Goal: Task Accomplishment & Management: Manage account settings

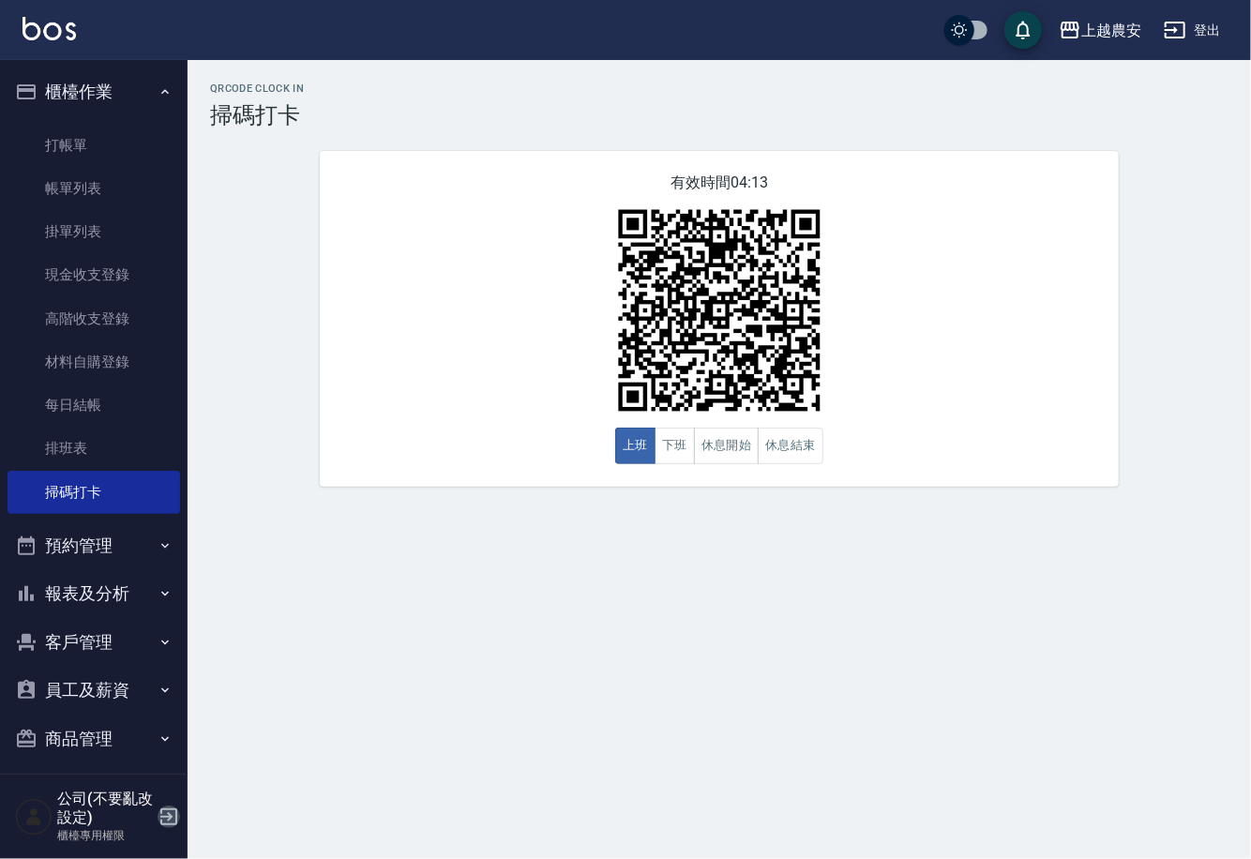
click at [172, 818] on icon "button" at bounding box center [169, 816] width 23 height 23
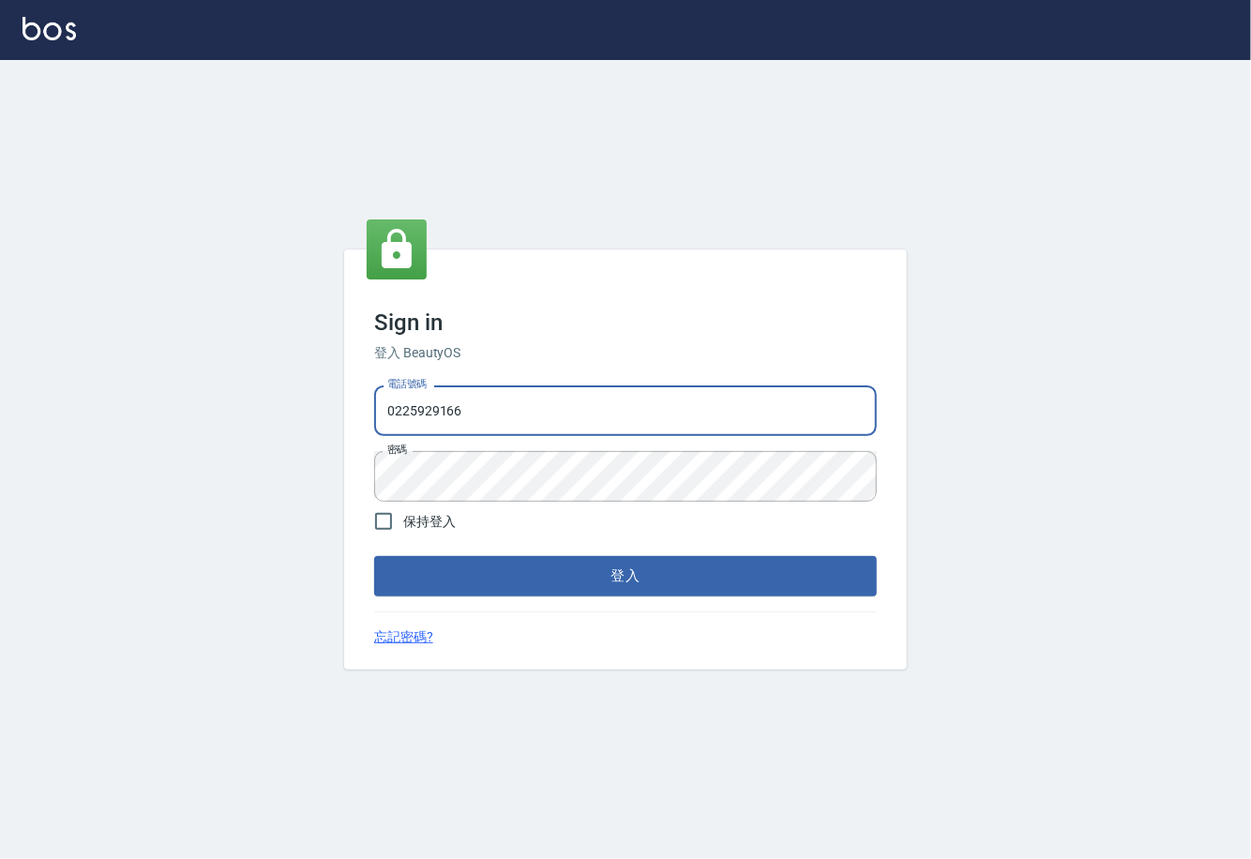
drag, startPoint x: 480, startPoint y: 415, endPoint x: 337, endPoint y: 387, distance: 146.2
click at [337, 387] on div "Sign in 登入 BeautyOS 電話號碼 0225929166 電話號碼 密碼 密碼 保持登入 登入 忘記密碼?" at bounding box center [625, 459] width 1251 height 799
type input "02148888"
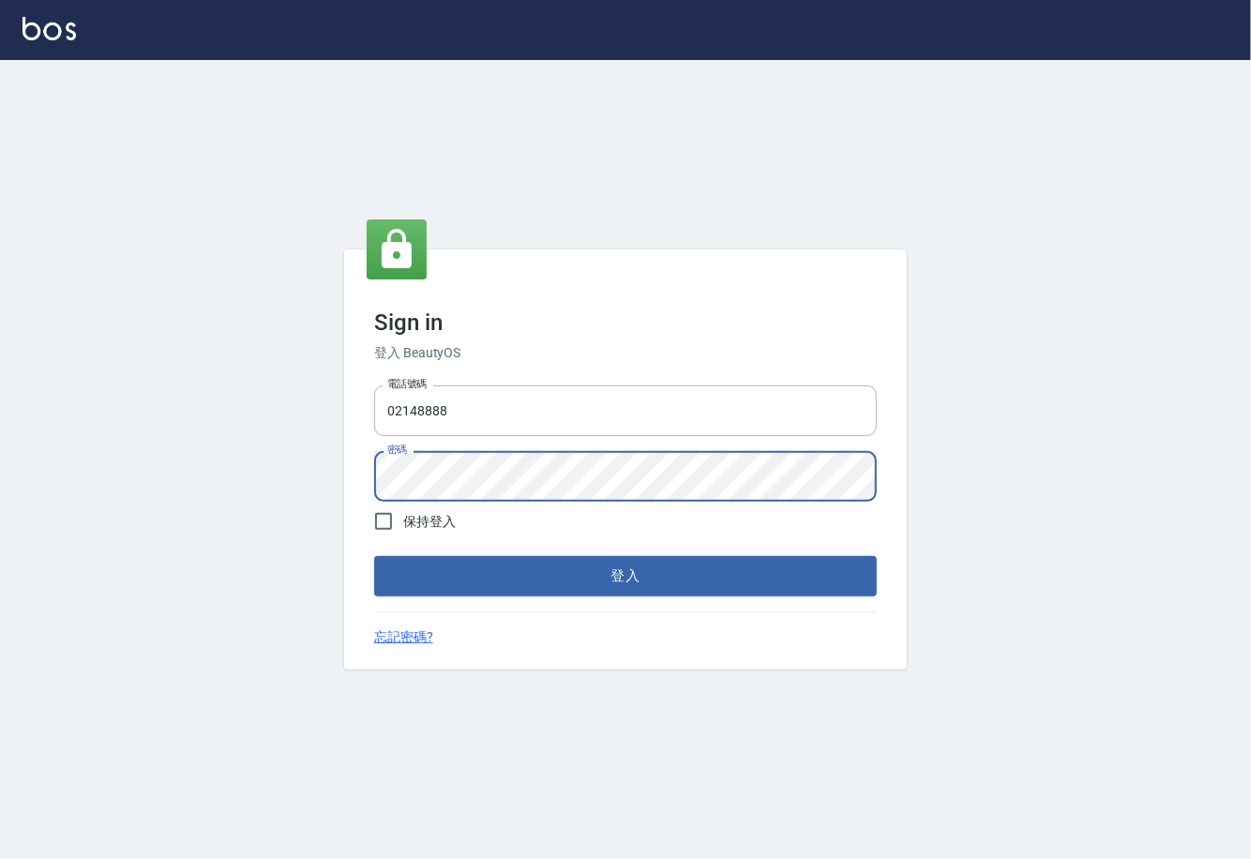
click at [331, 461] on div "Sign in 登入 BeautyOS 電話號碼 02148888 電話號碼 密碼 密碼 保持登入 登入 忘記密碼?" at bounding box center [625, 459] width 1251 height 799
click at [610, 580] on button "登入" at bounding box center [625, 575] width 503 height 39
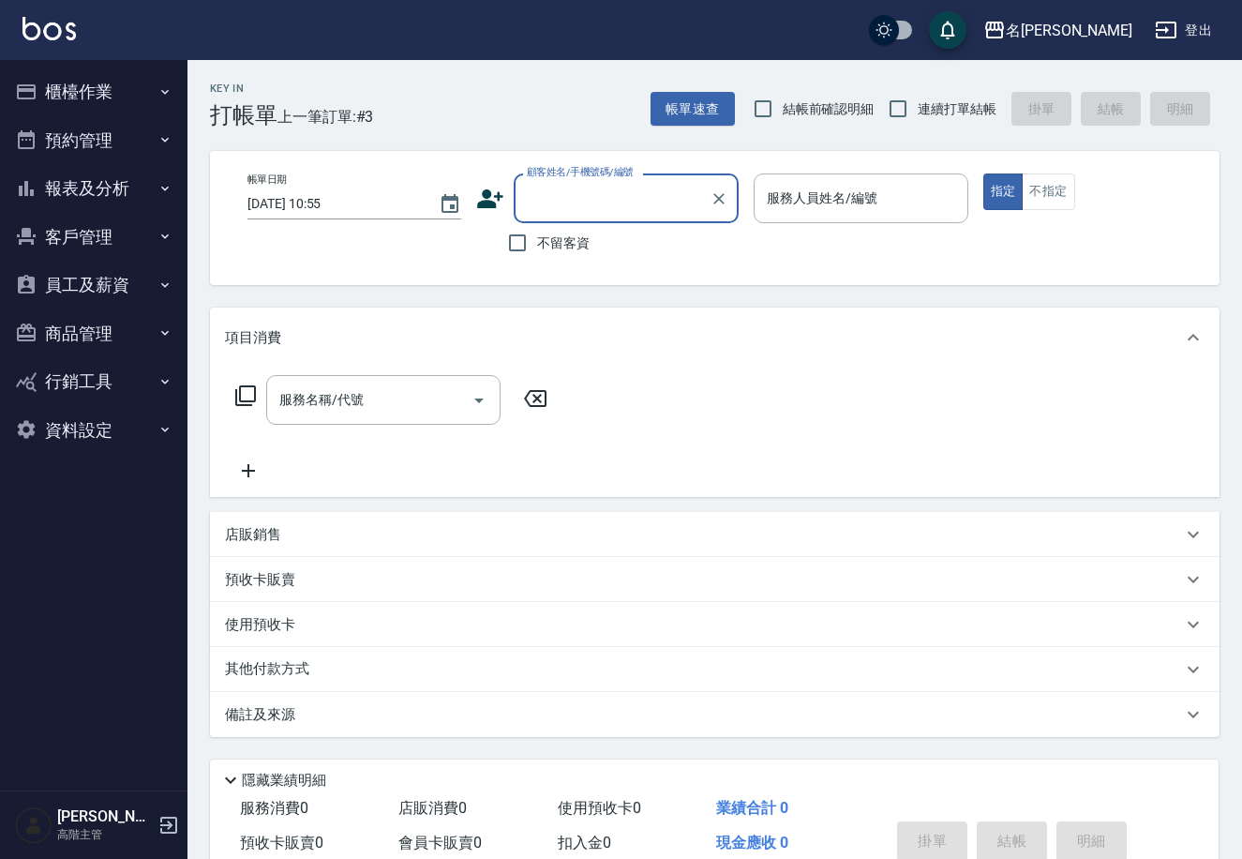
click at [158, 88] on icon "button" at bounding box center [165, 91] width 15 height 15
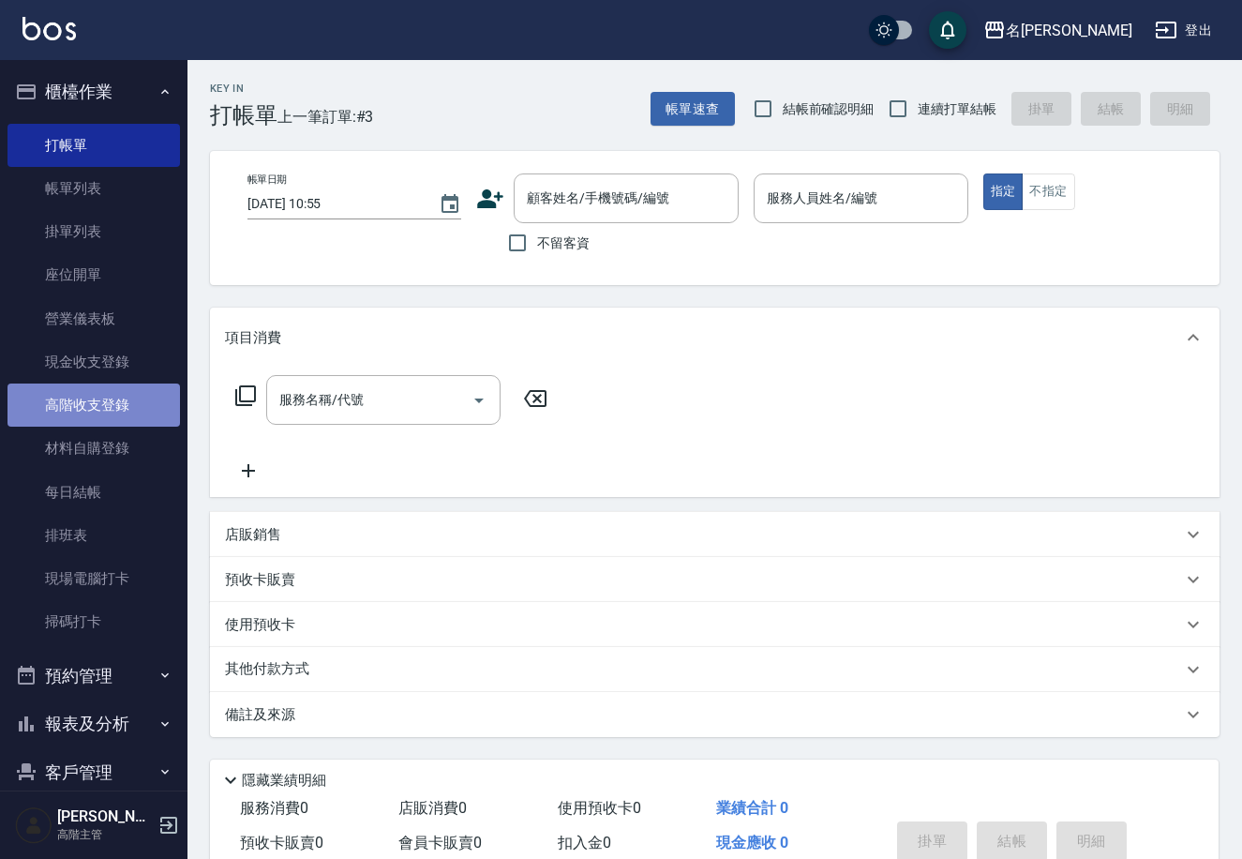
drag, startPoint x: 131, startPoint y: 398, endPoint x: 137, endPoint y: 408, distance: 11.7
click at [133, 398] on link "高階收支登錄" at bounding box center [94, 404] width 173 height 43
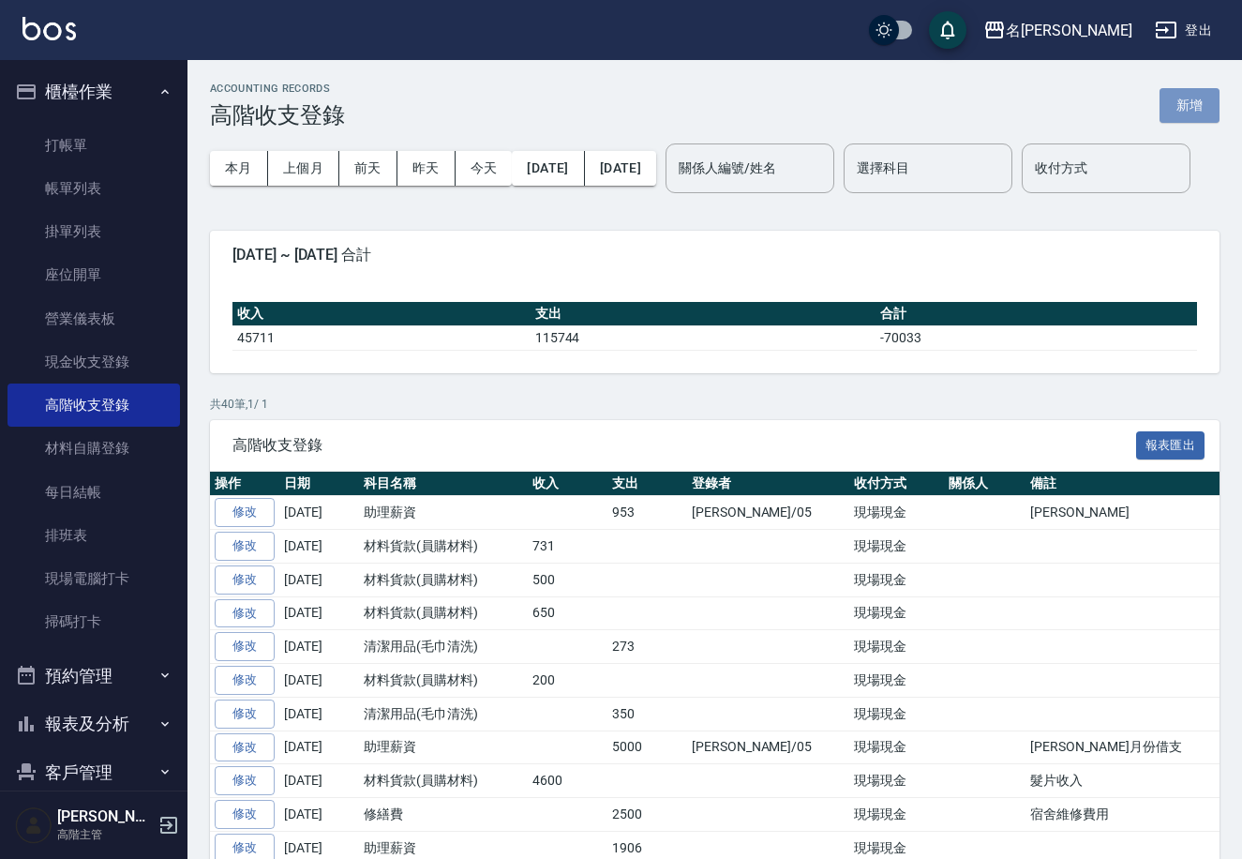
click at [1186, 105] on button "新增" at bounding box center [1190, 105] width 60 height 35
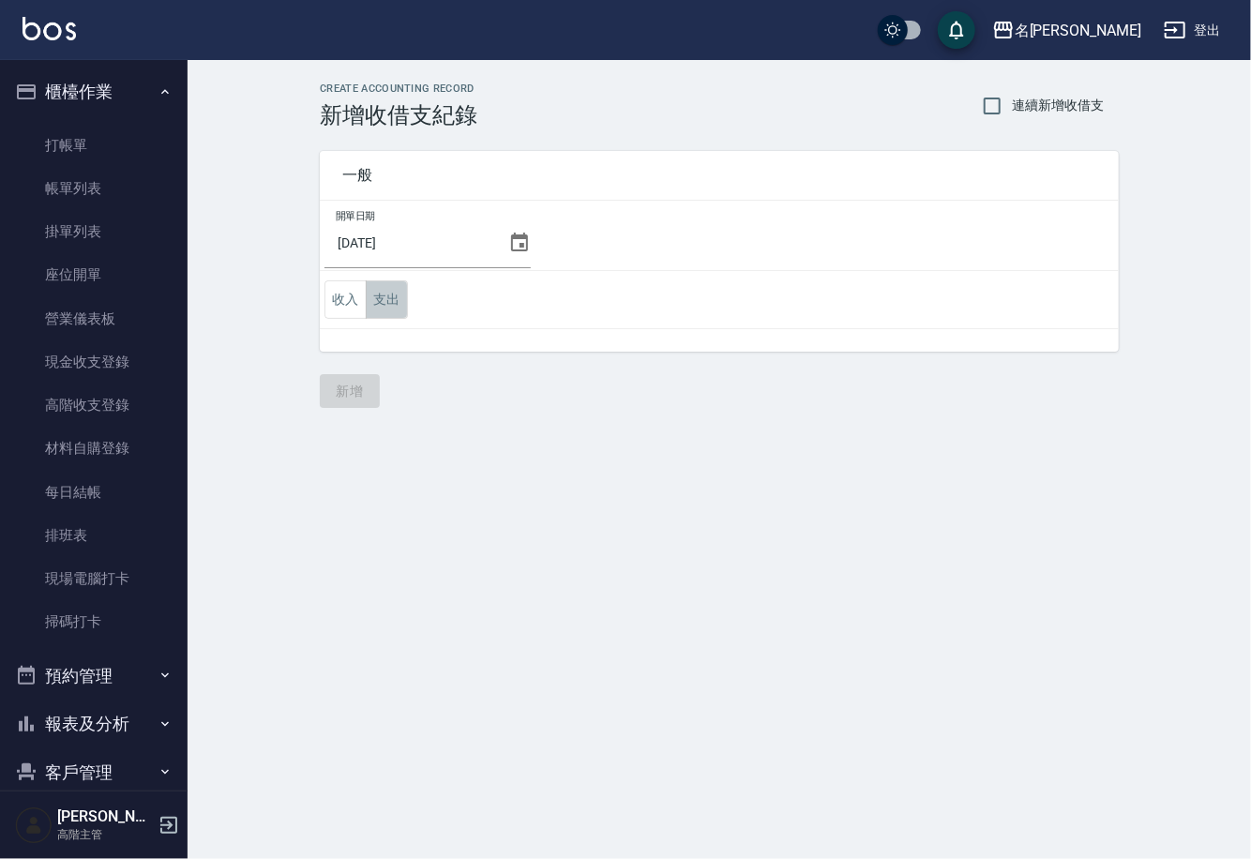
click at [385, 303] on button "支出" at bounding box center [387, 299] width 42 height 38
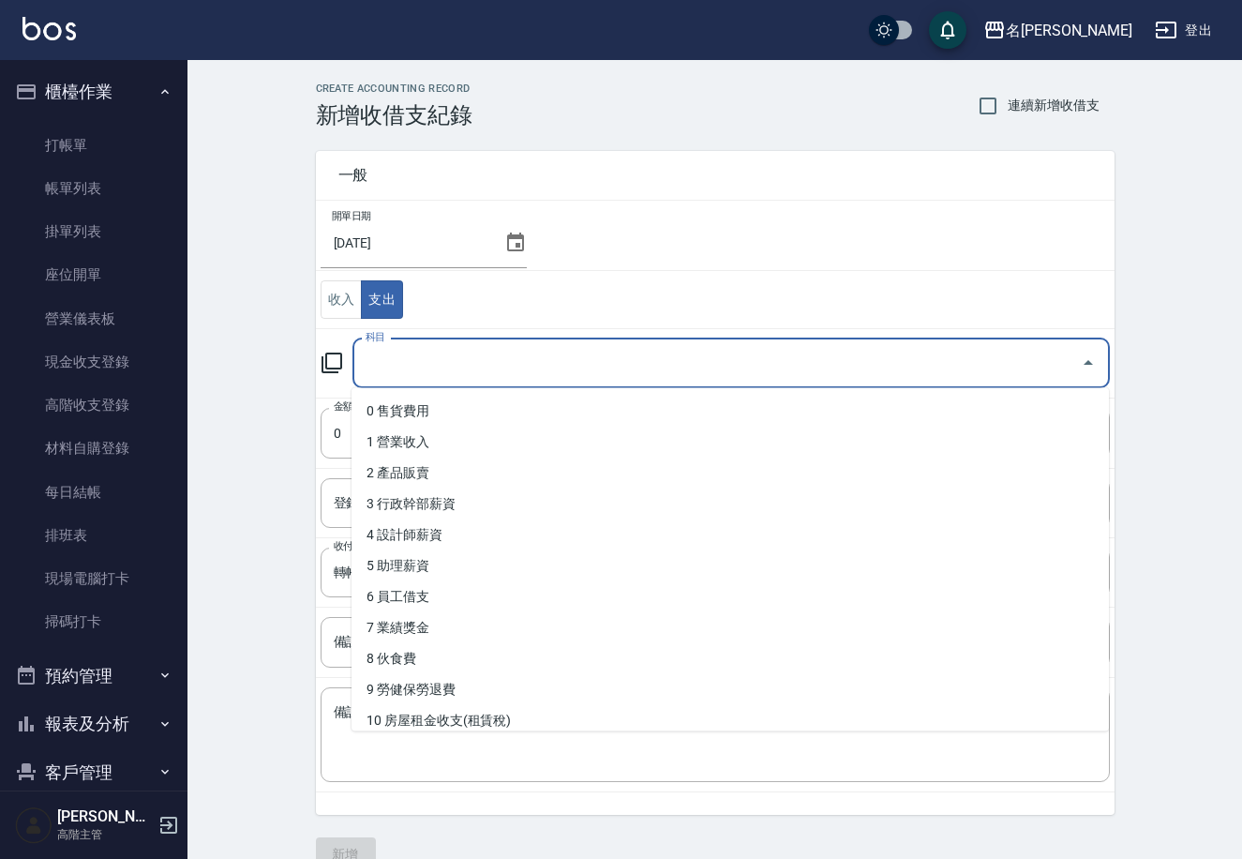
drag, startPoint x: 474, startPoint y: 368, endPoint x: 465, endPoint y: 372, distance: 10.1
click at [473, 370] on input "科目" at bounding box center [717, 363] width 713 height 33
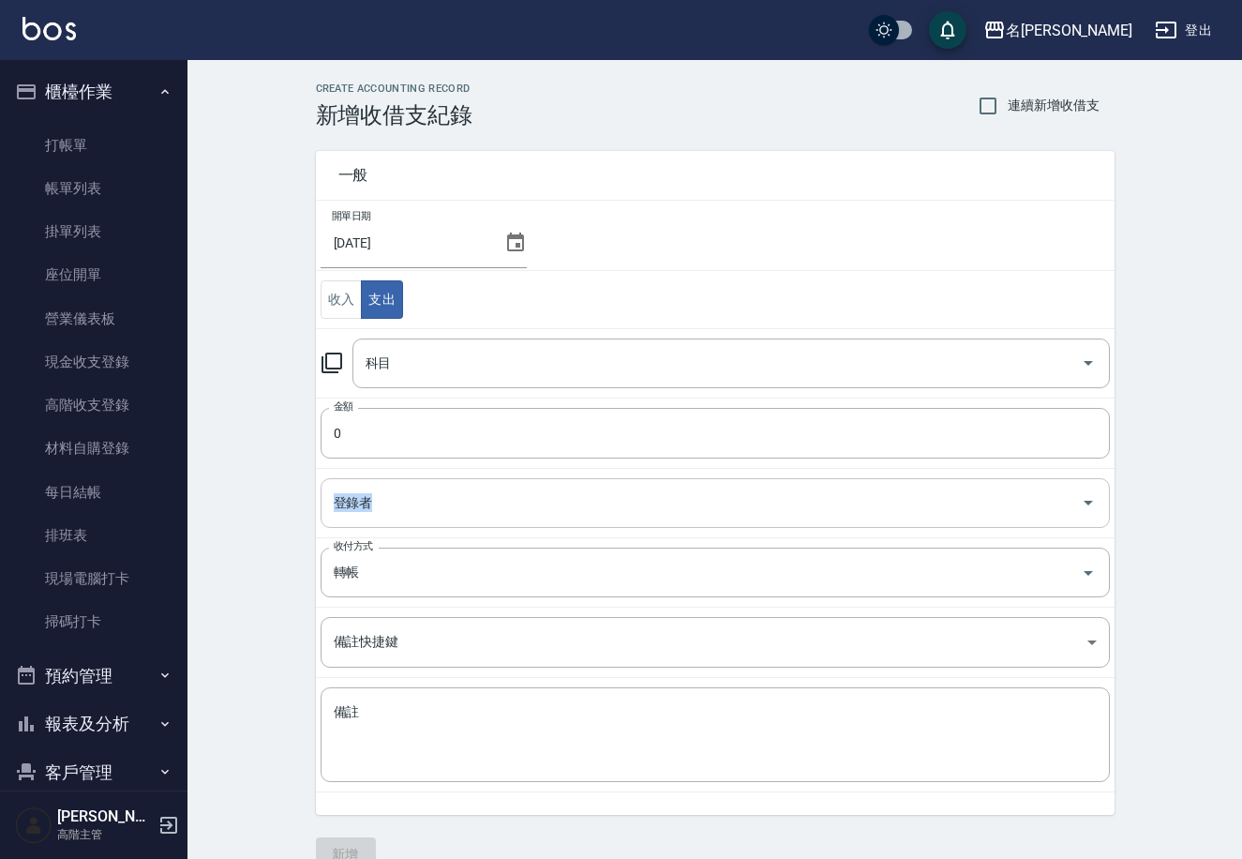
drag, startPoint x: 1109, startPoint y: 469, endPoint x: 1108, endPoint y: 497, distance: 28.1
click at [1108, 497] on td "登錄者 登錄者" at bounding box center [715, 502] width 799 height 69
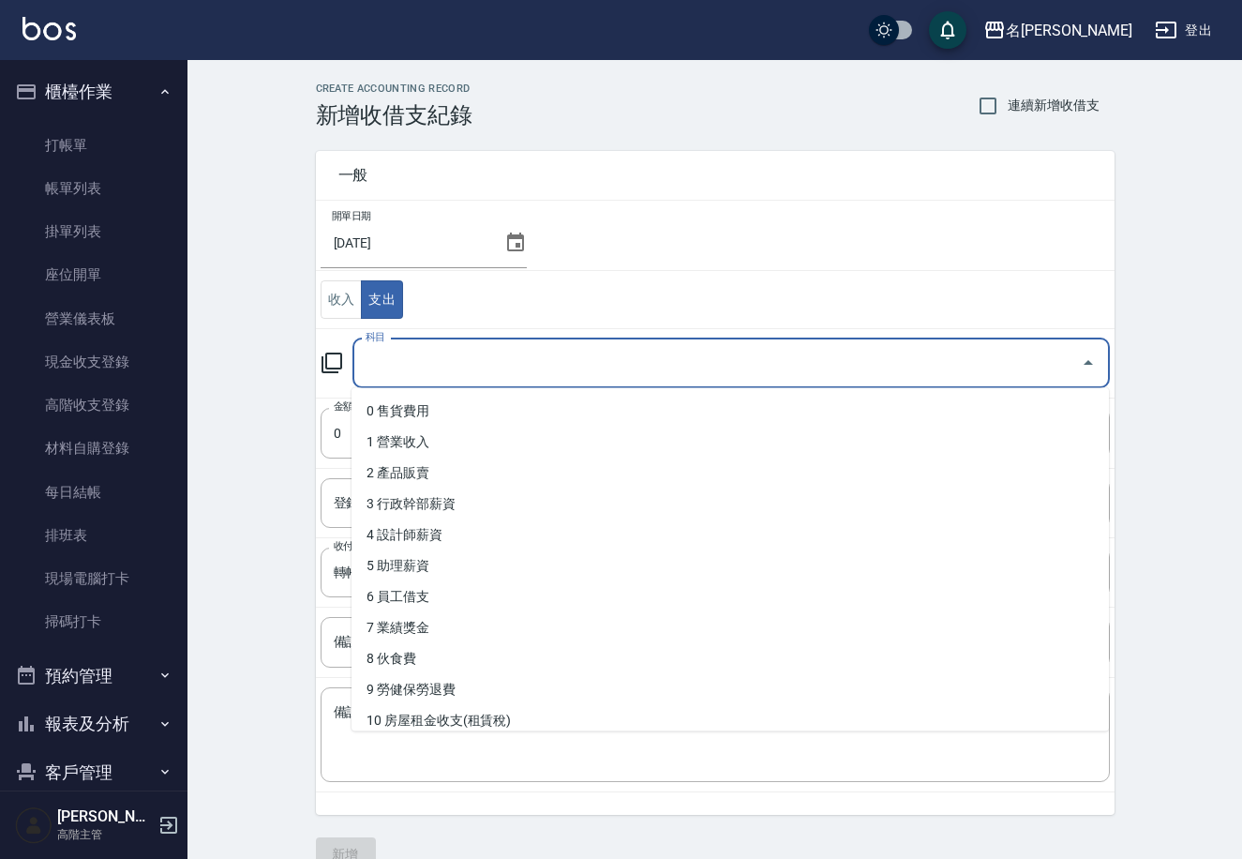
click at [406, 372] on input "科目" at bounding box center [717, 363] width 713 height 33
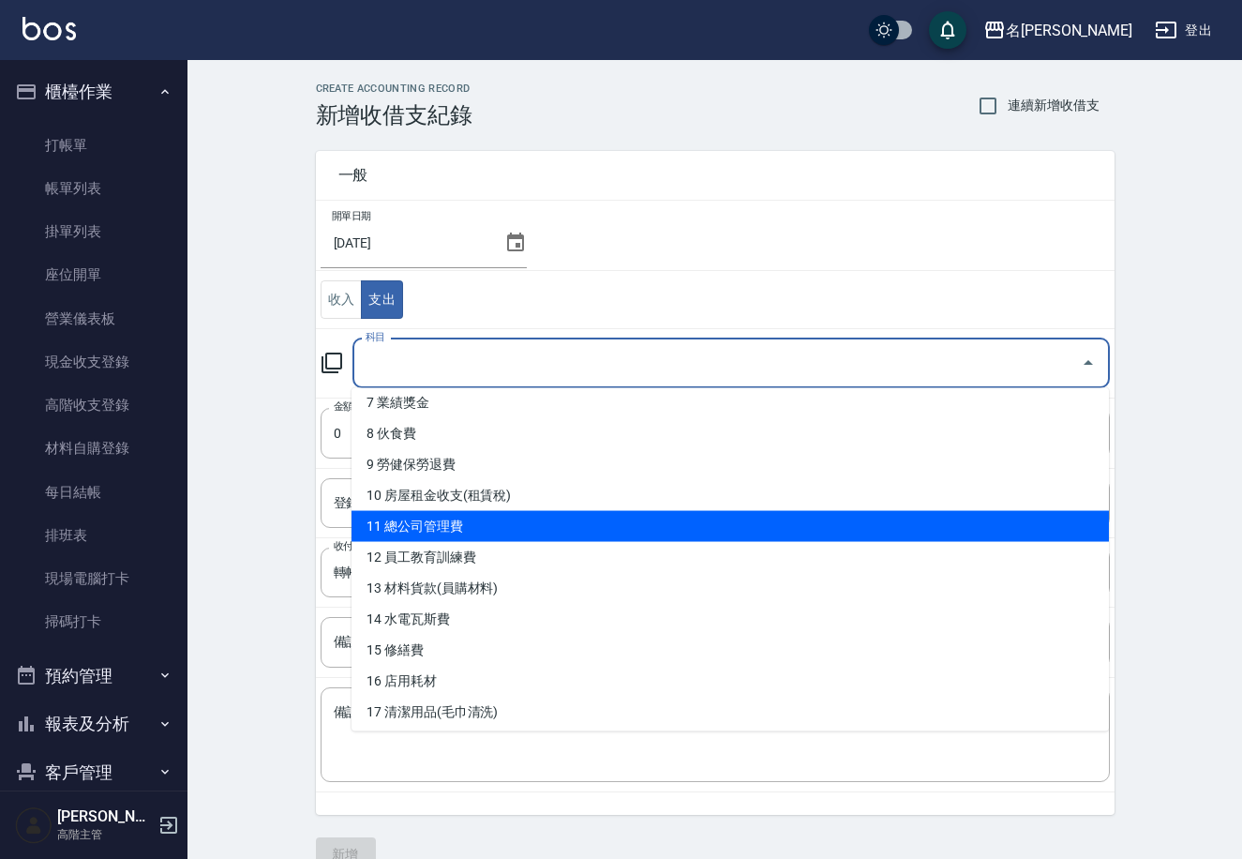
click at [534, 525] on li "11 總公司管理費" at bounding box center [731, 526] width 758 height 31
type input "11 總公司管理費"
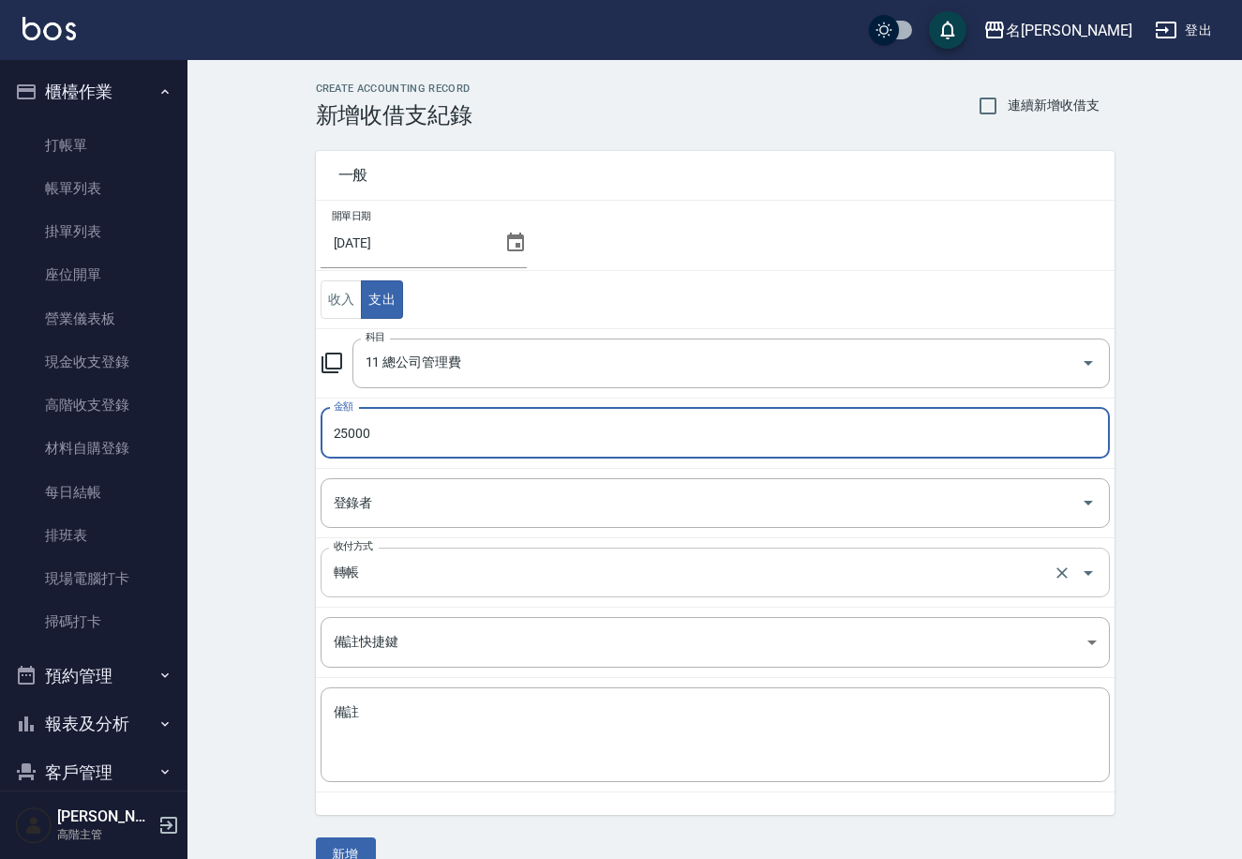
type input "25000"
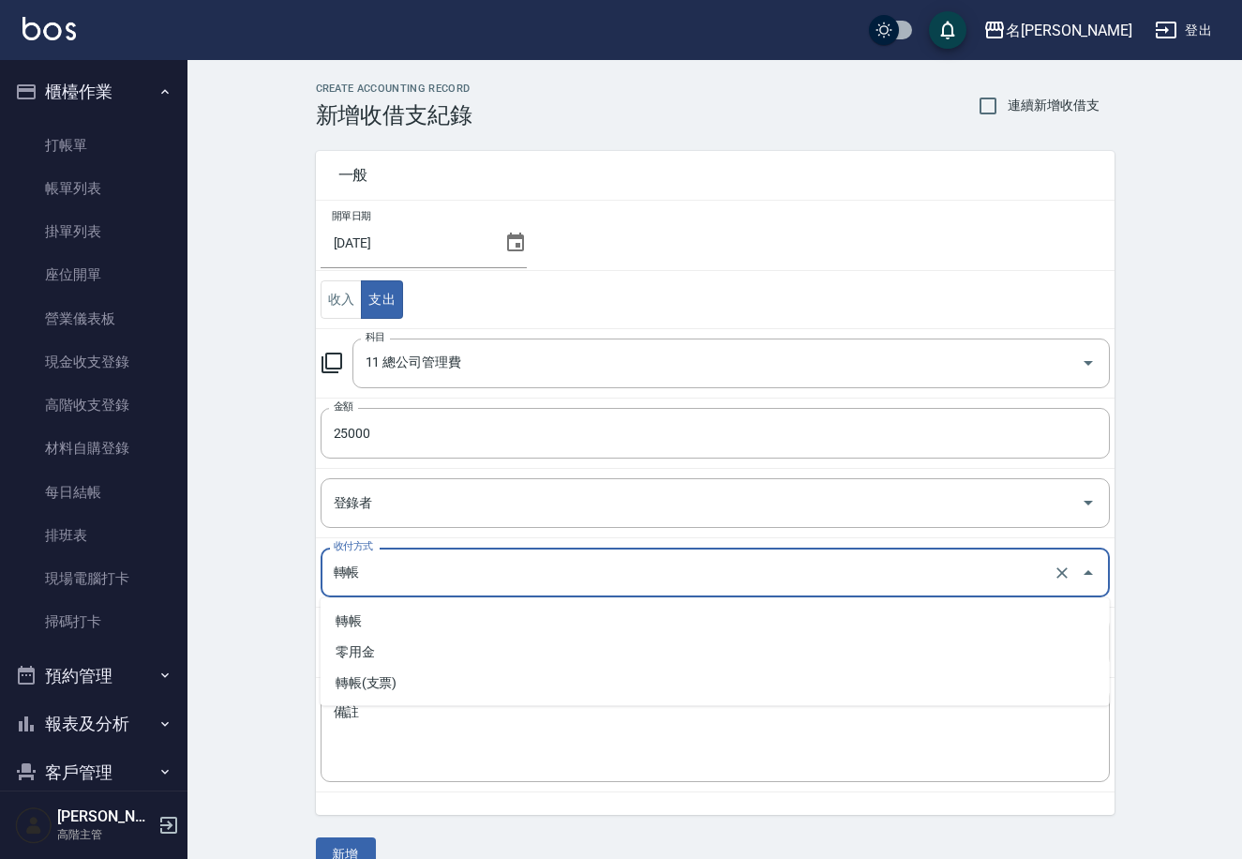
click at [407, 562] on input "轉帳" at bounding box center [689, 572] width 720 height 33
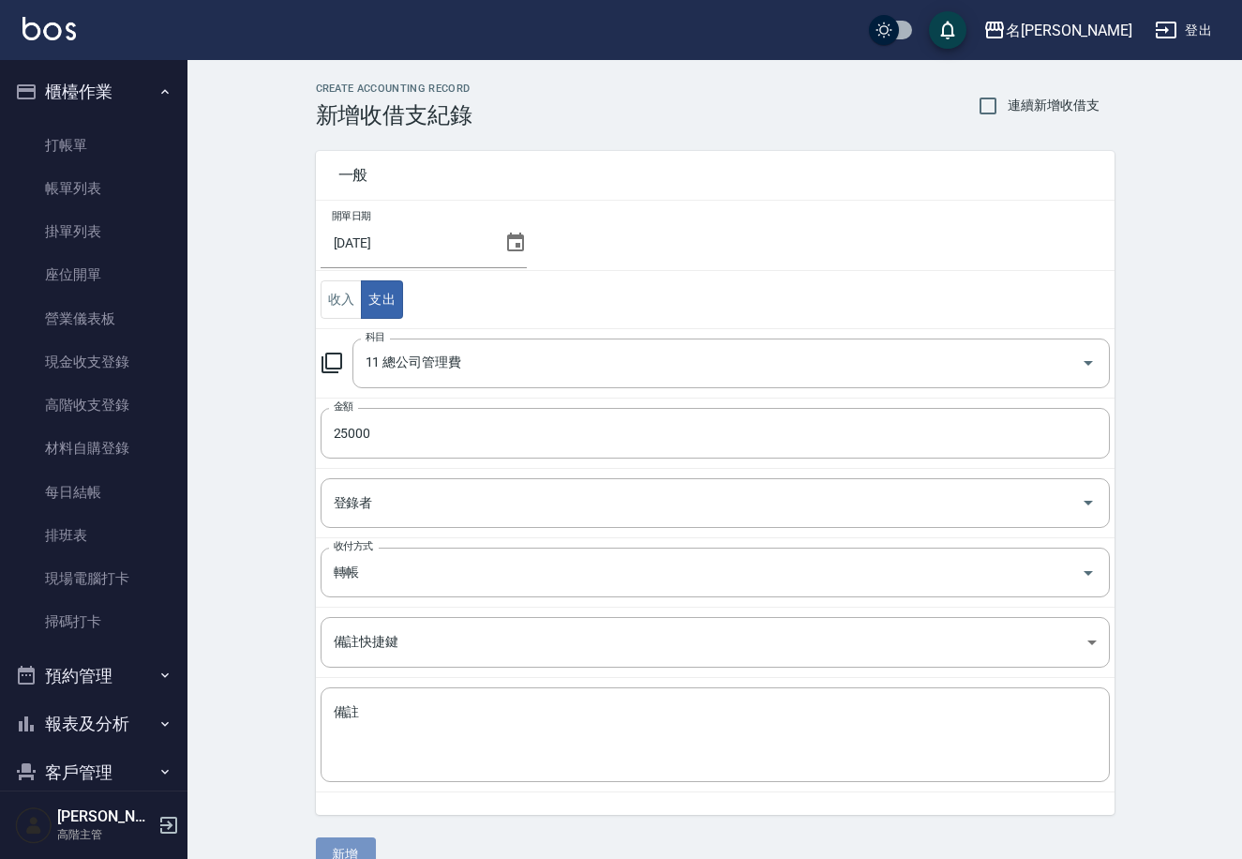
click at [331, 853] on button "新增" at bounding box center [346, 854] width 60 height 35
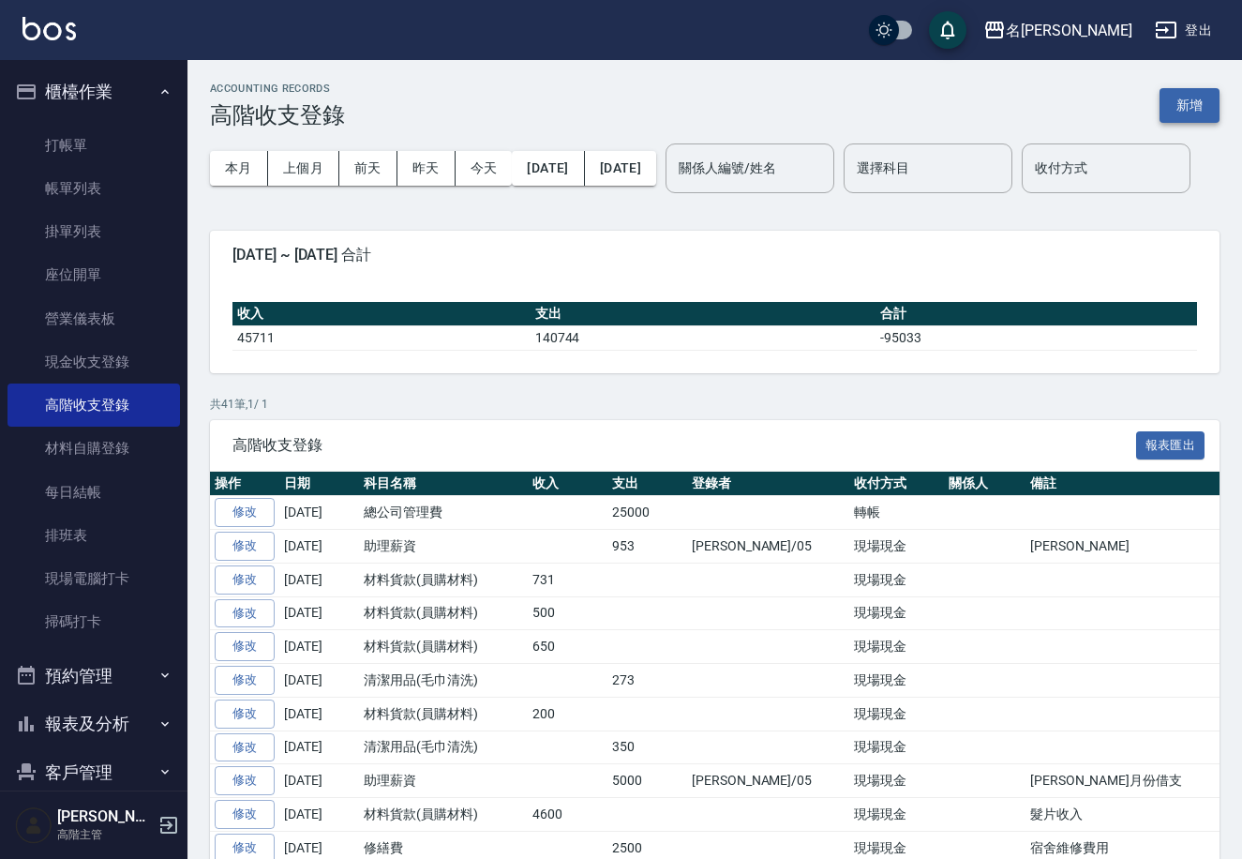
click at [1193, 111] on button "新增" at bounding box center [1190, 105] width 60 height 35
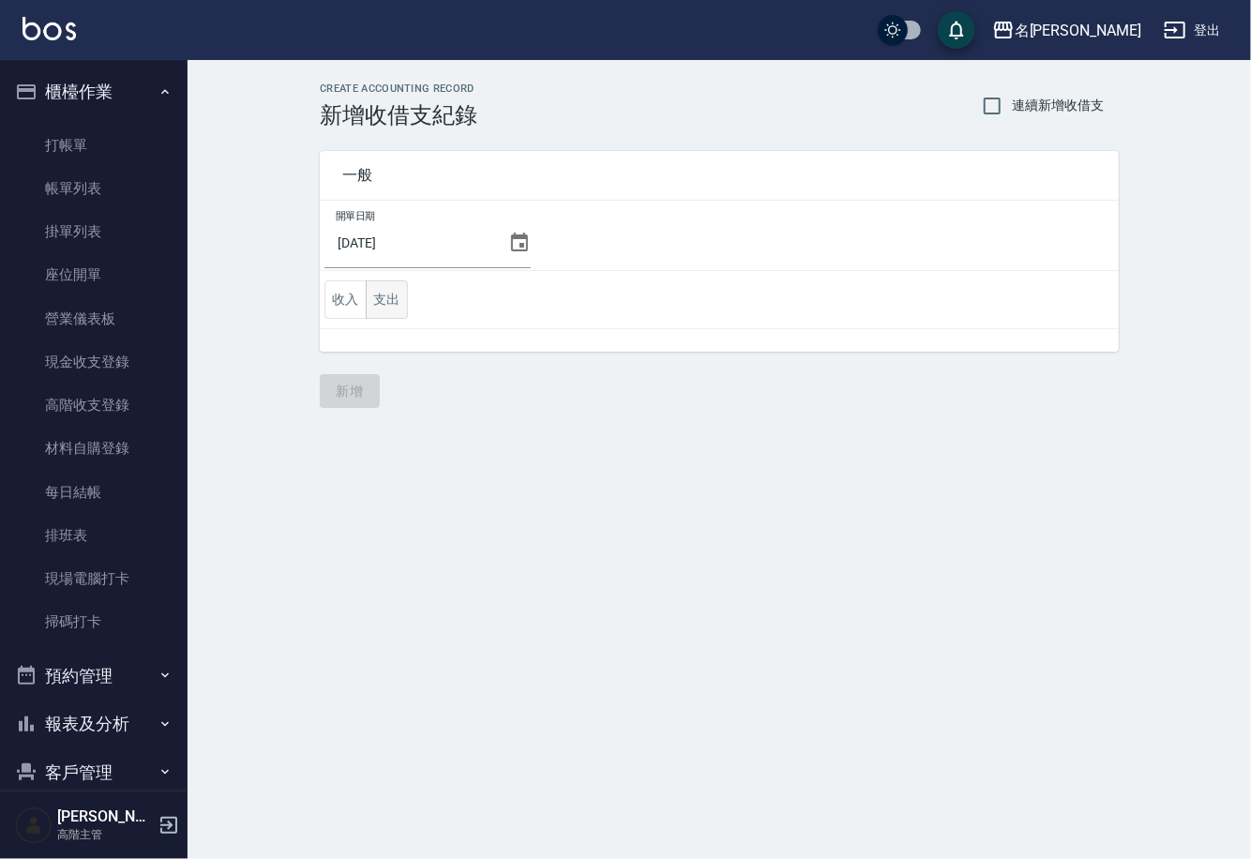
click at [383, 303] on button "支出" at bounding box center [387, 299] width 42 height 38
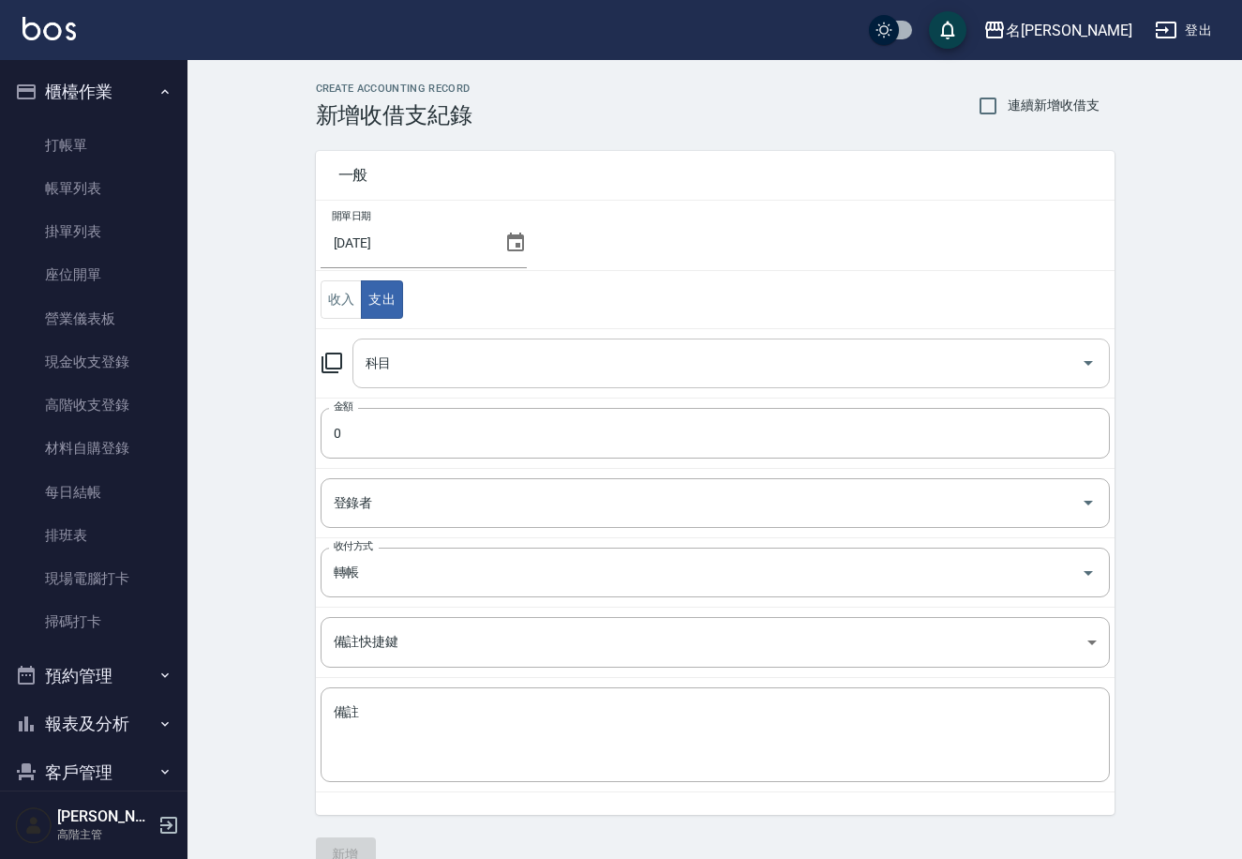
click at [556, 364] on input "科目" at bounding box center [717, 363] width 713 height 33
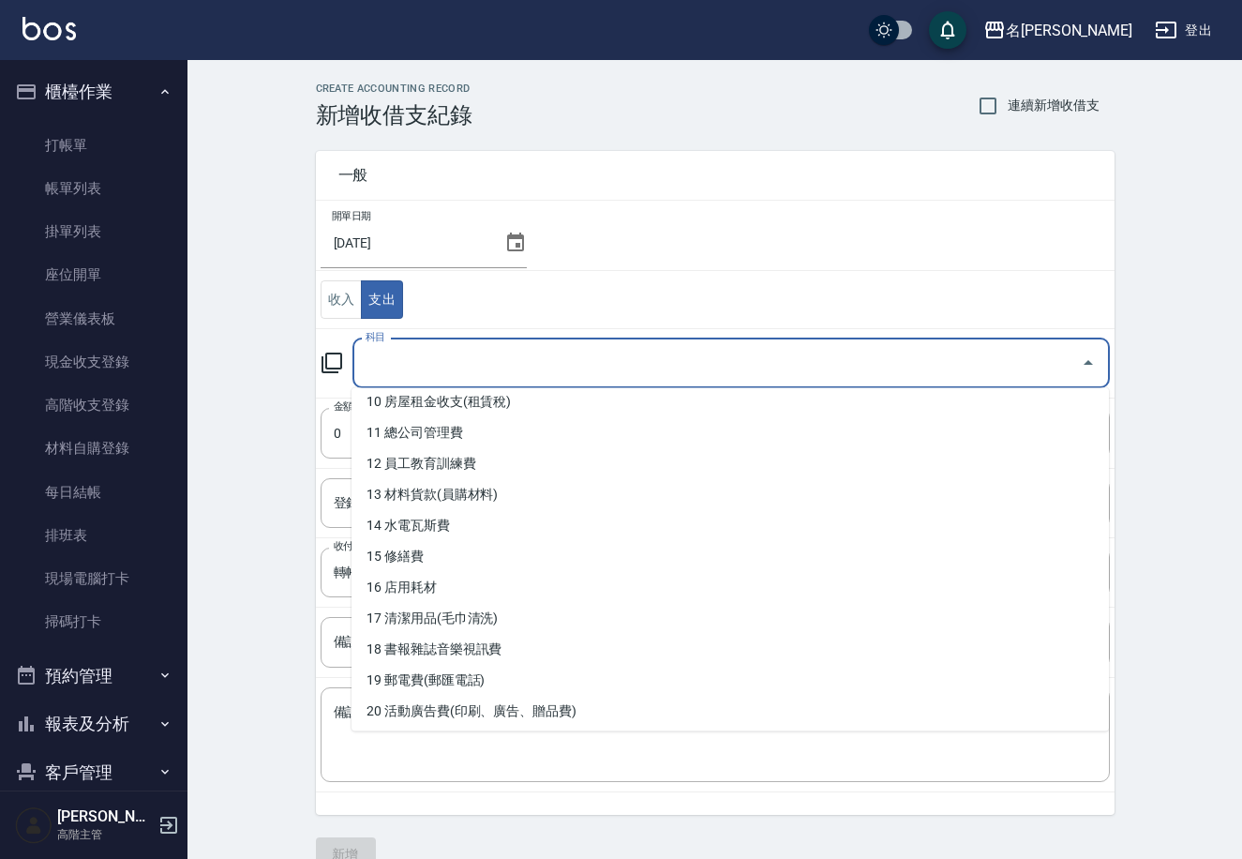
scroll to position [325, 0]
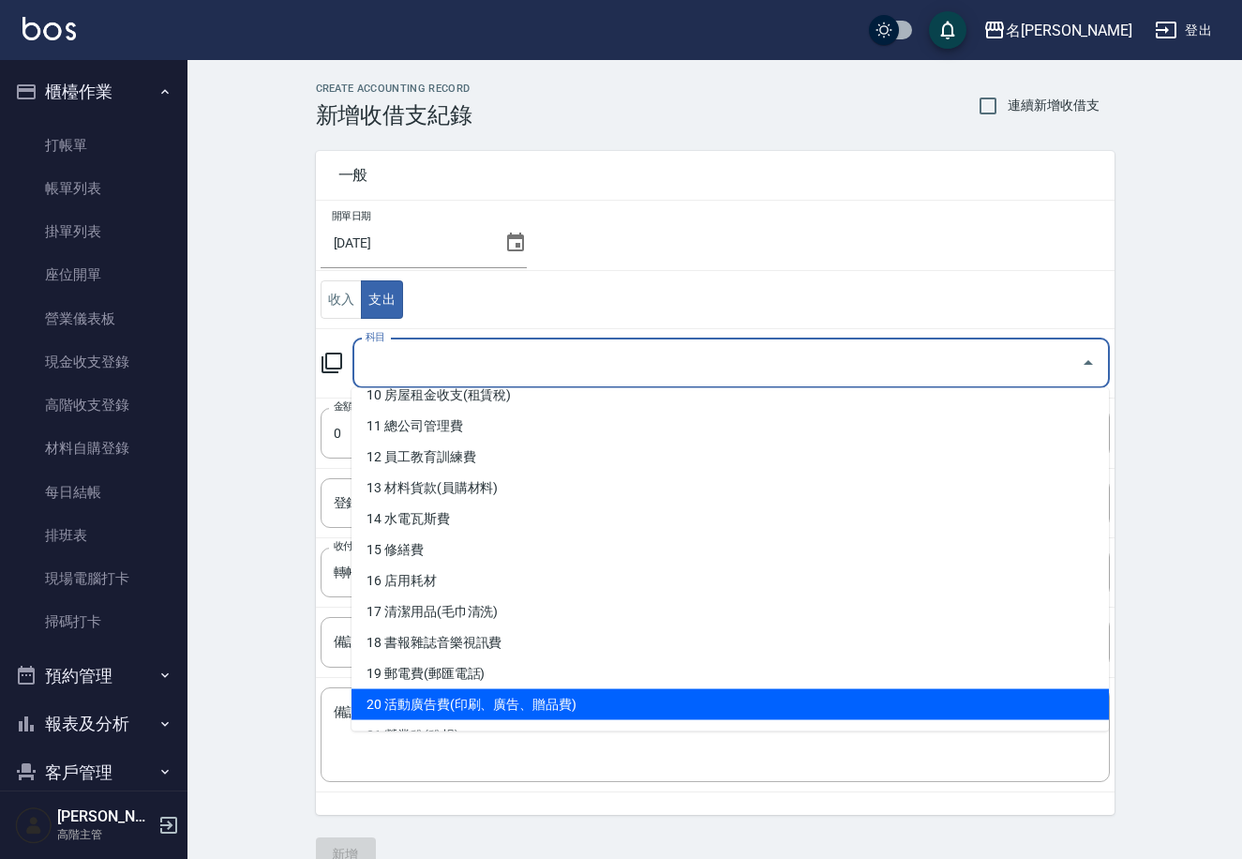
click at [507, 709] on li "20 活動廣告費(印刷、廣告、贈品費)" at bounding box center [731, 704] width 758 height 31
type input "20 活動廣告費(印刷、廣告、贈品費)"
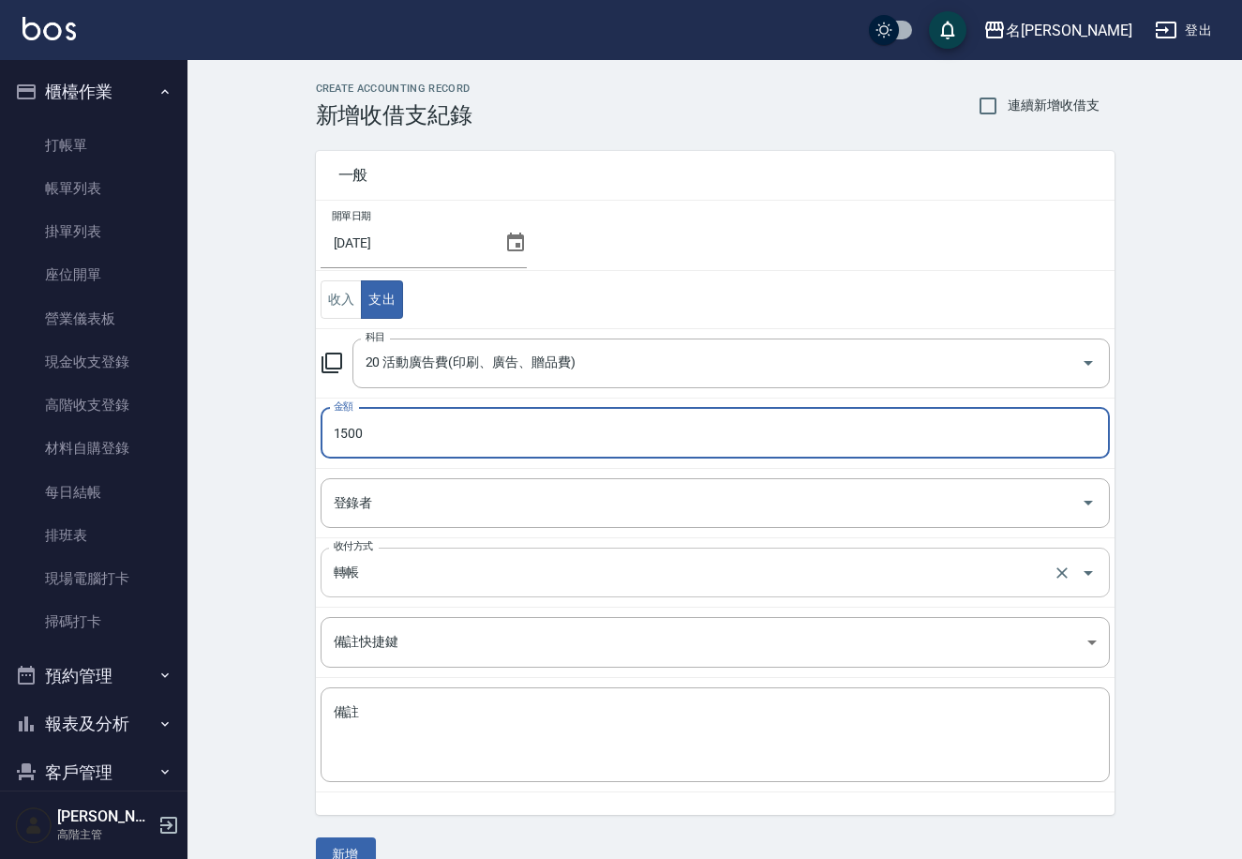
type input "1500"
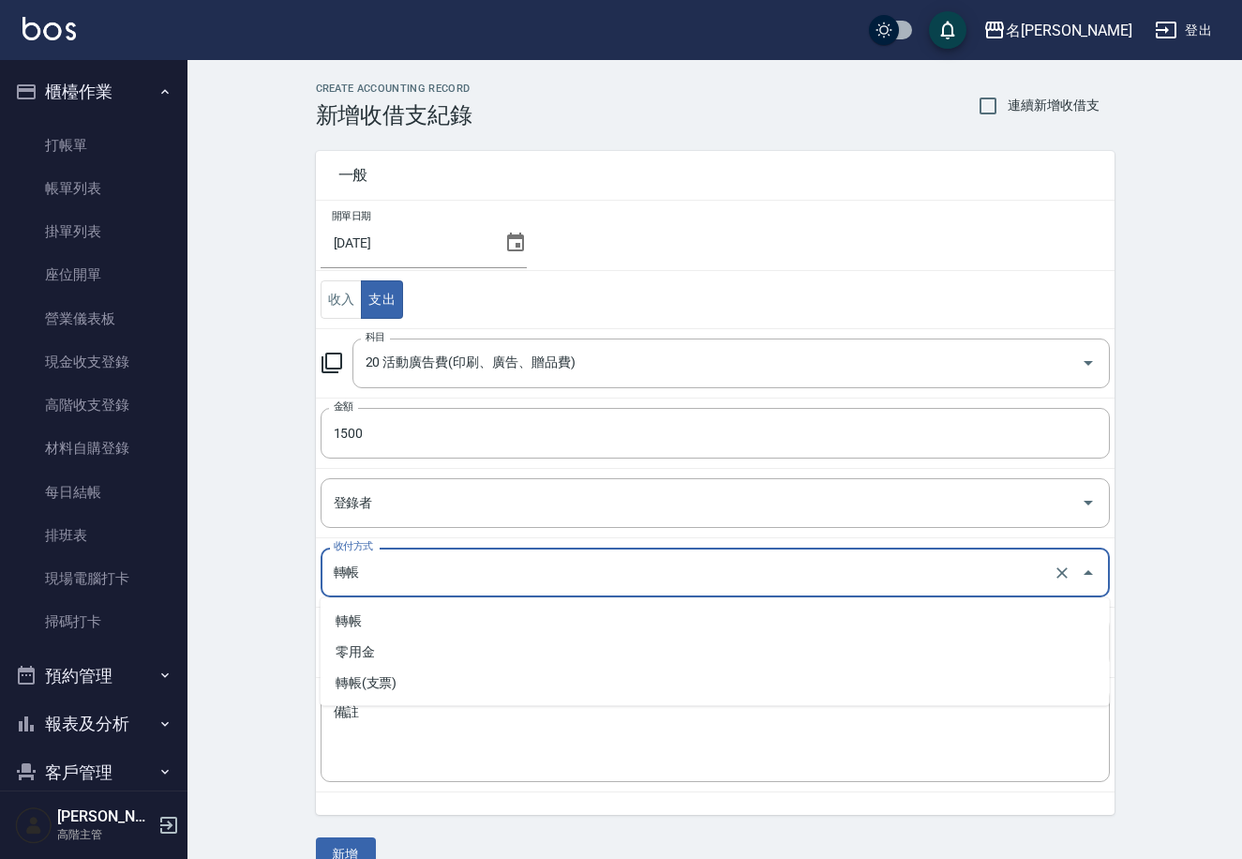
click at [404, 576] on input "轉帳" at bounding box center [689, 572] width 720 height 33
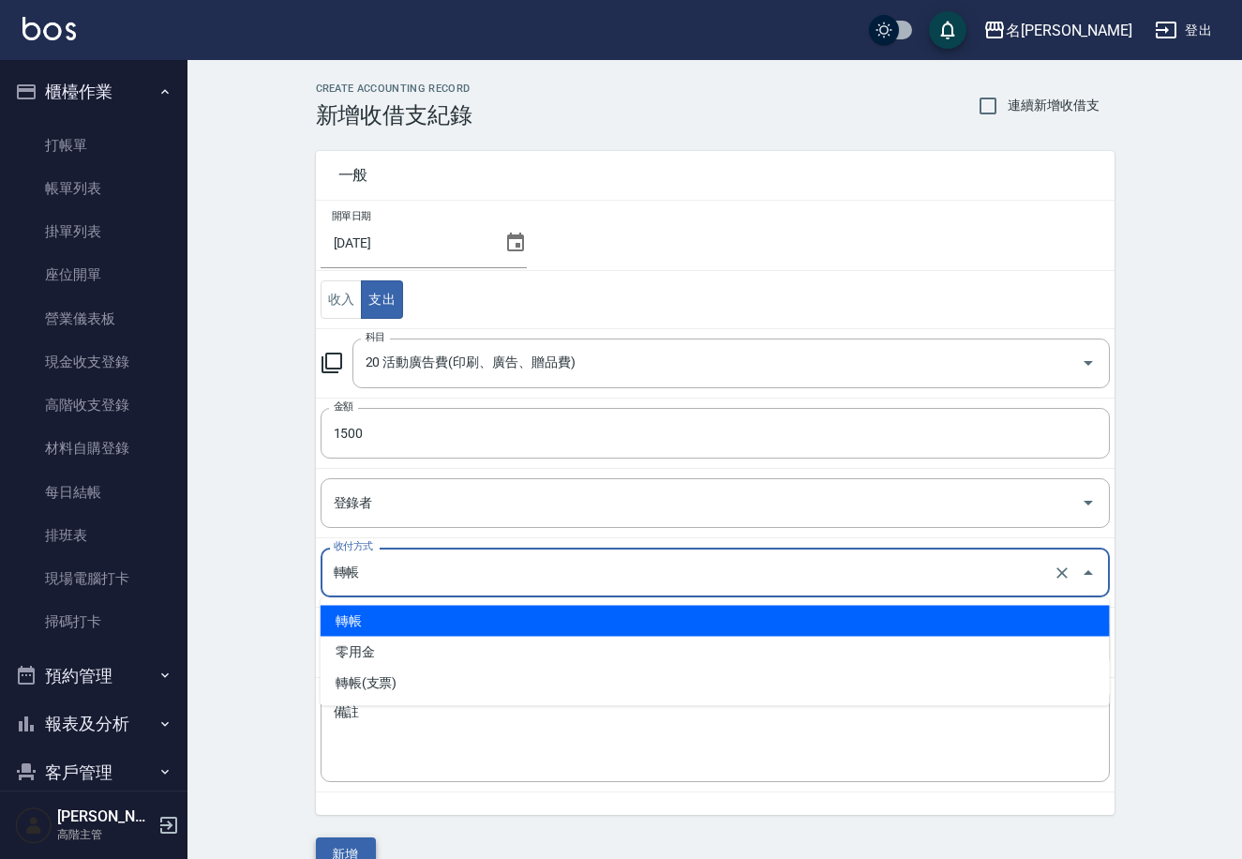
click at [328, 849] on button "新增" at bounding box center [346, 854] width 60 height 35
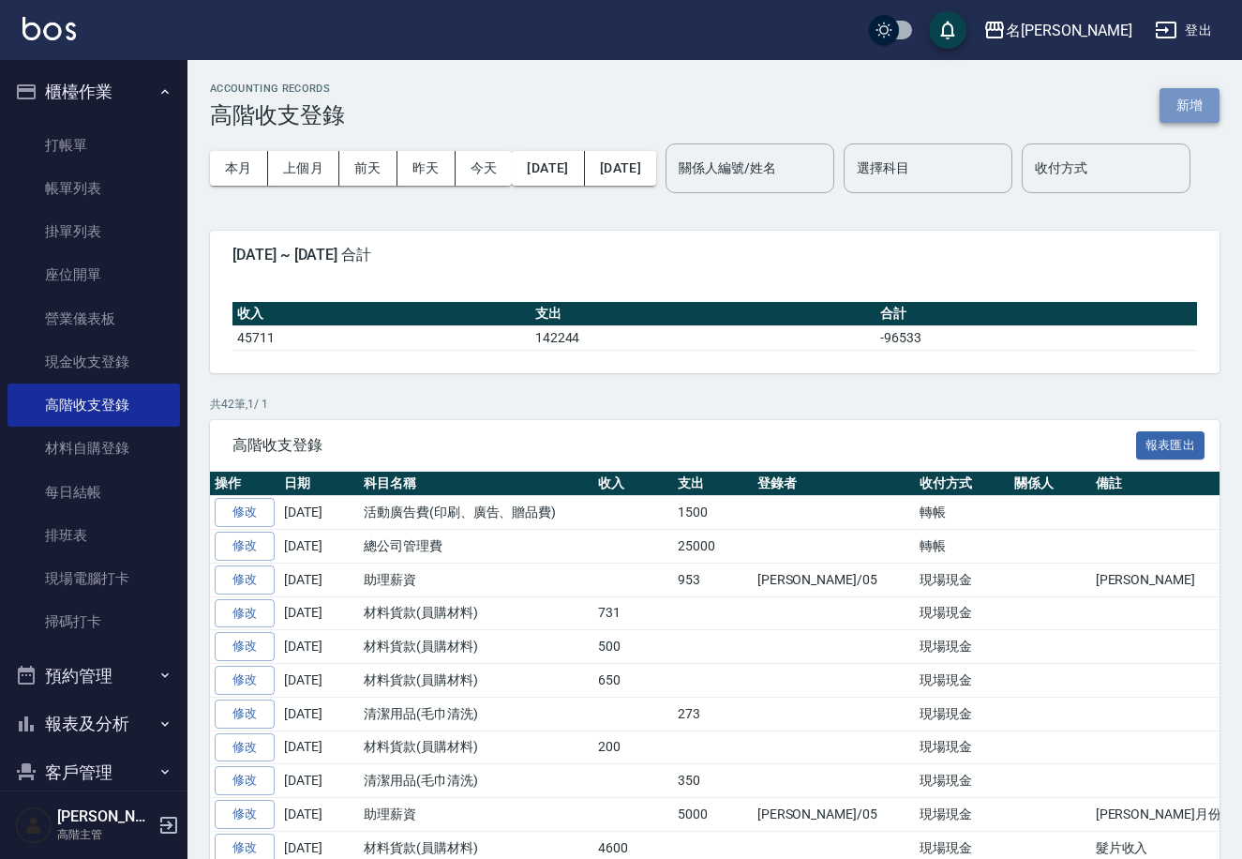
click at [1179, 105] on button "新增" at bounding box center [1190, 105] width 60 height 35
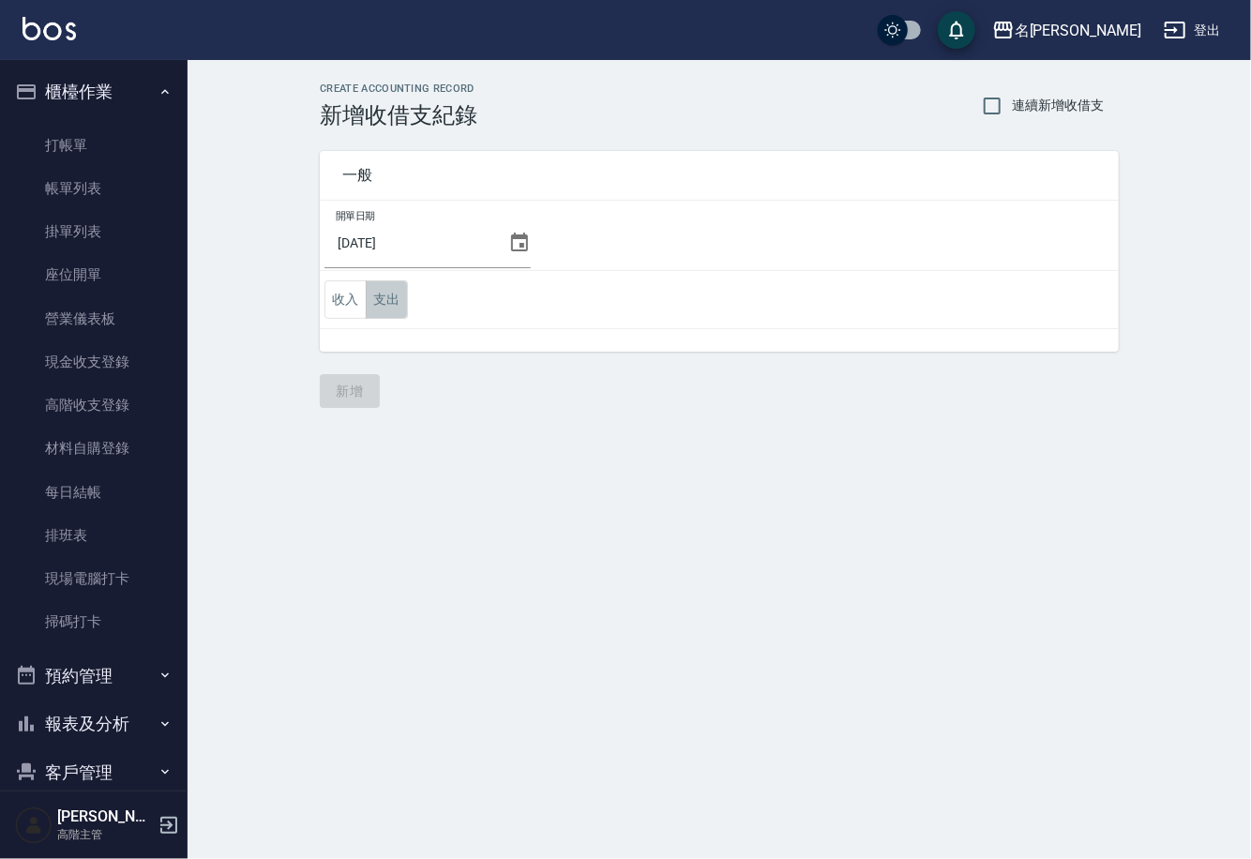
click at [386, 299] on button "支出" at bounding box center [387, 299] width 42 height 38
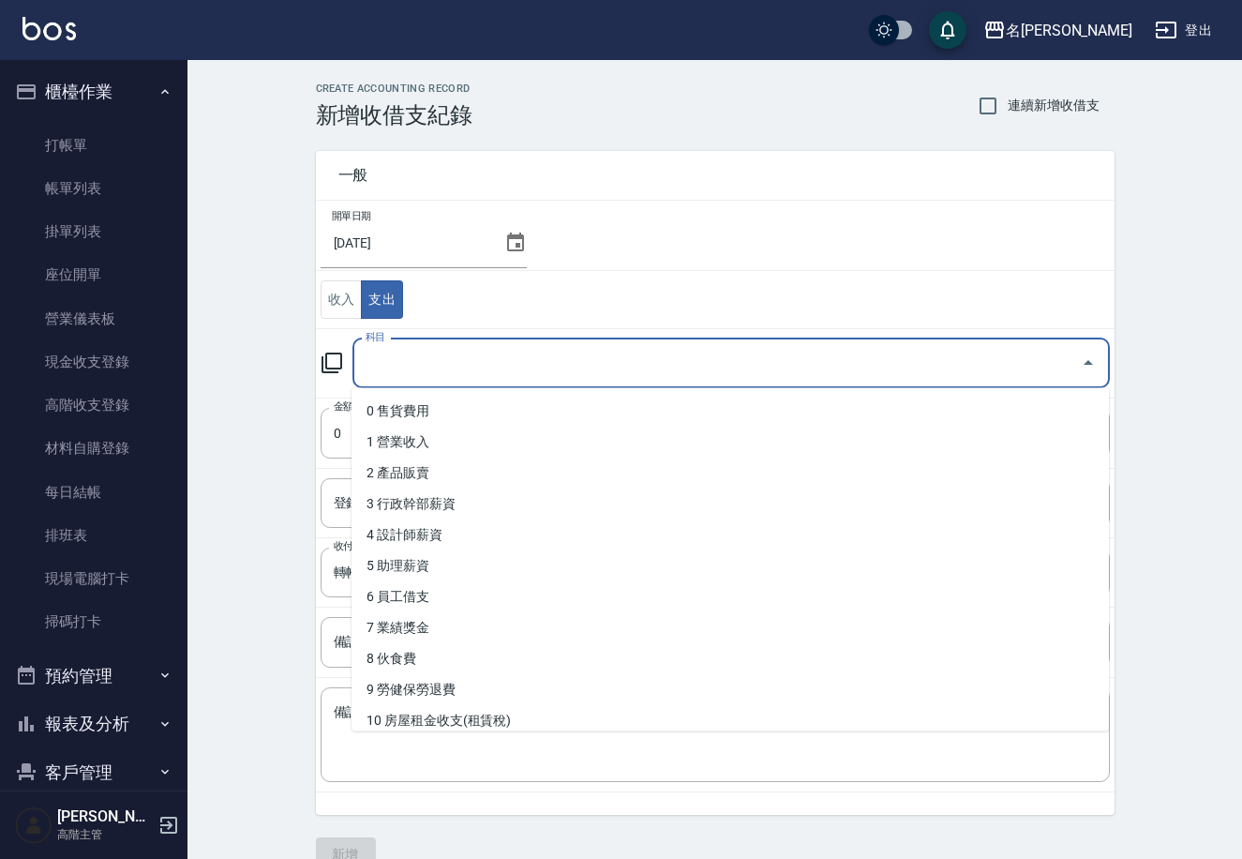
click at [503, 349] on input "科目" at bounding box center [717, 363] width 713 height 33
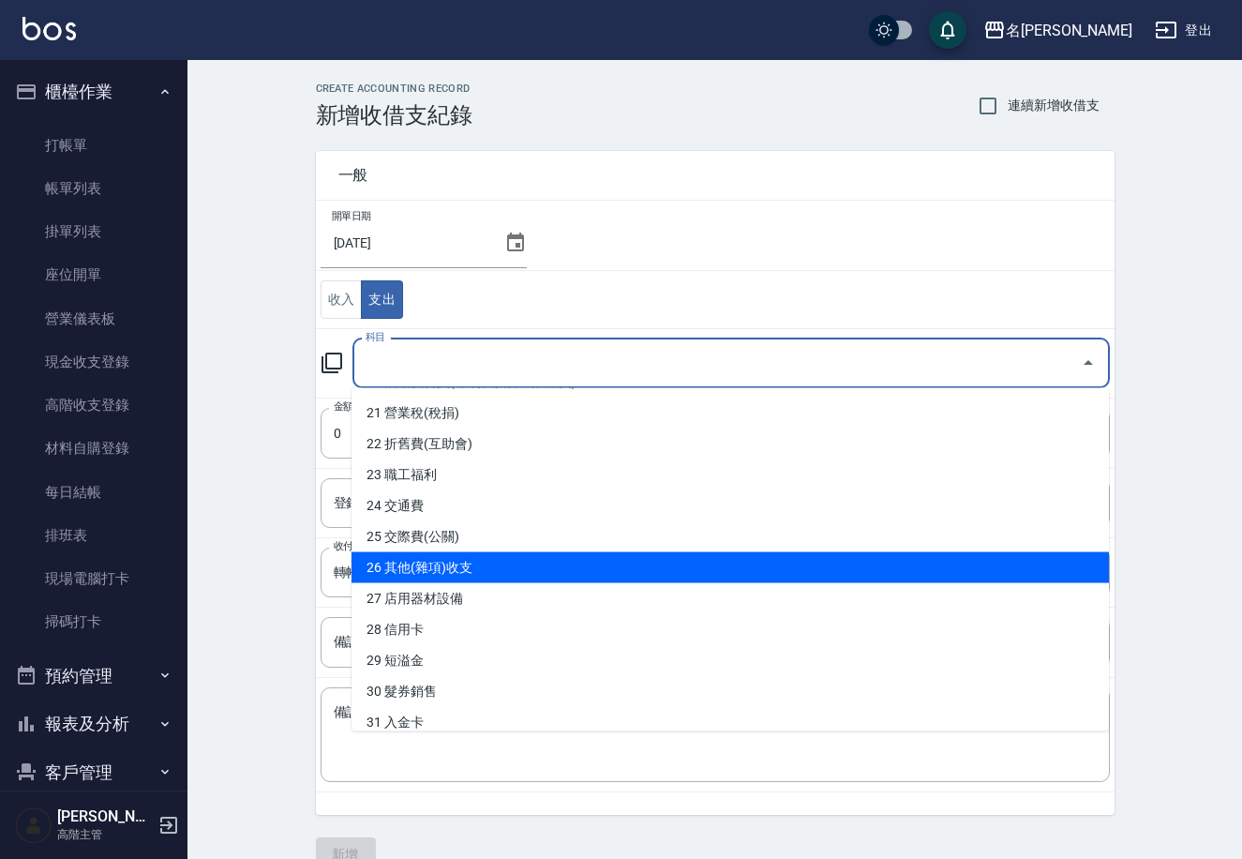
scroll to position [460, 0]
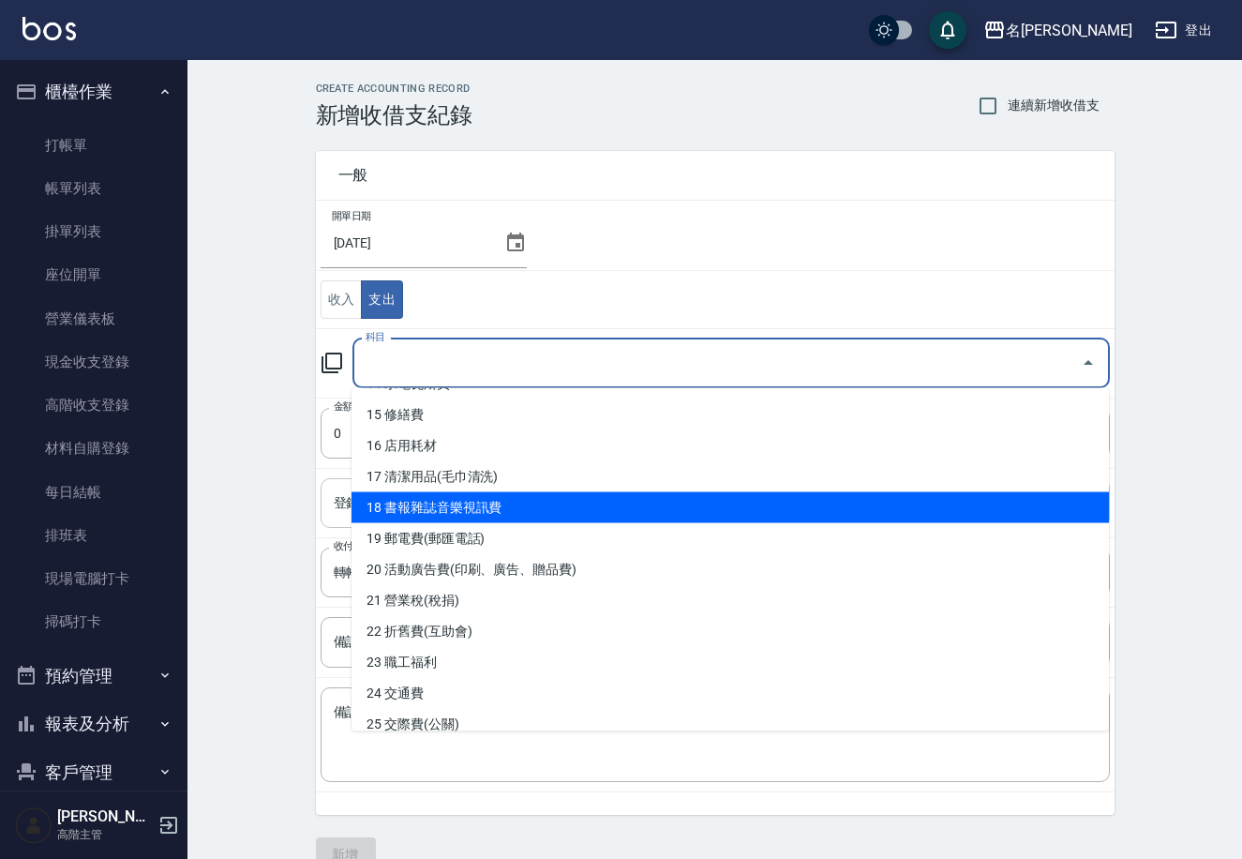
click at [481, 503] on li "18 書報雜誌音樂視訊費" at bounding box center [731, 507] width 758 height 31
type input "18 書報雜誌音樂視訊費"
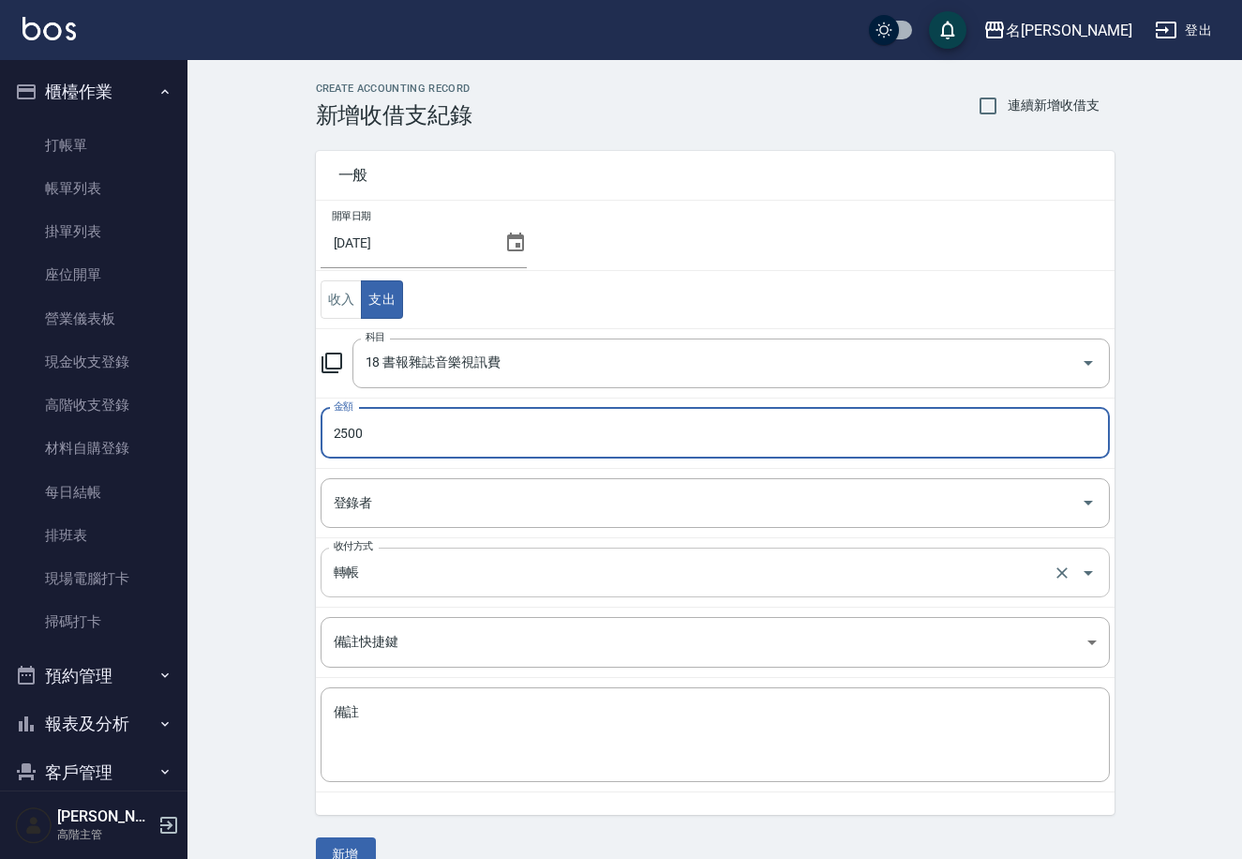
type input "2500"
drag, startPoint x: 390, startPoint y: 574, endPoint x: 392, endPoint y: 592, distance: 17.9
click at [390, 580] on input "轉帳" at bounding box center [689, 572] width 720 height 33
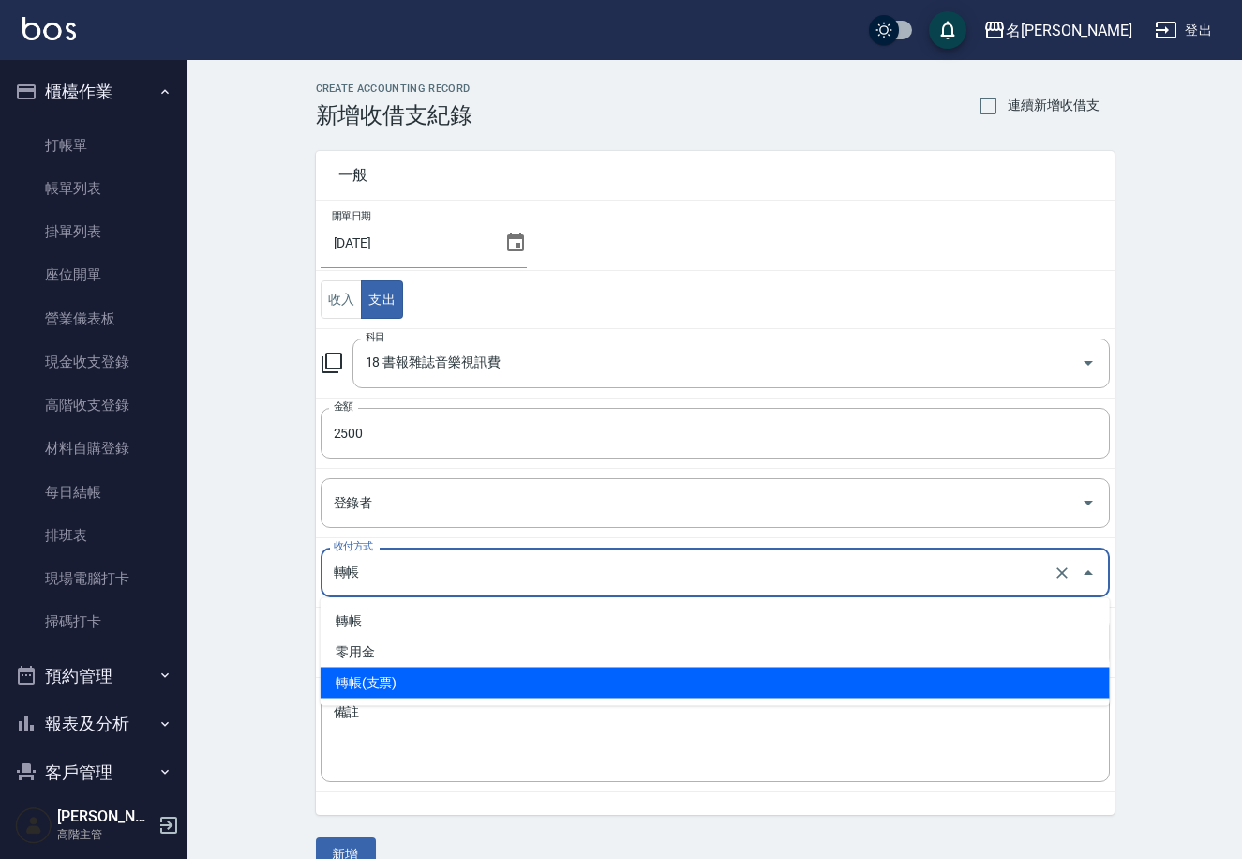
click at [350, 844] on button "新增" at bounding box center [346, 854] width 60 height 35
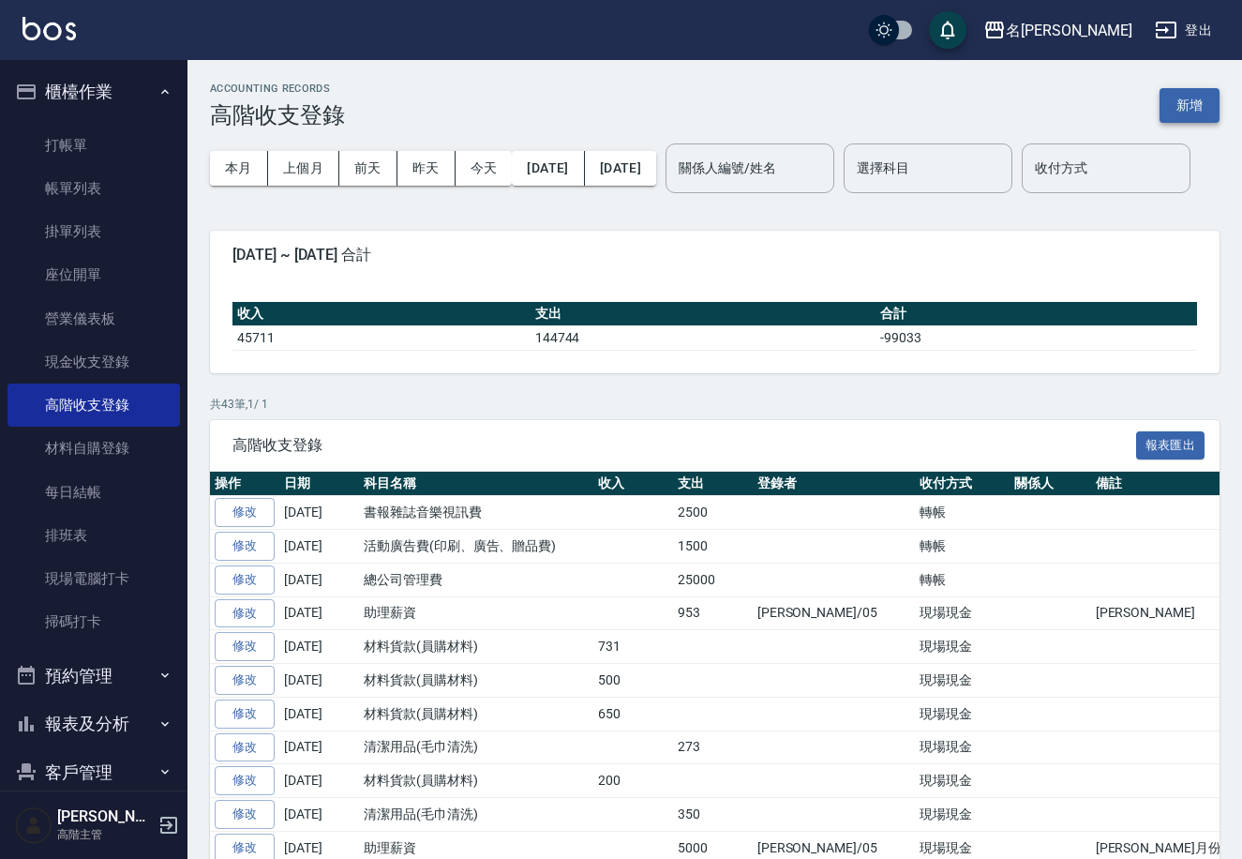
click at [1184, 104] on button "新增" at bounding box center [1190, 105] width 60 height 35
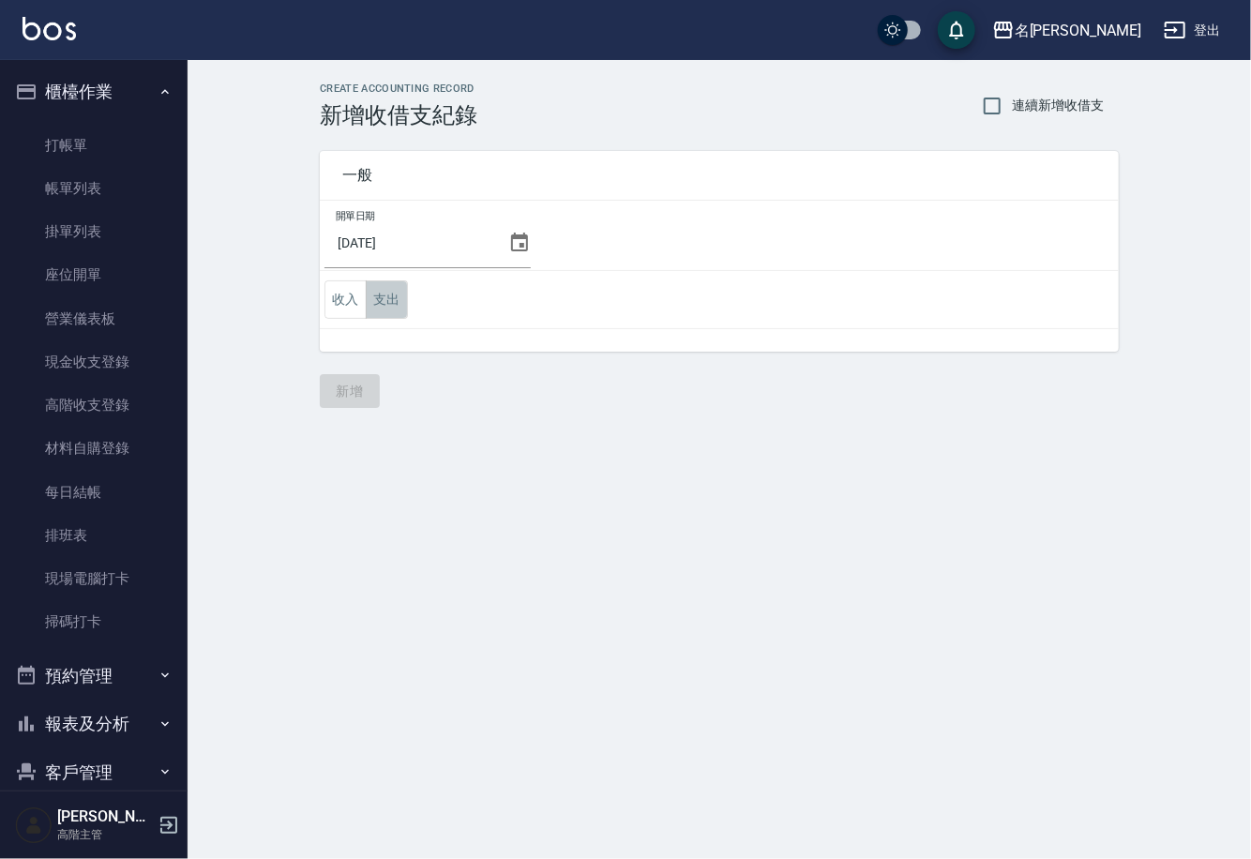
click at [386, 300] on button "支出" at bounding box center [387, 299] width 42 height 38
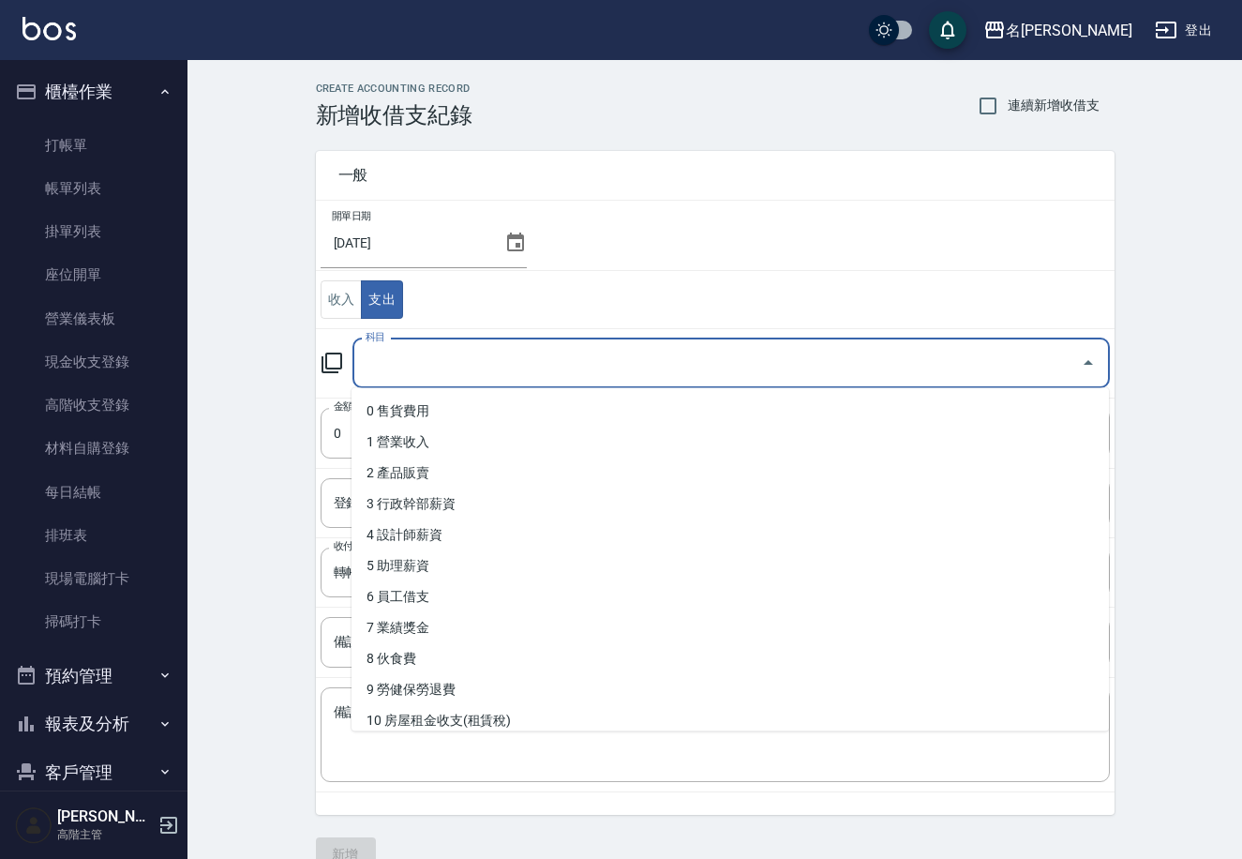
click at [458, 365] on input "科目" at bounding box center [717, 363] width 713 height 33
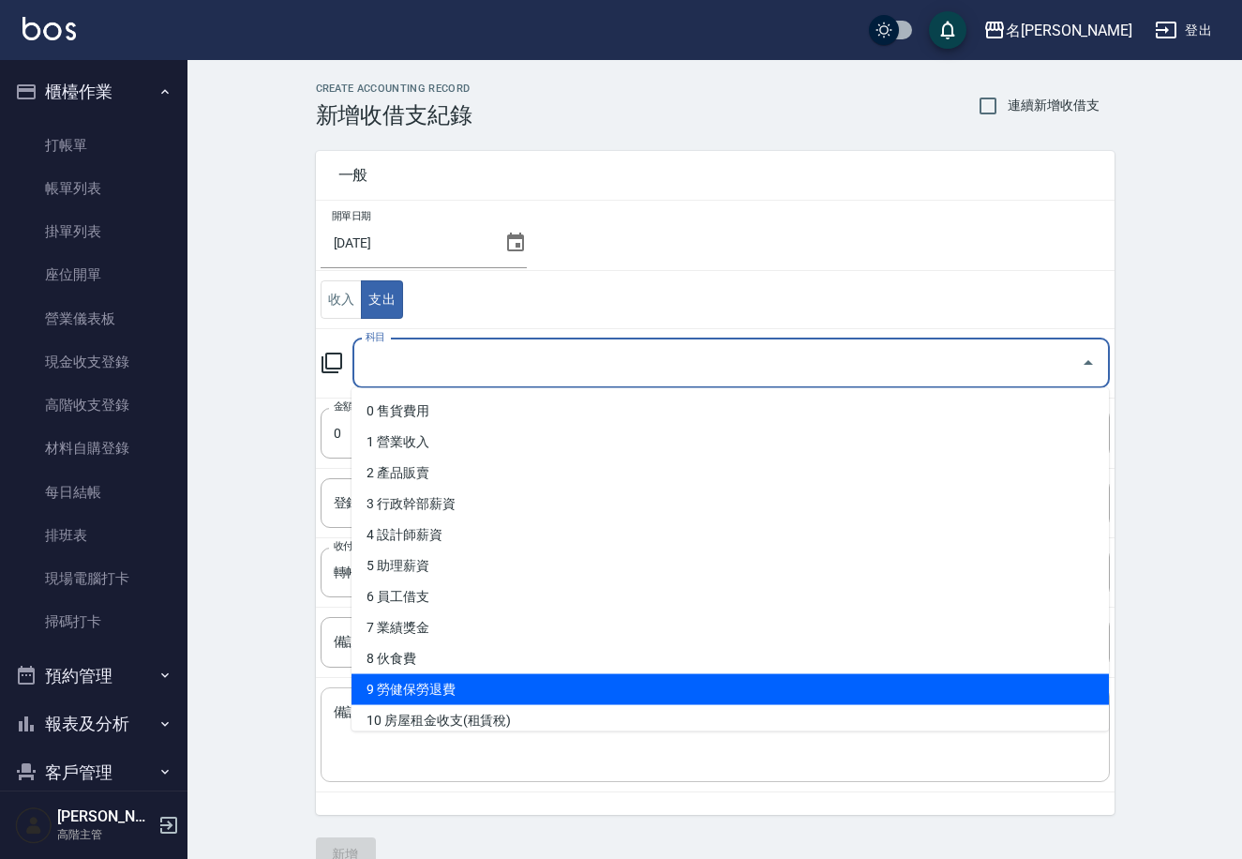
click at [467, 690] on li "9 勞健保勞退費" at bounding box center [731, 689] width 758 height 31
type input "9 勞健保勞退費"
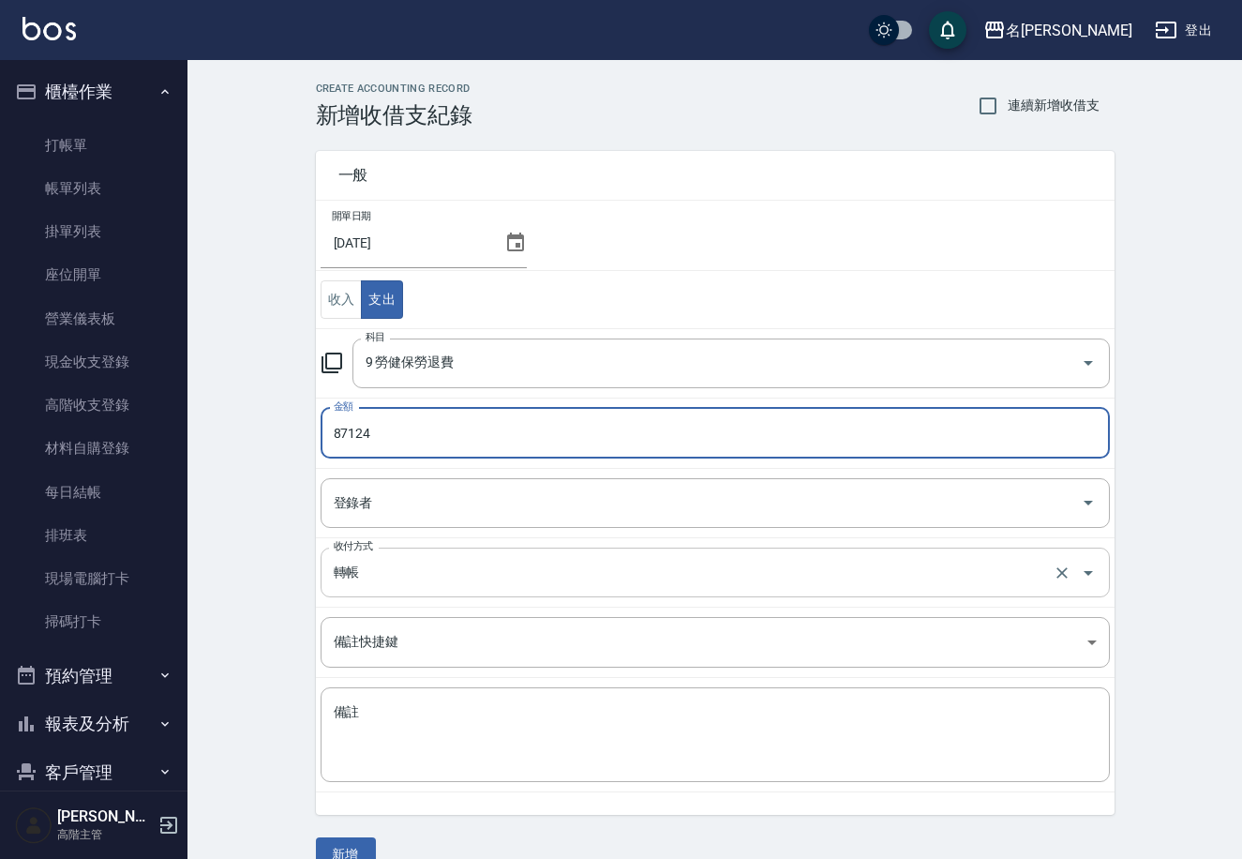
type input "87124"
drag, startPoint x: 395, startPoint y: 575, endPoint x: 393, endPoint y: 584, distance: 9.6
click at [394, 575] on input "轉帳" at bounding box center [689, 572] width 720 height 33
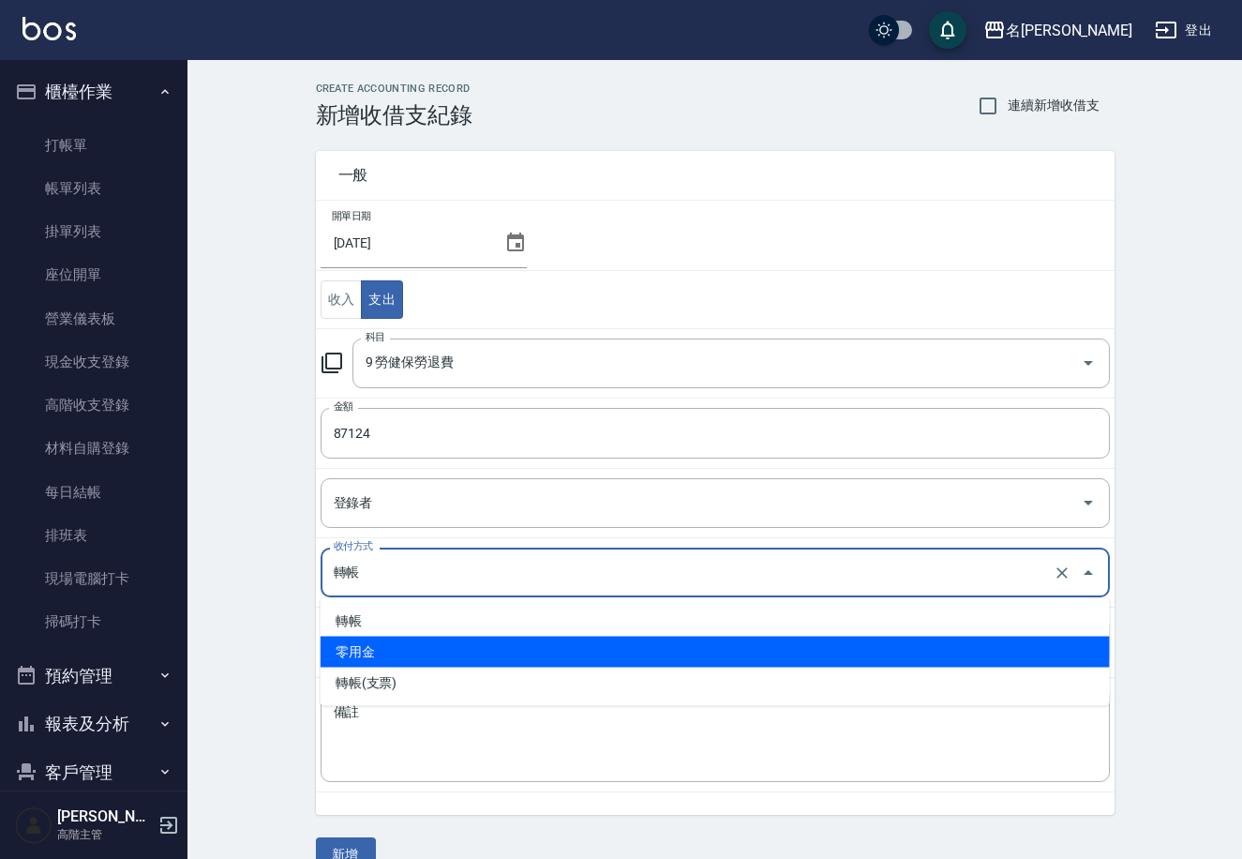
drag, startPoint x: 358, startPoint y: 848, endPoint x: 329, endPoint y: 848, distance: 29.1
click at [357, 849] on button "新增" at bounding box center [346, 854] width 60 height 35
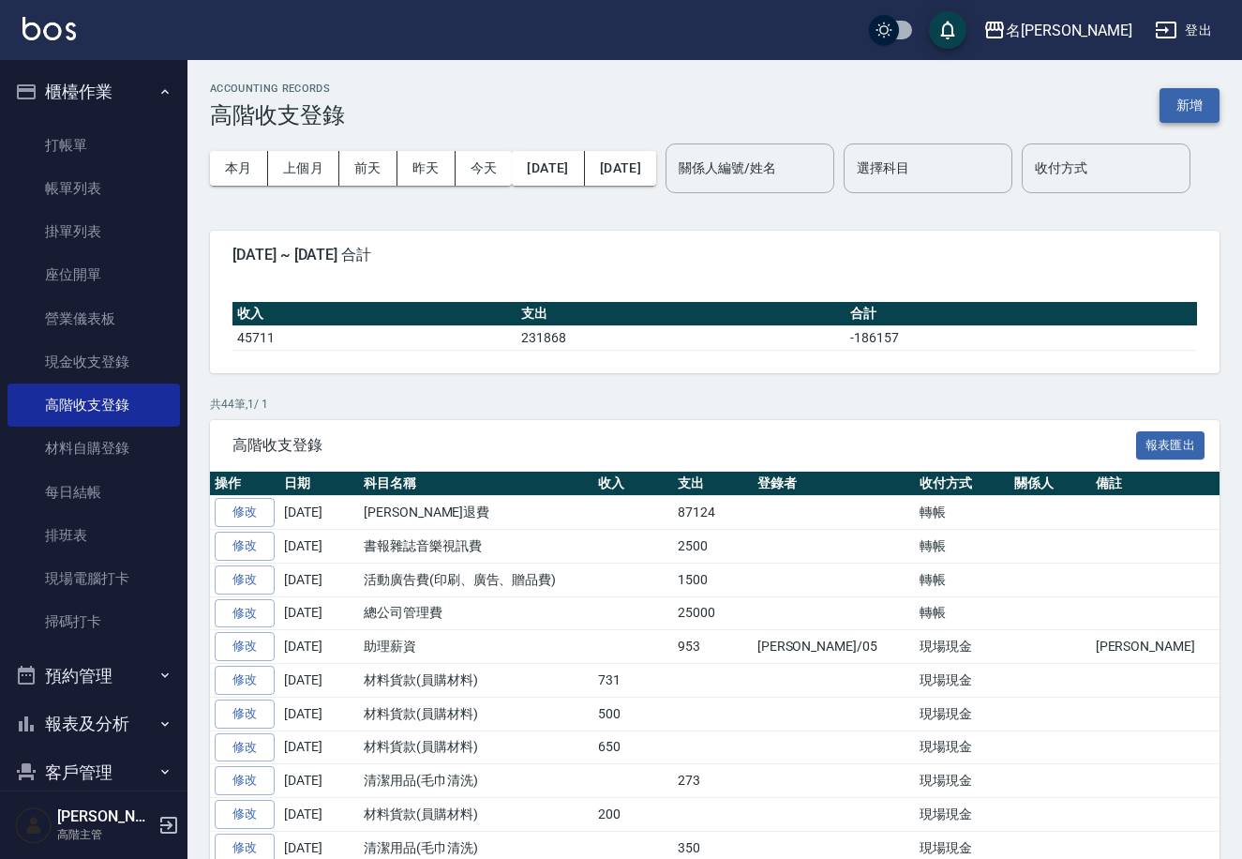
click at [1175, 107] on button "新增" at bounding box center [1190, 105] width 60 height 35
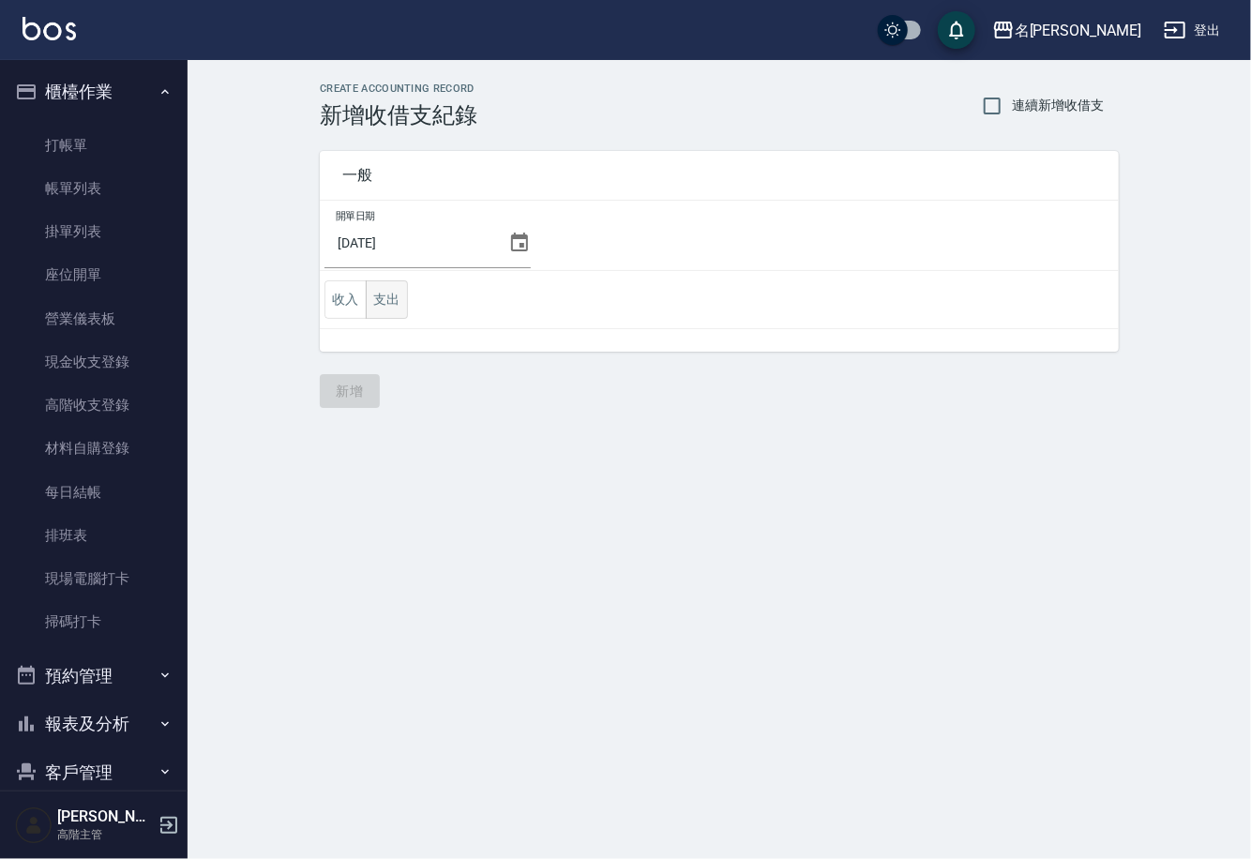
click at [398, 300] on button "支出" at bounding box center [387, 299] width 42 height 38
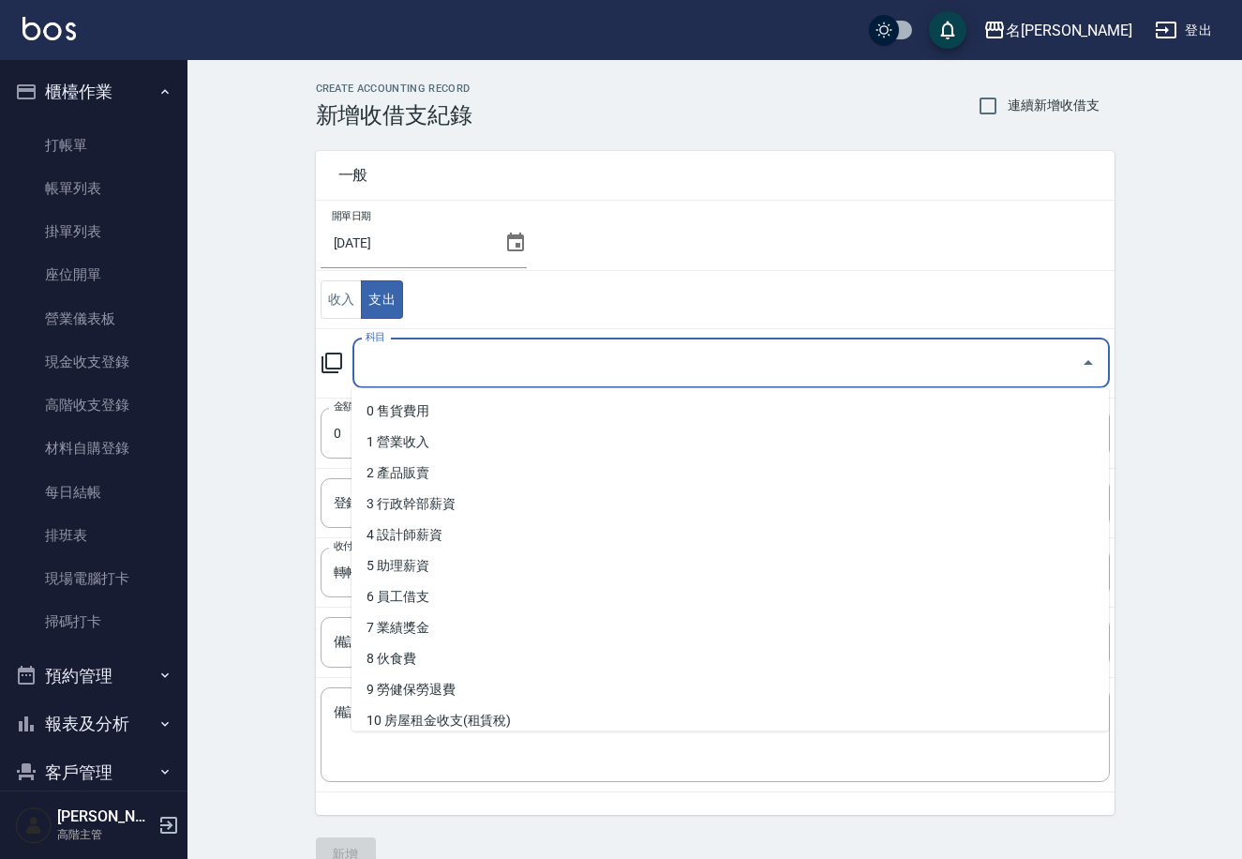
click at [483, 356] on input "科目" at bounding box center [717, 363] width 713 height 33
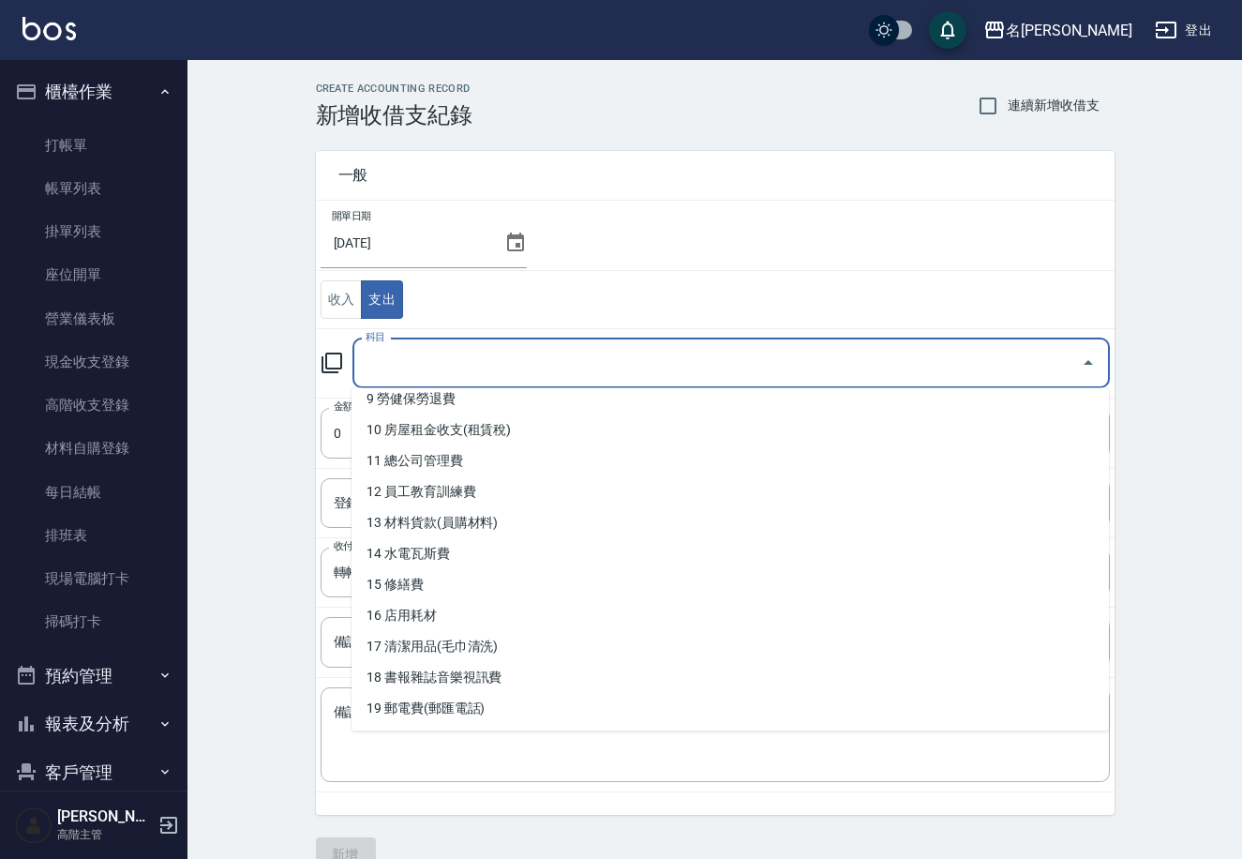
scroll to position [294, 0]
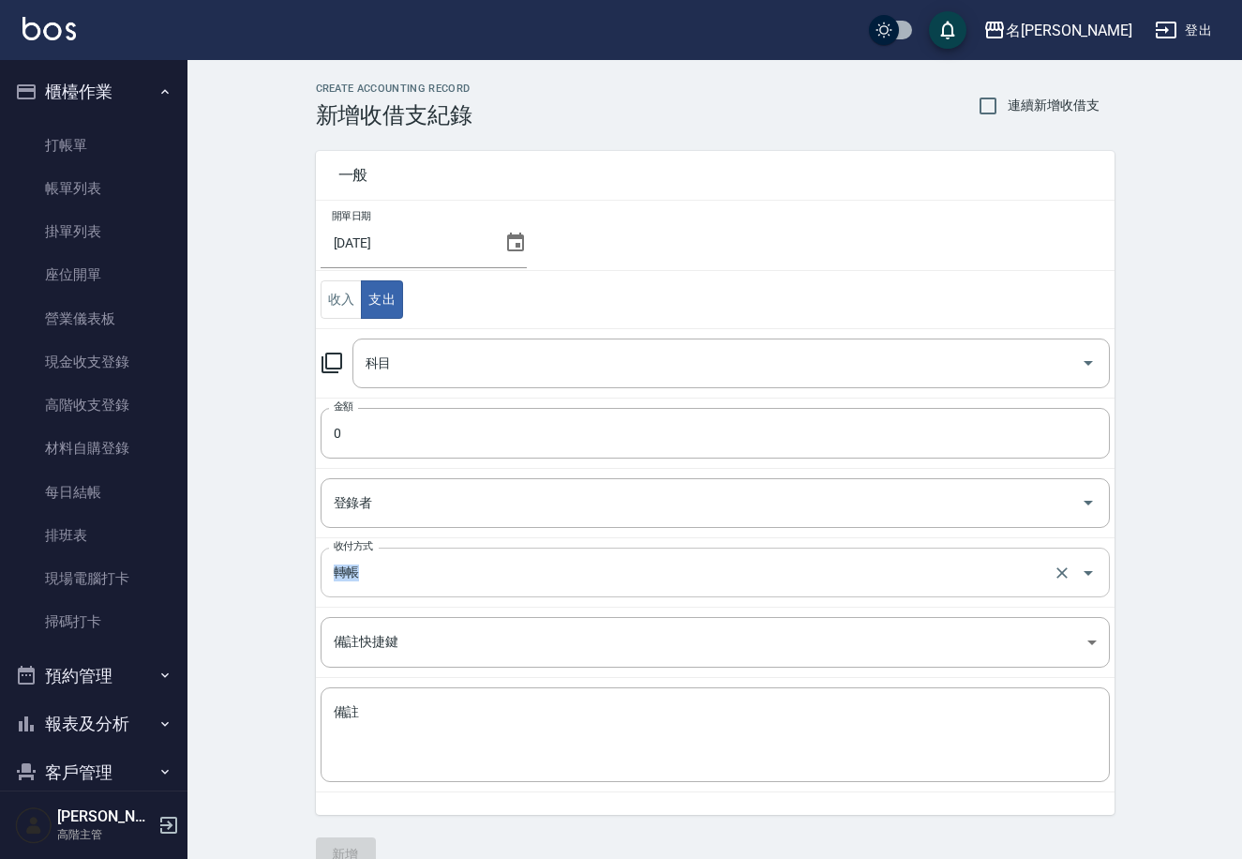
drag, startPoint x: 1109, startPoint y: 529, endPoint x: 1099, endPoint y: 566, distance: 38.9
click at [1100, 565] on tbody "開單日期 [DATE] 收入 支出 科目 科目 金額 0 金額 登錄者 登錄者 收付方式 轉帳 收付方式 備註快捷鍵 ​ 備註快捷鍵 備註 x 備註" at bounding box center [715, 497] width 799 height 592
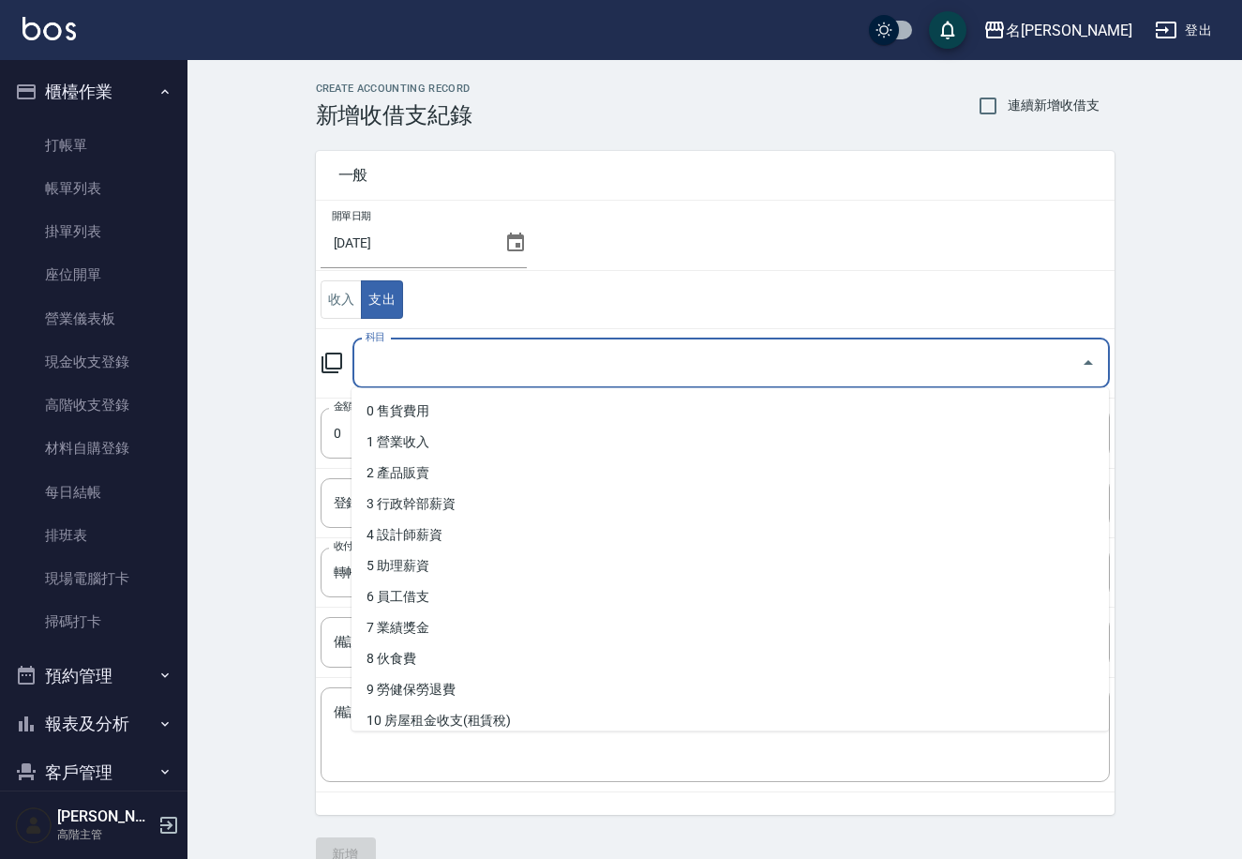
drag, startPoint x: 809, startPoint y: 348, endPoint x: 818, endPoint y: 361, distance: 15.6
click at [808, 349] on input "科目" at bounding box center [717, 363] width 713 height 33
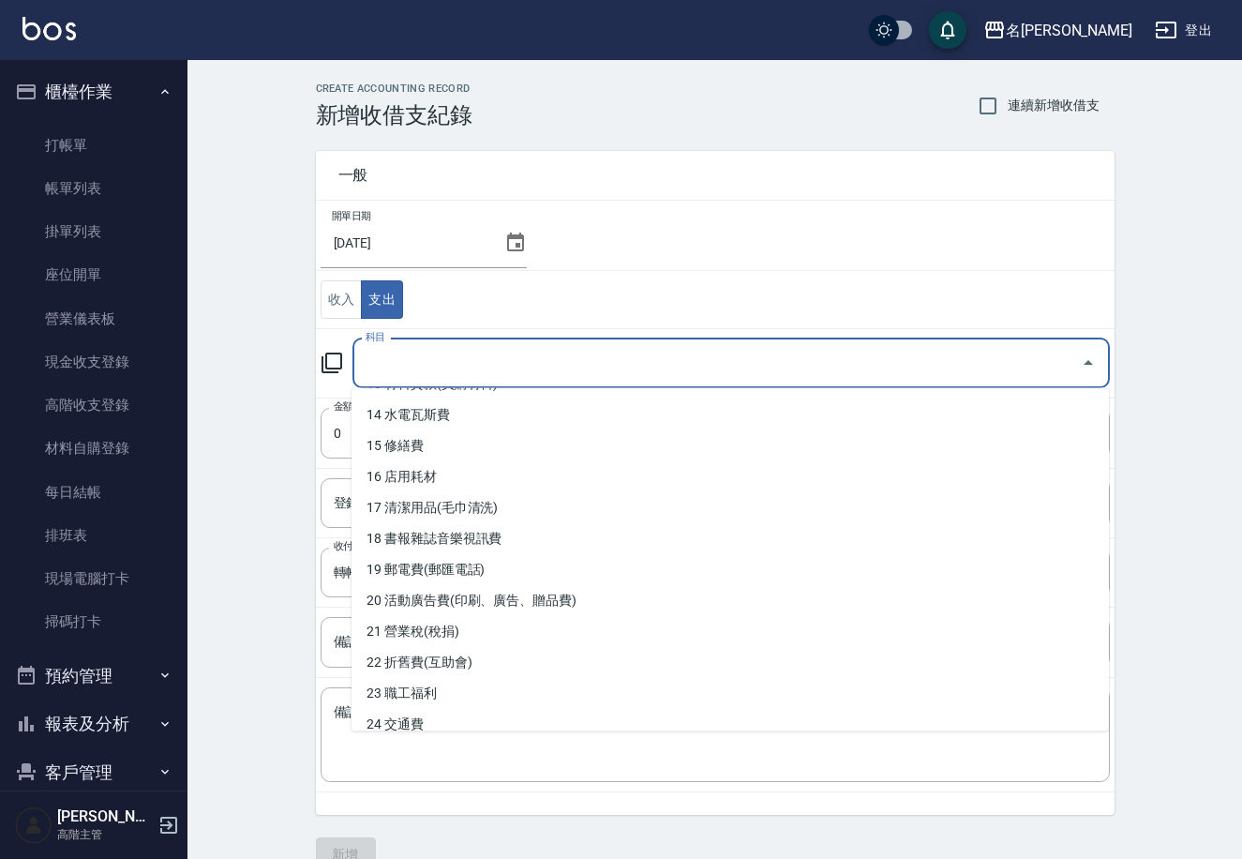
scroll to position [460, 0]
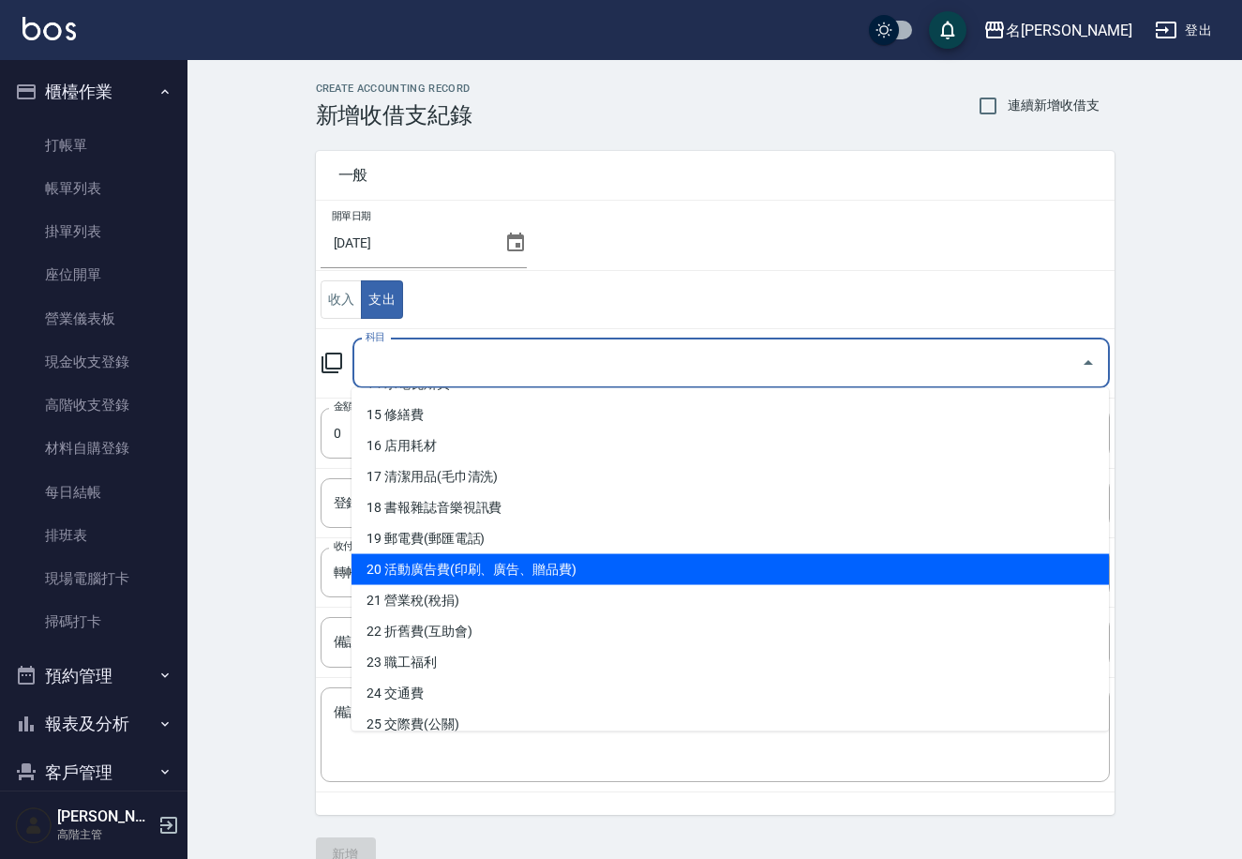
click at [599, 568] on li "20 活動廣告費(印刷、廣告、贈品費)" at bounding box center [731, 569] width 758 height 31
type input "20 活動廣告費(印刷、廣告、贈品費)"
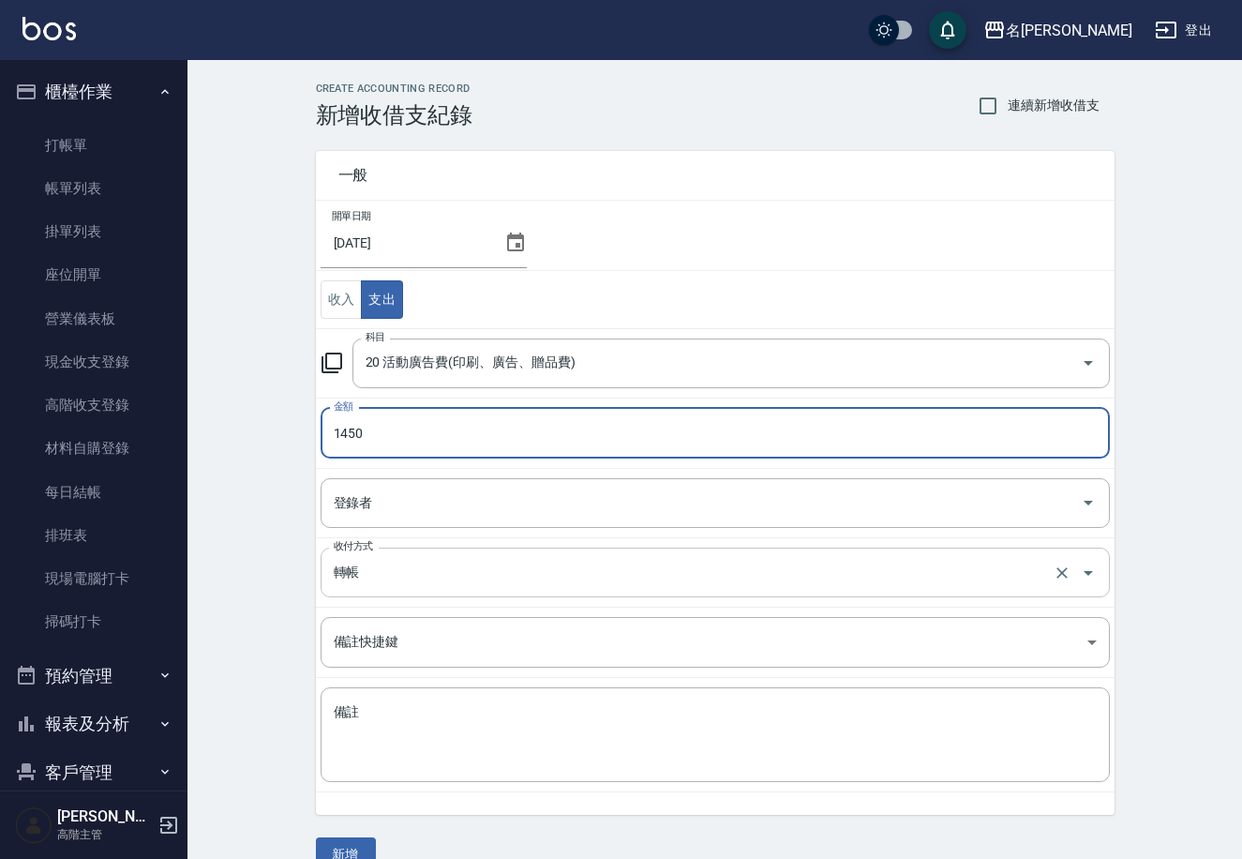
type input "1450"
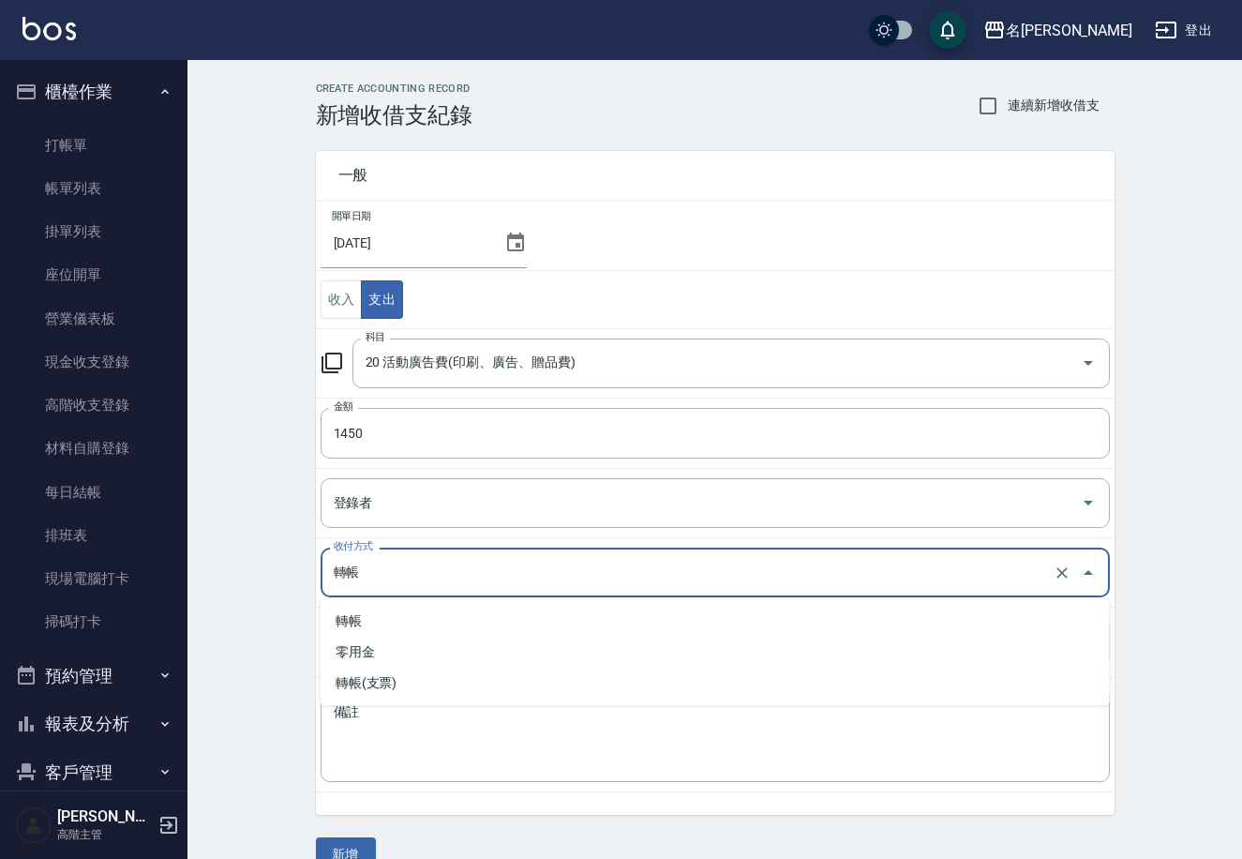
click at [432, 575] on input "轉帳" at bounding box center [689, 572] width 720 height 33
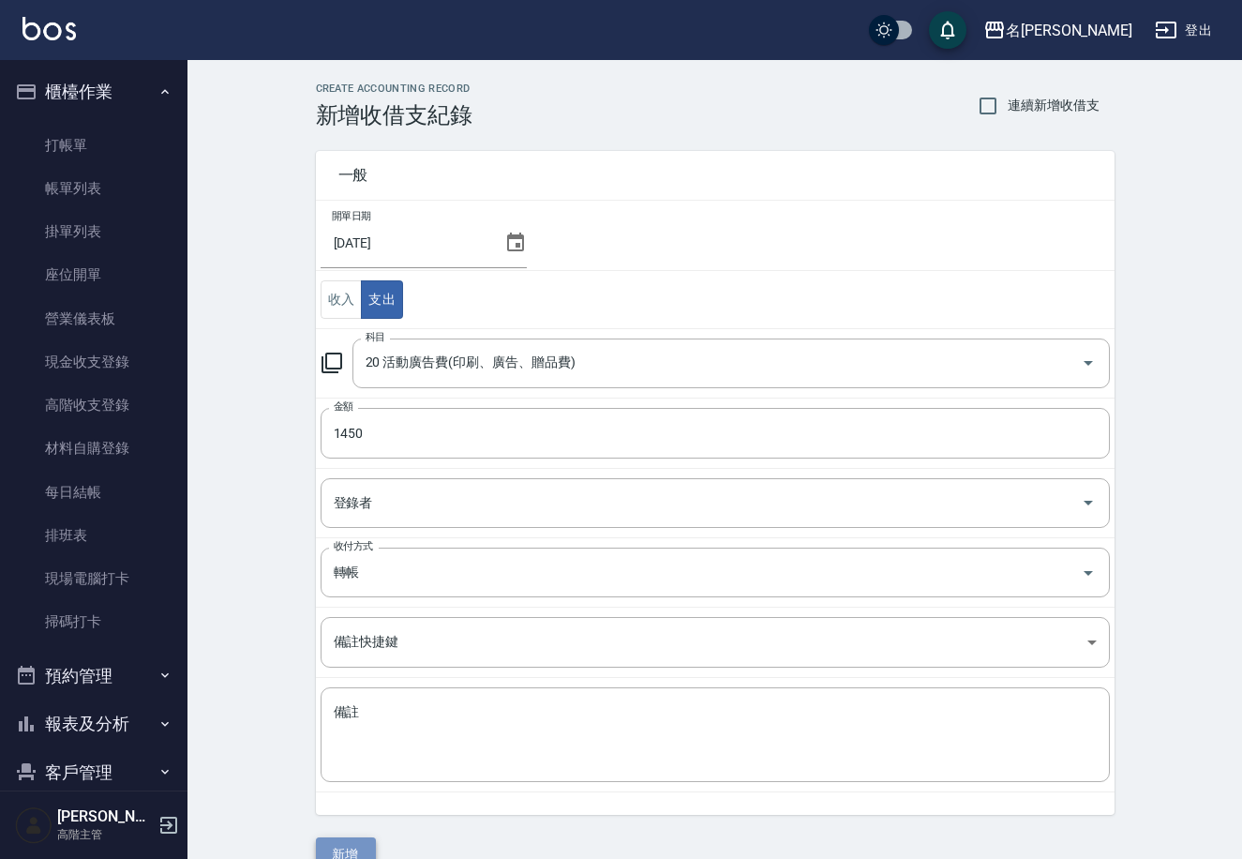
click at [349, 847] on button "新增" at bounding box center [346, 854] width 60 height 35
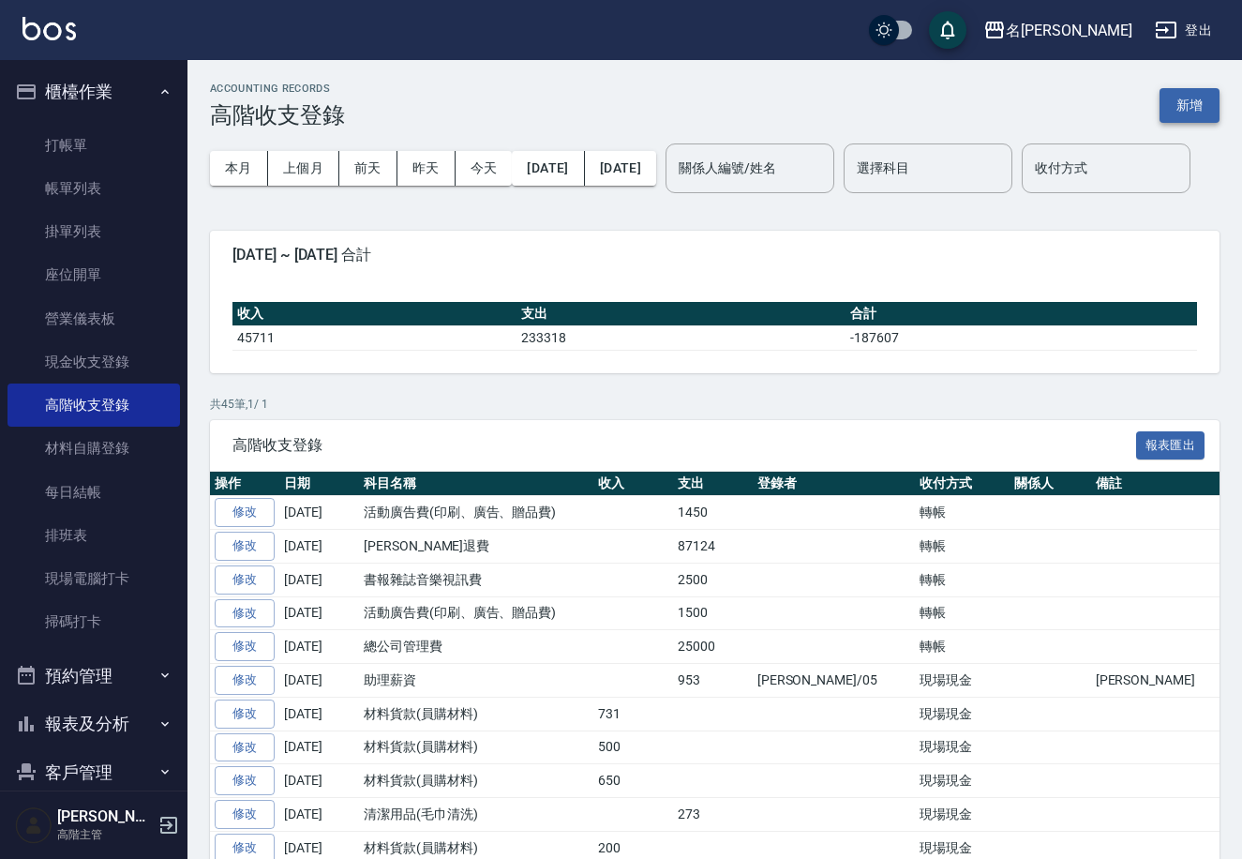
click at [1186, 103] on button "新增" at bounding box center [1190, 105] width 60 height 35
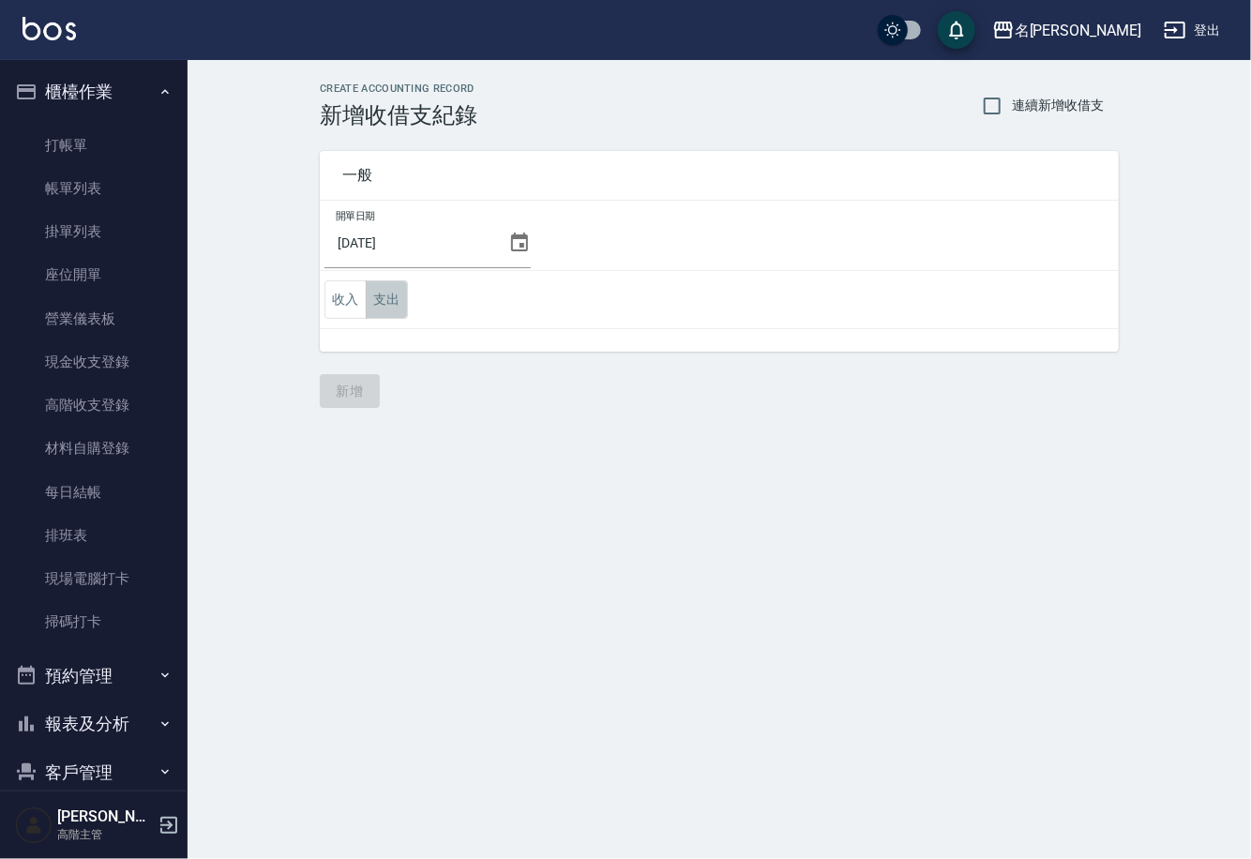
click at [383, 302] on button "支出" at bounding box center [387, 299] width 42 height 38
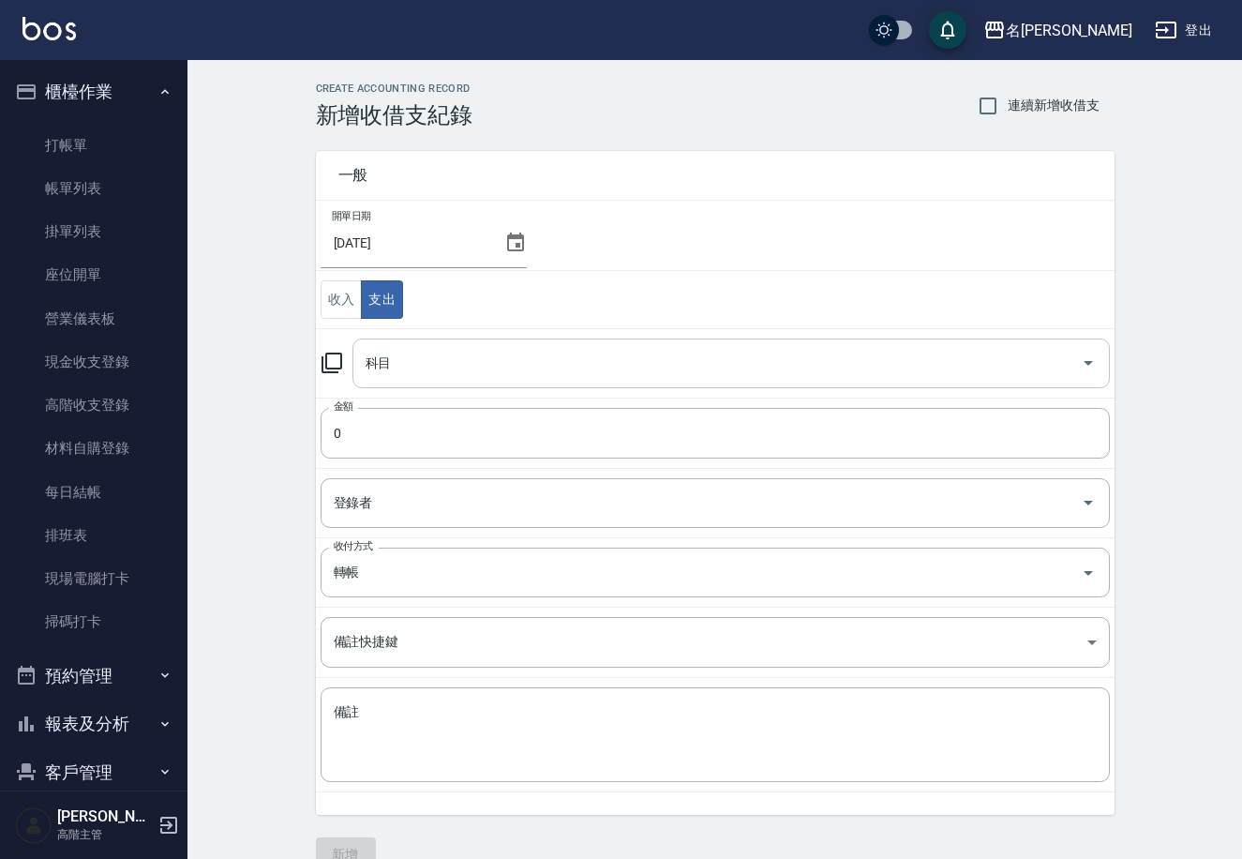
click at [550, 362] on input "科目" at bounding box center [717, 363] width 713 height 33
drag, startPoint x: 1109, startPoint y: 469, endPoint x: 1102, endPoint y: 511, distance: 42.8
click at [1102, 511] on td "登錄者 登錄者" at bounding box center [715, 502] width 799 height 69
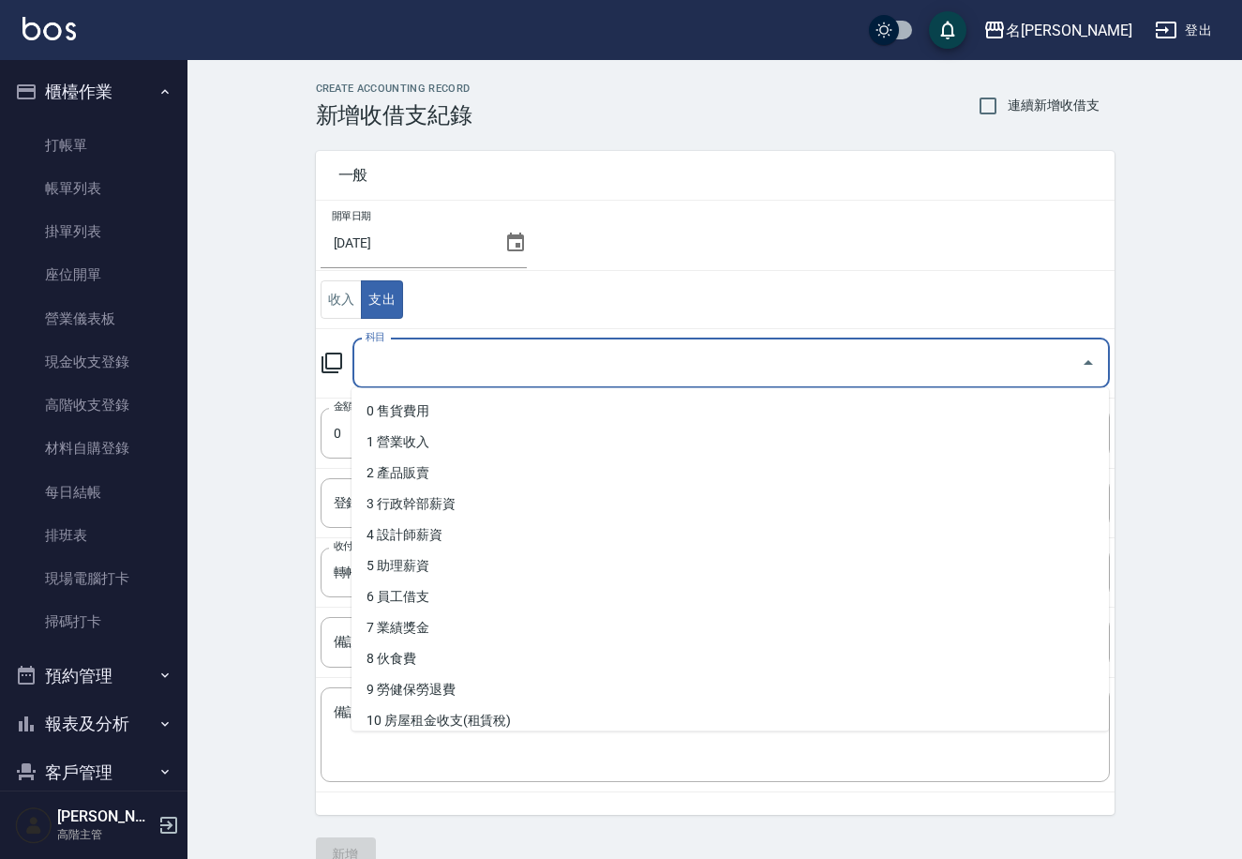
click at [559, 359] on input "科目" at bounding box center [717, 363] width 713 height 33
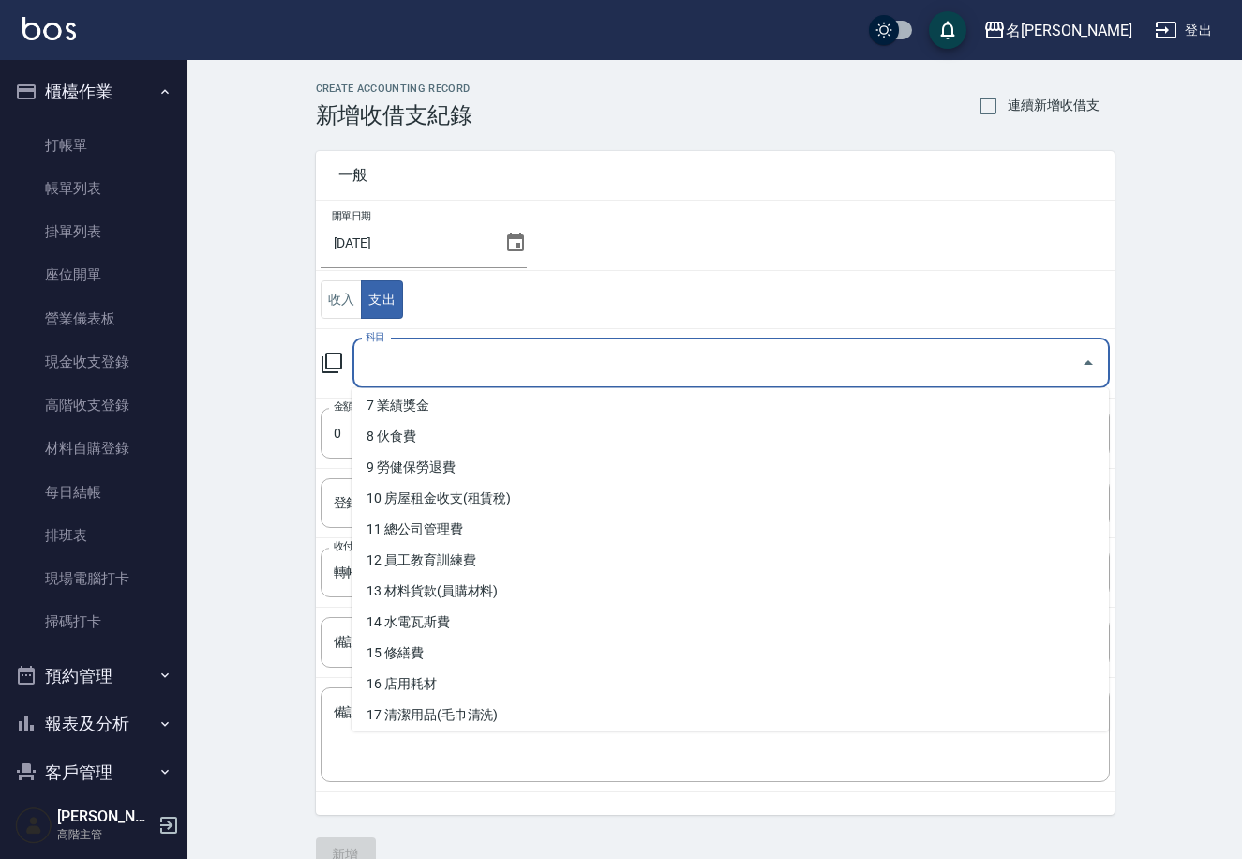
scroll to position [249, 0]
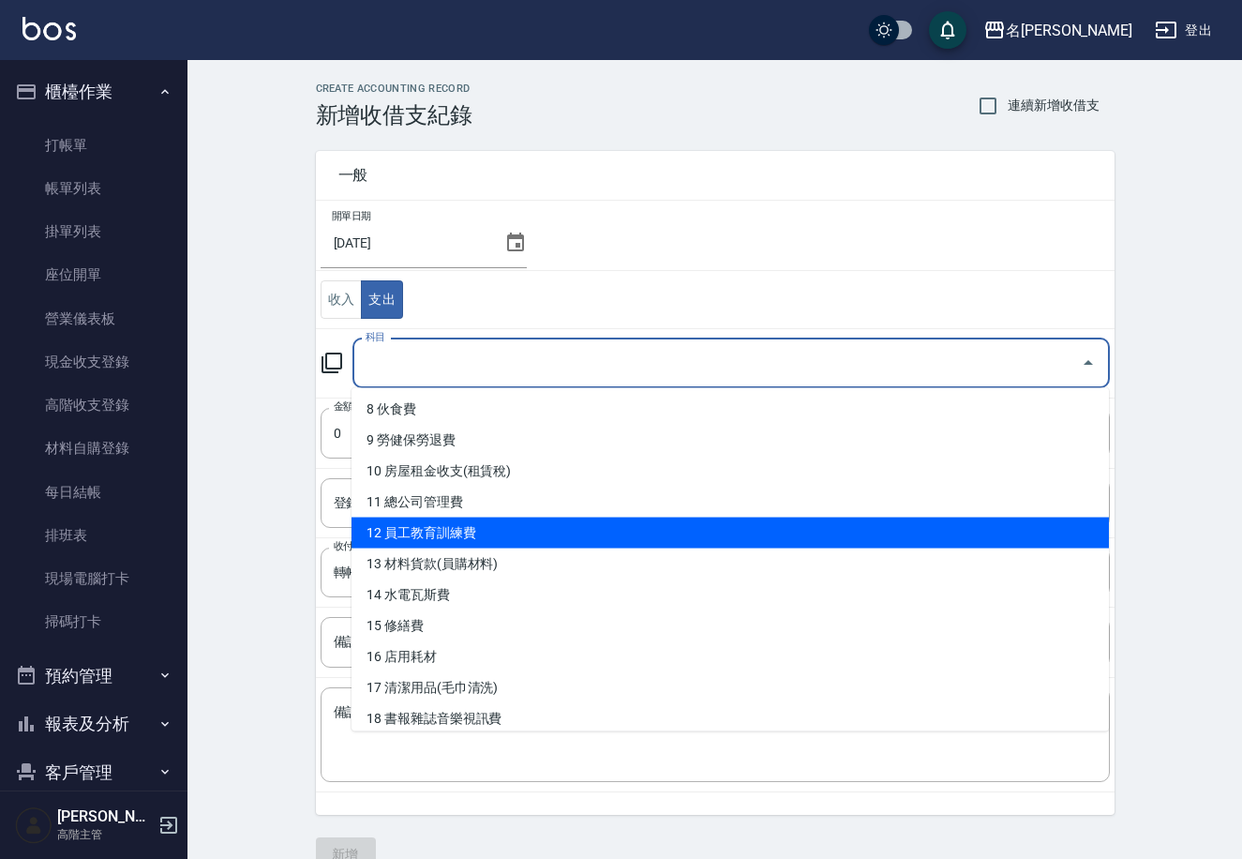
click at [507, 525] on li "12 員工教育訓練費" at bounding box center [731, 533] width 758 height 31
type input "12 員工教育訓練費"
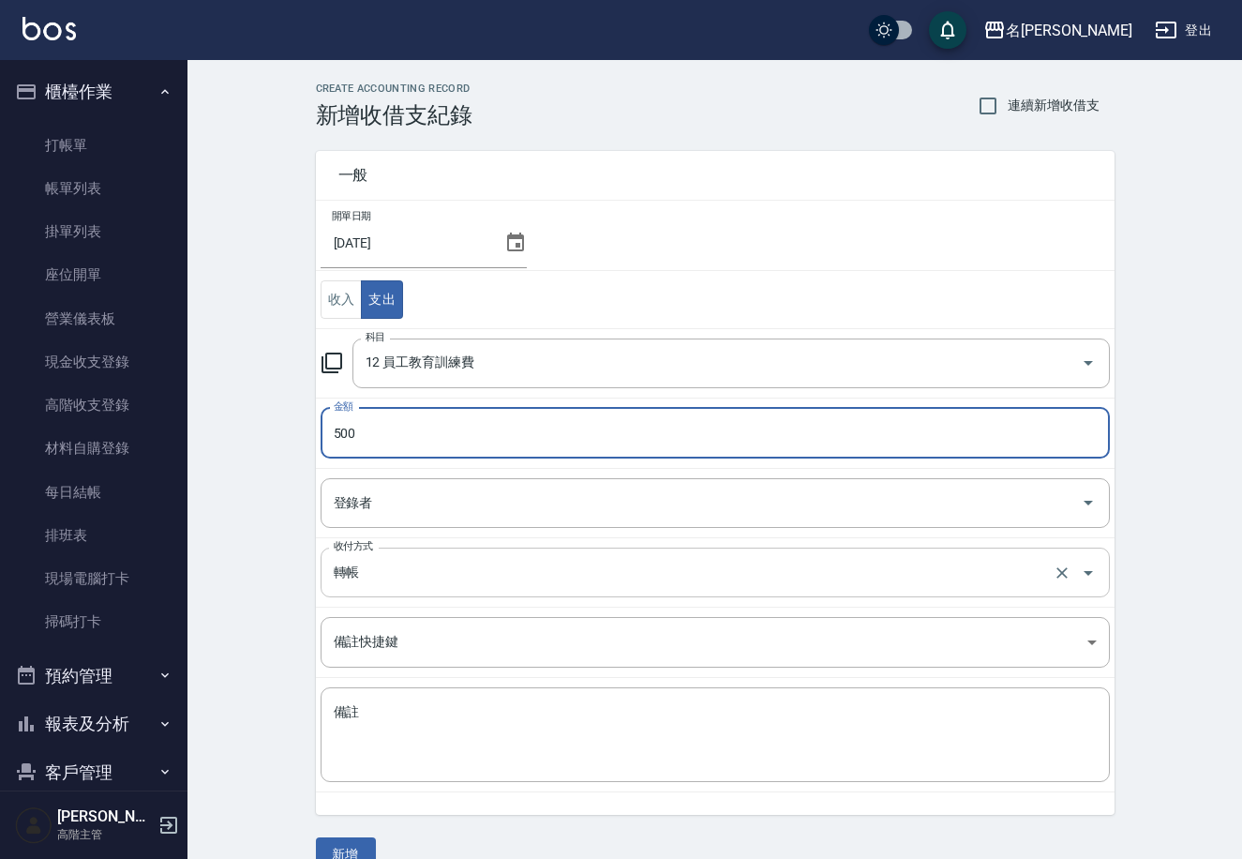
type input "500"
click at [382, 574] on input "轉帳" at bounding box center [689, 572] width 720 height 33
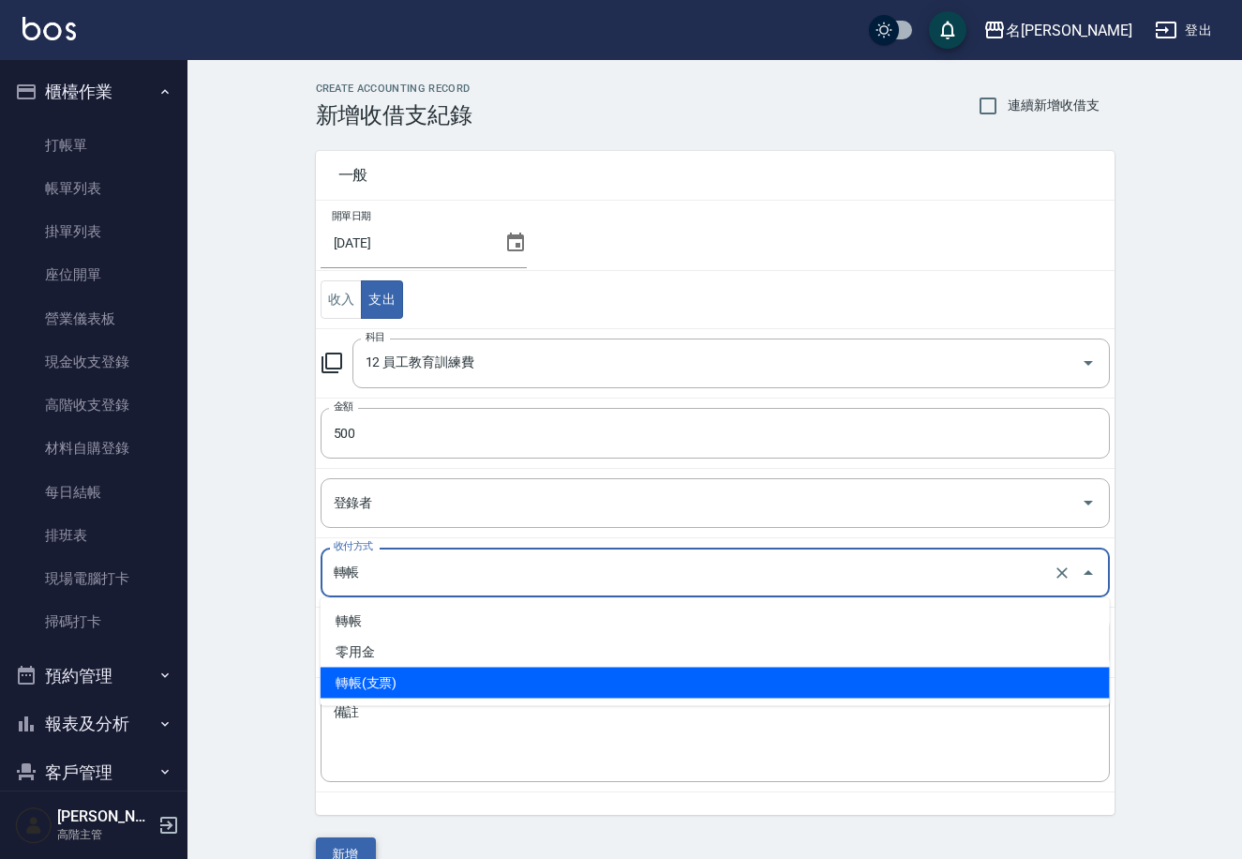
click at [353, 854] on button "新增" at bounding box center [346, 854] width 60 height 35
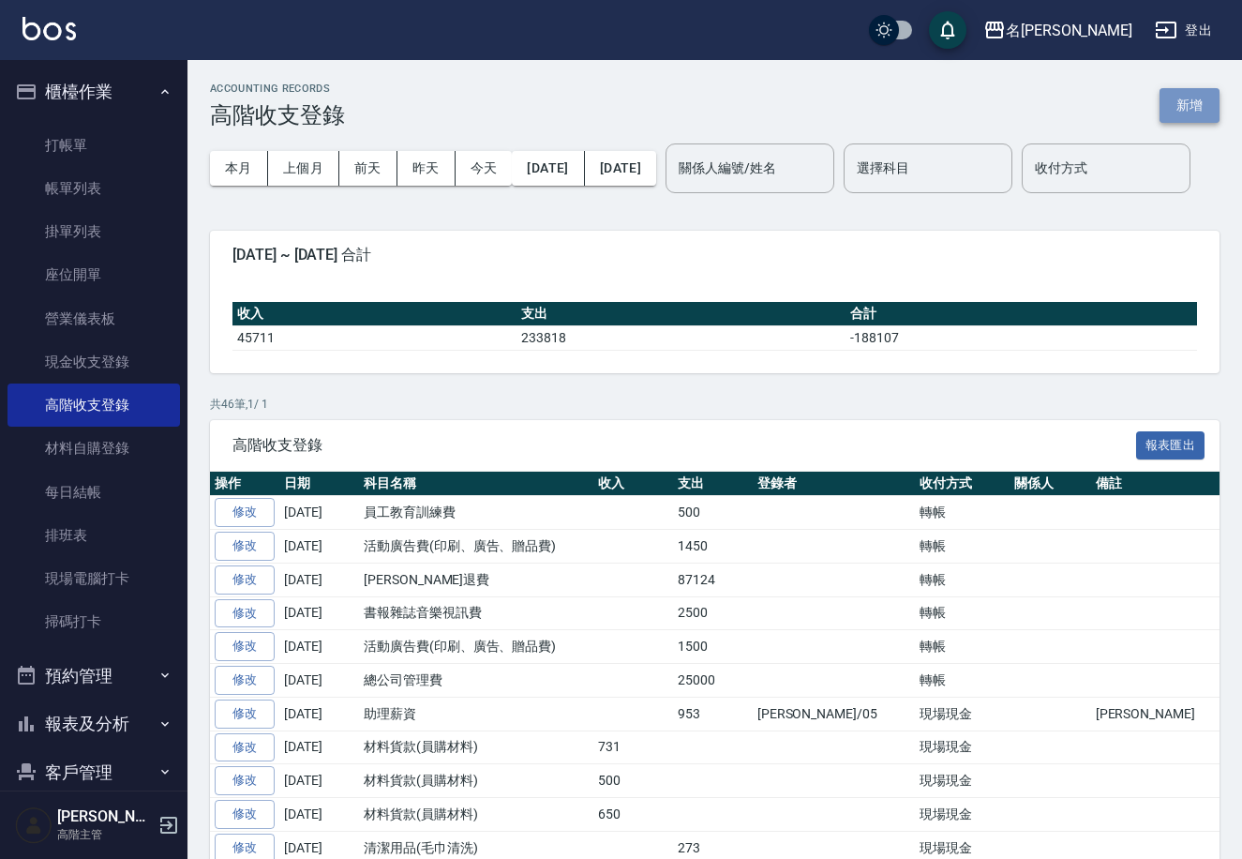
click at [1193, 104] on button "新增" at bounding box center [1190, 105] width 60 height 35
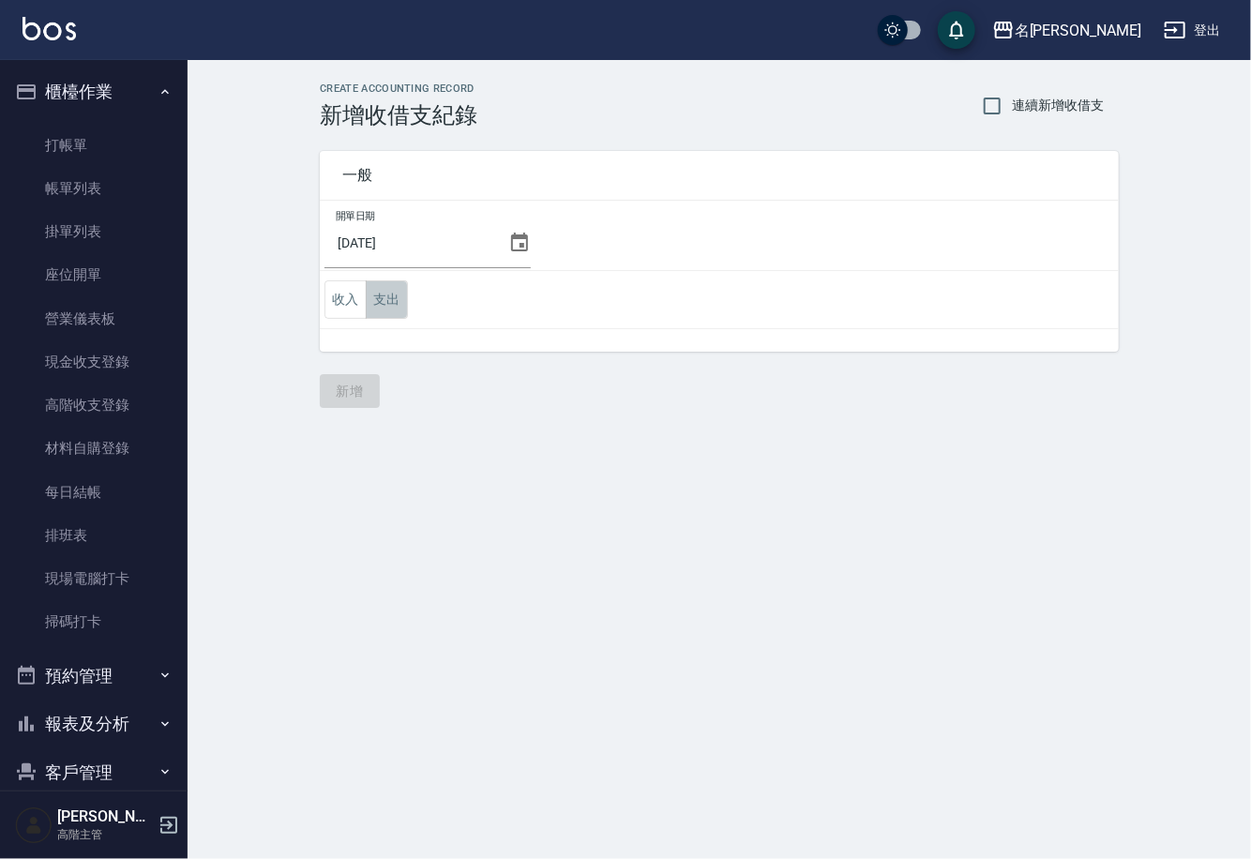
click at [382, 304] on button "支出" at bounding box center [387, 299] width 42 height 38
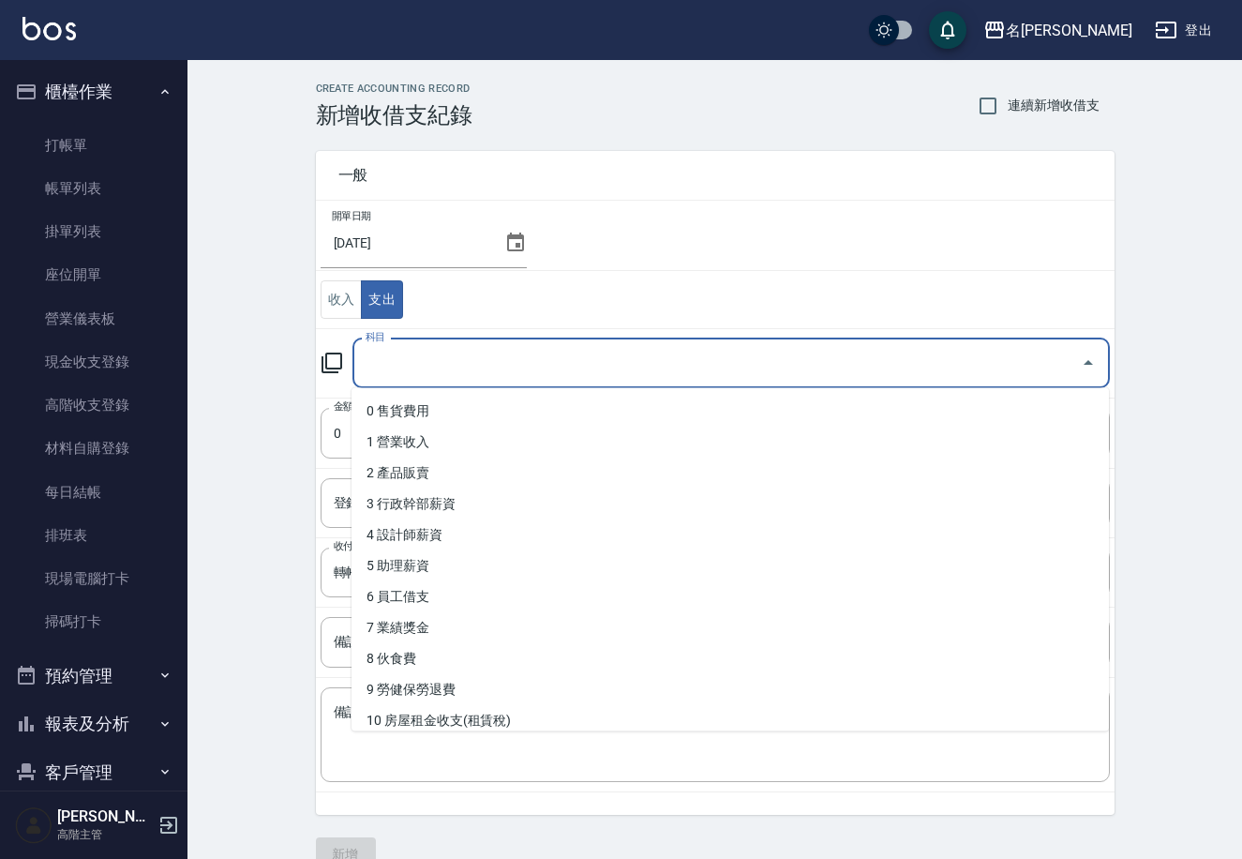
click at [794, 347] on input "科目" at bounding box center [717, 363] width 713 height 33
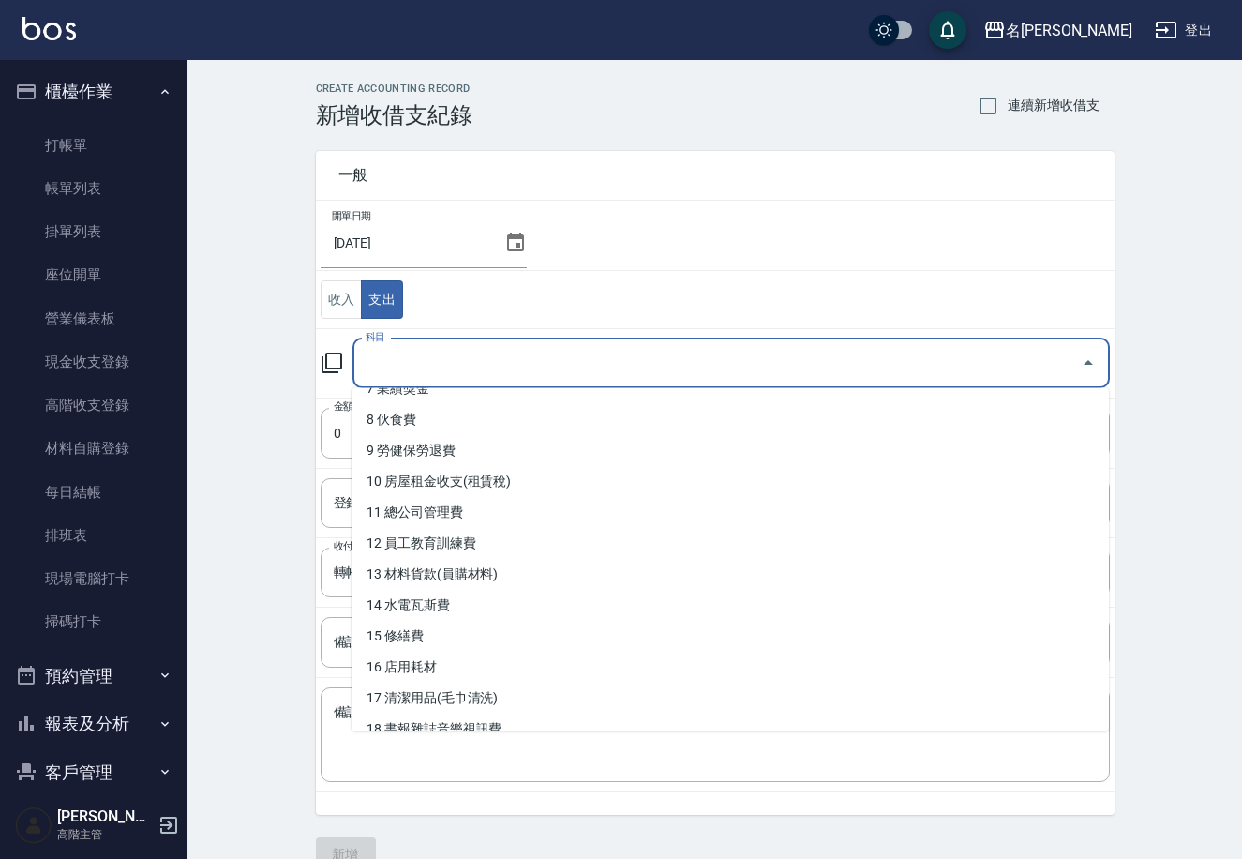
scroll to position [253, 0]
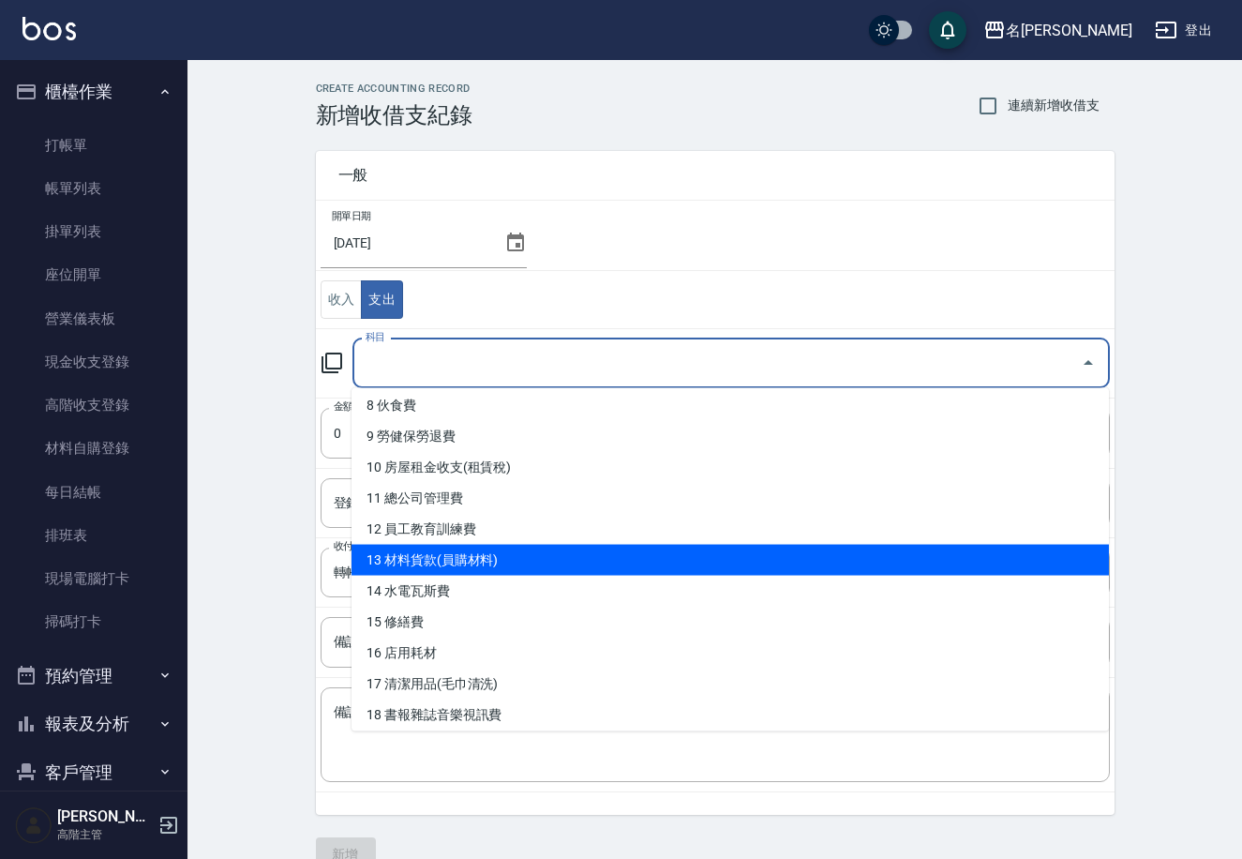
click at [556, 554] on li "13 材料貨款(員購材料)" at bounding box center [731, 560] width 758 height 31
type input "13 材料貨款(員購材料)"
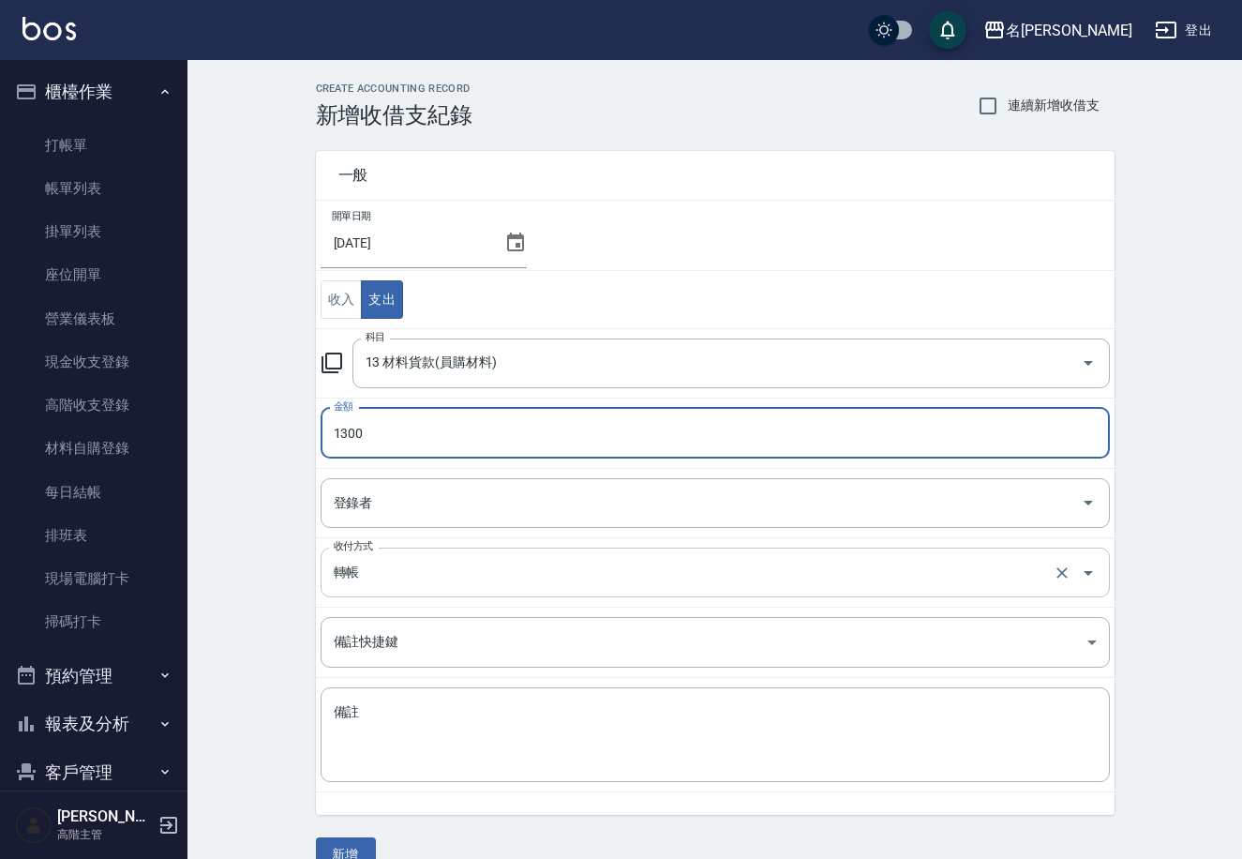
type input "1300"
click at [362, 573] on input "轉帳" at bounding box center [689, 572] width 720 height 33
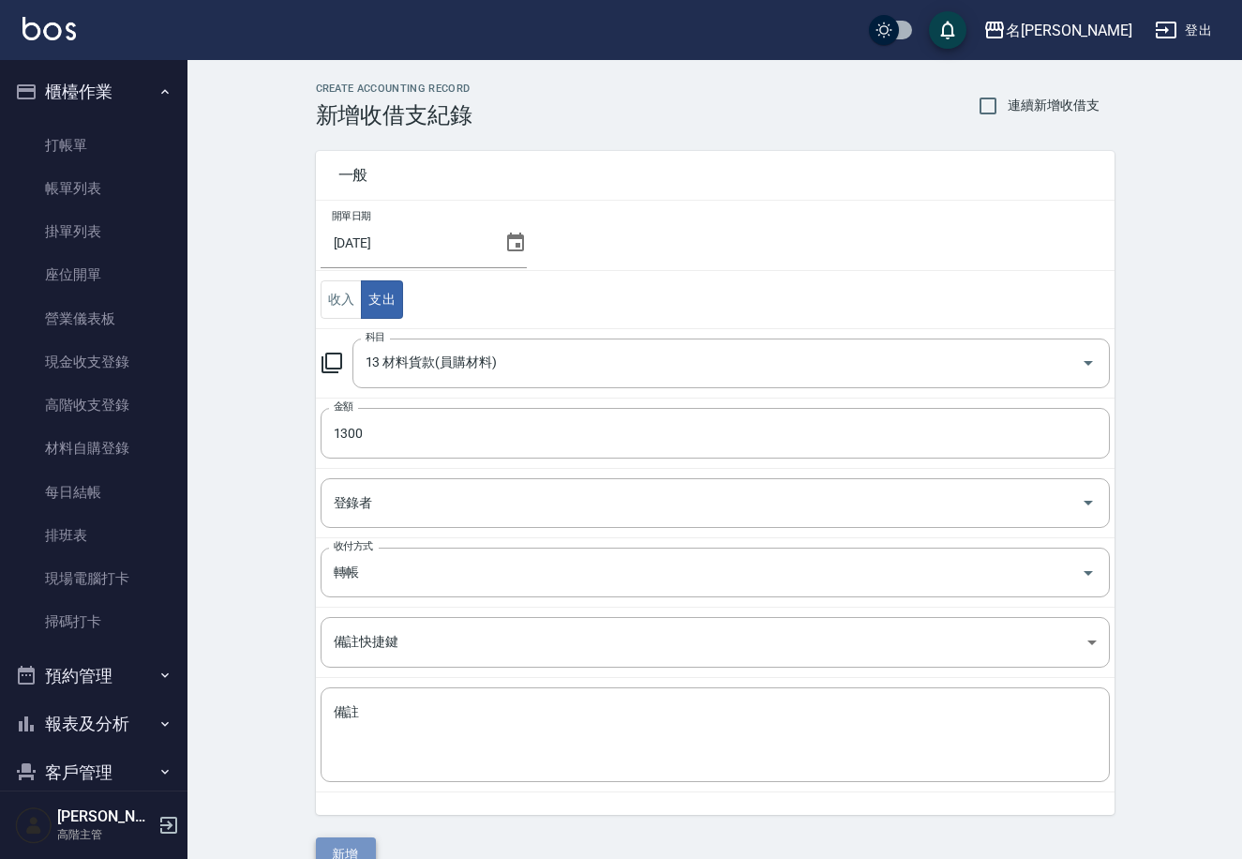
click at [335, 851] on button "新增" at bounding box center [346, 854] width 60 height 35
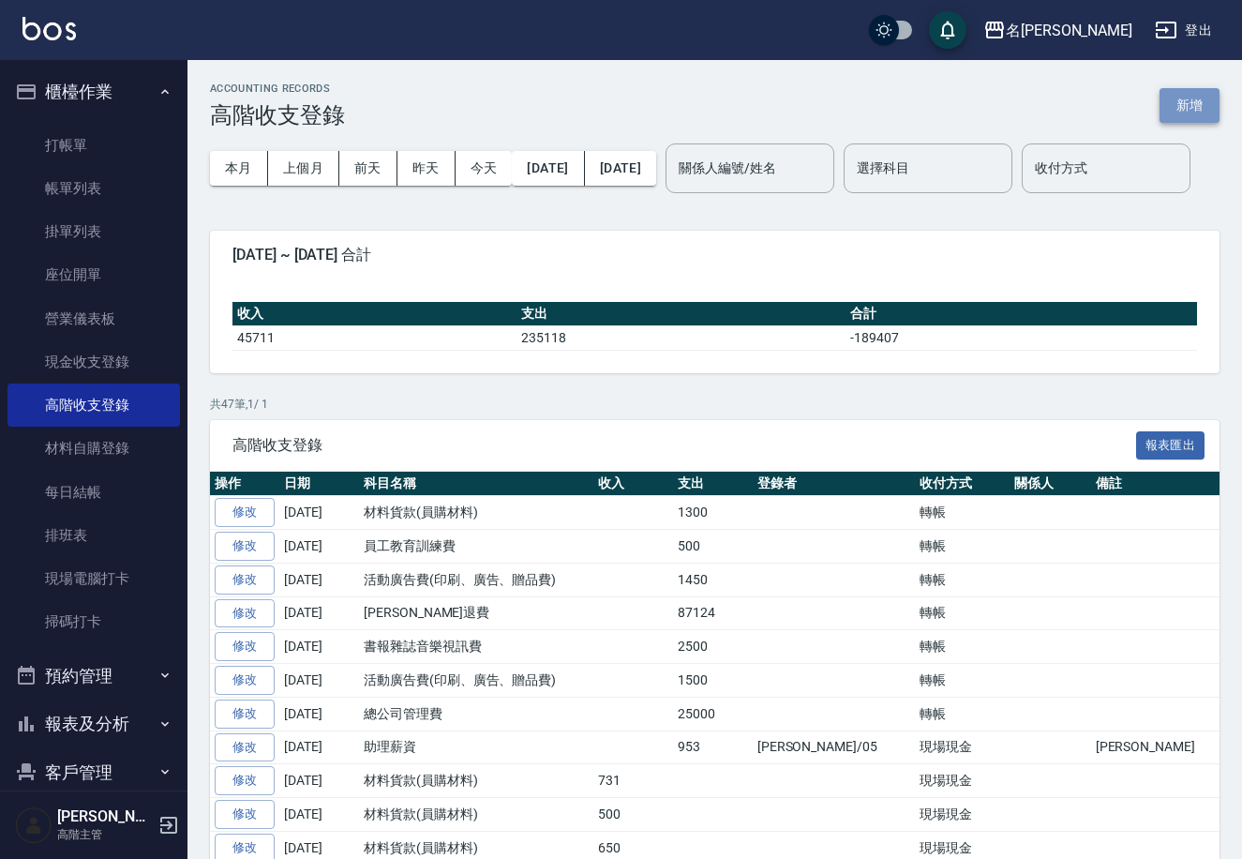
click at [1187, 103] on button "新增" at bounding box center [1190, 105] width 60 height 35
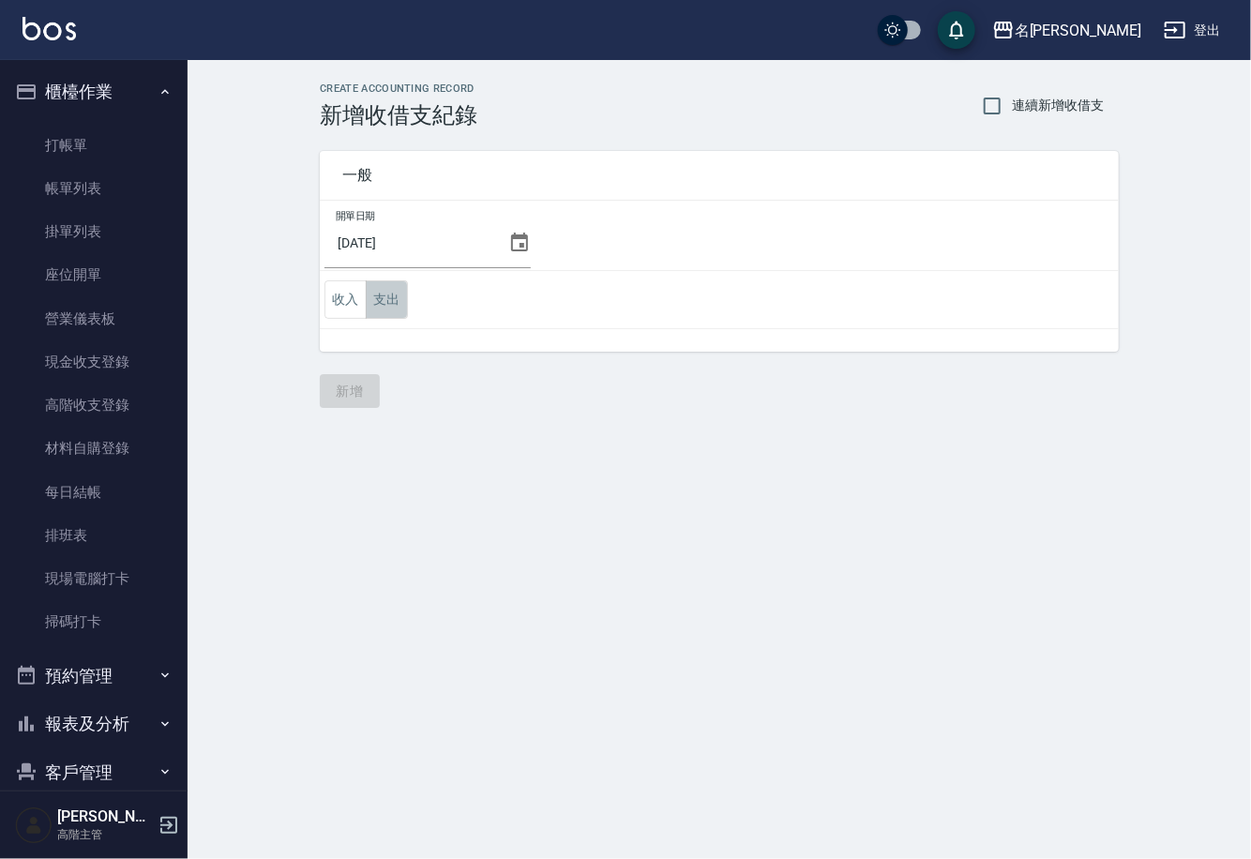
click at [383, 303] on button "支出" at bounding box center [387, 299] width 42 height 38
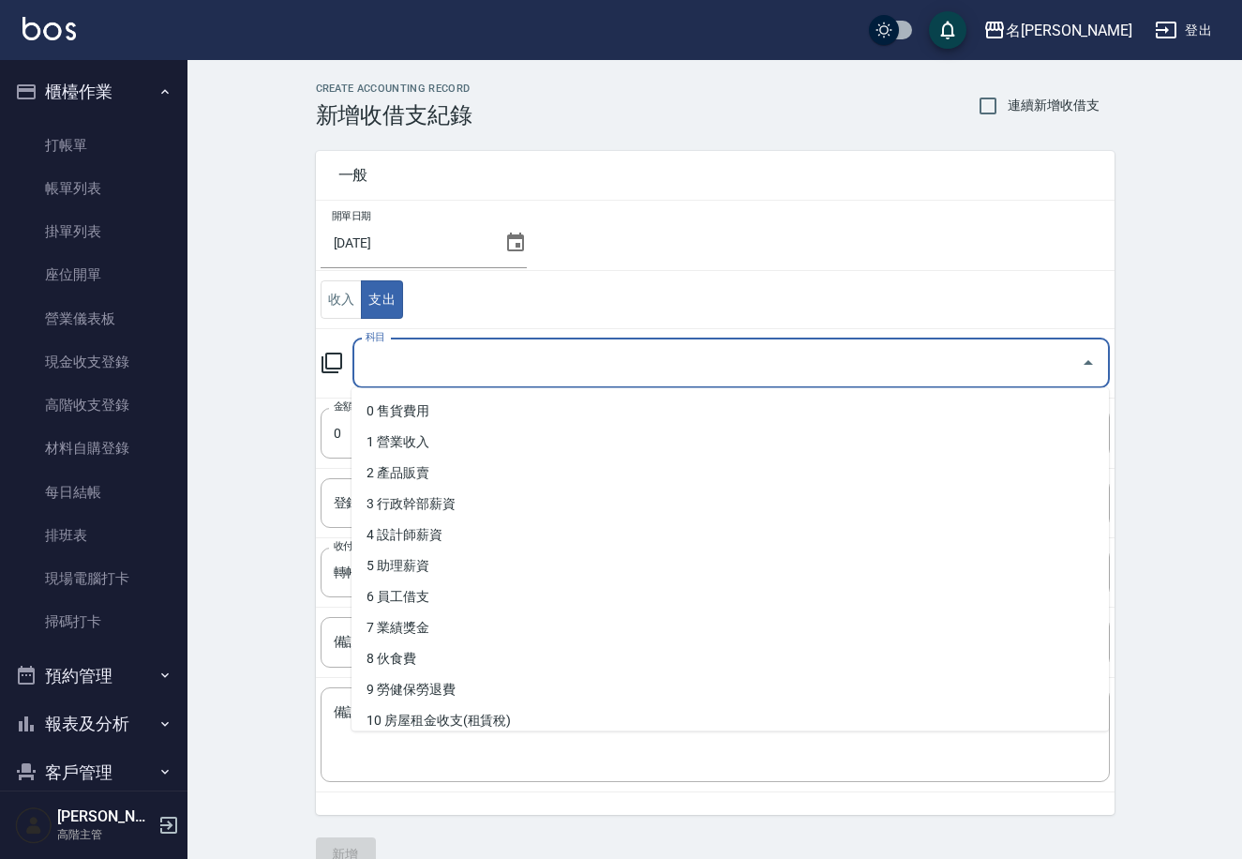
click at [469, 363] on input "科目" at bounding box center [717, 363] width 713 height 33
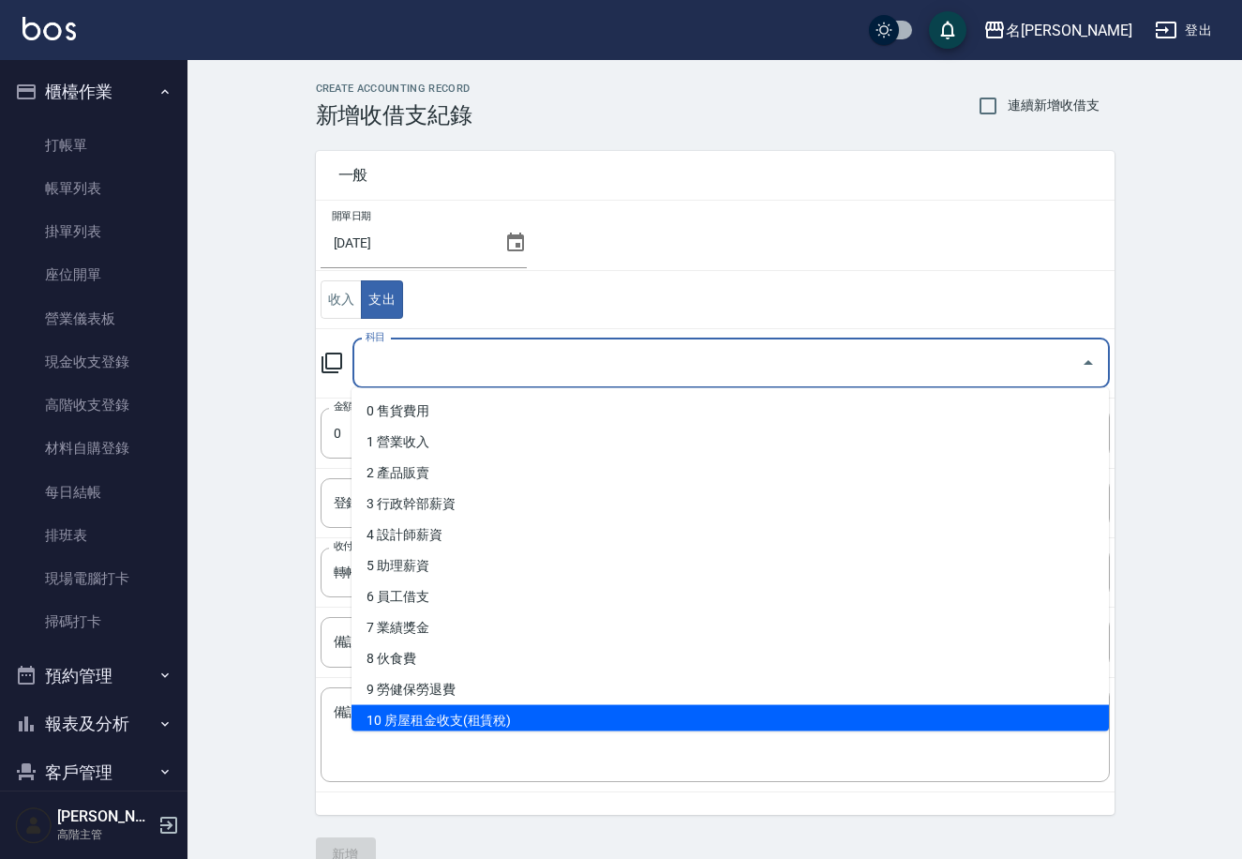
click at [523, 719] on li "10 房屋租金收支(租賃稅)" at bounding box center [731, 720] width 758 height 31
type input "10 房屋租金收支(租賃稅)"
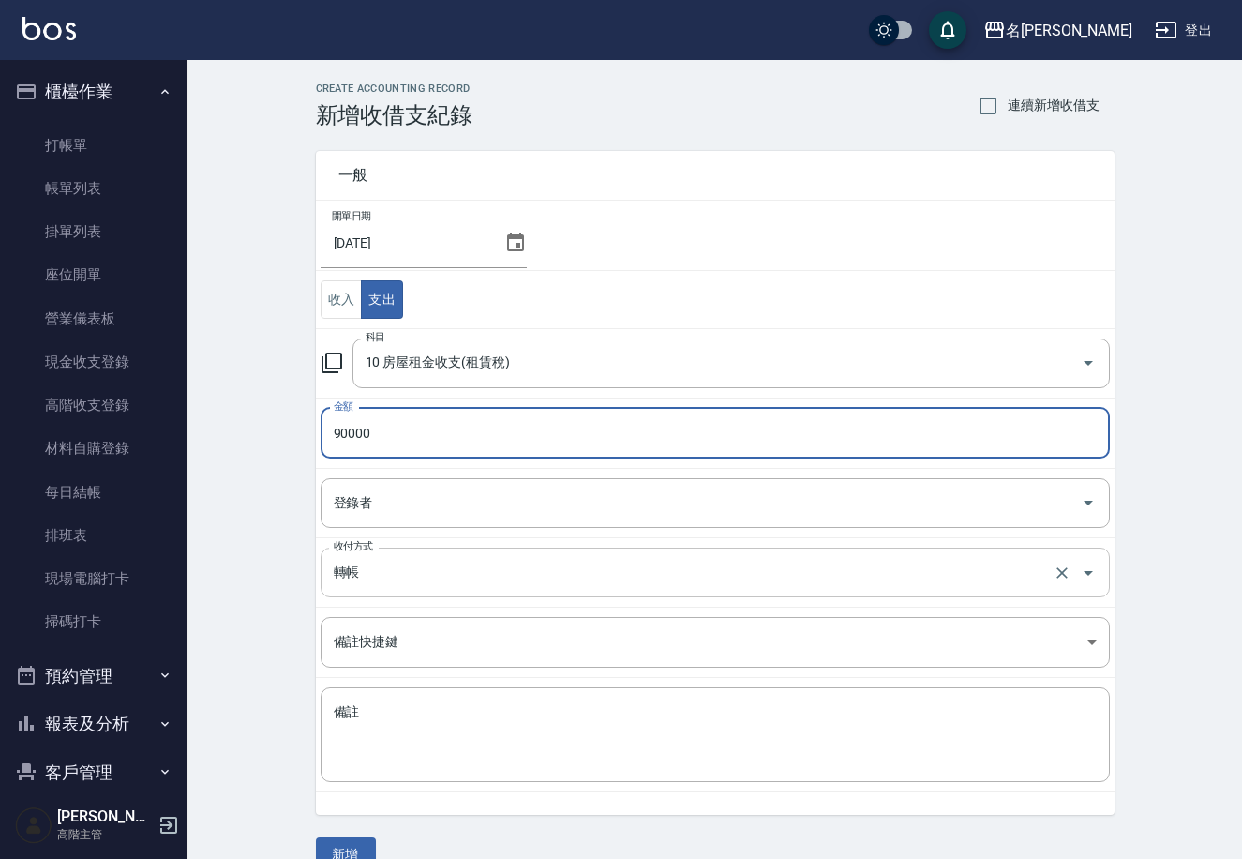
type input "90000"
click at [428, 567] on input "轉帳" at bounding box center [689, 572] width 720 height 33
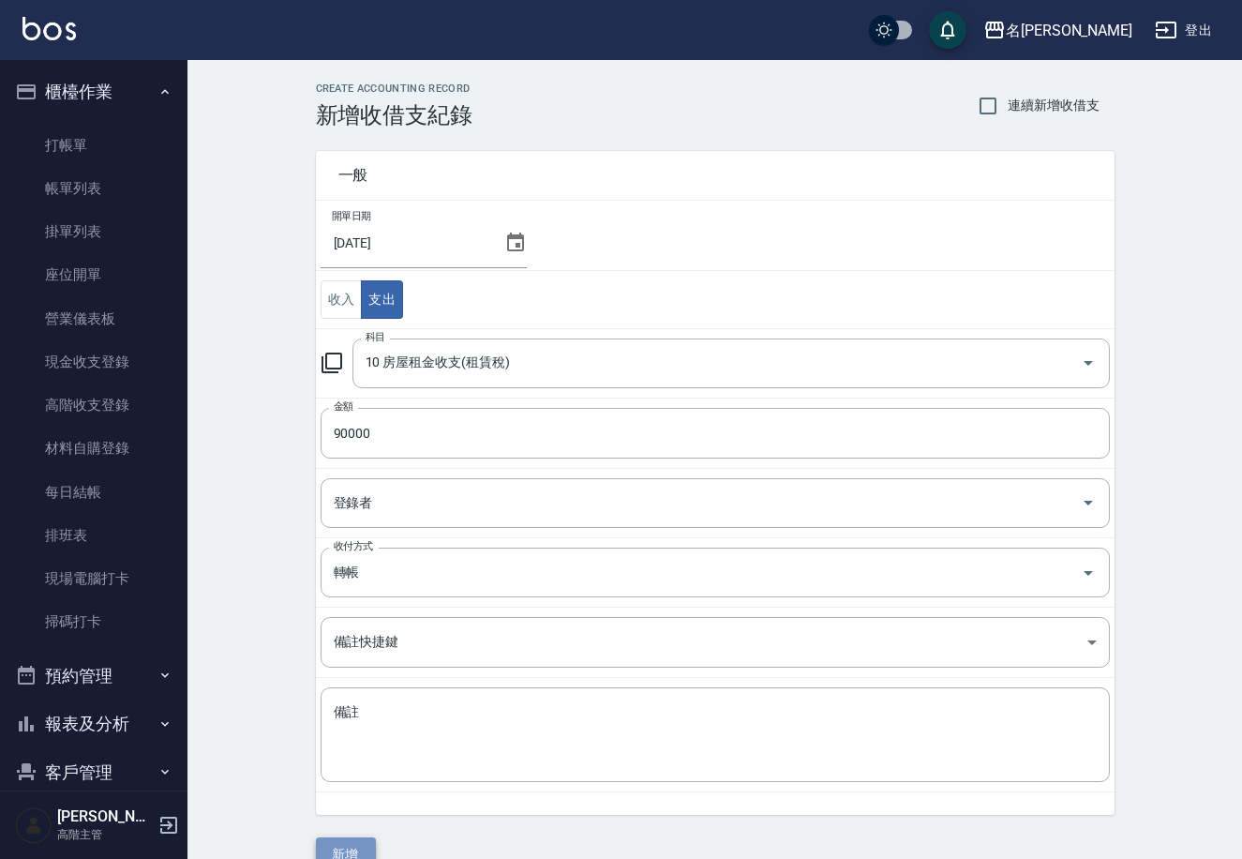
click at [361, 845] on button "新增" at bounding box center [346, 854] width 60 height 35
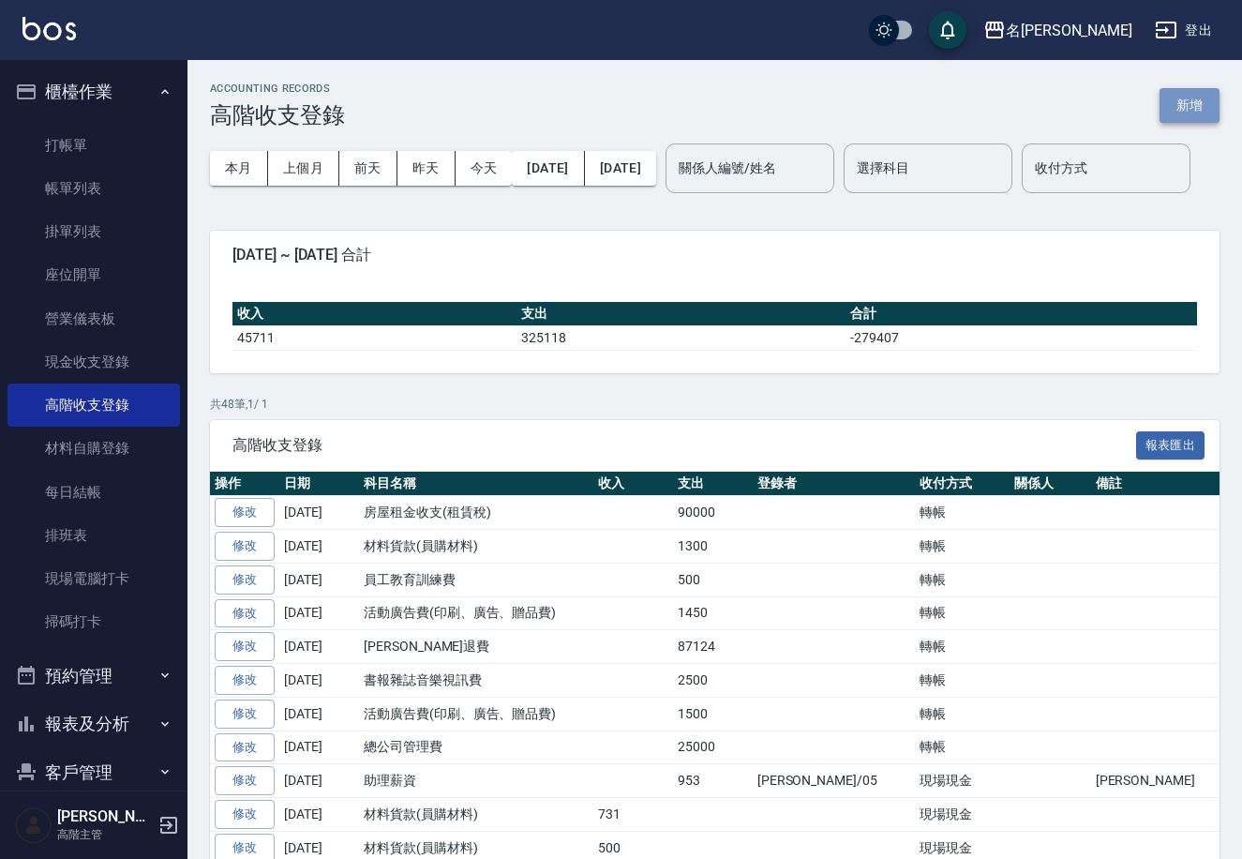
click at [1175, 97] on button "新增" at bounding box center [1190, 105] width 60 height 35
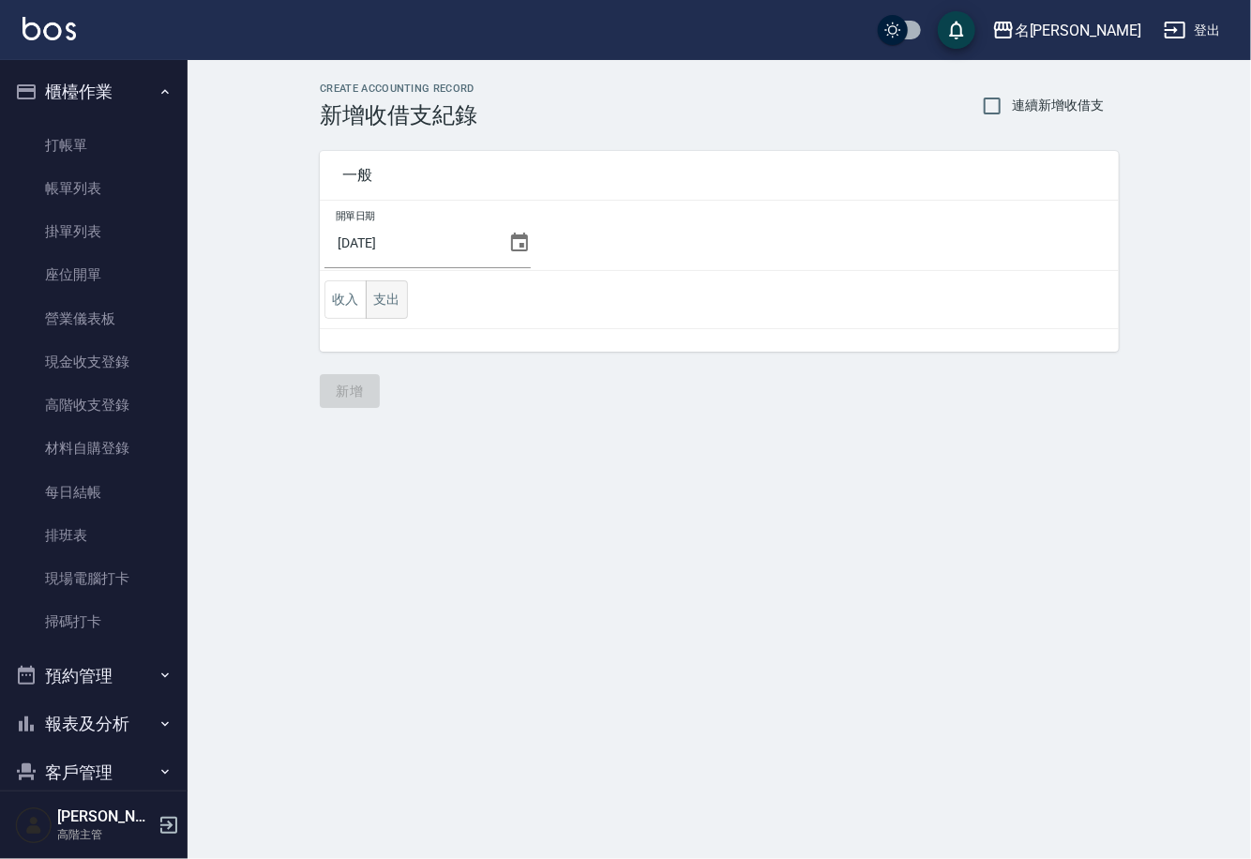
click at [381, 312] on button "支出" at bounding box center [387, 299] width 42 height 38
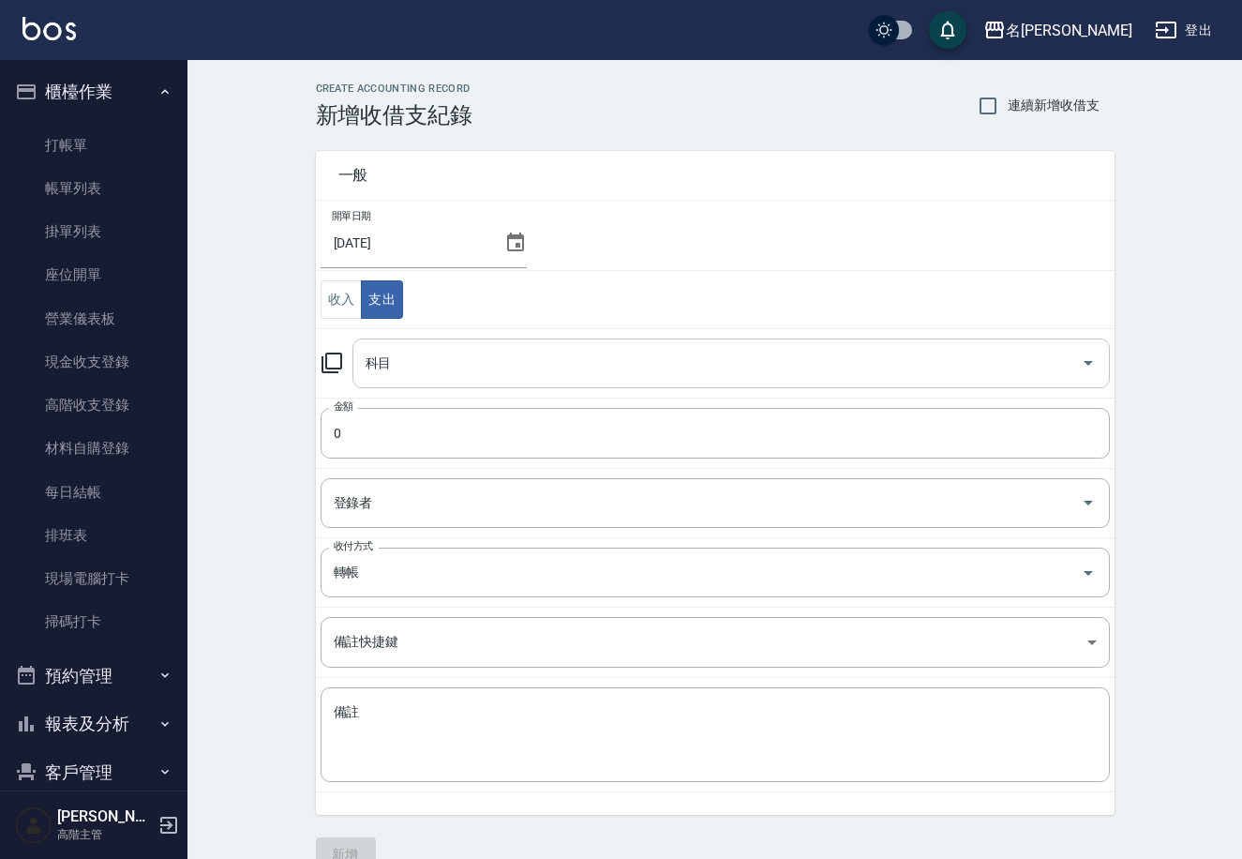
click at [453, 363] on input "科目" at bounding box center [717, 363] width 713 height 33
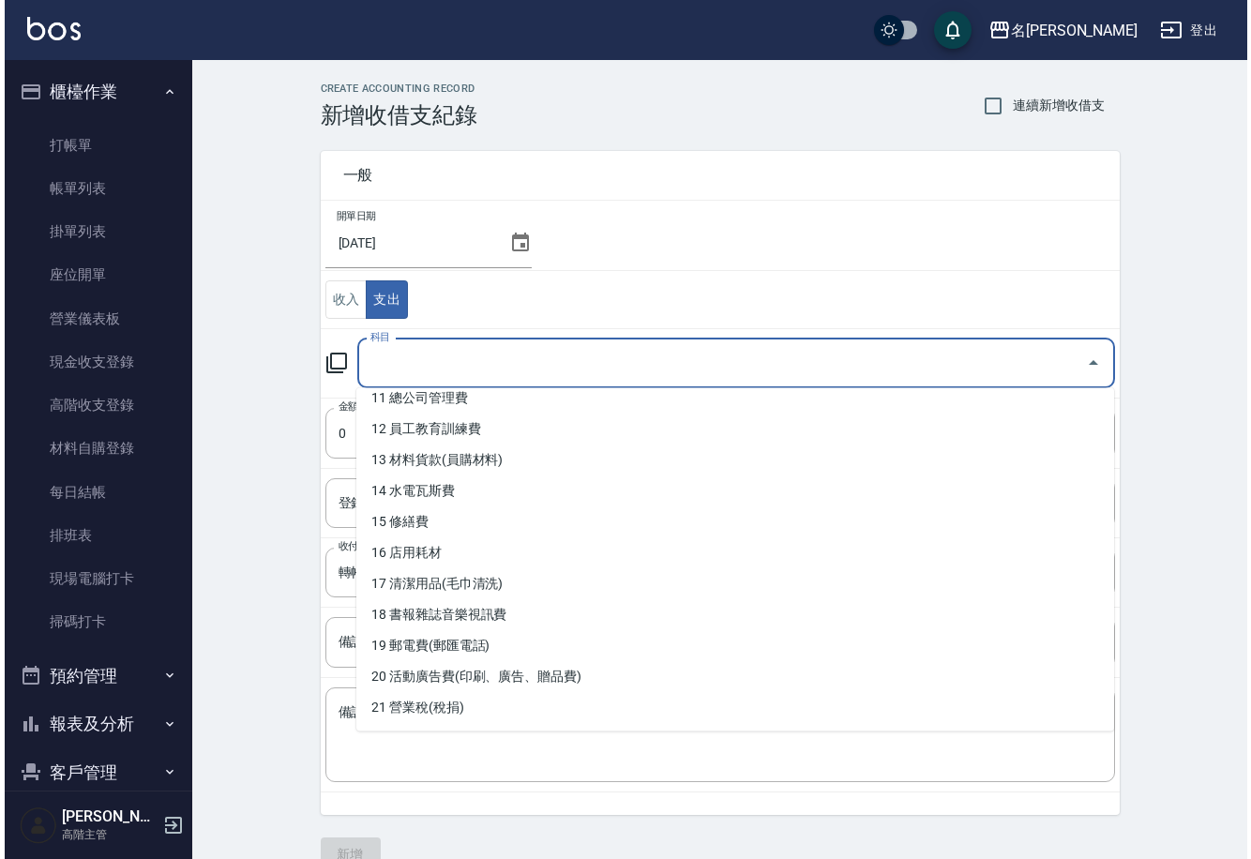
scroll to position [360, 0]
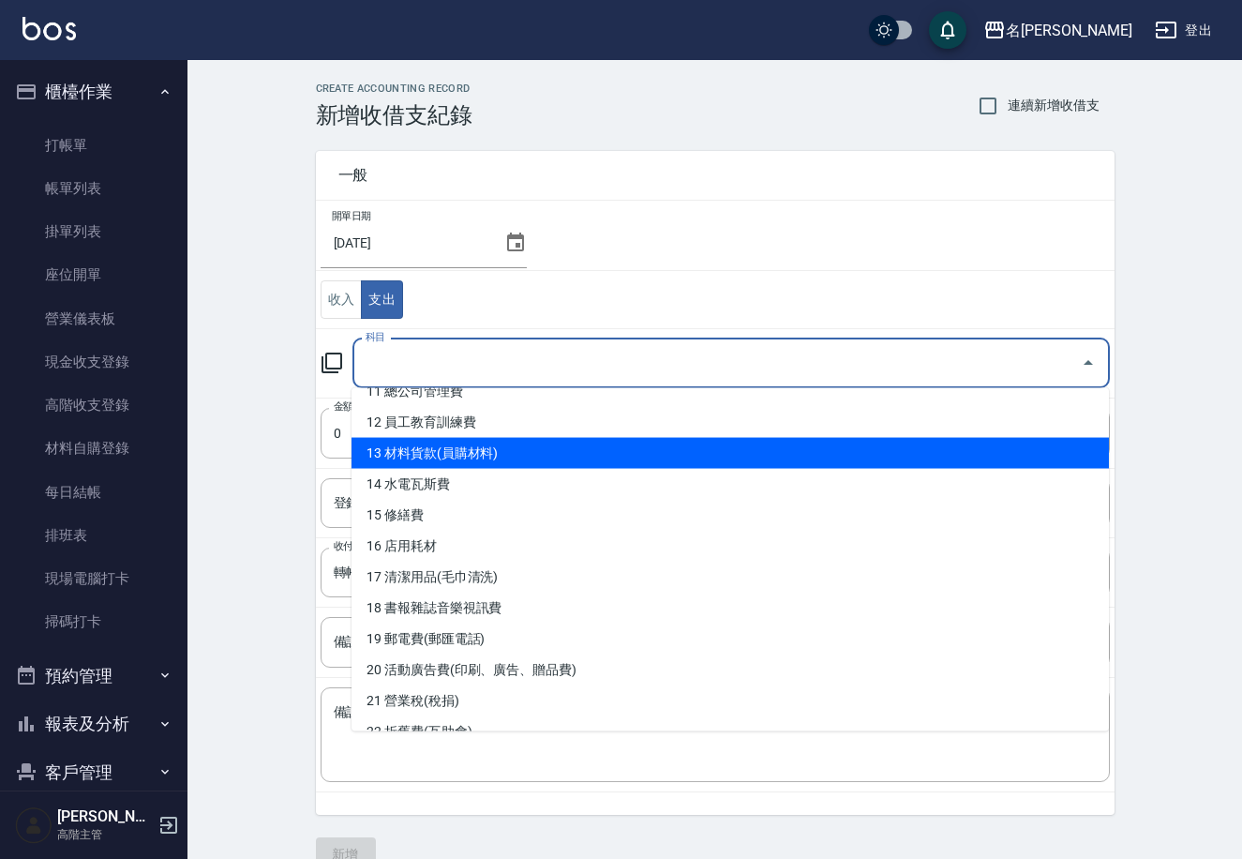
click at [597, 449] on li "13 材料貨款(員購材料)" at bounding box center [731, 453] width 758 height 31
type input "13 材料貨款(員購材料)"
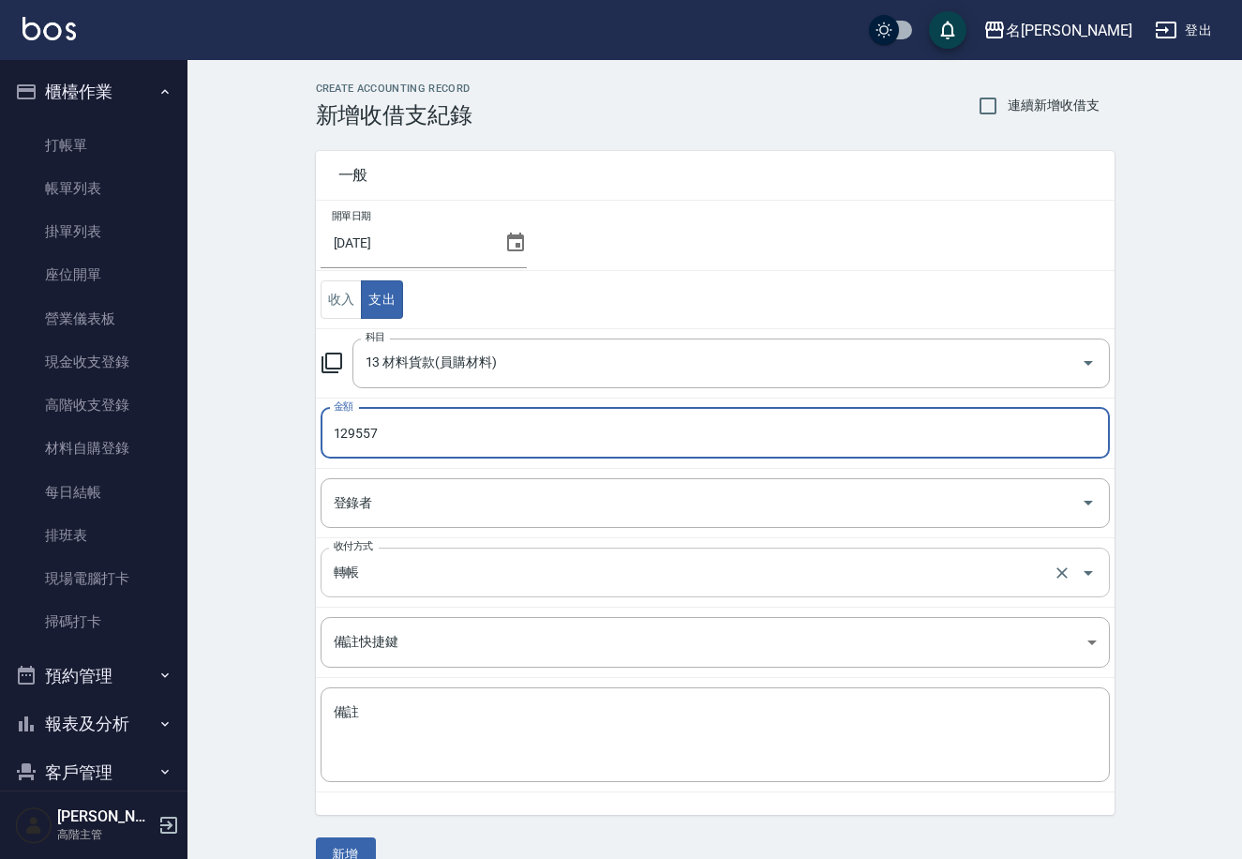
type input "129557"
drag, startPoint x: 363, startPoint y: 568, endPoint x: 388, endPoint y: 590, distance: 33.3
click at [364, 570] on input "轉帳" at bounding box center [689, 572] width 720 height 33
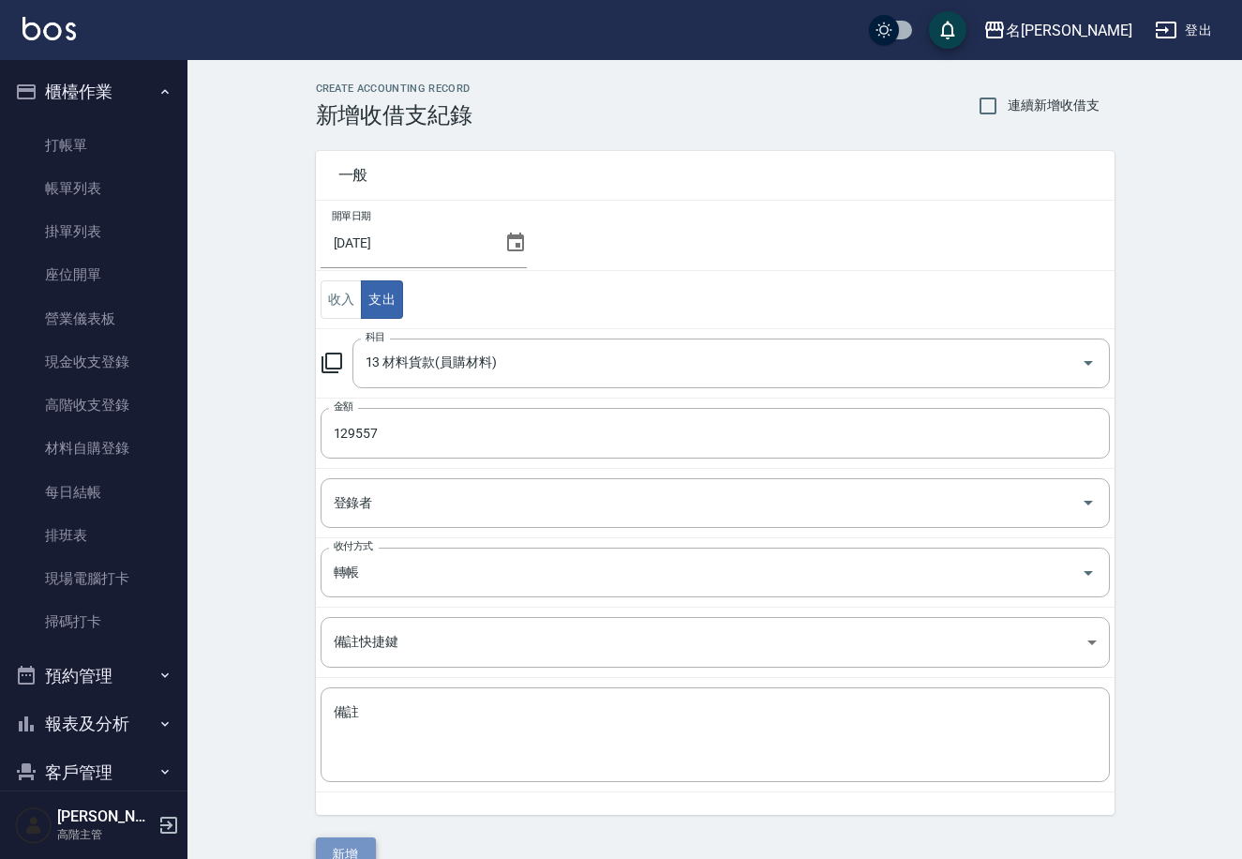
click at [337, 847] on button "新增" at bounding box center [346, 854] width 60 height 35
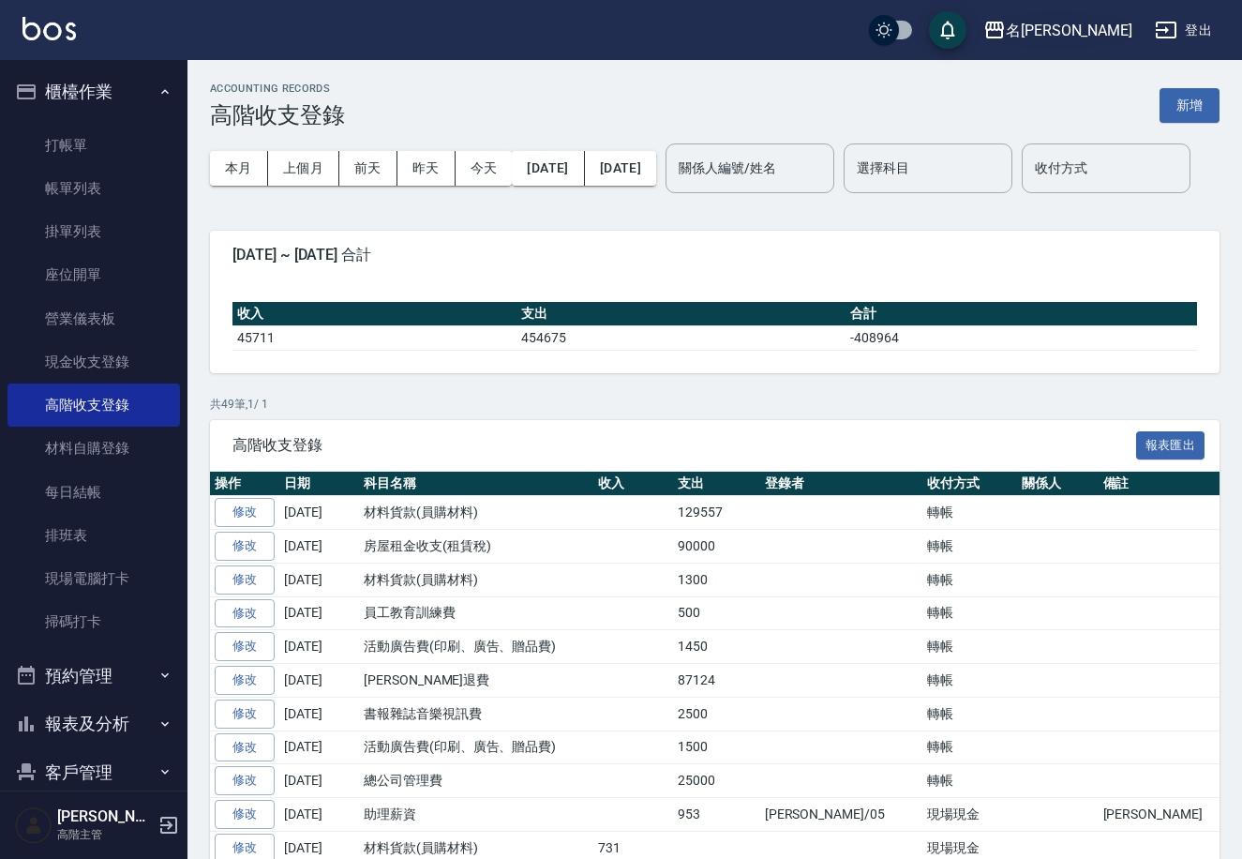
click at [1004, 24] on icon "button" at bounding box center [994, 30] width 19 height 17
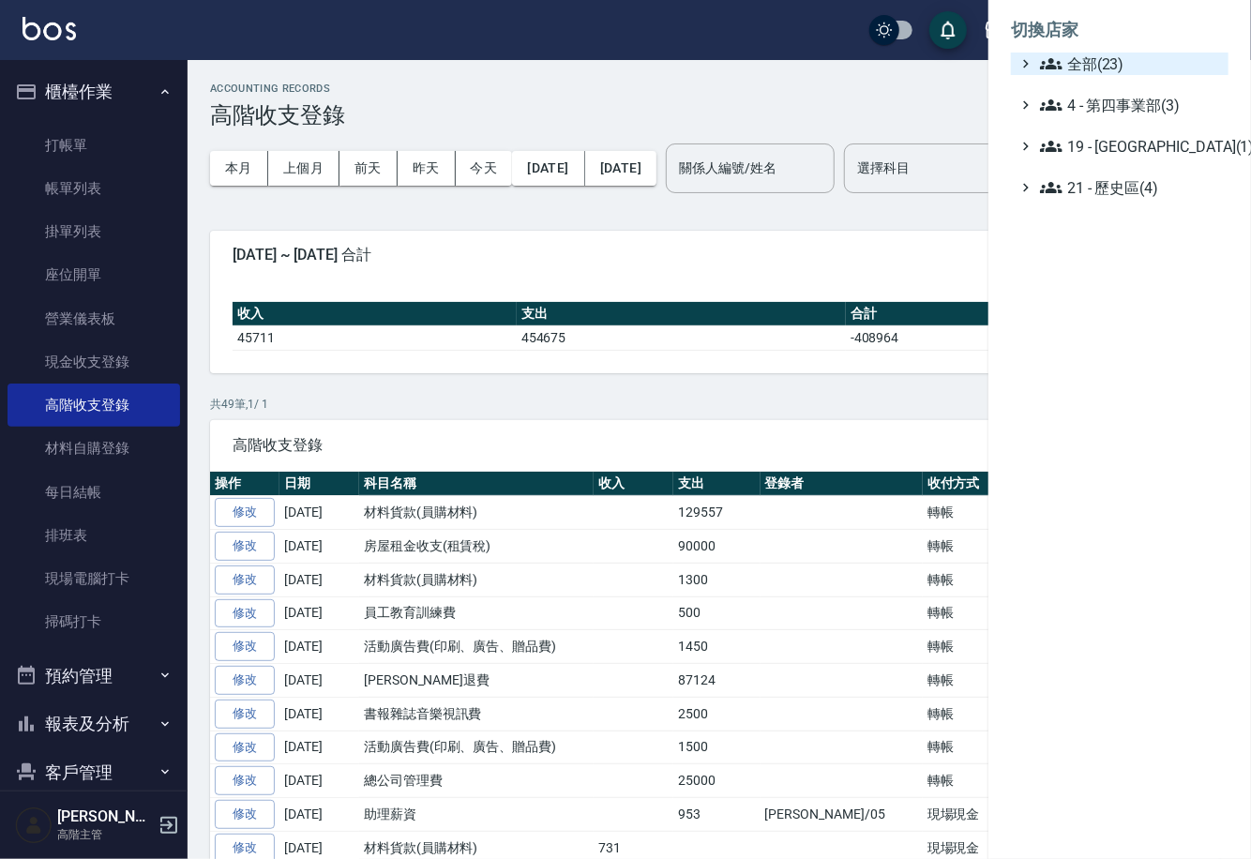
click at [1118, 53] on ul "切換店家 全部(23) 4 - 第四事業部(3) 19 - 新城區(1) 21 - 歷史區(4)" at bounding box center [1119, 103] width 263 height 206
click at [1122, 64] on span "全部(23)" at bounding box center [1130, 64] width 181 height 23
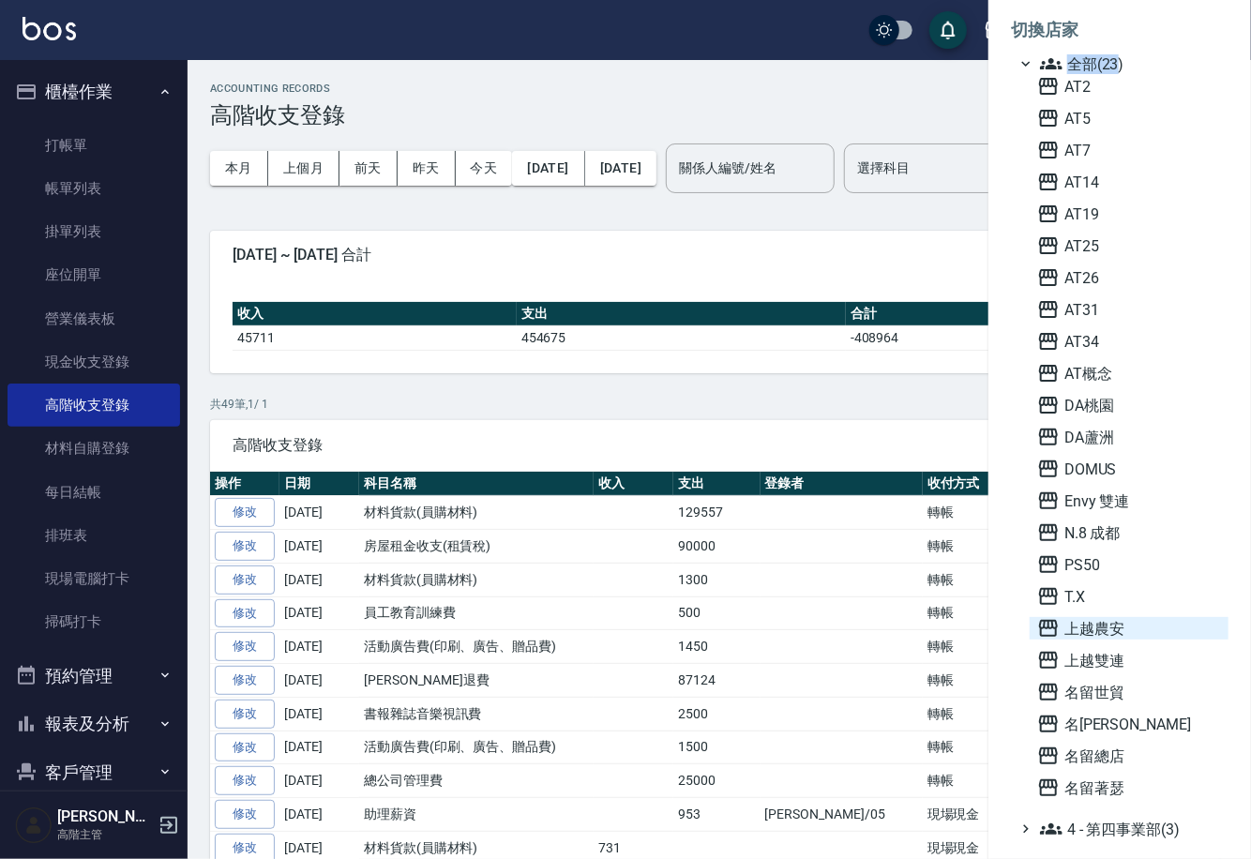
click at [1045, 627] on icon at bounding box center [1048, 628] width 19 height 17
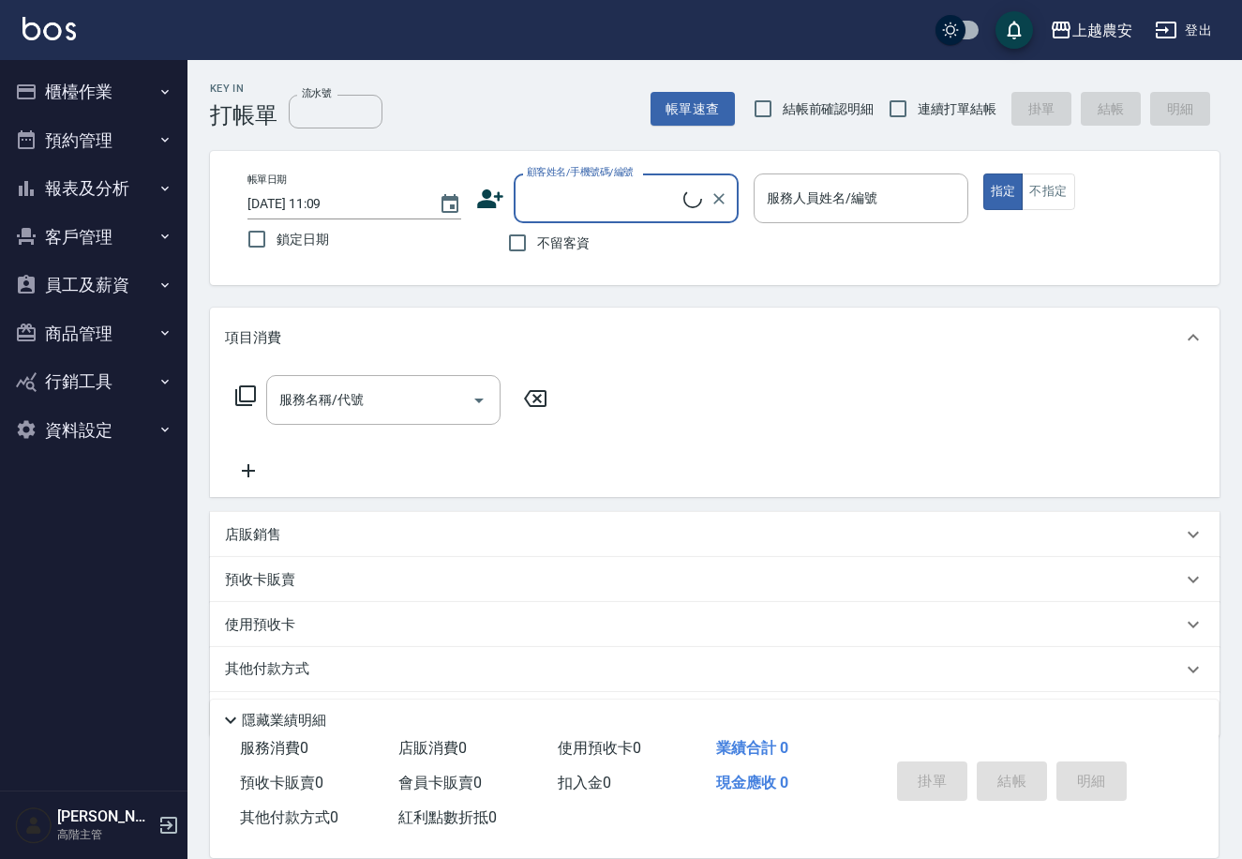
click at [139, 91] on button "櫃檯作業" at bounding box center [94, 92] width 173 height 49
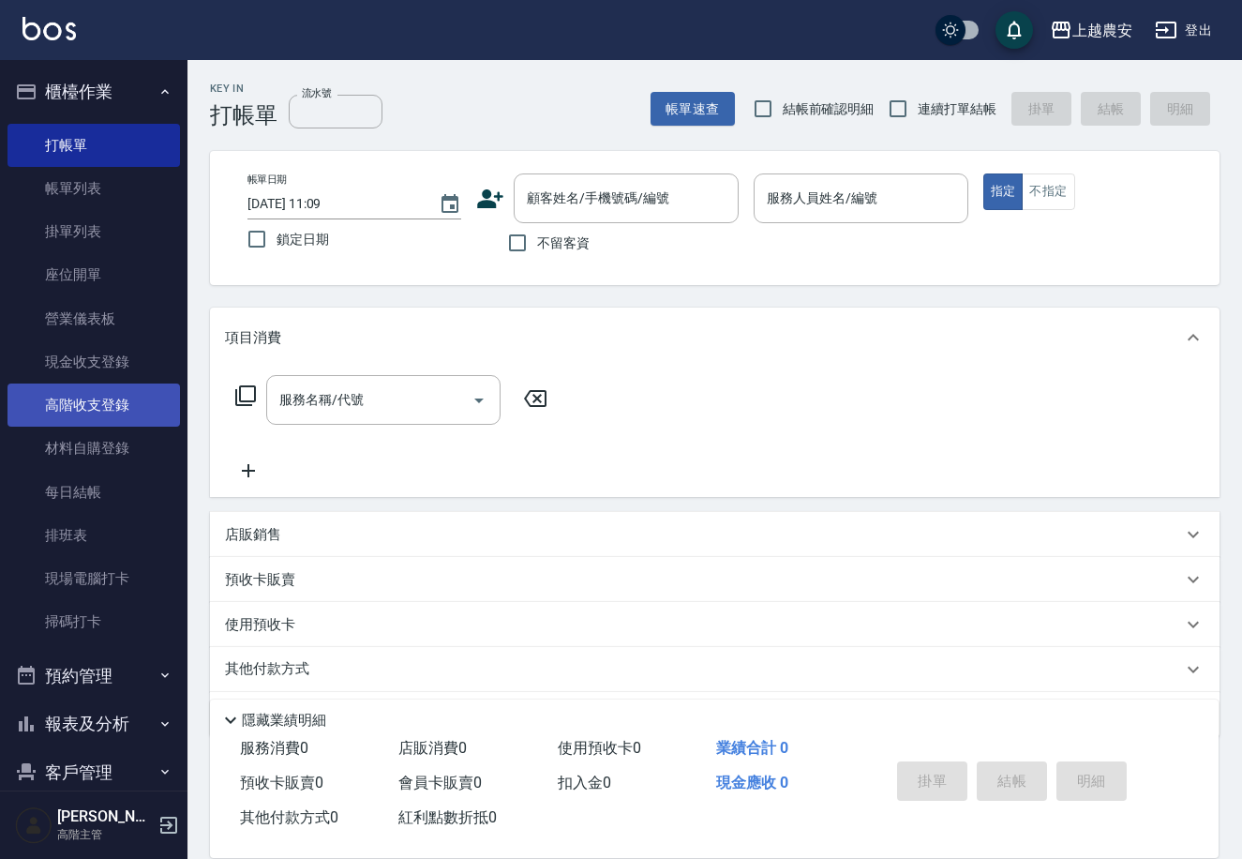
click at [143, 399] on link "高階收支登錄" at bounding box center [94, 404] width 173 height 43
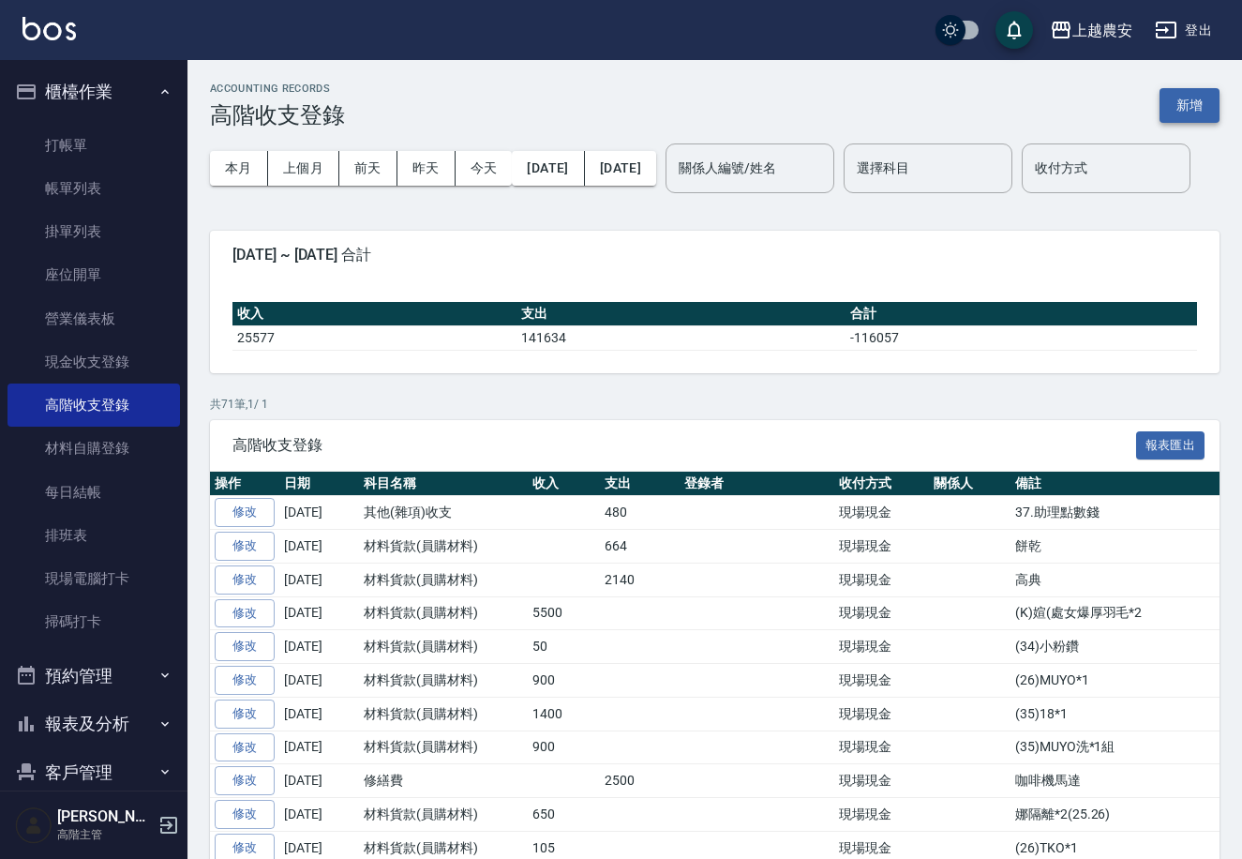
click at [1184, 103] on button "新增" at bounding box center [1190, 105] width 60 height 35
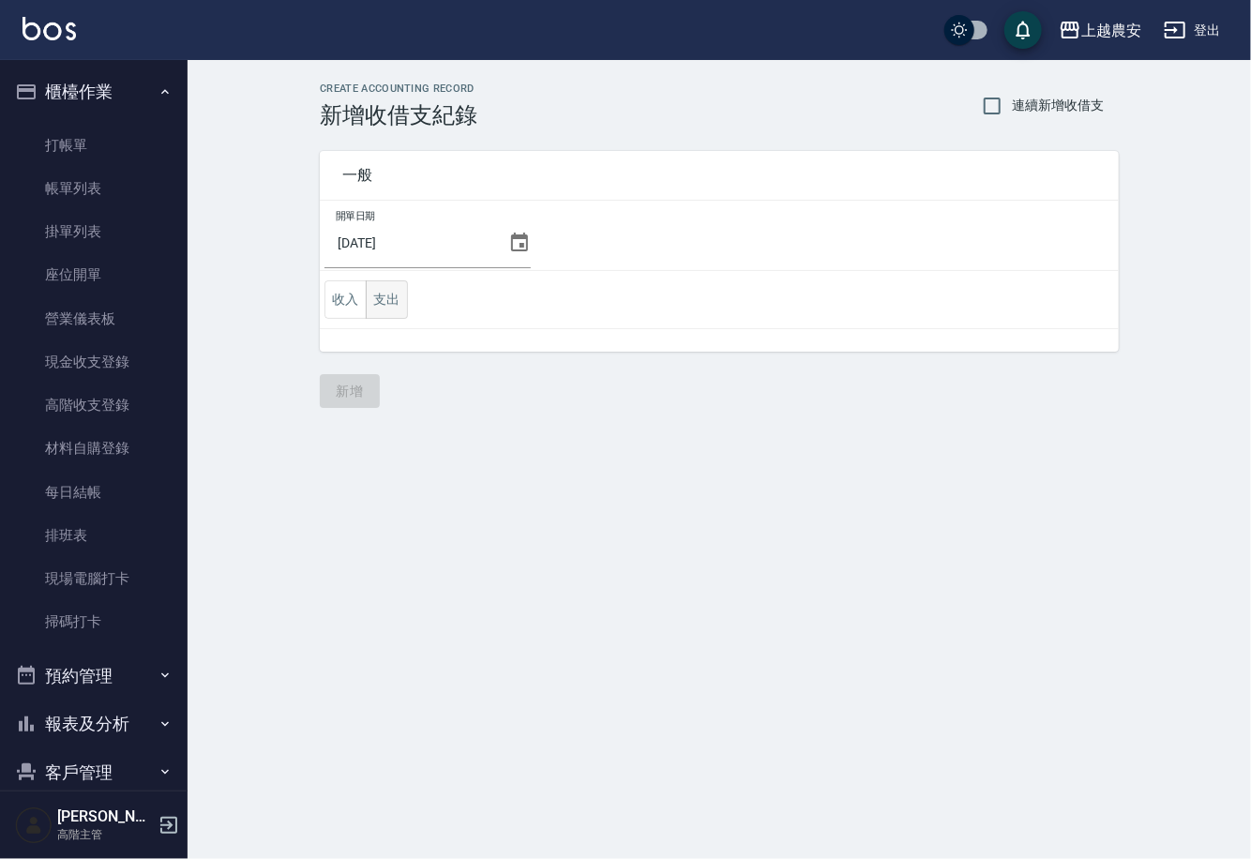
click at [388, 297] on button "支出" at bounding box center [387, 299] width 42 height 38
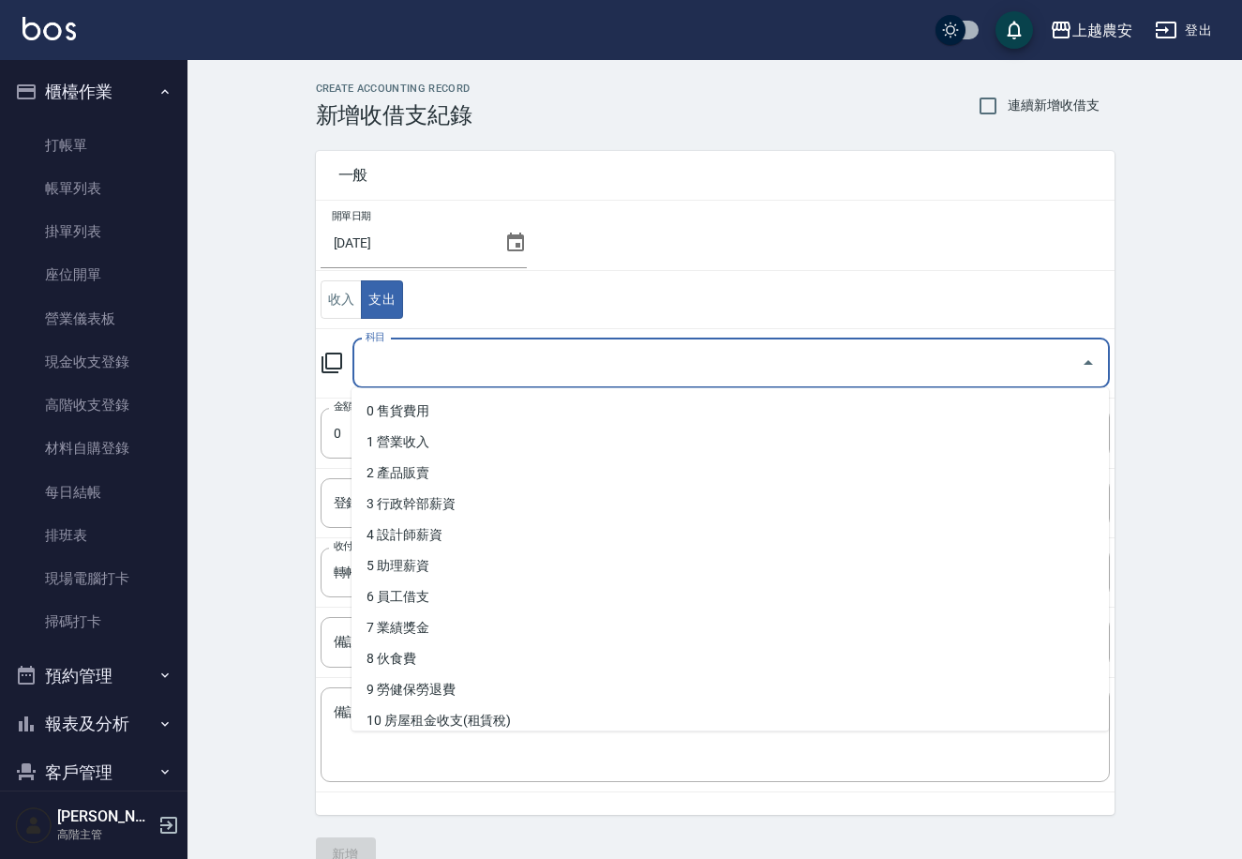
drag, startPoint x: 559, startPoint y: 354, endPoint x: 563, endPoint y: 374, distance: 20.0
click at [559, 356] on input "科目" at bounding box center [717, 363] width 713 height 33
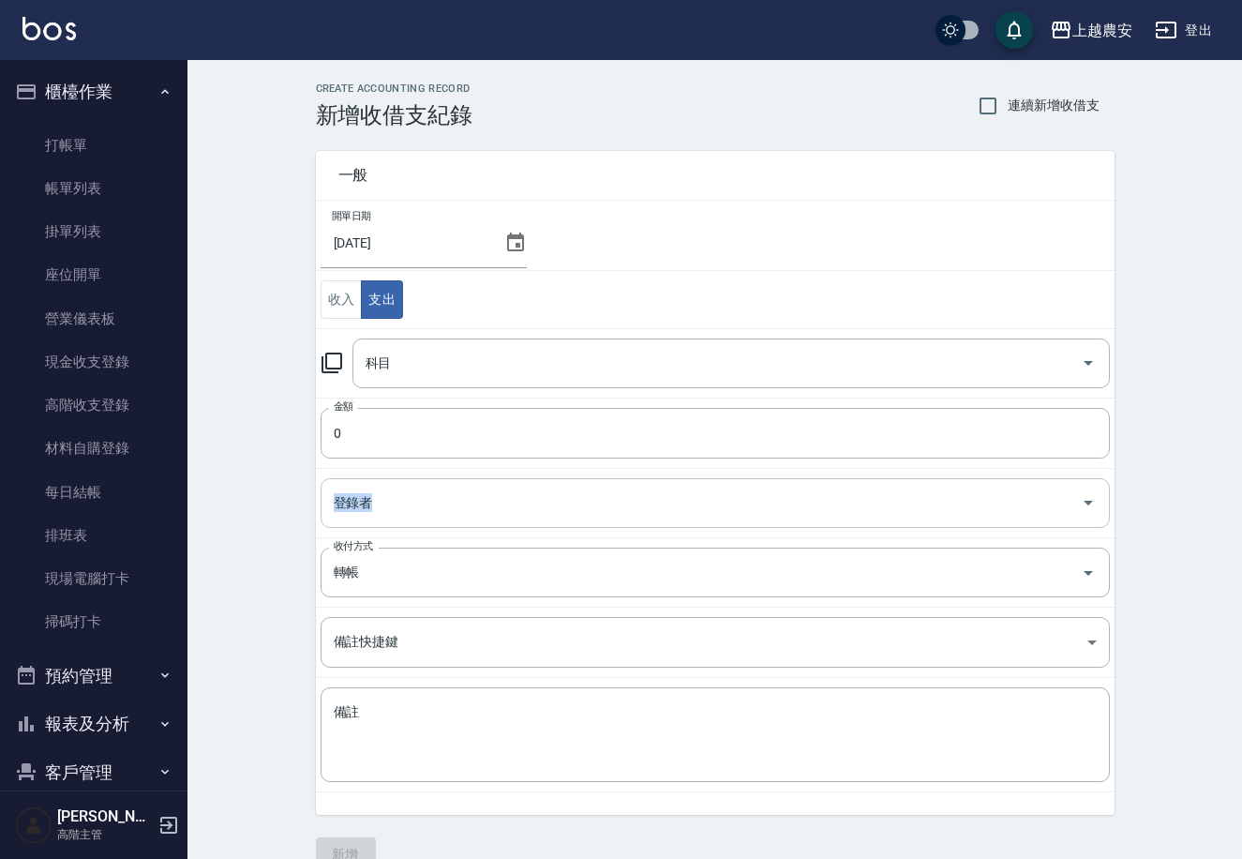
drag, startPoint x: 1114, startPoint y: 466, endPoint x: 1104, endPoint y: 514, distance: 48.7
click at [1104, 514] on tbody "開單日期 2025/09/22 收入 支出 科目 科目 金額 0 金額 登錄者 登錄者 收付方式 轉帳 收付方式 備註快捷鍵 ​ 備註快捷鍵 備註 x 備註" at bounding box center [715, 497] width 799 height 592
click at [623, 365] on input "科目" at bounding box center [717, 363] width 713 height 33
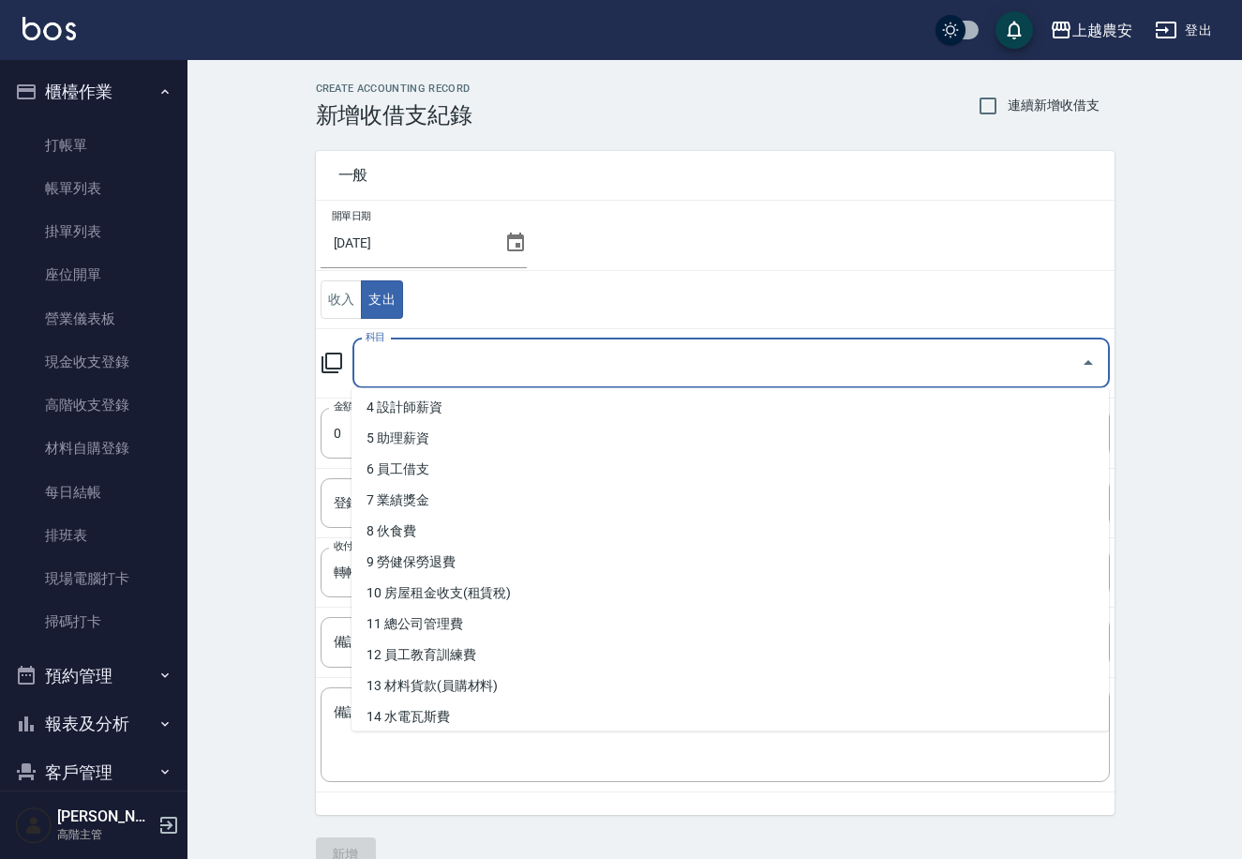
scroll to position [152, 0]
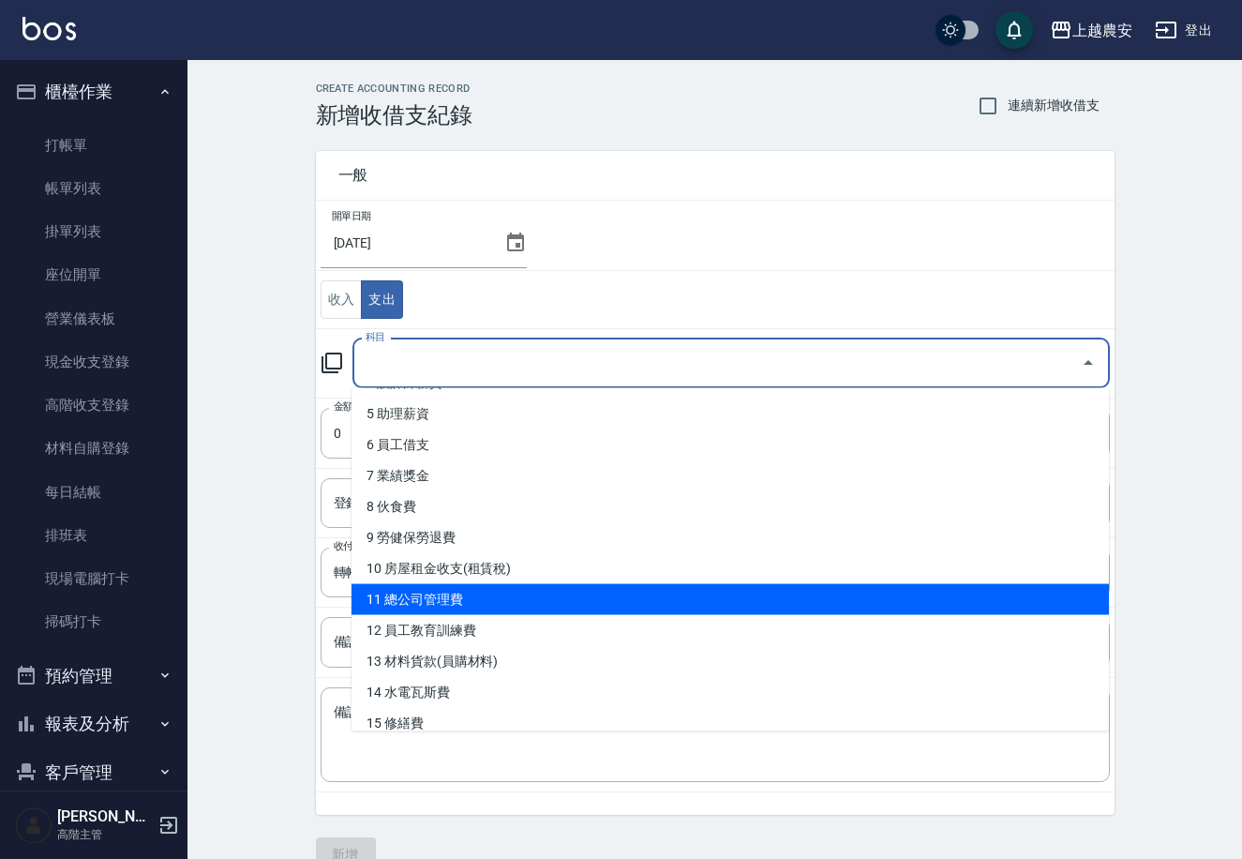
click at [508, 604] on li "11 總公司管理費" at bounding box center [731, 599] width 758 height 31
type input "11 總公司管理費"
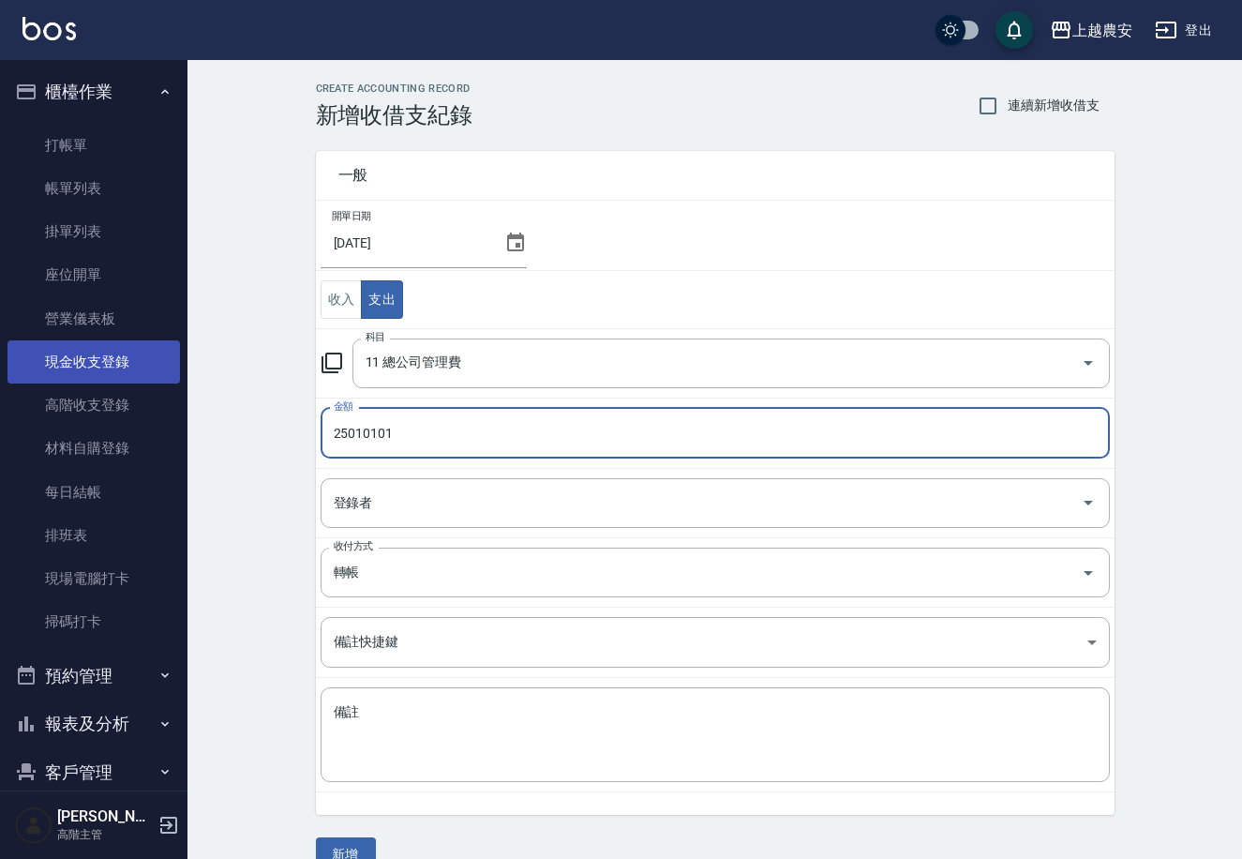
drag, startPoint x: 405, startPoint y: 428, endPoint x: 66, endPoint y: 343, distance: 349.9
click at [66, 343] on div "上越農安 登出 櫃檯作業 打帳單 帳單列表 掛單列表 座位開單 營業儀表板 現金收支登錄 高階收支登錄 材料自購登錄 每日結帳 排班表 現場電腦打卡 掃碼打卡…" at bounding box center [621, 447] width 1242 height 894
type input "25000"
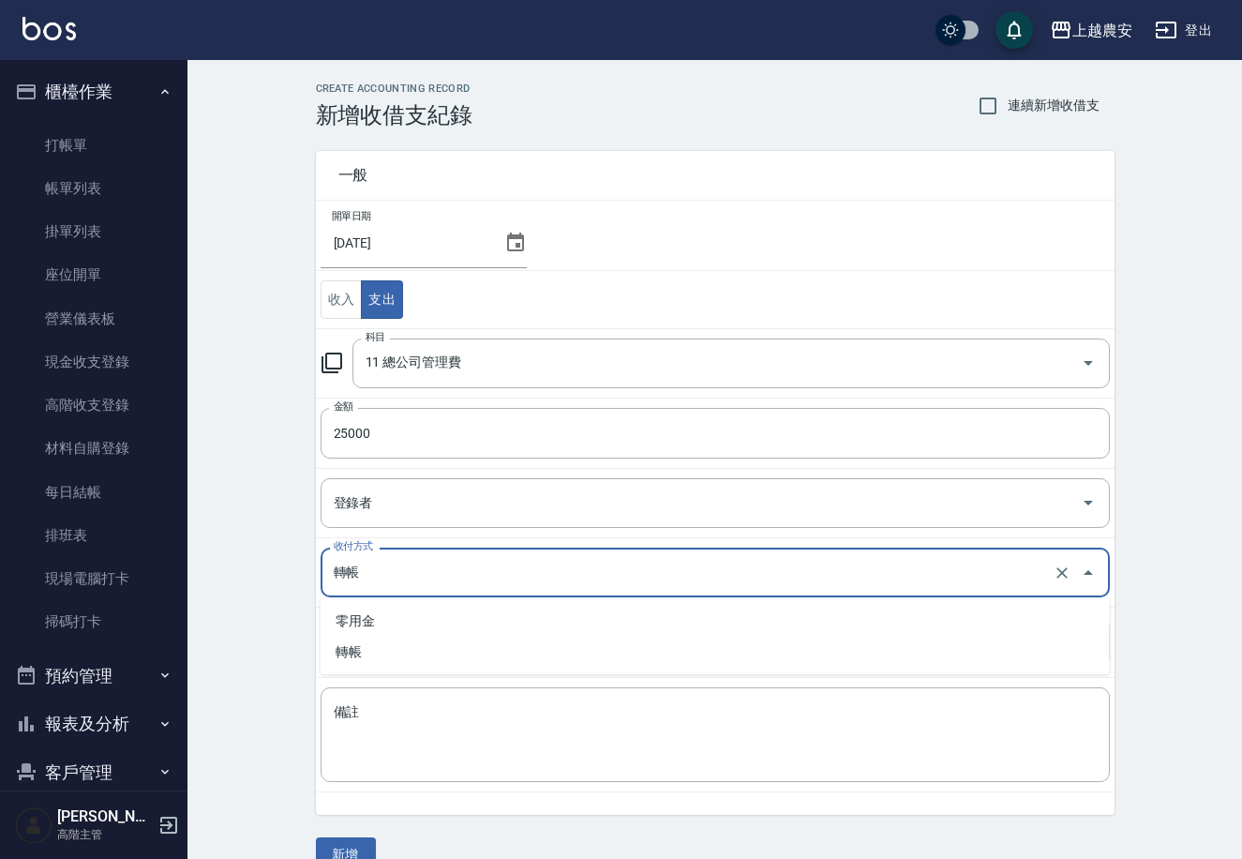
click at [357, 572] on input "轉帳" at bounding box center [689, 572] width 720 height 33
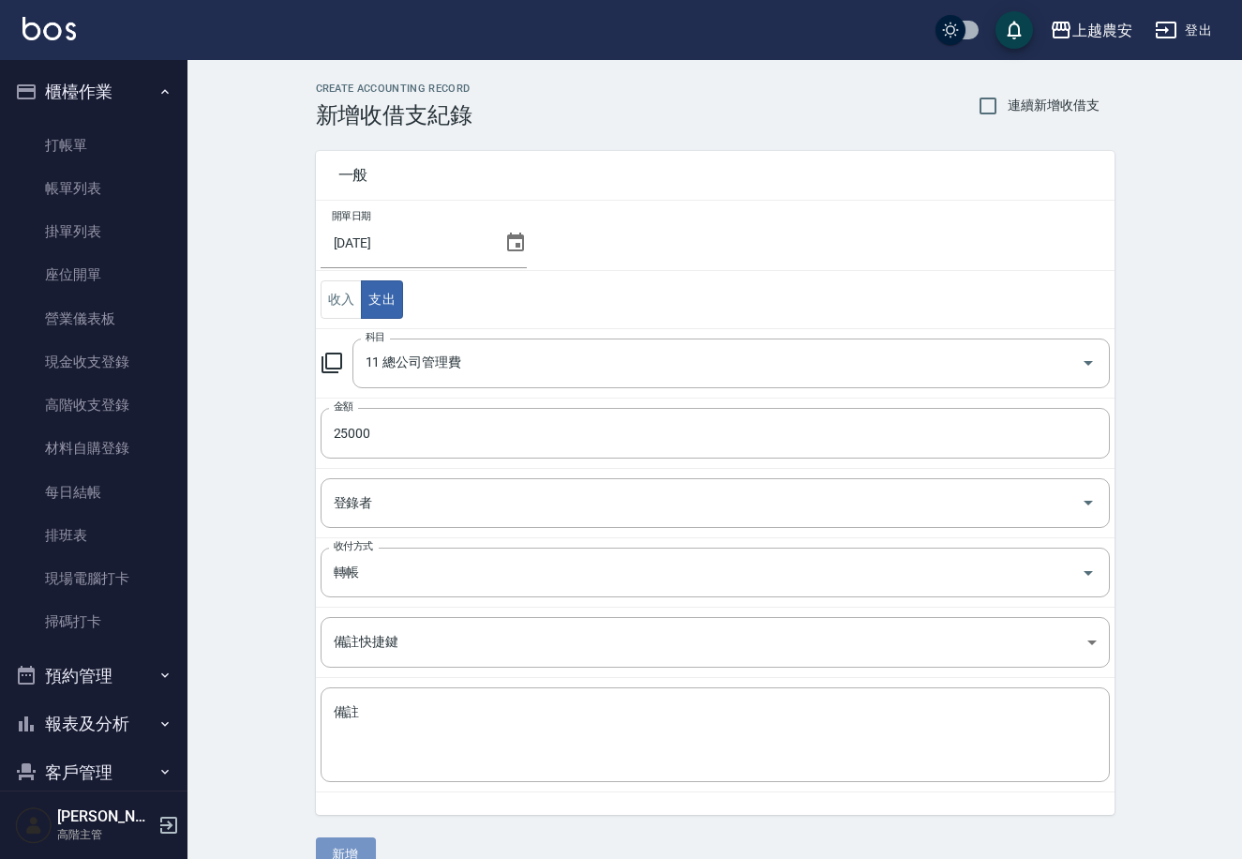
click at [355, 854] on button "新增" at bounding box center [346, 854] width 60 height 35
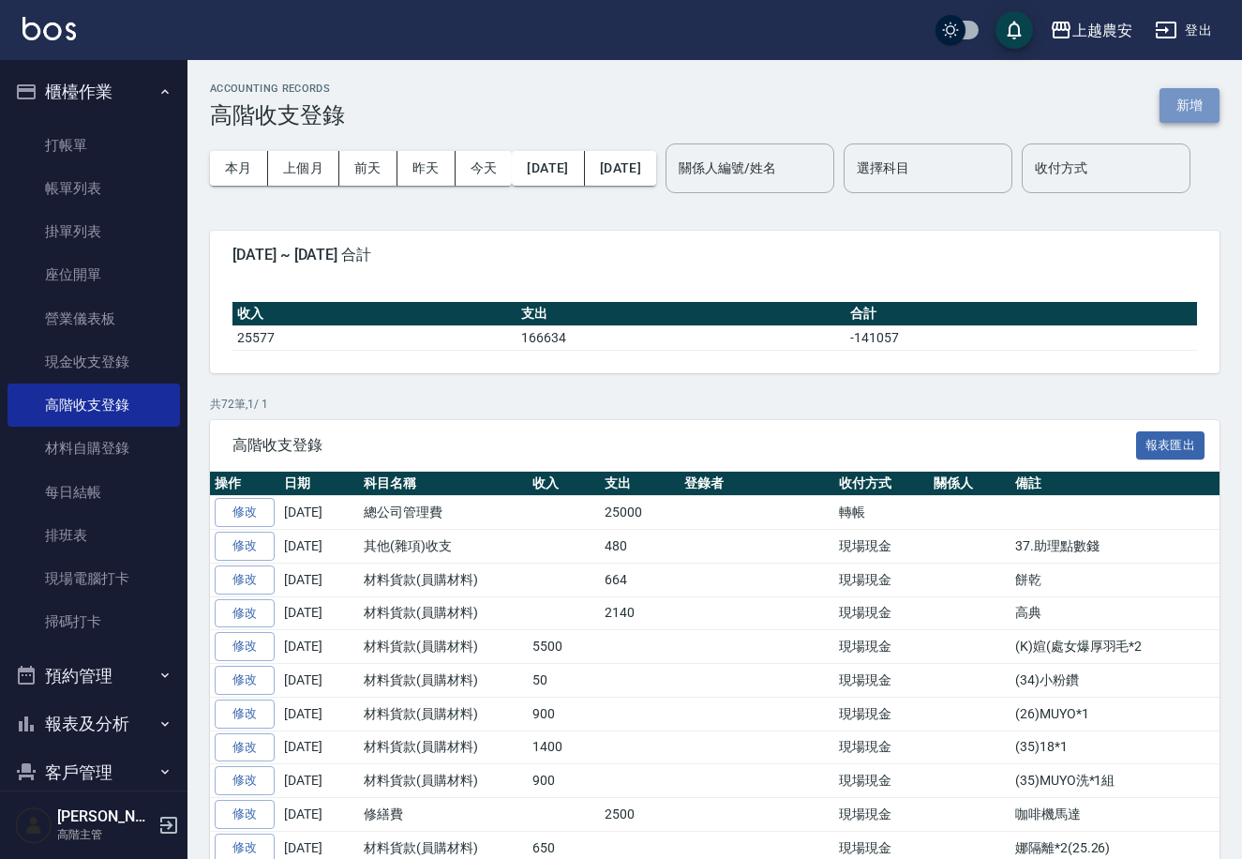
click at [1181, 98] on button "新增" at bounding box center [1190, 105] width 60 height 35
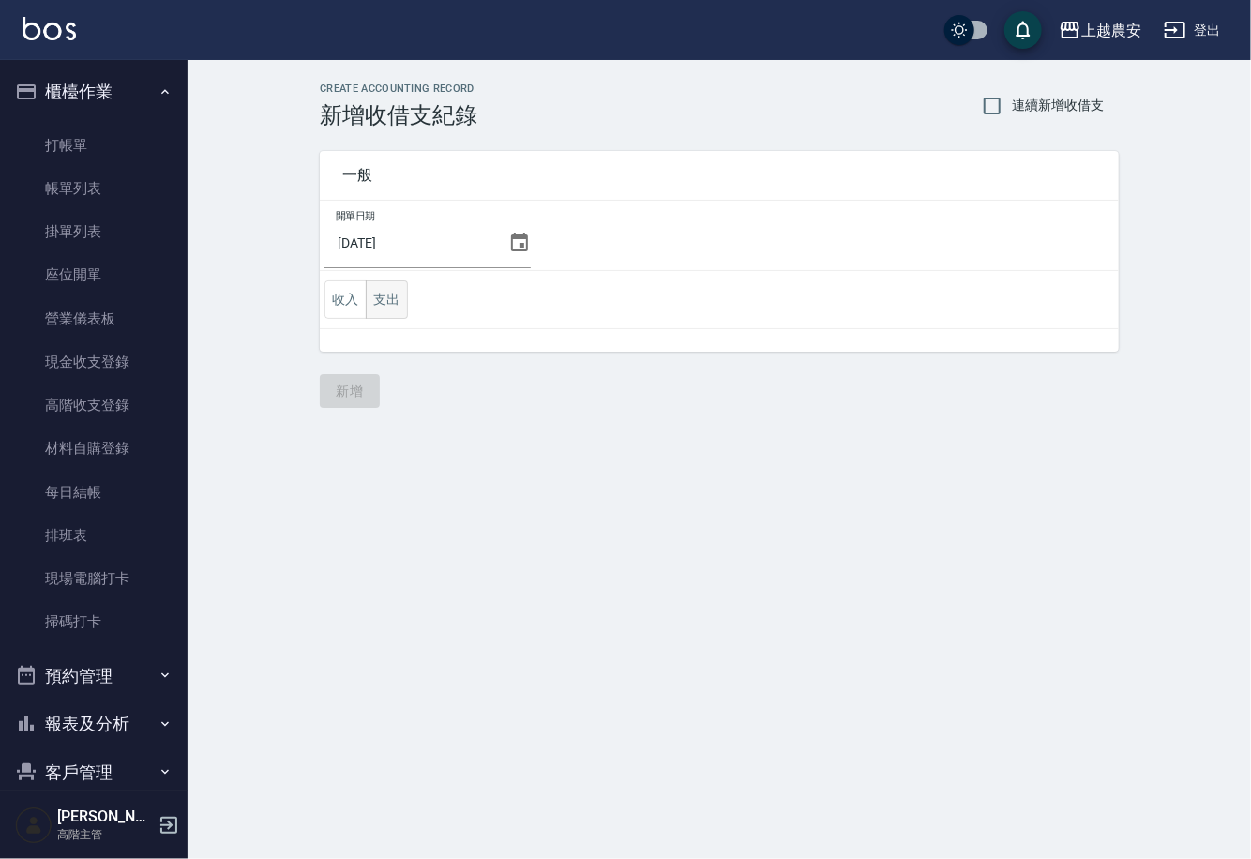
click at [383, 293] on button "支出" at bounding box center [387, 299] width 42 height 38
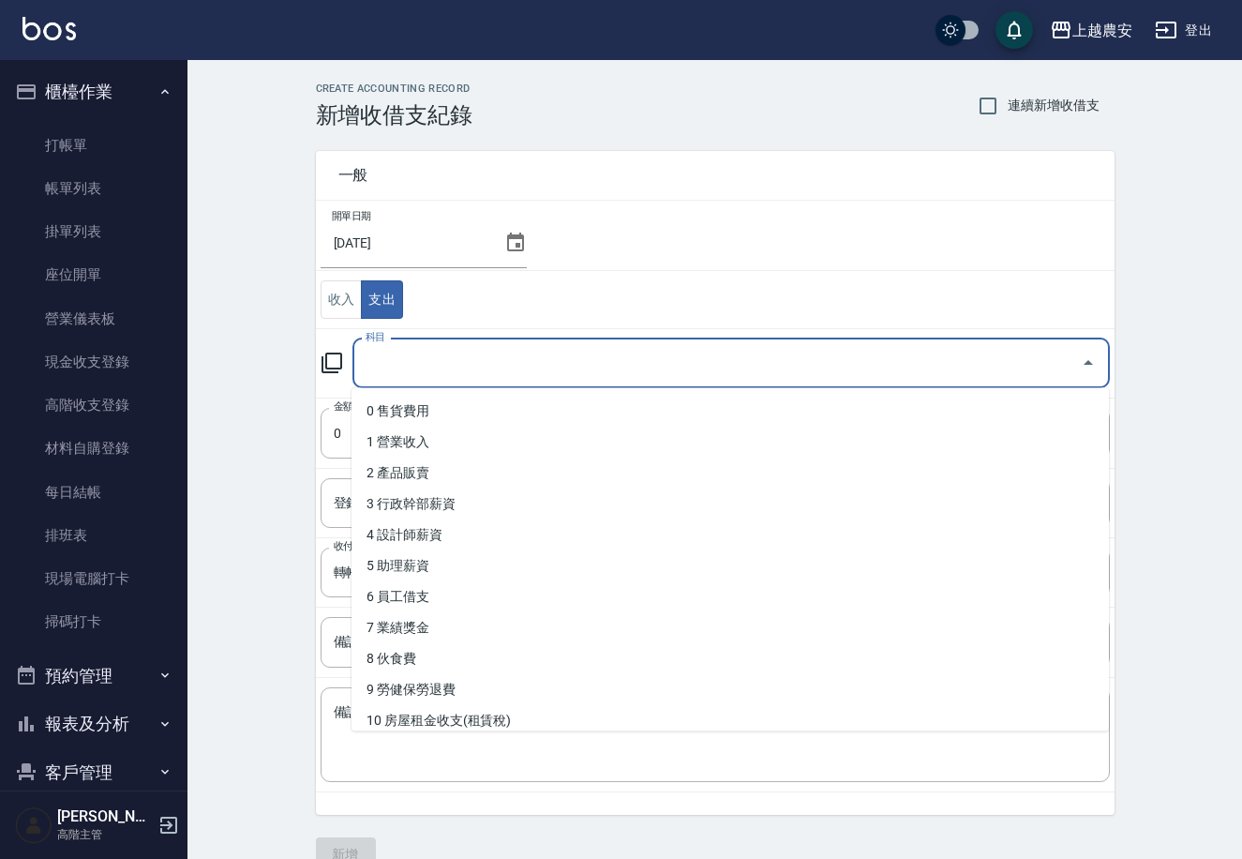
click at [457, 354] on input "科目" at bounding box center [717, 363] width 713 height 33
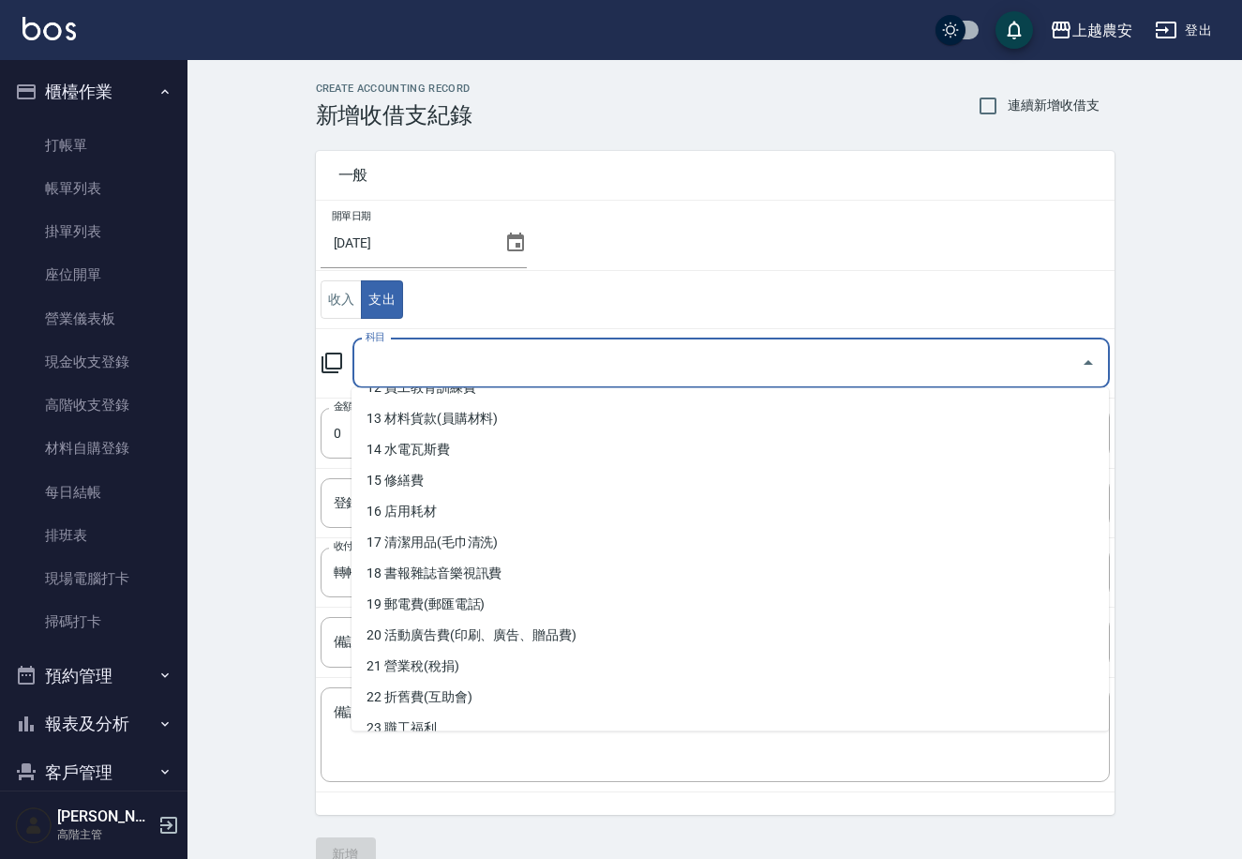
scroll to position [415, 0]
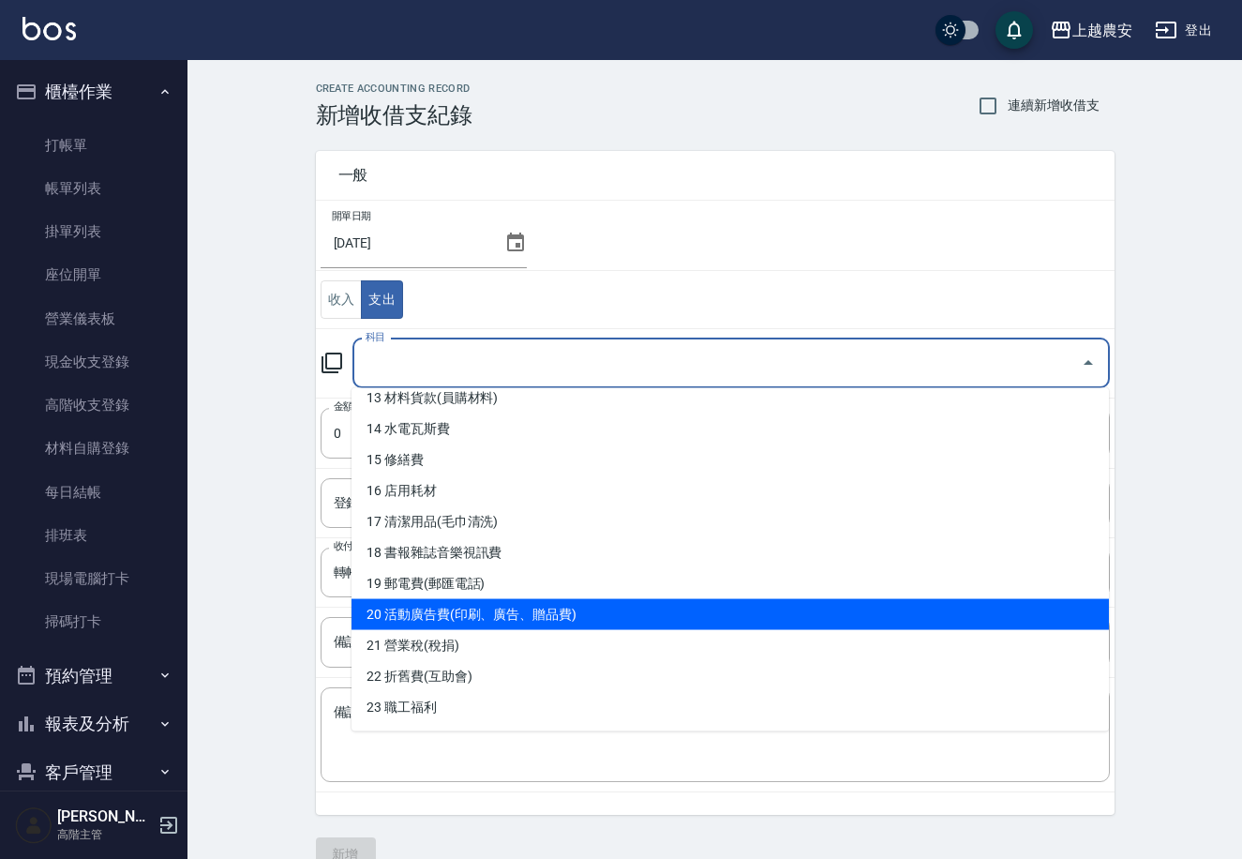
click at [608, 614] on li "20 活動廣告費(印刷、廣告、贈品費)" at bounding box center [731, 614] width 758 height 31
type input "20 活動廣告費(印刷、廣告、贈品費)"
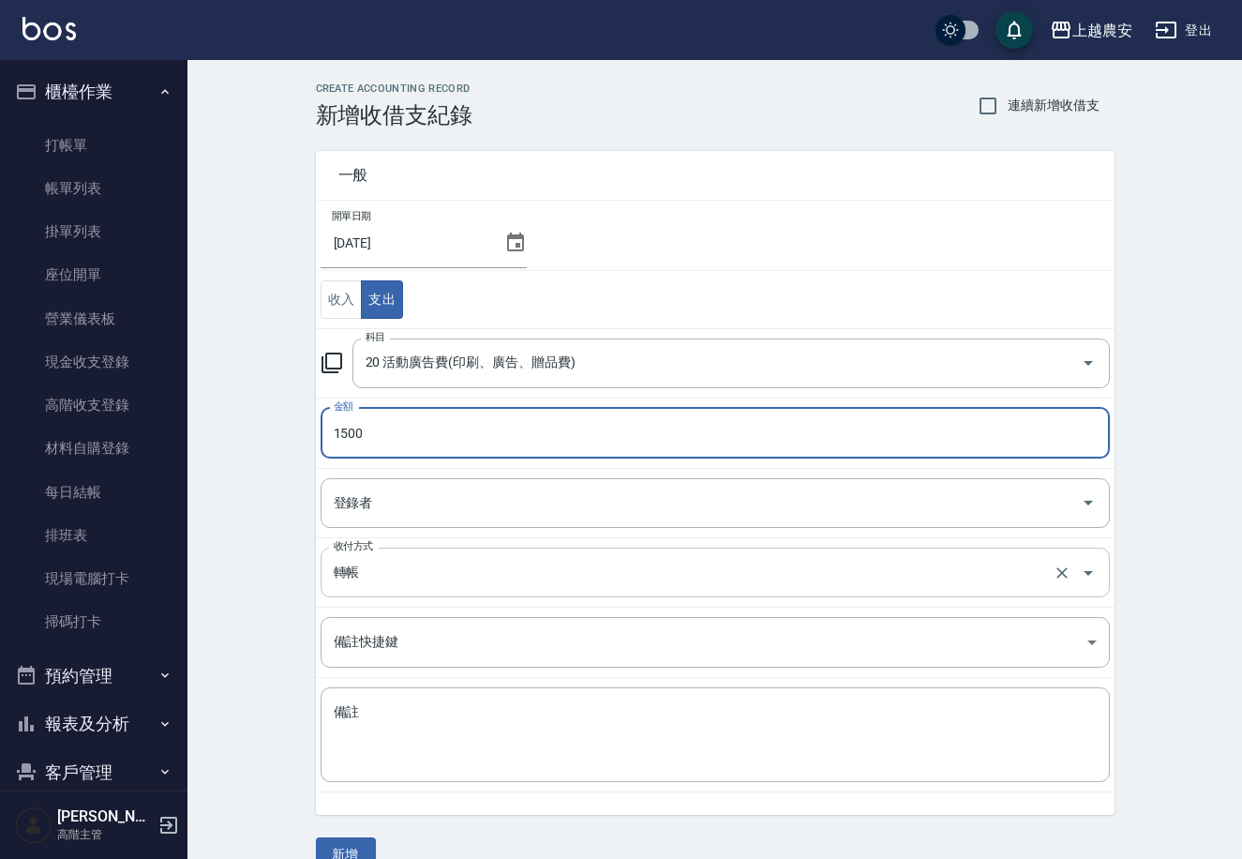
type input "1500"
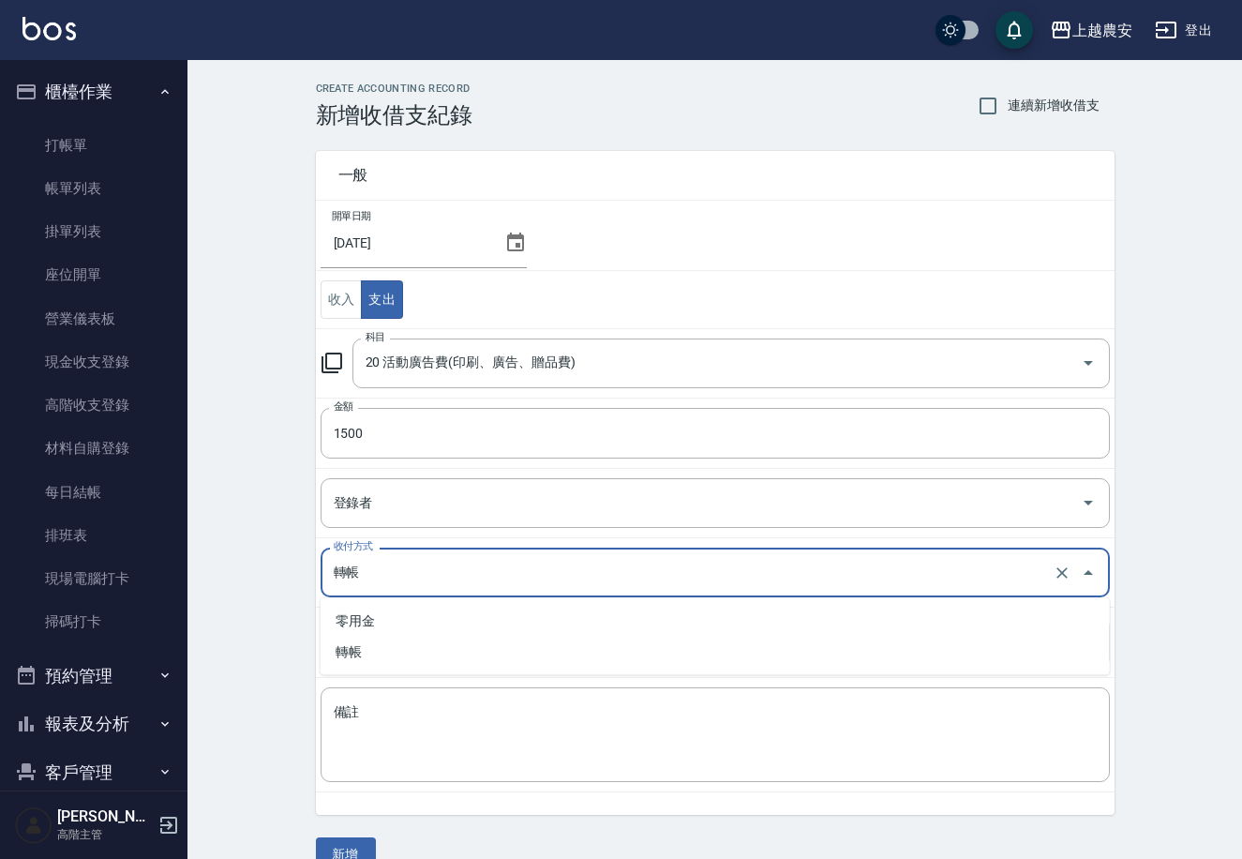
click at [397, 563] on input "轉帳" at bounding box center [689, 572] width 720 height 33
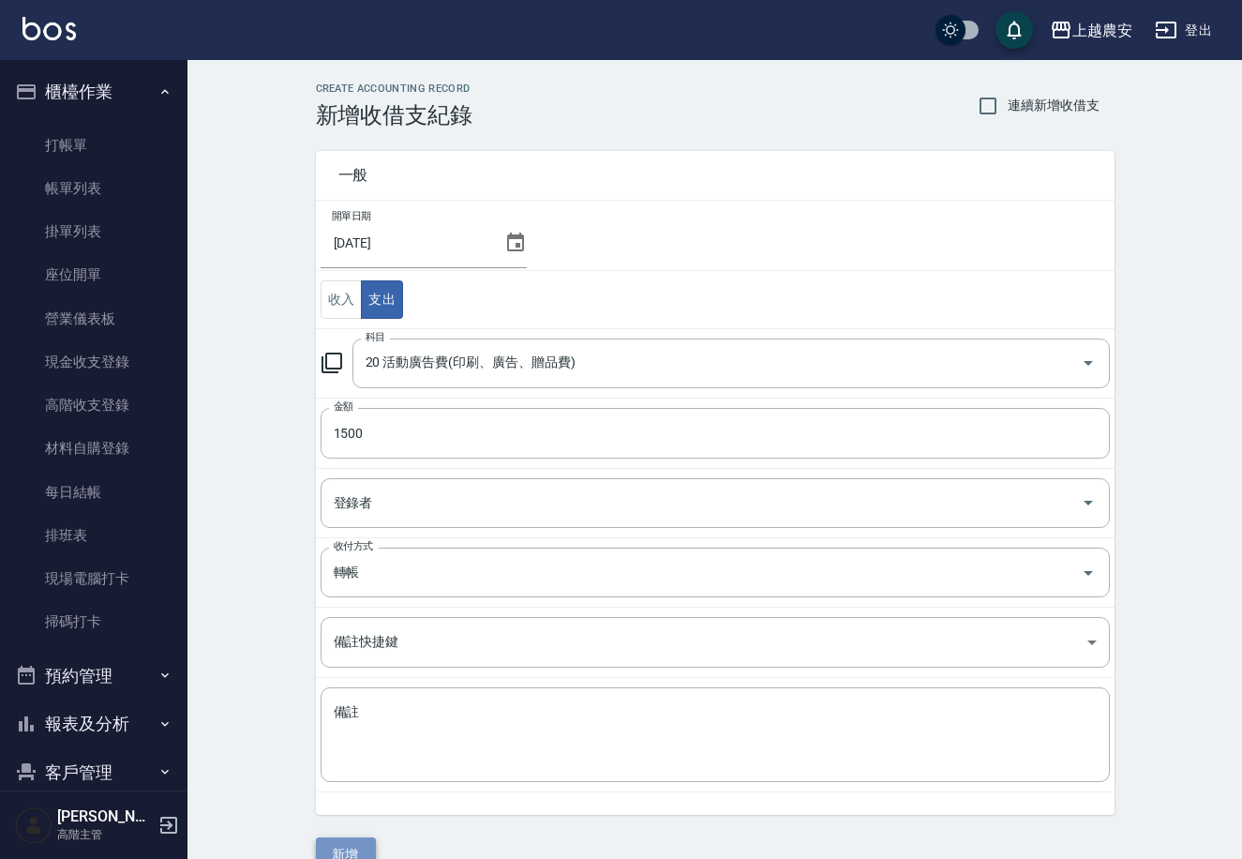
click at [353, 850] on button "新增" at bounding box center [346, 854] width 60 height 35
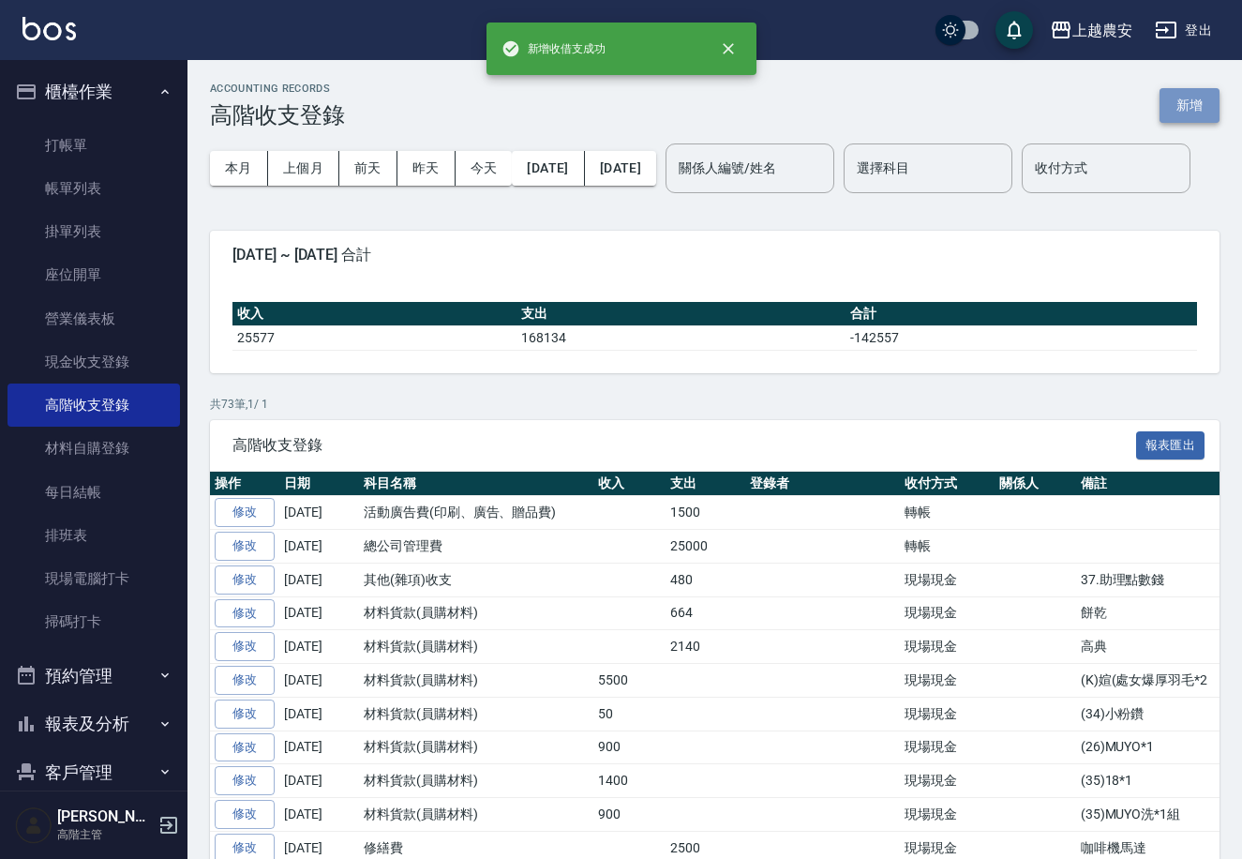
click at [1183, 98] on button "新增" at bounding box center [1190, 105] width 60 height 35
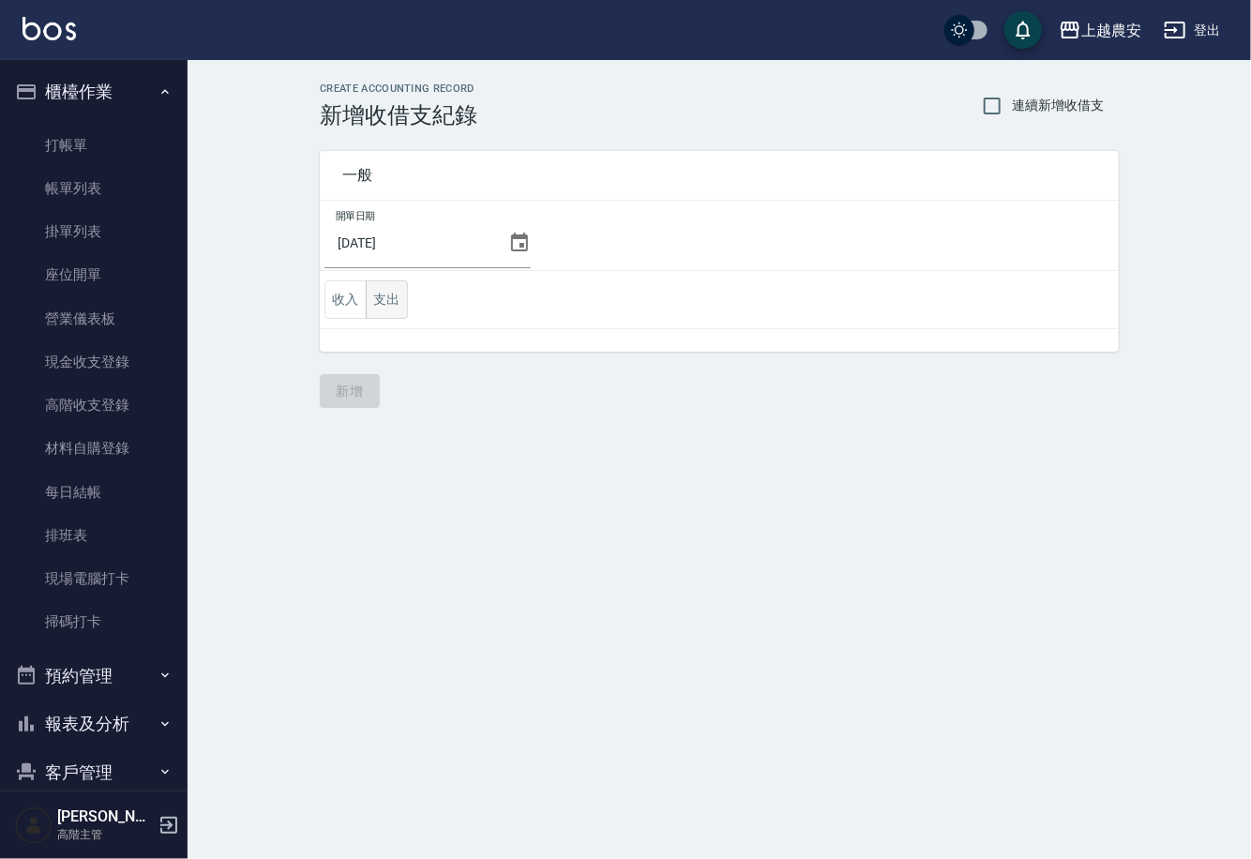
click at [391, 299] on button "支出" at bounding box center [387, 299] width 42 height 38
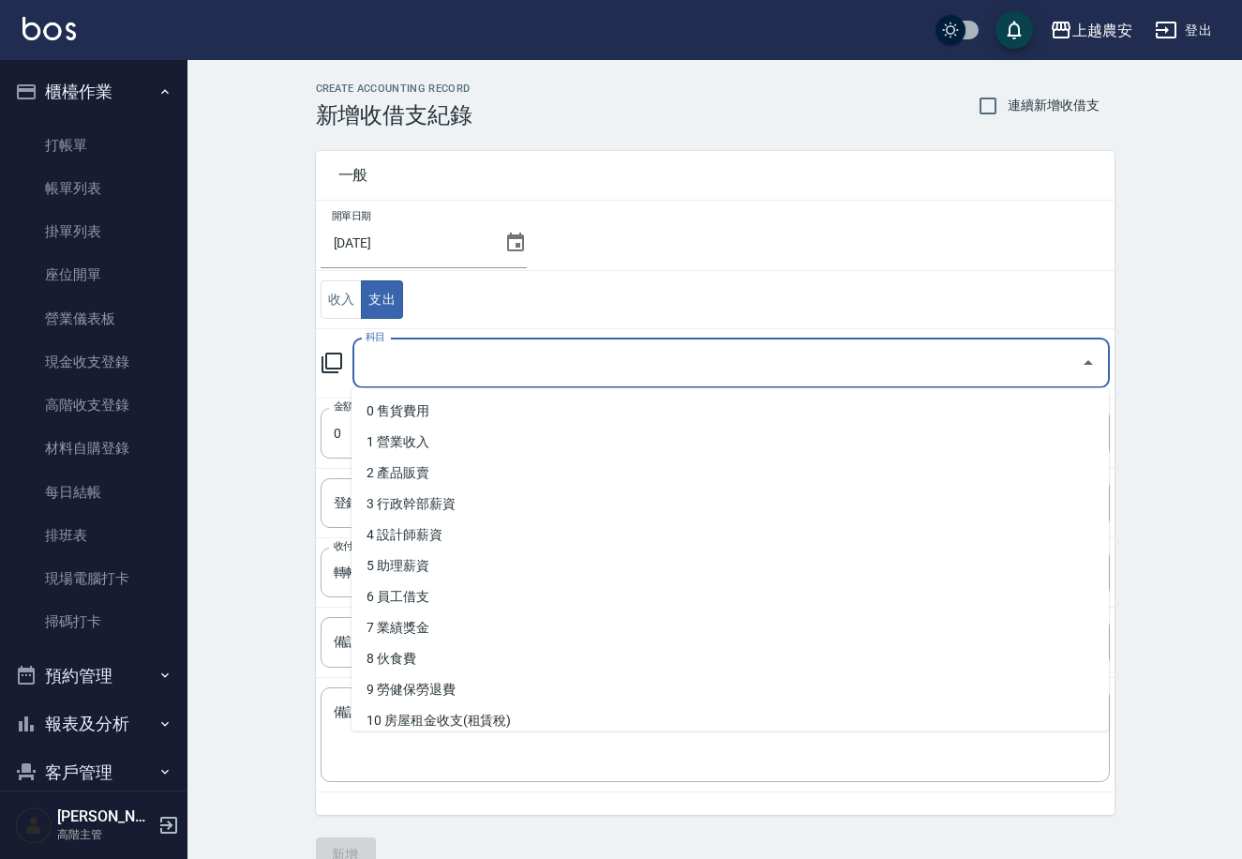
click at [535, 355] on input "科目" at bounding box center [717, 363] width 713 height 33
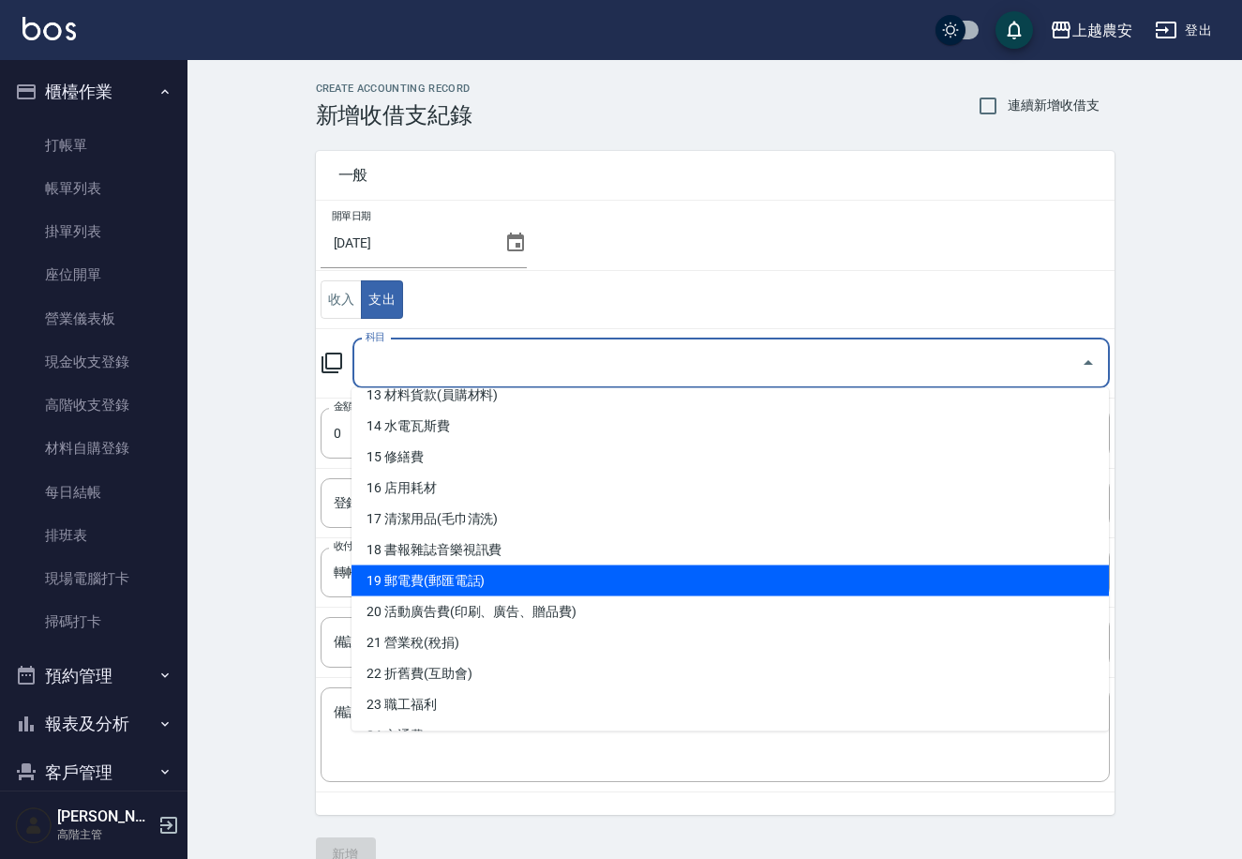
scroll to position [423, 0]
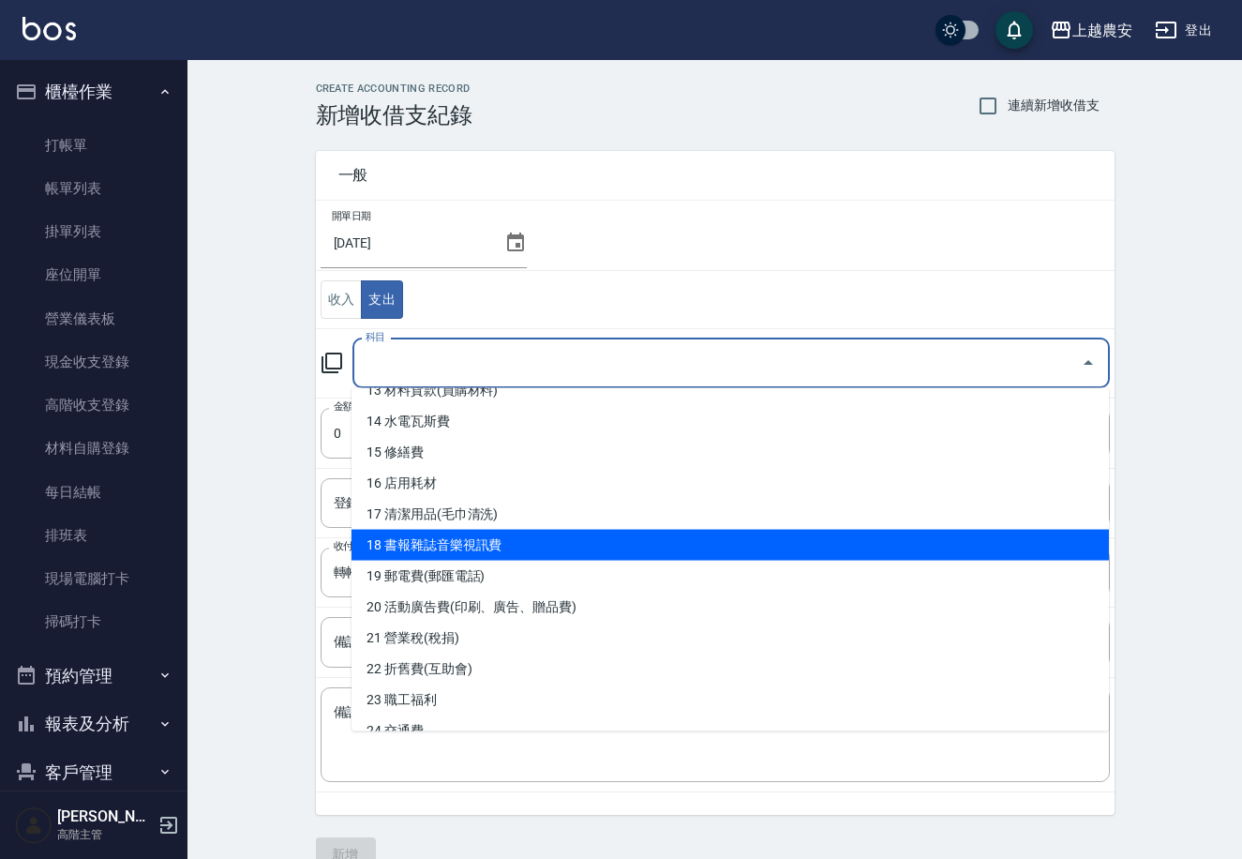
click at [509, 545] on li "18 書報雜誌音樂視訊費" at bounding box center [731, 545] width 758 height 31
type input "18 書報雜誌音樂視訊費"
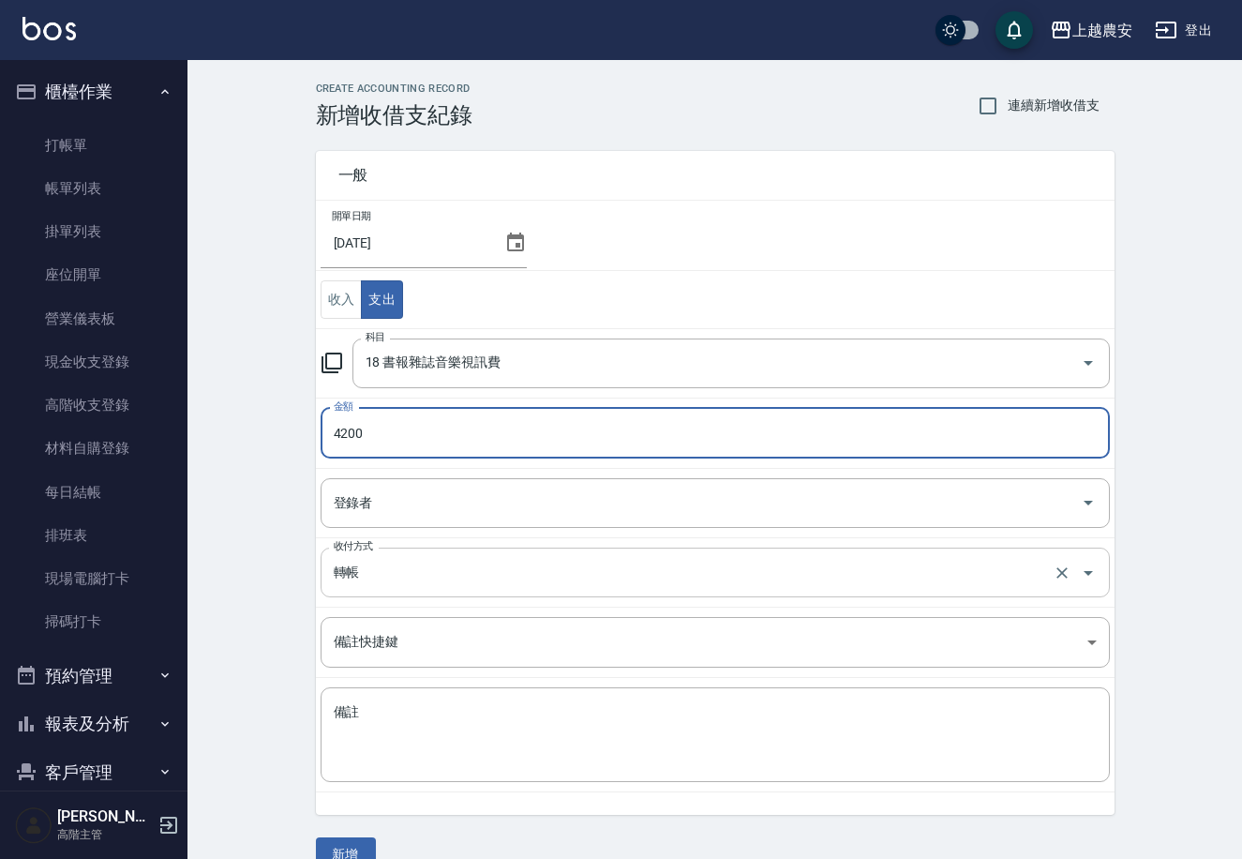
type input "4200"
click at [406, 572] on input "轉帳" at bounding box center [689, 572] width 720 height 33
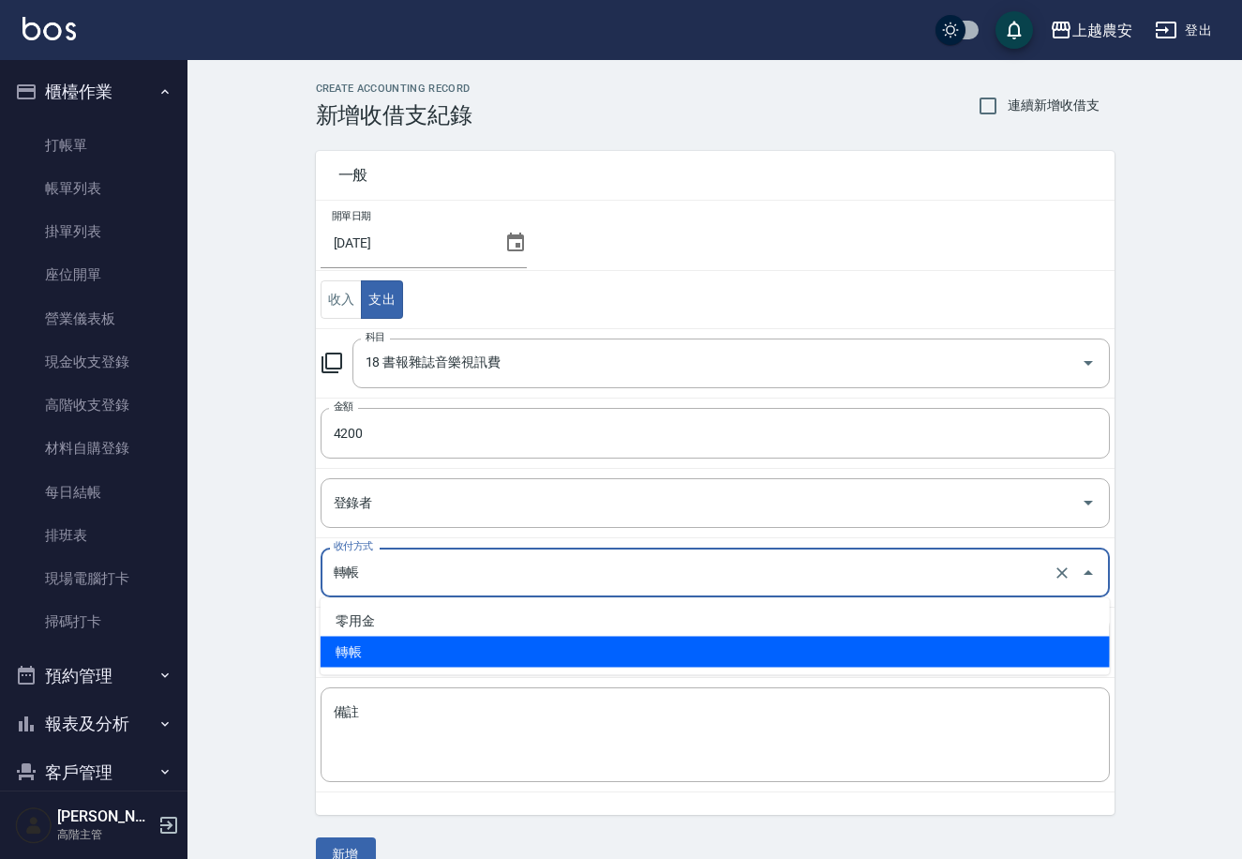
click at [347, 848] on button "新增" at bounding box center [346, 854] width 60 height 35
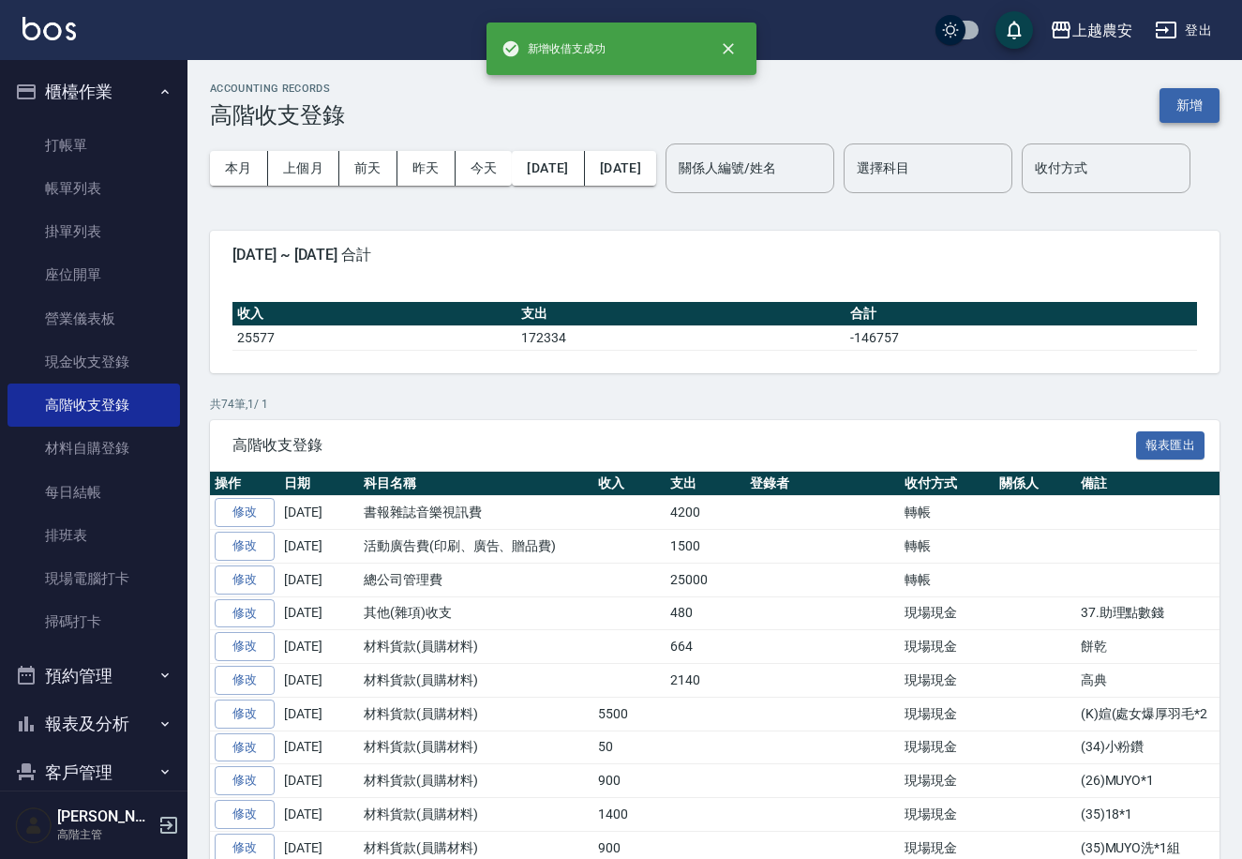
click at [1186, 103] on button "新增" at bounding box center [1190, 105] width 60 height 35
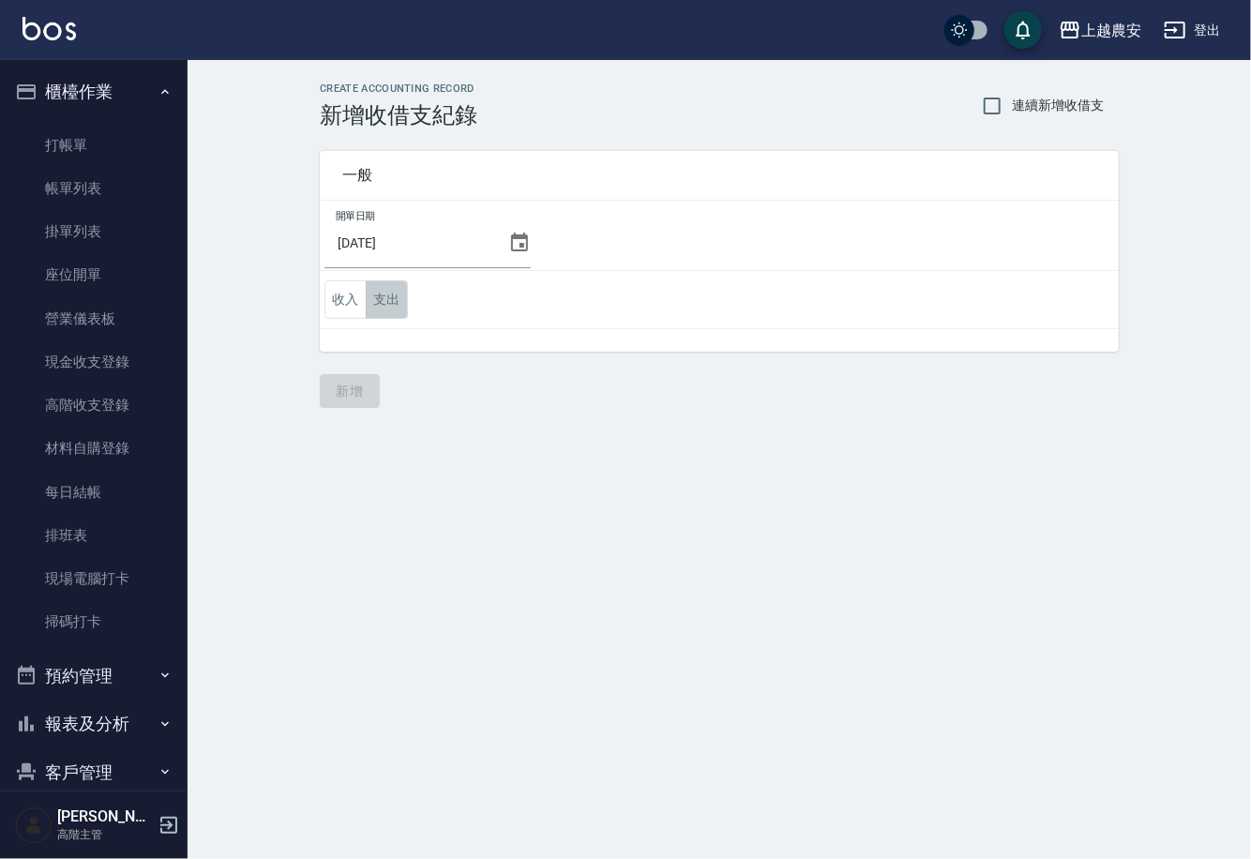
click at [377, 306] on button "支出" at bounding box center [387, 299] width 42 height 38
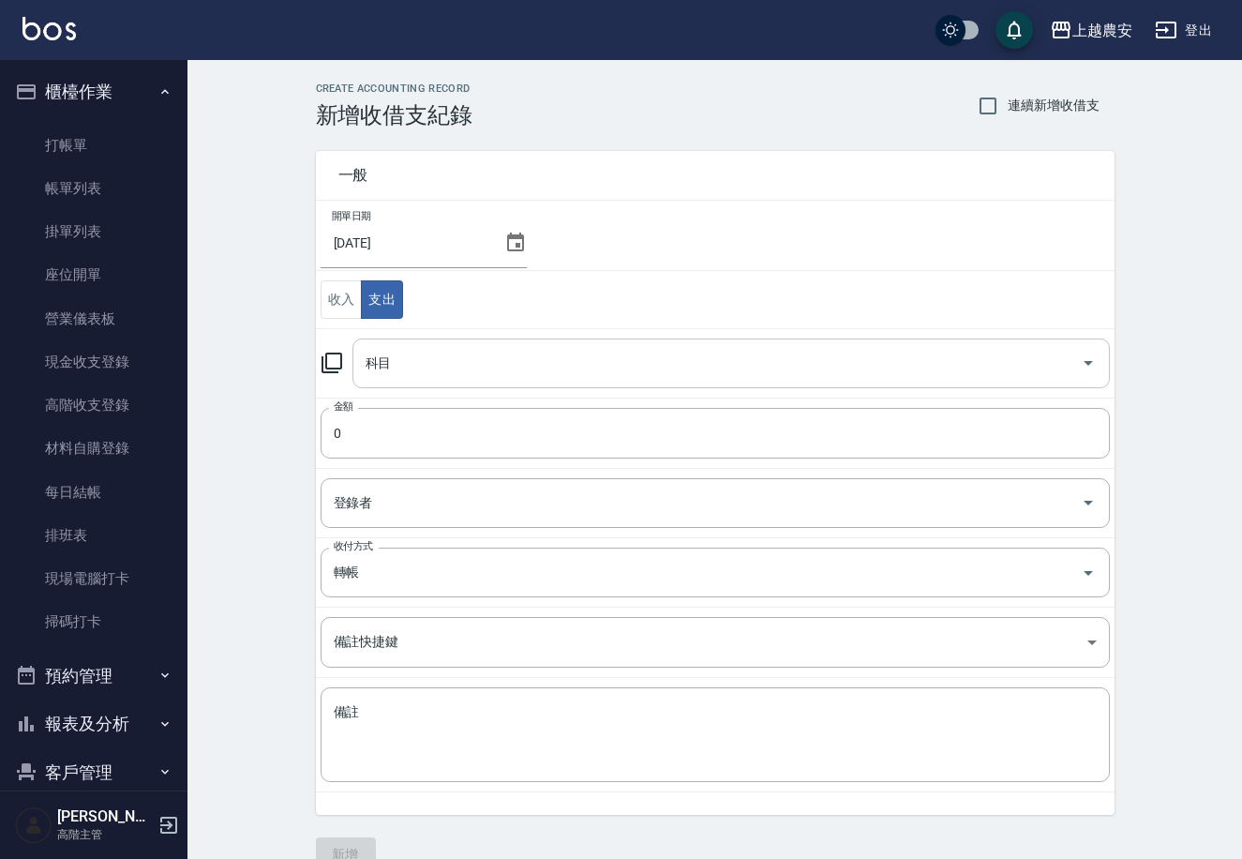
click at [458, 353] on input "科目" at bounding box center [717, 363] width 713 height 33
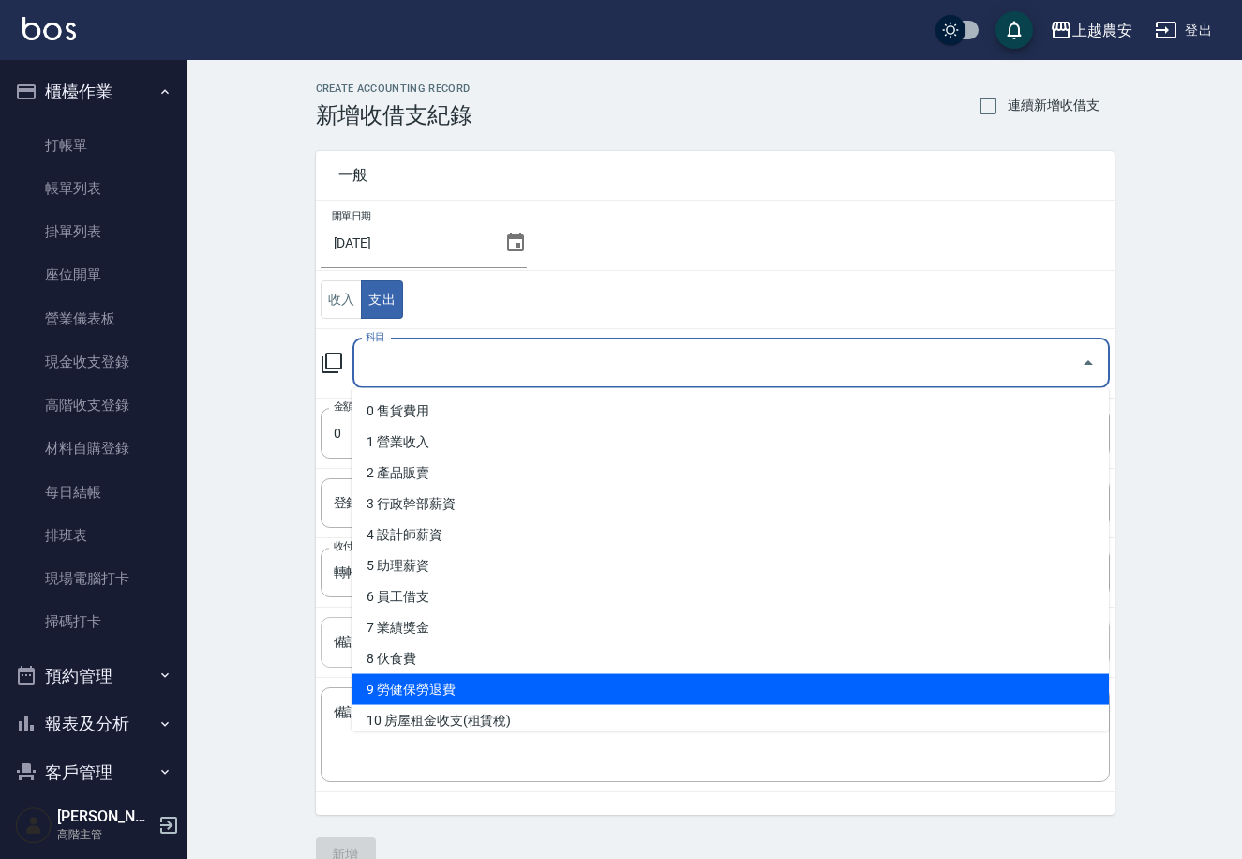
drag, startPoint x: 484, startPoint y: 683, endPoint x: 497, endPoint y: 662, distance: 25.2
click at [484, 683] on li "9 勞健保勞退費" at bounding box center [731, 689] width 758 height 31
type input "9 勞健保勞退費"
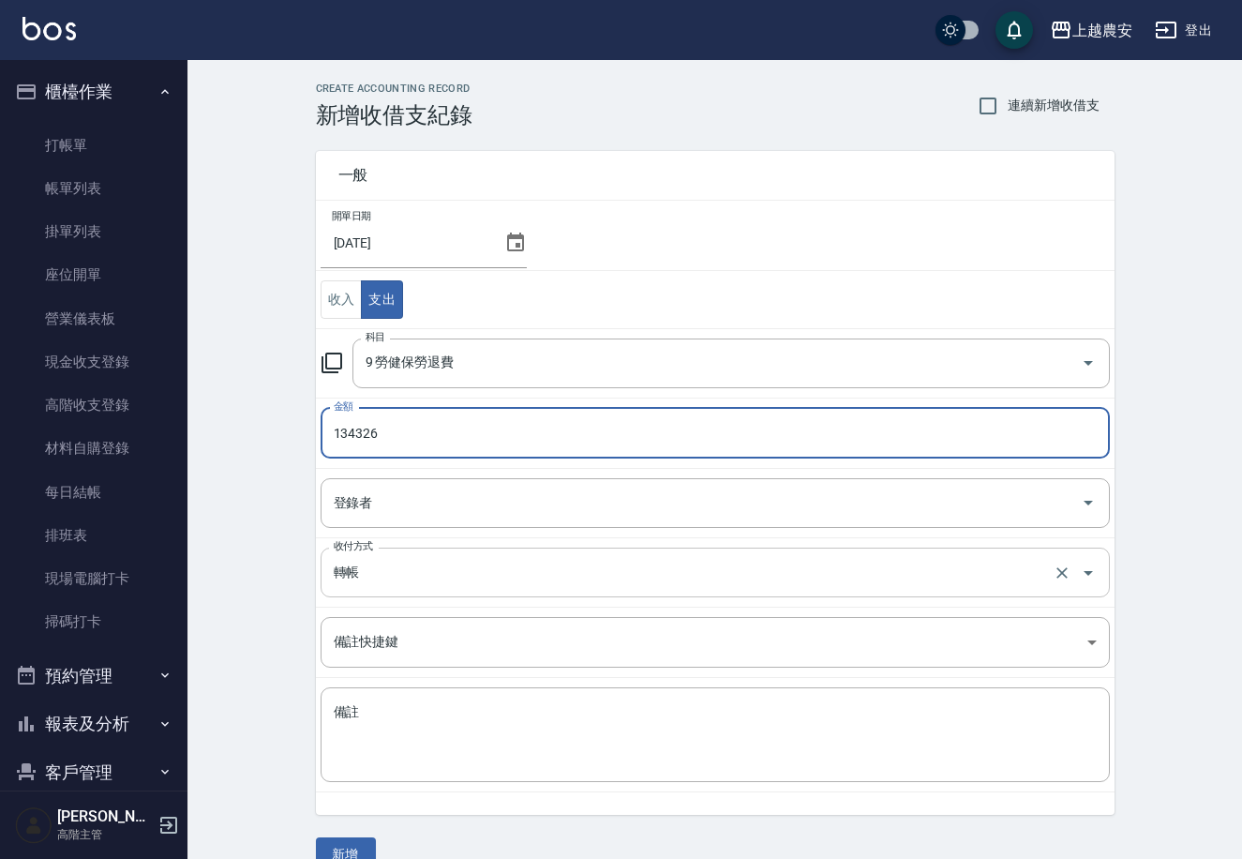
type input "134326"
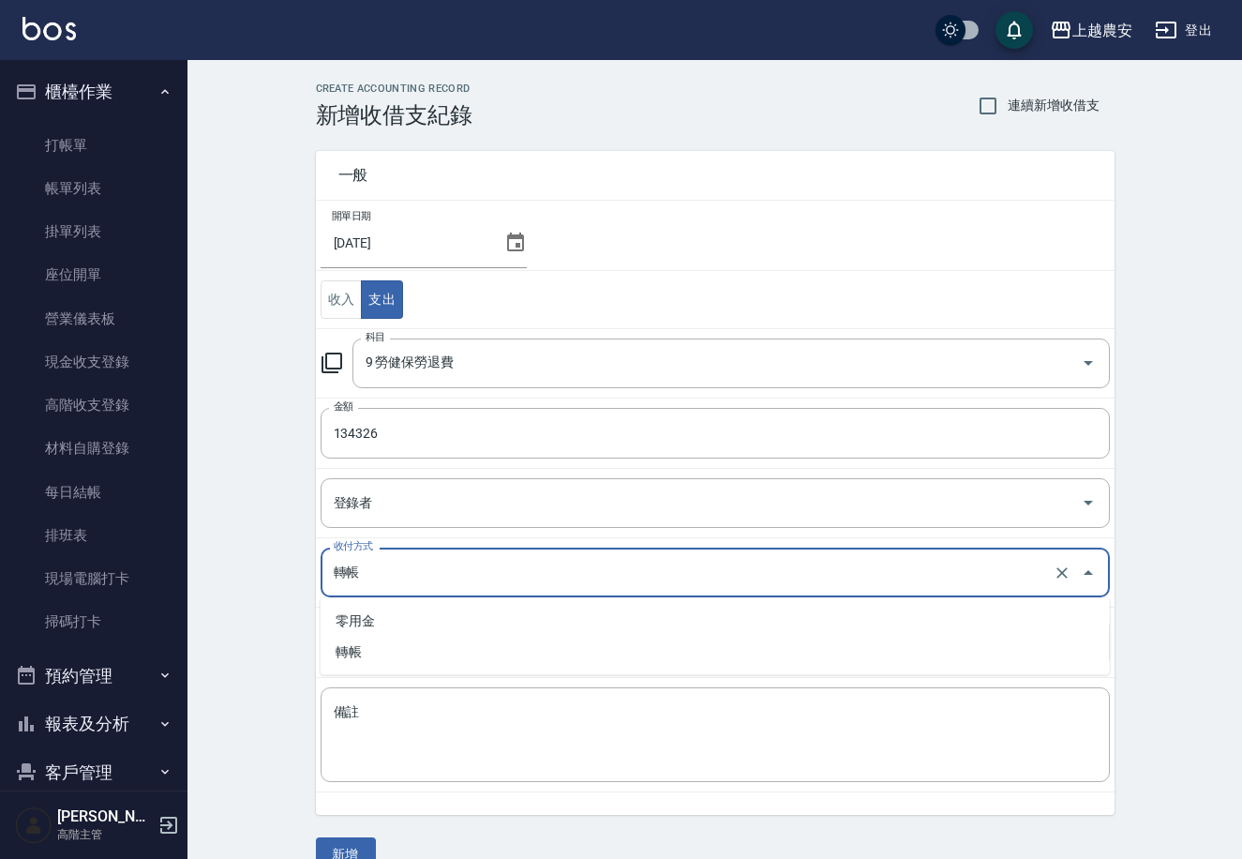
click at [382, 575] on input "轉帳" at bounding box center [689, 572] width 720 height 33
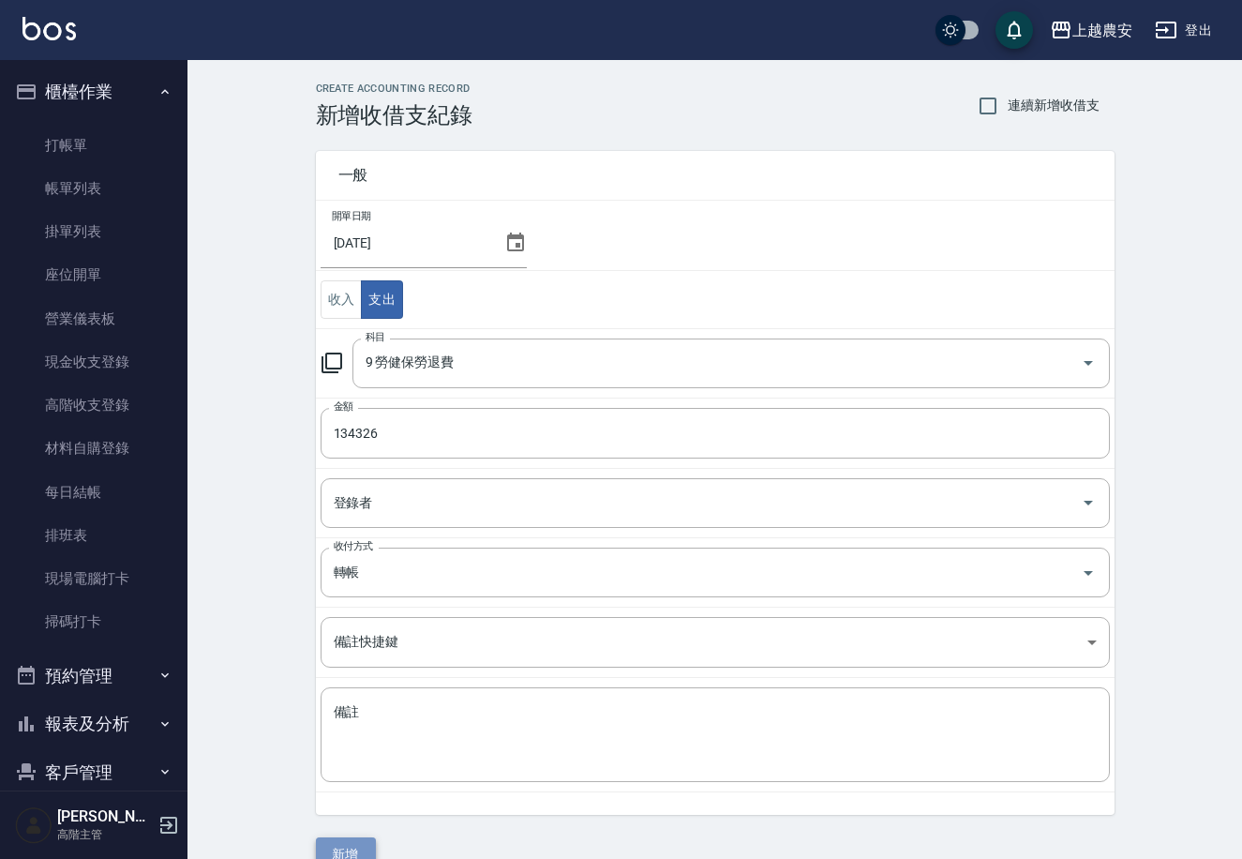
click at [352, 853] on button "新增" at bounding box center [346, 854] width 60 height 35
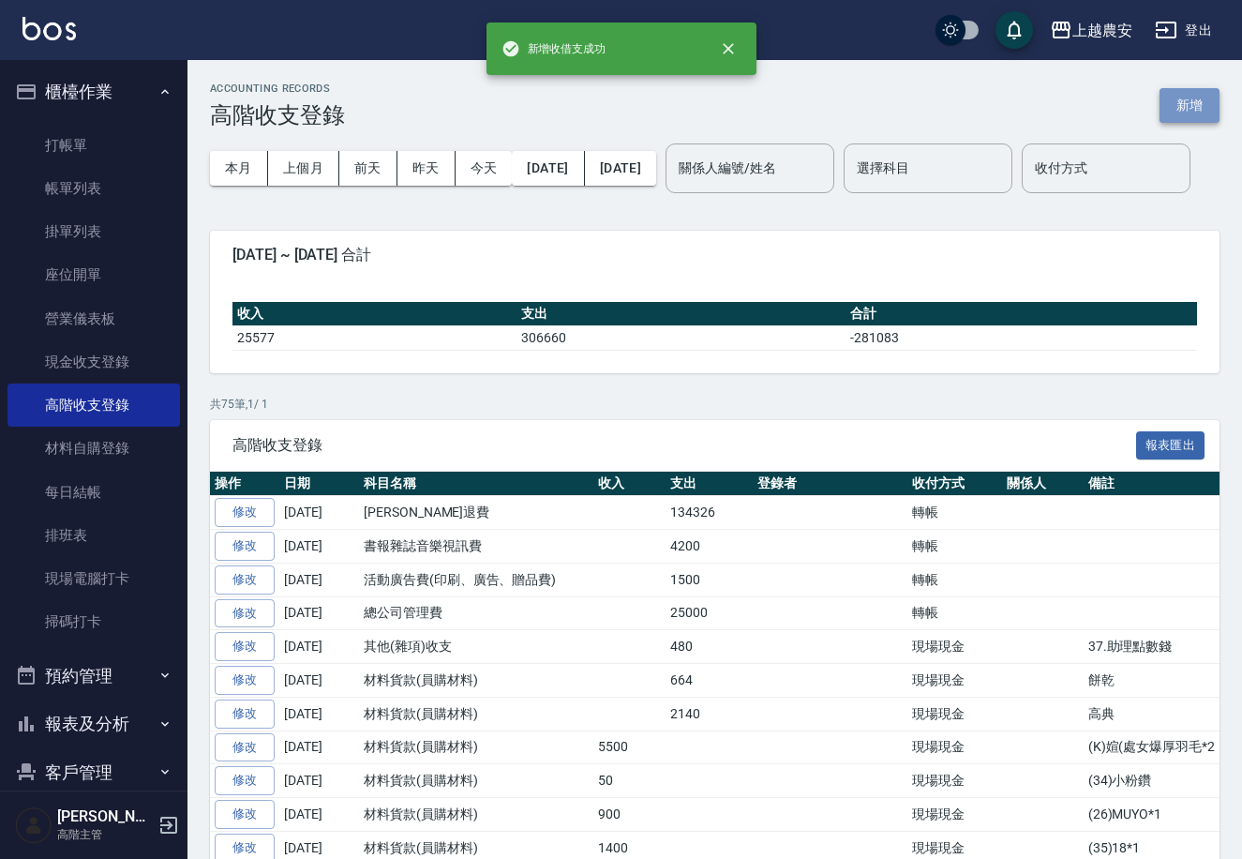
click at [1188, 109] on button "新增" at bounding box center [1190, 105] width 60 height 35
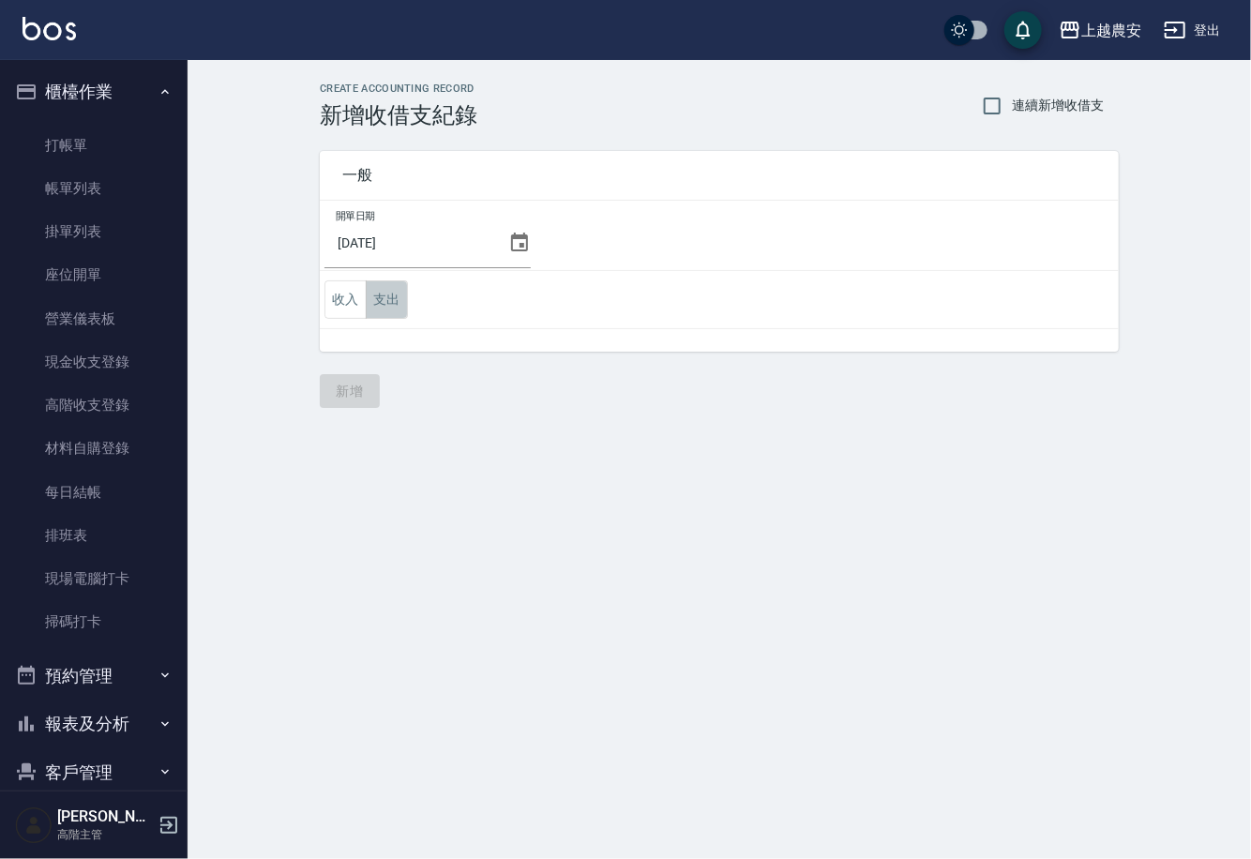
click at [391, 302] on button "支出" at bounding box center [387, 299] width 42 height 38
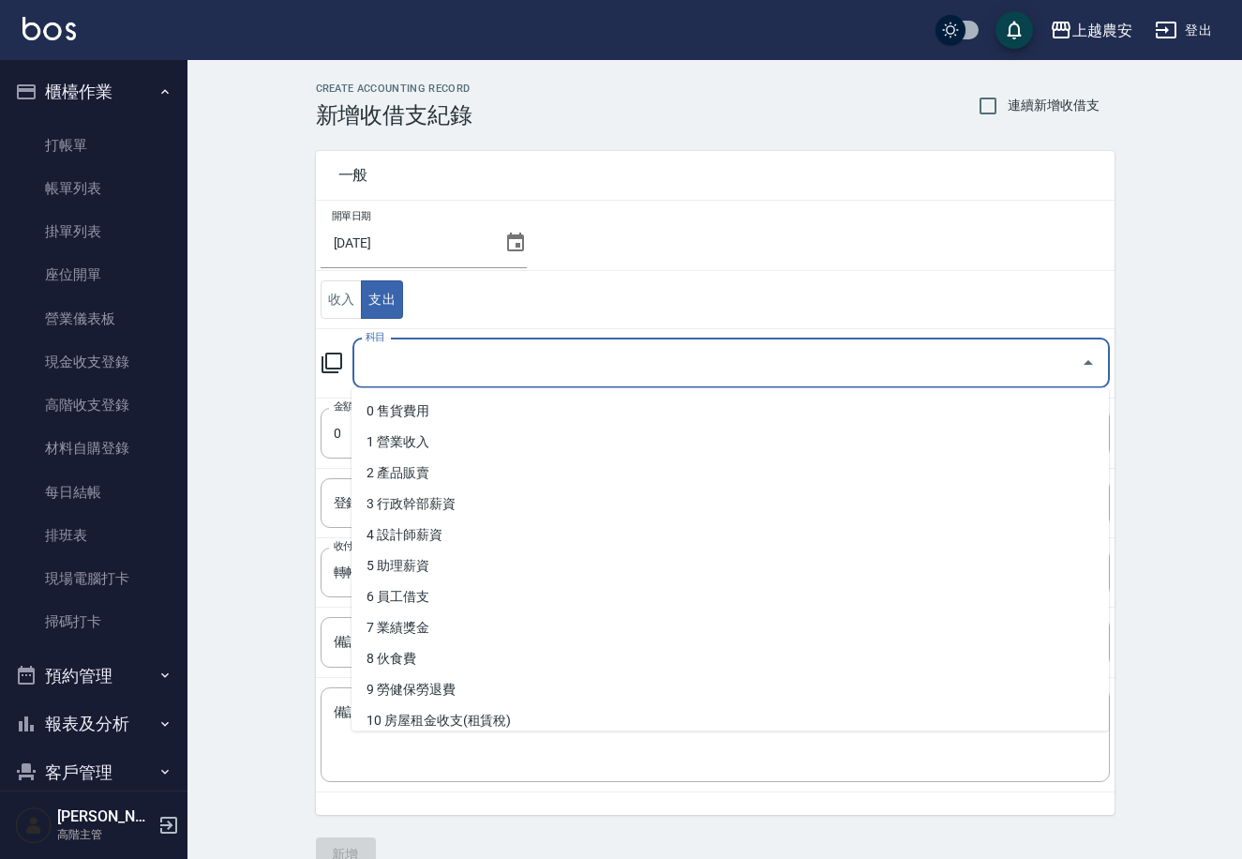
drag, startPoint x: 458, startPoint y: 361, endPoint x: 443, endPoint y: 366, distance: 15.7
click at [456, 362] on input "科目" at bounding box center [717, 363] width 713 height 33
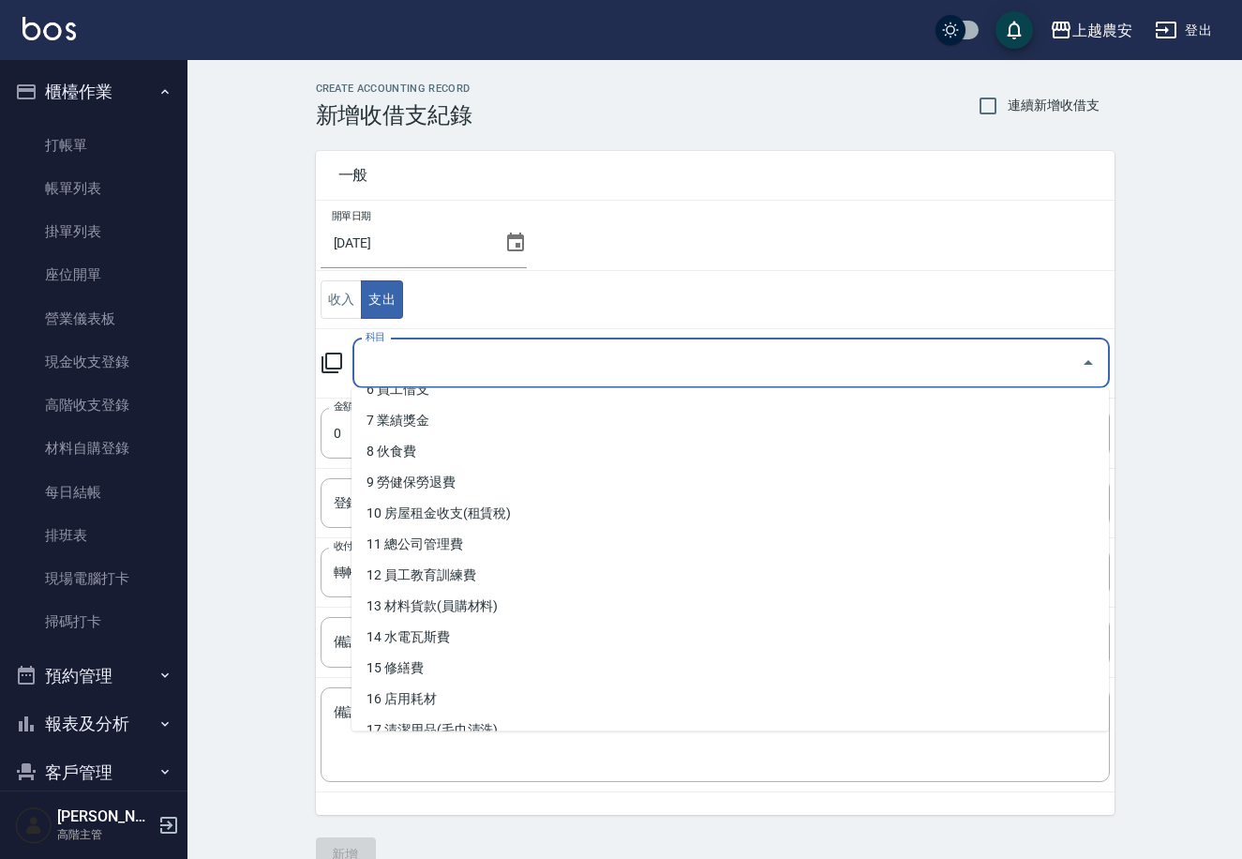
scroll to position [180, 0]
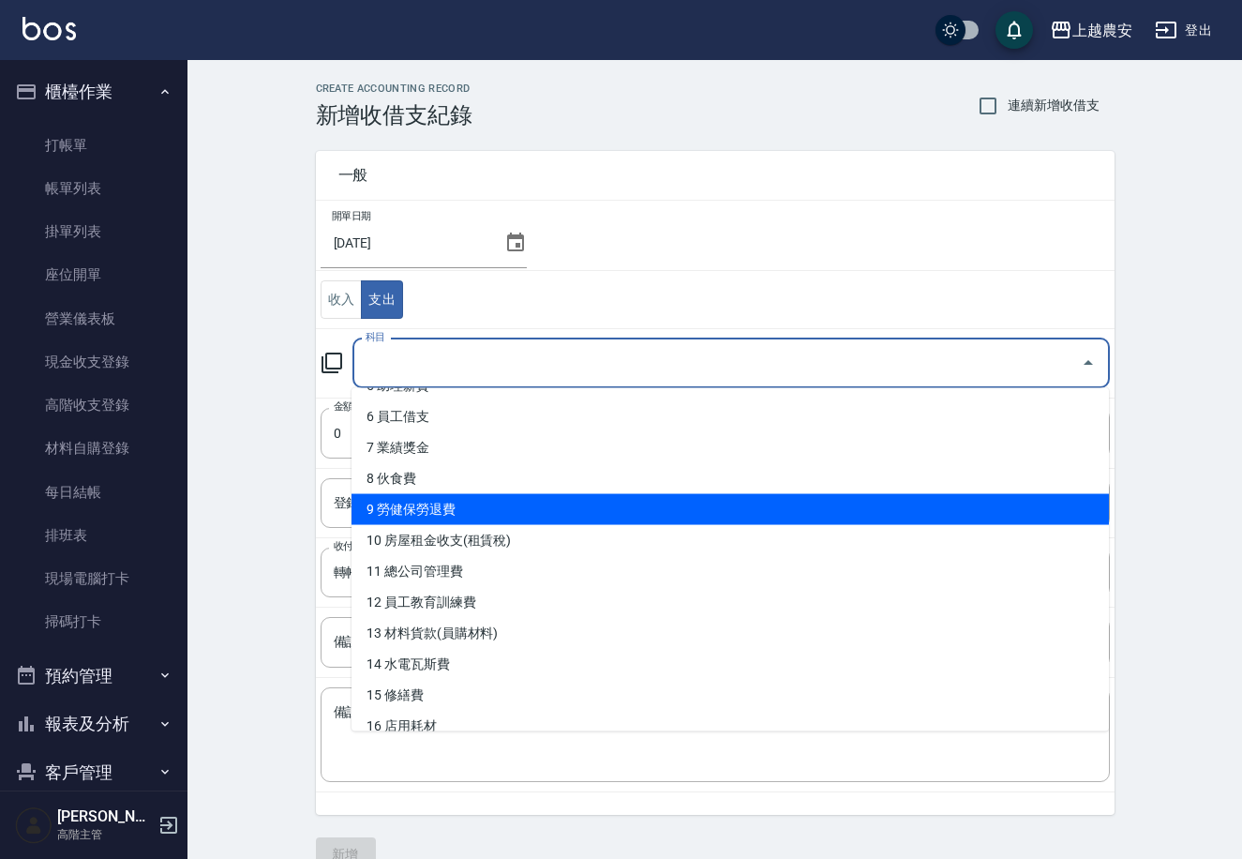
drag, startPoint x: 1109, startPoint y: 518, endPoint x: 1103, endPoint y: 555, distance: 37.0
click at [1103, 558] on body "上越農安 登出 櫃檯作業 打帳單 帳單列表 掛單列表 座位開單 營業儀表板 現金收支登錄 高階收支登錄 材料自購登錄 每日結帳 排班表 現場電腦打卡 掃碼打卡…" at bounding box center [621, 447] width 1242 height 894
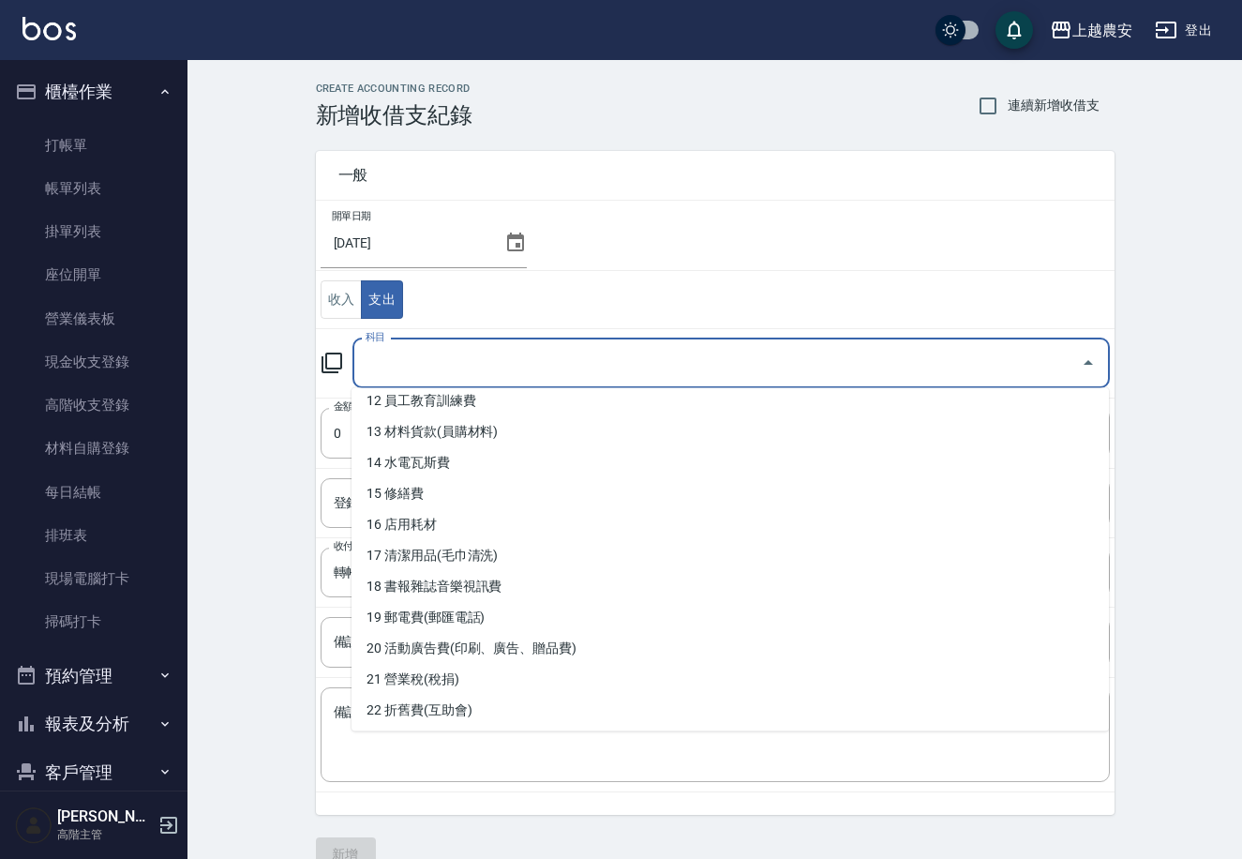
scroll to position [395, 0]
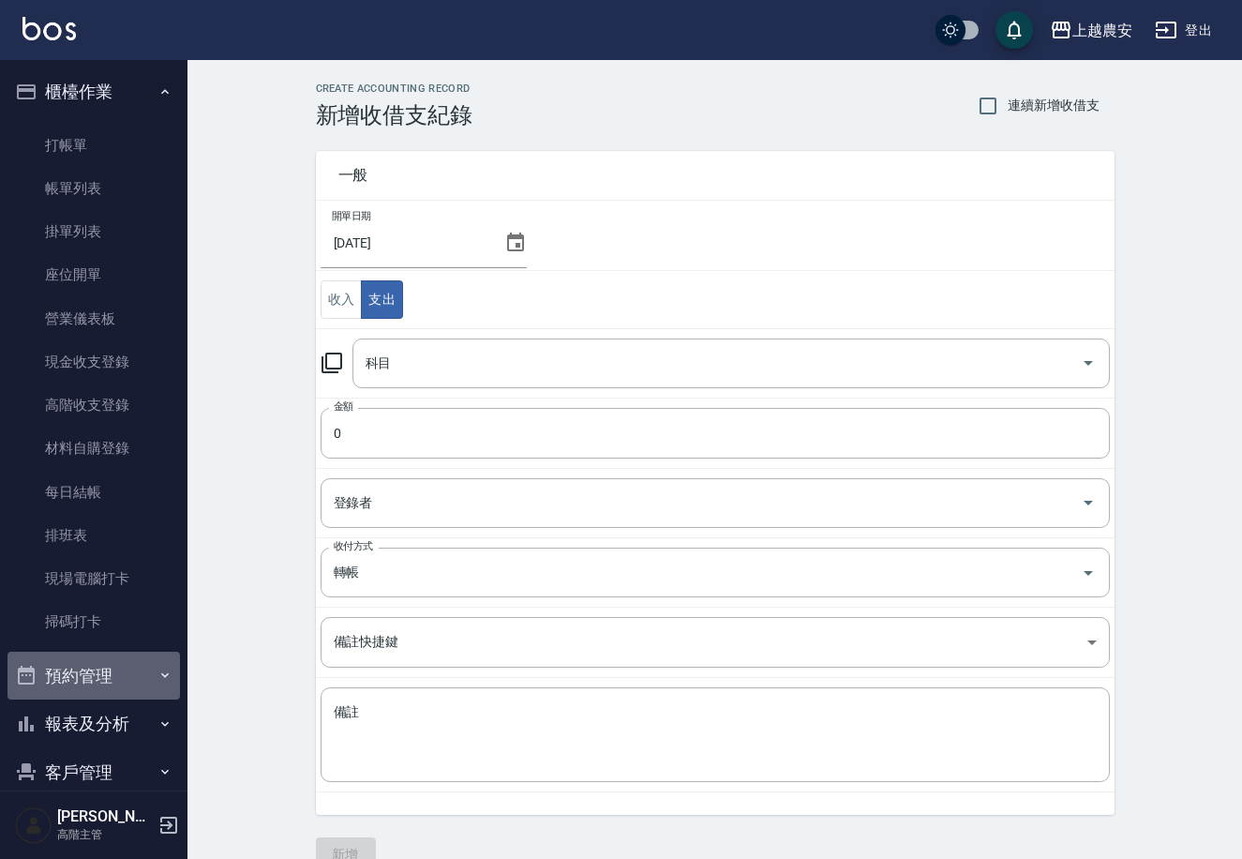
click at [158, 668] on icon "button" at bounding box center [165, 675] width 15 height 15
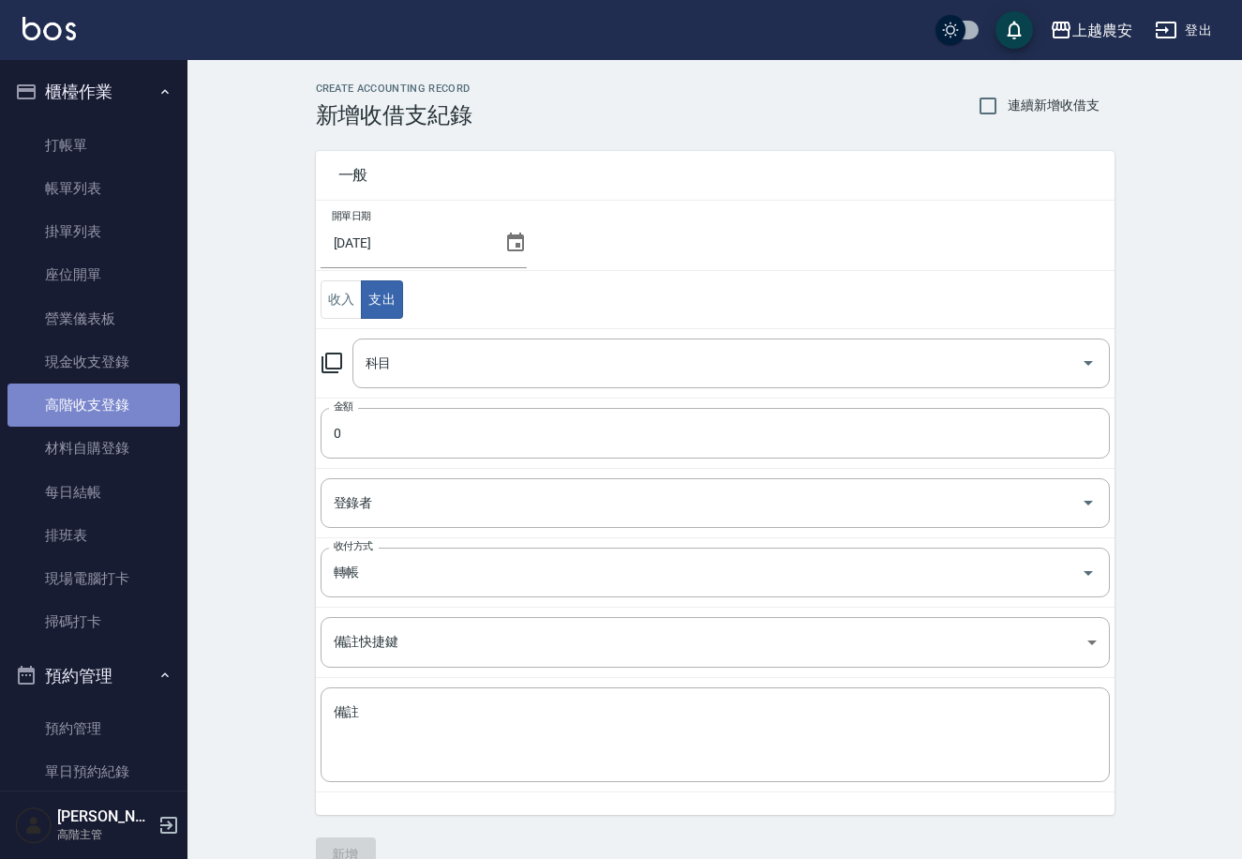
click at [143, 400] on link "高階收支登錄" at bounding box center [94, 404] width 173 height 43
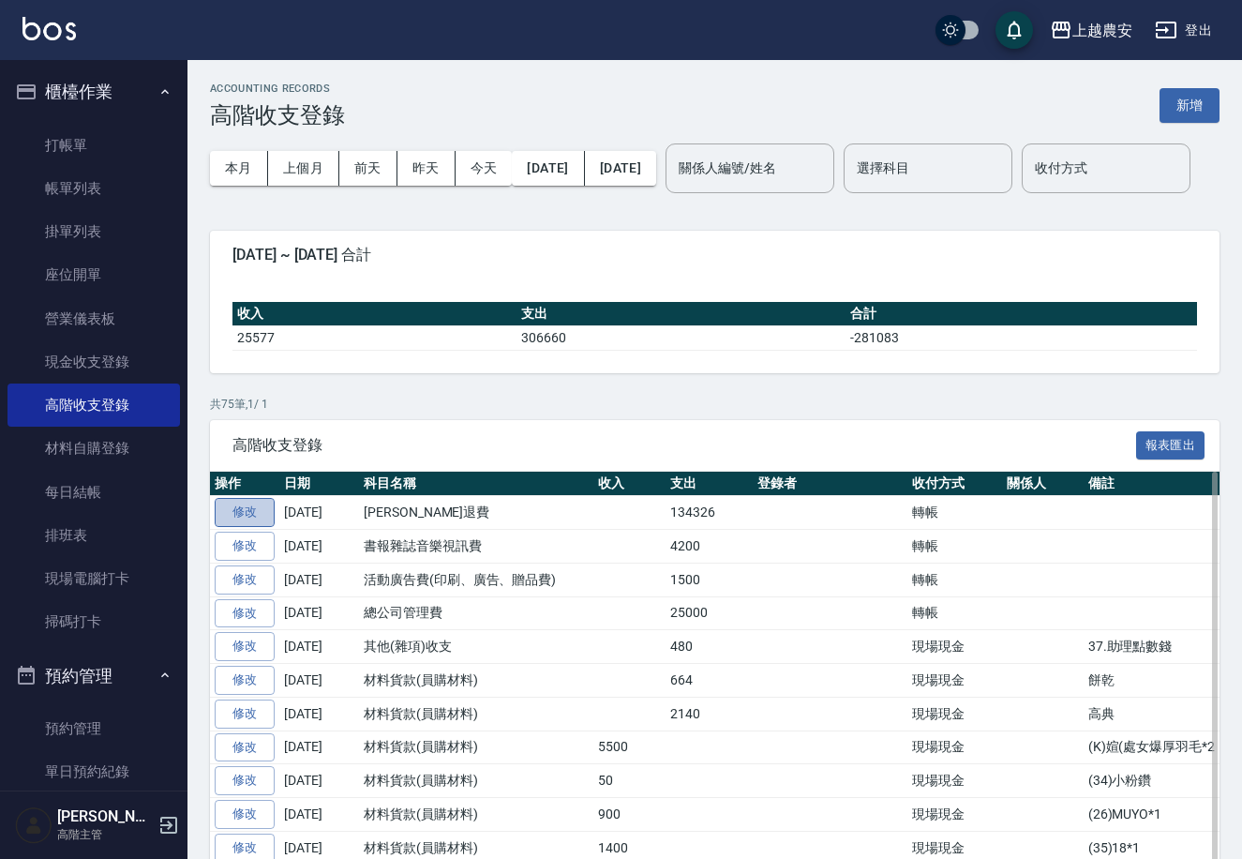
click at [240, 527] on link "修改" at bounding box center [245, 512] width 60 height 29
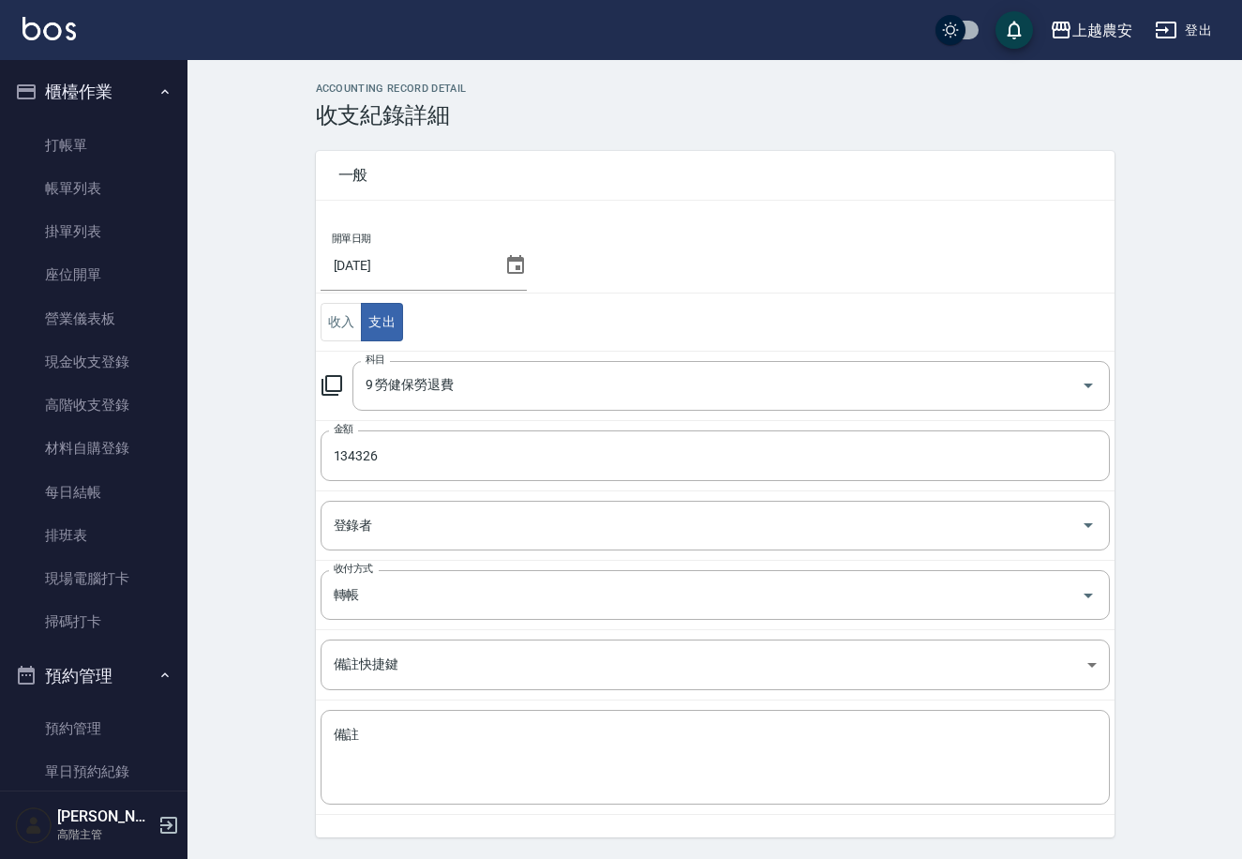
scroll to position [57, 0]
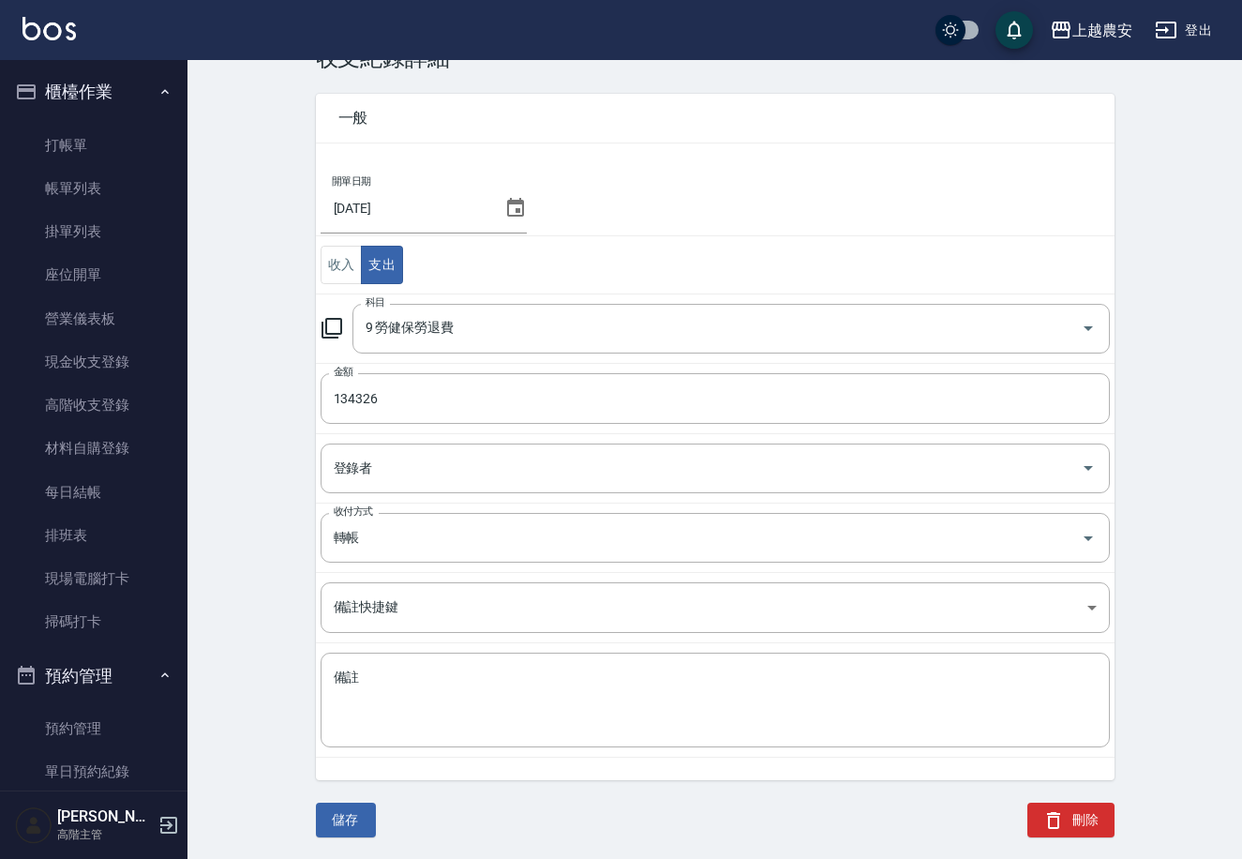
click at [1089, 810] on button "刪除" at bounding box center [1071, 820] width 87 height 35
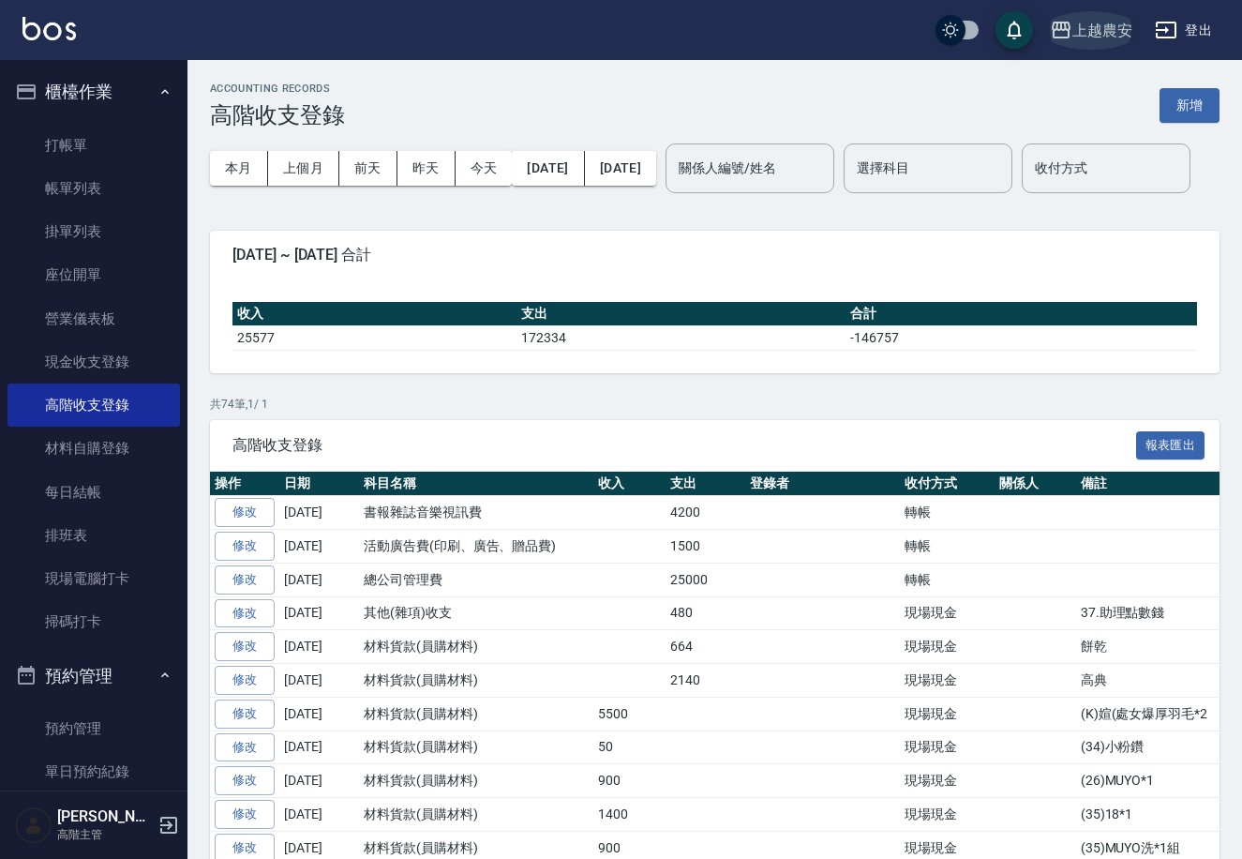
click at [1063, 24] on icon "button" at bounding box center [1061, 30] width 19 height 17
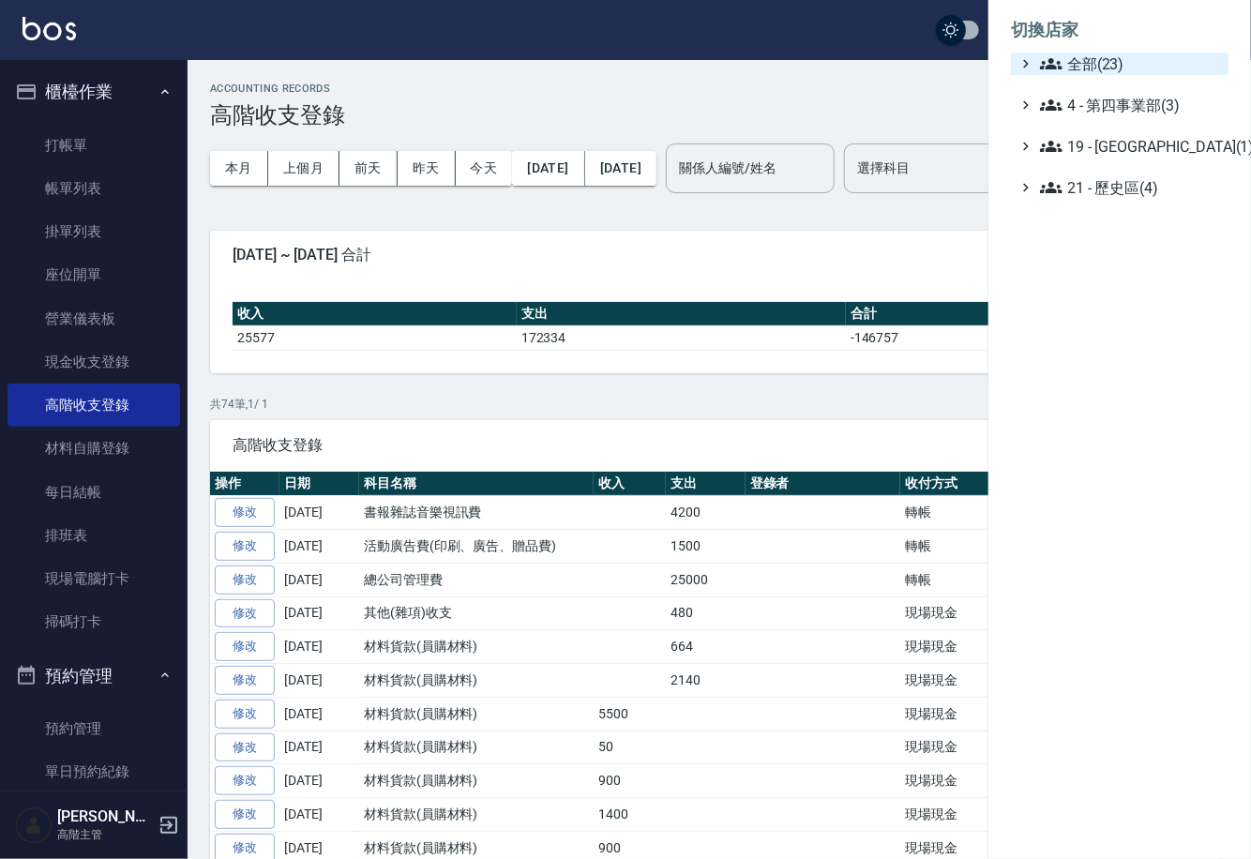
click at [1075, 68] on span "全部(23)" at bounding box center [1130, 64] width 181 height 23
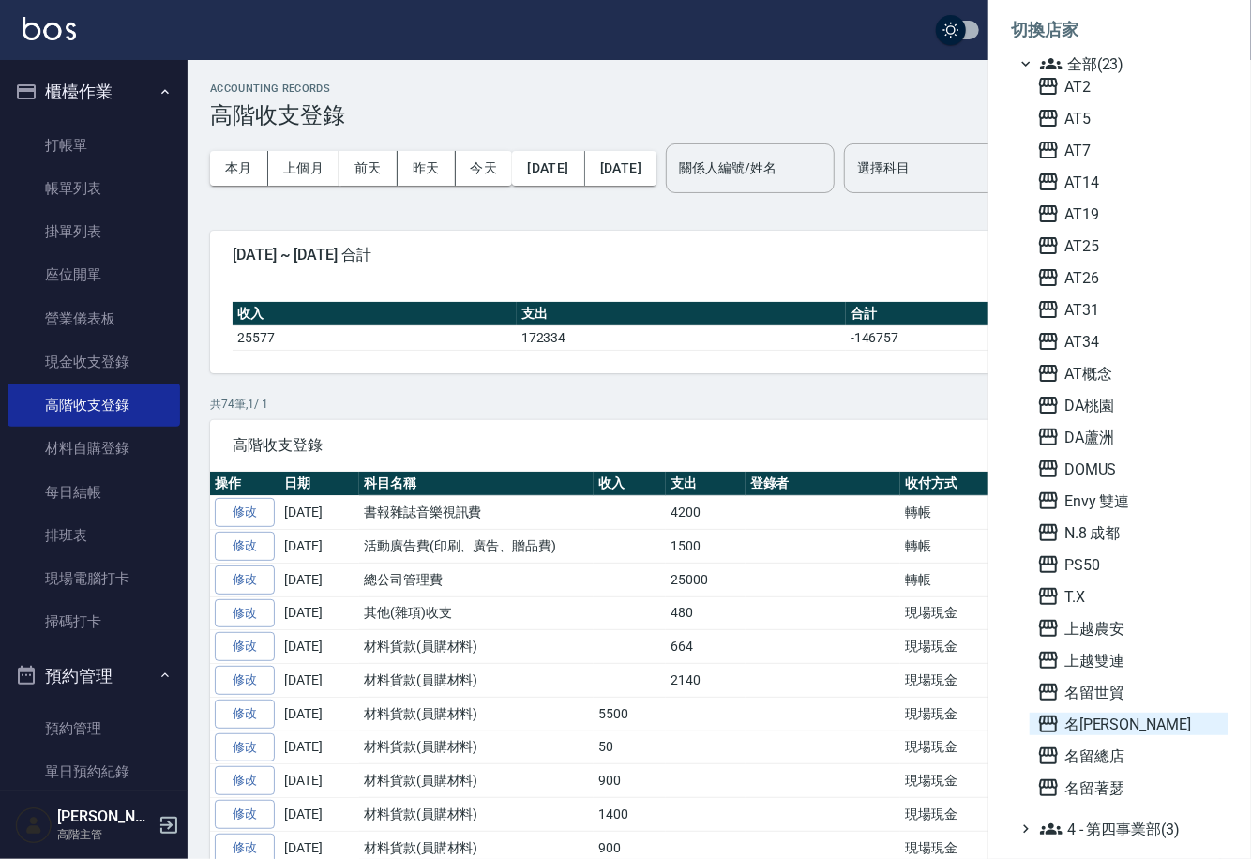
click at [1047, 715] on icon at bounding box center [1048, 723] width 19 height 17
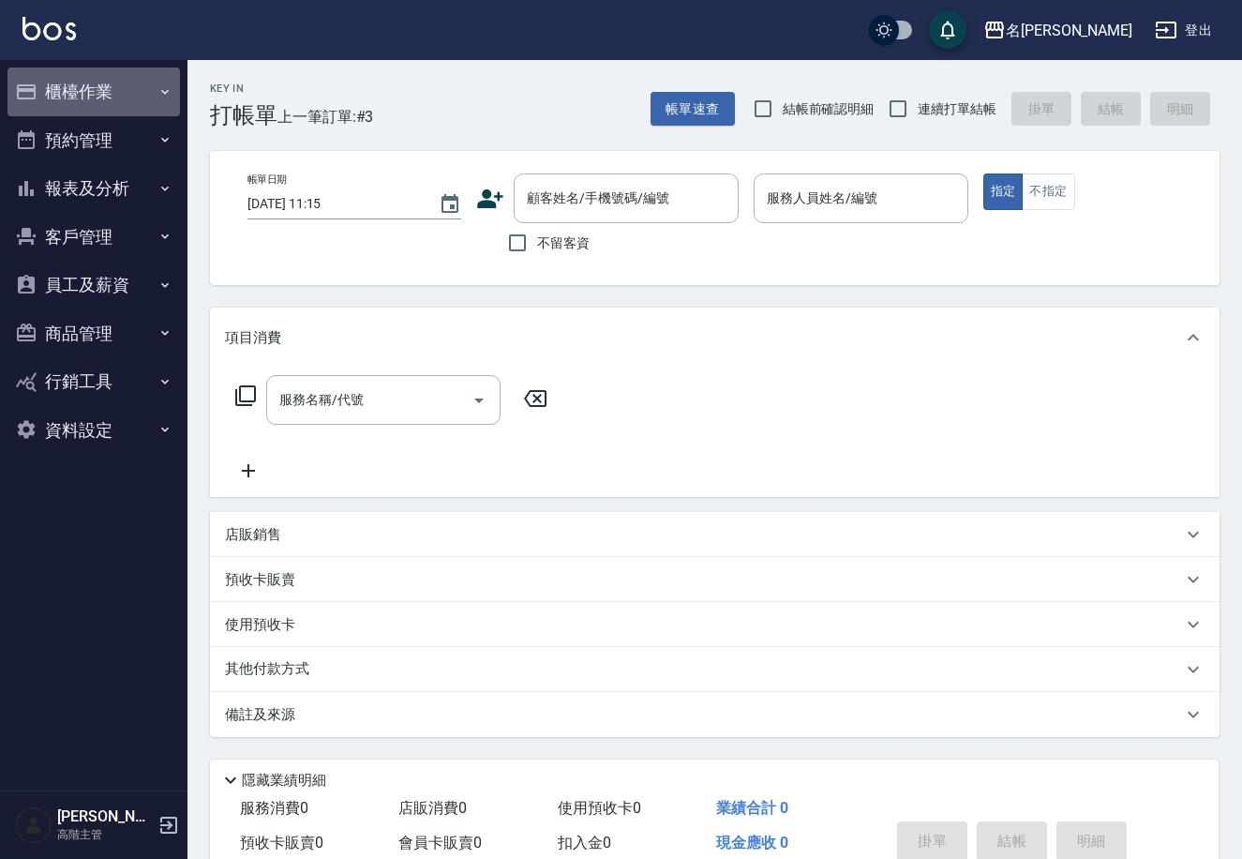
drag, startPoint x: 155, startPoint y: 73, endPoint x: 188, endPoint y: 97, distance: 40.3
click at [169, 90] on button "櫃檯作業" at bounding box center [94, 92] width 173 height 49
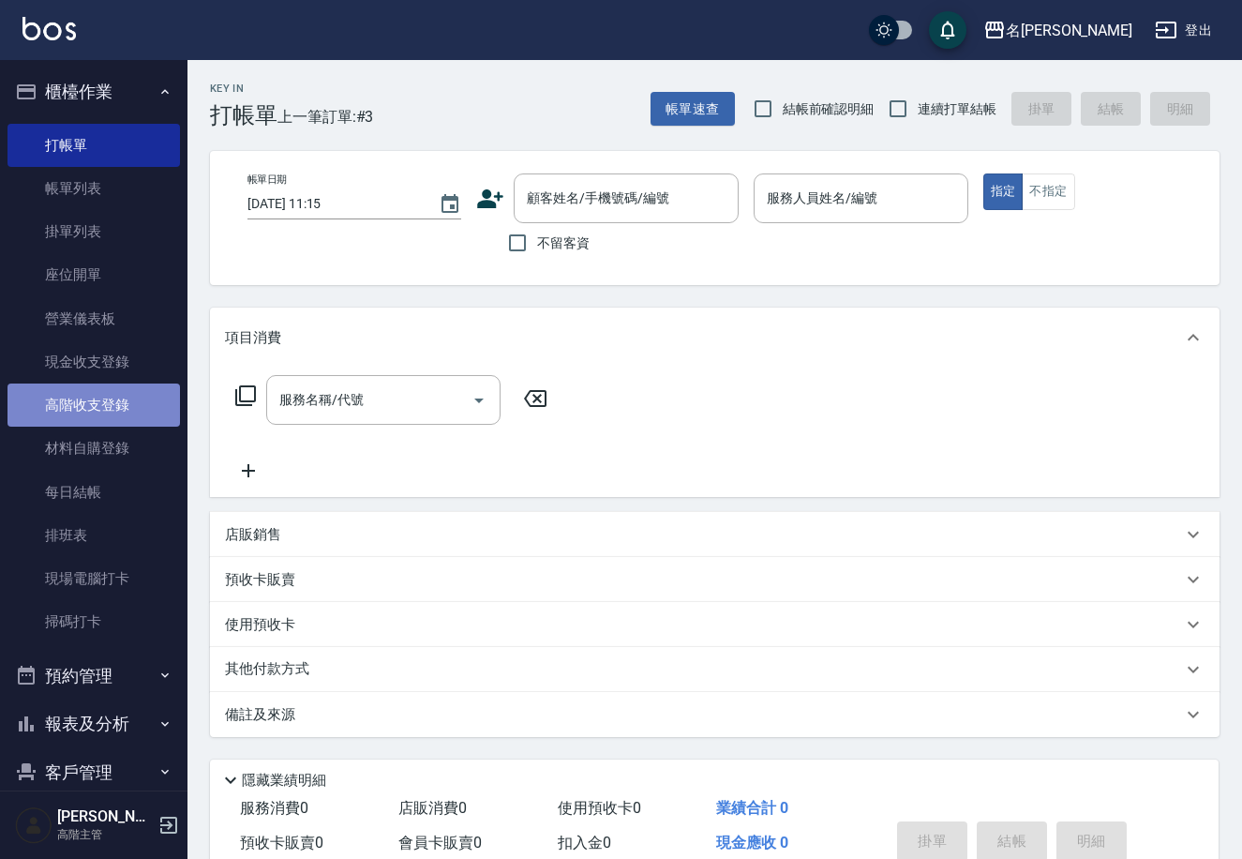
click at [125, 401] on link "高階收支登錄" at bounding box center [94, 404] width 173 height 43
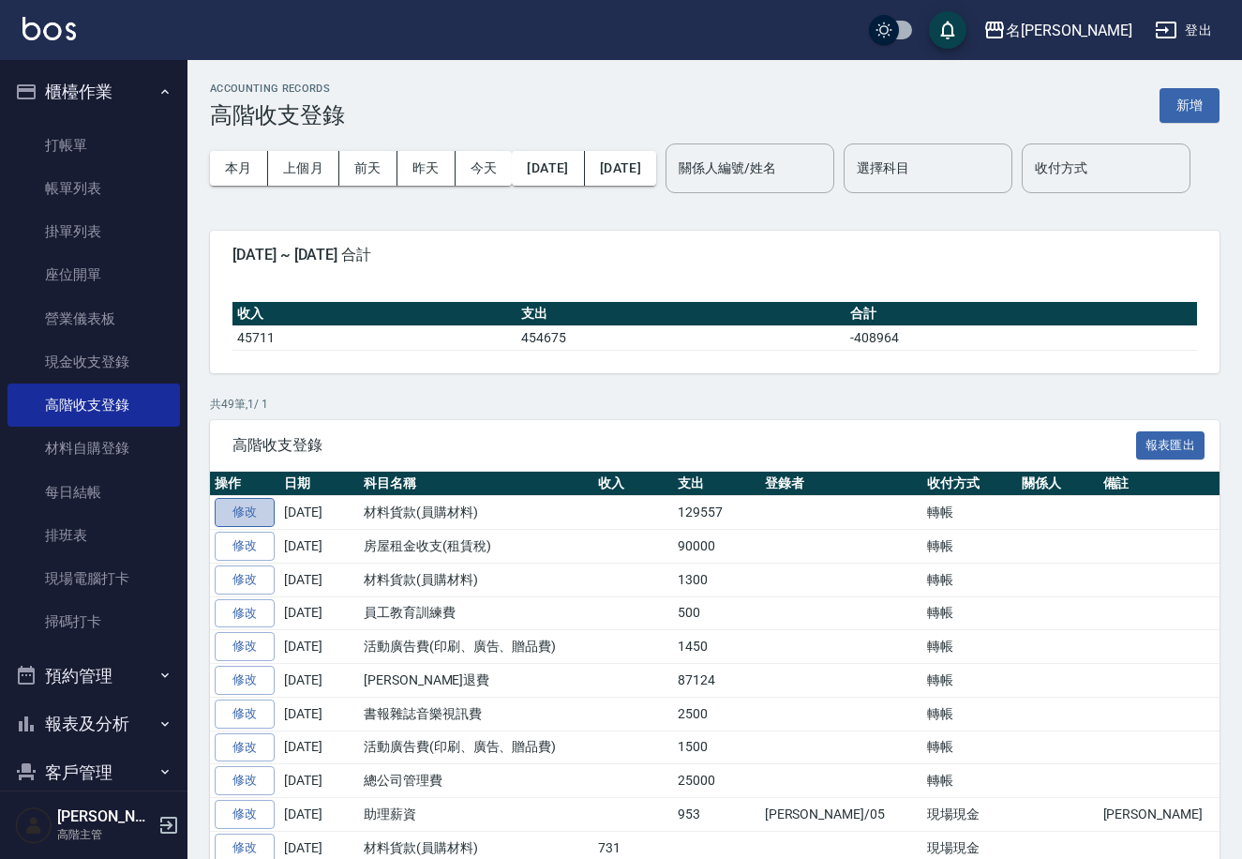
click at [252, 527] on link "修改" at bounding box center [245, 512] width 60 height 29
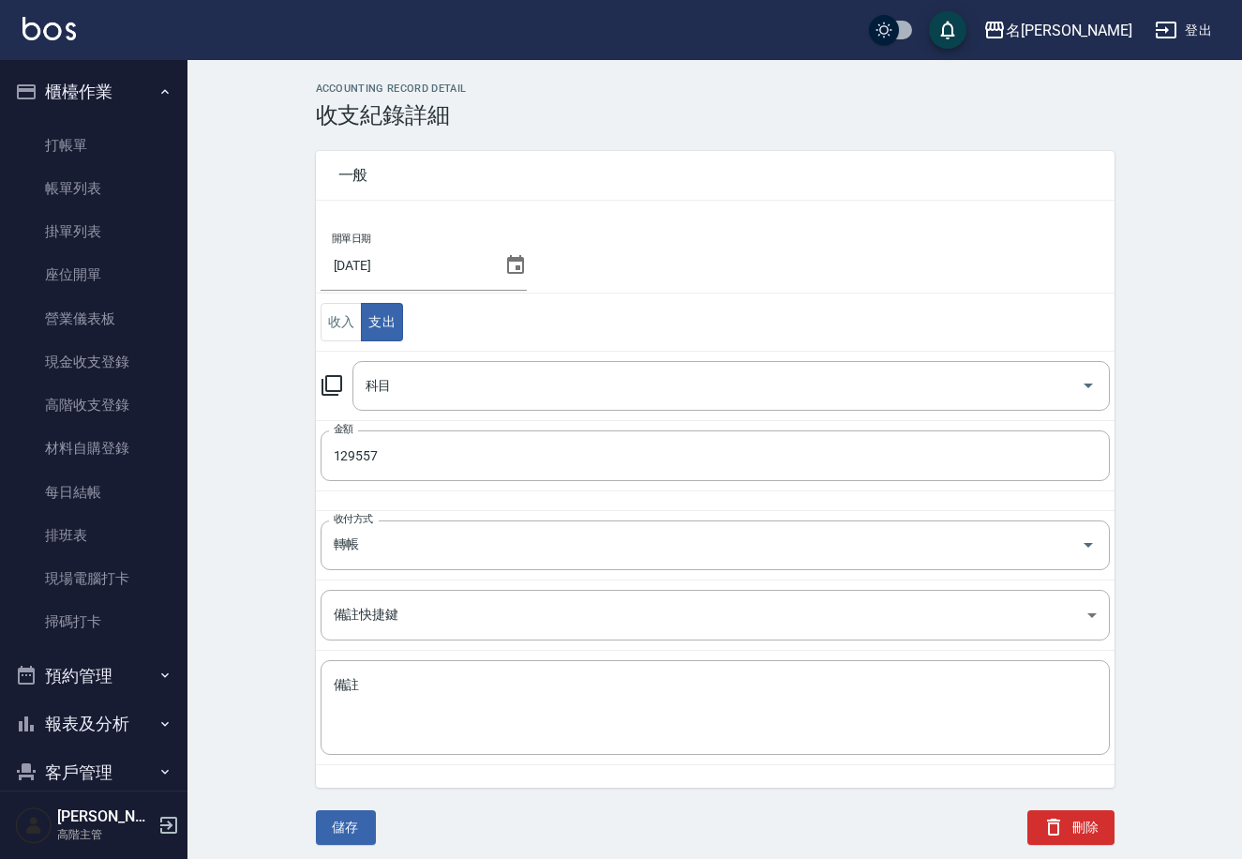
type input "13 材料貨款(員購材料)"
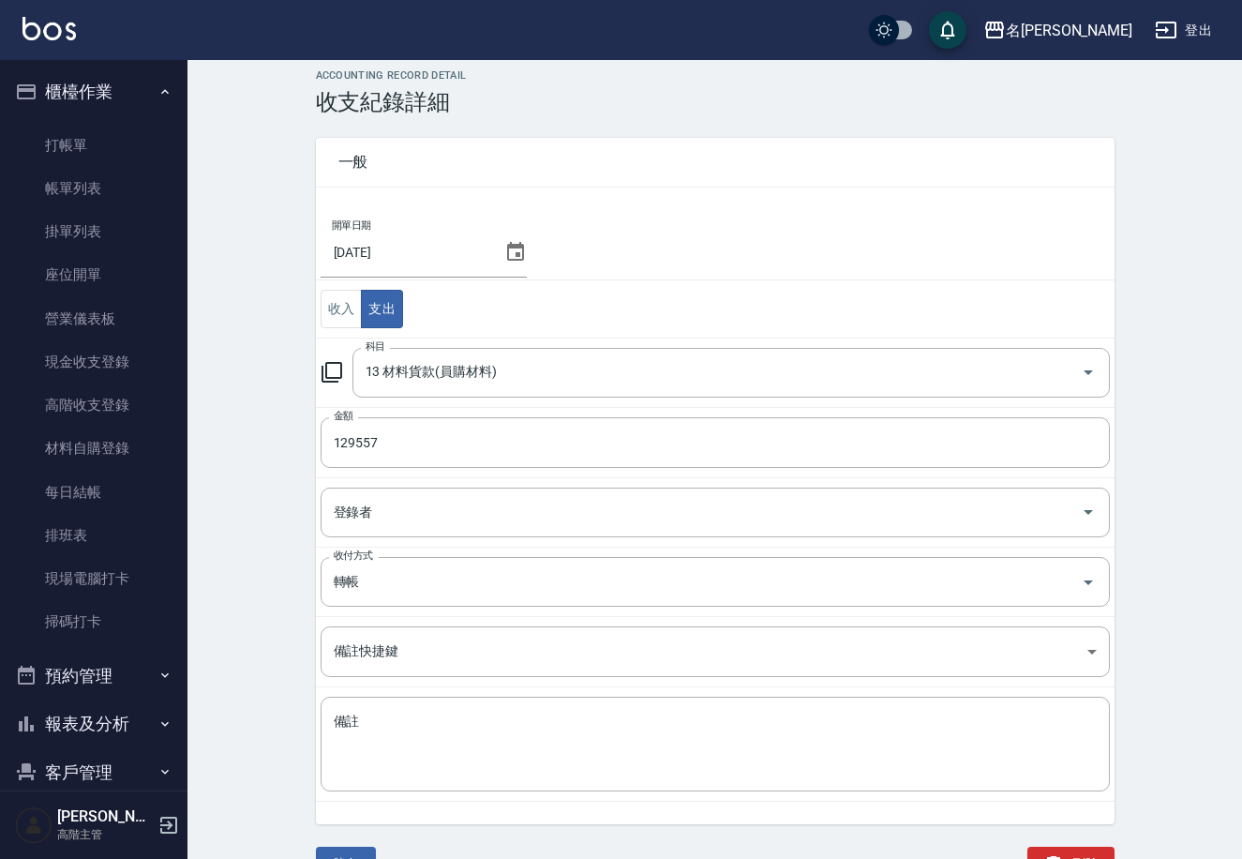
scroll to position [57, 0]
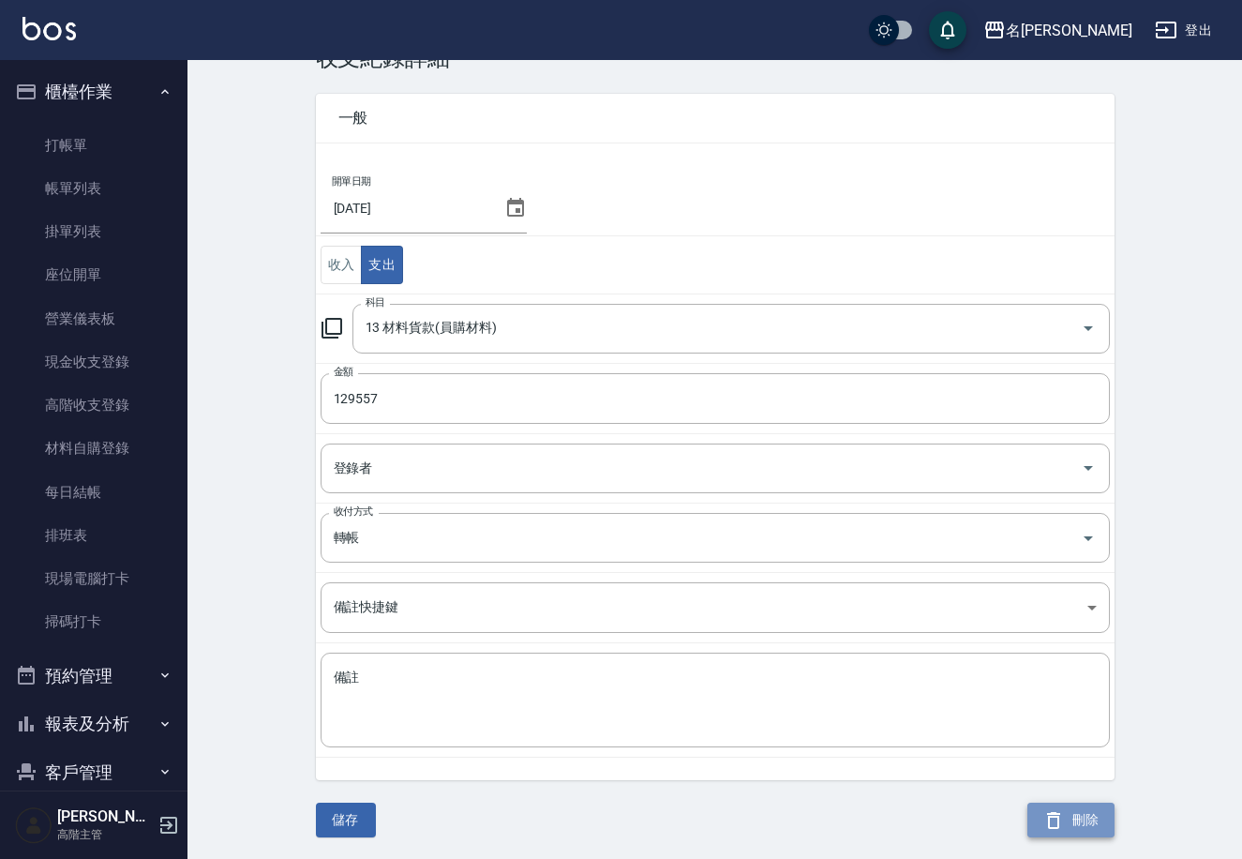
click at [1079, 812] on button "刪除" at bounding box center [1071, 820] width 87 height 35
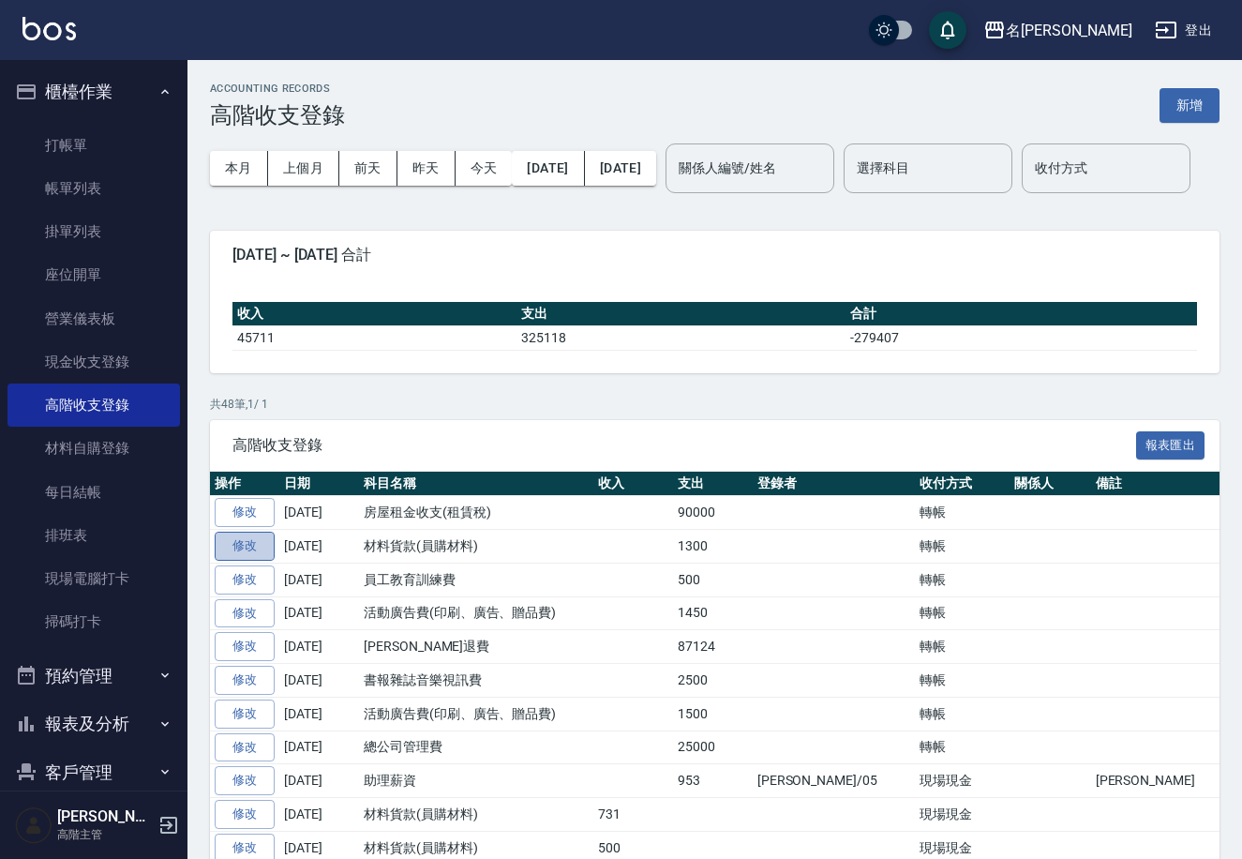
click at [247, 561] on link "修改" at bounding box center [245, 546] width 60 height 29
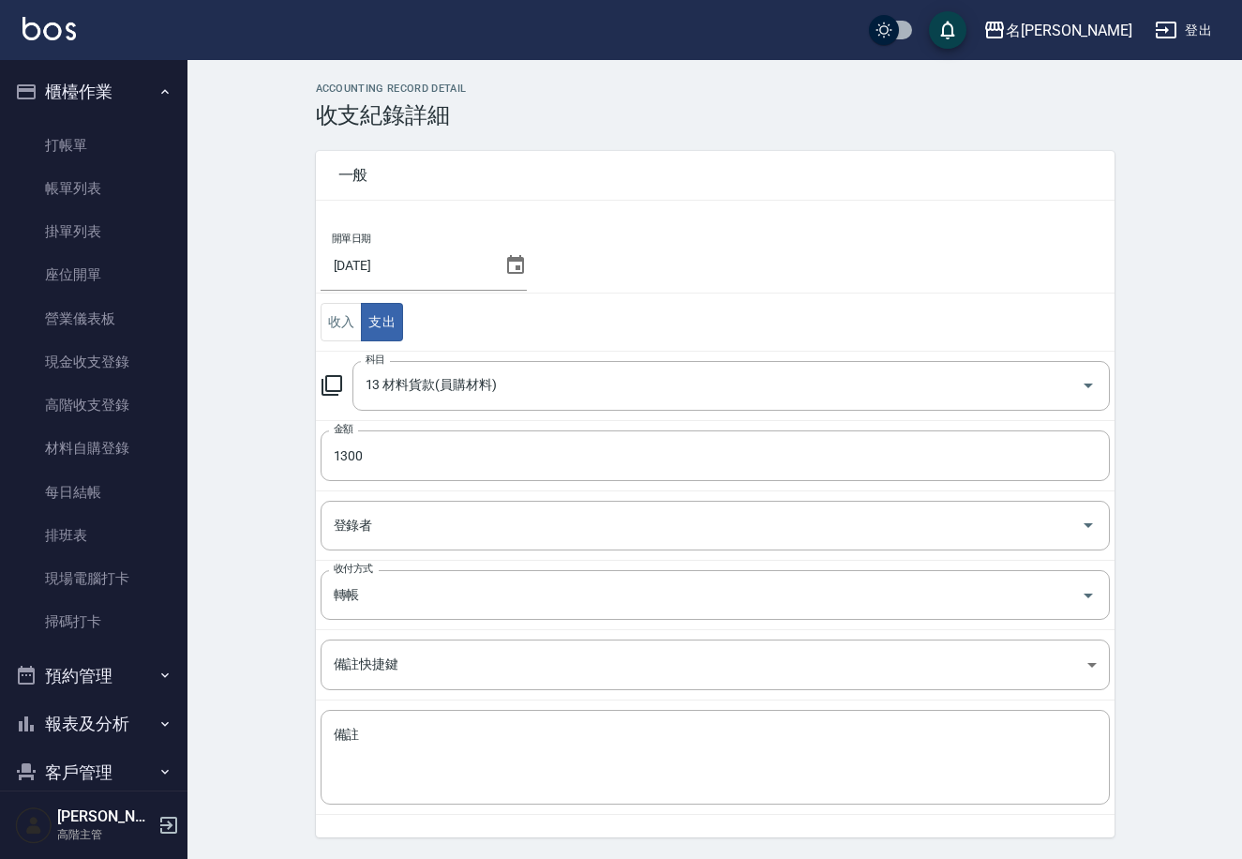
scroll to position [57, 0]
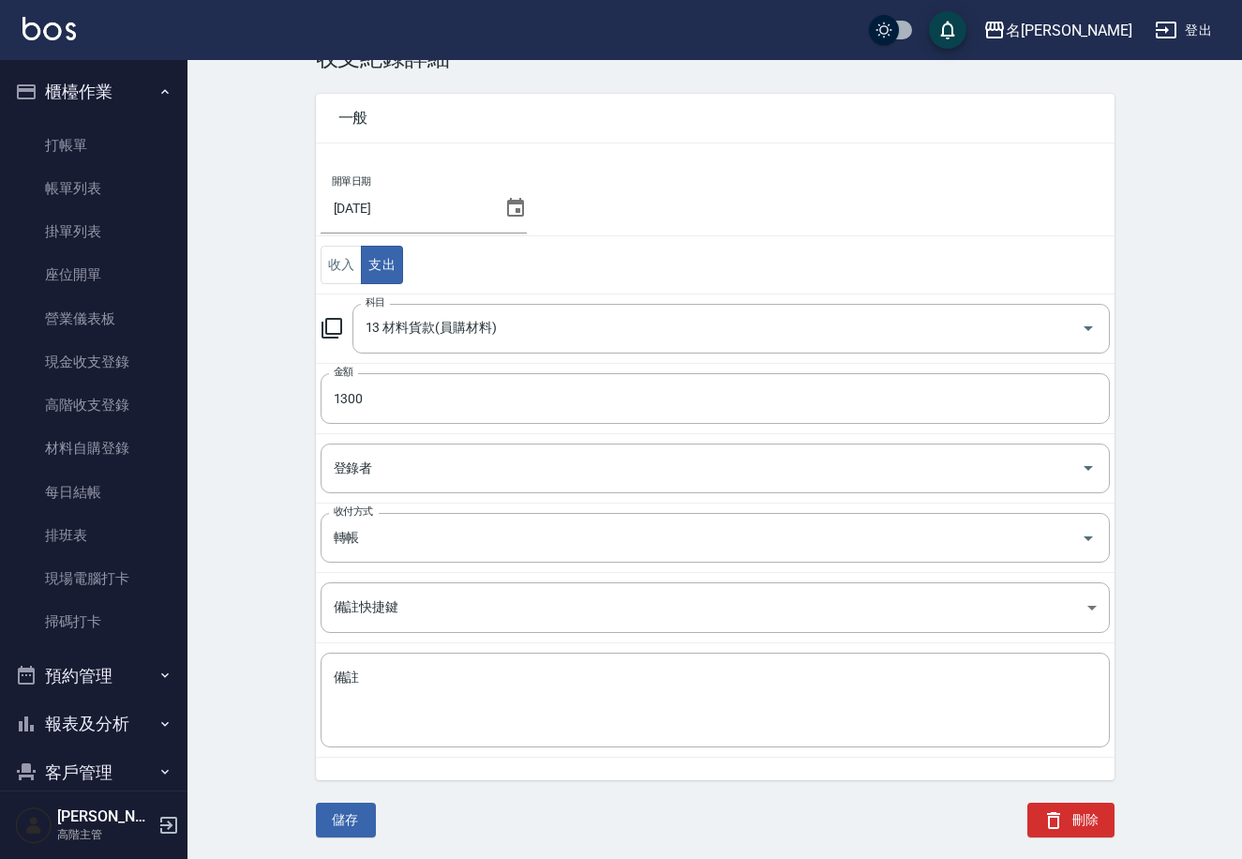
click at [1081, 816] on button "刪除" at bounding box center [1071, 820] width 87 height 35
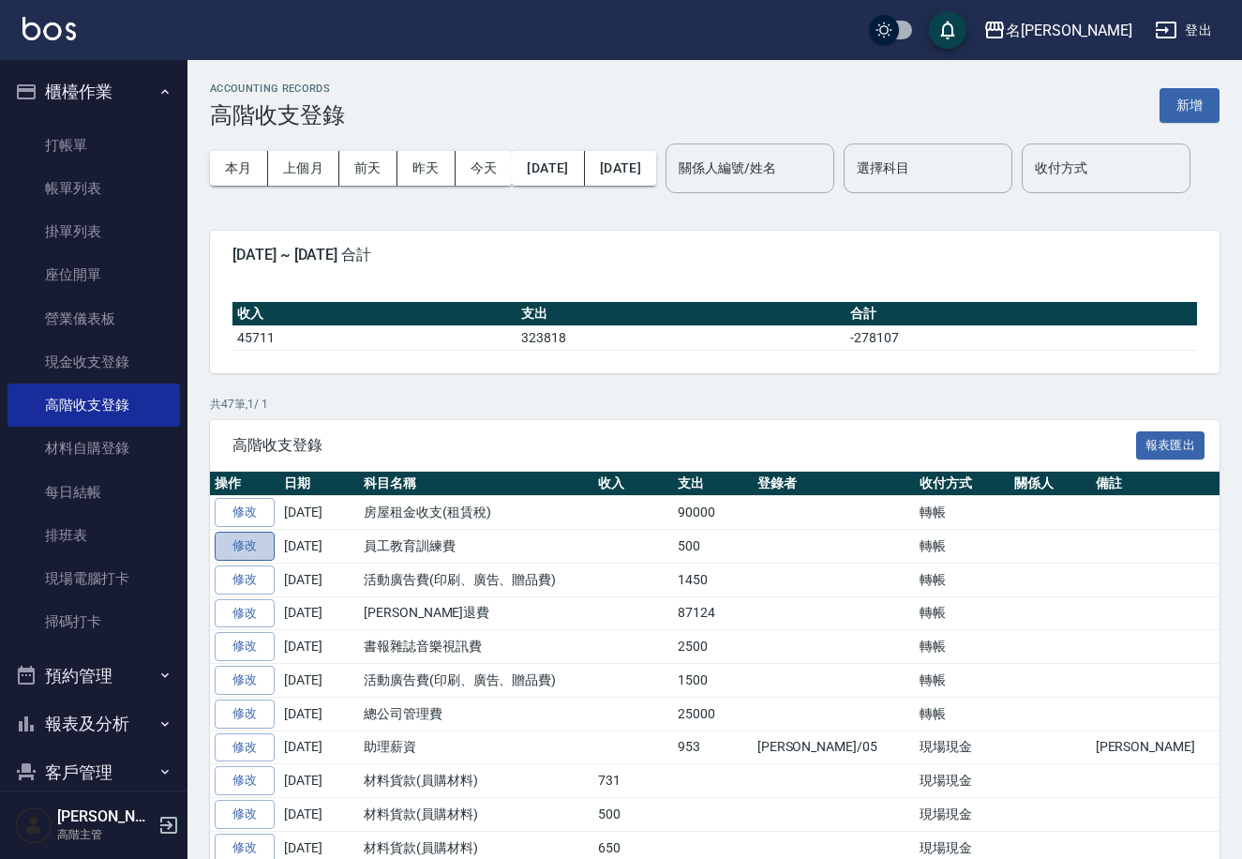
click at [246, 561] on link "修改" at bounding box center [245, 546] width 60 height 29
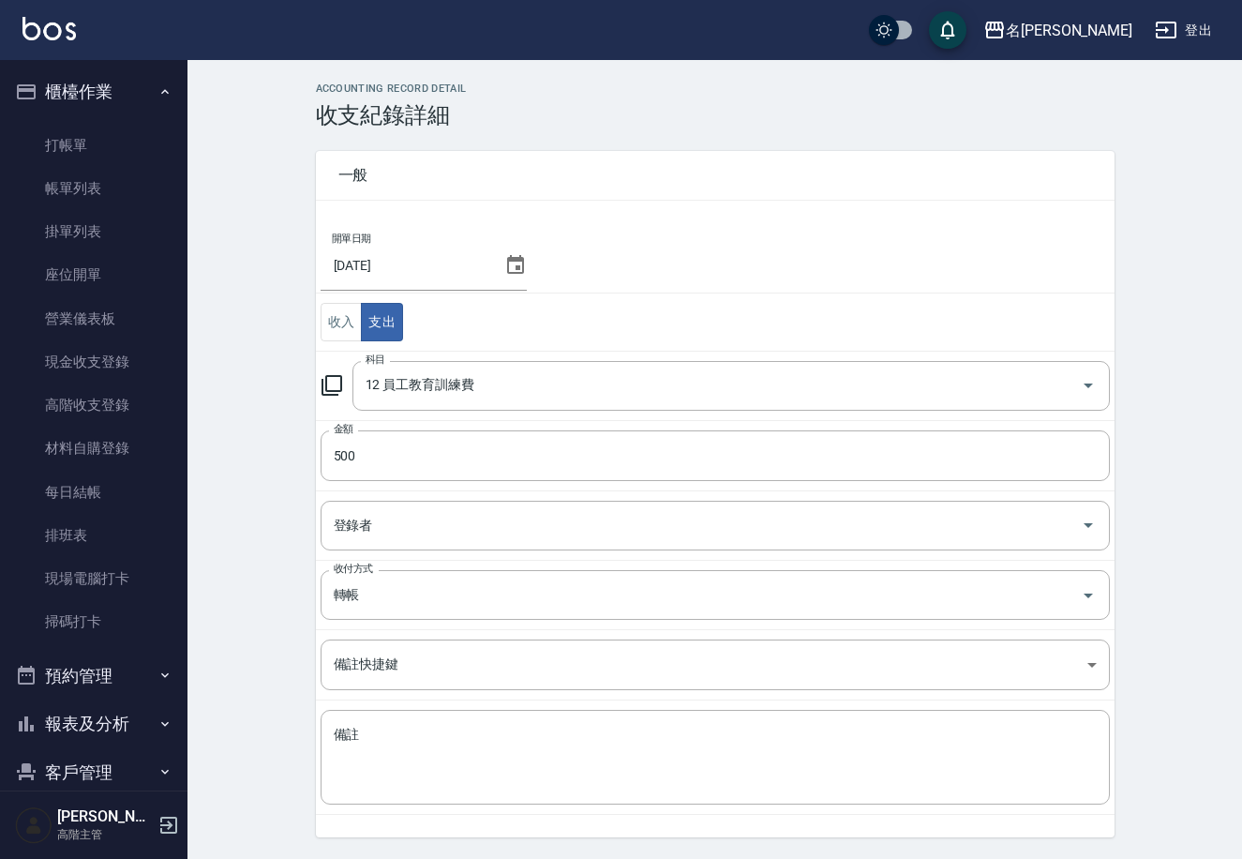
scroll to position [57, 0]
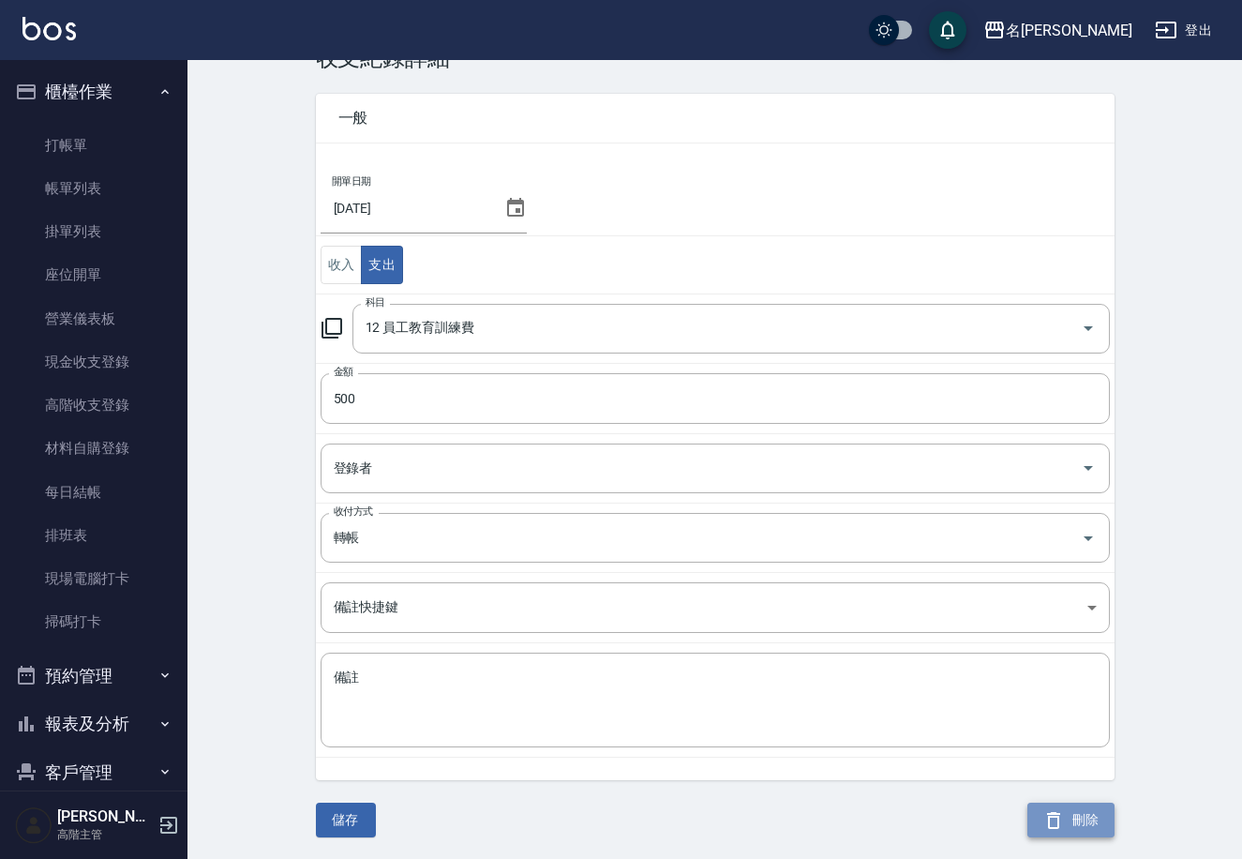
click at [1071, 814] on button "刪除" at bounding box center [1071, 820] width 87 height 35
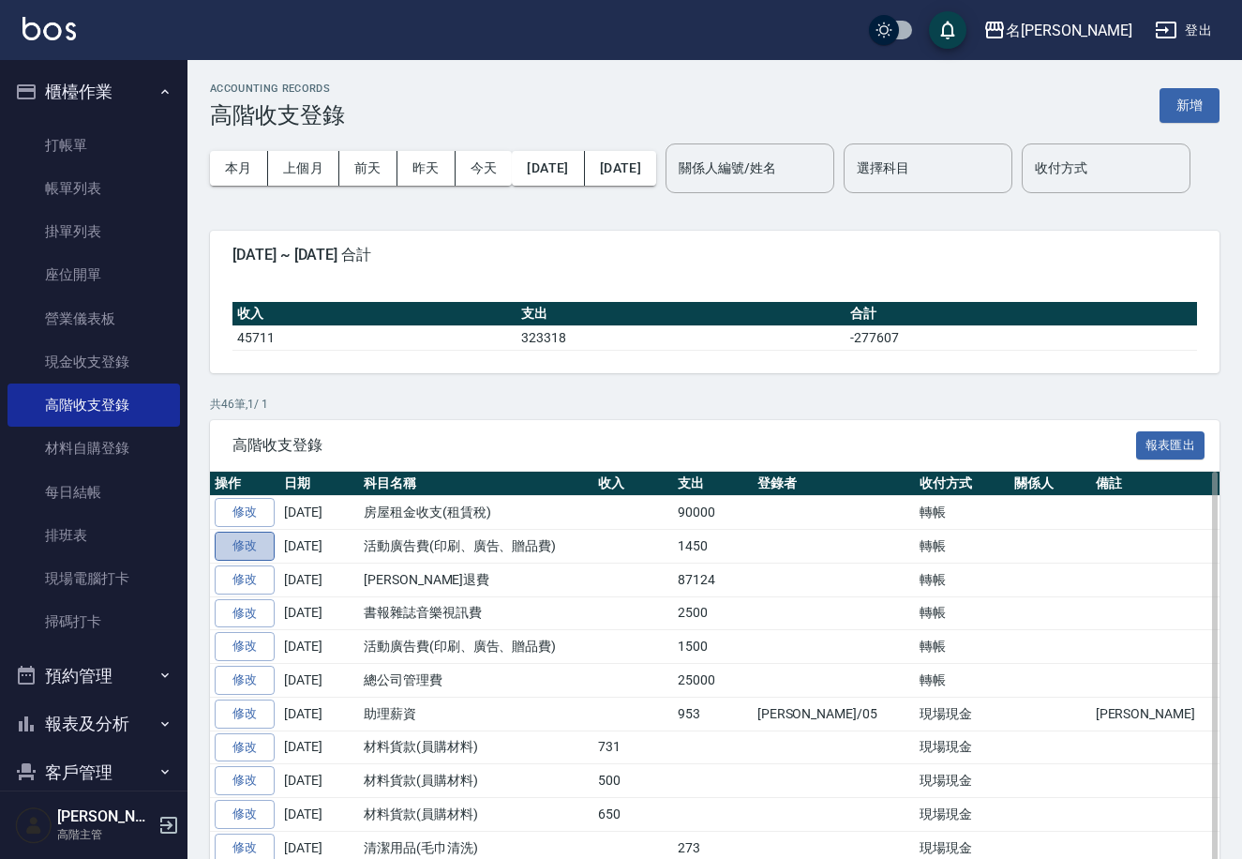
click at [250, 561] on link "修改" at bounding box center [245, 546] width 60 height 29
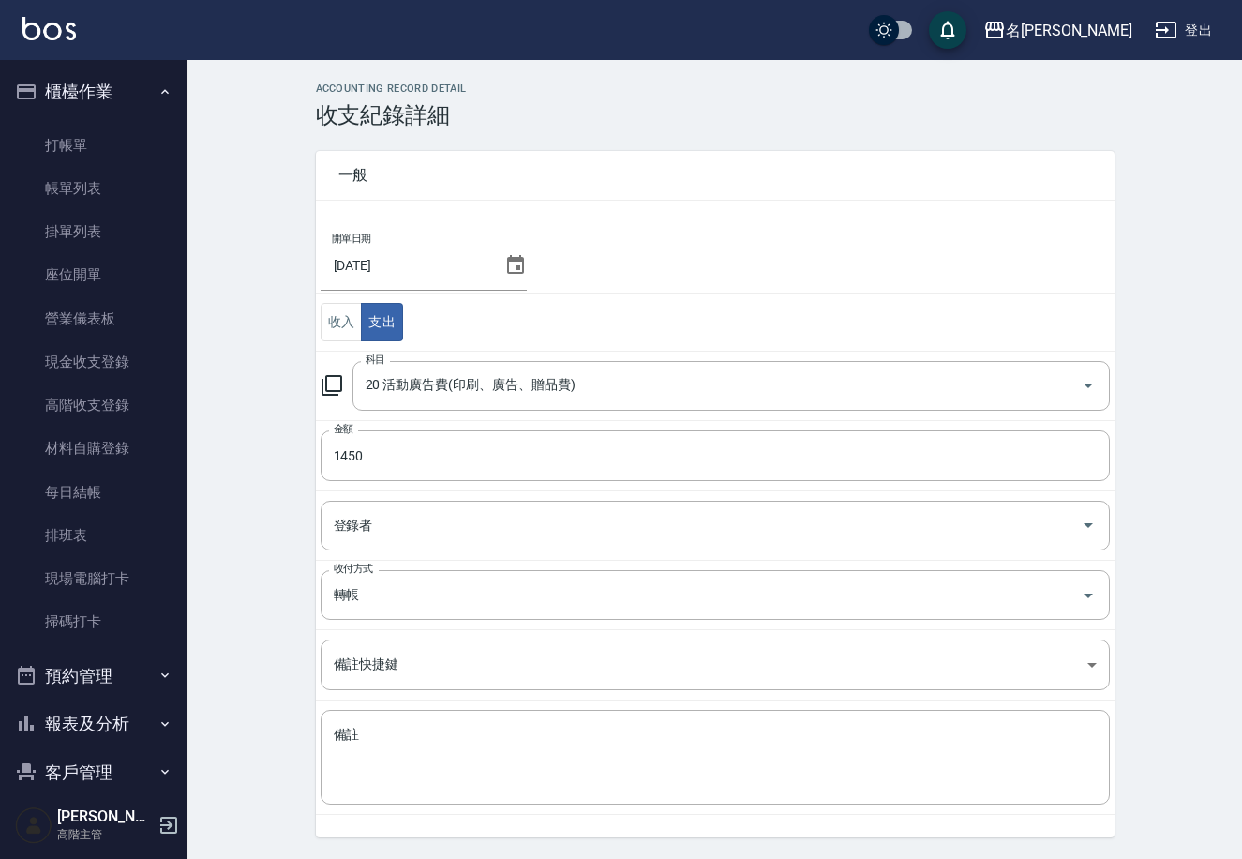
scroll to position [57, 0]
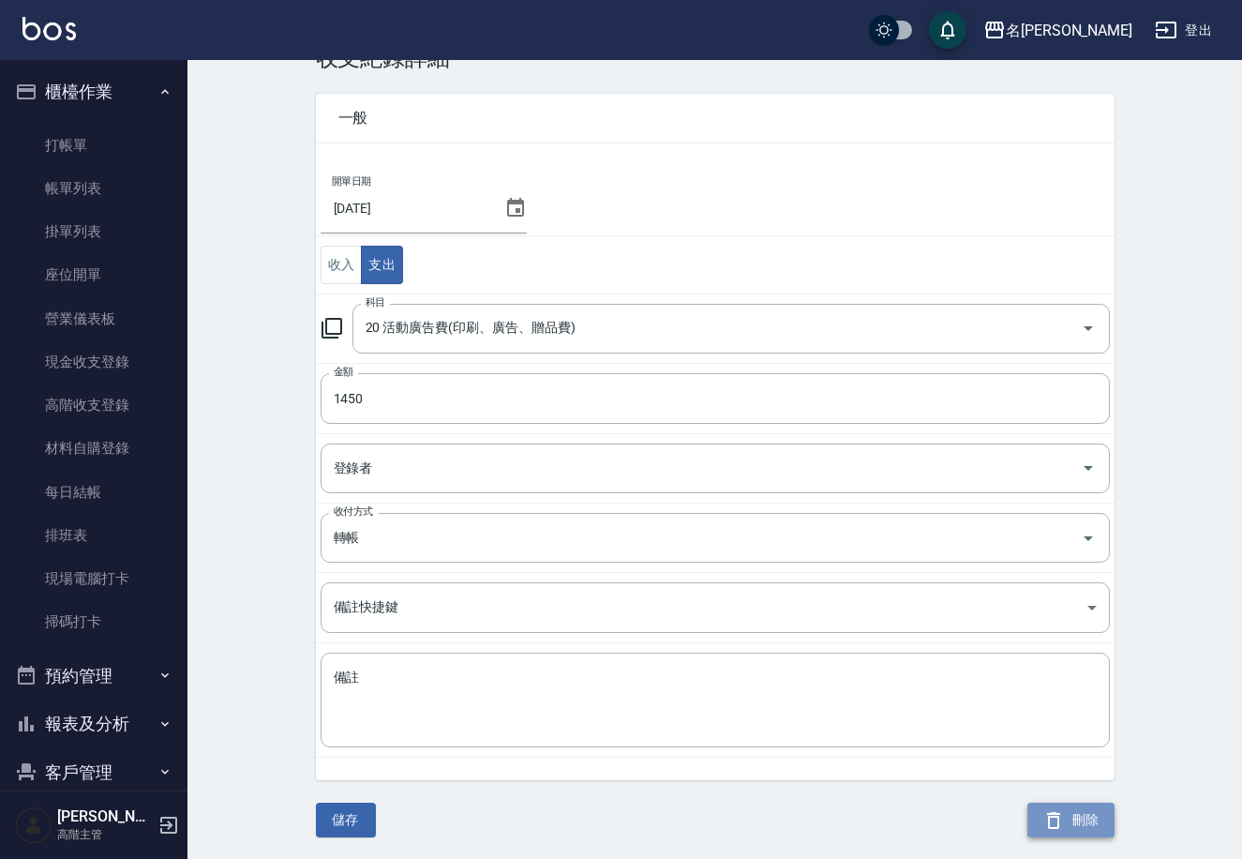
click at [1093, 819] on button "刪除" at bounding box center [1071, 820] width 87 height 35
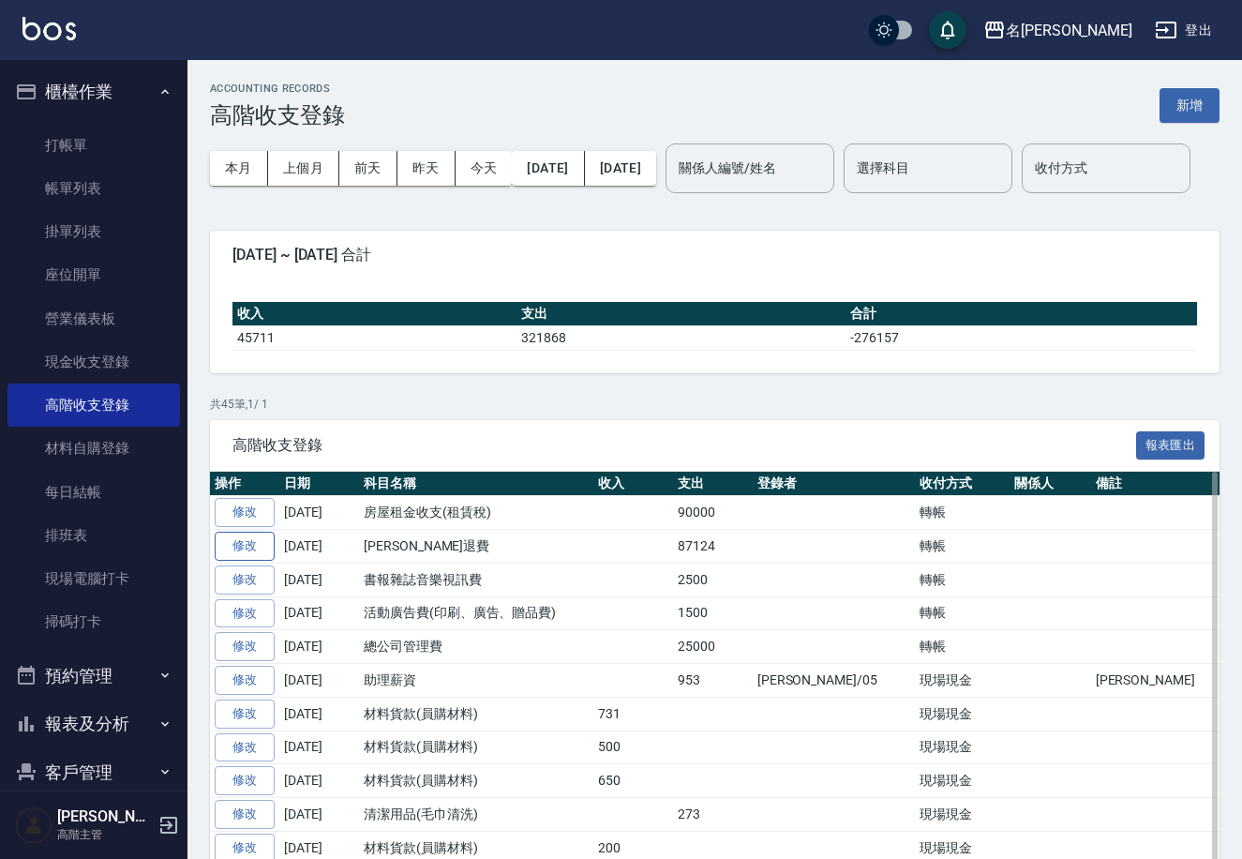
click at [240, 561] on link "修改" at bounding box center [245, 546] width 60 height 29
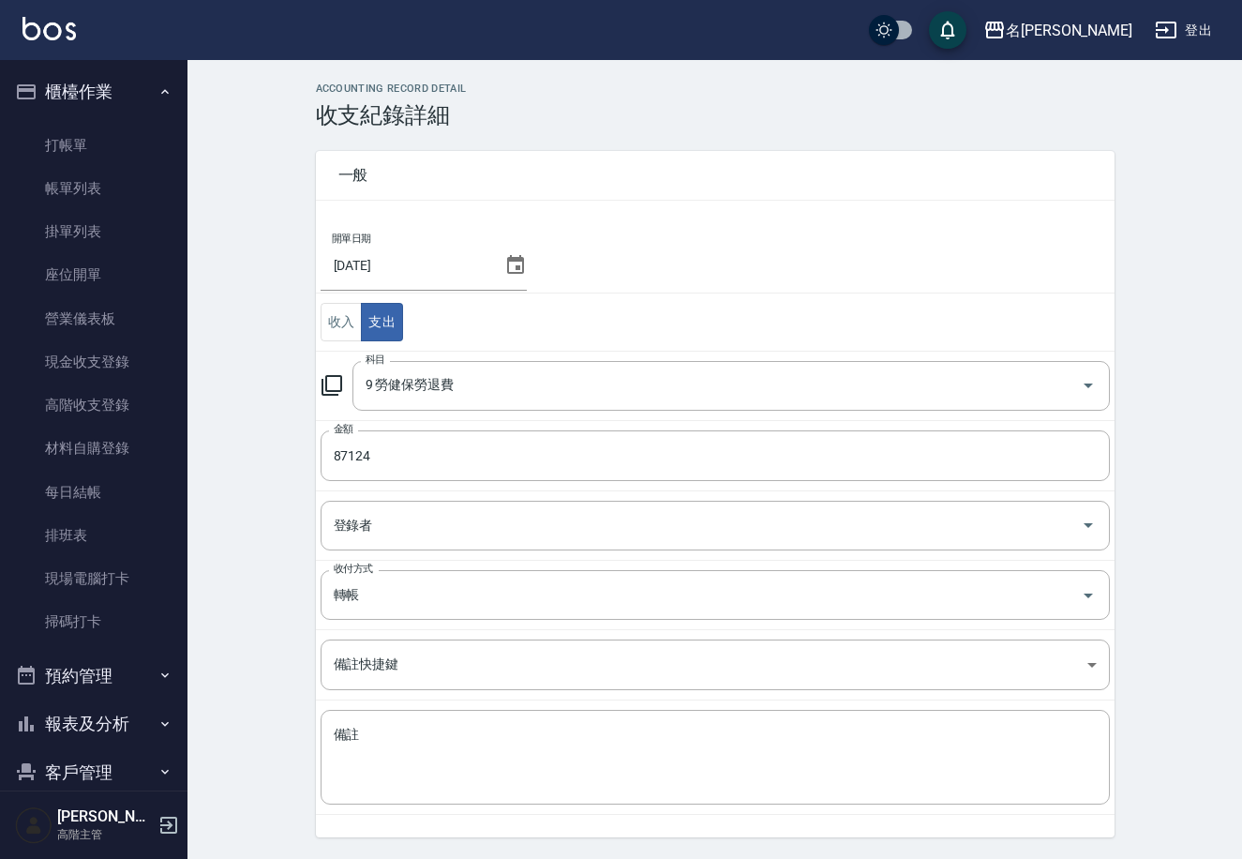
scroll to position [57, 0]
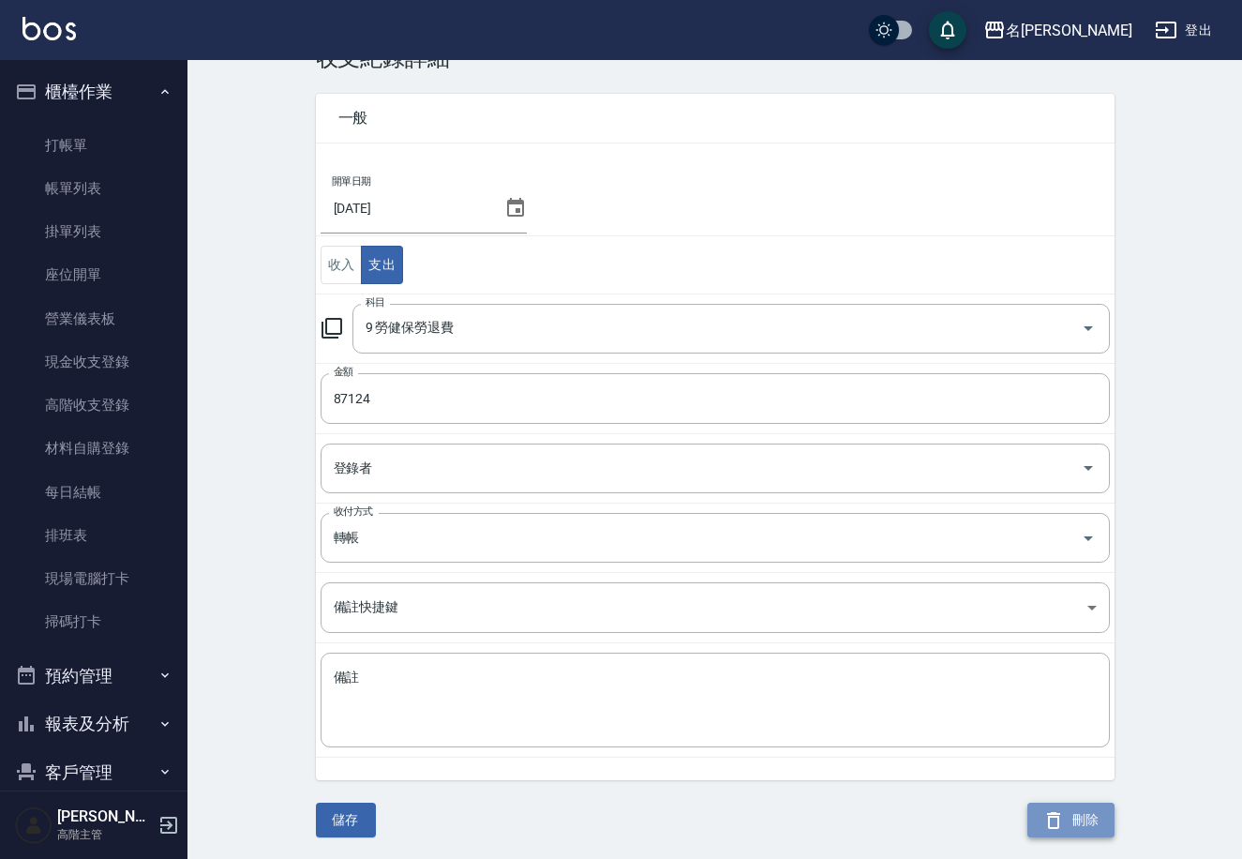
click at [1086, 819] on button "刪除" at bounding box center [1071, 820] width 87 height 35
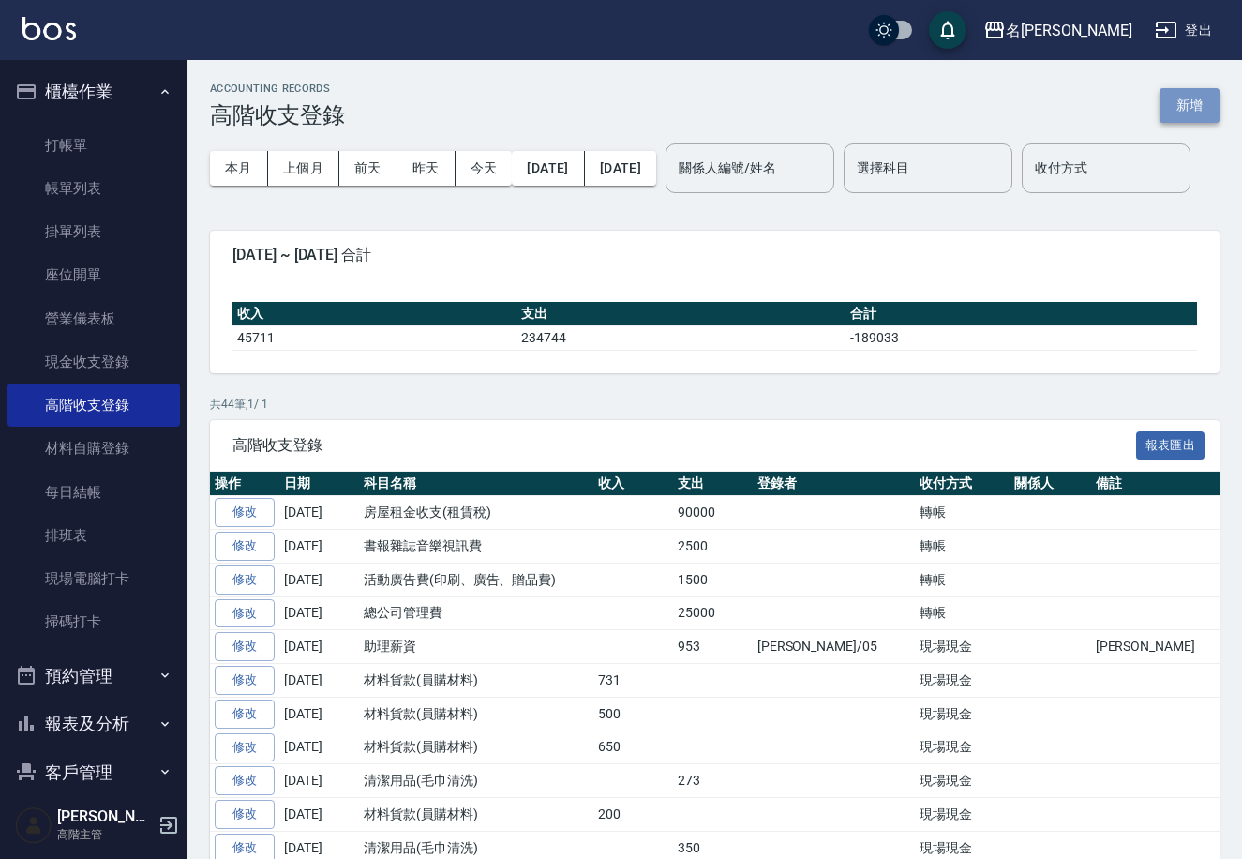
click at [1189, 100] on button "新增" at bounding box center [1190, 105] width 60 height 35
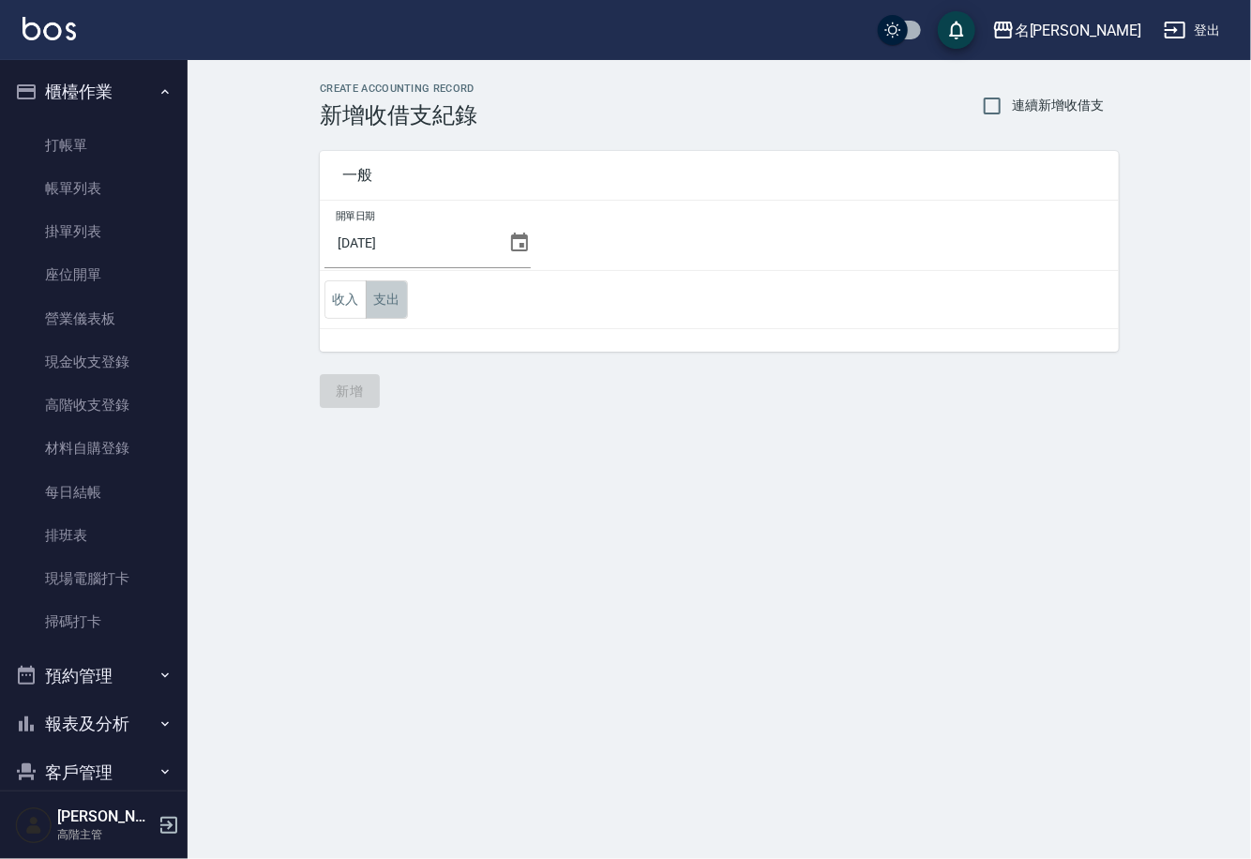
click at [381, 305] on button "支出" at bounding box center [387, 299] width 42 height 38
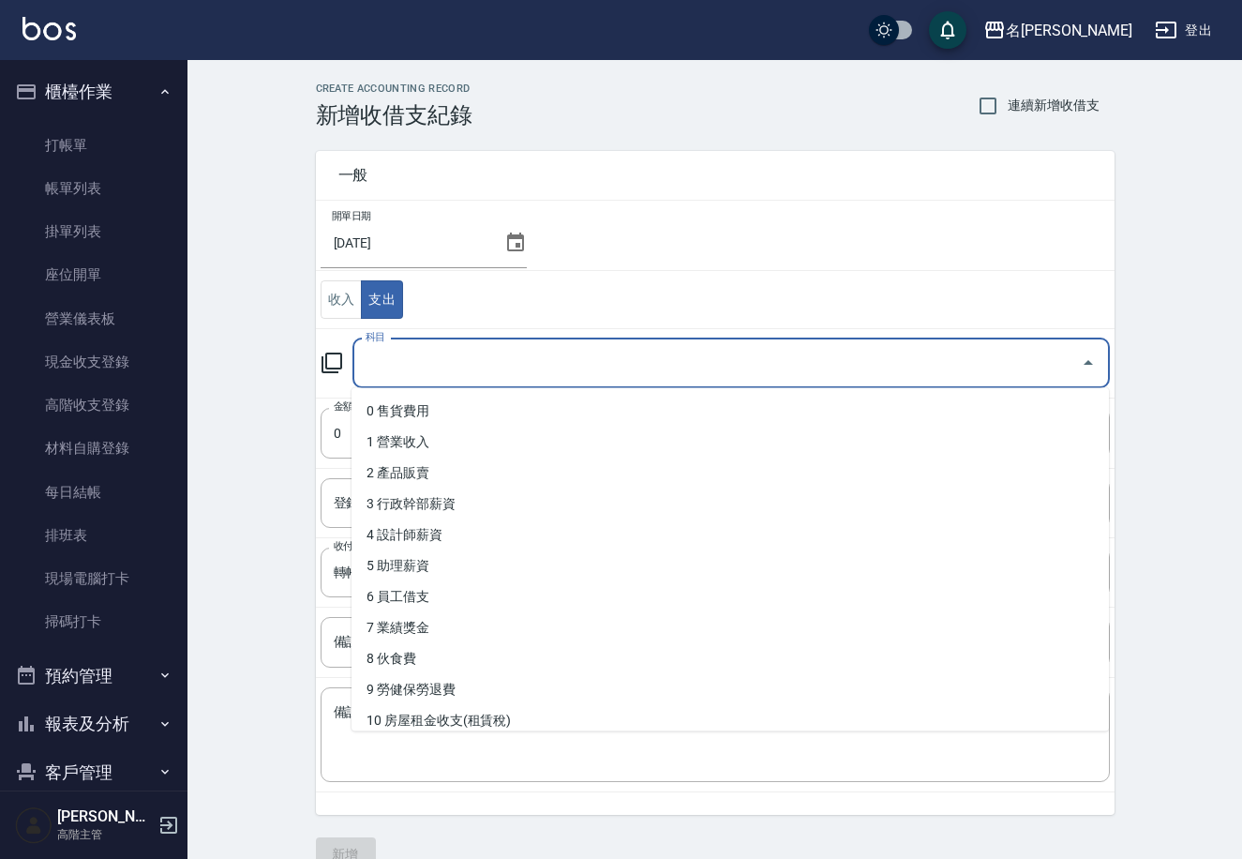
click at [542, 361] on input "科目" at bounding box center [717, 363] width 713 height 33
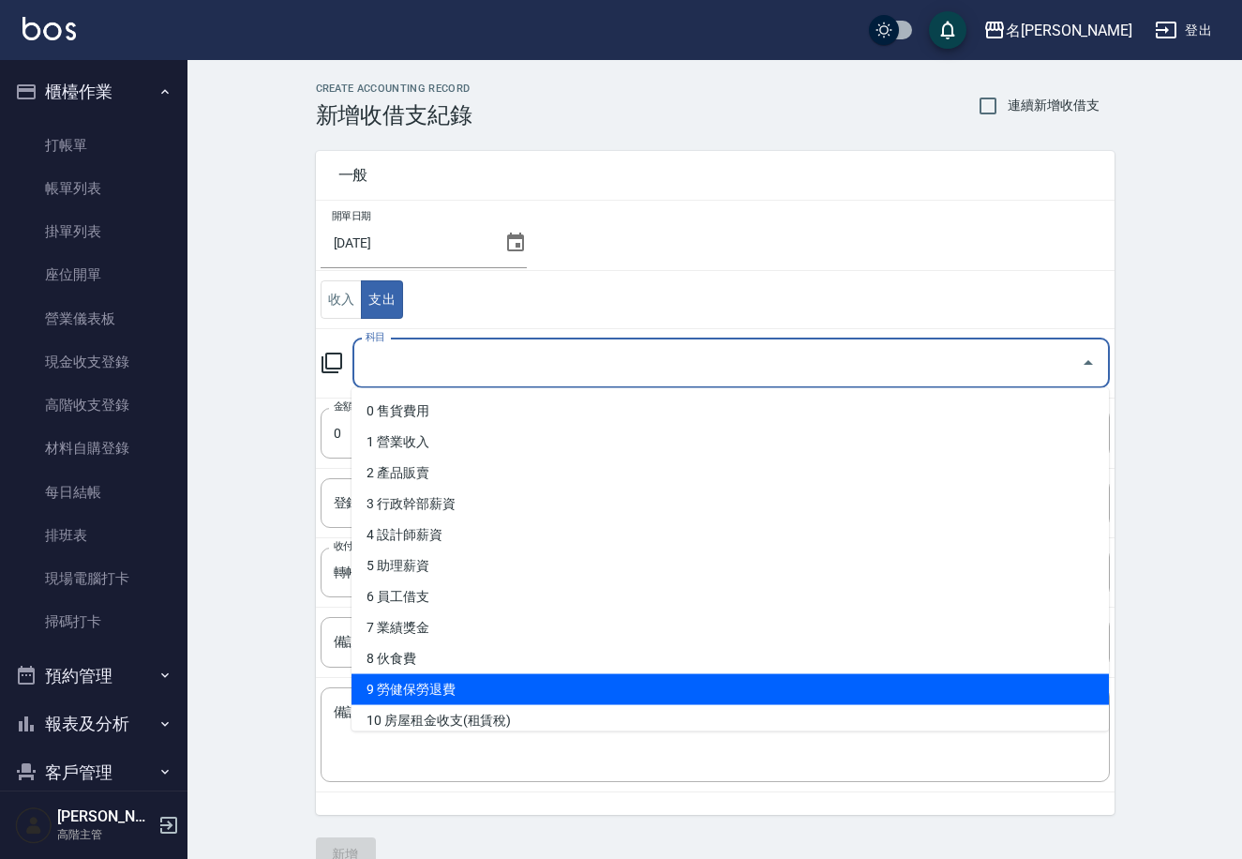
click at [544, 679] on li "9 勞健保勞退費" at bounding box center [731, 689] width 758 height 31
type input "9 勞健保勞退費"
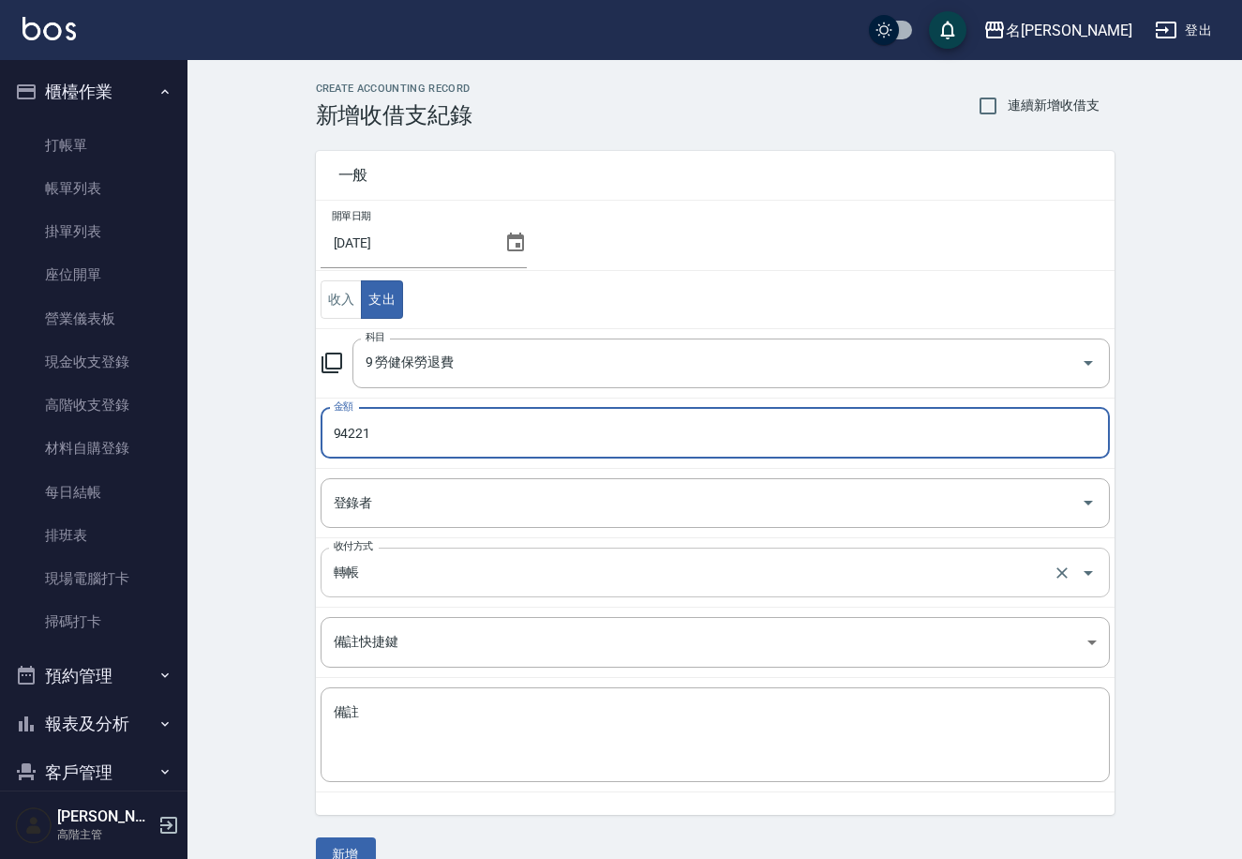
type input "94221"
click at [414, 572] on input "轉帳" at bounding box center [689, 572] width 720 height 33
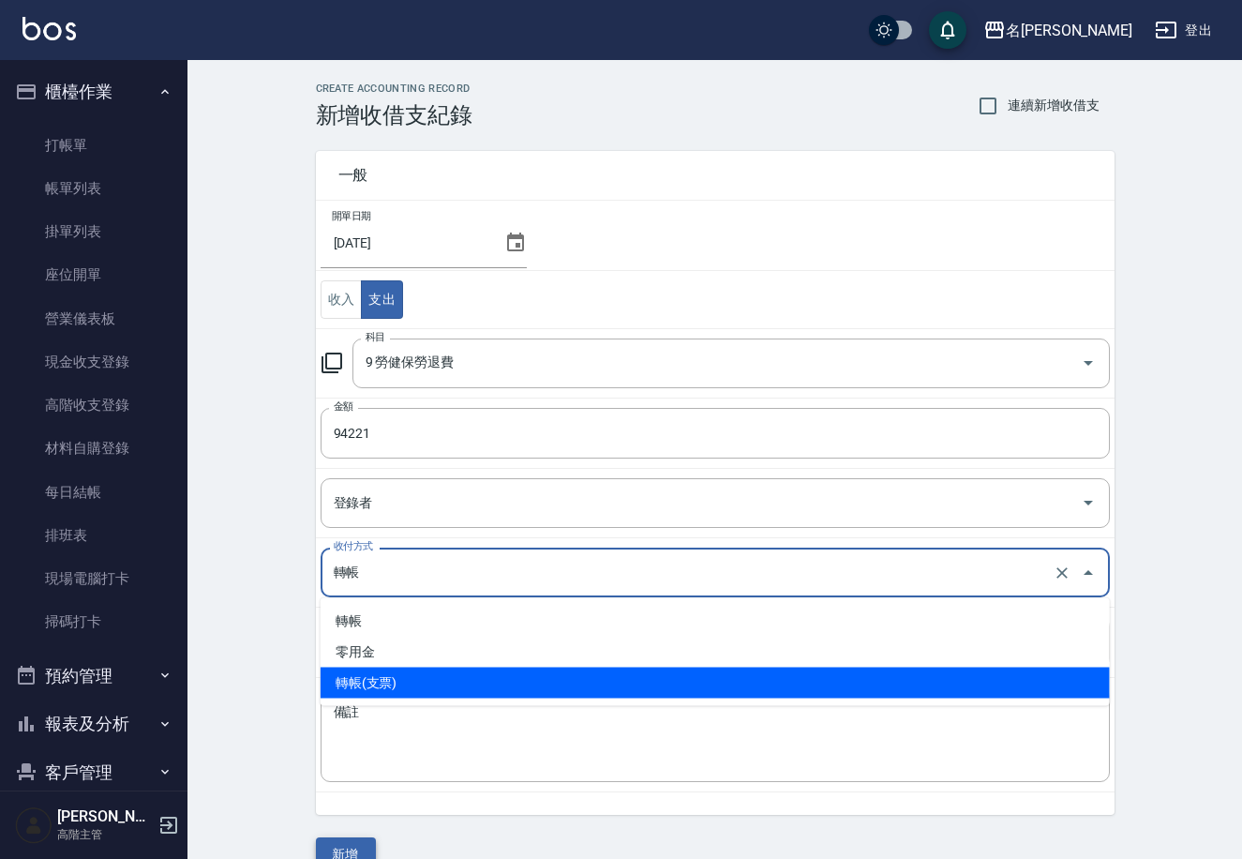
click at [350, 848] on button "新增" at bounding box center [346, 854] width 60 height 35
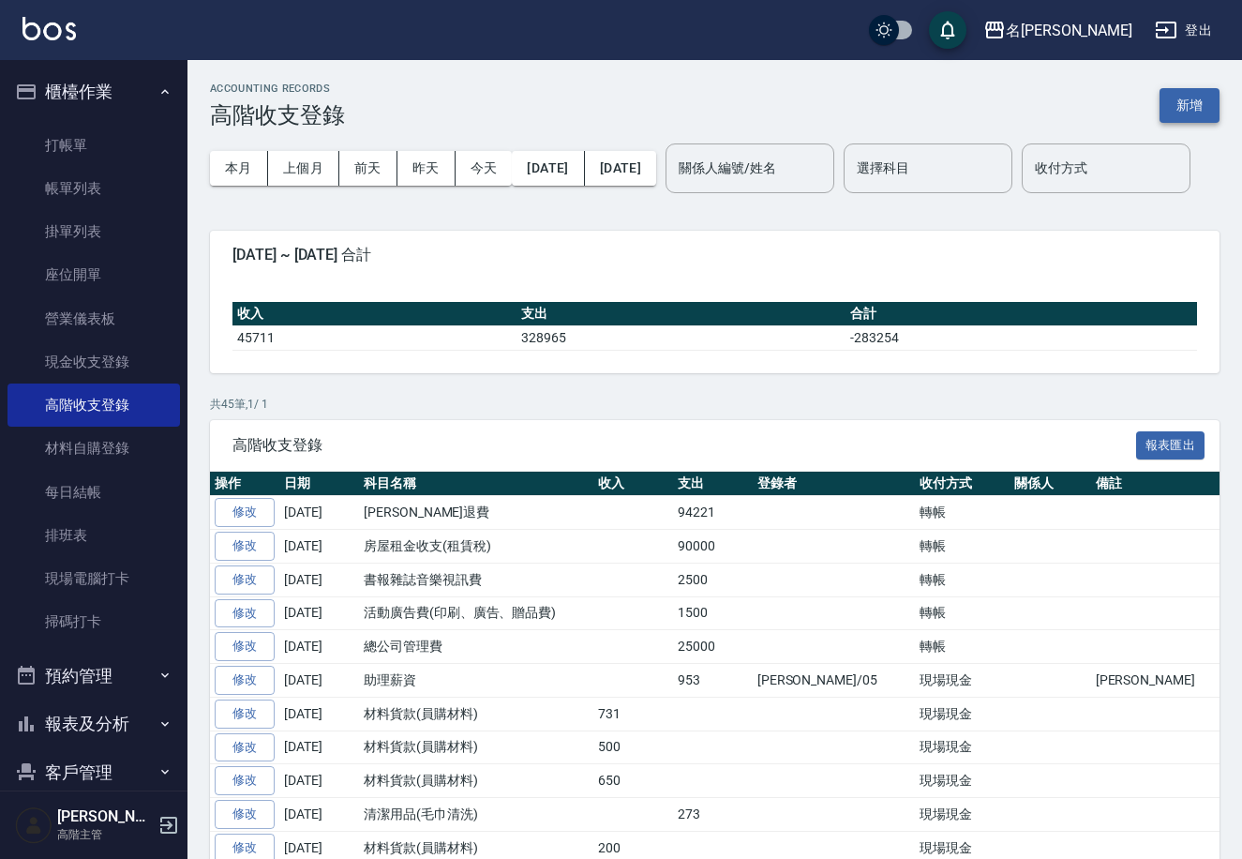
click at [1190, 105] on button "新增" at bounding box center [1190, 105] width 60 height 35
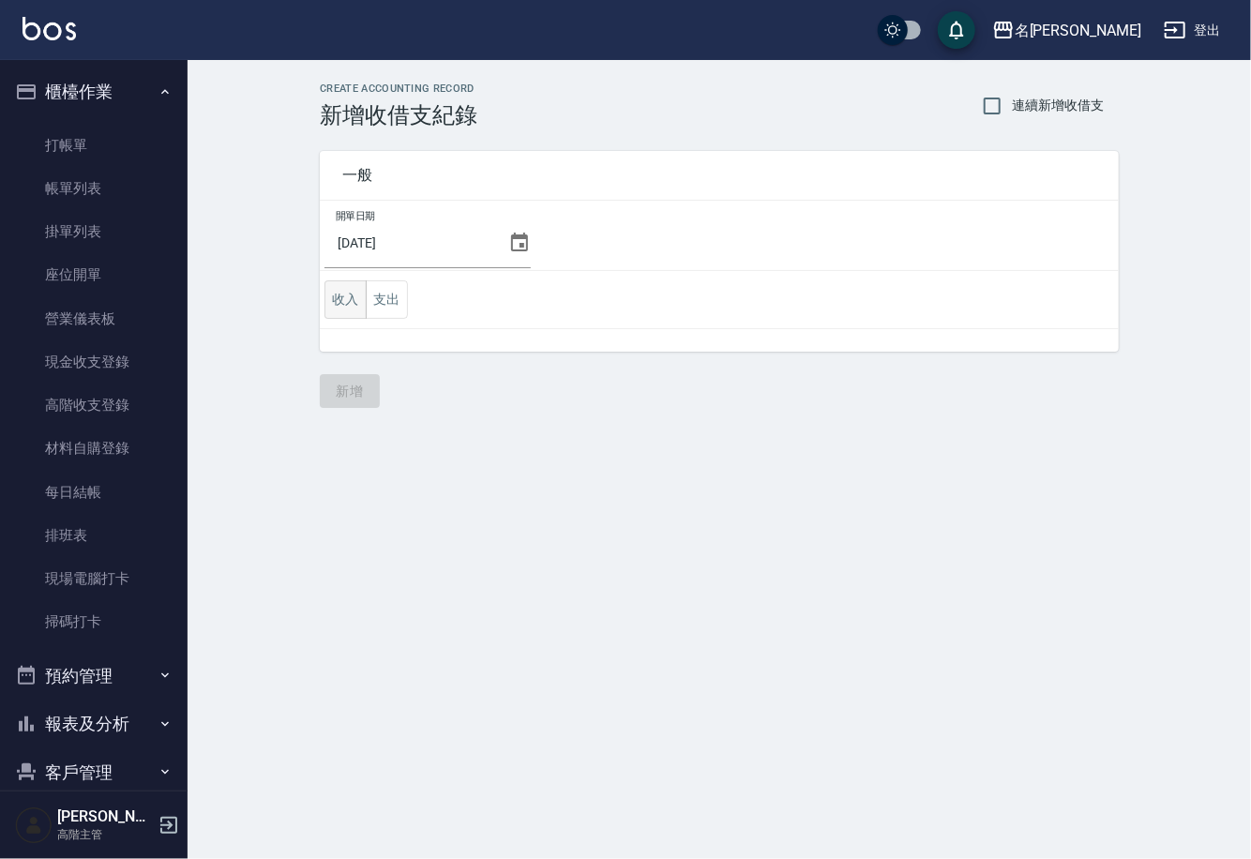
click at [343, 304] on button "收入" at bounding box center [345, 299] width 42 height 38
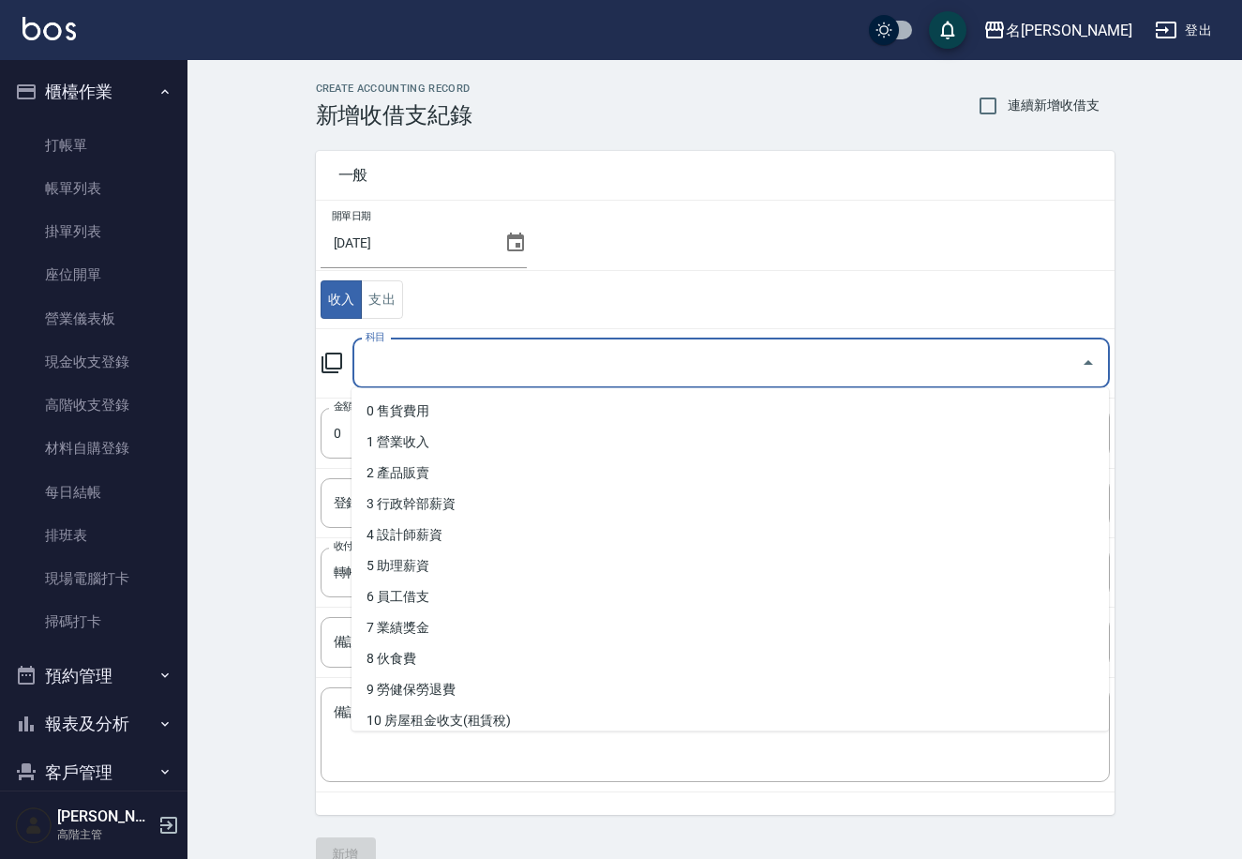
drag, startPoint x: 483, startPoint y: 358, endPoint x: 485, endPoint y: 370, distance: 12.3
click at [480, 357] on input "科目" at bounding box center [717, 363] width 713 height 33
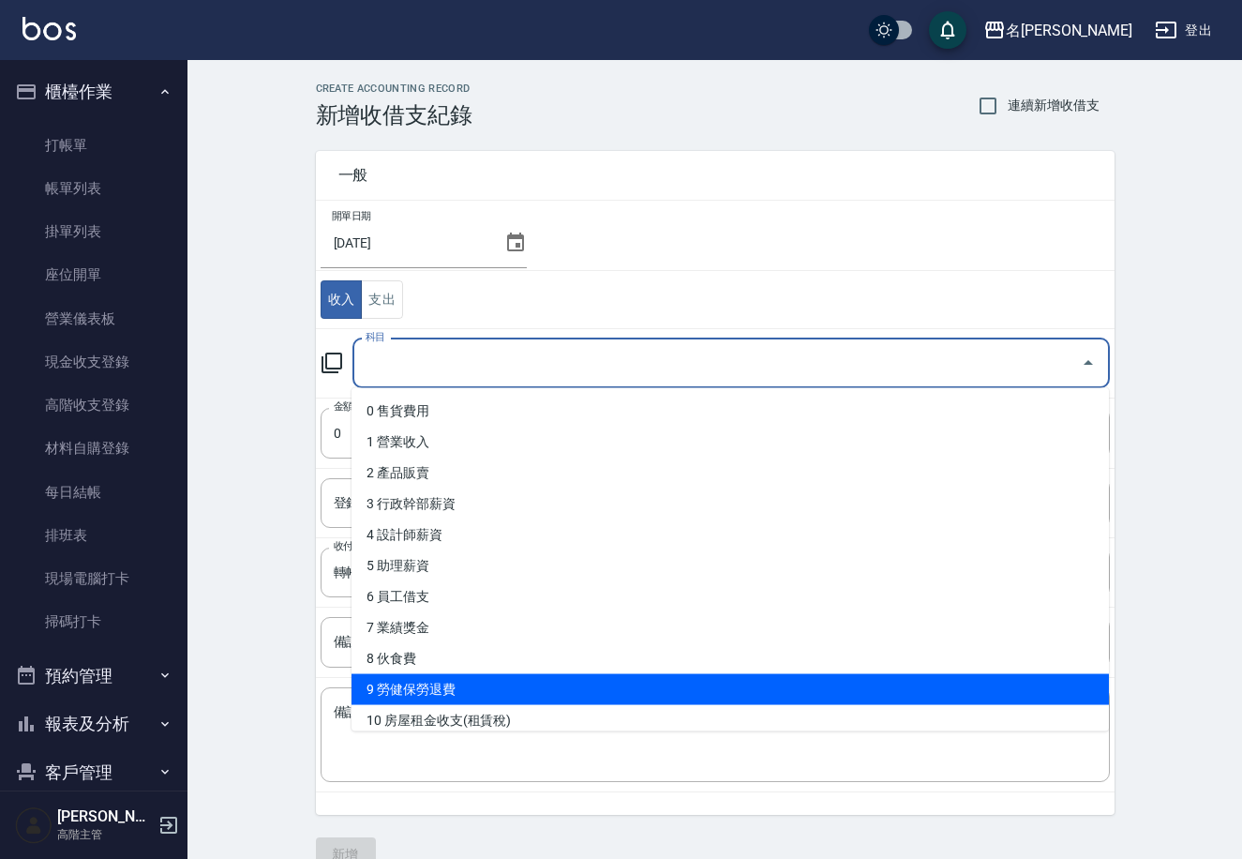
click at [496, 683] on li "9 勞健保勞退費" at bounding box center [731, 689] width 758 height 31
type input "9 勞健保勞退費"
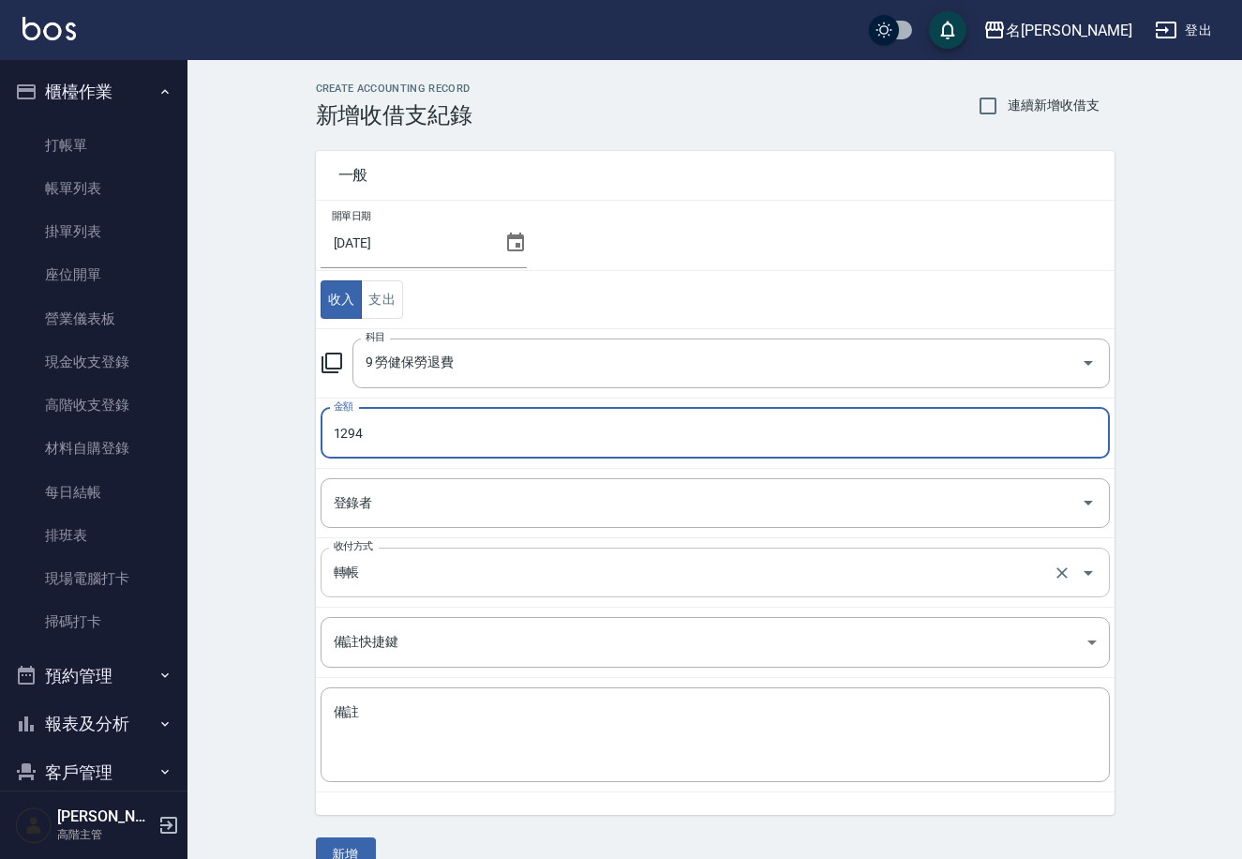
type input "1294"
click at [417, 578] on input "轉帳" at bounding box center [689, 572] width 720 height 33
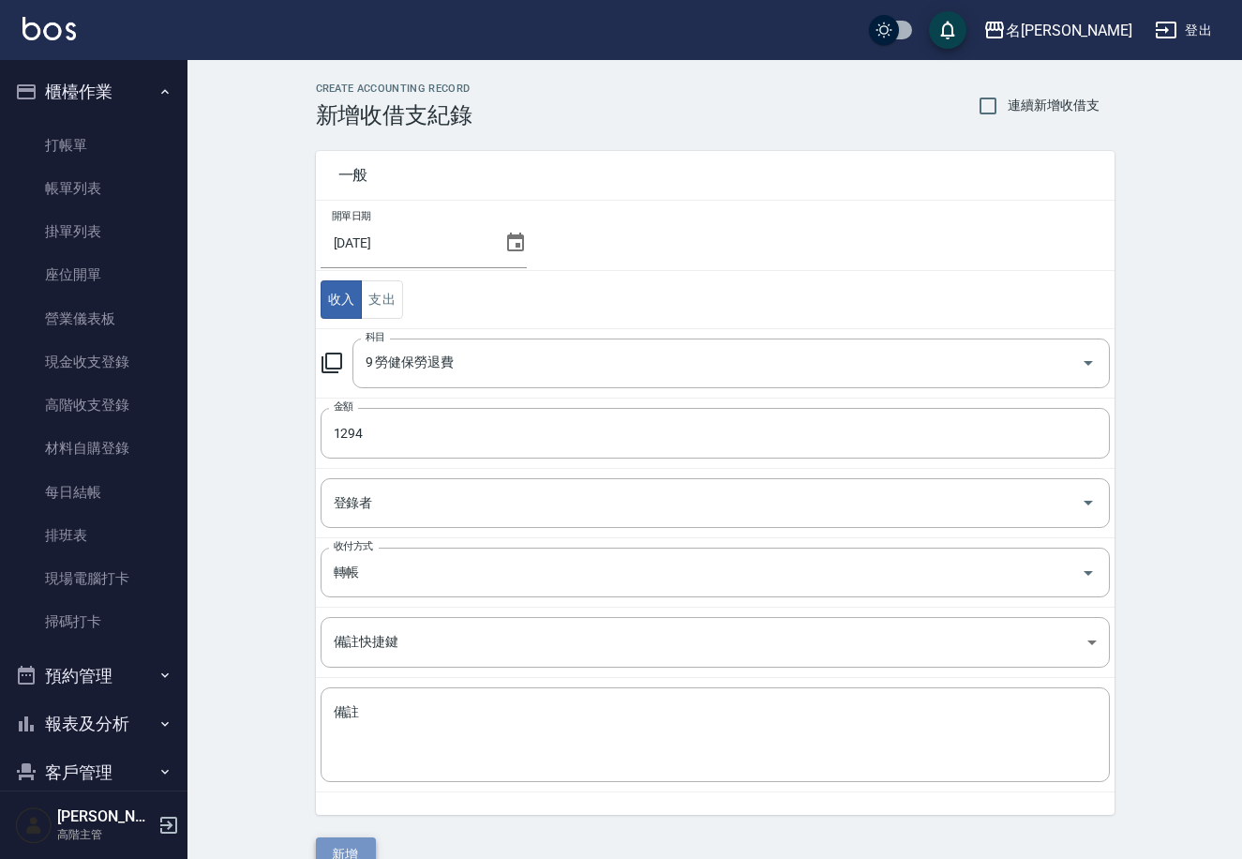
drag, startPoint x: 346, startPoint y: 855, endPoint x: 353, endPoint y: 833, distance: 23.4
click at [345, 854] on button "新增" at bounding box center [346, 854] width 60 height 35
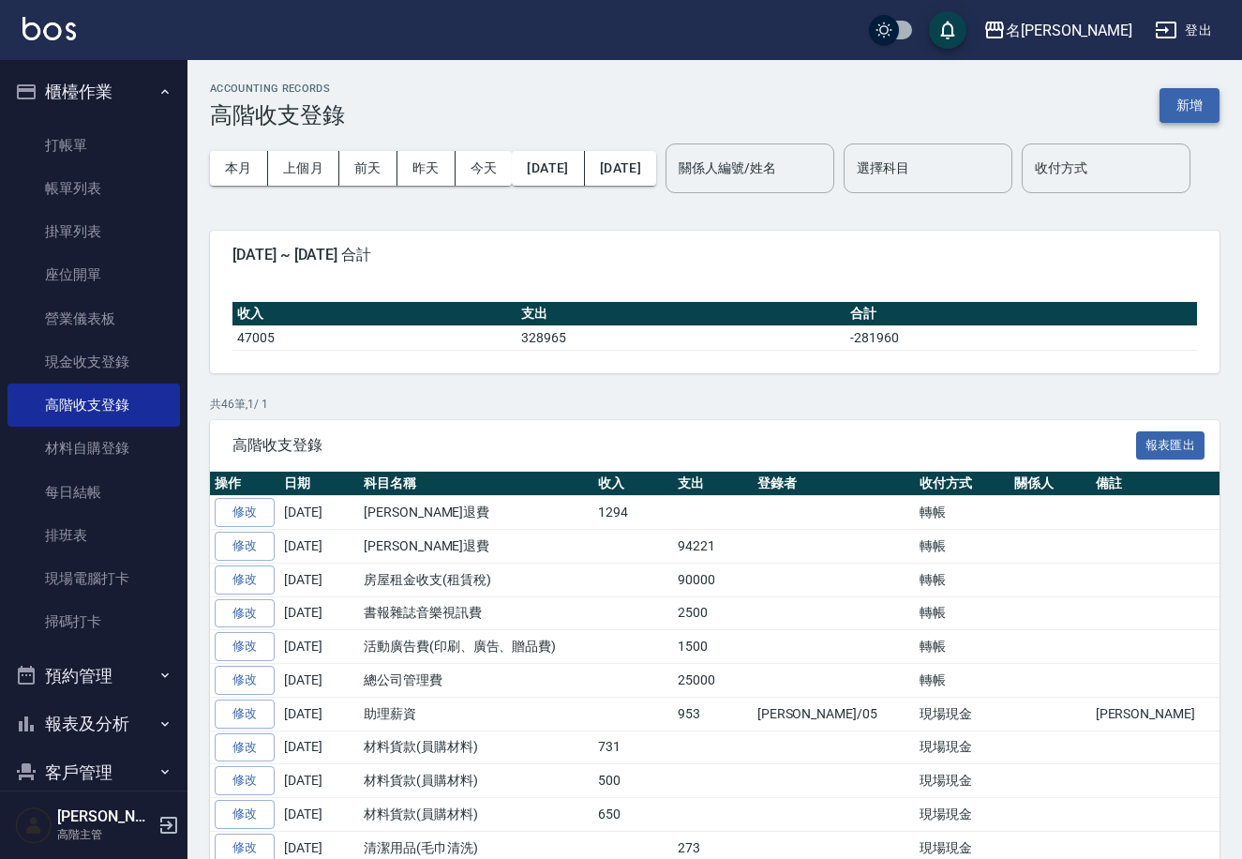
click at [1180, 105] on button "新增" at bounding box center [1190, 105] width 60 height 35
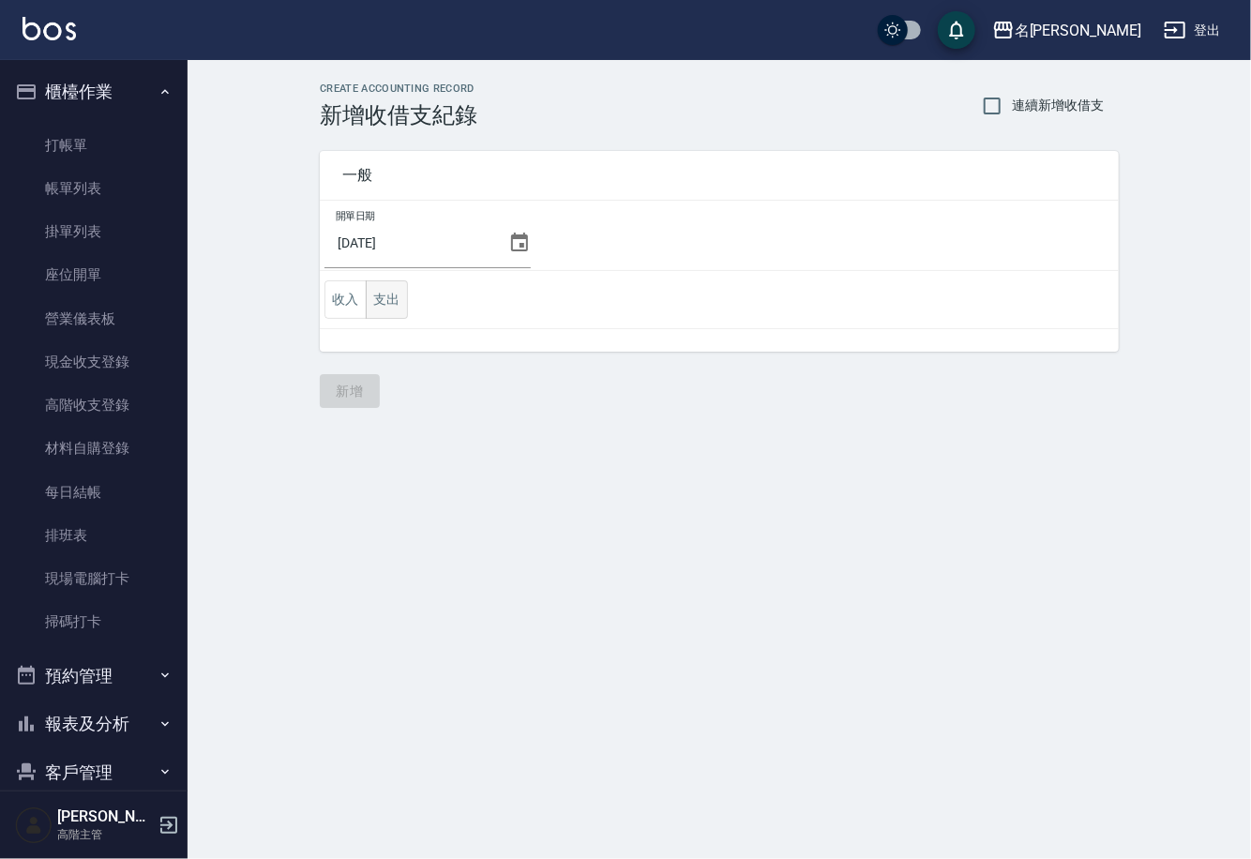
click at [382, 298] on button "支出" at bounding box center [387, 299] width 42 height 38
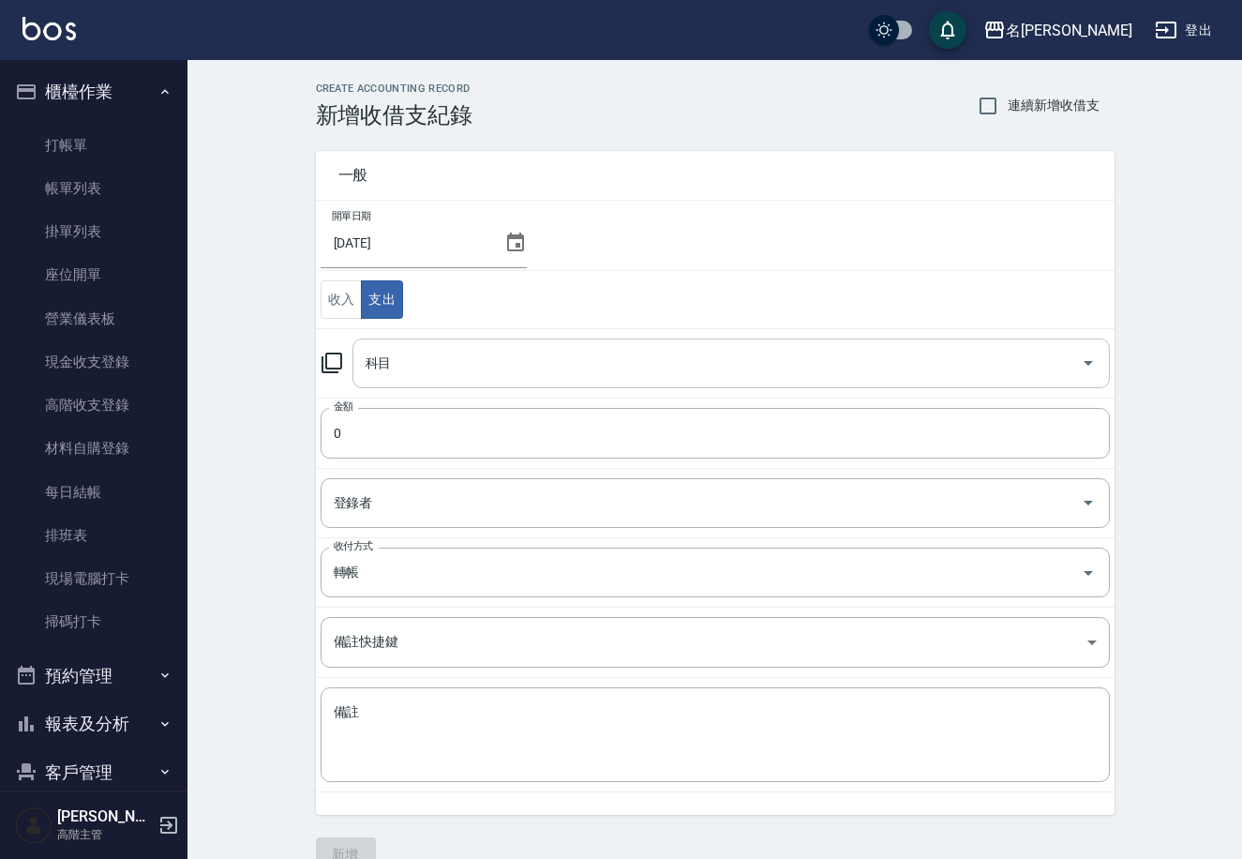
drag, startPoint x: 560, startPoint y: 365, endPoint x: 599, endPoint y: 376, distance: 41.0
click at [563, 366] on input "科目" at bounding box center [717, 363] width 713 height 33
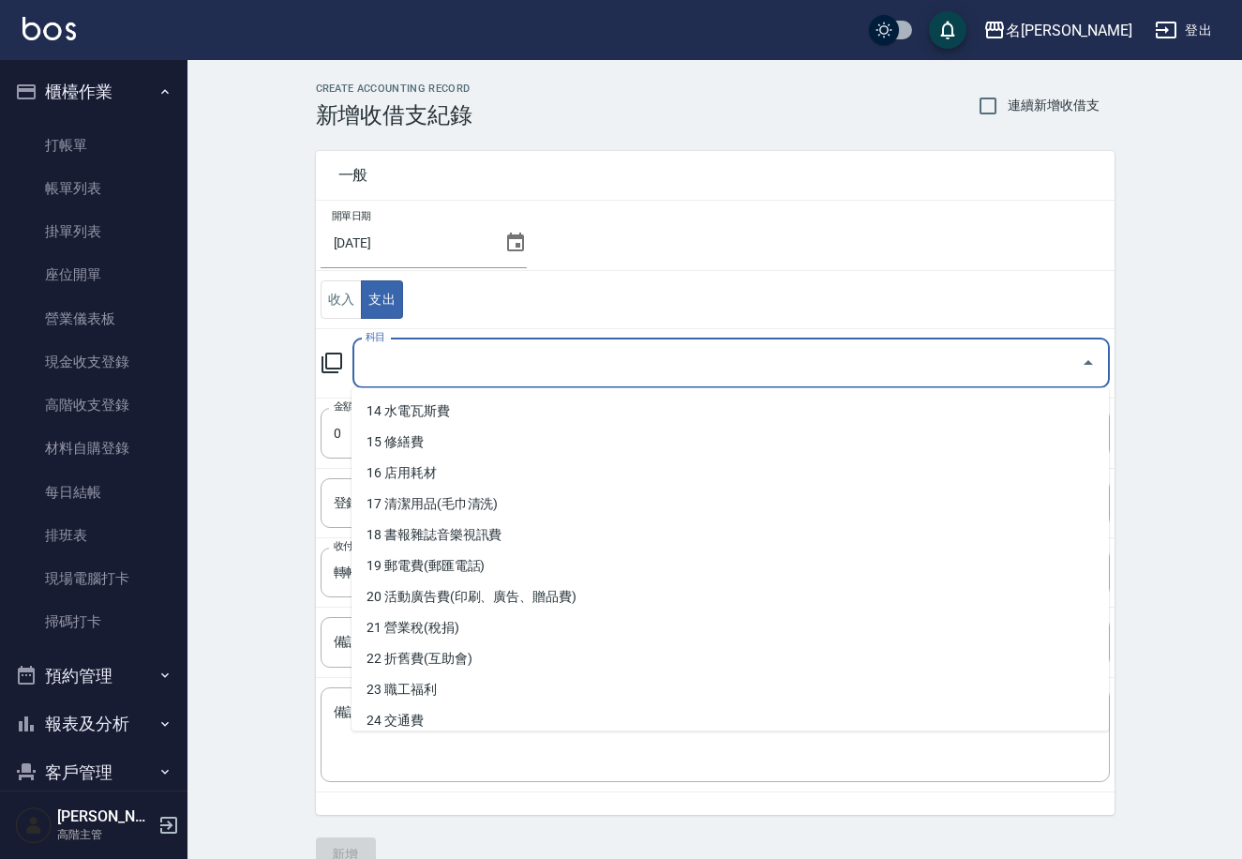
scroll to position [463, 0]
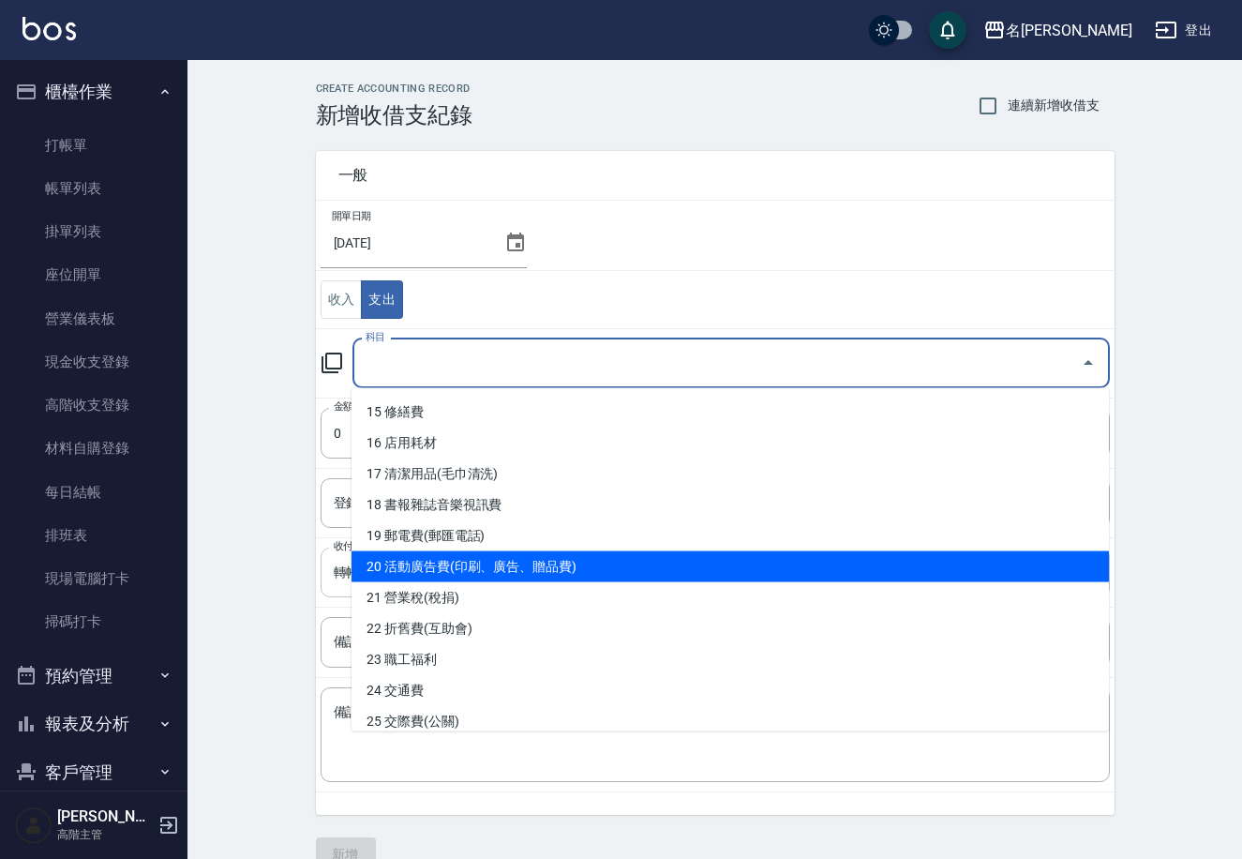
click at [539, 559] on li "20 活動廣告費(印刷、廣告、贈品費)" at bounding box center [731, 566] width 758 height 31
type input "20 活動廣告費(印刷、廣告、贈品費)"
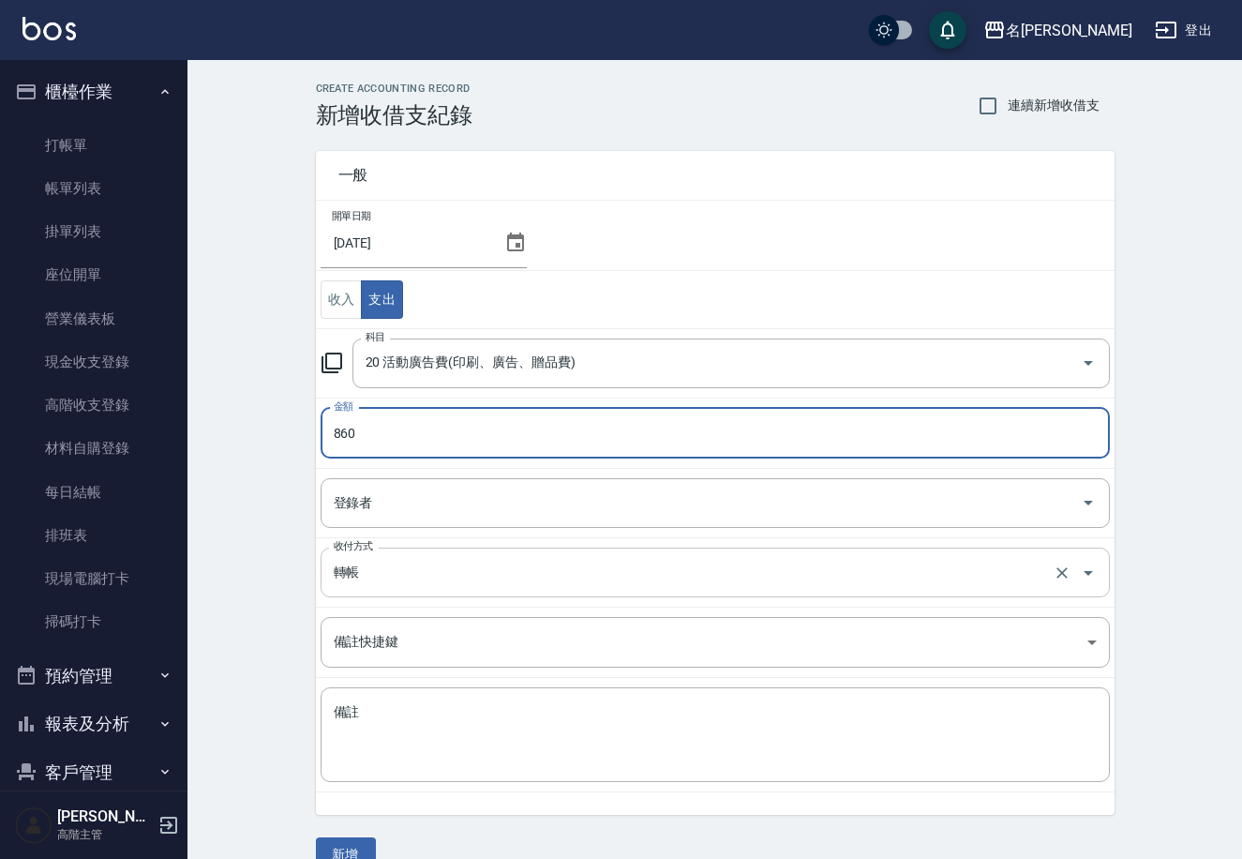
type input "860"
click at [383, 574] on input "轉帳" at bounding box center [689, 572] width 720 height 33
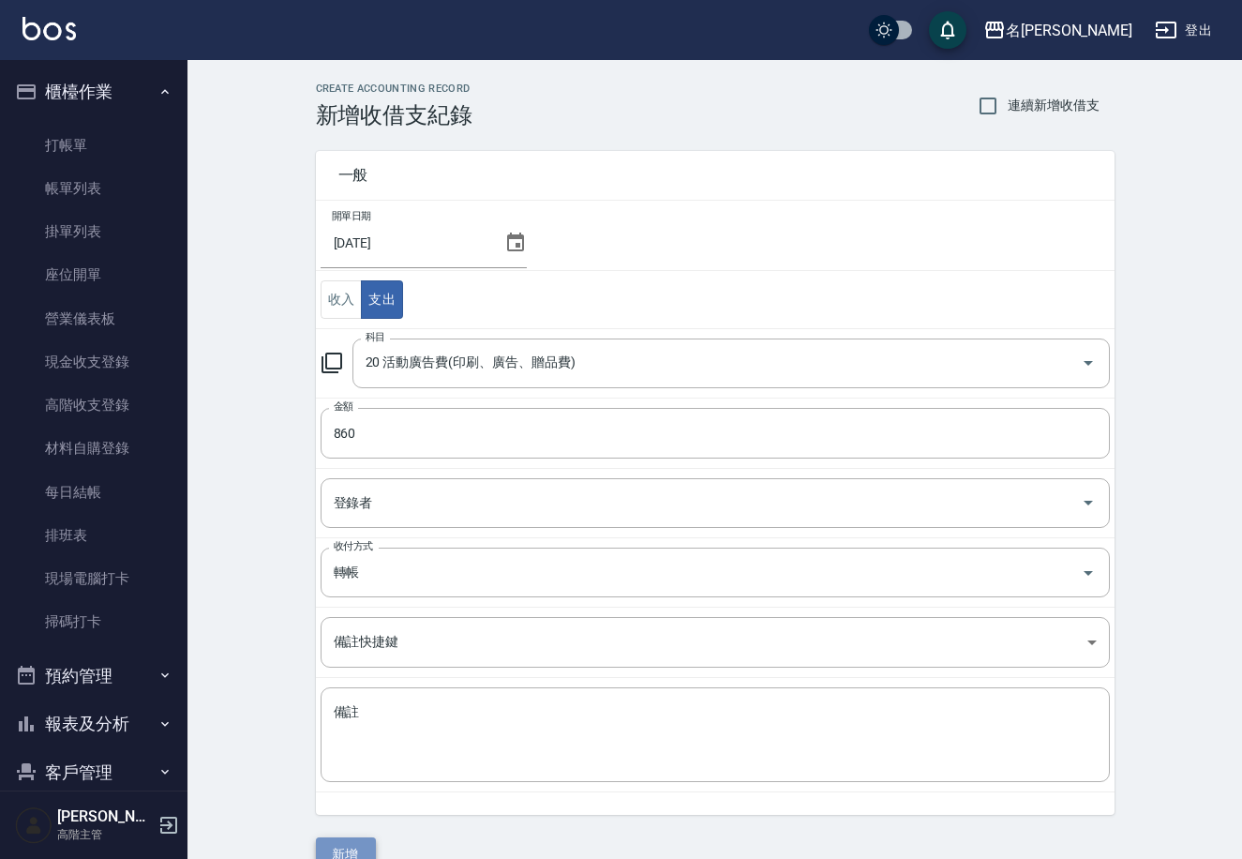
click at [353, 848] on button "新增" at bounding box center [346, 854] width 60 height 35
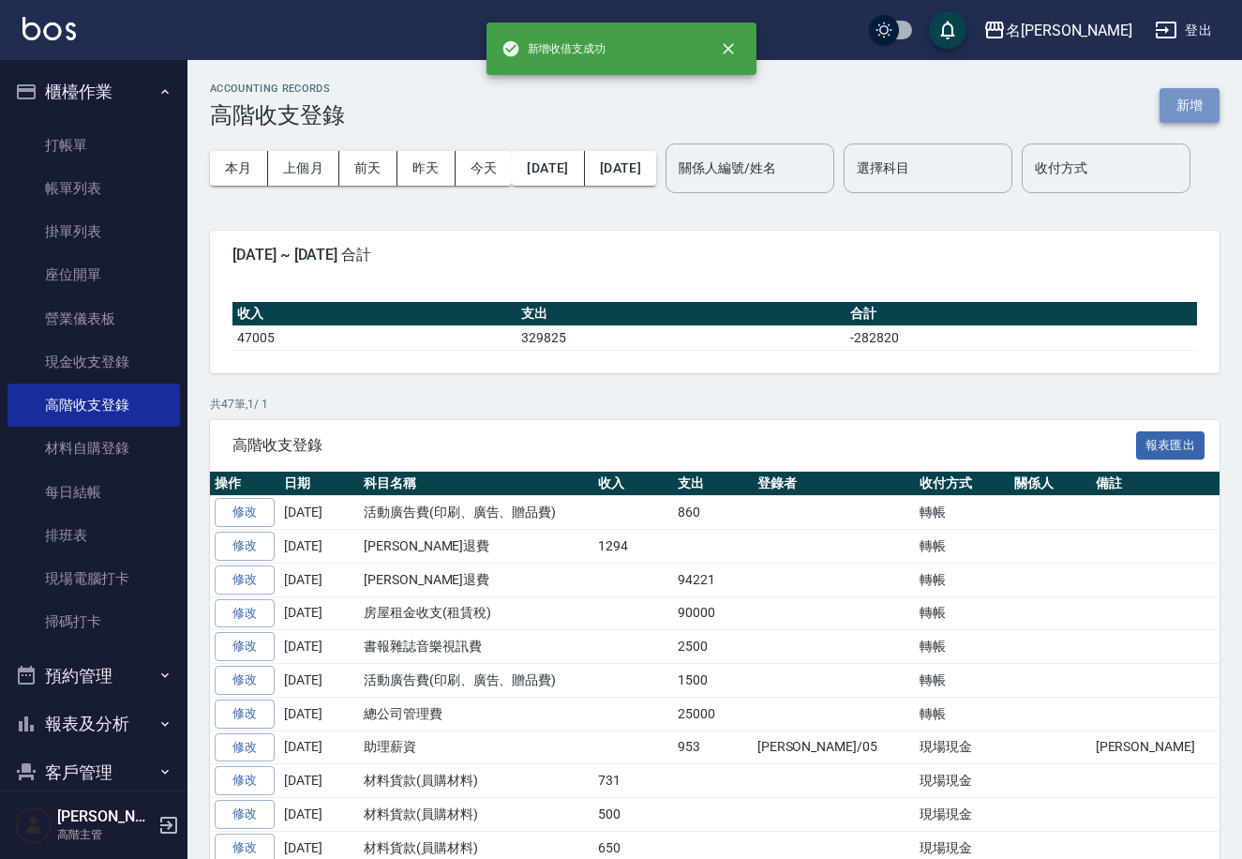
click at [1182, 111] on button "新增" at bounding box center [1190, 105] width 60 height 35
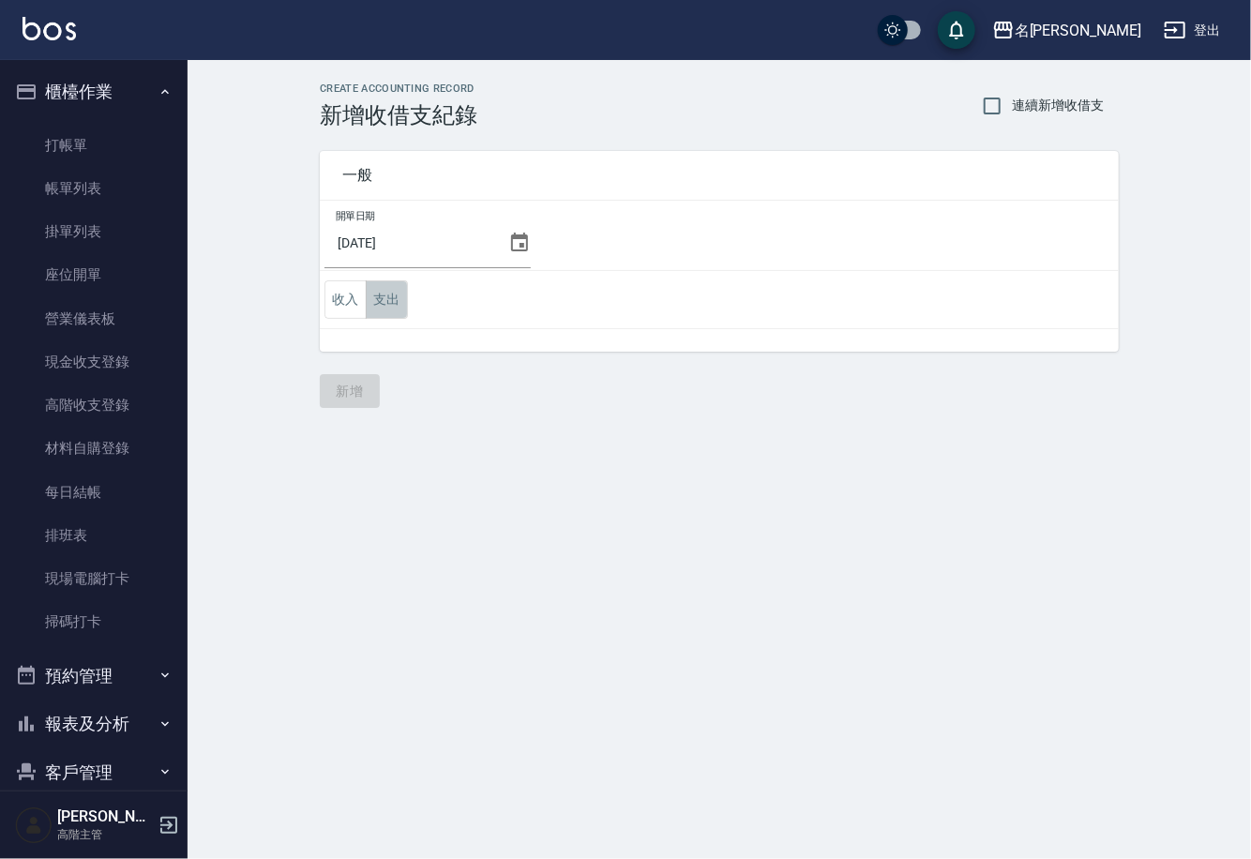
click at [379, 302] on button "支出" at bounding box center [387, 299] width 42 height 38
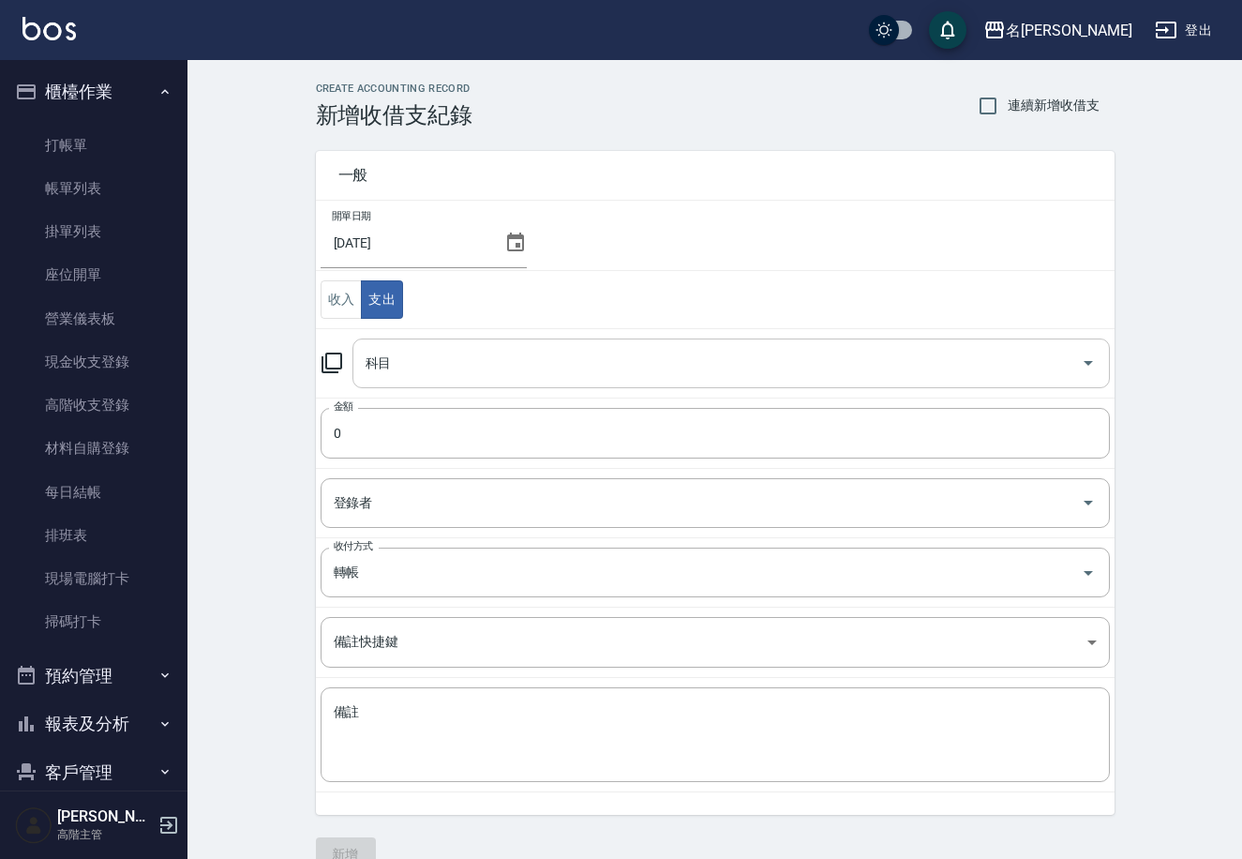
click at [534, 365] on input "科目" at bounding box center [717, 363] width 713 height 33
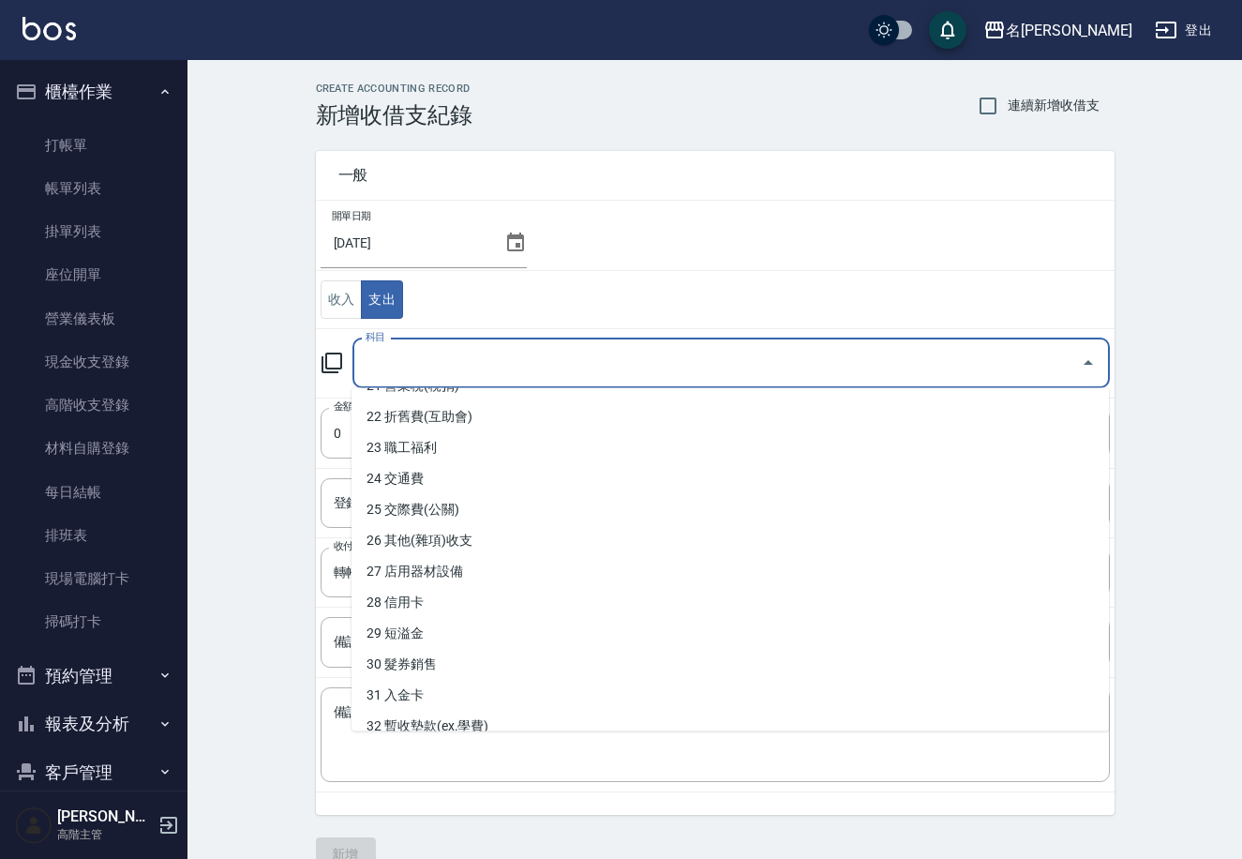
scroll to position [707, 0]
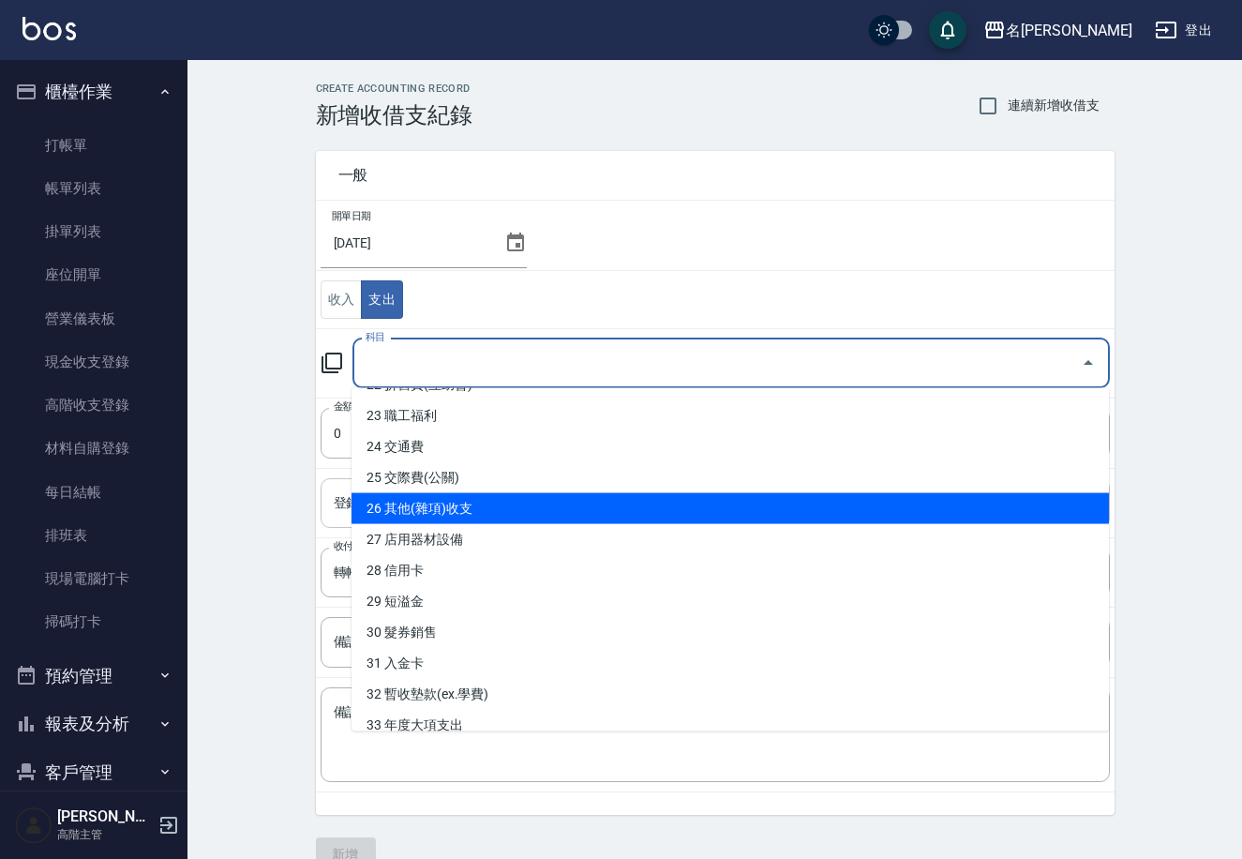
click at [583, 506] on li "26 其他(雜項)收支" at bounding box center [731, 508] width 758 height 31
type input "26 其他(雜項)收支"
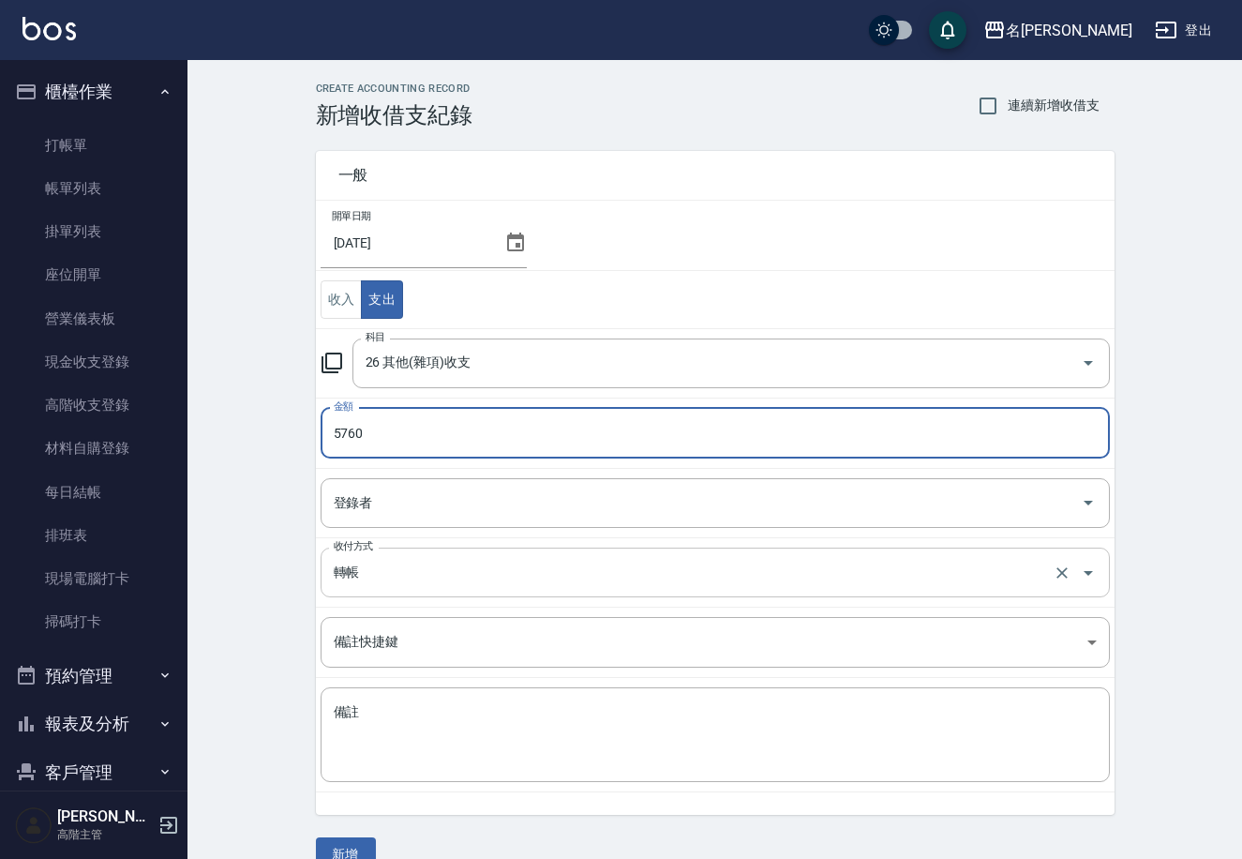
type input "5760"
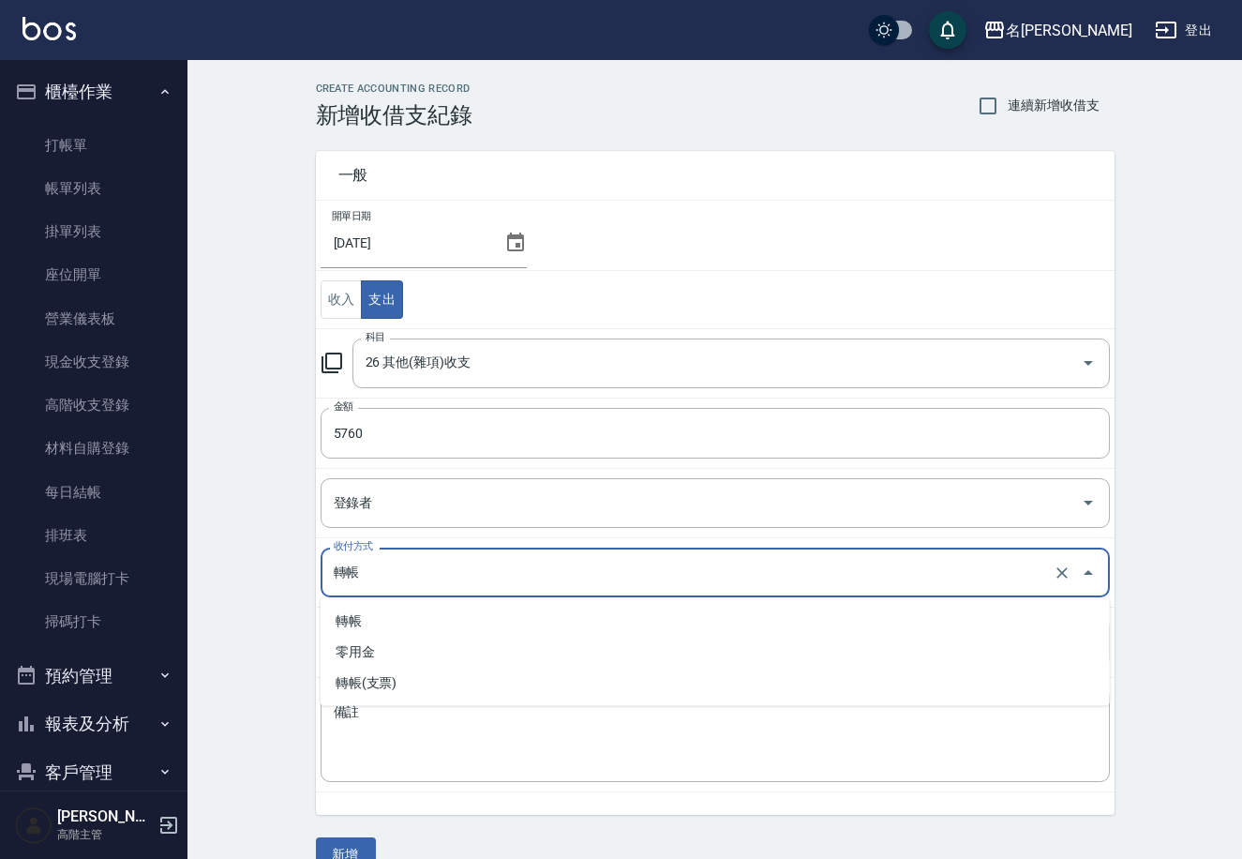
drag, startPoint x: 395, startPoint y: 580, endPoint x: 507, endPoint y: 536, distance: 120.8
click at [395, 578] on input "轉帳" at bounding box center [689, 572] width 720 height 33
drag, startPoint x: 362, startPoint y: 844, endPoint x: 378, endPoint y: 845, distance: 16.0
click at [360, 846] on button "新增" at bounding box center [346, 854] width 60 height 35
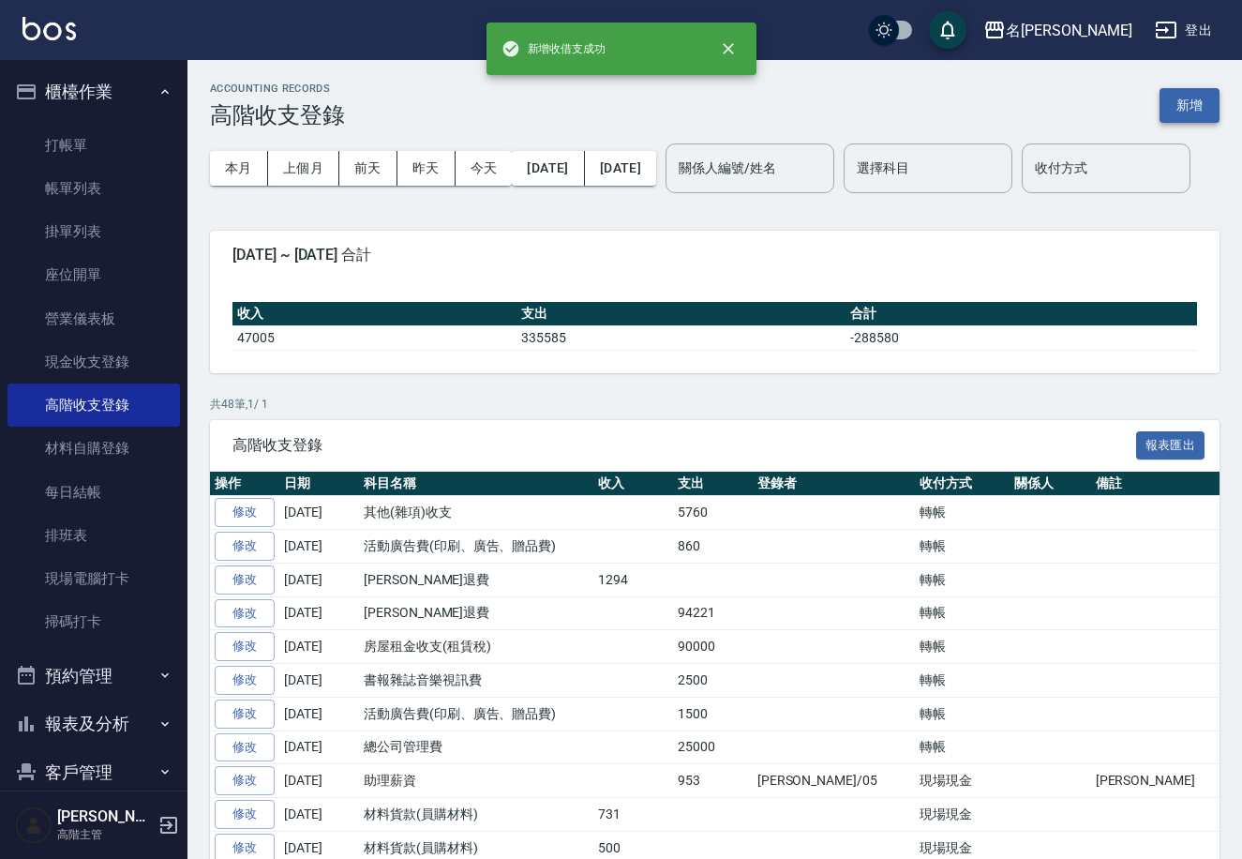
click at [1180, 91] on button "新增" at bounding box center [1190, 105] width 60 height 35
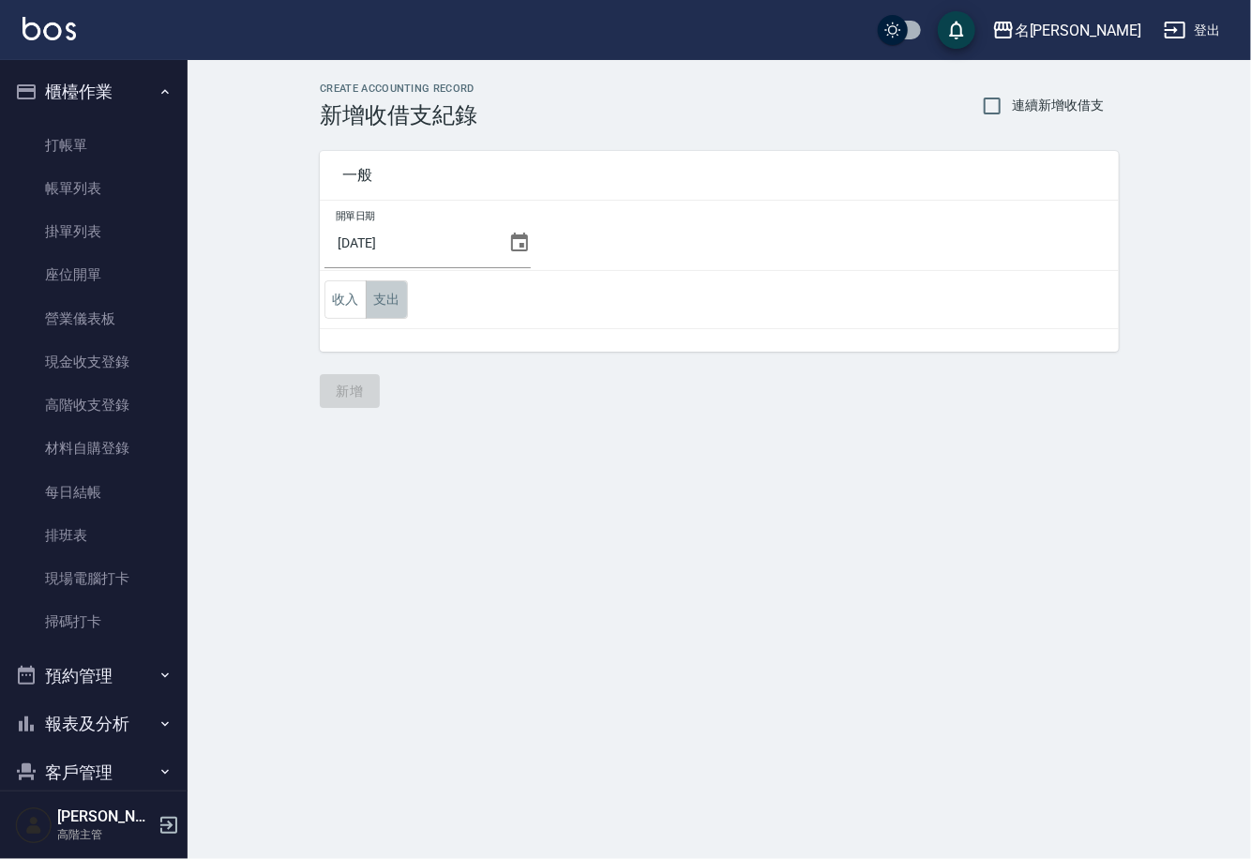
click at [380, 296] on button "支出" at bounding box center [387, 299] width 42 height 38
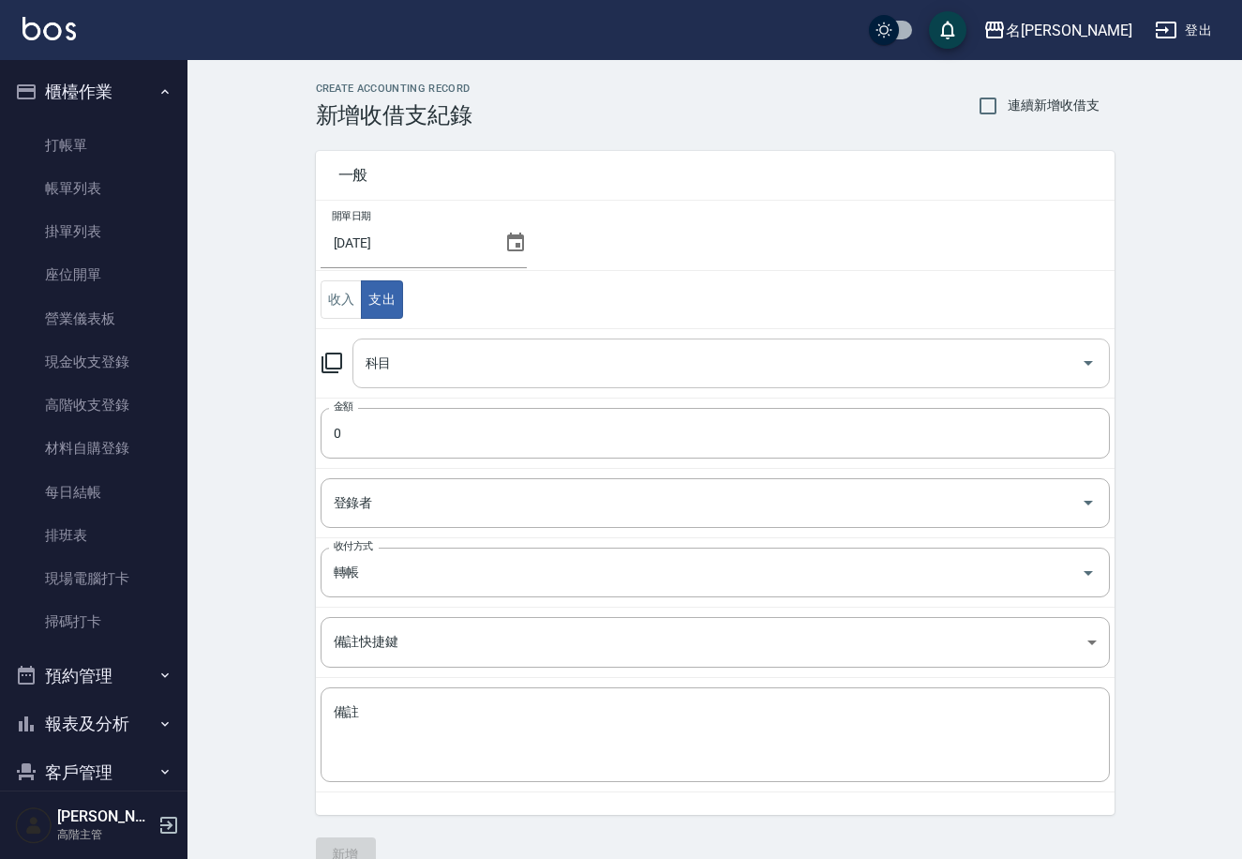
click at [633, 366] on input "科目" at bounding box center [717, 363] width 713 height 33
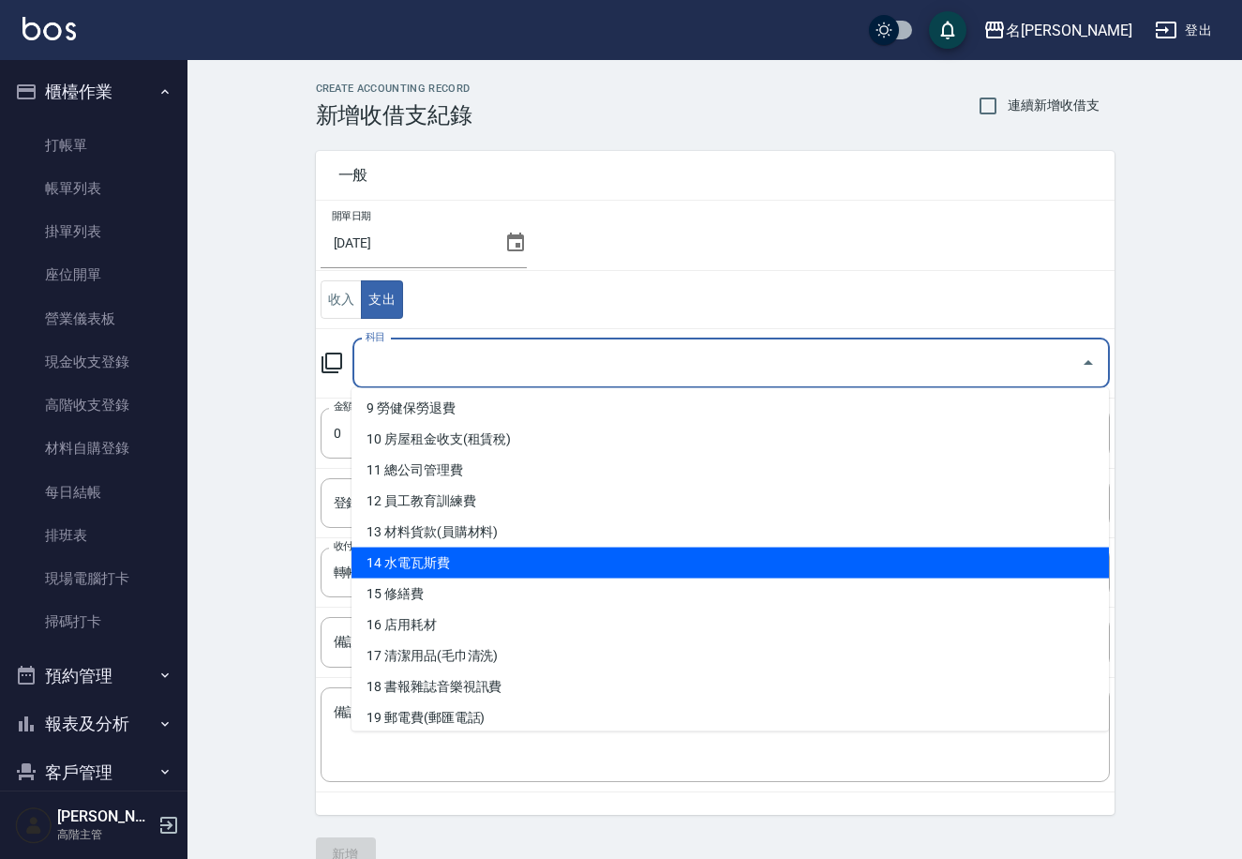
scroll to position [287, 0]
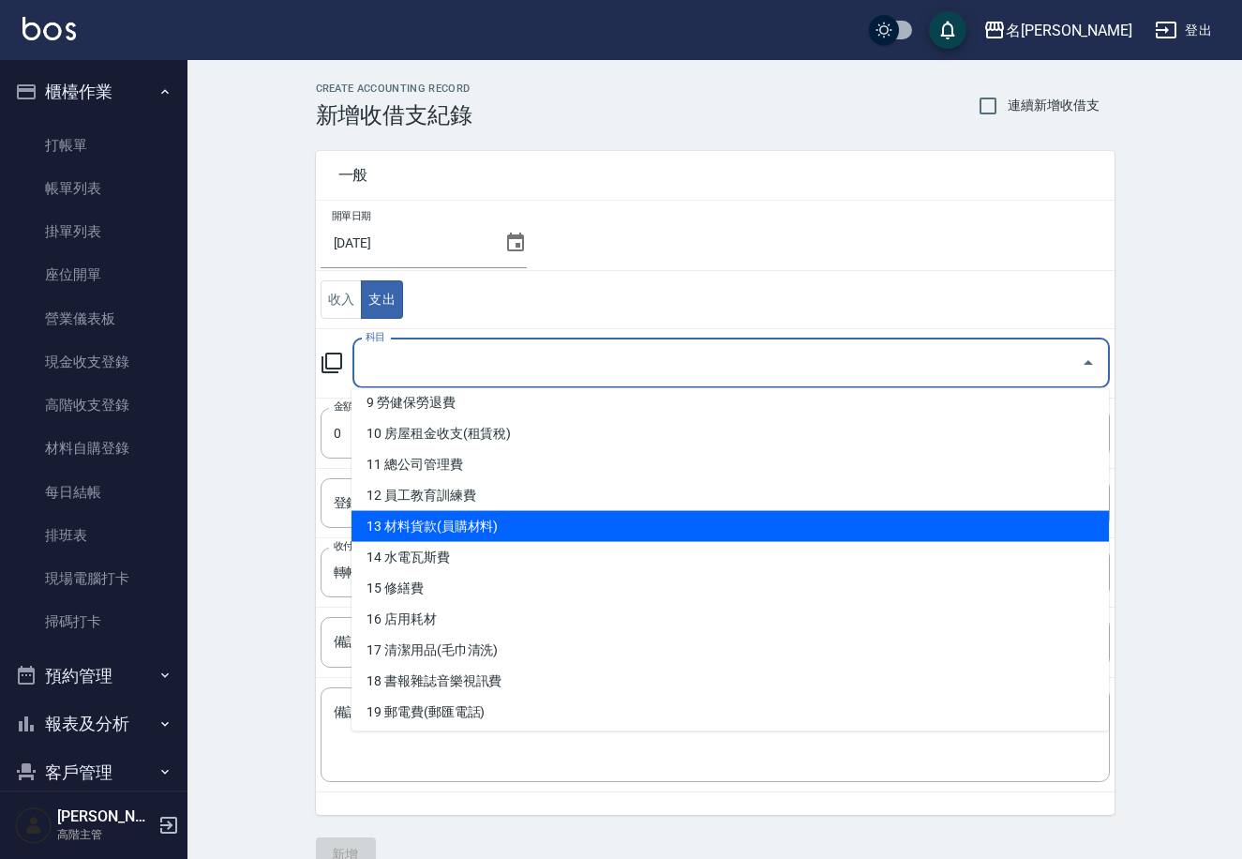
click at [539, 522] on li "13 材料貨款(員購材料)" at bounding box center [731, 526] width 758 height 31
type input "13 材料貨款(員購材料)"
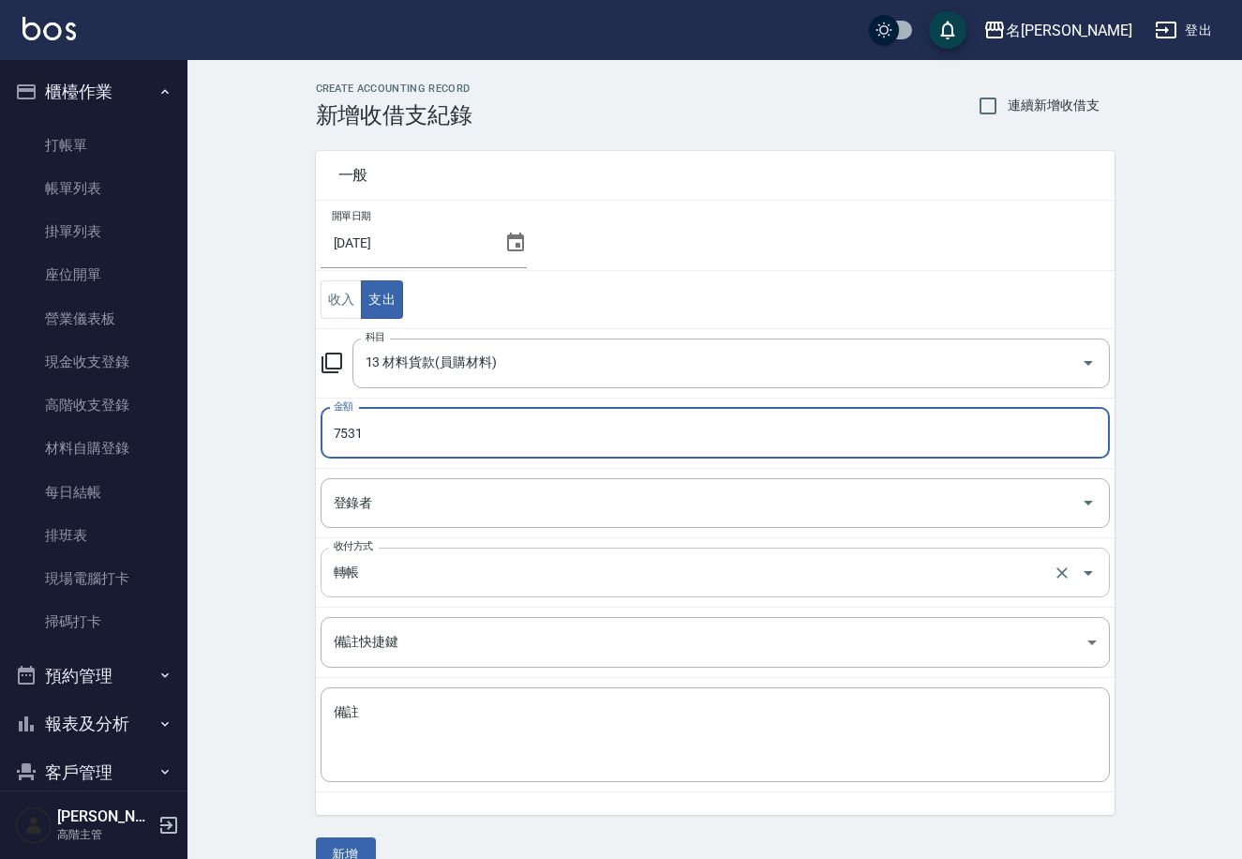
type input "7531"
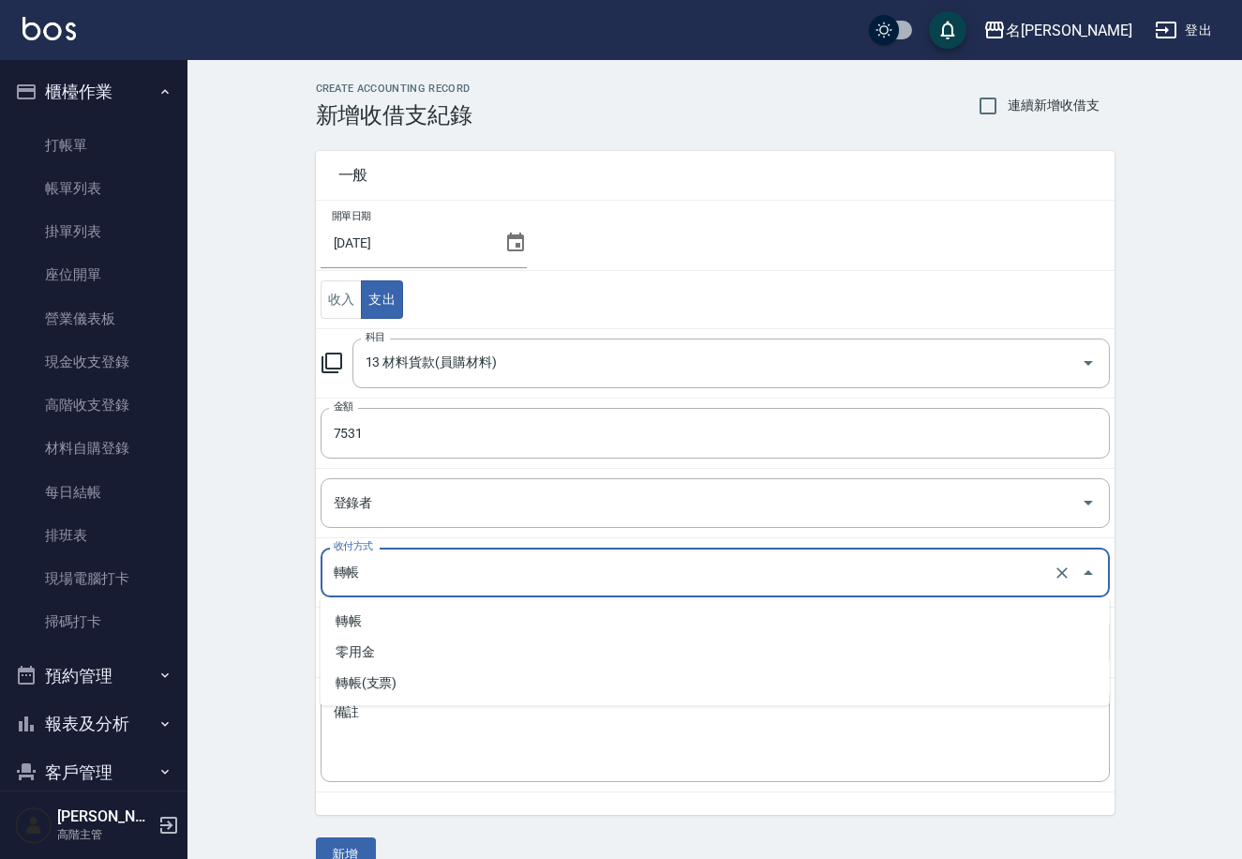
click at [402, 568] on input "轉帳" at bounding box center [689, 572] width 720 height 33
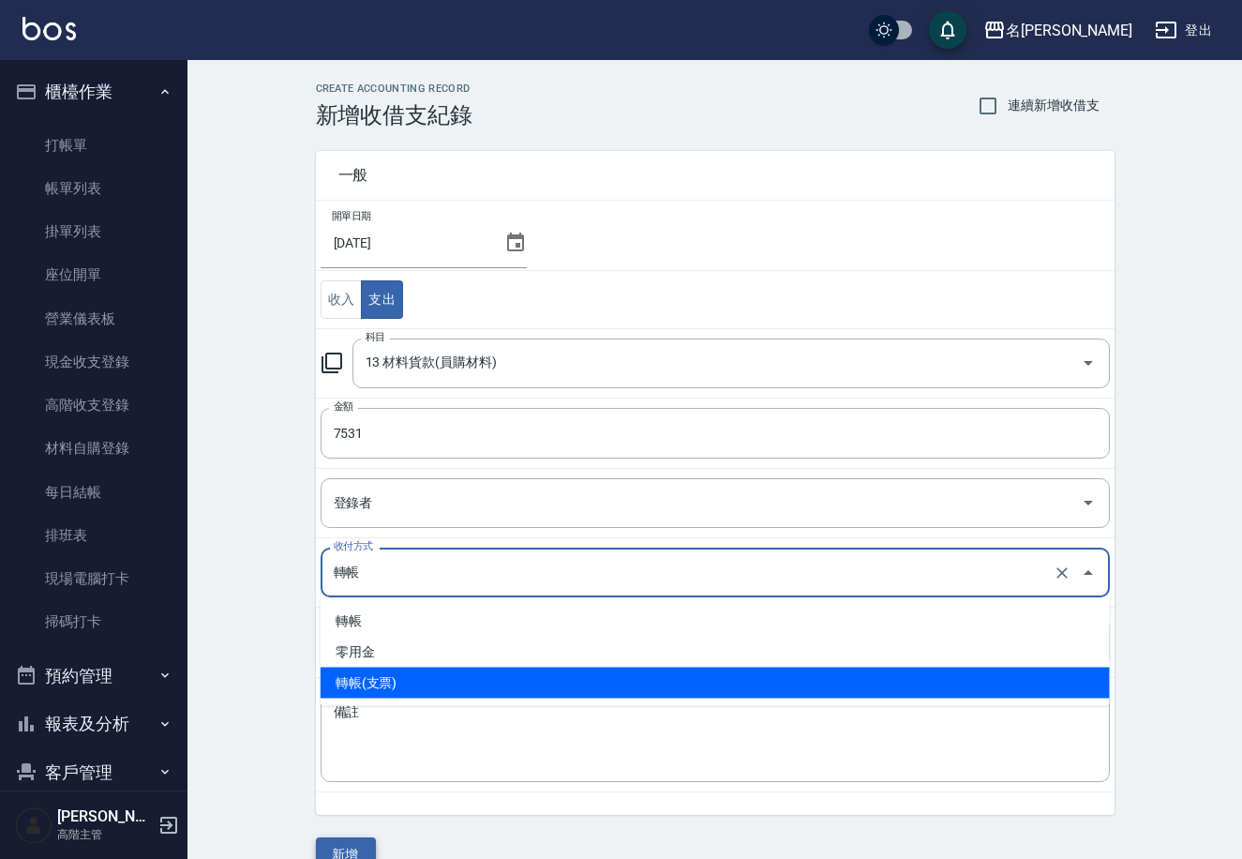
click at [356, 849] on button "新增" at bounding box center [346, 854] width 60 height 35
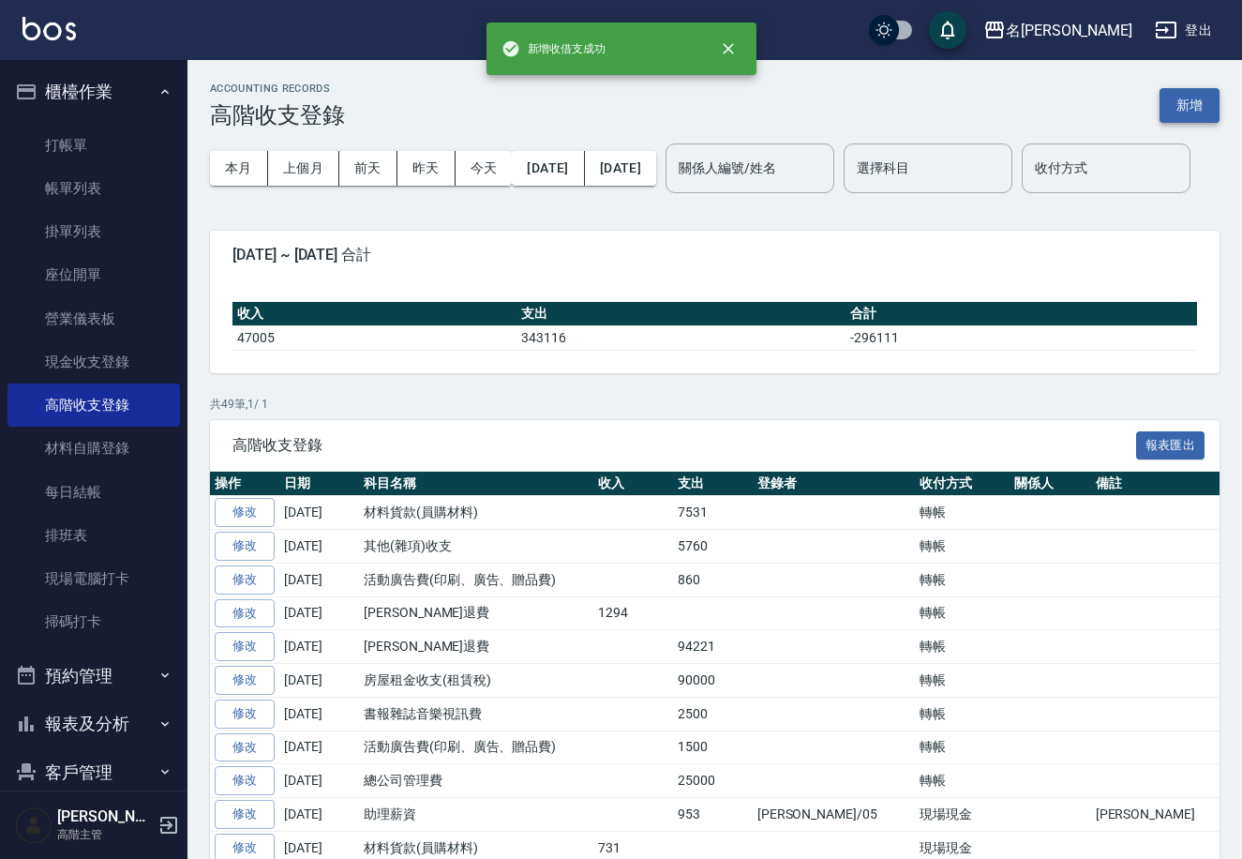
click at [1196, 104] on button "新增" at bounding box center [1190, 105] width 60 height 35
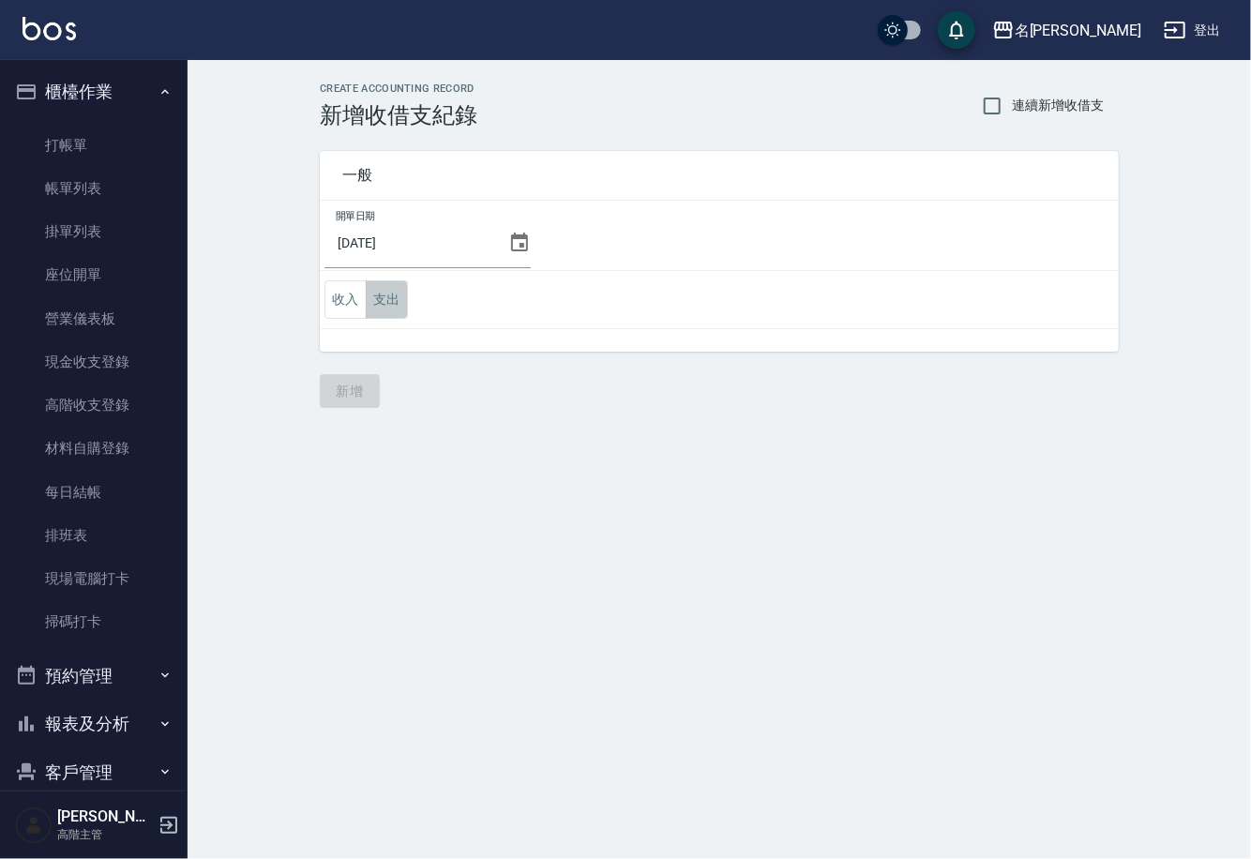
drag, startPoint x: 383, startPoint y: 297, endPoint x: 390, endPoint y: 305, distance: 10.0
click at [383, 299] on button "支出" at bounding box center [387, 299] width 42 height 38
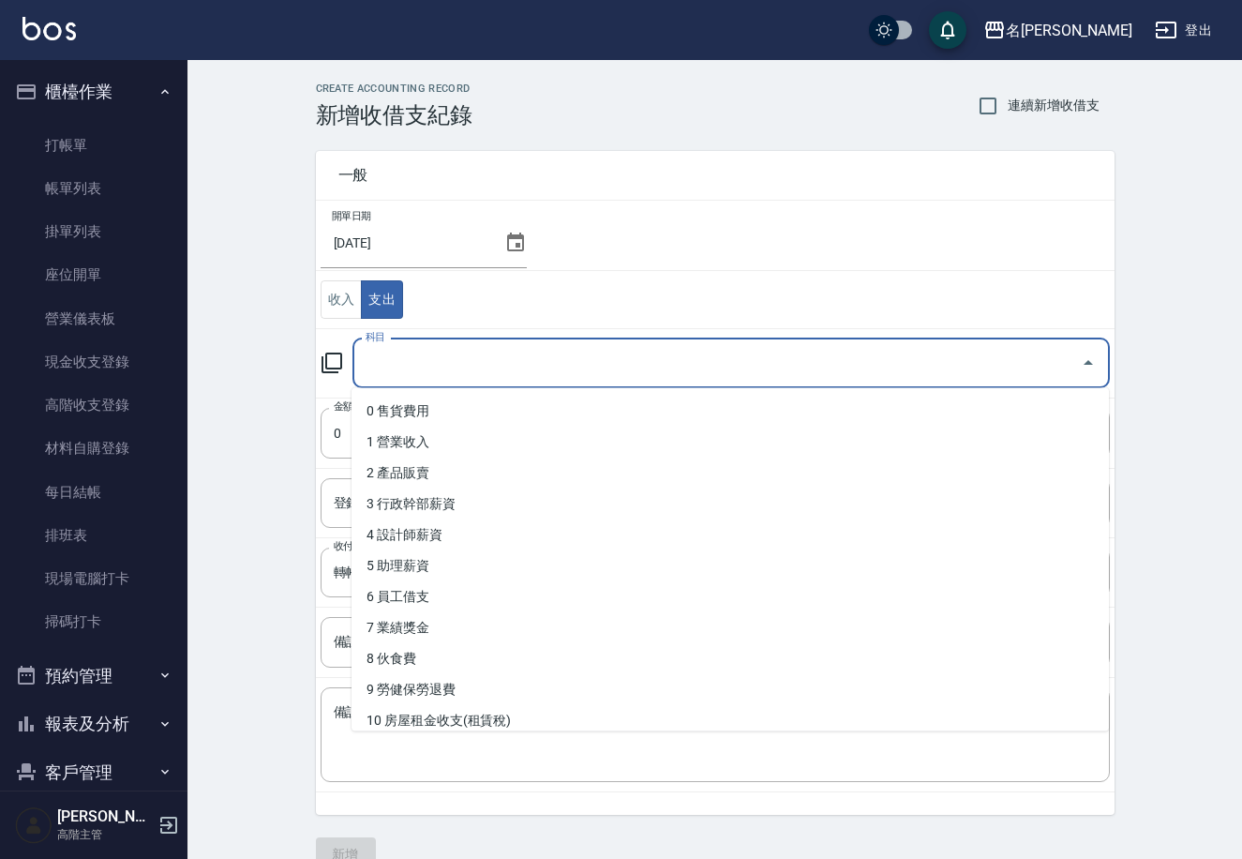
click at [512, 362] on input "科目" at bounding box center [717, 363] width 713 height 33
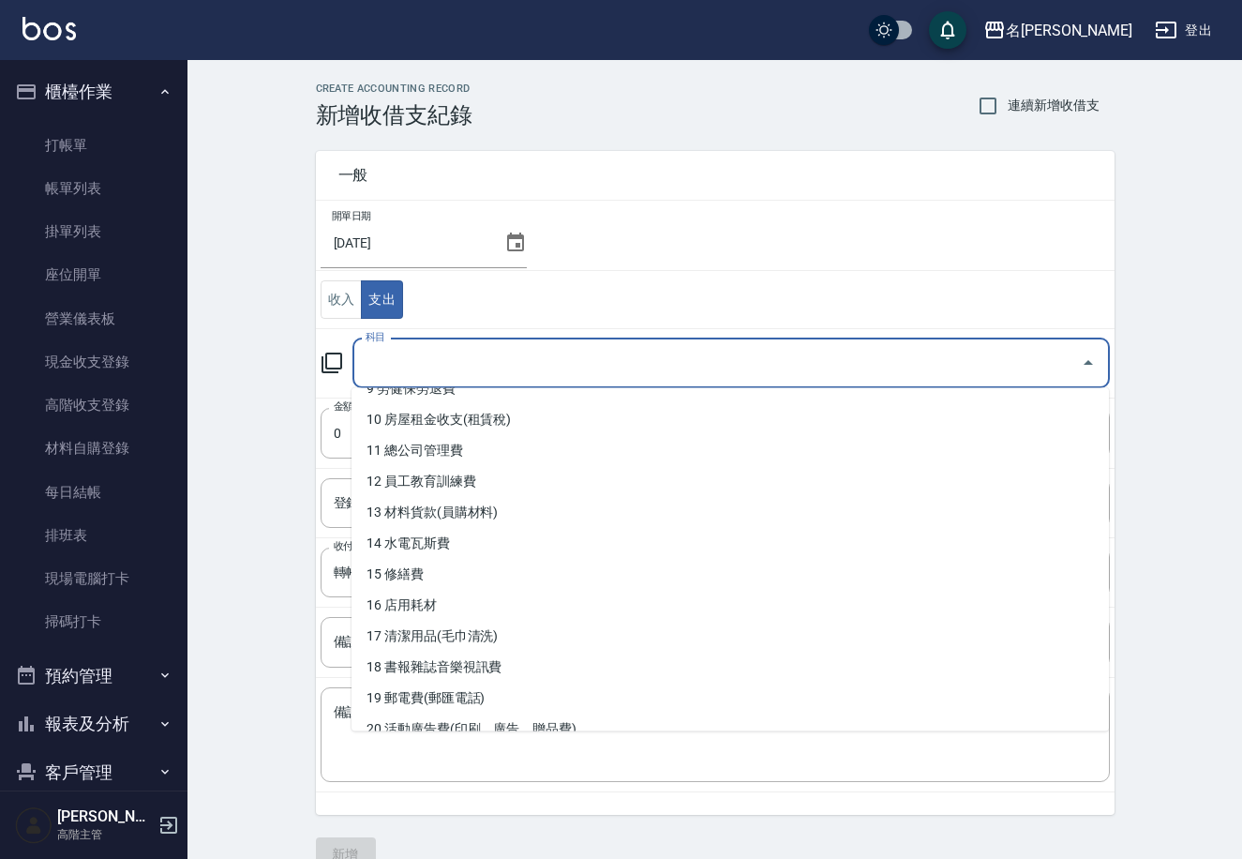
scroll to position [346, 0]
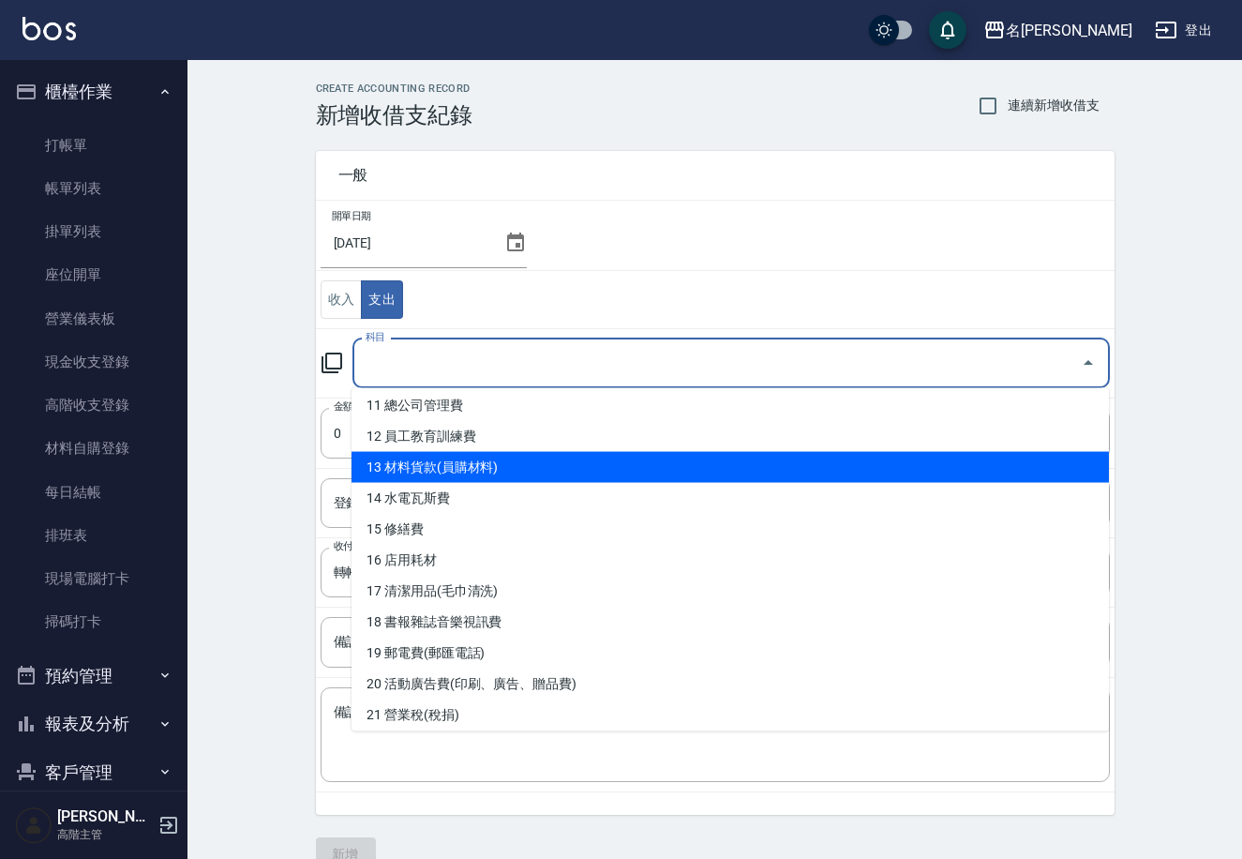
drag, startPoint x: 557, startPoint y: 465, endPoint x: 580, endPoint y: 468, distance: 23.6
click at [557, 466] on li "13 材料貨款(員購材料)" at bounding box center [731, 467] width 758 height 31
type input "13 材料貨款(員購材料)"
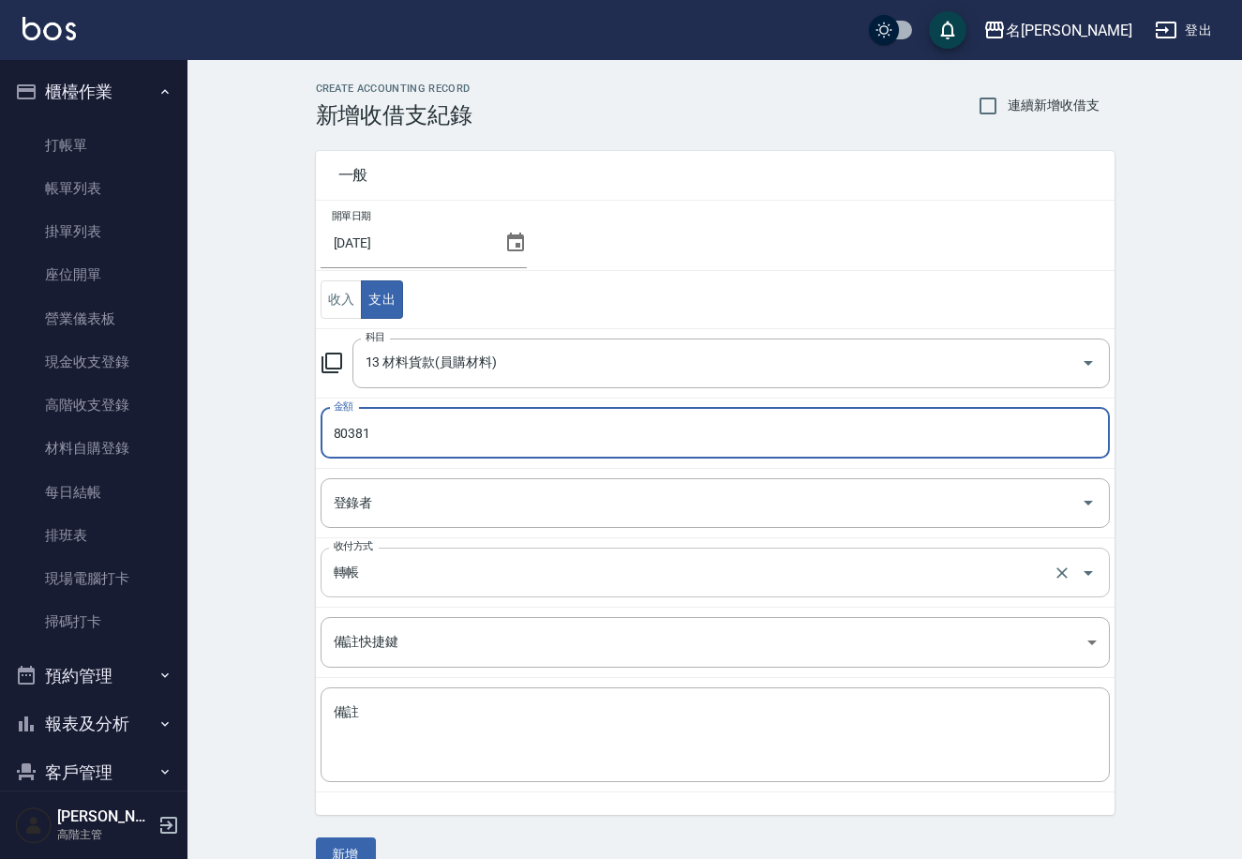
type input "80381"
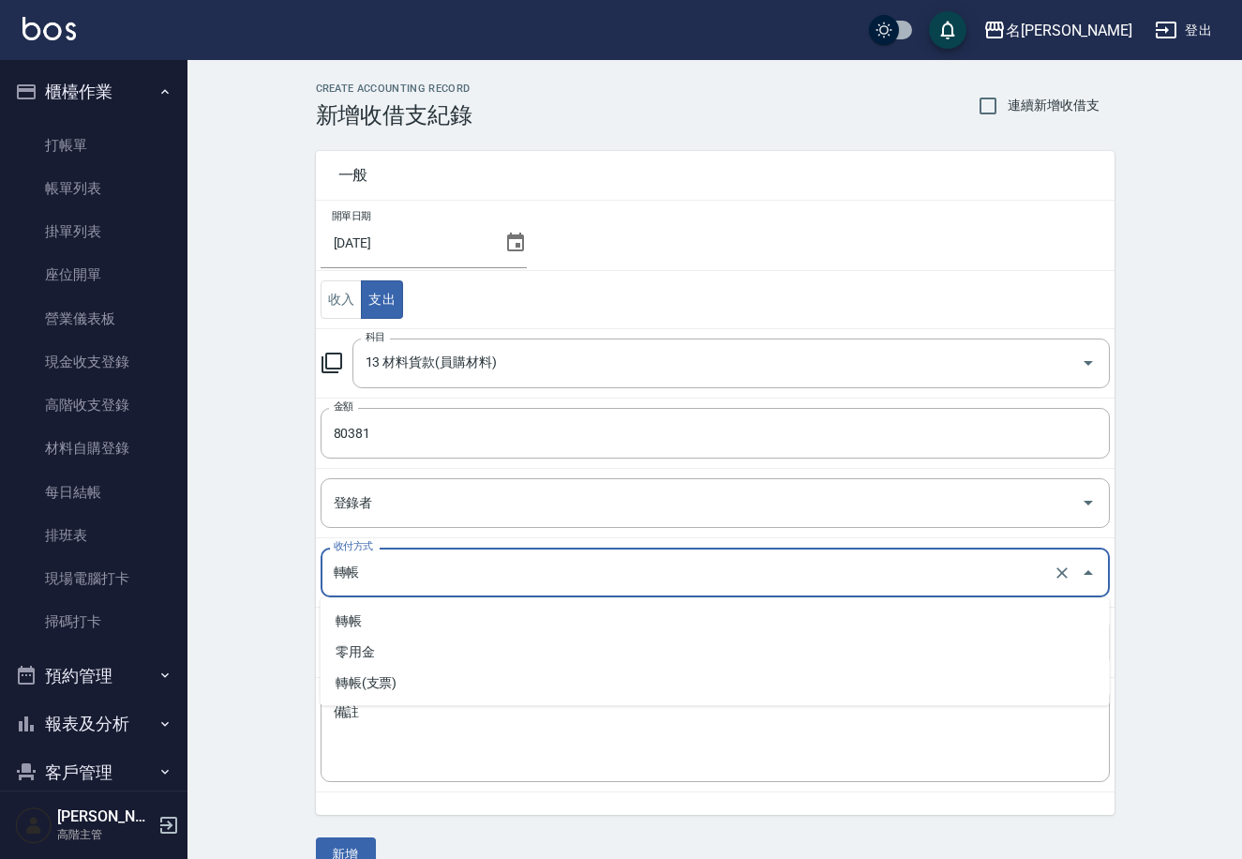
click at [358, 580] on input "轉帳" at bounding box center [689, 572] width 720 height 33
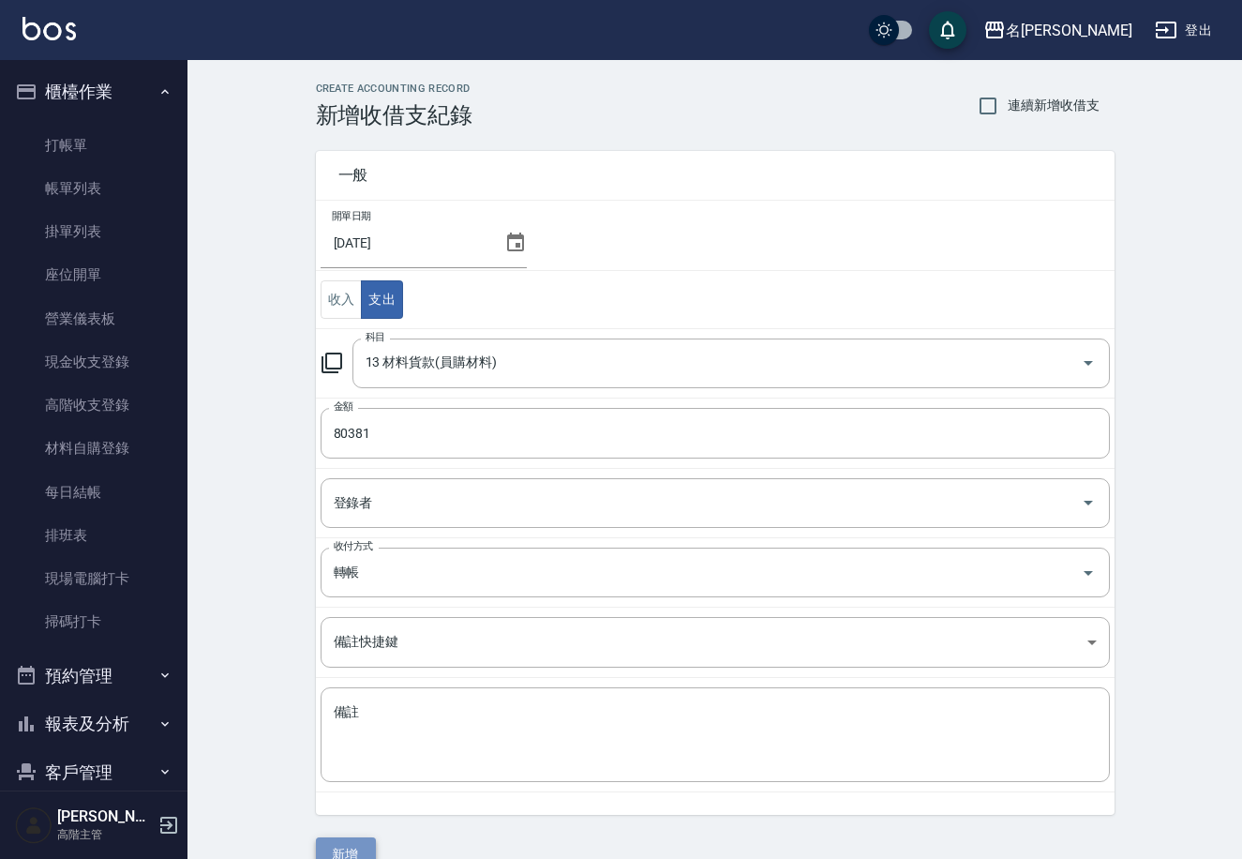
click at [337, 851] on button "新增" at bounding box center [346, 854] width 60 height 35
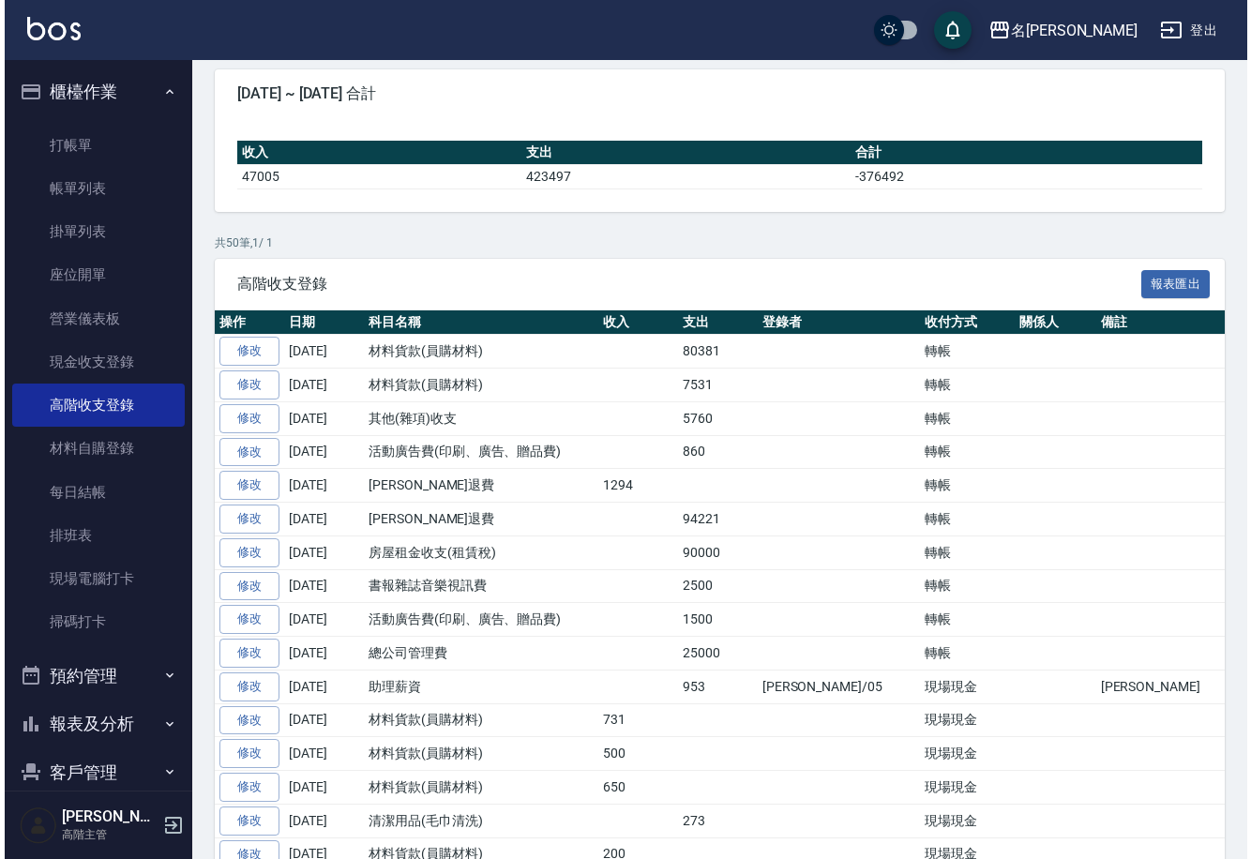
scroll to position [186, 0]
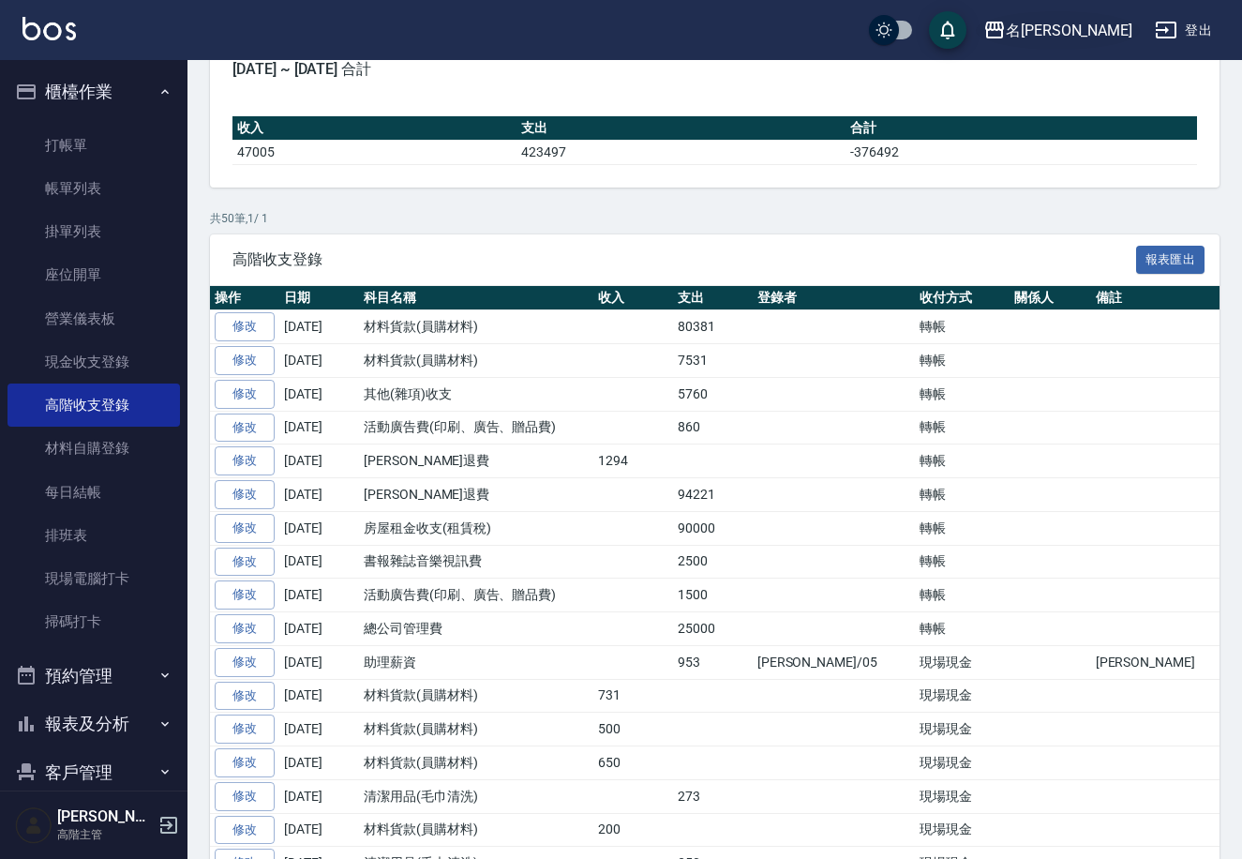
click at [1004, 23] on icon "button" at bounding box center [994, 30] width 19 height 17
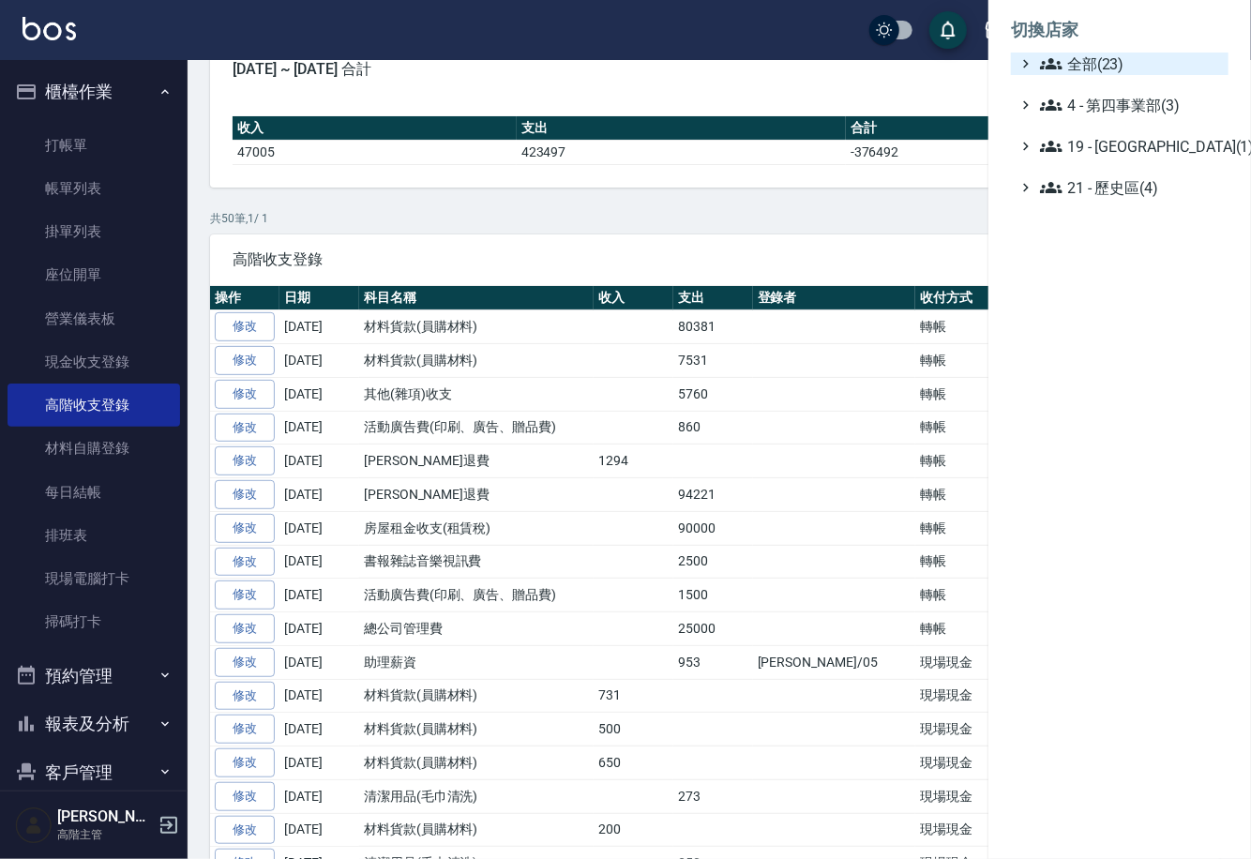
click at [1117, 53] on ul "切換店家 全部(23) 4 - 第四事業部(3) 19 - 新城區(1) 21 - 歷史區(4)" at bounding box center [1119, 103] width 263 height 206
click at [1117, 58] on span "全部(23)" at bounding box center [1130, 64] width 181 height 23
click at [1116, 58] on span "全部(23)" at bounding box center [1130, 64] width 181 height 23
click at [1086, 60] on span "全部(23)" at bounding box center [1130, 64] width 181 height 23
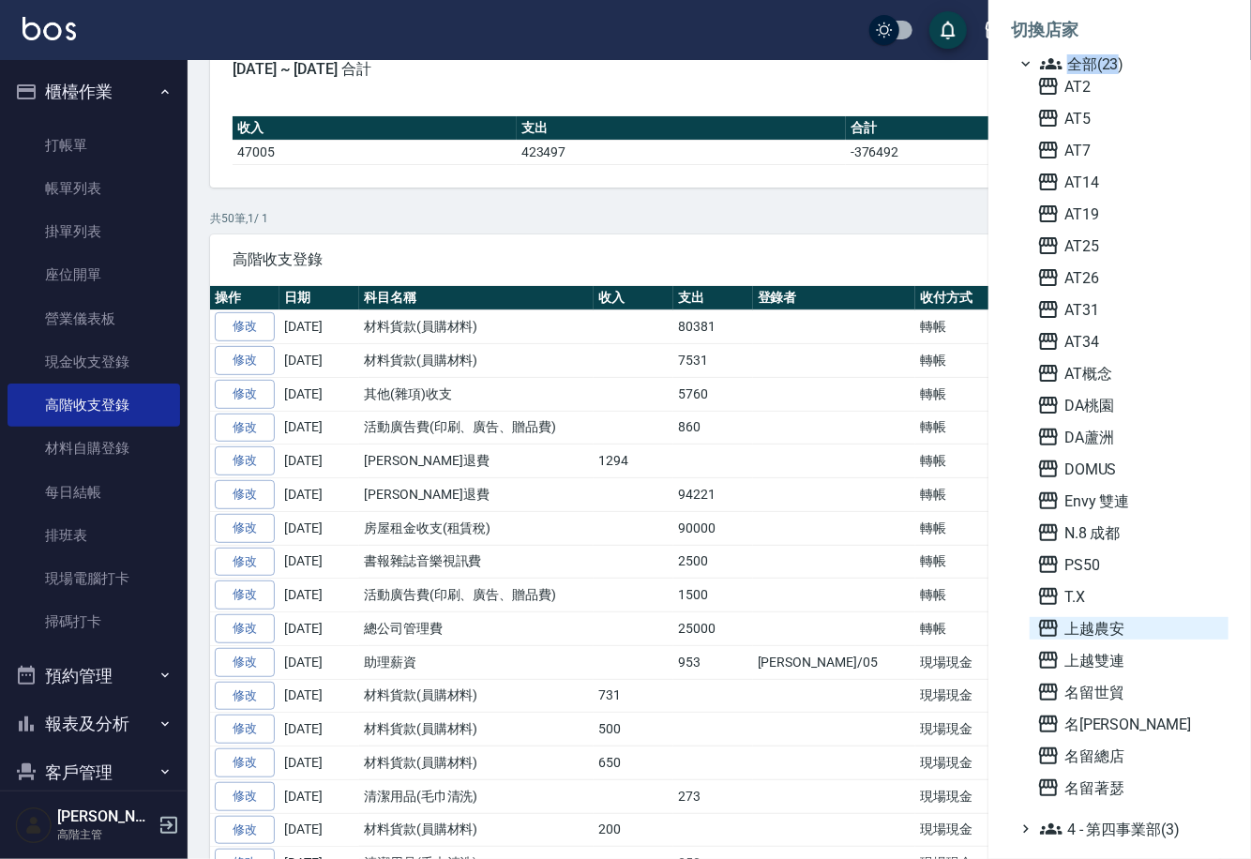
click at [1044, 619] on icon at bounding box center [1048, 628] width 23 height 23
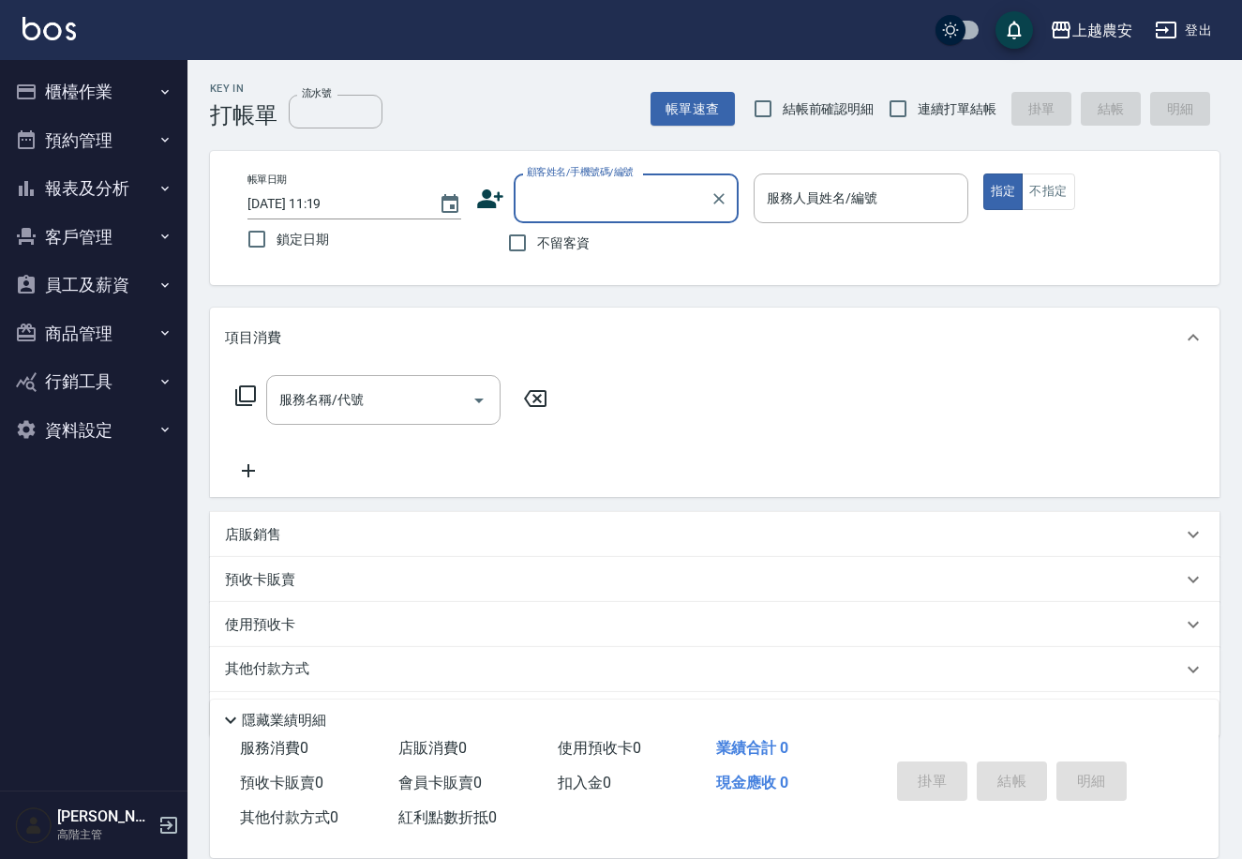
click at [148, 188] on button "報表及分析" at bounding box center [94, 188] width 173 height 49
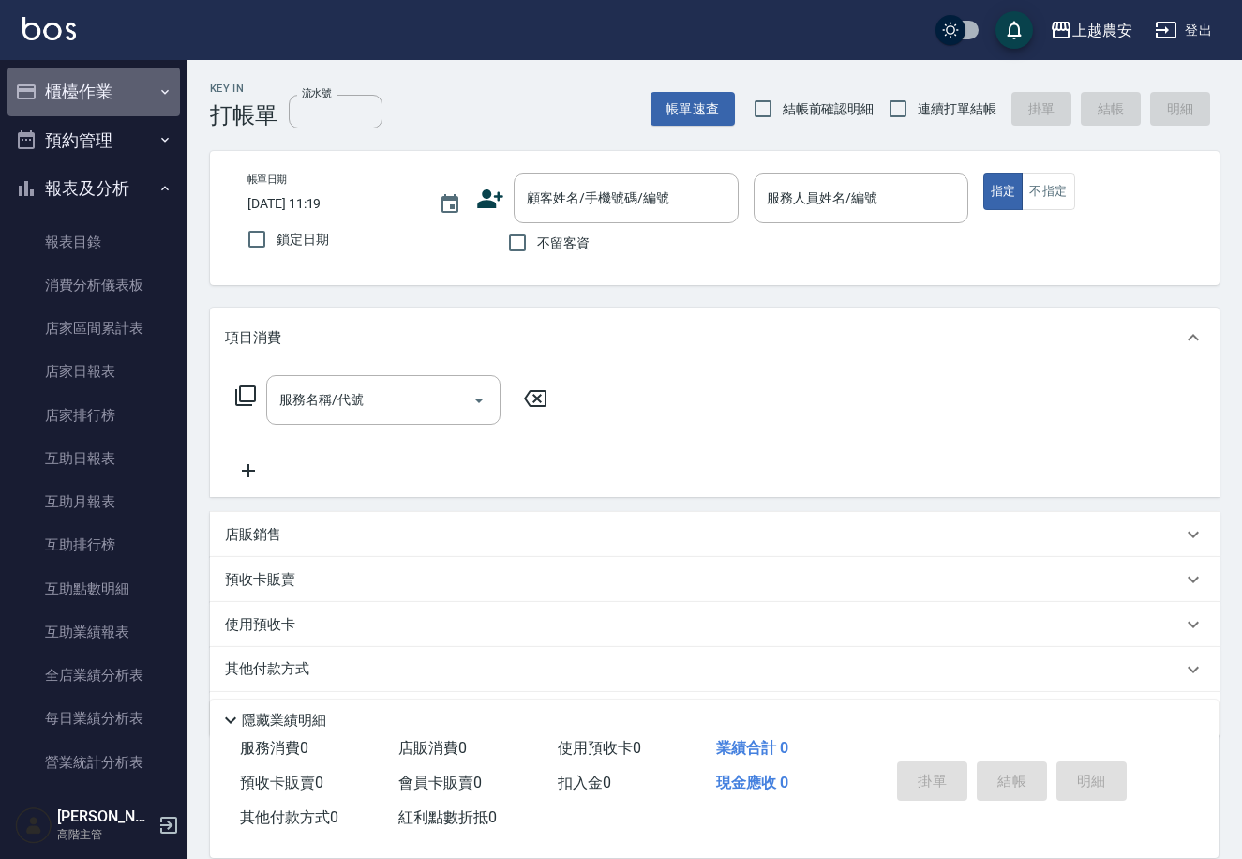
click at [161, 98] on button "櫃檯作業" at bounding box center [94, 92] width 173 height 49
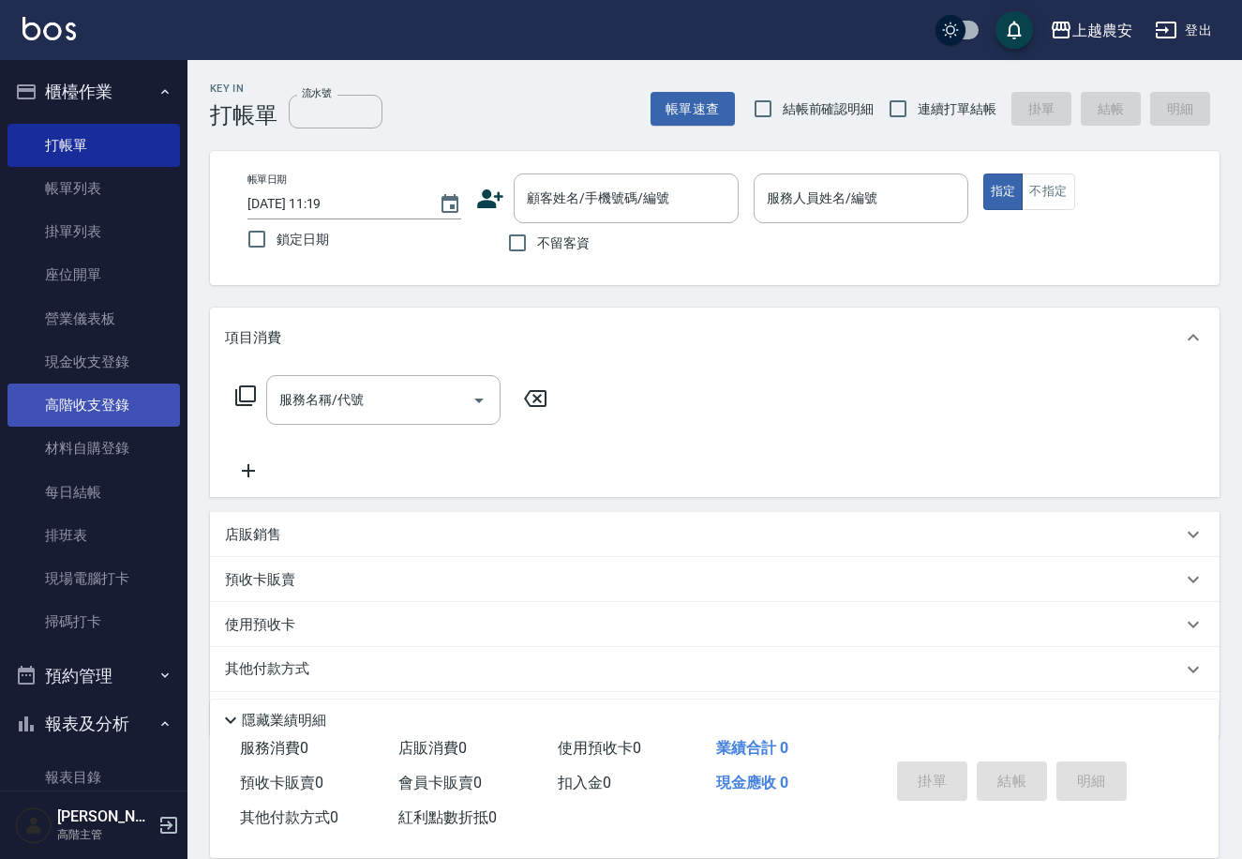
click at [139, 398] on link "高階收支登錄" at bounding box center [94, 404] width 173 height 43
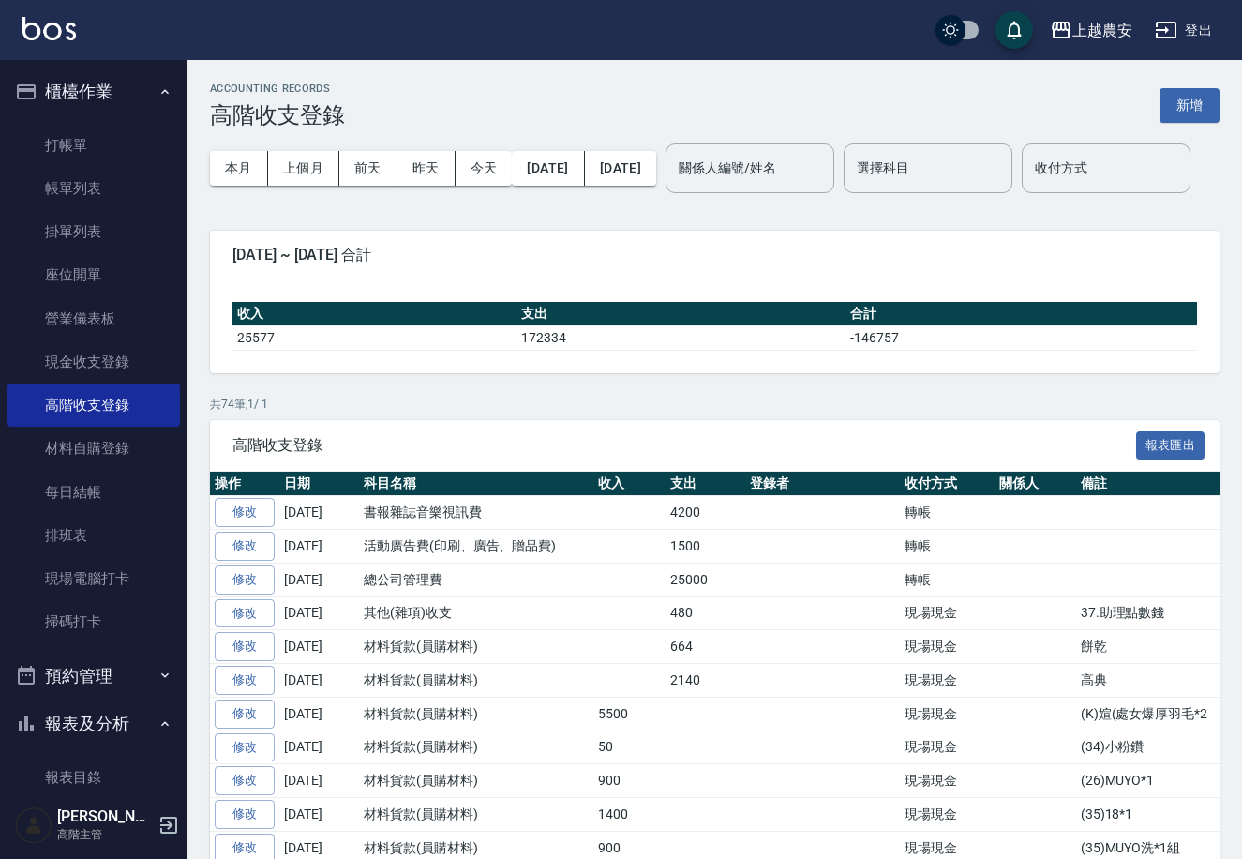
click at [1178, 97] on button "新增" at bounding box center [1190, 105] width 60 height 35
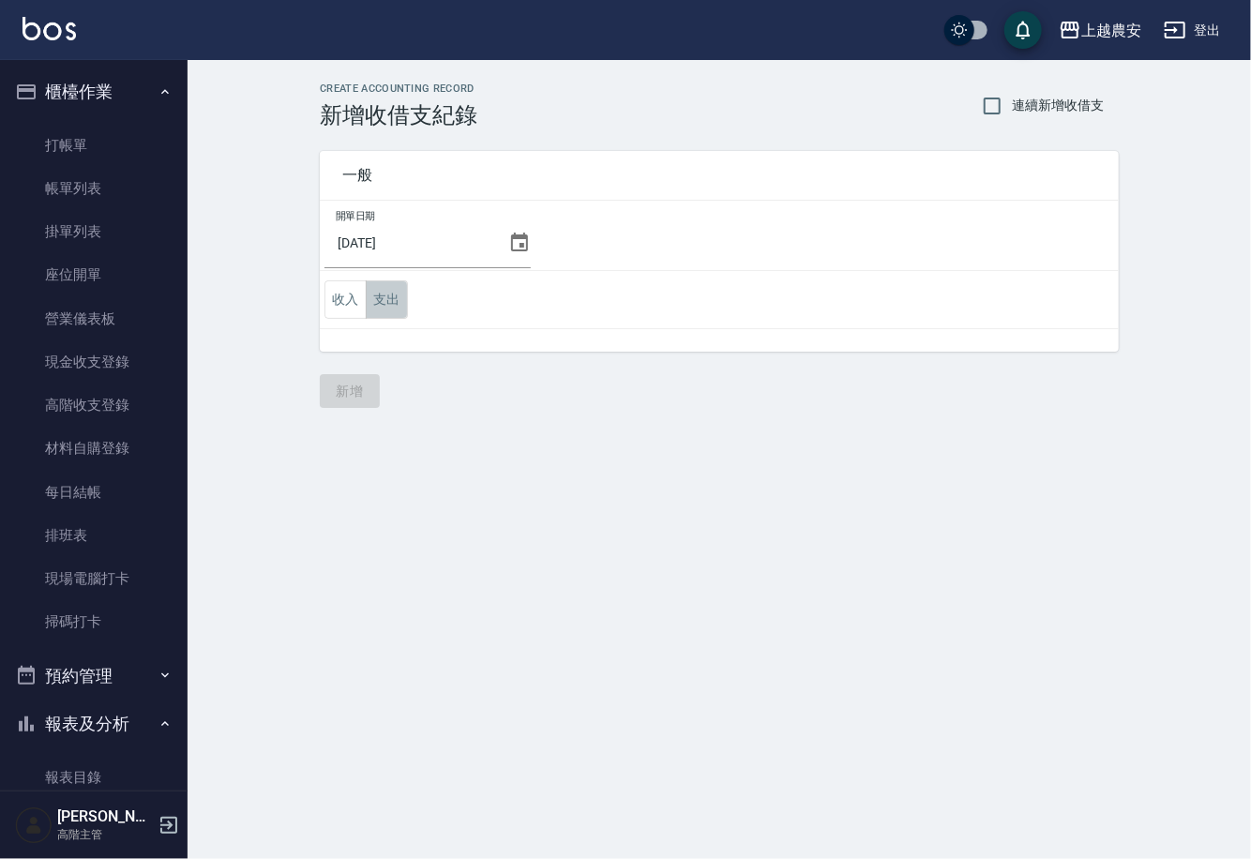
click at [383, 304] on button "支出" at bounding box center [387, 299] width 42 height 38
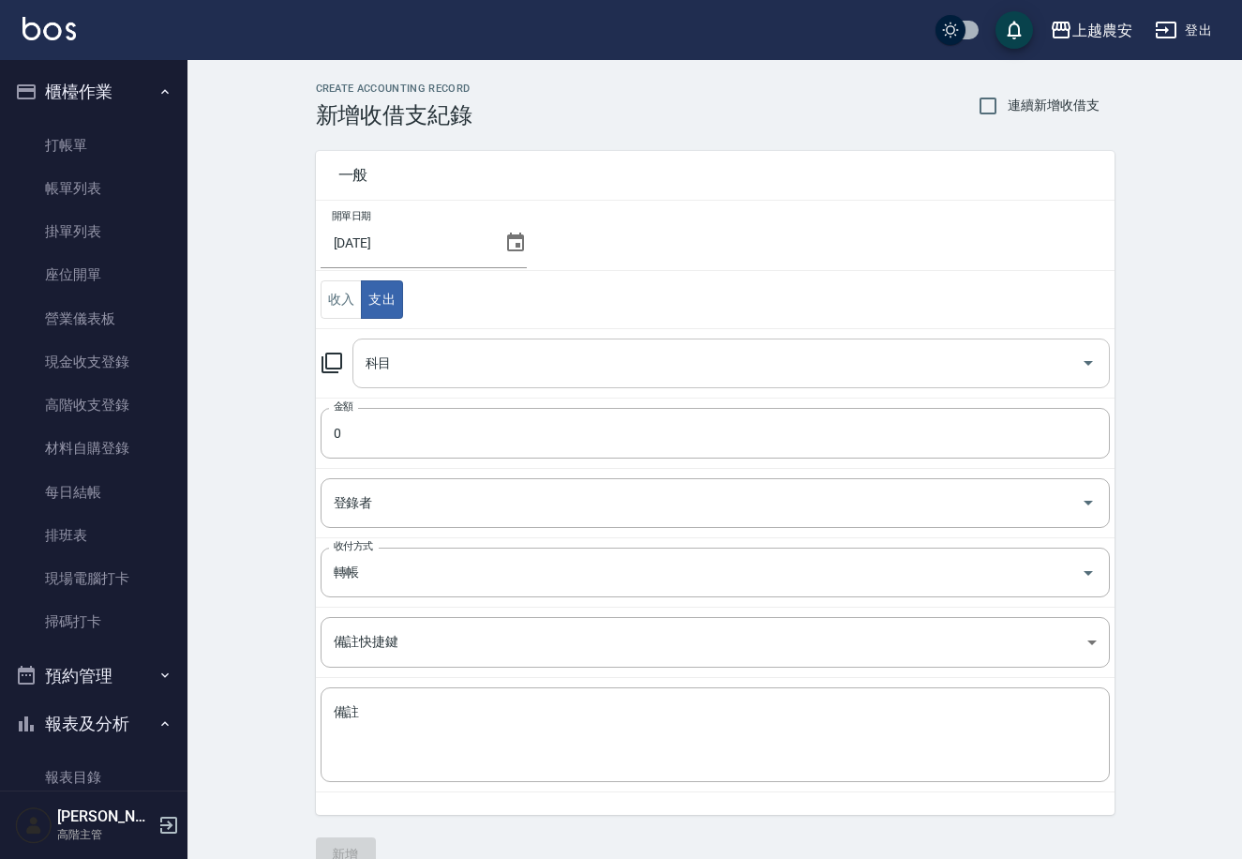
click at [522, 354] on input "科目" at bounding box center [717, 363] width 713 height 33
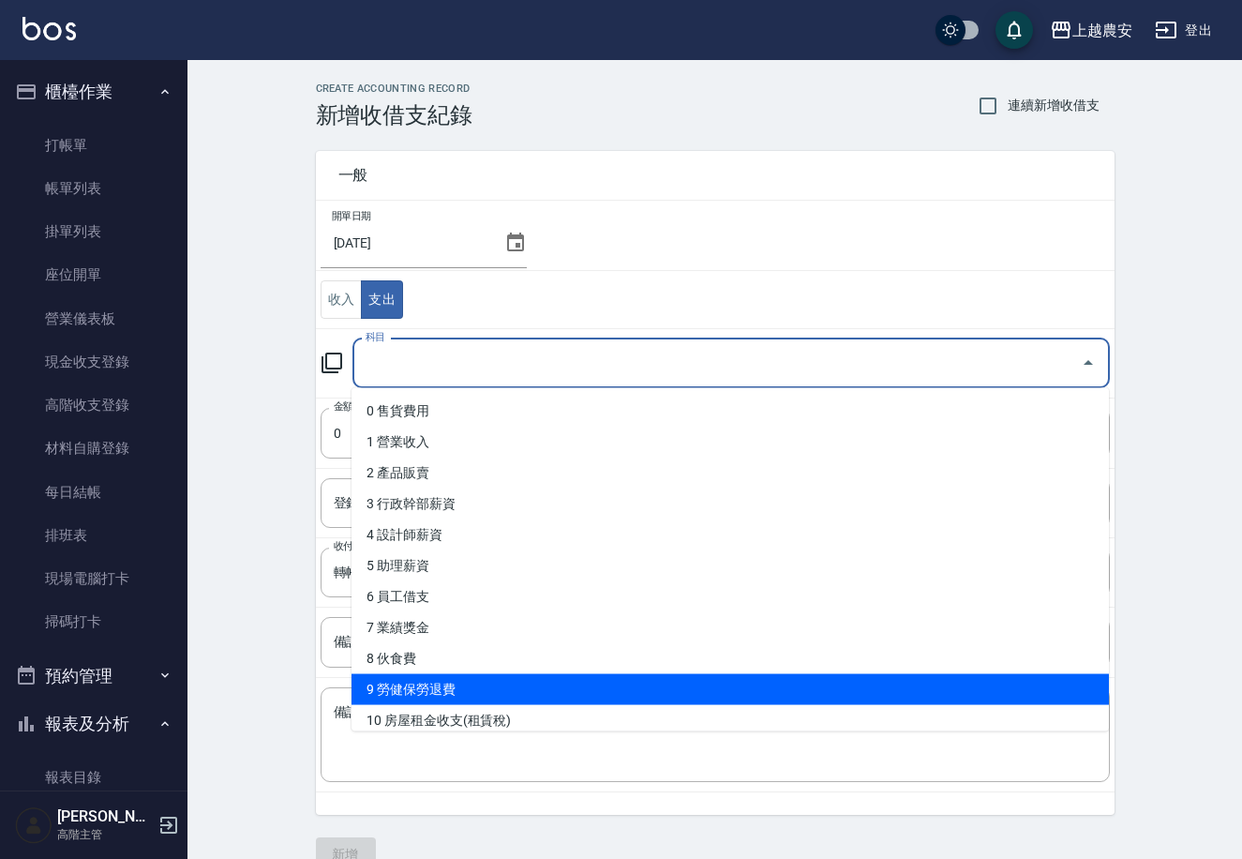
click at [469, 678] on li "9 勞健保勞退費" at bounding box center [731, 689] width 758 height 31
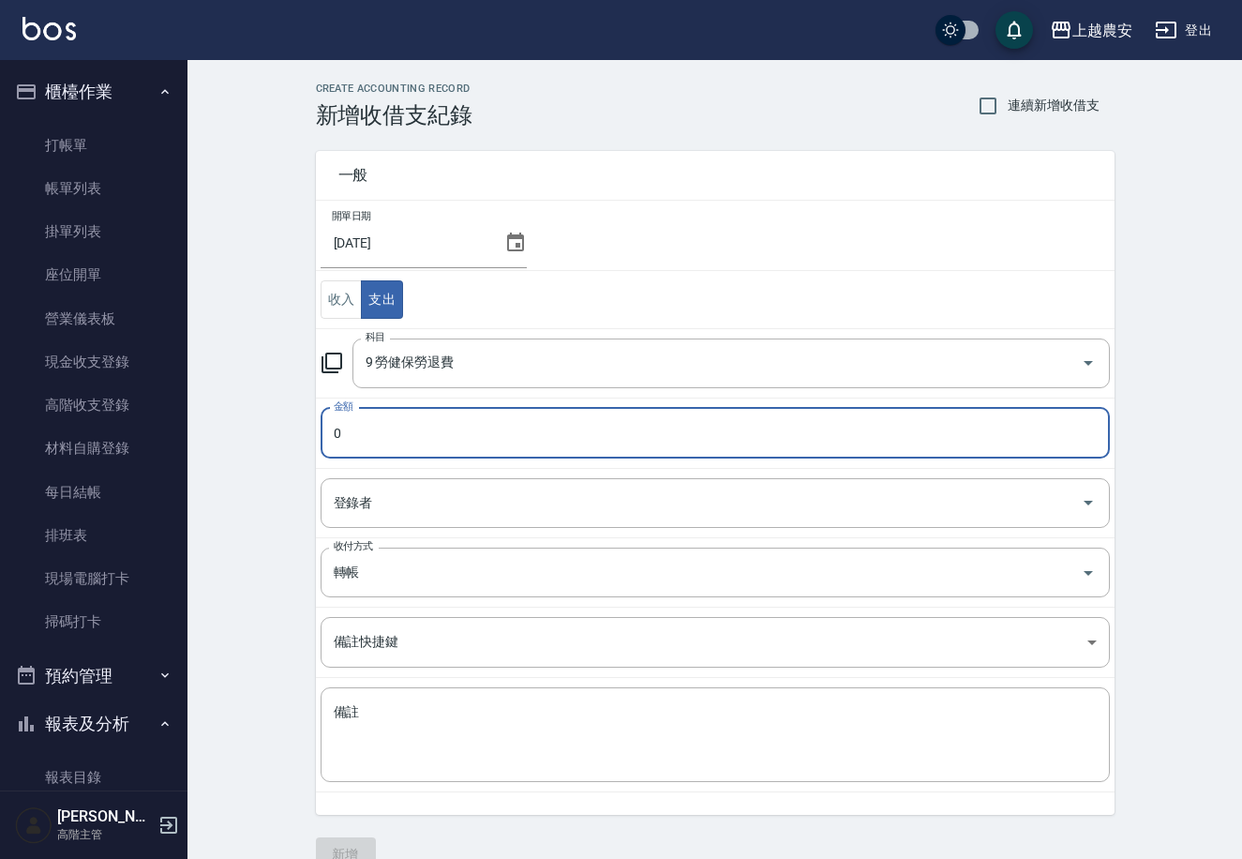
type input "9 勞健保勞退費"
type input "150352"
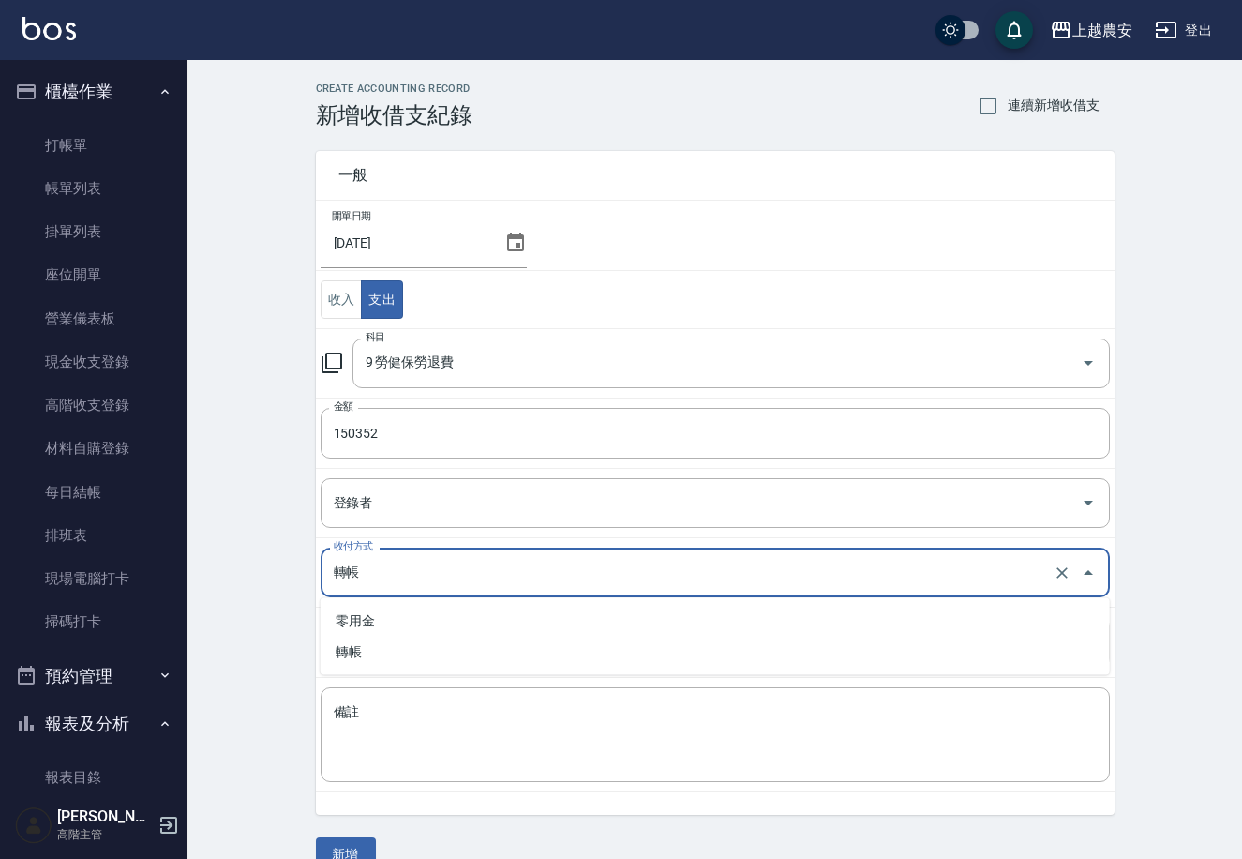
click at [408, 572] on input "轉帳" at bounding box center [689, 572] width 720 height 33
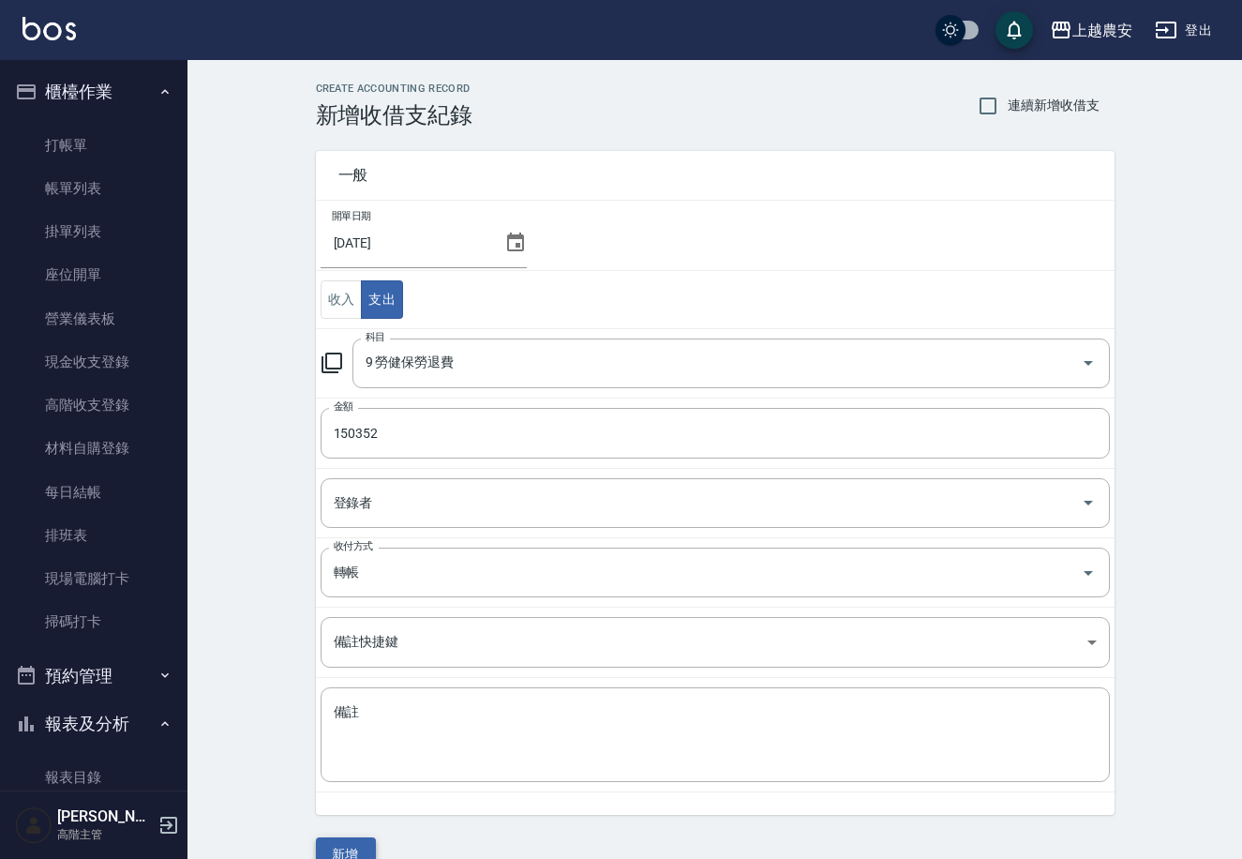
click at [360, 839] on button "新增" at bounding box center [346, 854] width 60 height 35
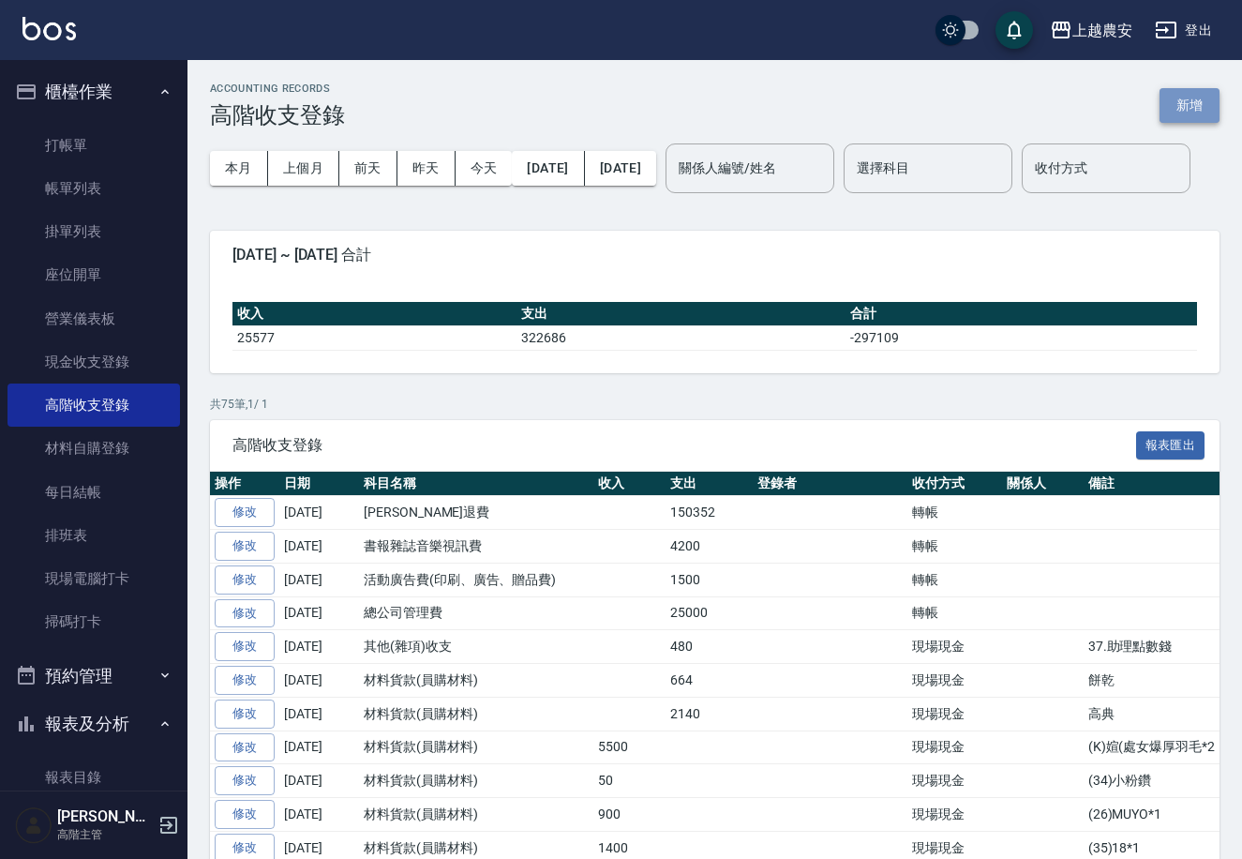
click at [1195, 100] on button "新增" at bounding box center [1190, 105] width 60 height 35
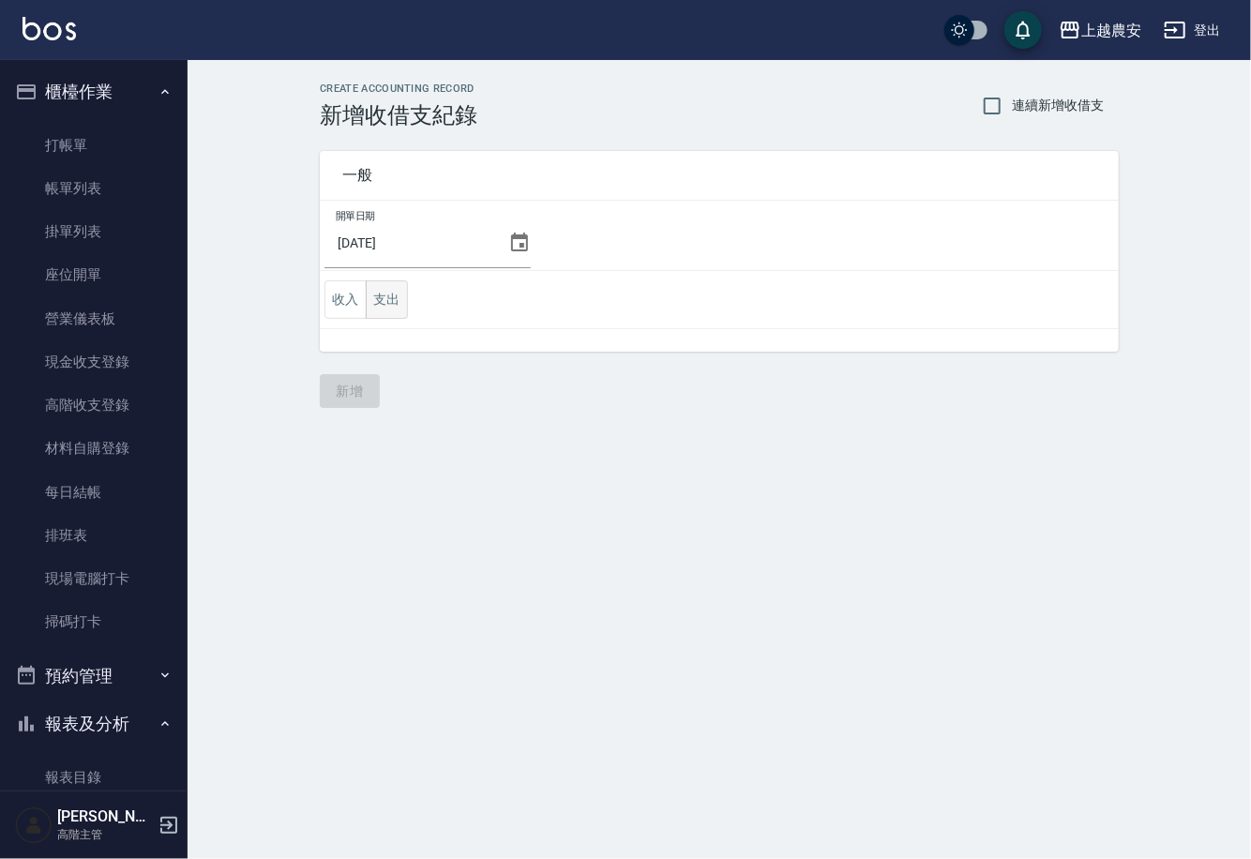
drag, startPoint x: 344, startPoint y: 299, endPoint x: 361, endPoint y: 308, distance: 18.9
click at [360, 308] on button "收入" at bounding box center [345, 299] width 42 height 38
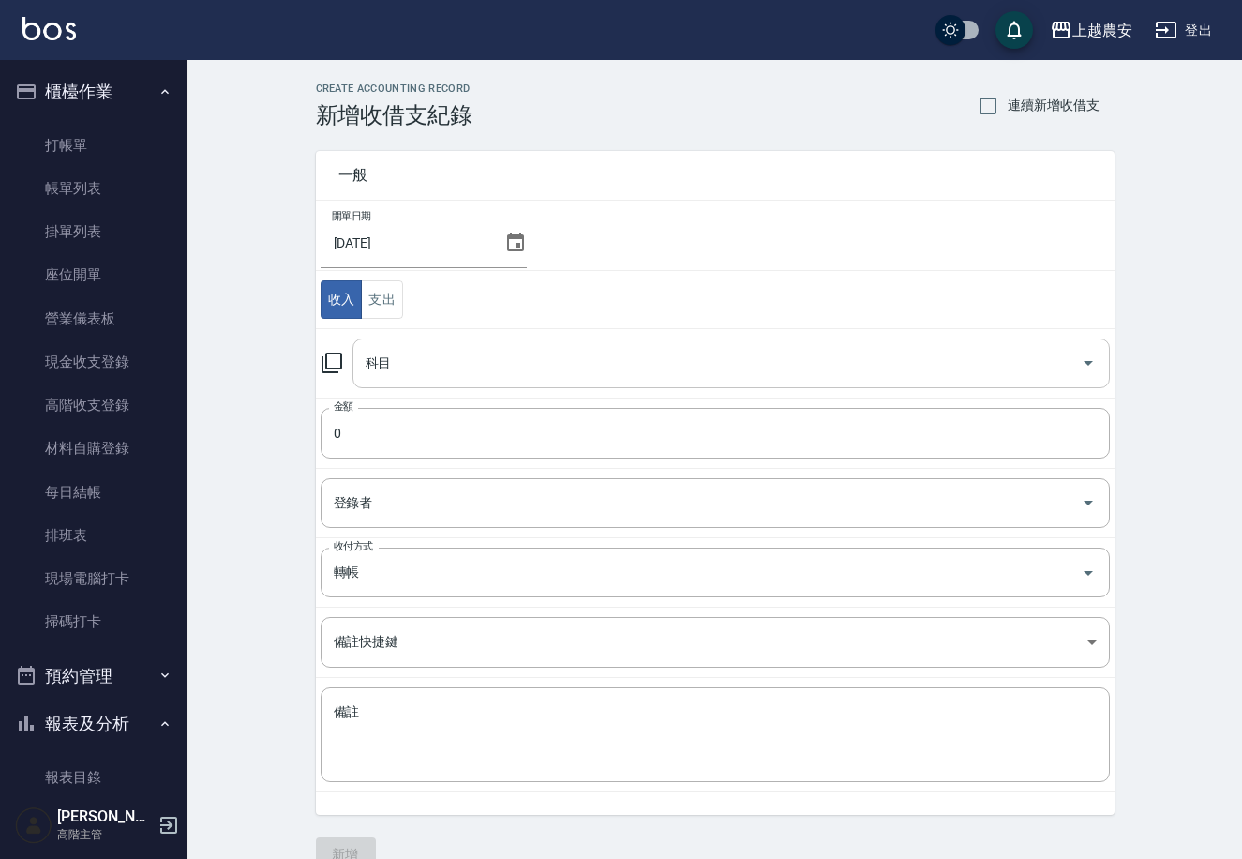
click at [452, 354] on input "科目" at bounding box center [717, 363] width 713 height 33
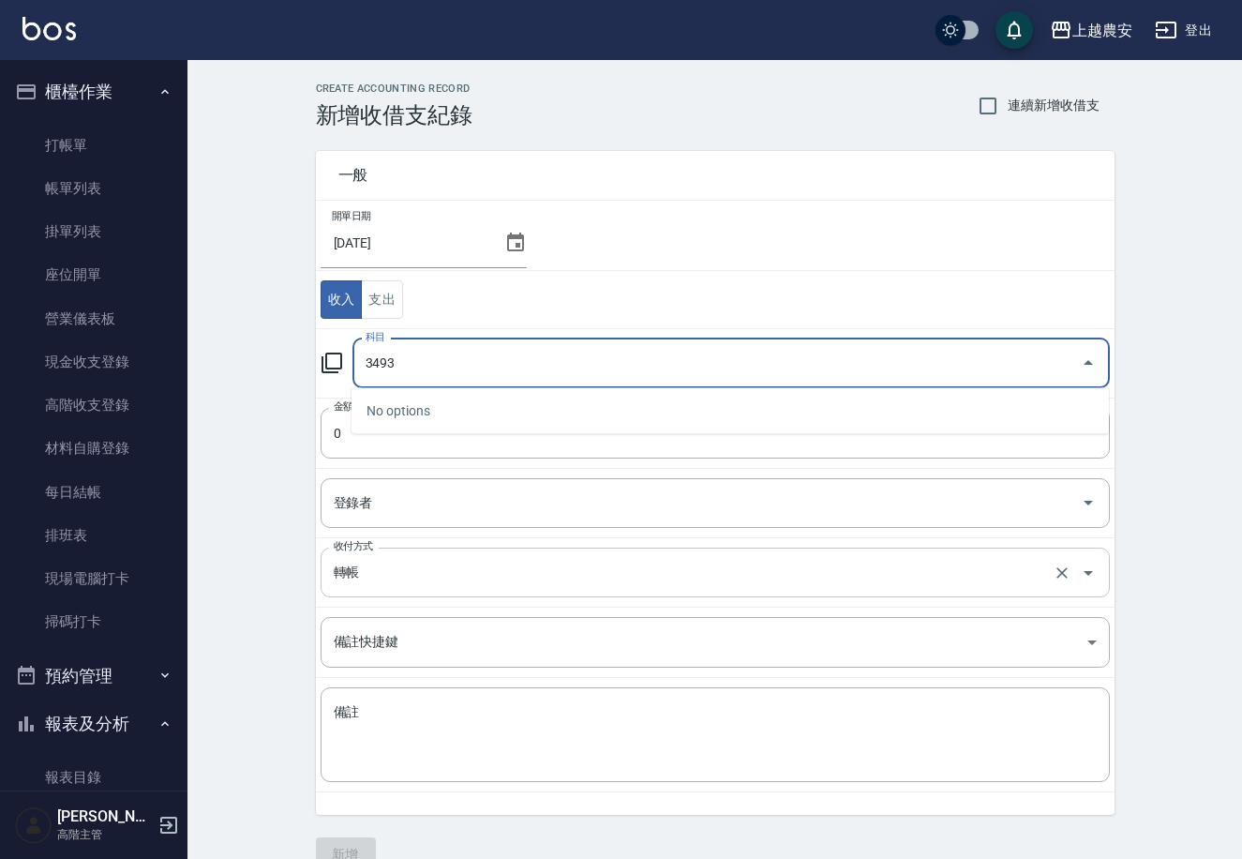
type input "3493"
click at [385, 574] on input "轉帳" at bounding box center [689, 572] width 720 height 33
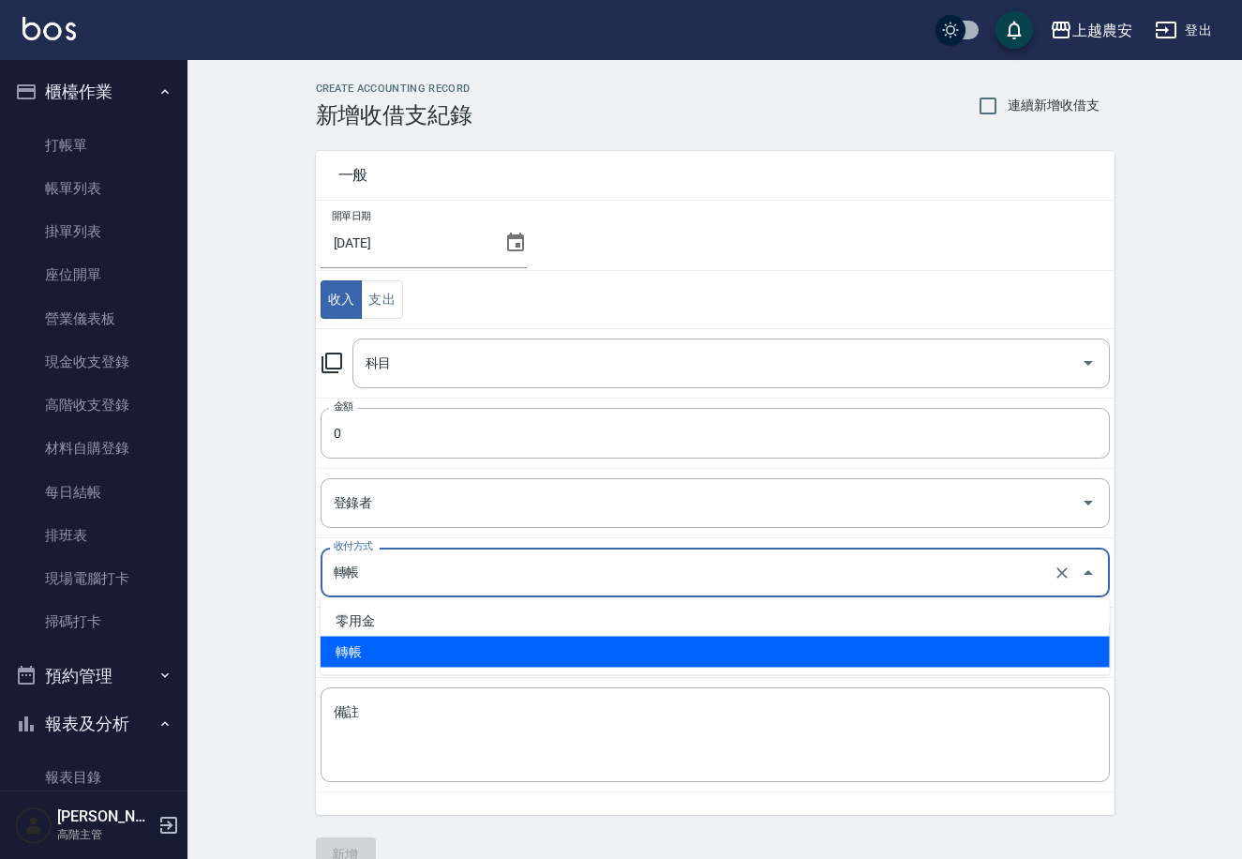
click at [345, 846] on div "一般 開單日期 2025/09/22 收入 支出 科目 科目 金額 0 金額 登錄者 登錄者 收付方式 轉帳 收付方式 備註快捷鍵 ​ 備註快捷鍵 備註 x …" at bounding box center [715, 499] width 799 height 743
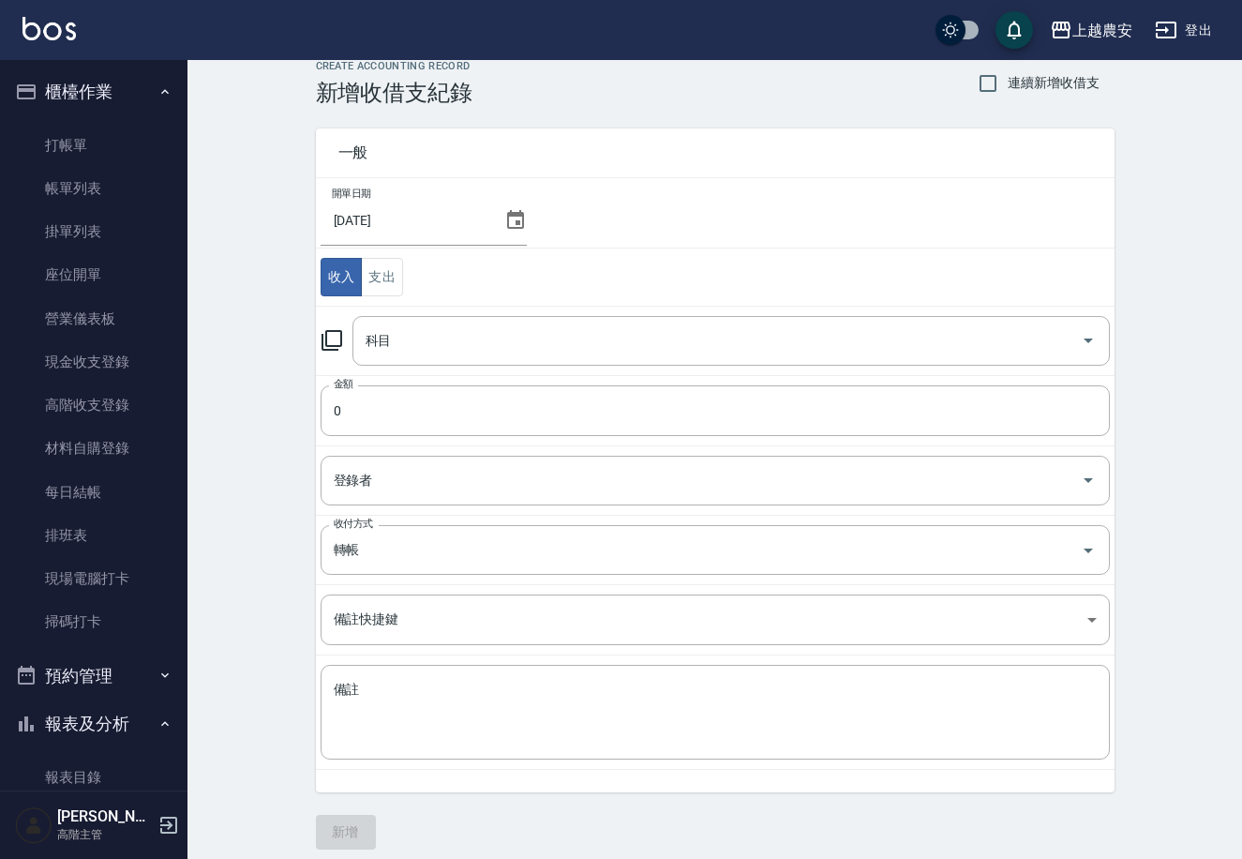
scroll to position [35, 0]
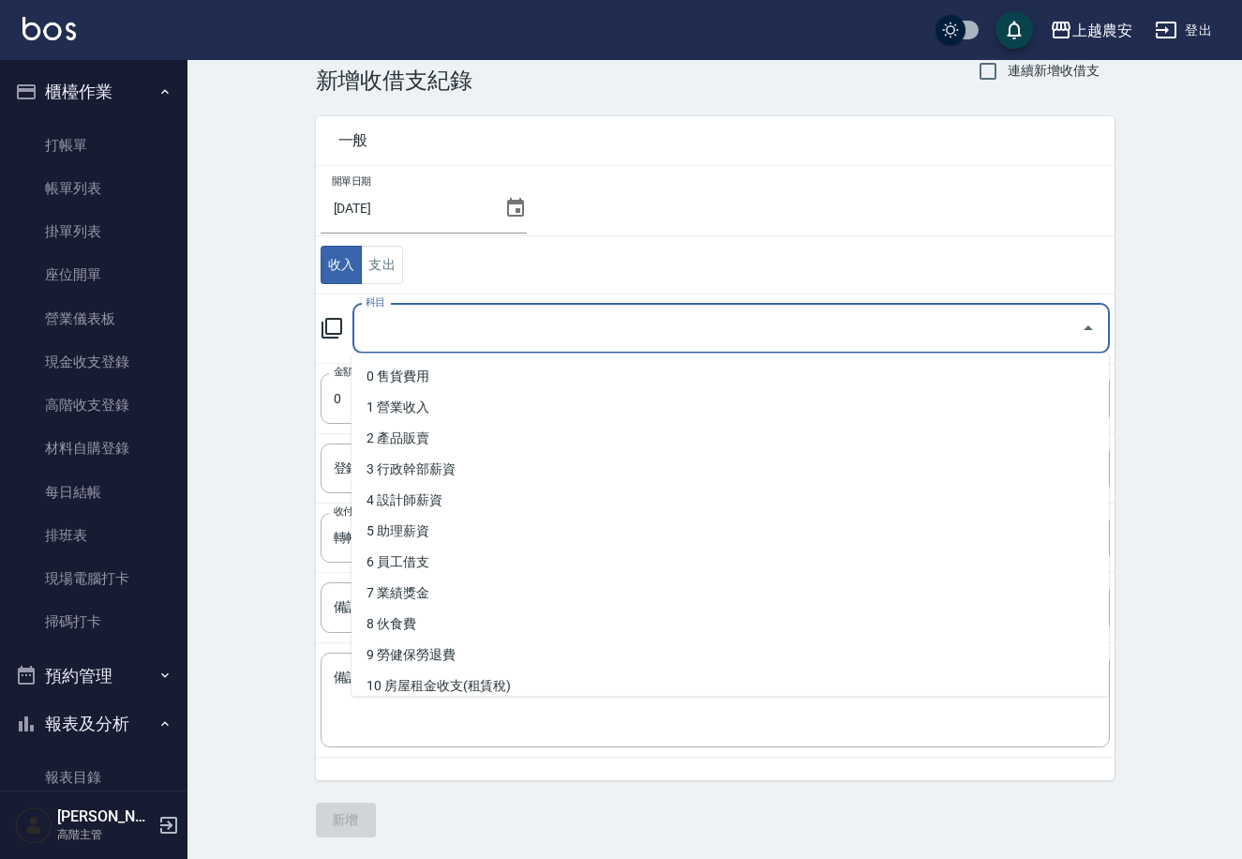
click at [485, 321] on input "科目" at bounding box center [717, 328] width 713 height 33
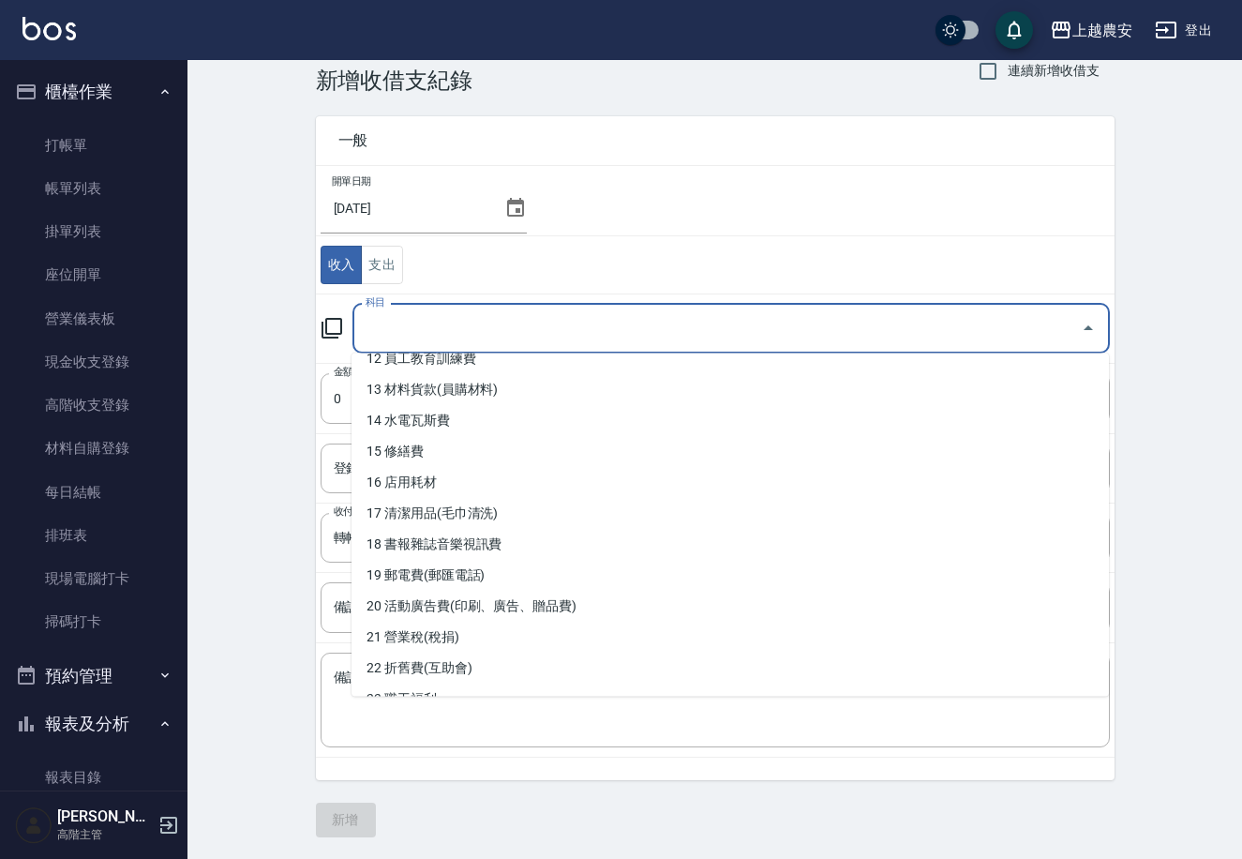
scroll to position [426, 0]
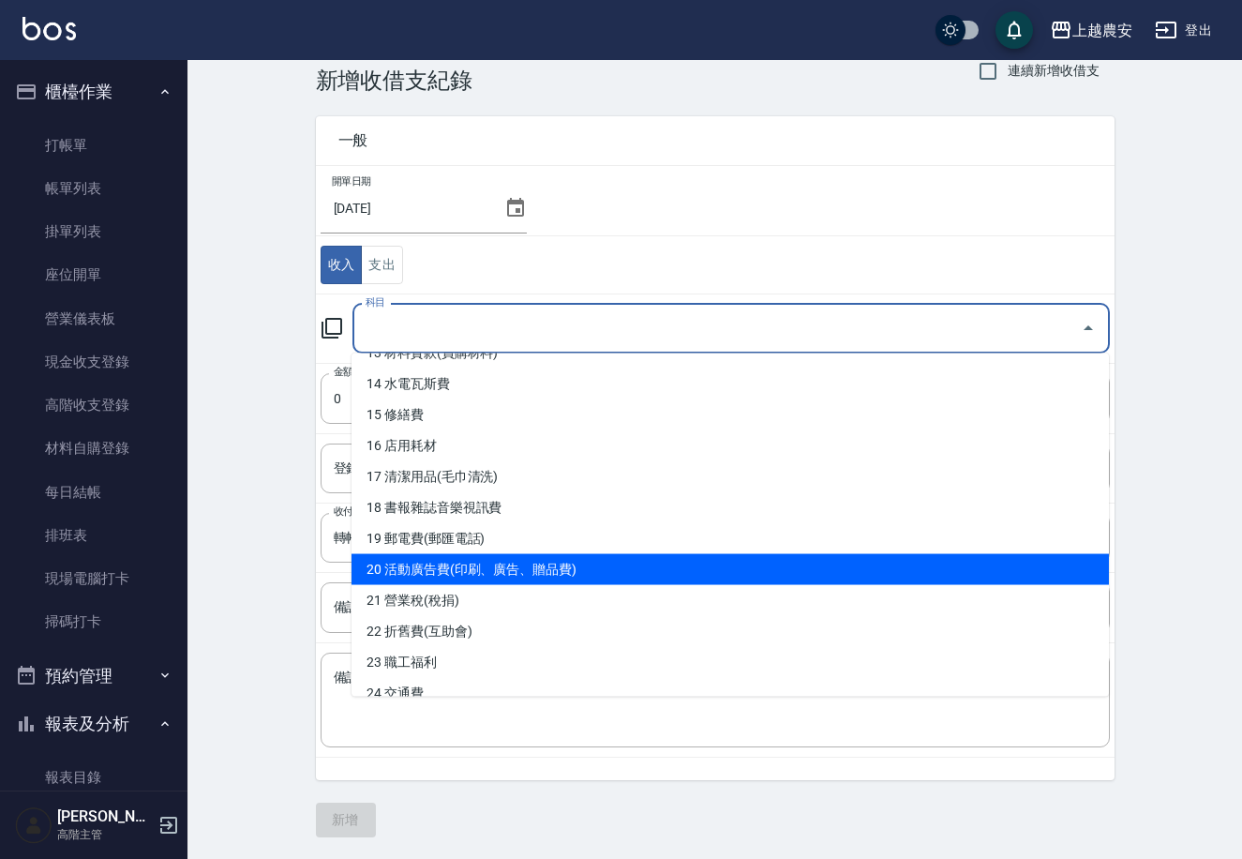
click at [595, 575] on li "20 活動廣告費(印刷、廣告、贈品費)" at bounding box center [731, 569] width 758 height 31
type input "20 活動廣告費(印刷、廣告、贈品費)"
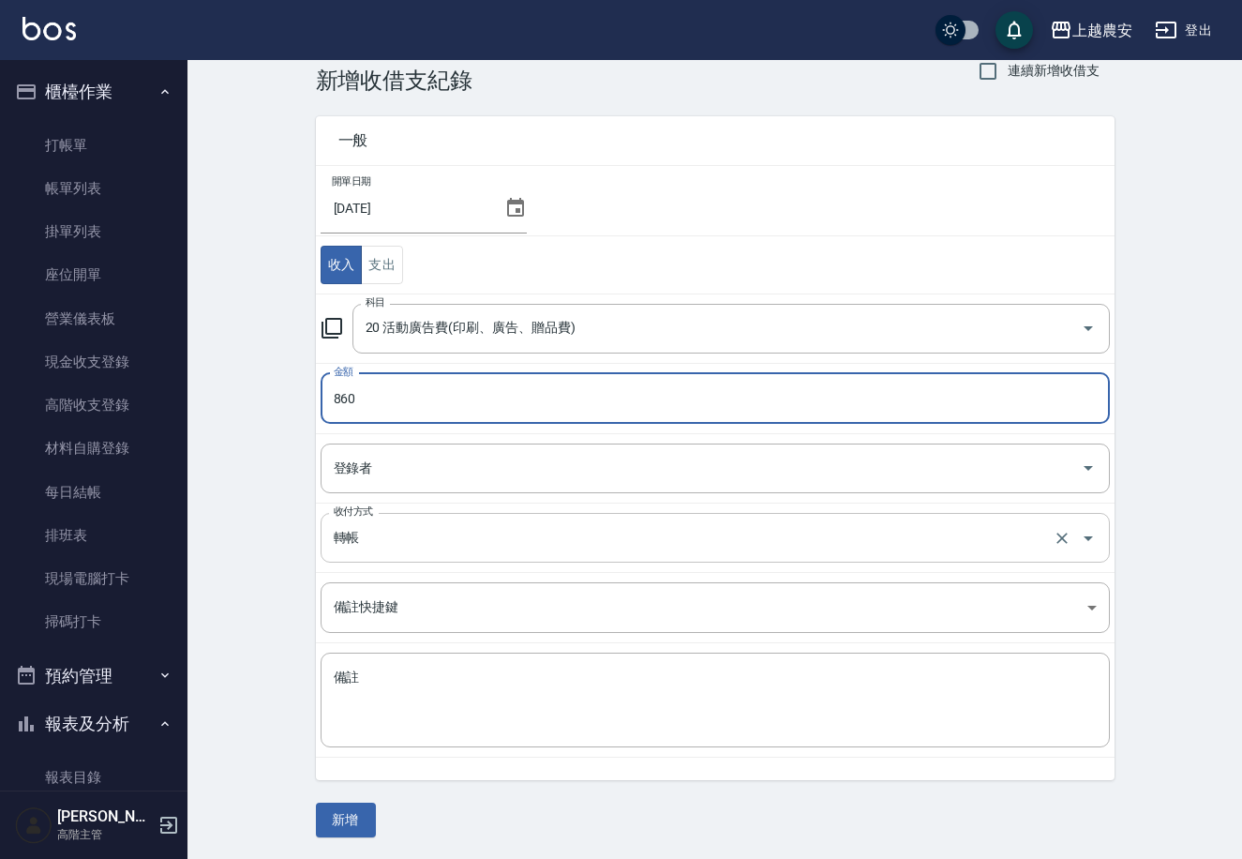
type input "860"
click at [413, 534] on input "轉帳" at bounding box center [689, 537] width 720 height 33
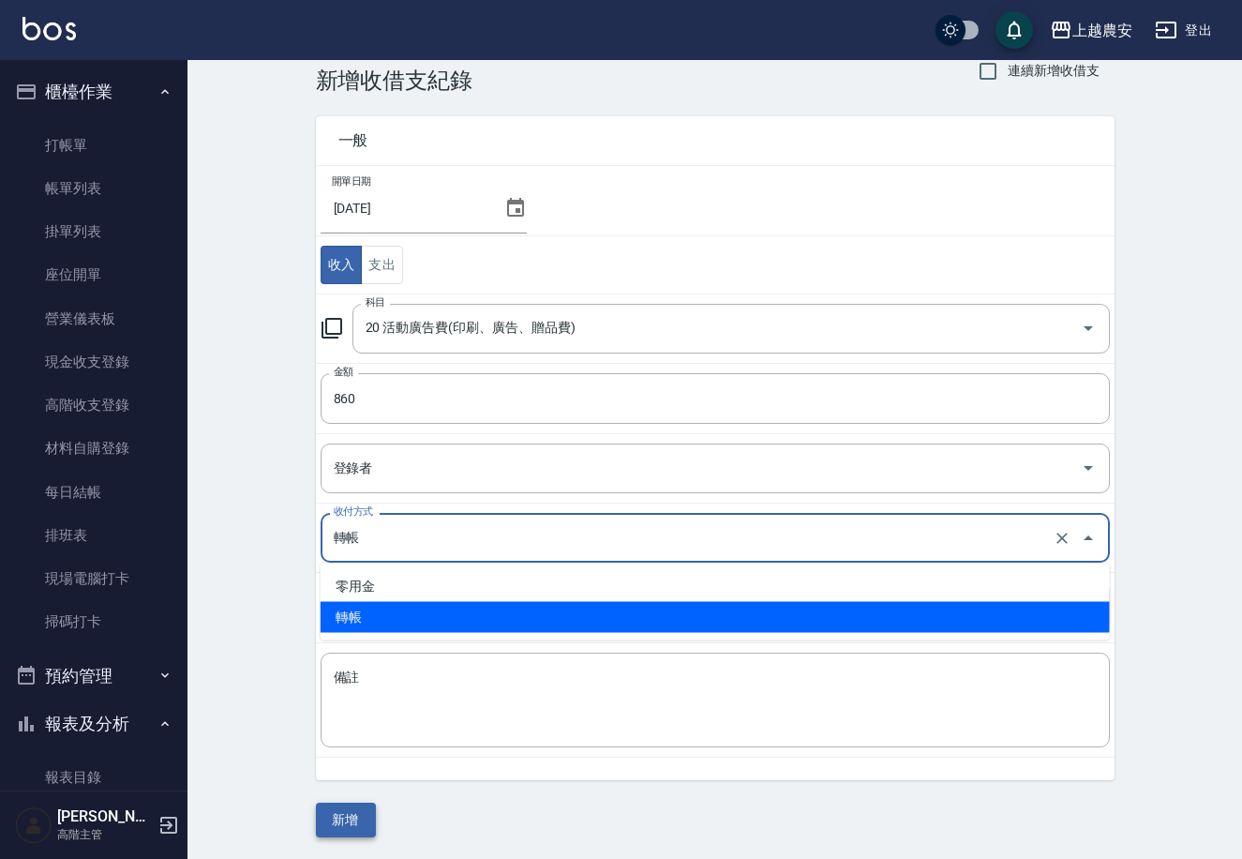
click at [338, 816] on button "新增" at bounding box center [346, 820] width 60 height 35
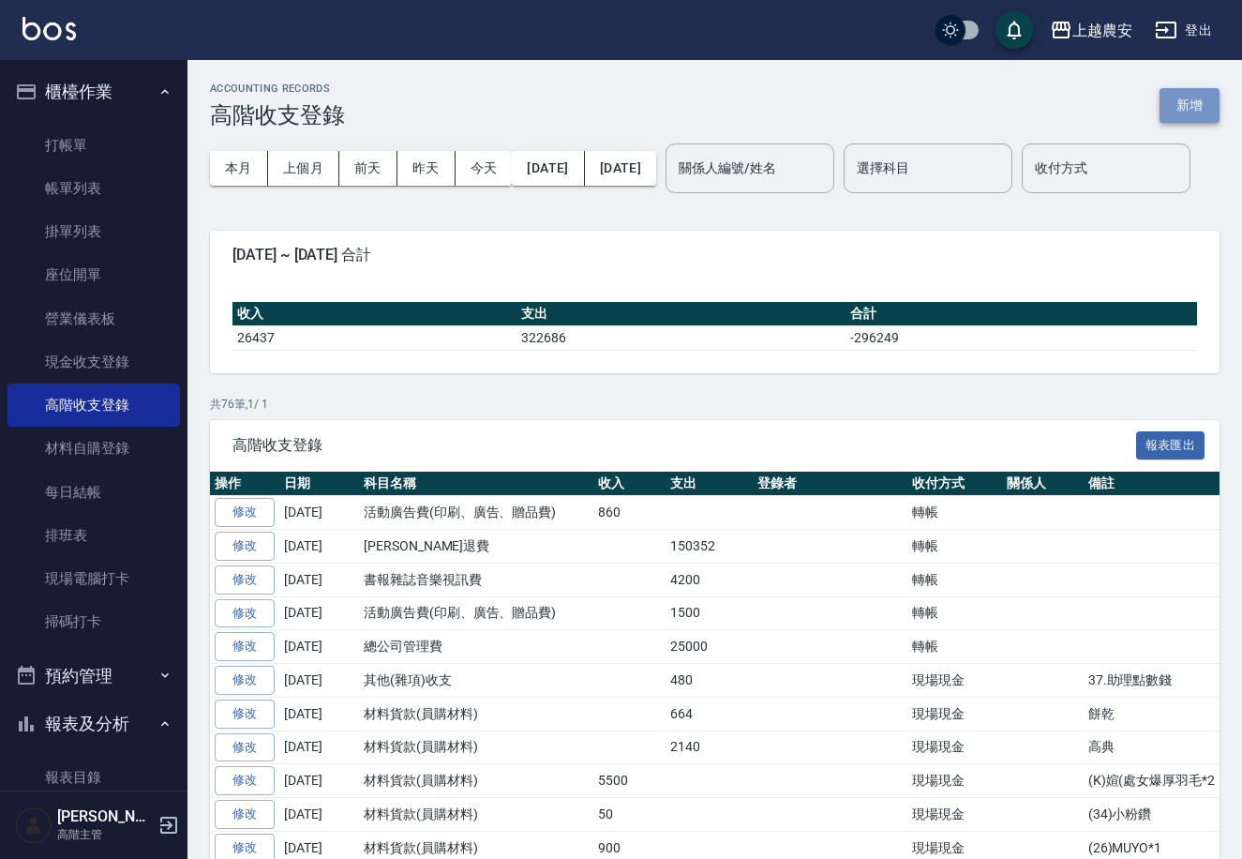
click at [1188, 110] on button "新增" at bounding box center [1190, 105] width 60 height 35
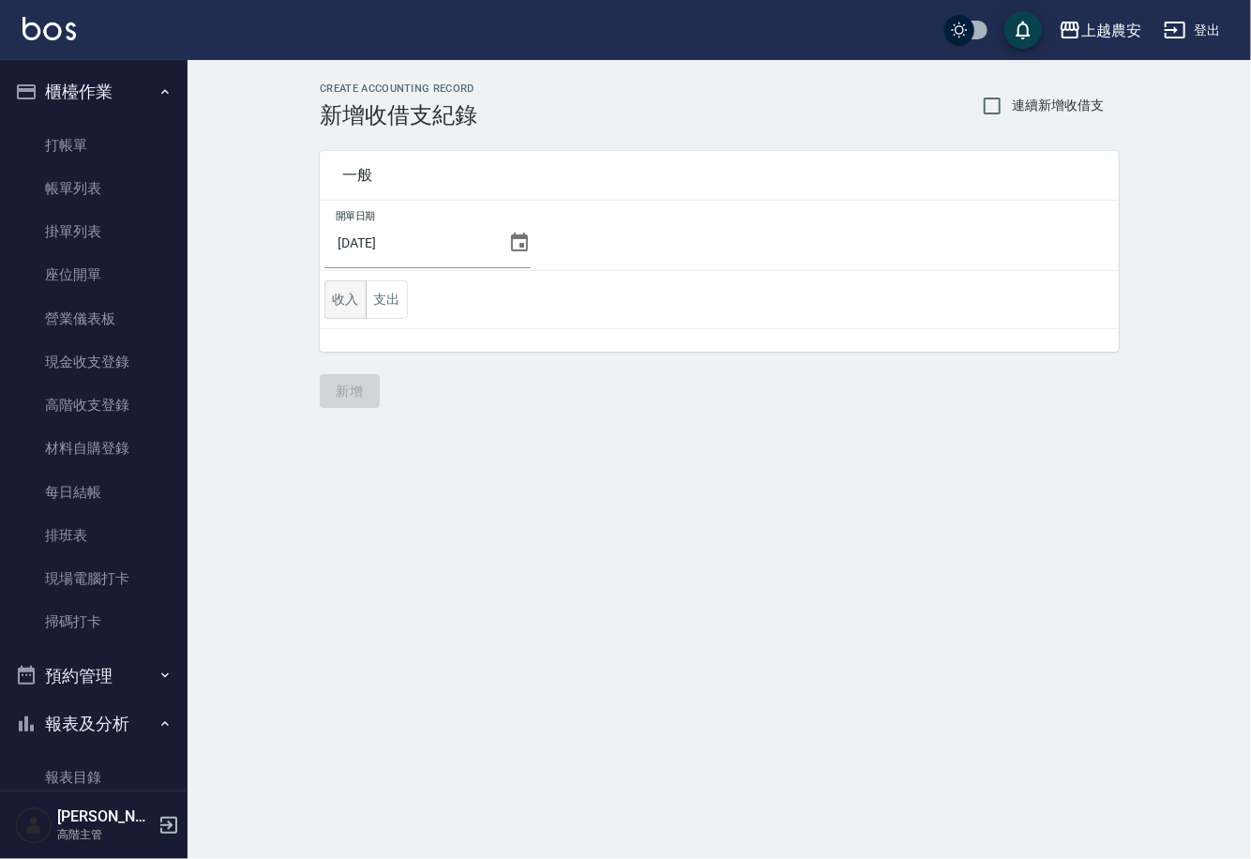
click at [347, 294] on button "收入" at bounding box center [345, 299] width 42 height 38
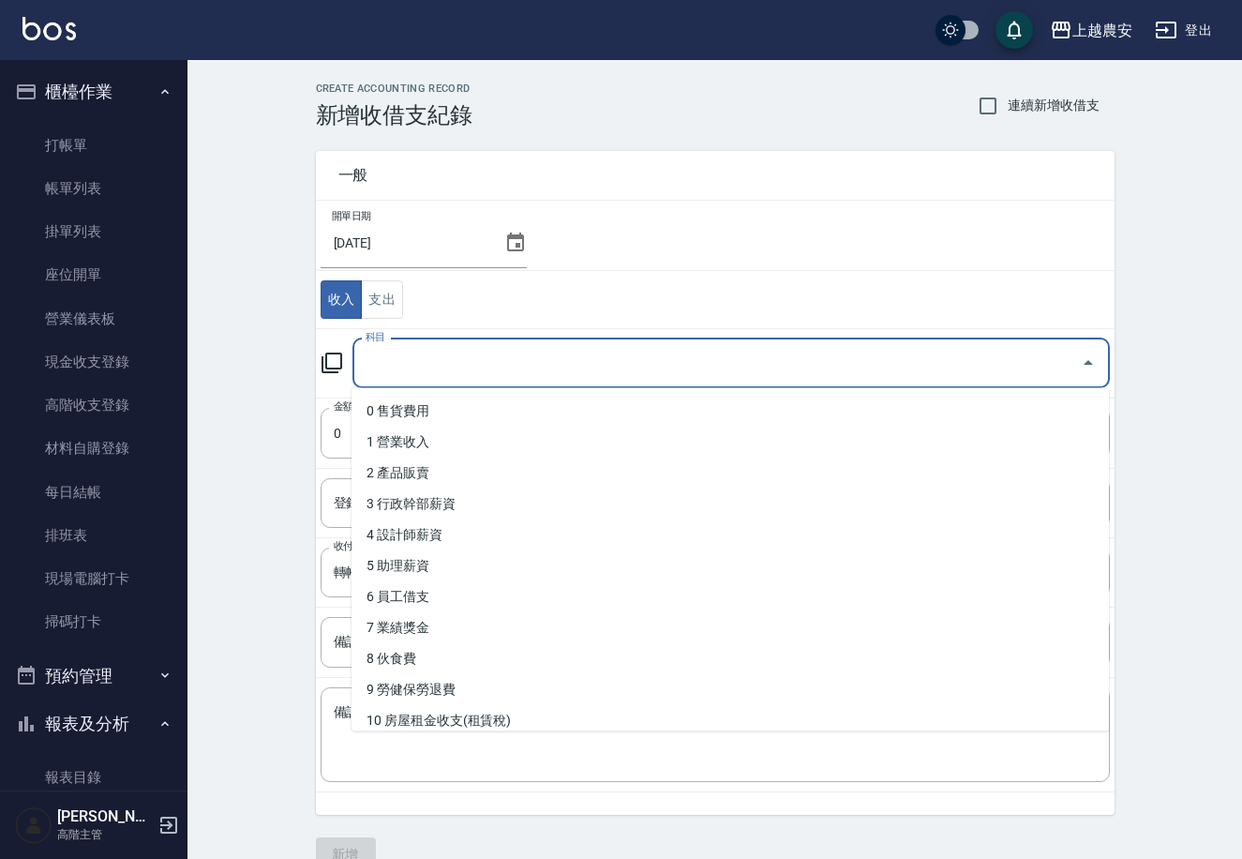
click at [463, 361] on input "科目" at bounding box center [717, 363] width 713 height 33
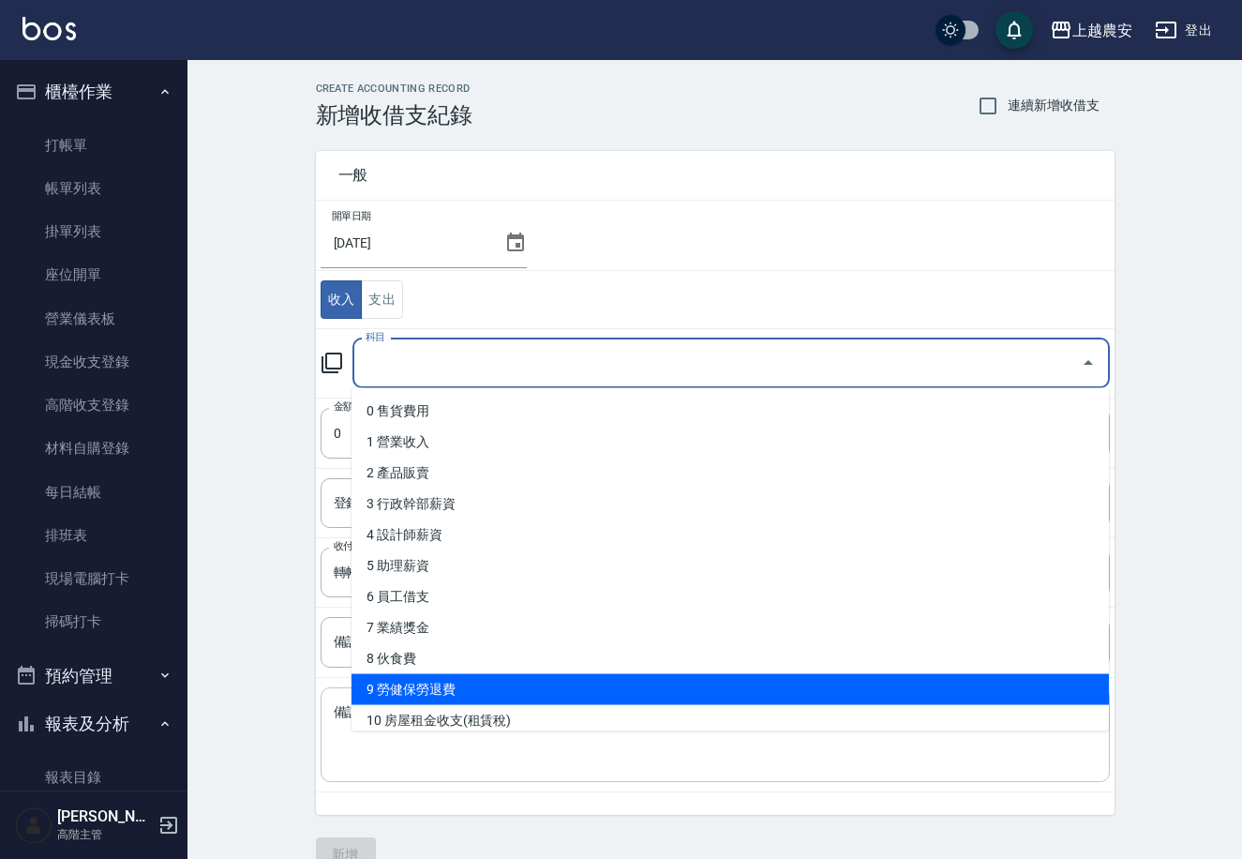
click at [476, 692] on li "9 勞健保勞退費" at bounding box center [731, 689] width 758 height 31
type input "9 勞健保勞退費"
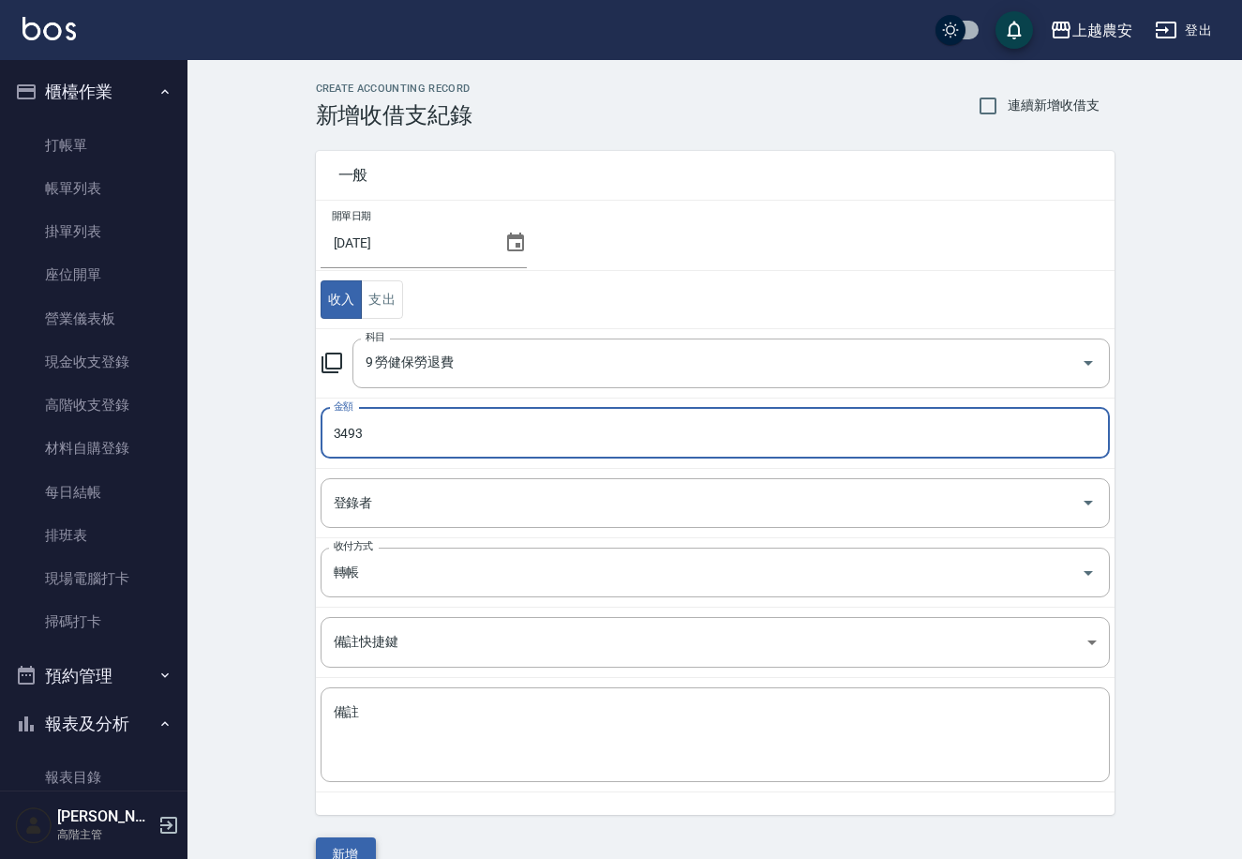
type input "3493"
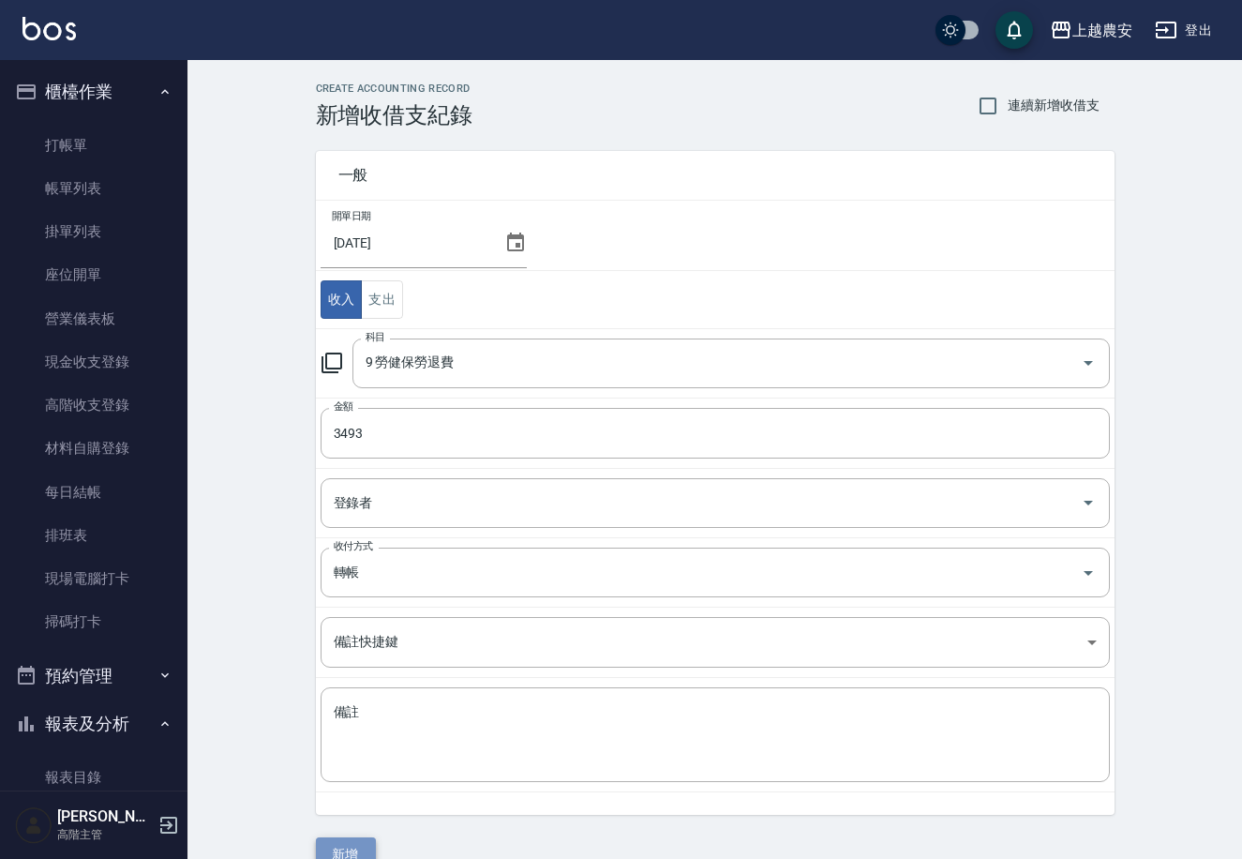
click at [338, 849] on button "新增" at bounding box center [346, 854] width 60 height 35
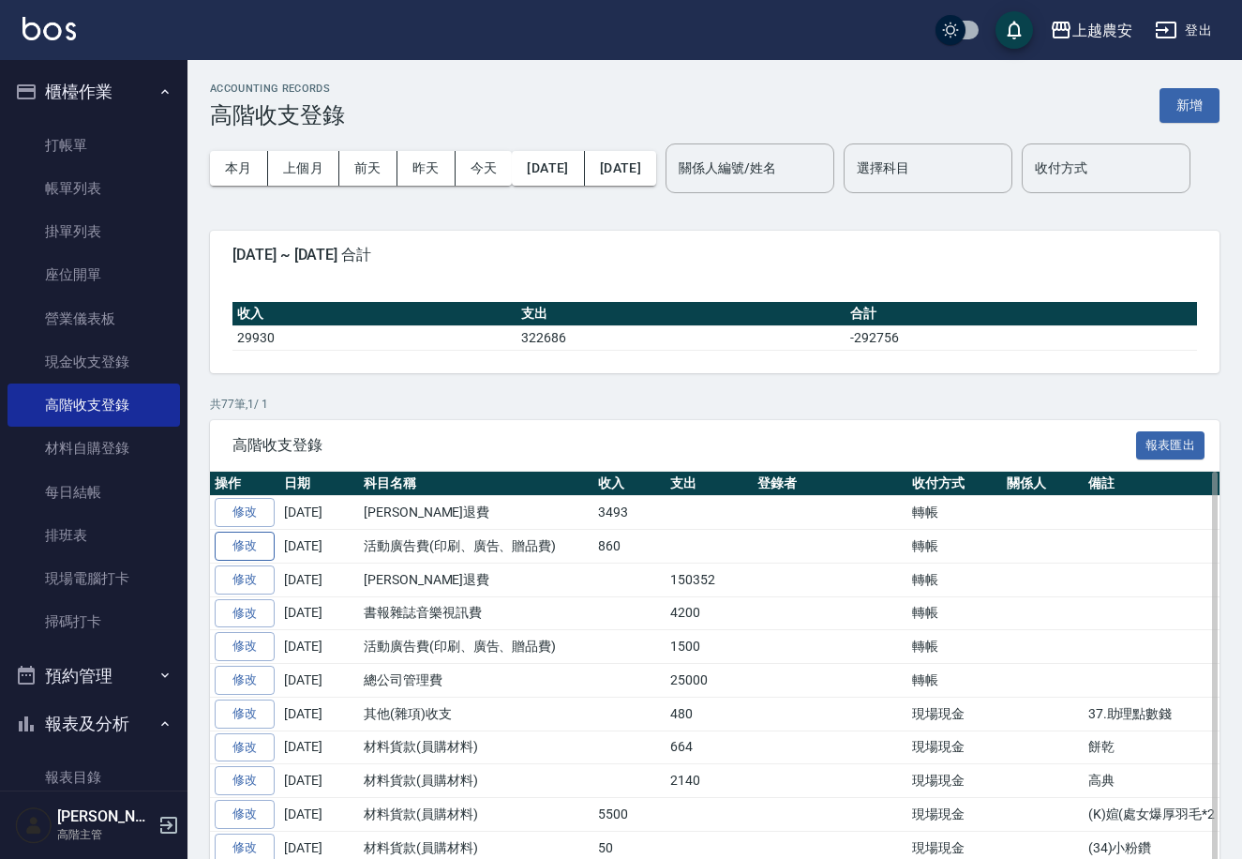
click at [252, 561] on link "修改" at bounding box center [245, 546] width 60 height 29
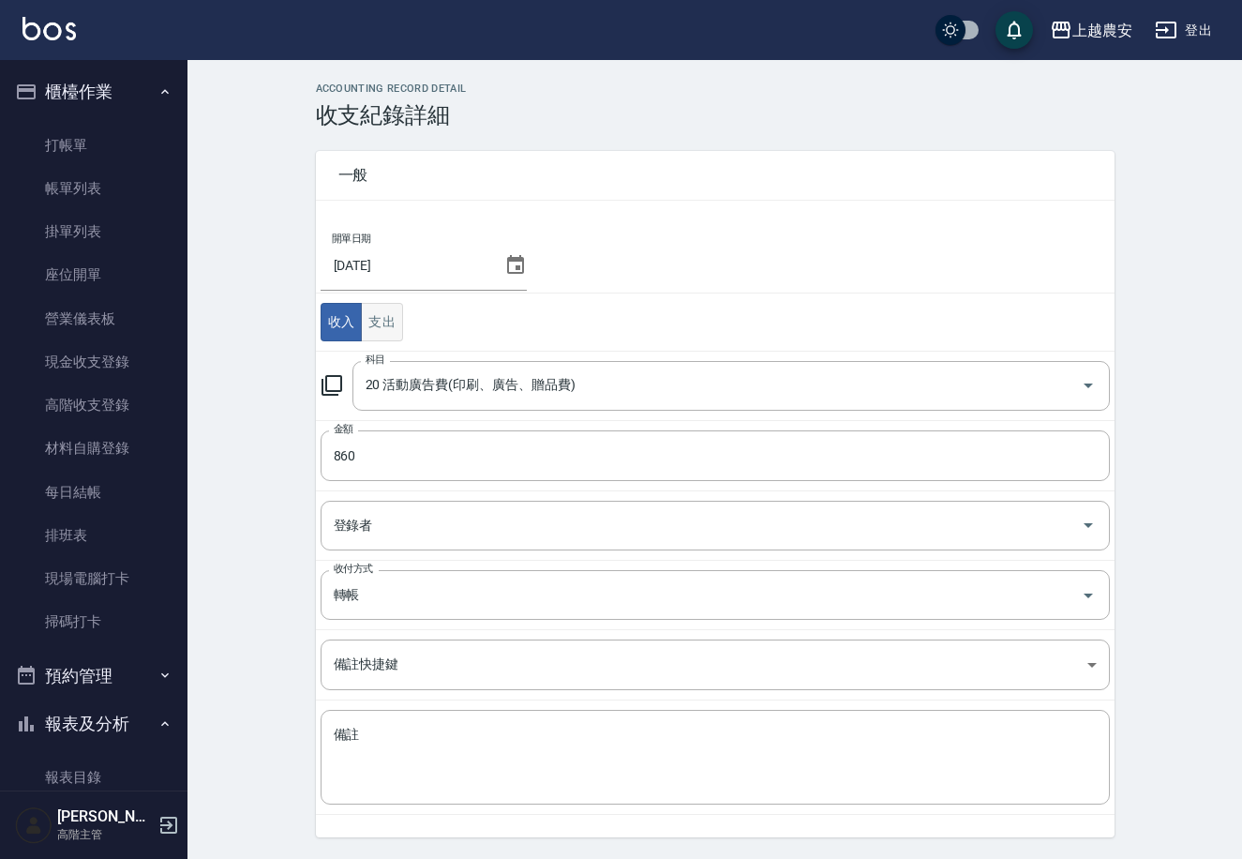
click at [384, 318] on button "支出" at bounding box center [382, 322] width 42 height 38
click at [347, 323] on button "收入" at bounding box center [342, 322] width 42 height 38
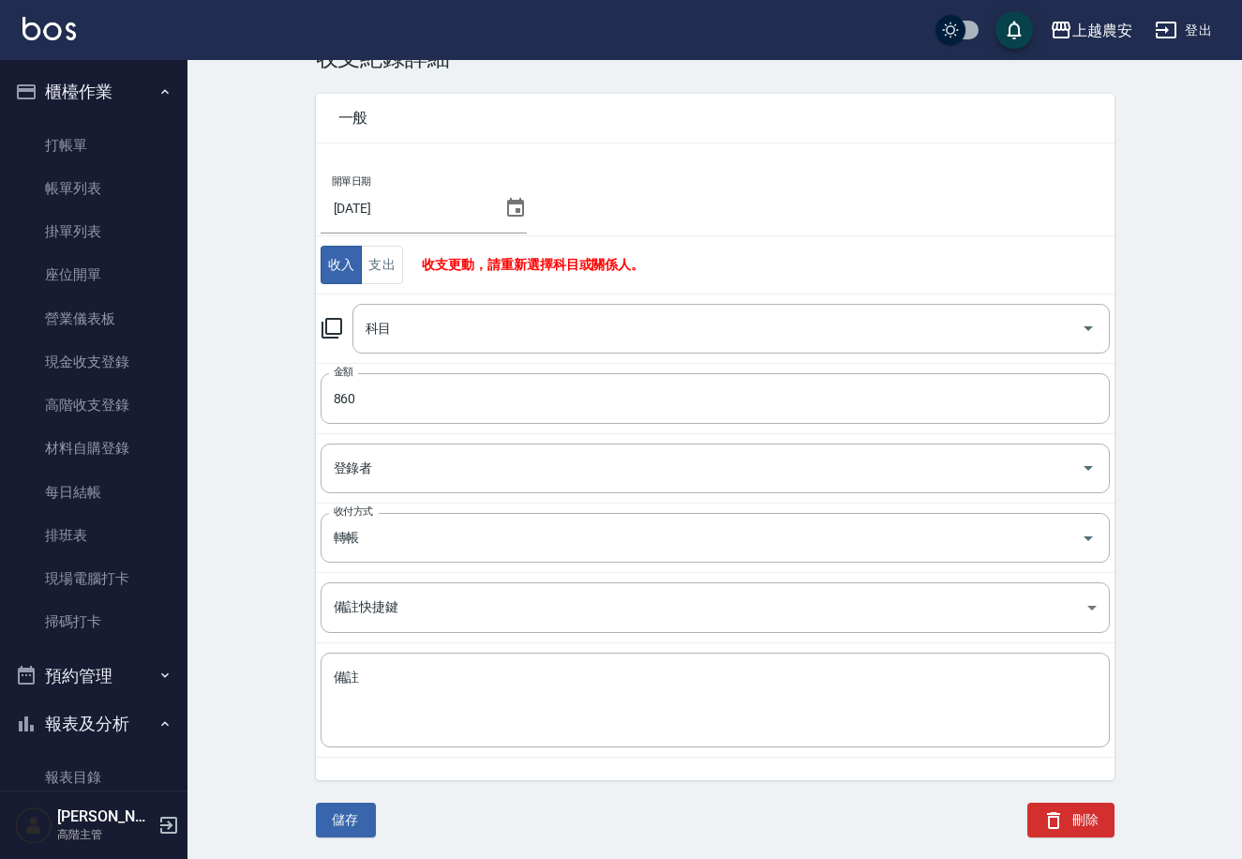
drag, startPoint x: 235, startPoint y: 305, endPoint x: 236, endPoint y: 315, distance: 10.4
click at [235, 314] on div "ACCOUNTING RECORD DETAIL 收支紀錄詳細 一般 開單日期 2025/09/22 收入 支出 收支更動，請重新選擇科目或關係人。 科目 科…" at bounding box center [715, 442] width 1055 height 834
drag, startPoint x: 1081, startPoint y: 813, endPoint x: 1072, endPoint y: 796, distance: 19.3
click at [1076, 808] on button "刪除" at bounding box center [1071, 820] width 87 height 35
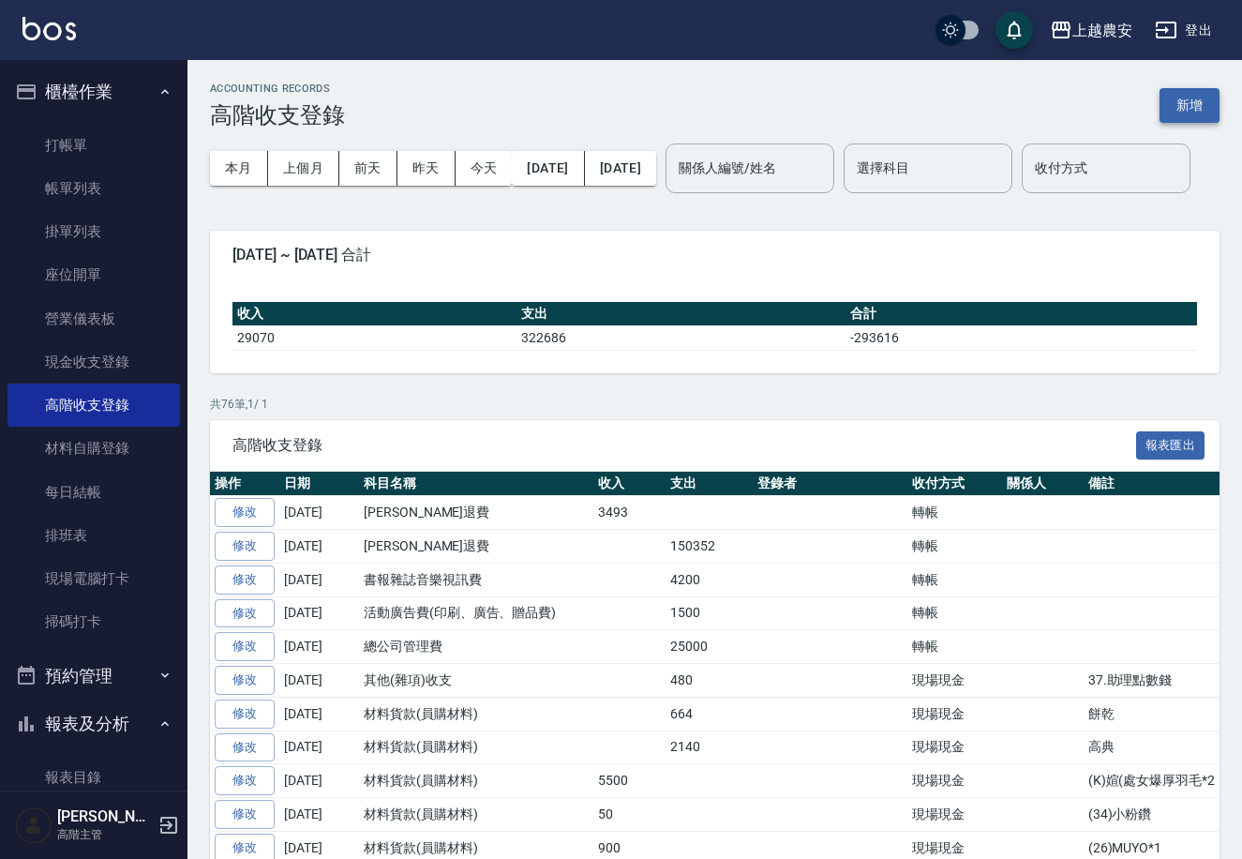
click at [1181, 90] on button "新增" at bounding box center [1190, 105] width 60 height 35
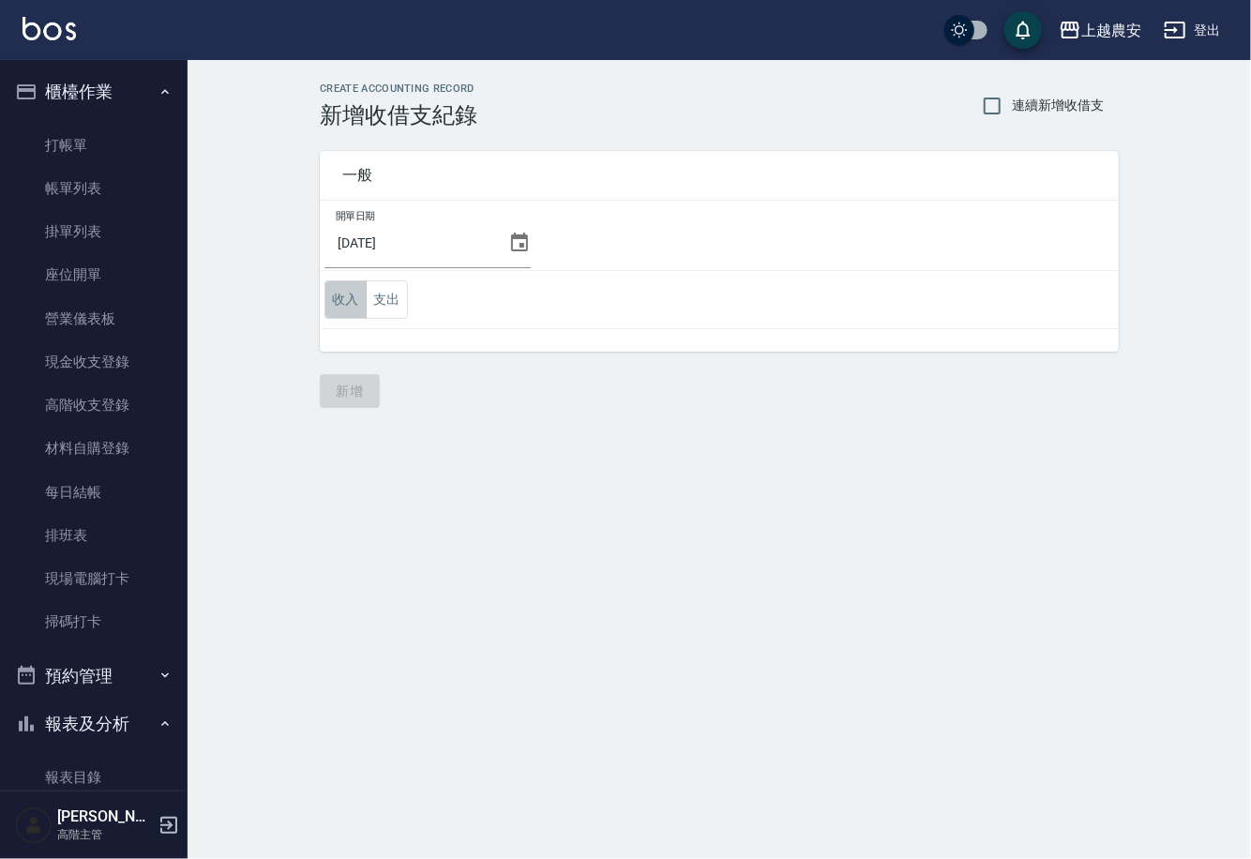
click at [336, 297] on button "收入" at bounding box center [345, 299] width 42 height 38
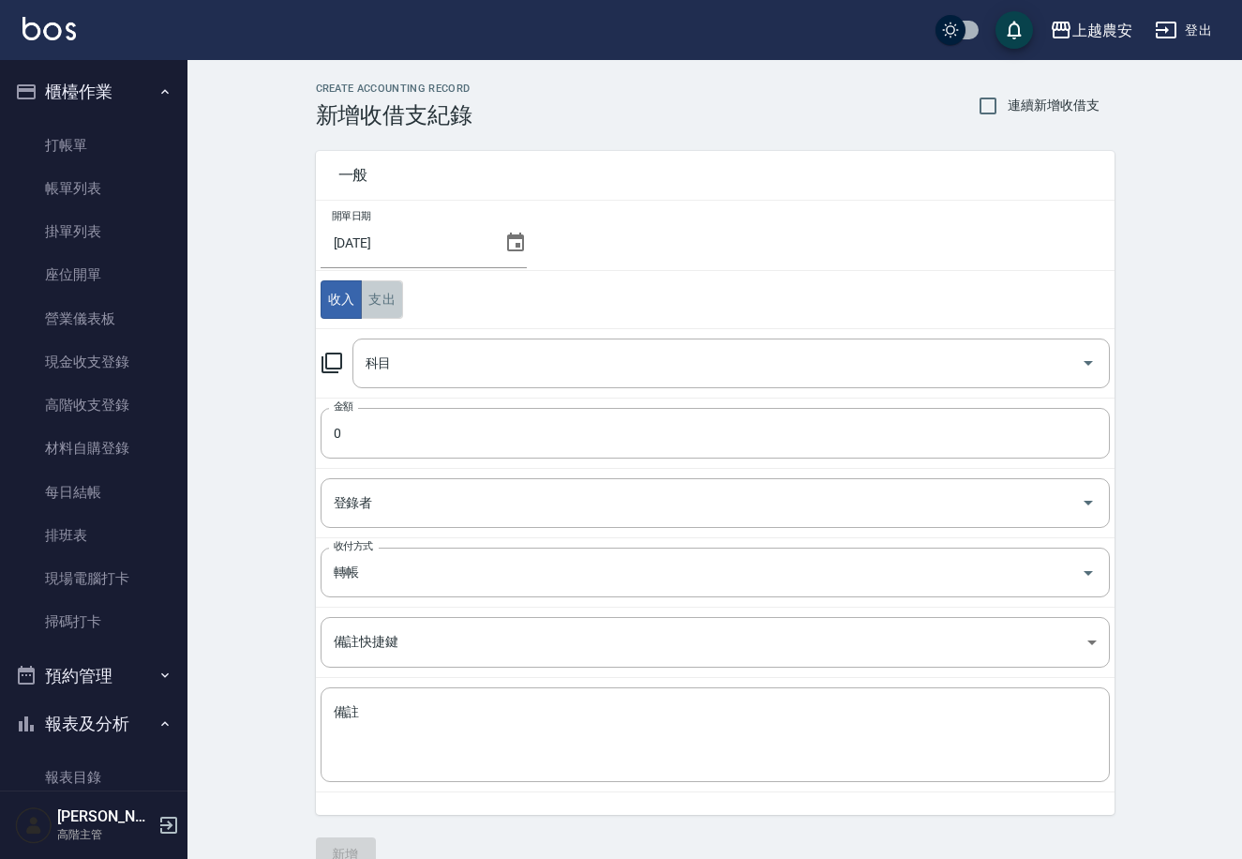
drag, startPoint x: 382, startPoint y: 294, endPoint x: 394, endPoint y: 298, distance: 12.8
click at [380, 294] on button "支出" at bounding box center [382, 299] width 42 height 38
click at [476, 354] on input "科目" at bounding box center [717, 363] width 713 height 33
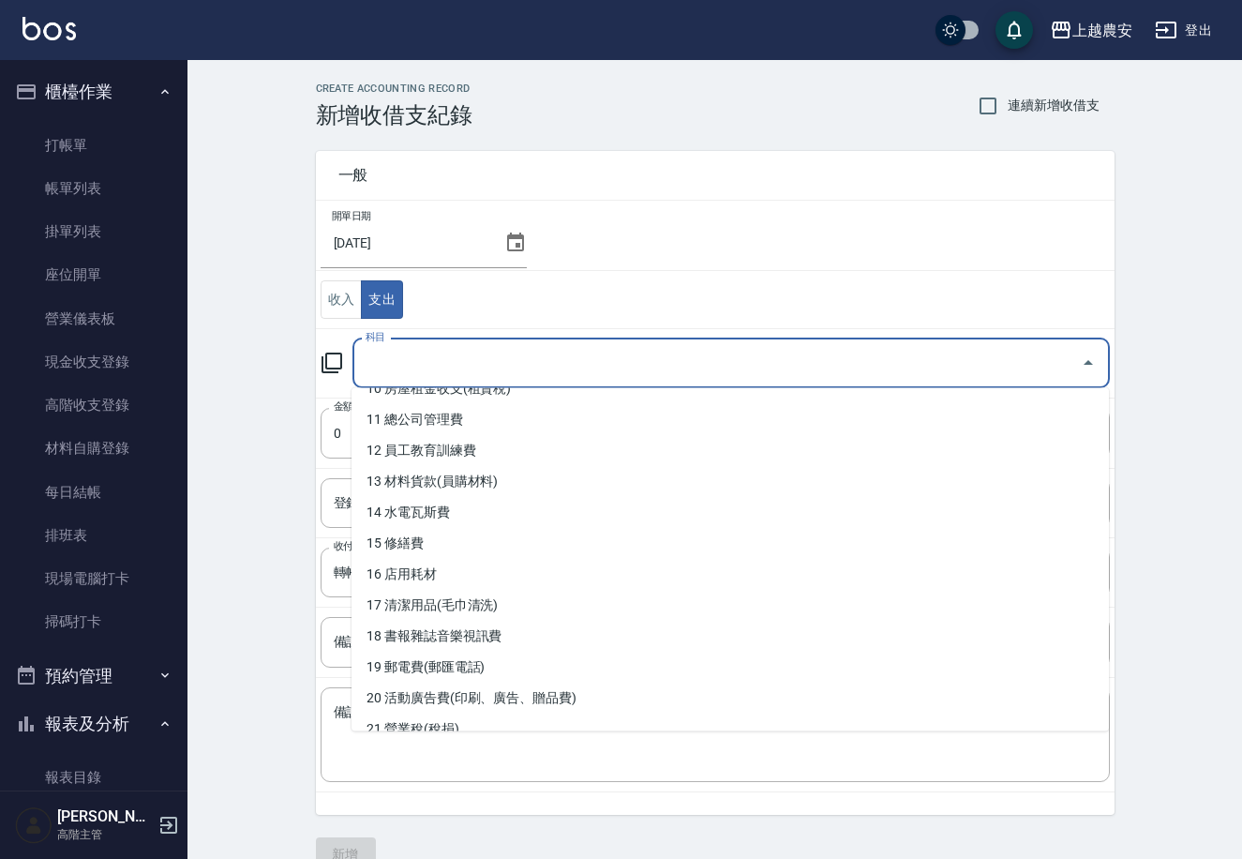
scroll to position [402, 0]
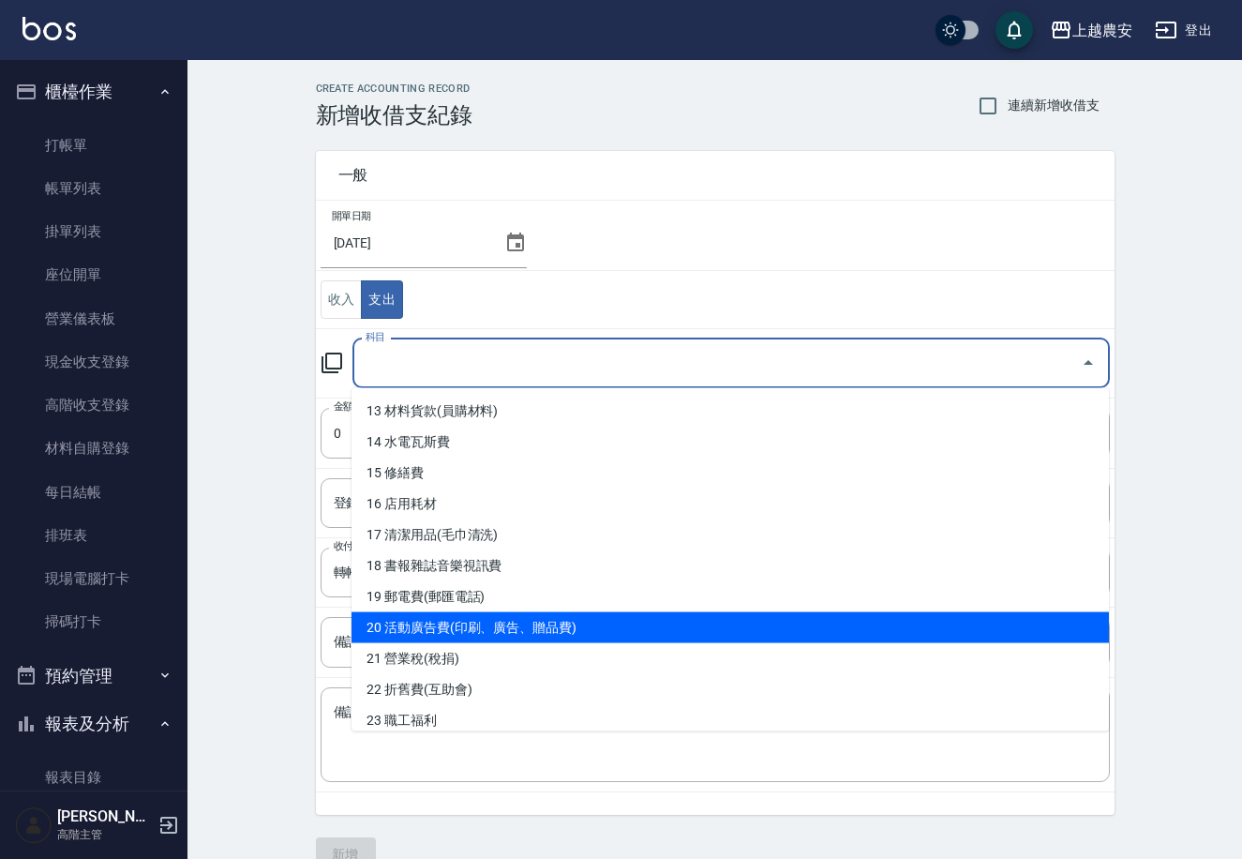
click at [482, 620] on li "20 活動廣告費(印刷、廣告、贈品費)" at bounding box center [731, 627] width 758 height 31
type input "20 活動廣告費(印刷、廣告、贈品費)"
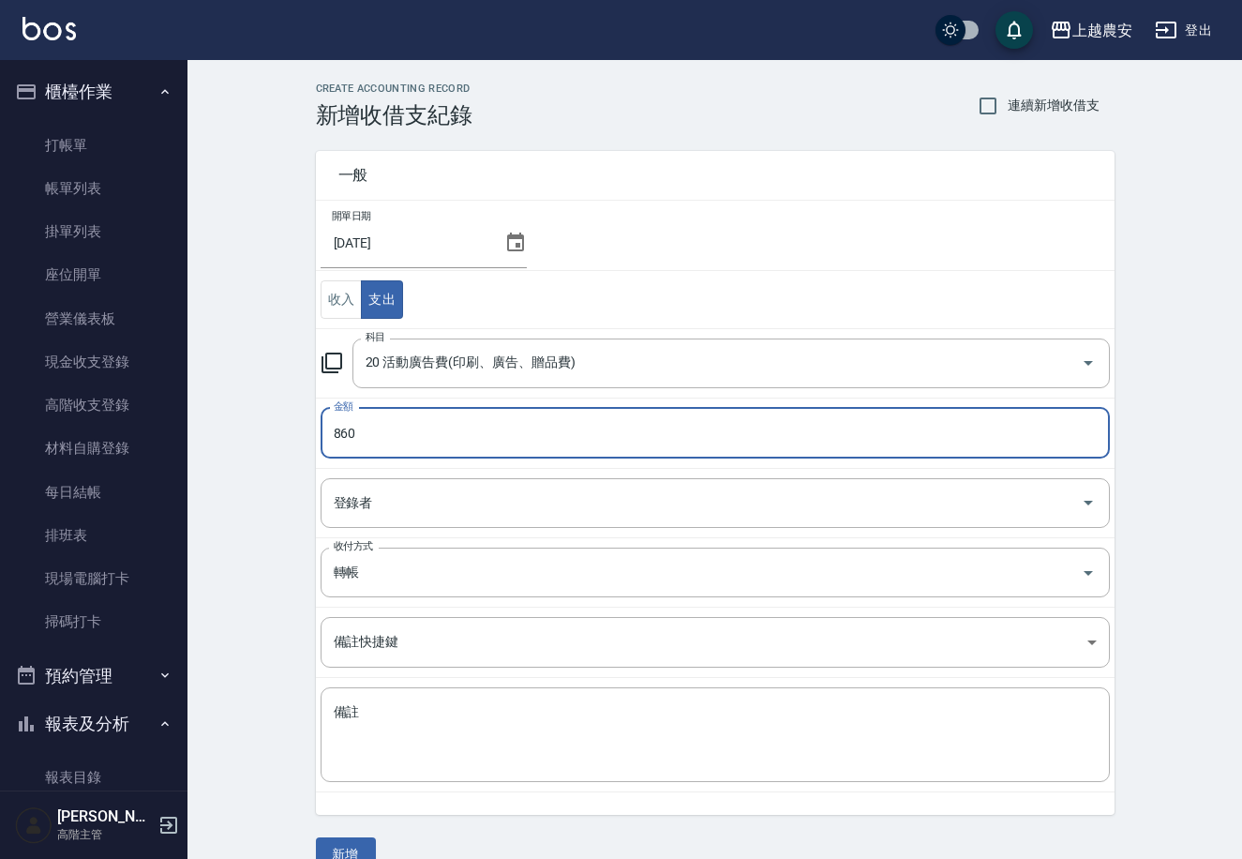
type input "860"
drag, startPoint x: 419, startPoint y: 543, endPoint x: 411, endPoint y: 561, distance: 19.7
click at [411, 561] on td "收付方式 轉帳 收付方式" at bounding box center [715, 572] width 799 height 69
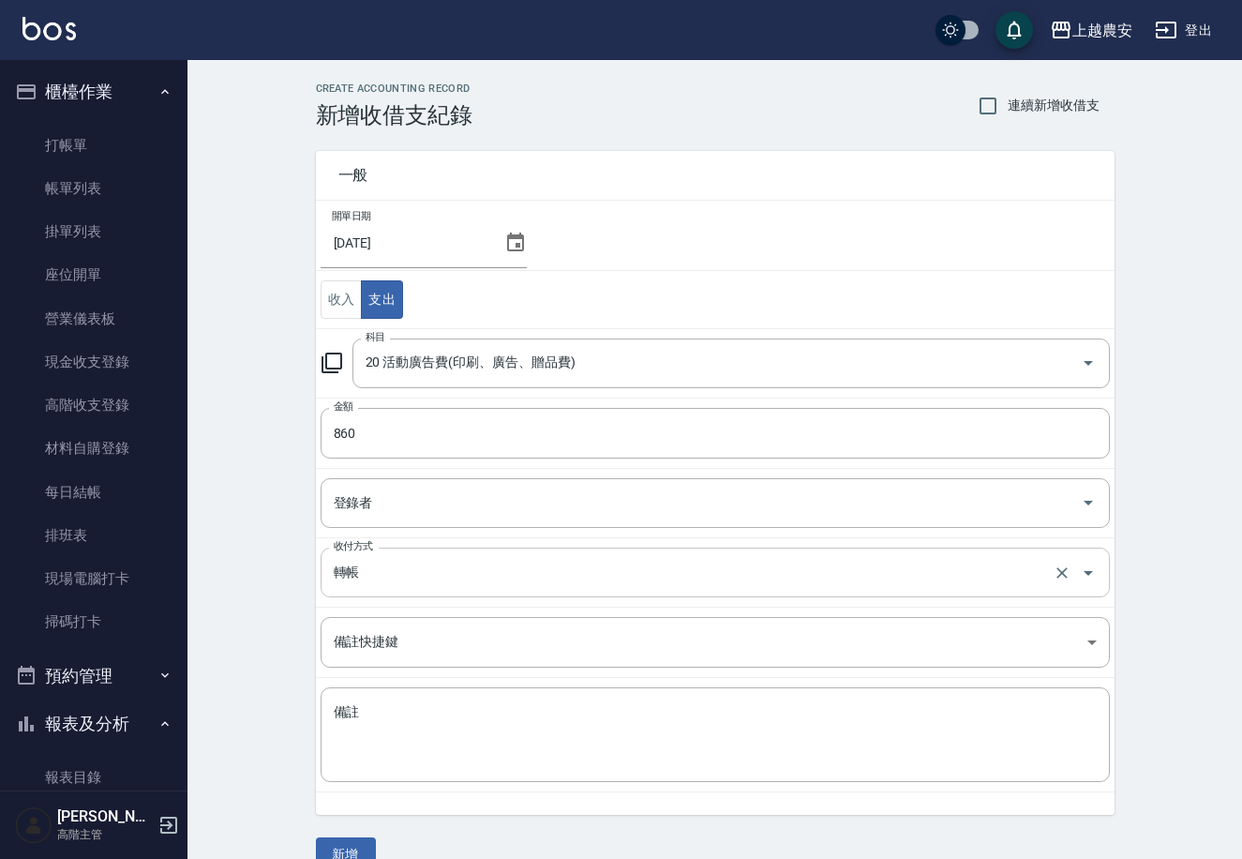
click at [412, 565] on input "轉帳" at bounding box center [689, 572] width 720 height 33
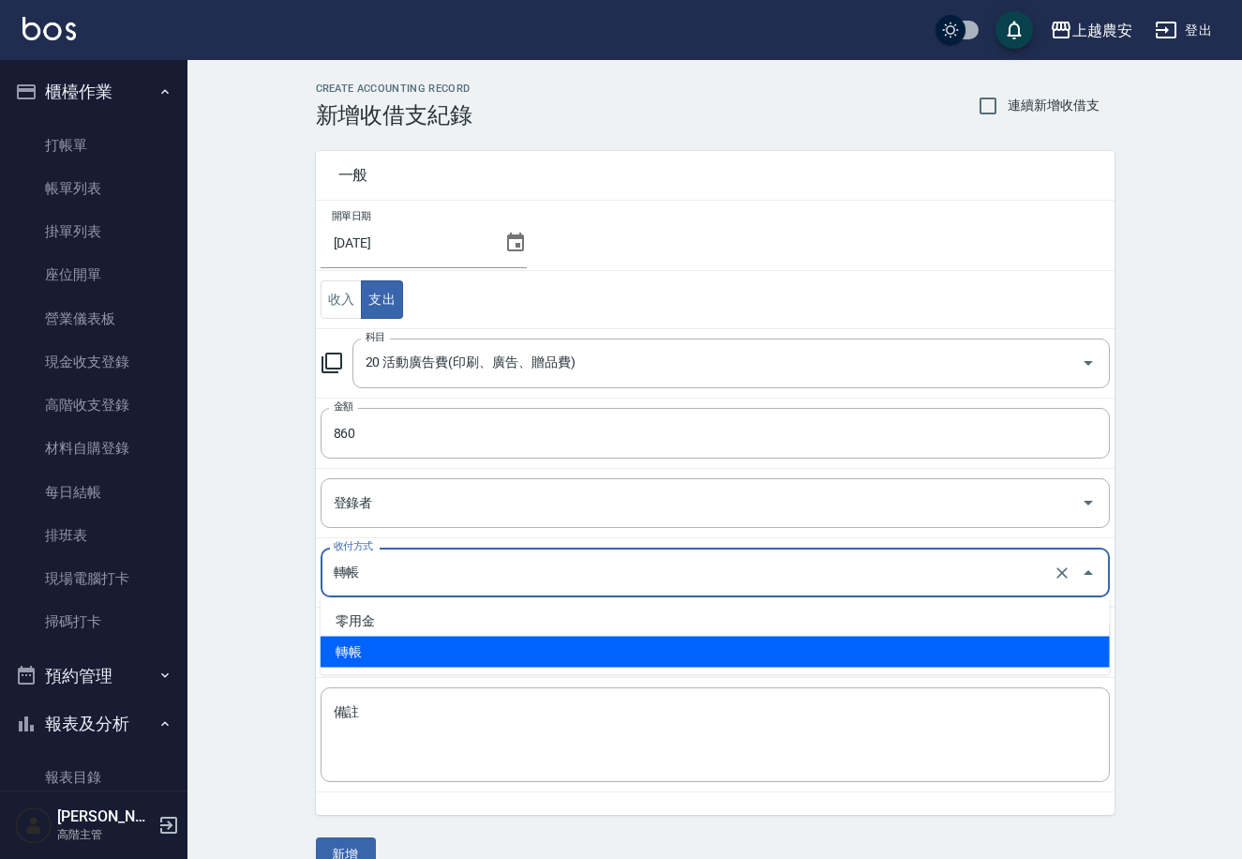
click at [335, 857] on button "新增" at bounding box center [346, 854] width 60 height 35
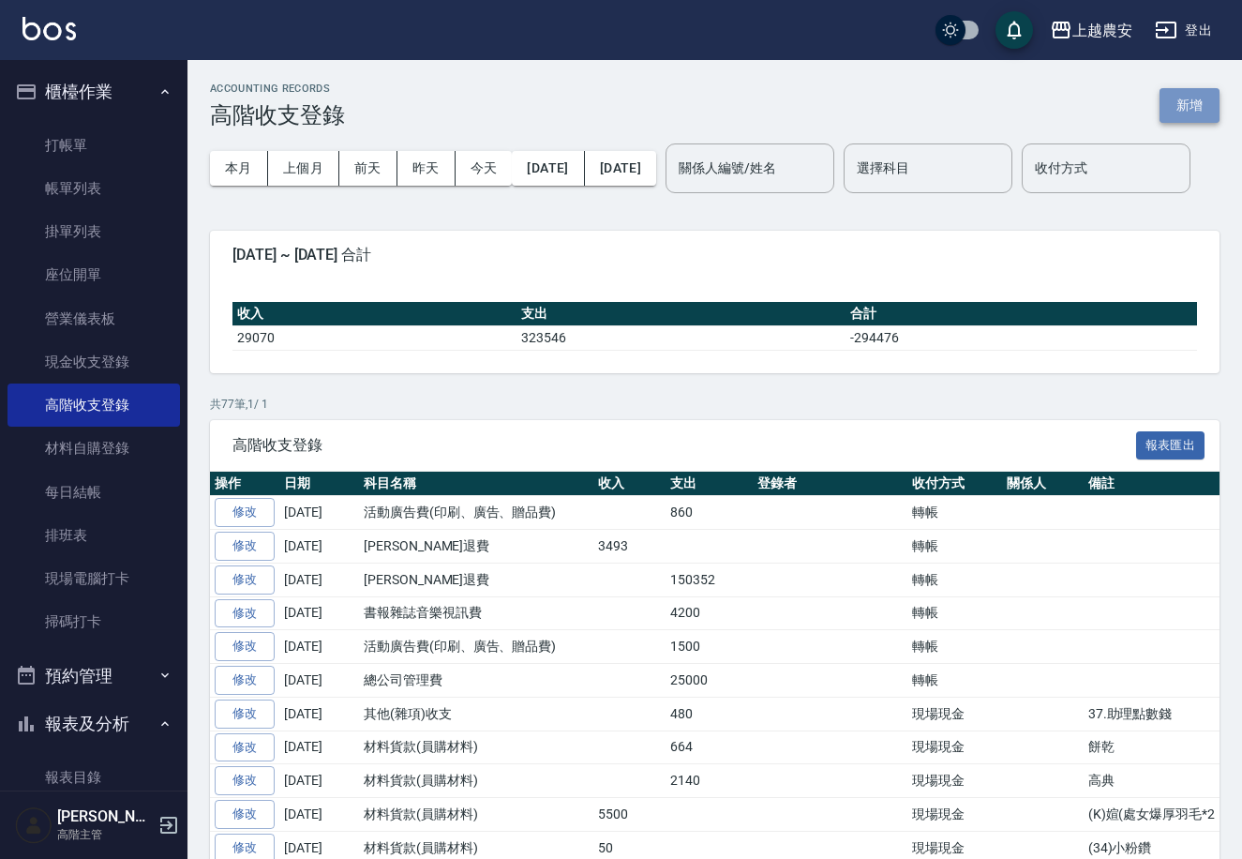
click at [1196, 107] on button "新增" at bounding box center [1190, 105] width 60 height 35
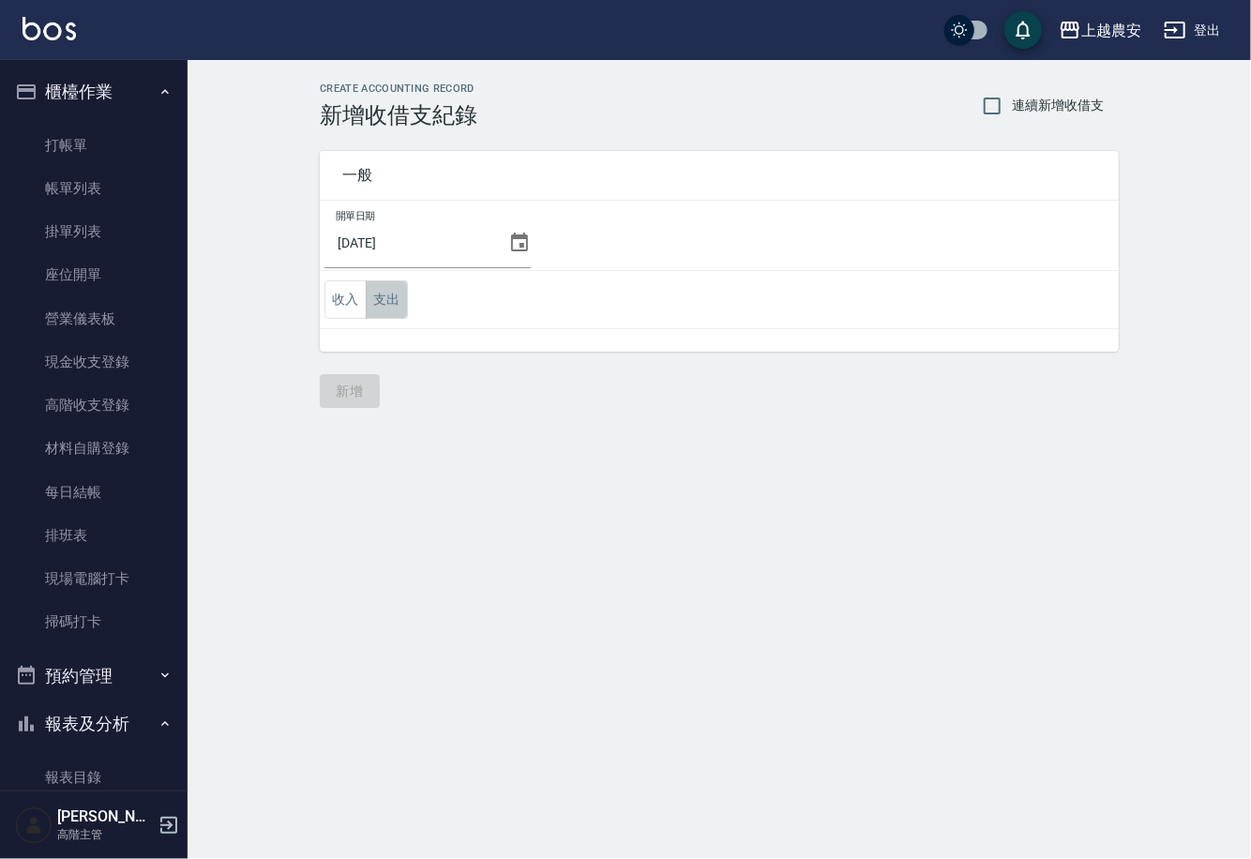
click at [388, 297] on button "支出" at bounding box center [387, 299] width 42 height 38
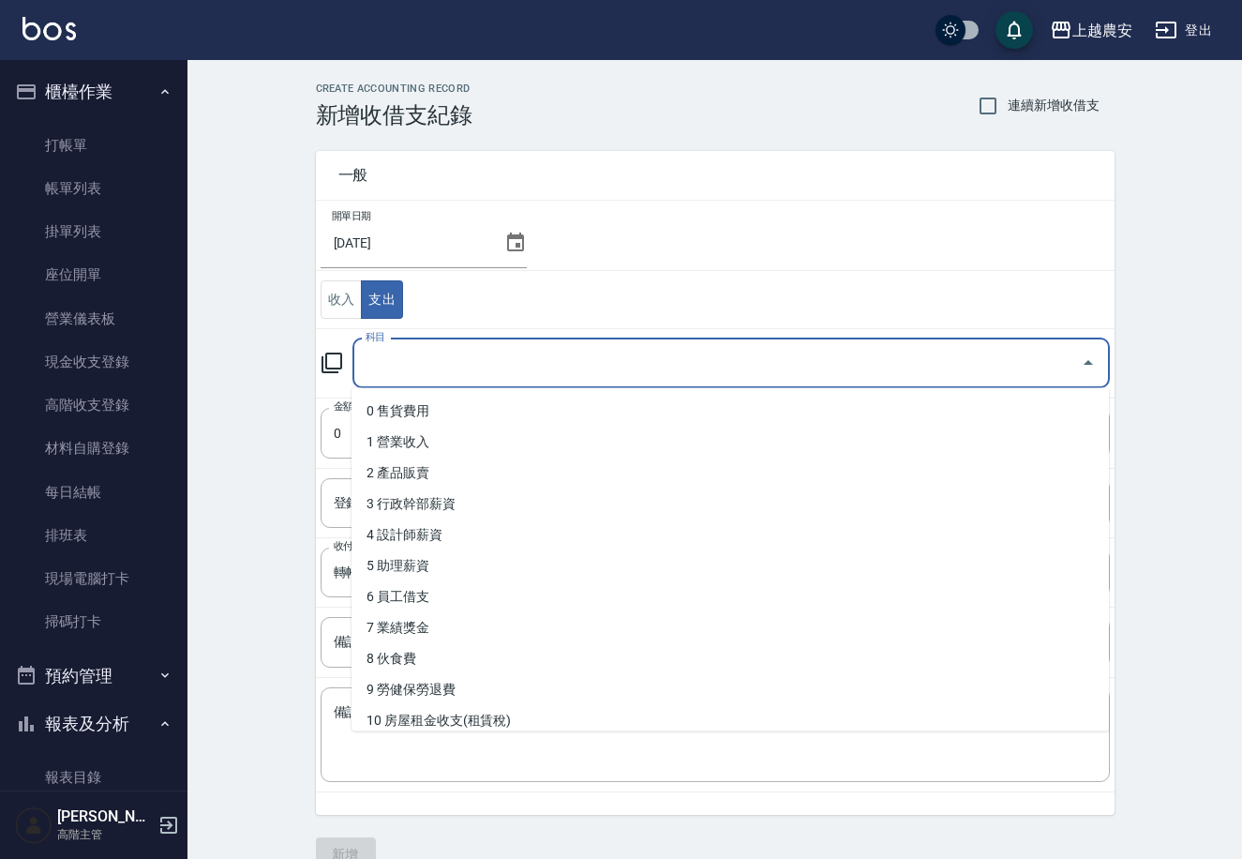
click at [474, 366] on input "科目" at bounding box center [717, 363] width 713 height 33
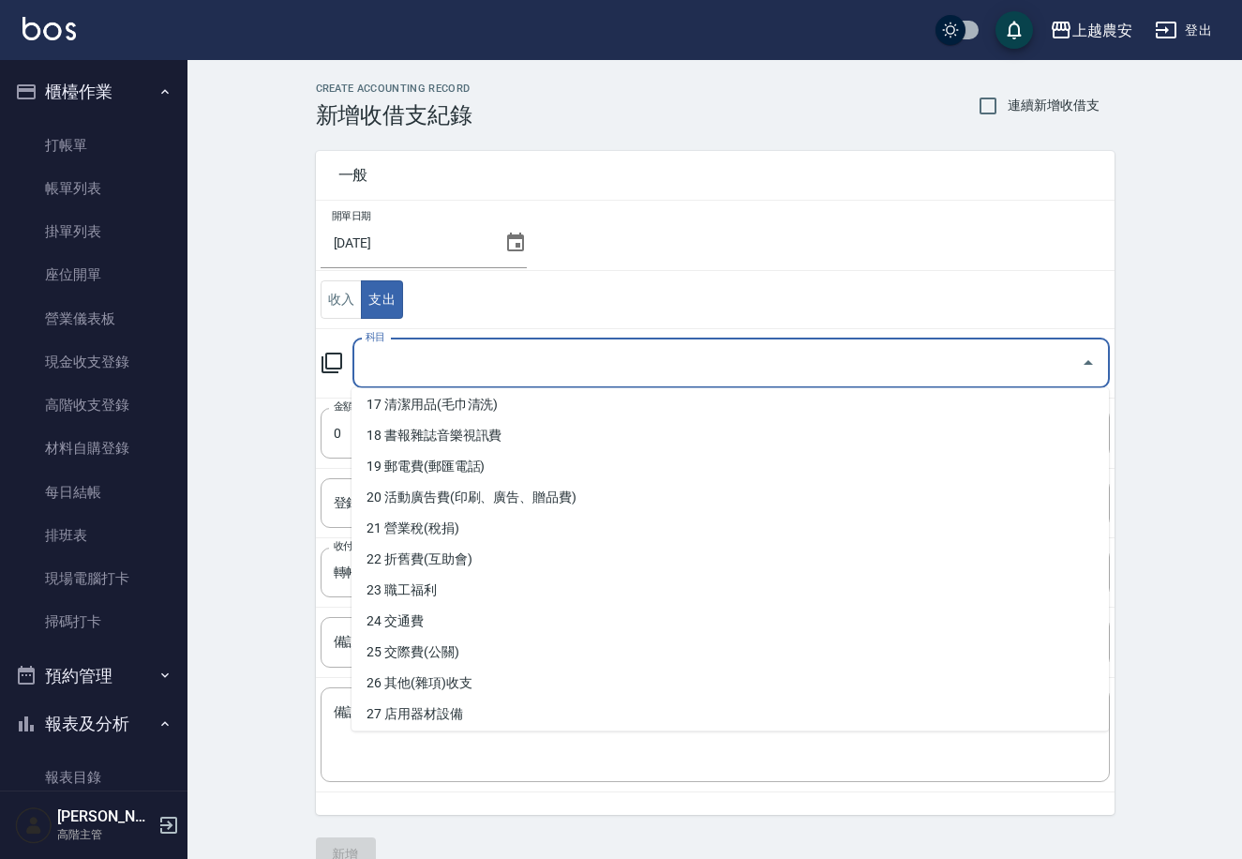
scroll to position [554, 0]
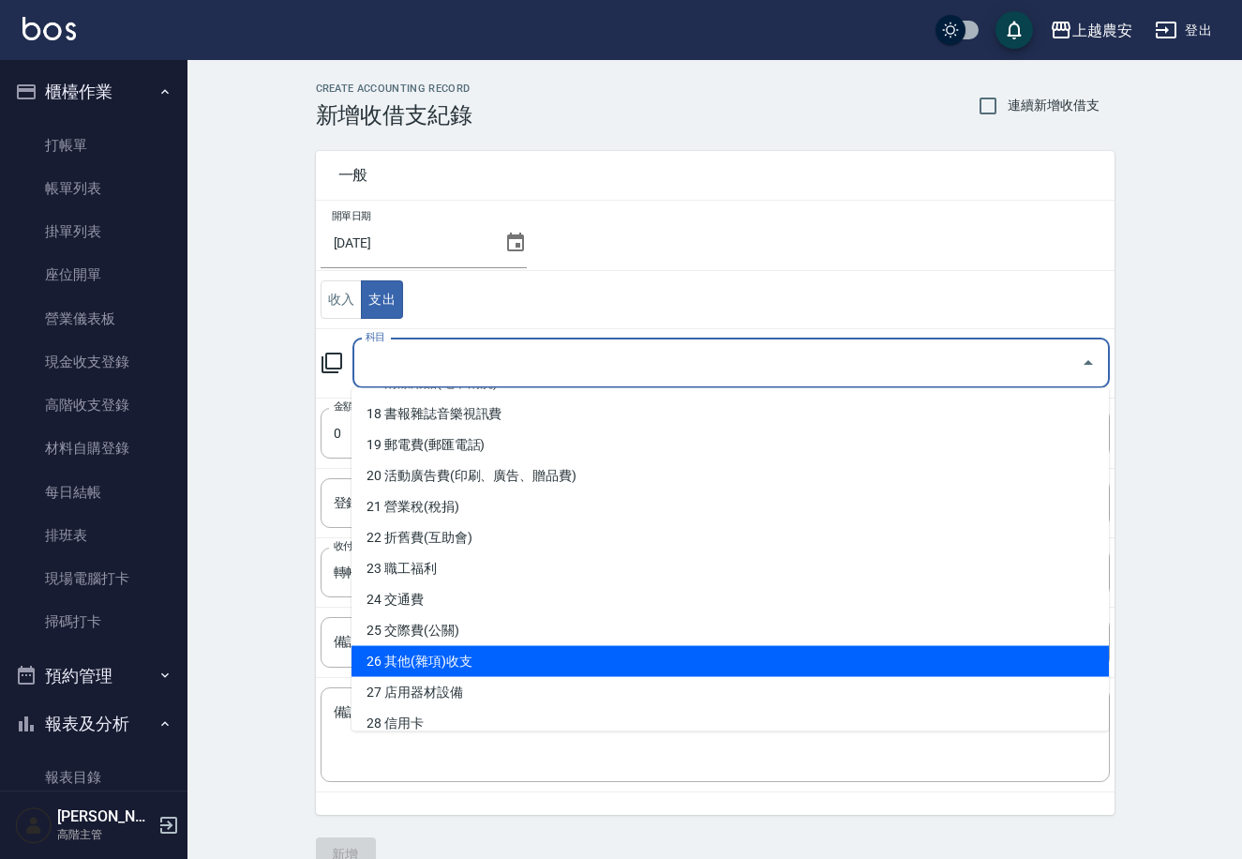
click at [560, 659] on li "26 其他(雜項)收支" at bounding box center [731, 661] width 758 height 31
type input "26 其他(雜項)收支"
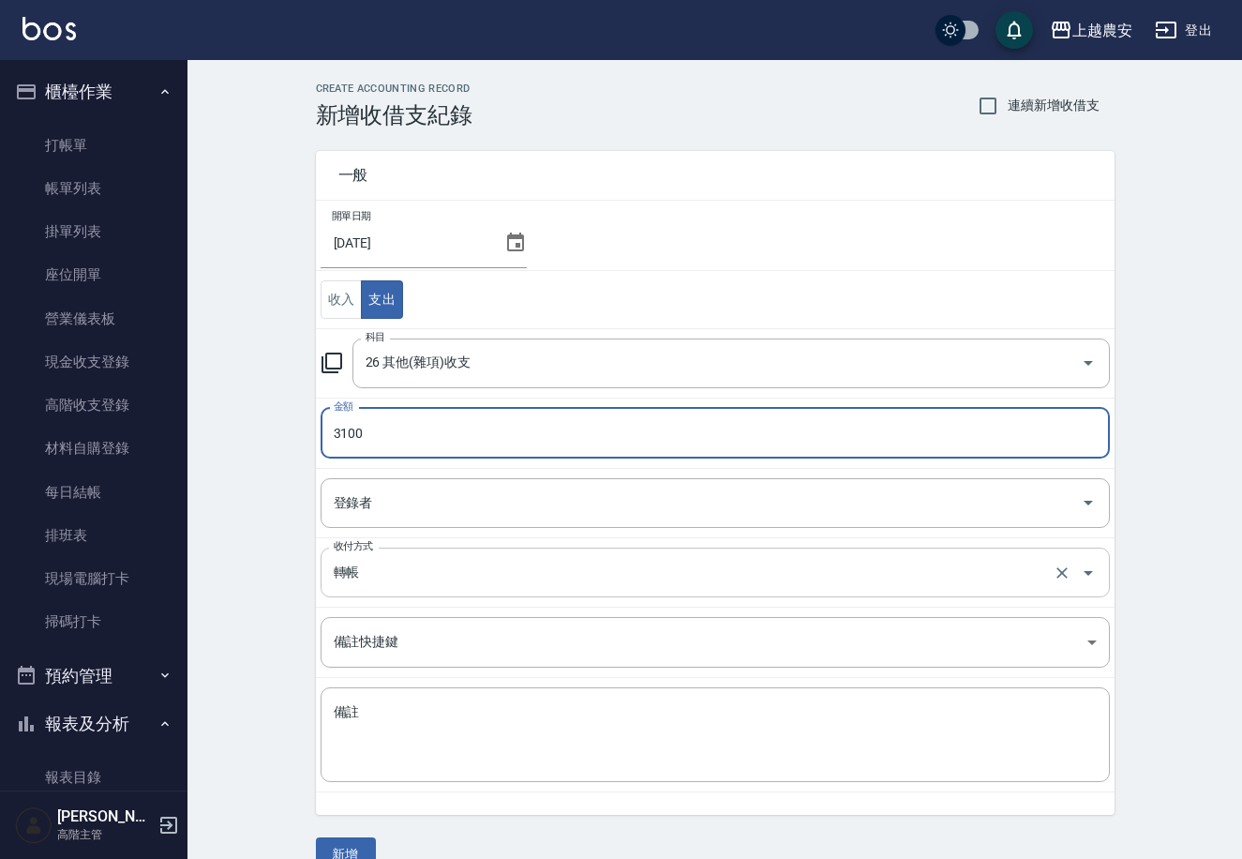
type input "3100"
click at [382, 591] on div "轉帳 收付方式" at bounding box center [715, 573] width 789 height 50
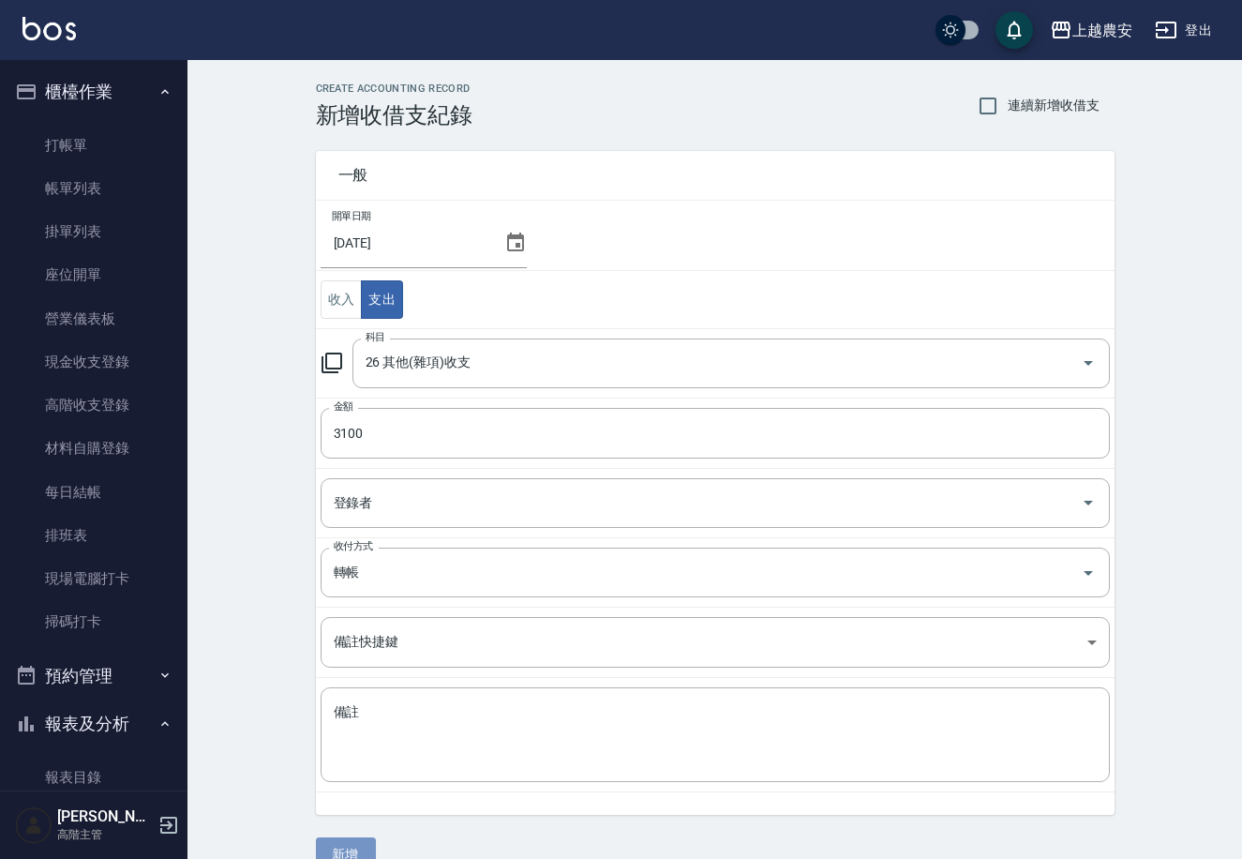
click at [358, 848] on button "新增" at bounding box center [346, 854] width 60 height 35
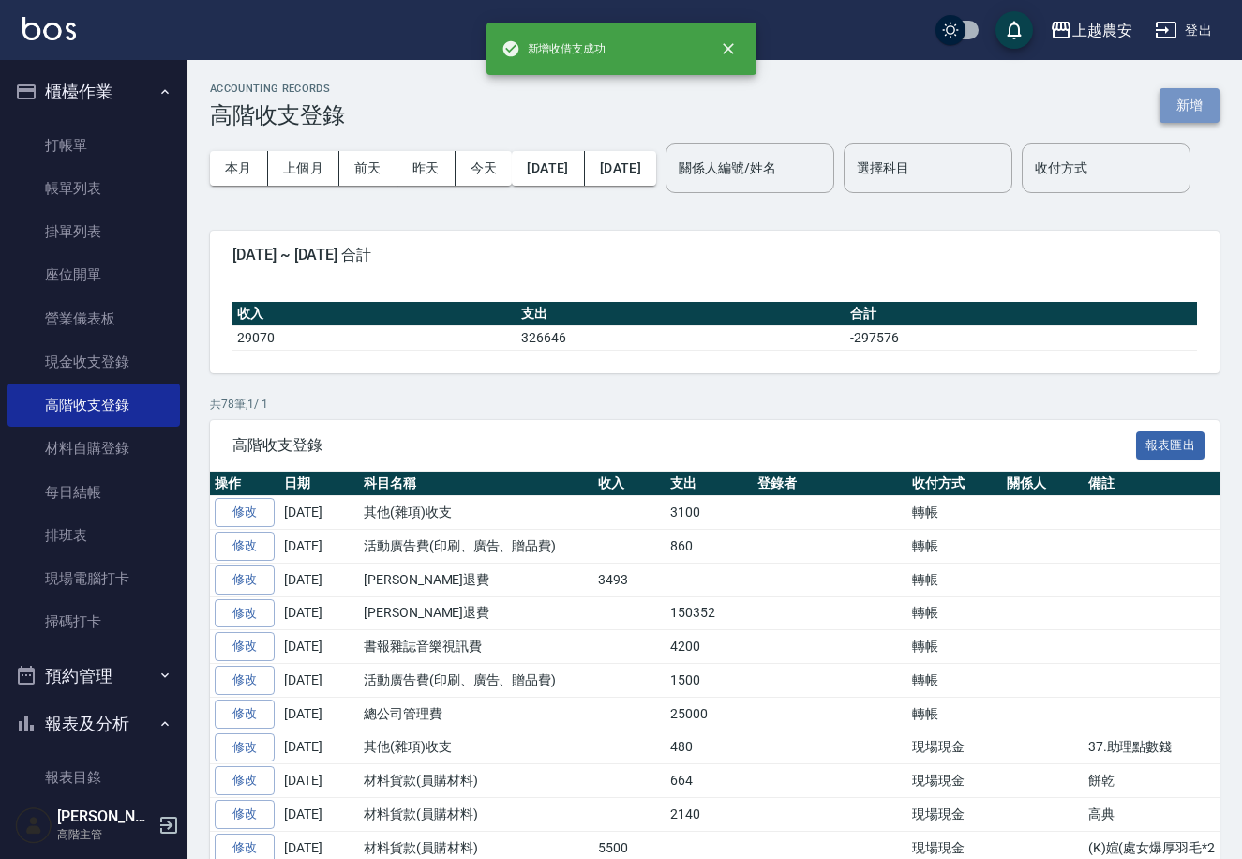
click at [1188, 105] on button "新增" at bounding box center [1190, 105] width 60 height 35
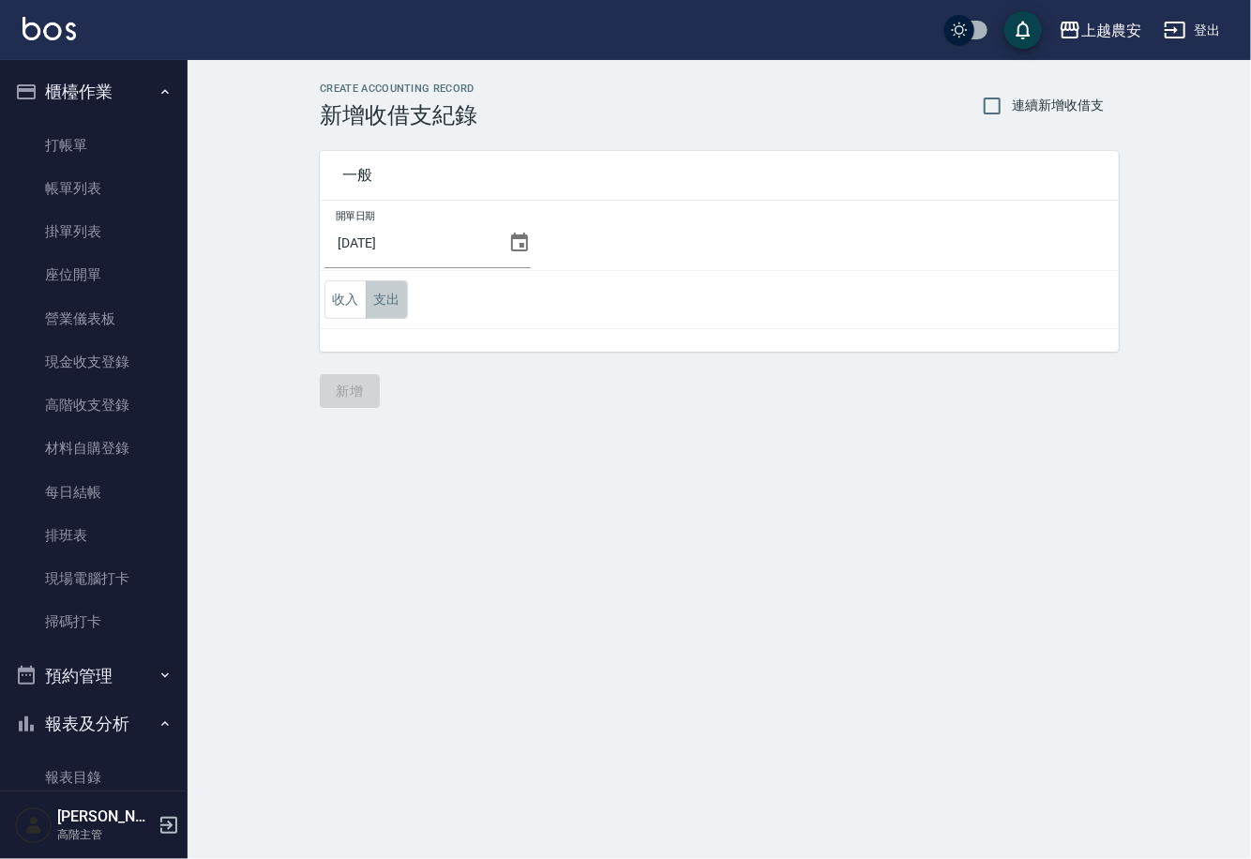
click at [391, 293] on button "支出" at bounding box center [387, 299] width 42 height 38
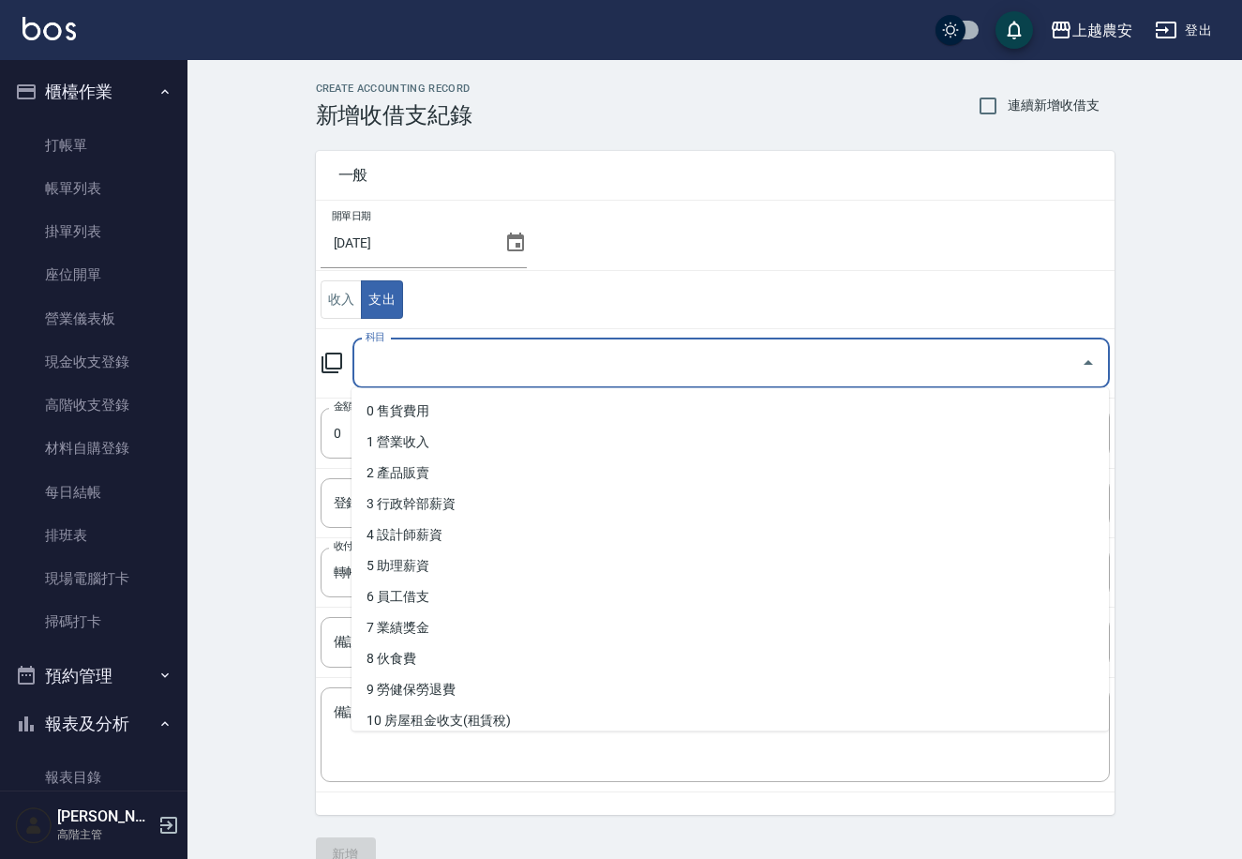
click at [478, 376] on input "科目" at bounding box center [717, 363] width 713 height 33
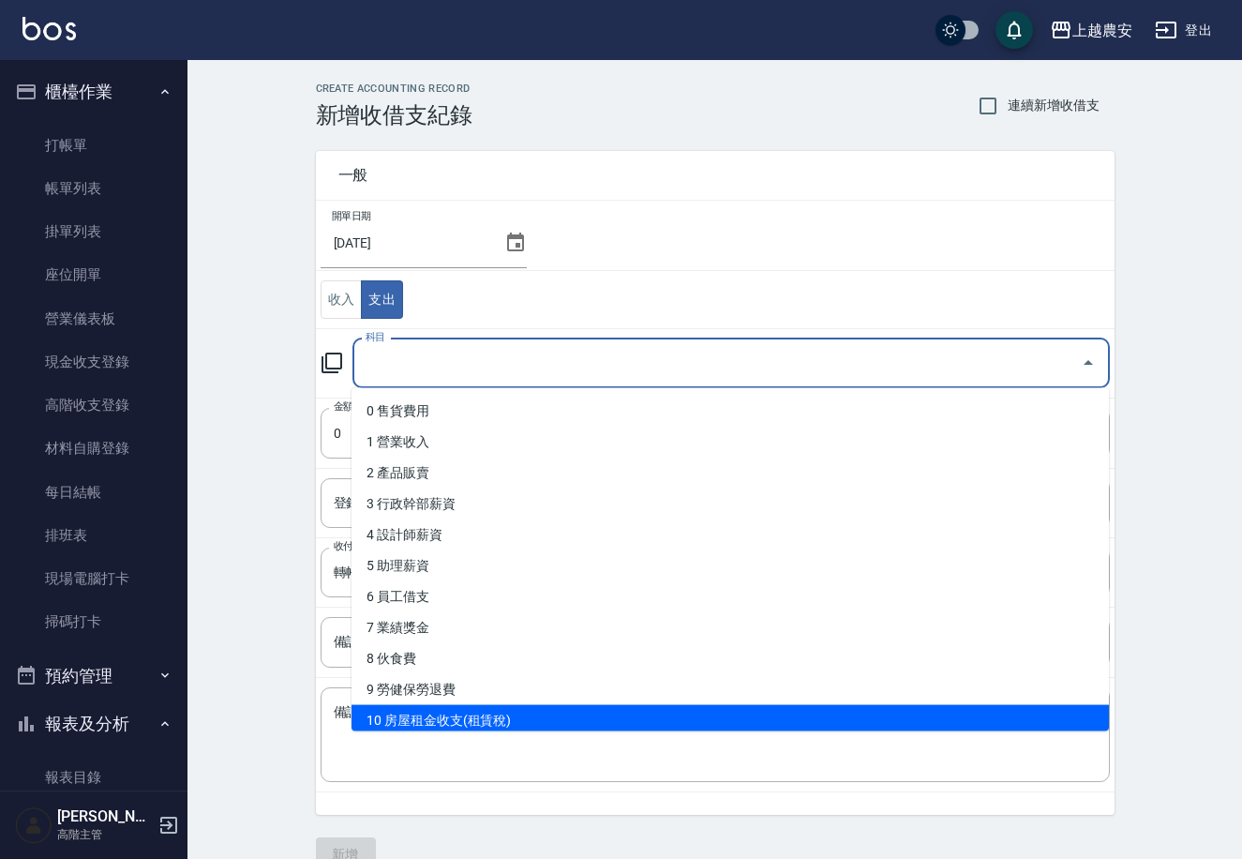
click at [502, 709] on li "10 房屋租金收支(租賃稅)" at bounding box center [731, 720] width 758 height 31
type input "10 房屋租金收支(租賃稅)"
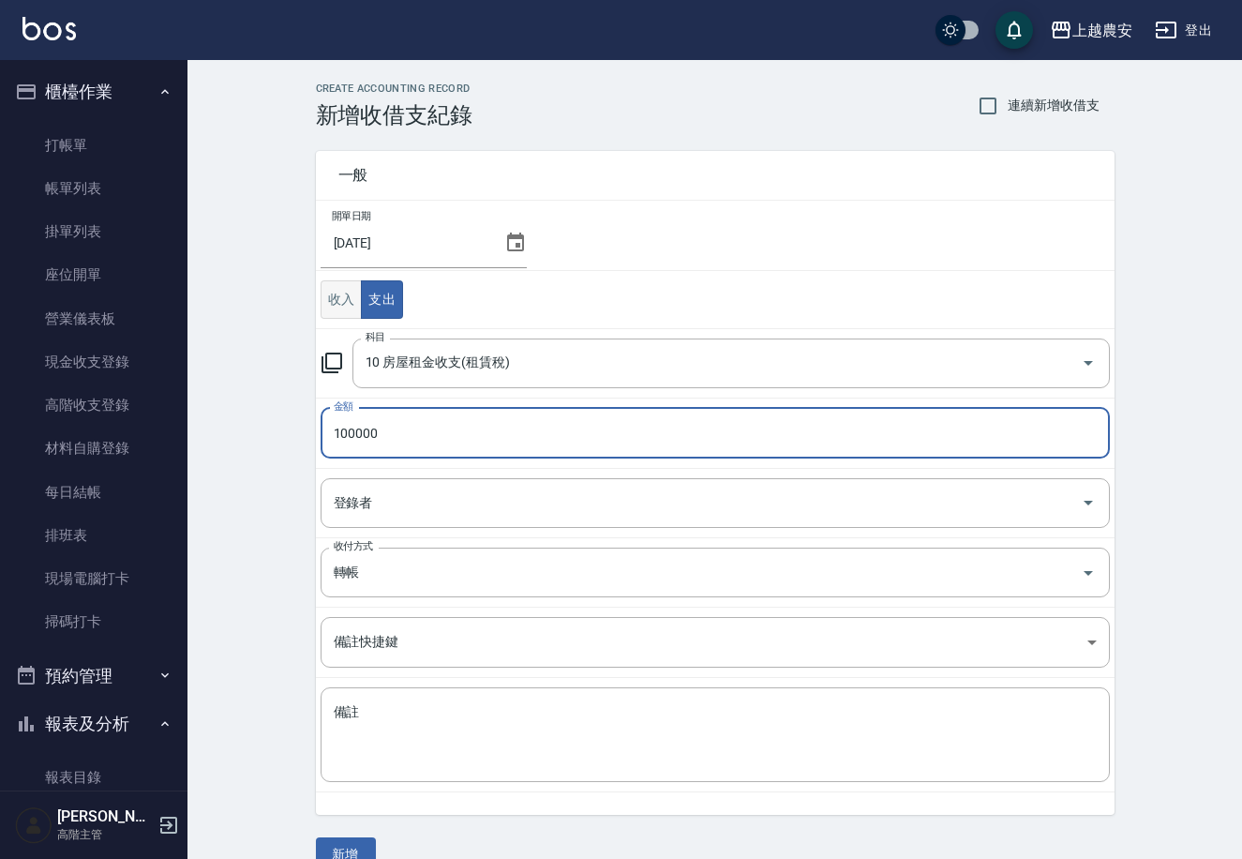
type input "100000"
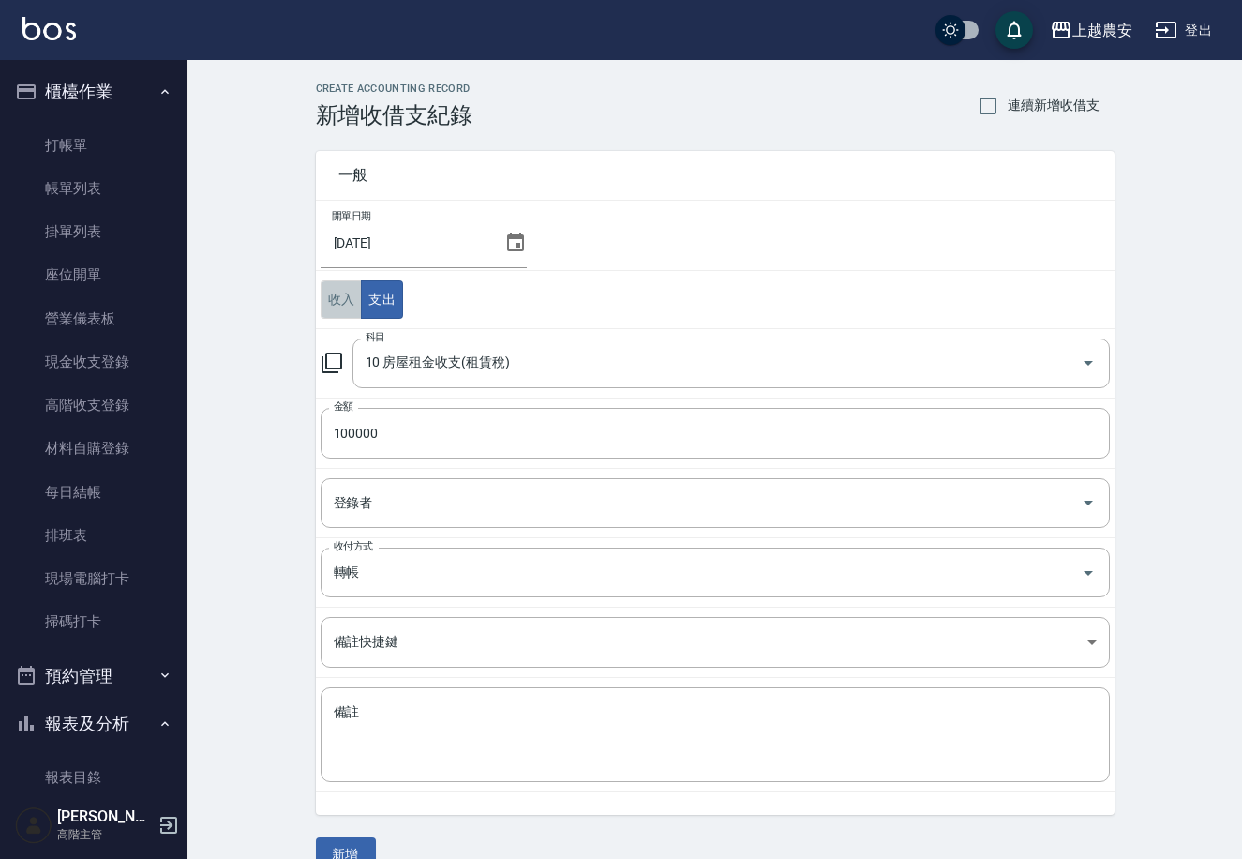
click at [323, 294] on button "收入" at bounding box center [342, 299] width 42 height 38
drag, startPoint x: 380, startPoint y: 292, endPoint x: 368, endPoint y: 292, distance: 12.2
click at [371, 292] on button "支出" at bounding box center [382, 299] width 42 height 38
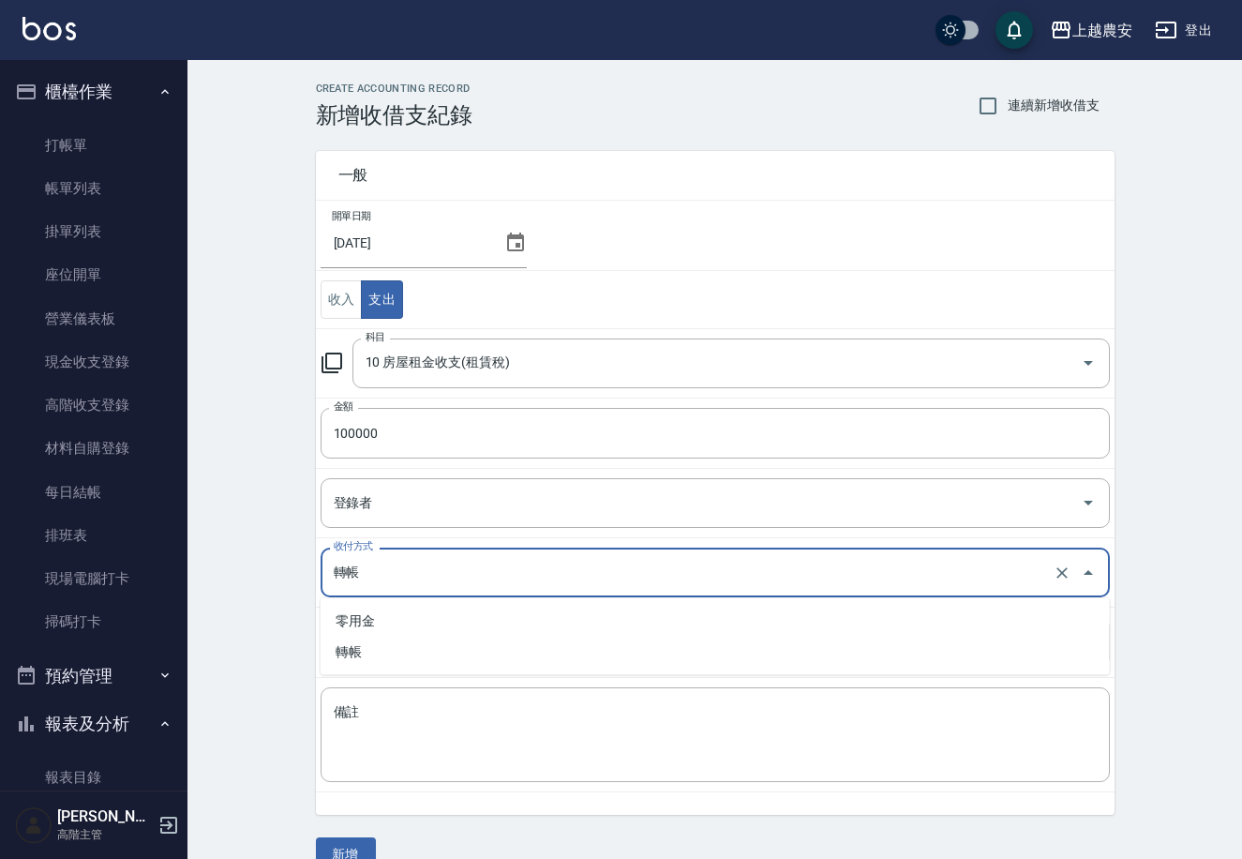
click at [395, 572] on input "轉帳" at bounding box center [689, 572] width 720 height 33
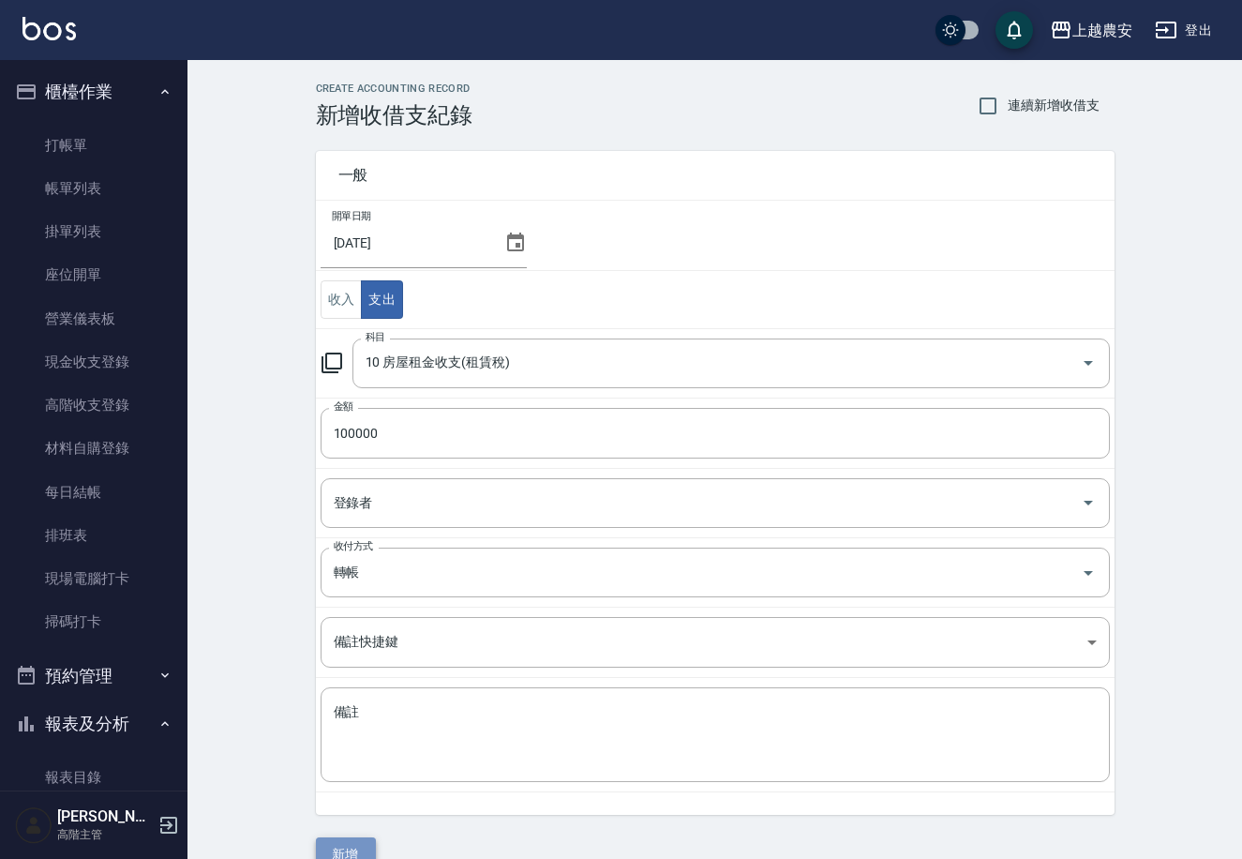
click at [340, 848] on button "新增" at bounding box center [346, 854] width 60 height 35
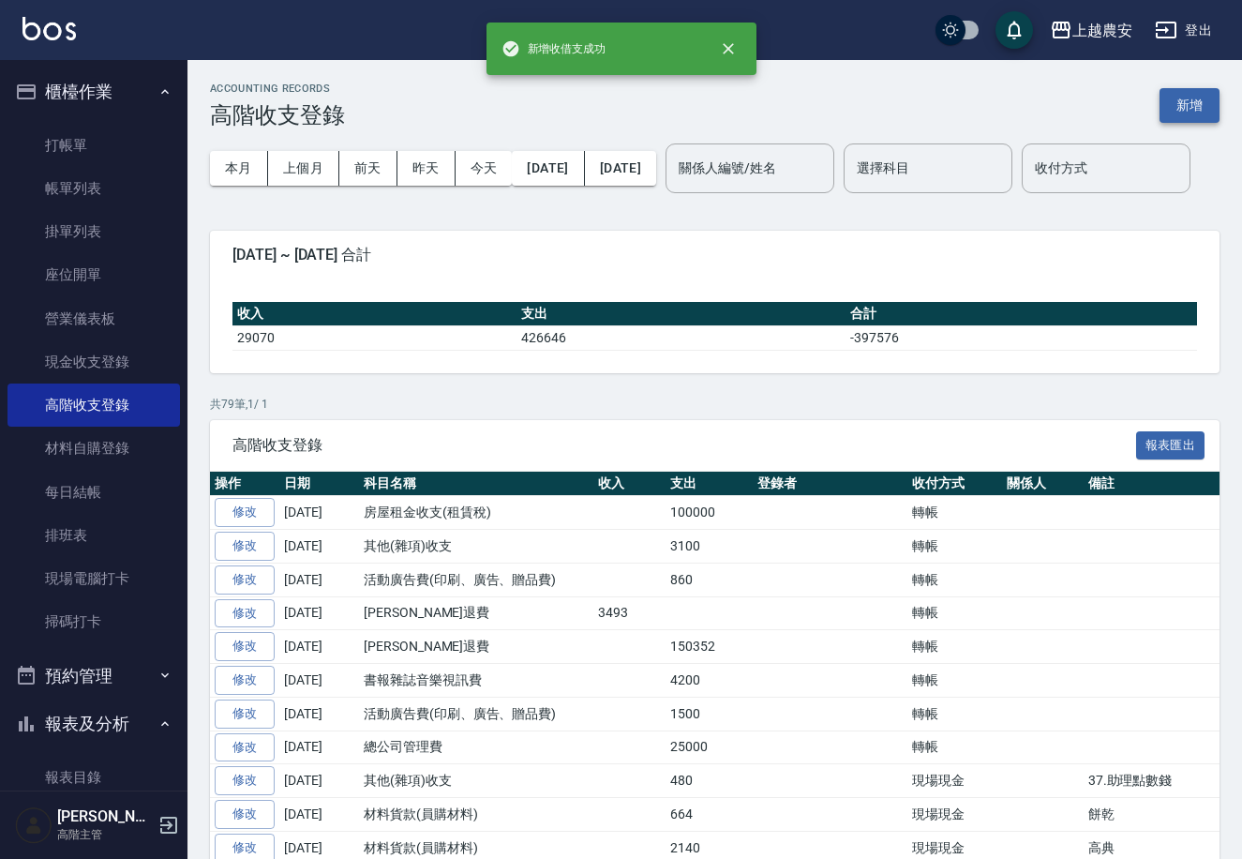
click at [1181, 107] on button "新增" at bounding box center [1190, 105] width 60 height 35
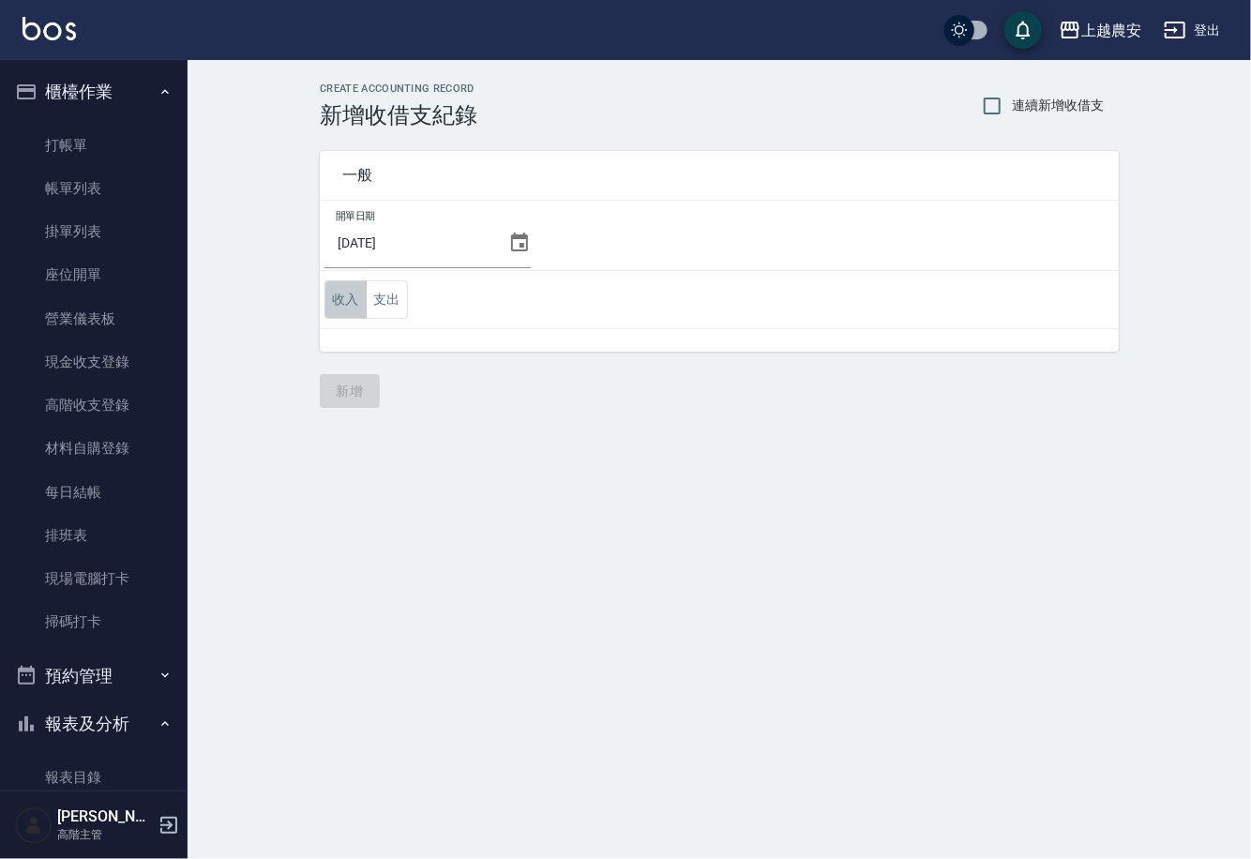
click at [344, 293] on button "收入" at bounding box center [345, 299] width 42 height 38
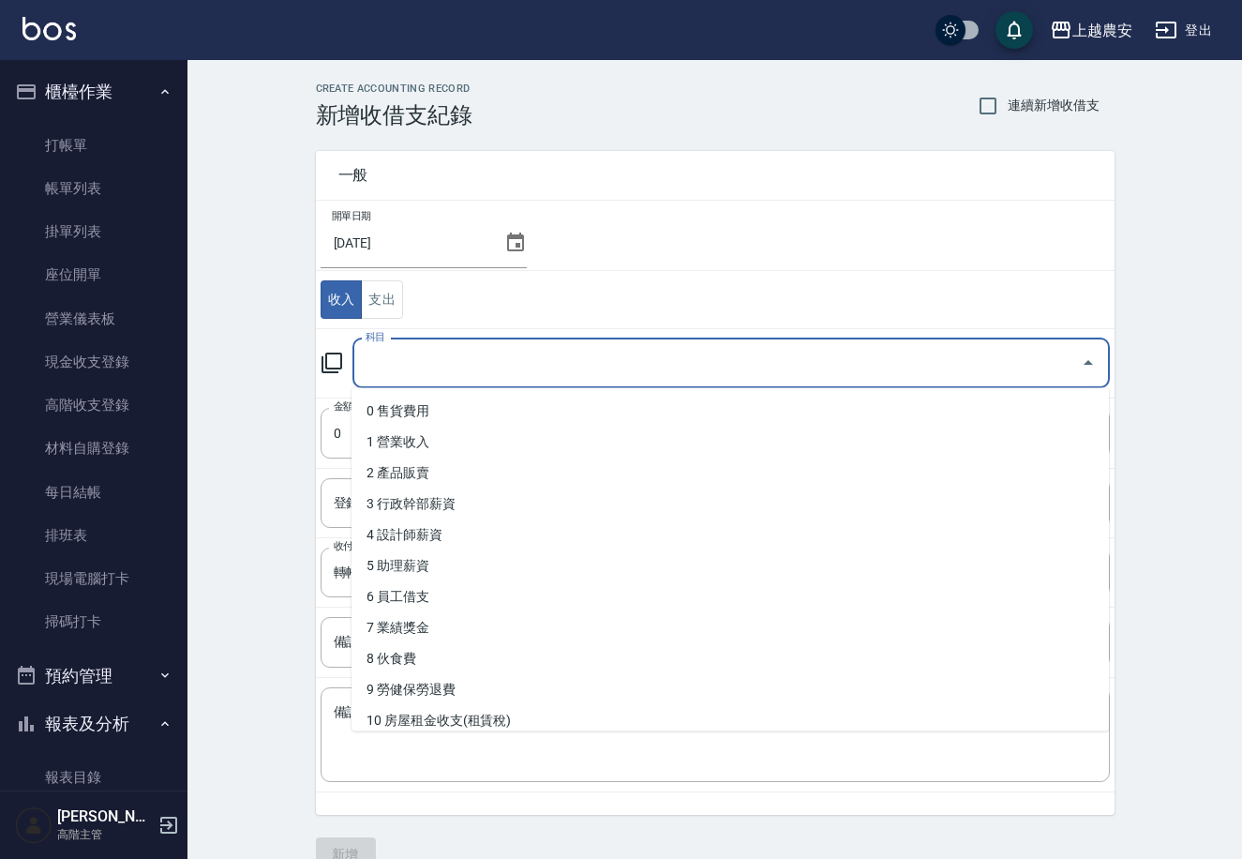
click at [449, 356] on input "科目" at bounding box center [717, 363] width 713 height 33
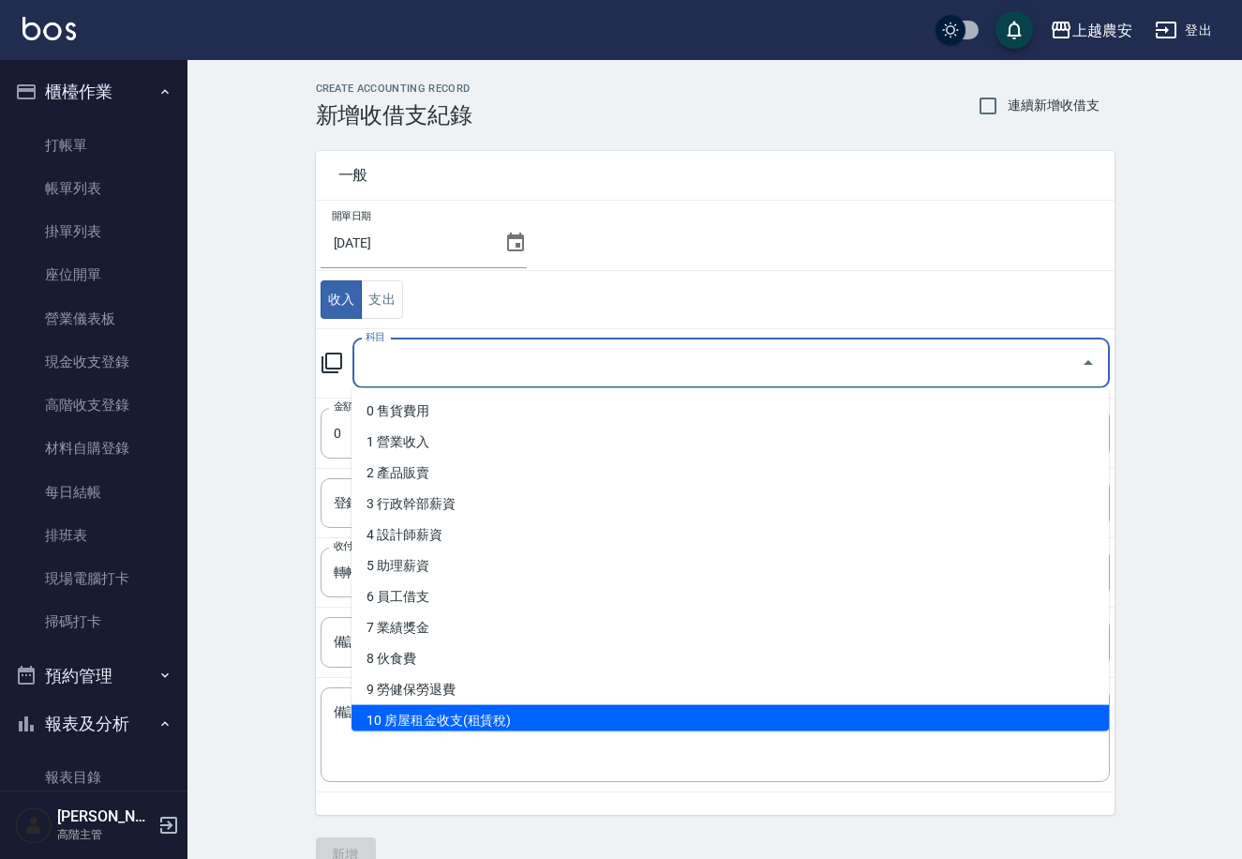
click at [473, 713] on li "10 房屋租金收支(租賃稅)" at bounding box center [731, 720] width 758 height 31
type input "10 房屋租金收支(租賃稅)"
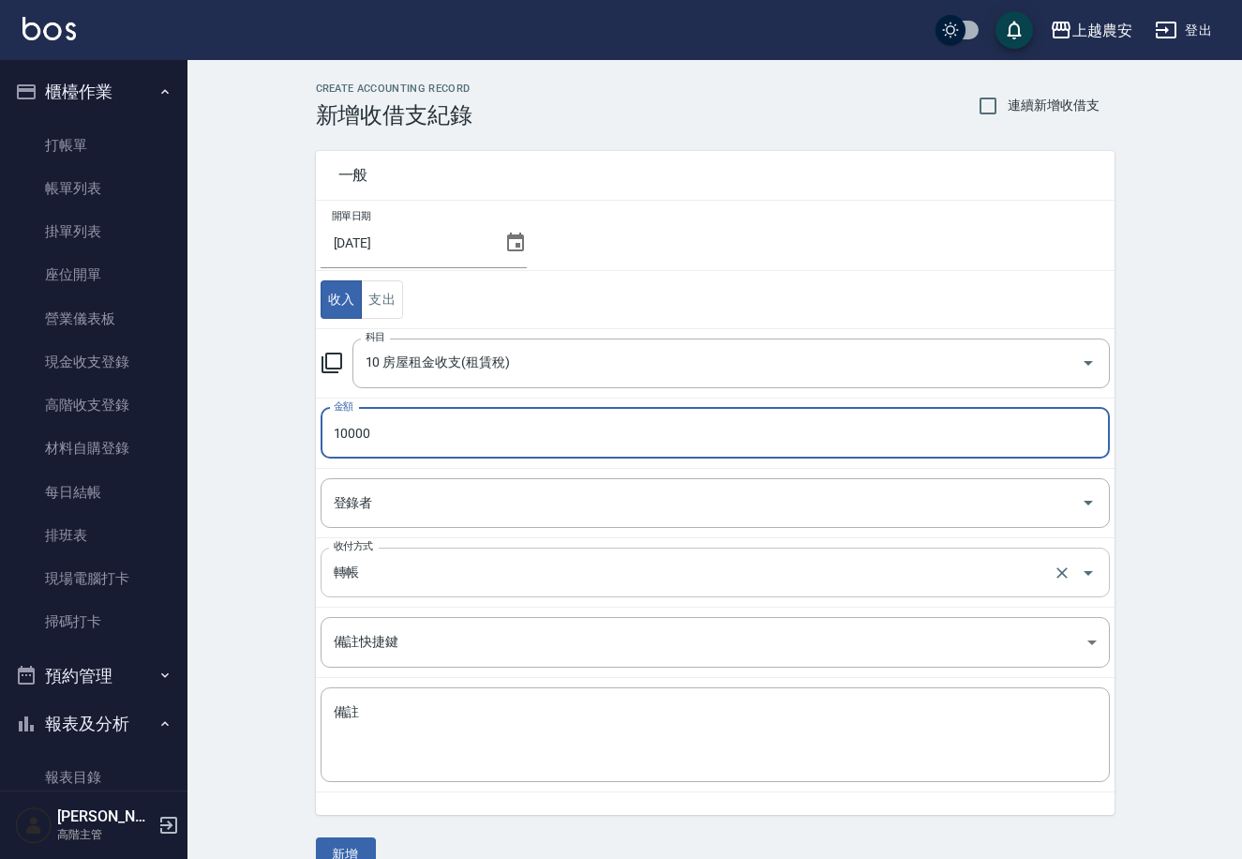
type input "10000"
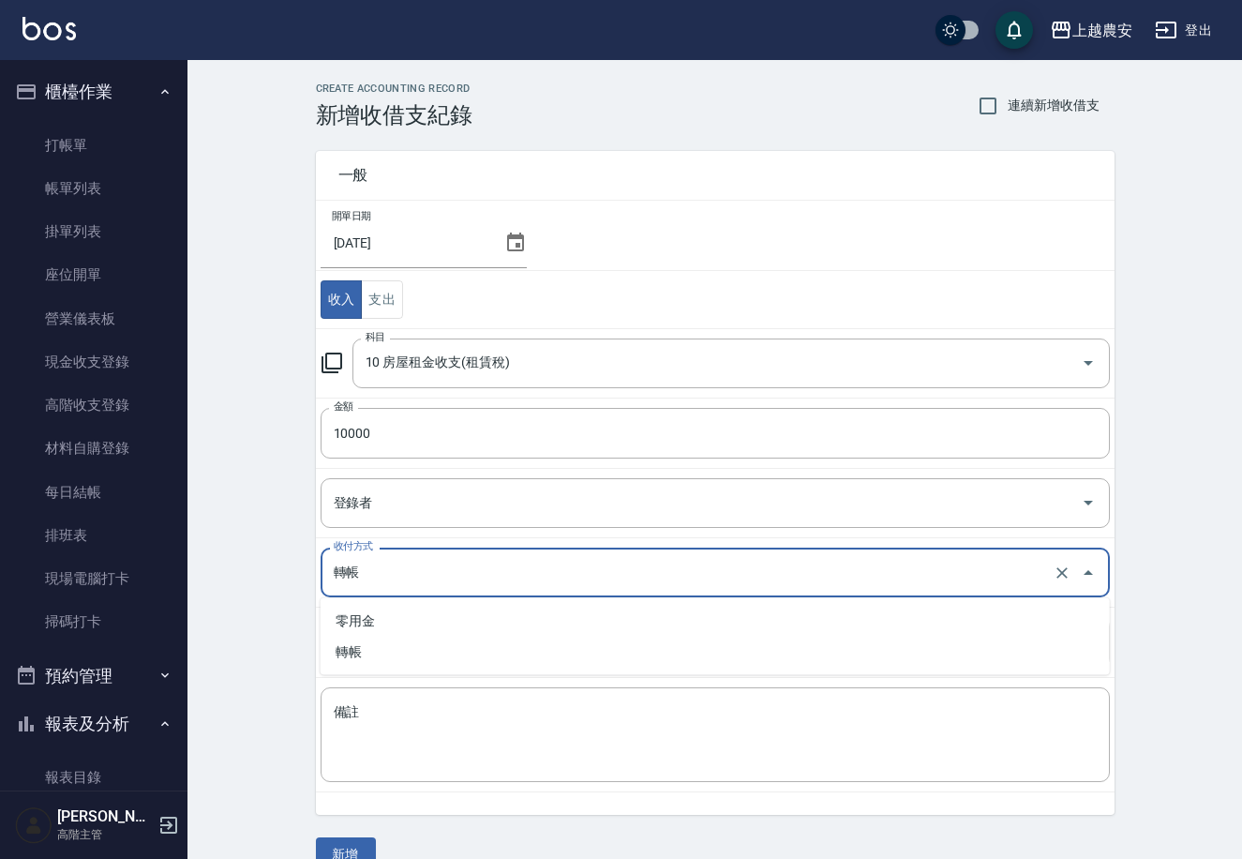
click at [397, 580] on input "轉帳" at bounding box center [689, 572] width 720 height 33
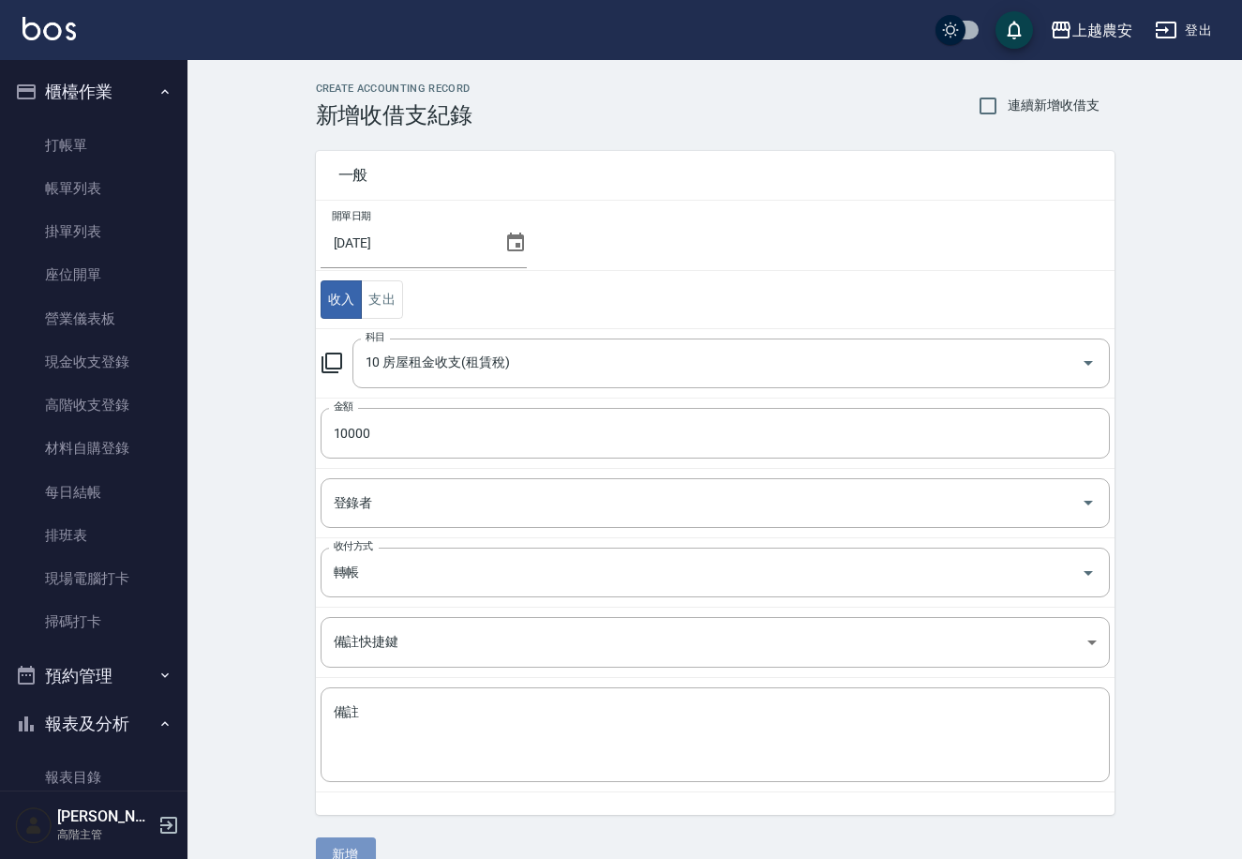
click at [353, 851] on button "新增" at bounding box center [346, 854] width 60 height 35
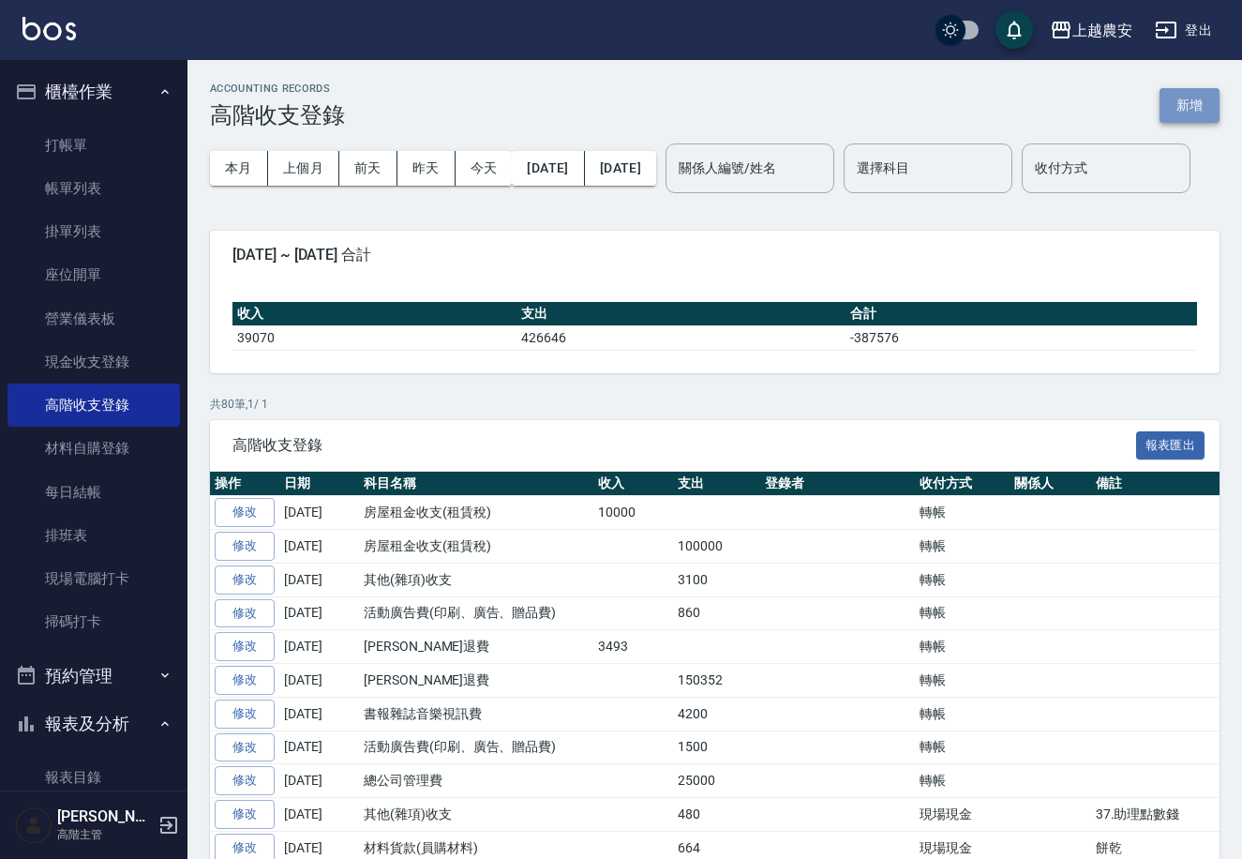
click at [1196, 98] on button "新增" at bounding box center [1190, 105] width 60 height 35
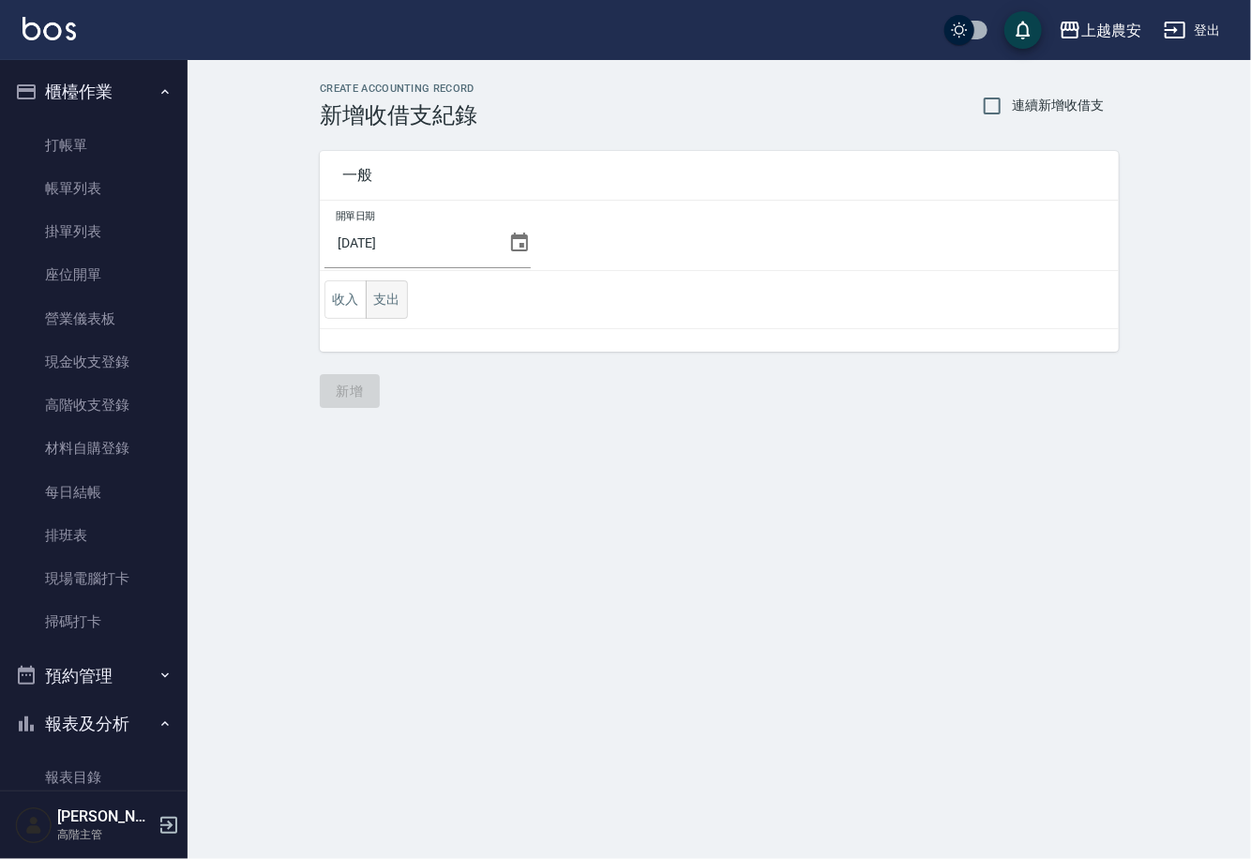
click at [377, 298] on button "支出" at bounding box center [387, 299] width 42 height 38
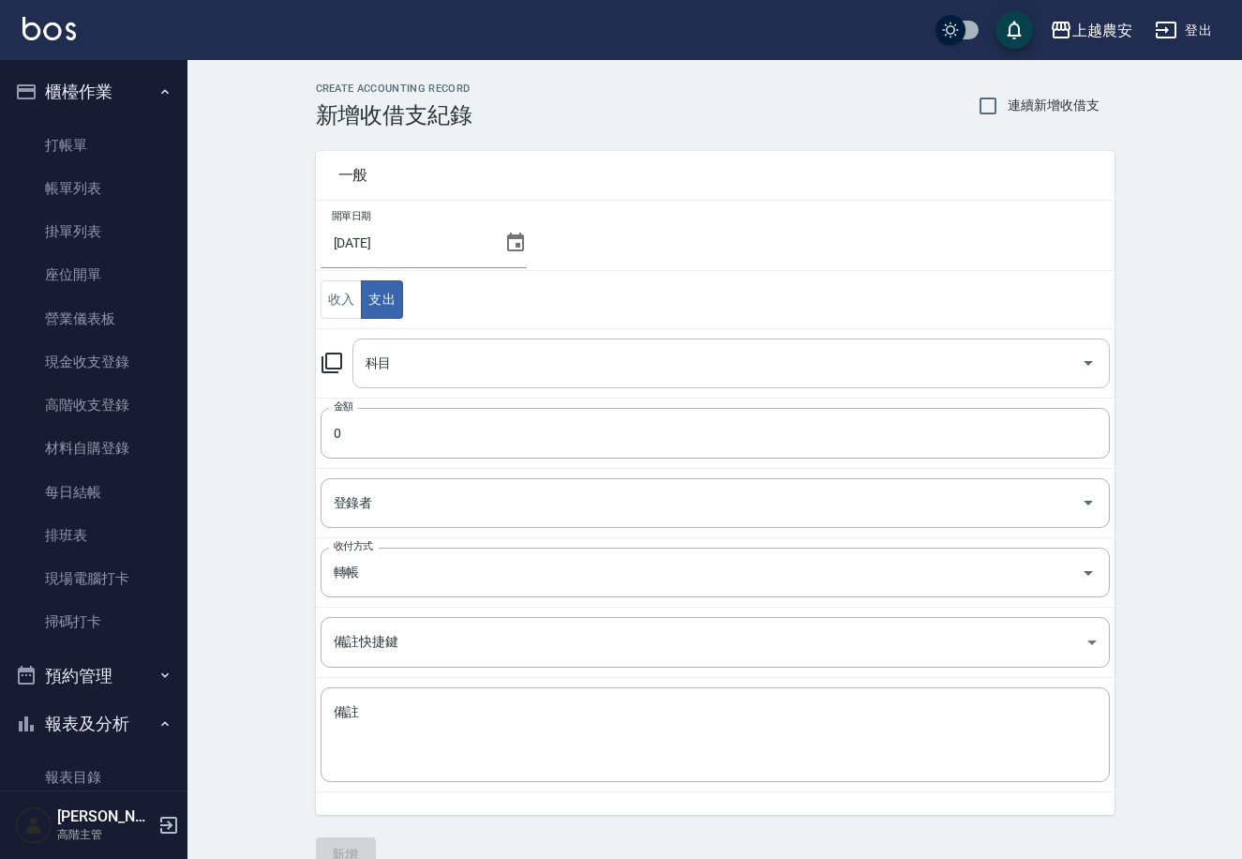
click at [460, 355] on input "科目" at bounding box center [717, 363] width 713 height 33
drag, startPoint x: 1109, startPoint y: 467, endPoint x: 1112, endPoint y: 486, distance: 19.0
click at [1112, 486] on tbody "開單日期 2025/09/22 收入 支出 科目 科目 金額 0 金額 登錄者 登錄者 收付方式 轉帳 收付方式 備註快捷鍵 ​ 備註快捷鍵 備註 x 備註" at bounding box center [715, 497] width 799 height 592
click at [758, 349] on input "科目" at bounding box center [717, 363] width 713 height 33
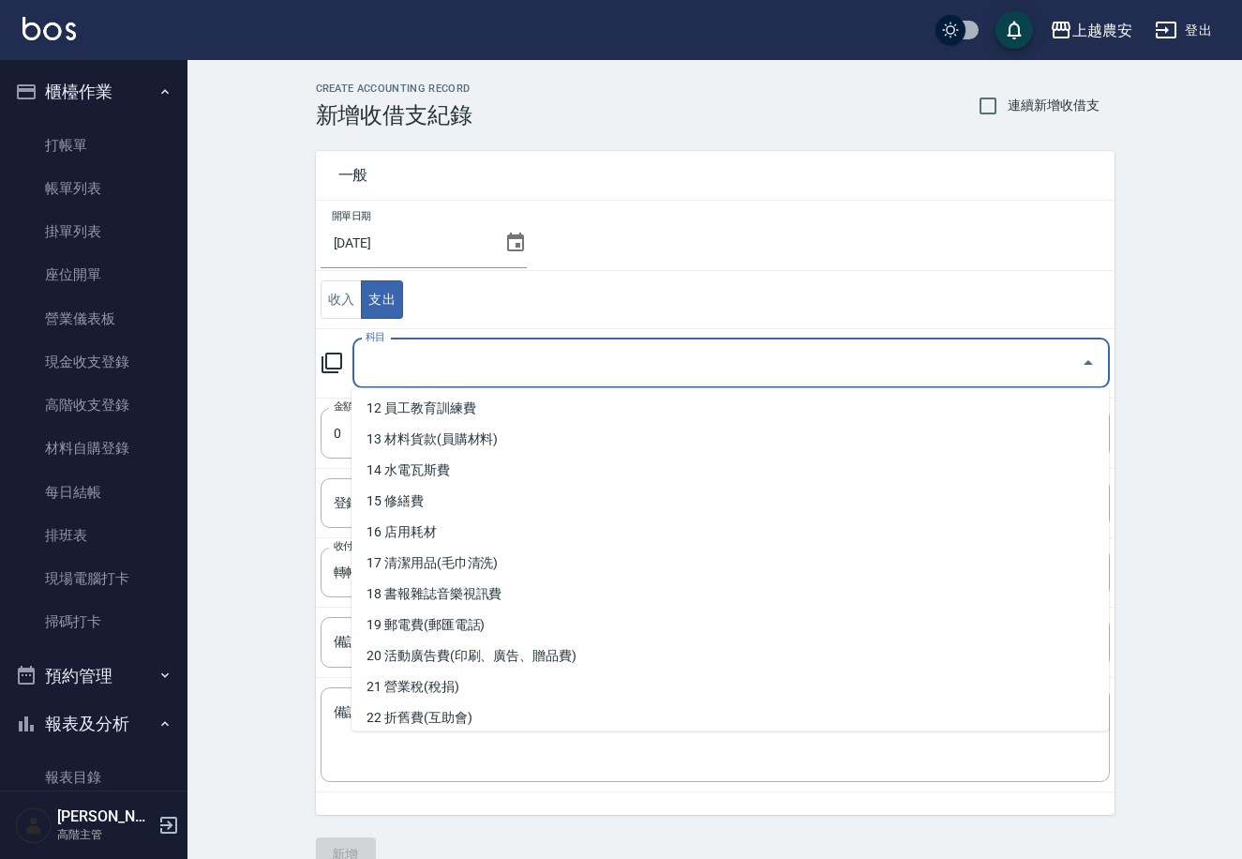
scroll to position [387, 0]
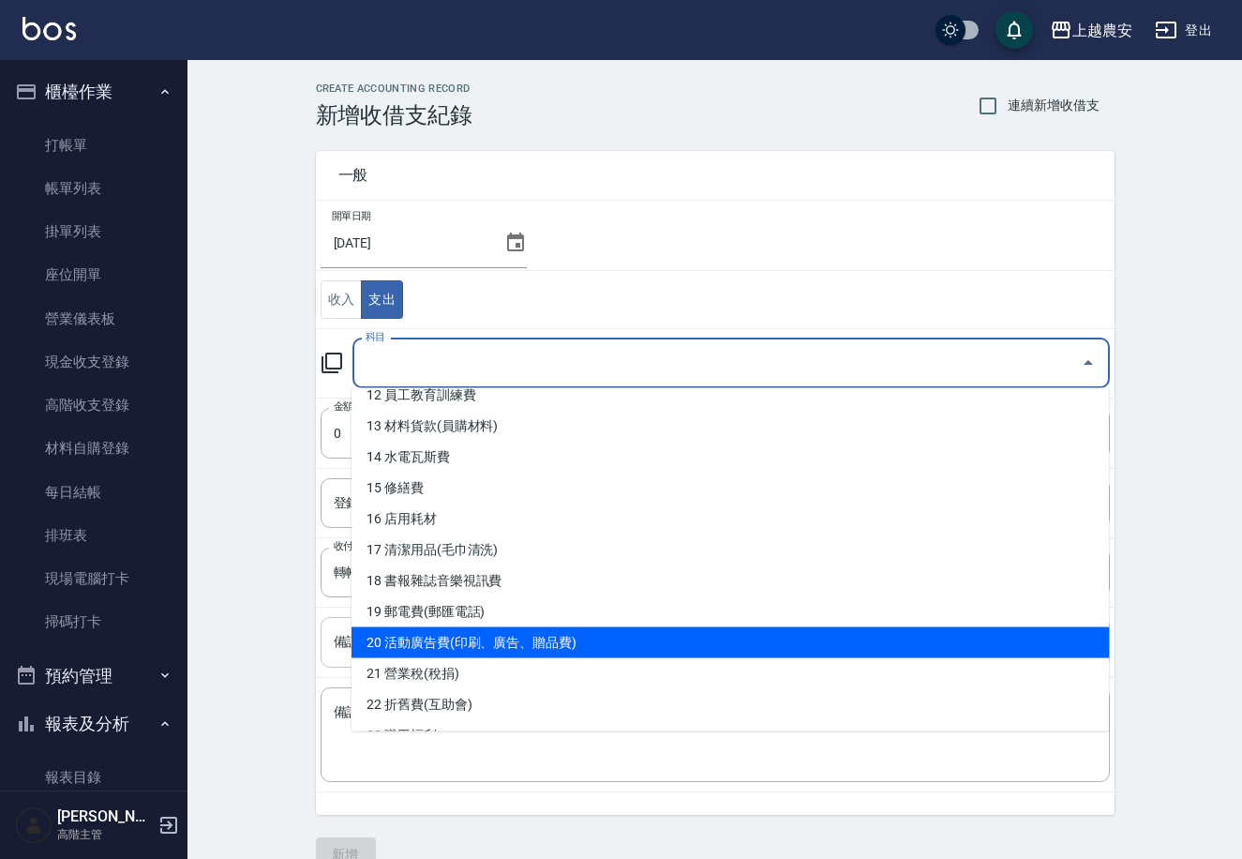
drag, startPoint x: 523, startPoint y: 642, endPoint x: 443, endPoint y: 628, distance: 80.9
click at [522, 642] on li "20 活動廣告費(印刷、廣告、贈品費)" at bounding box center [731, 642] width 758 height 31
type input "20 活動廣告費(印刷、廣告、贈品費)"
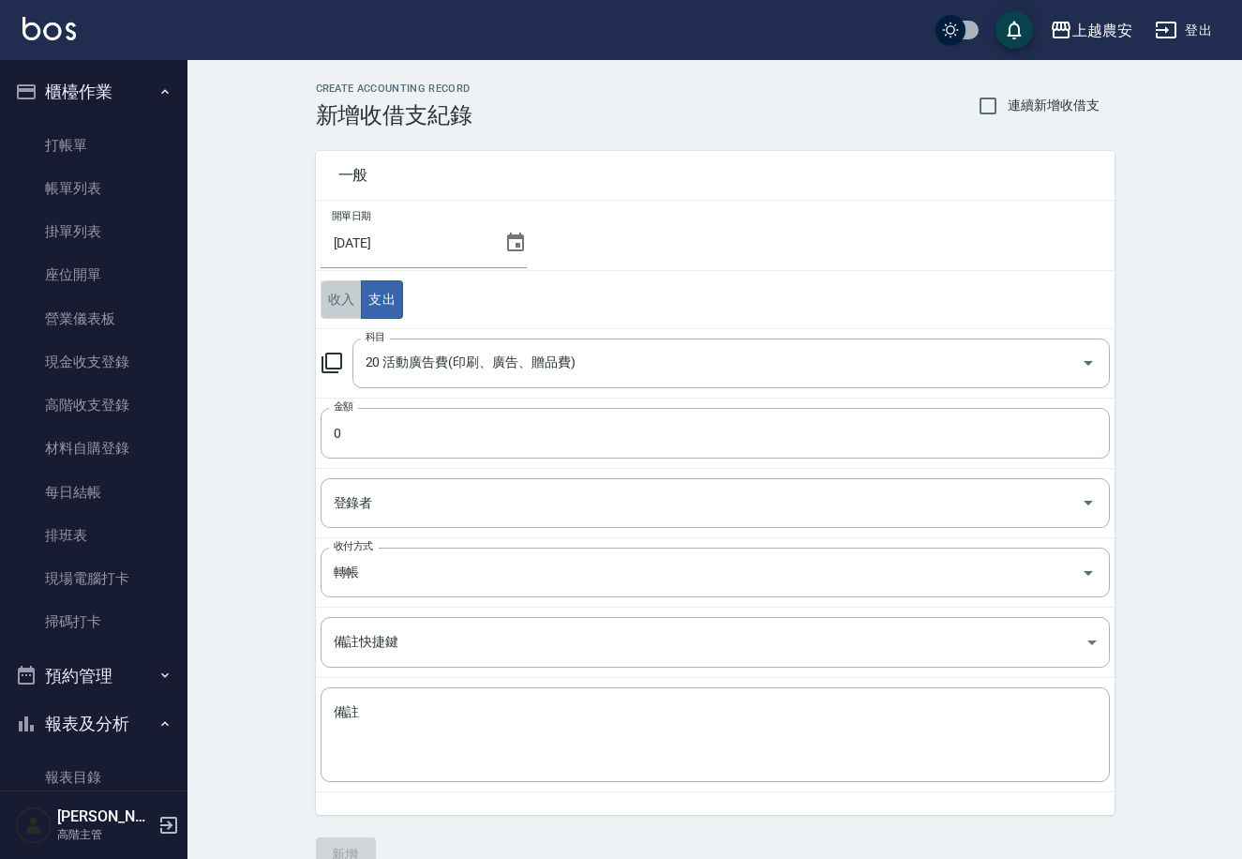
click at [341, 294] on button "收入" at bounding box center [342, 299] width 42 height 38
type button "REVENUE"
click at [386, 421] on input "0" at bounding box center [715, 433] width 789 height 51
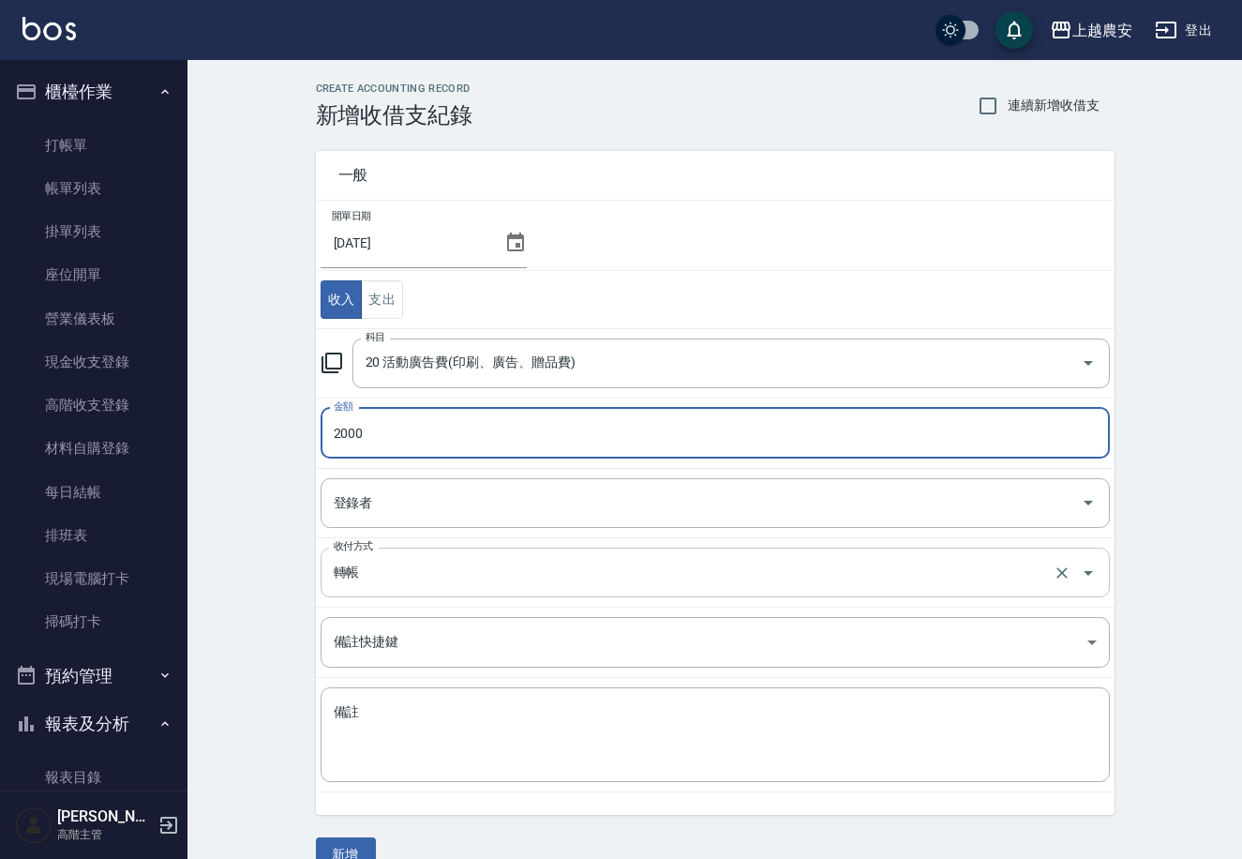
type input "2000"
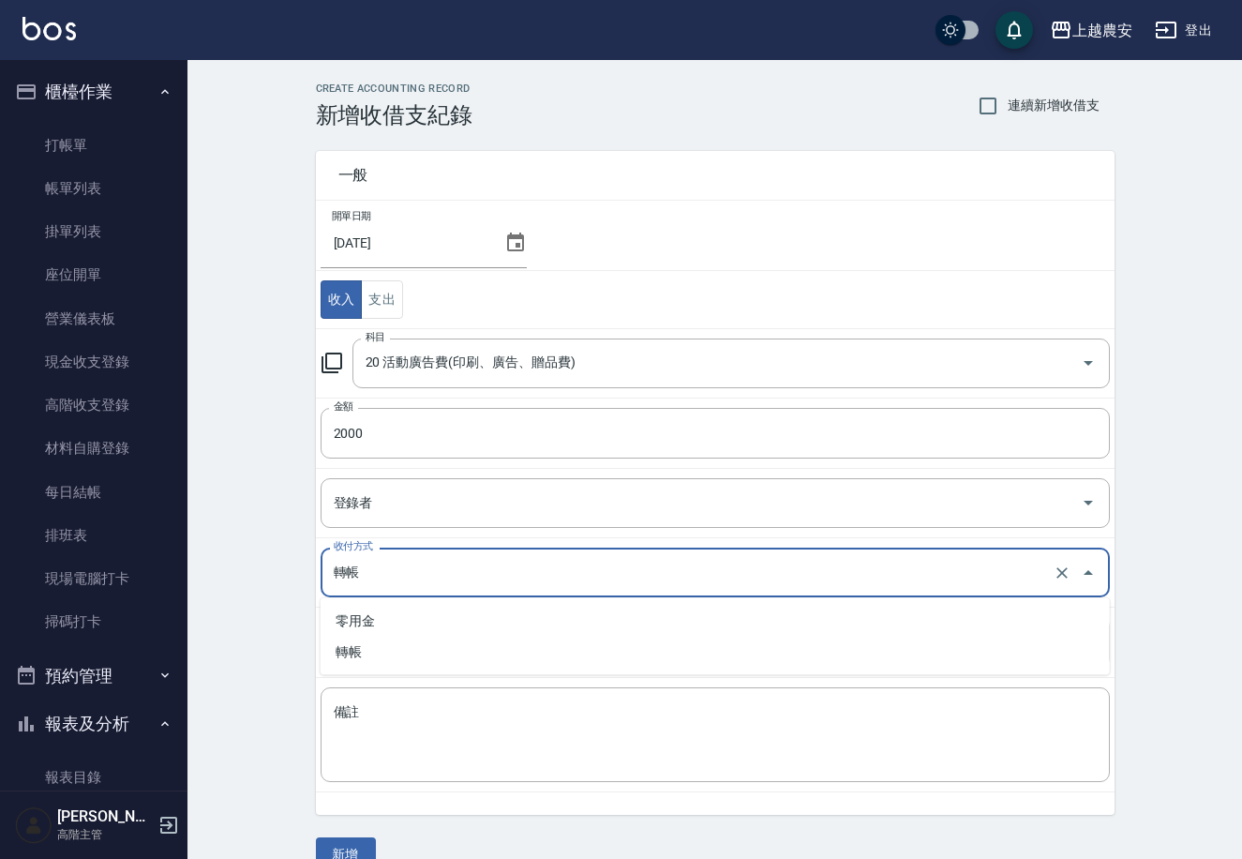
click at [382, 564] on input "轉帳" at bounding box center [689, 572] width 720 height 33
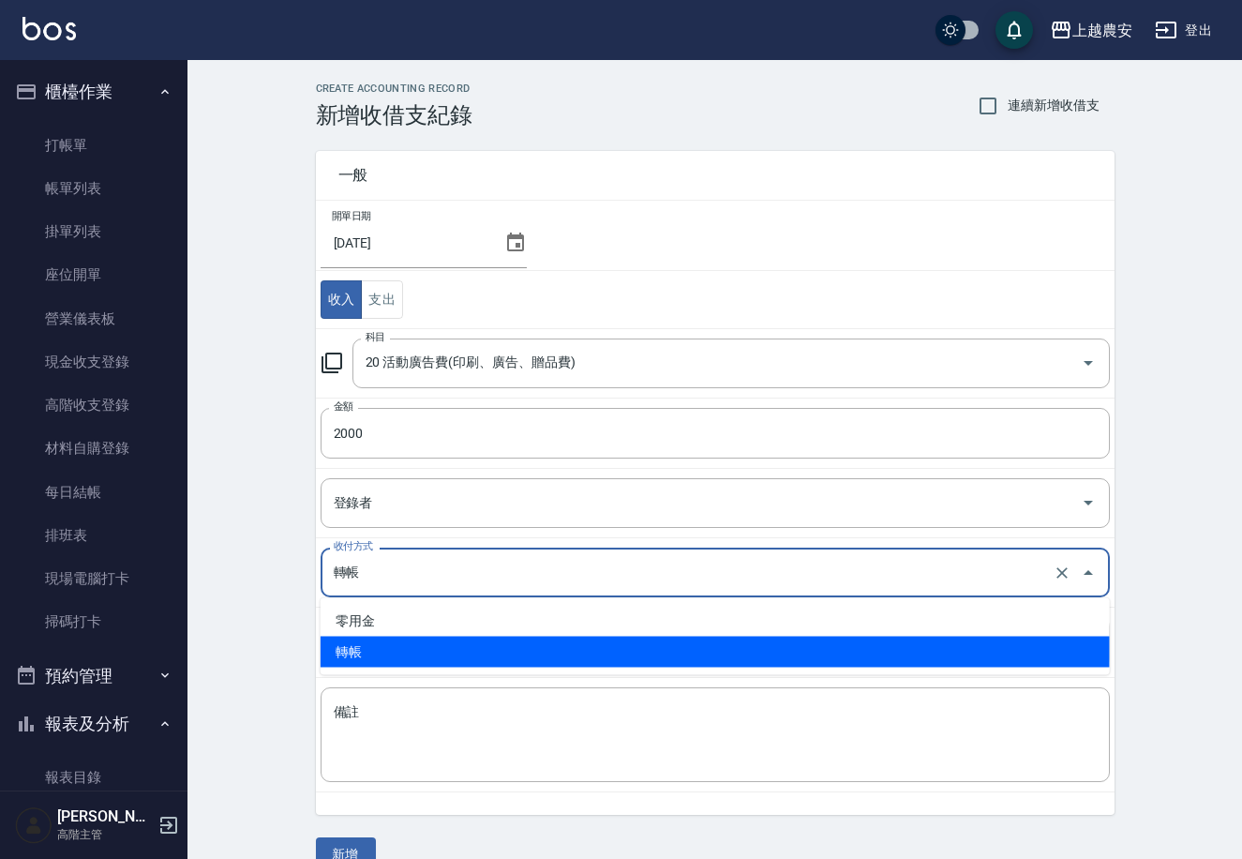
drag, startPoint x: 352, startPoint y: 844, endPoint x: 354, endPoint y: 826, distance: 18.0
click at [353, 844] on button "新增" at bounding box center [346, 854] width 60 height 35
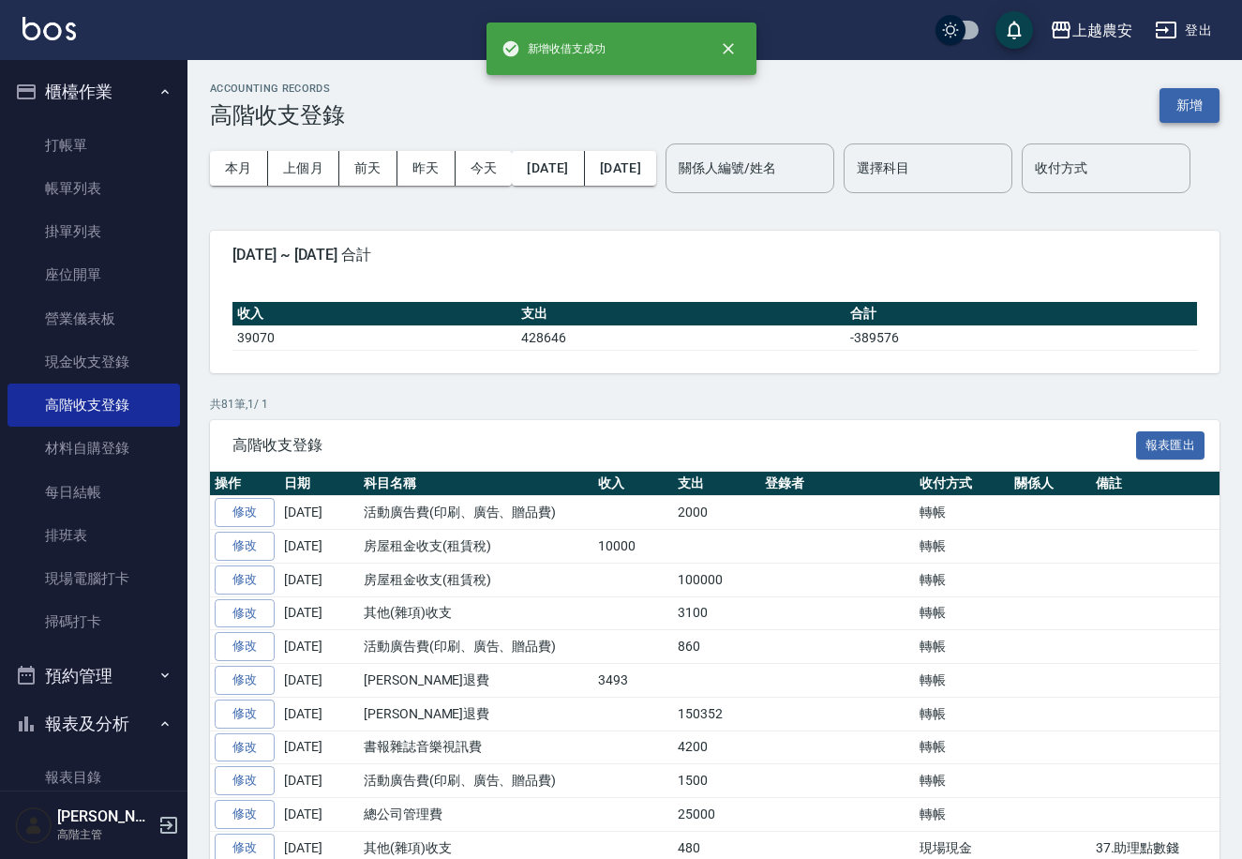
click at [1193, 108] on button "新增" at bounding box center [1190, 105] width 60 height 35
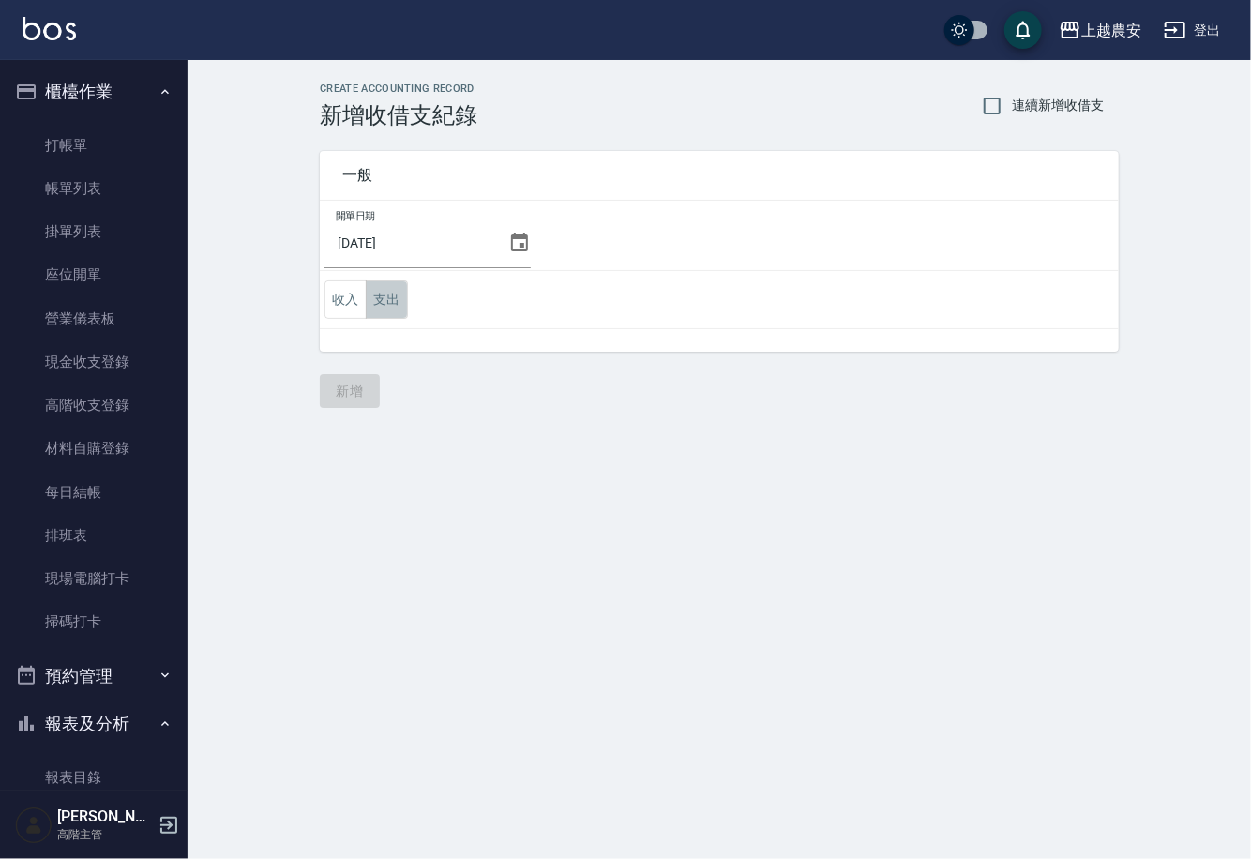
click at [379, 292] on button "支出" at bounding box center [387, 299] width 42 height 38
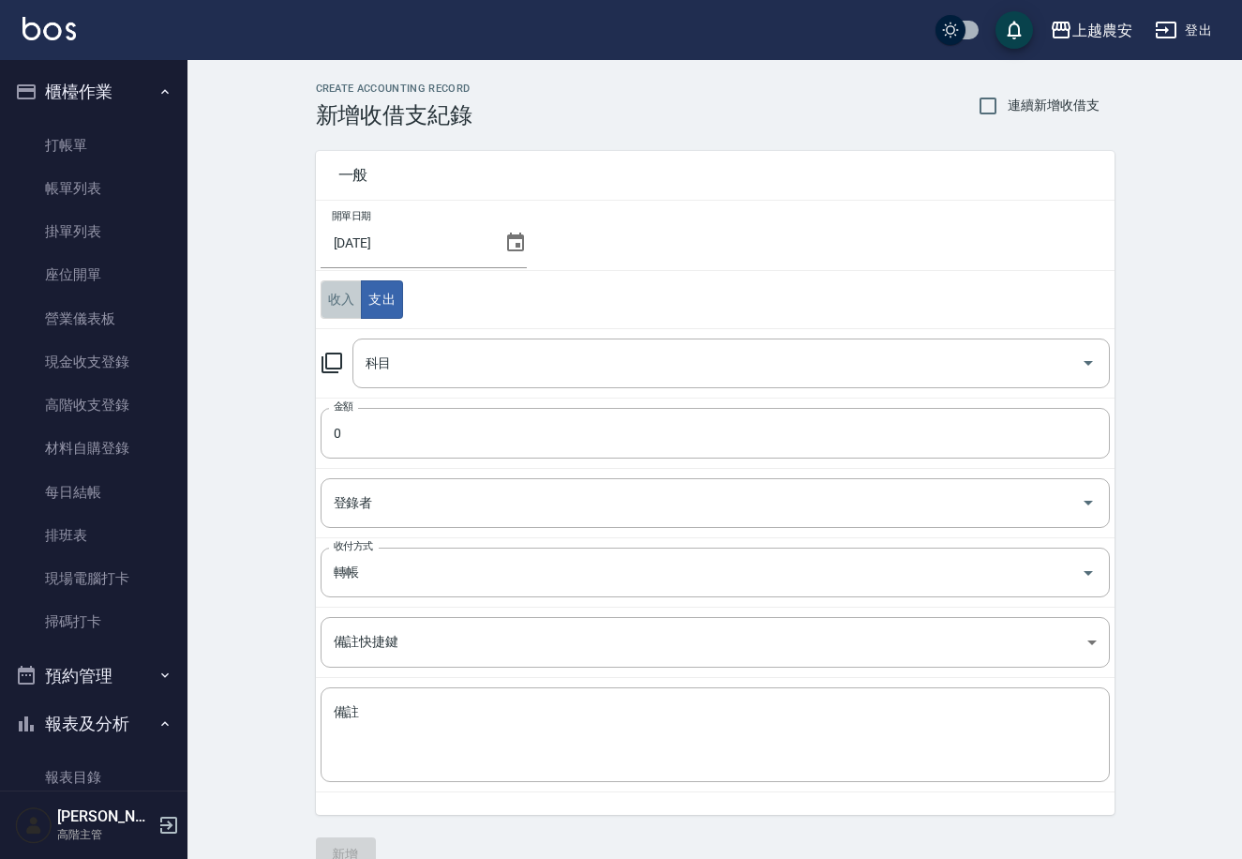
click at [336, 297] on button "收入" at bounding box center [342, 299] width 42 height 38
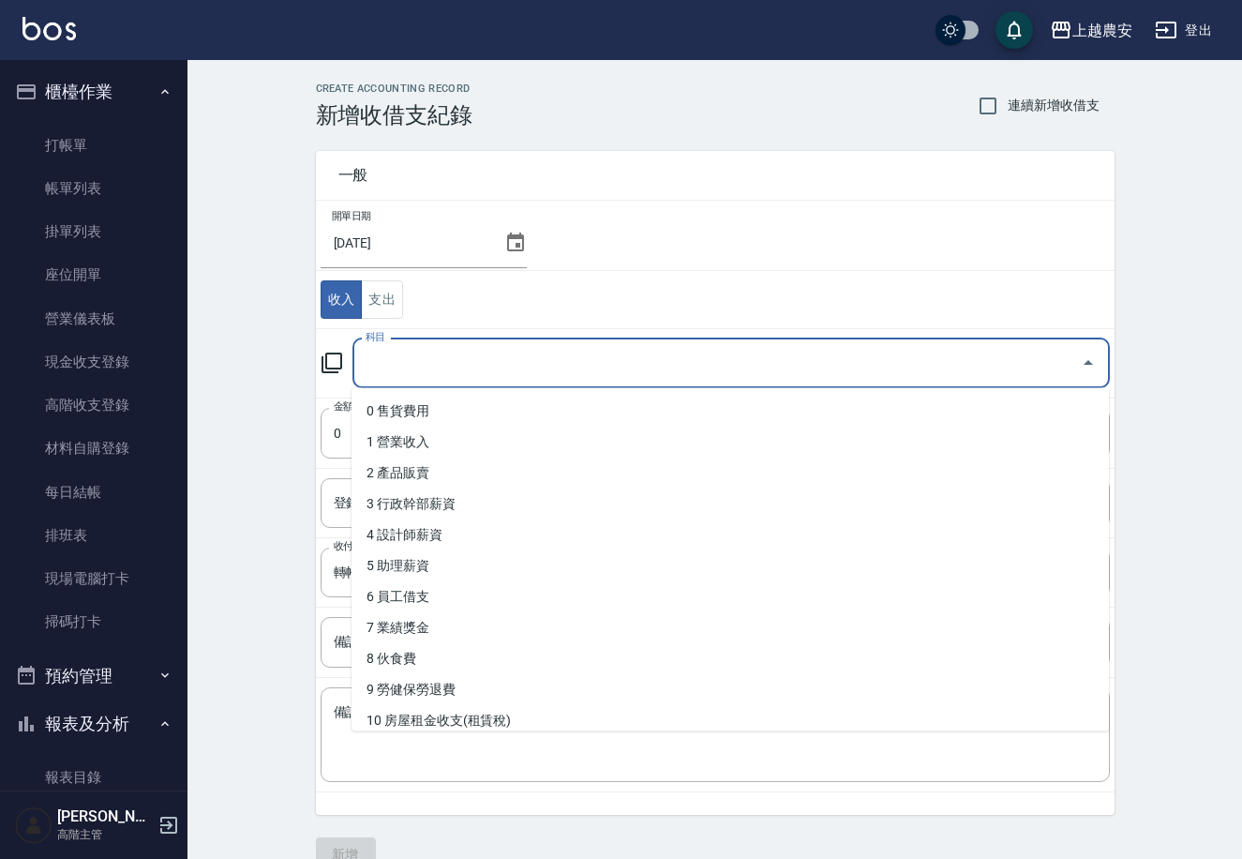
click at [465, 365] on input "科目" at bounding box center [717, 363] width 713 height 33
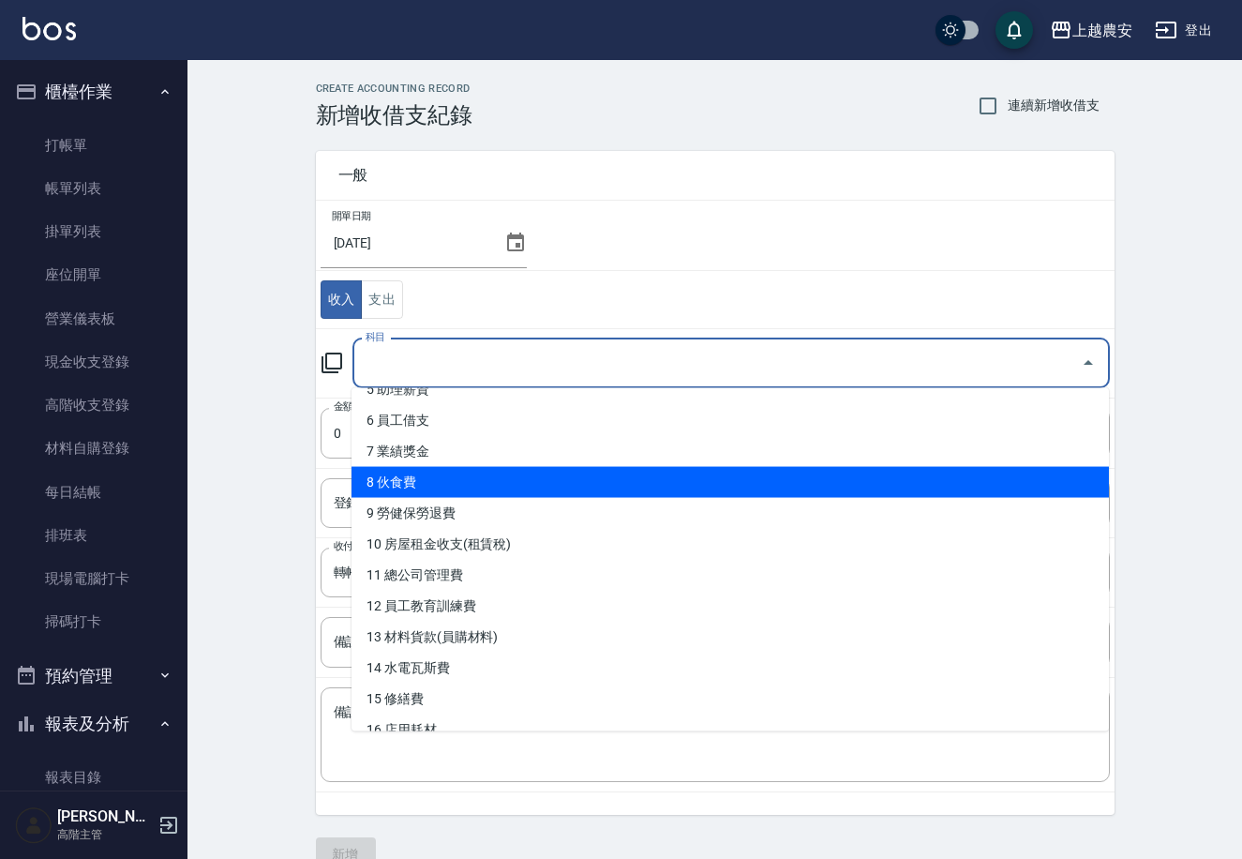
scroll to position [185, 0]
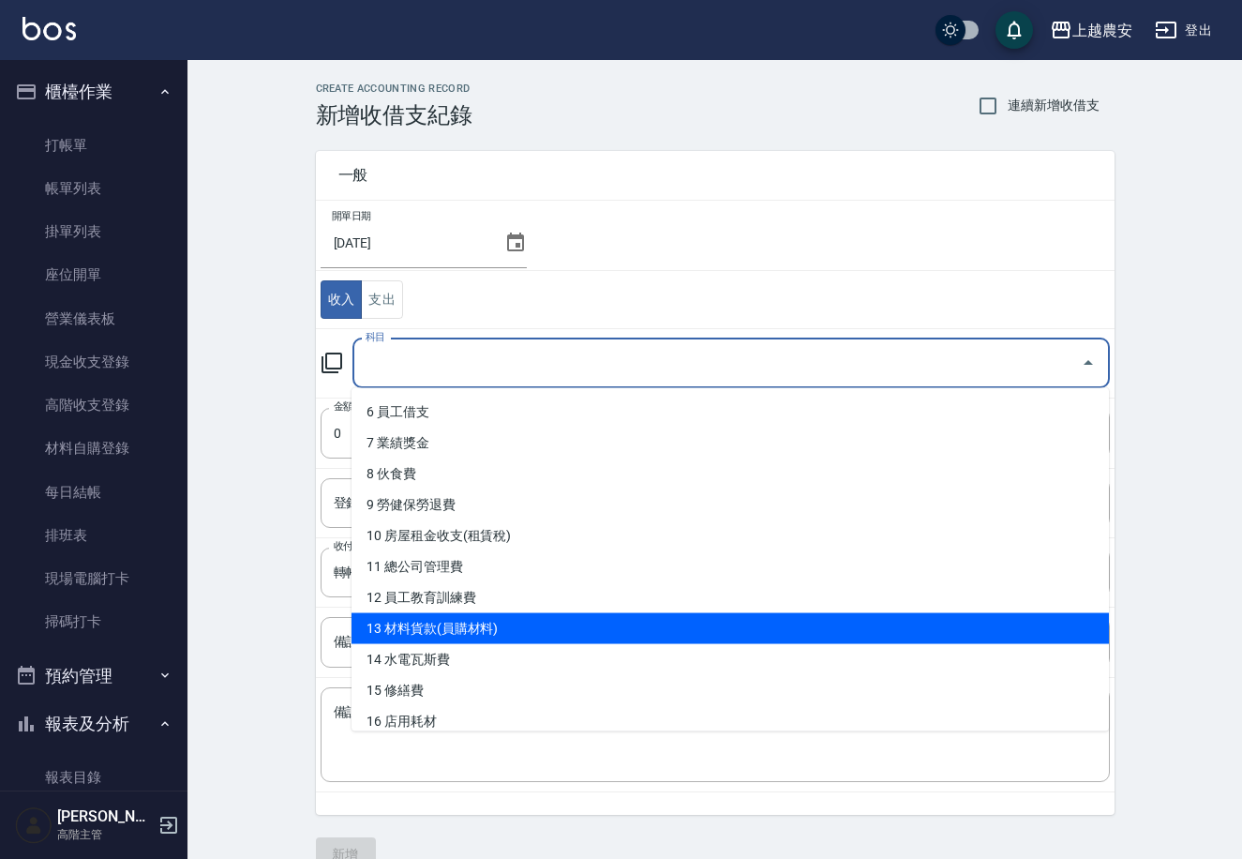
click at [540, 632] on li "13 材料貨款(員購材料)" at bounding box center [731, 628] width 758 height 31
type input "13 材料貨款(員購材料)"
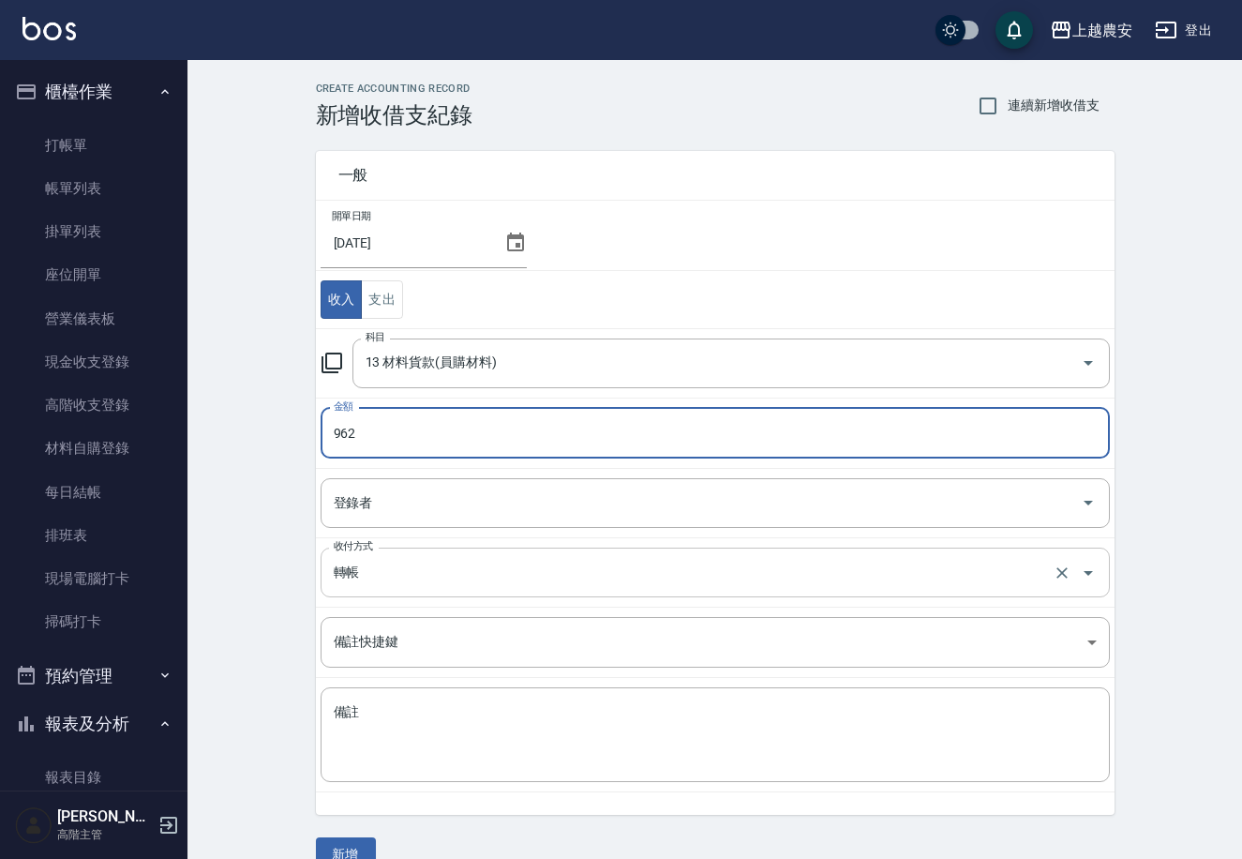
type input "962"
drag, startPoint x: 362, startPoint y: 561, endPoint x: 362, endPoint y: 574, distance: 13.1
click at [362, 565] on input "轉帳" at bounding box center [689, 572] width 720 height 33
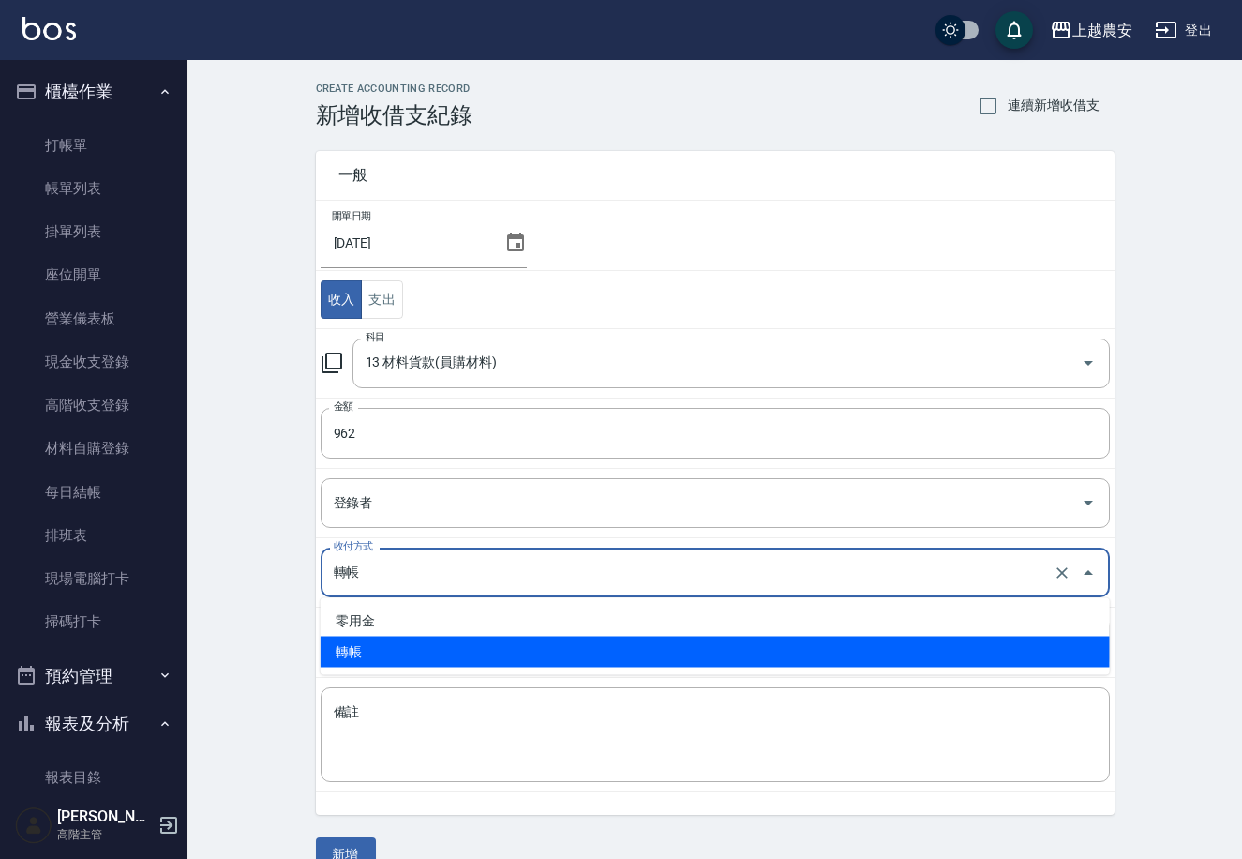
drag, startPoint x: 338, startPoint y: 847, endPoint x: 358, endPoint y: 840, distance: 20.8
click at [338, 846] on button "新增" at bounding box center [346, 854] width 60 height 35
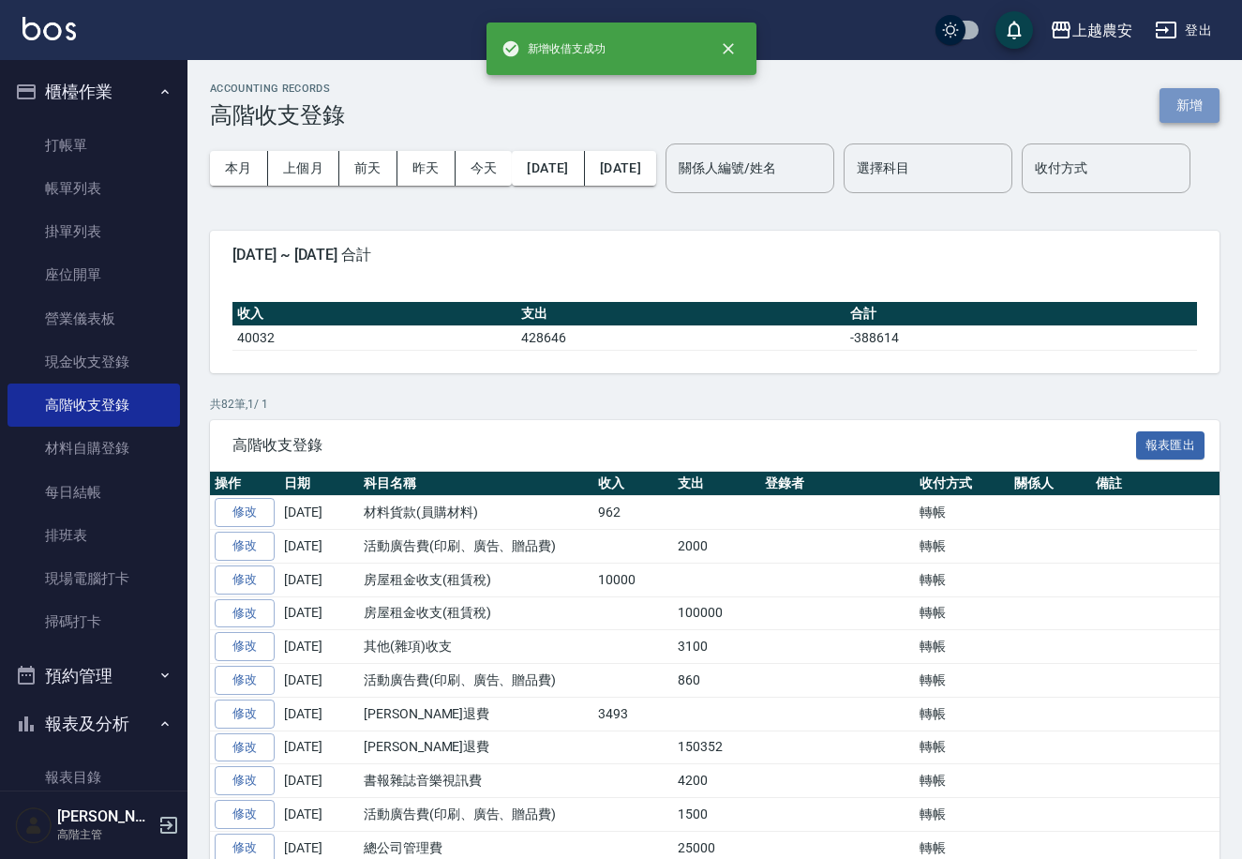
click at [1180, 104] on button "新增" at bounding box center [1190, 105] width 60 height 35
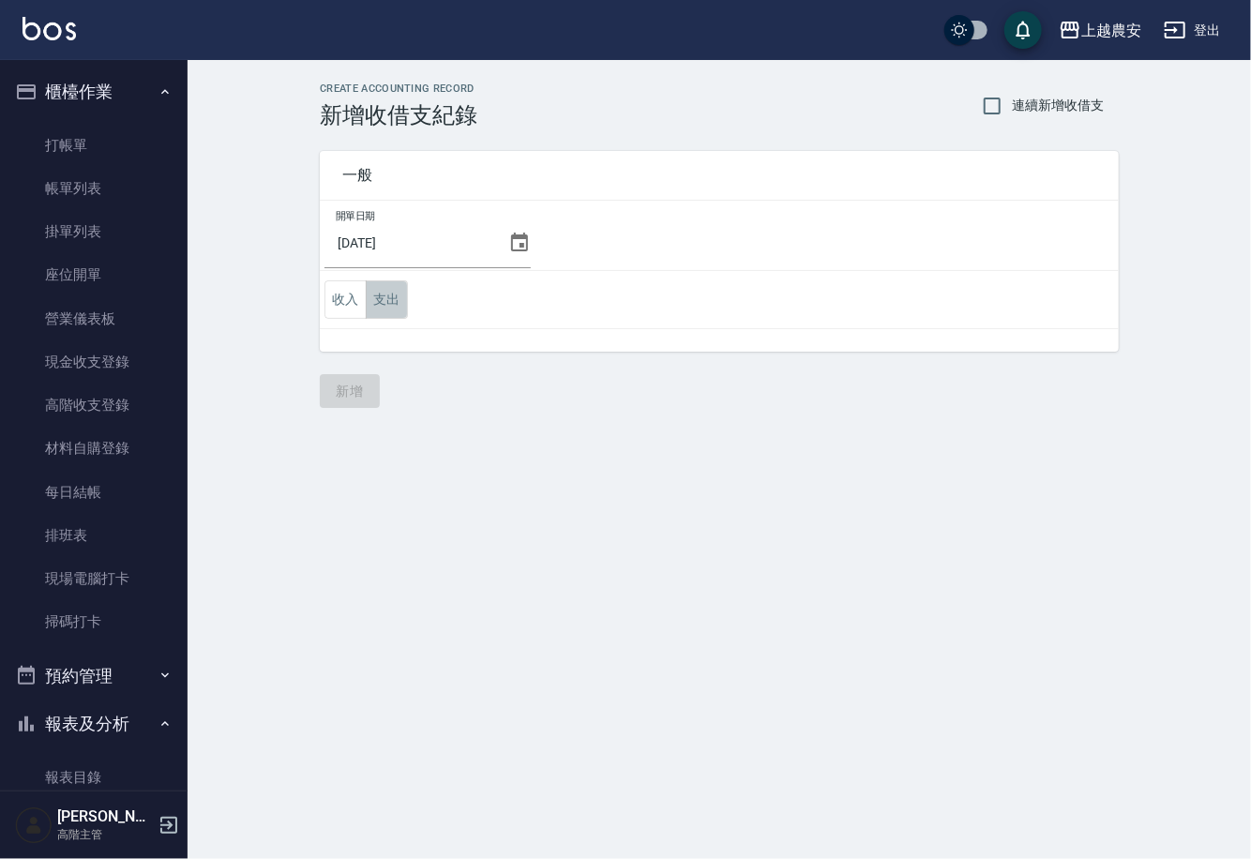
click at [382, 305] on button "支出" at bounding box center [387, 299] width 42 height 38
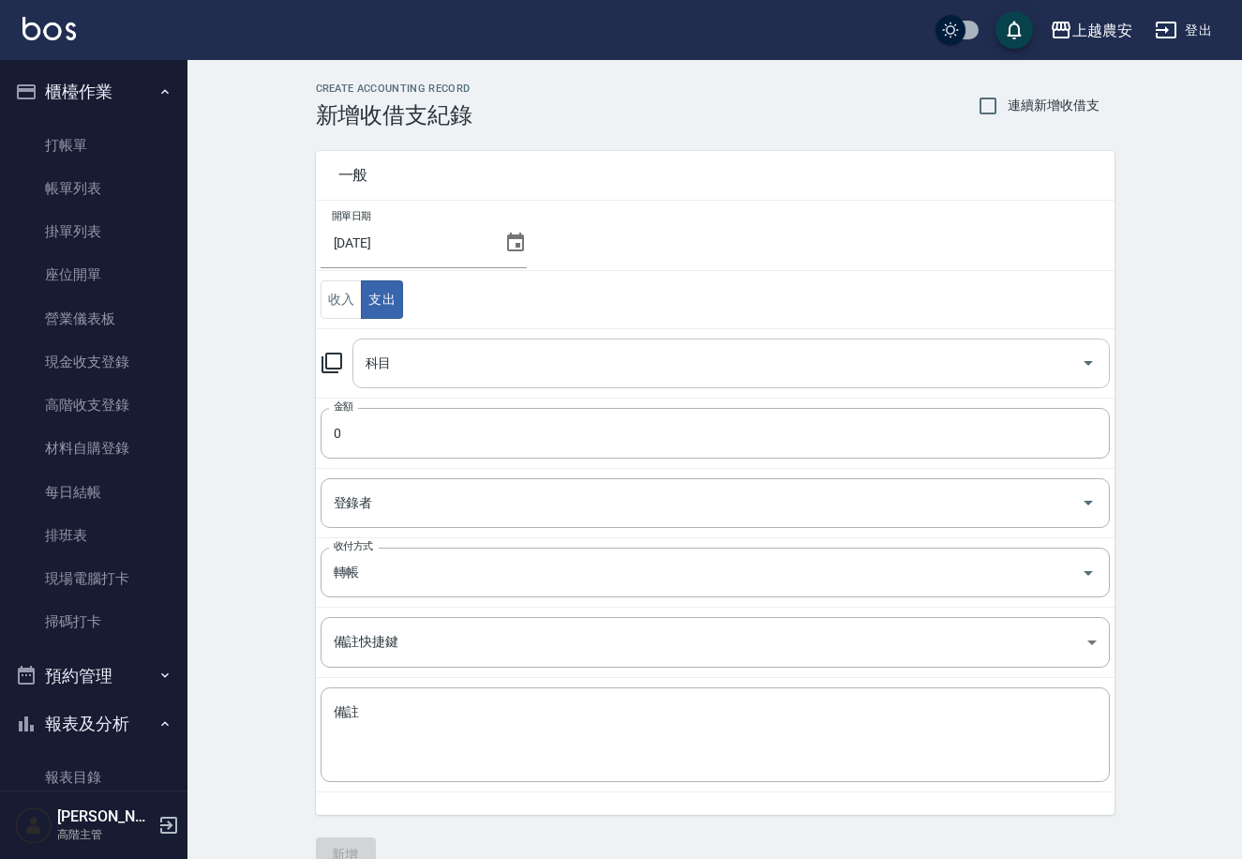
drag, startPoint x: 447, startPoint y: 353, endPoint x: 476, endPoint y: 363, distance: 30.5
click at [458, 357] on input "科目" at bounding box center [717, 363] width 713 height 33
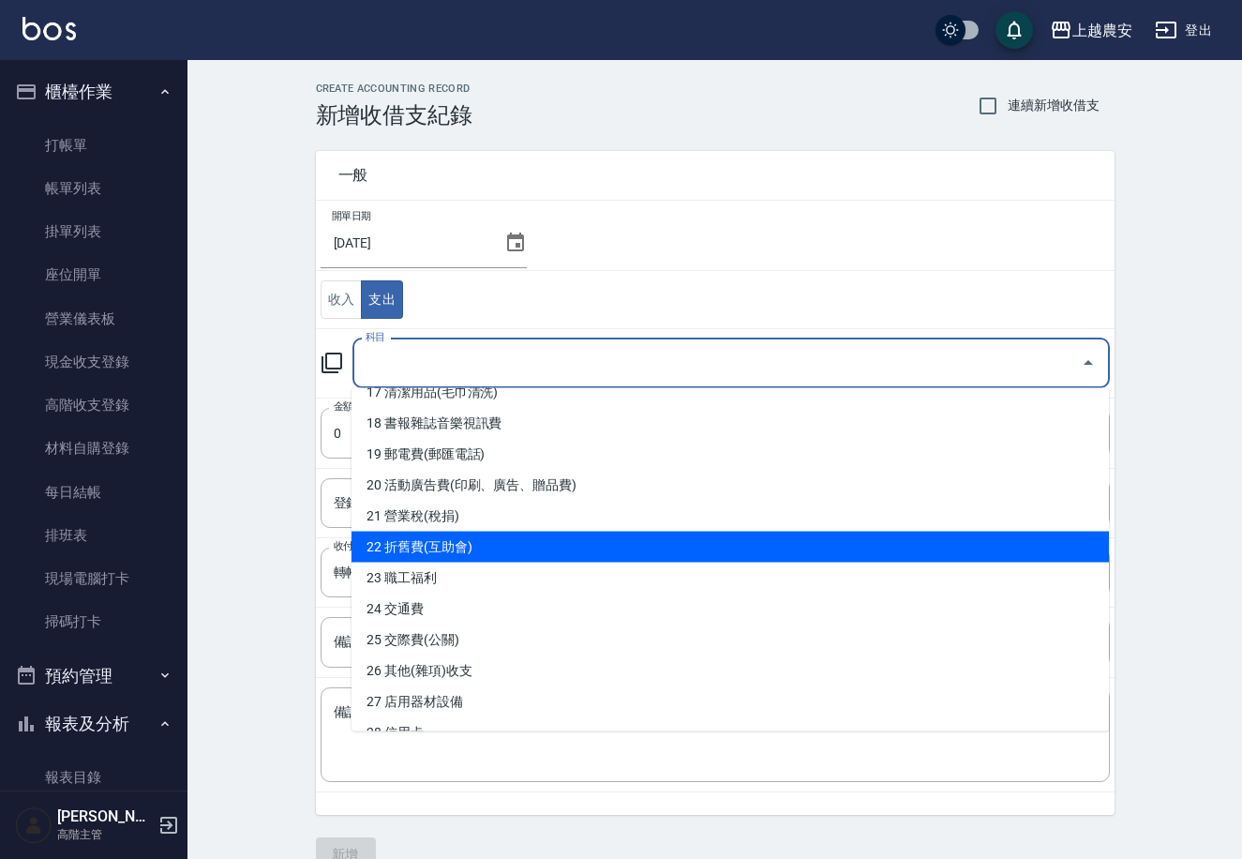
scroll to position [342, 0]
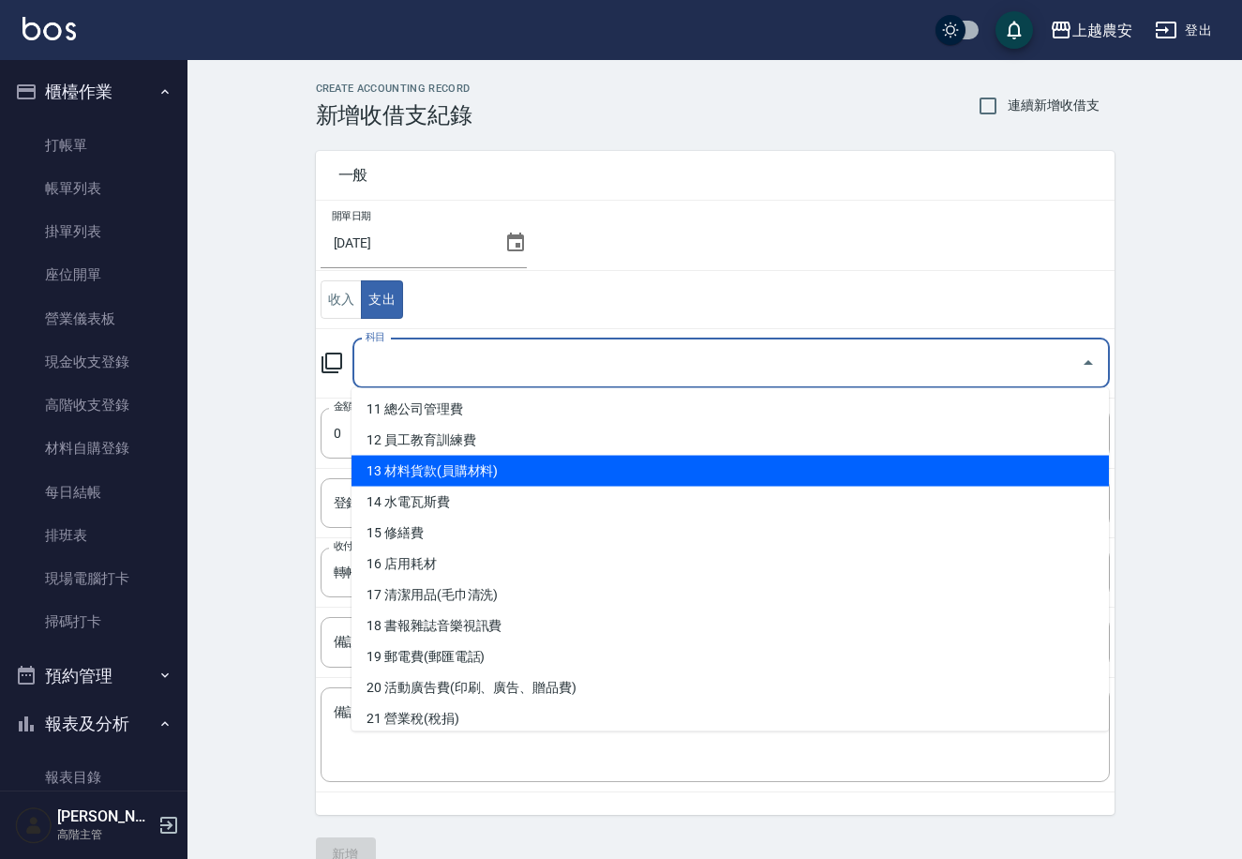
click at [495, 465] on li "13 材料貨款(員購材料)" at bounding box center [731, 471] width 758 height 31
type input "13 材料貨款(員購材料)"
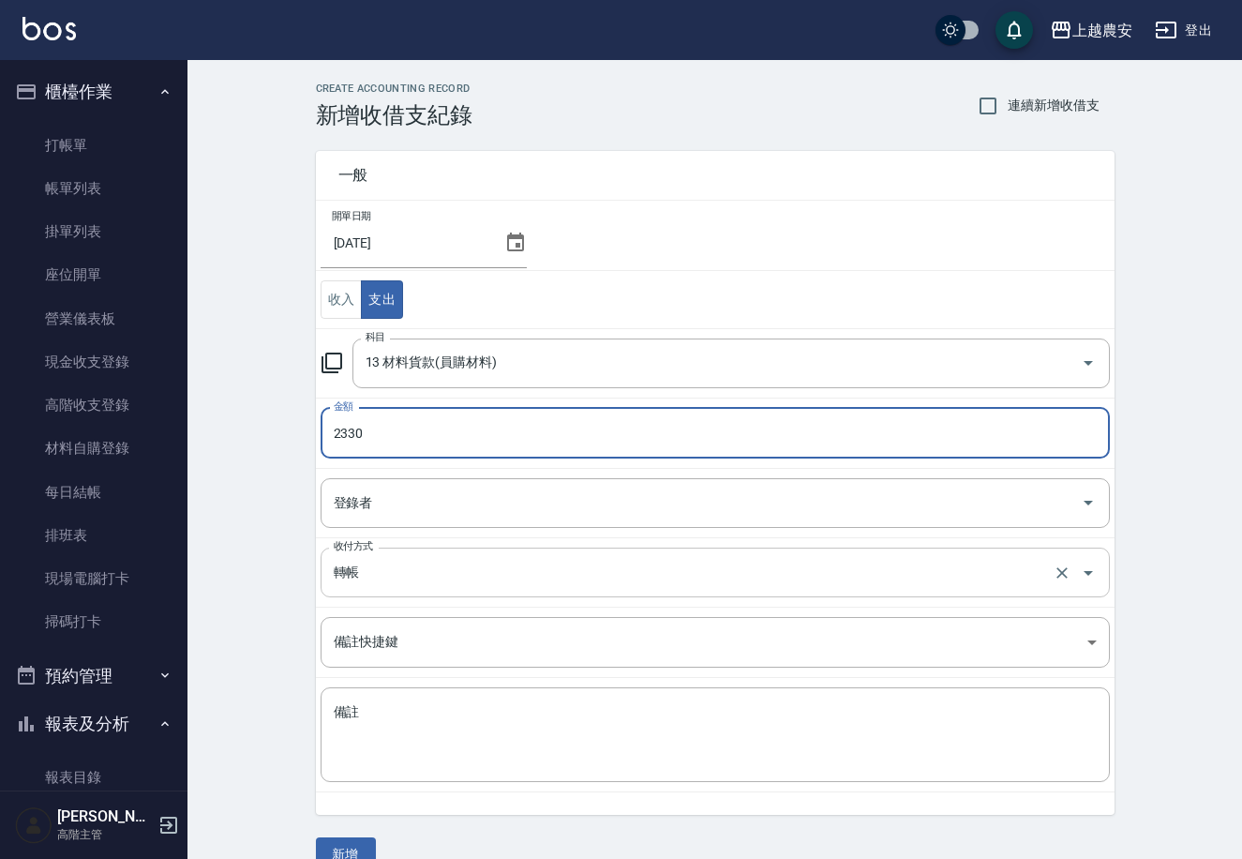
type input "2330"
drag, startPoint x: 361, startPoint y: 573, endPoint x: 385, endPoint y: 595, distance: 33.2
click at [362, 569] on input "轉帳" at bounding box center [689, 572] width 720 height 33
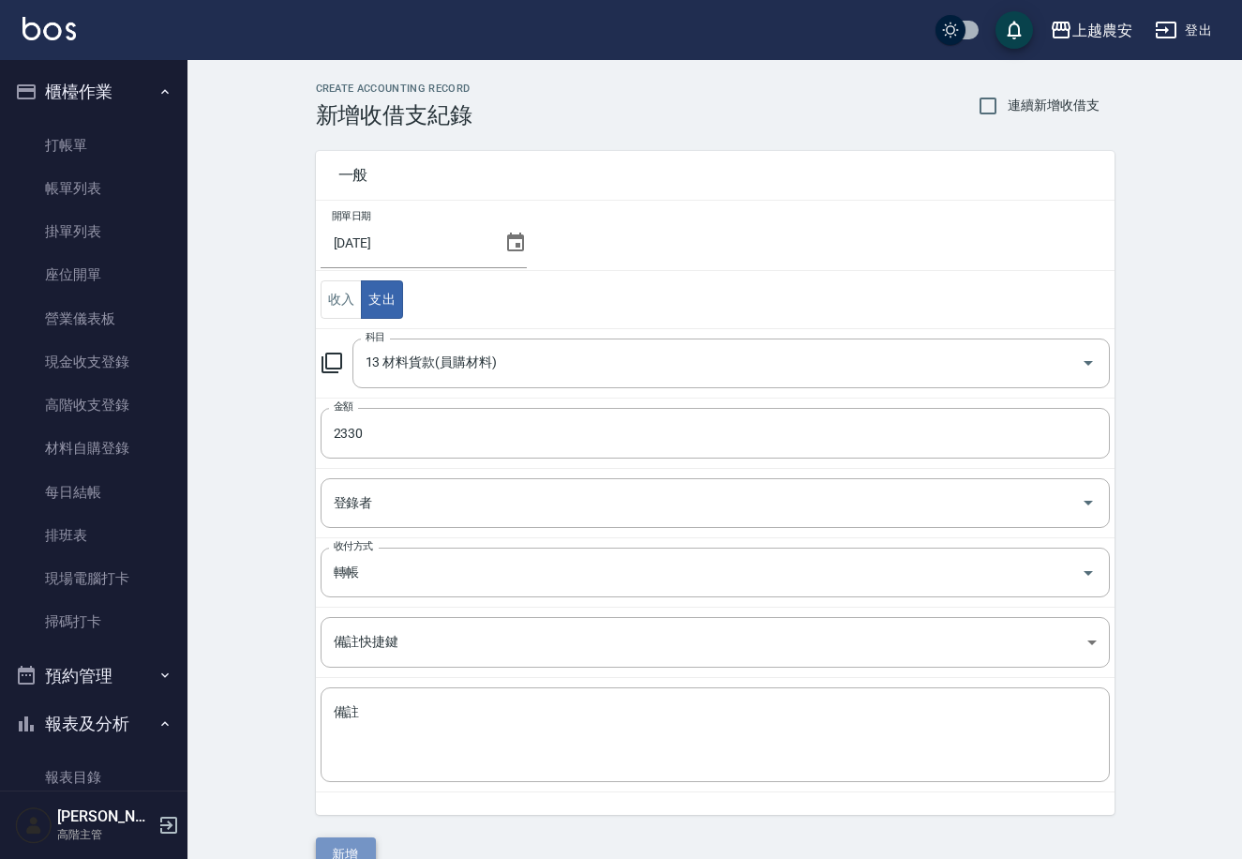
click at [355, 849] on button "新增" at bounding box center [346, 854] width 60 height 35
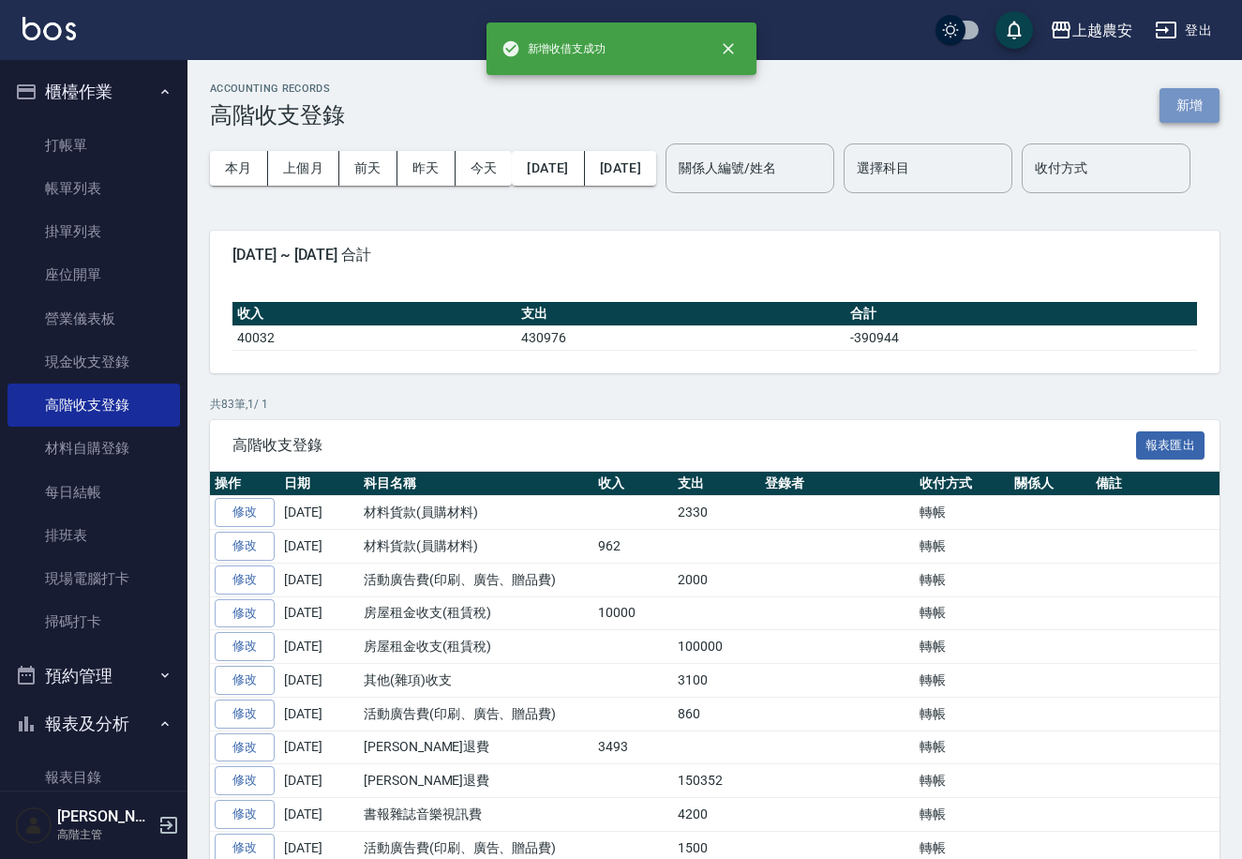
click at [1178, 103] on button "新增" at bounding box center [1190, 105] width 60 height 35
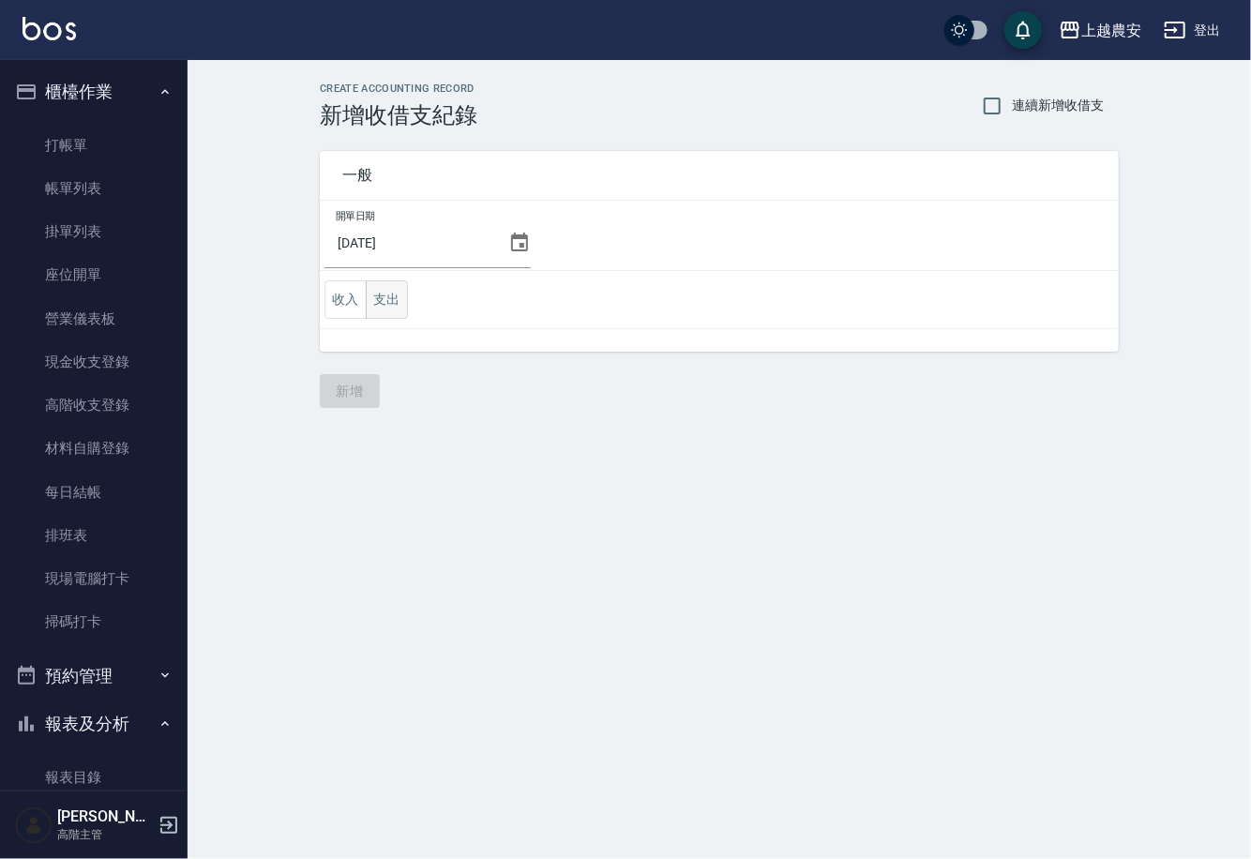
click at [377, 301] on button "支出" at bounding box center [387, 299] width 42 height 38
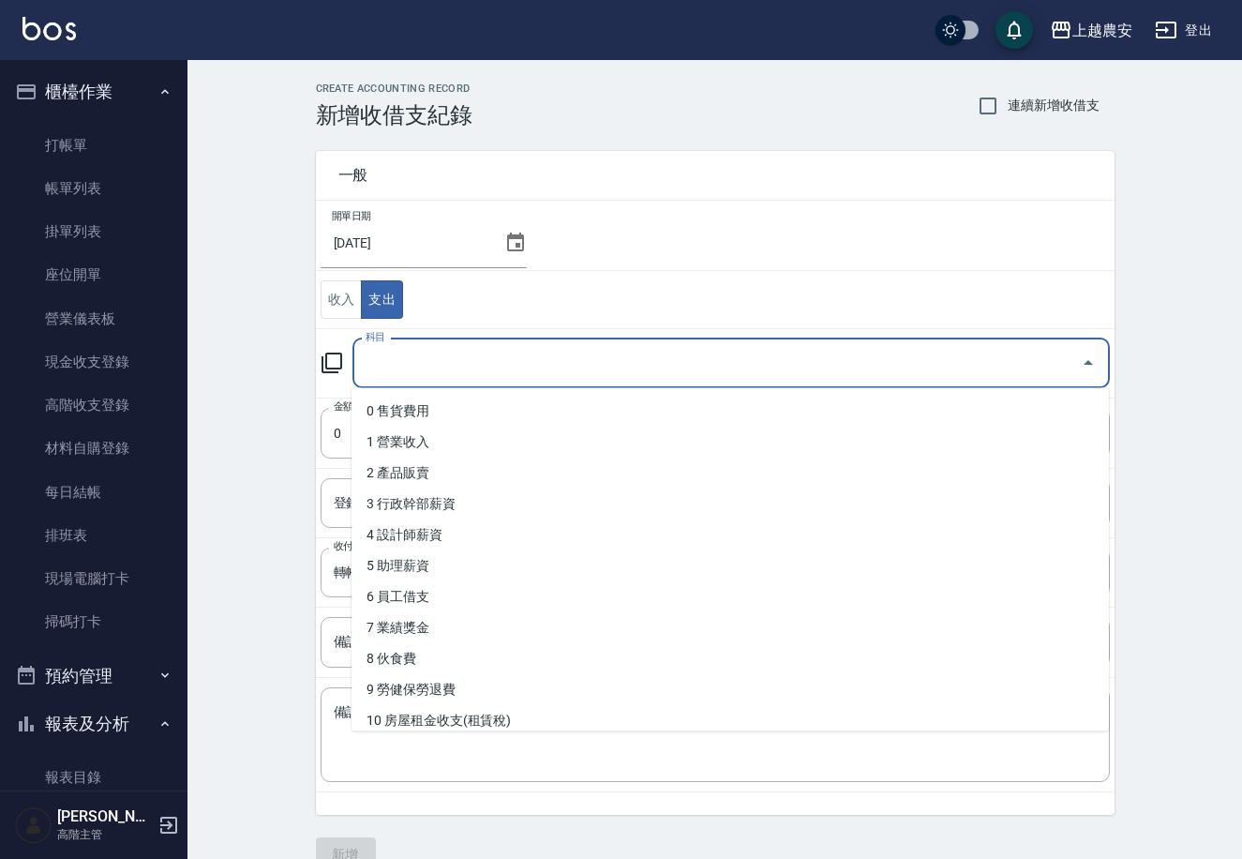
drag, startPoint x: 498, startPoint y: 361, endPoint x: 507, endPoint y: 366, distance: 10.5
click at [507, 366] on input "科目" at bounding box center [717, 363] width 713 height 33
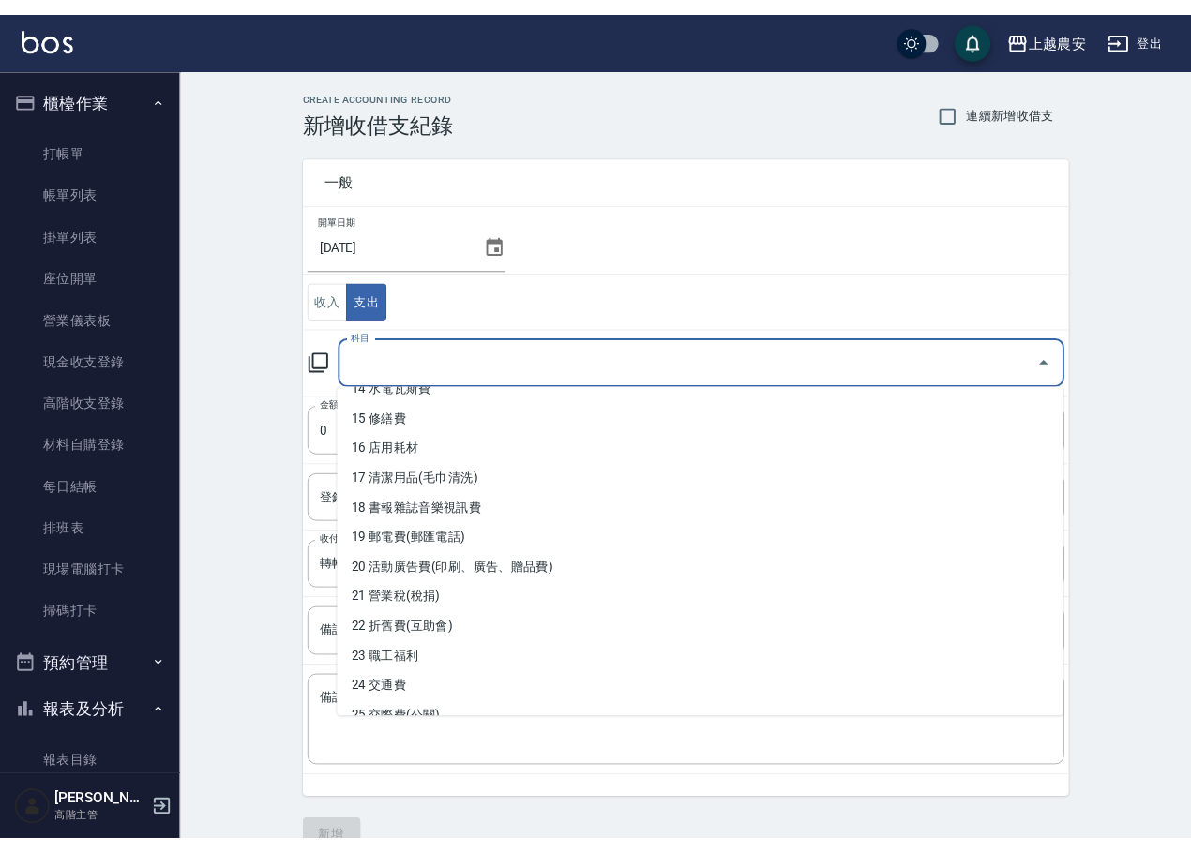
scroll to position [432, 0]
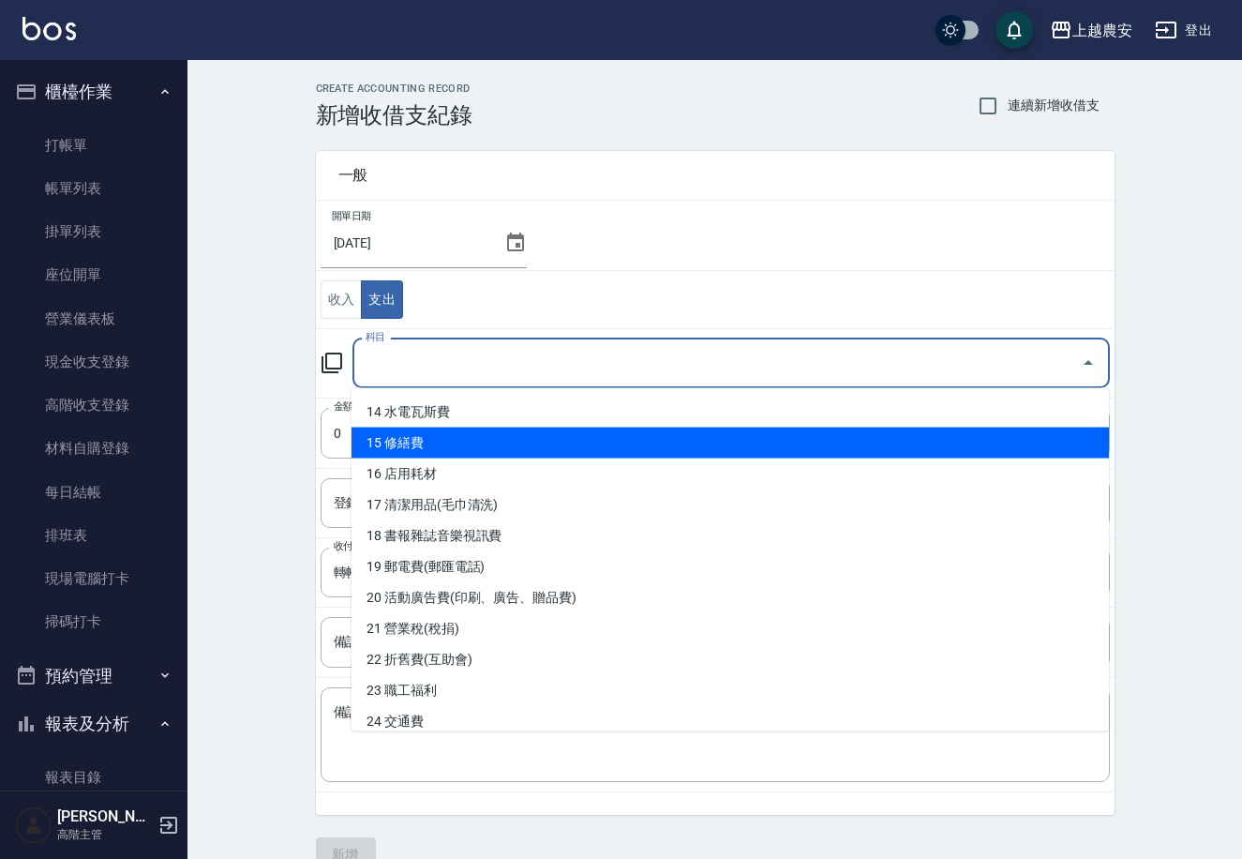
click at [463, 437] on li "15 修繕費" at bounding box center [731, 443] width 758 height 31
type input "15 修繕費"
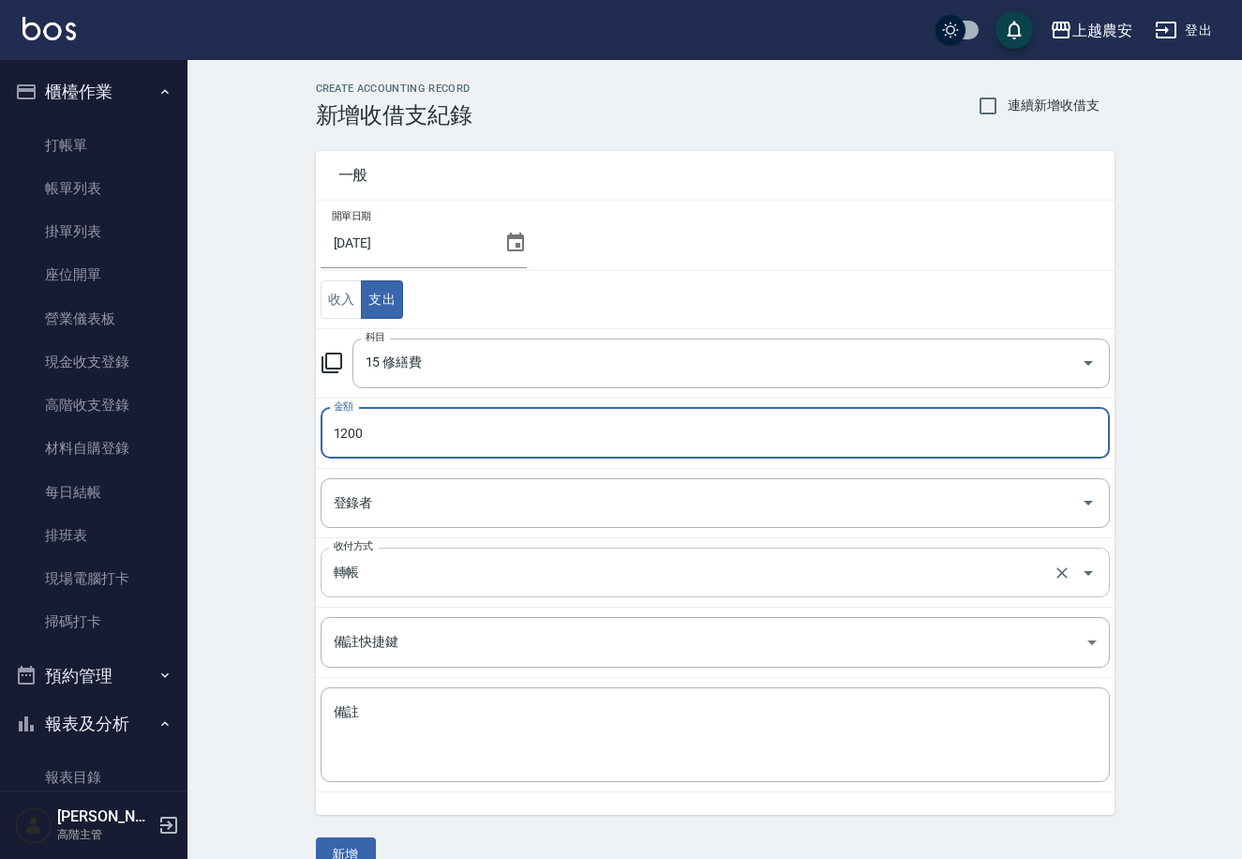
type input "1200"
click at [368, 563] on input "轉帳" at bounding box center [689, 572] width 720 height 33
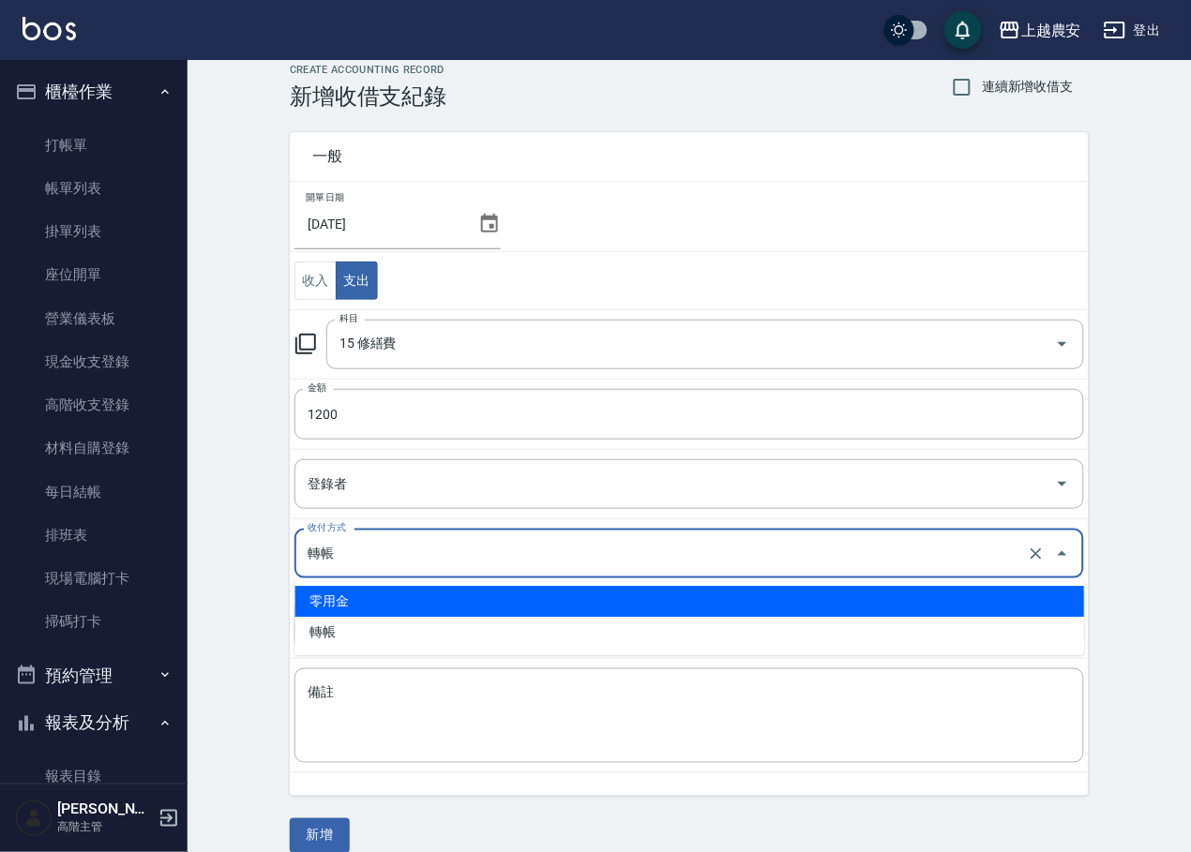
scroll to position [41, 0]
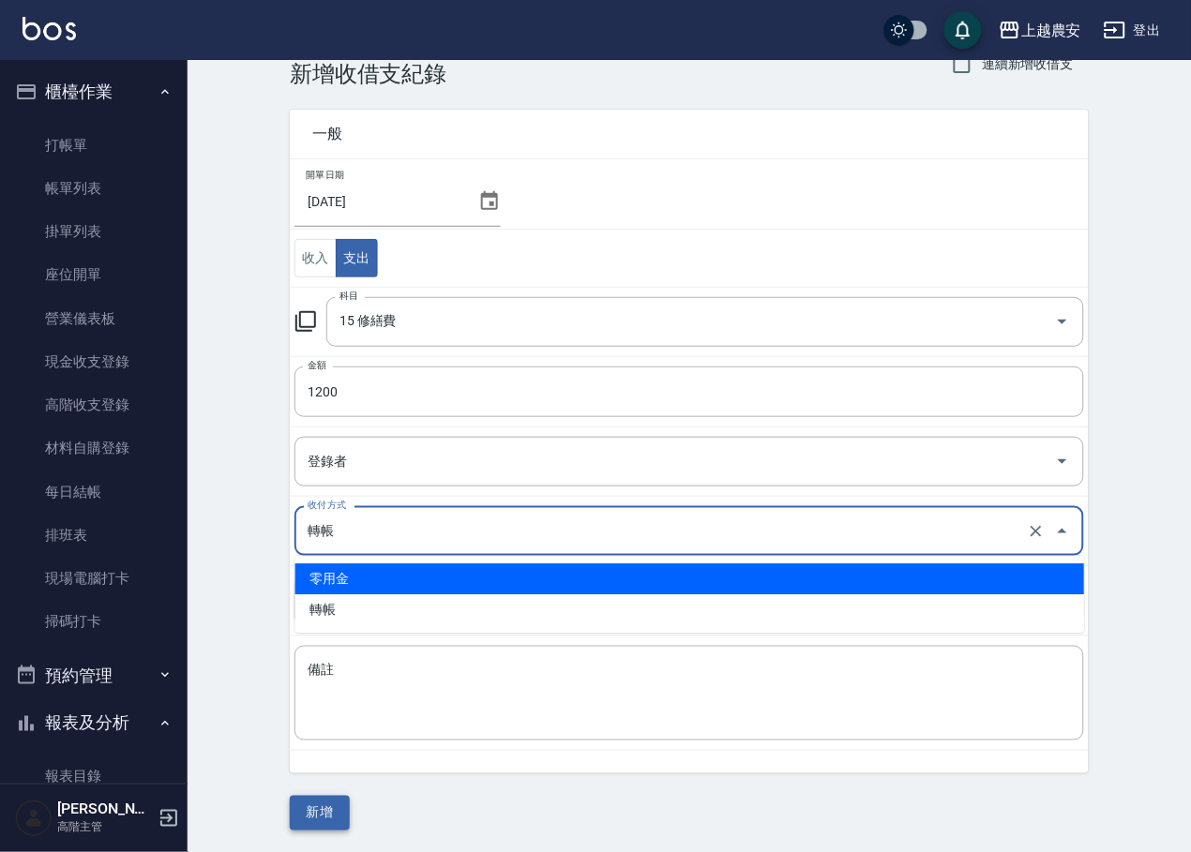
click at [326, 811] on button "新增" at bounding box center [320, 813] width 60 height 35
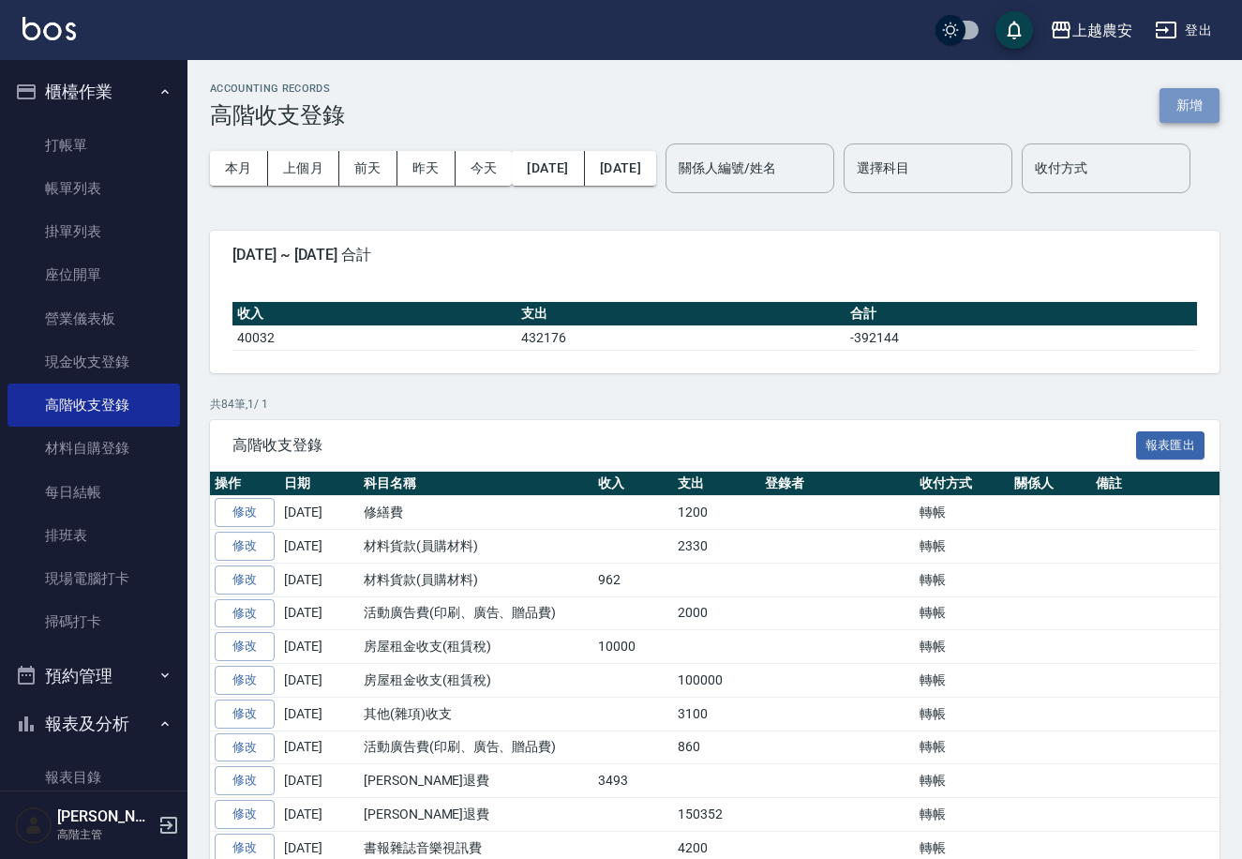
click at [1173, 105] on button "新增" at bounding box center [1190, 105] width 60 height 35
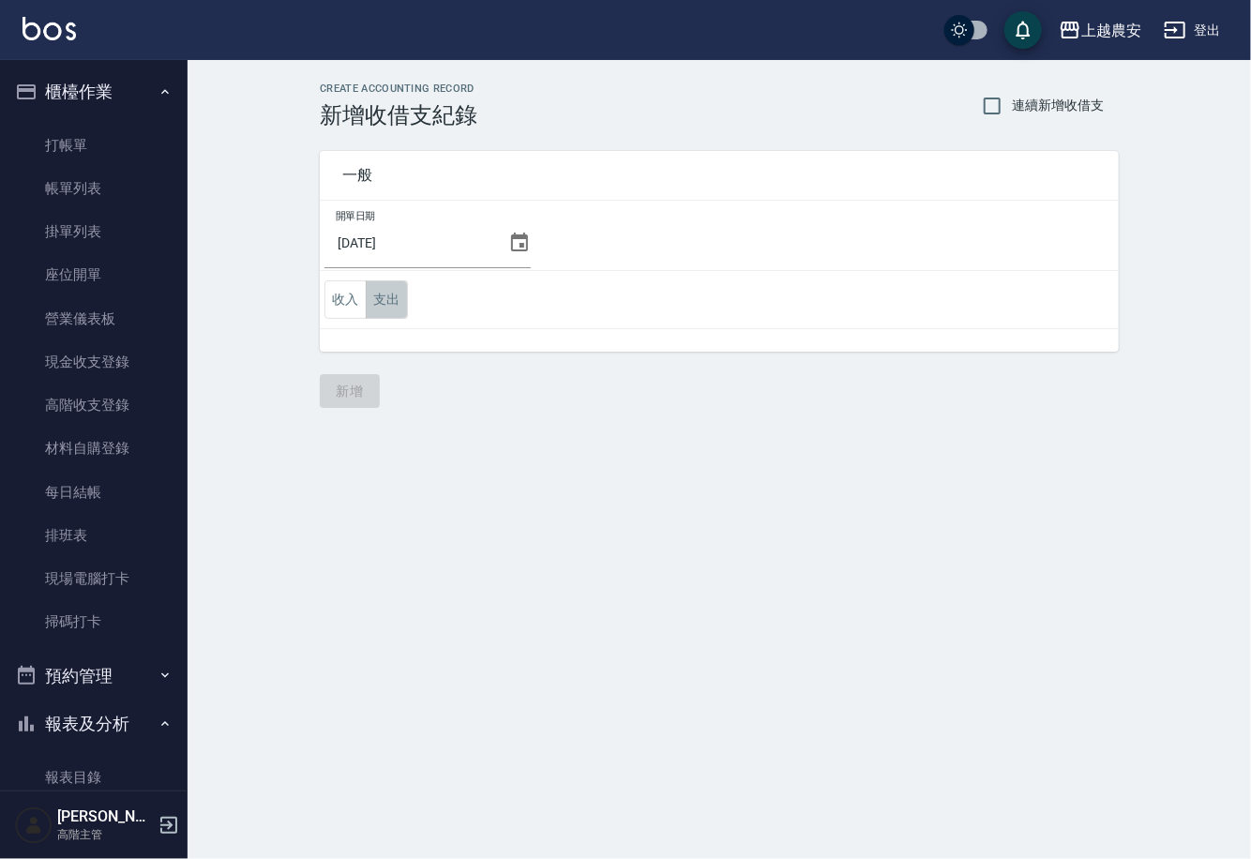
click at [376, 296] on button "支出" at bounding box center [387, 299] width 42 height 38
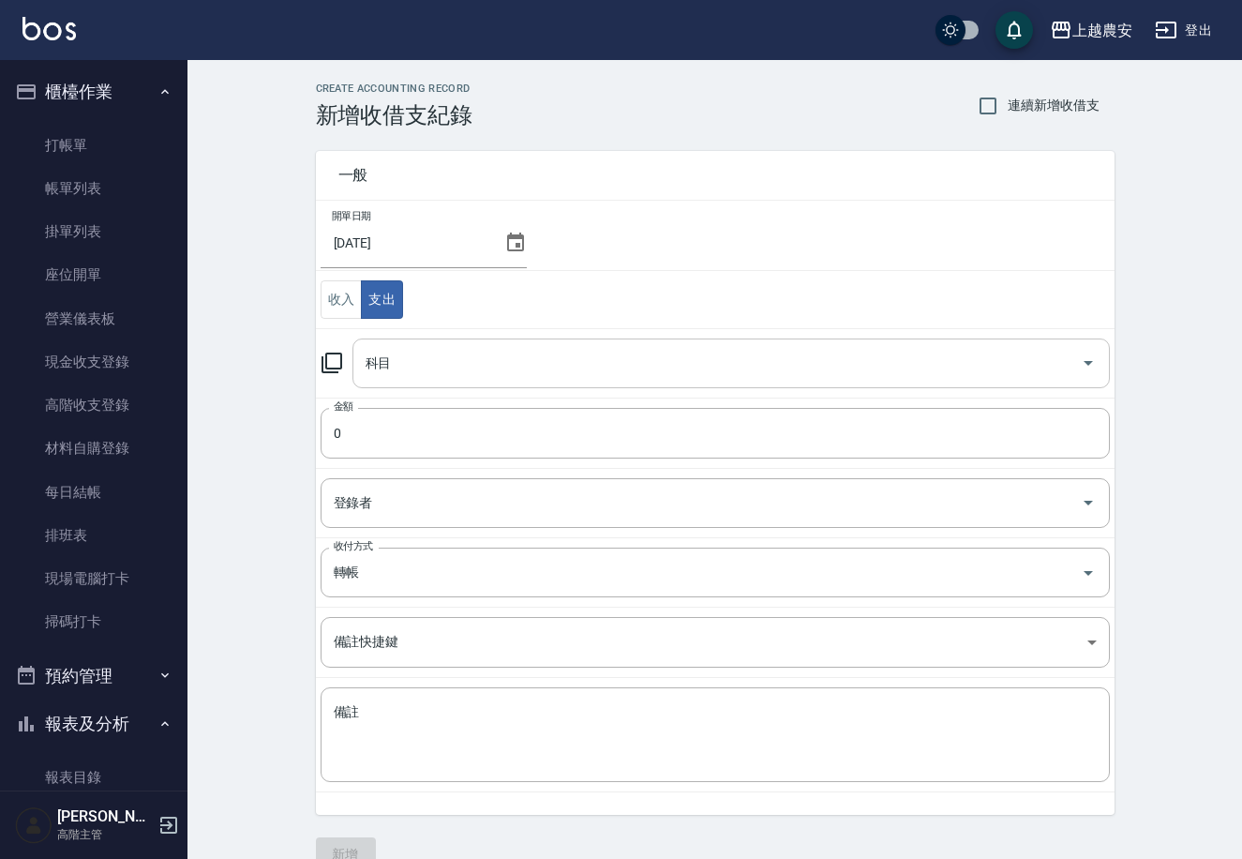
drag, startPoint x: 481, startPoint y: 358, endPoint x: 508, endPoint y: 384, distance: 37.8
click at [482, 359] on input "科目" at bounding box center [717, 363] width 713 height 33
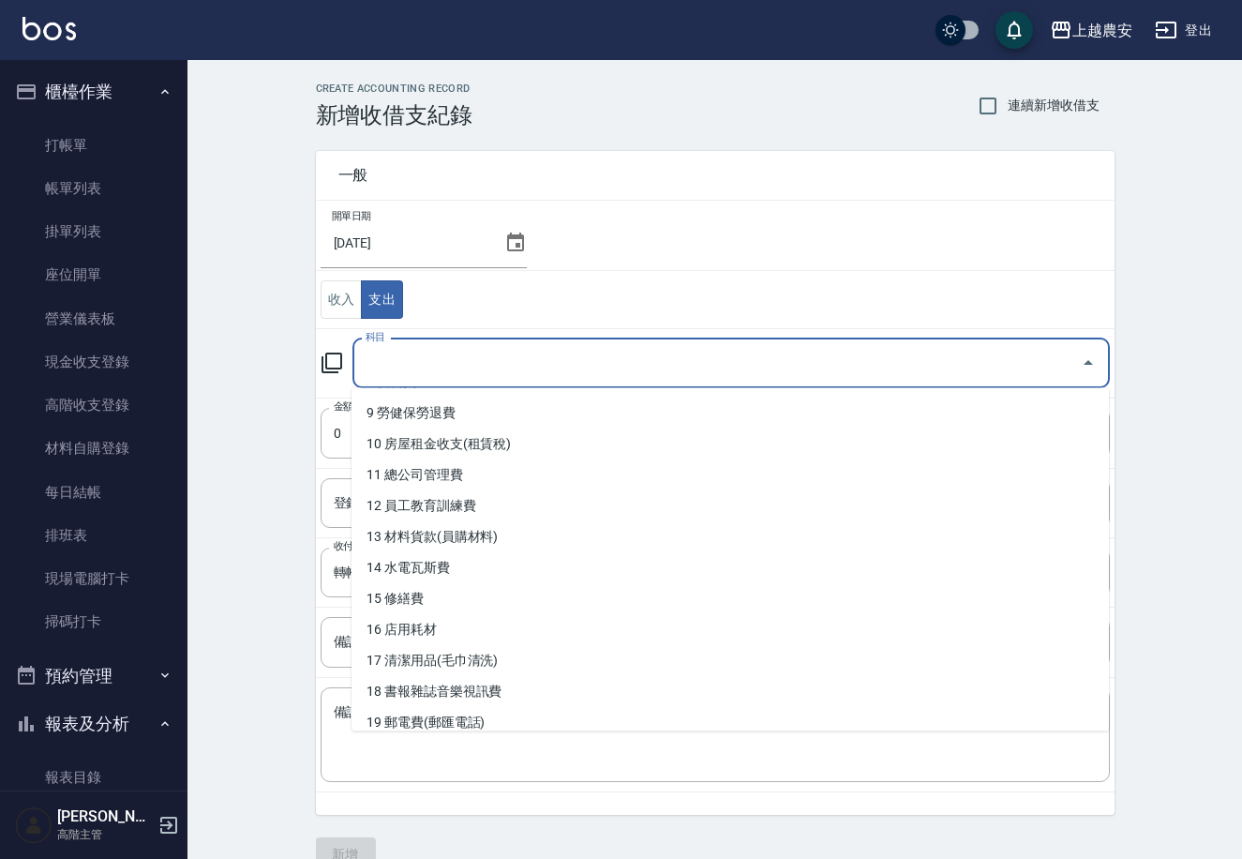
scroll to position [291, 0]
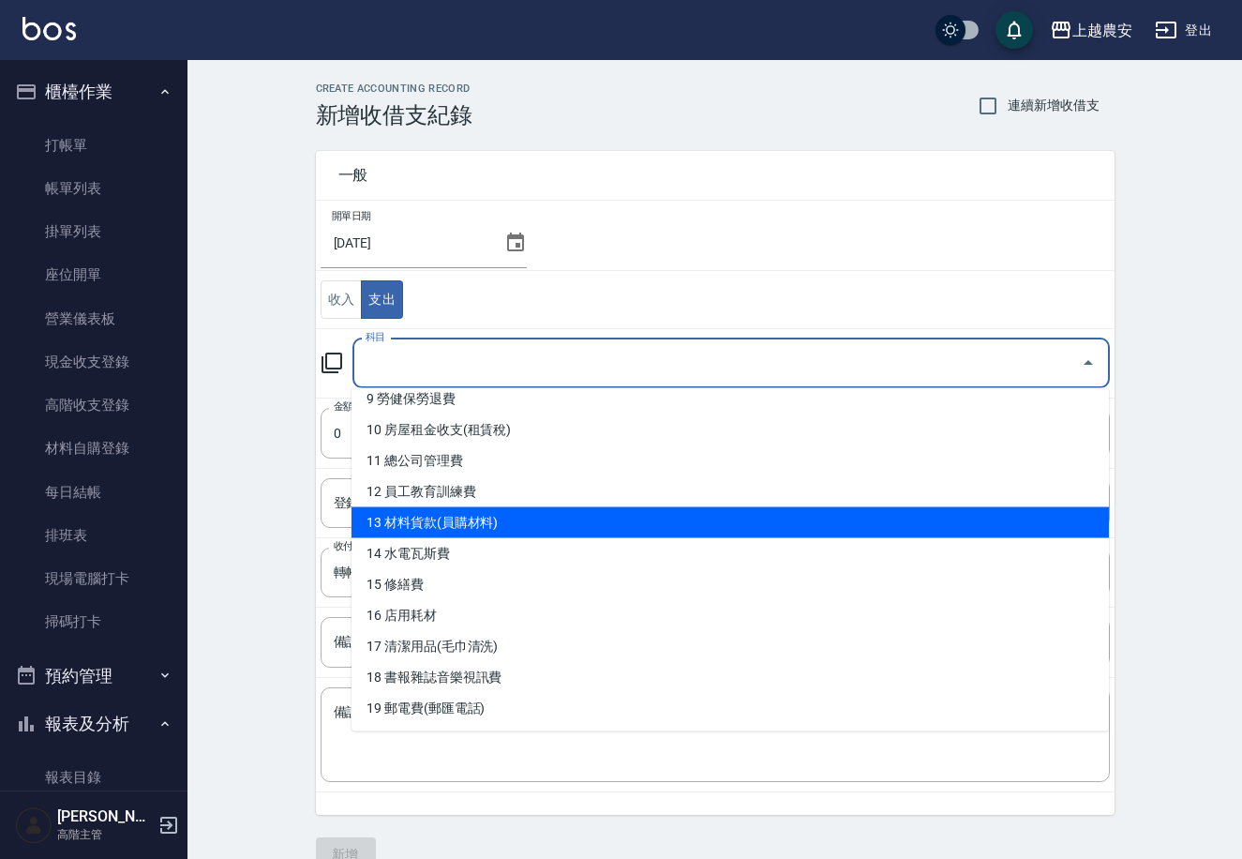
click at [518, 526] on li "13 材料貨款(員購材料)" at bounding box center [731, 522] width 758 height 31
type input "13 材料貨款(員購材料)"
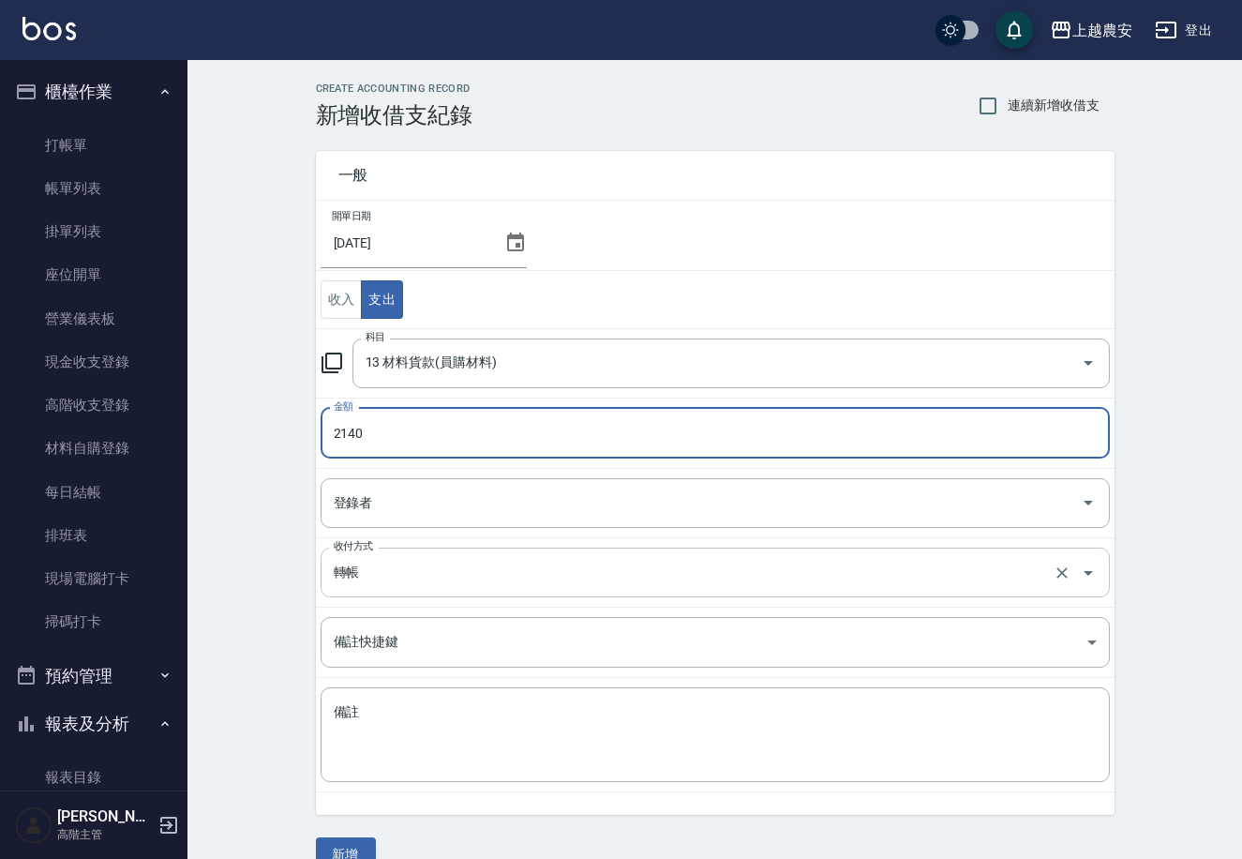
type input "2140"
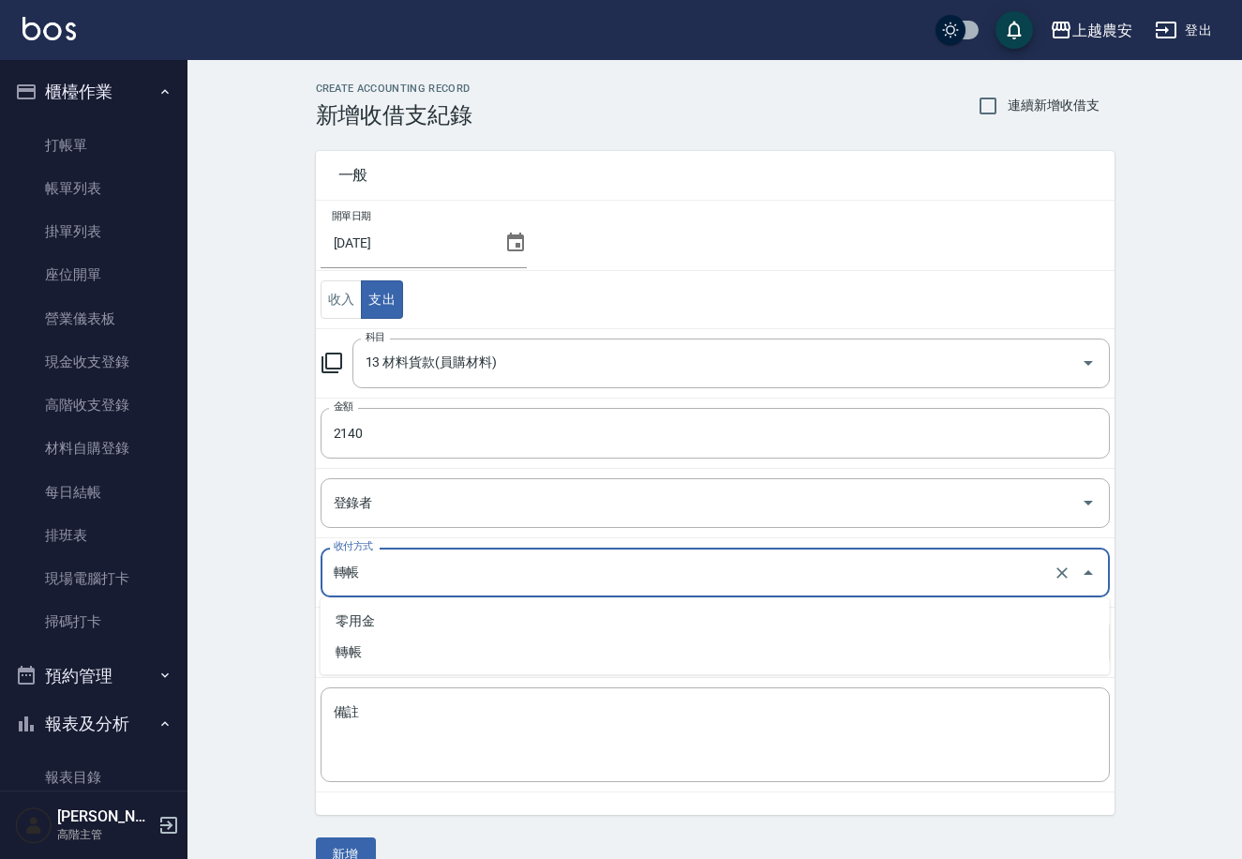
drag, startPoint x: 361, startPoint y: 562, endPoint x: 371, endPoint y: 608, distance: 47.1
click at [358, 568] on input "轉帳" at bounding box center [689, 572] width 720 height 33
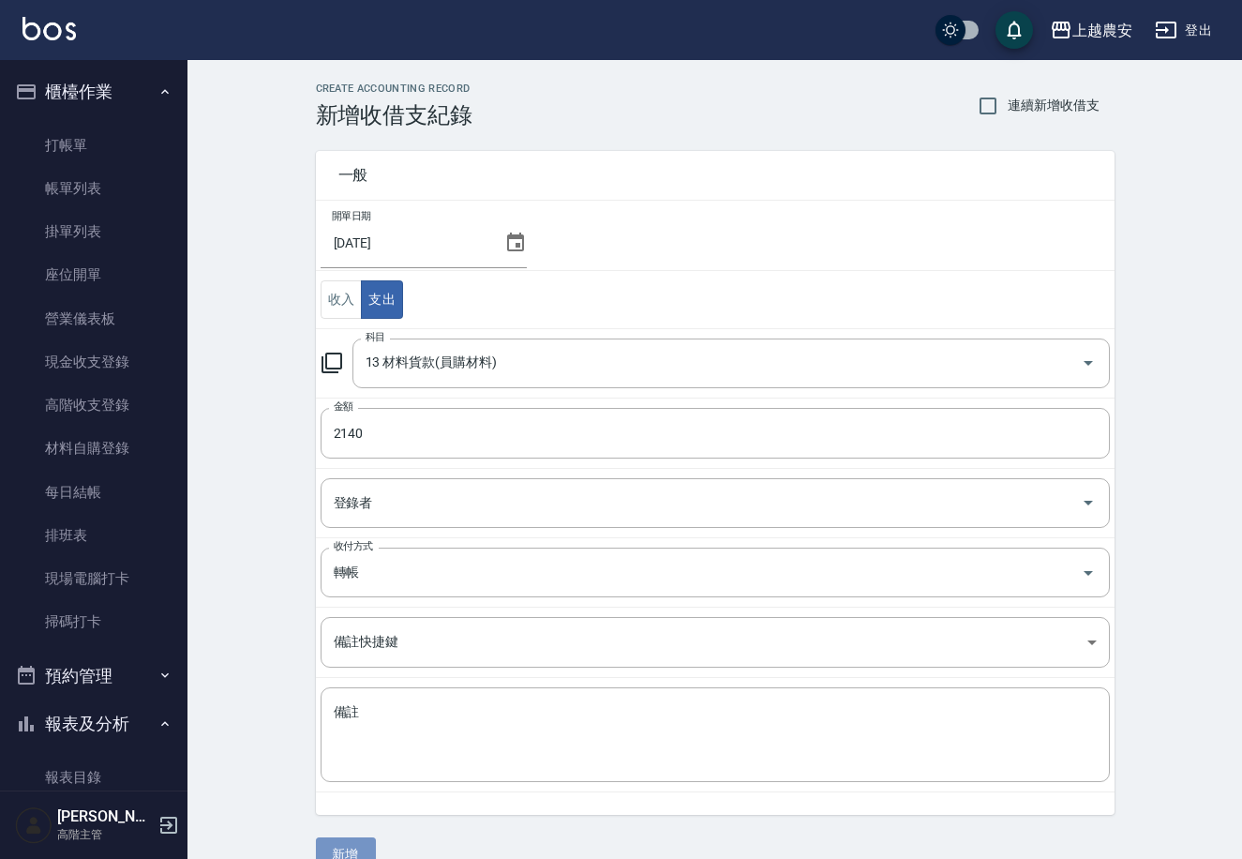
drag, startPoint x: 340, startPoint y: 845, endPoint x: 688, endPoint y: 615, distance: 416.8
click at [341, 844] on button "新增" at bounding box center [346, 854] width 60 height 35
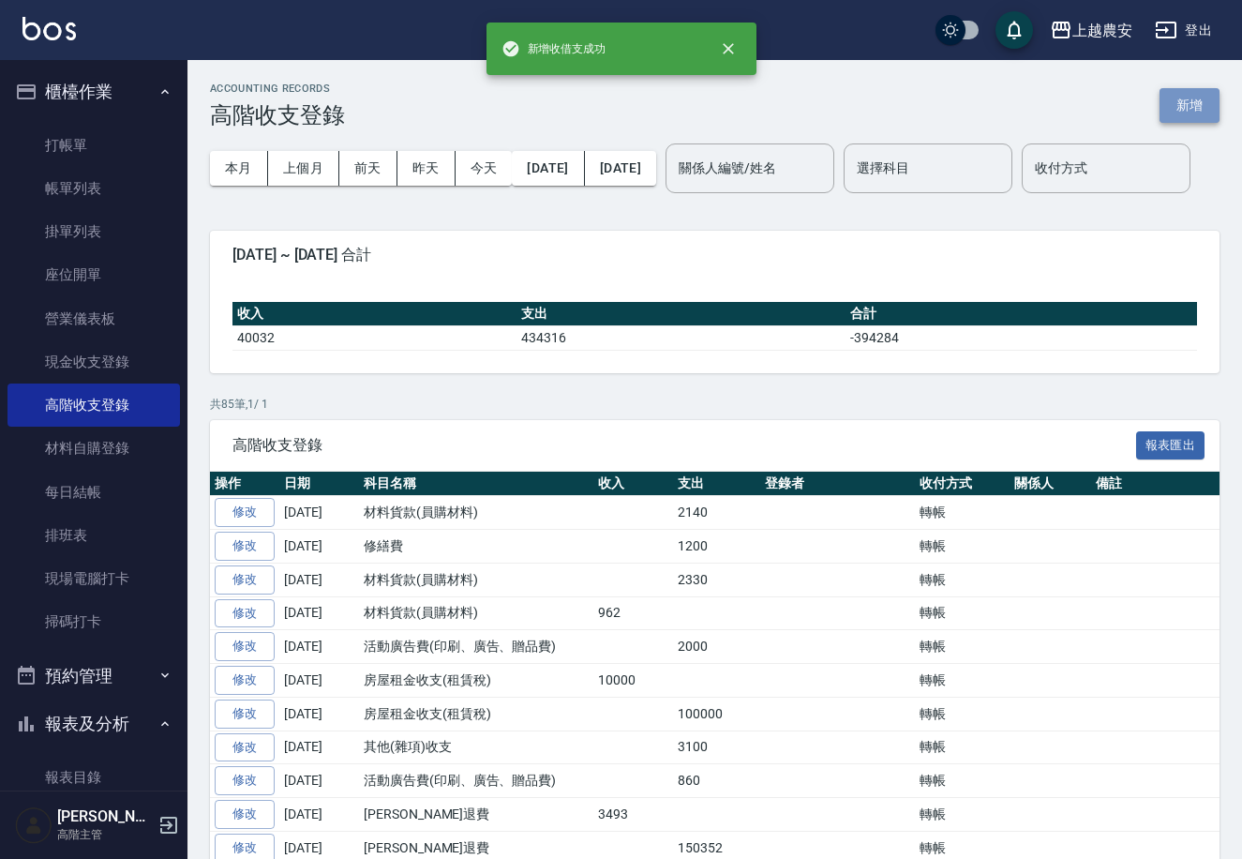
click at [1190, 98] on button "新增" at bounding box center [1190, 105] width 60 height 35
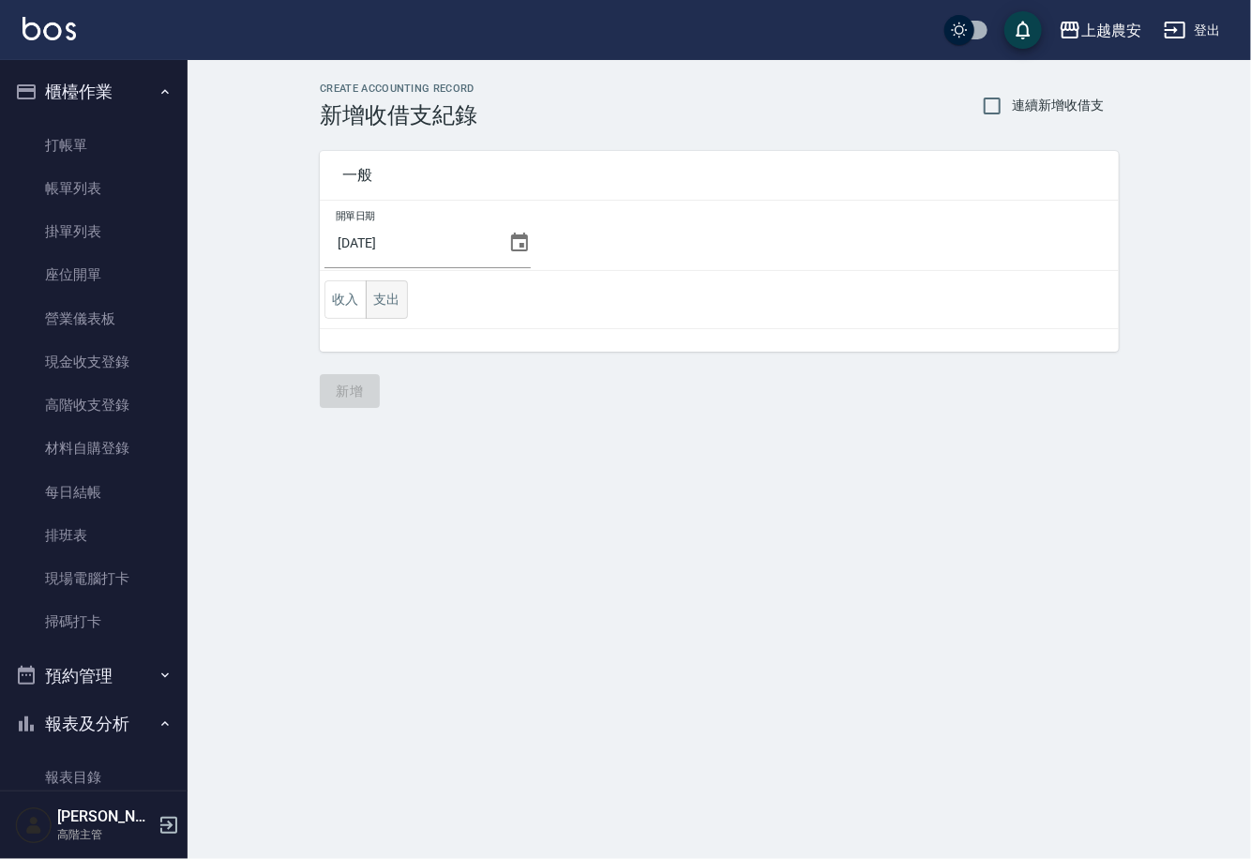
click at [376, 297] on button "支出" at bounding box center [387, 299] width 42 height 38
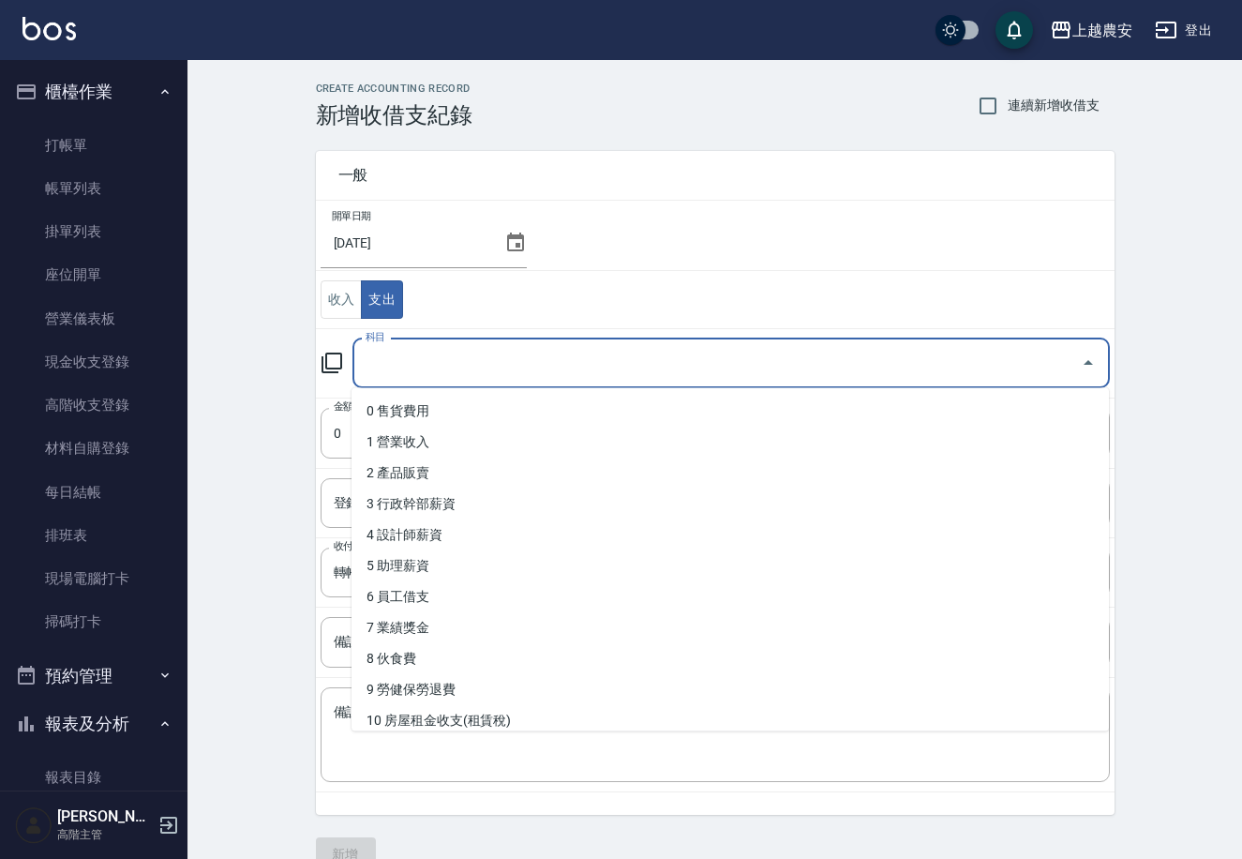
click at [443, 362] on input "科目" at bounding box center [717, 363] width 713 height 33
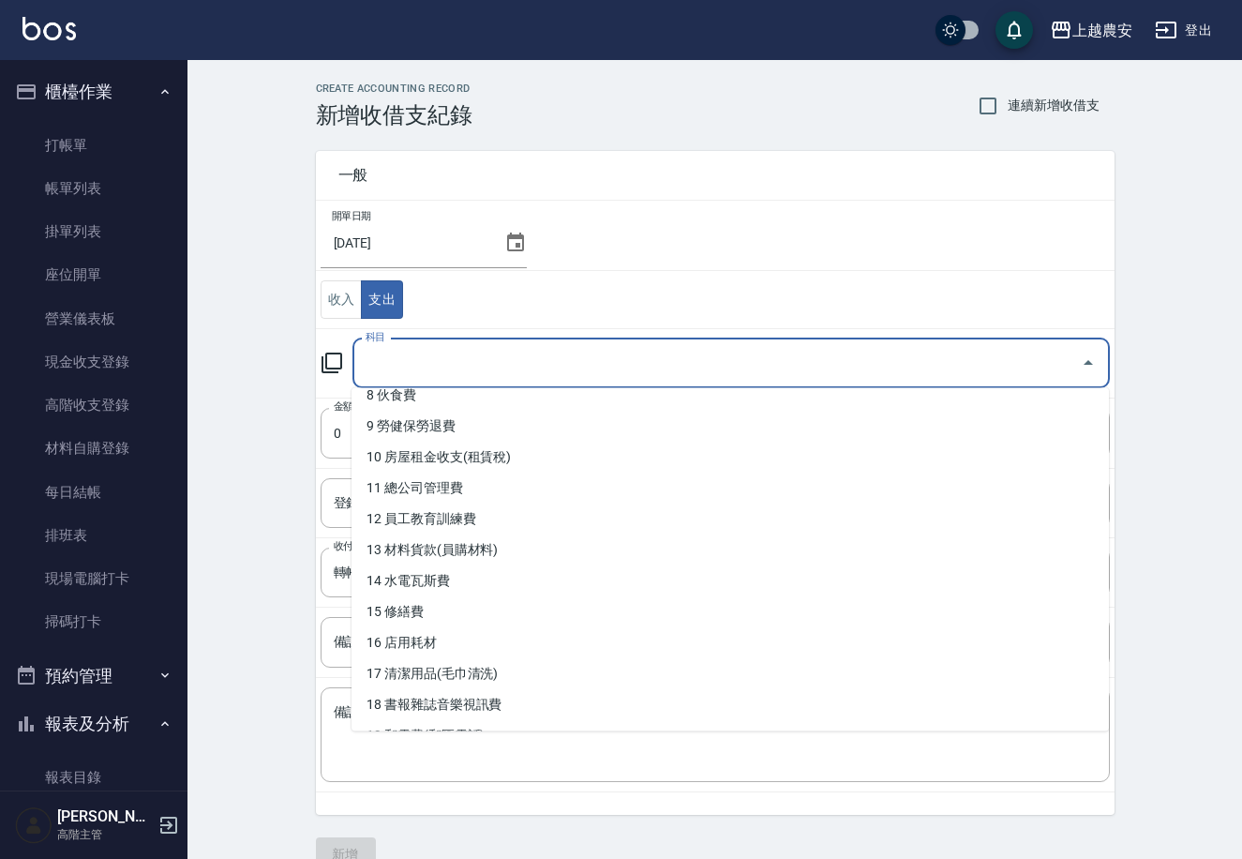
scroll to position [294, 0]
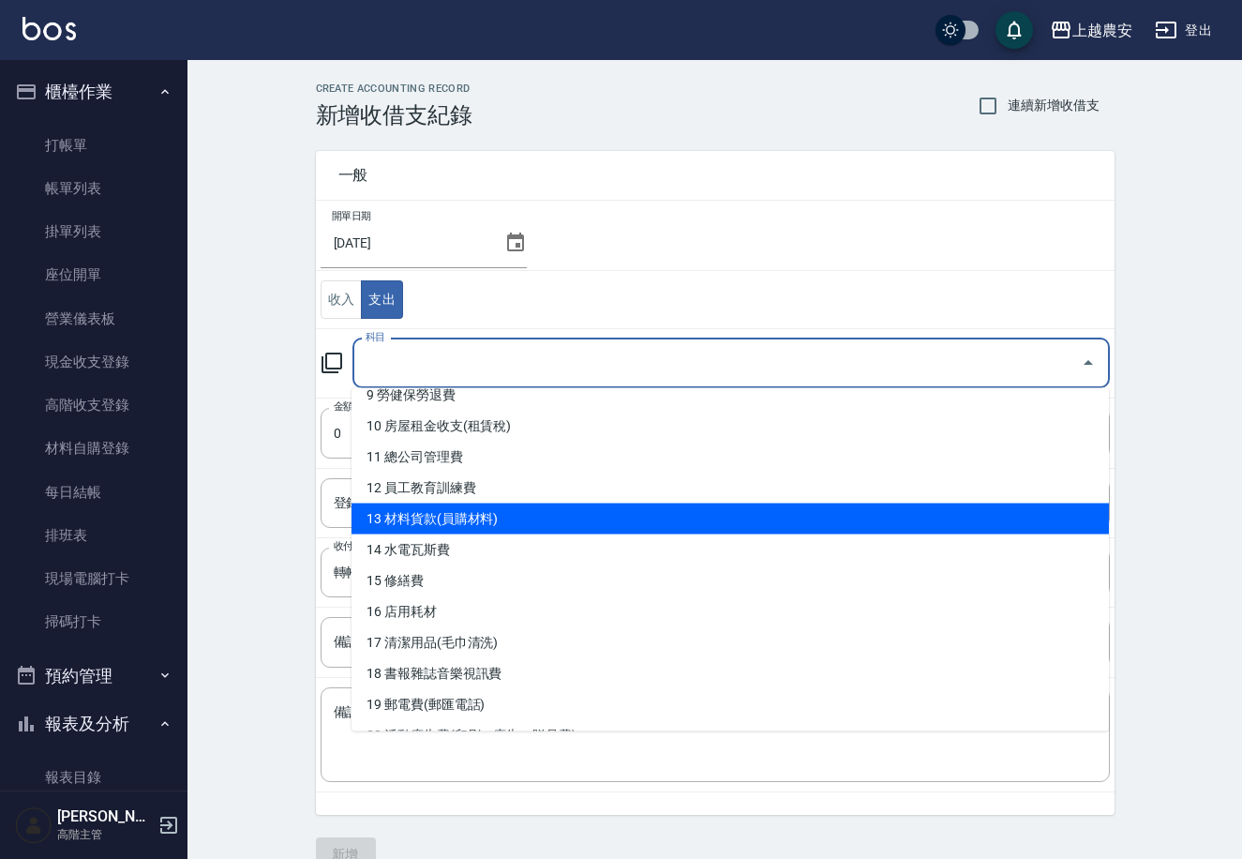
click at [527, 507] on li "13 材料貨款(員購材料)" at bounding box center [731, 518] width 758 height 31
type input "13 材料貨款(員購材料)"
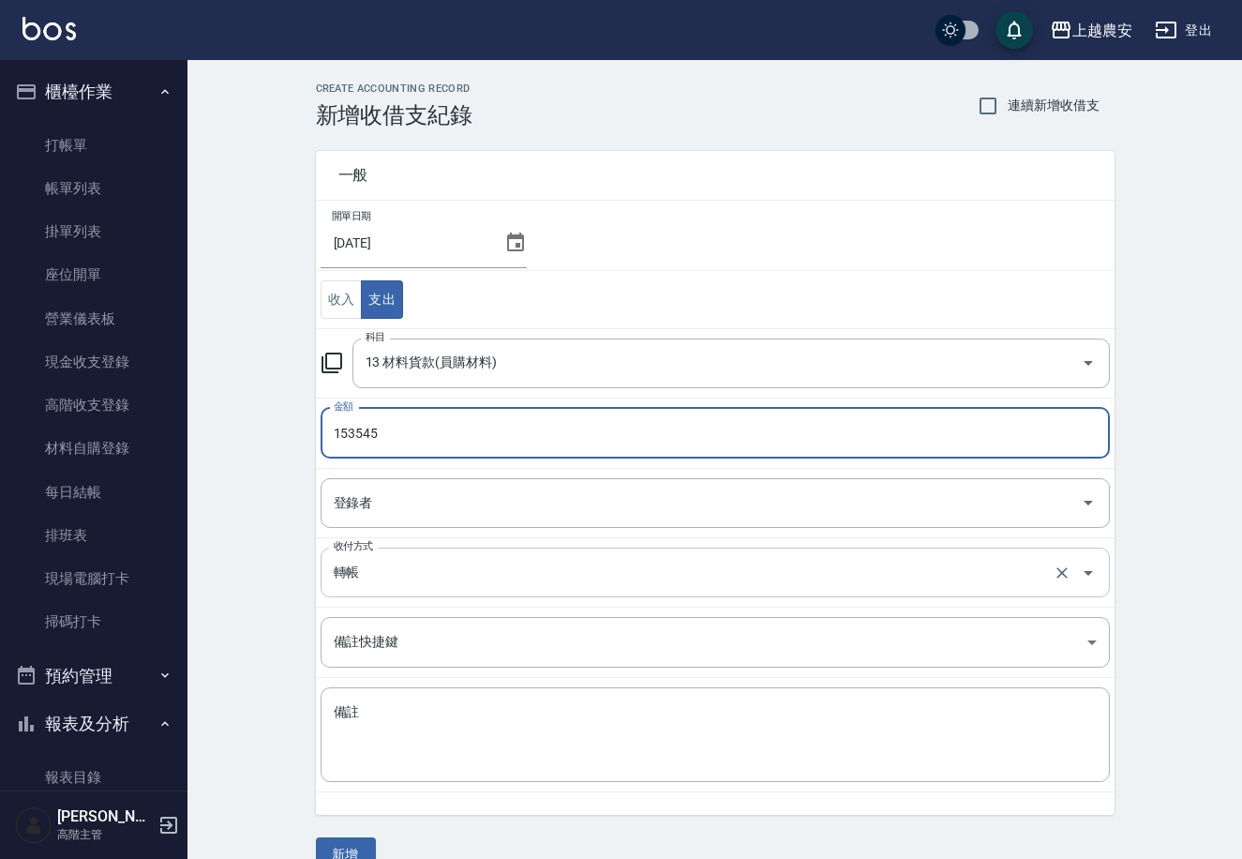
type input "153545"
click at [363, 569] on input "轉帳" at bounding box center [689, 572] width 720 height 33
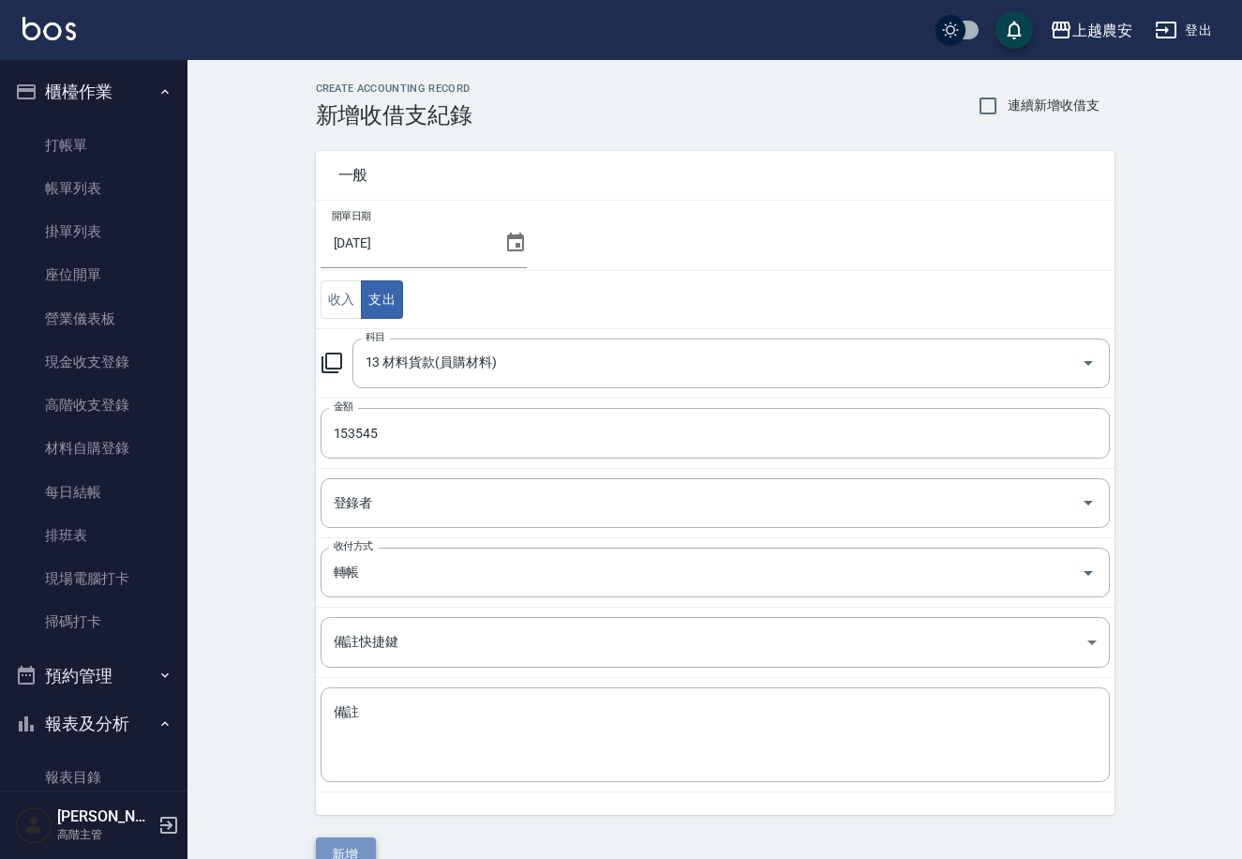
click at [341, 846] on button "新增" at bounding box center [346, 854] width 60 height 35
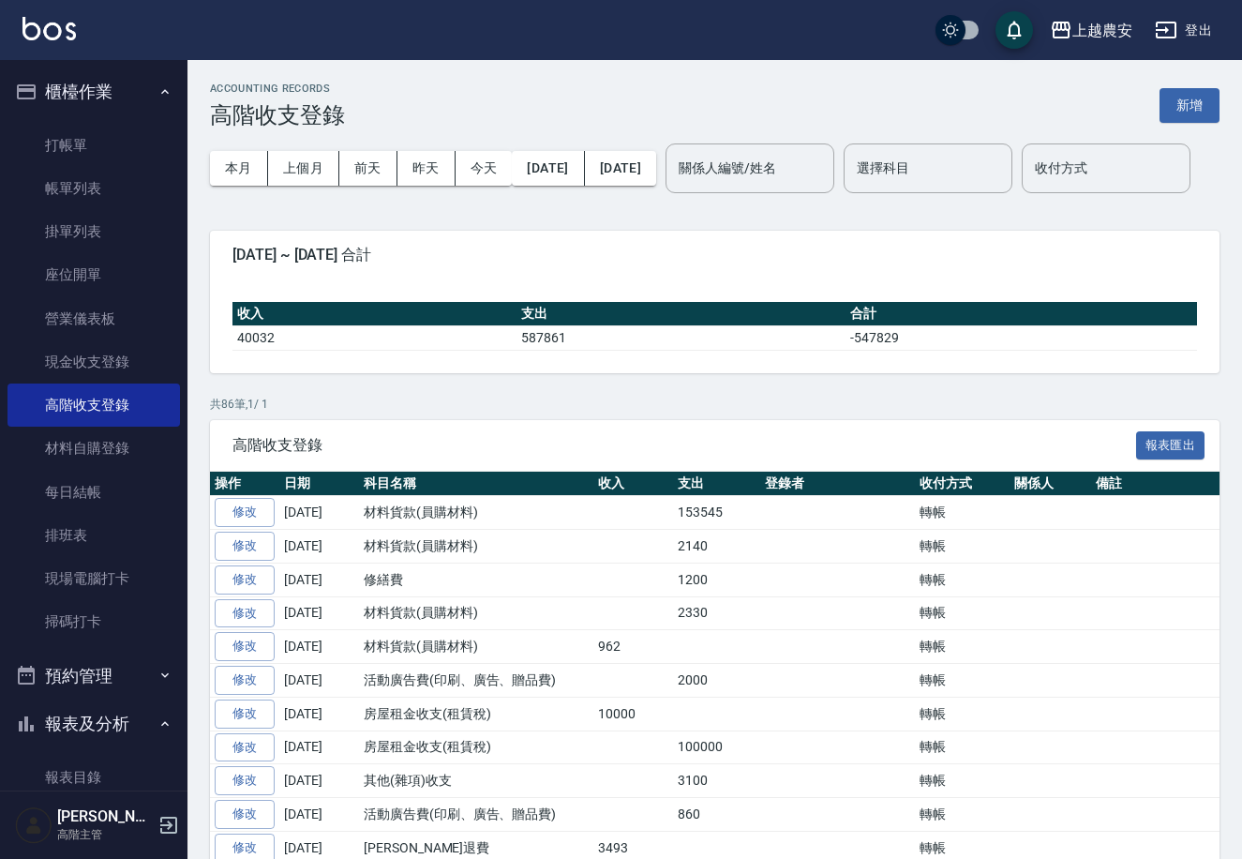
click at [400, 264] on span "2025-09-01 ~ 2025-09-22 合計" at bounding box center [715, 255] width 965 height 19
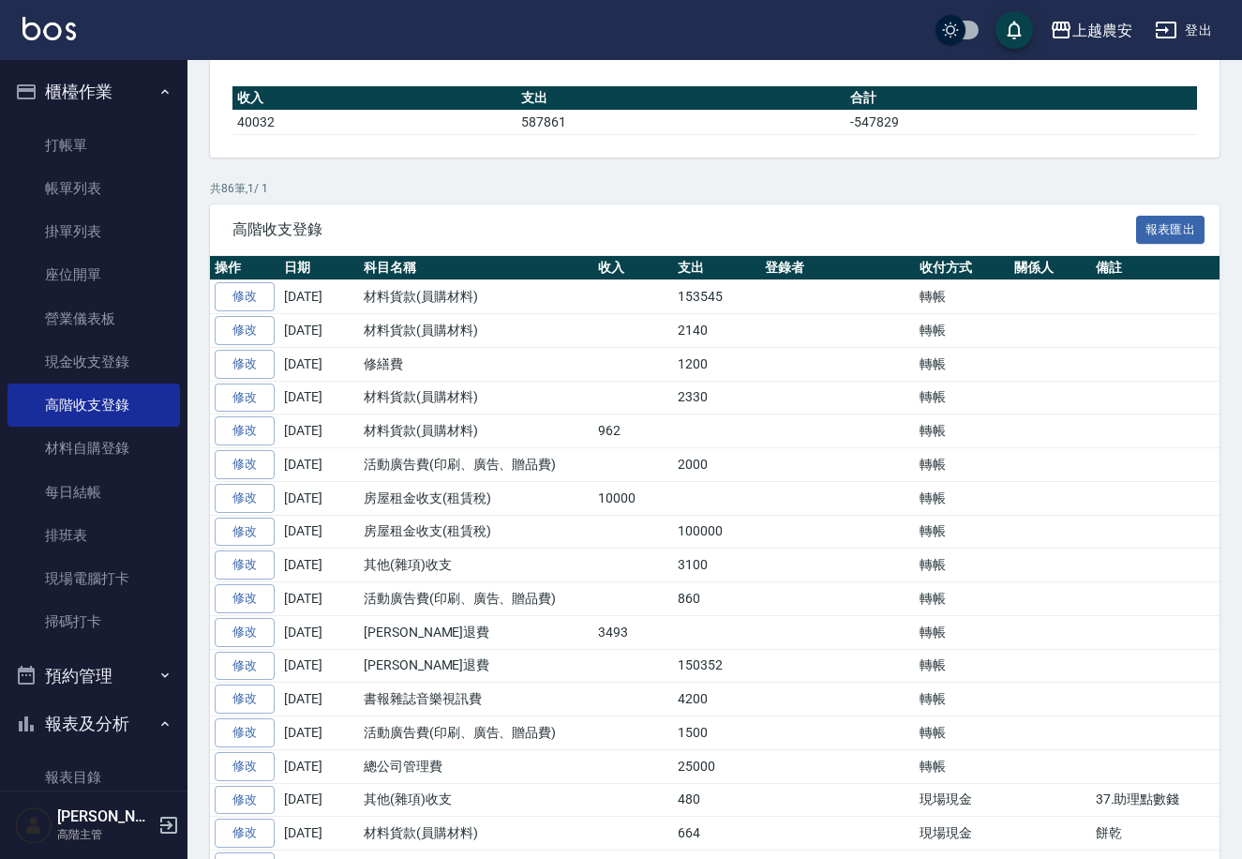
scroll to position [219, 0]
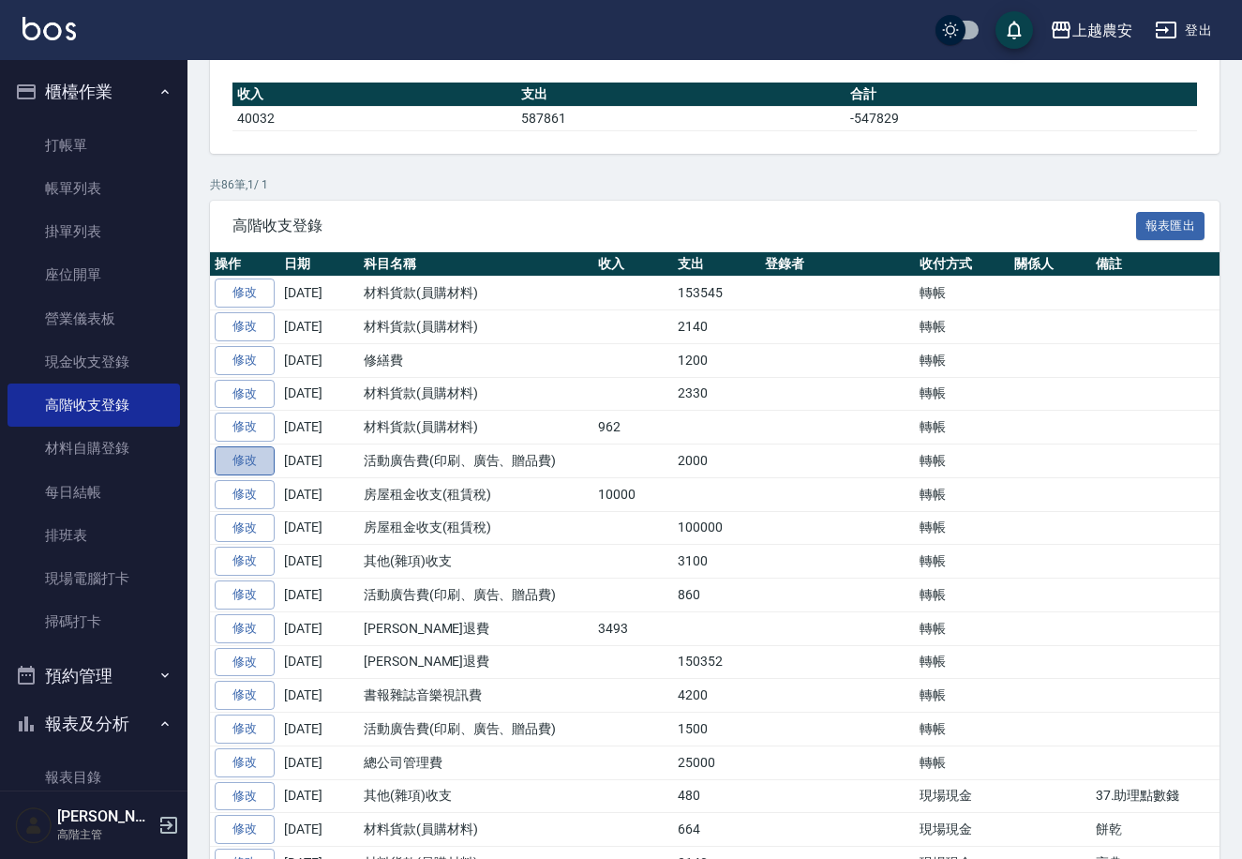
click at [250, 475] on link "修改" at bounding box center [245, 460] width 60 height 29
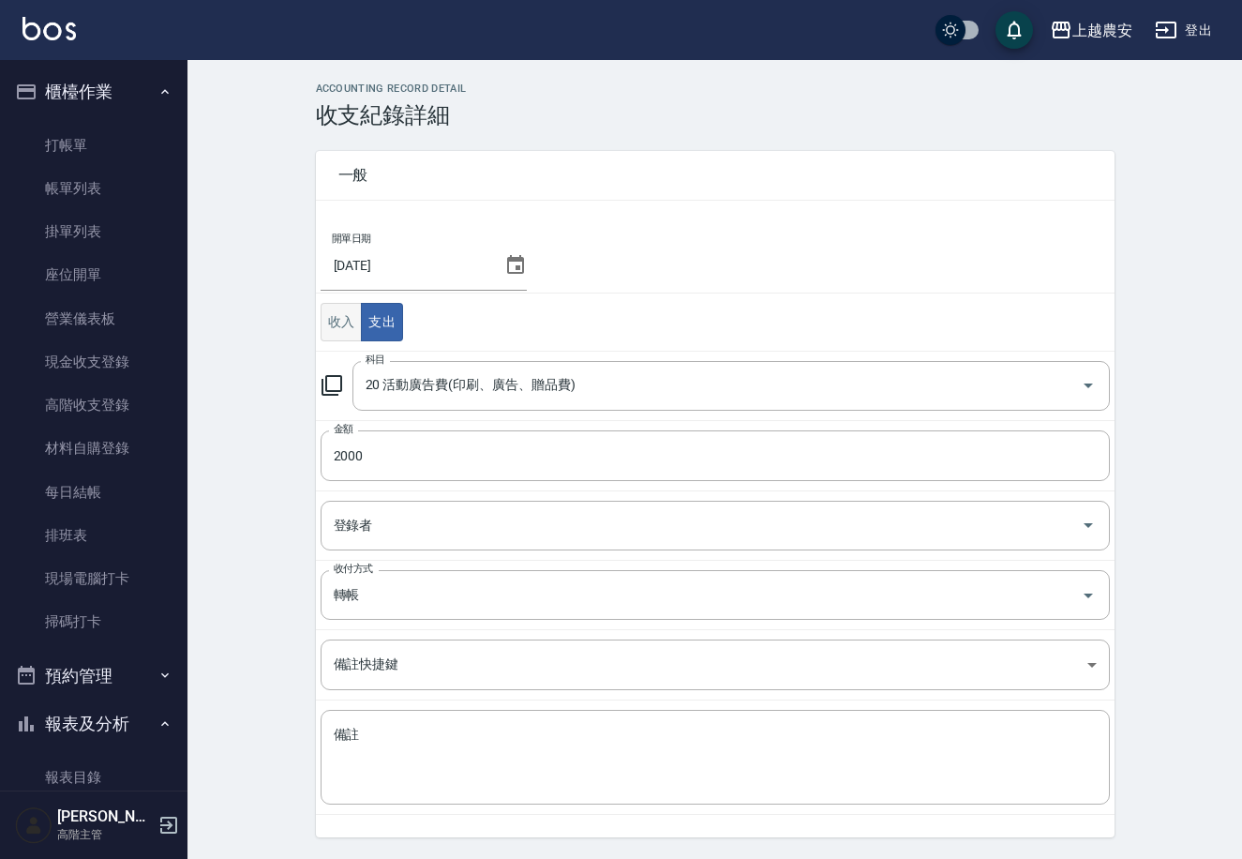
click at [324, 321] on button "收入" at bounding box center [342, 322] width 42 height 38
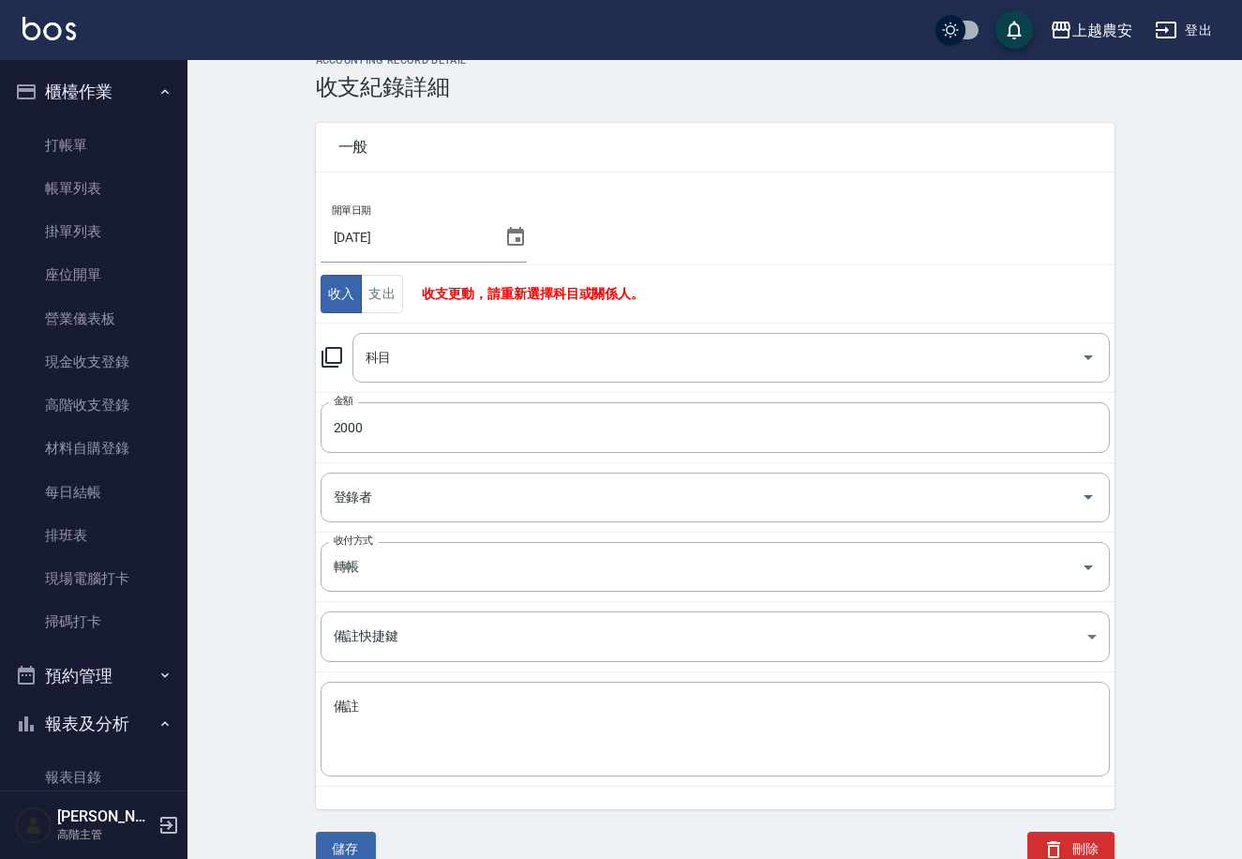
scroll to position [57, 0]
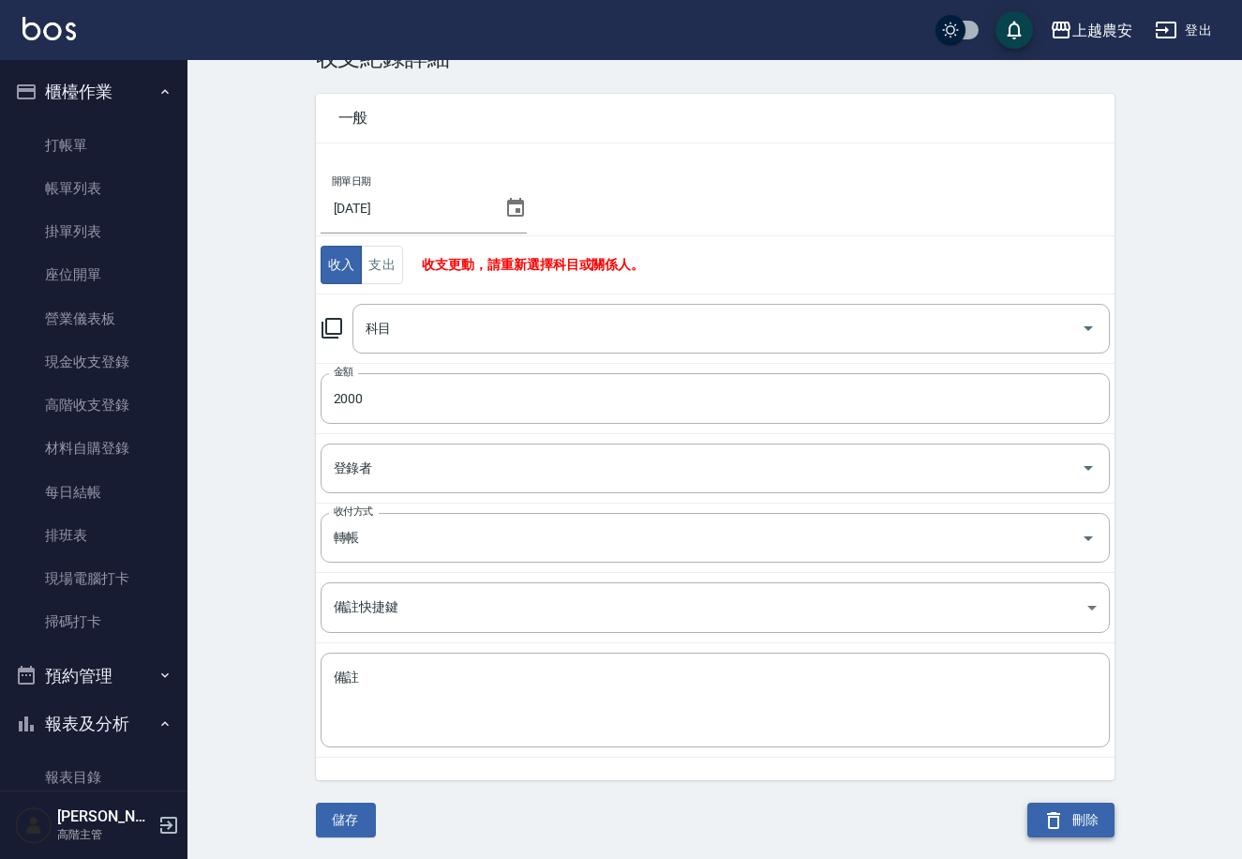
drag, startPoint x: 1060, startPoint y: 798, endPoint x: 1091, endPoint y: 817, distance: 36.2
click at [1080, 812] on div "刪除" at bounding box center [1060, 808] width 110 height 57
click at [1080, 812] on button "刪除" at bounding box center [1071, 820] width 87 height 35
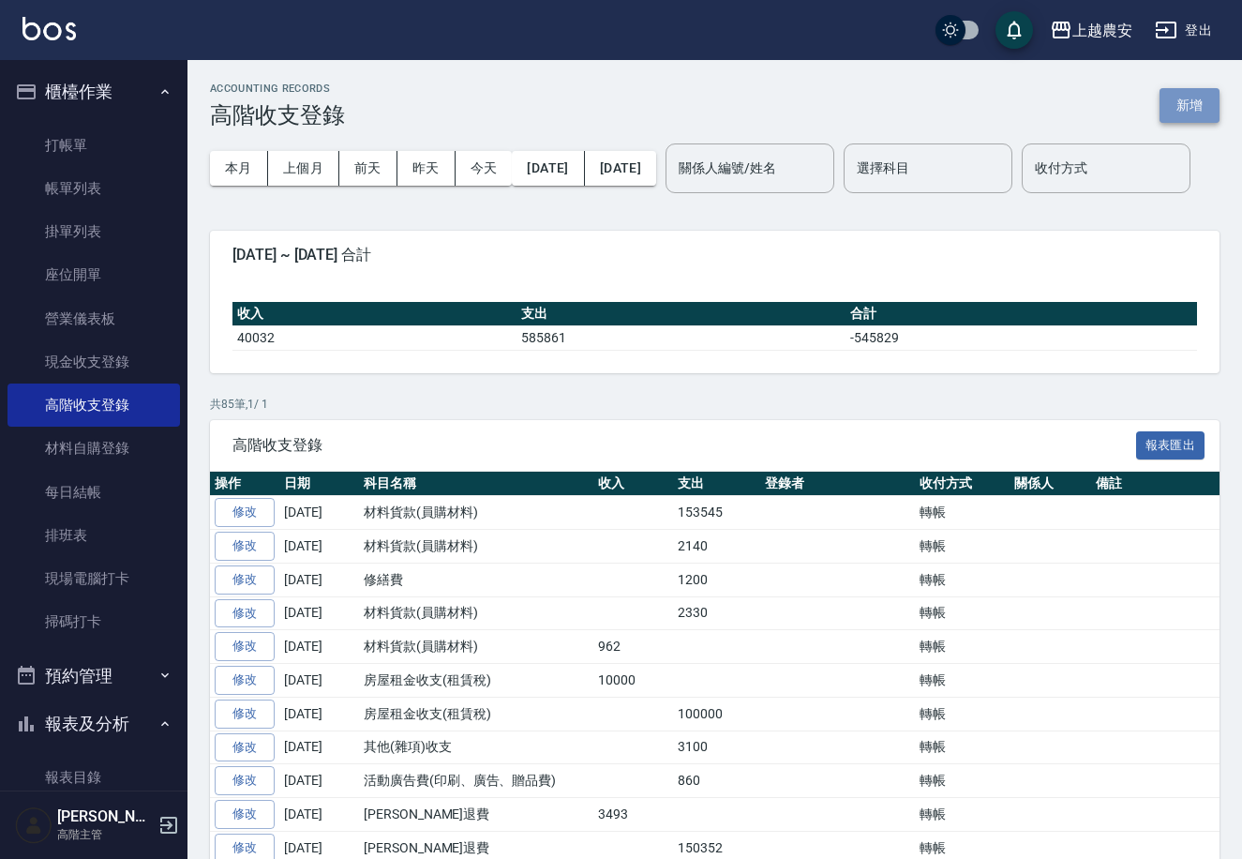
click at [1191, 98] on button "新增" at bounding box center [1190, 105] width 60 height 35
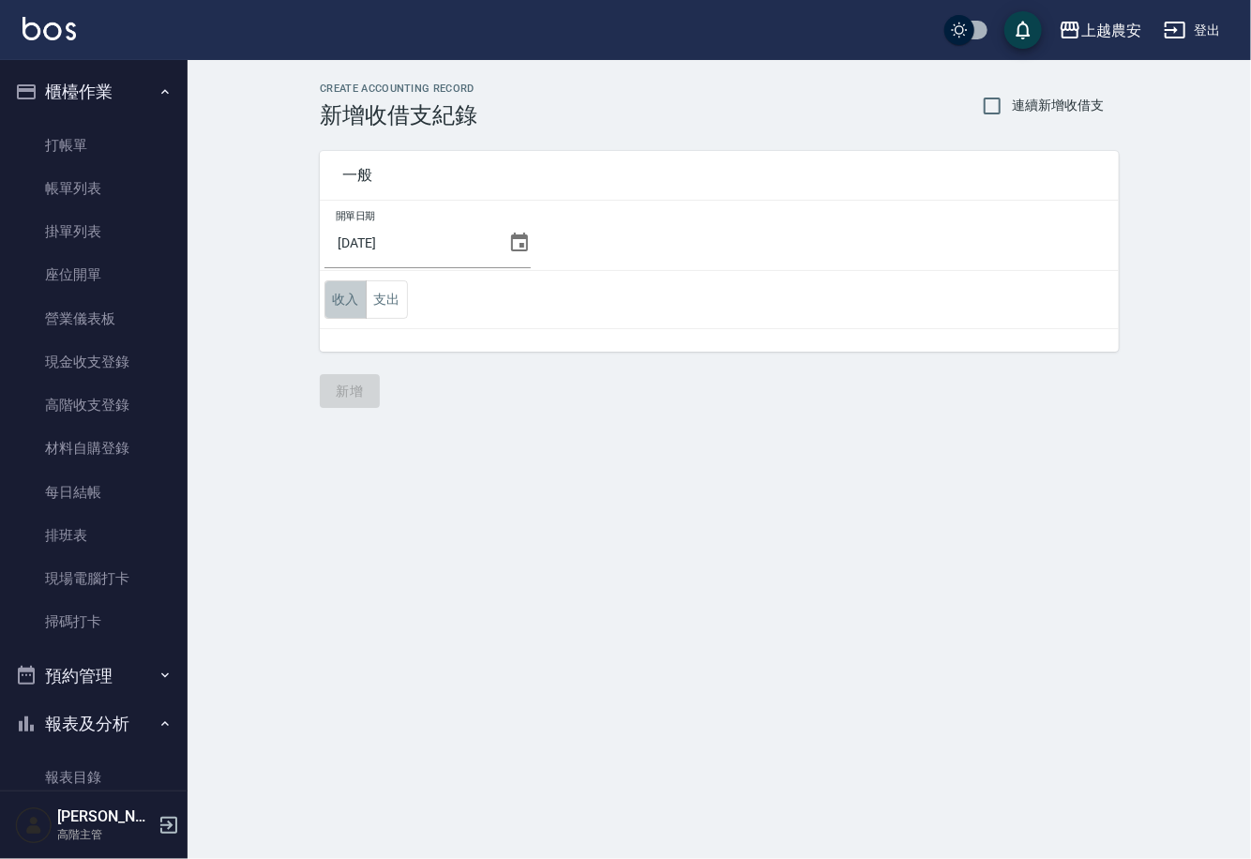
click at [348, 293] on button "收入" at bounding box center [345, 299] width 42 height 38
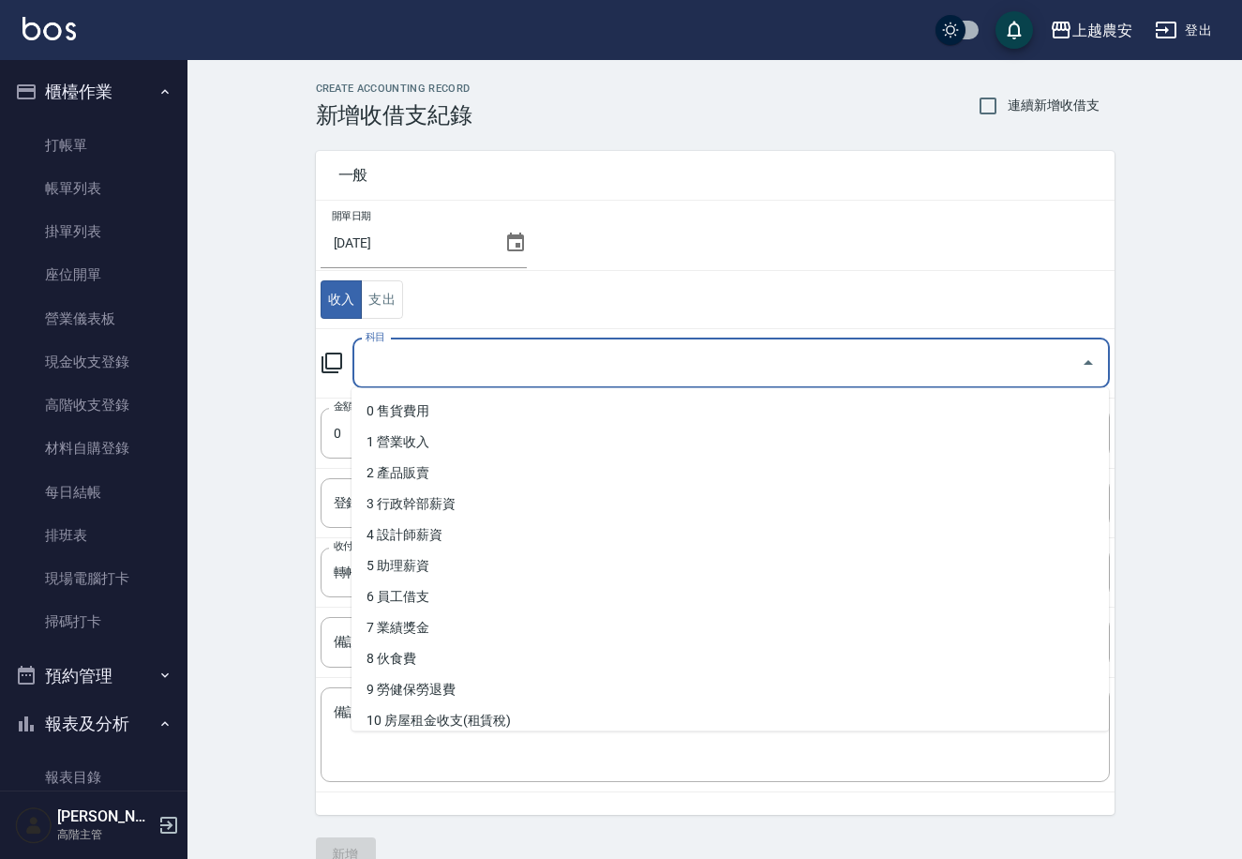
drag, startPoint x: 471, startPoint y: 363, endPoint x: 480, endPoint y: 365, distance: 9.6
click at [480, 364] on input "科目" at bounding box center [717, 363] width 713 height 33
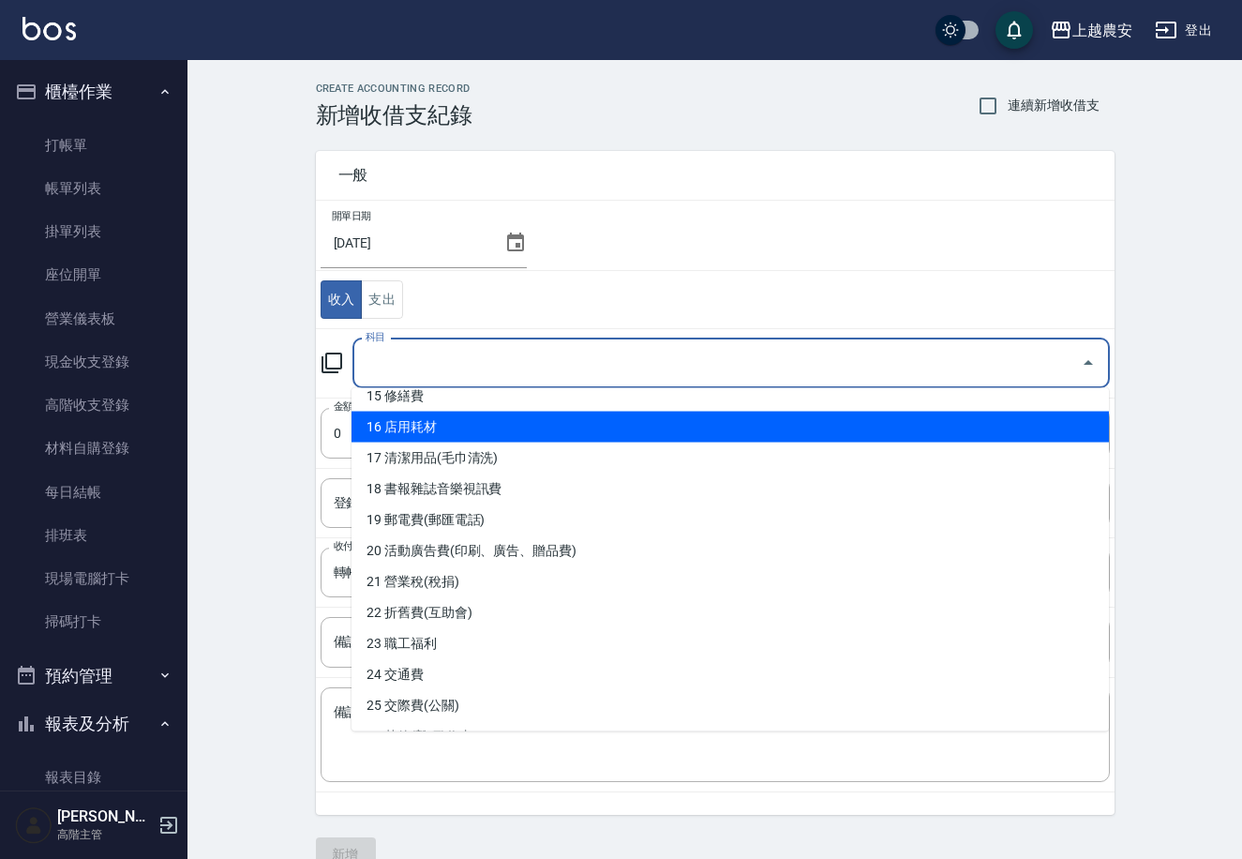
scroll to position [487, 0]
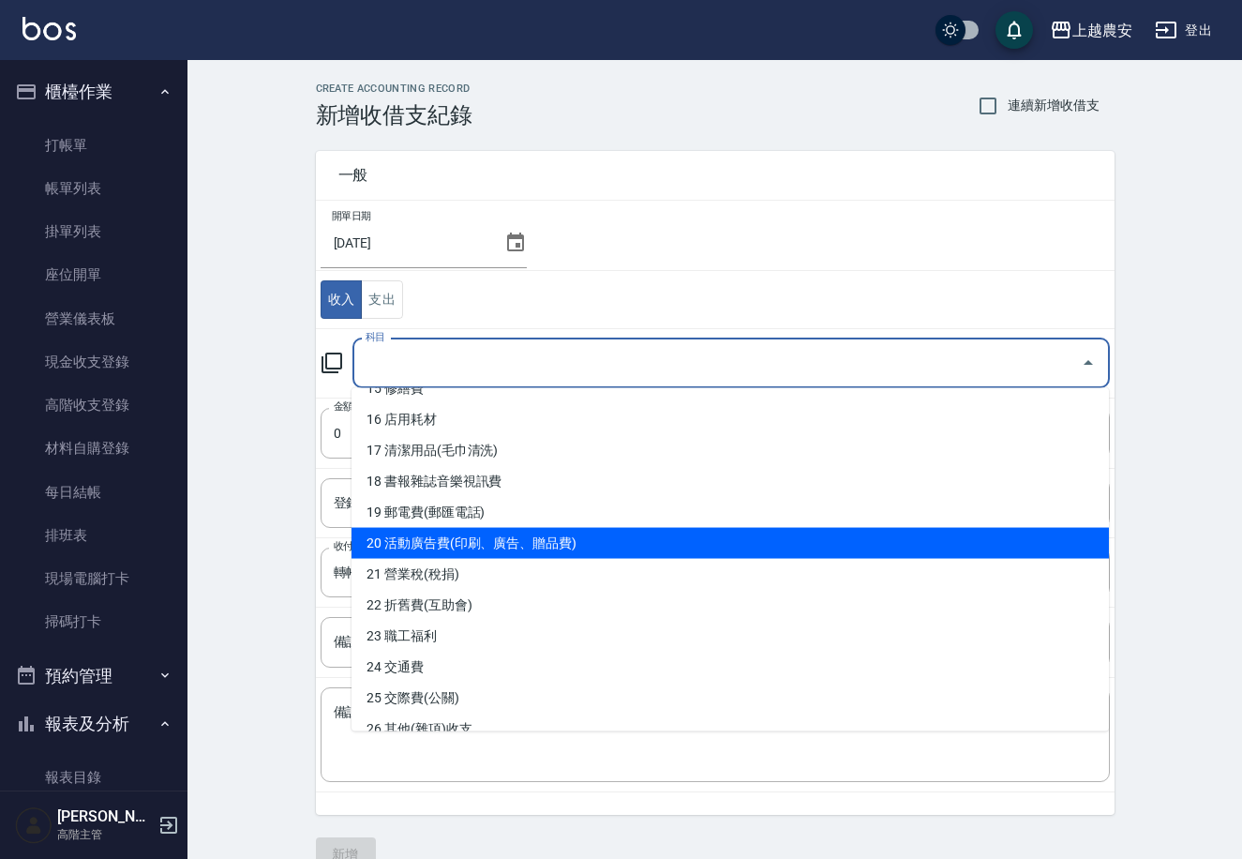
click at [497, 538] on li "20 活動廣告費(印刷、廣告、贈品費)" at bounding box center [731, 543] width 758 height 31
type input "20 活動廣告費(印刷、廣告、贈品費)"
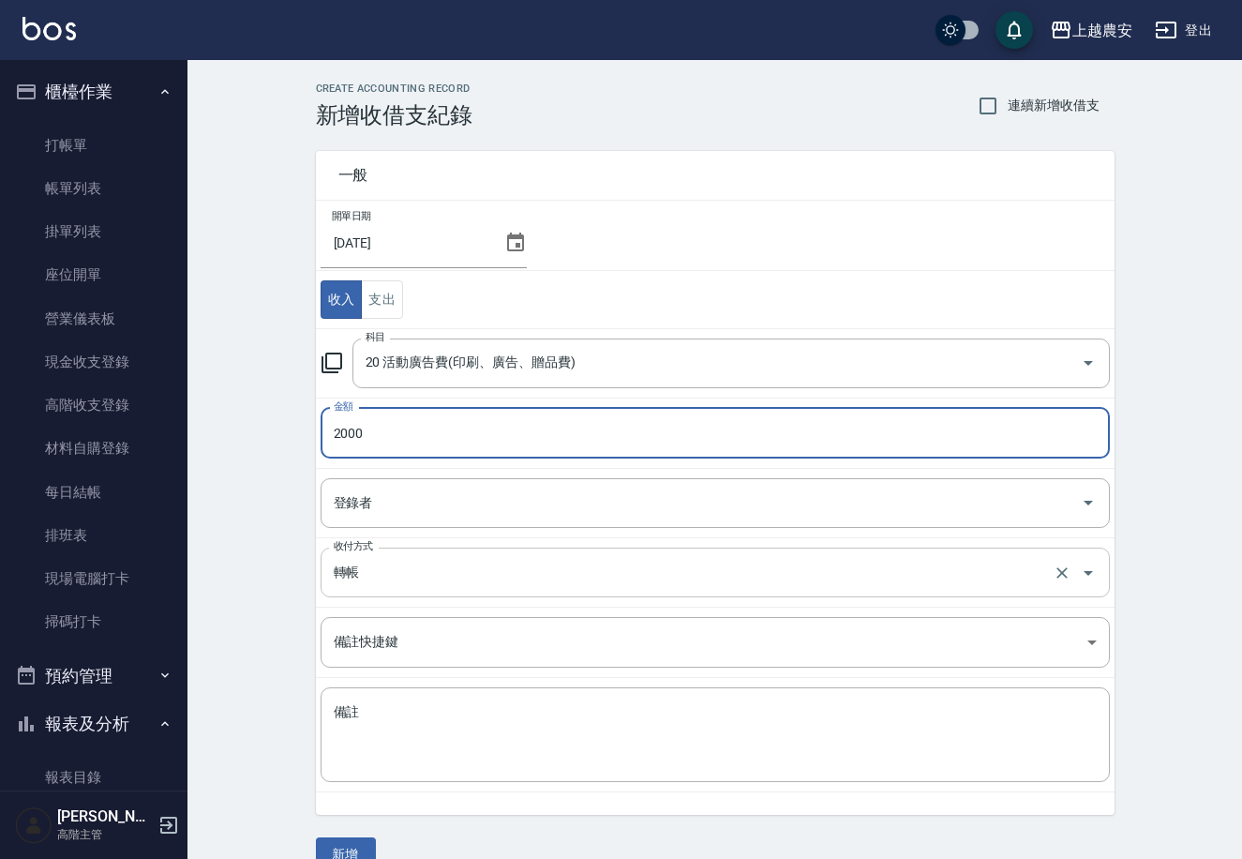
type input "2000"
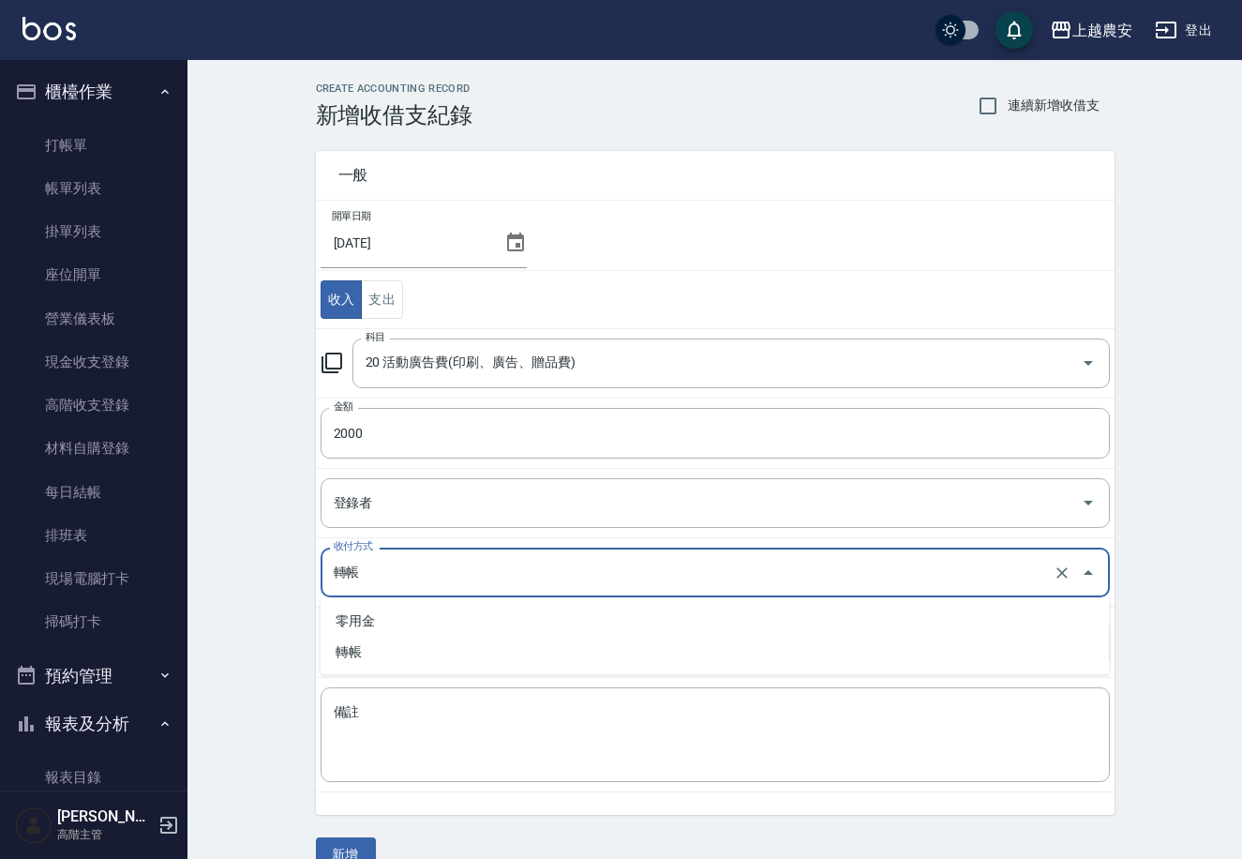
click at [428, 570] on input "轉帳" at bounding box center [689, 572] width 720 height 33
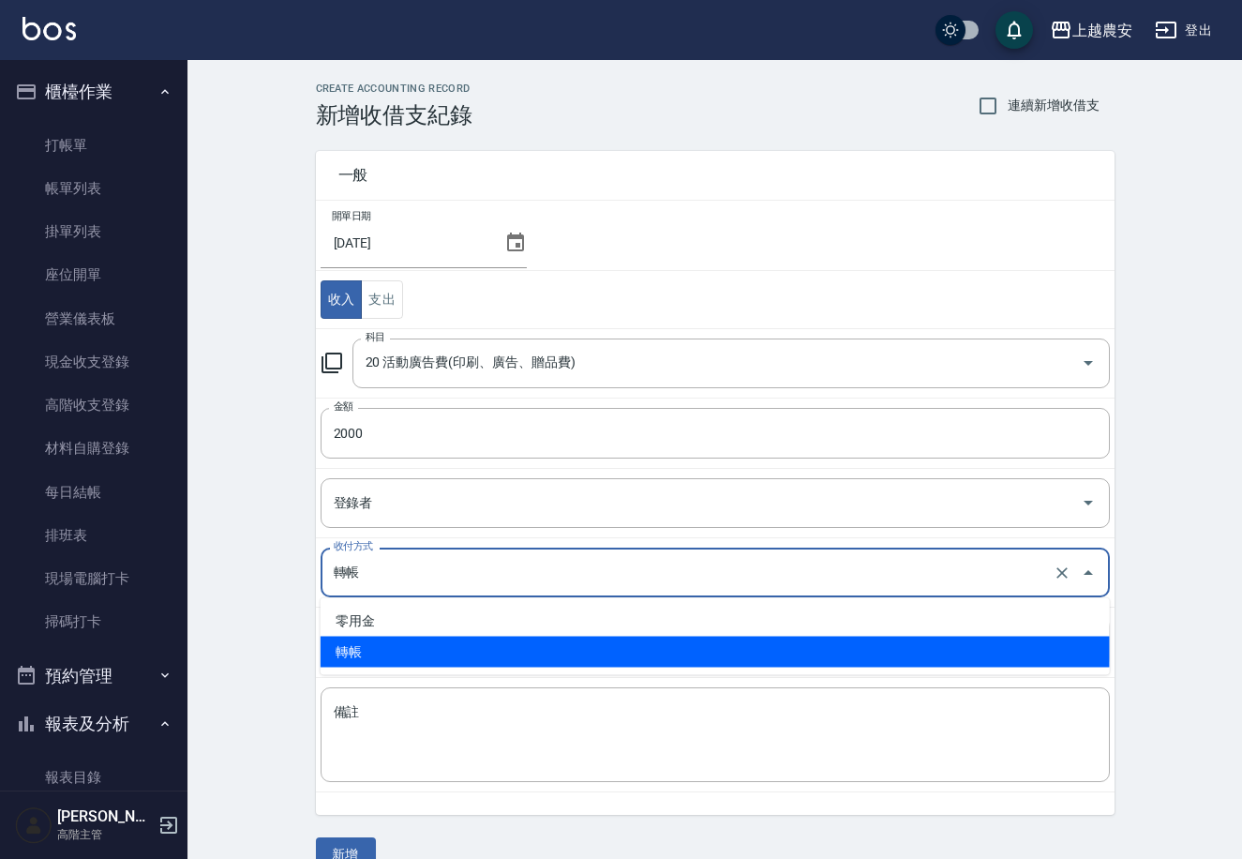
drag, startPoint x: 345, startPoint y: 848, endPoint x: 368, endPoint y: 833, distance: 27.8
click at [345, 847] on button "新增" at bounding box center [346, 854] width 60 height 35
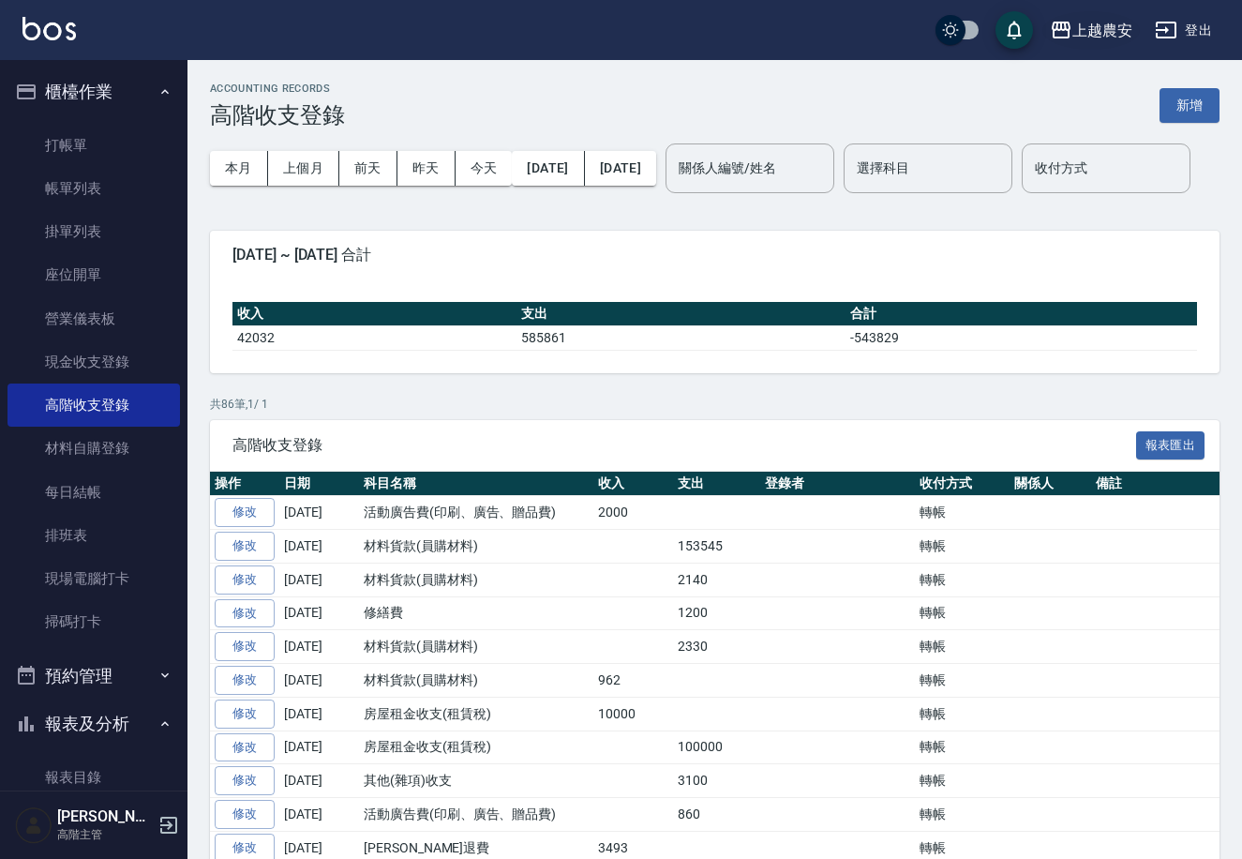
click at [1059, 29] on icon "button" at bounding box center [1061, 30] width 19 height 17
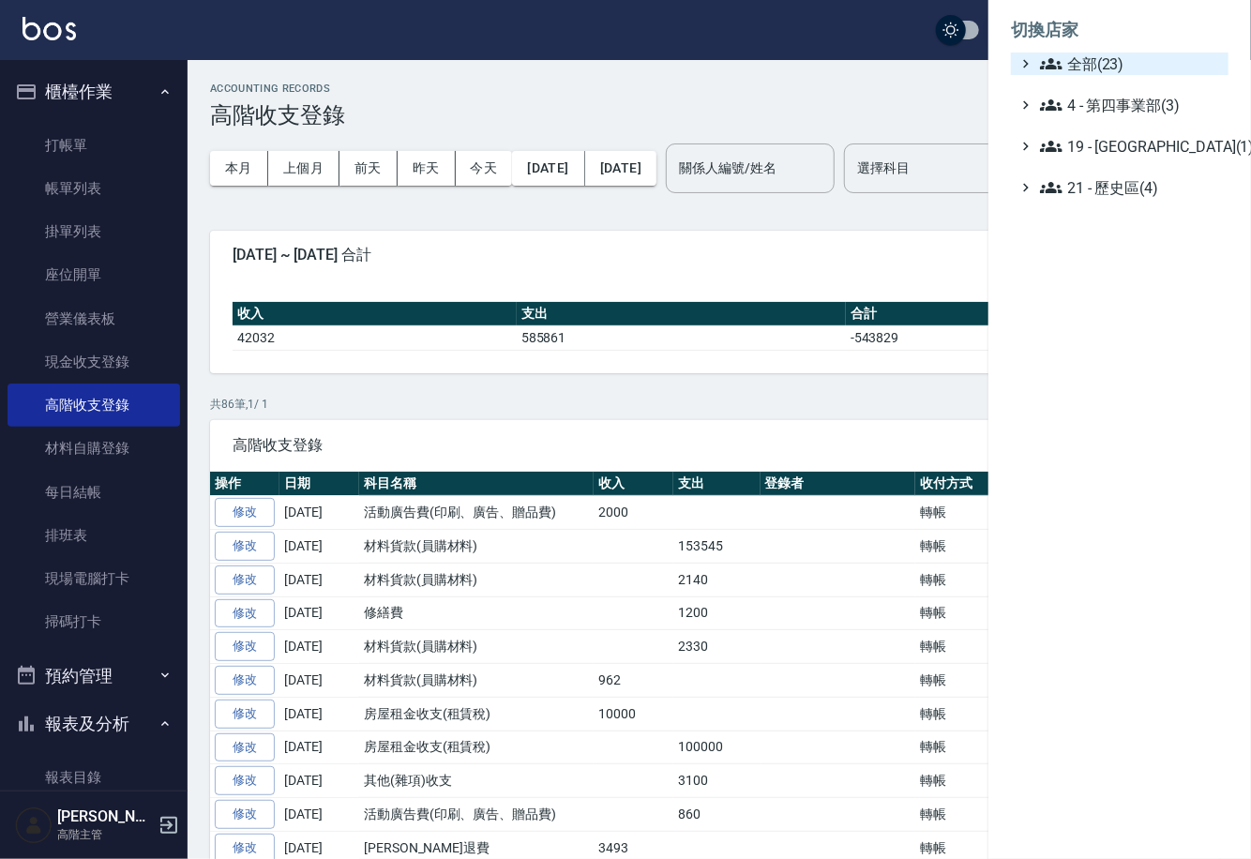
click at [1075, 61] on span "全部(23)" at bounding box center [1130, 64] width 181 height 23
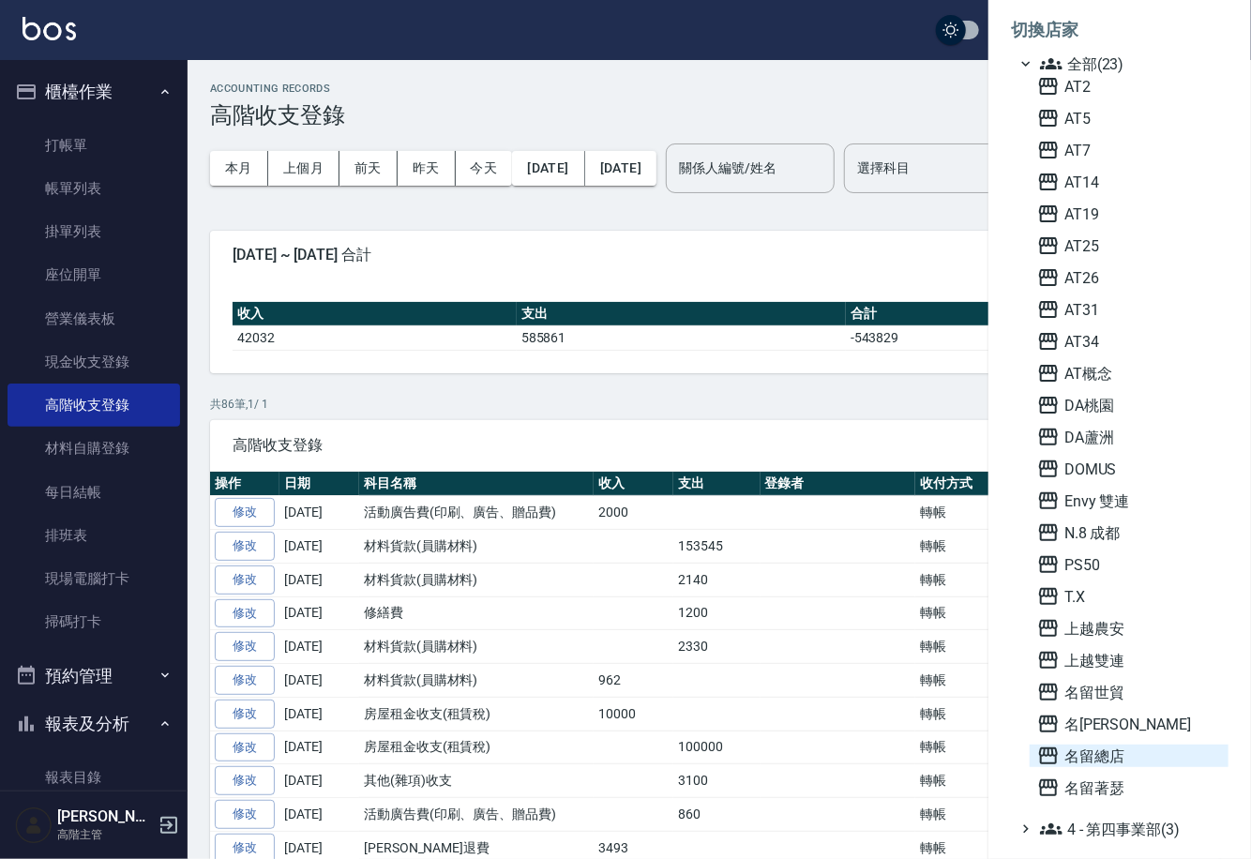
click at [1042, 753] on icon at bounding box center [1048, 755] width 23 height 23
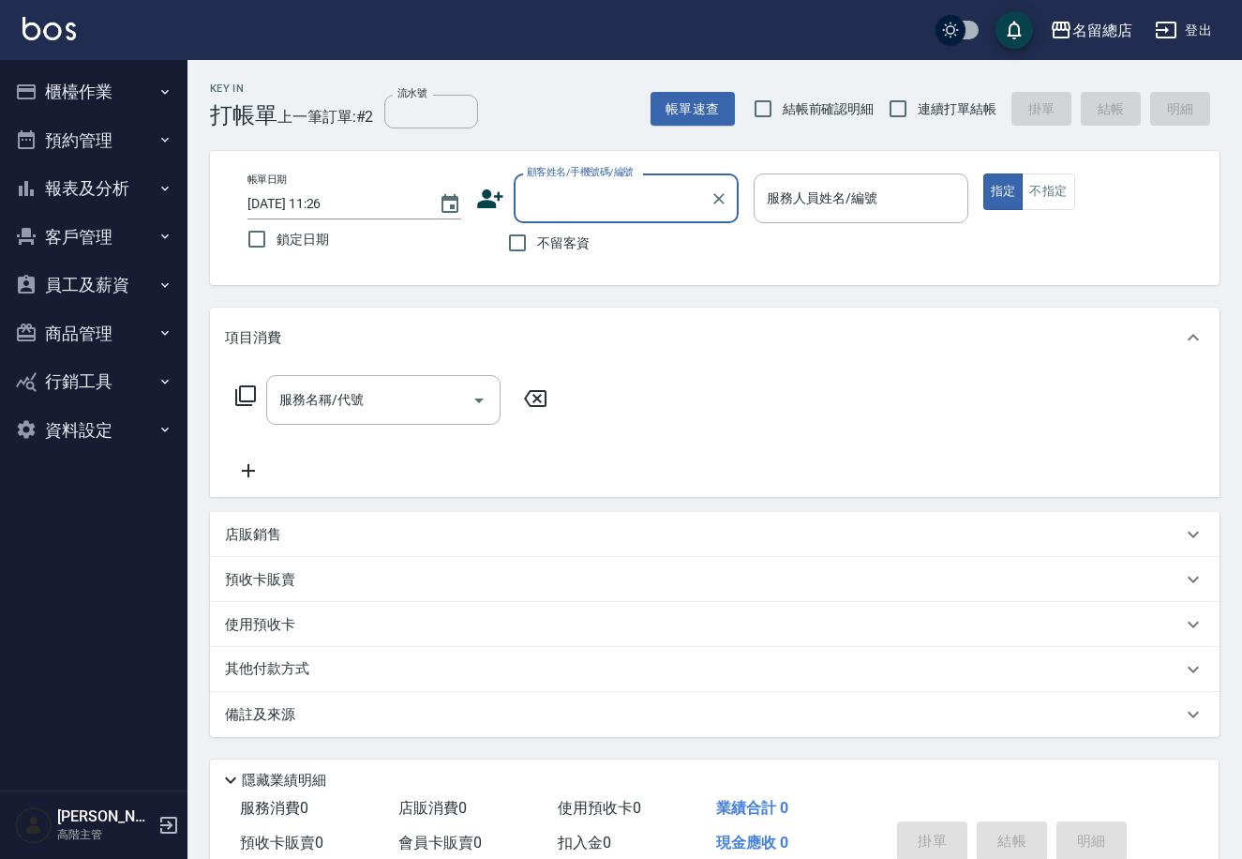
drag, startPoint x: 146, startPoint y: 81, endPoint x: 155, endPoint y: 88, distance: 11.3
click at [148, 84] on button "櫃檯作業" at bounding box center [94, 92] width 173 height 49
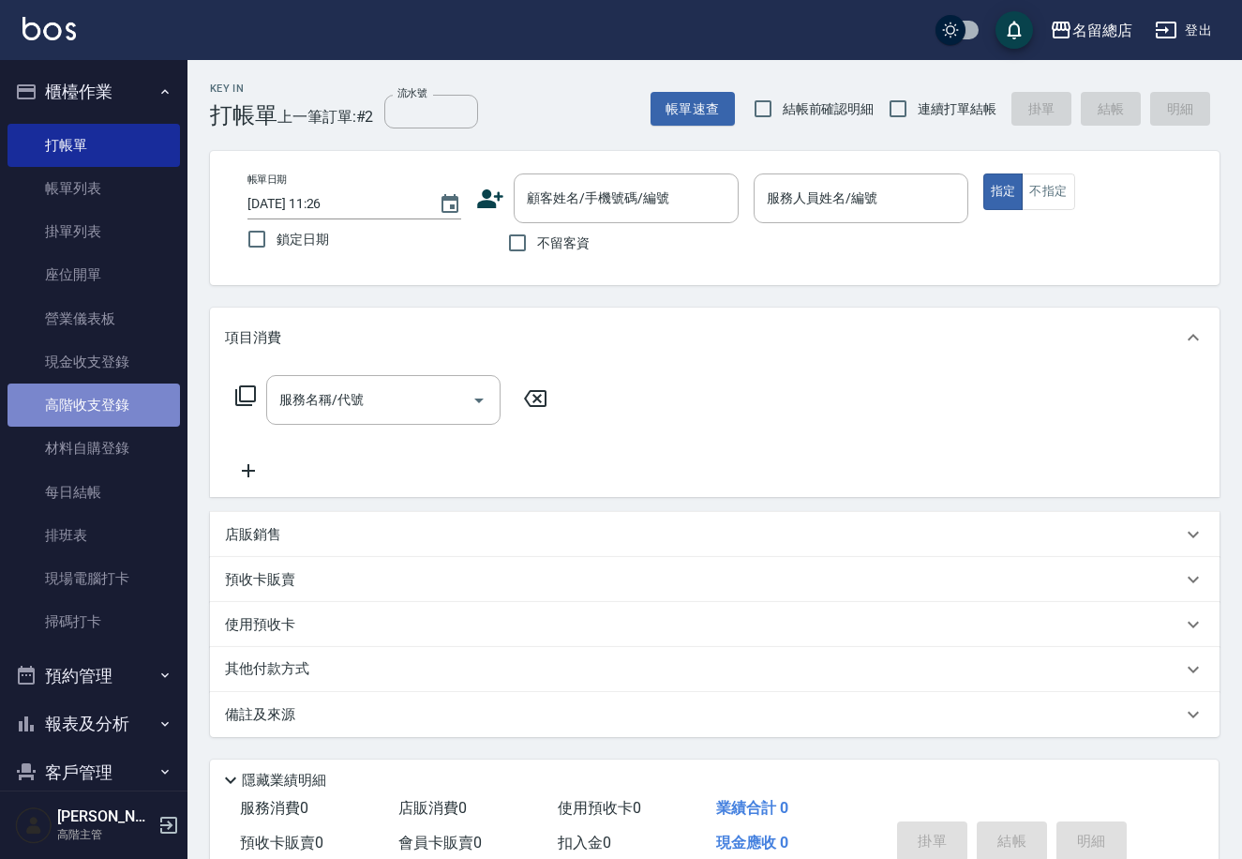
click at [129, 398] on link "高階收支登錄" at bounding box center [94, 404] width 173 height 43
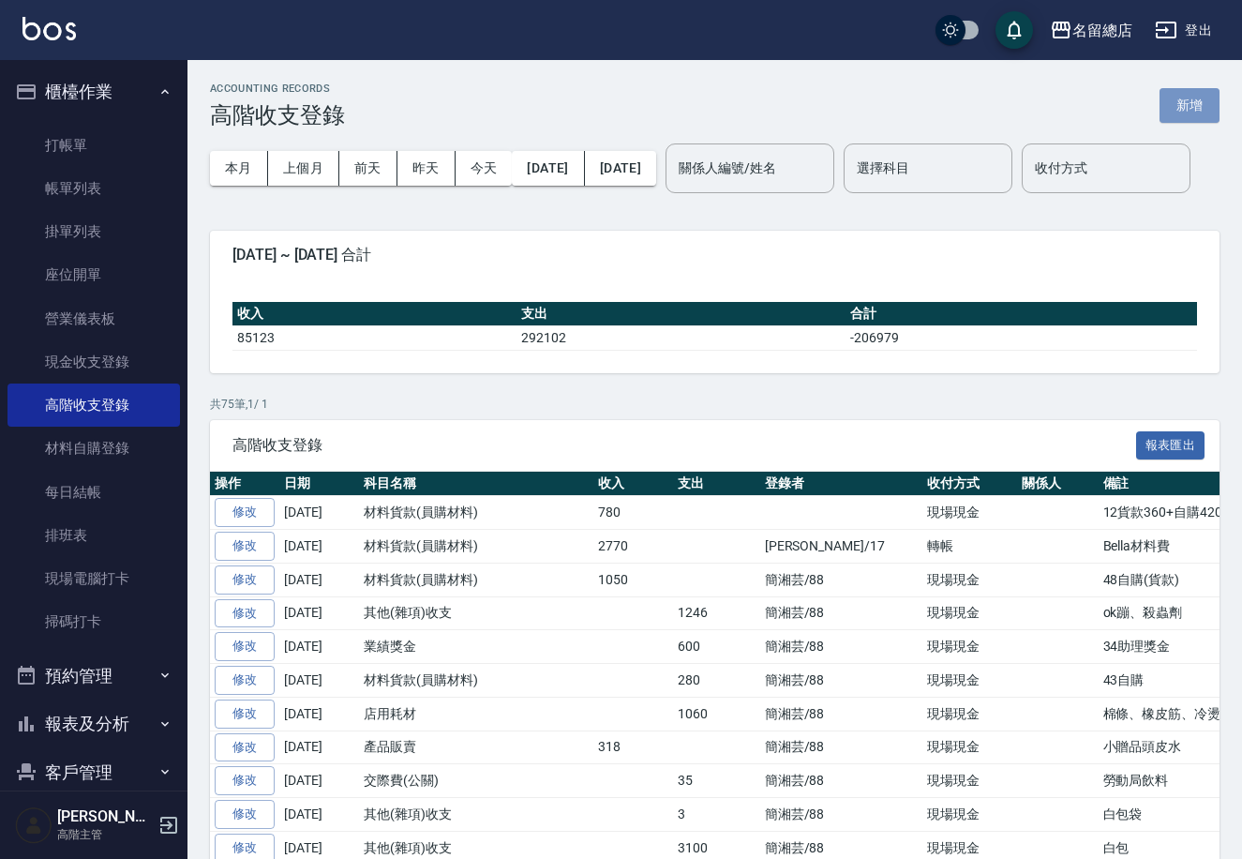
drag, startPoint x: 1184, startPoint y: 96, endPoint x: 1176, endPoint y: 104, distance: 11.9
click at [1183, 98] on button "新增" at bounding box center [1190, 105] width 60 height 35
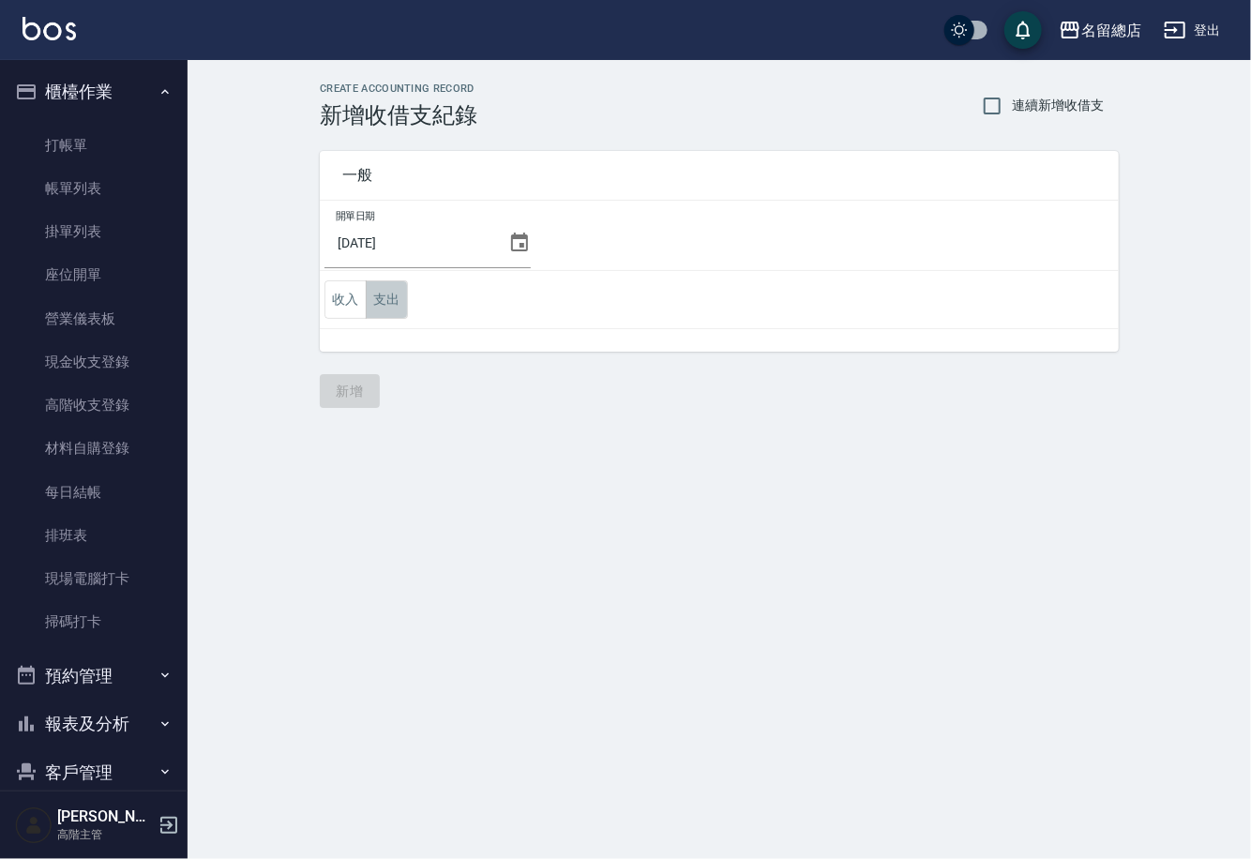
click at [382, 298] on button "支出" at bounding box center [387, 299] width 42 height 38
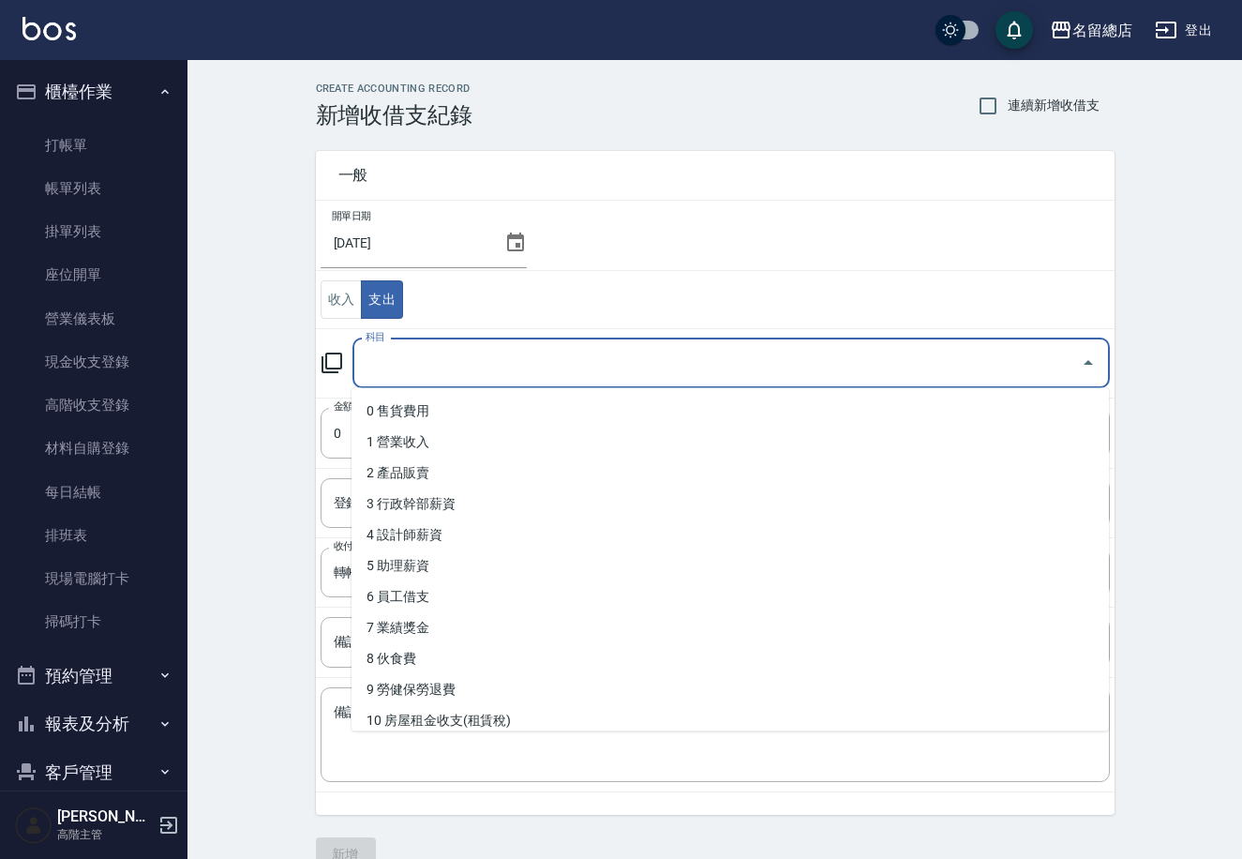
click at [441, 368] on input "科目" at bounding box center [717, 363] width 713 height 33
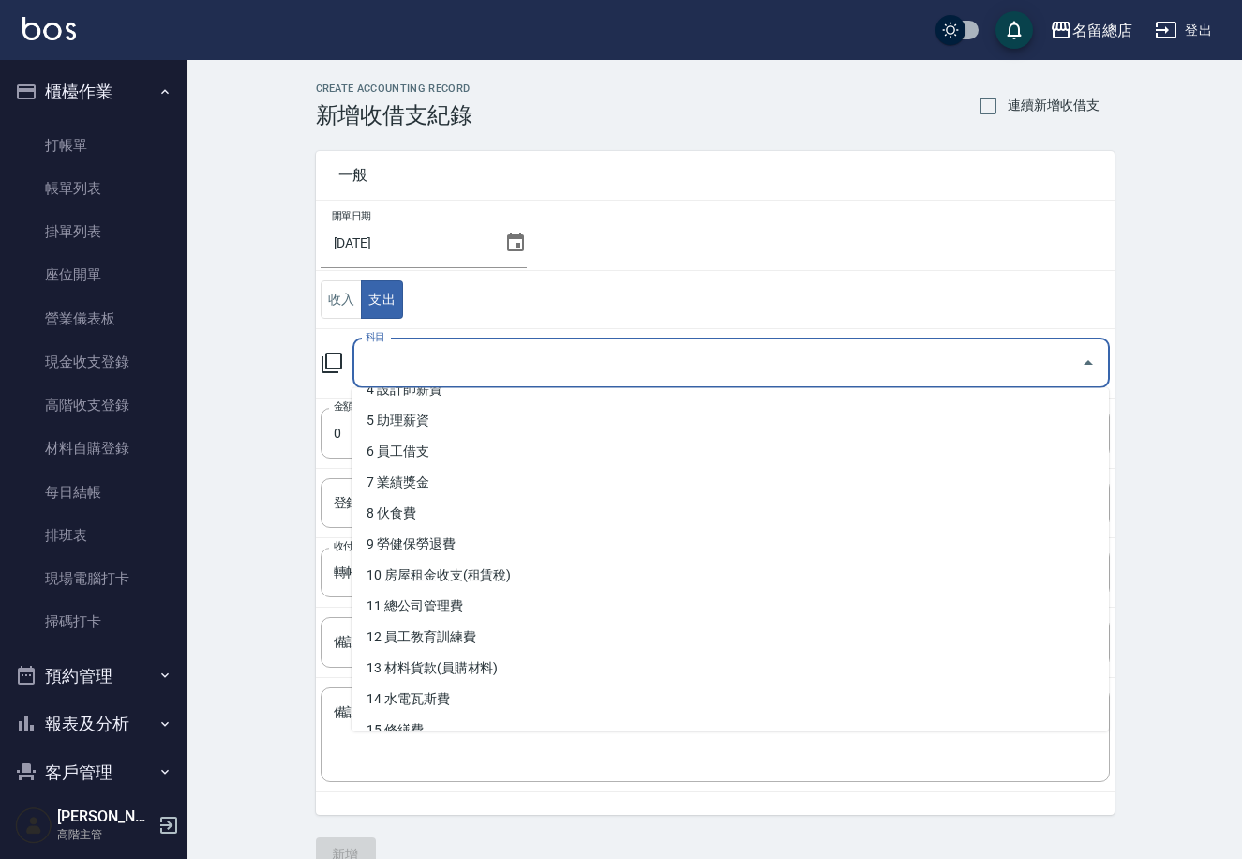
scroll to position [161, 0]
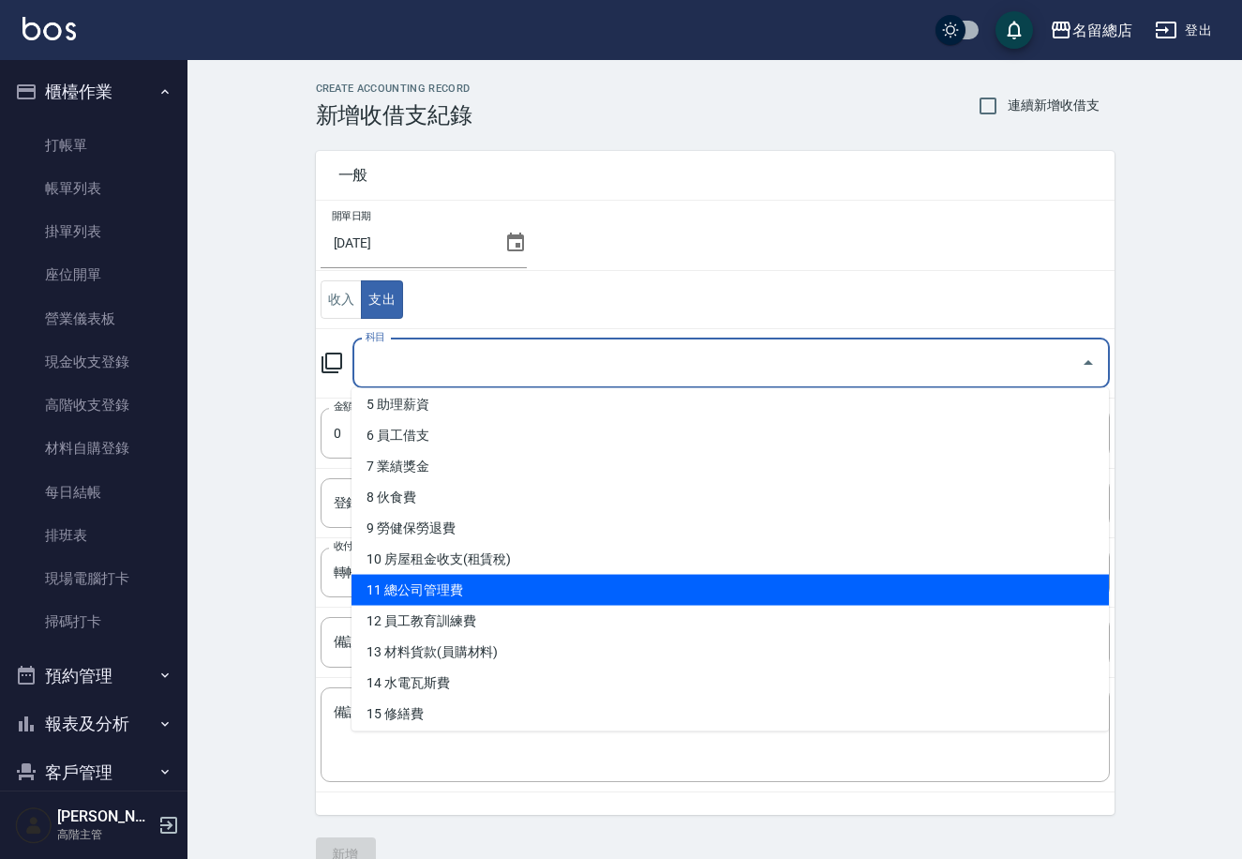
click at [484, 584] on li "11 總公司管理費" at bounding box center [731, 590] width 758 height 31
type input "11 總公司管理費"
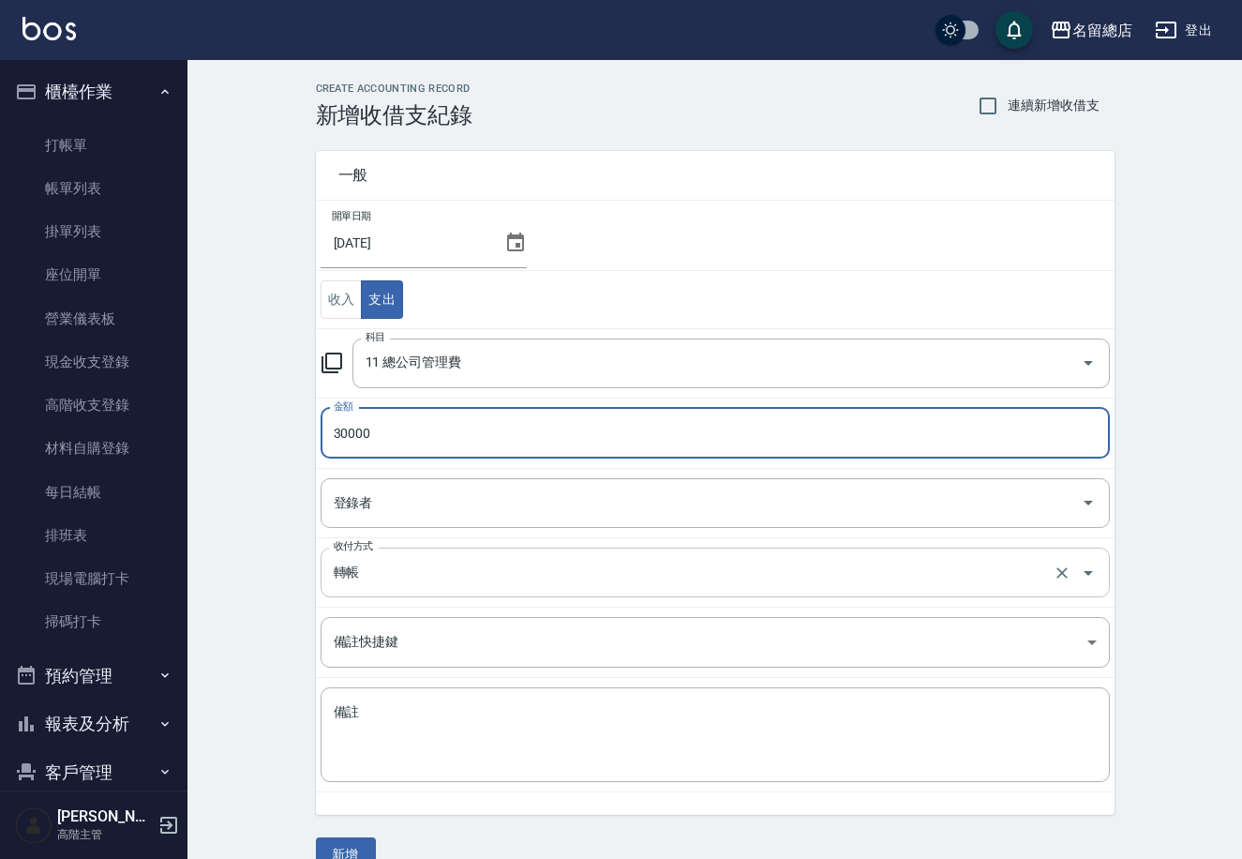
type input "30000"
click at [346, 569] on input "轉帳" at bounding box center [689, 572] width 720 height 33
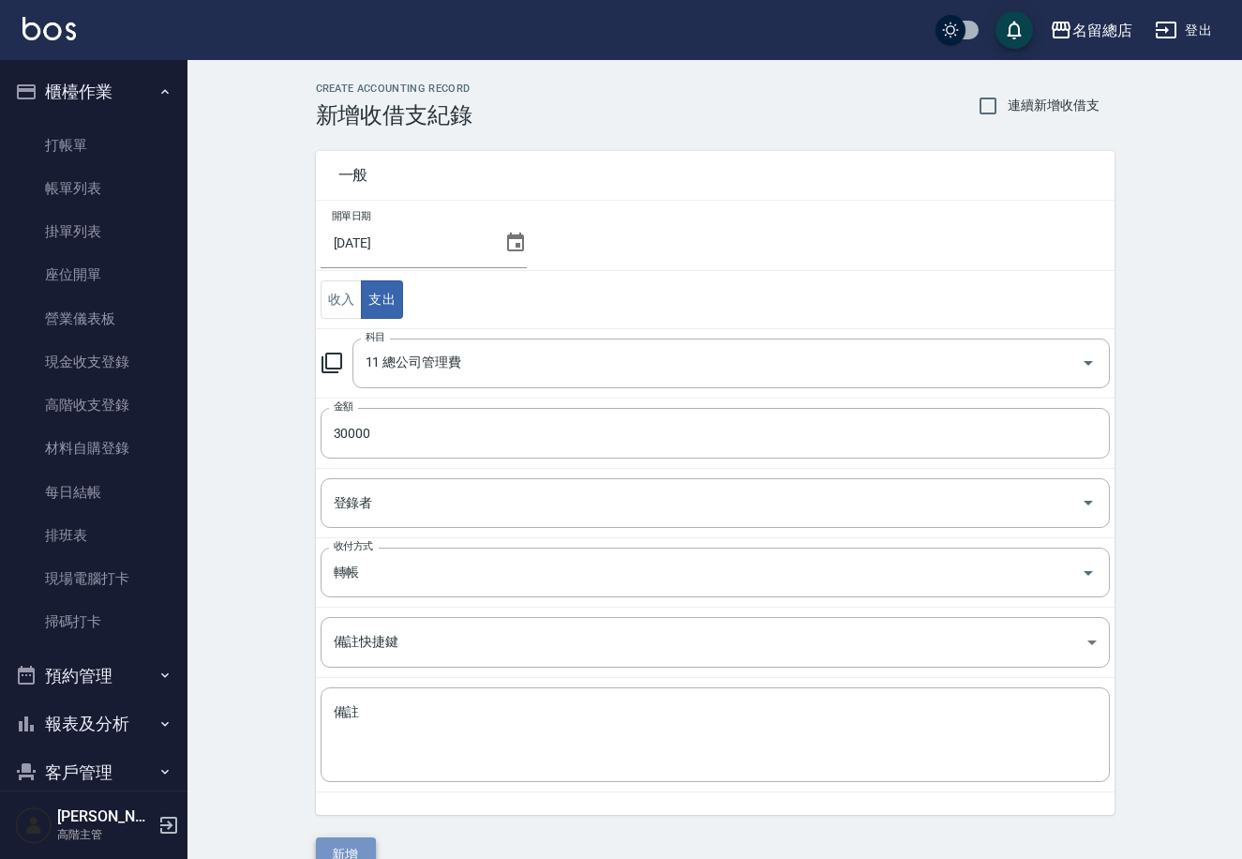
click at [338, 848] on button "新增" at bounding box center [346, 854] width 60 height 35
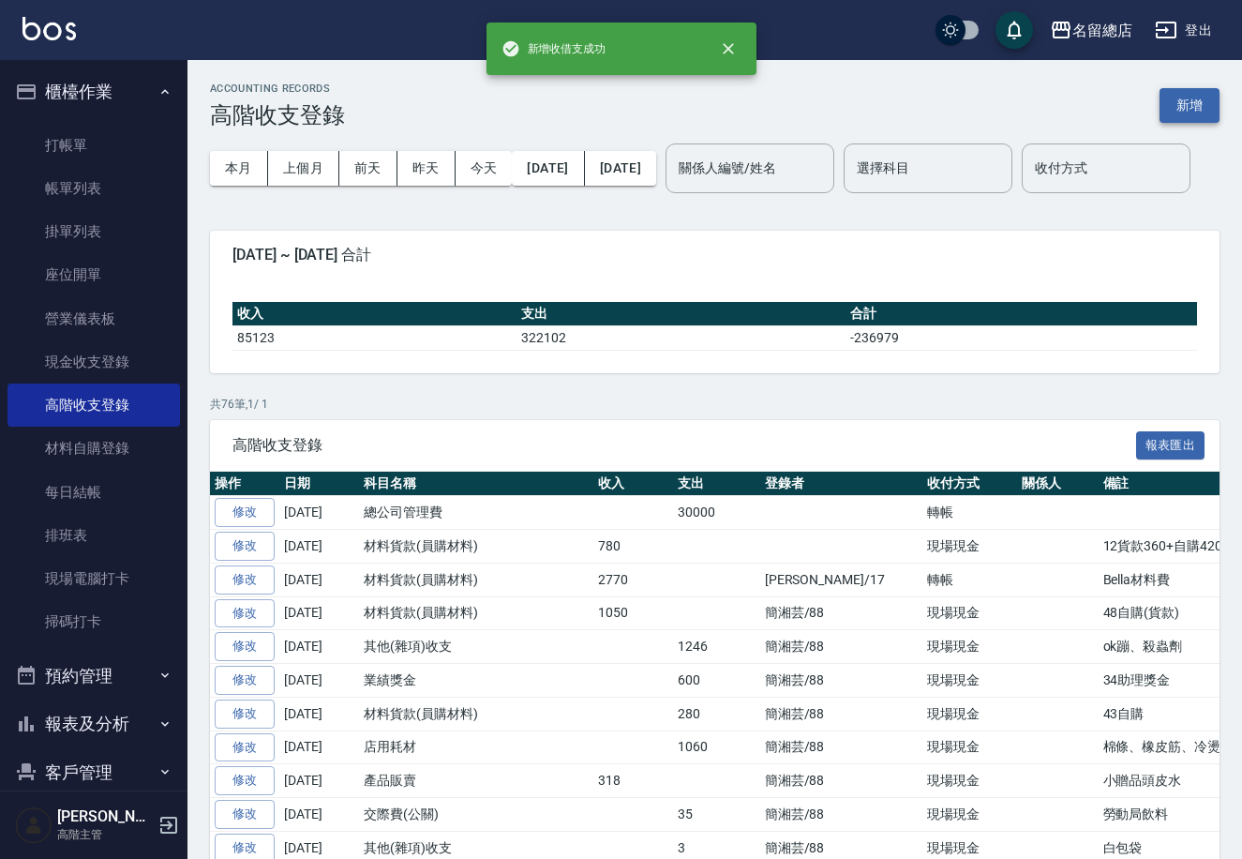
click at [1186, 95] on button "新增" at bounding box center [1190, 105] width 60 height 35
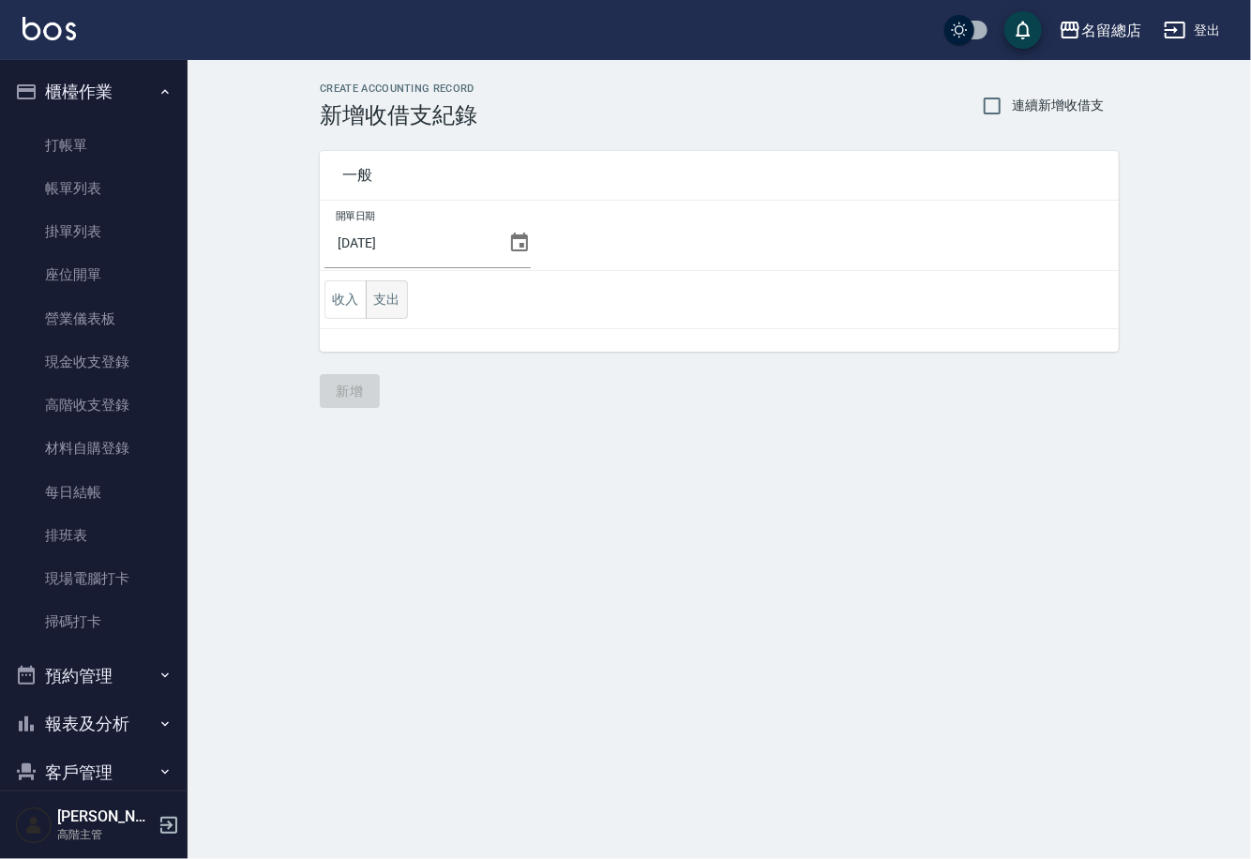
click at [380, 303] on button "支出" at bounding box center [387, 299] width 42 height 38
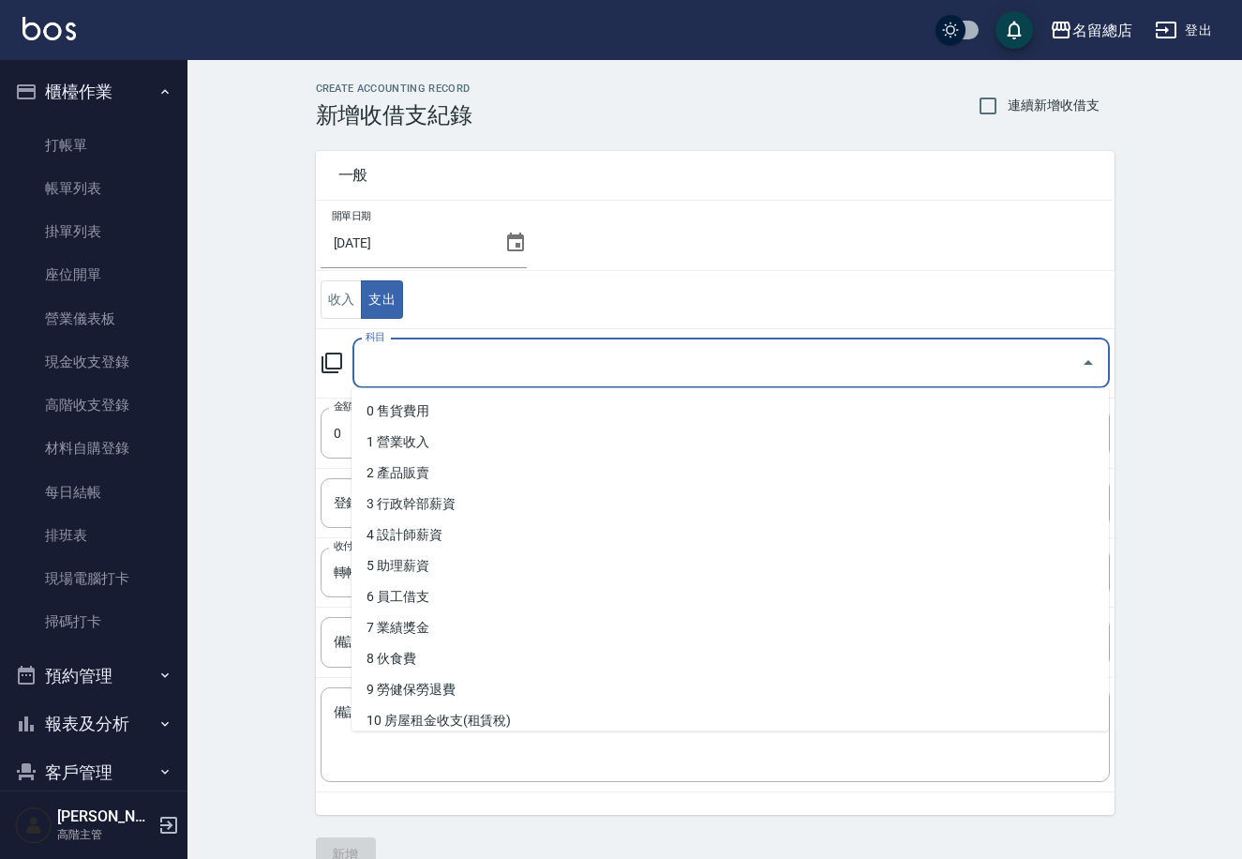
click at [443, 361] on input "科目" at bounding box center [717, 363] width 713 height 33
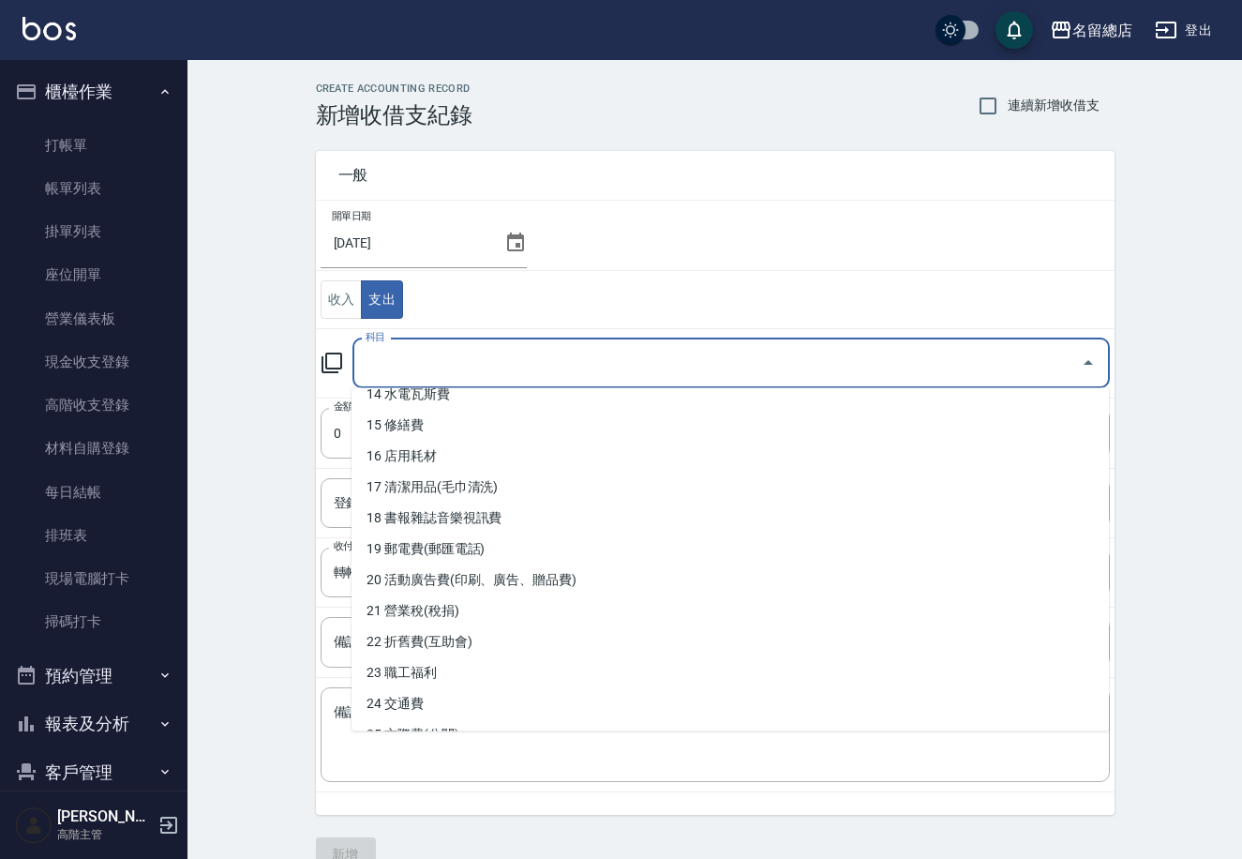
scroll to position [454, 0]
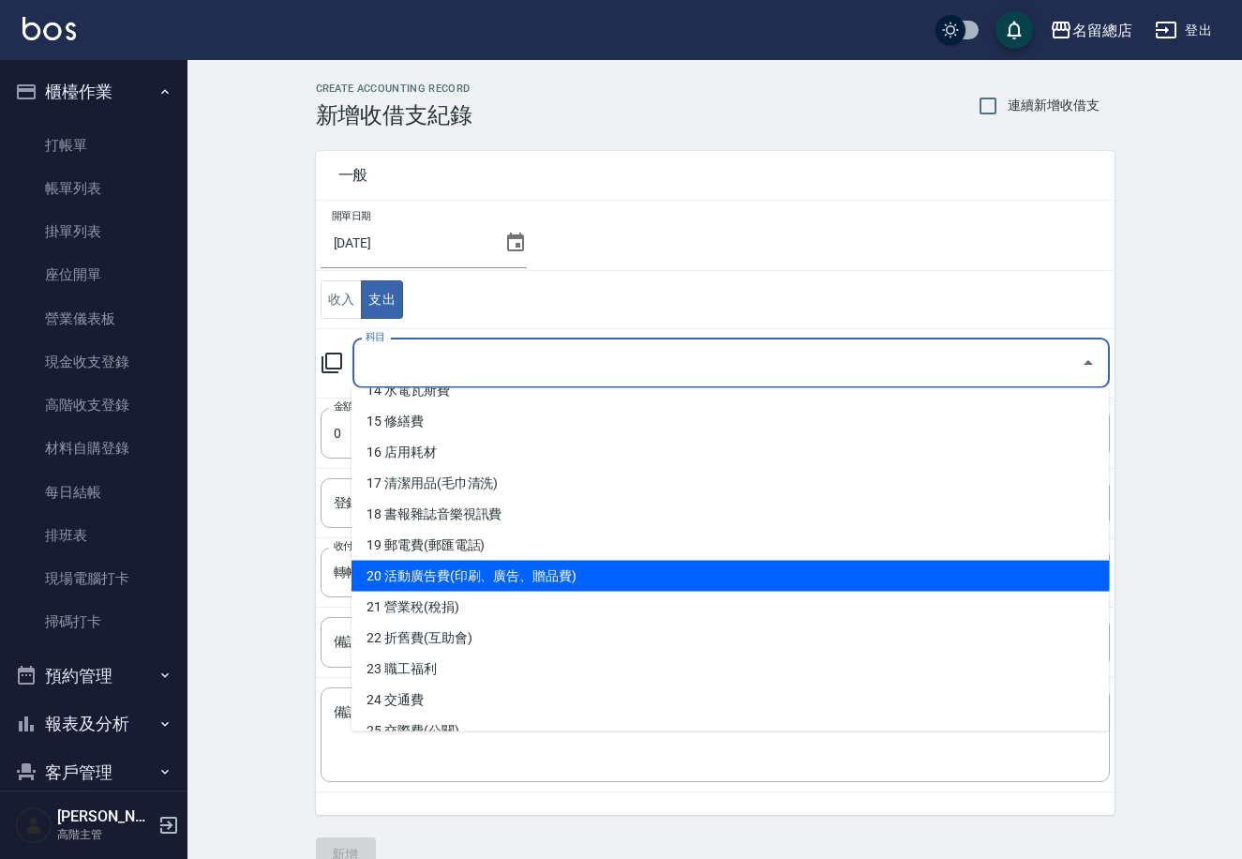
click at [604, 566] on li "20 活動廣告費(印刷、廣告、贈品費)" at bounding box center [731, 576] width 758 height 31
type input "20 活動廣告費(印刷、廣告、贈品費)"
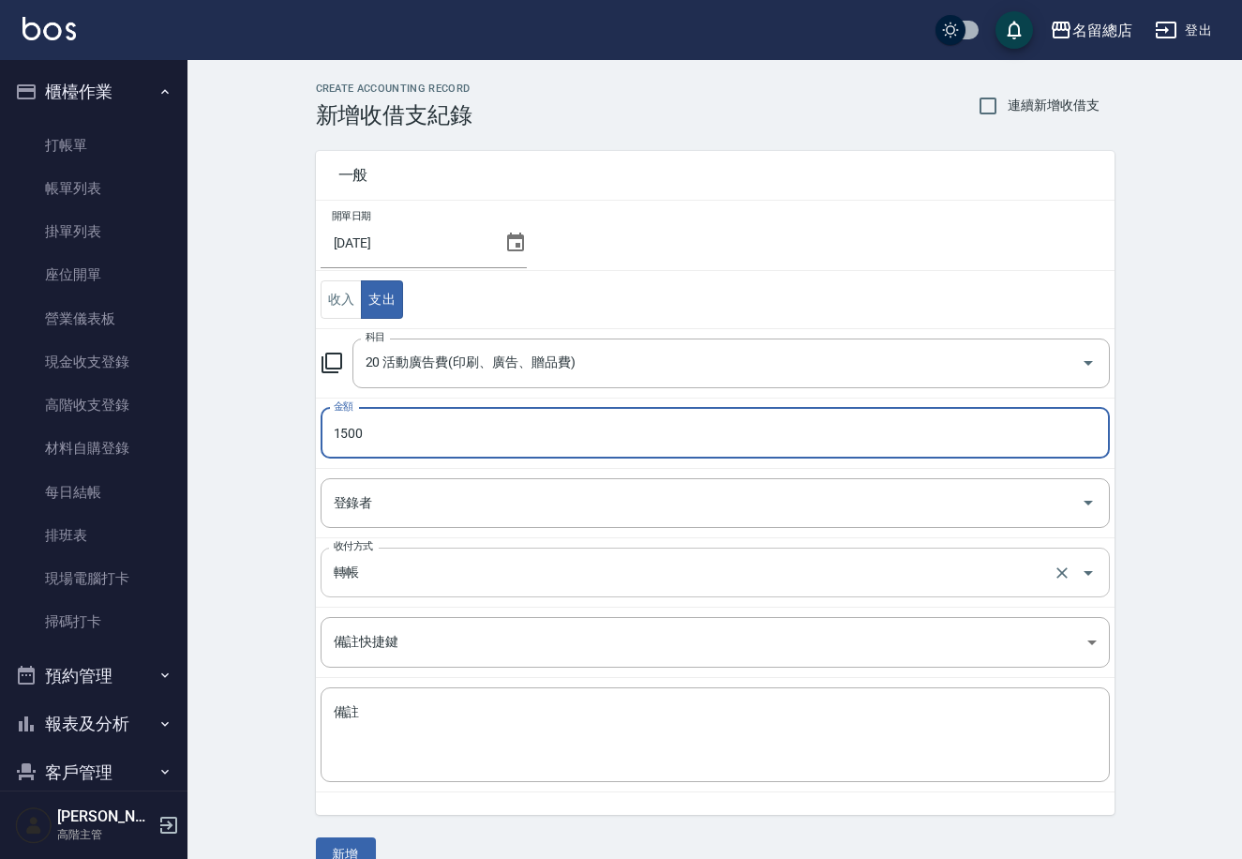
type input "1500"
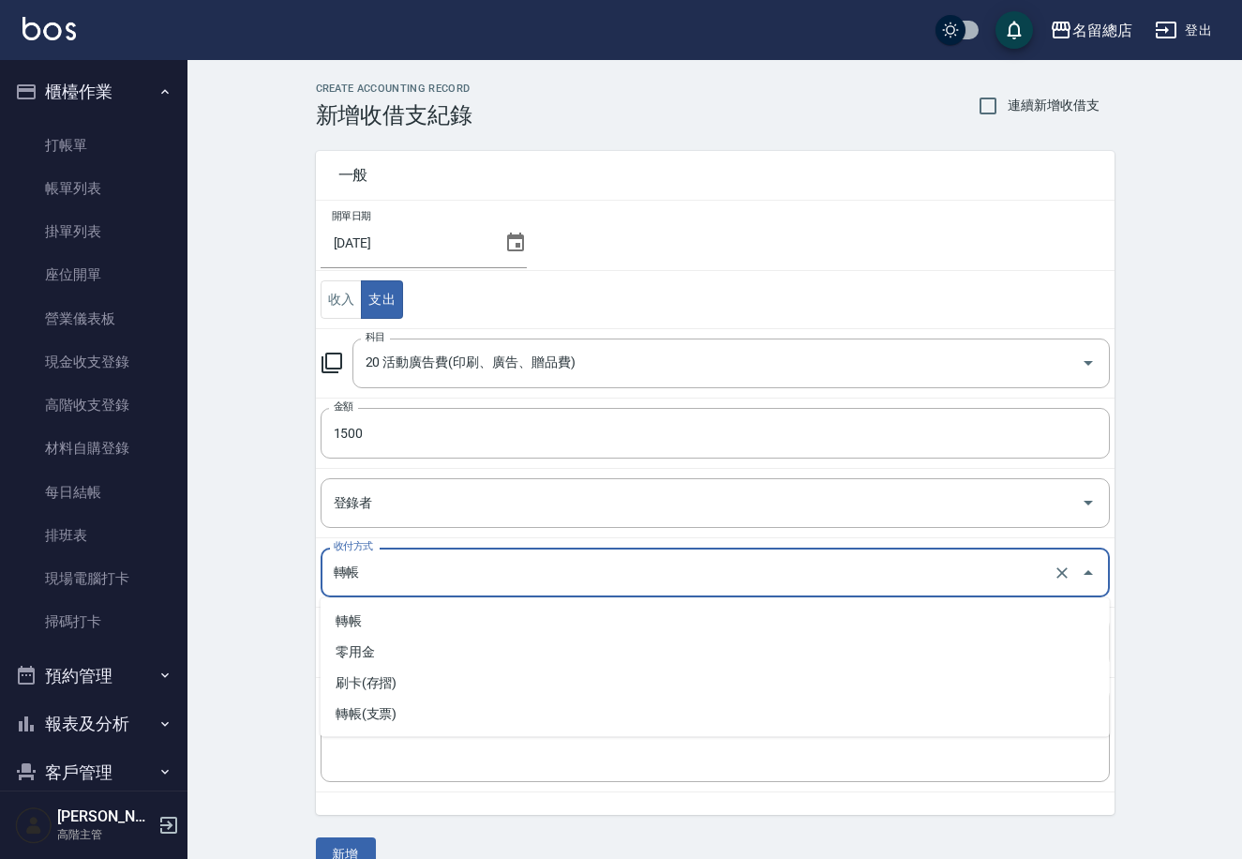
click at [424, 565] on input "轉帳" at bounding box center [689, 572] width 720 height 33
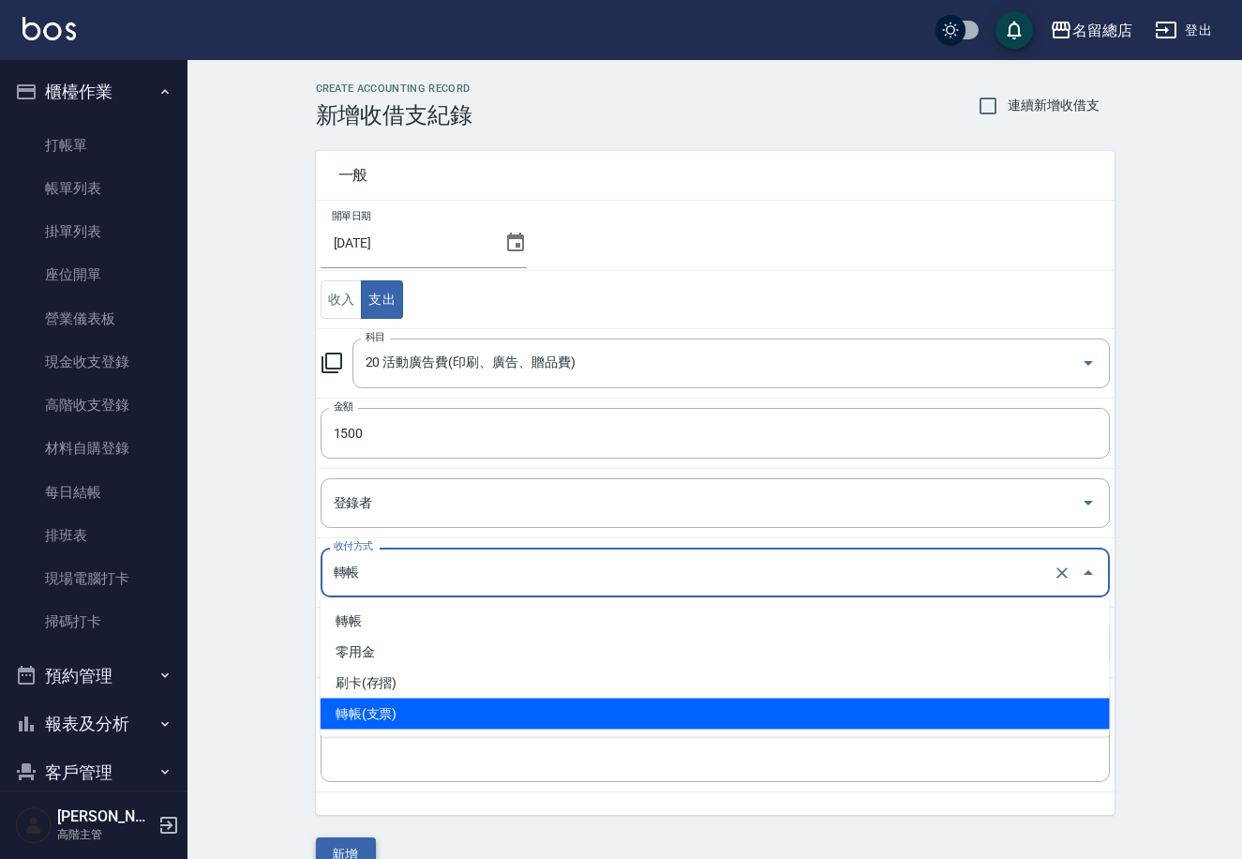
click at [340, 845] on button "新增" at bounding box center [346, 854] width 60 height 35
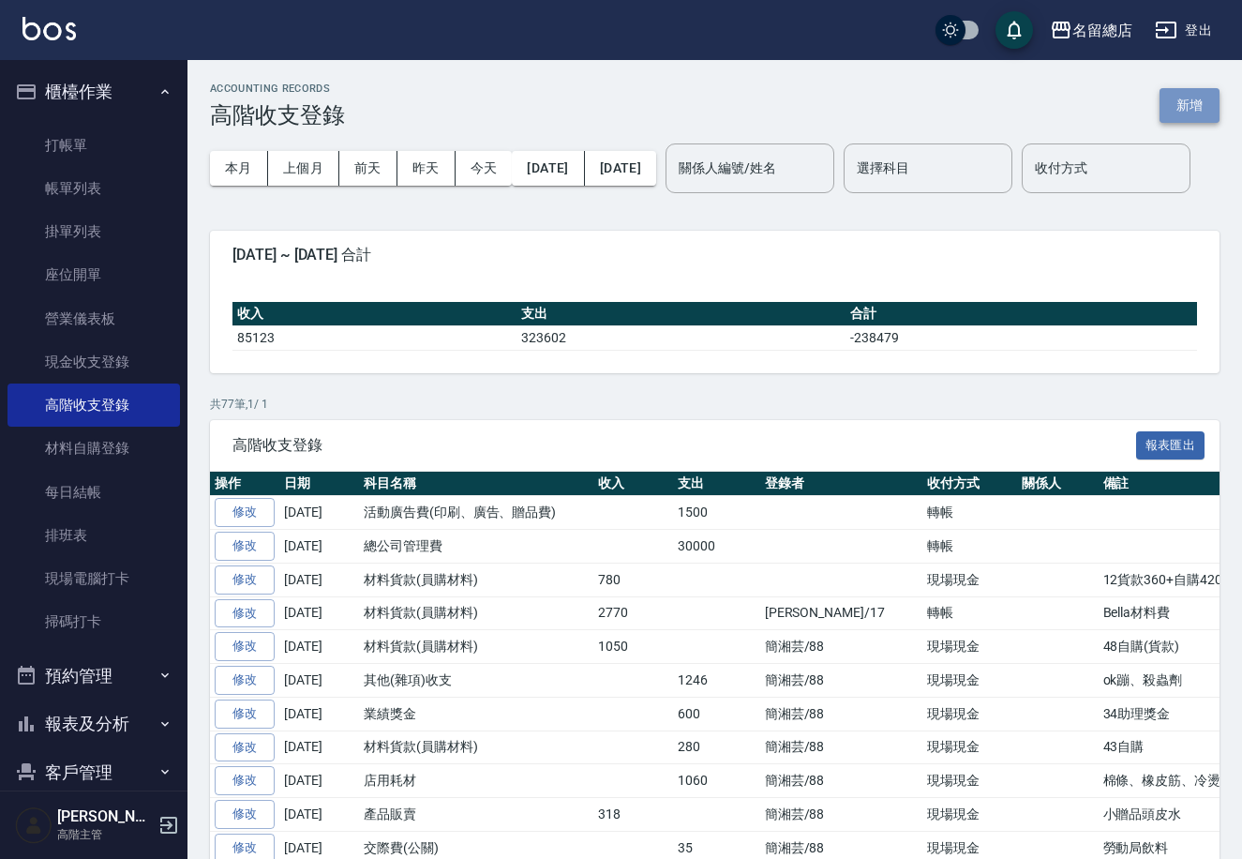
click at [1192, 100] on button "新增" at bounding box center [1190, 105] width 60 height 35
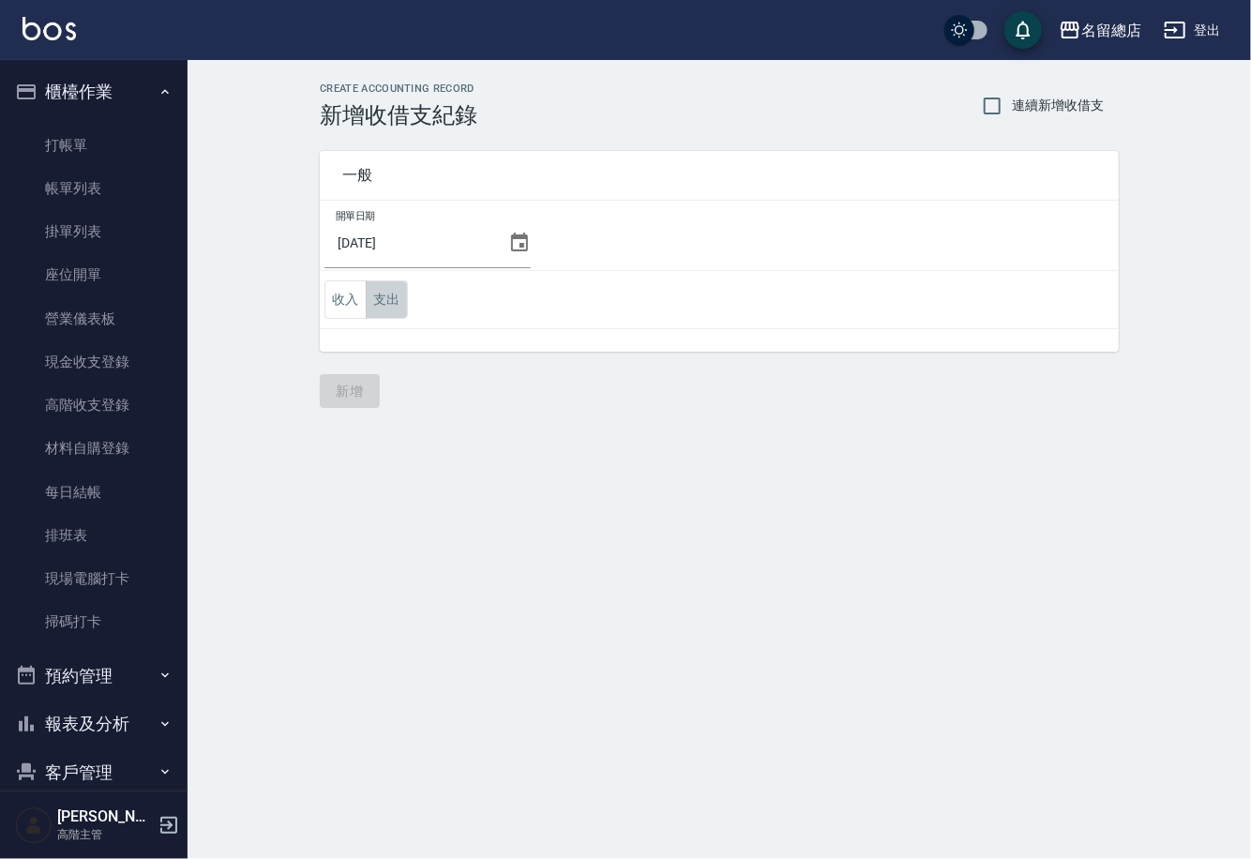
drag, startPoint x: 382, startPoint y: 292, endPoint x: 405, endPoint y: 310, distance: 30.0
click at [381, 295] on button "支出" at bounding box center [387, 299] width 42 height 38
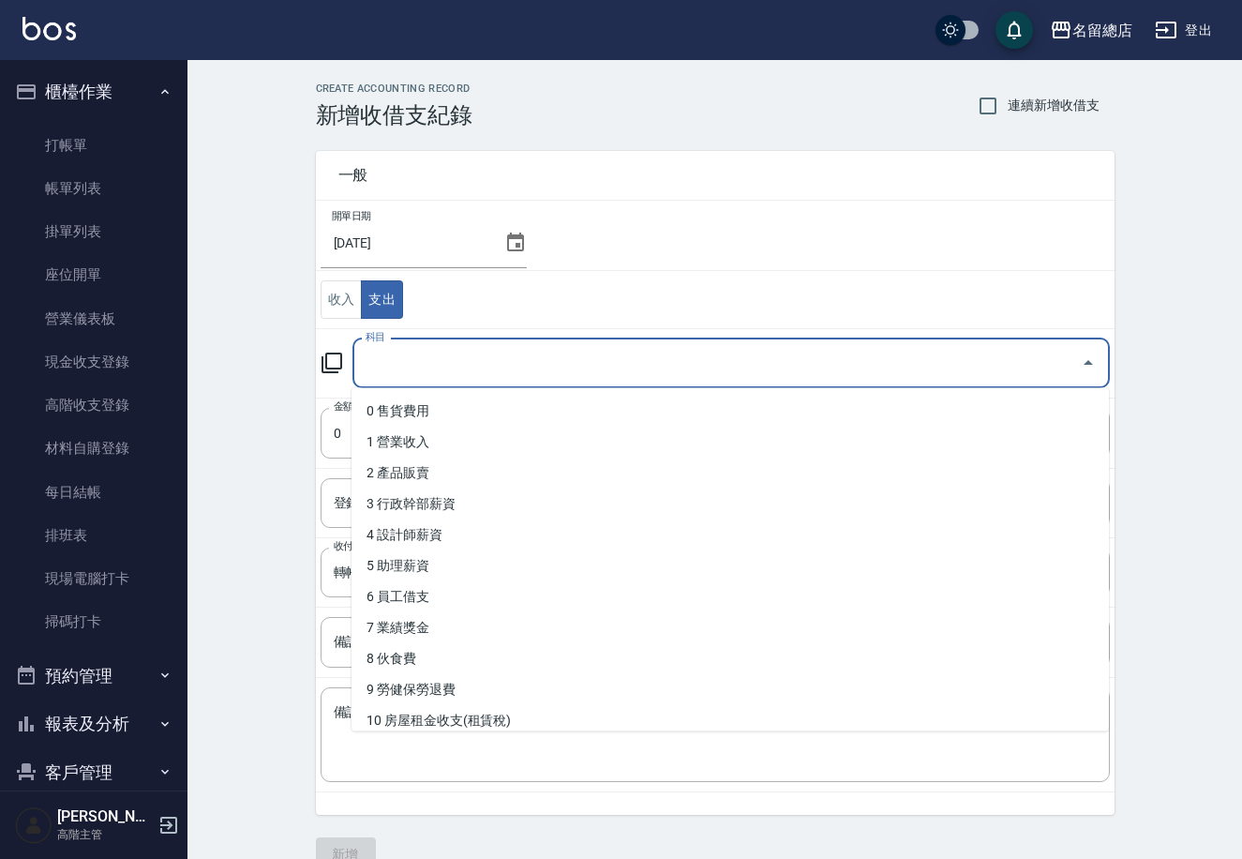
drag, startPoint x: 456, startPoint y: 361, endPoint x: 823, endPoint y: 238, distance: 387.5
click at [471, 362] on input "科目" at bounding box center [717, 363] width 713 height 33
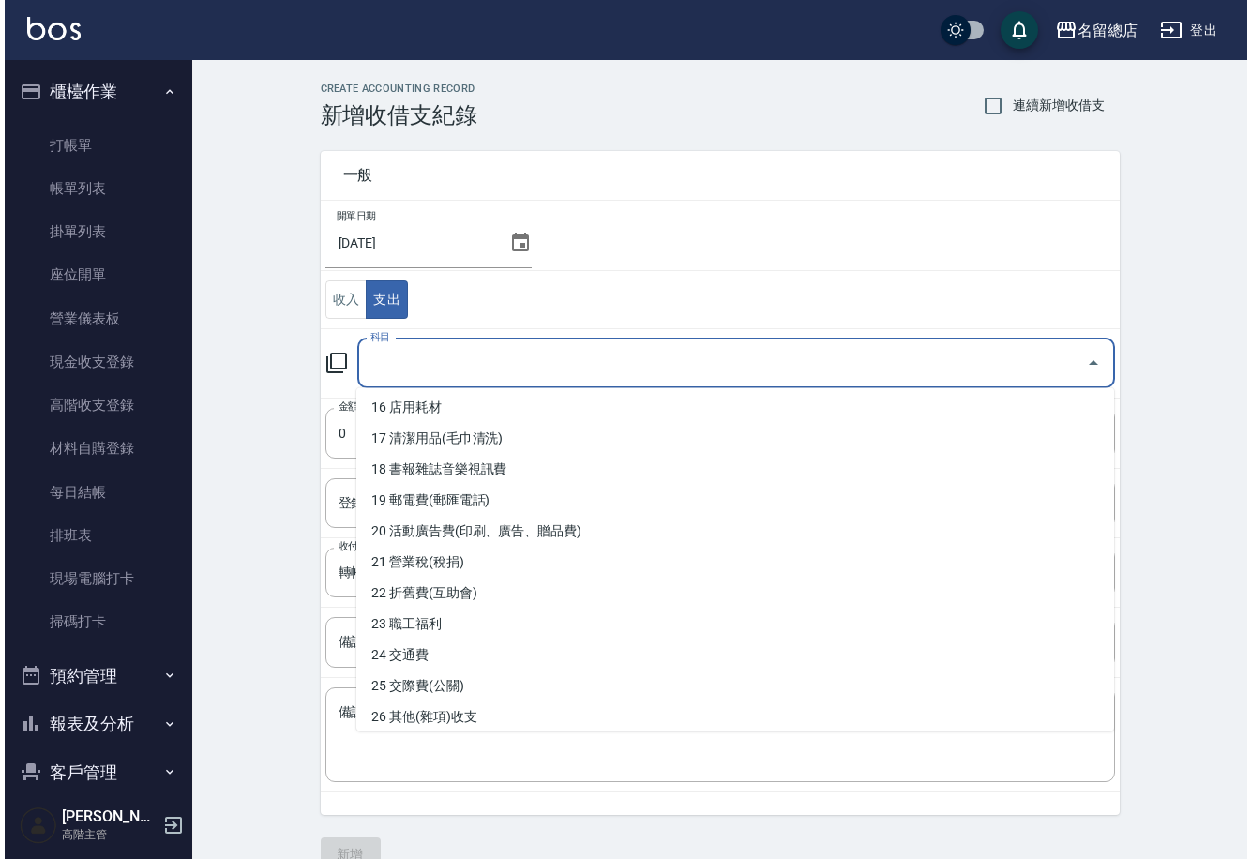
scroll to position [508, 0]
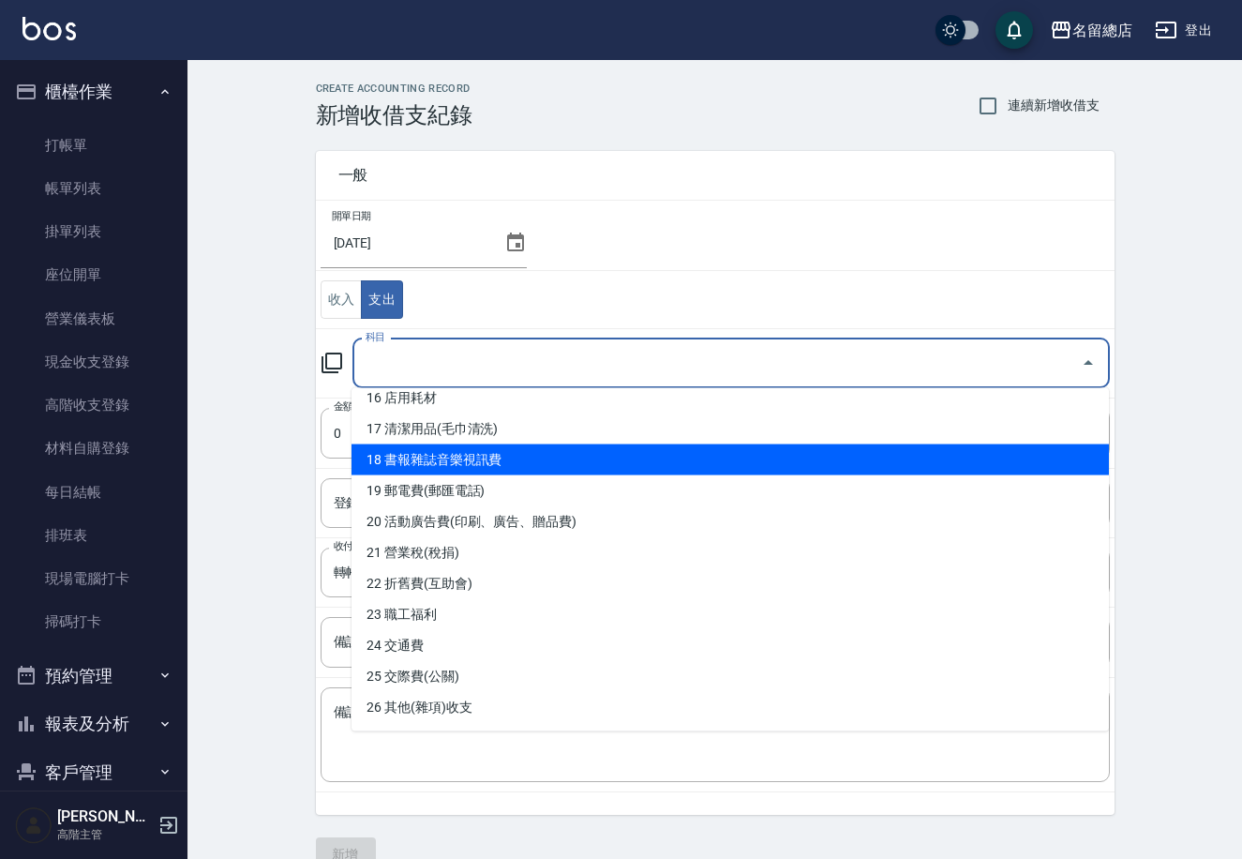
click at [530, 447] on li "18 書報雜誌音樂視訊費" at bounding box center [731, 459] width 758 height 31
type input "18 書報雜誌音樂視訊費"
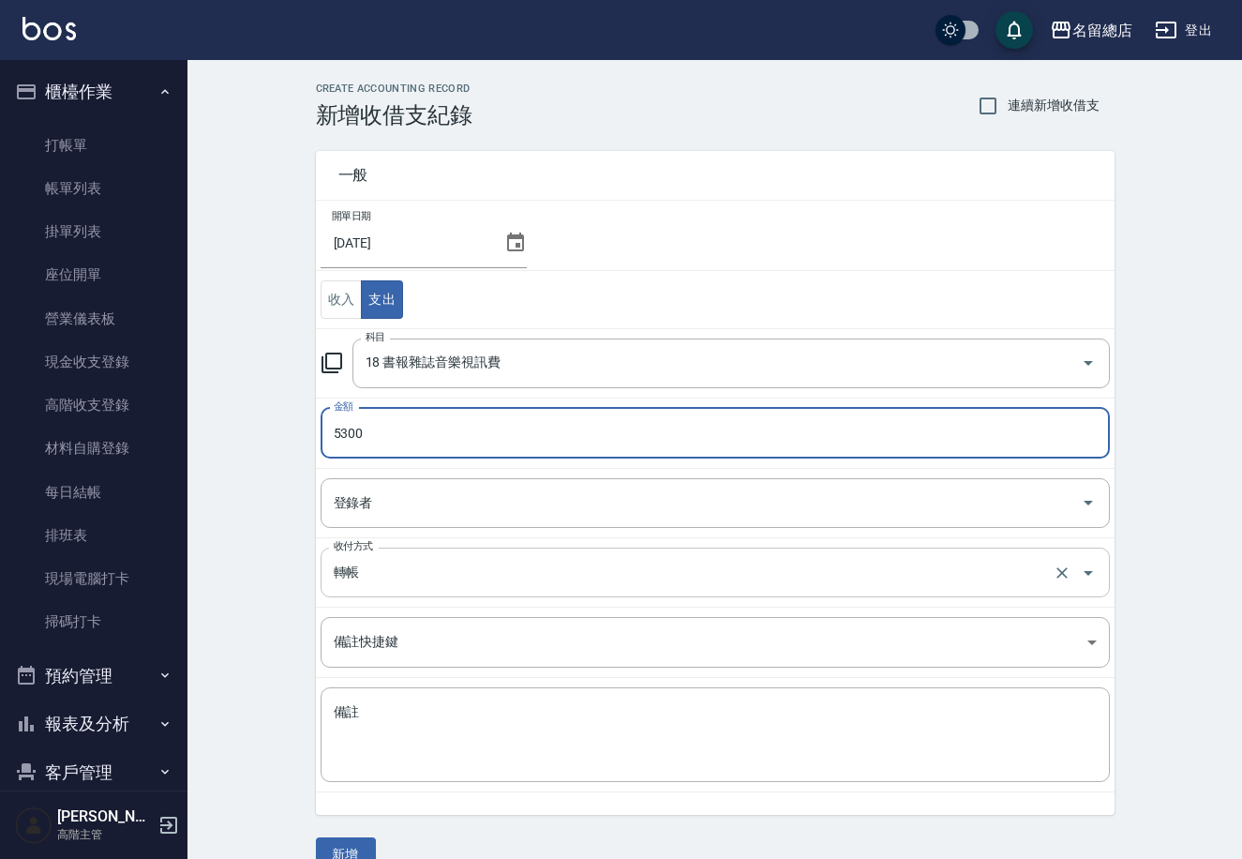
type input "5300"
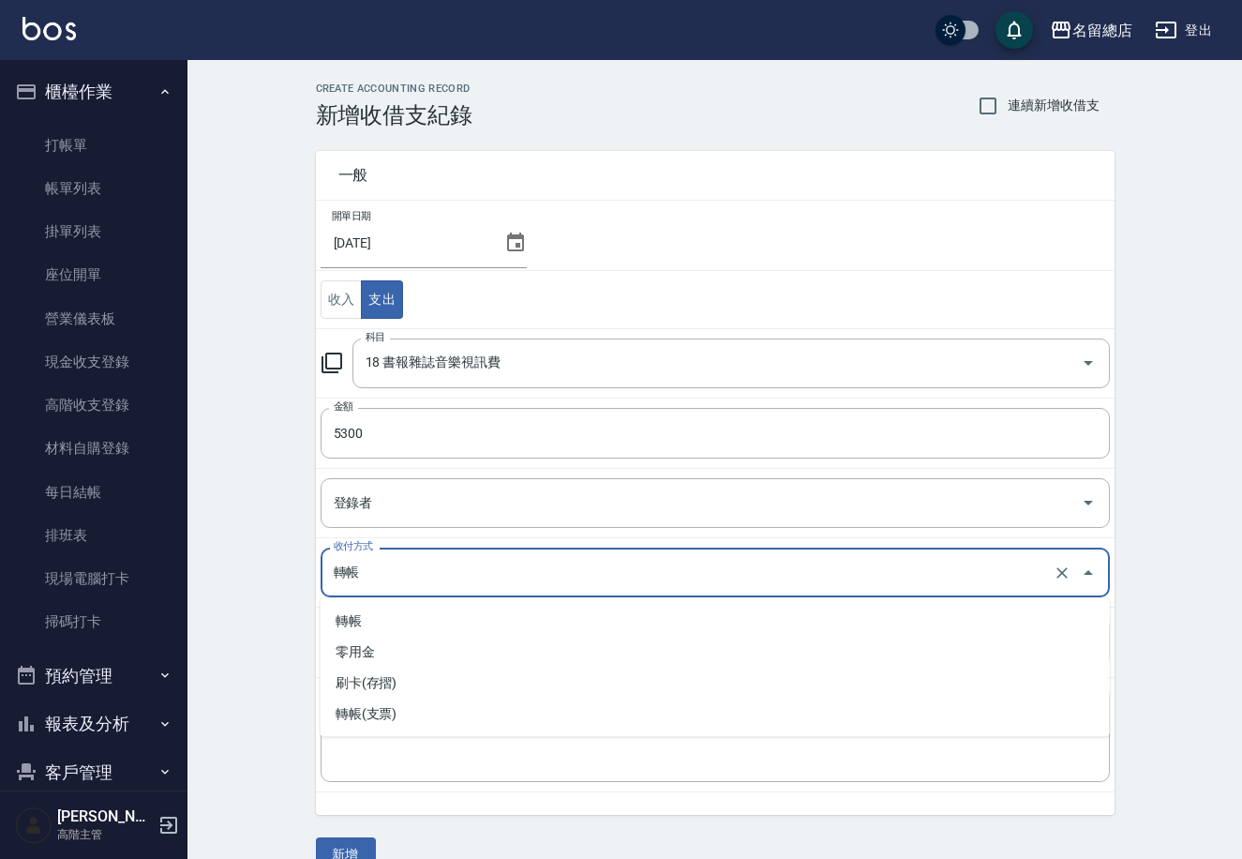
drag, startPoint x: 429, startPoint y: 575, endPoint x: 433, endPoint y: 588, distance: 13.7
click at [431, 575] on input "轉帳" at bounding box center [689, 572] width 720 height 33
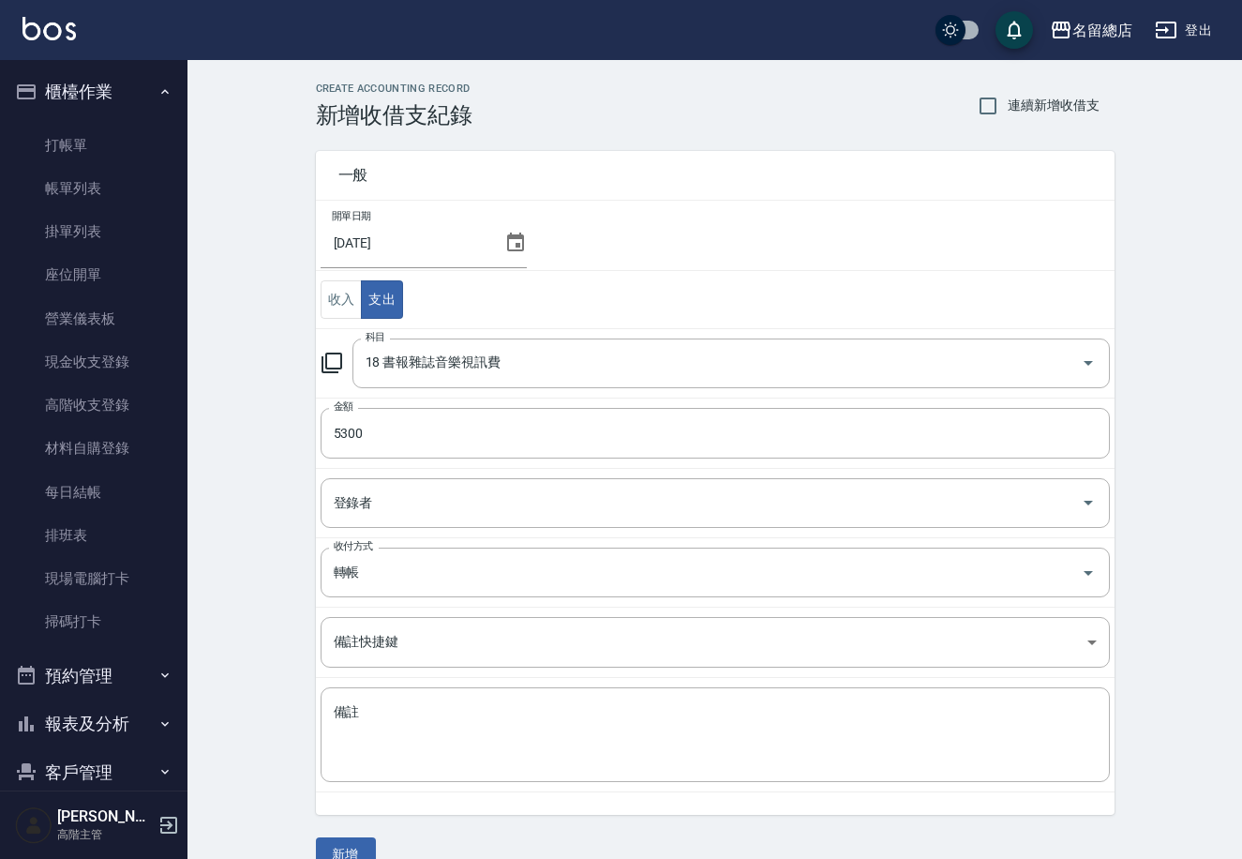
click at [344, 827] on div "一般 開單日期 2025/09/22 收入 支出 科目 18 書報雜誌音樂視訊費 科目 金額 5300 金額 登錄者 登錄者 收付方式 轉帳 收付方式 備註快…" at bounding box center [715, 499] width 799 height 743
click at [361, 846] on button "新增" at bounding box center [346, 854] width 60 height 35
click at [360, 846] on div "CREATE ACCOUNTING RECORD 新增收借支紀錄 連續新增收借支 一般 開單日期 2025/09/22 收入 支出 科目 18 書報雜誌音樂視…" at bounding box center [715, 477] width 1055 height 834
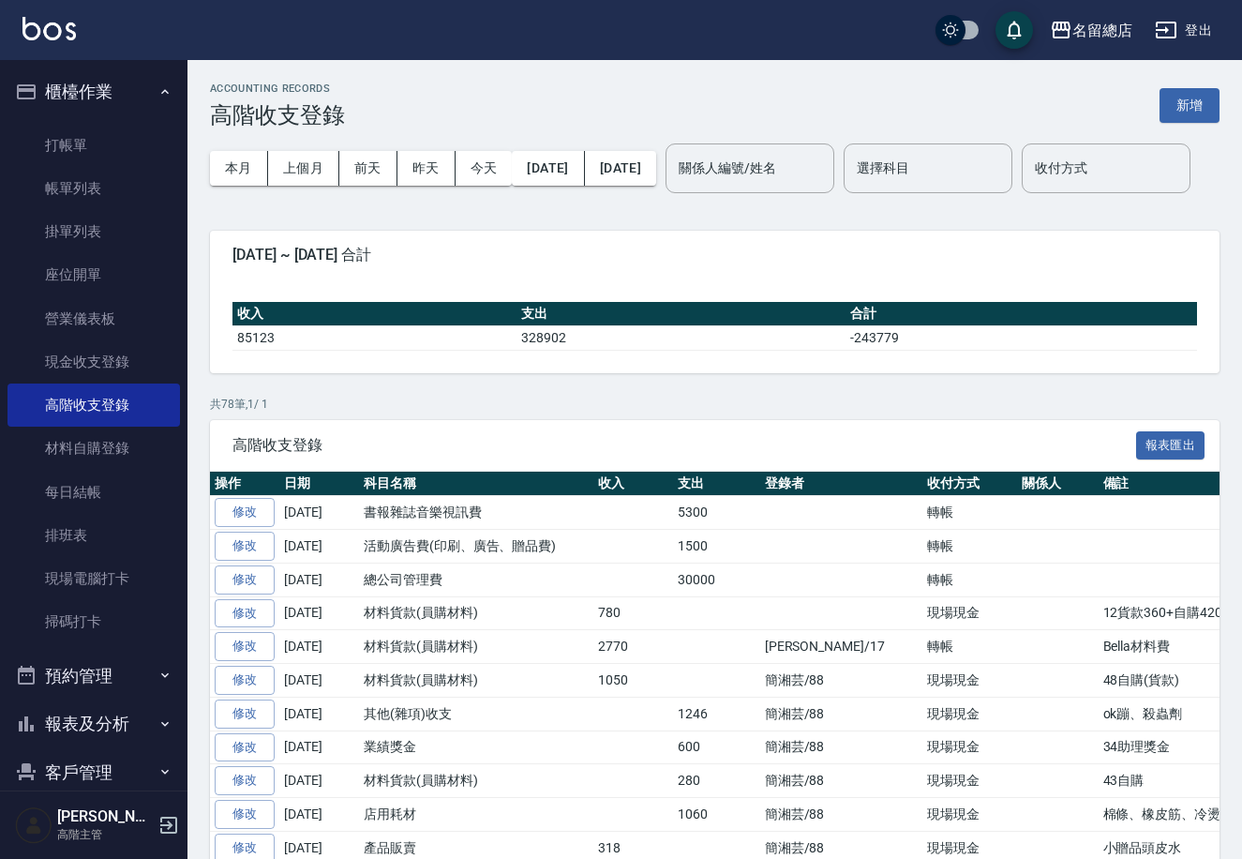
click at [169, 812] on div "林蕾甄 高階主管" at bounding box center [94, 825] width 188 height 68
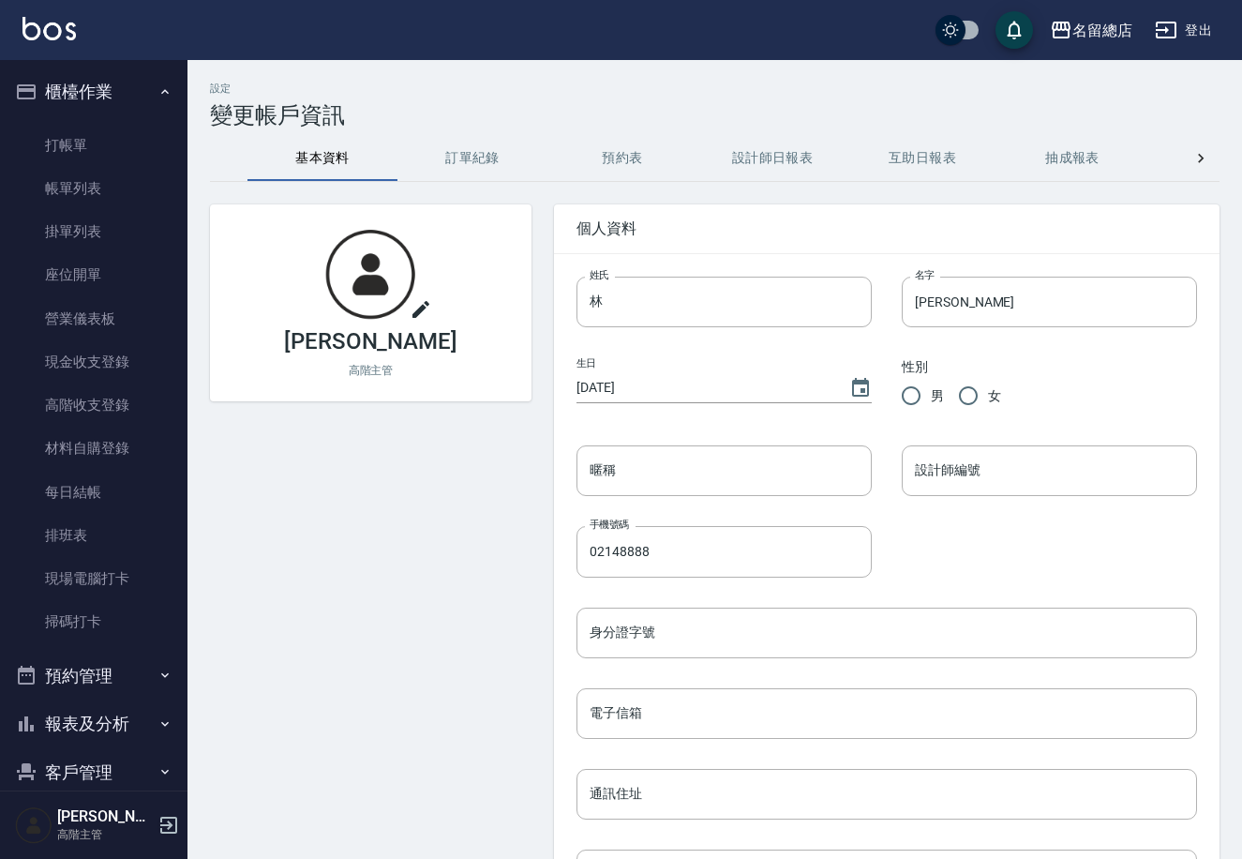
click at [169, 828] on icon "button" at bounding box center [168, 825] width 17 height 17
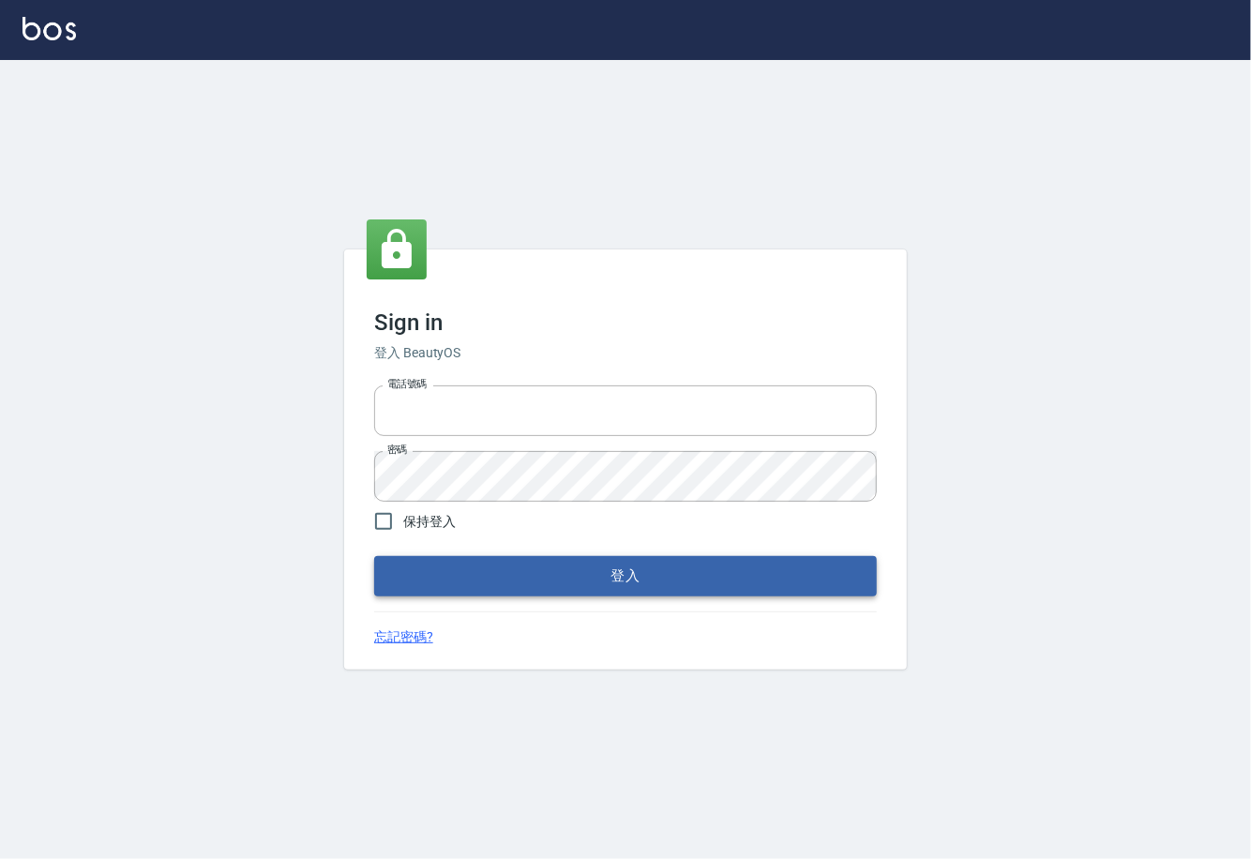
type input "0225929166"
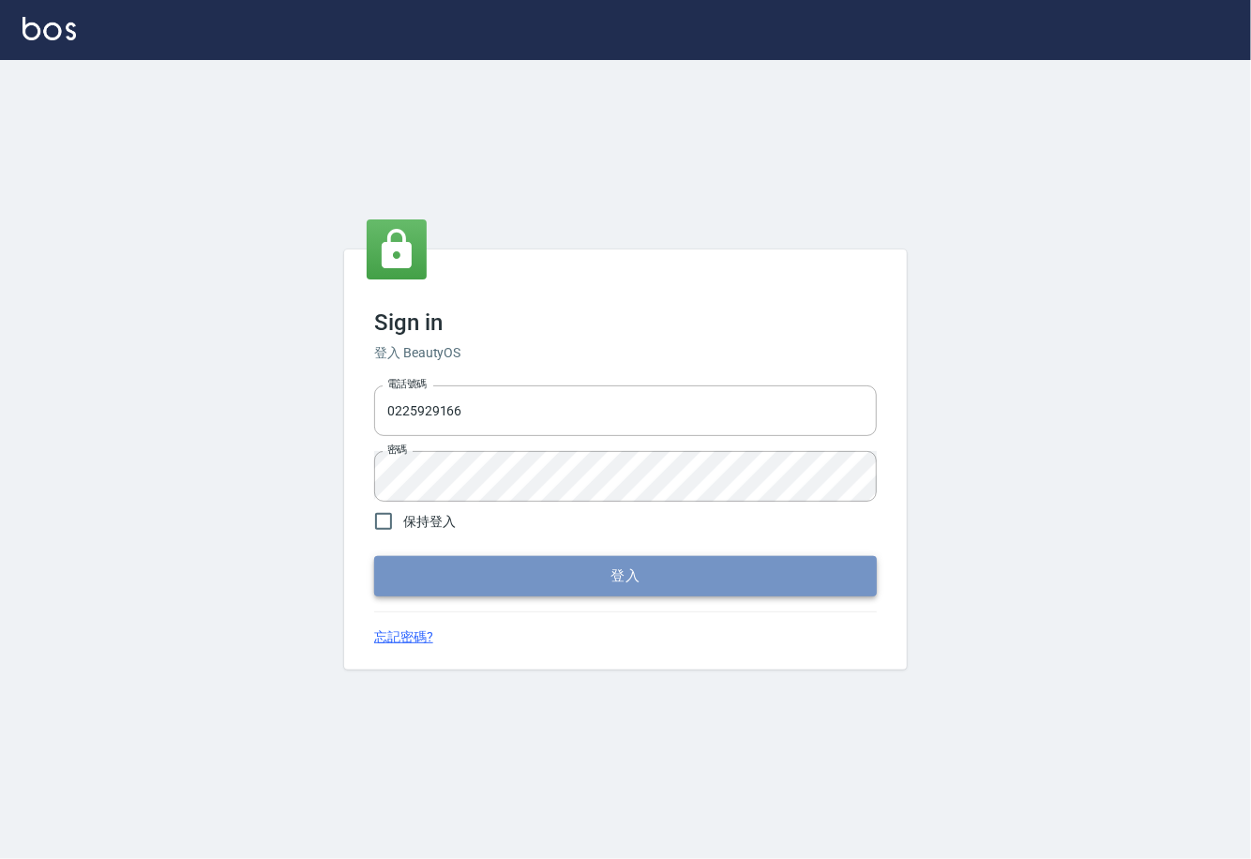
click at [584, 566] on button "登入" at bounding box center [625, 575] width 503 height 39
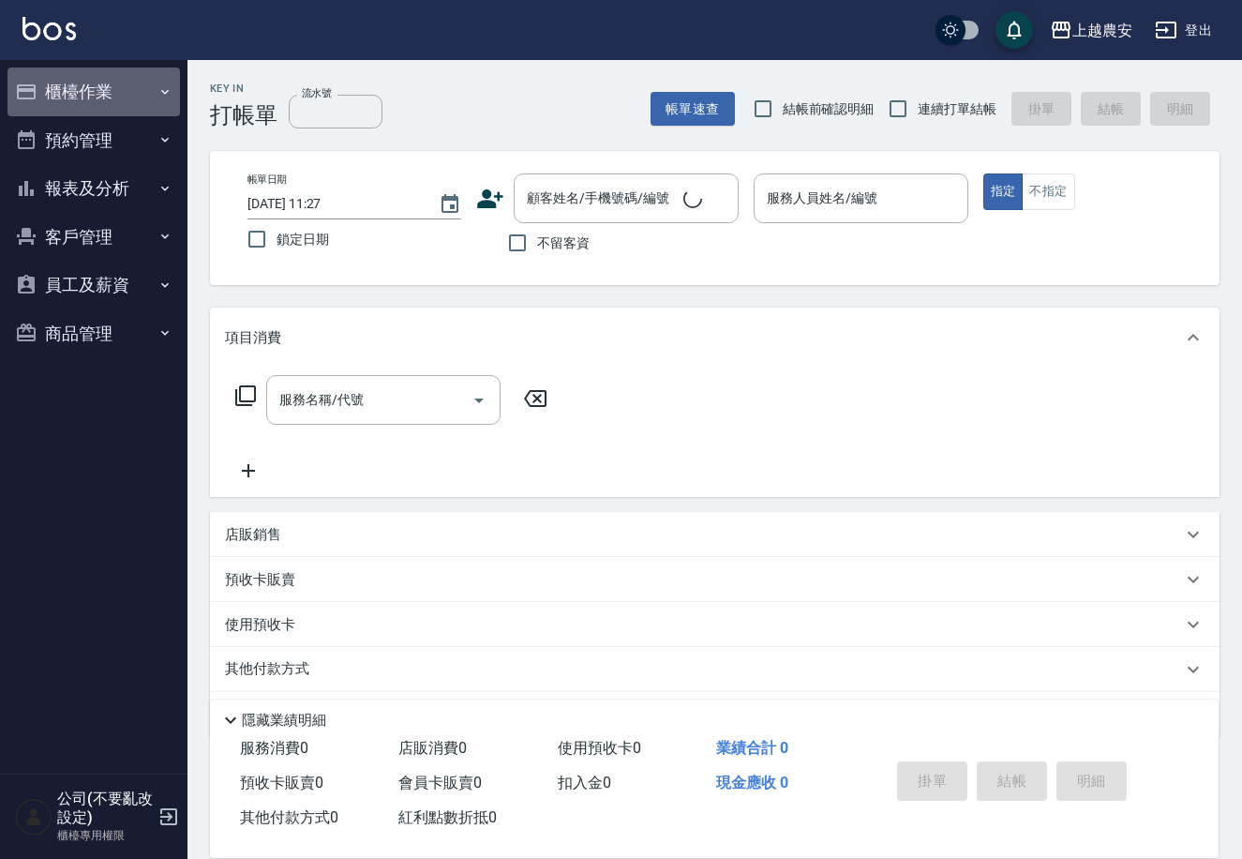
click at [153, 91] on button "櫃檯作業" at bounding box center [94, 92] width 173 height 49
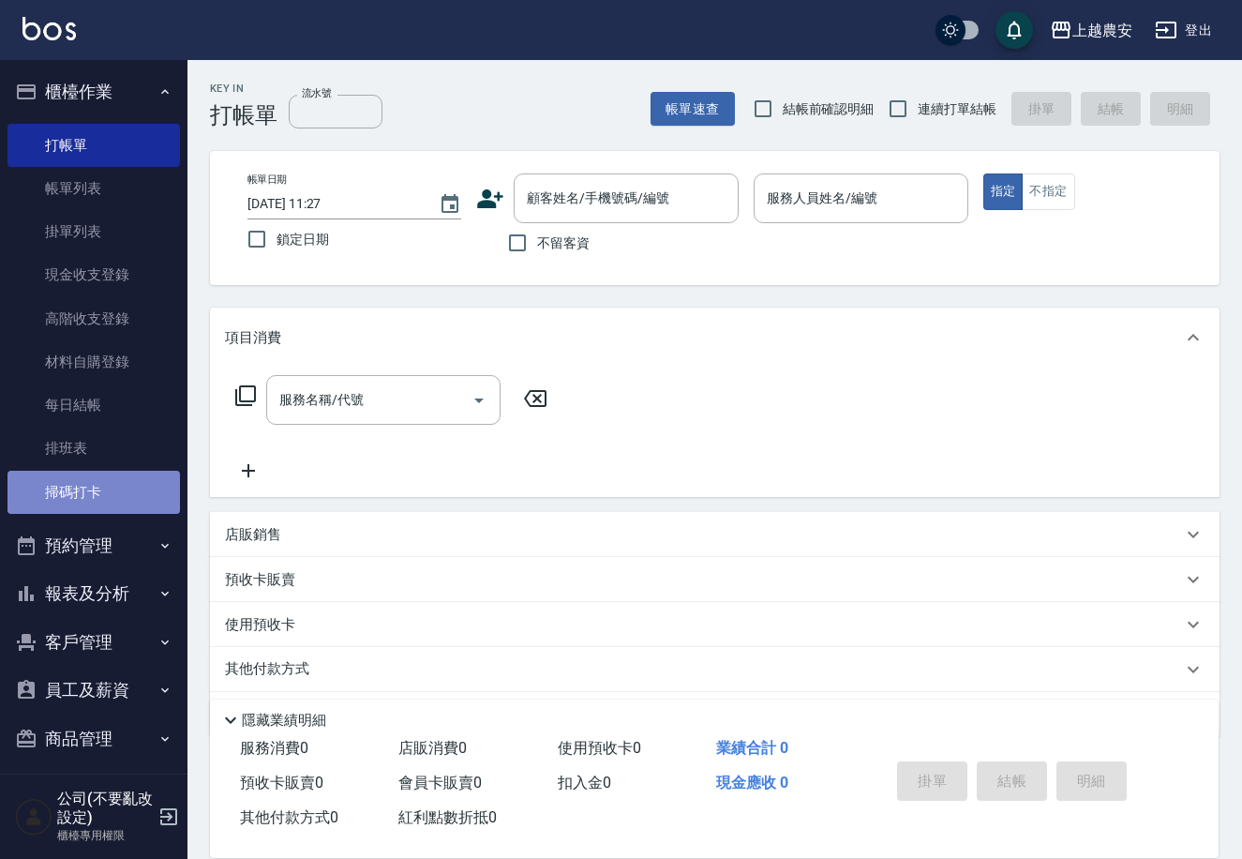
click at [132, 496] on link "掃碼打卡" at bounding box center [94, 492] width 173 height 43
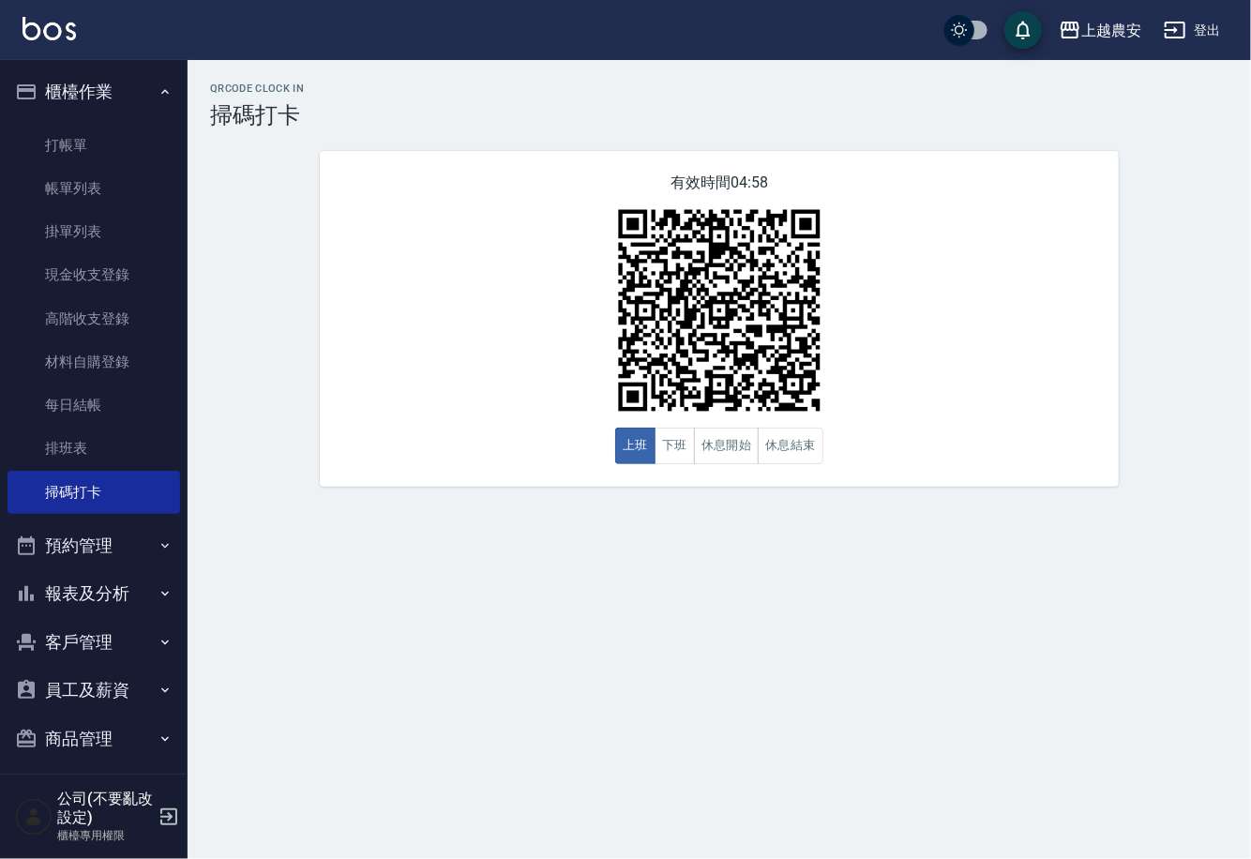
click at [167, 819] on icon "button" at bounding box center [169, 816] width 23 height 23
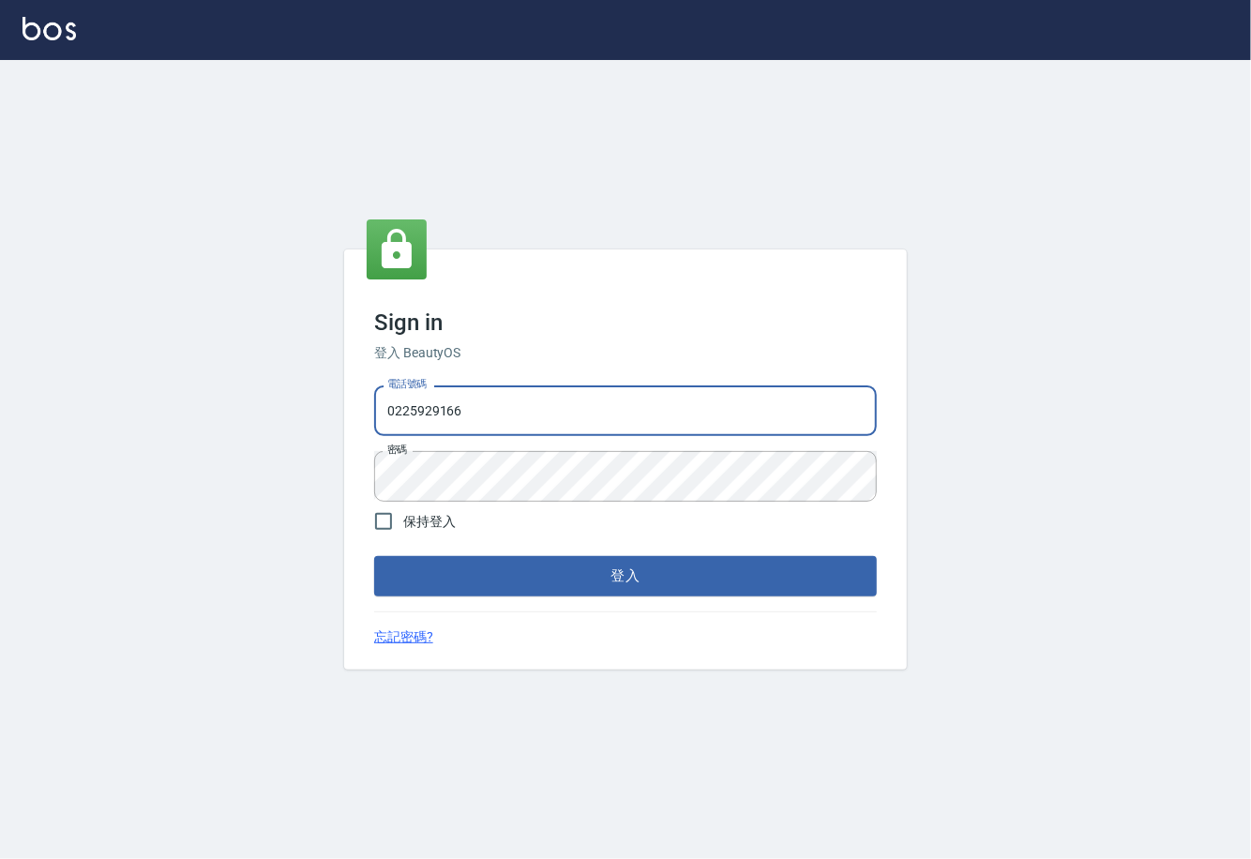
drag, startPoint x: 505, startPoint y: 395, endPoint x: 158, endPoint y: 339, distance: 351.3
click at [175, 340] on div "Sign in 登入 BeautyOS 電話號碼 [PHONE_NUMBER] 電話號碼 密碼 密碼 保持登入 登入 忘記密碼?" at bounding box center [625, 459] width 1251 height 799
type input "02148888"
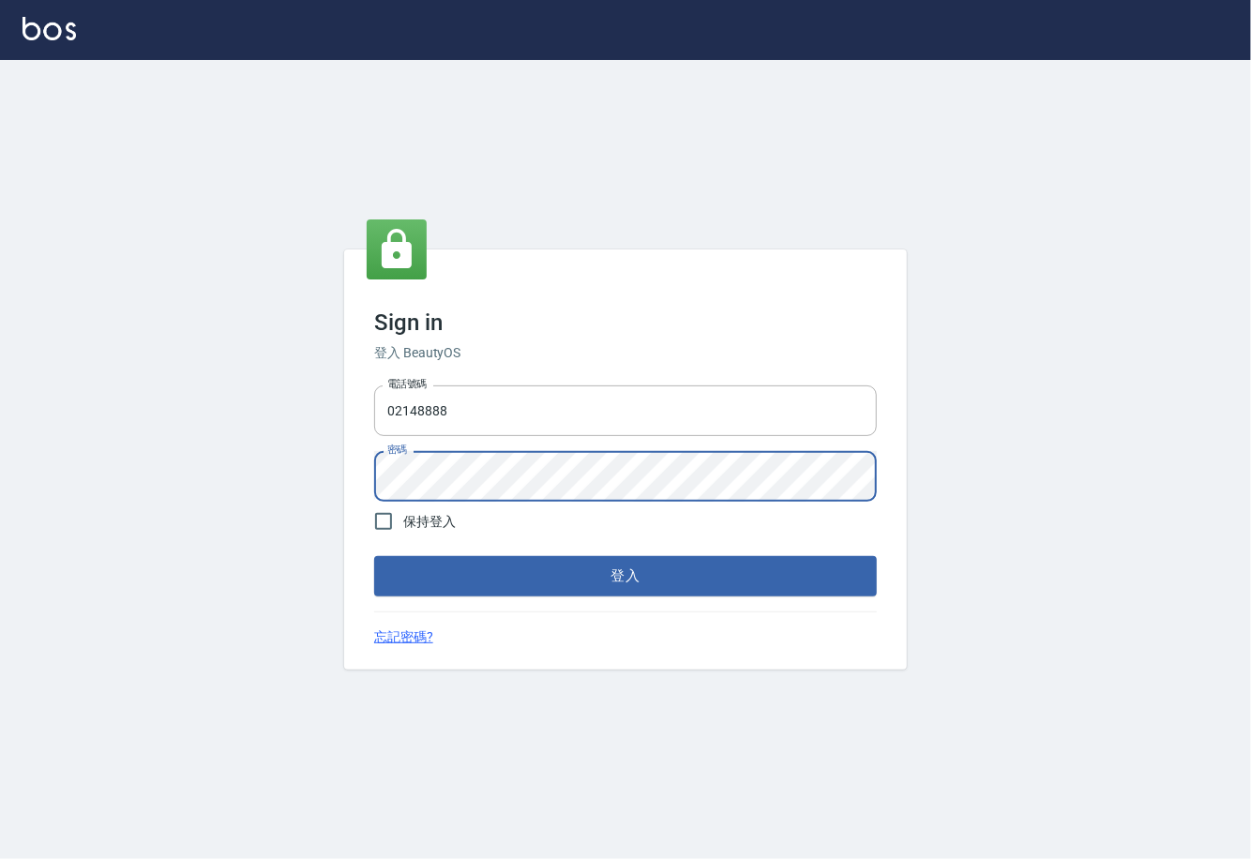
click at [239, 445] on div "Sign in 登入 BeautyOS 電話號碼 [PHONE_NUMBER] 電話號碼 密碼 密碼 保持登入 登入 忘記密碼?" at bounding box center [625, 459] width 1251 height 799
click at [526, 551] on form "電話號碼 [PHONE_NUMBER] 電話號碼 密碼 密碼 保持登入 登入" at bounding box center [625, 487] width 503 height 218
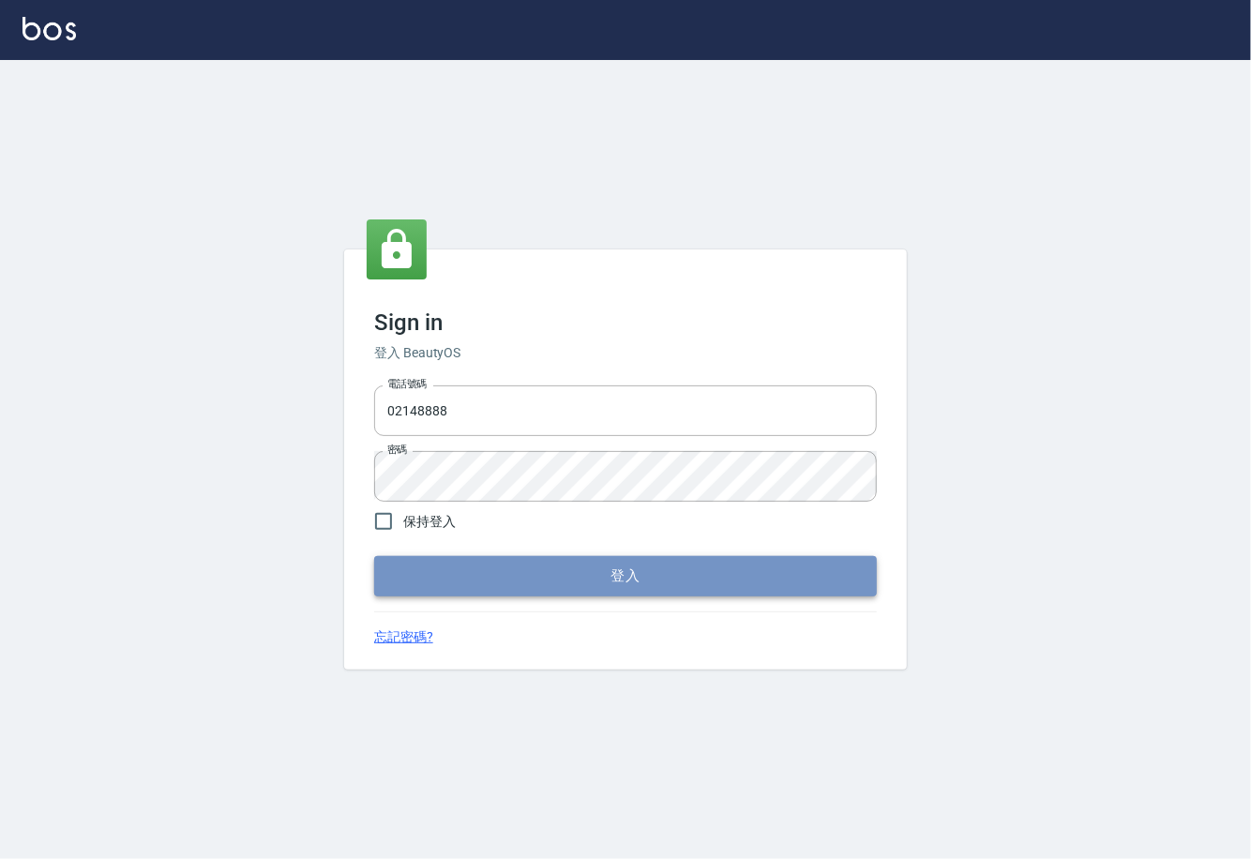
click at [530, 567] on button "登入" at bounding box center [625, 575] width 503 height 39
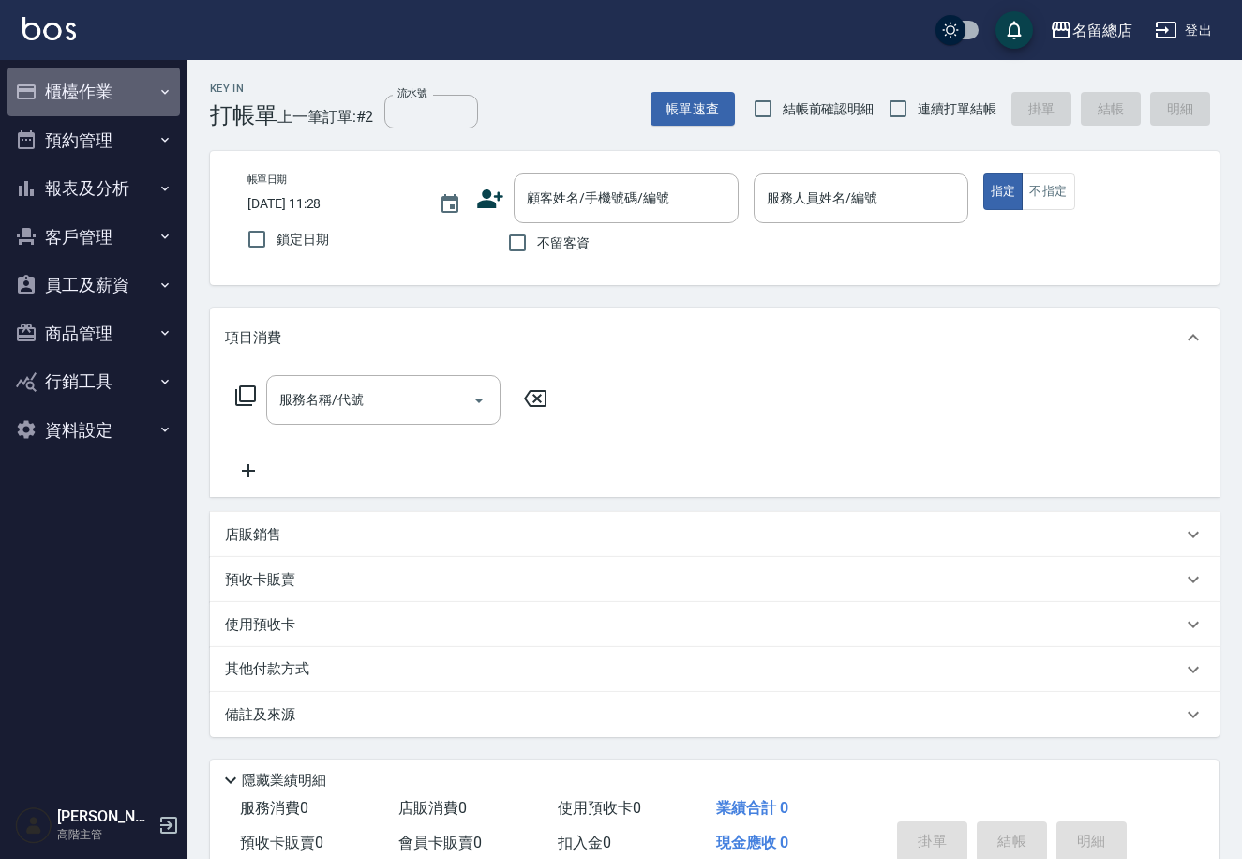
click at [102, 84] on button "櫃檯作業" at bounding box center [94, 92] width 173 height 49
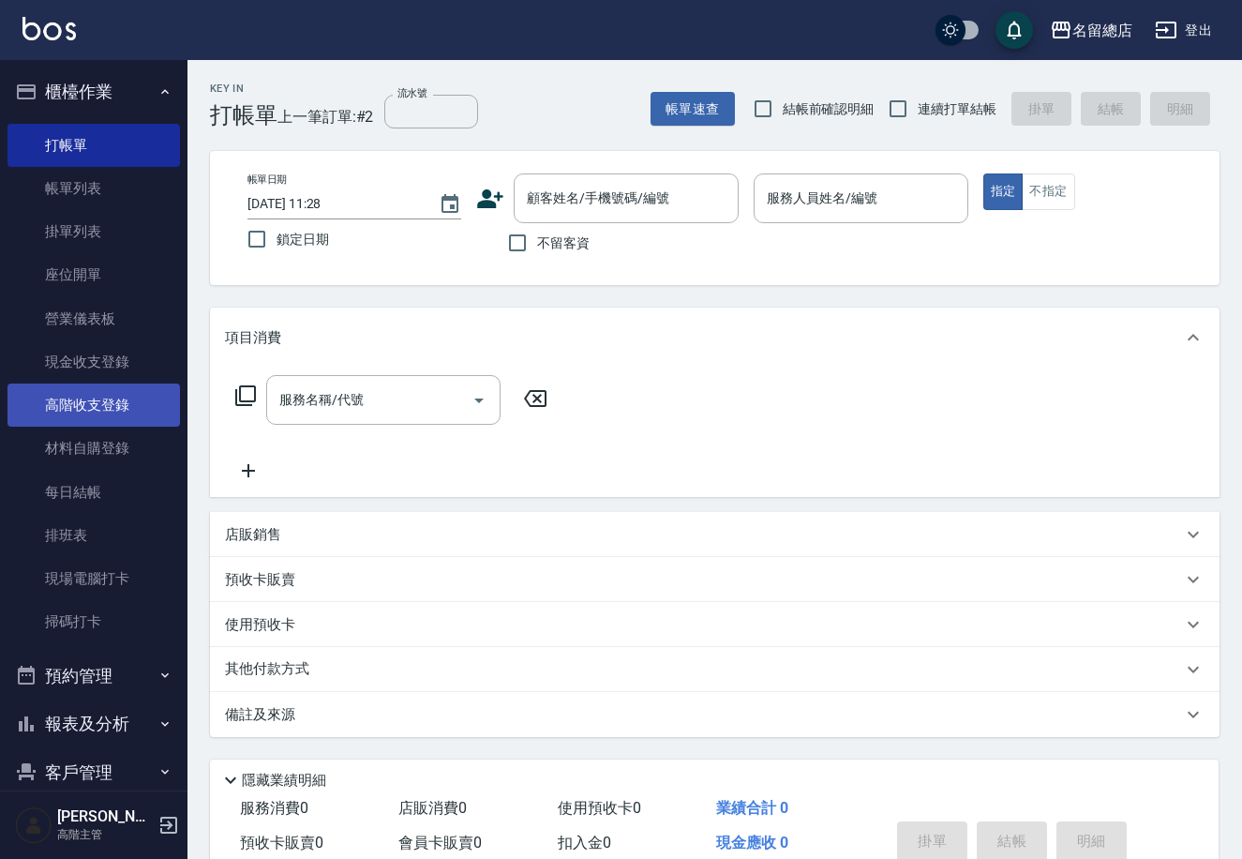
click at [135, 402] on link "高階收支登錄" at bounding box center [94, 404] width 173 height 43
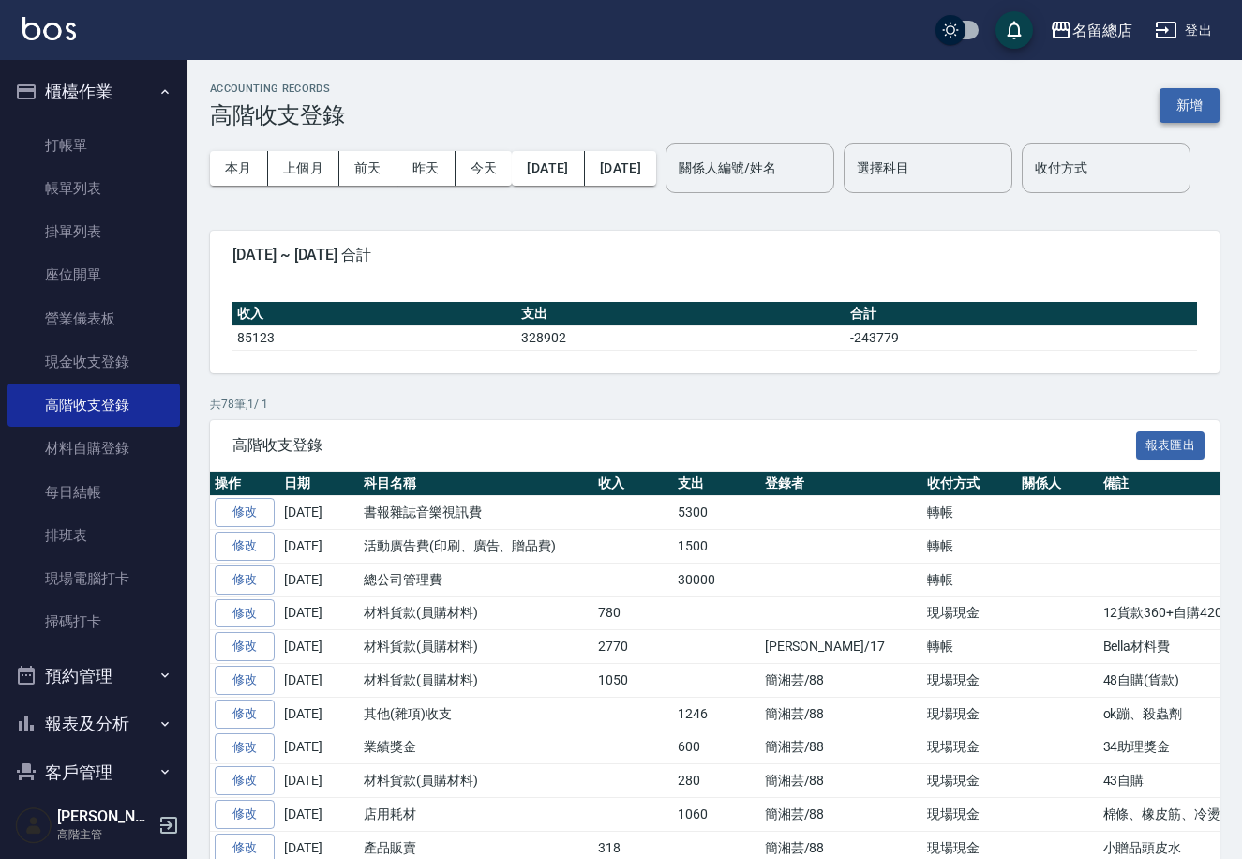
click at [1180, 88] on button "新增" at bounding box center [1190, 105] width 60 height 35
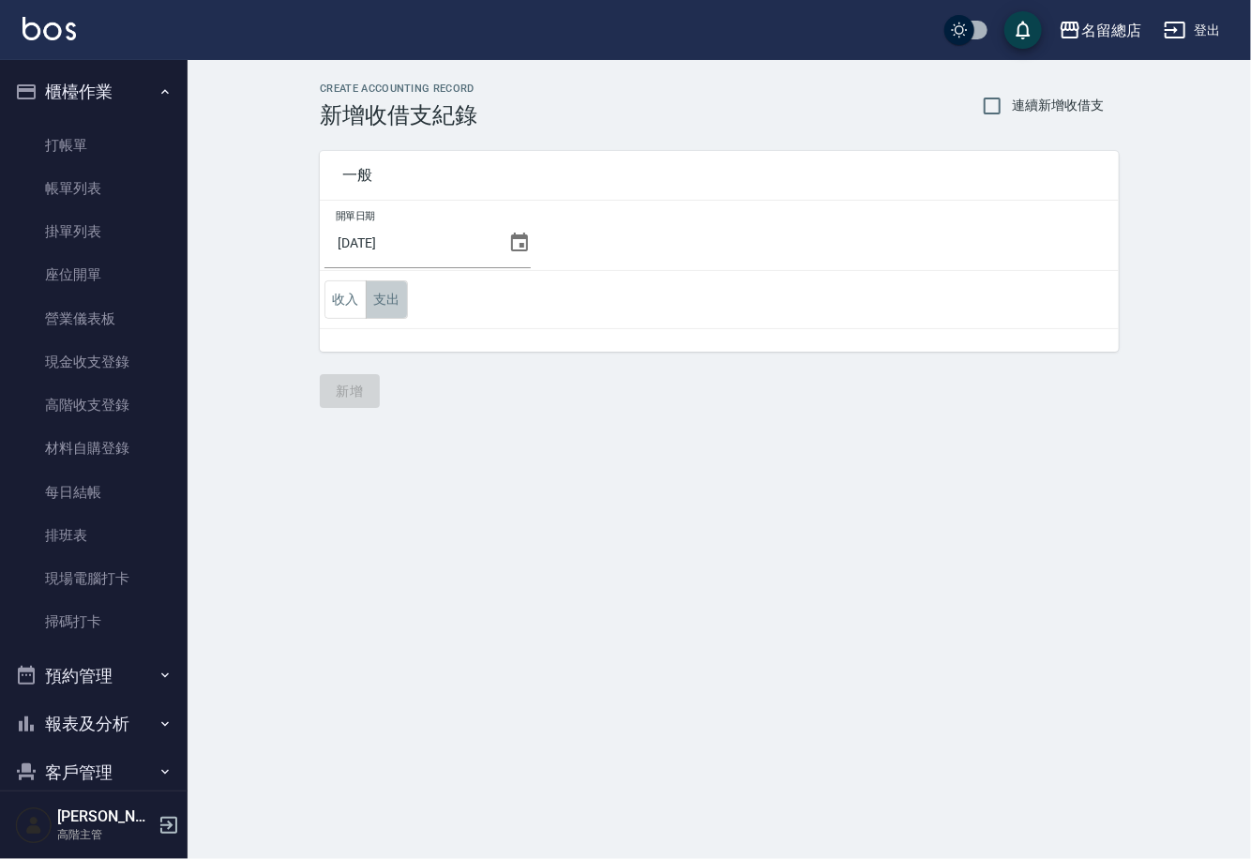
click at [381, 298] on button "支出" at bounding box center [387, 299] width 42 height 38
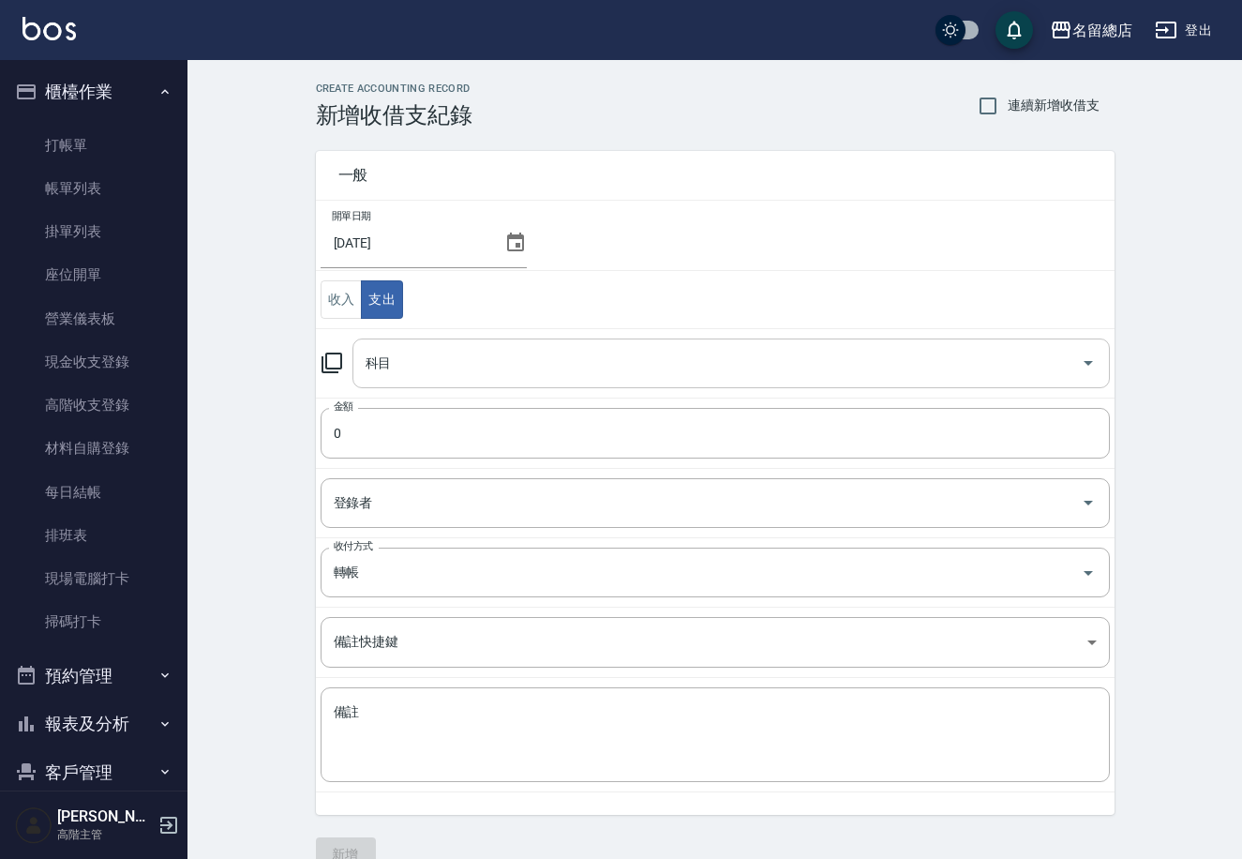
click at [460, 362] on input "科目" at bounding box center [717, 363] width 713 height 33
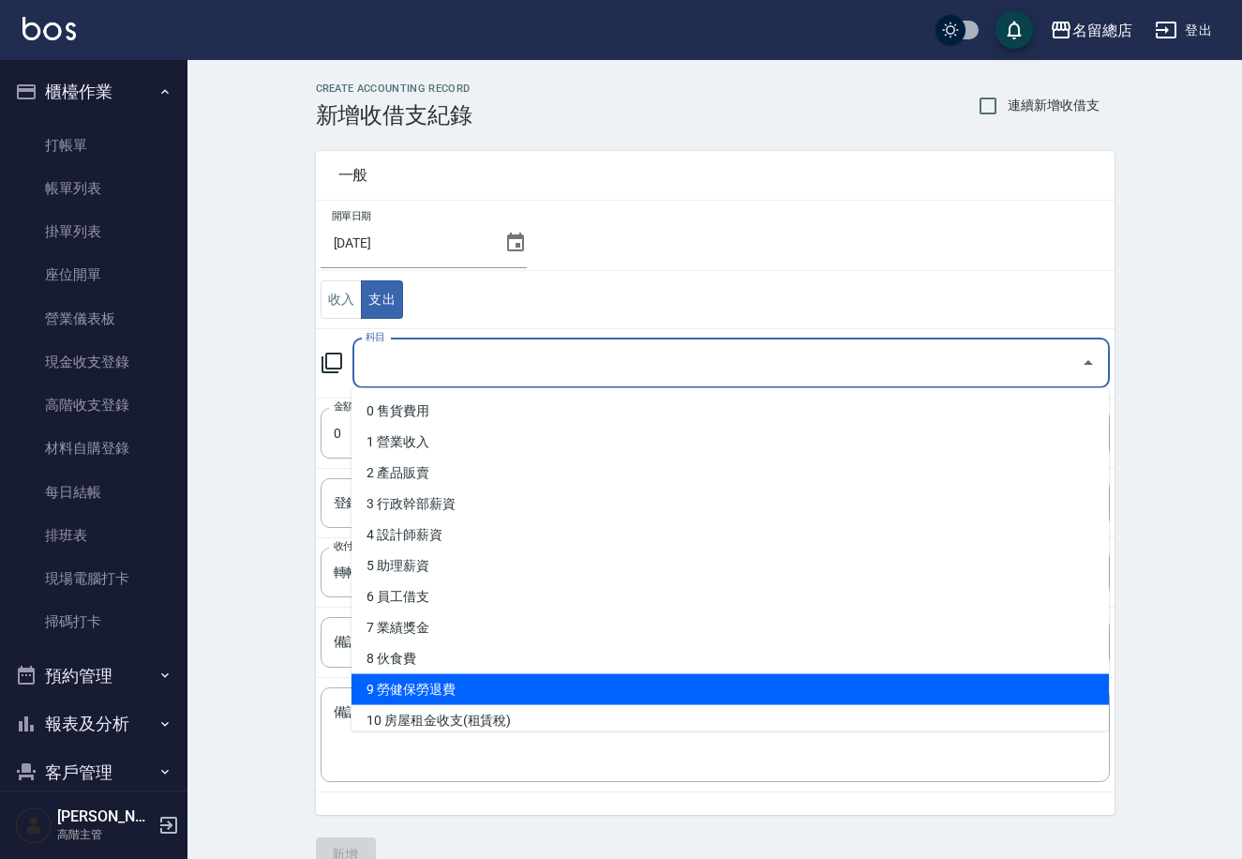
click at [524, 692] on li "9 勞健保勞退費" at bounding box center [731, 689] width 758 height 31
type input "9 勞健保勞退費"
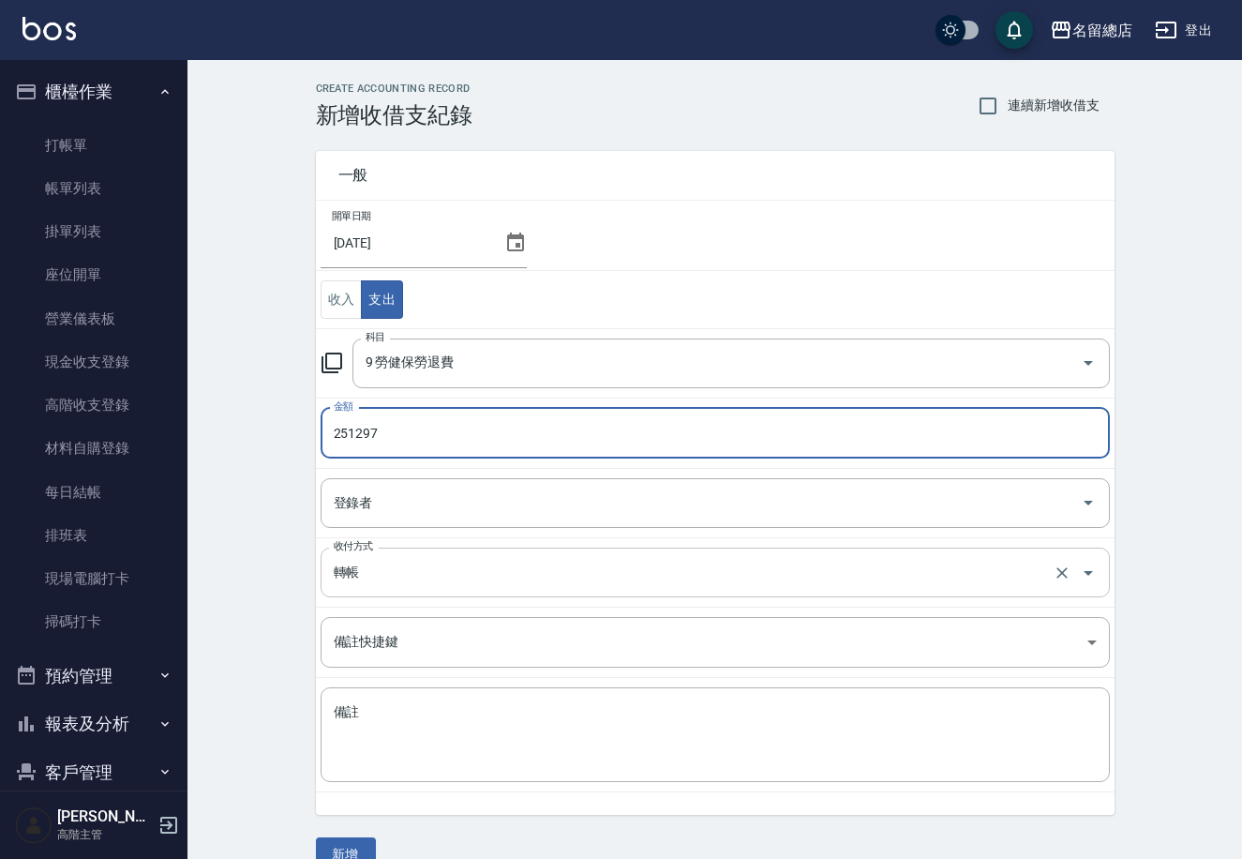
type input "251297"
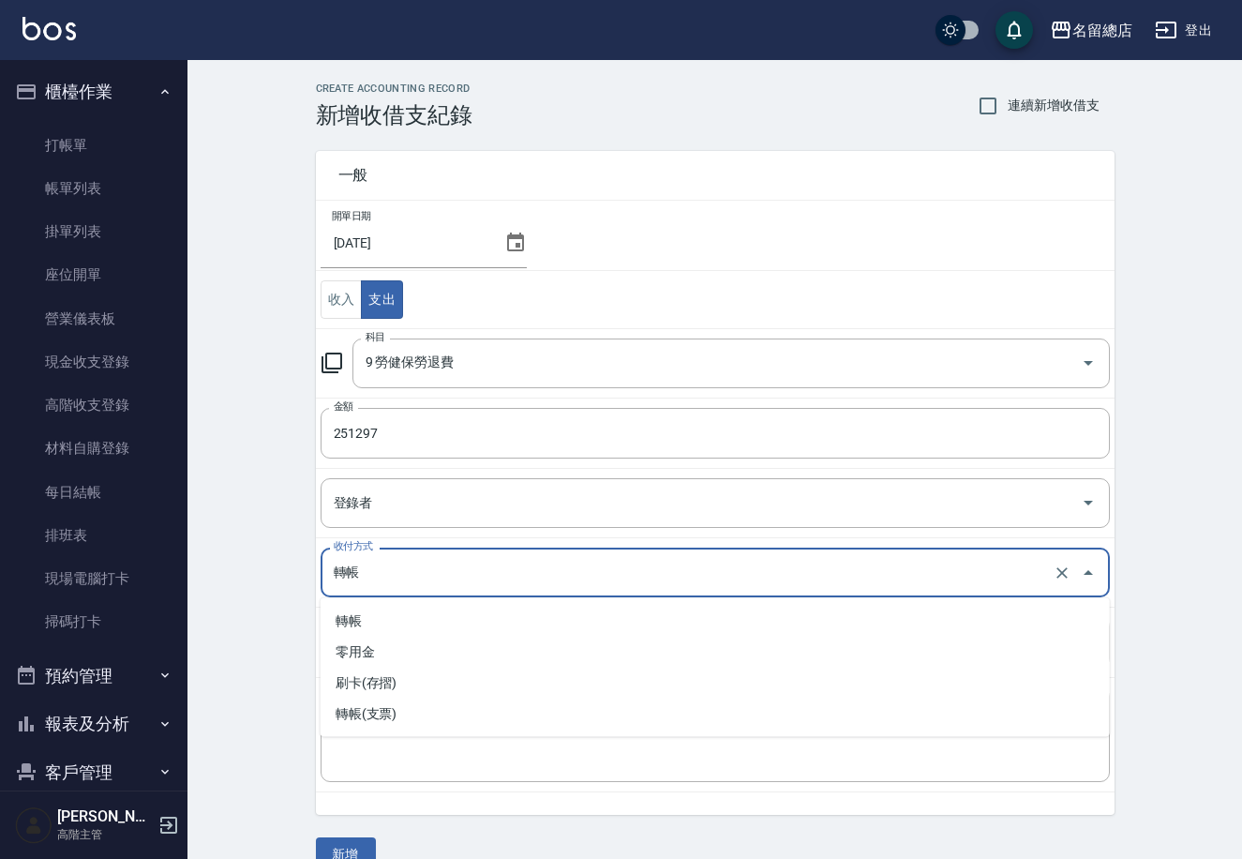
drag, startPoint x: 402, startPoint y: 573, endPoint x: 401, endPoint y: 590, distance: 16.9
click at [401, 573] on input "轉帳" at bounding box center [689, 572] width 720 height 33
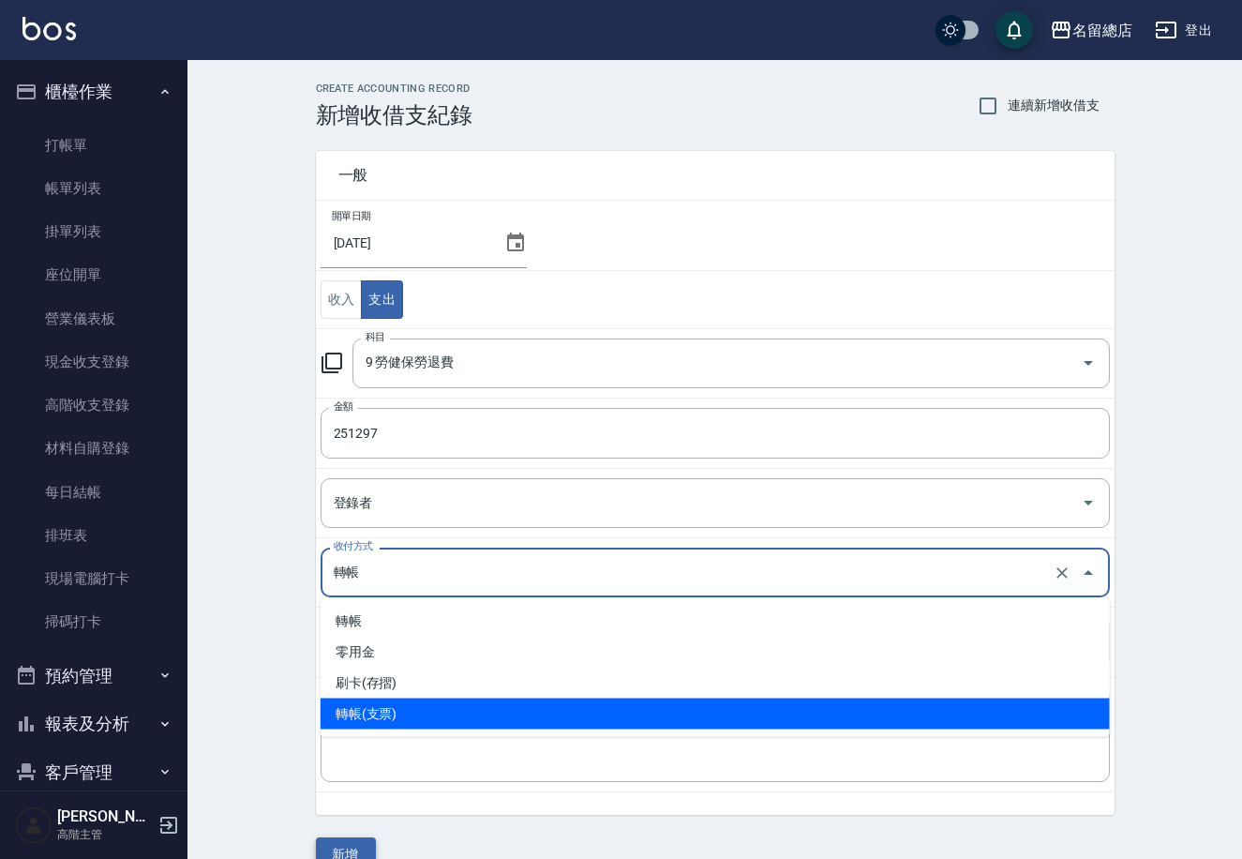
drag, startPoint x: 339, startPoint y: 854, endPoint x: 395, endPoint y: 794, distance: 81.6
click at [339, 856] on button "新增" at bounding box center [346, 854] width 60 height 35
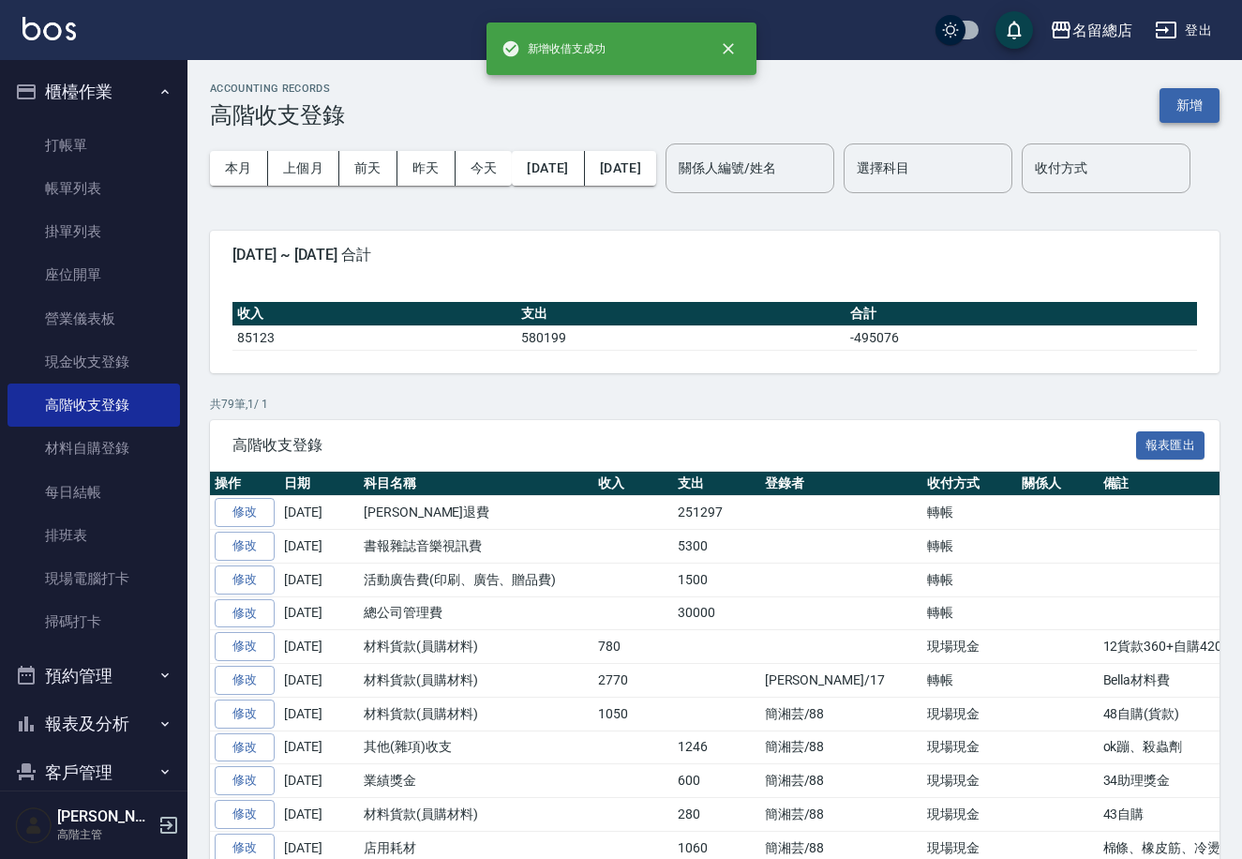
click at [1182, 96] on button "新增" at bounding box center [1190, 105] width 60 height 35
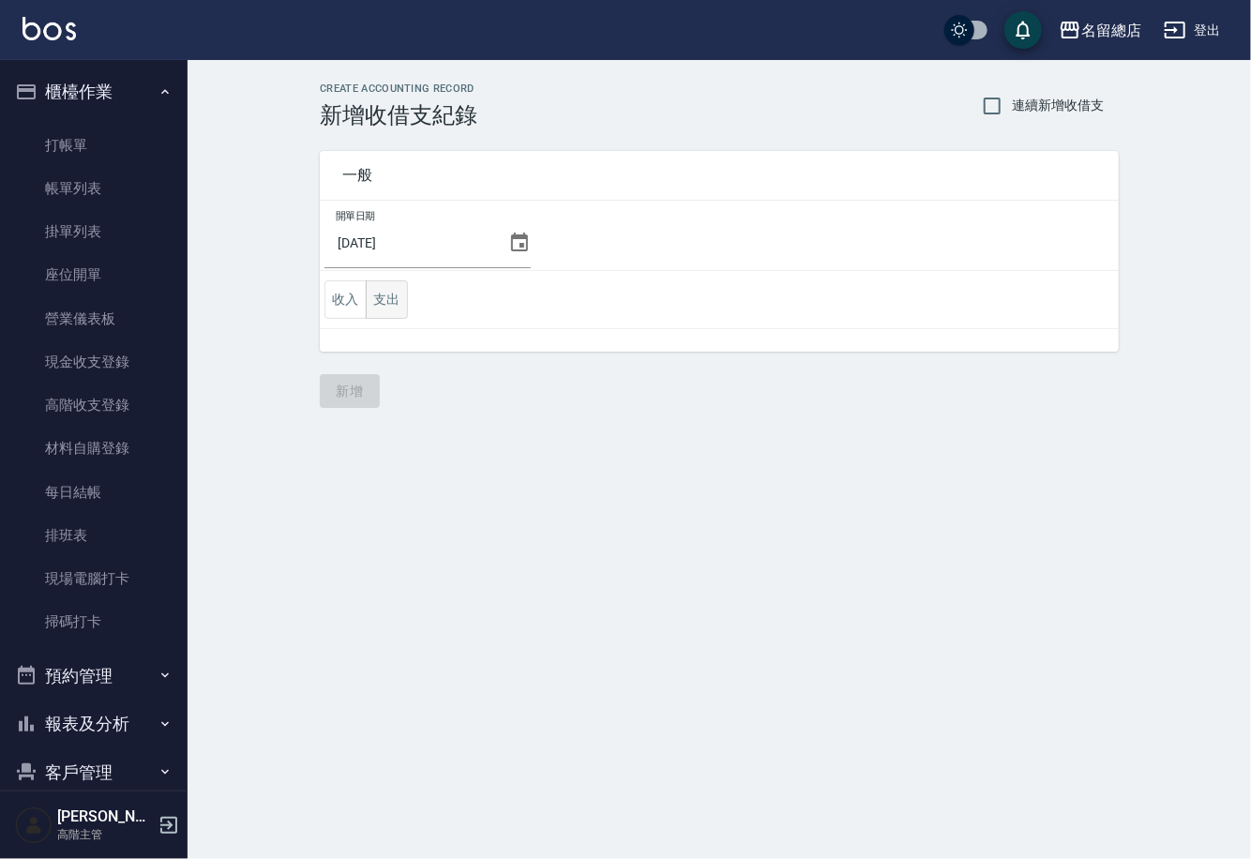
click at [382, 305] on button "支出" at bounding box center [387, 299] width 42 height 38
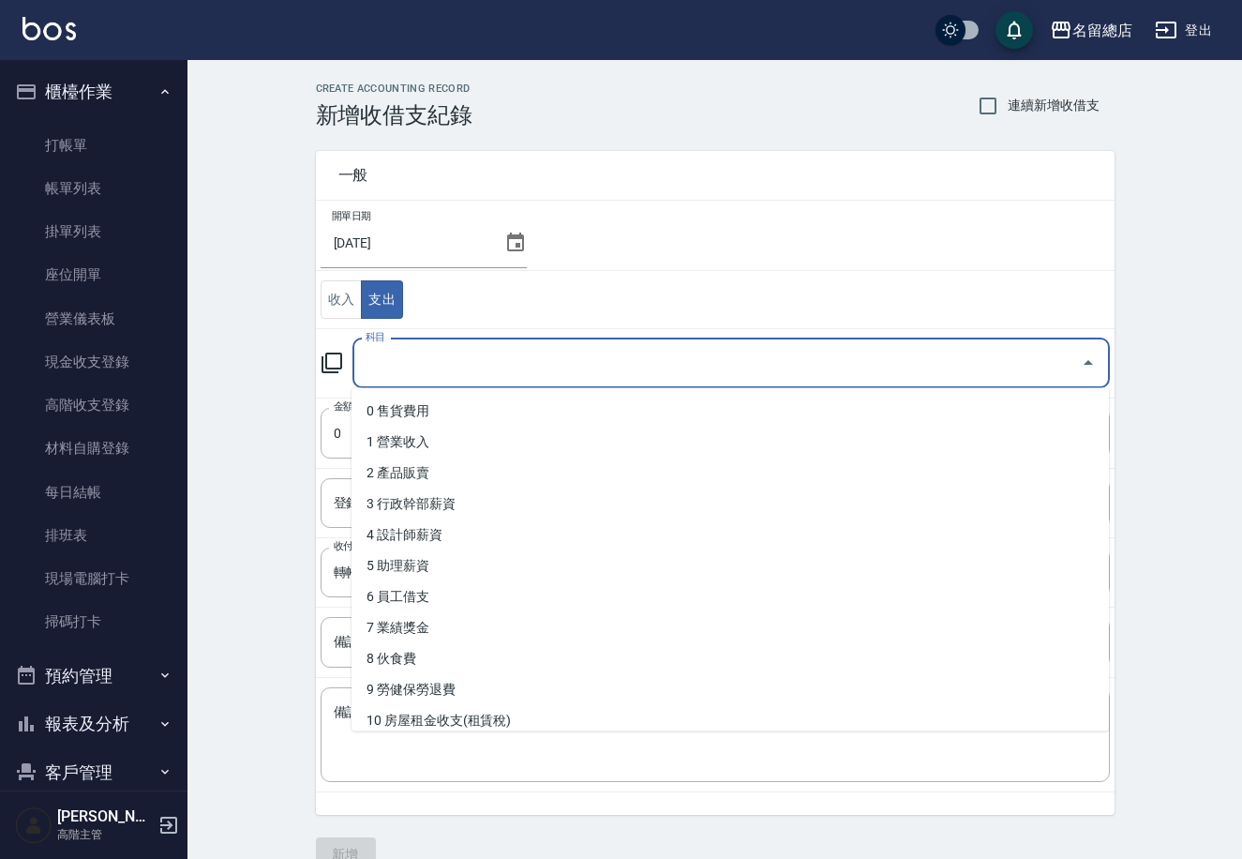
click at [469, 364] on input "科目" at bounding box center [717, 363] width 713 height 33
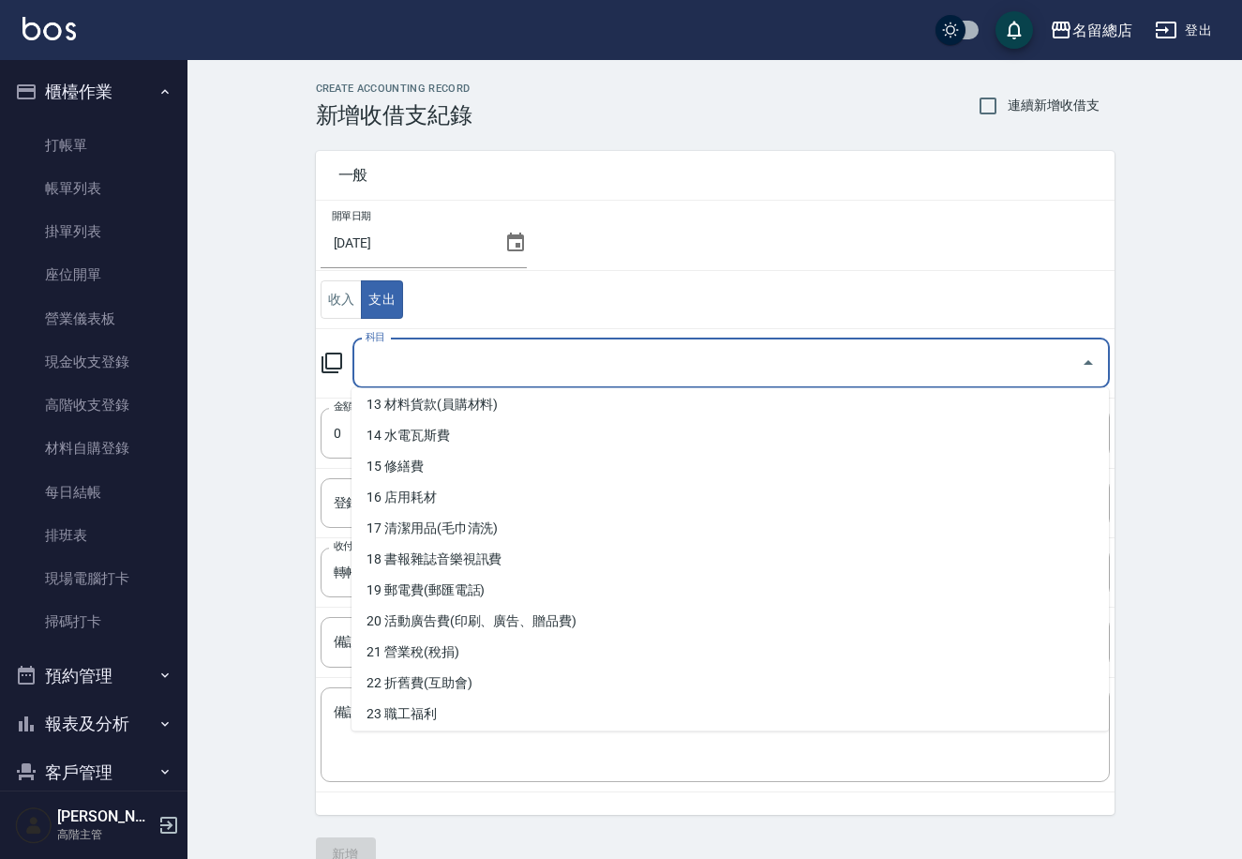
scroll to position [419, 0]
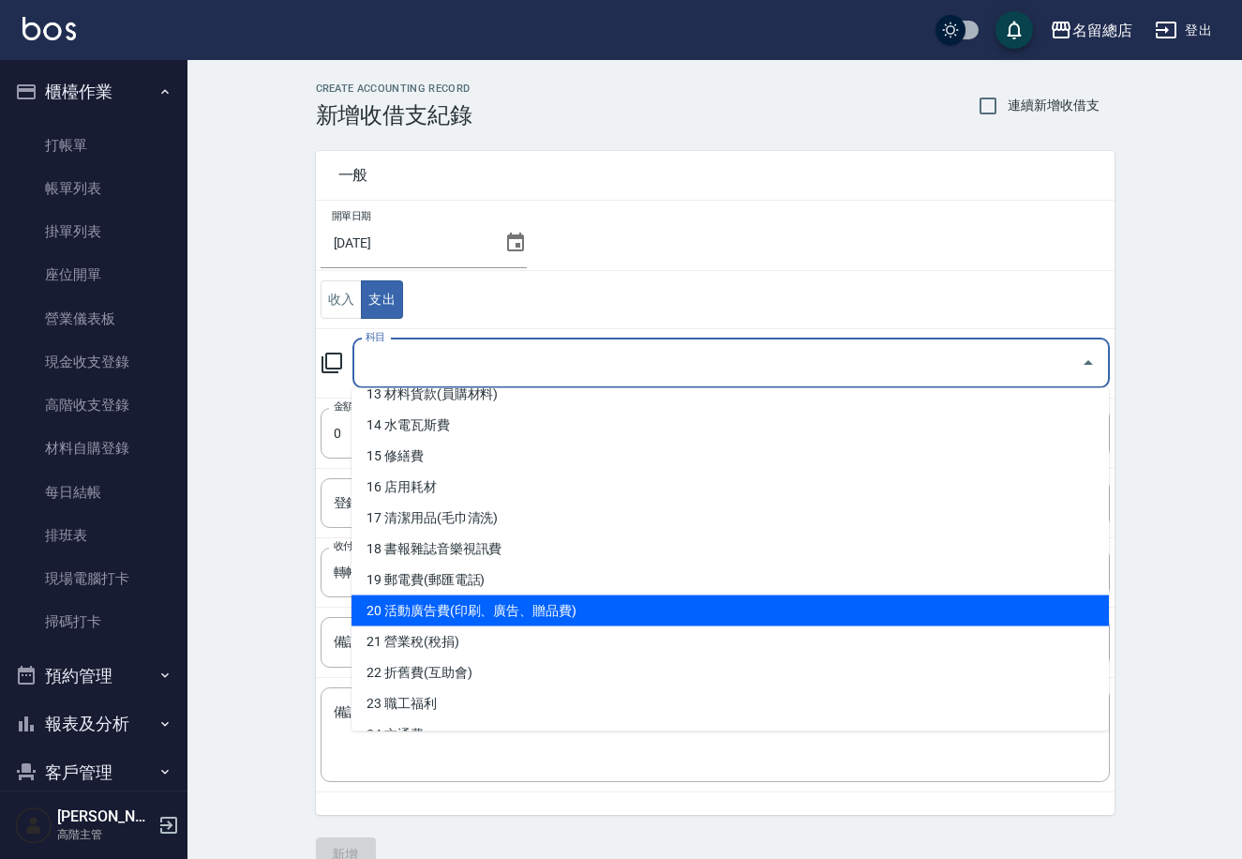
click at [645, 609] on li "20 活動廣告費(印刷、廣告、贈品費)" at bounding box center [731, 610] width 758 height 31
type input "20 活動廣告費(印刷、廣告、贈品費)"
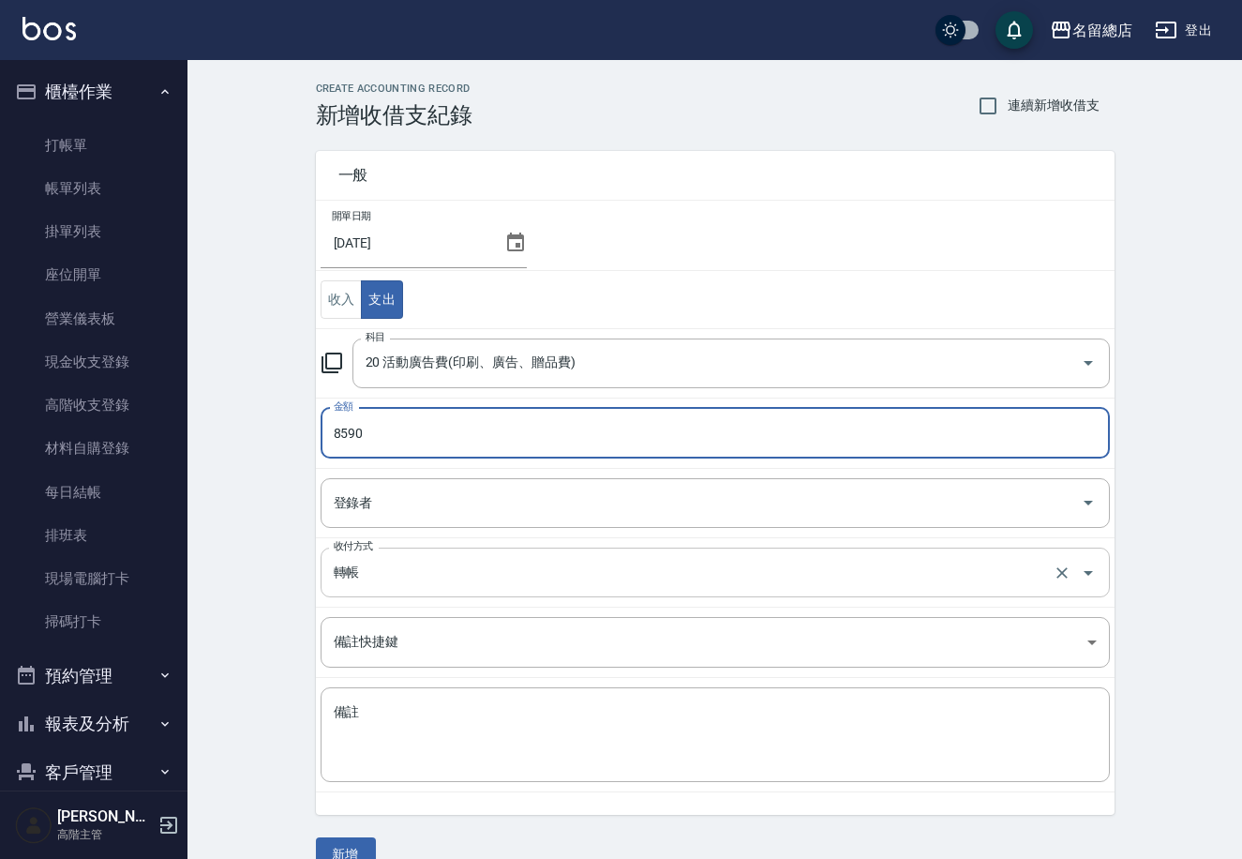
type input "8590"
click at [342, 580] on input "轉帳" at bounding box center [689, 572] width 720 height 33
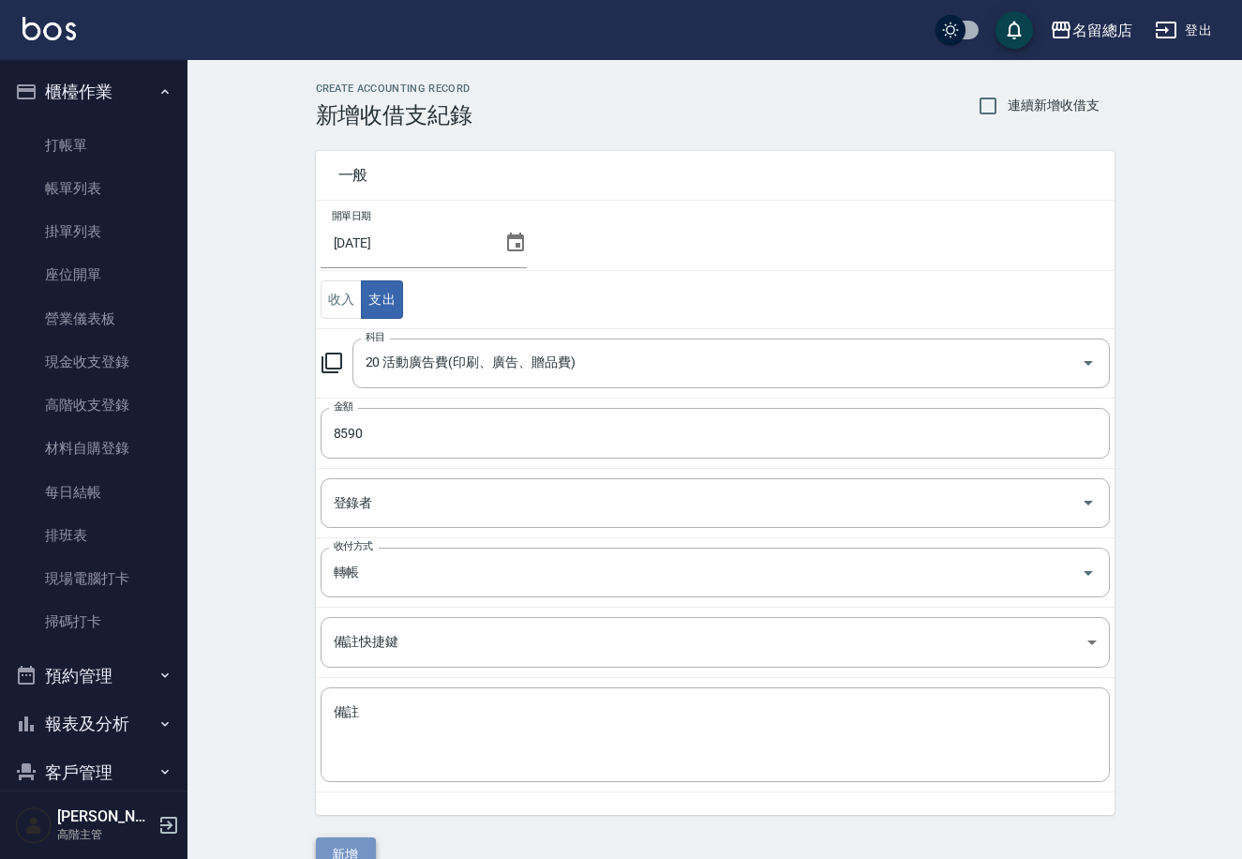
click at [354, 847] on button "新增" at bounding box center [346, 854] width 60 height 35
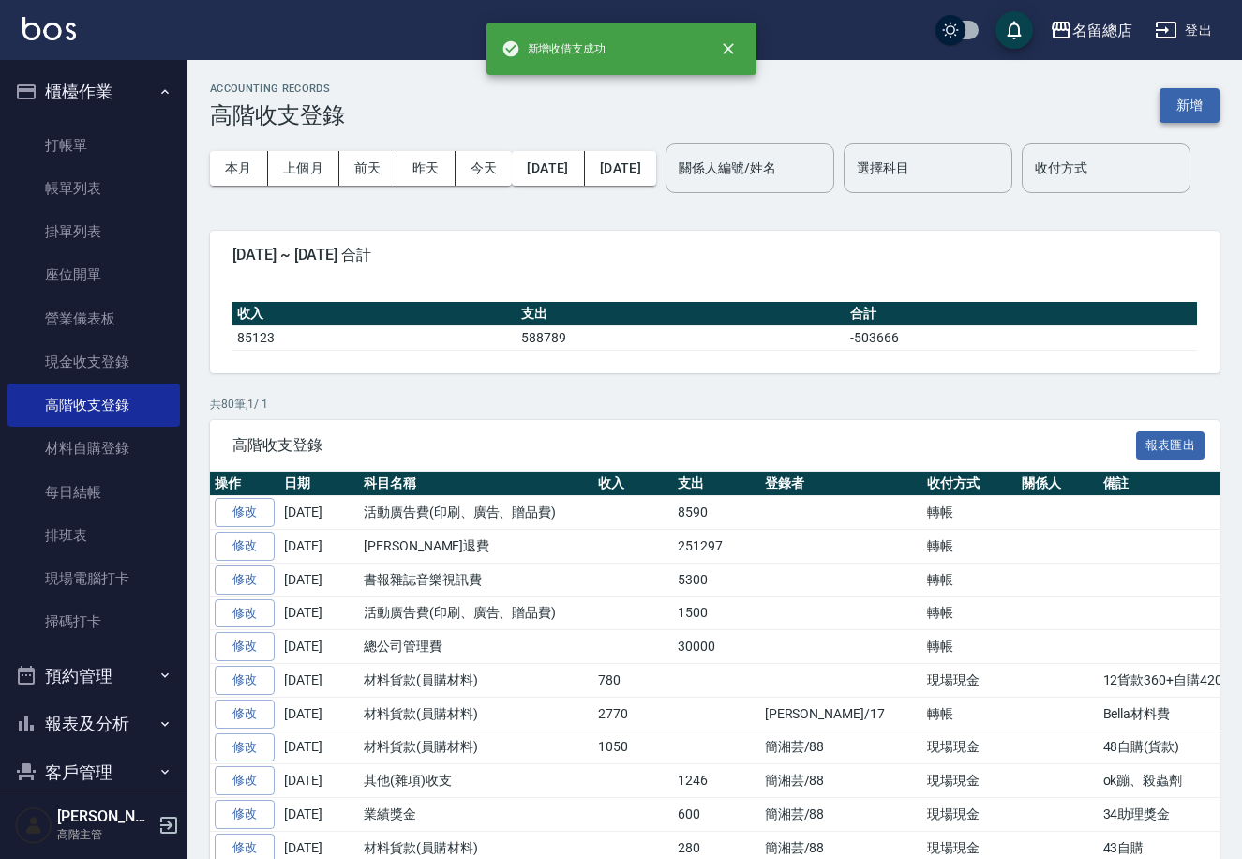
click at [1186, 106] on button "新增" at bounding box center [1190, 105] width 60 height 35
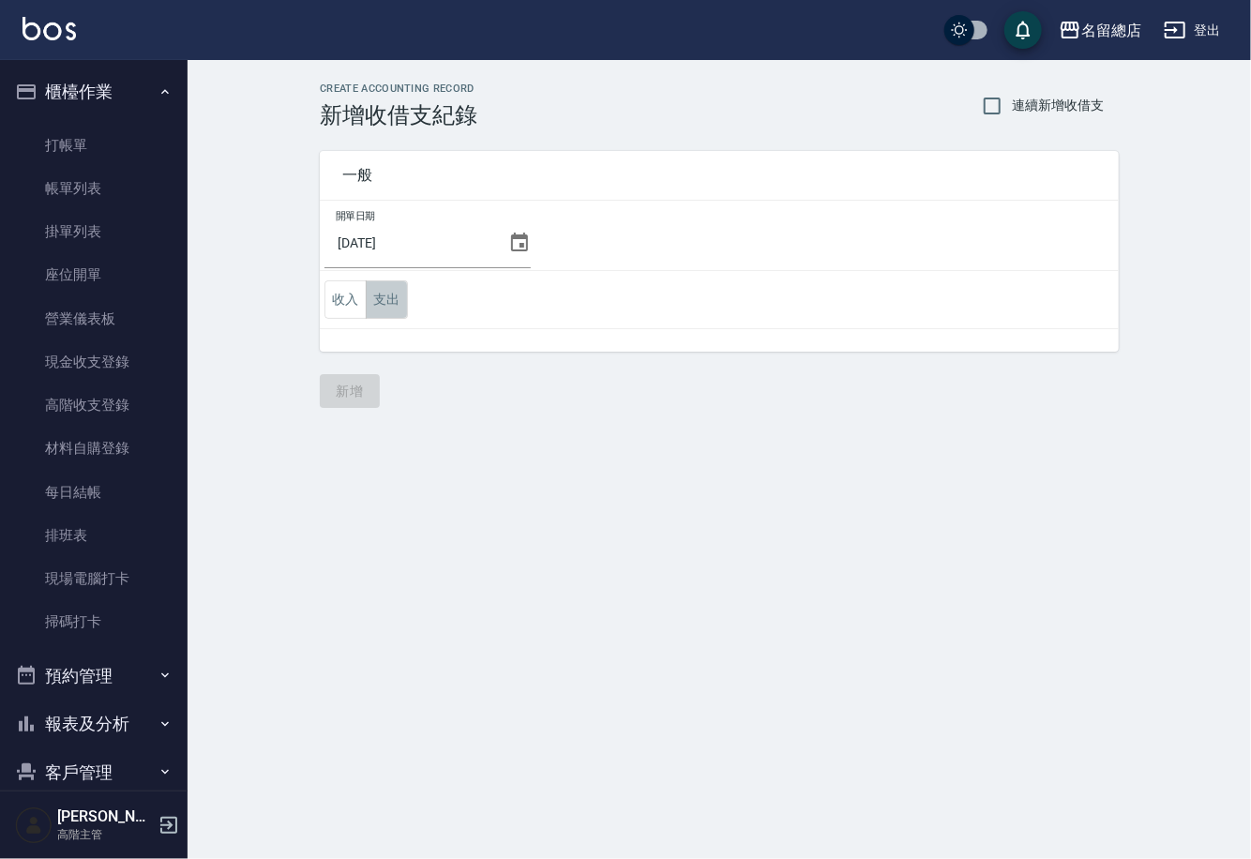
click at [383, 304] on button "支出" at bounding box center [387, 299] width 42 height 38
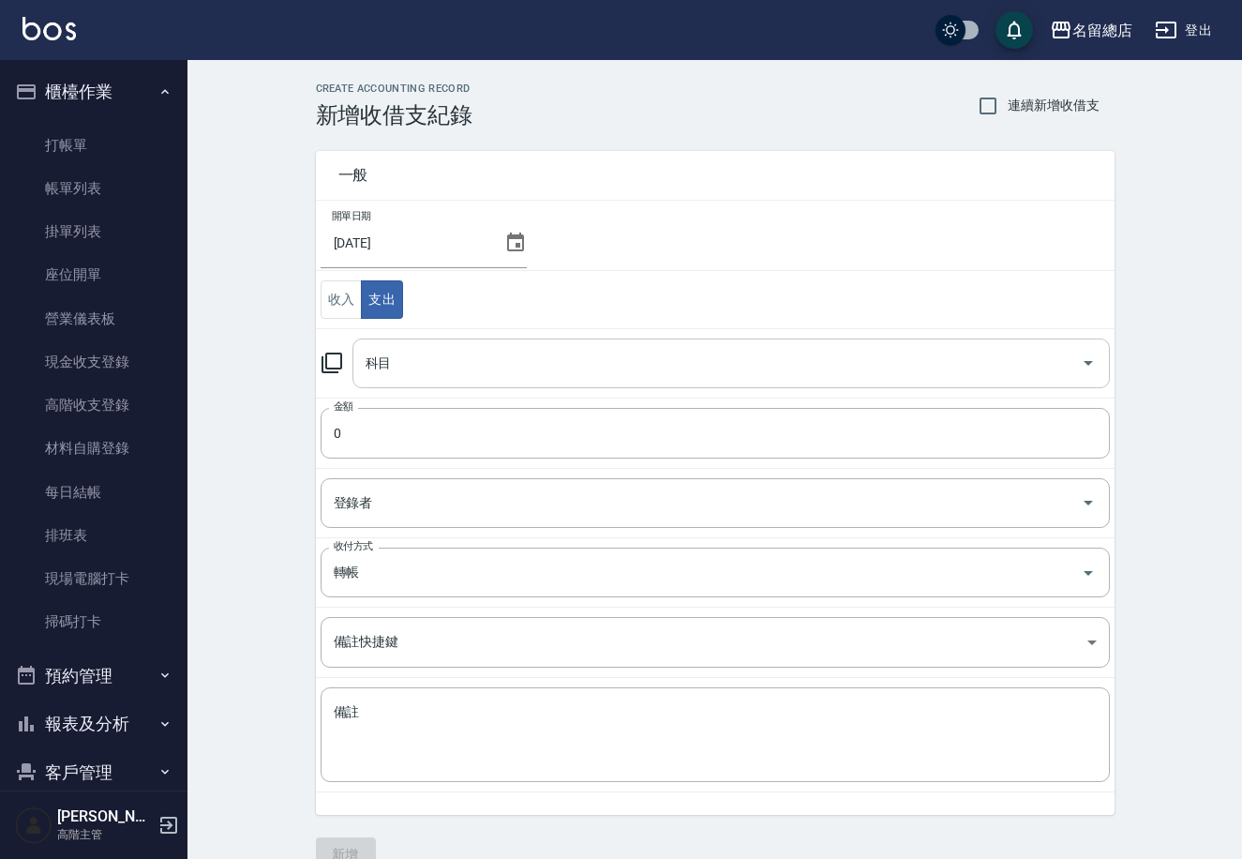
click at [477, 356] on input "科目" at bounding box center [717, 363] width 713 height 33
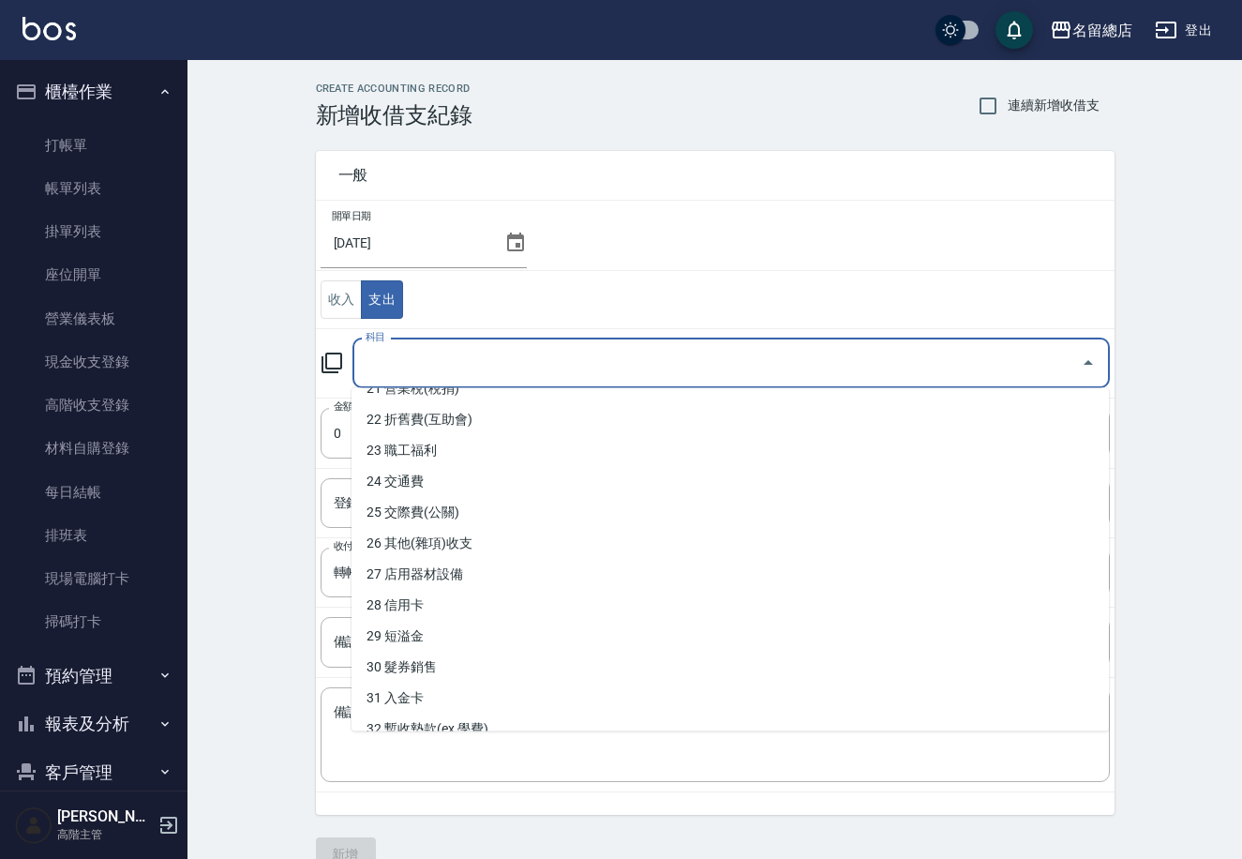
scroll to position [686, 0]
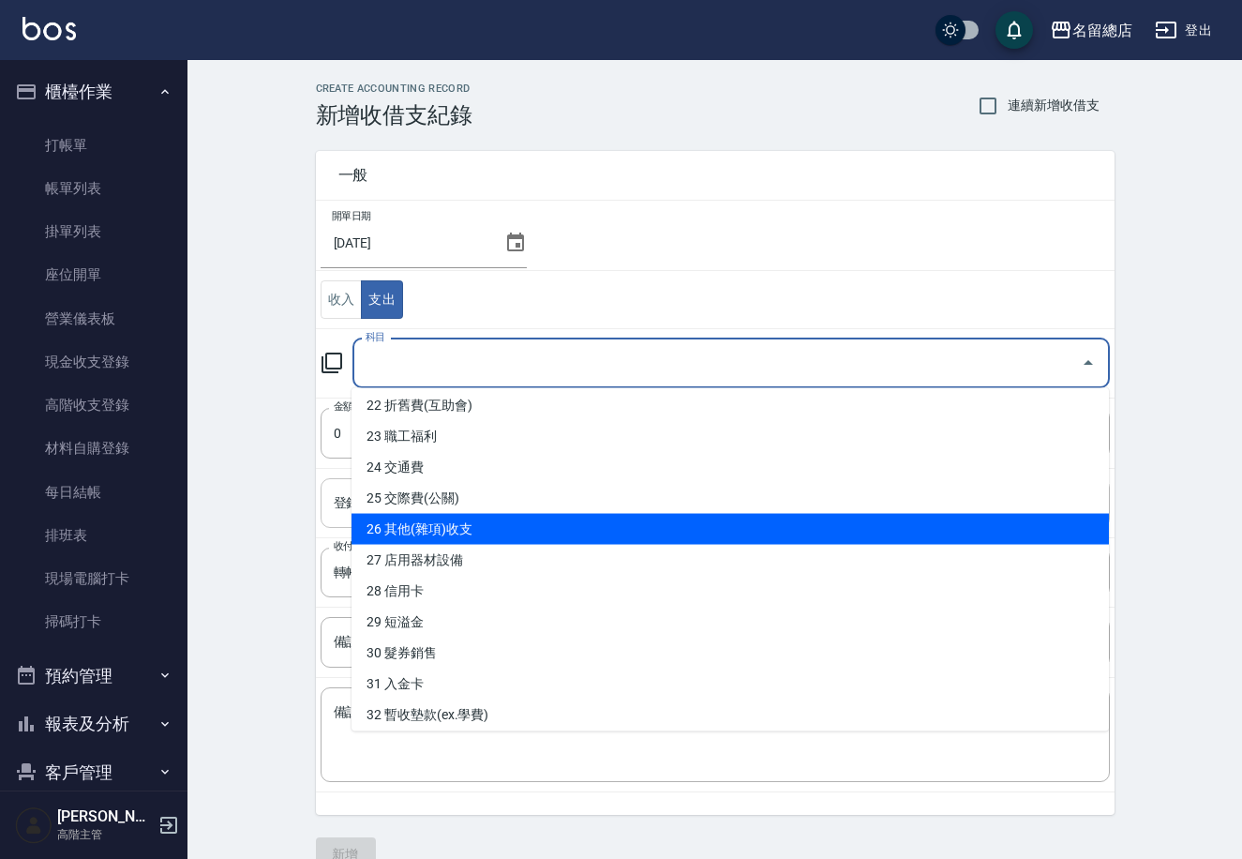
click at [525, 521] on li "26 其他(雜項)收支" at bounding box center [731, 529] width 758 height 31
type input "26 其他(雜項)收支"
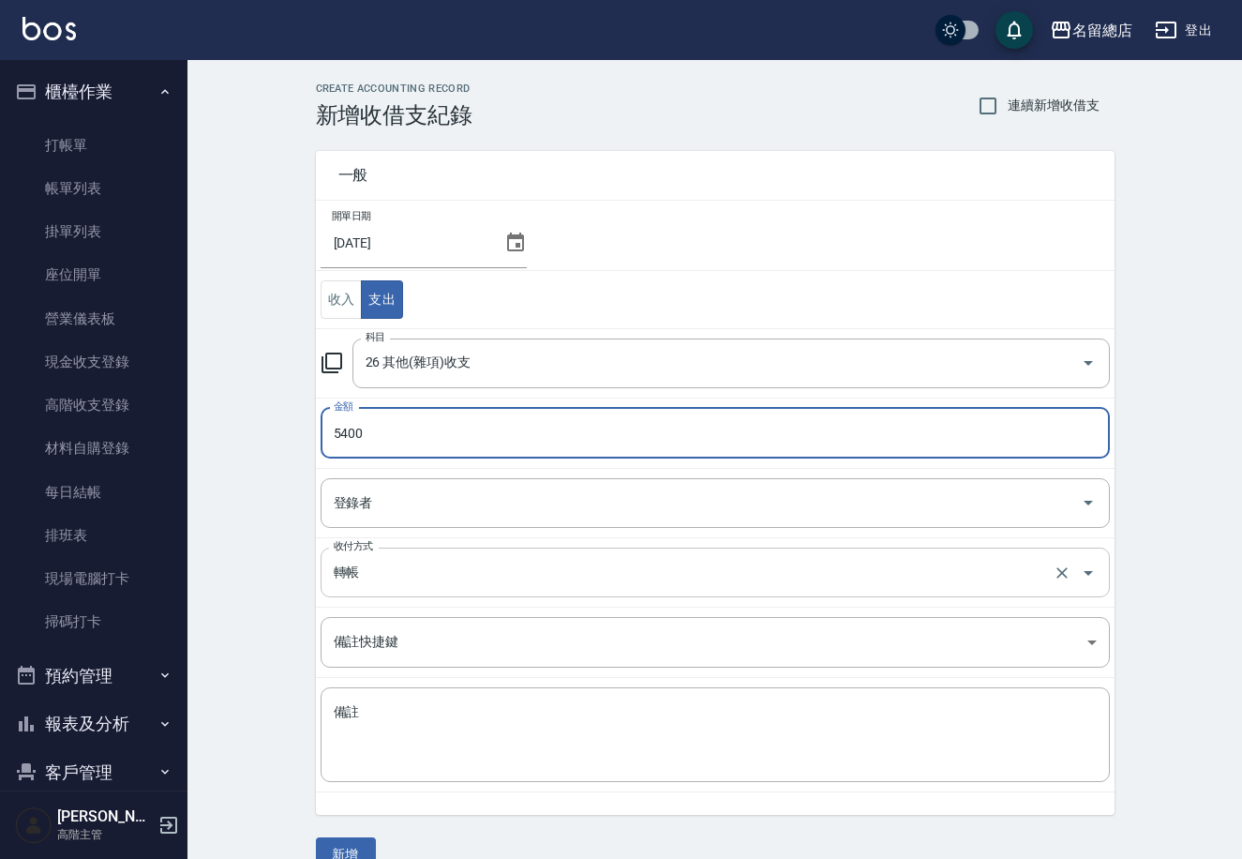
type input "5400"
click at [368, 575] on input "轉帳" at bounding box center [689, 572] width 720 height 33
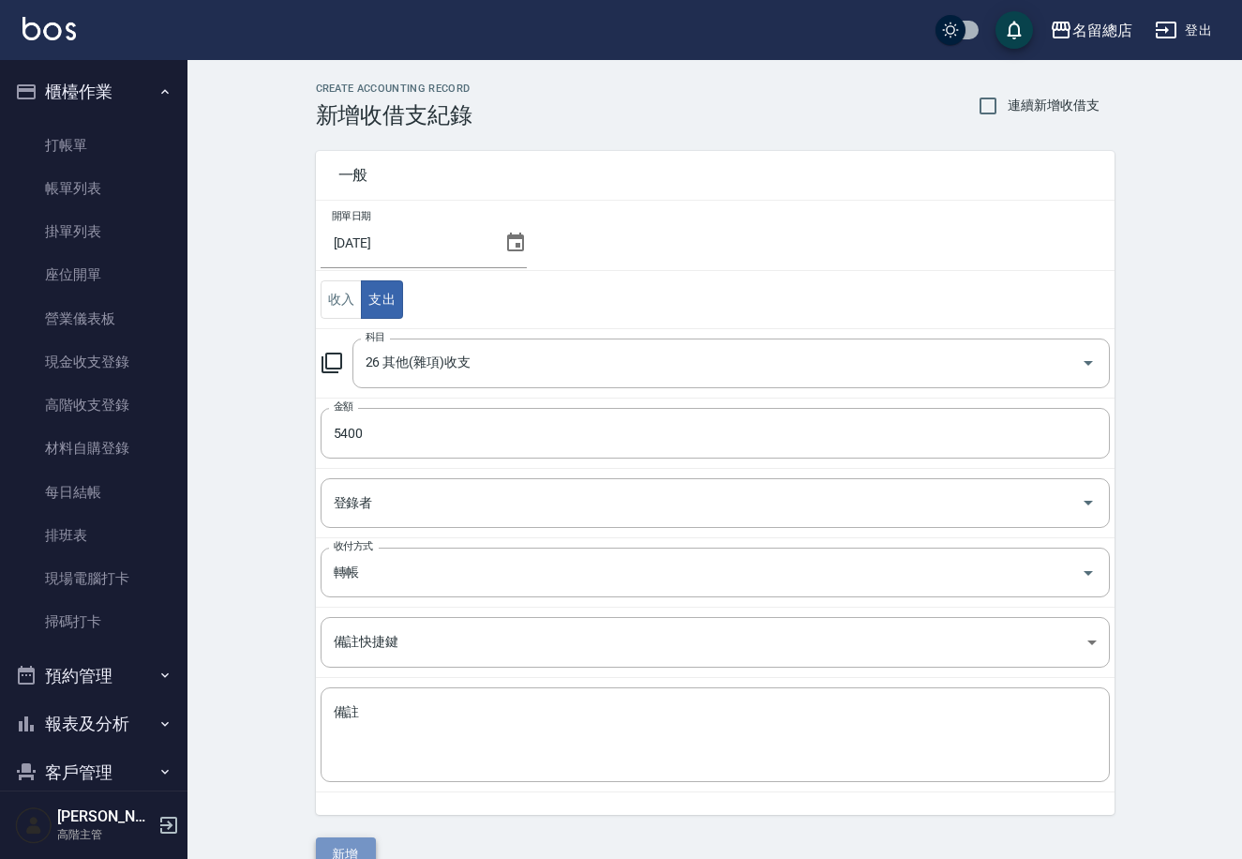
drag, startPoint x: 350, startPoint y: 854, endPoint x: 1132, endPoint y: 39, distance: 1129.2
click at [349, 853] on button "新增" at bounding box center [346, 854] width 60 height 35
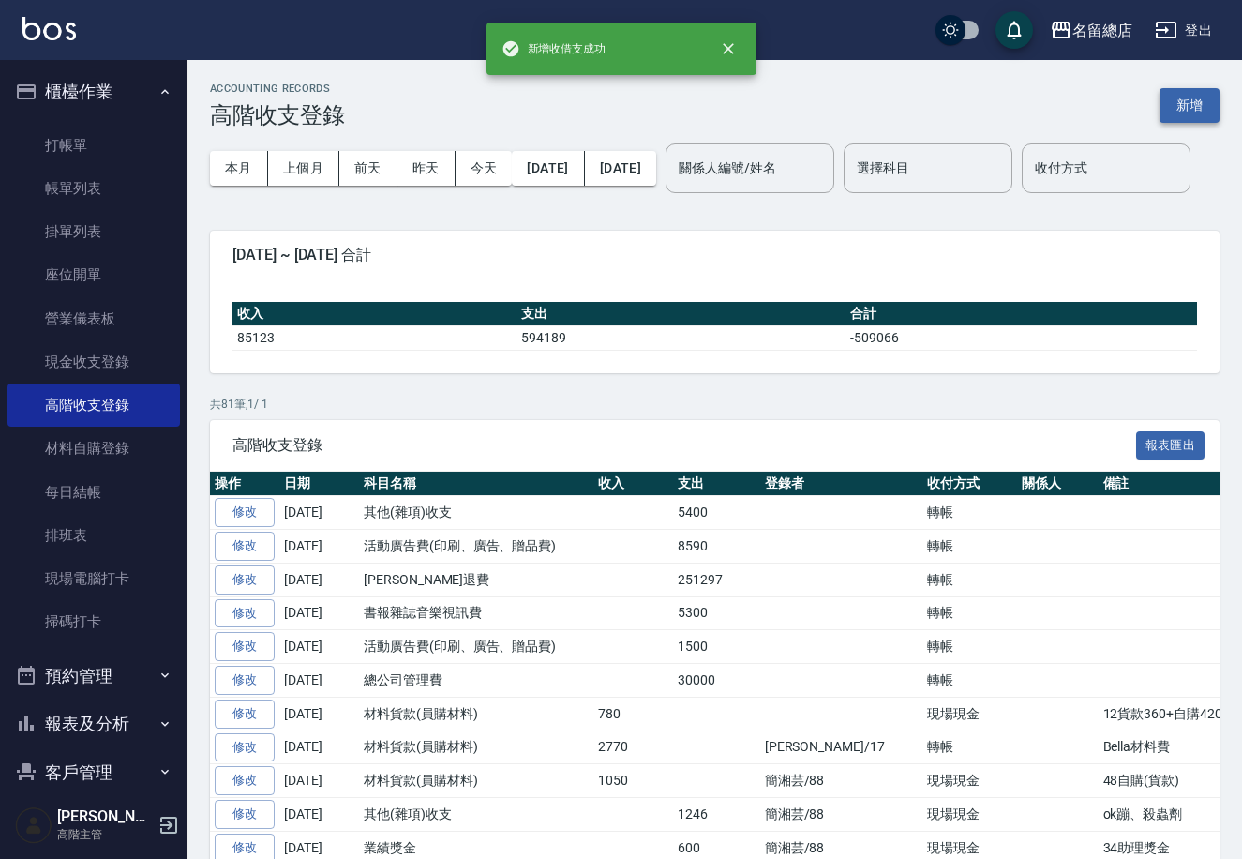
click at [1193, 100] on button "新增" at bounding box center [1190, 105] width 60 height 35
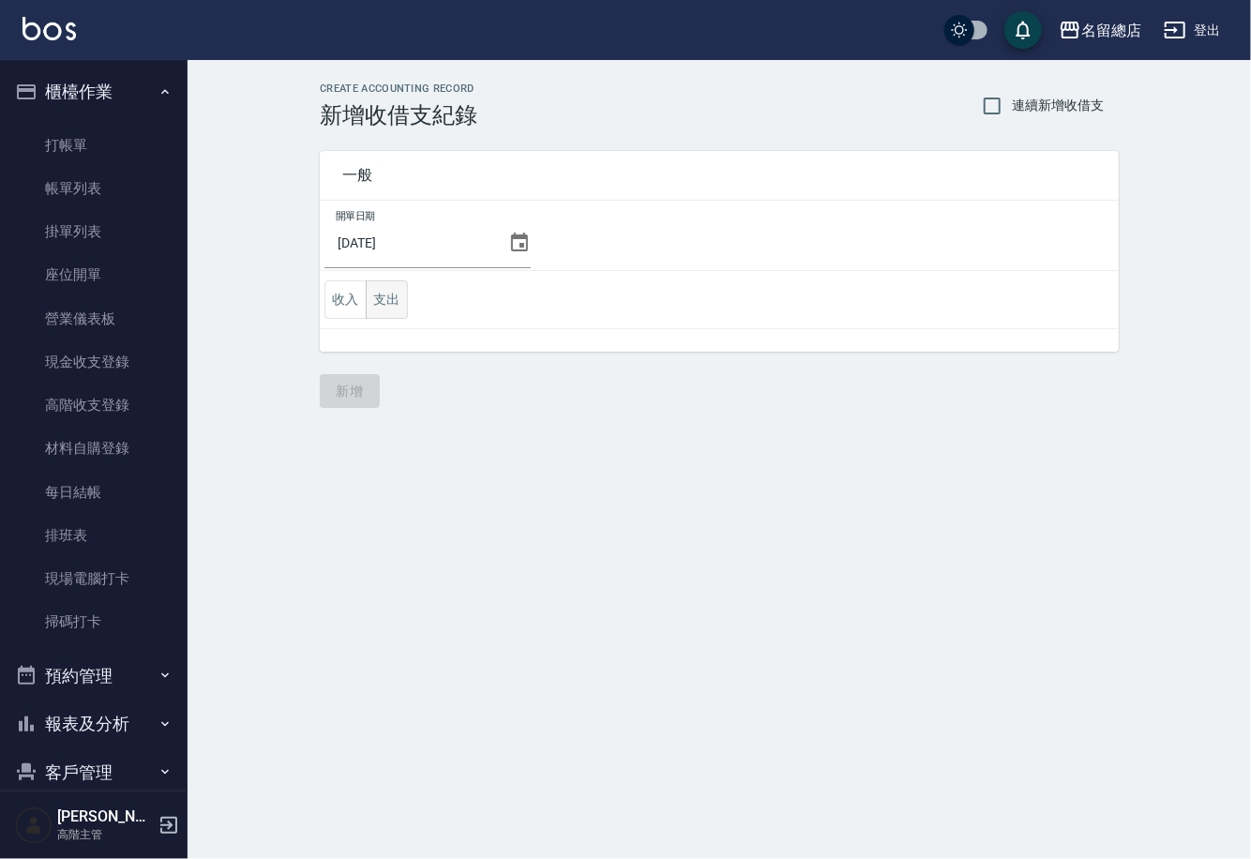
click at [382, 305] on button "支出" at bounding box center [387, 299] width 42 height 38
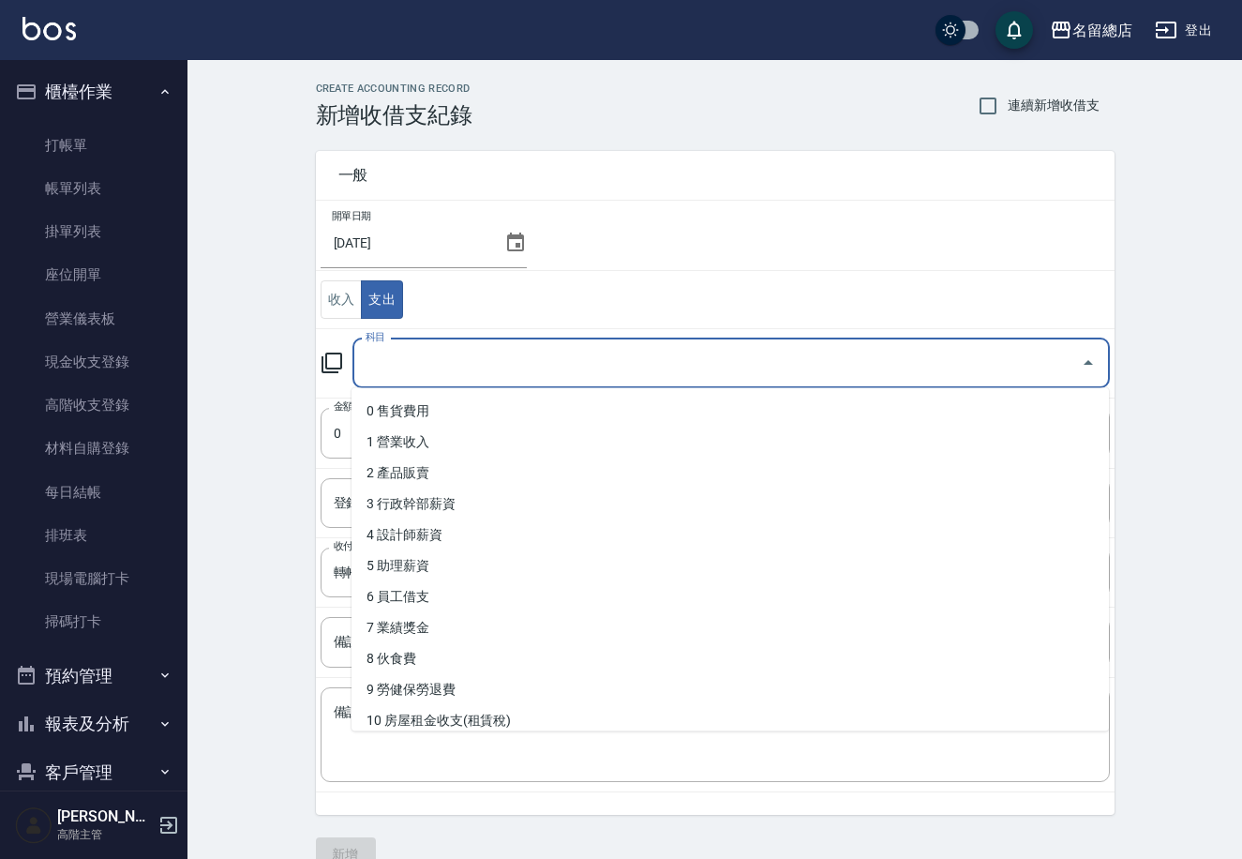
click at [472, 355] on input "科目" at bounding box center [717, 363] width 713 height 33
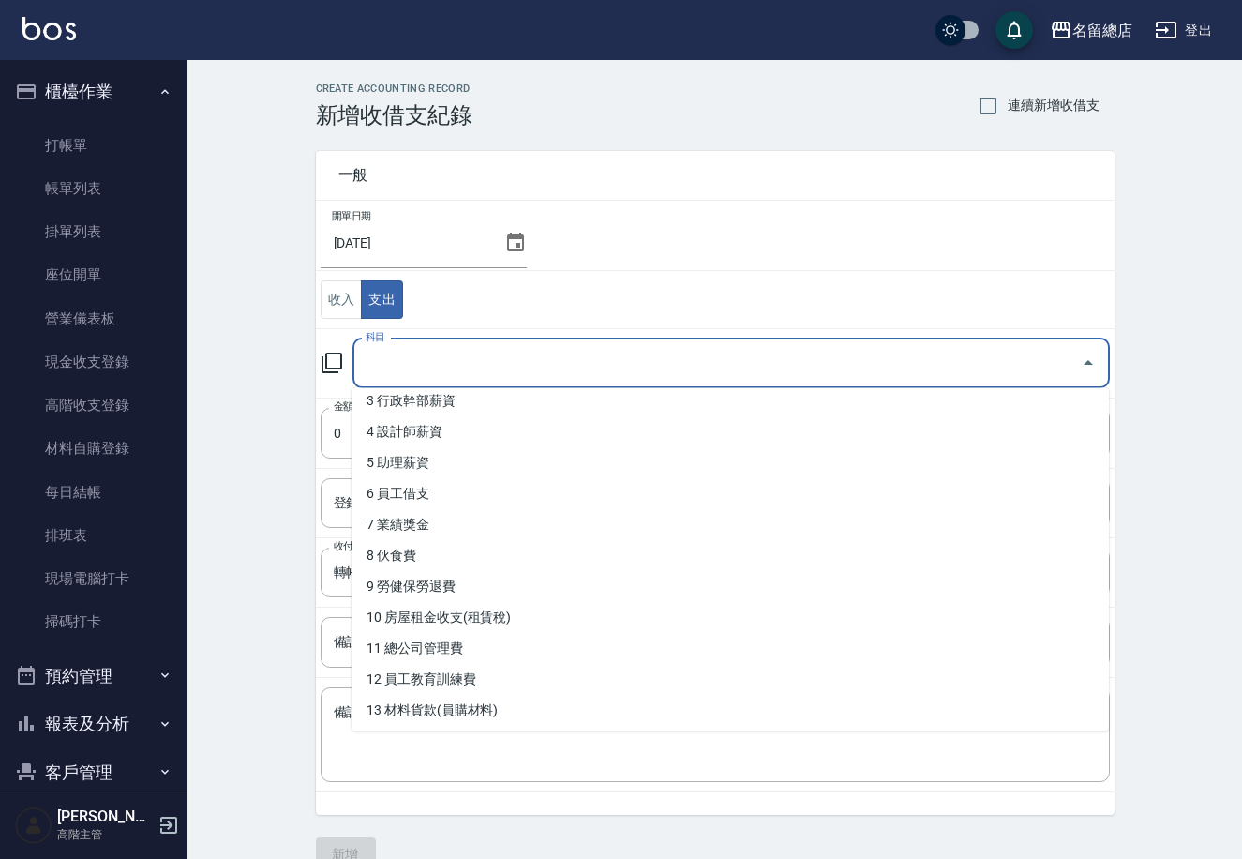
scroll to position [156, 0]
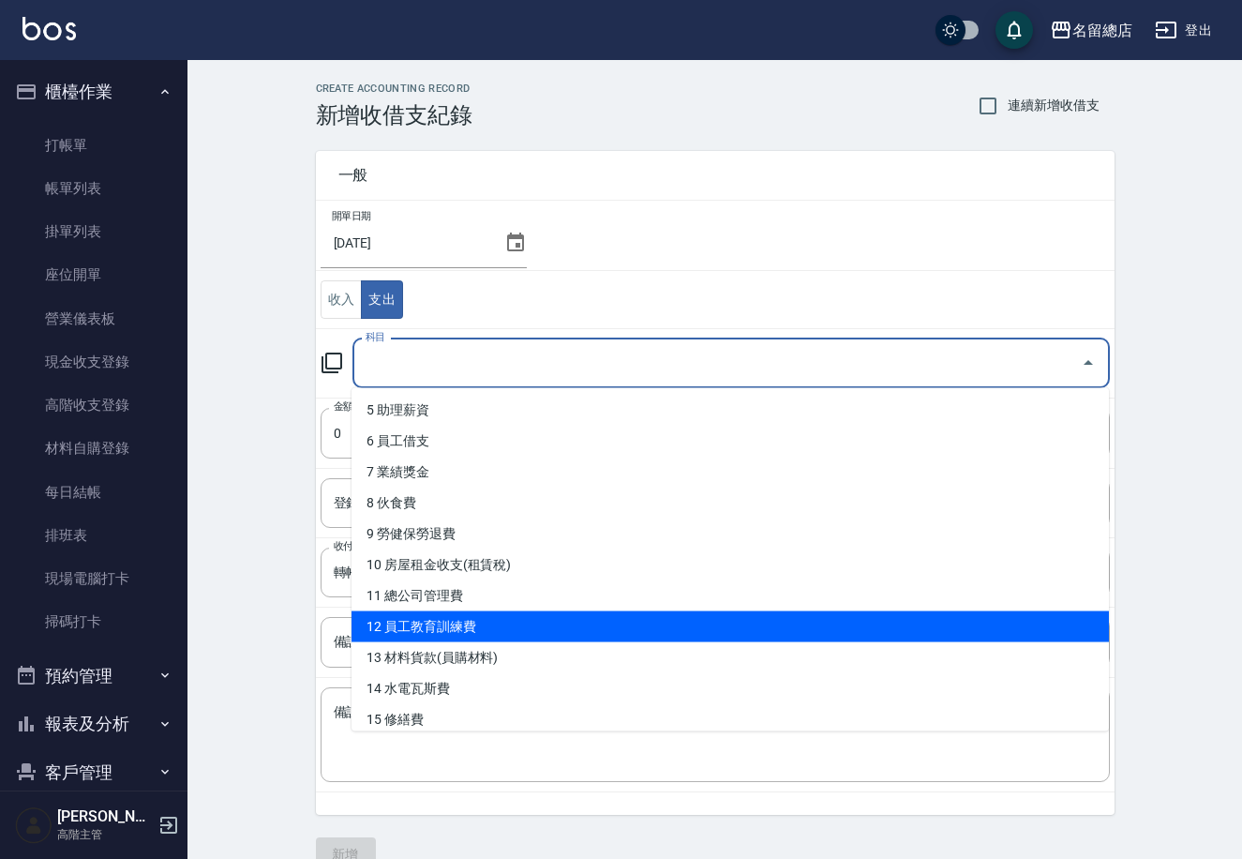
click at [500, 624] on li "12 員工教育訓練費" at bounding box center [731, 626] width 758 height 31
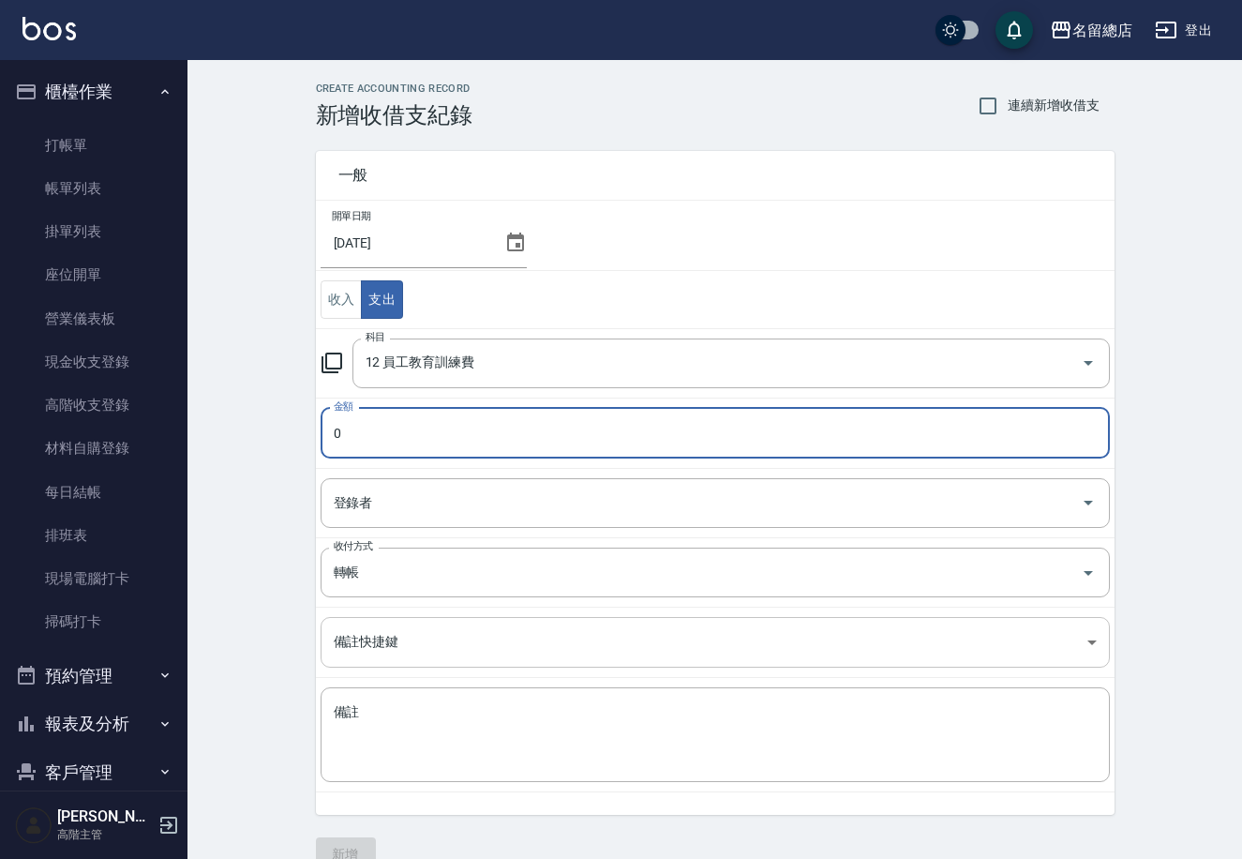
type input "12 員工教育訓練費"
type input "4000"
click at [425, 568] on input "轉帳" at bounding box center [689, 572] width 720 height 33
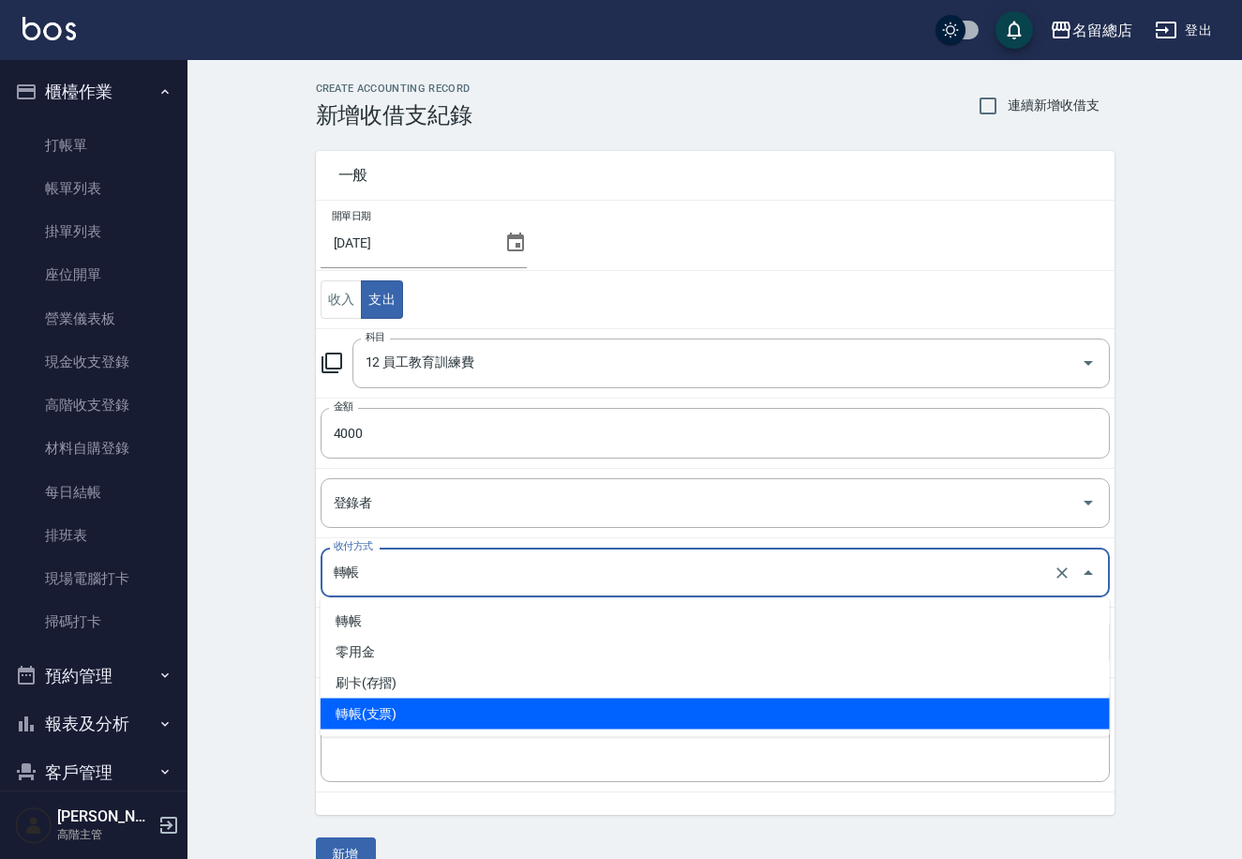
click at [349, 849] on button "新增" at bounding box center [346, 854] width 60 height 35
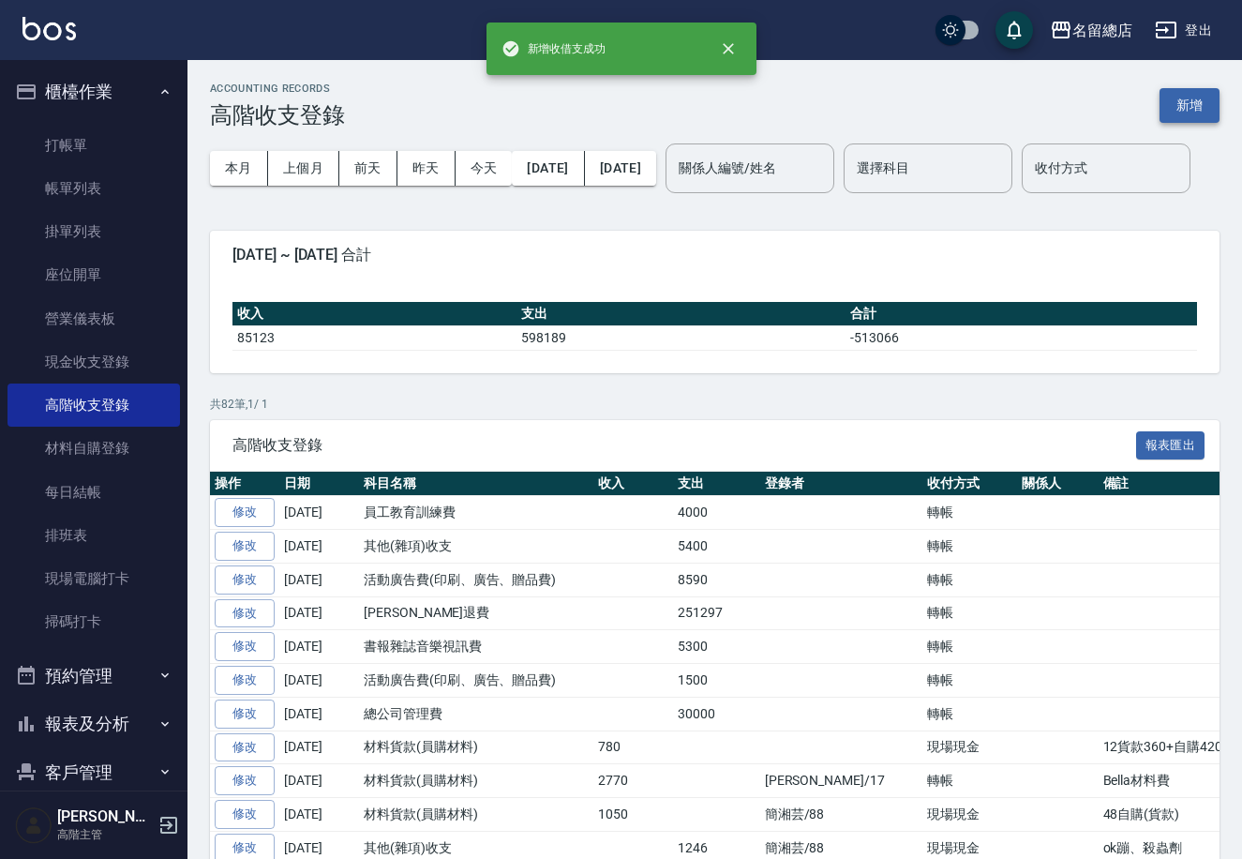
click at [1203, 94] on button "新增" at bounding box center [1190, 105] width 60 height 35
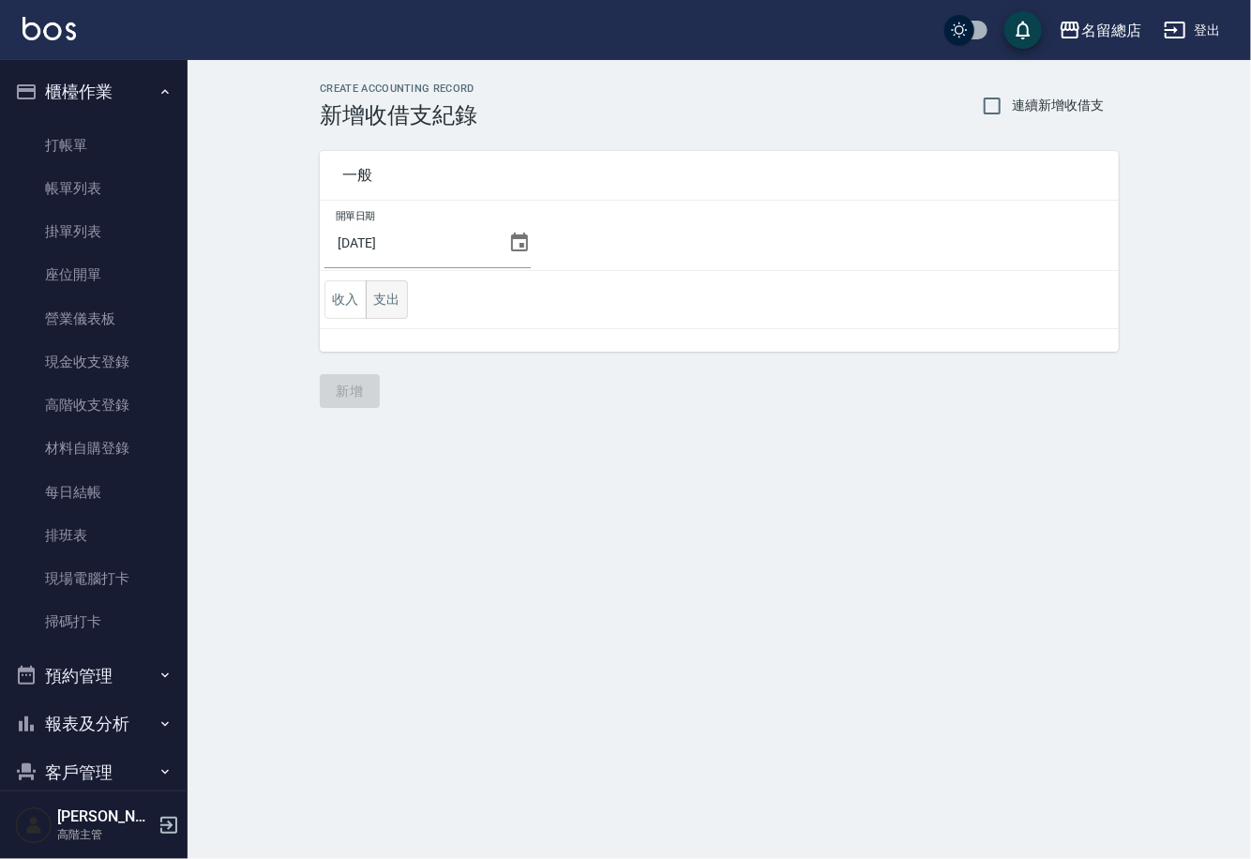
click at [390, 301] on button "支出" at bounding box center [387, 299] width 42 height 38
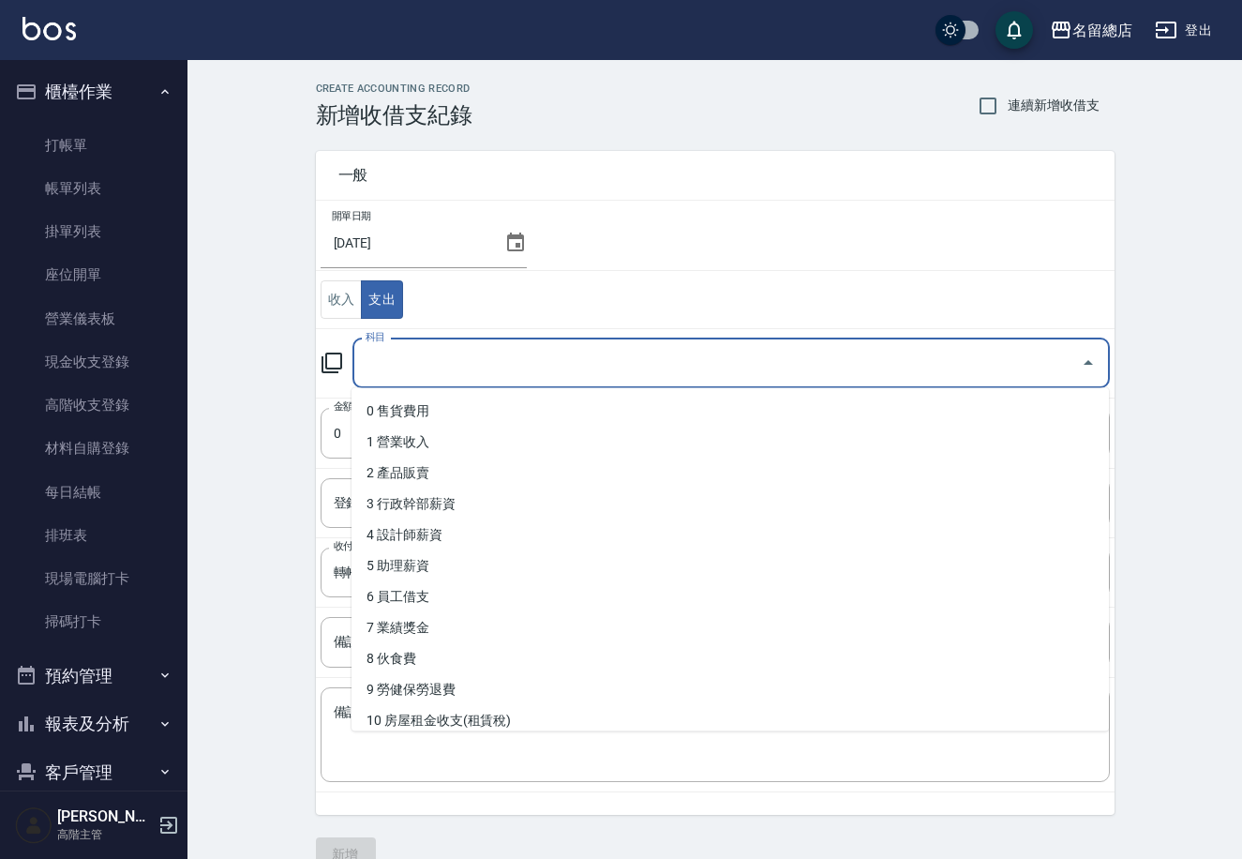
drag, startPoint x: 457, startPoint y: 361, endPoint x: 490, endPoint y: 381, distance: 39.1
click at [458, 365] on input "科目" at bounding box center [717, 363] width 713 height 33
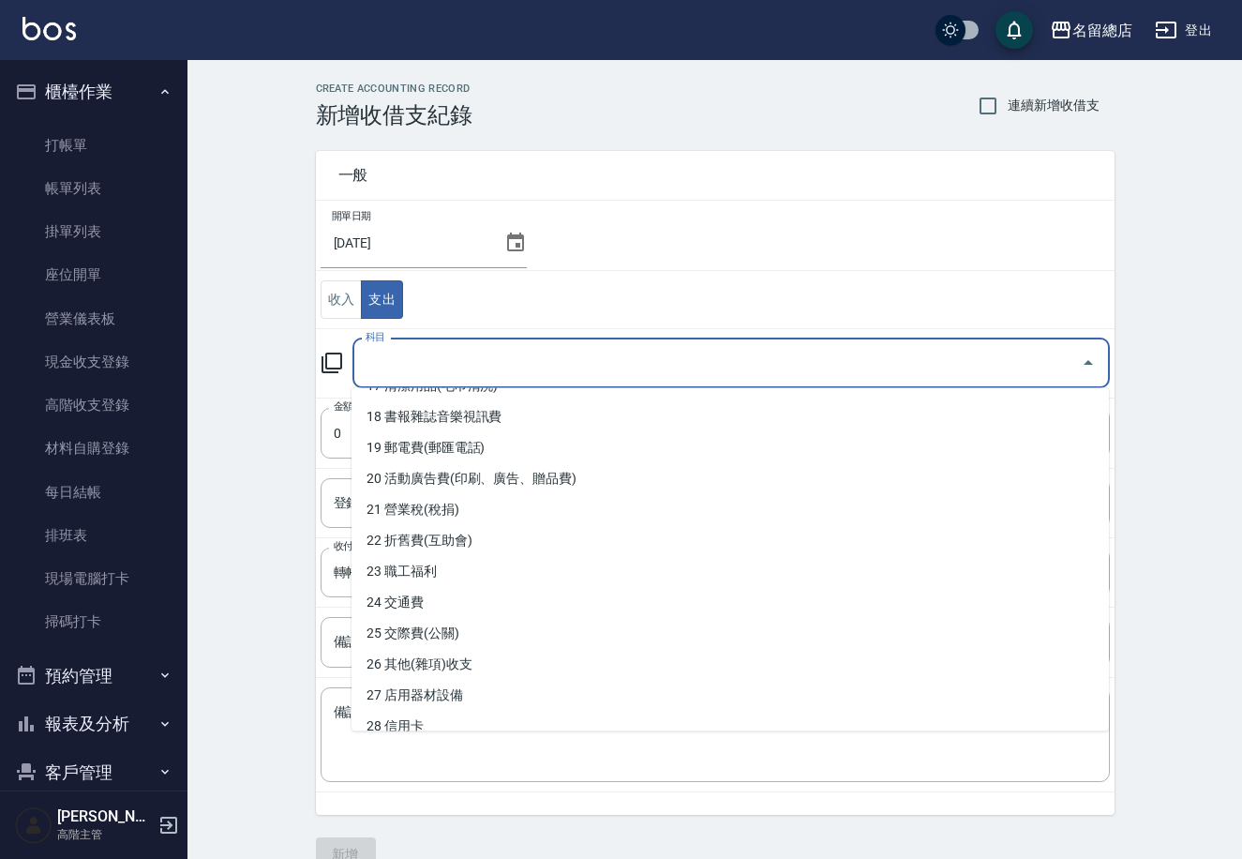
scroll to position [578, 0]
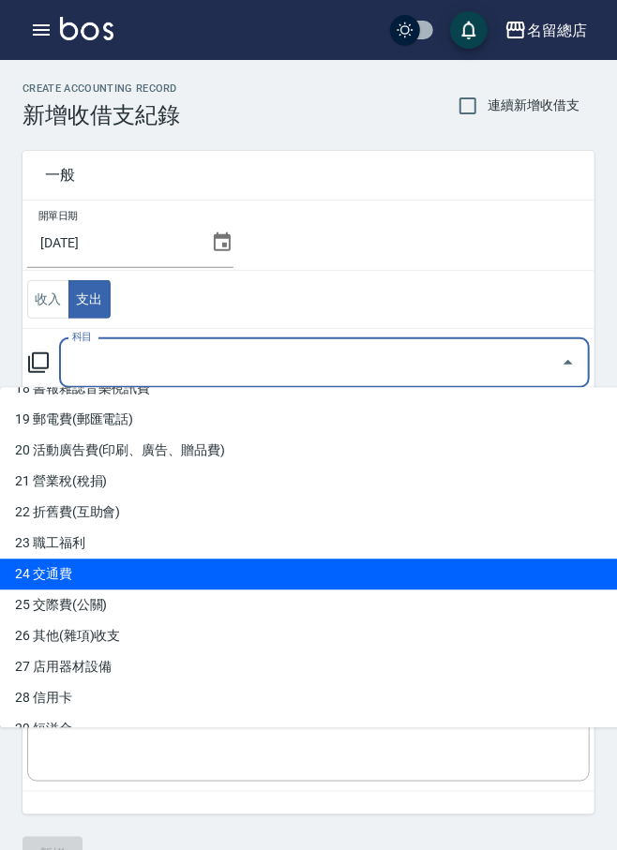
click at [552, 587] on ul "0 售貨費用 1 營業收入 2 產品販賣 3 行政幹部薪資 4 設計師薪資 5 助理薪資 6 員工借支 7 業績獎金 8 伙食費 9 勞健保勞退費 10 房屋…" at bounding box center [379, 558] width 758 height 340
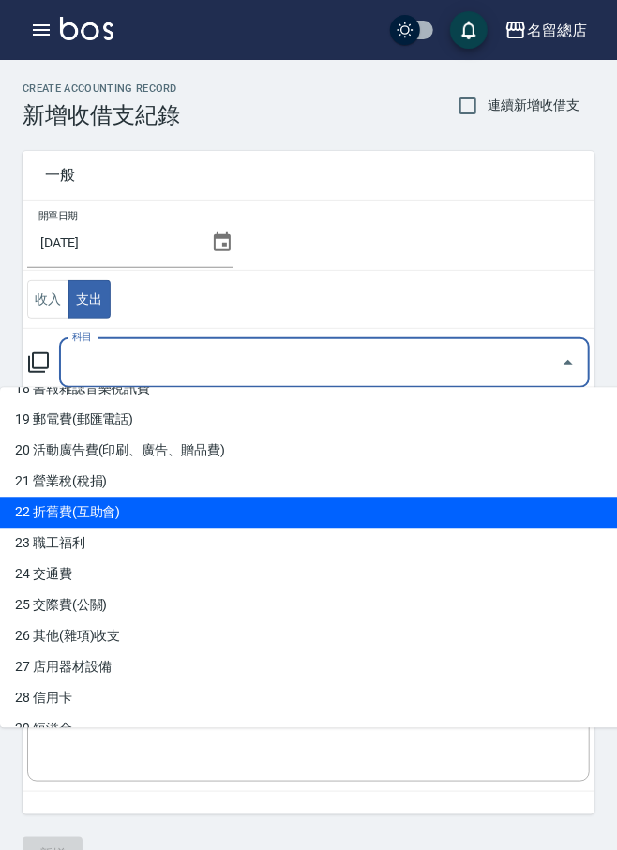
click at [567, 498] on li "22 折舊費(互助會)" at bounding box center [379, 513] width 758 height 31
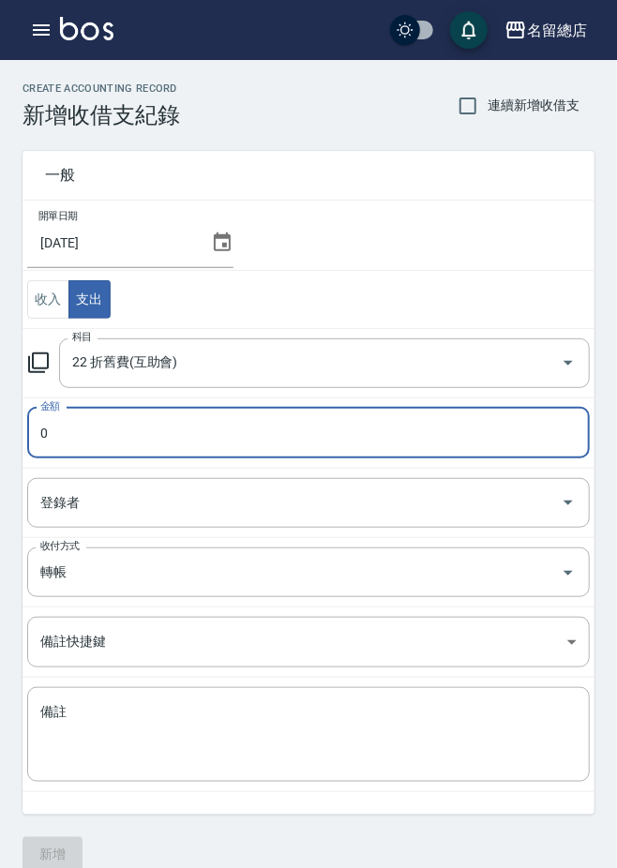
click at [509, 218] on td "開單日期 2025/09/22" at bounding box center [309, 236] width 572 height 70
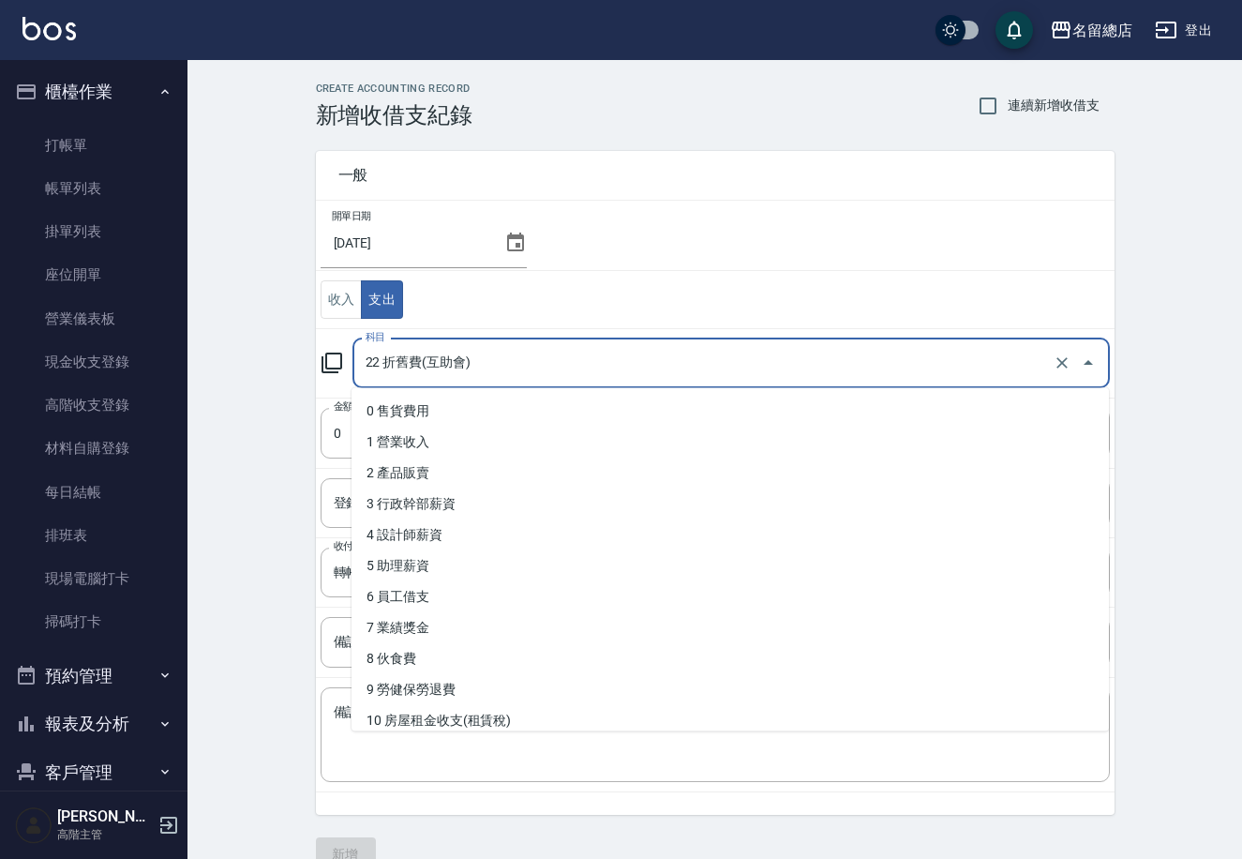
click at [706, 374] on input "22 折舊費(互助會)" at bounding box center [705, 363] width 688 height 33
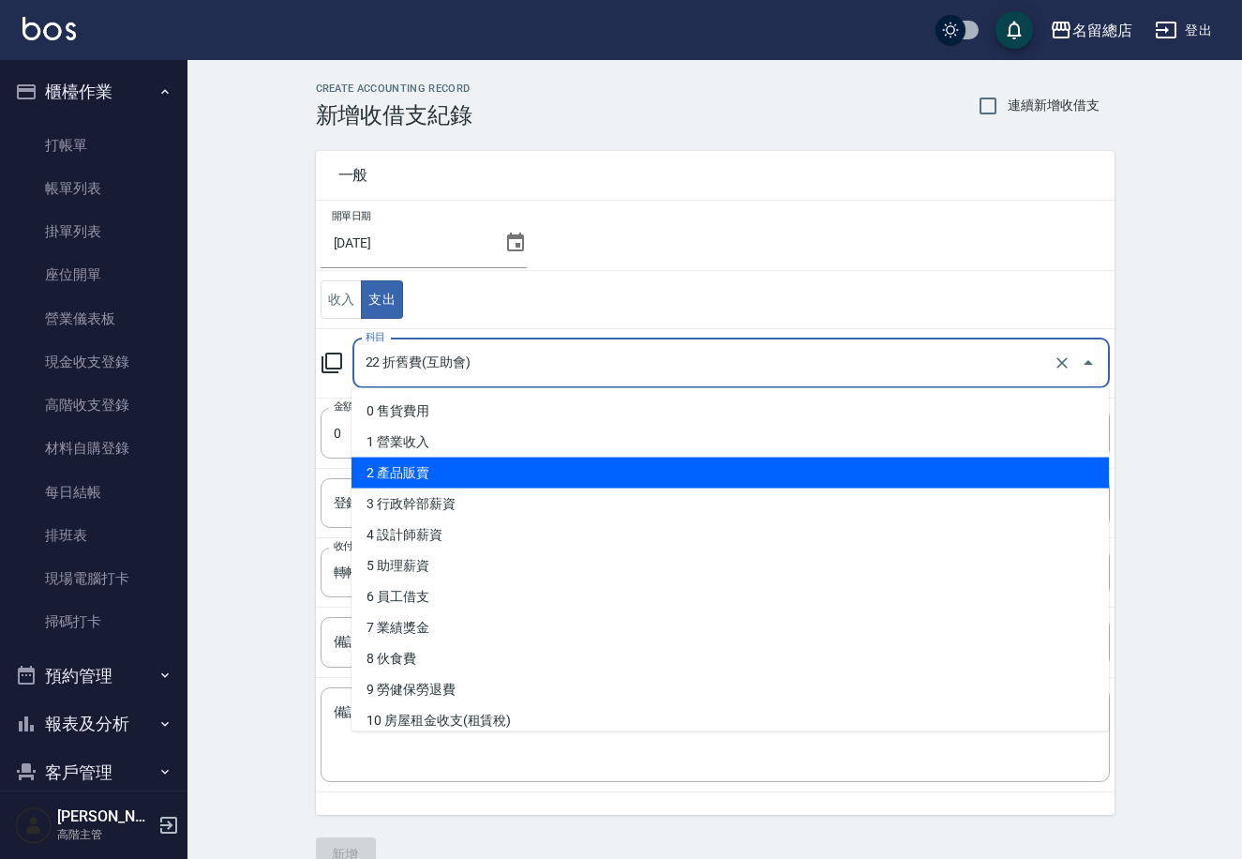
scroll to position [300, 0]
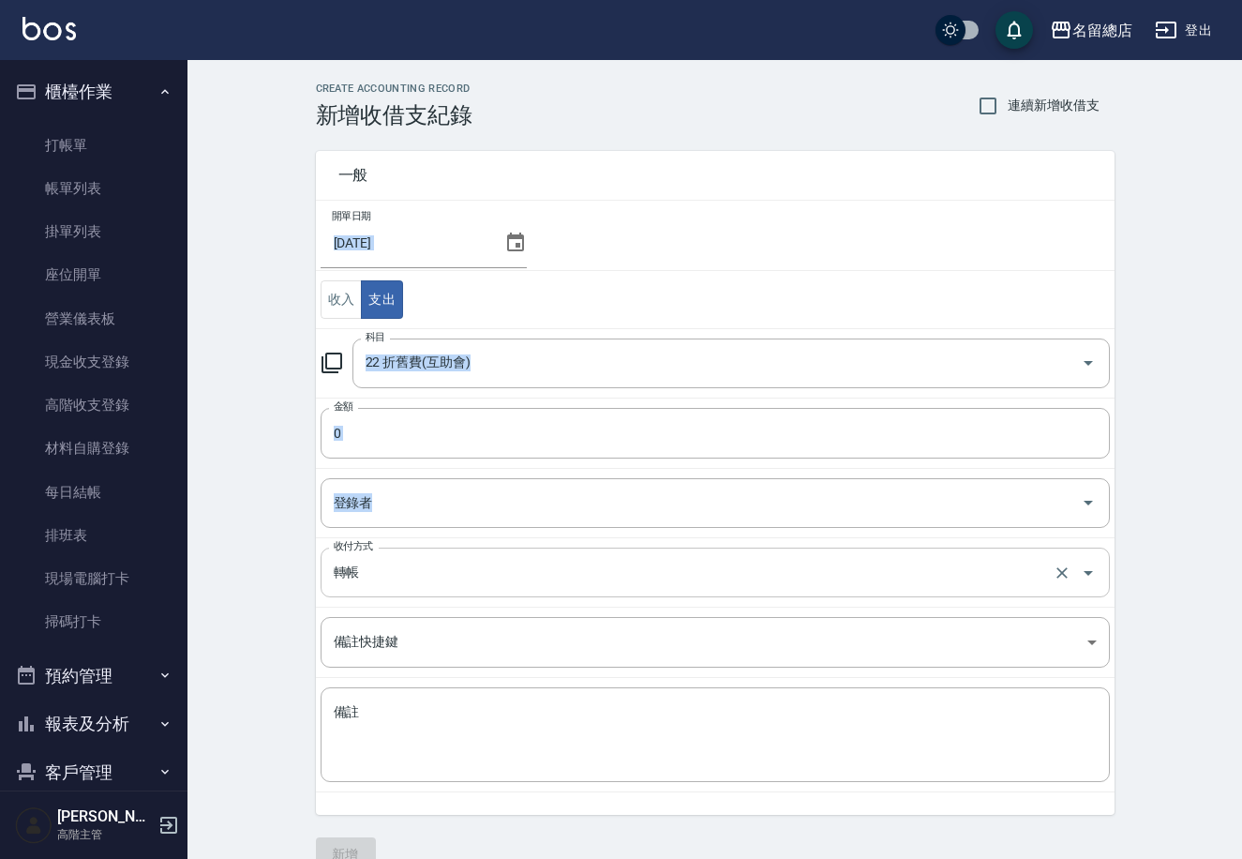
drag, startPoint x: 1113, startPoint y: 535, endPoint x: 1107, endPoint y: 566, distance: 31.4
click at [1116, 588] on div "CREATE ACCOUNTING RECORD 新增收借支紀錄 連續新增收借支 一般 開單日期 2025/09/22 收入 支出 科目 22 折舊費(互助會…" at bounding box center [715, 477] width 844 height 789
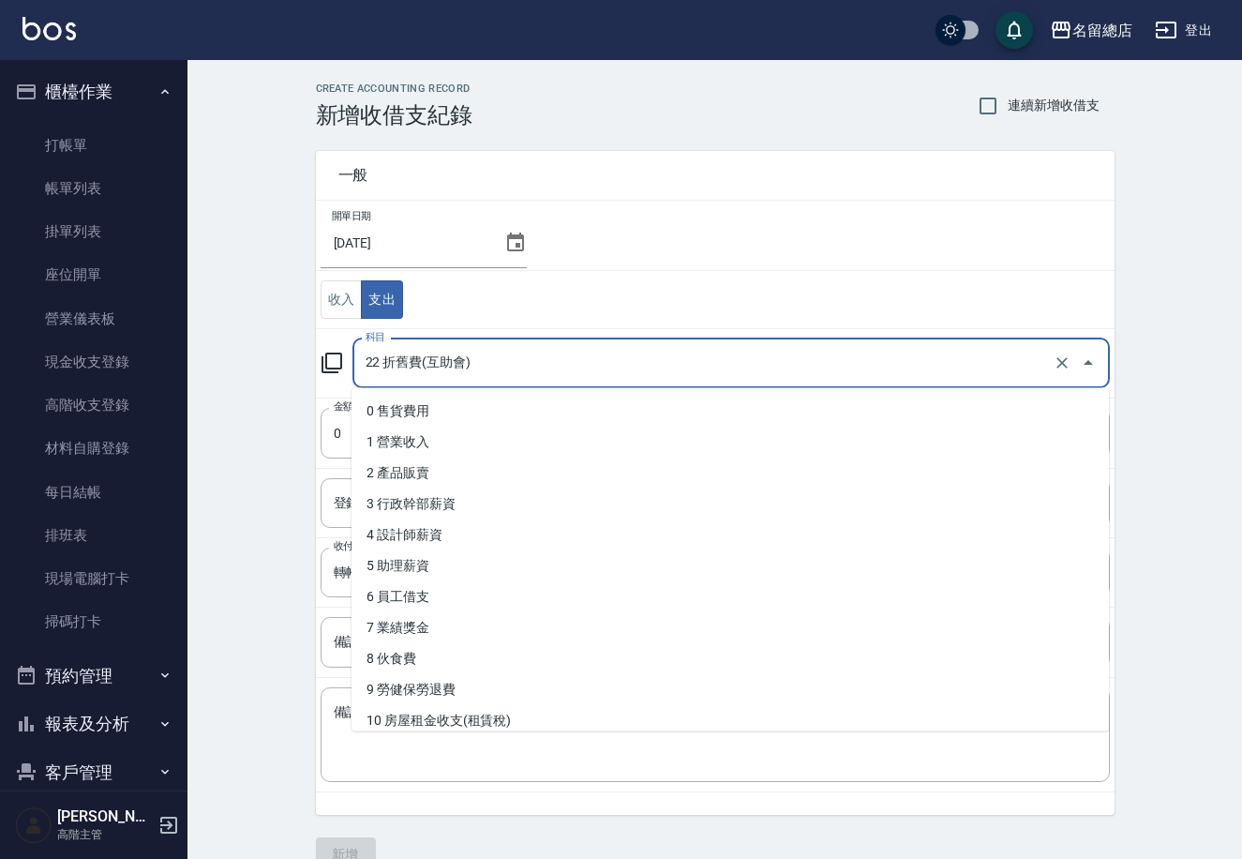
click at [722, 366] on input "22 折舊費(互助會)" at bounding box center [705, 363] width 688 height 33
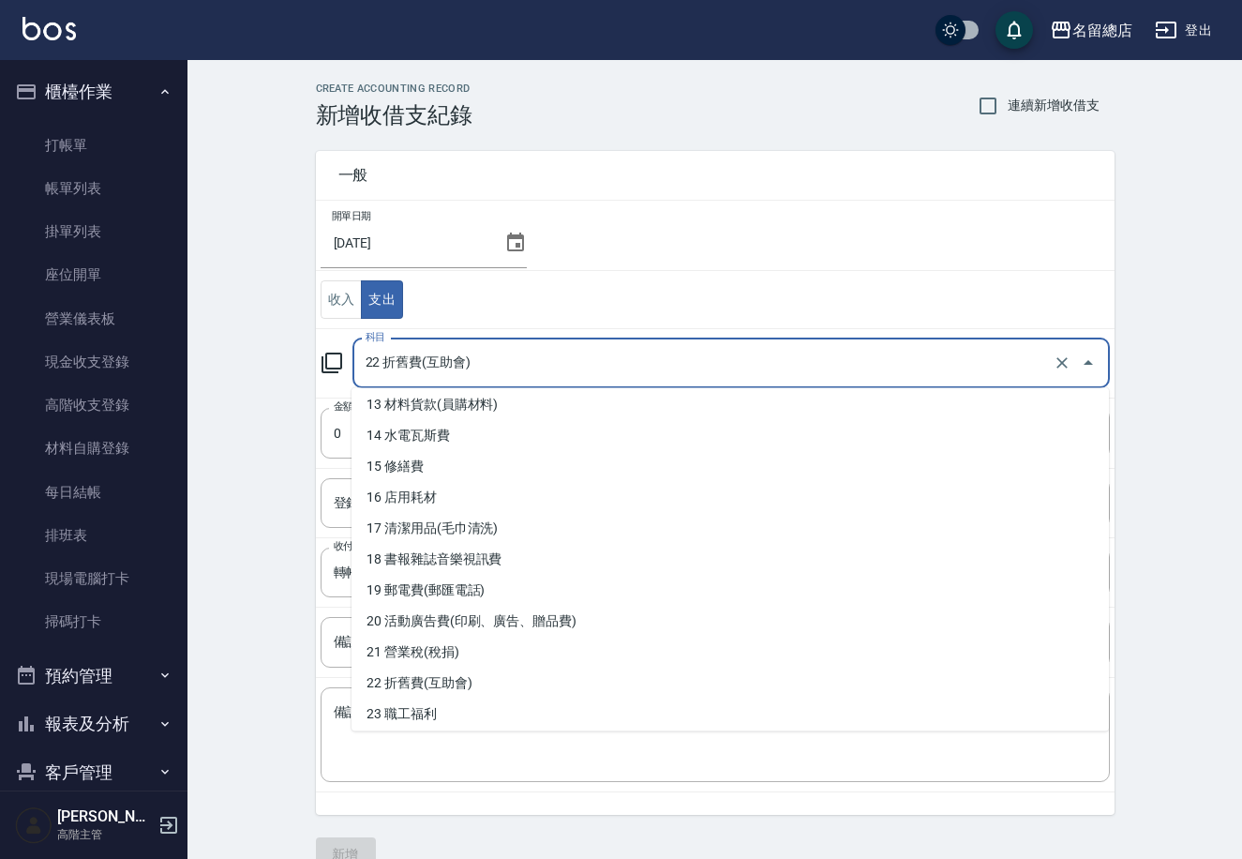
scroll to position [339, 0]
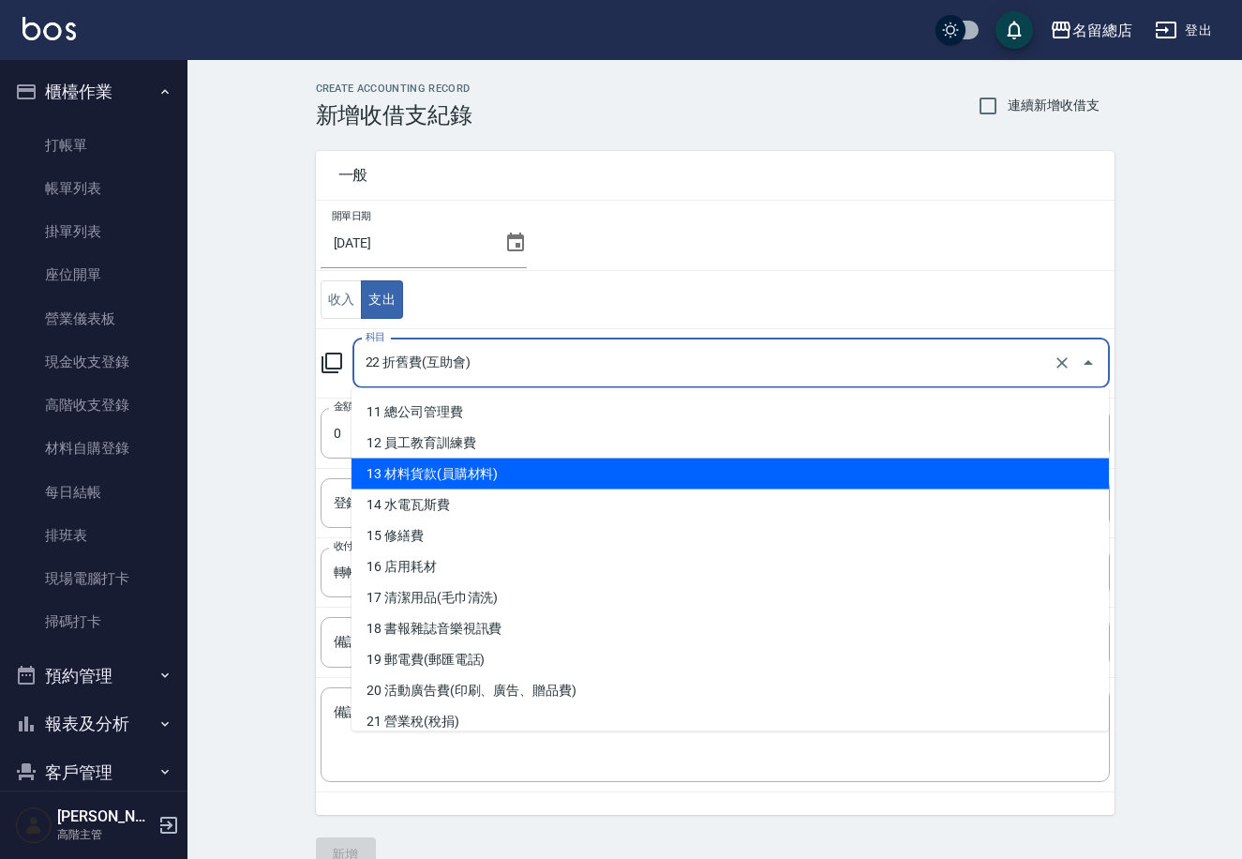
click at [521, 476] on li "13 材料貨款(員購材料)" at bounding box center [731, 473] width 758 height 31
type input "13 材料貨款(員購材料)"
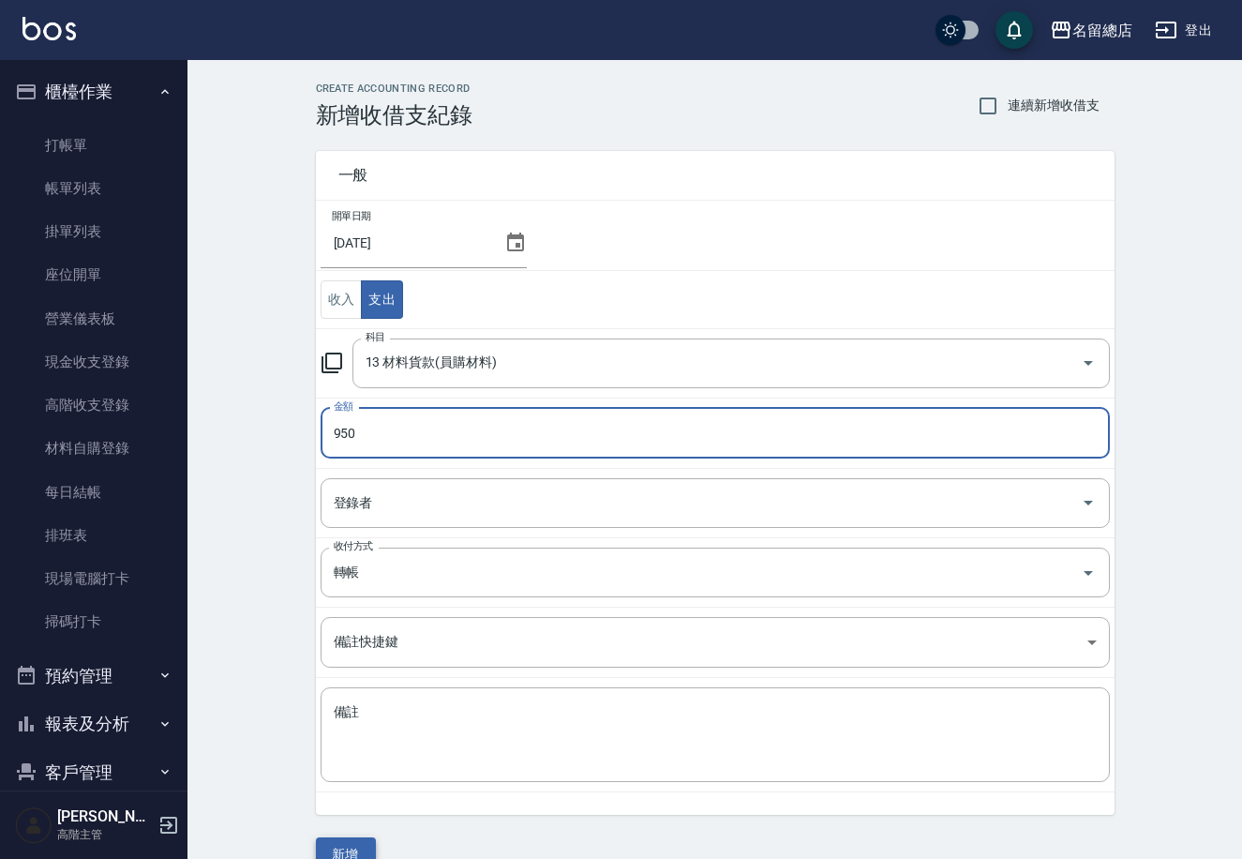
type input "950"
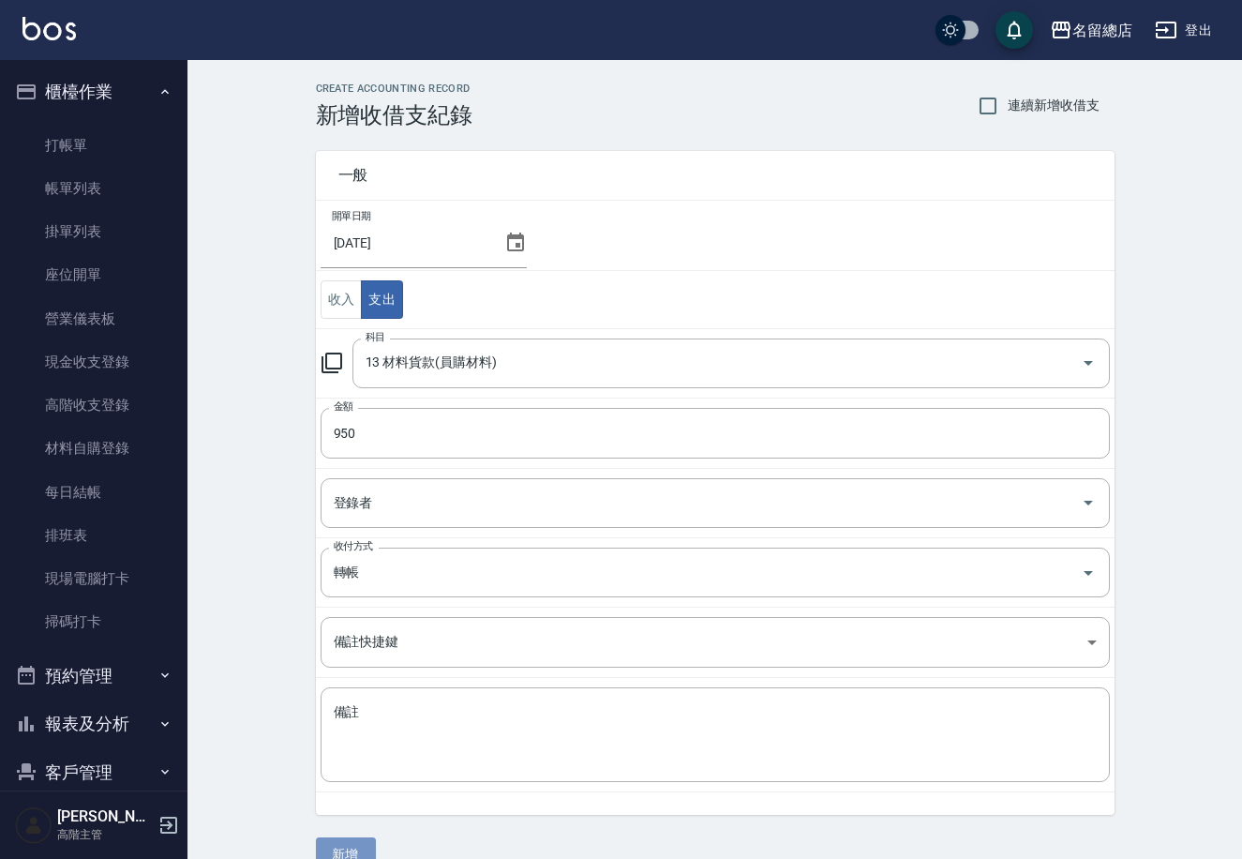
click at [353, 838] on button "新增" at bounding box center [346, 854] width 60 height 35
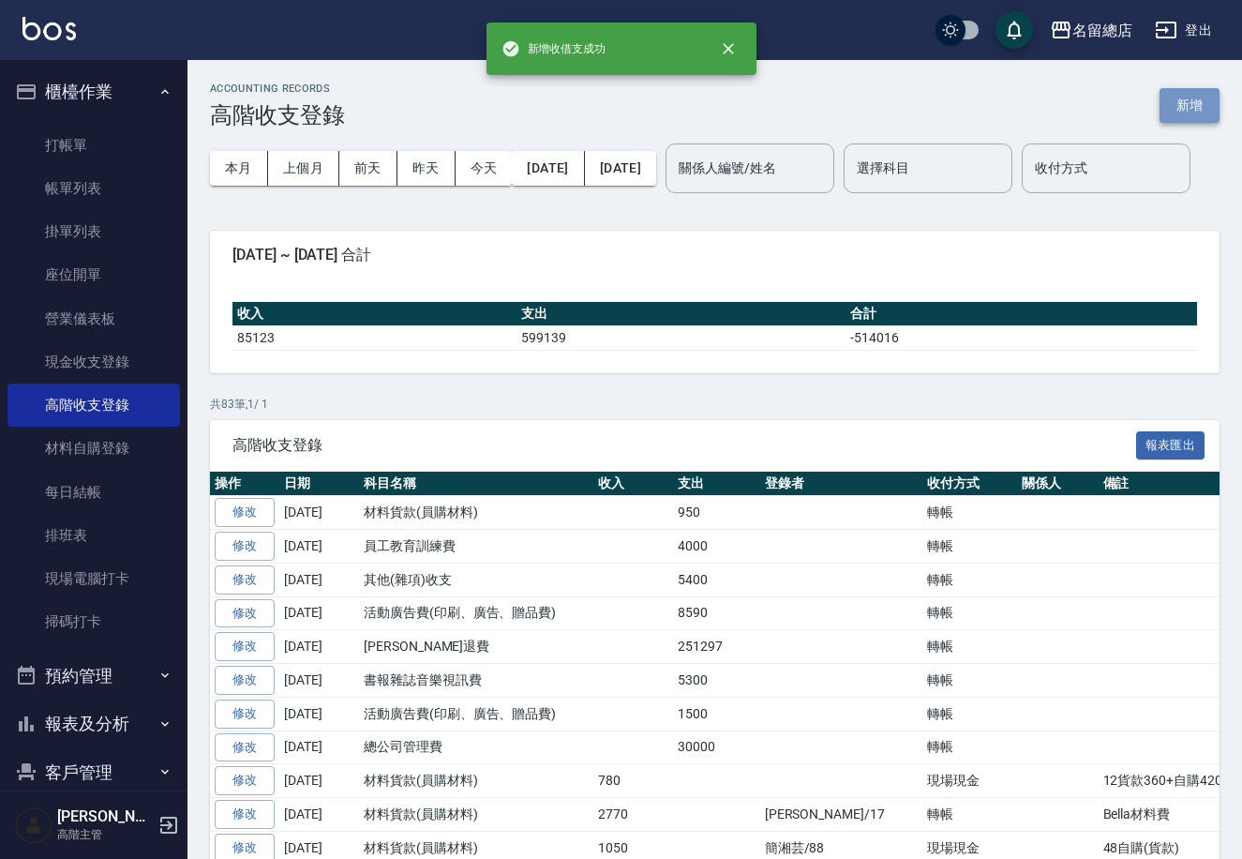
click at [1195, 103] on button "新增" at bounding box center [1190, 105] width 60 height 35
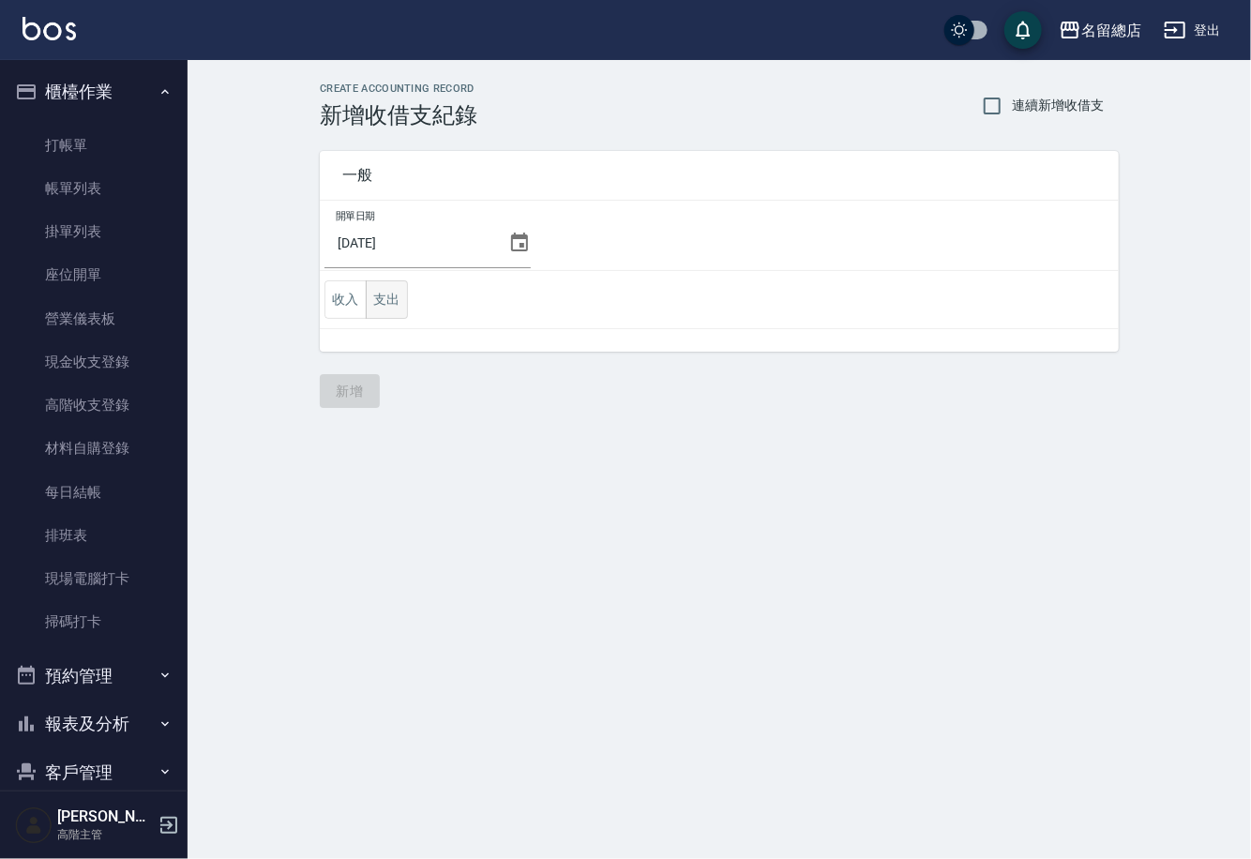
click at [388, 303] on button "支出" at bounding box center [387, 299] width 42 height 38
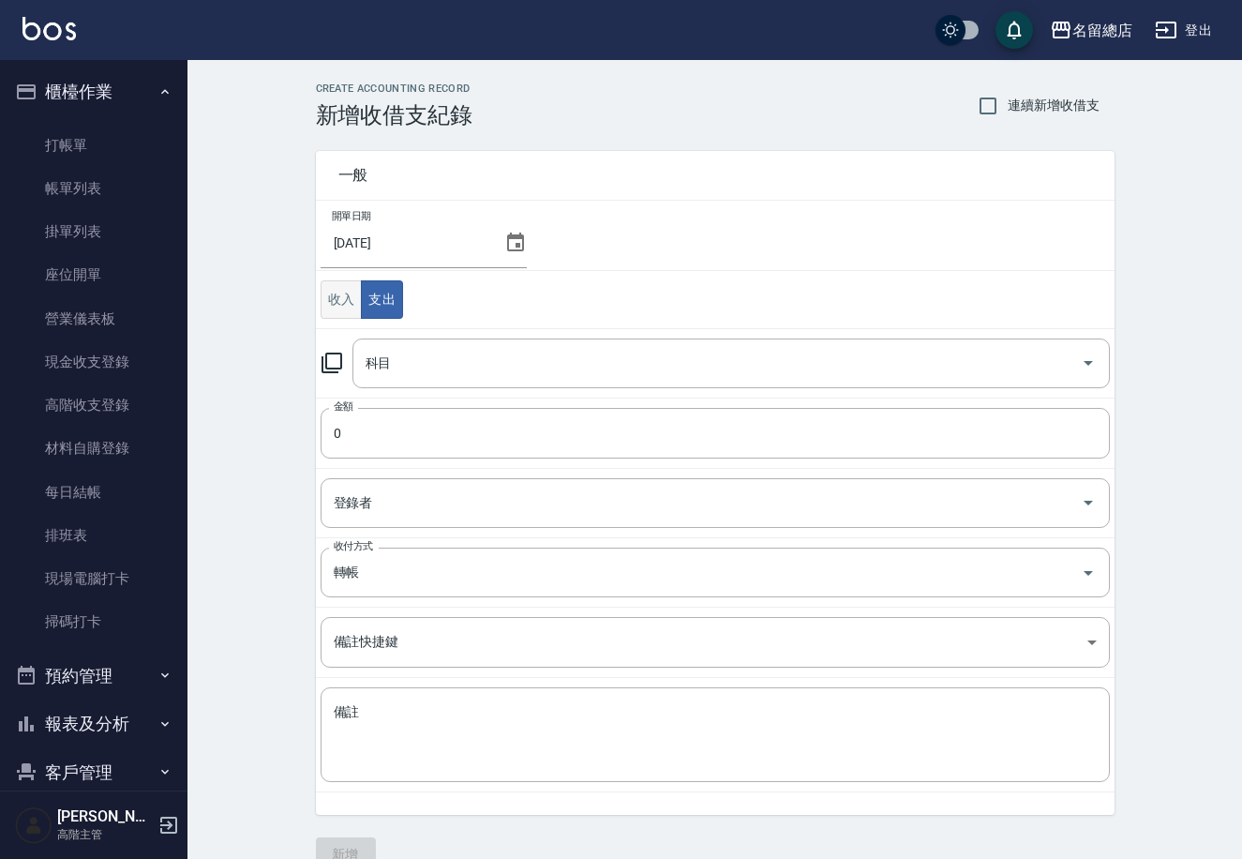
click at [342, 302] on button "收入" at bounding box center [342, 299] width 42 height 38
click at [528, 368] on input "科目" at bounding box center [717, 363] width 713 height 33
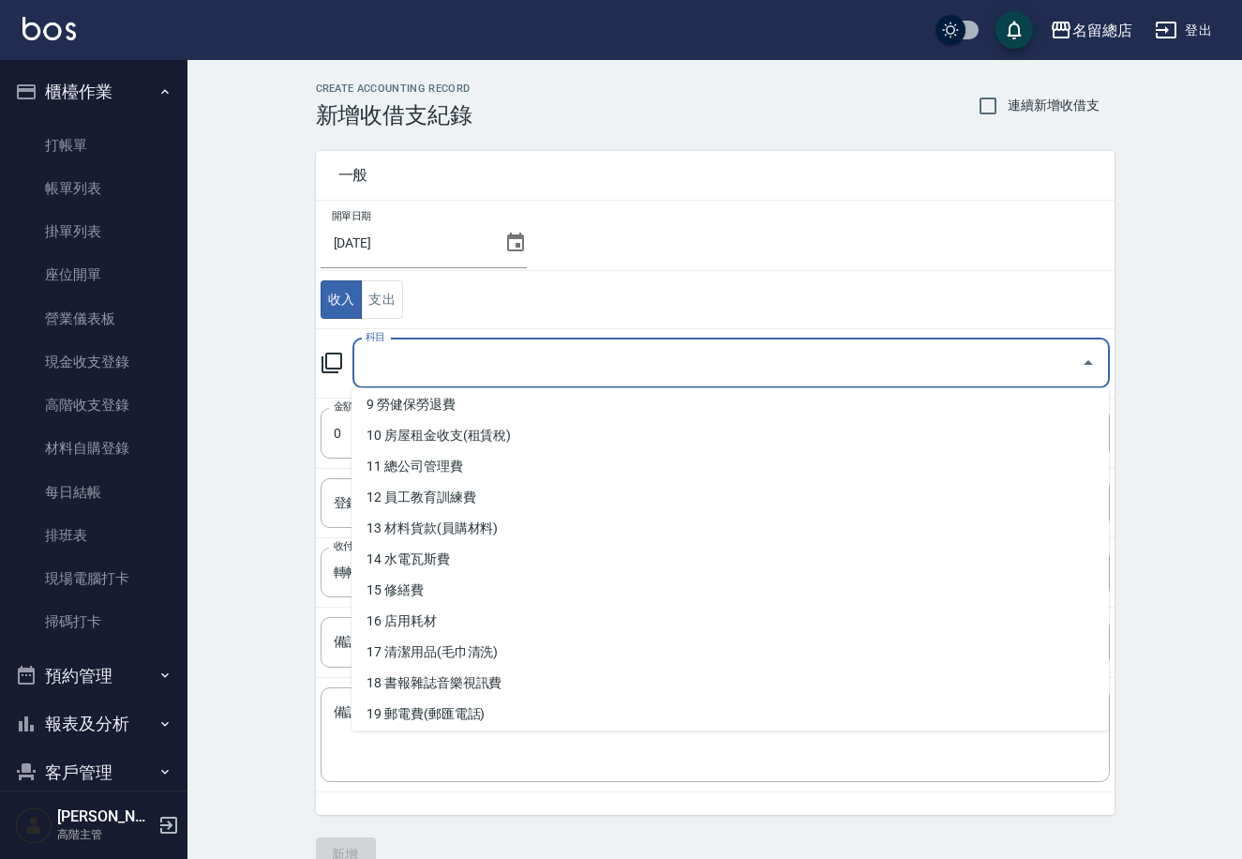
scroll to position [275, 0]
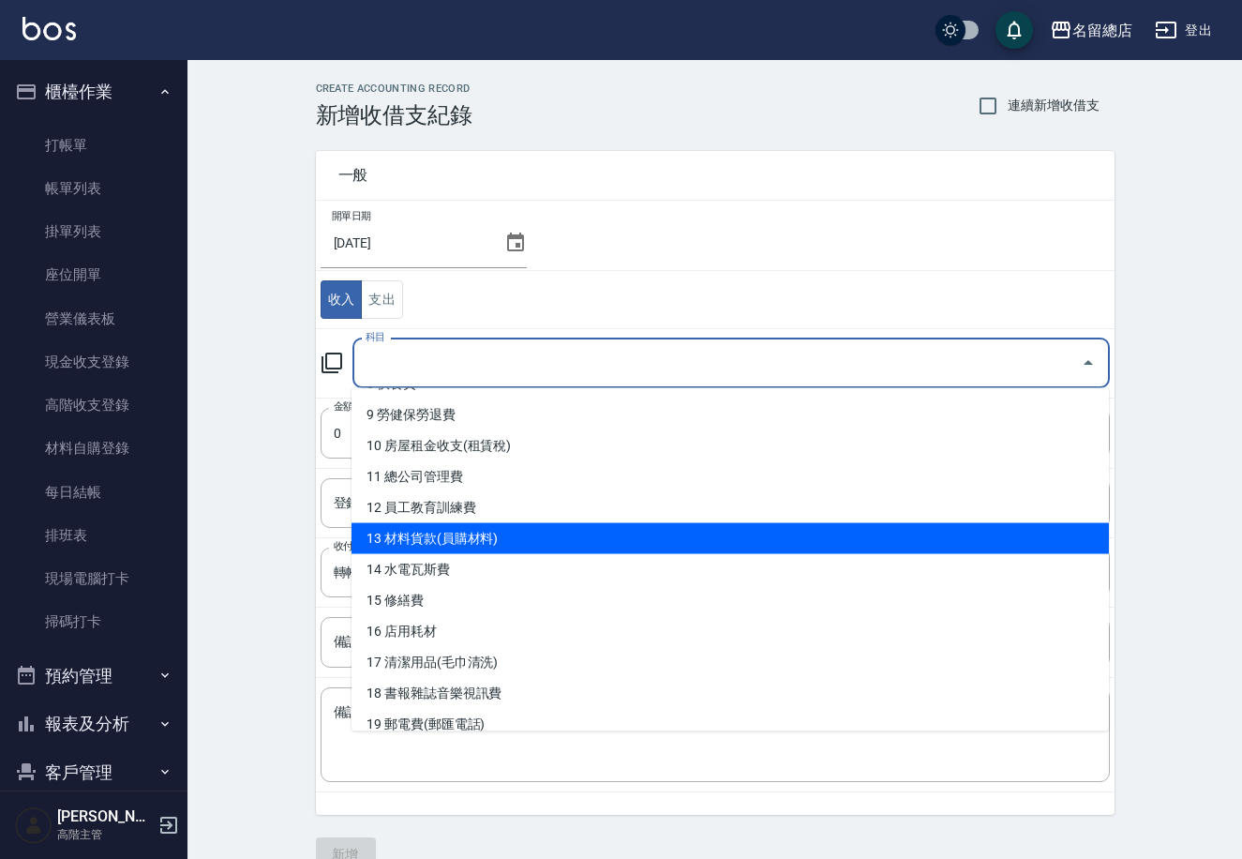
click at [522, 523] on li "13 材料貨款(員購材料)" at bounding box center [731, 538] width 758 height 31
type input "13 材料貨款(員購材料)"
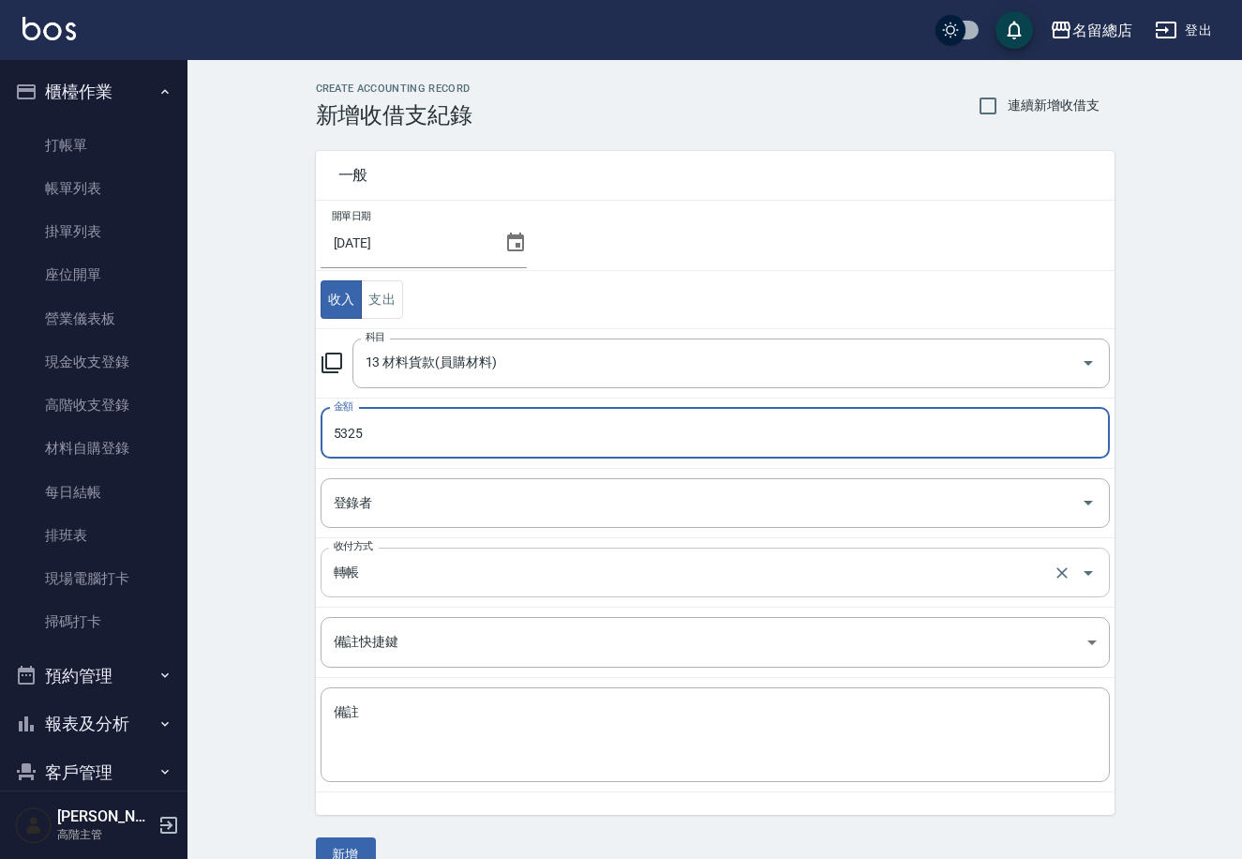
type input "5325"
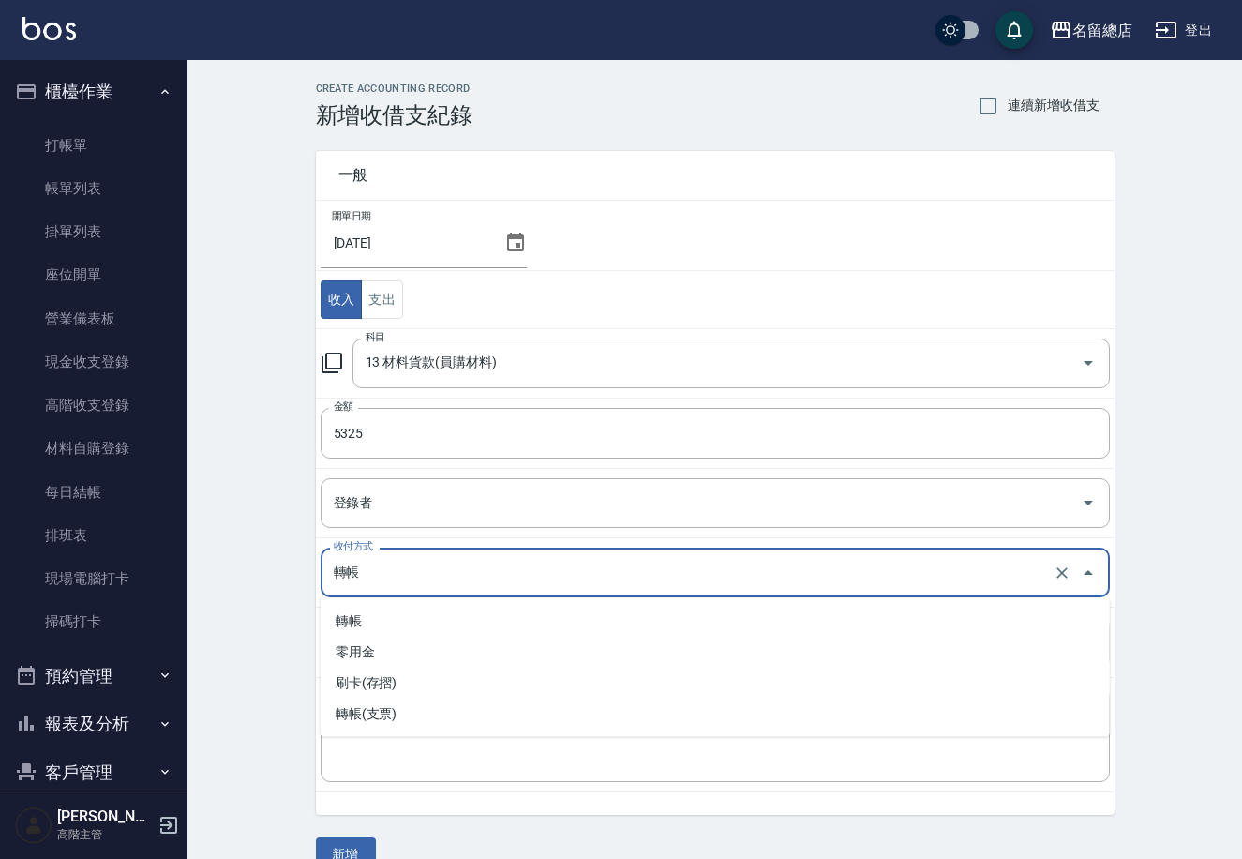
click at [438, 577] on input "轉帳" at bounding box center [689, 572] width 720 height 33
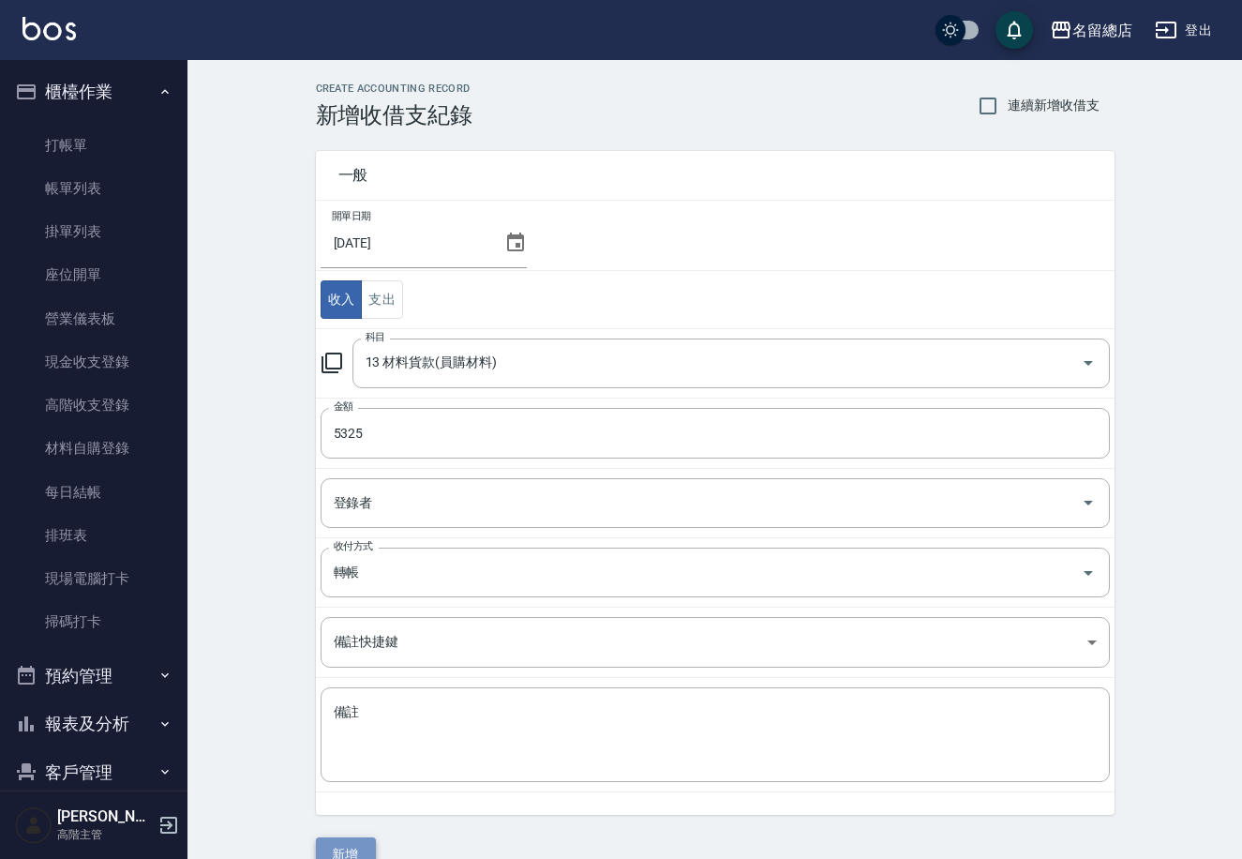
click at [354, 841] on button "新增" at bounding box center [346, 854] width 60 height 35
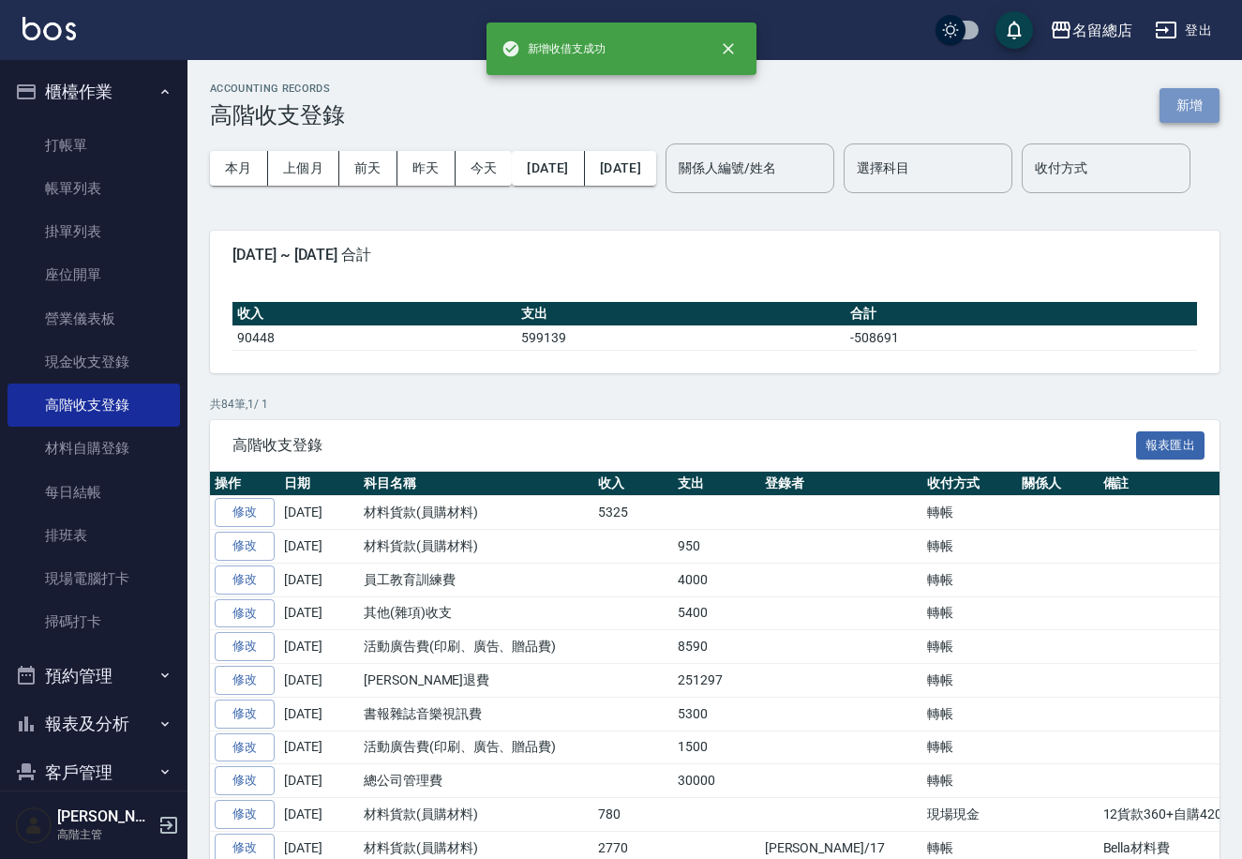
click at [1188, 99] on button "新增" at bounding box center [1190, 105] width 60 height 35
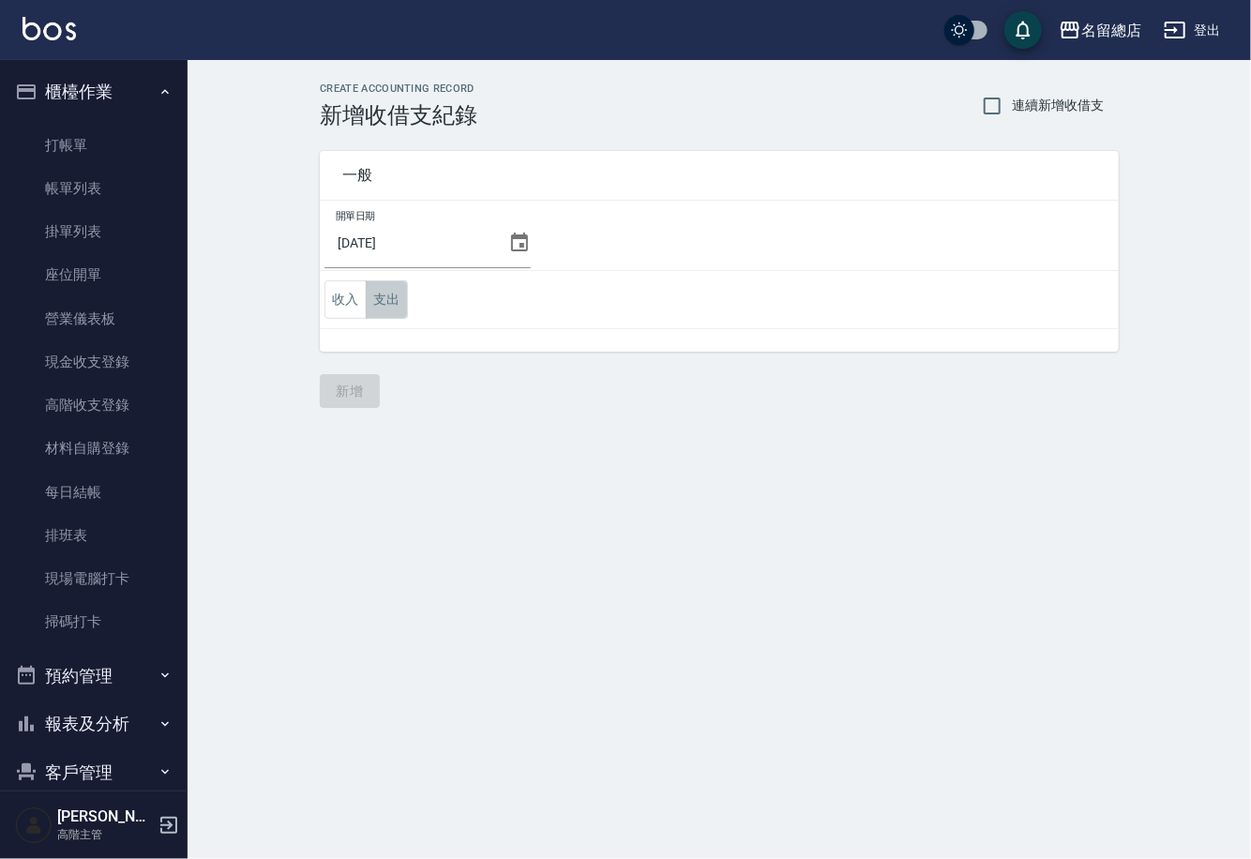
drag, startPoint x: 383, startPoint y: 296, endPoint x: 404, endPoint y: 324, distance: 35.4
click at [383, 297] on button "支出" at bounding box center [387, 299] width 42 height 38
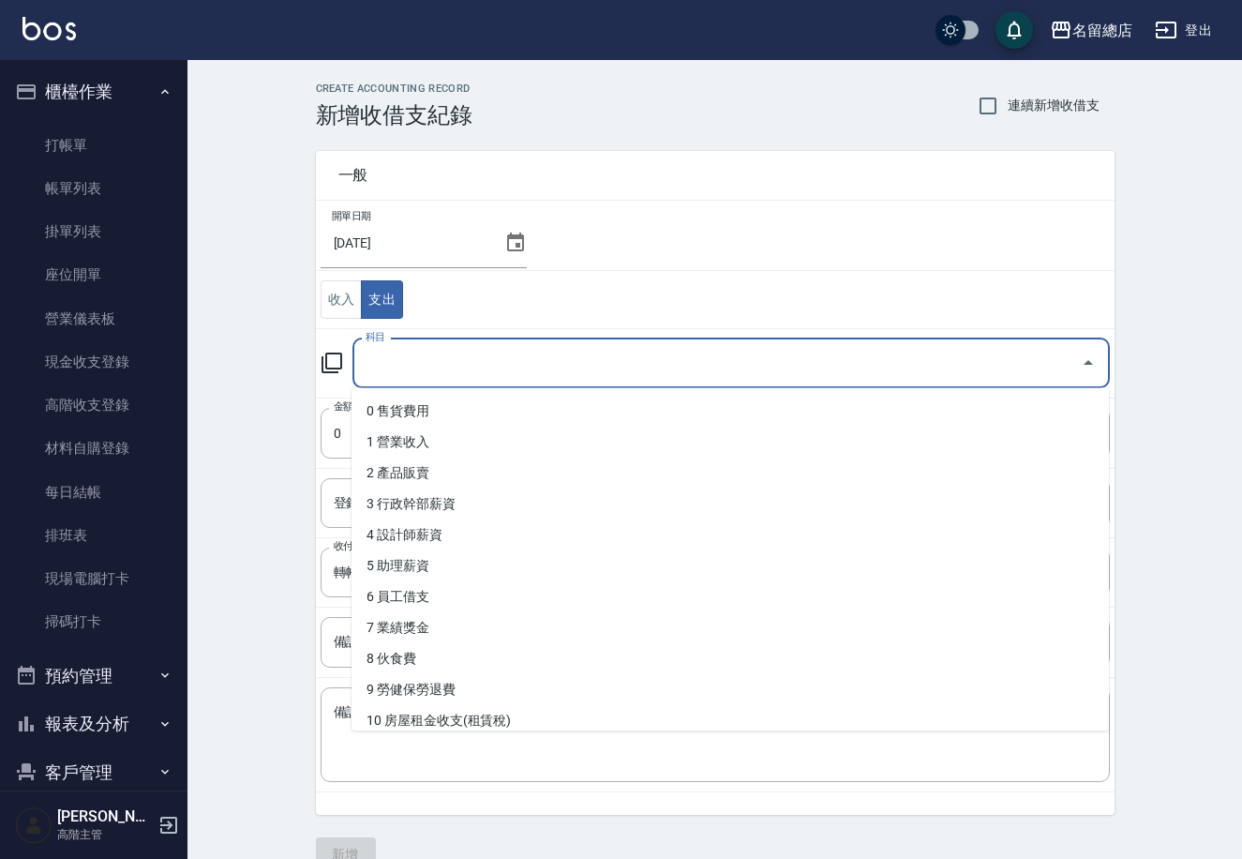
click at [495, 363] on input "科目" at bounding box center [717, 363] width 713 height 33
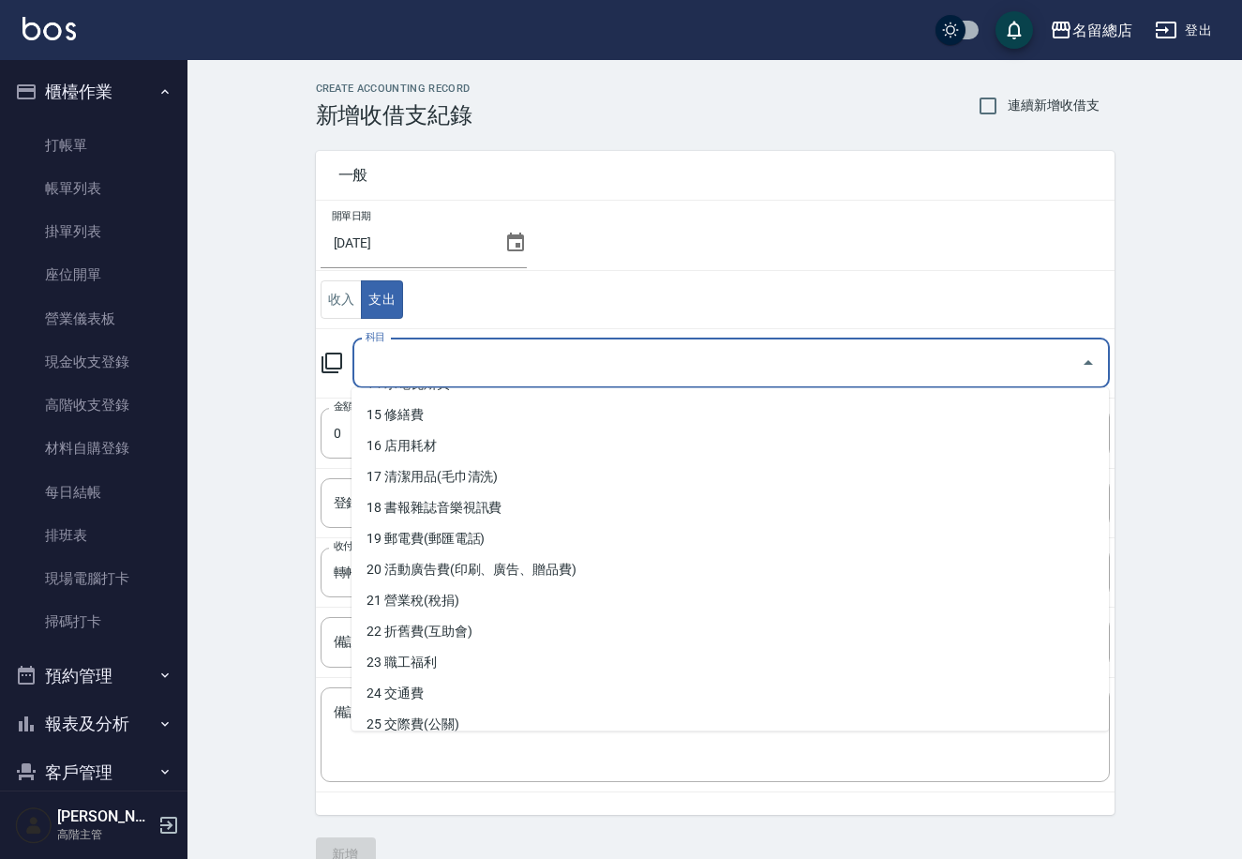
scroll to position [485, 0]
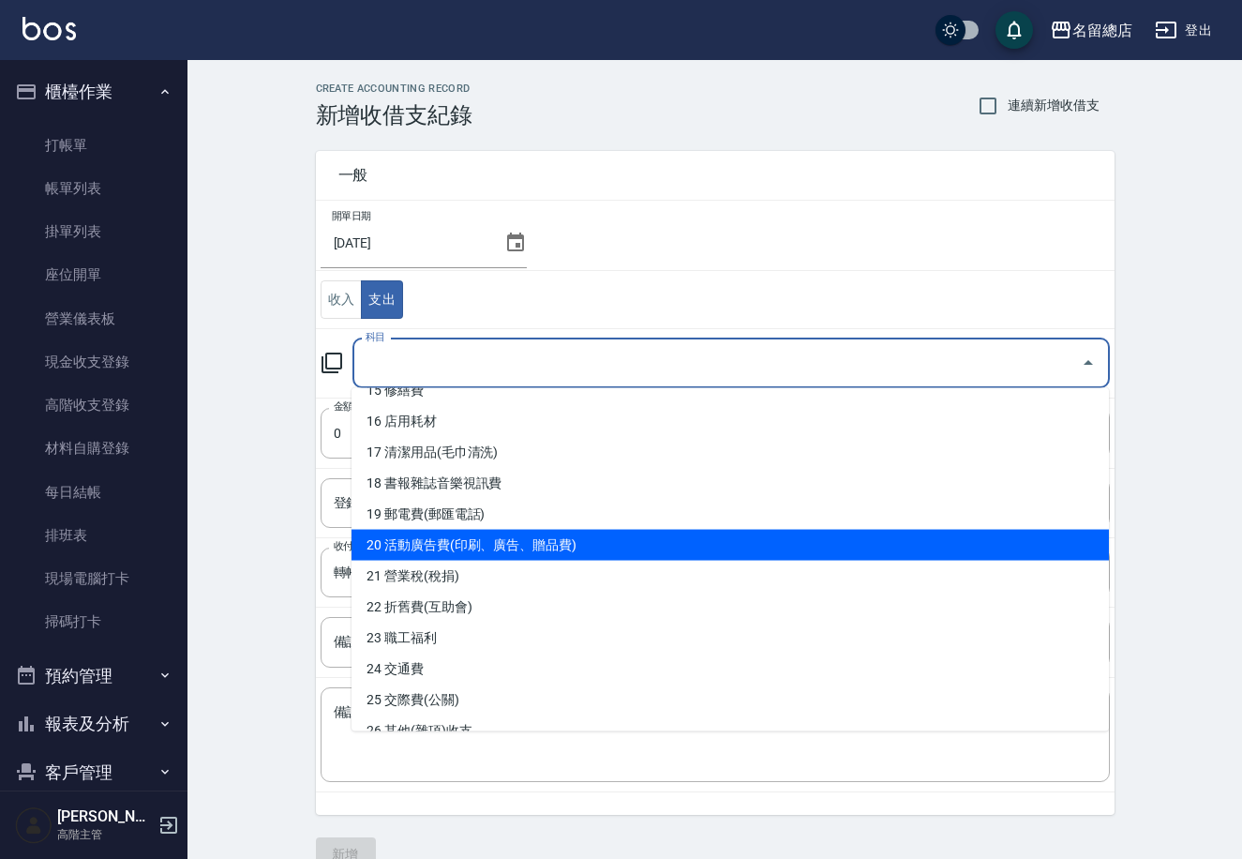
click at [640, 531] on li "20 活動廣告費(印刷、廣告、贈品費)" at bounding box center [731, 545] width 758 height 31
type input "20 活動廣告費(印刷、廣告、贈品費)"
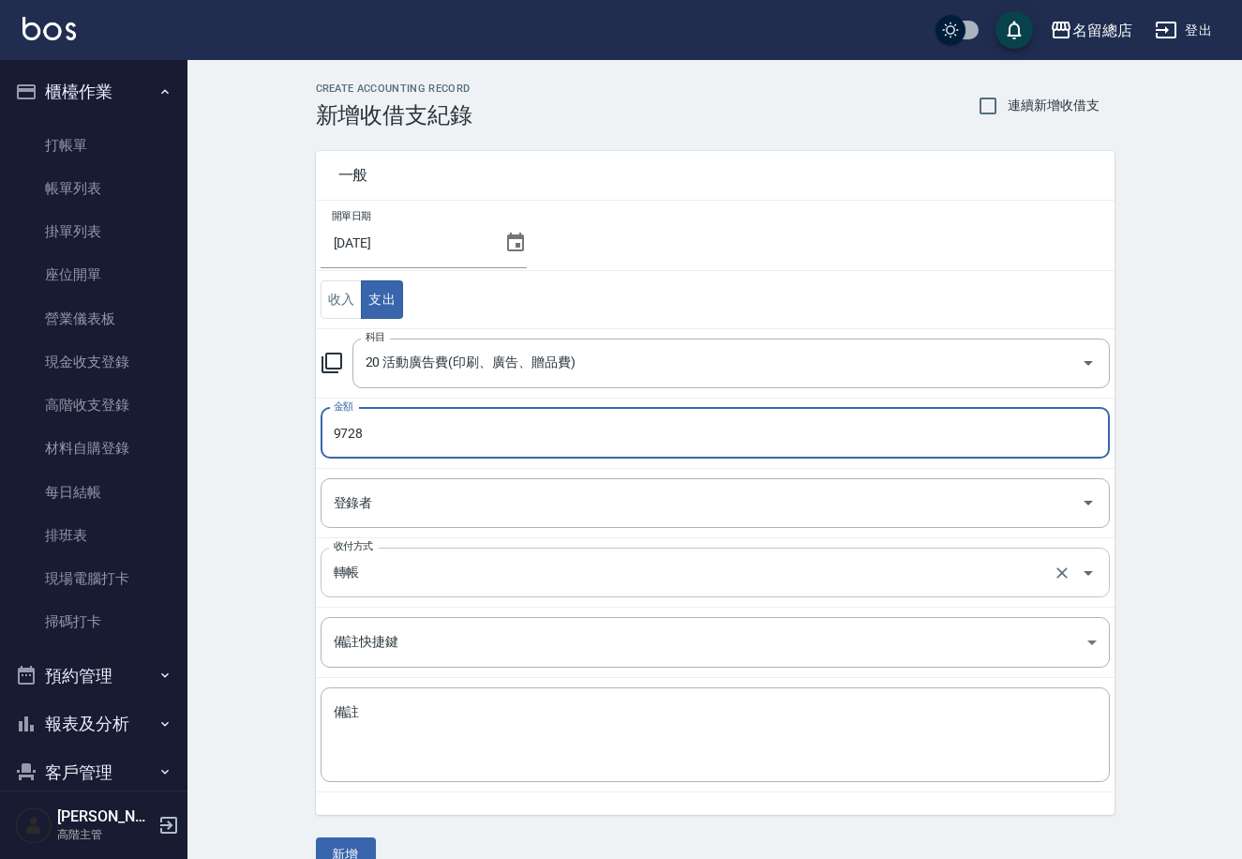
type input "9728"
click at [479, 578] on input "轉帳" at bounding box center [689, 572] width 720 height 33
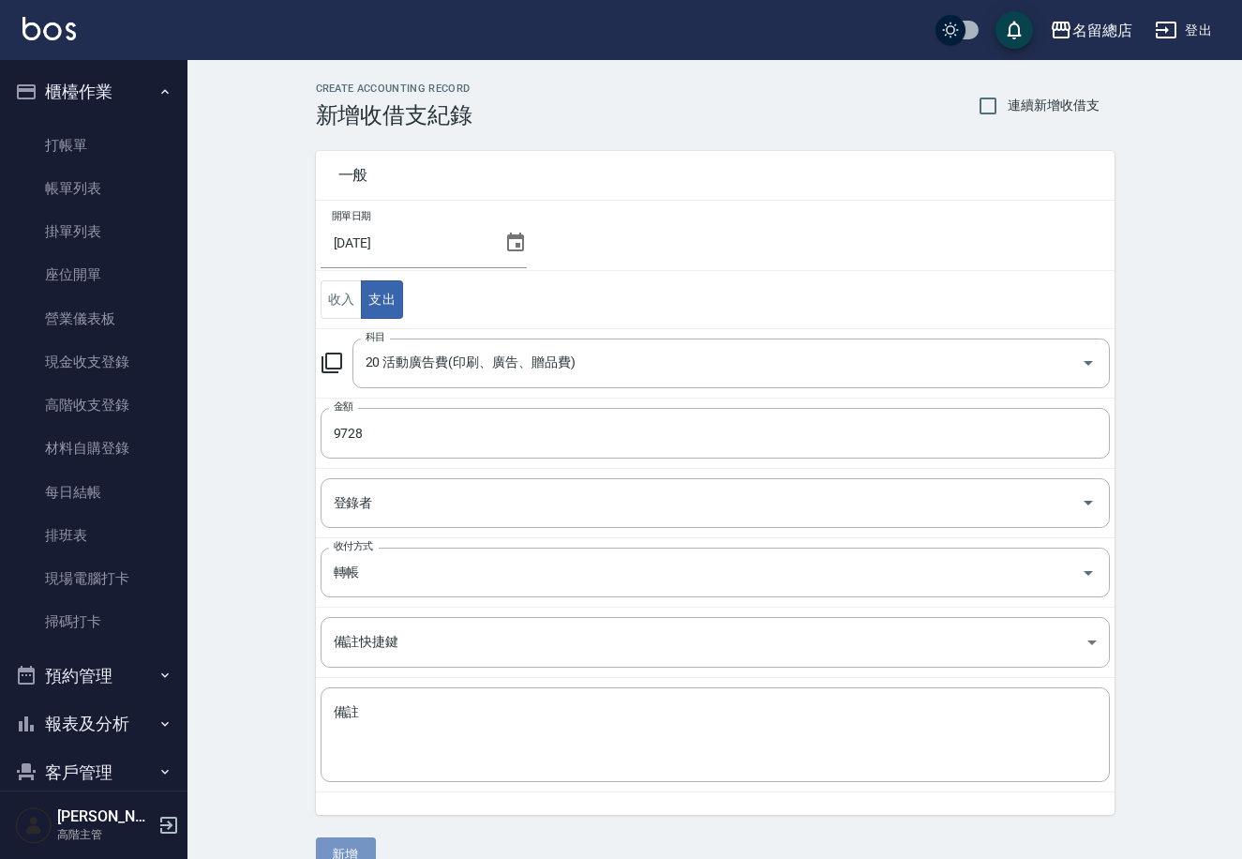
click at [359, 851] on button "新增" at bounding box center [346, 854] width 60 height 35
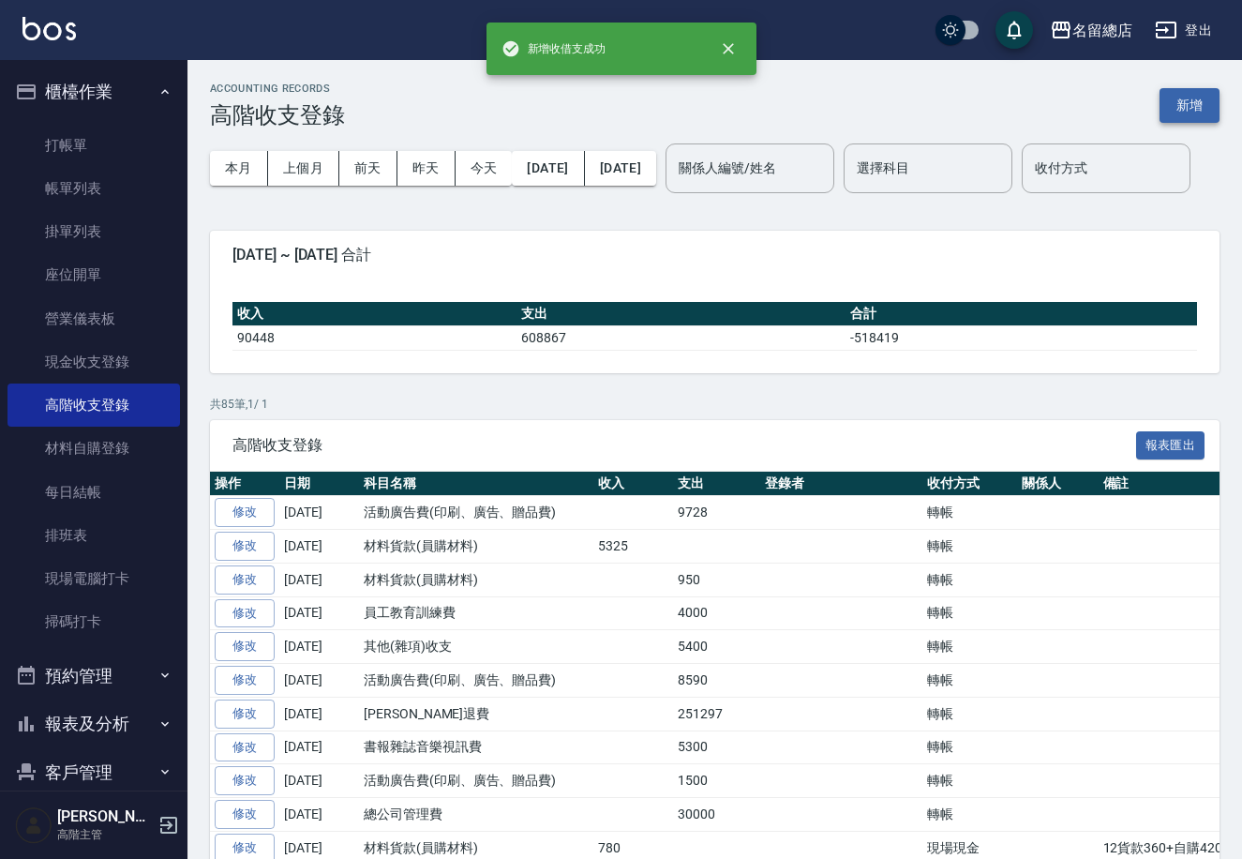
click at [1193, 105] on button "新增" at bounding box center [1190, 105] width 60 height 35
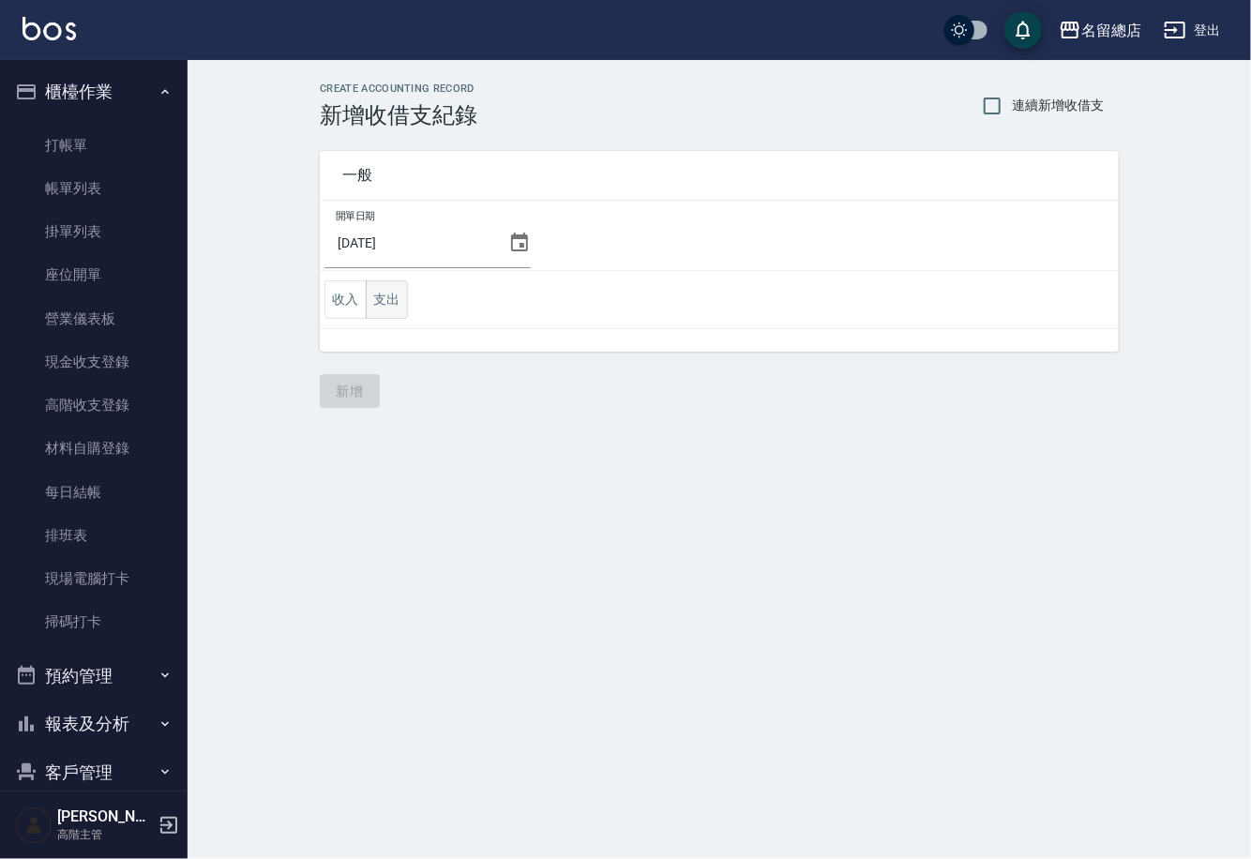
click at [391, 298] on button "支出" at bounding box center [387, 299] width 42 height 38
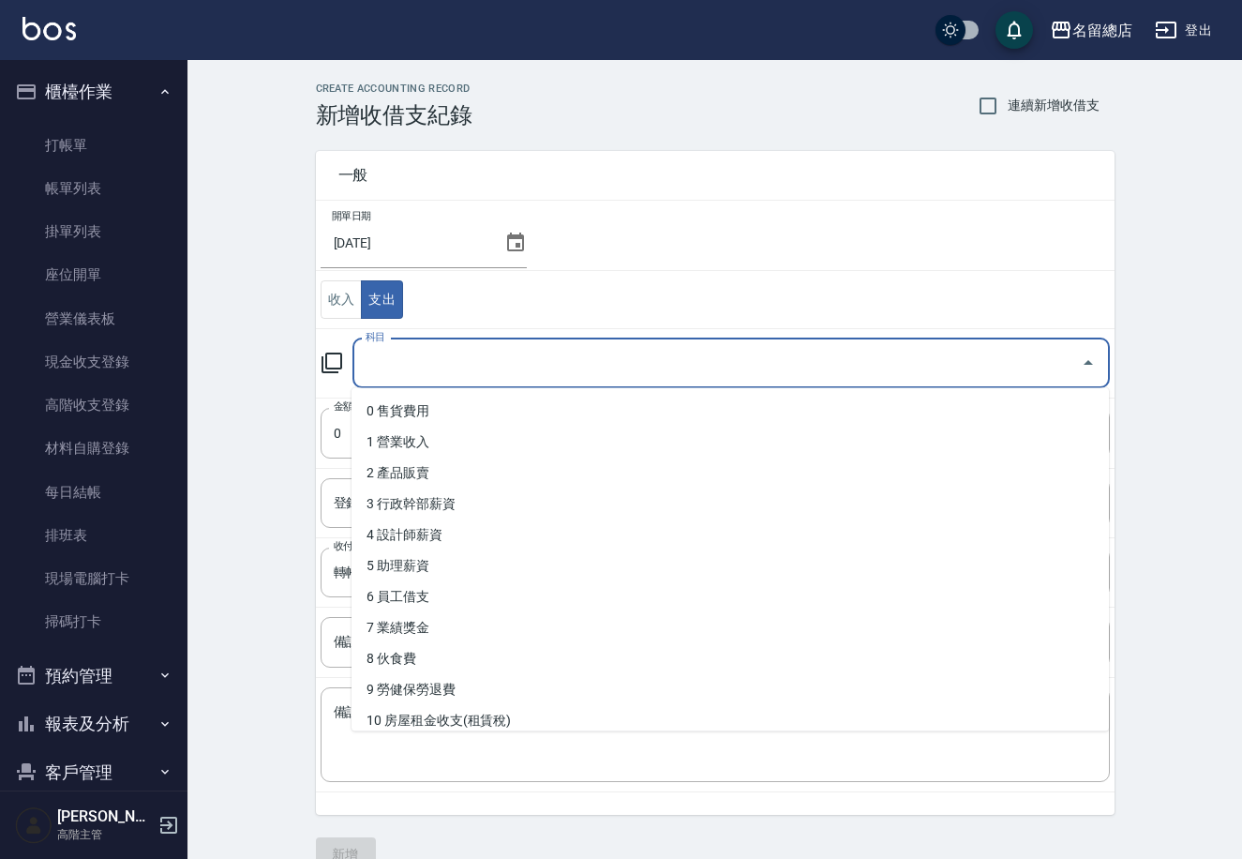
click at [486, 365] on input "科目" at bounding box center [717, 363] width 713 height 33
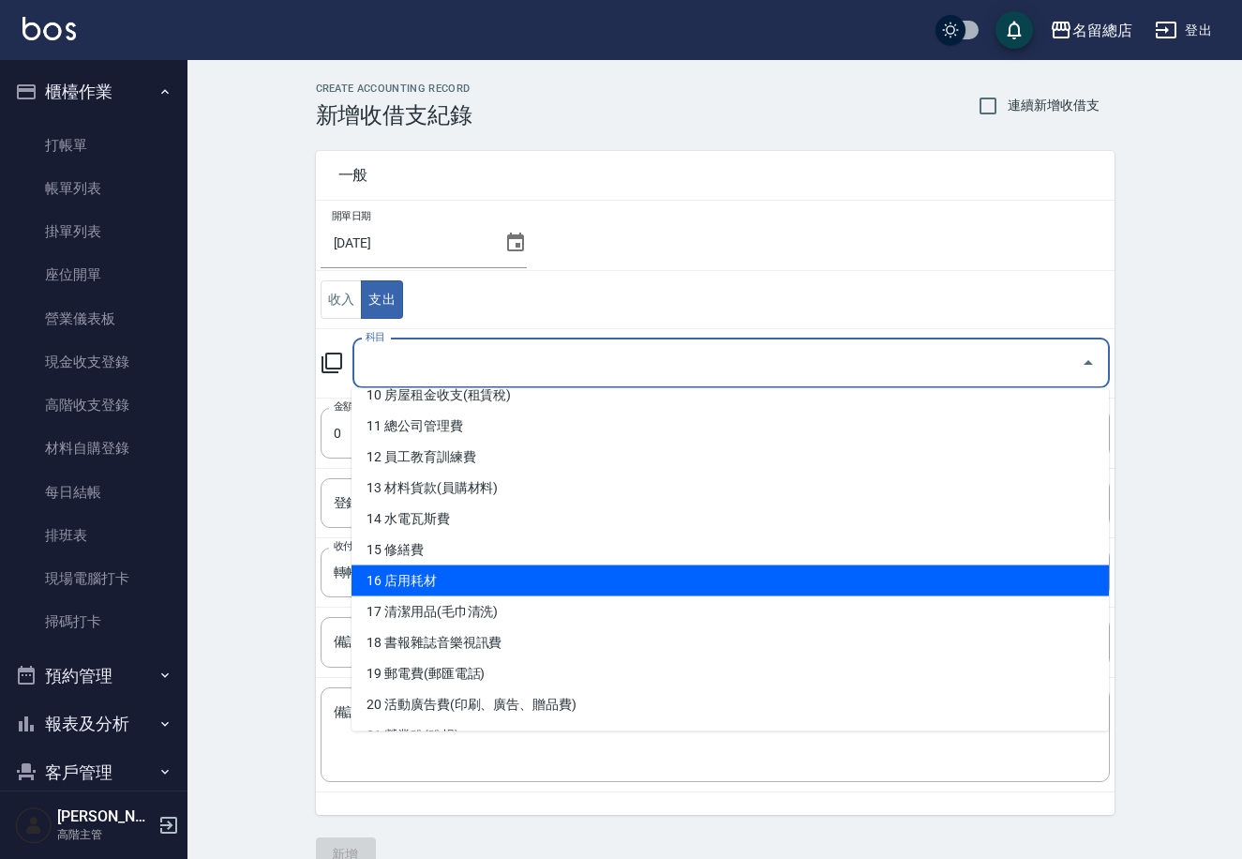
scroll to position [332, 0]
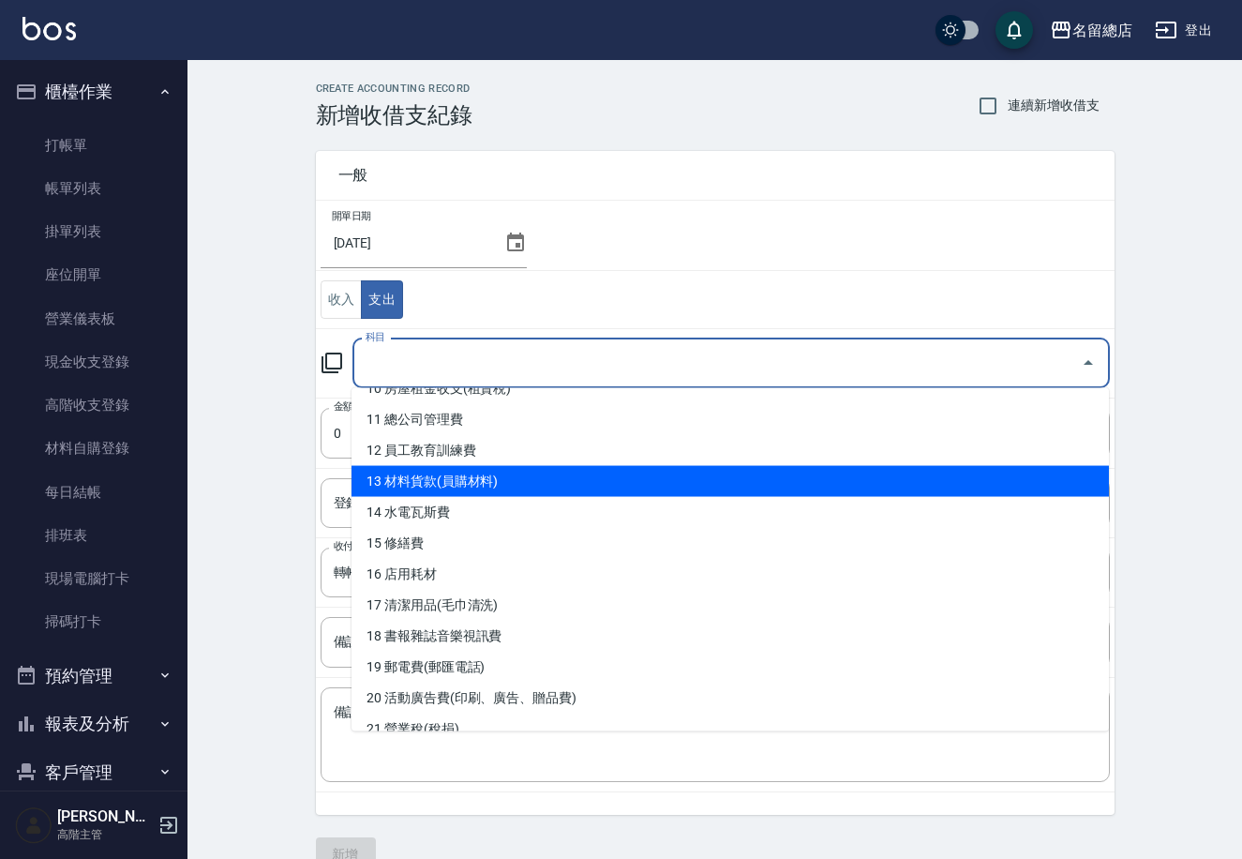
click at [495, 473] on li "13 材料貨款(員購材料)" at bounding box center [731, 481] width 758 height 31
type input "13 材料貨款(員購材料)"
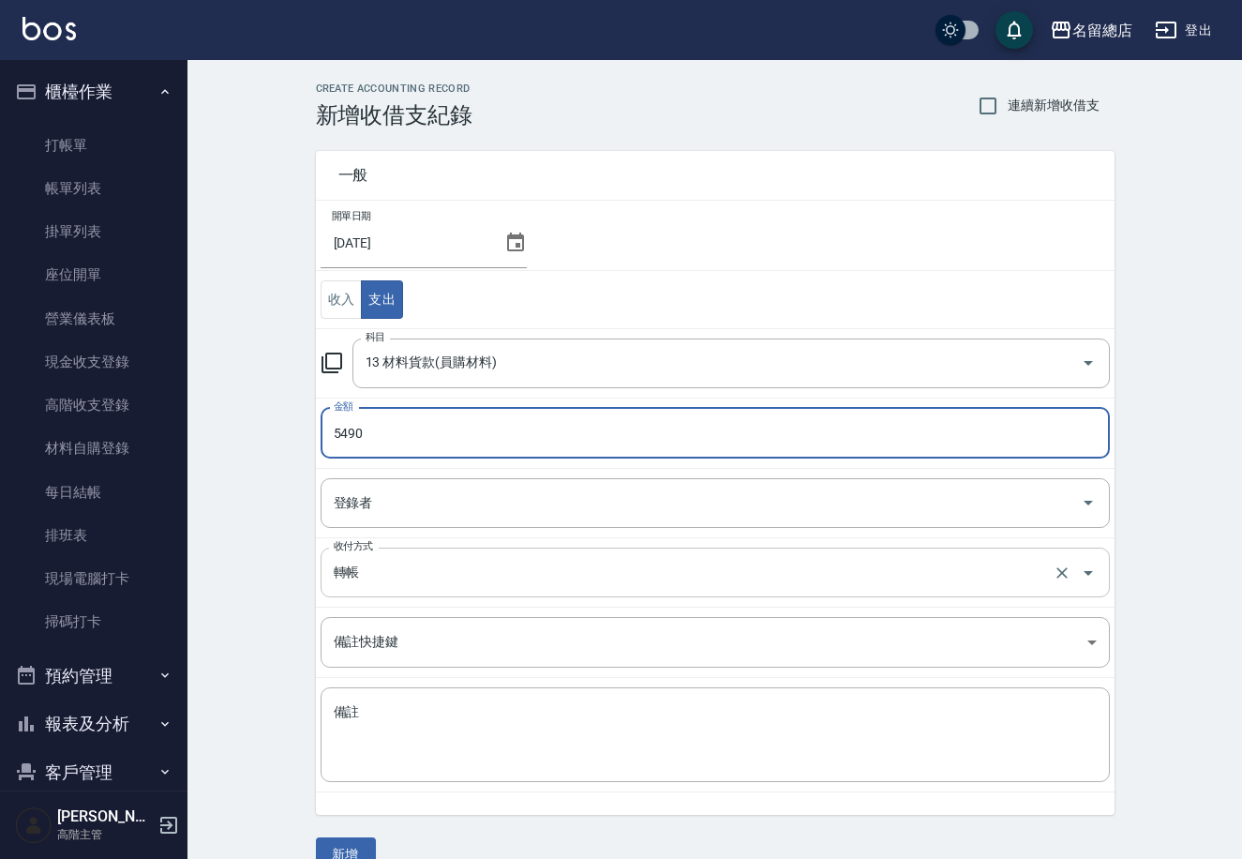
type input "5490"
click at [403, 575] on input "轉帳" at bounding box center [689, 572] width 720 height 33
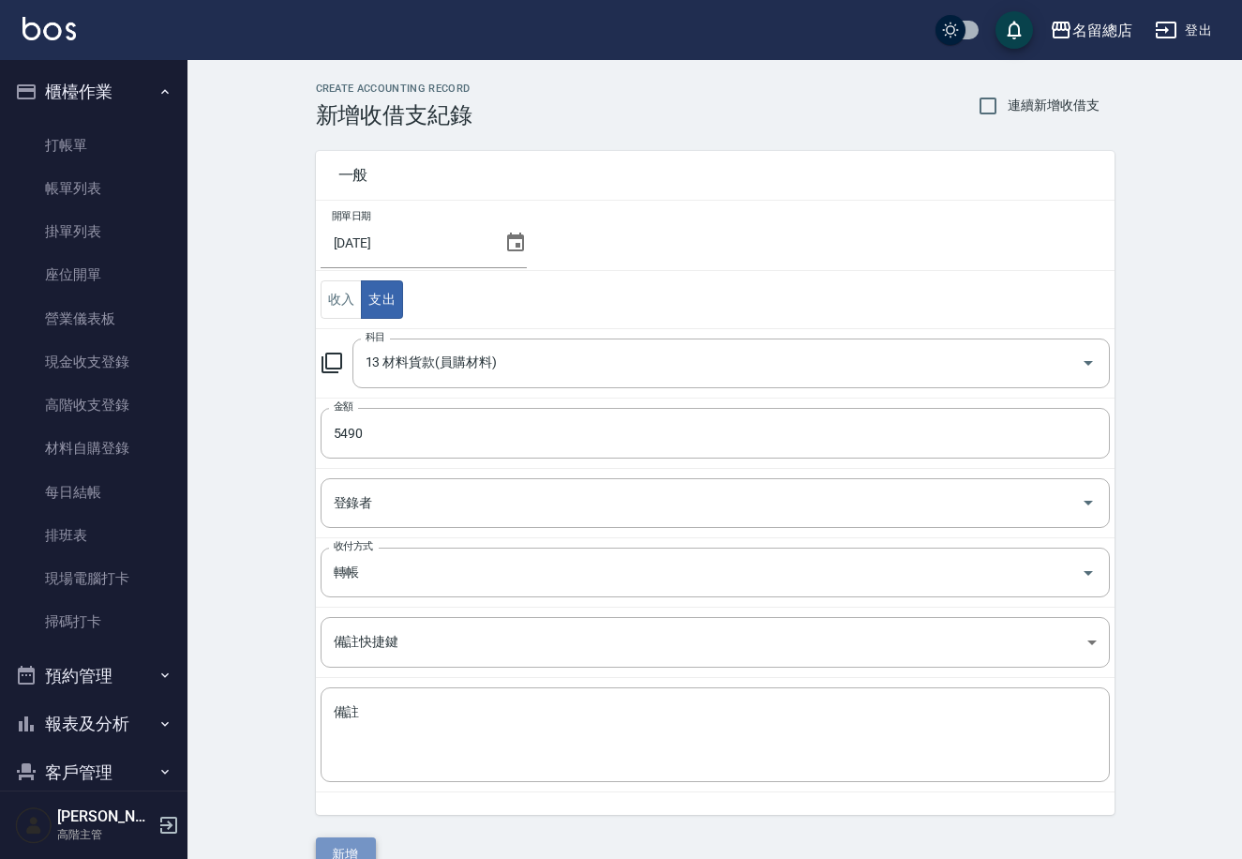
click at [340, 851] on button "新增" at bounding box center [346, 854] width 60 height 35
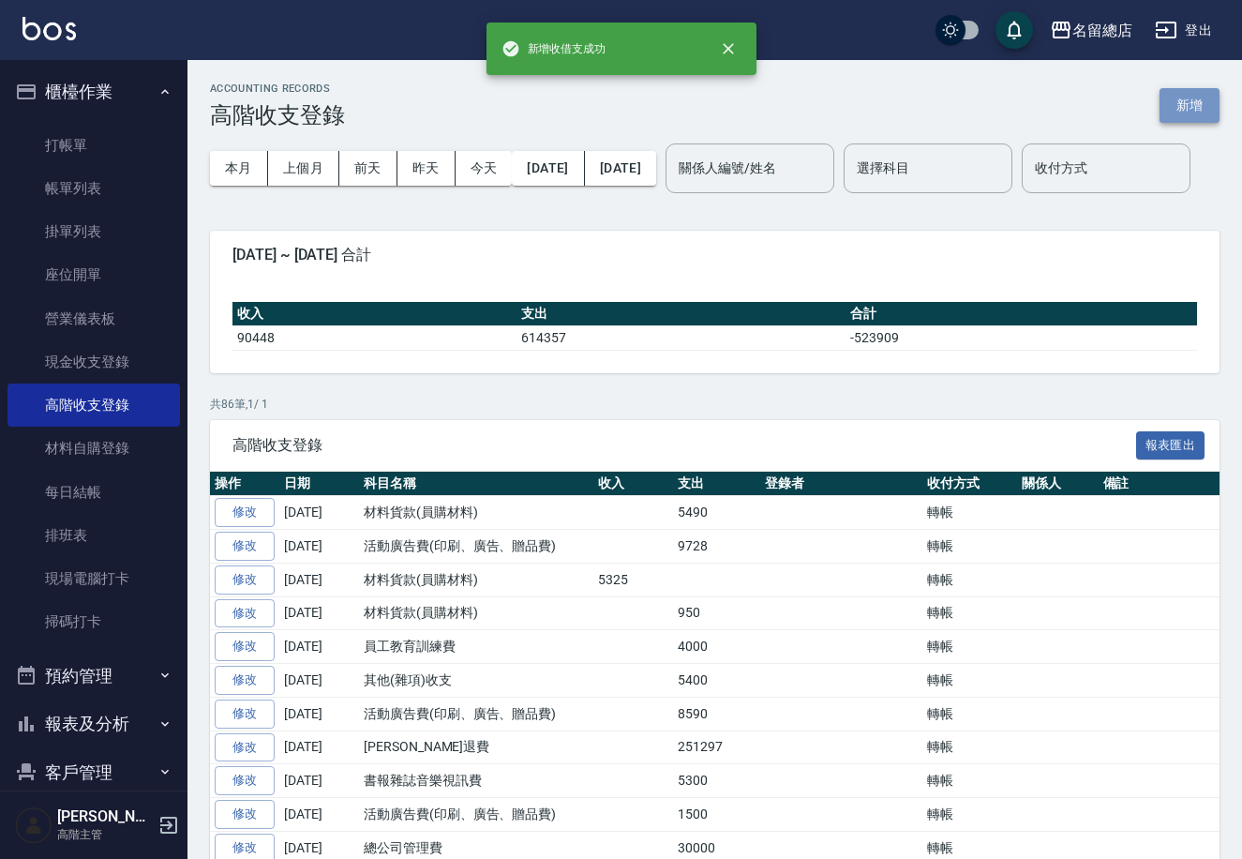
click at [1193, 103] on button "新增" at bounding box center [1190, 105] width 60 height 35
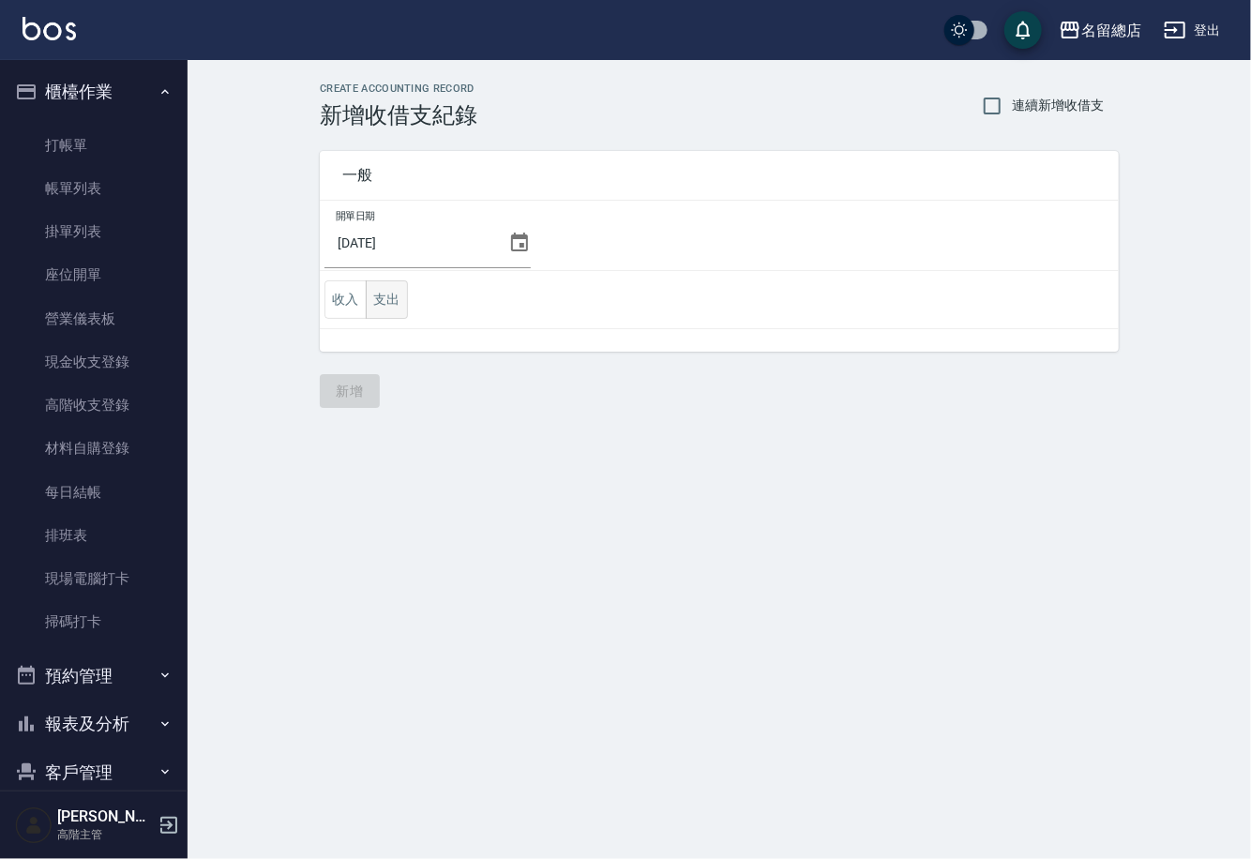
click at [390, 291] on button "支出" at bounding box center [387, 299] width 42 height 38
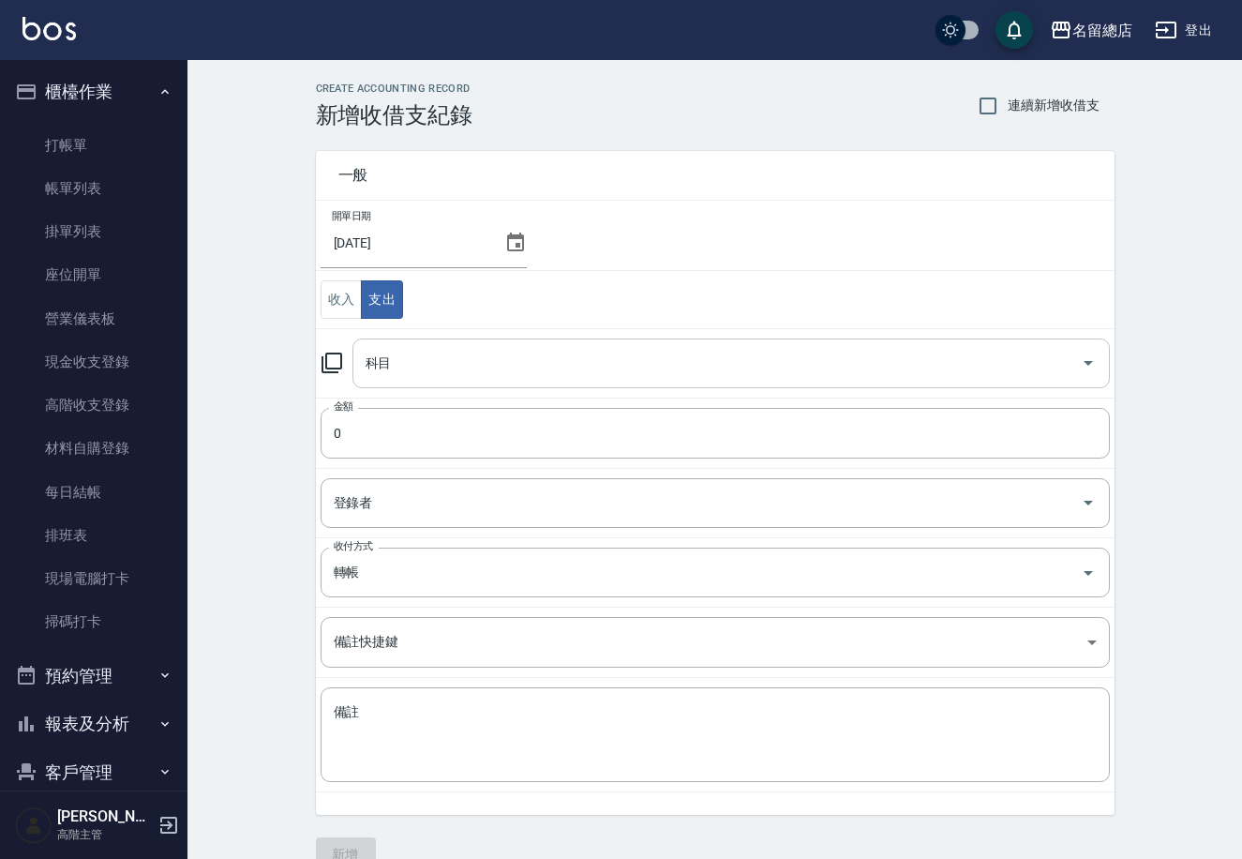
click at [453, 350] on div "科目" at bounding box center [732, 363] width 758 height 50
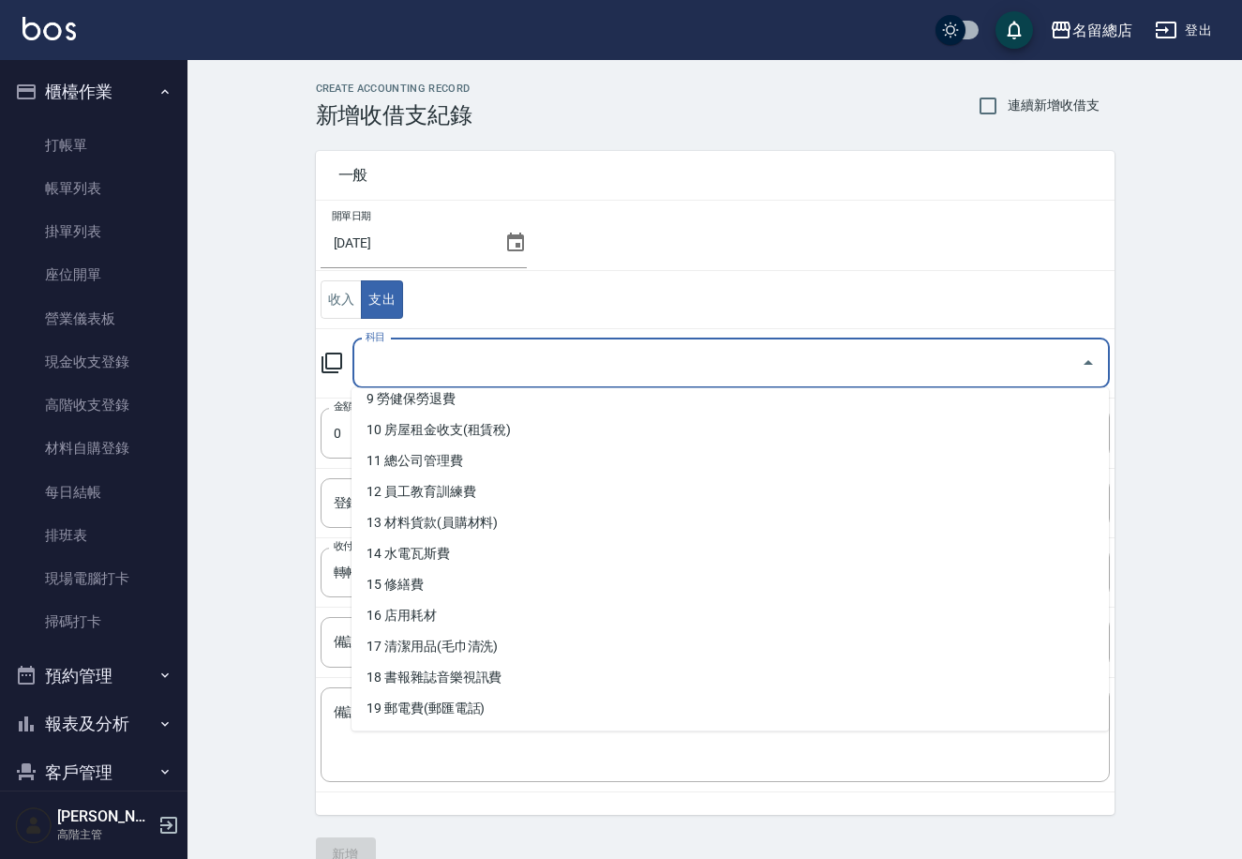
scroll to position [292, 0]
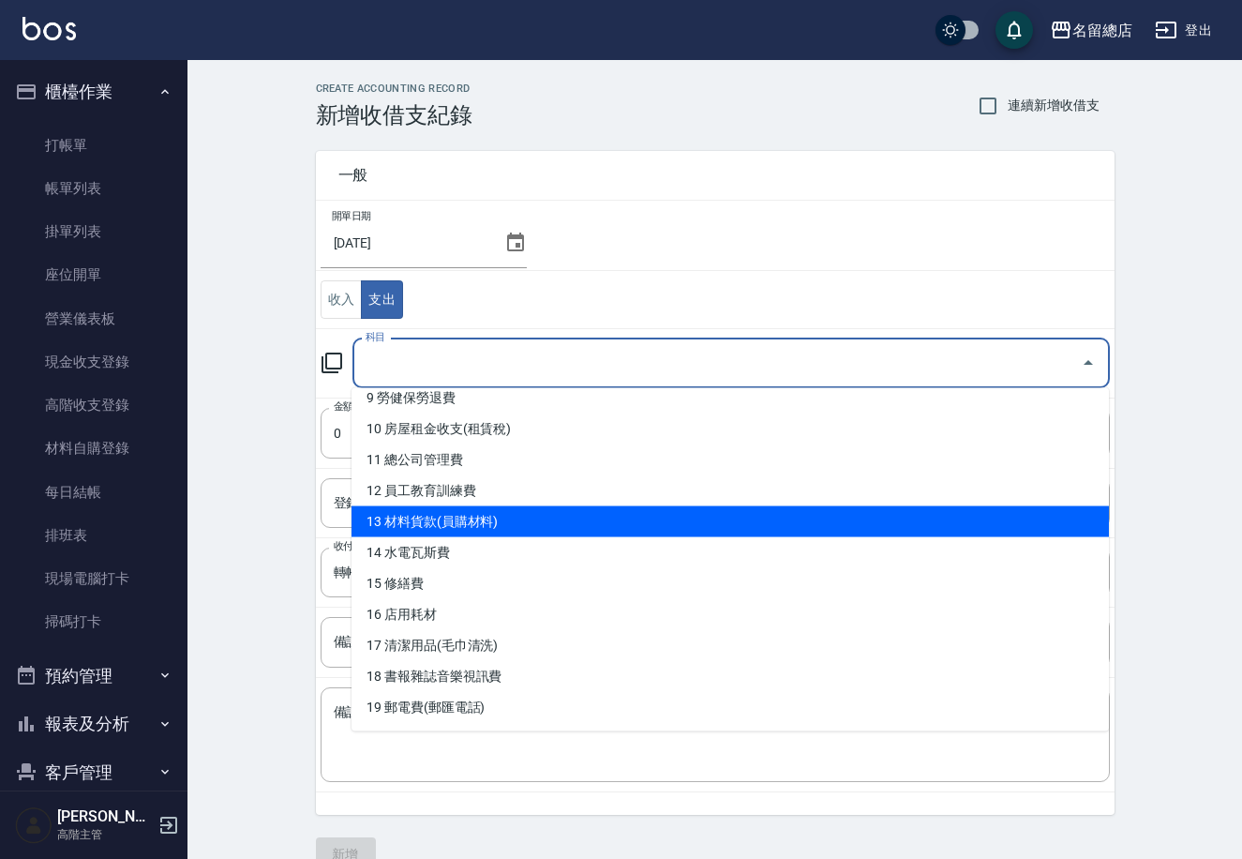
click at [551, 518] on li "13 材料貨款(員購材料)" at bounding box center [731, 521] width 758 height 31
type input "13 材料貨款(員購材料)"
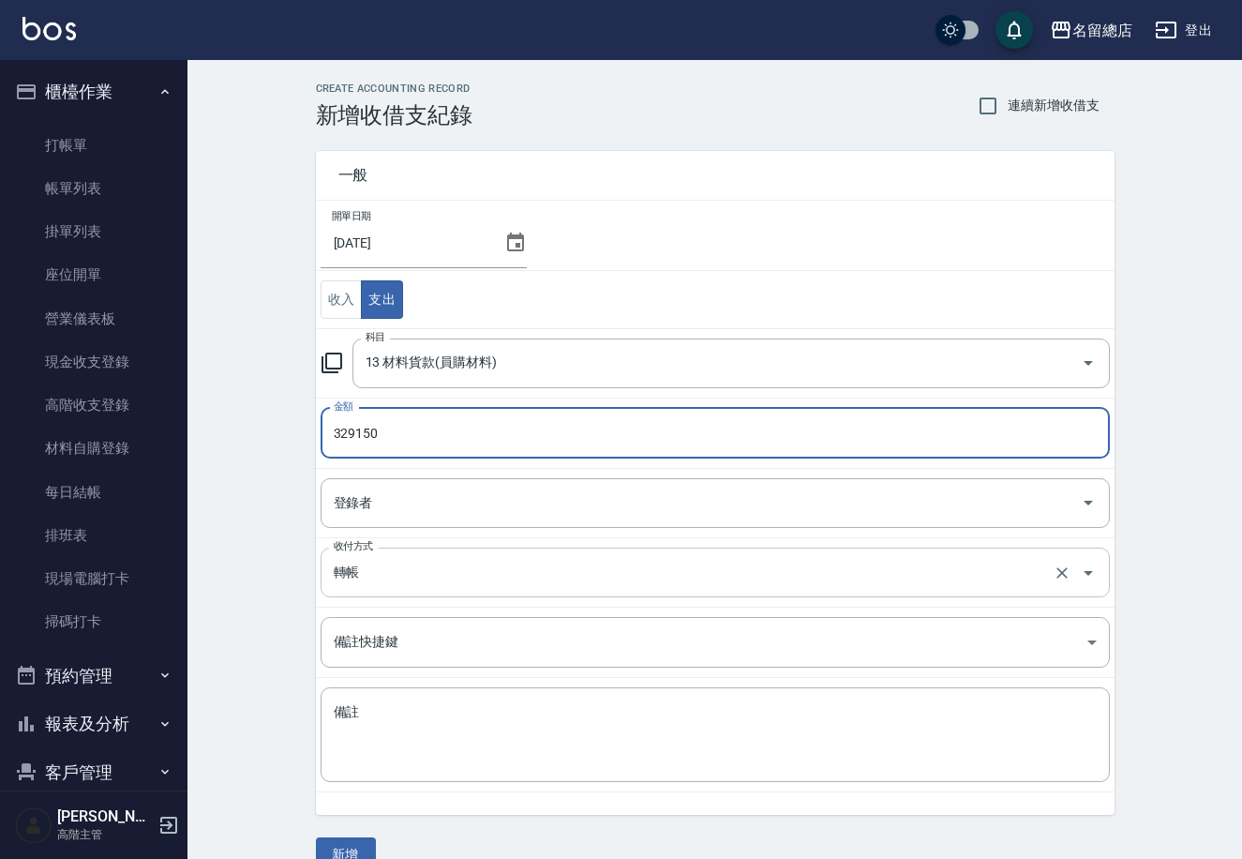
type input "329150"
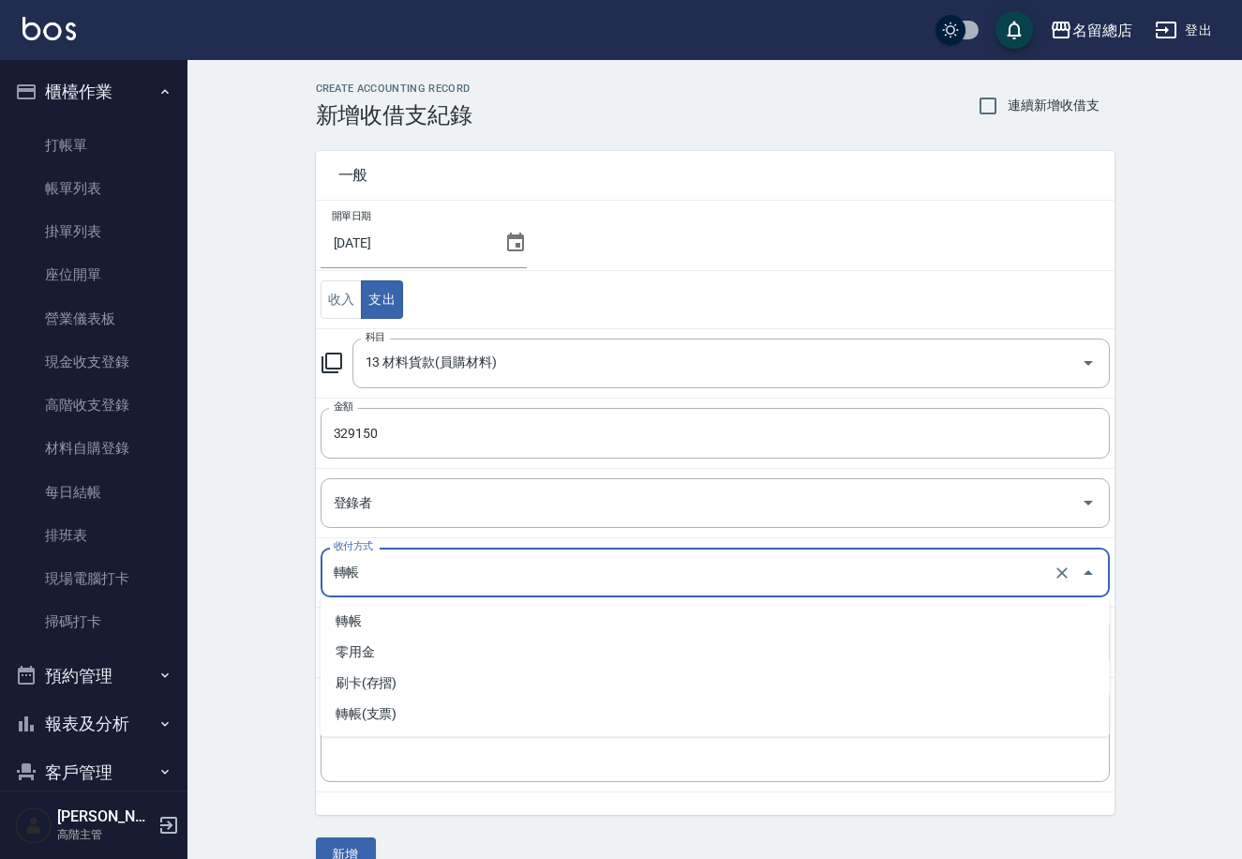
drag, startPoint x: 408, startPoint y: 568, endPoint x: 409, endPoint y: 578, distance: 10.4
click at [408, 570] on input "轉帳" at bounding box center [689, 572] width 720 height 33
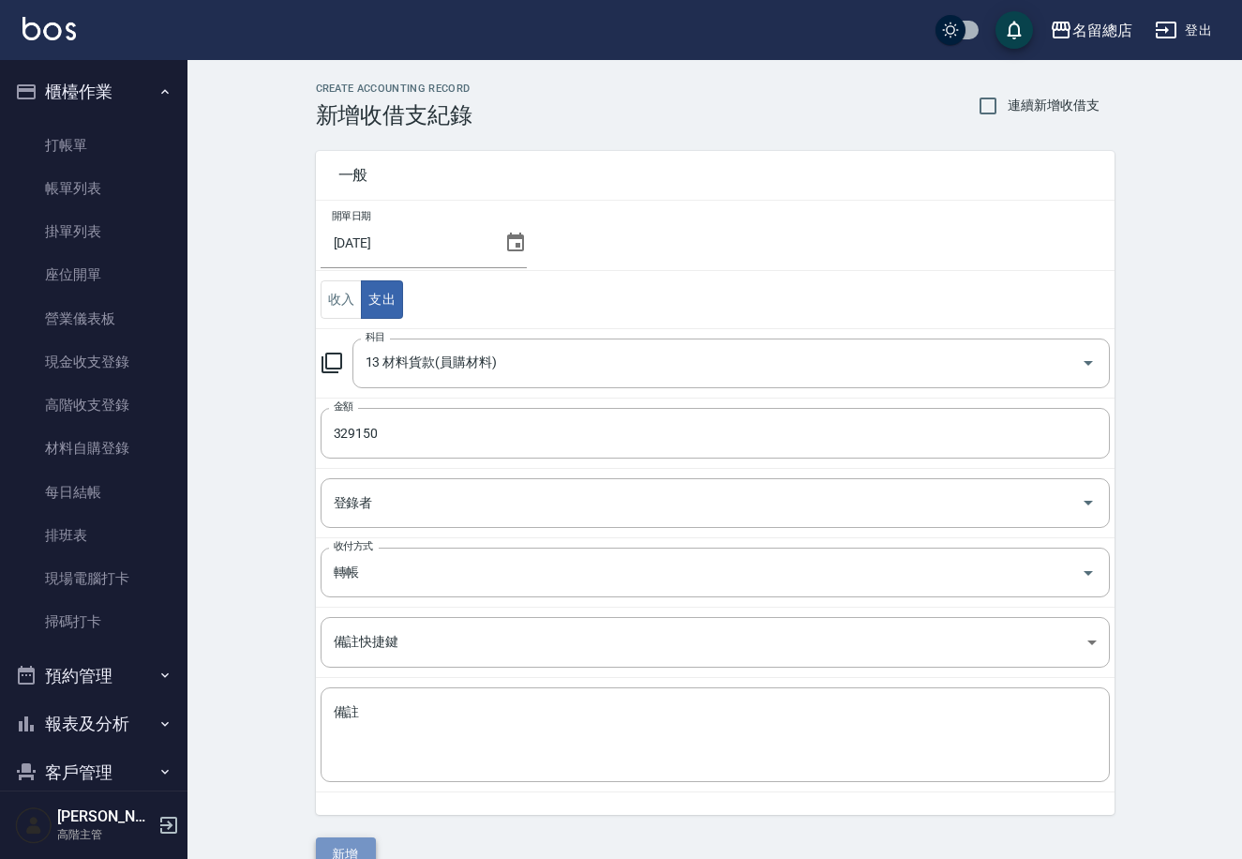
click at [350, 851] on button "新增" at bounding box center [346, 854] width 60 height 35
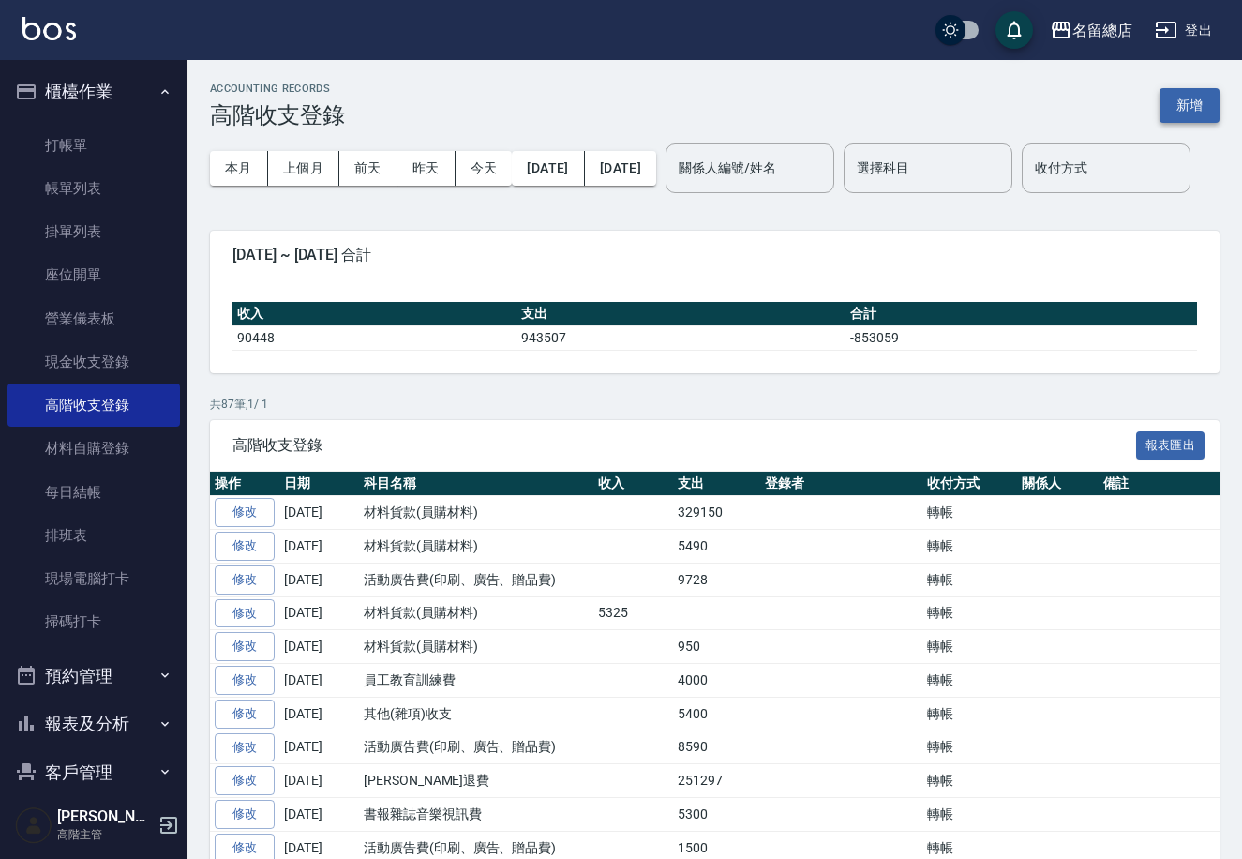
click at [1188, 94] on button "新增" at bounding box center [1190, 105] width 60 height 35
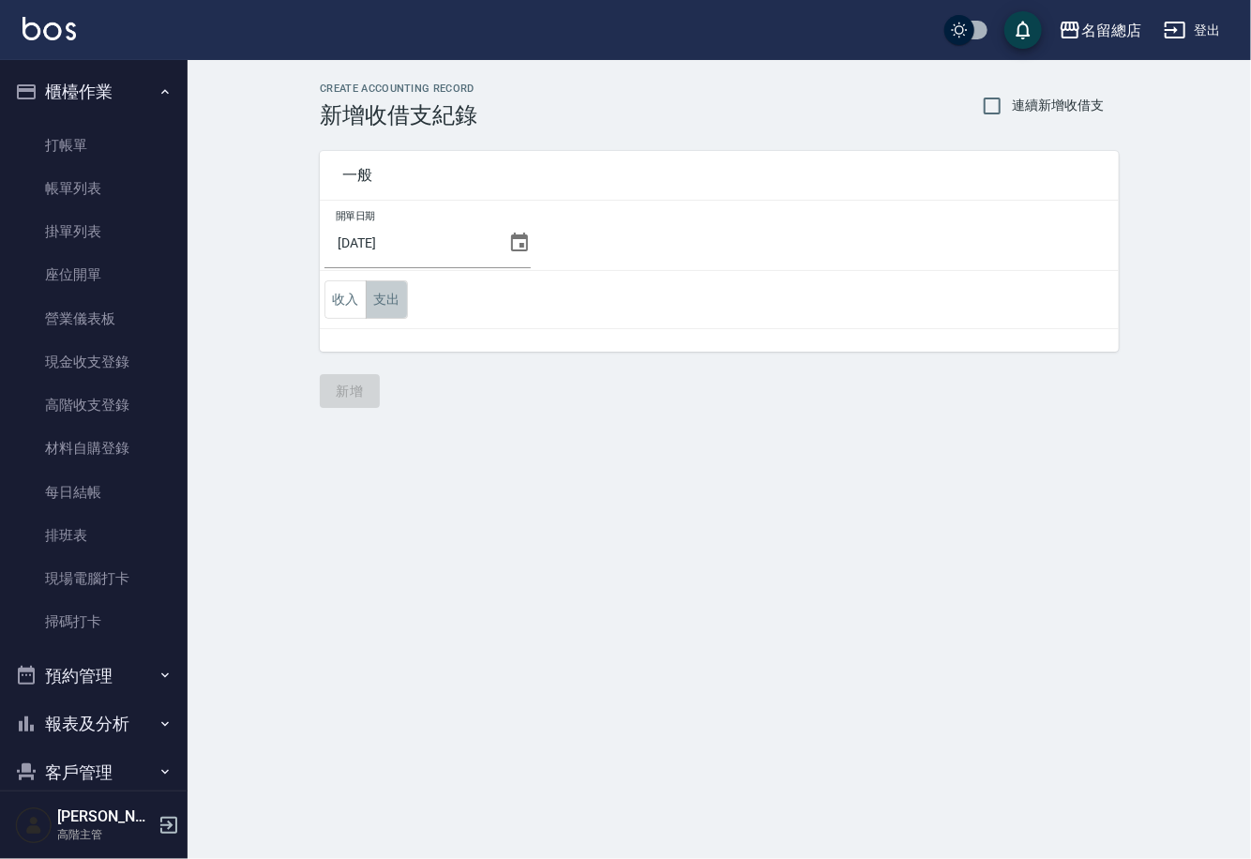
click at [397, 301] on button "支出" at bounding box center [387, 299] width 42 height 38
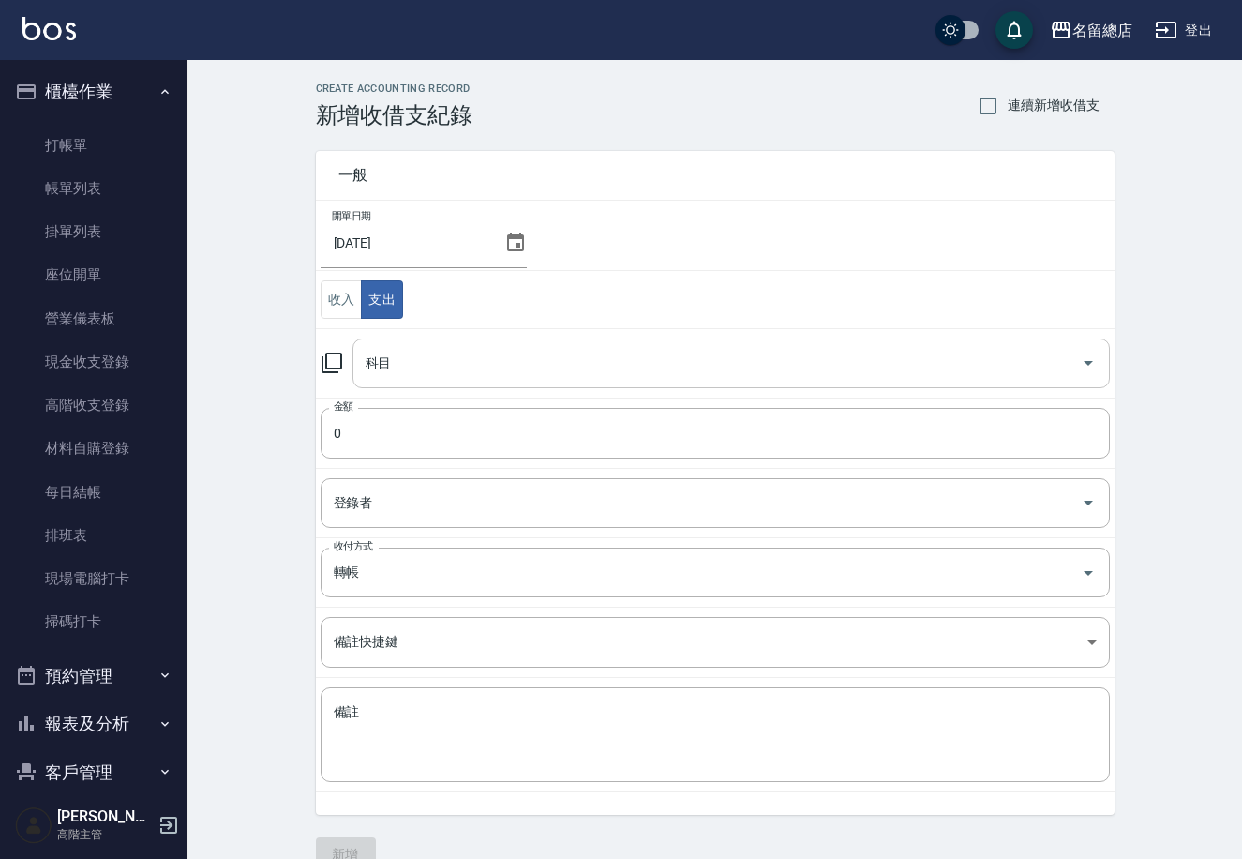
click at [458, 361] on input "科目" at bounding box center [717, 363] width 713 height 33
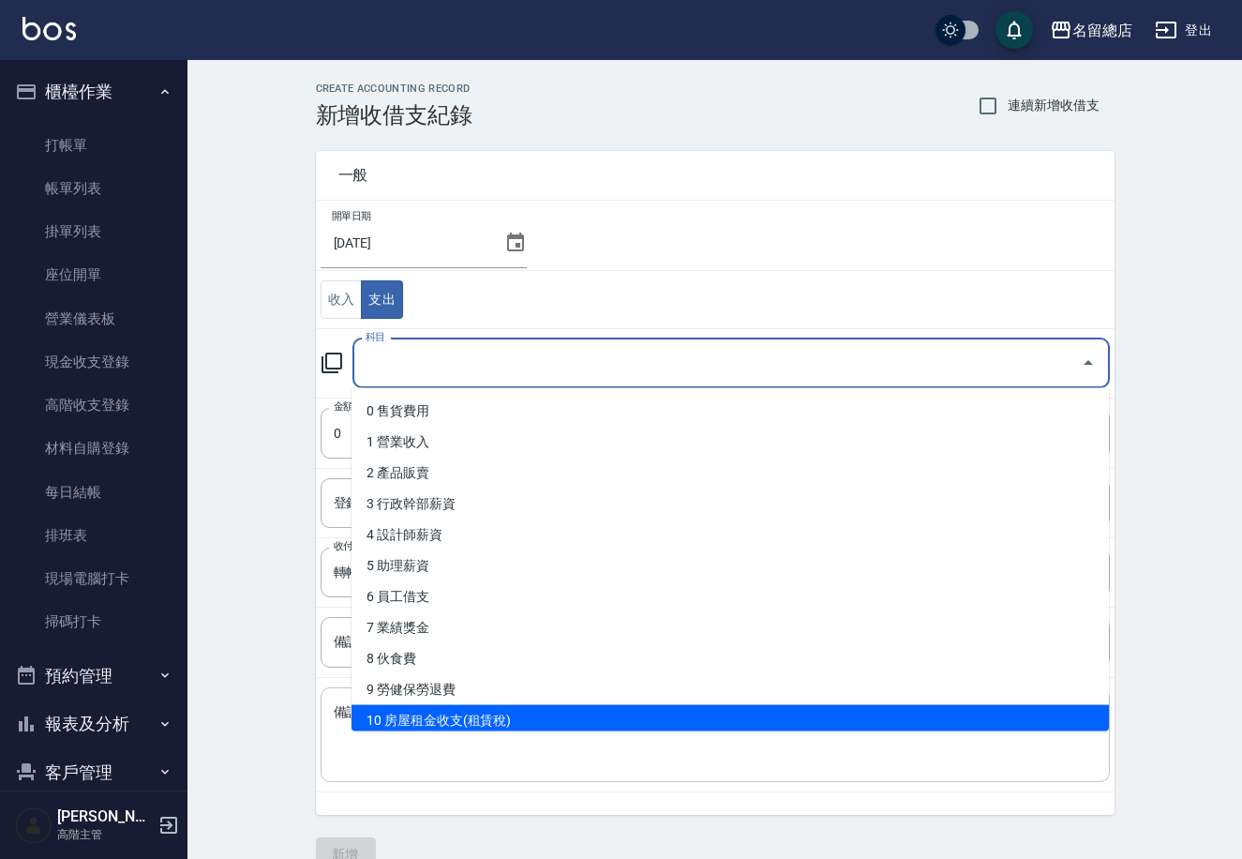
click at [476, 721] on li "10 房屋租金收支(租賃稅)" at bounding box center [731, 720] width 758 height 31
type input "10 房屋租金收支(租賃稅)"
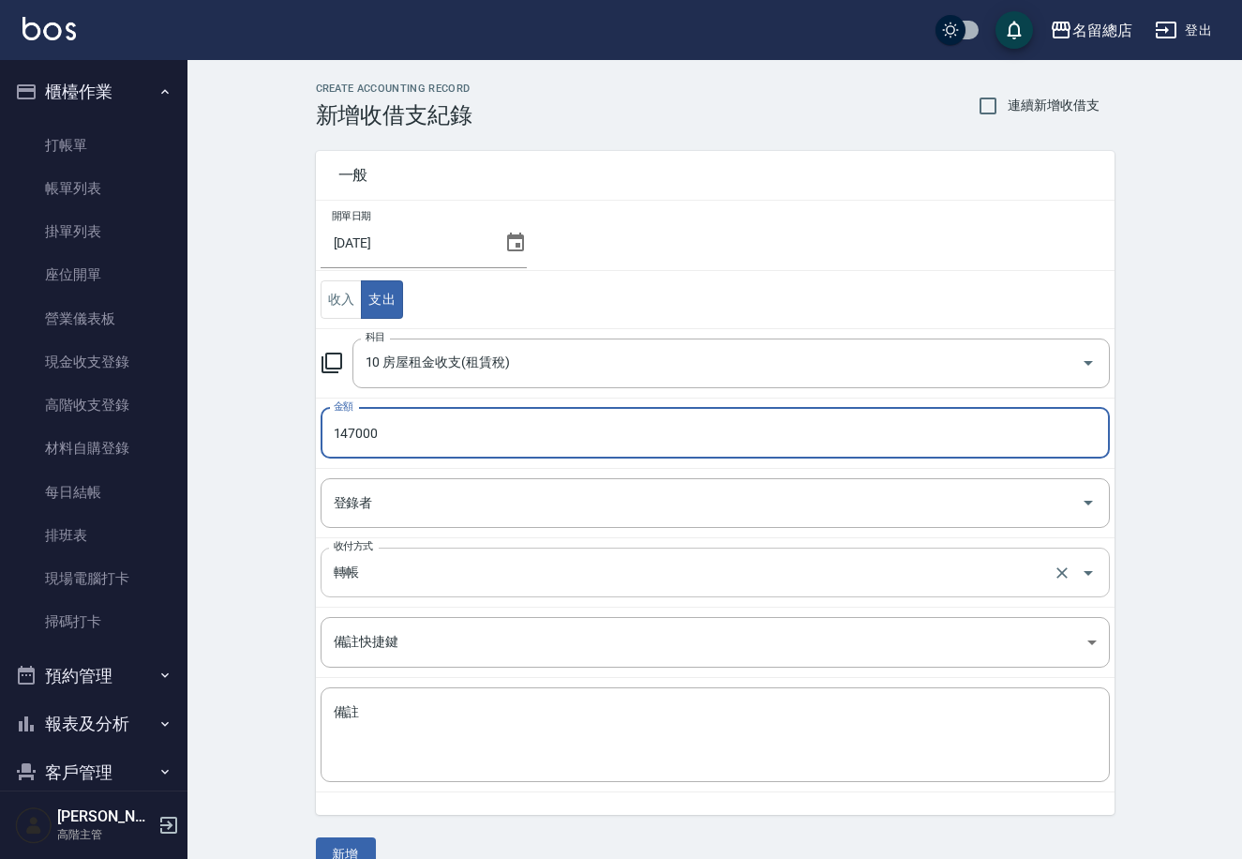
type input "147000"
click at [346, 570] on input "轉帳" at bounding box center [689, 572] width 720 height 33
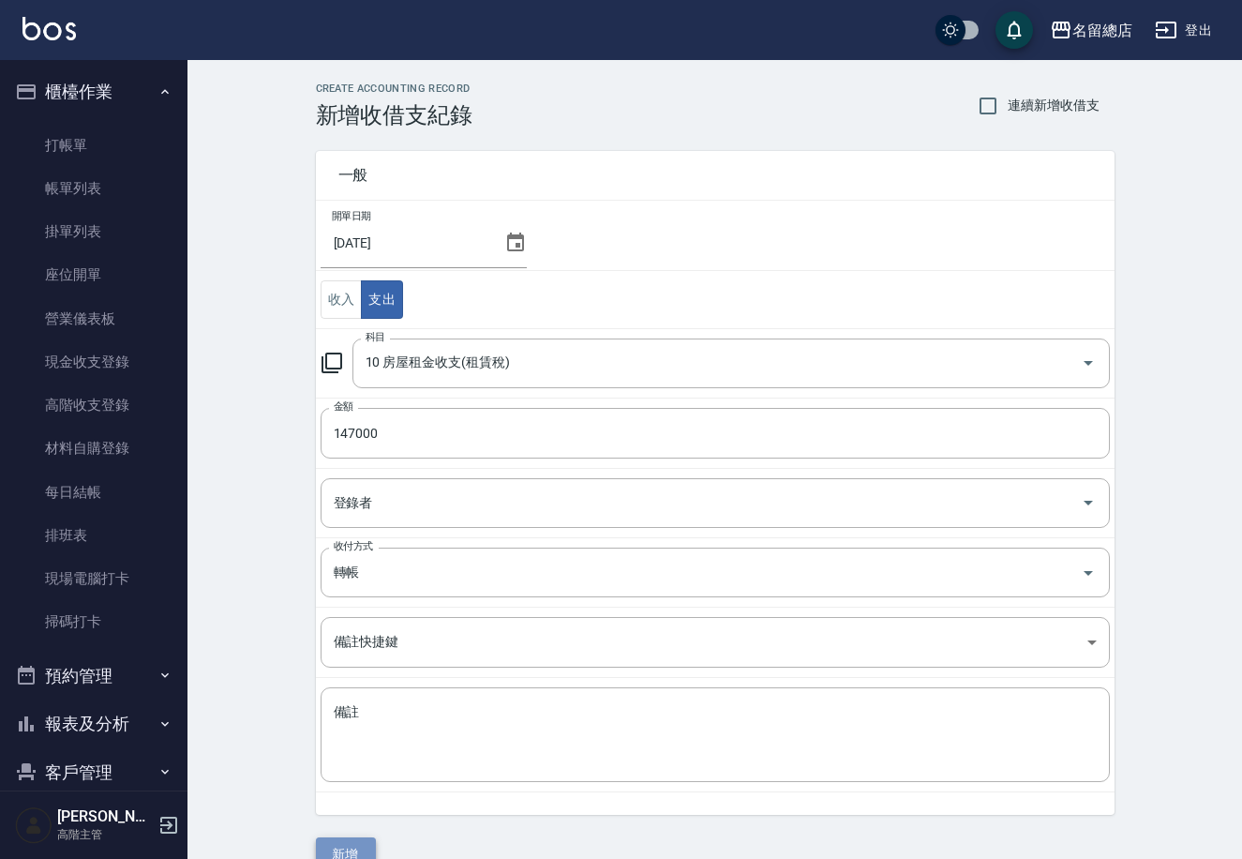
click at [336, 857] on button "新增" at bounding box center [346, 854] width 60 height 35
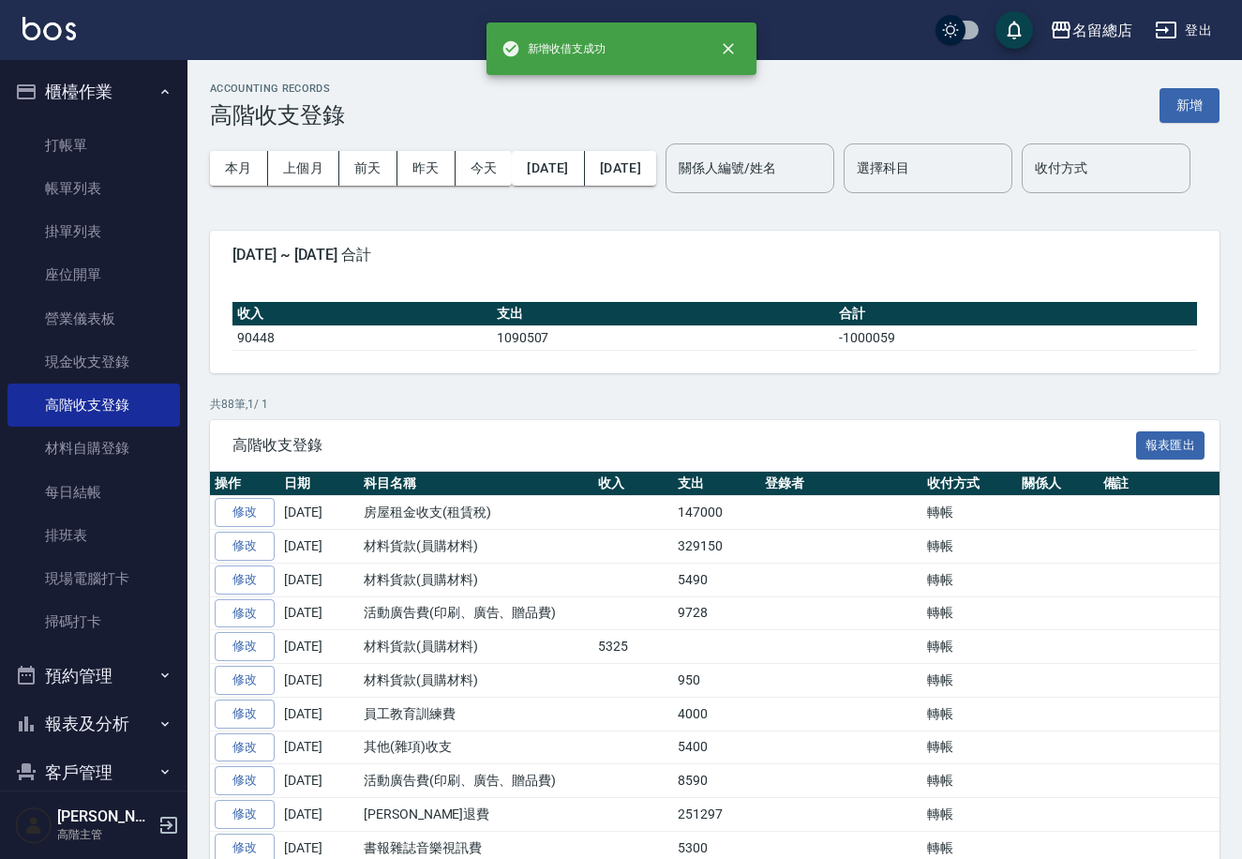
click at [165, 823] on icon "button" at bounding box center [169, 825] width 23 height 23
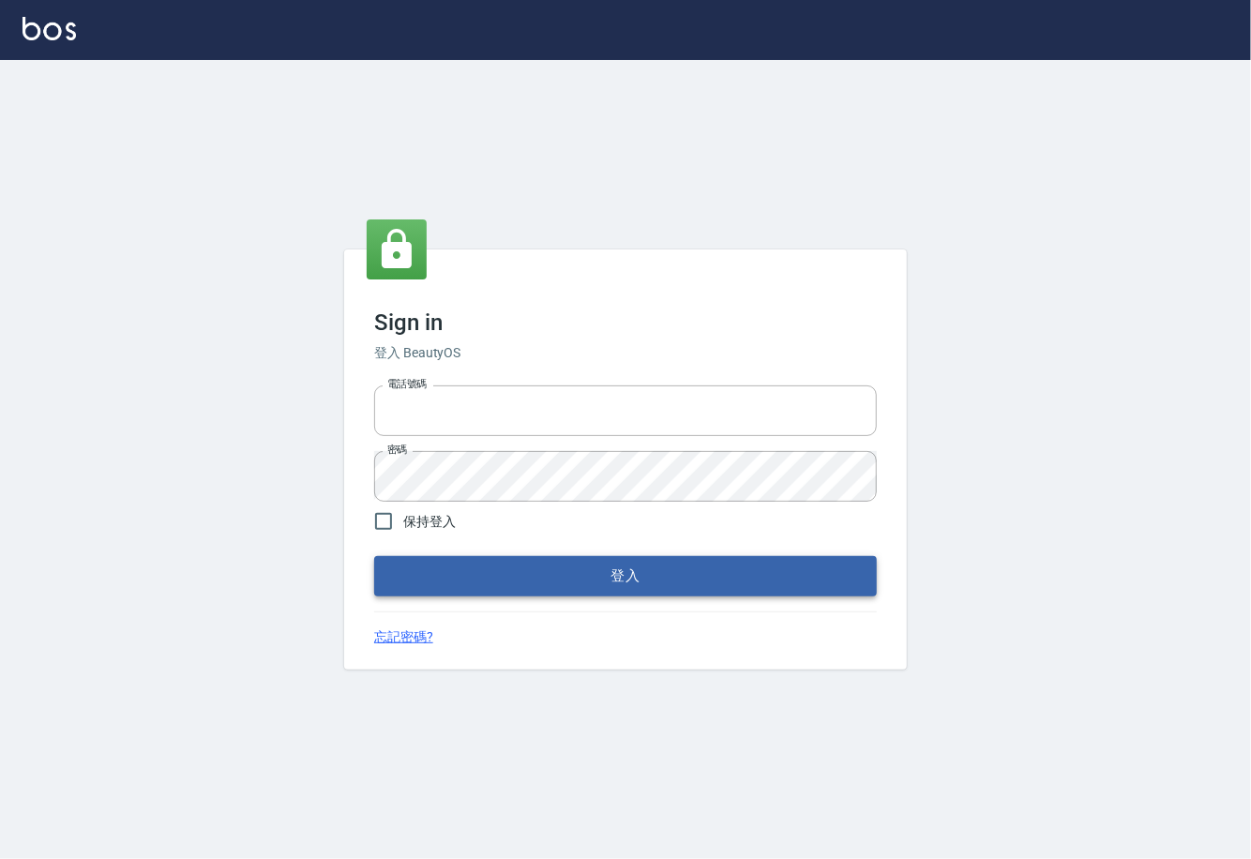
type input "0225929166"
click at [603, 560] on button "登入" at bounding box center [625, 575] width 503 height 39
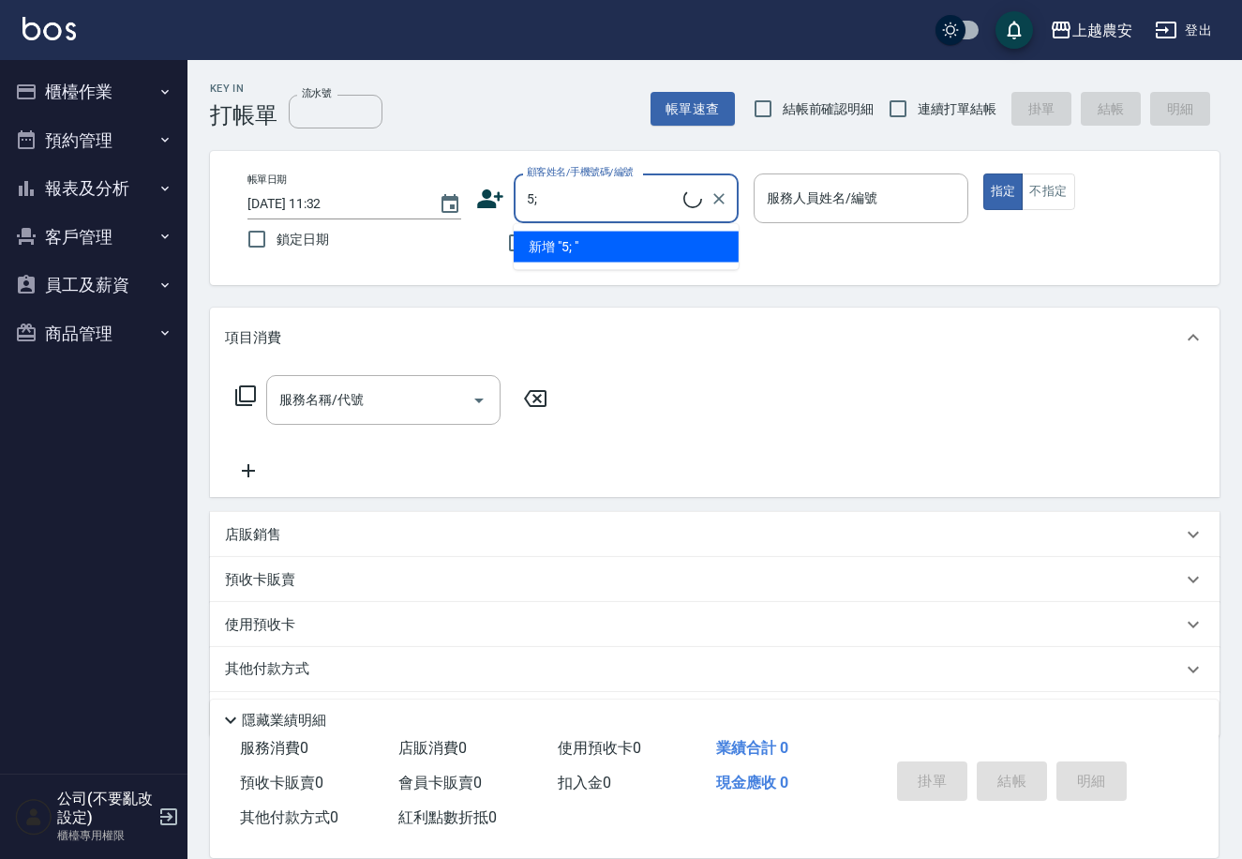
type input "5"
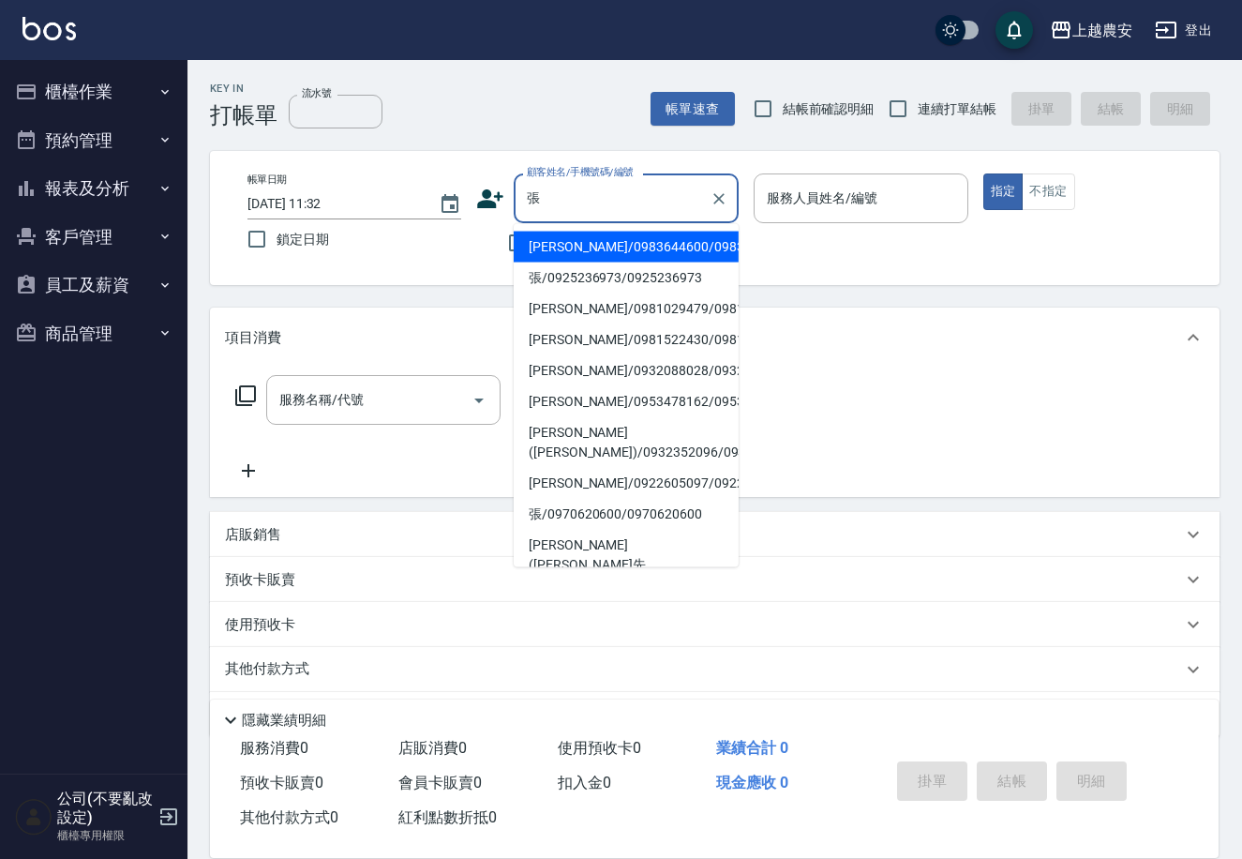
click at [587, 199] on input "張" at bounding box center [612, 198] width 180 height 33
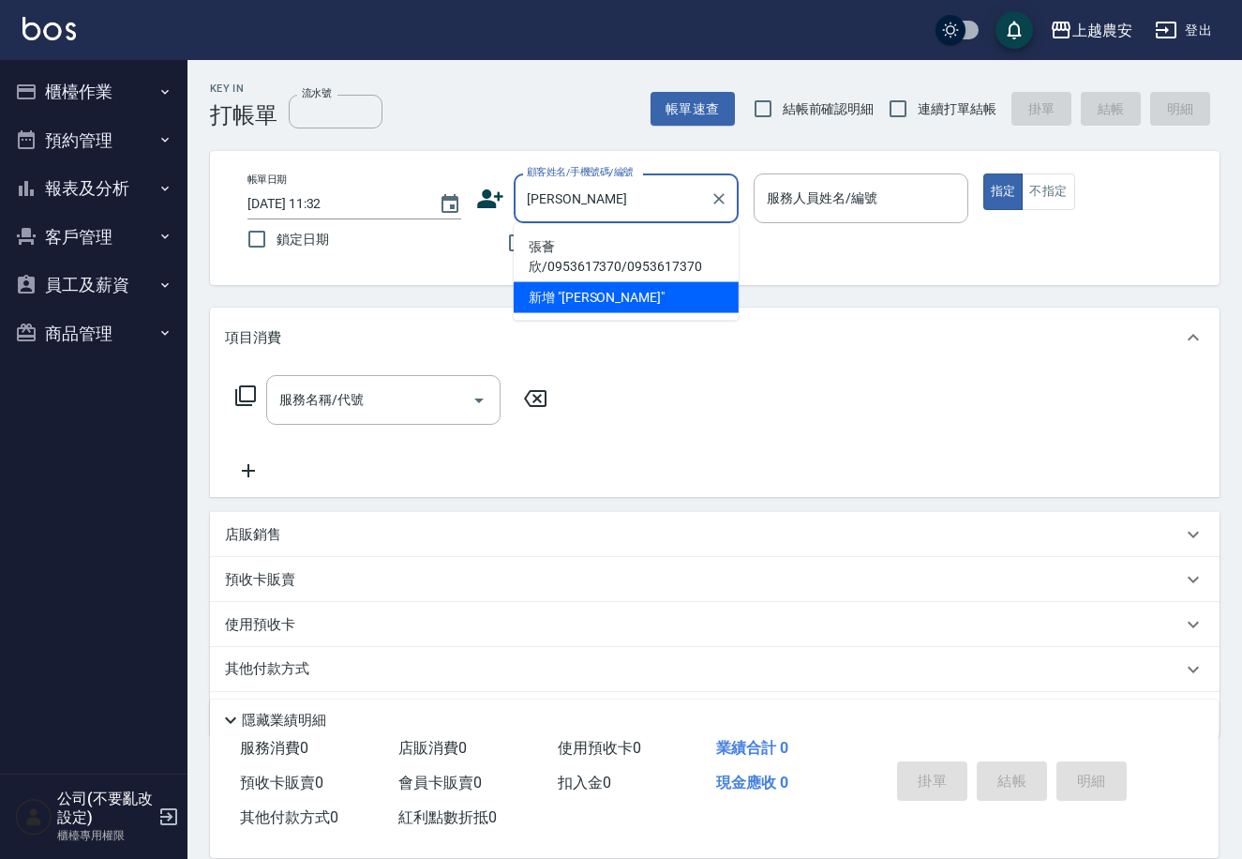
click at [575, 246] on li "張薈欣/0953617370/0953617370" at bounding box center [626, 257] width 225 height 51
type input "張薈欣/0953617370/0953617370"
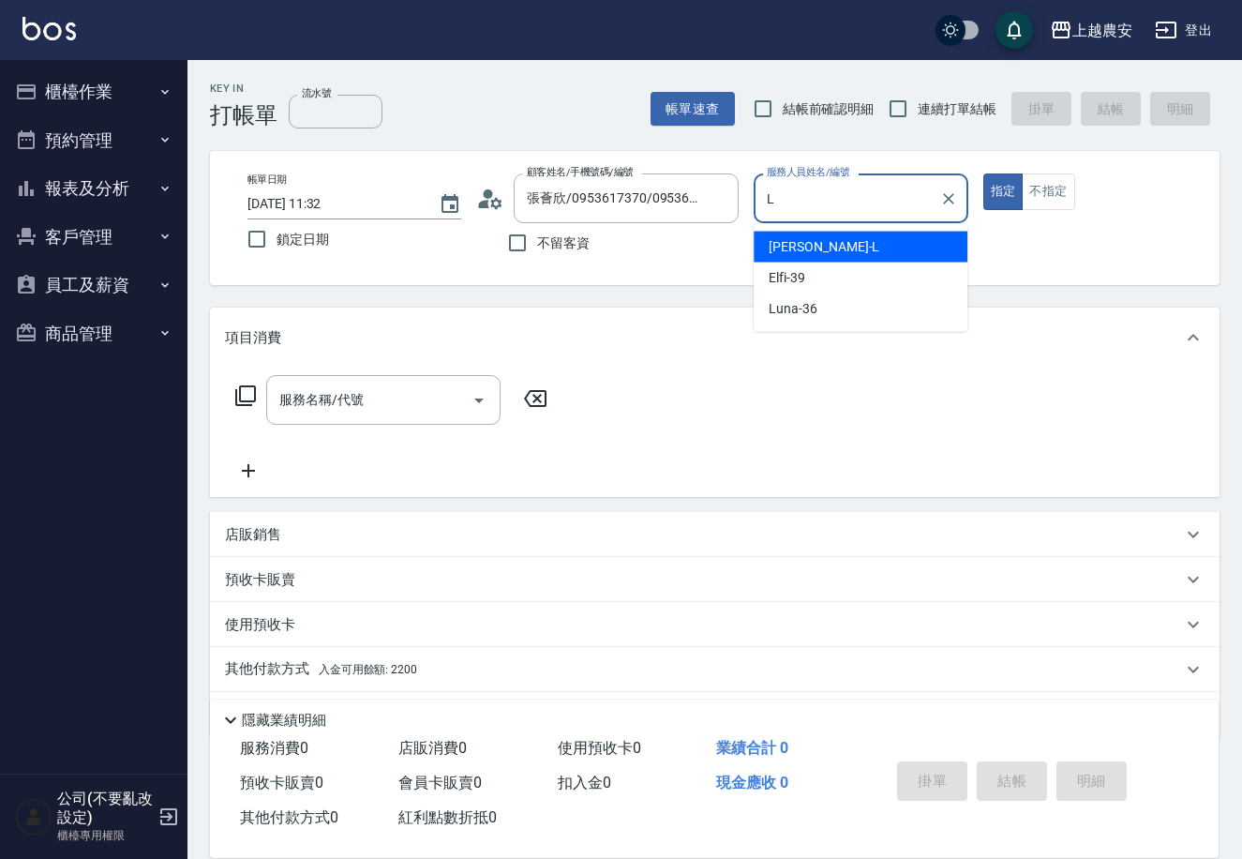
click at [848, 252] on div "Lina -L" at bounding box center [861, 247] width 214 height 31
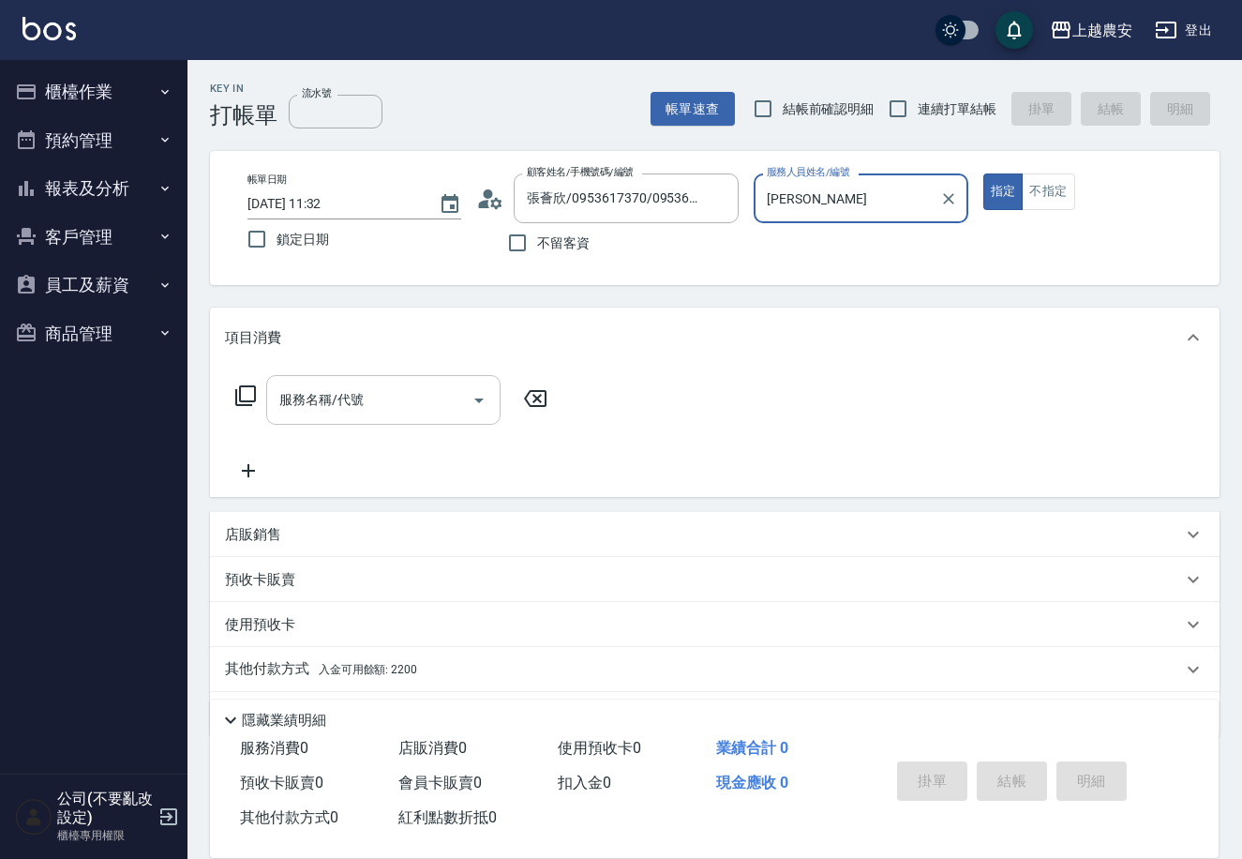
type input "Lina-L"
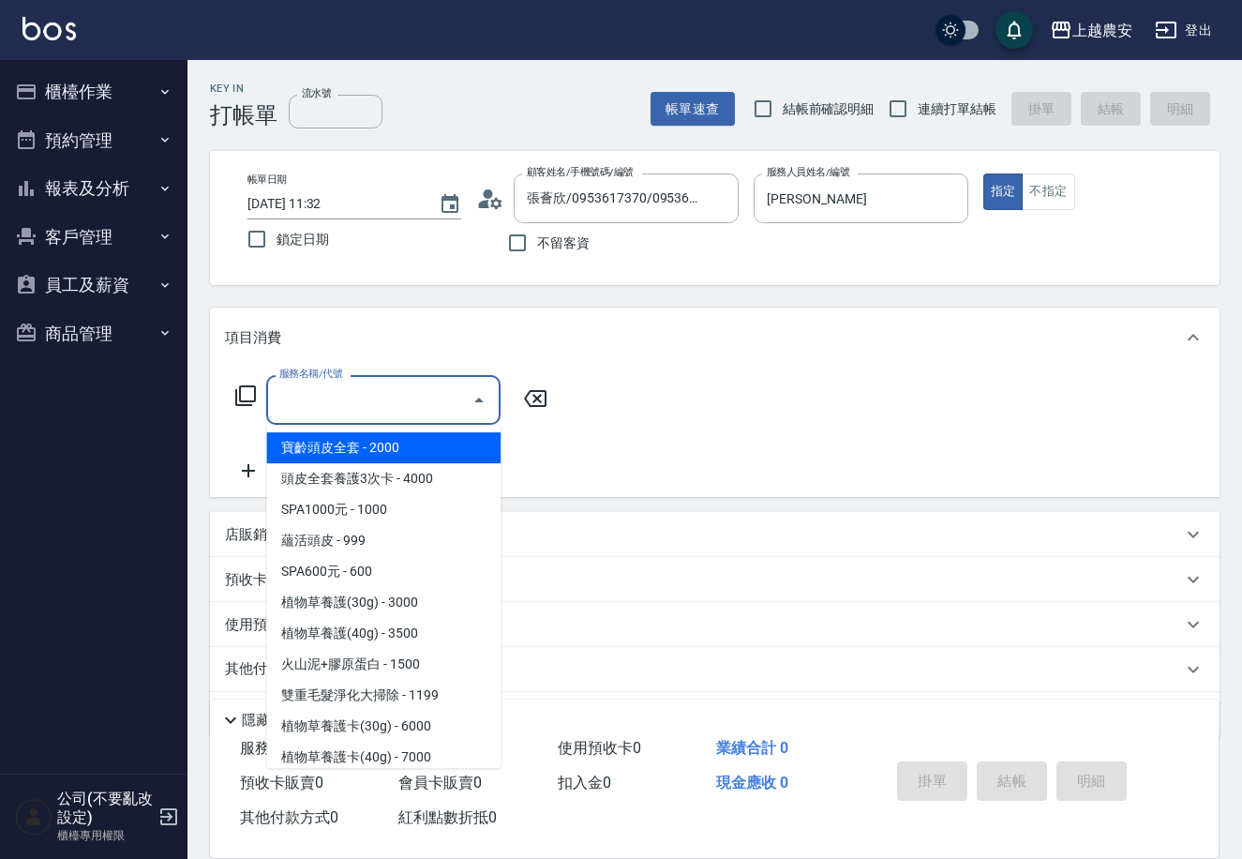
click at [349, 408] on input "服務名稱/代號" at bounding box center [369, 399] width 189 height 33
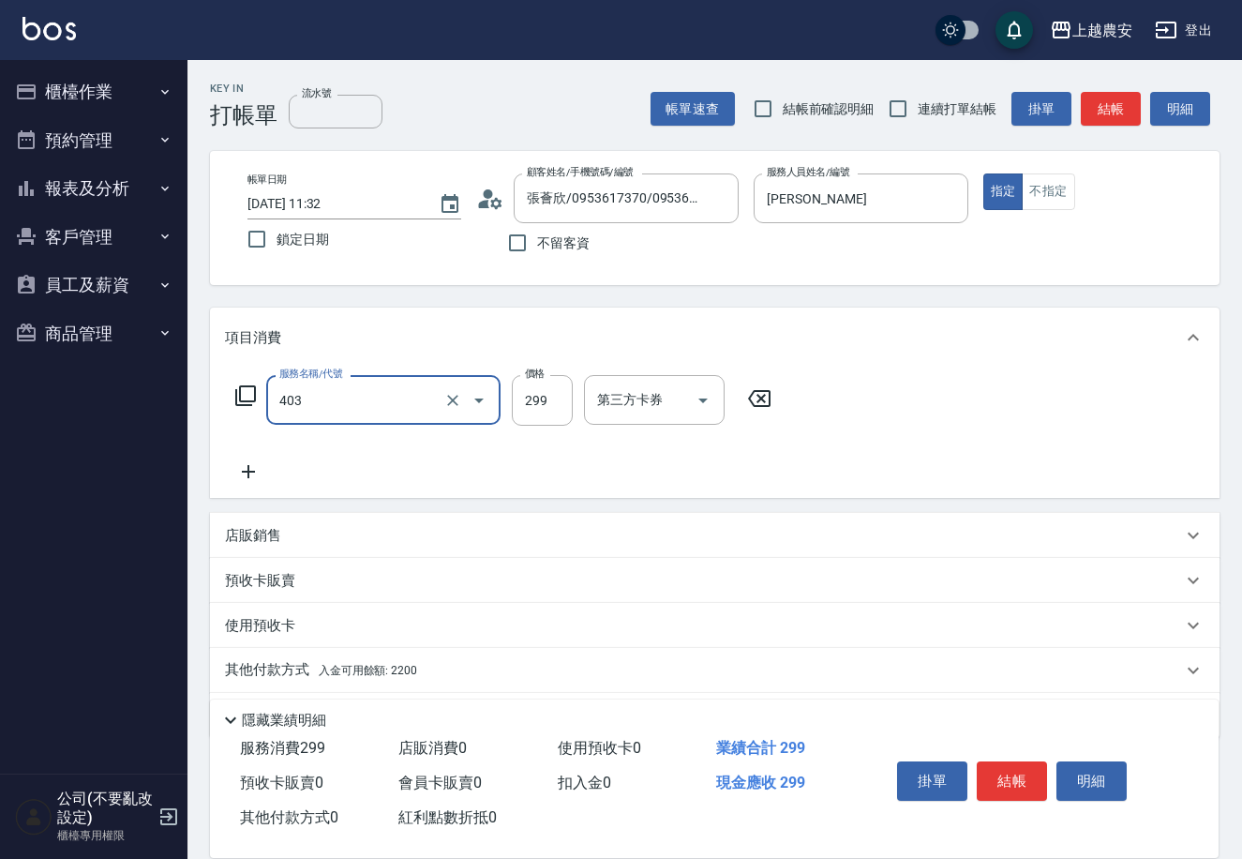
type input "403"
type input "3"
type input "剪髮(403)"
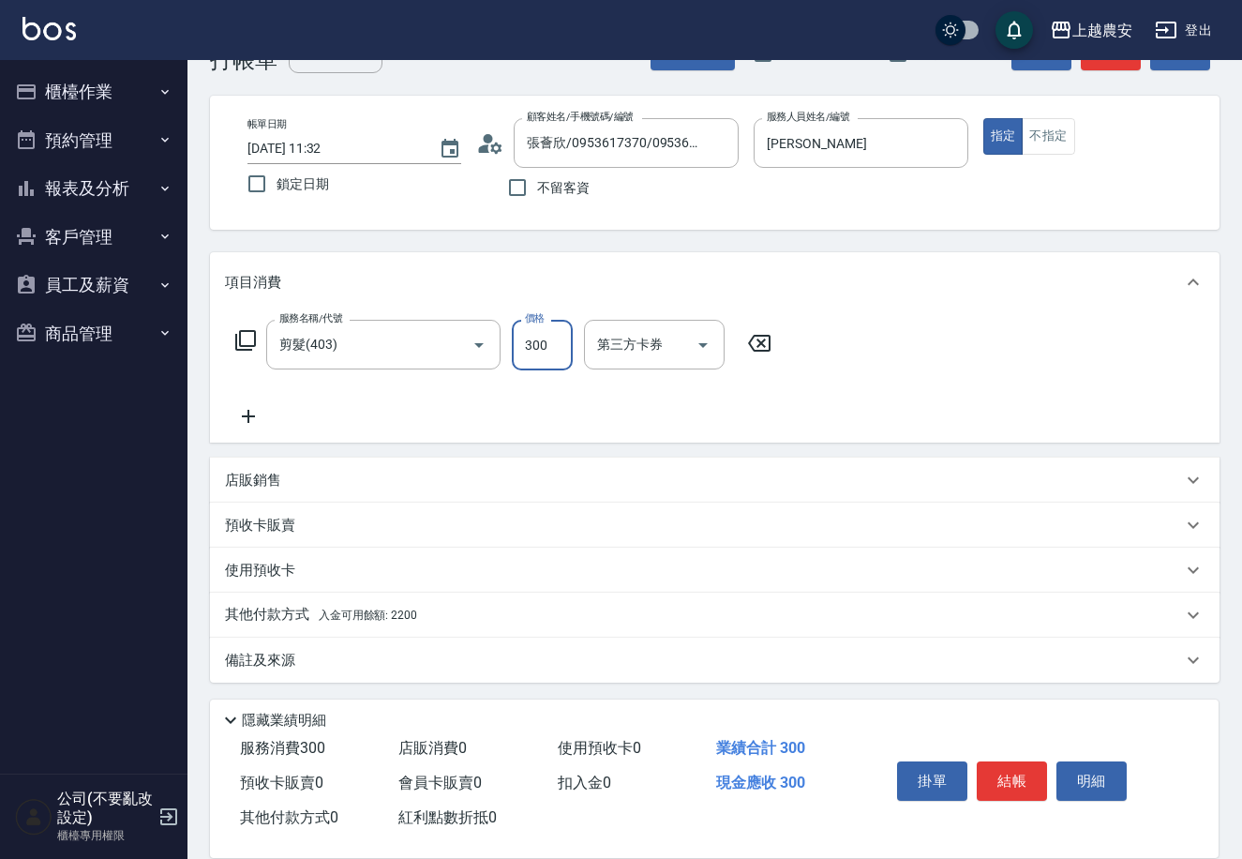
type input "300"
click at [245, 620] on p "其他付款方式 入金可用餘額: 2200" at bounding box center [321, 615] width 192 height 21
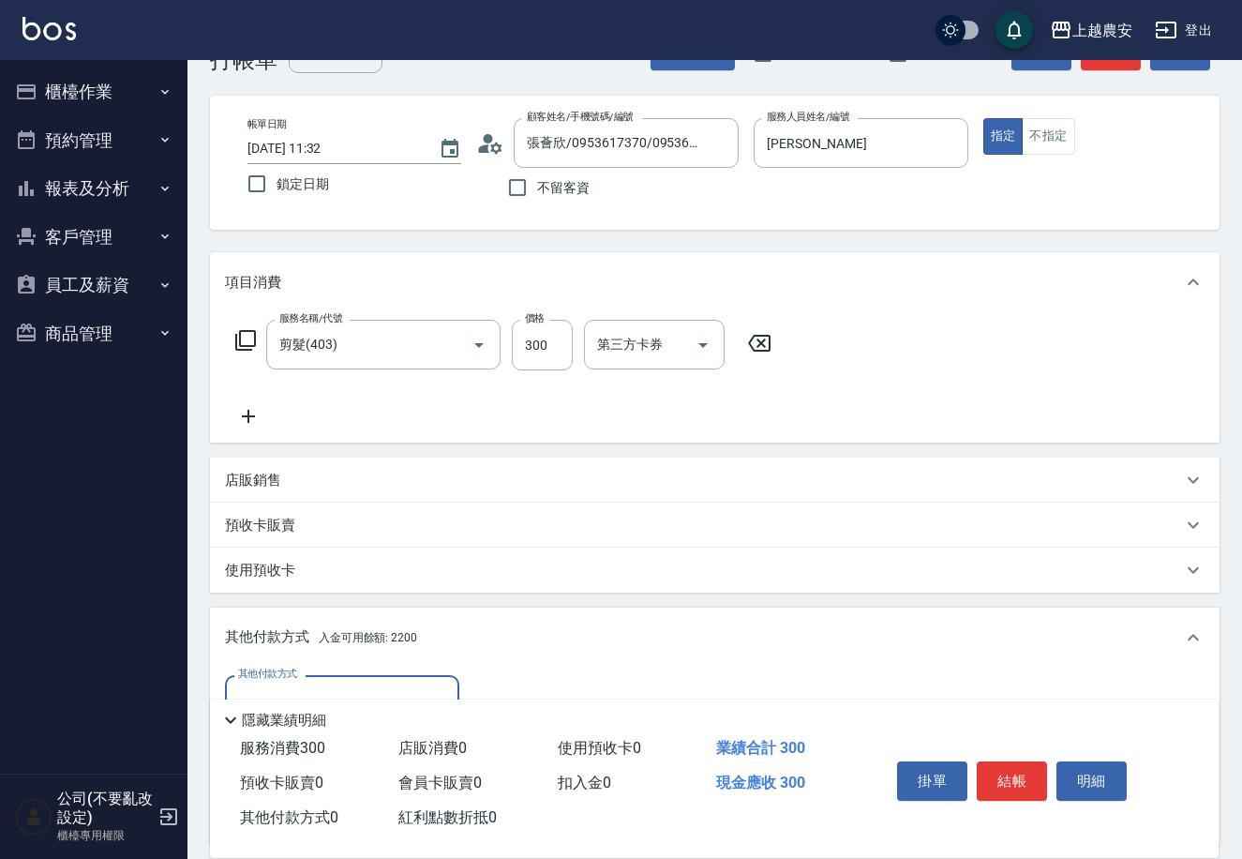
scroll to position [276, 0]
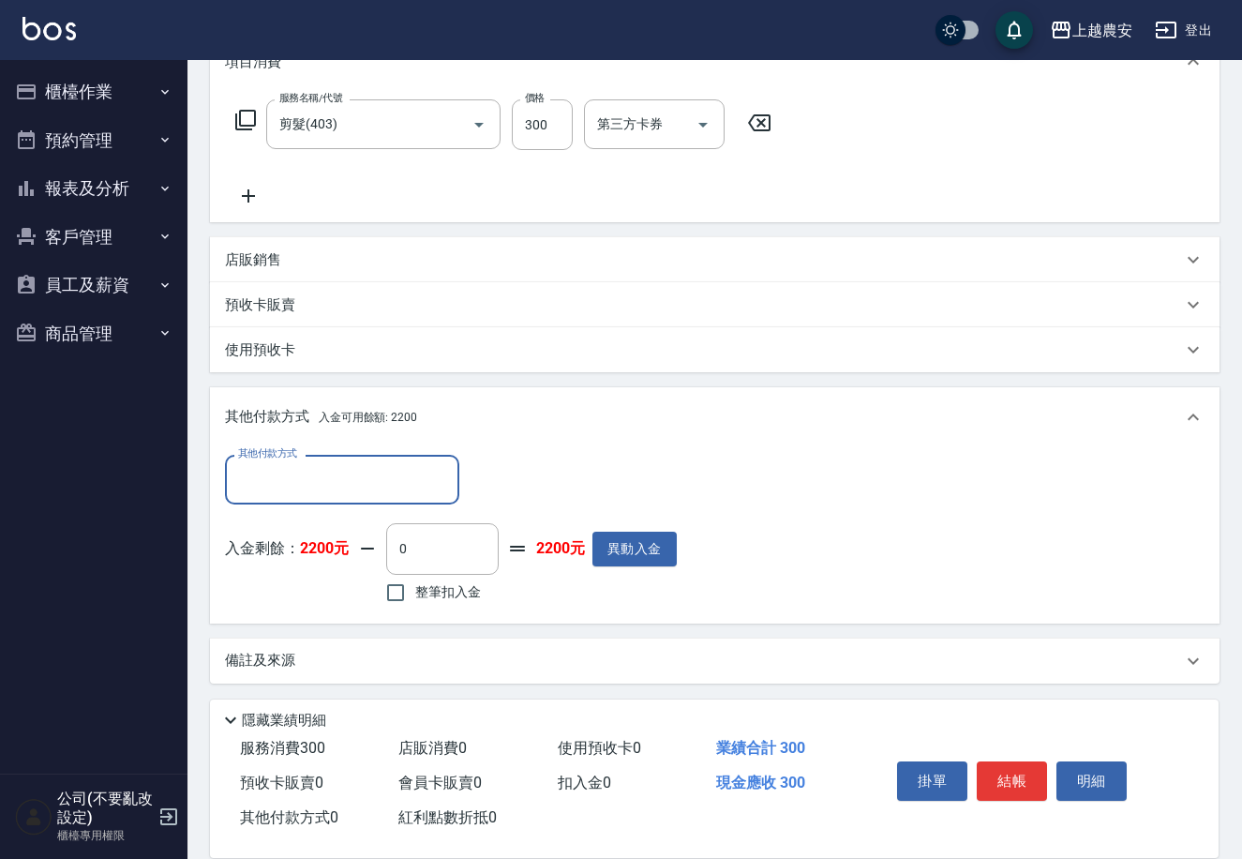
click at [311, 485] on input "其他付款方式" at bounding box center [342, 479] width 218 height 33
click at [545, 443] on div "其他付款方式 入金可用餘額: 2200" at bounding box center [715, 417] width 1010 height 60
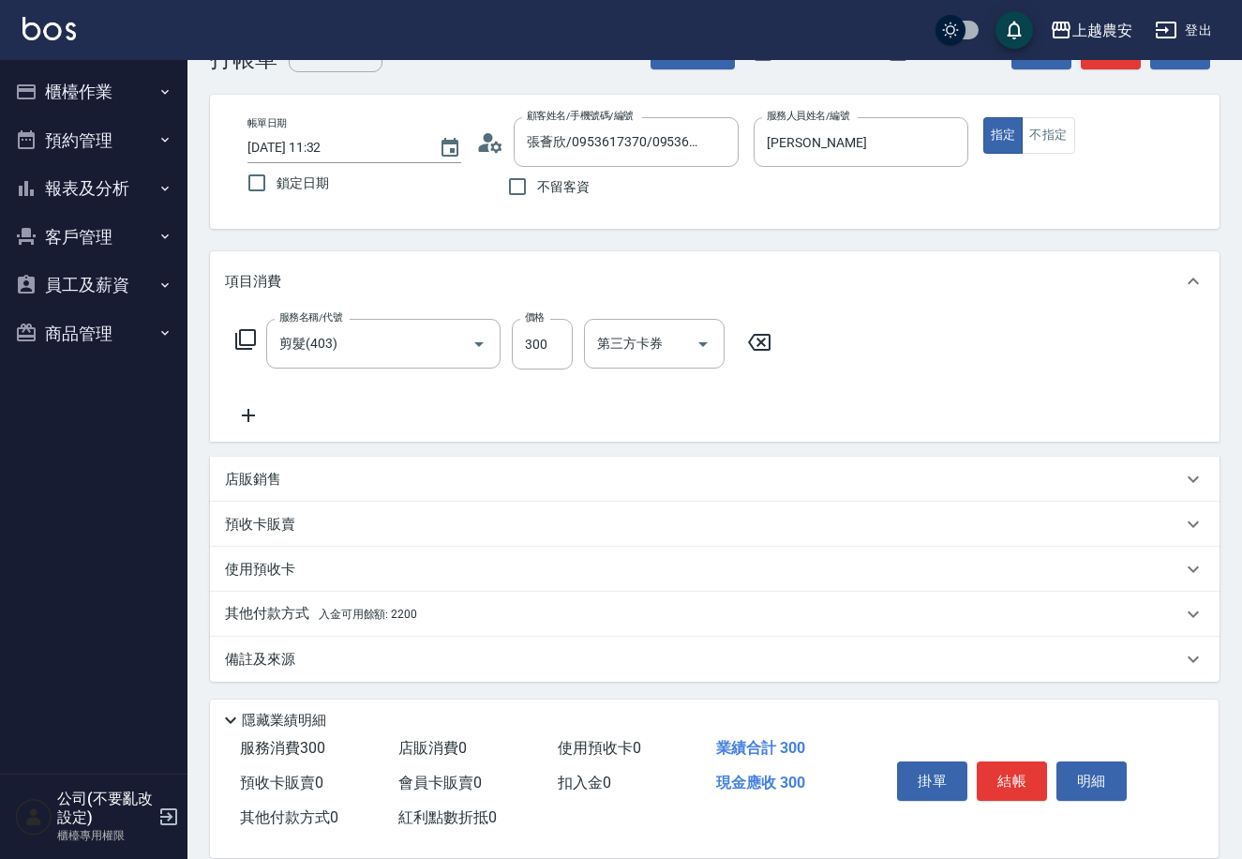
scroll to position [55, 0]
click at [431, 610] on div "其他付款方式 入金可用餘額: 2200" at bounding box center [703, 615] width 957 height 21
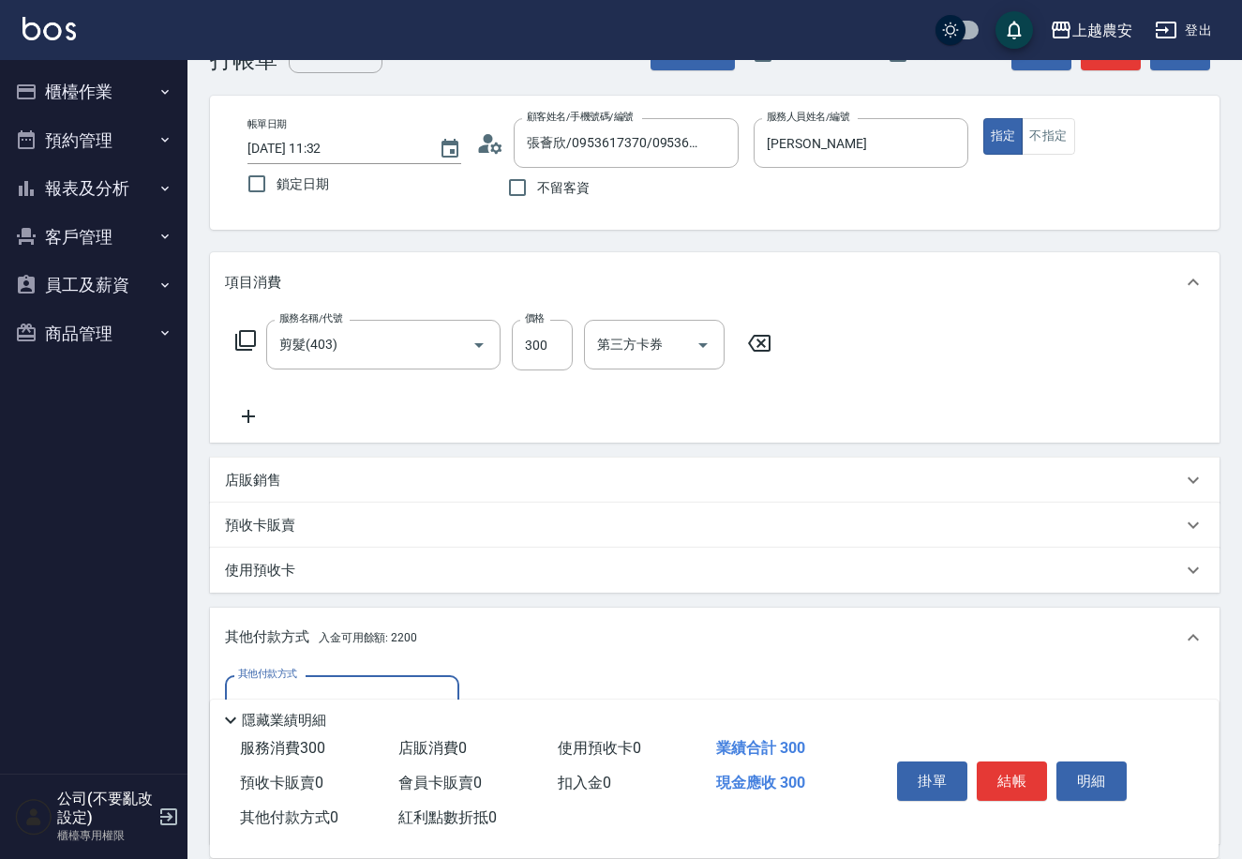
scroll to position [276, 0]
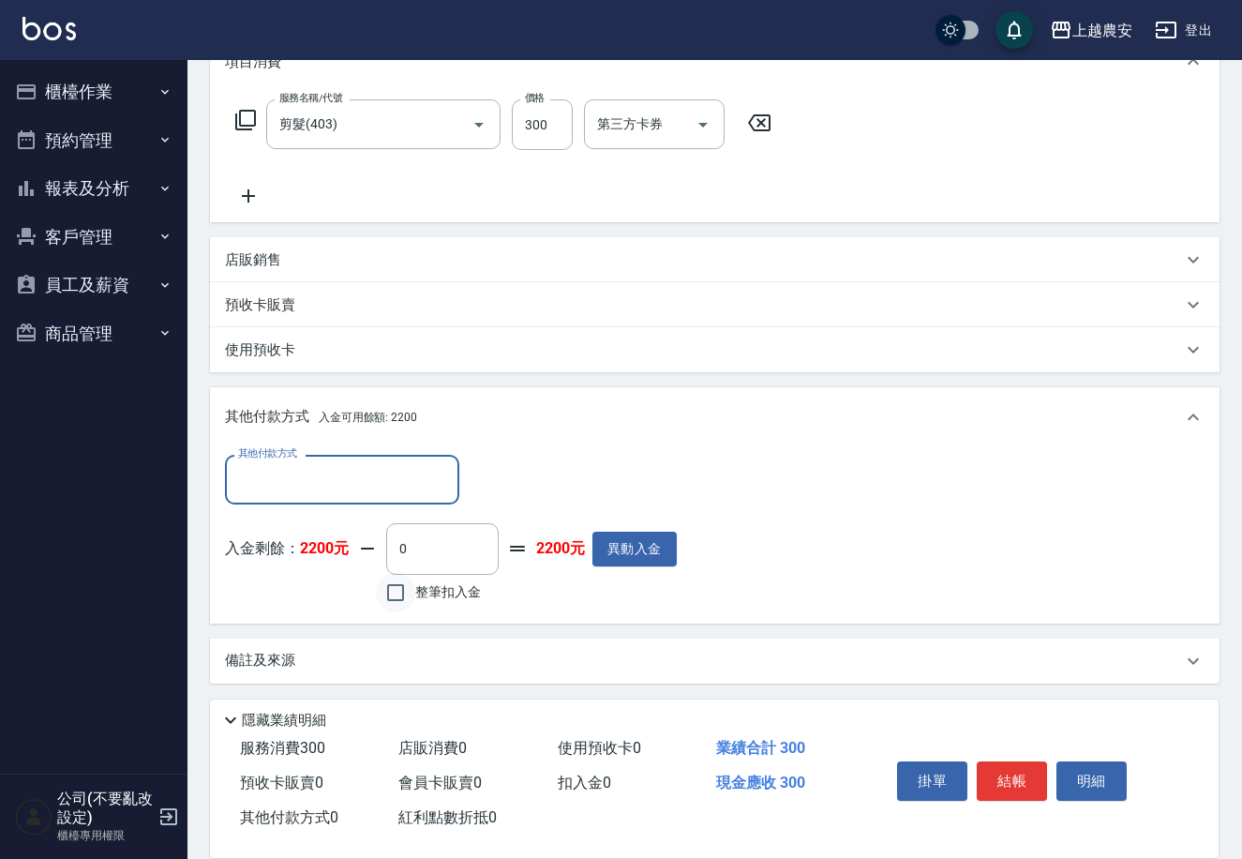
click at [391, 591] on input "整筆扣入金" at bounding box center [395, 592] width 39 height 39
checkbox input "true"
type input "300"
click at [1008, 770] on button "結帳" at bounding box center [1012, 780] width 70 height 39
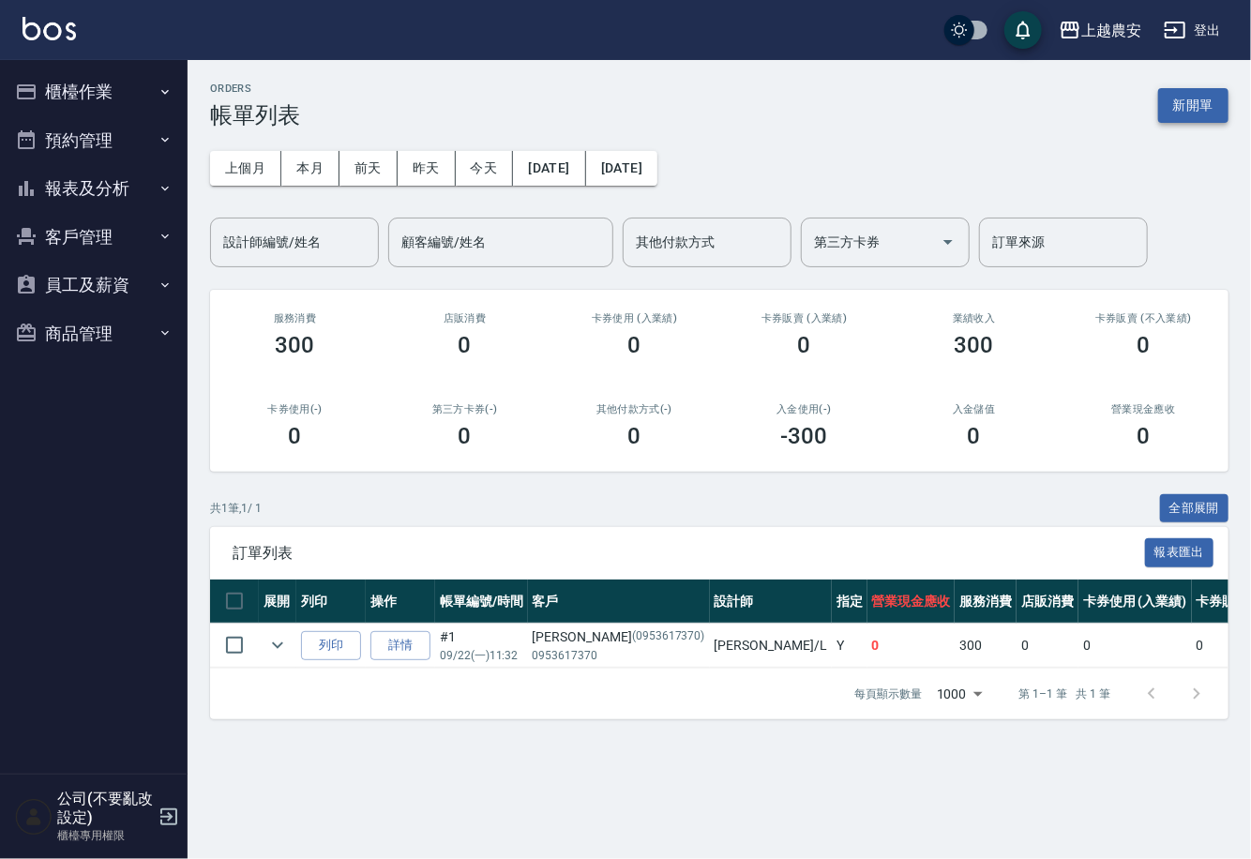
click at [1164, 104] on button "新開單" at bounding box center [1193, 105] width 70 height 35
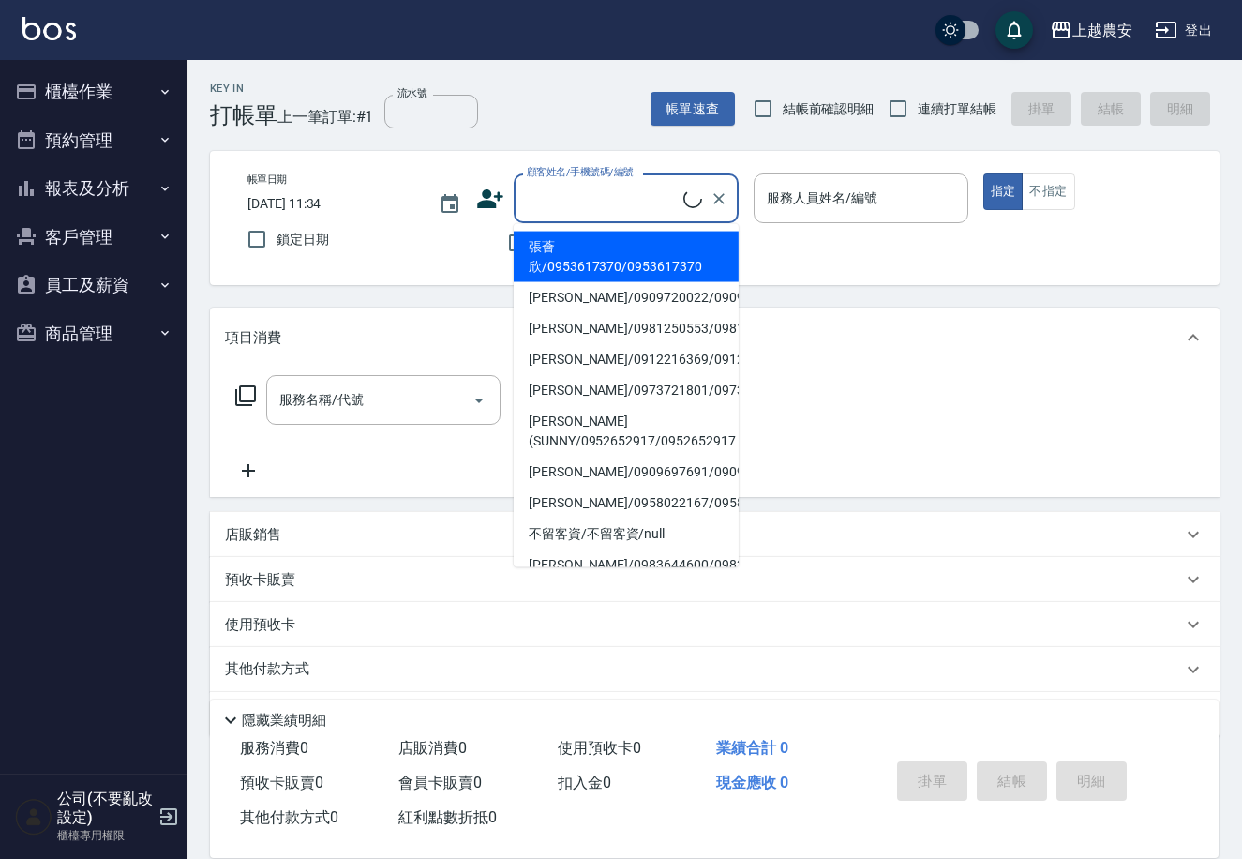
click at [566, 206] on input "顧客姓名/手機號碼/編號" at bounding box center [602, 198] width 161 height 33
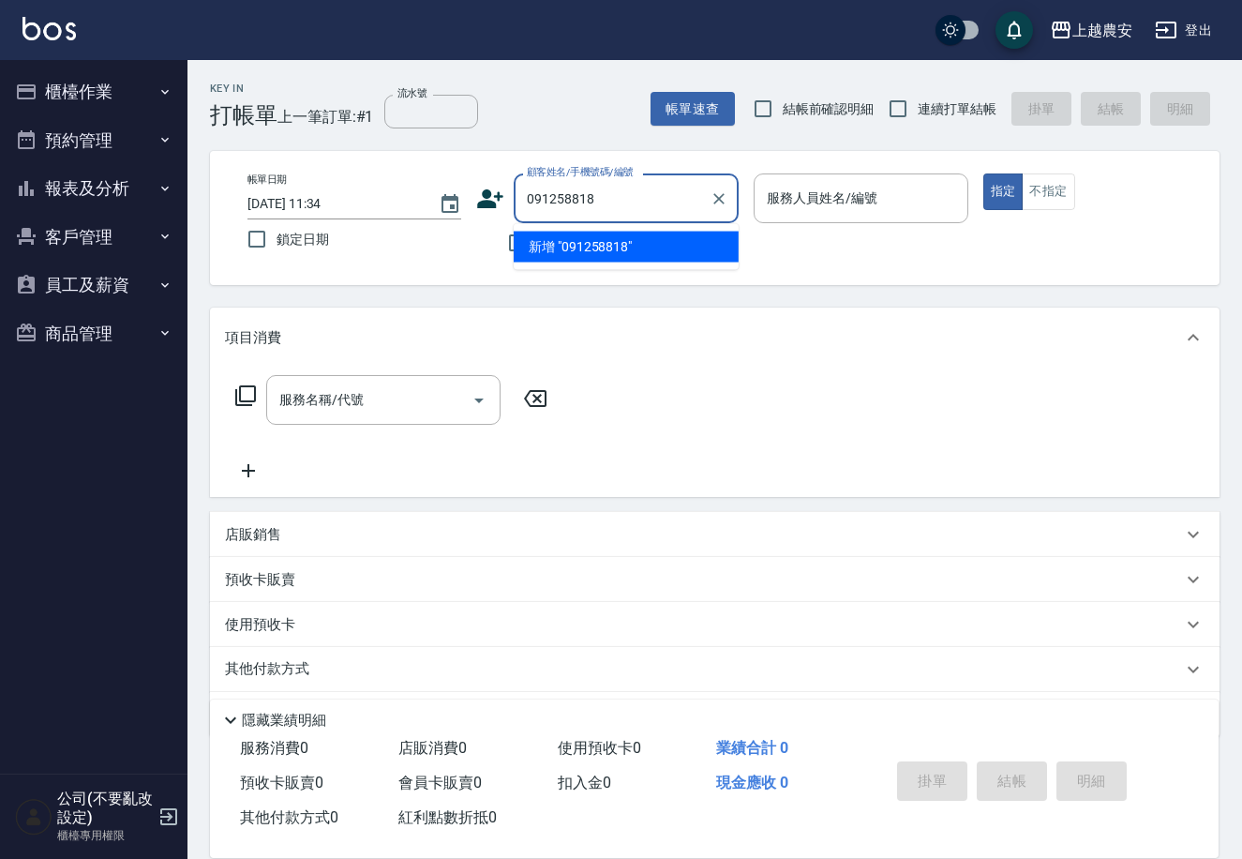
type input "0912588180"
drag, startPoint x: 584, startPoint y: 197, endPoint x: 518, endPoint y: 199, distance: 65.7
click at [518, 199] on div "0912588180 顧客姓名/手機號碼/編號" at bounding box center [626, 198] width 225 height 50
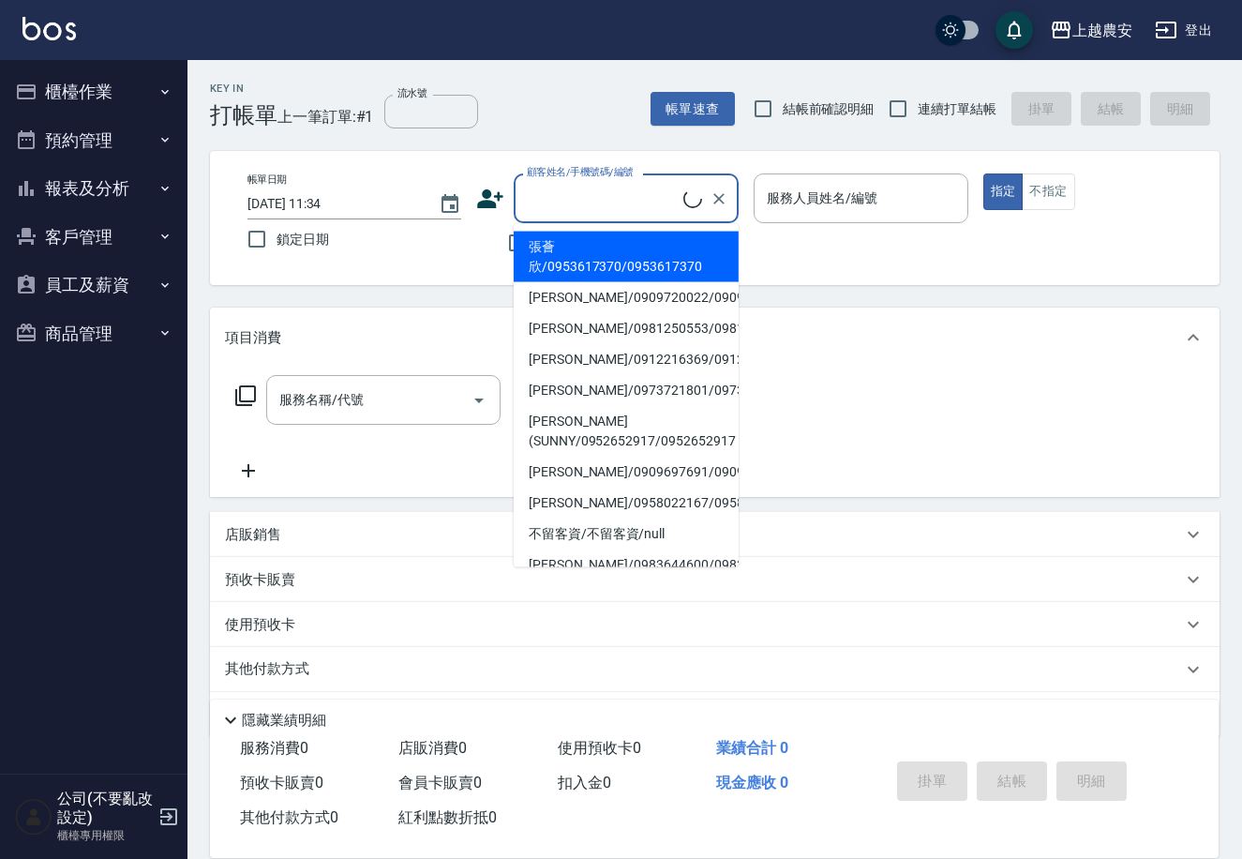
click at [488, 193] on icon at bounding box center [491, 198] width 26 height 19
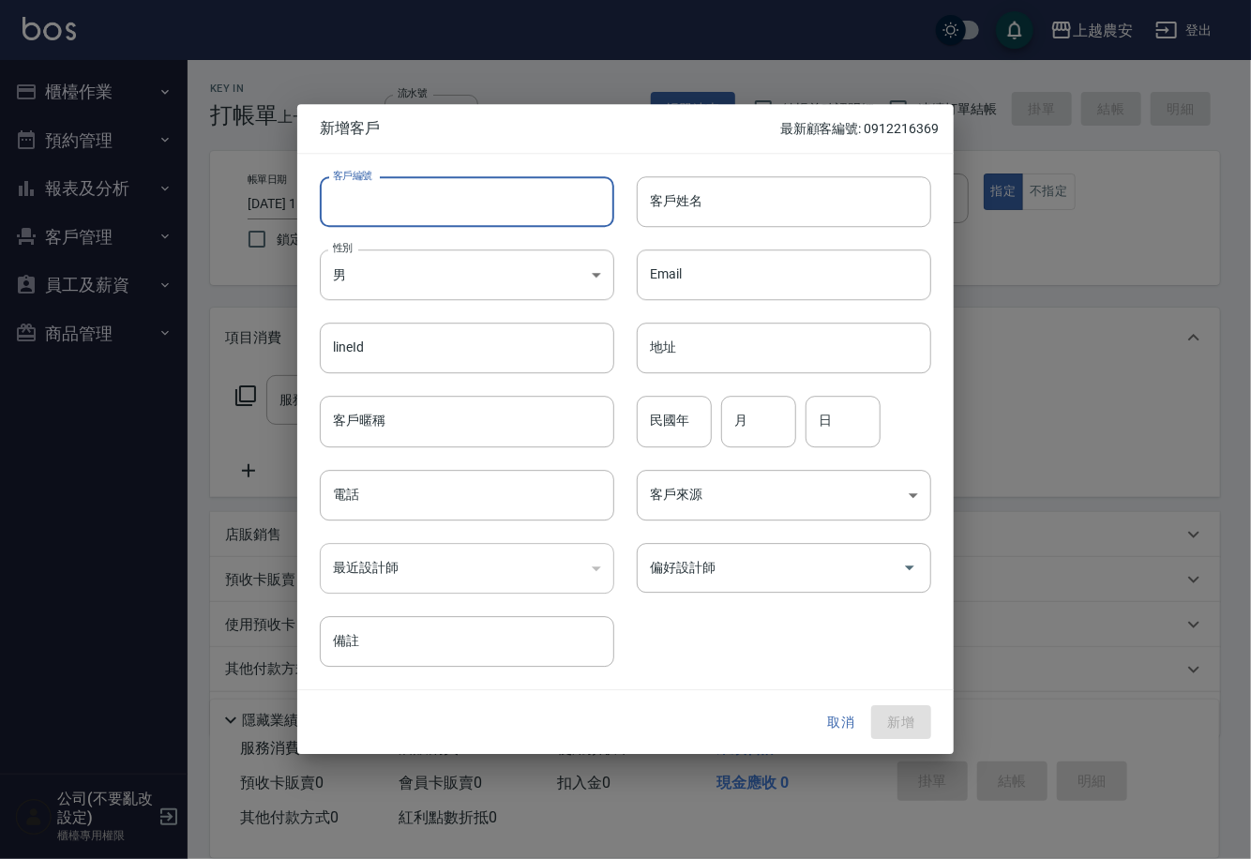
paste input "0912588180"
type input "0912588180"
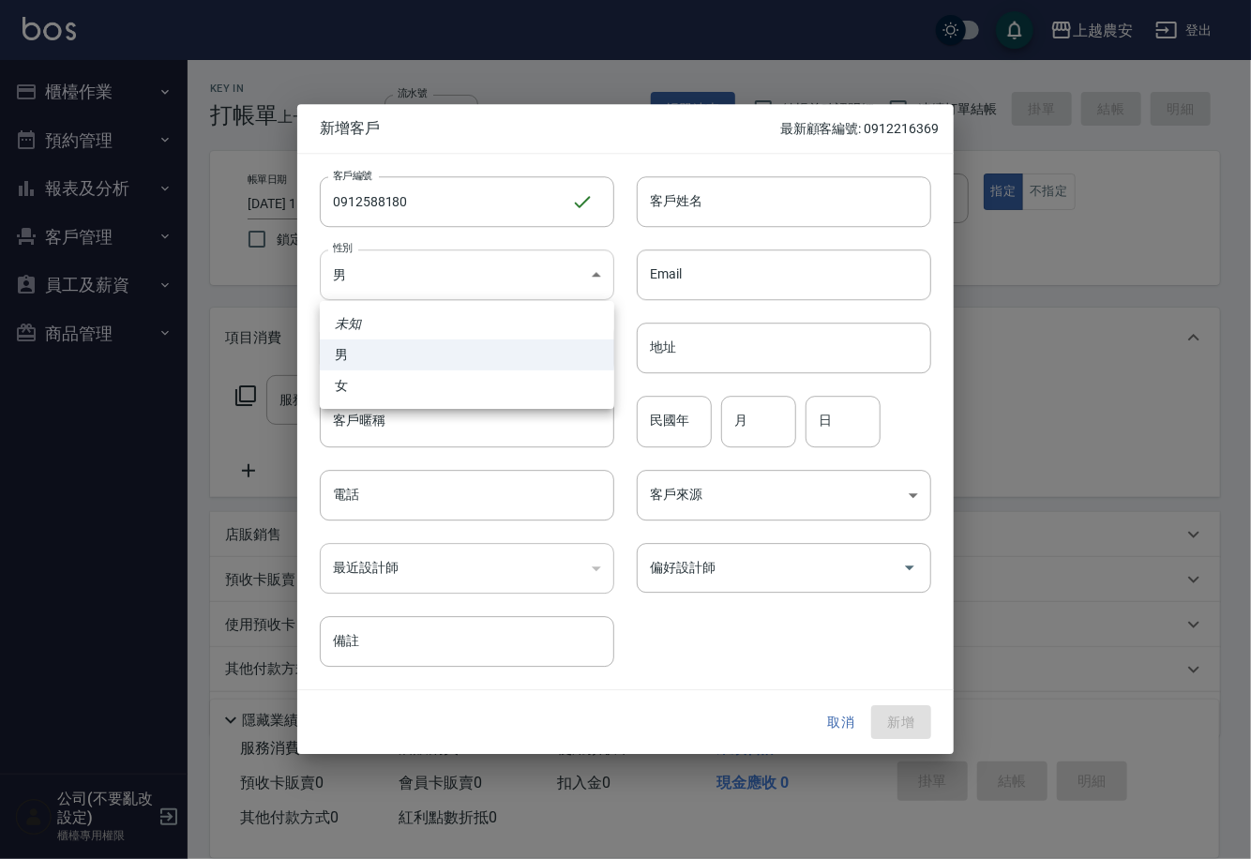
click at [388, 286] on body "上越農安 登出 櫃檯作業 打帳單 帳單列表 掛單列表 現金收支登錄 高階收支登錄 材料自購登錄 每日結帳 排班表 掃碼打卡 預約管理 預約管理 單日預約紀錄 …" at bounding box center [625, 457] width 1251 height 914
click at [365, 384] on li "女" at bounding box center [467, 385] width 294 height 31
type input "FEMALE"
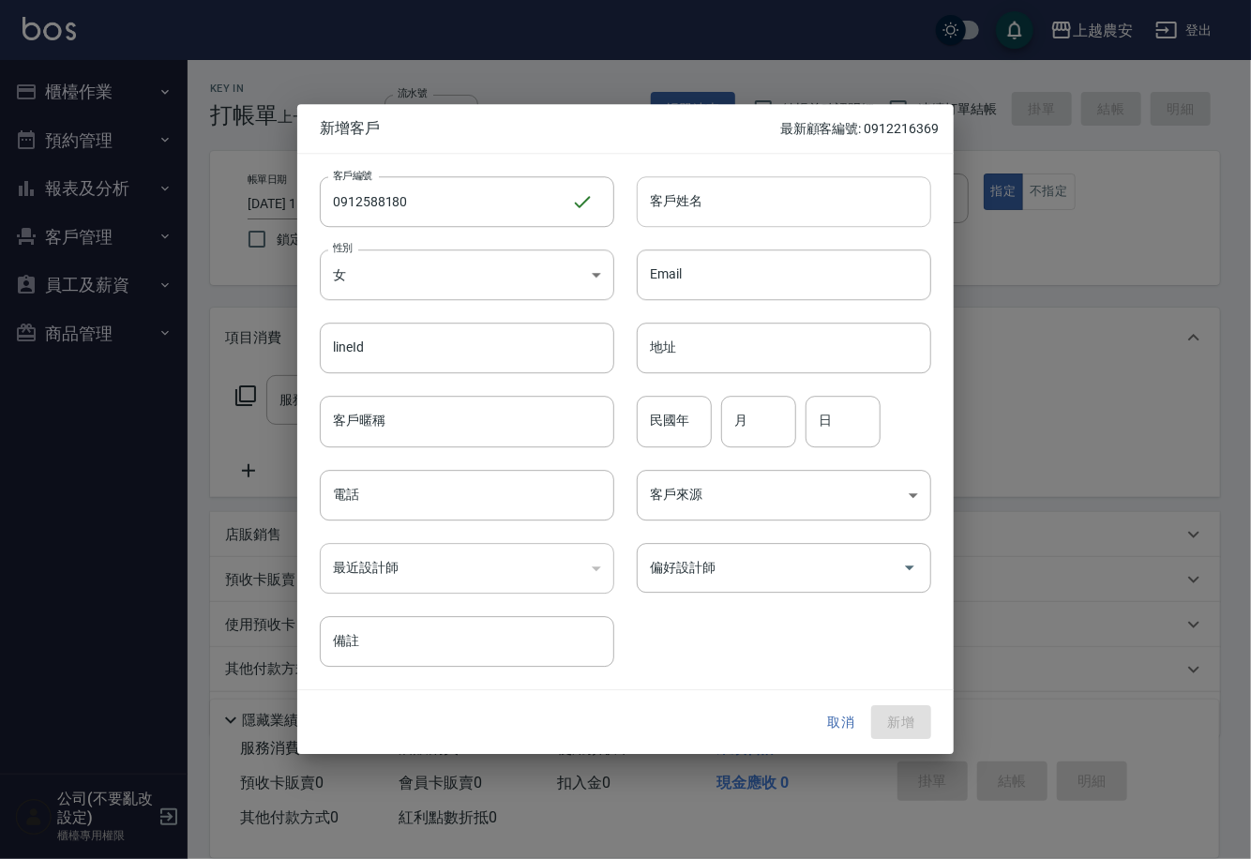
click at [705, 187] on input "客戶姓名" at bounding box center [784, 201] width 294 height 51
type input "黃"
click at [709, 201] on input "客戶姓名" at bounding box center [784, 201] width 294 height 51
type input "黃小姐"
click at [825, 664] on div "客戶編號 0912588180 ​ 客戶編號 客戶姓名 黃小姐 客戶姓名 性別 女 FEMALE 性別 Email Email lineId lineId 地…" at bounding box center [614, 410] width 634 height 513
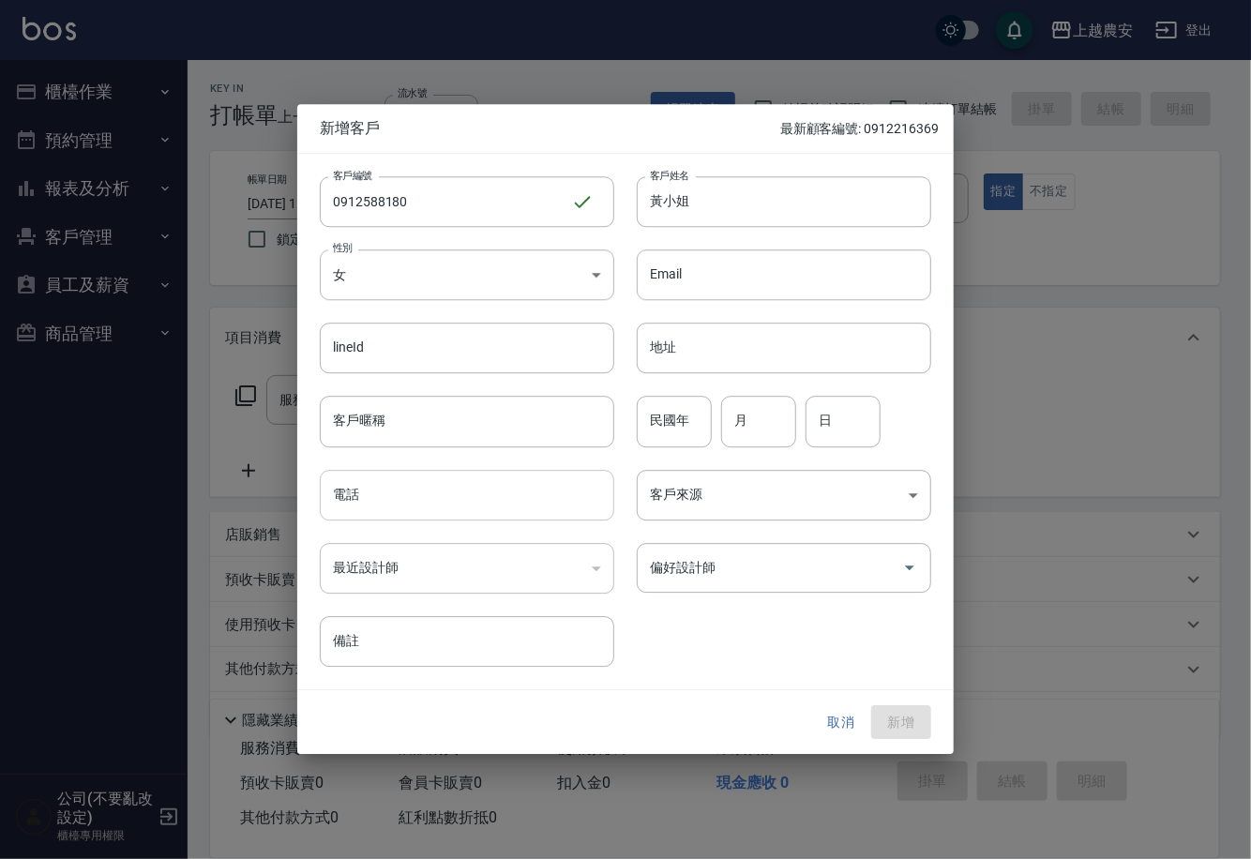
click at [450, 500] on input "電話" at bounding box center [467, 495] width 294 height 51
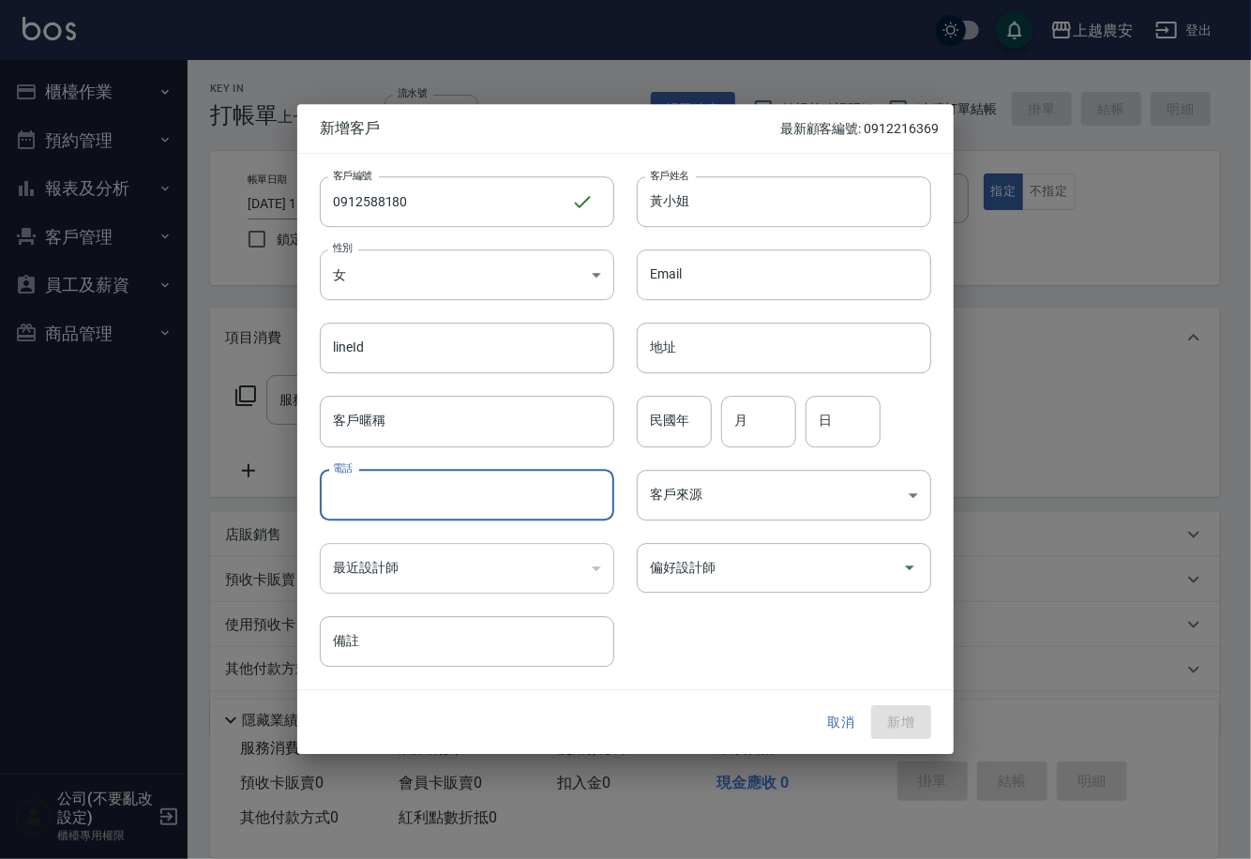
paste input "0912588180"
type input "0912588180"
click at [893, 714] on button "新增" at bounding box center [901, 722] width 60 height 35
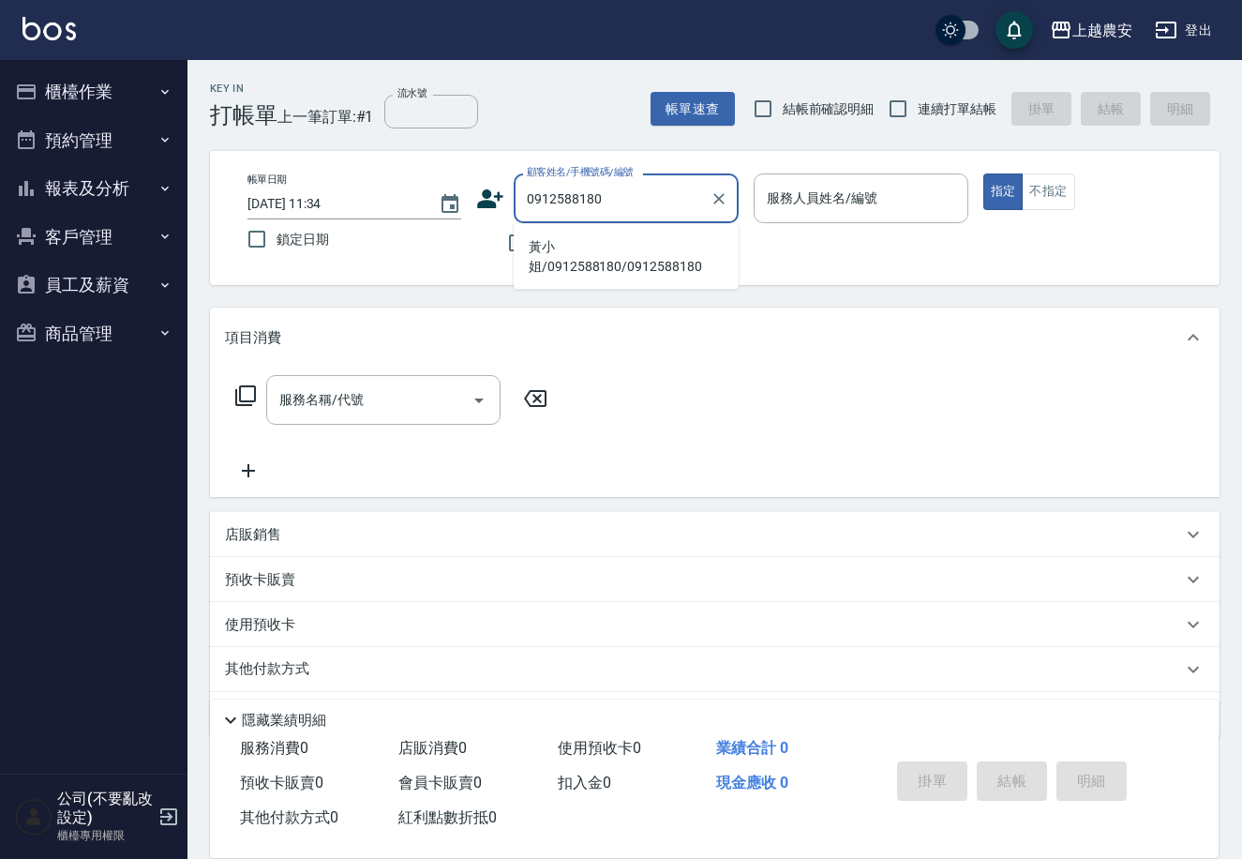
type input "0912588180"
drag, startPoint x: 531, startPoint y: 203, endPoint x: 926, endPoint y: 269, distance: 401.0
click at [926, 269] on div "帳單日期 2025/09/22 11:34 鎖定日期 顧客姓名/手機號碼/編號 顧客姓名/手機號碼/編號 不留客資 服務人員姓名/編號 服務人員姓名/編號 指…" at bounding box center [715, 218] width 1010 height 134
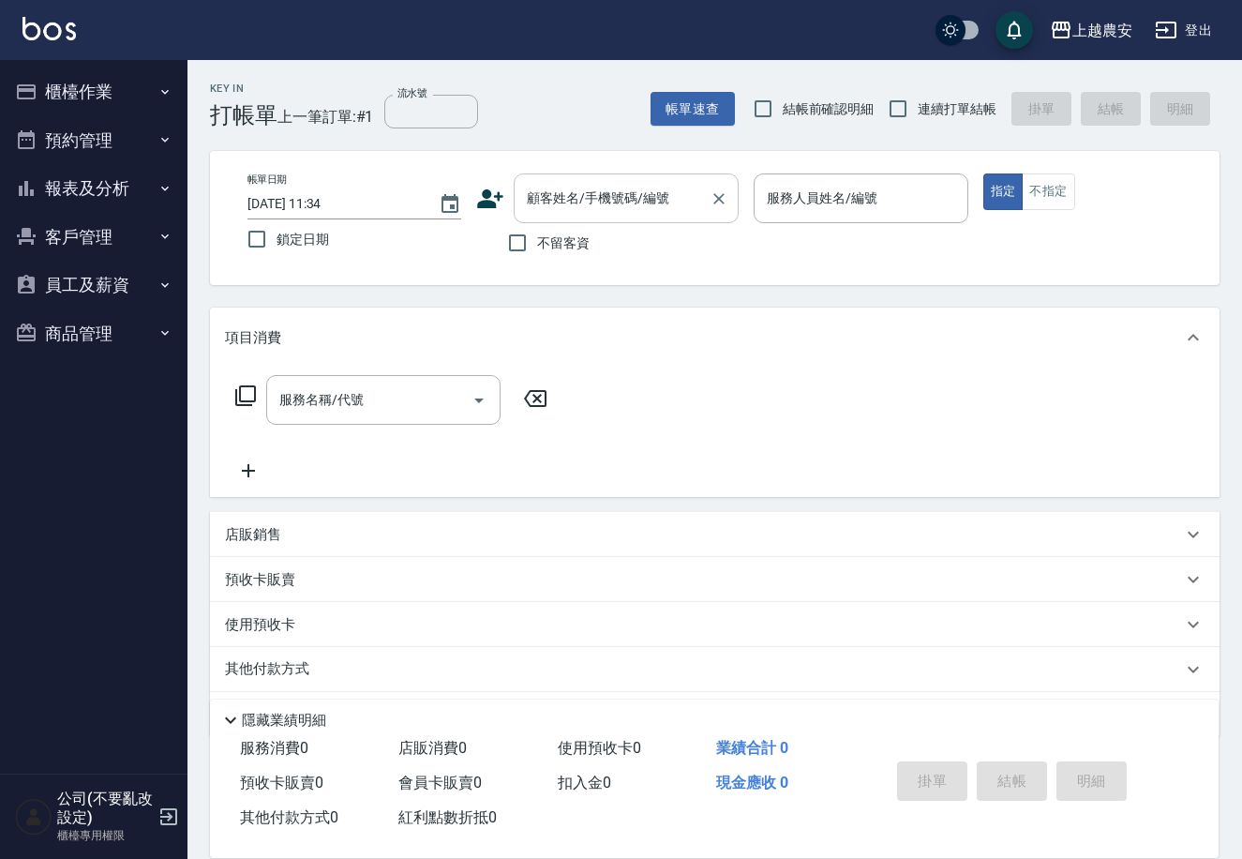
click at [647, 203] on input "顧客姓名/手機號碼/編號" at bounding box center [612, 198] width 180 height 33
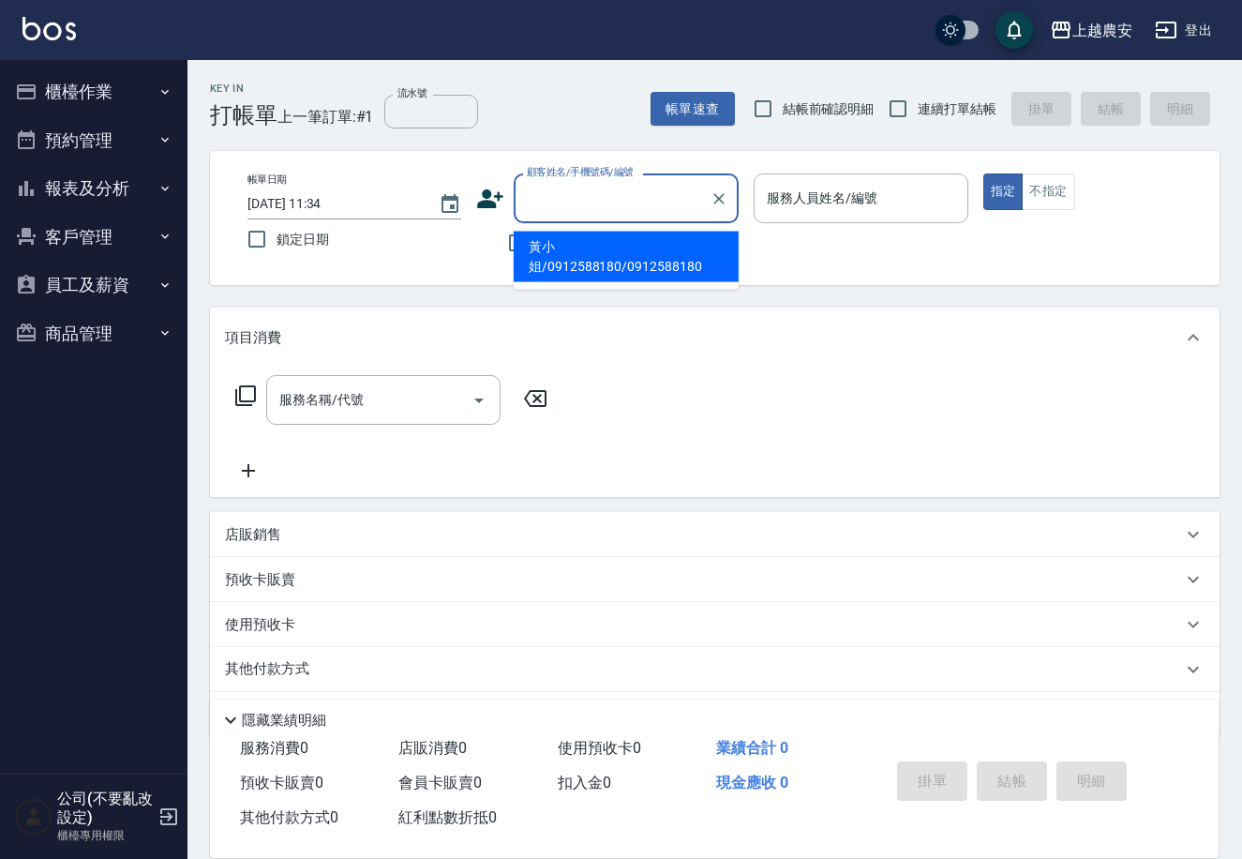
click at [606, 234] on li "黃小姐/0912588180/0912588180" at bounding box center [626, 257] width 225 height 51
type input "黃小姐/0912588180/0912588180"
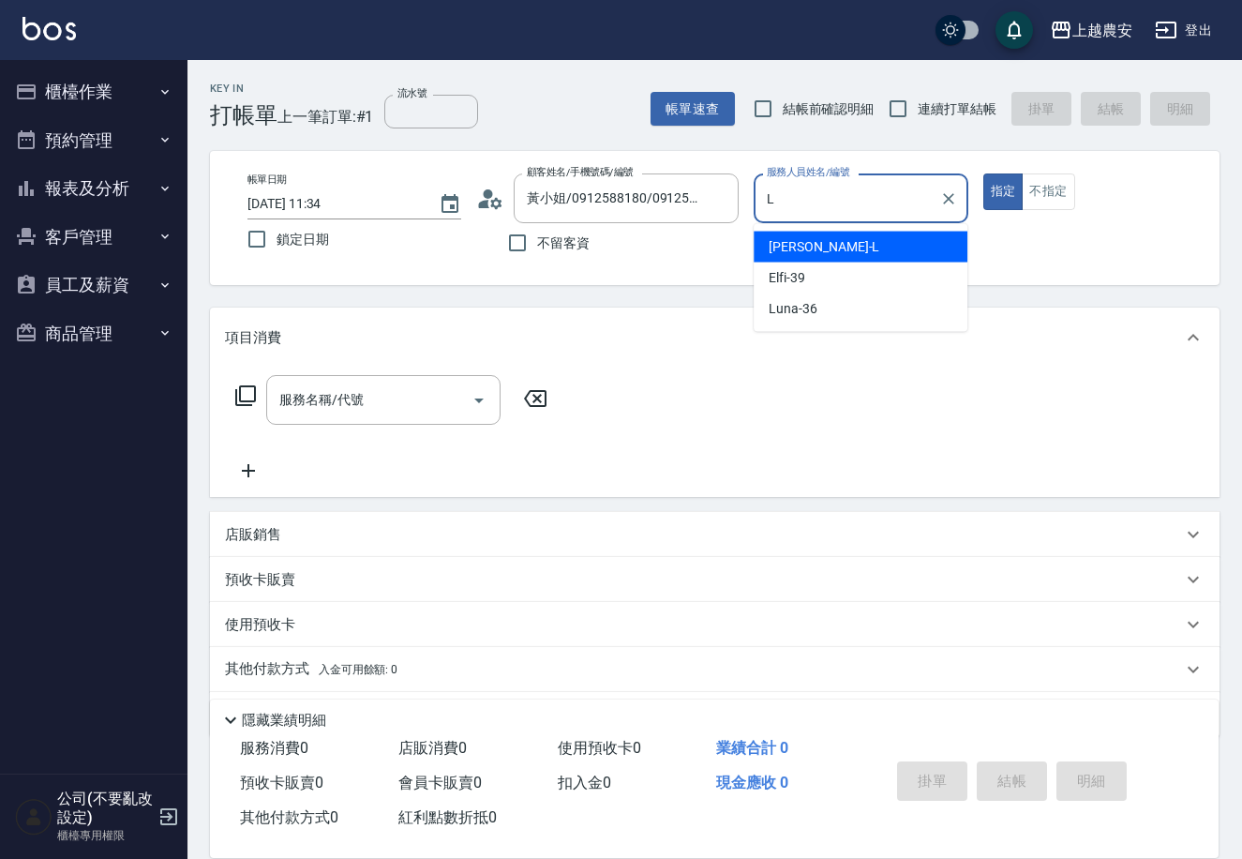
click at [803, 247] on span "Lina -L" at bounding box center [824, 247] width 111 height 20
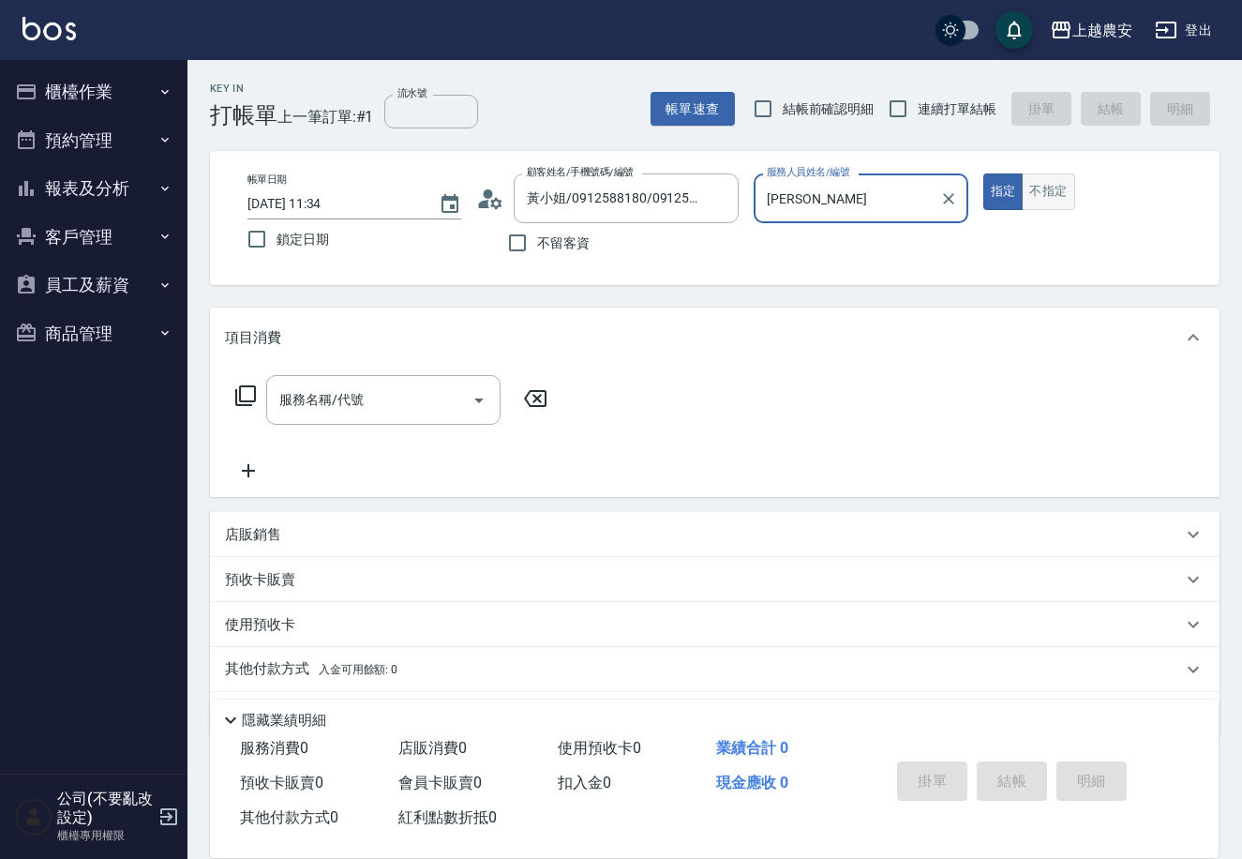
type input "Lina-L"
click at [1065, 195] on button "不指定" at bounding box center [1048, 191] width 53 height 37
click at [443, 410] on input "服務名稱/代號" at bounding box center [369, 399] width 189 height 33
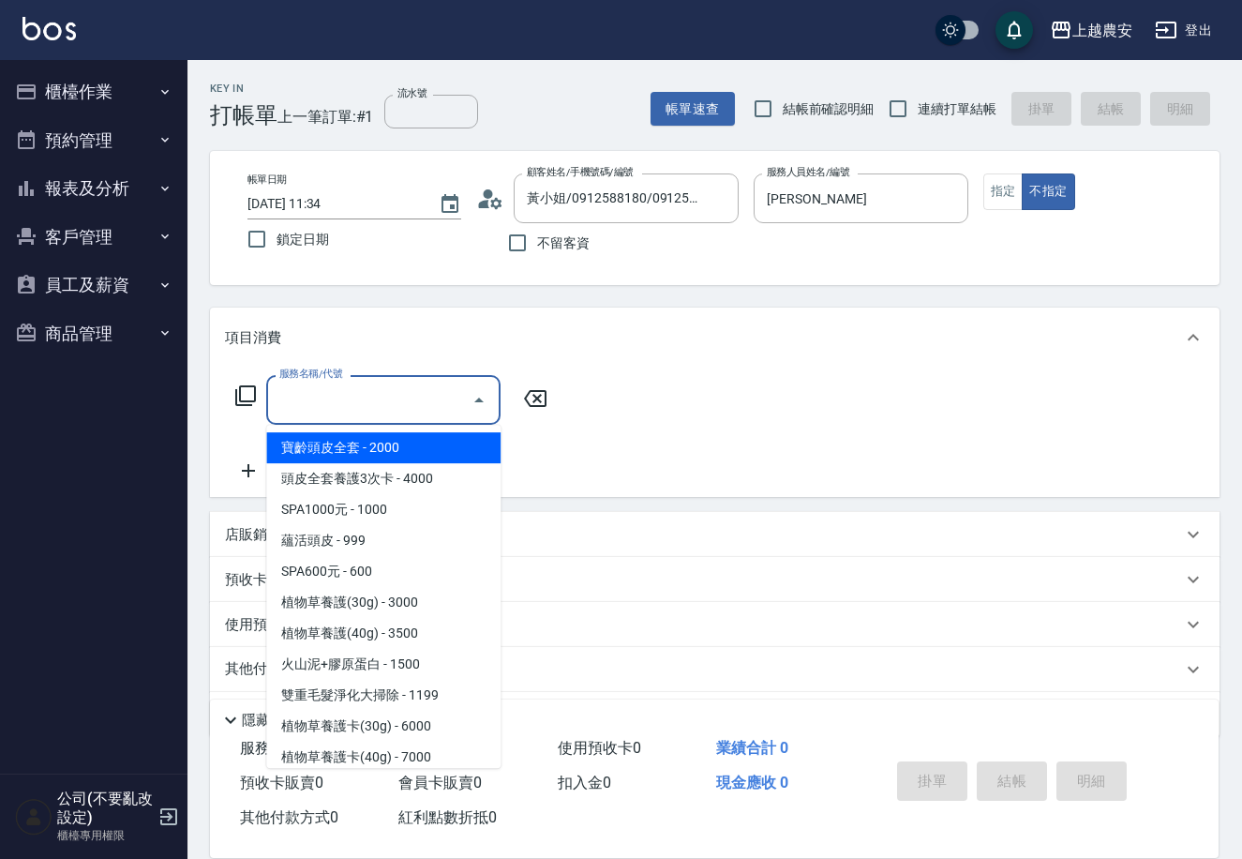
click at [245, 393] on icon at bounding box center [245, 395] width 23 height 23
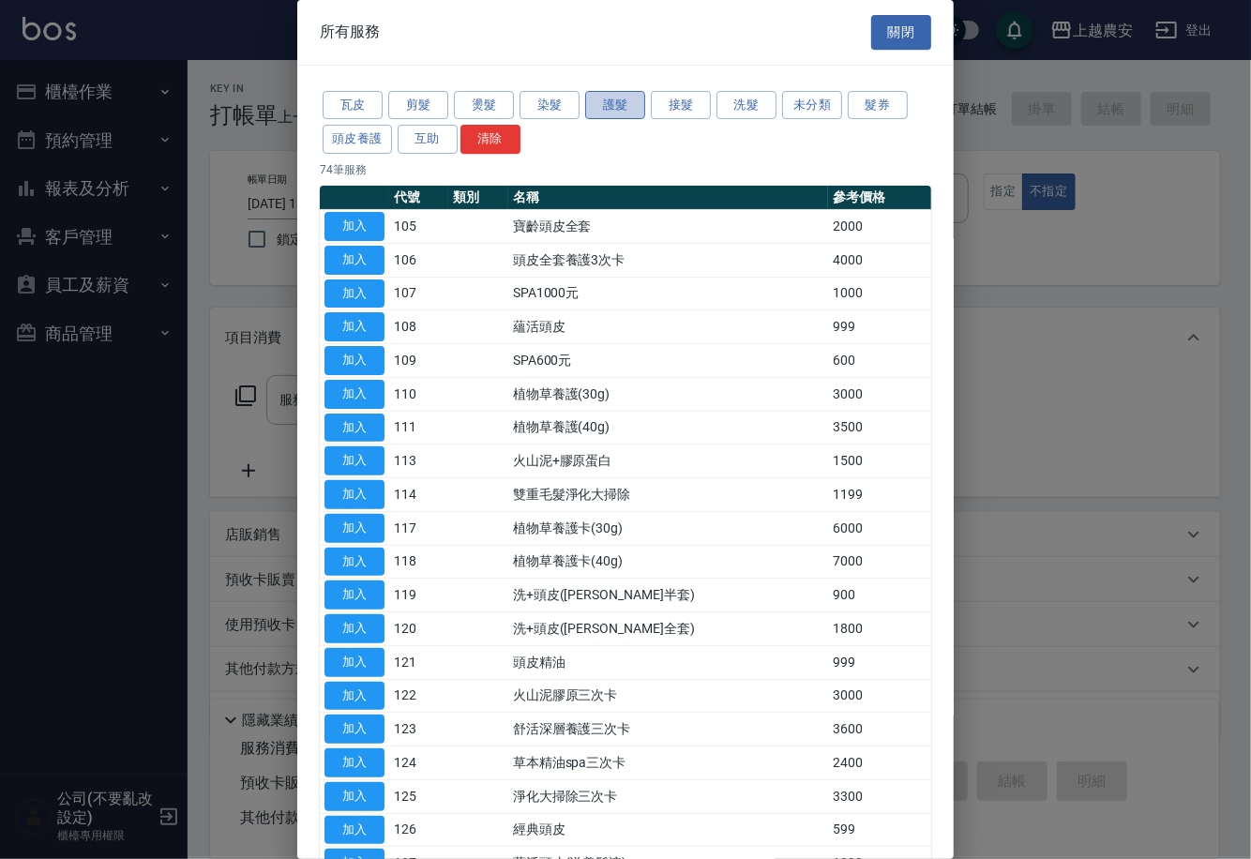
click at [610, 112] on button "護髮" at bounding box center [615, 105] width 60 height 29
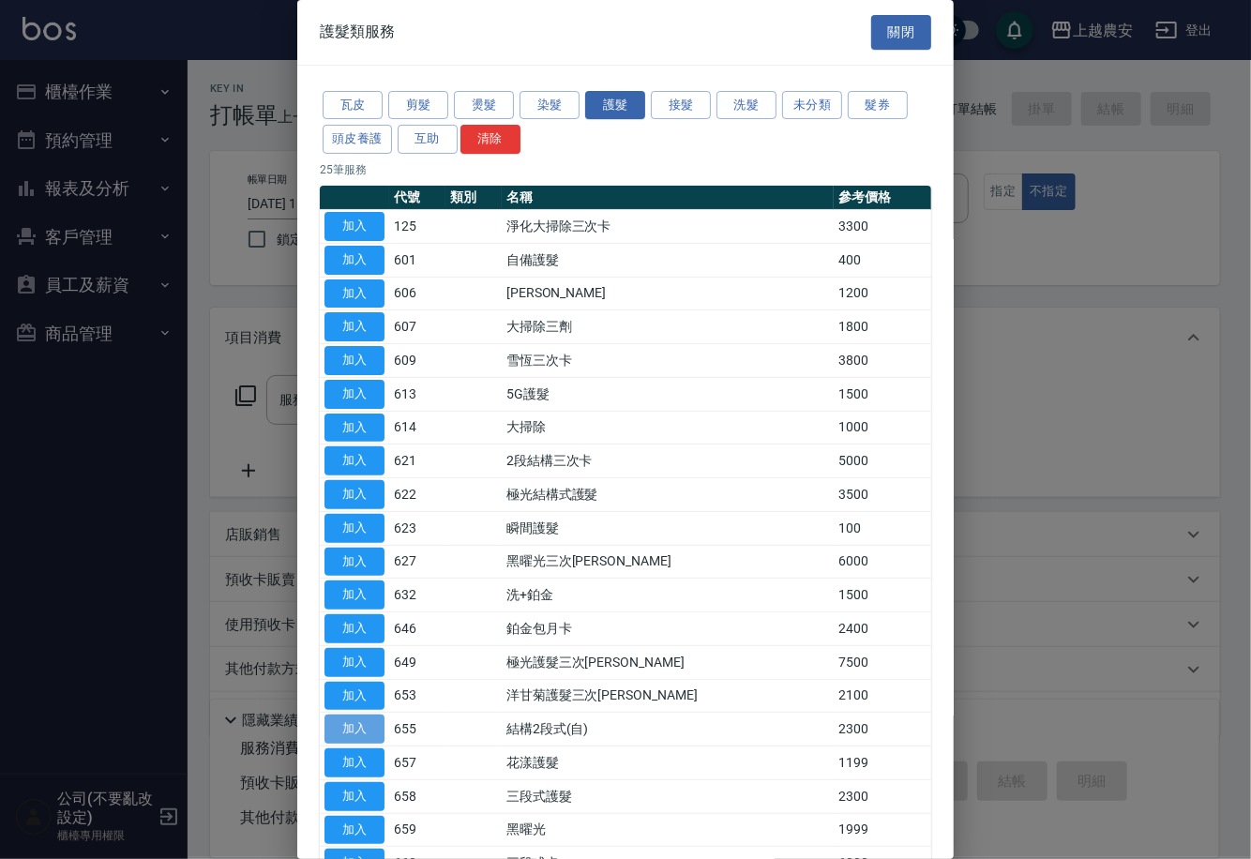
click at [341, 723] on button "加入" at bounding box center [354, 728] width 60 height 29
type input "結構2段式(自)(655)"
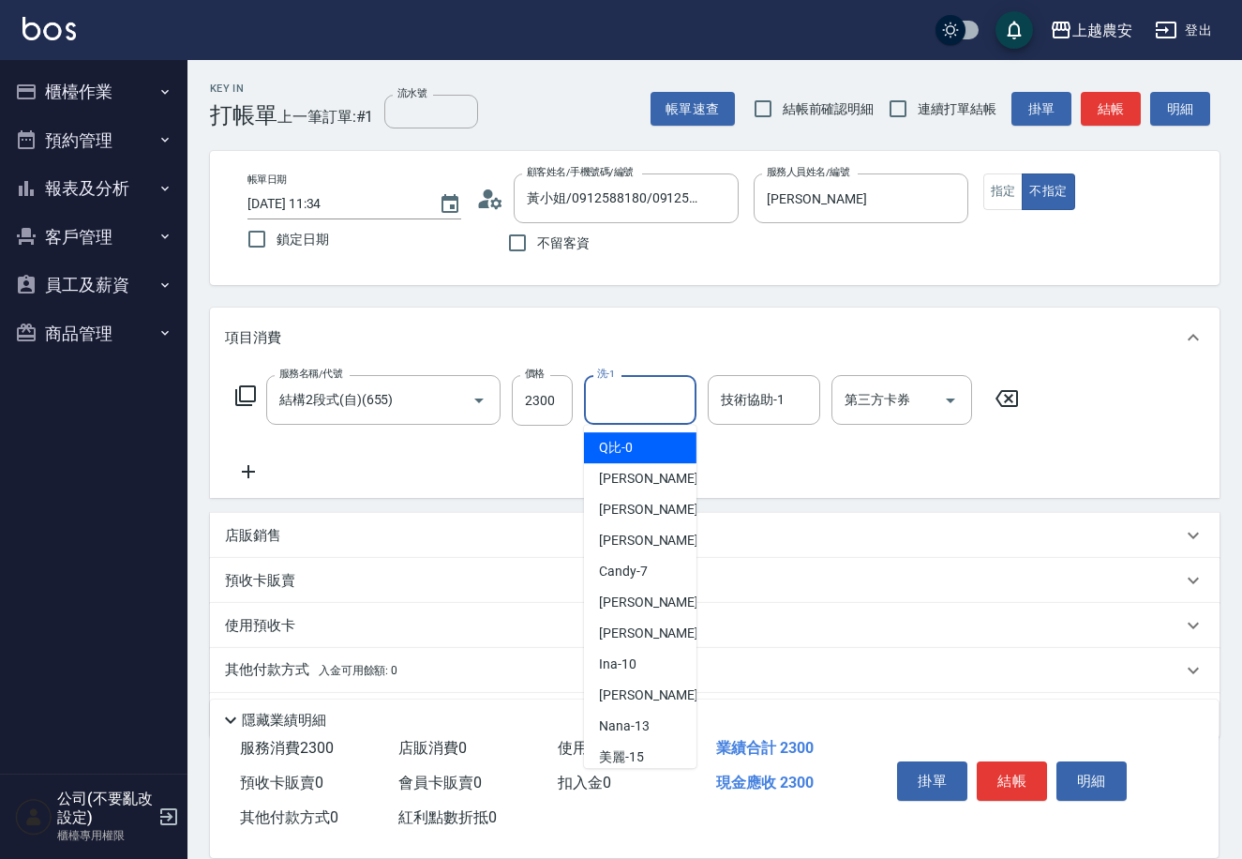
click at [636, 397] on input "洗-1" at bounding box center [641, 399] width 96 height 33
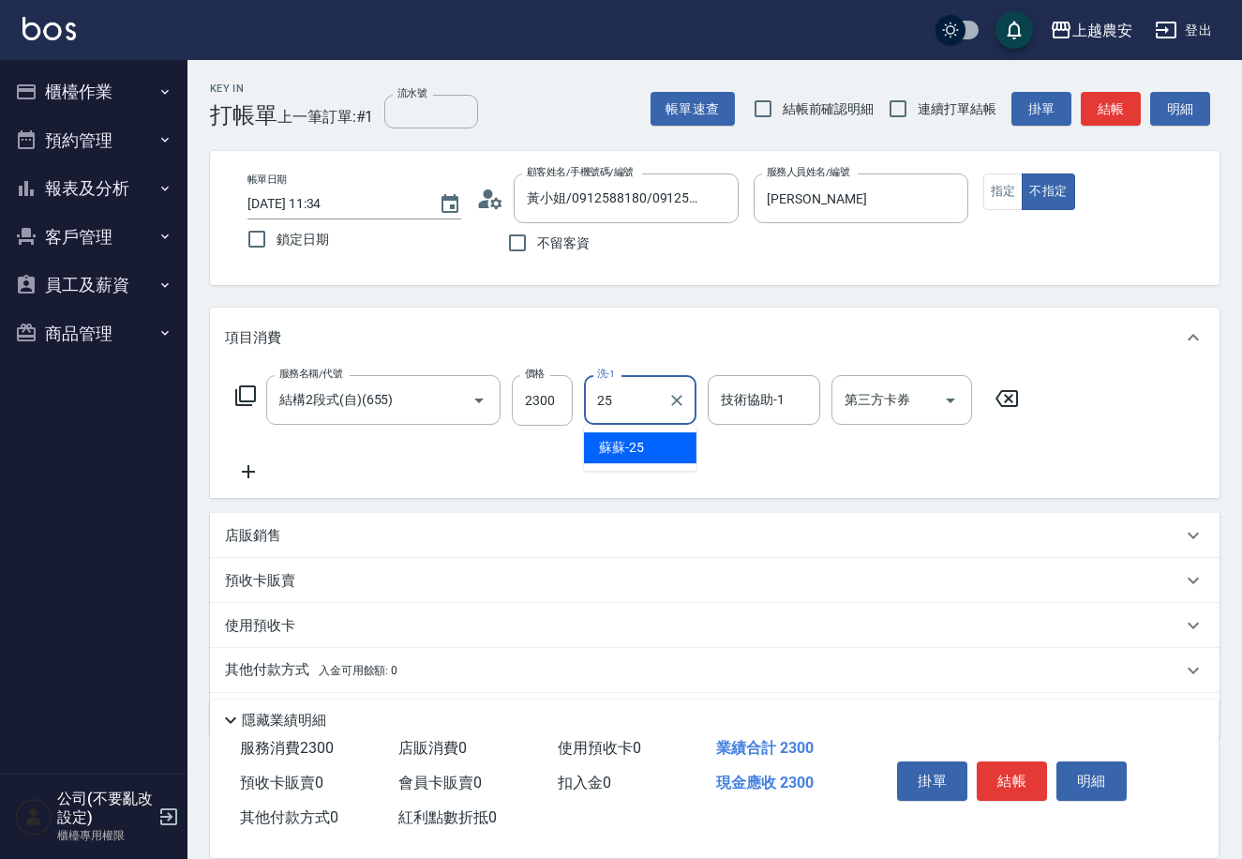
click at [643, 436] on div "蘇蘇 -25" at bounding box center [640, 447] width 113 height 31
type input "蘇蘇-25"
click at [760, 383] on input "技術協助-1" at bounding box center [764, 399] width 96 height 33
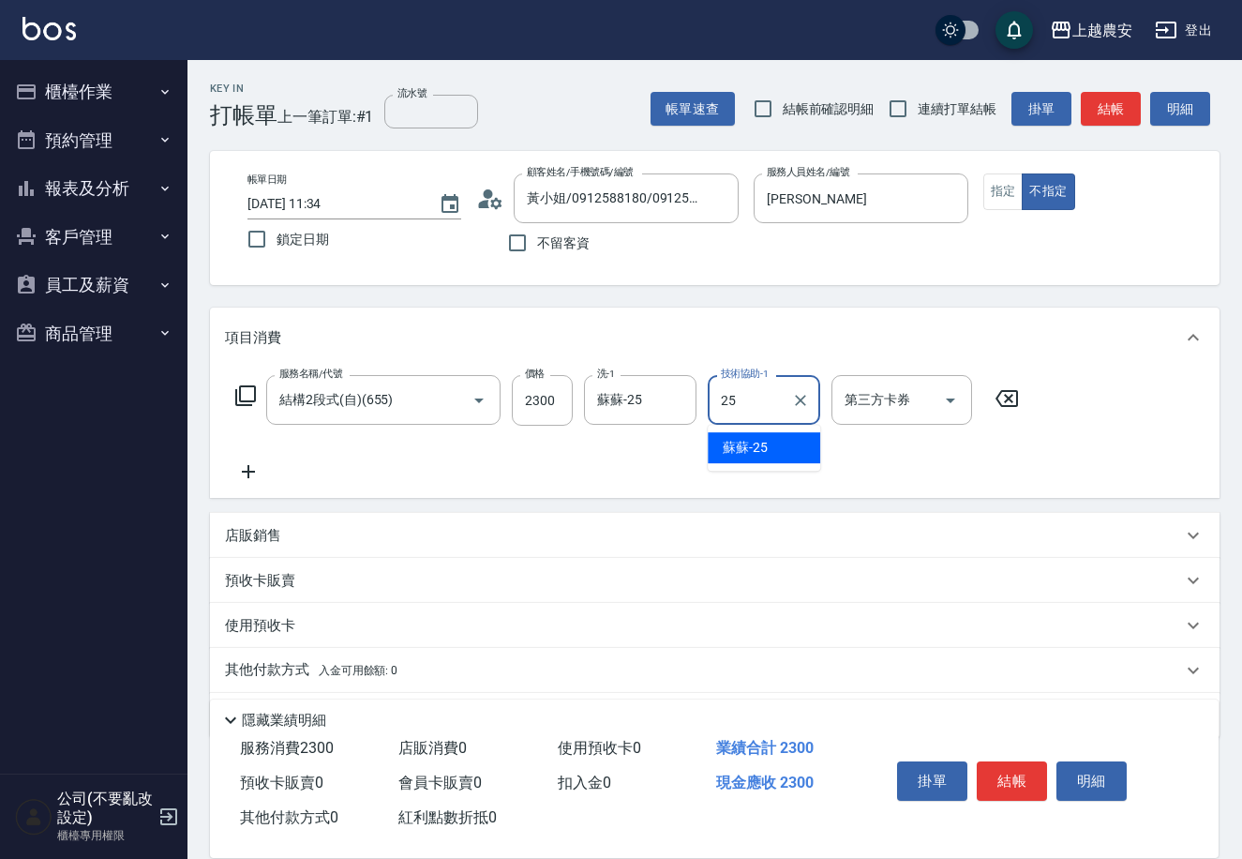
type input "蘇蘇-25"
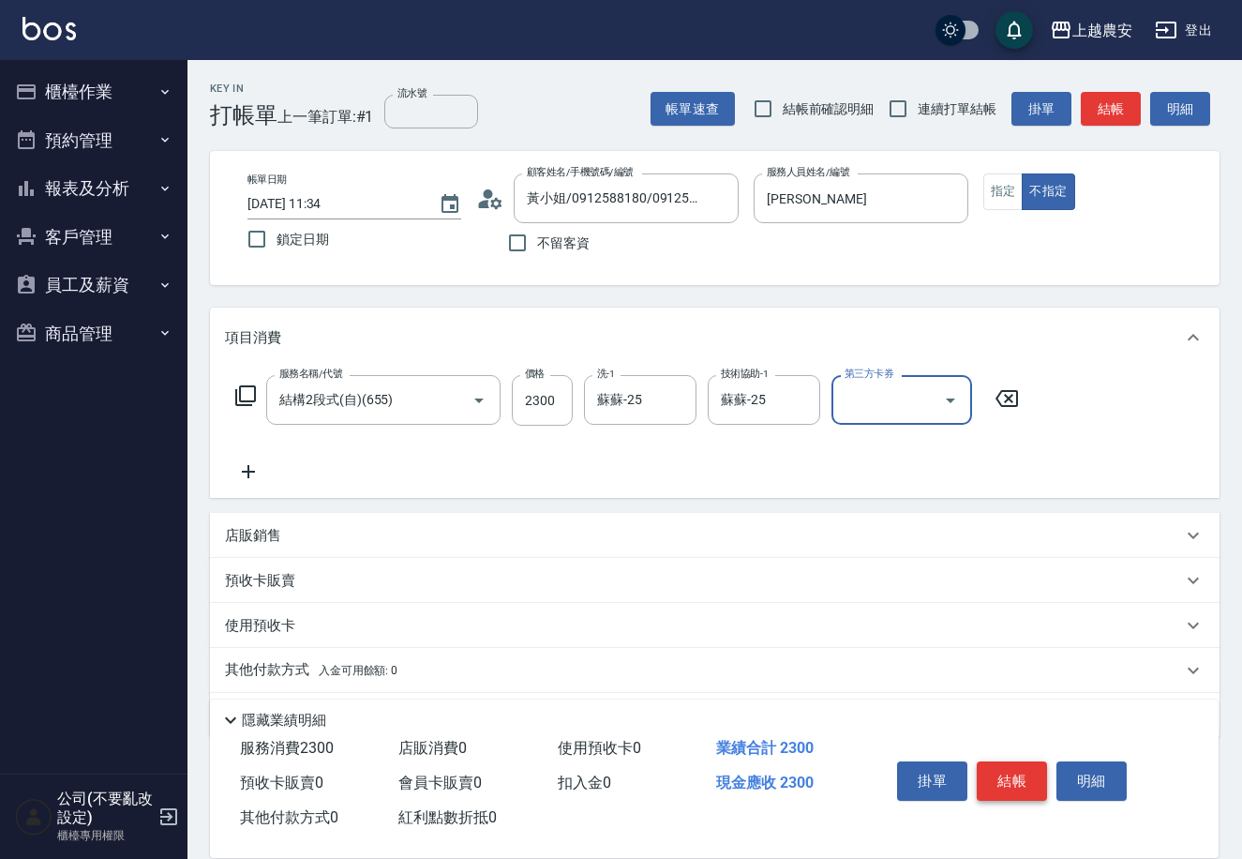
click at [1009, 765] on button "結帳" at bounding box center [1012, 780] width 70 height 39
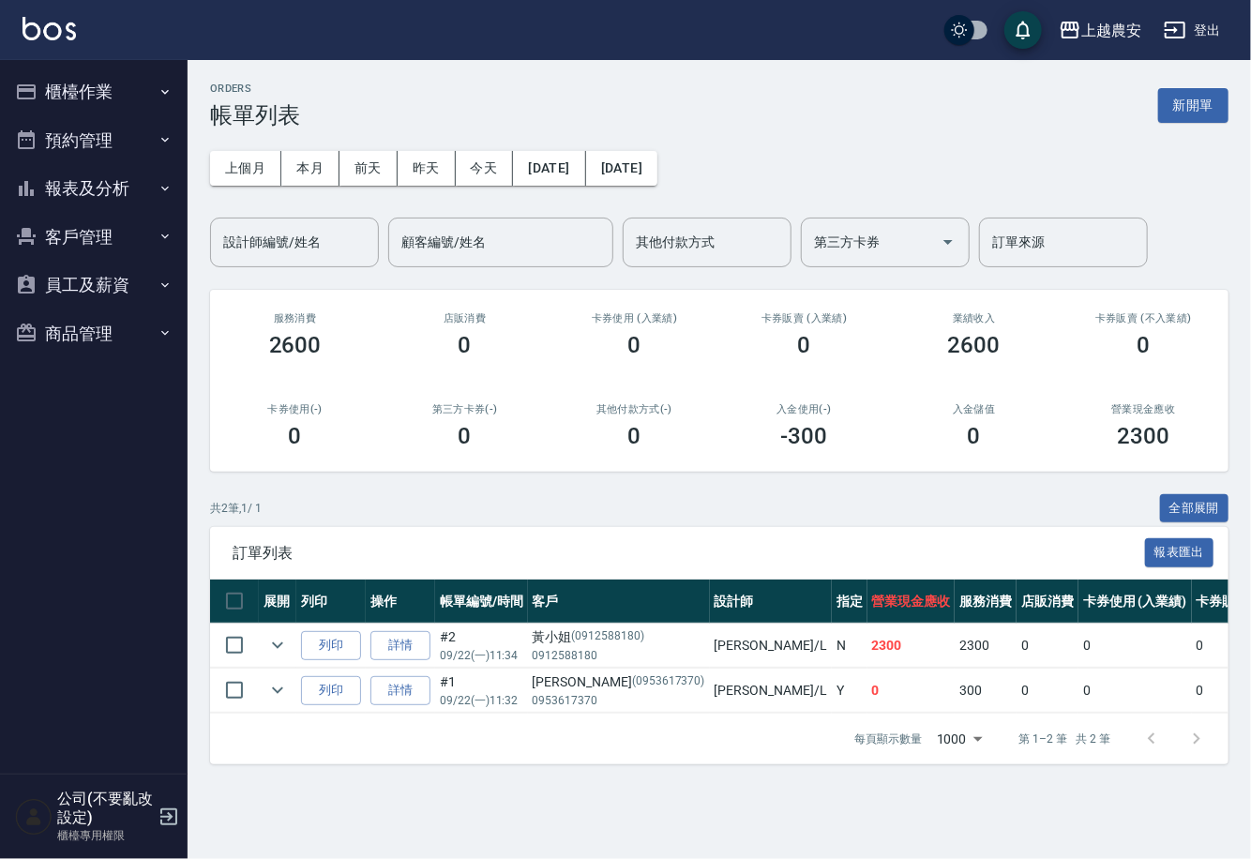
drag, startPoint x: 59, startPoint y: 98, endPoint x: 96, endPoint y: 201, distance: 109.4
click at [59, 97] on button "櫃檯作業" at bounding box center [94, 92] width 173 height 49
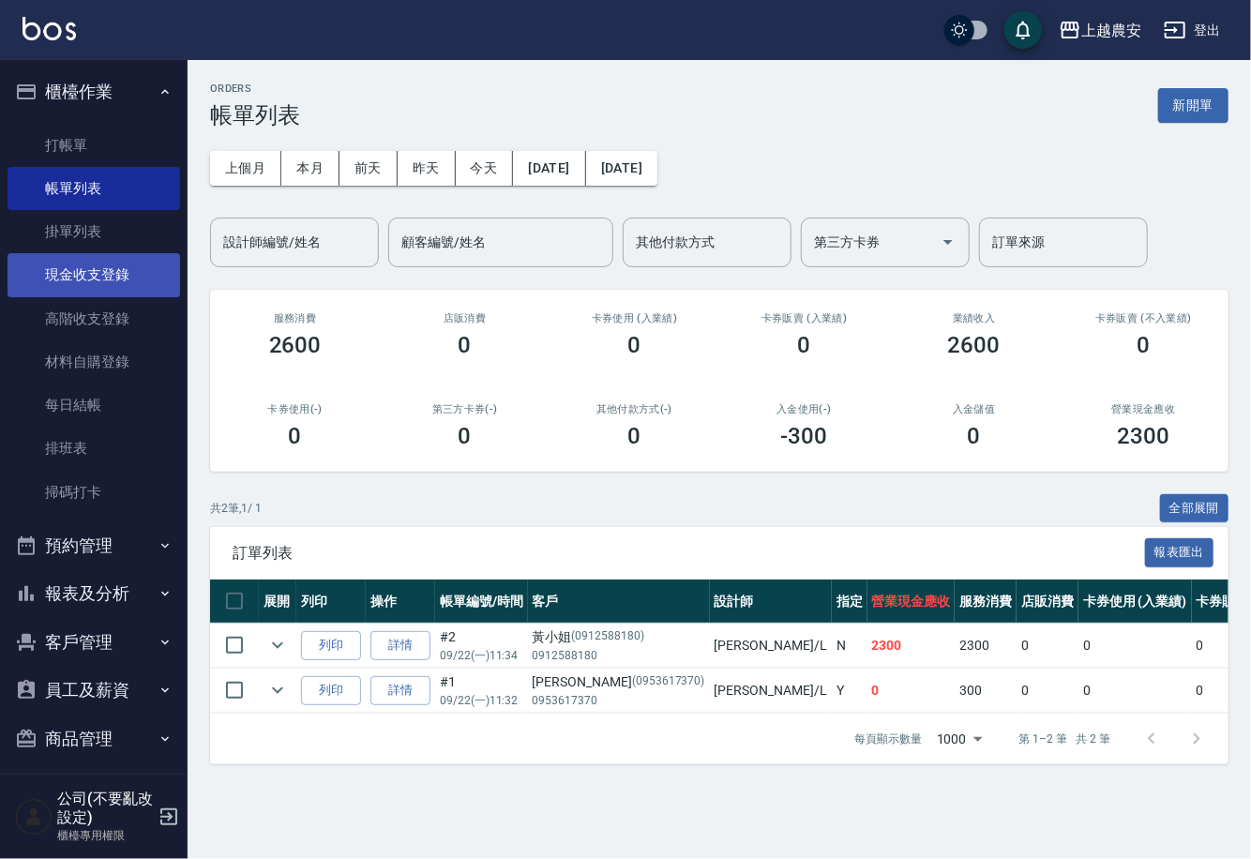
click at [99, 277] on link "現金收支登錄" at bounding box center [94, 274] width 173 height 43
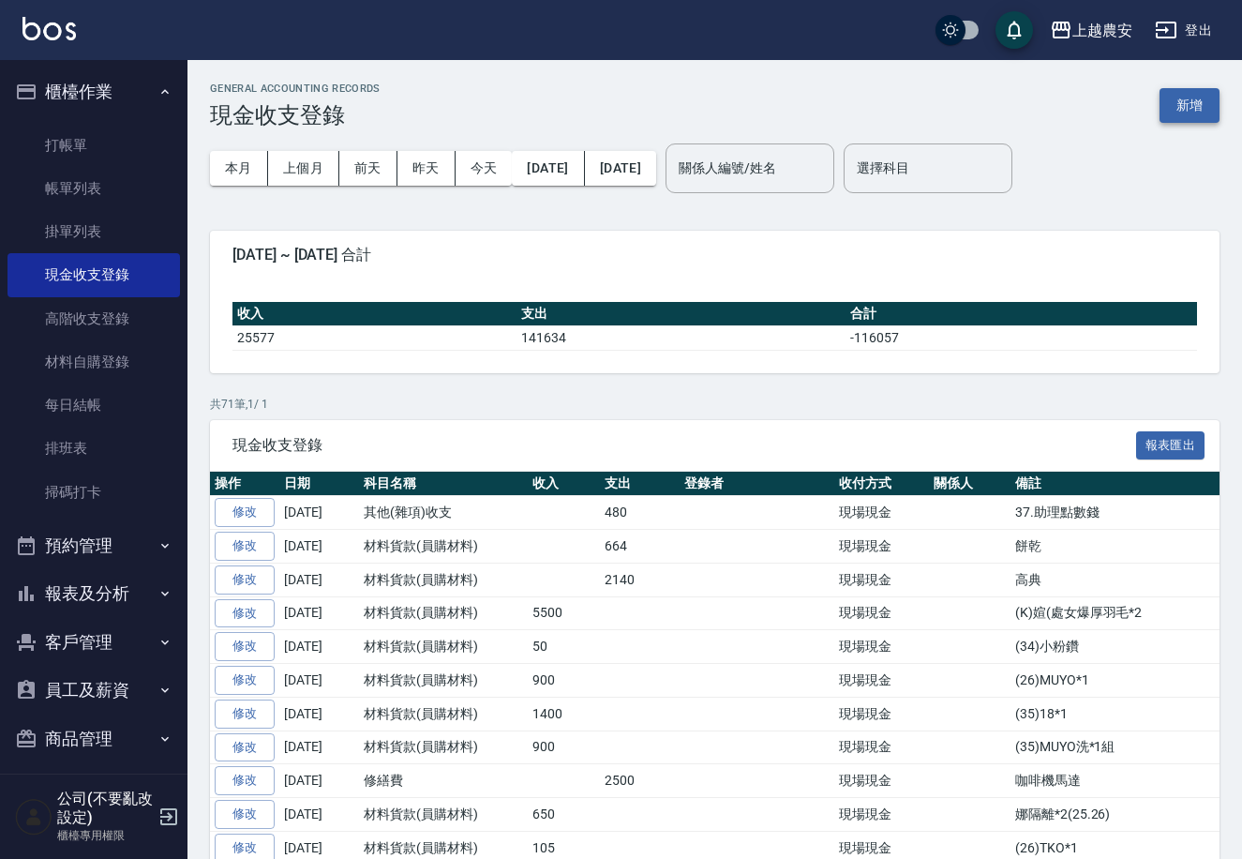
click at [1193, 98] on button "新增" at bounding box center [1190, 105] width 60 height 35
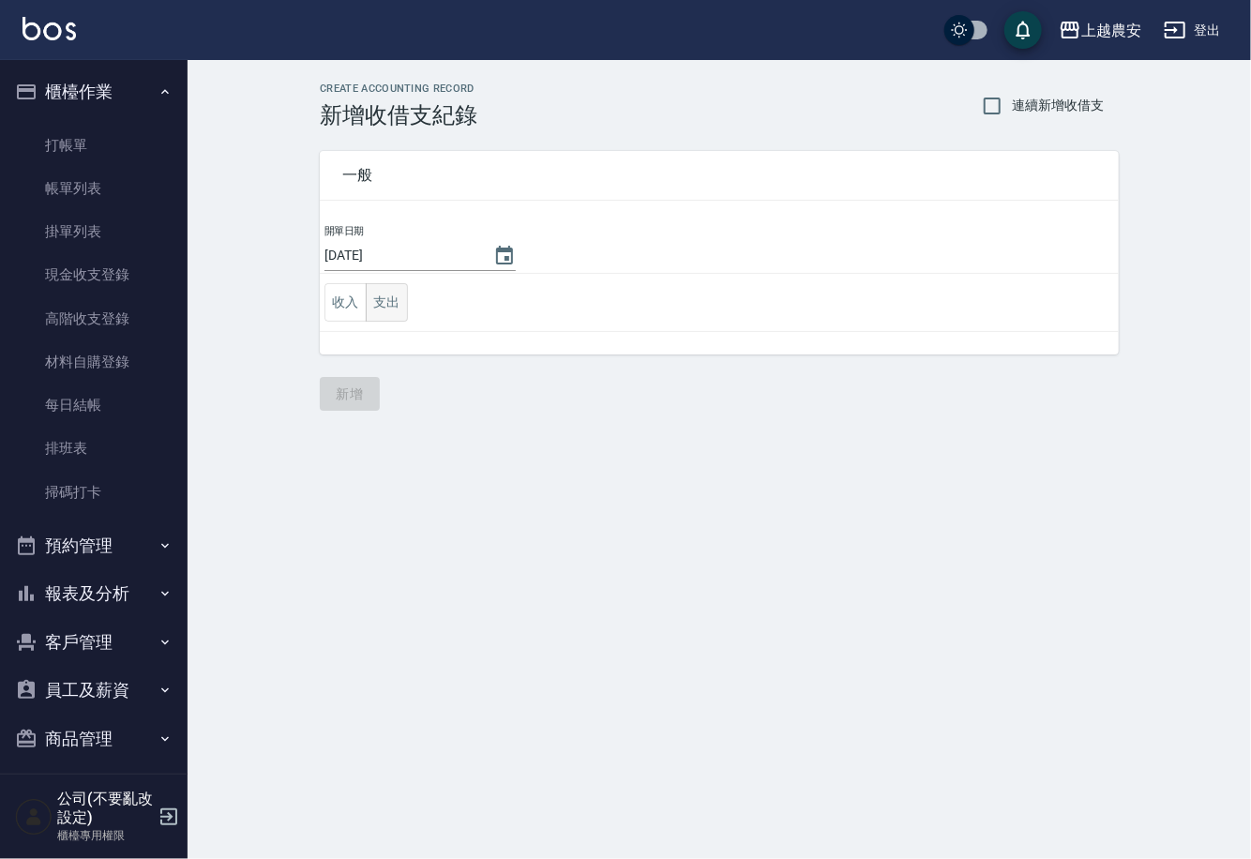
click at [388, 305] on button "支出" at bounding box center [387, 302] width 42 height 38
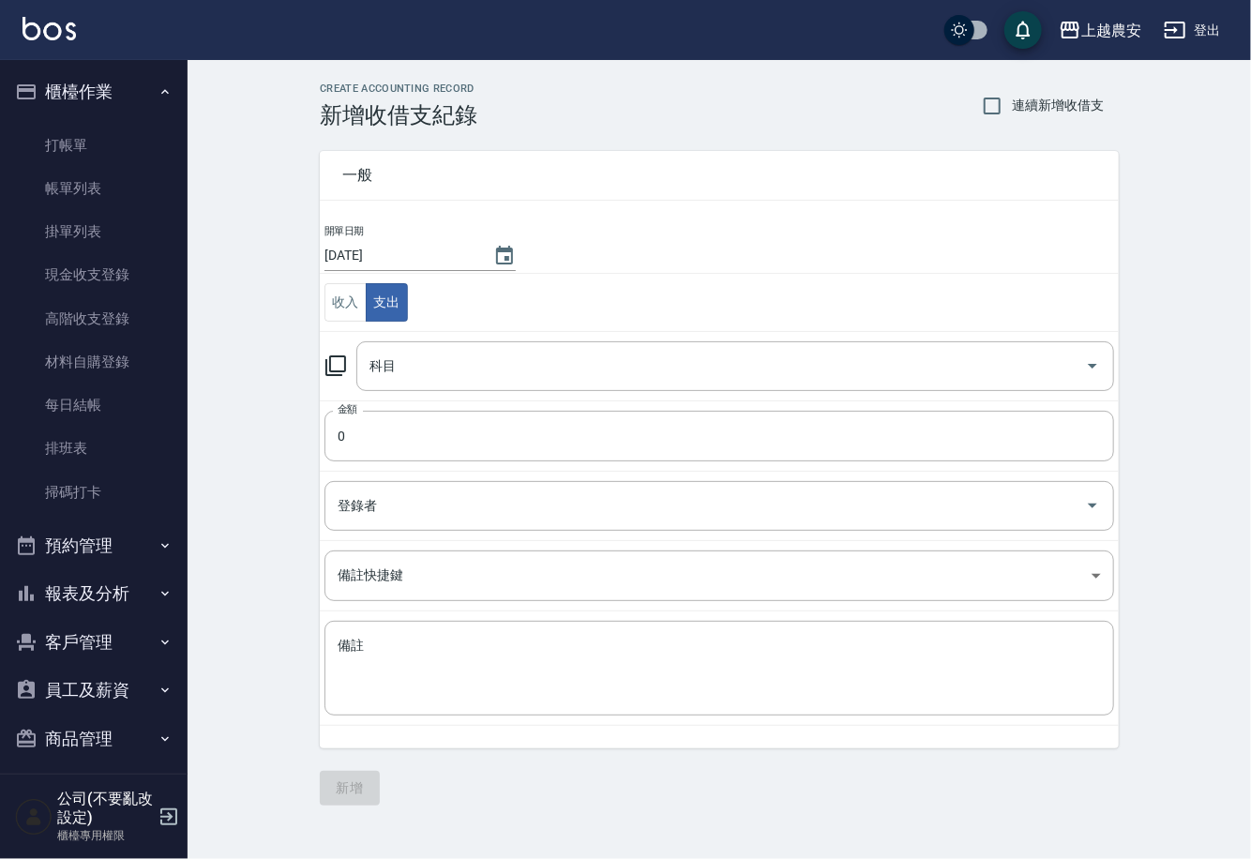
click at [338, 359] on icon at bounding box center [335, 365] width 23 height 23
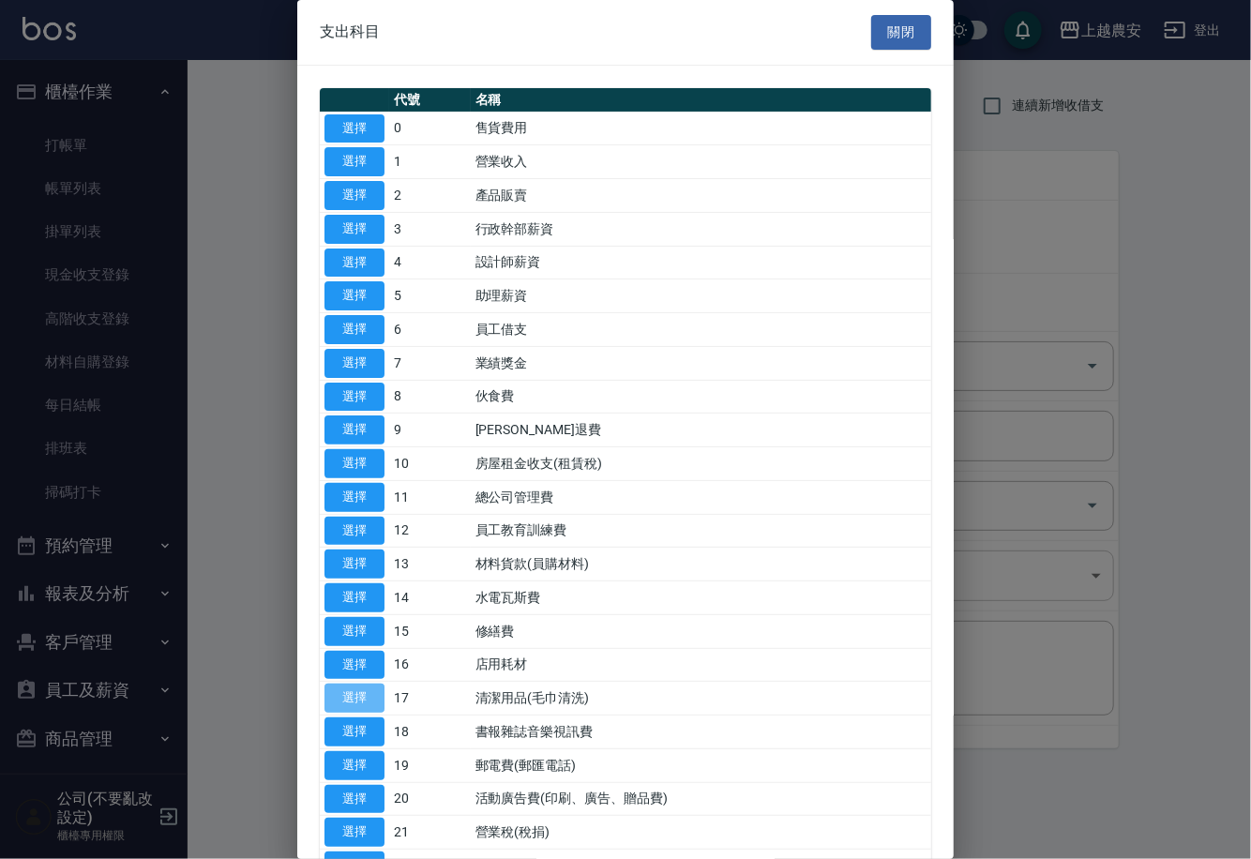
drag, startPoint x: 356, startPoint y: 706, endPoint x: 381, endPoint y: 572, distance: 136.3
click at [357, 705] on button "選擇" at bounding box center [354, 697] width 60 height 29
type input "17 清潔用品(毛巾清洗)"
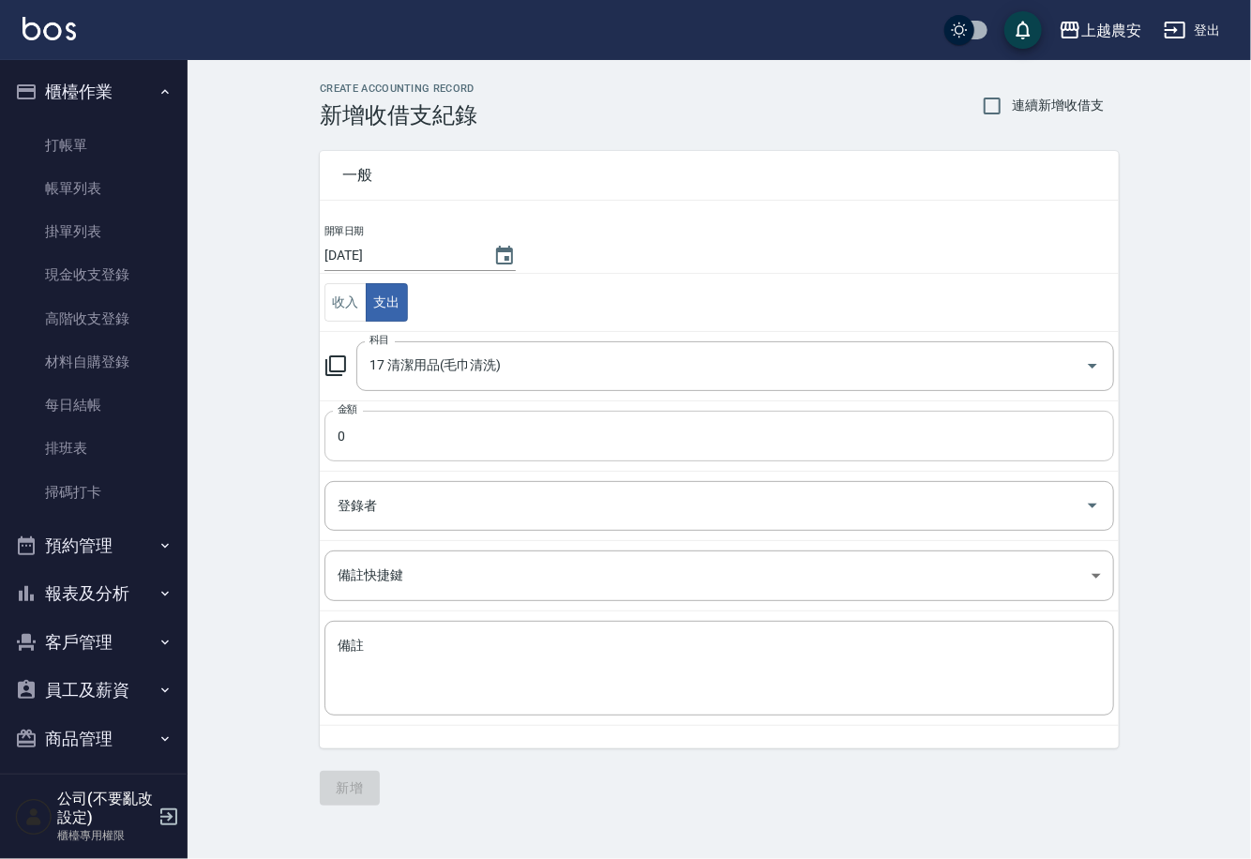
click at [378, 450] on input "0" at bounding box center [718, 436] width 789 height 51
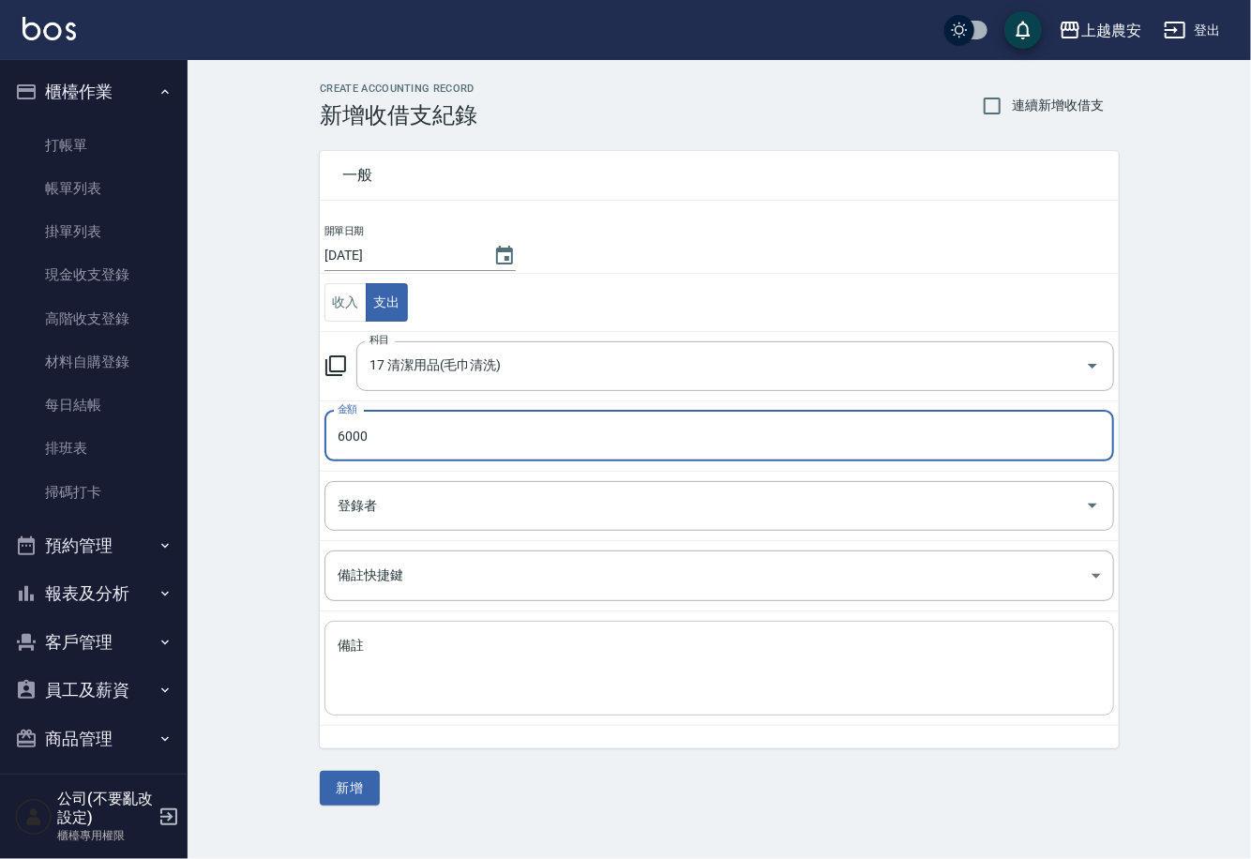
type input "6000"
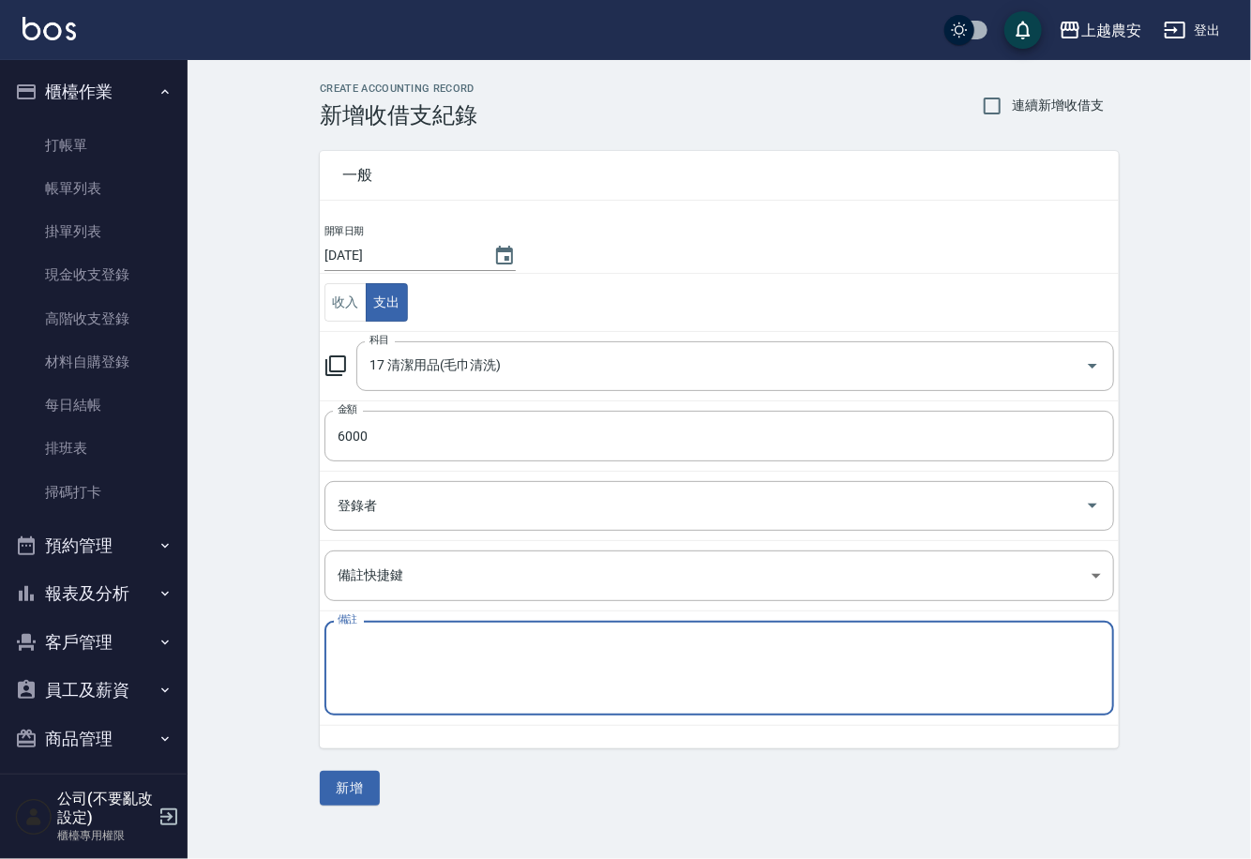
click at [398, 671] on textarea "備註" at bounding box center [719, 669] width 763 height 64
type textarea "毛巾錢"
click at [357, 787] on button "新增" at bounding box center [350, 788] width 60 height 35
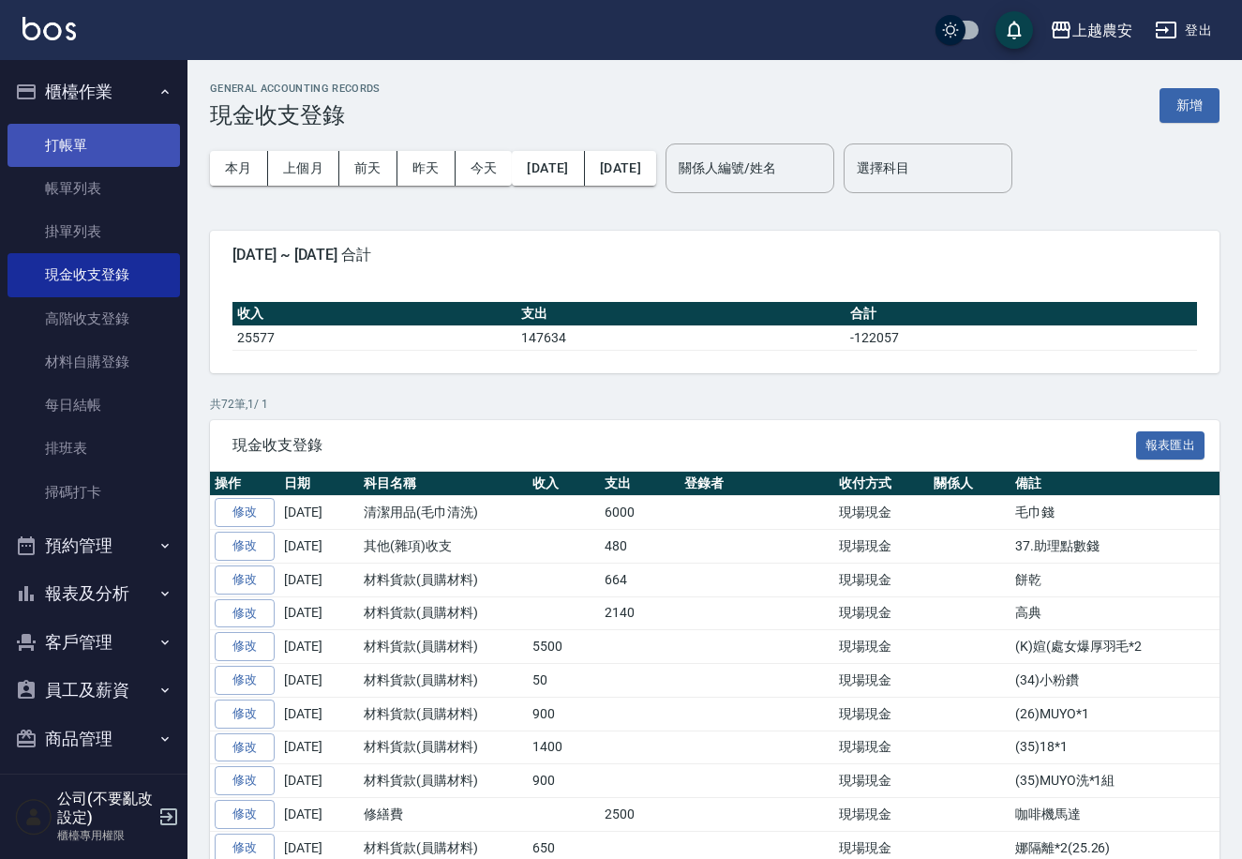
click at [53, 146] on link "打帳單" at bounding box center [94, 145] width 173 height 43
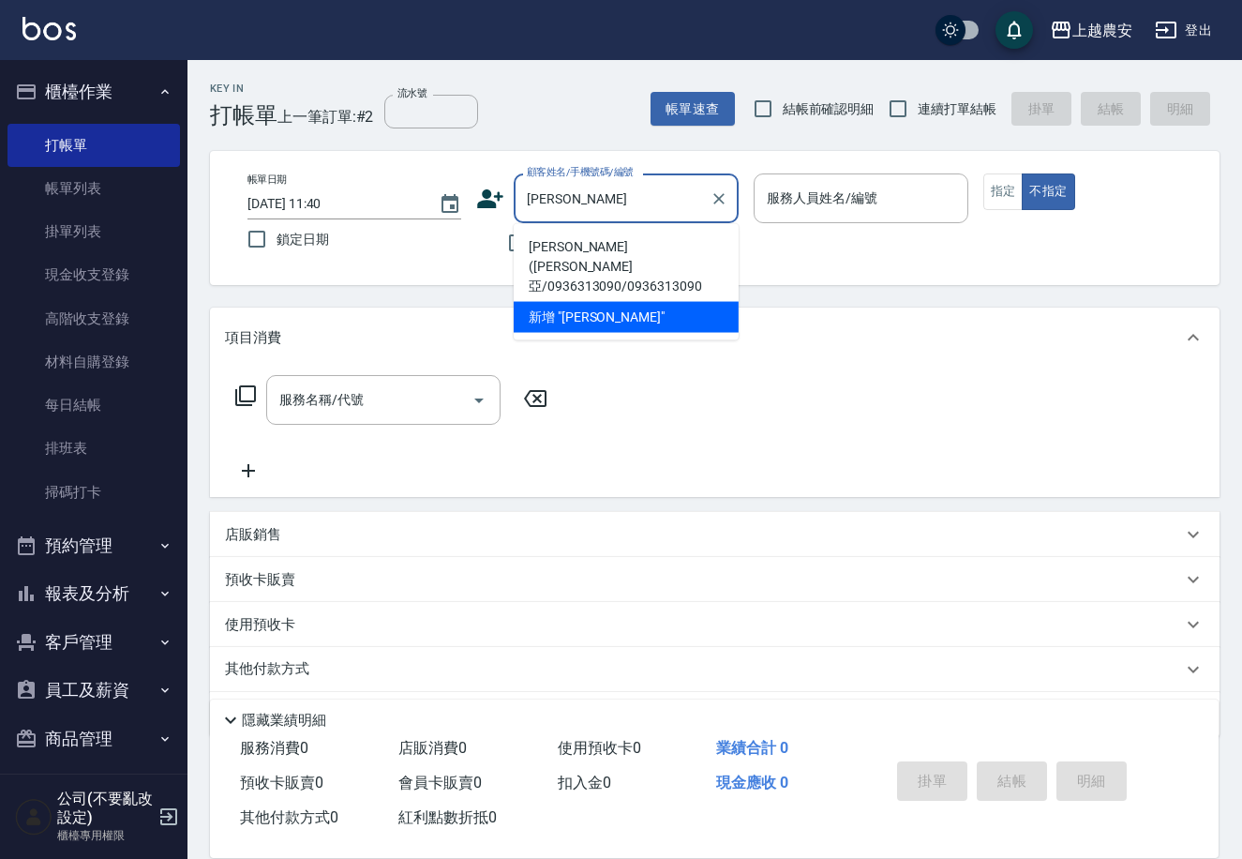
click at [584, 252] on li "[PERSON_NAME]([PERSON_NAME]亞/0936313090/0936313090" at bounding box center [626, 267] width 225 height 70
type input "[PERSON_NAME]([PERSON_NAME]亞/0936313090/0936313090"
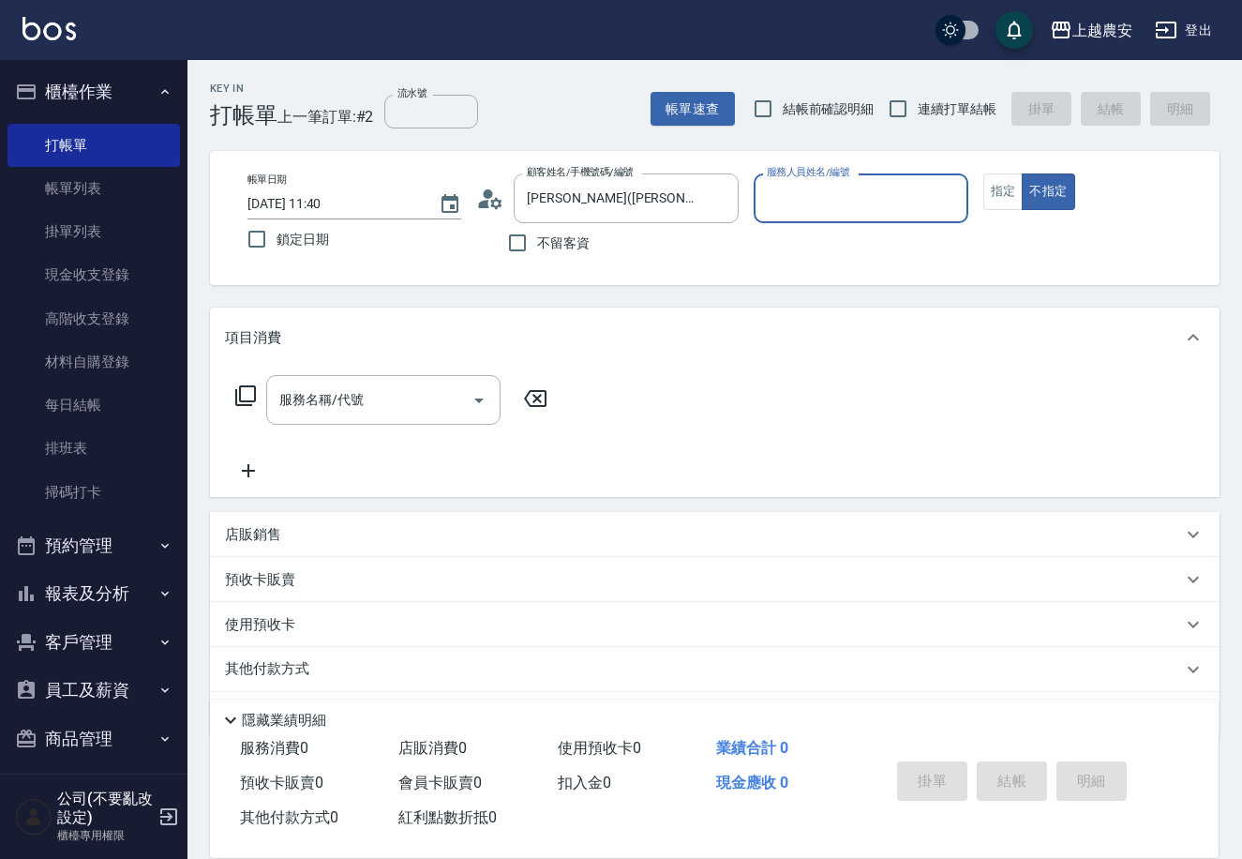
type input "Candy-7"
click at [997, 195] on button "指定" at bounding box center [1003, 191] width 40 height 37
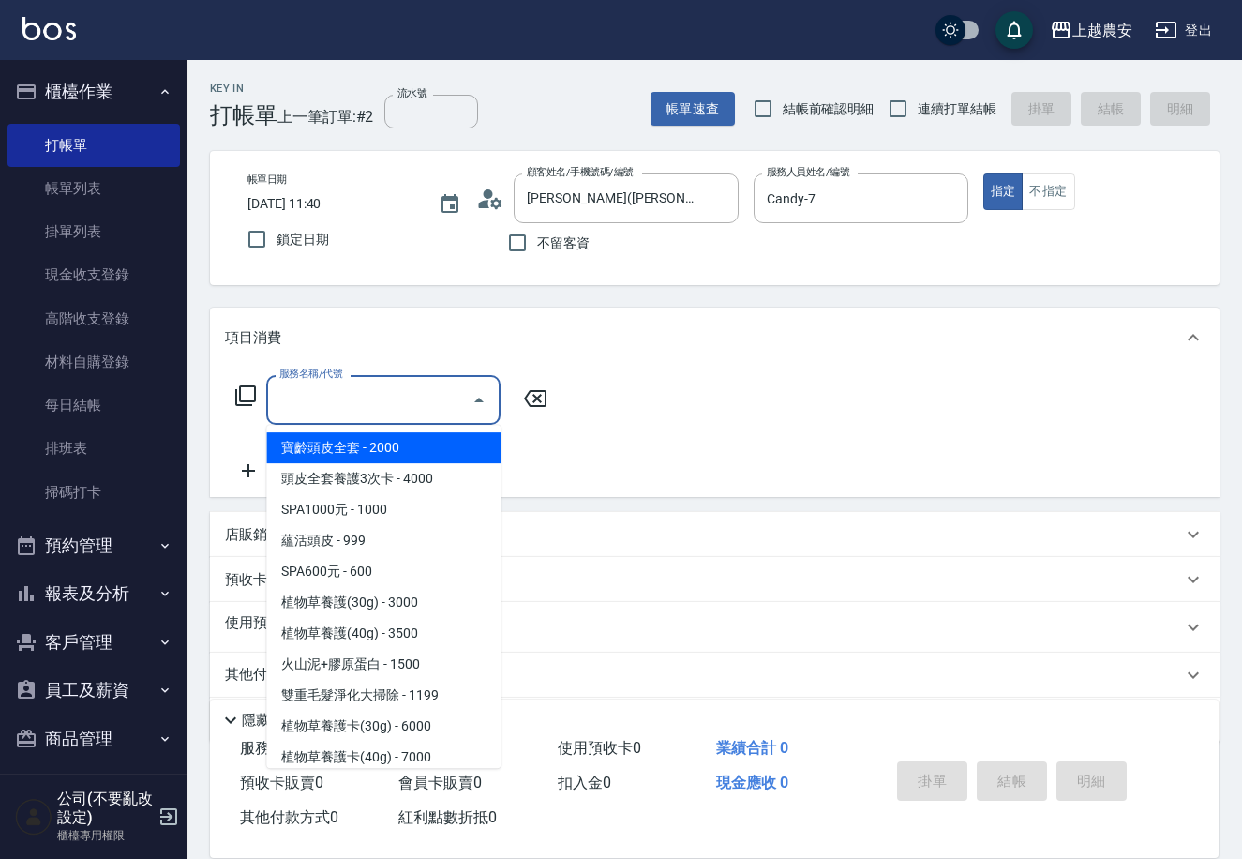
click at [423, 408] on input "服務名稱/代號" at bounding box center [369, 399] width 189 height 33
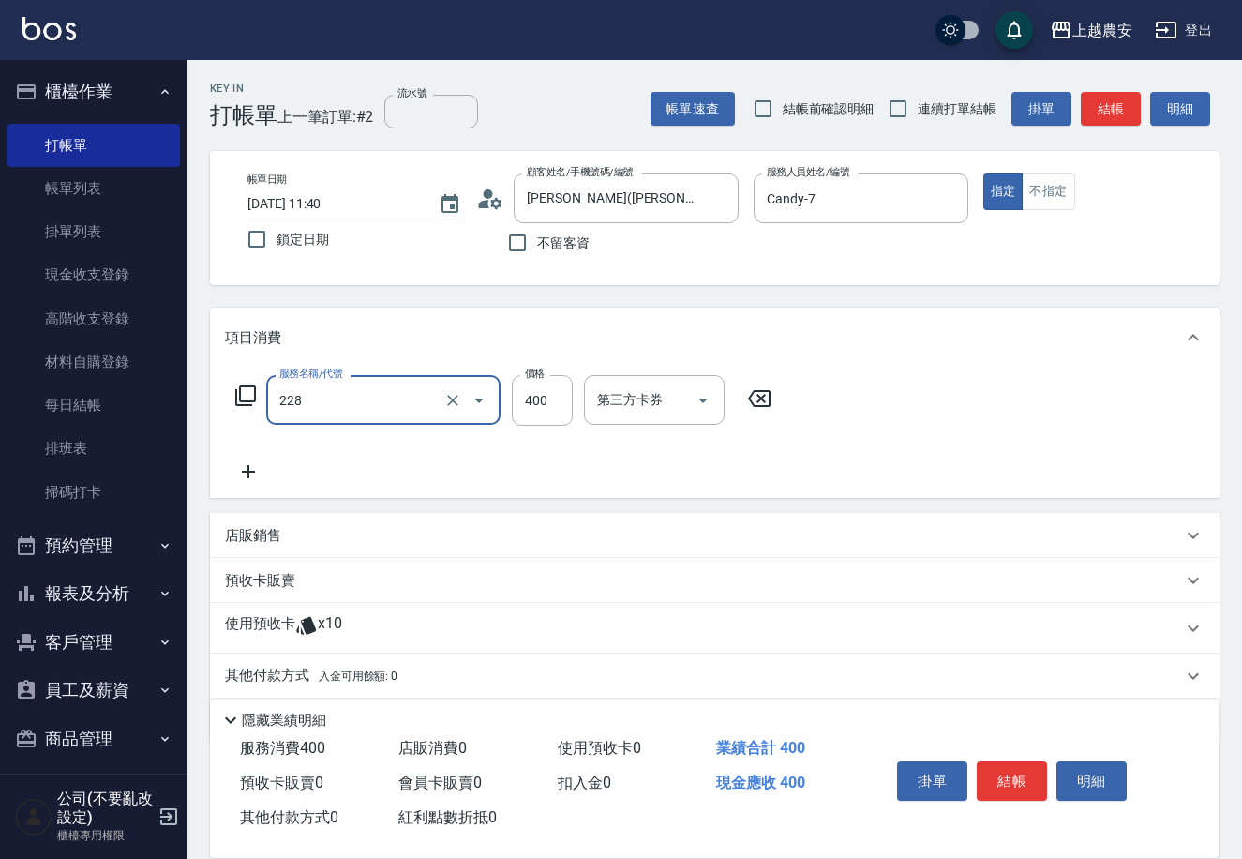
type input "洗髮(228)"
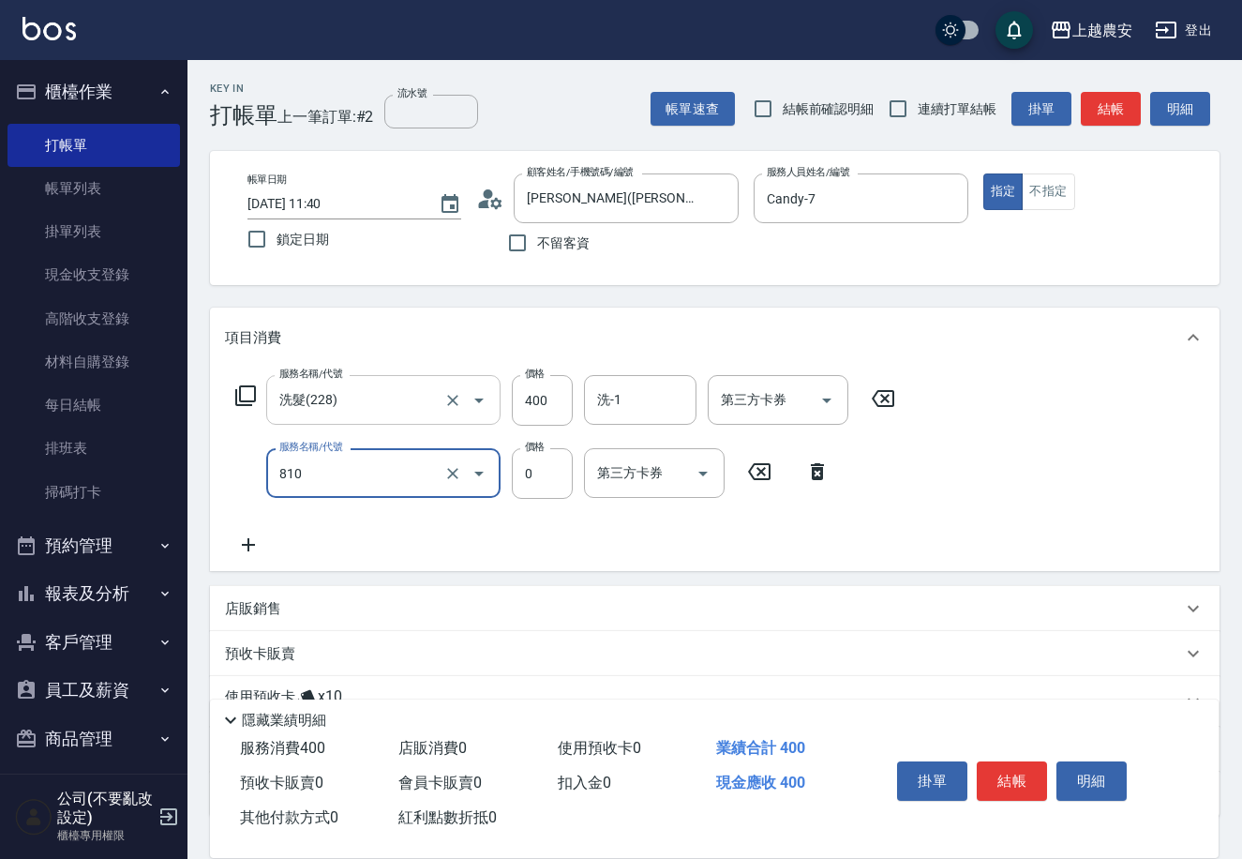
type input "頭皮護髮卡券使用(810)"
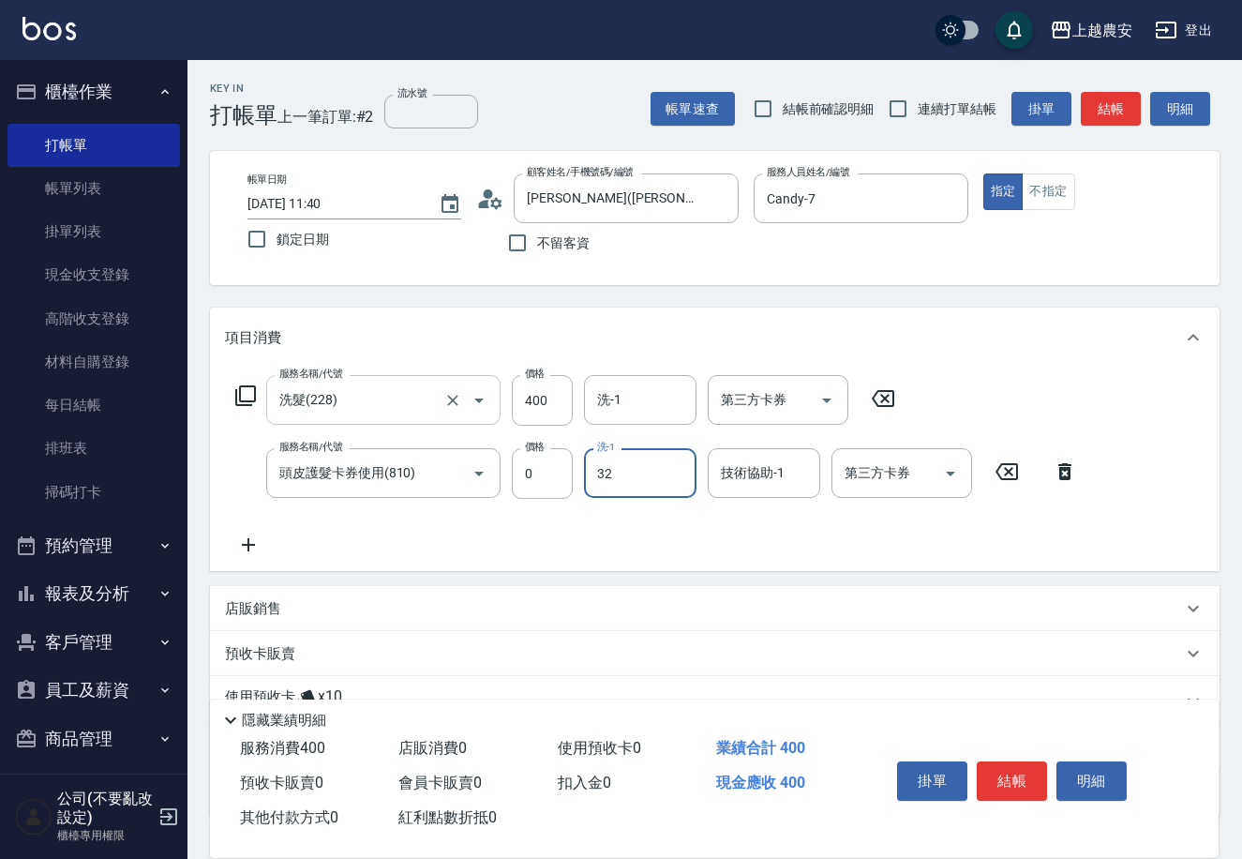
type input "林品妤-32"
click at [1031, 765] on button "結帳" at bounding box center [1012, 780] width 70 height 39
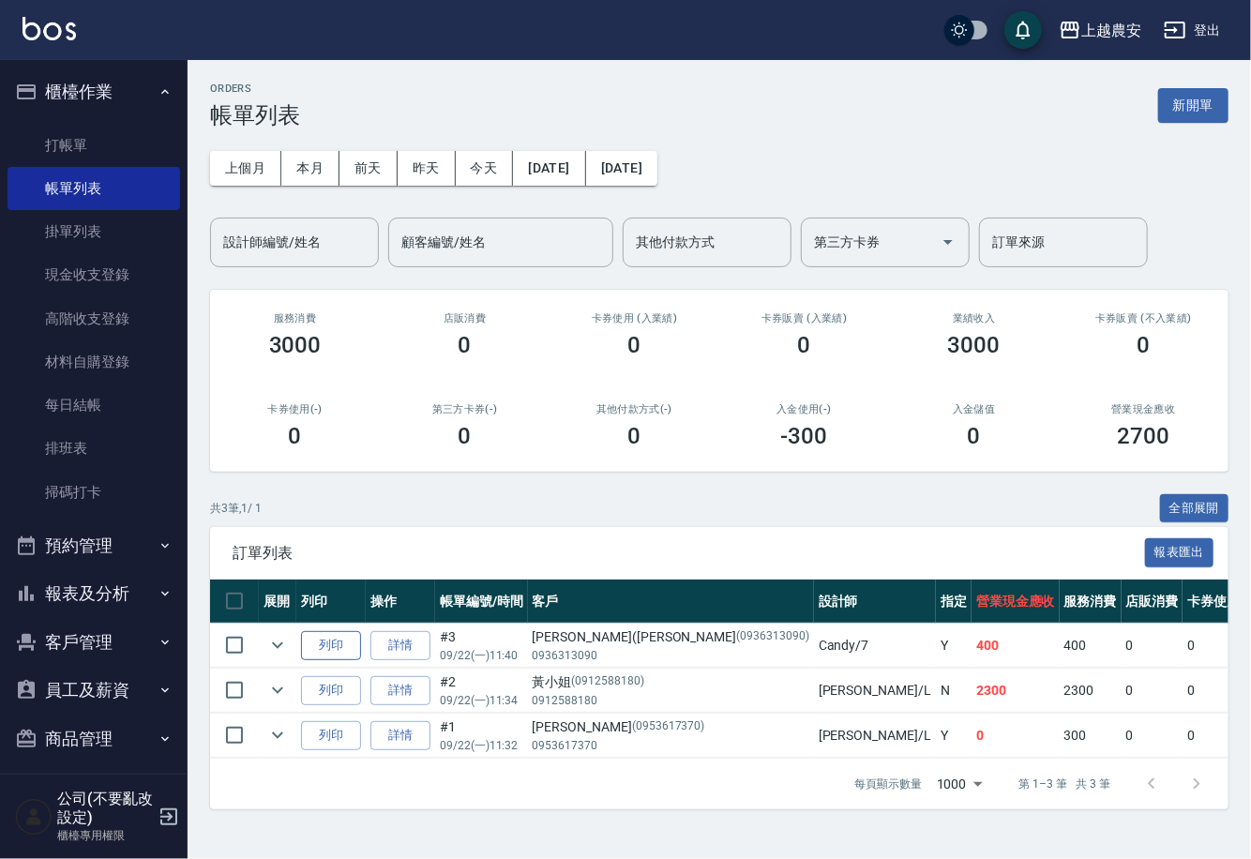
click at [348, 648] on button "列印" at bounding box center [331, 645] width 60 height 29
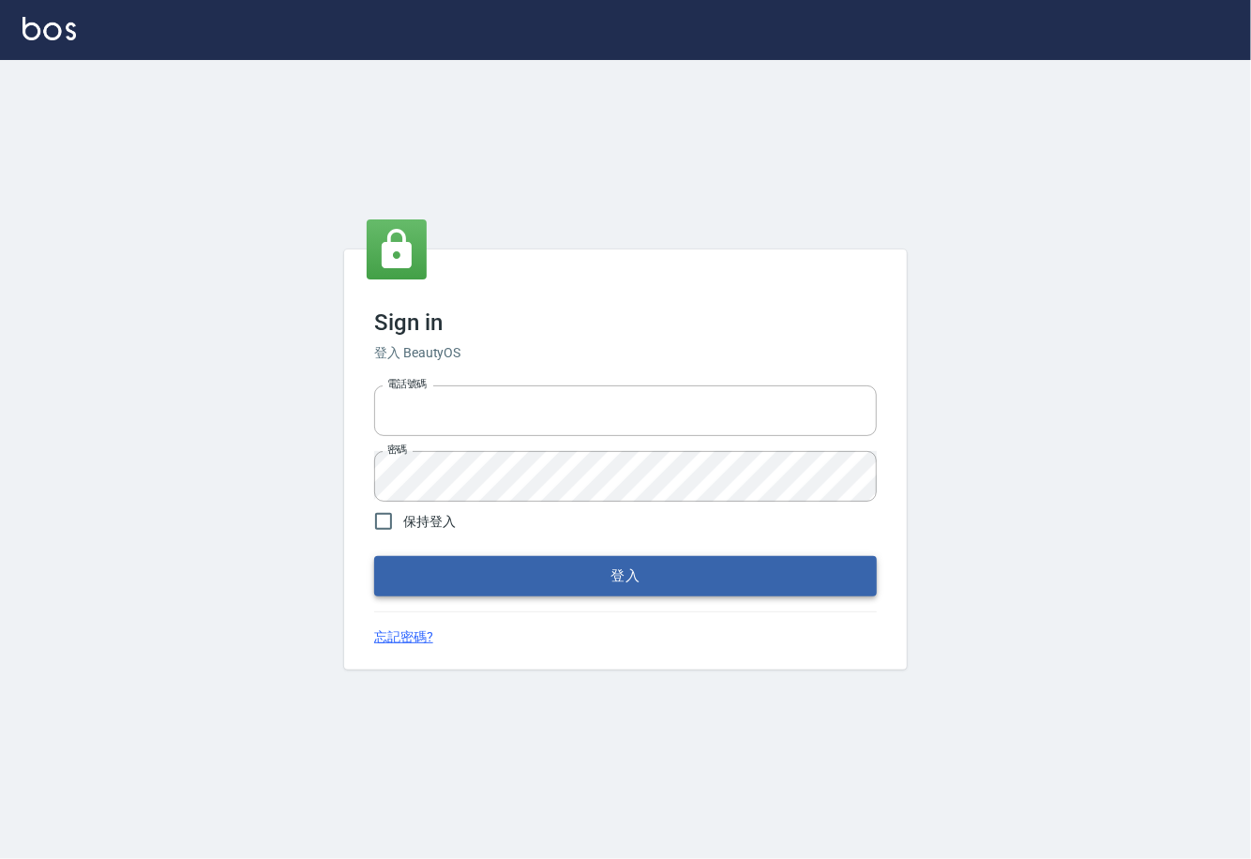
type input "0225929166"
click at [607, 575] on button "登入" at bounding box center [625, 575] width 503 height 39
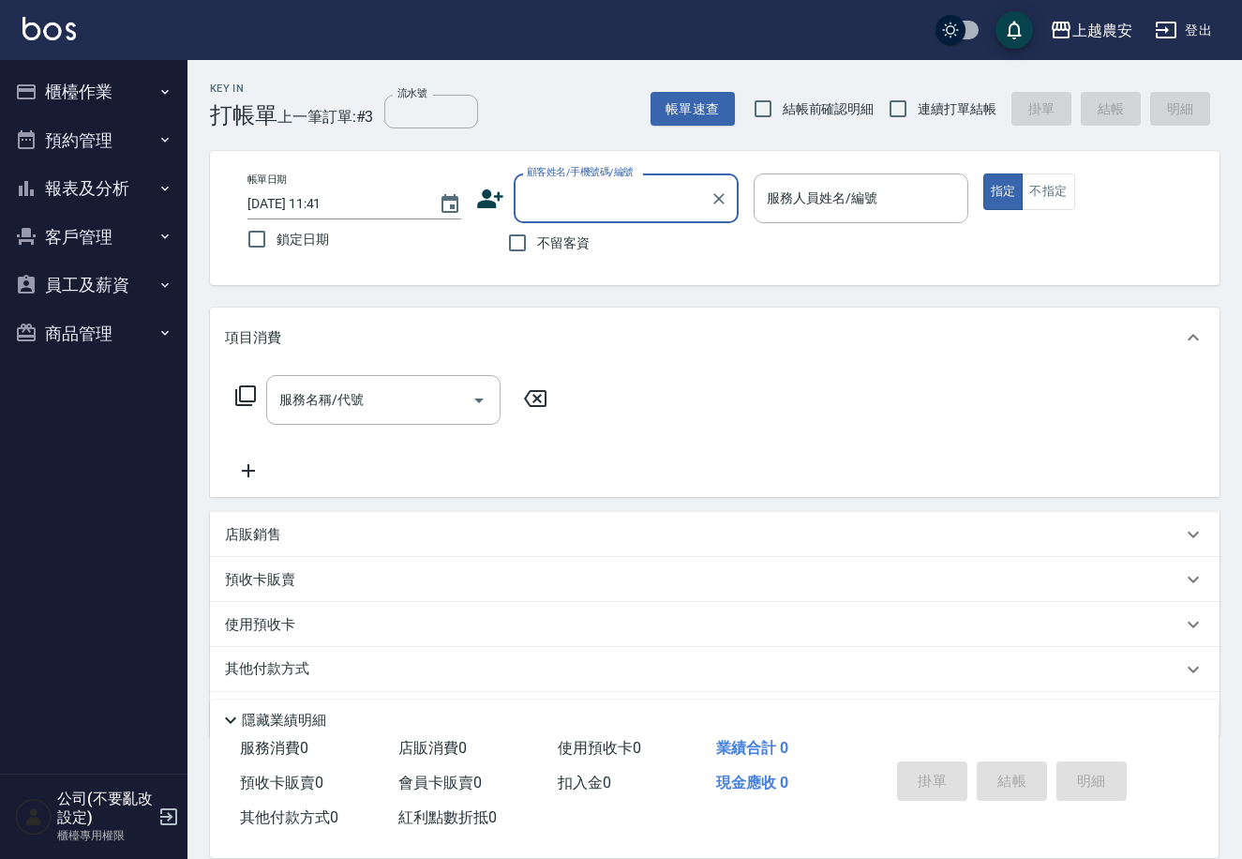
click at [567, 207] on input "顧客姓名/手機號碼/編號" at bounding box center [612, 198] width 180 height 33
click at [567, 204] on input "顧客姓名/手機號碼/編號" at bounding box center [612, 198] width 180 height 33
type input "每"
click at [581, 186] on input "沒沒" at bounding box center [612, 198] width 180 height 33
type input "沒"
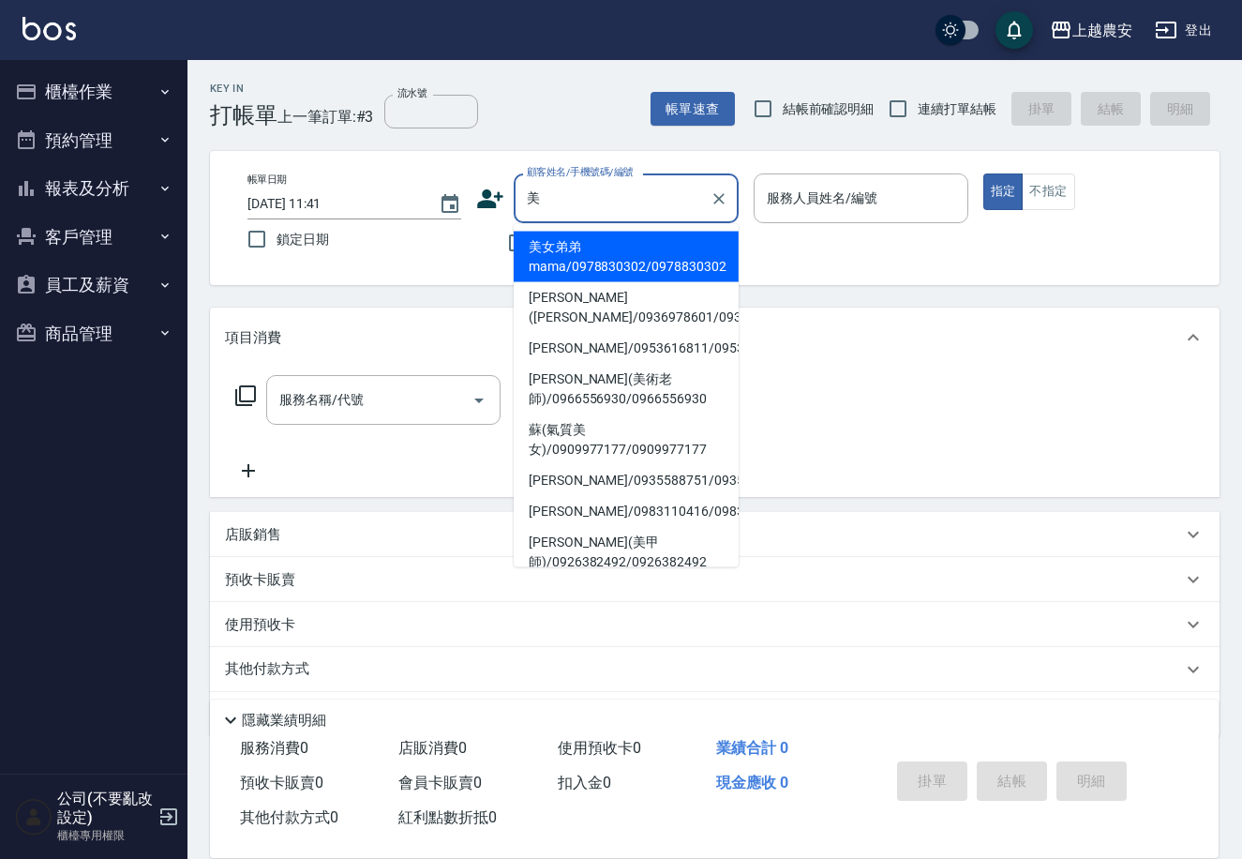
click at [588, 372] on li "[PERSON_NAME](美術老師)/0966556930/0966556930" at bounding box center [626, 389] width 225 height 51
type input "[PERSON_NAME](美術老師)/0966556930/0966556930"
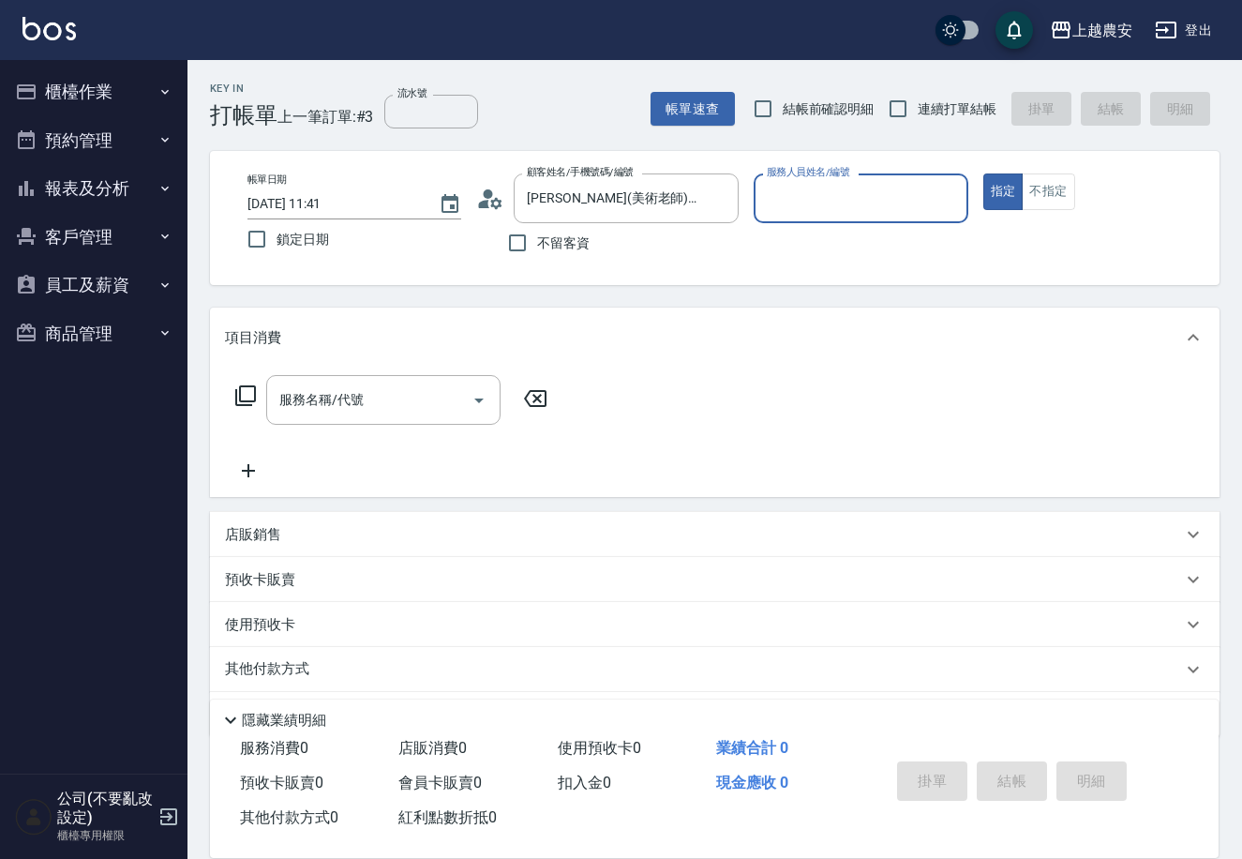
type input "Candy-7"
click at [324, 415] on input "服務名稱/代號" at bounding box center [369, 399] width 189 height 33
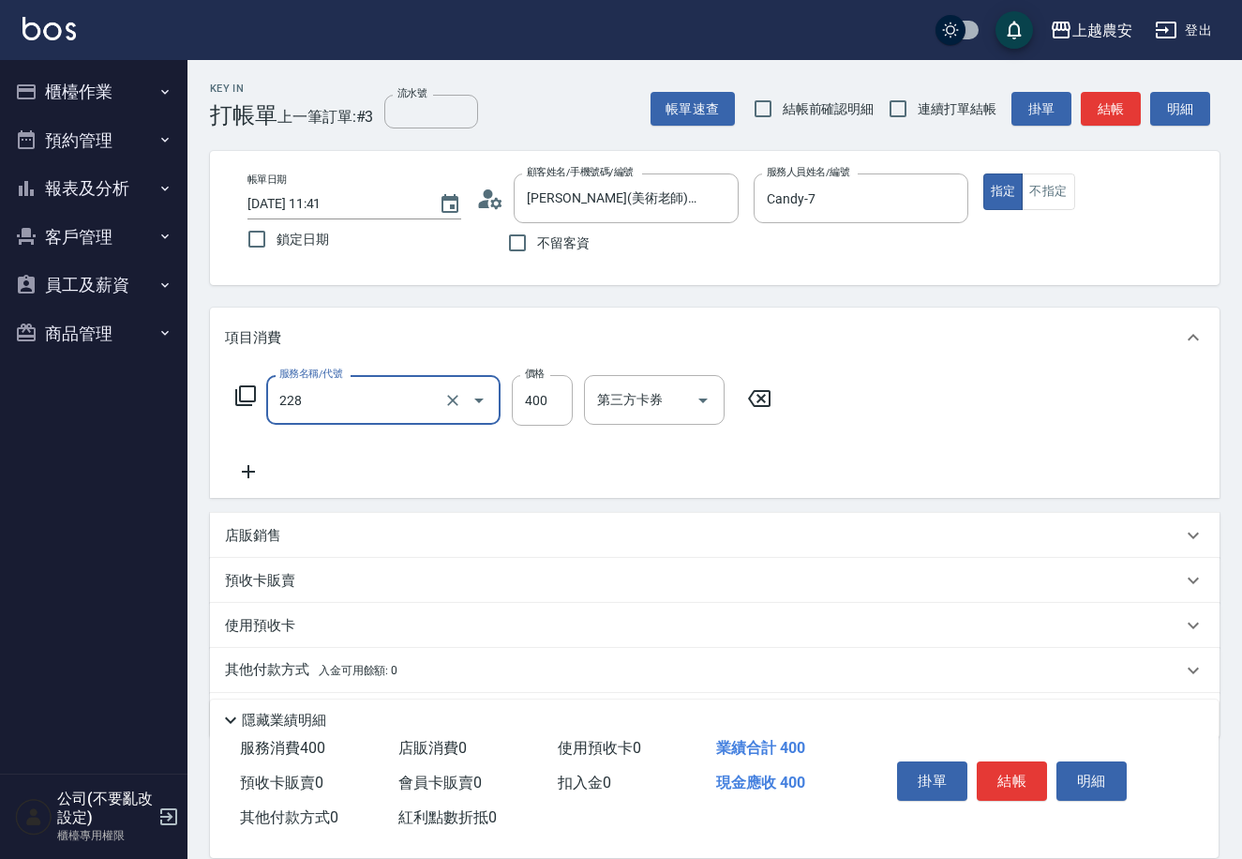
type input "洗髮(228)"
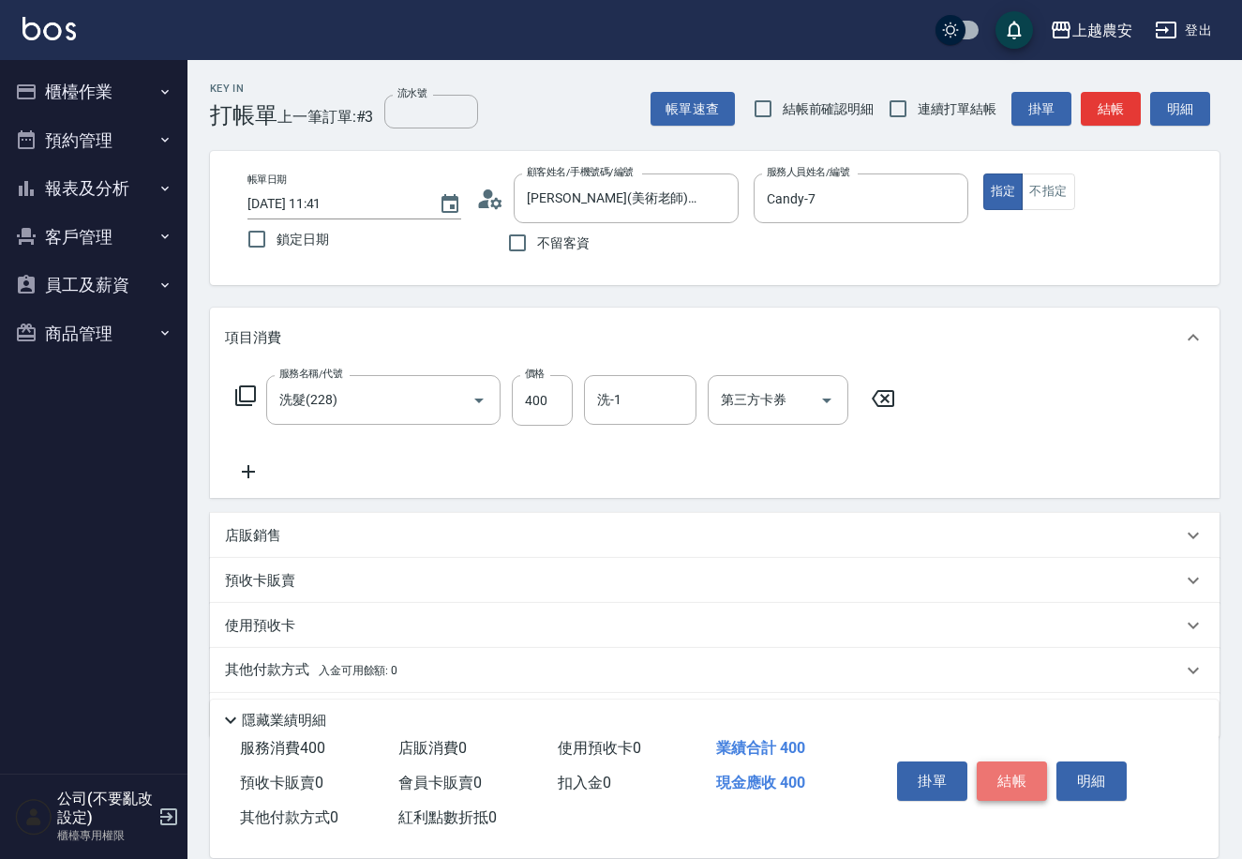
click at [1014, 784] on button "結帳" at bounding box center [1012, 780] width 70 height 39
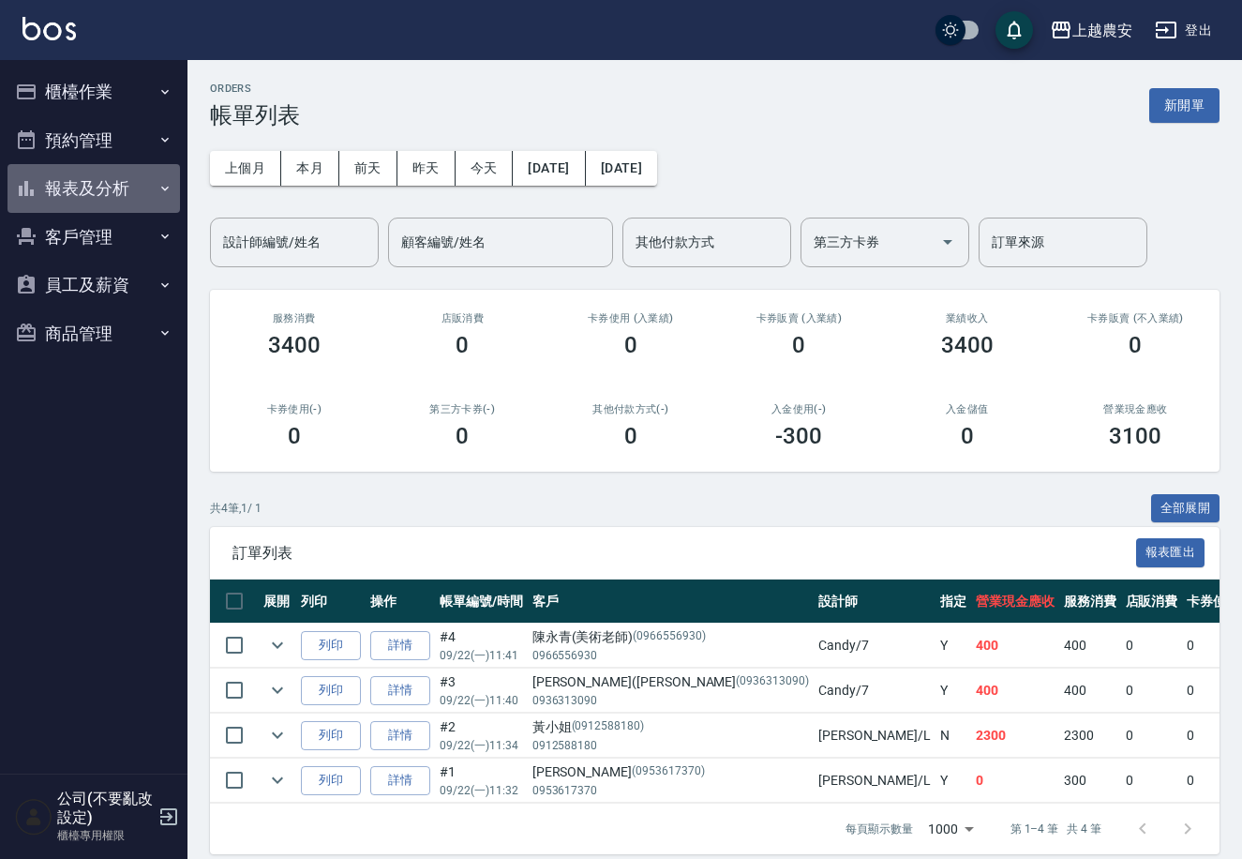
click at [152, 184] on button "報表及分析" at bounding box center [94, 188] width 173 height 49
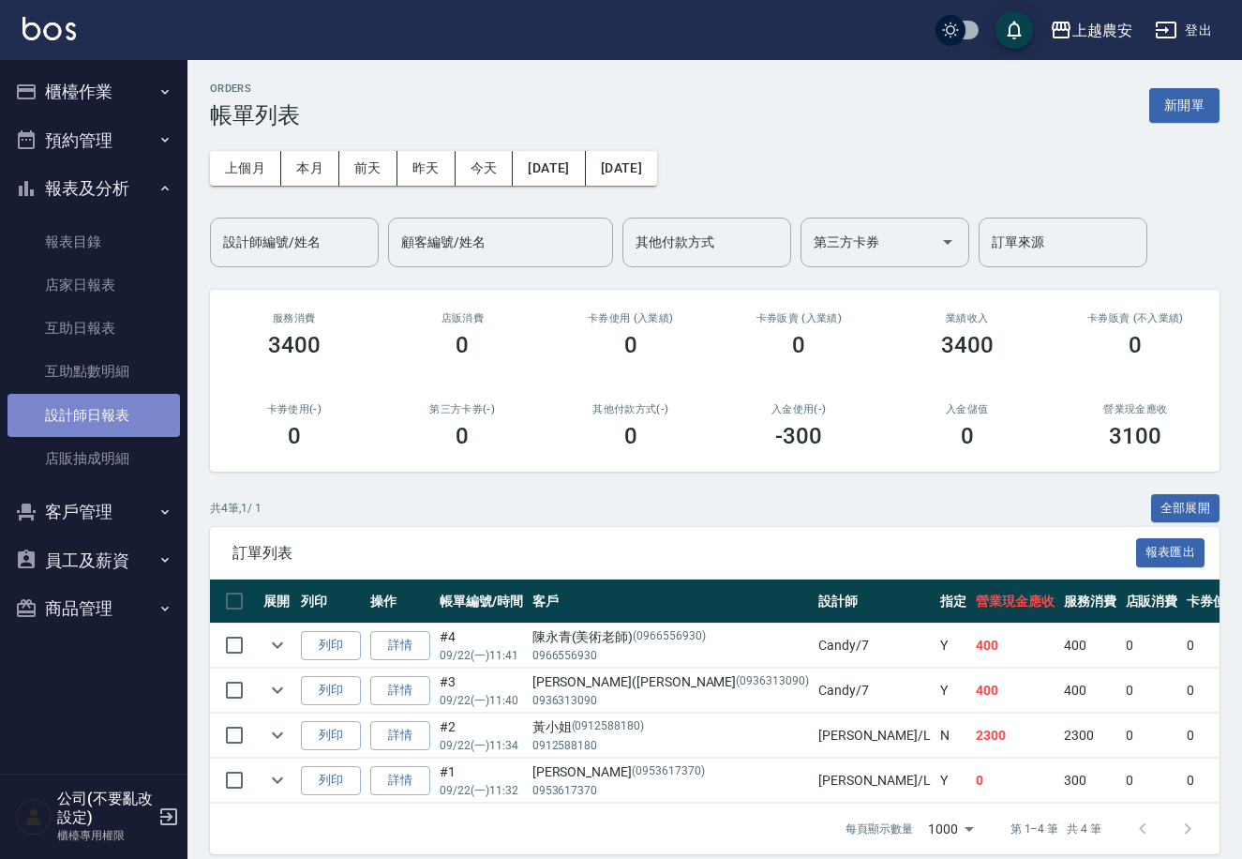
click at [147, 414] on link "設計師日報表" at bounding box center [94, 415] width 173 height 43
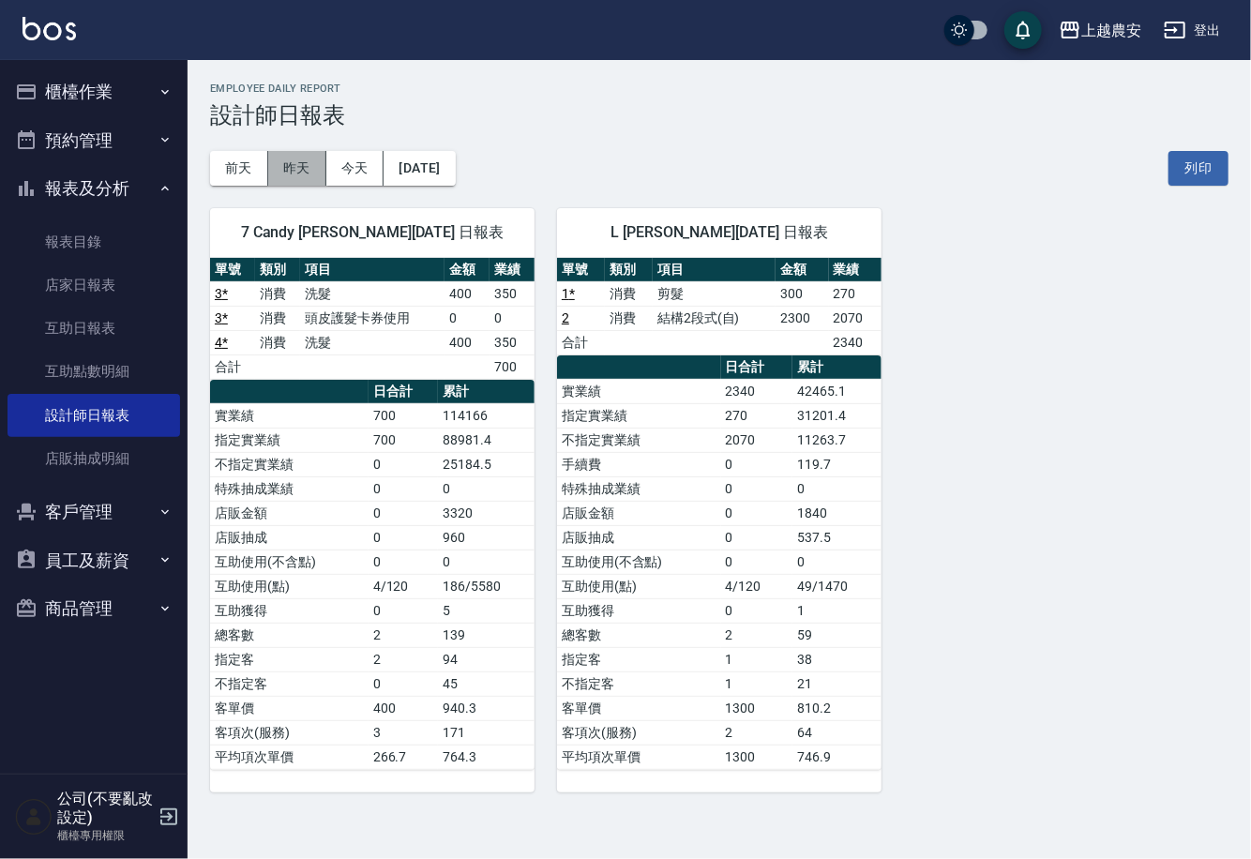
click at [296, 169] on button "昨天" at bounding box center [297, 168] width 58 height 35
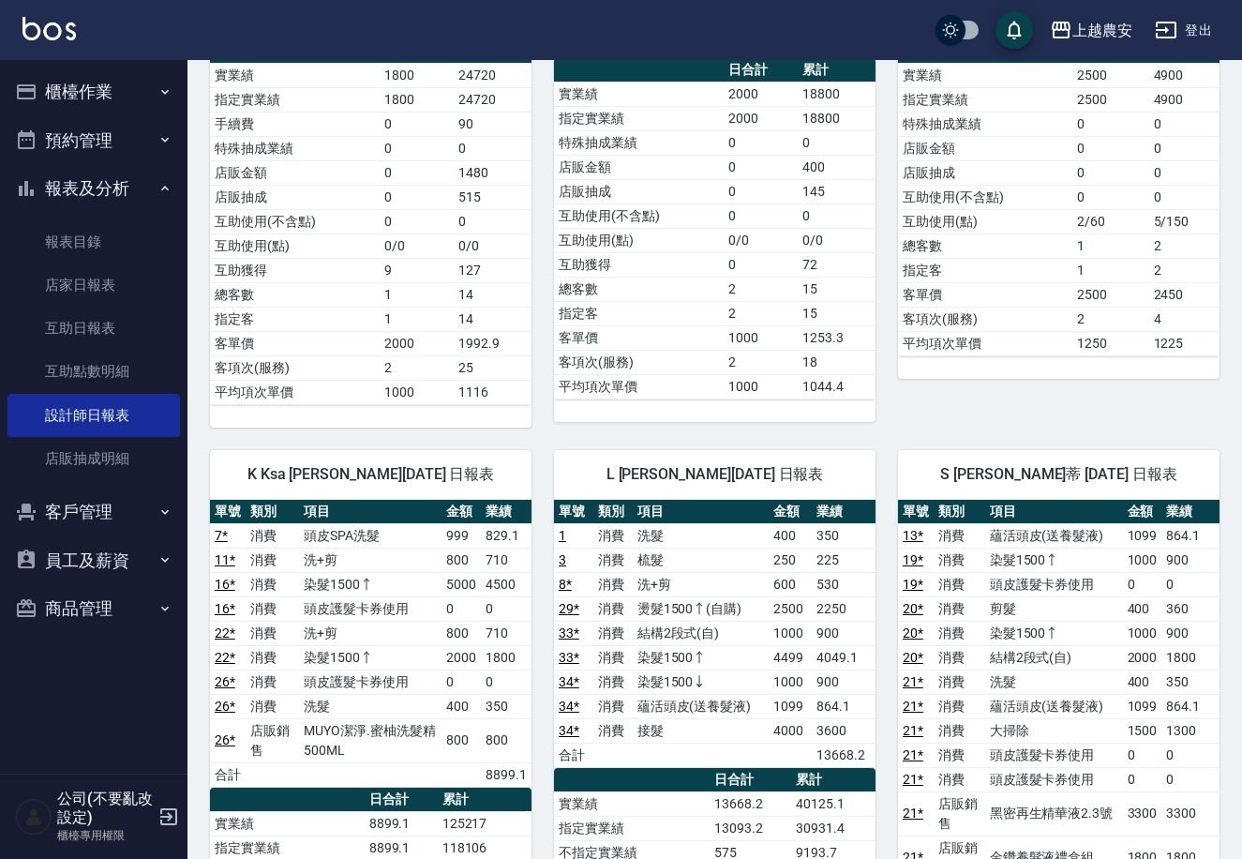
scroll to position [723, 0]
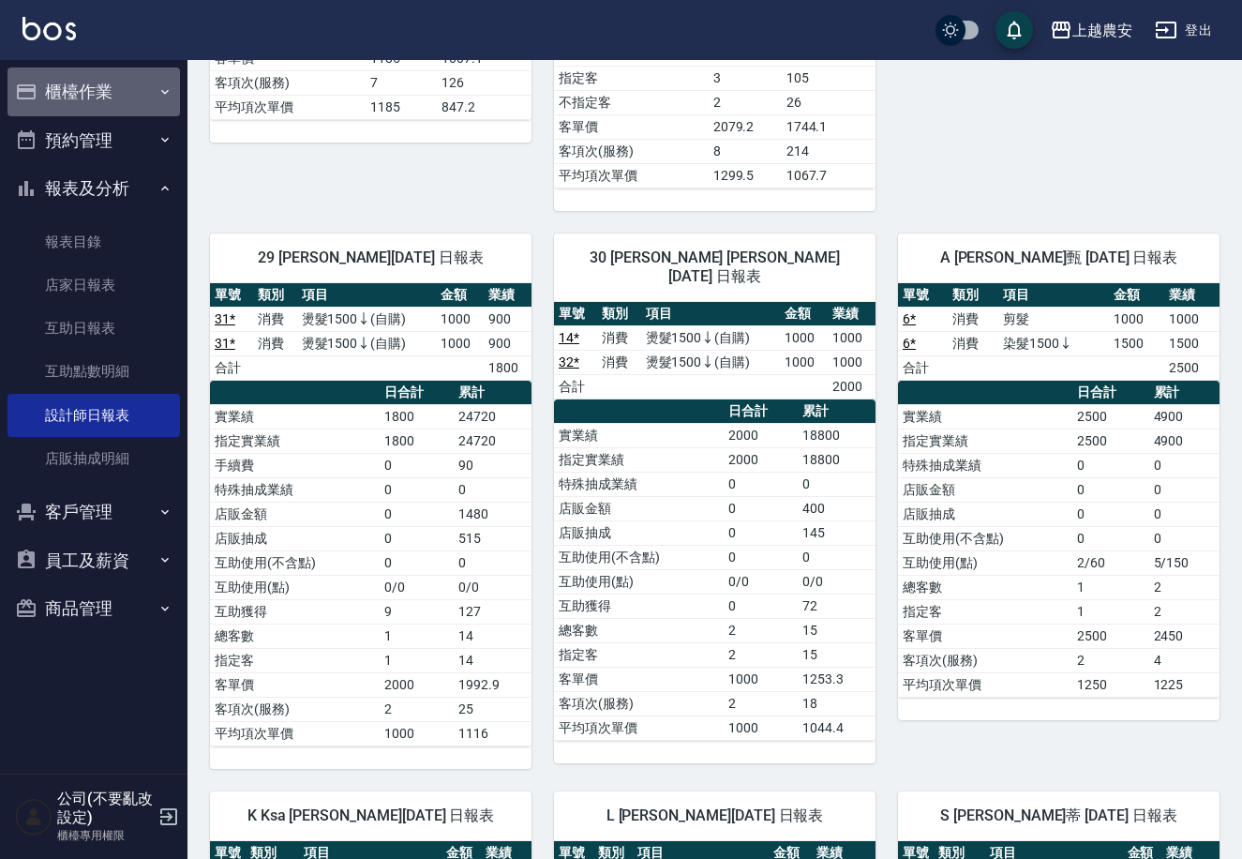
click at [146, 83] on button "櫃檯作業" at bounding box center [94, 92] width 173 height 49
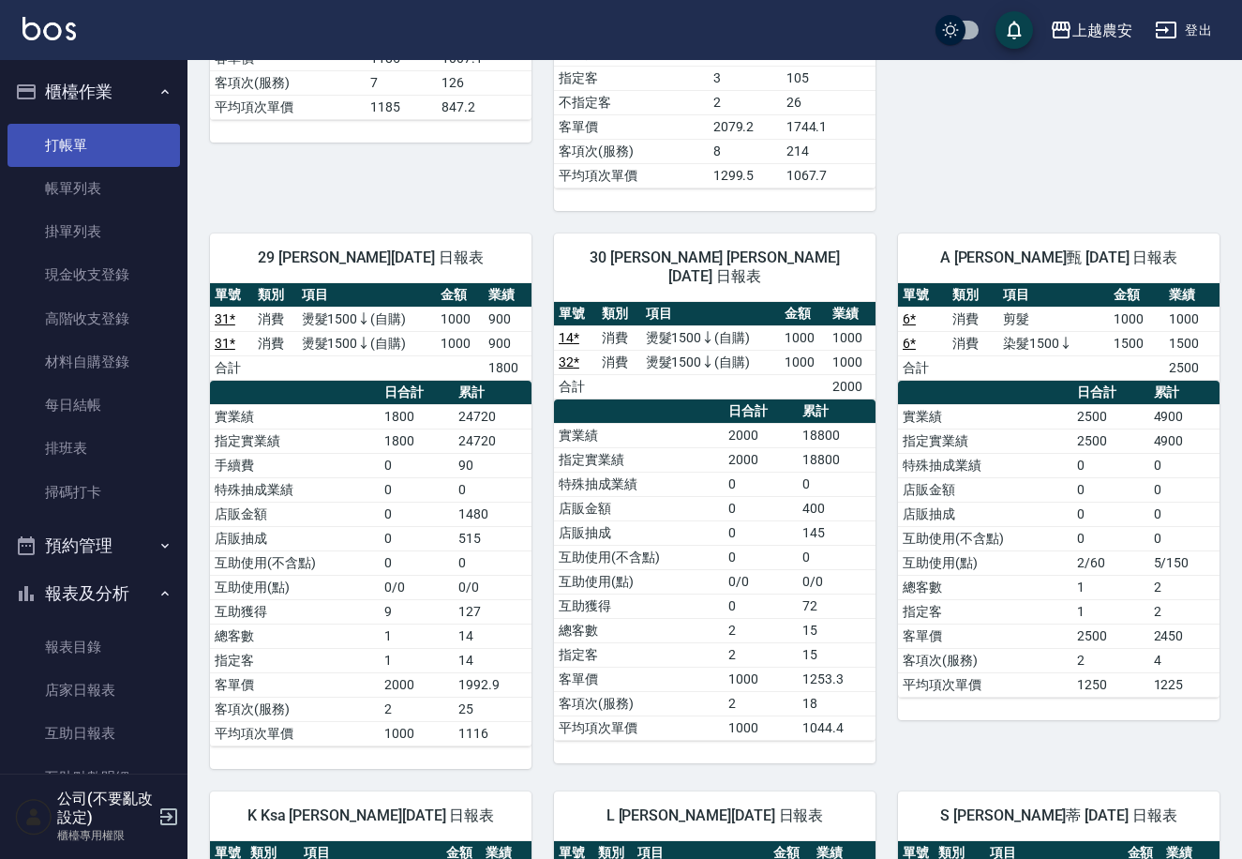
click at [141, 141] on link "打帳單" at bounding box center [94, 145] width 173 height 43
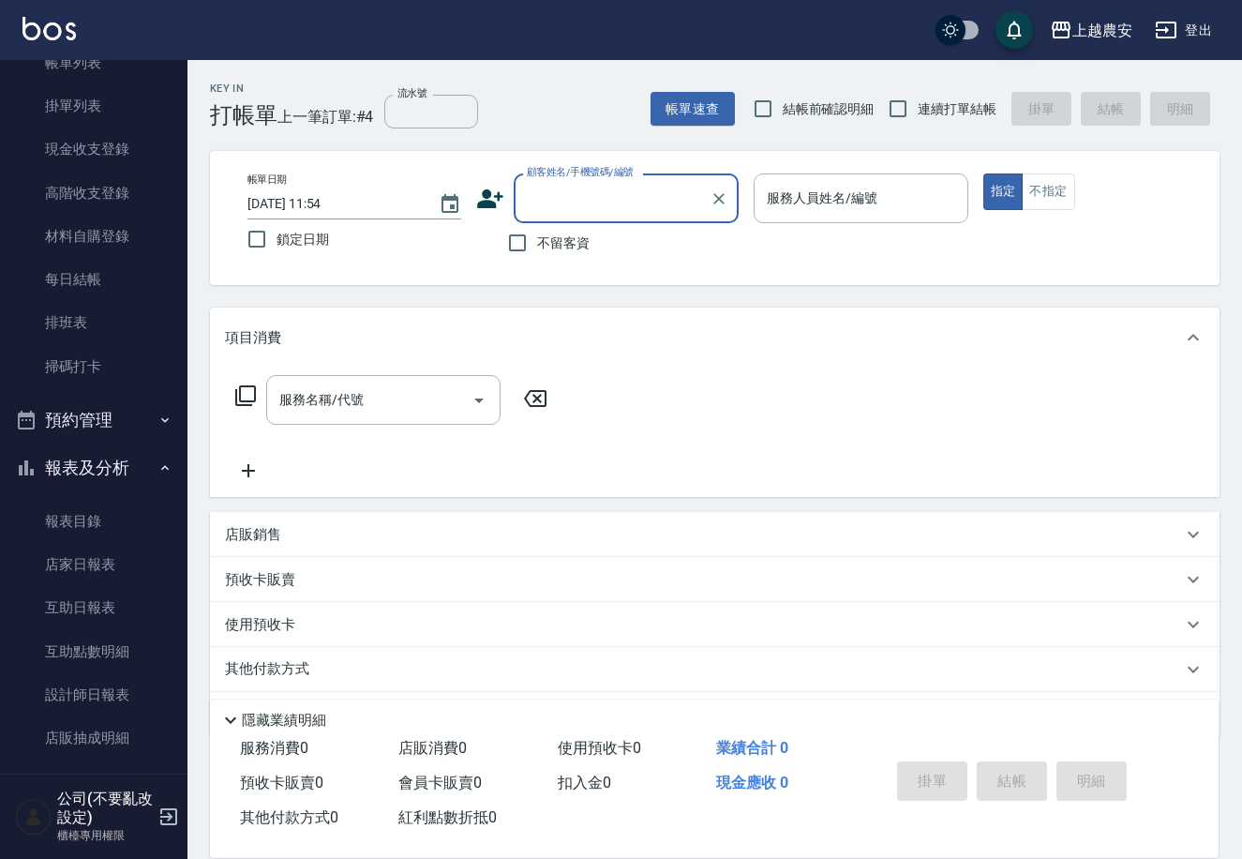
scroll to position [242, 0]
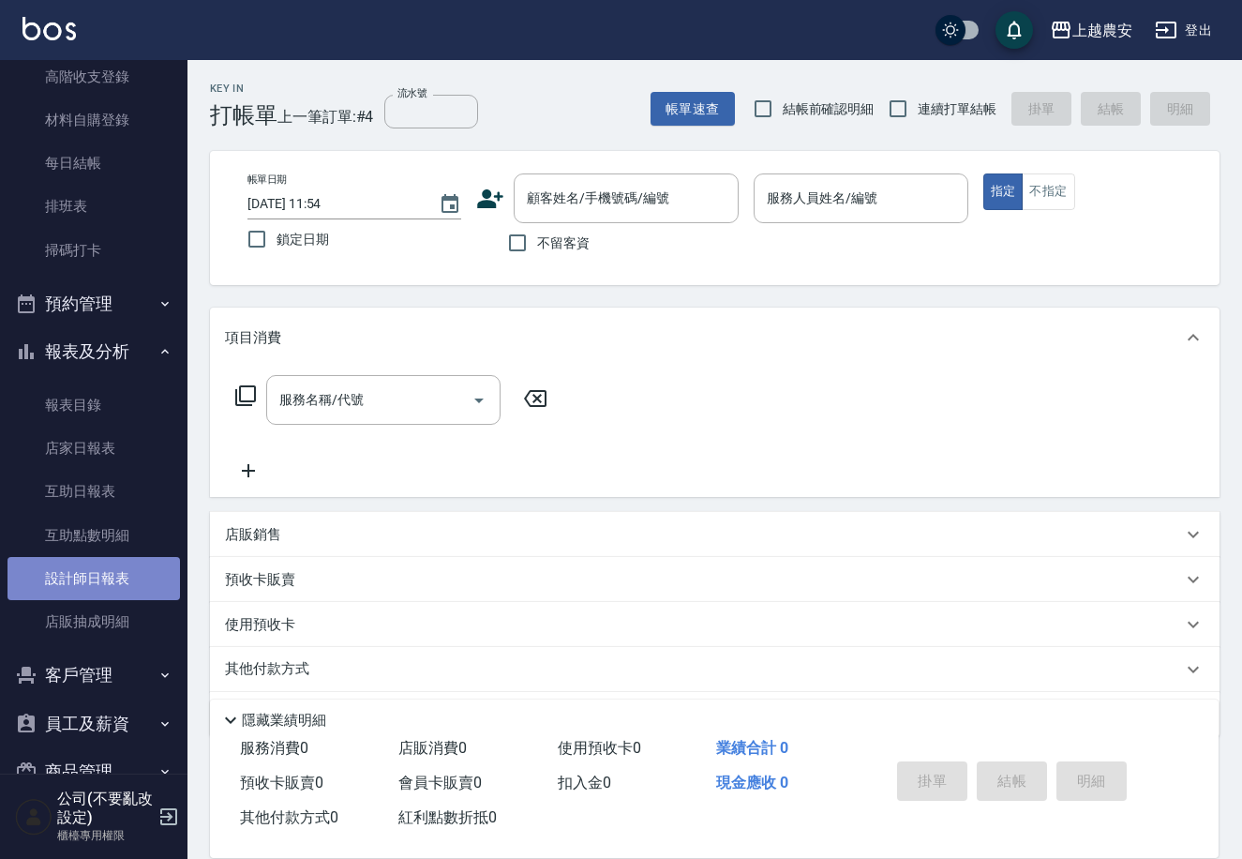
click at [101, 575] on link "設計師日報表" at bounding box center [94, 578] width 173 height 43
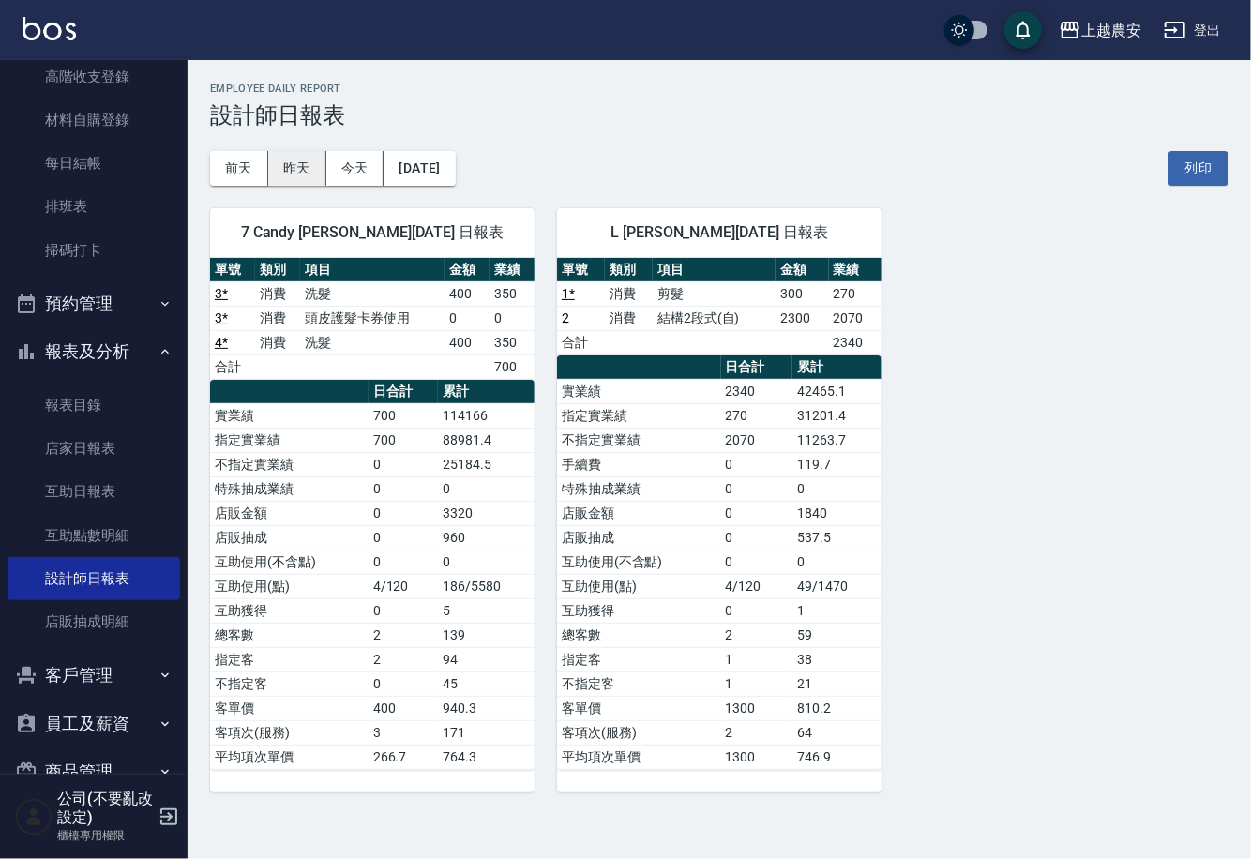
click at [295, 169] on button "昨天" at bounding box center [297, 168] width 58 height 35
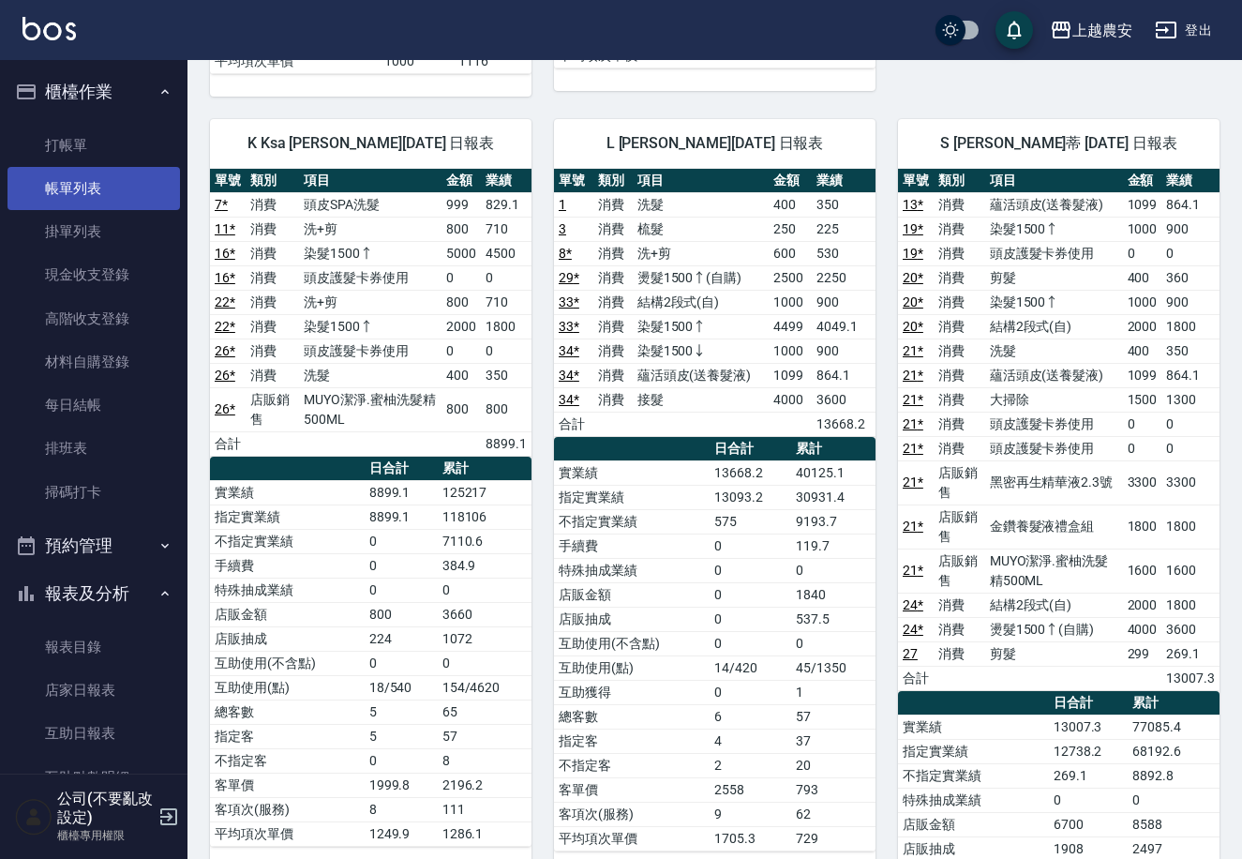
click at [100, 199] on link "帳單列表" at bounding box center [94, 188] width 173 height 43
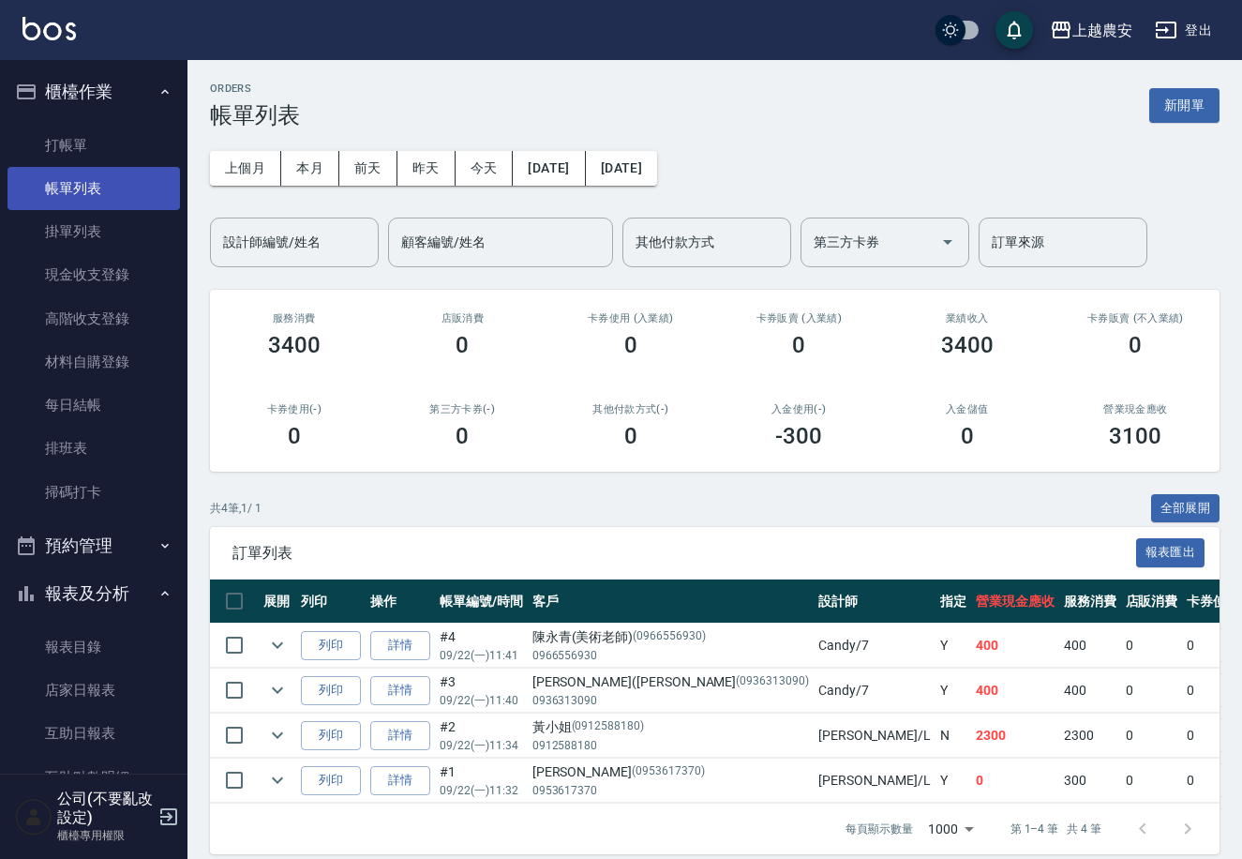
click at [102, 188] on link "帳單列表" at bounding box center [94, 188] width 173 height 43
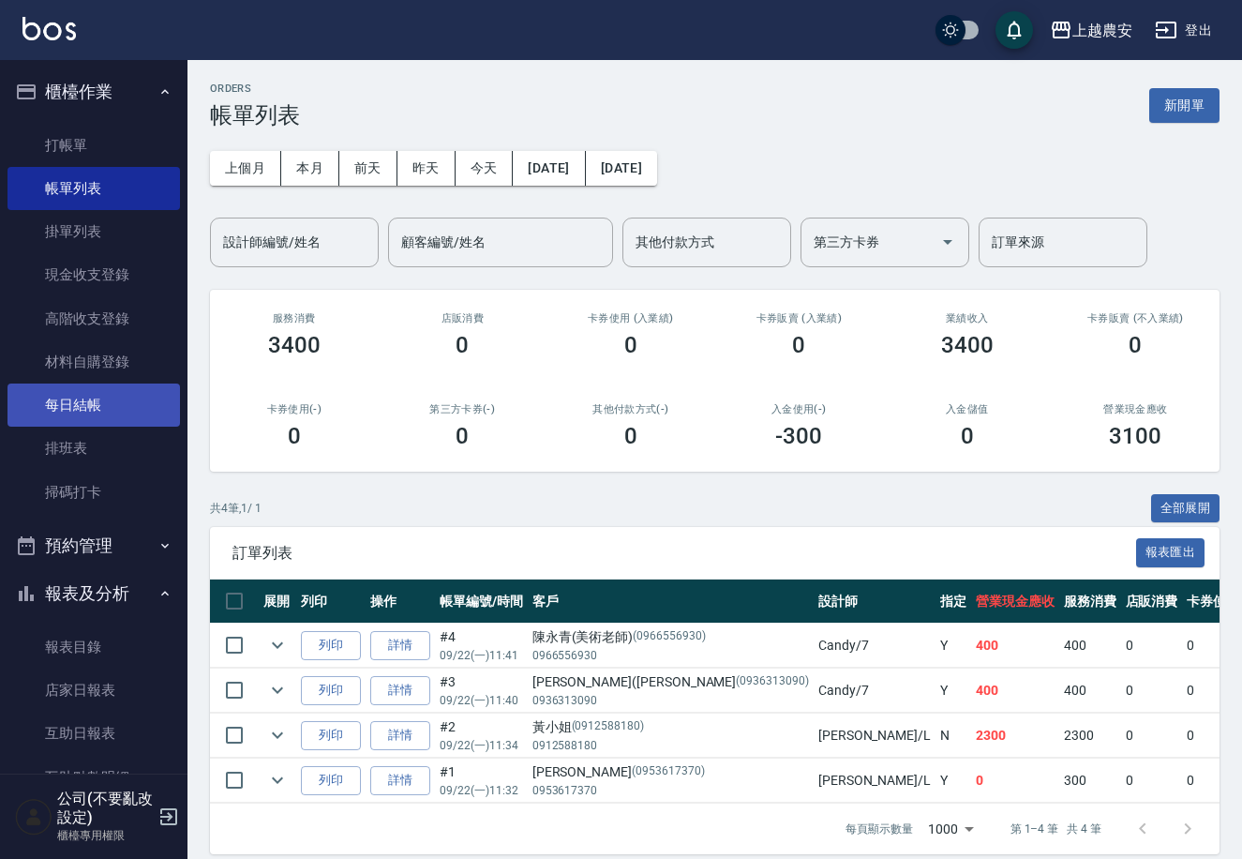
click at [68, 394] on link "每日結帳" at bounding box center [94, 404] width 173 height 43
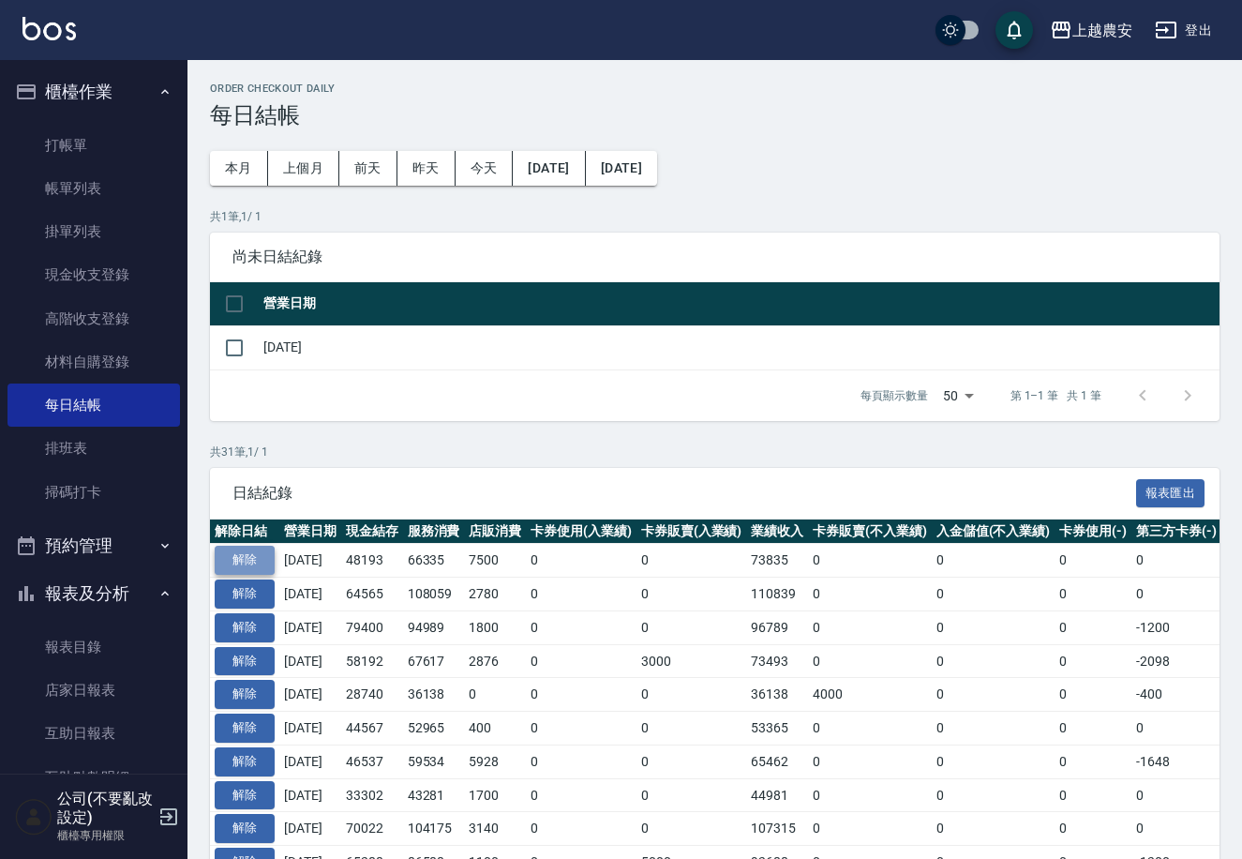
click at [259, 564] on button "解除" at bounding box center [245, 560] width 60 height 29
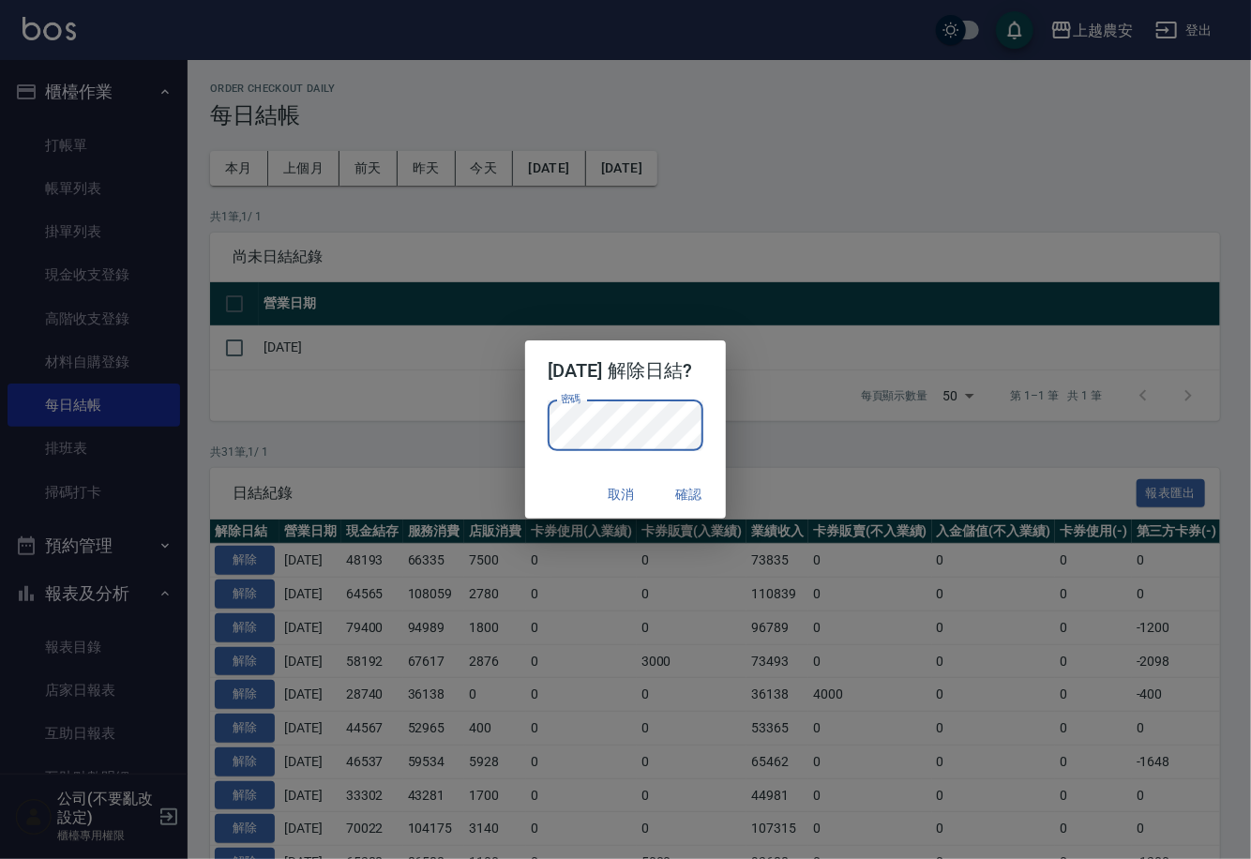
click at [817, 185] on div "[DATE] 解除日結? 密碼 密碼 取消 確認" at bounding box center [625, 429] width 1251 height 859
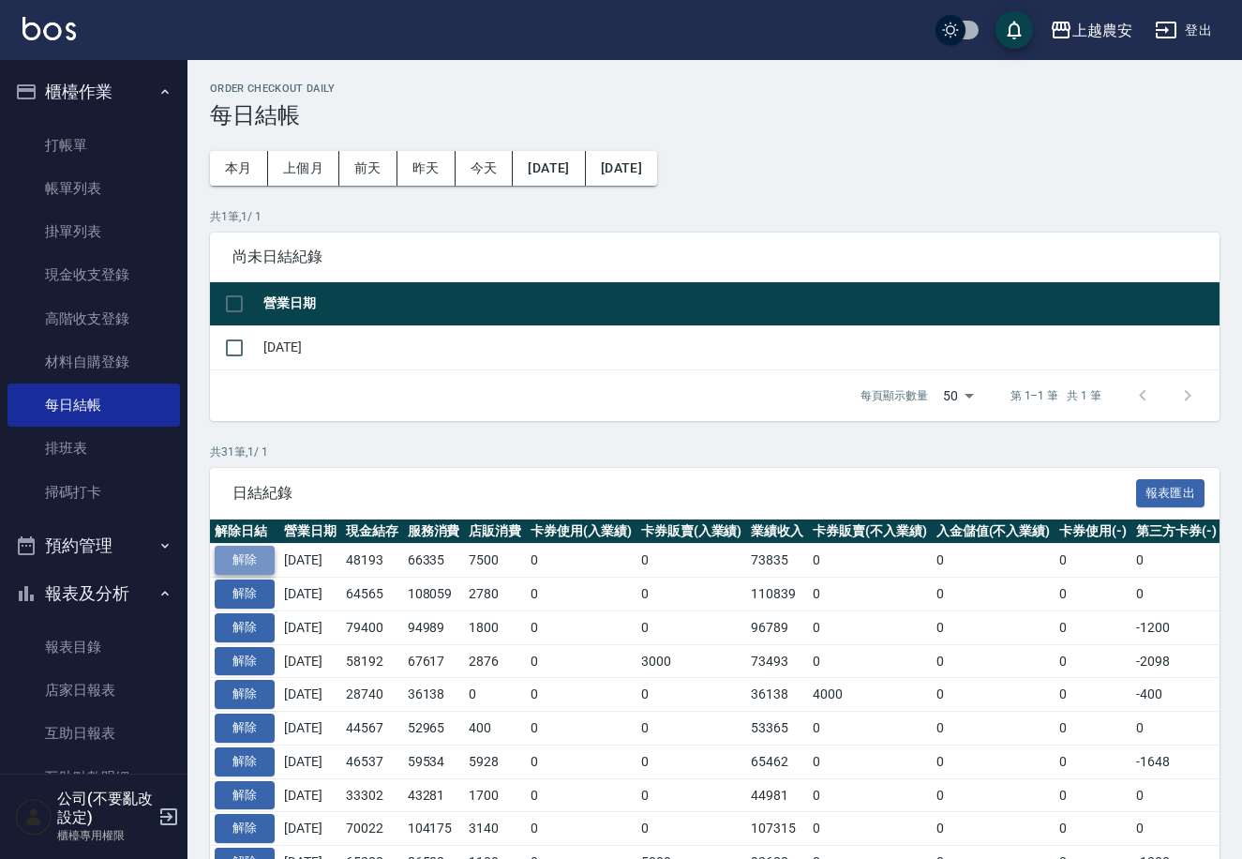
click at [241, 562] on button "解除" at bounding box center [245, 560] width 60 height 29
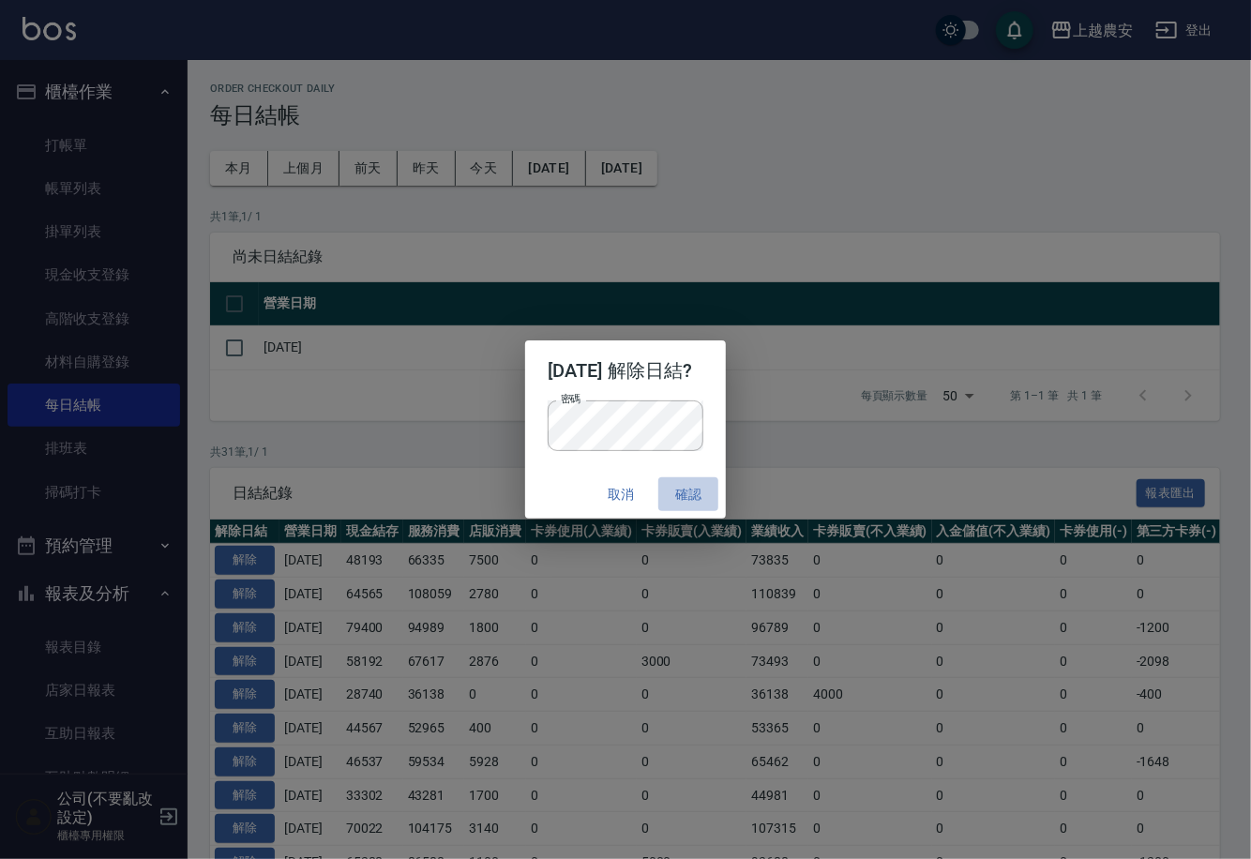
click at [683, 491] on button "確認" at bounding box center [688, 494] width 60 height 35
click at [683, 493] on button "確認" at bounding box center [688, 494] width 60 height 35
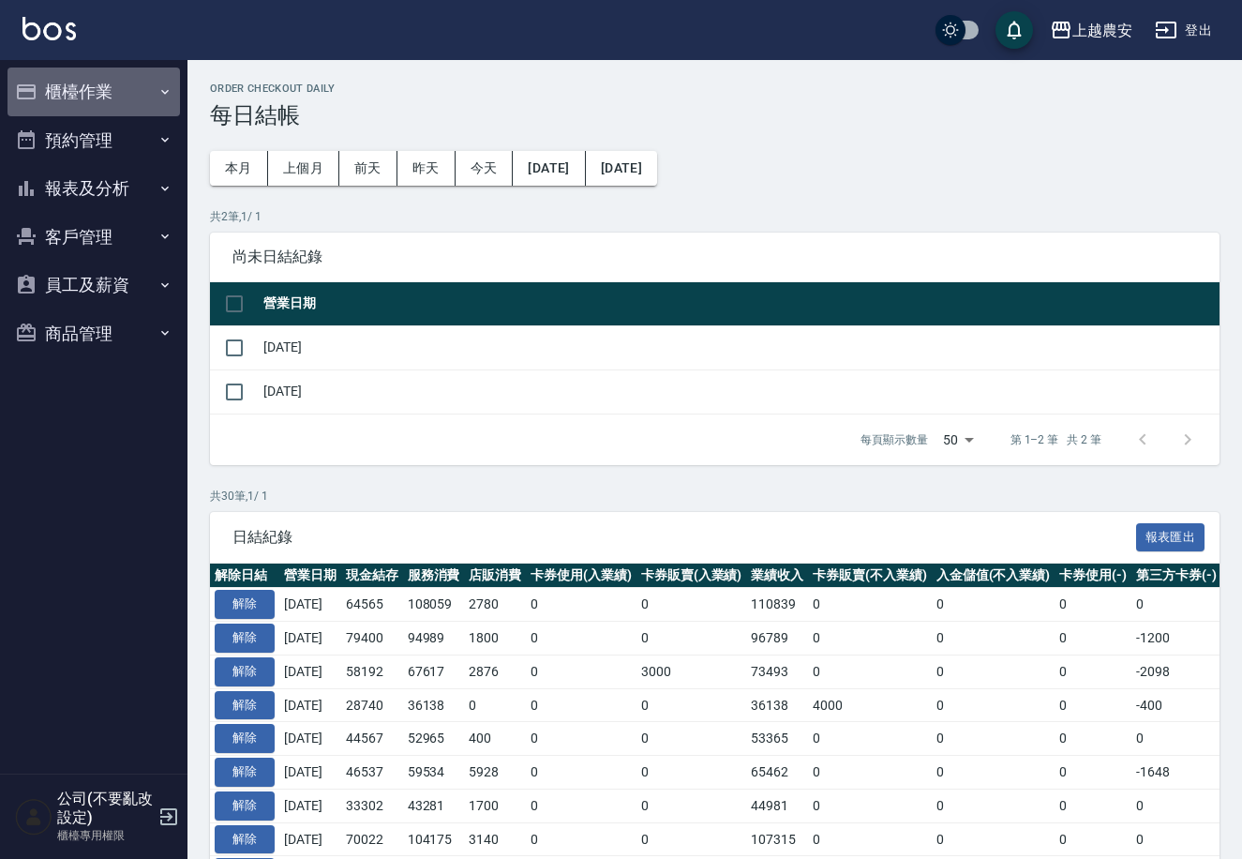
click at [74, 73] on button "櫃檯作業" at bounding box center [94, 92] width 173 height 49
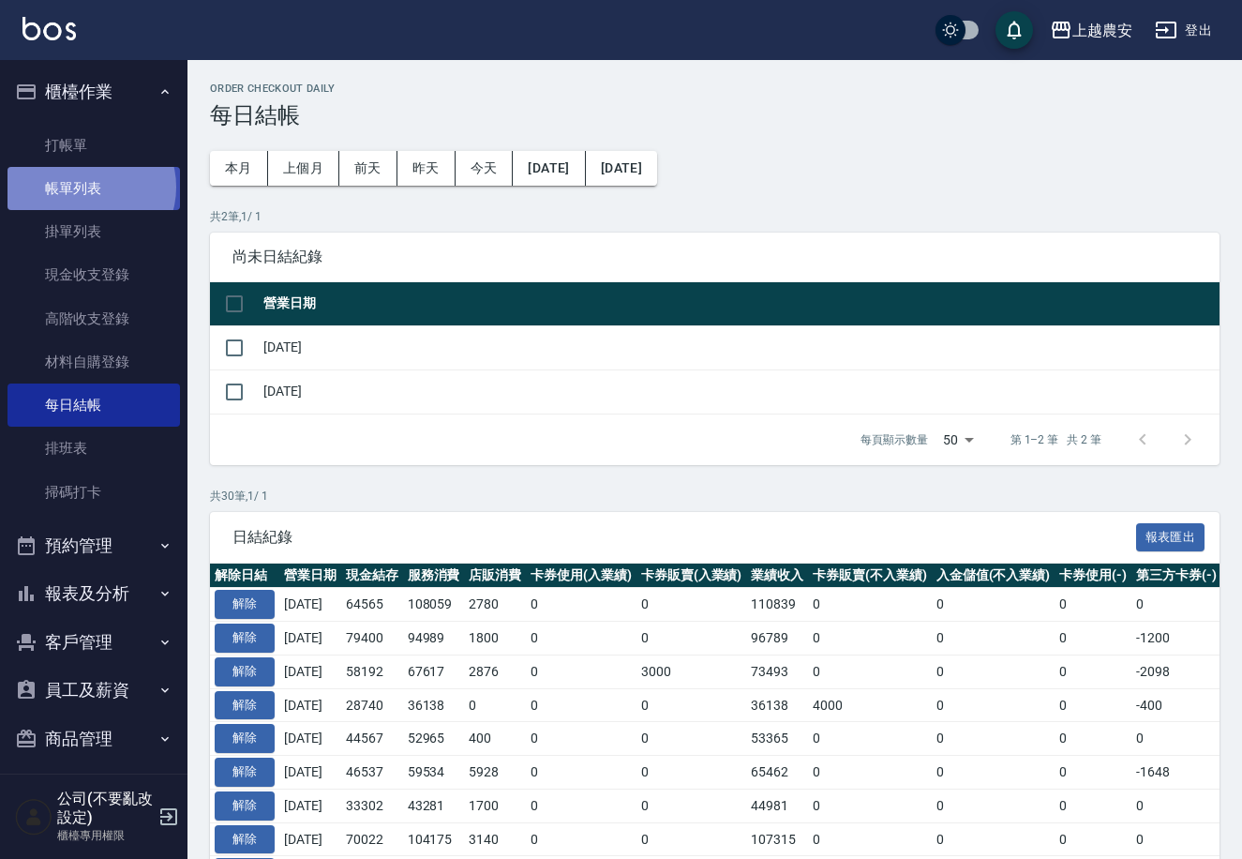
click at [90, 188] on link "帳單列表" at bounding box center [94, 188] width 173 height 43
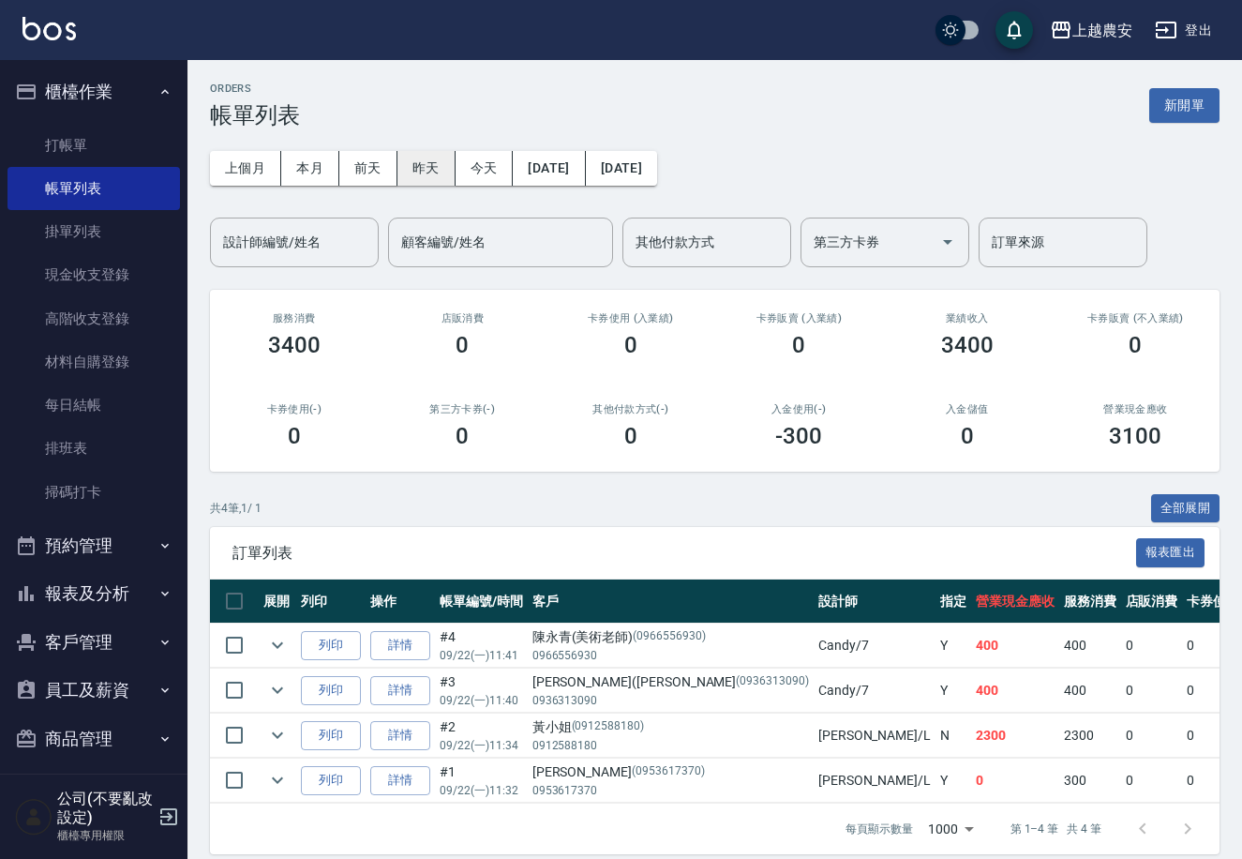
click at [427, 170] on button "昨天" at bounding box center [427, 168] width 58 height 35
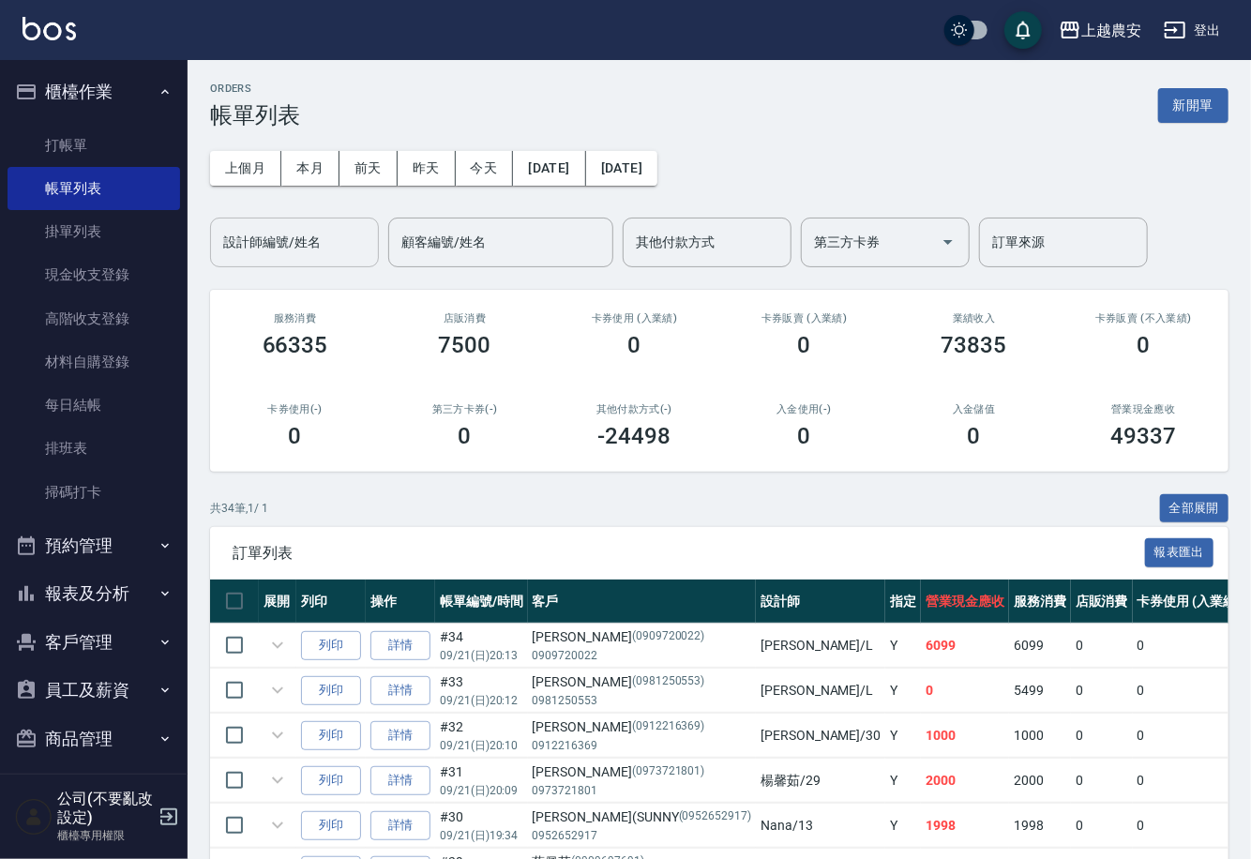
click at [296, 248] on div "設計師編號/姓名 設計師編號/姓名" at bounding box center [294, 243] width 169 height 50
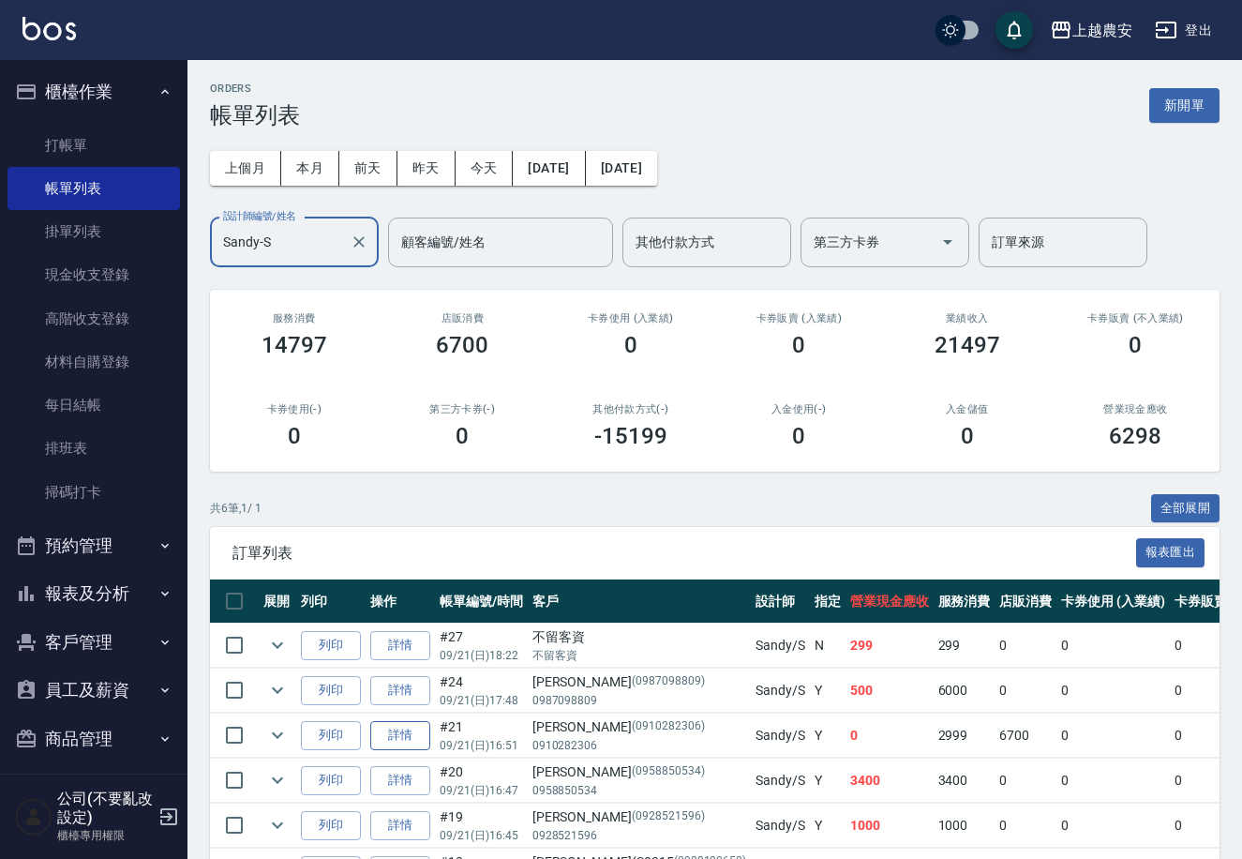
type input "Sandy-S"
click at [403, 737] on link "詳情" at bounding box center [400, 735] width 60 height 29
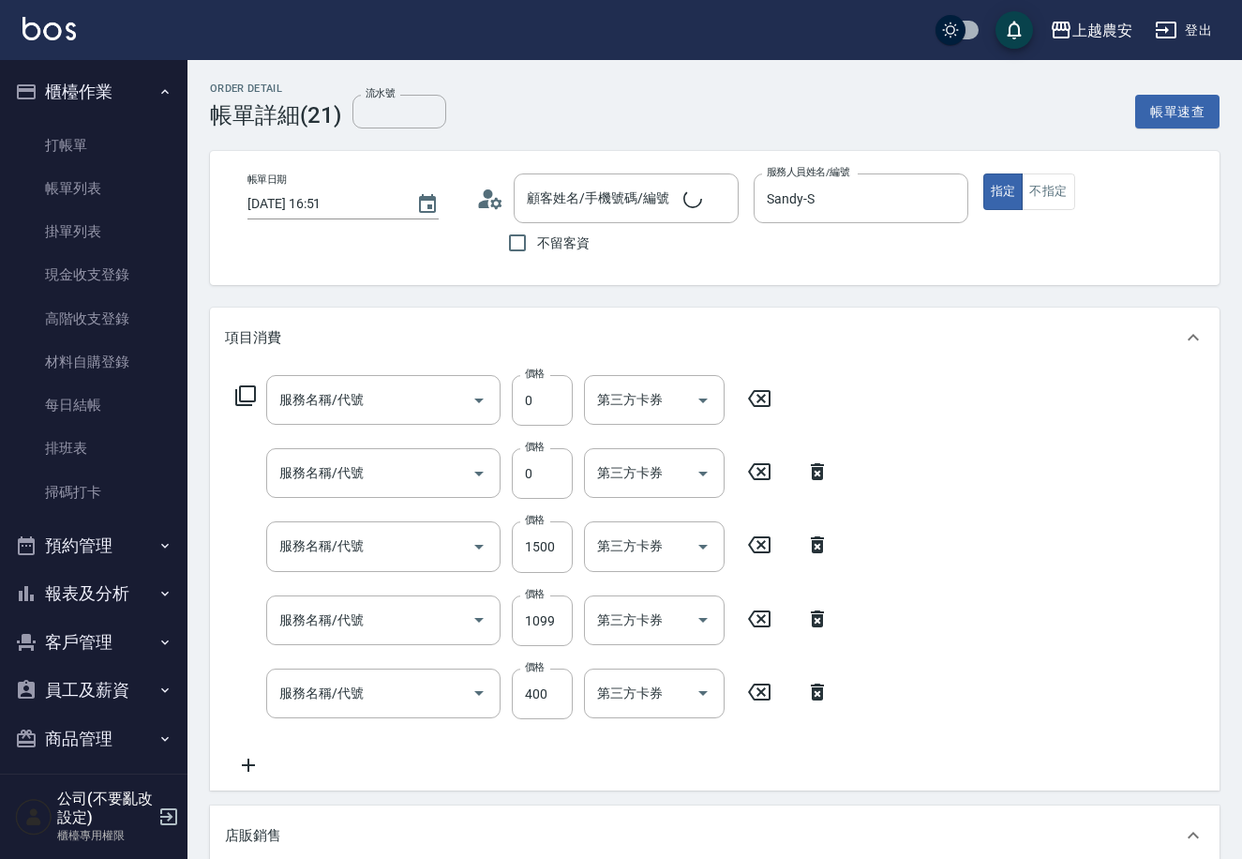
type input "[DATE] 16:51"
type input "Sandy-S"
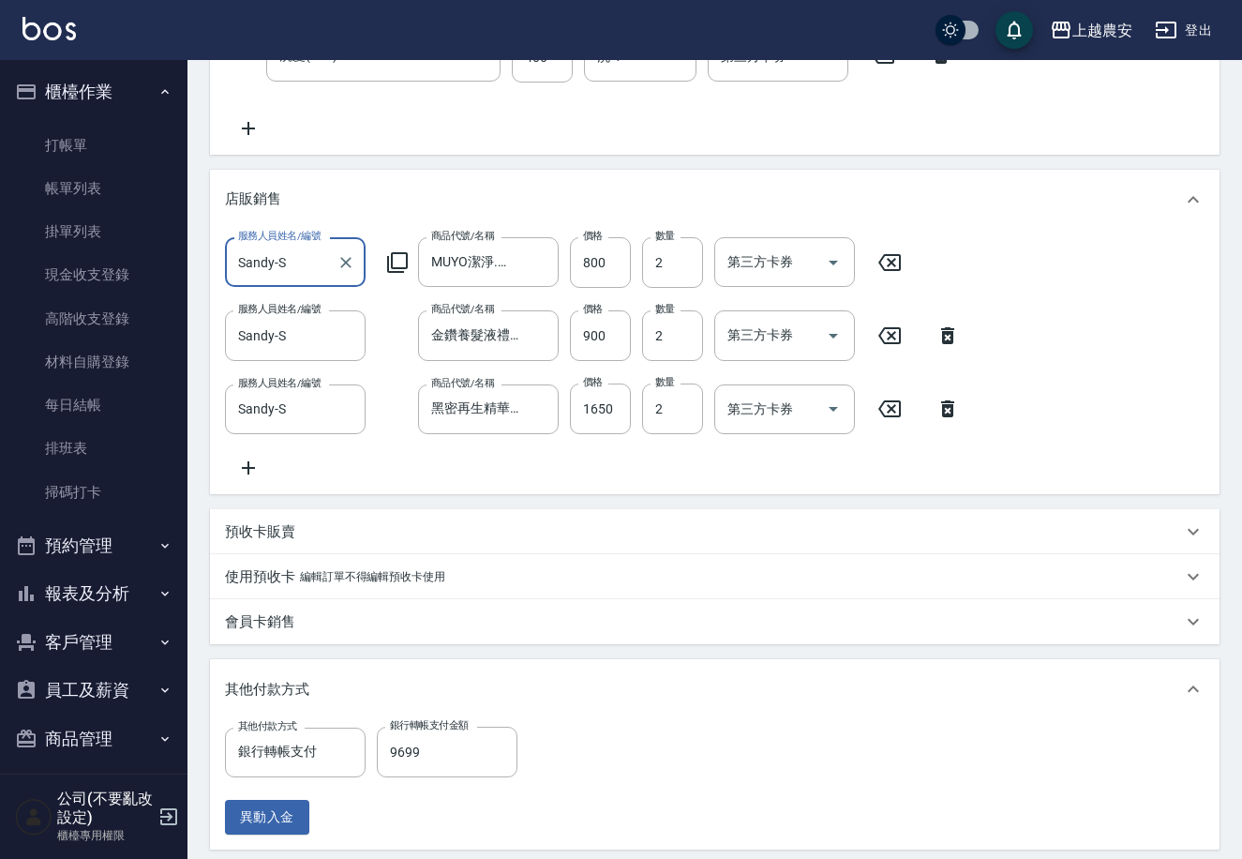
type input "頭皮護髮卡券使用(810)"
type input "大掃除(614)"
type input "蘊活頭皮(送養髮液)(127)"
type input "洗髮(228)"
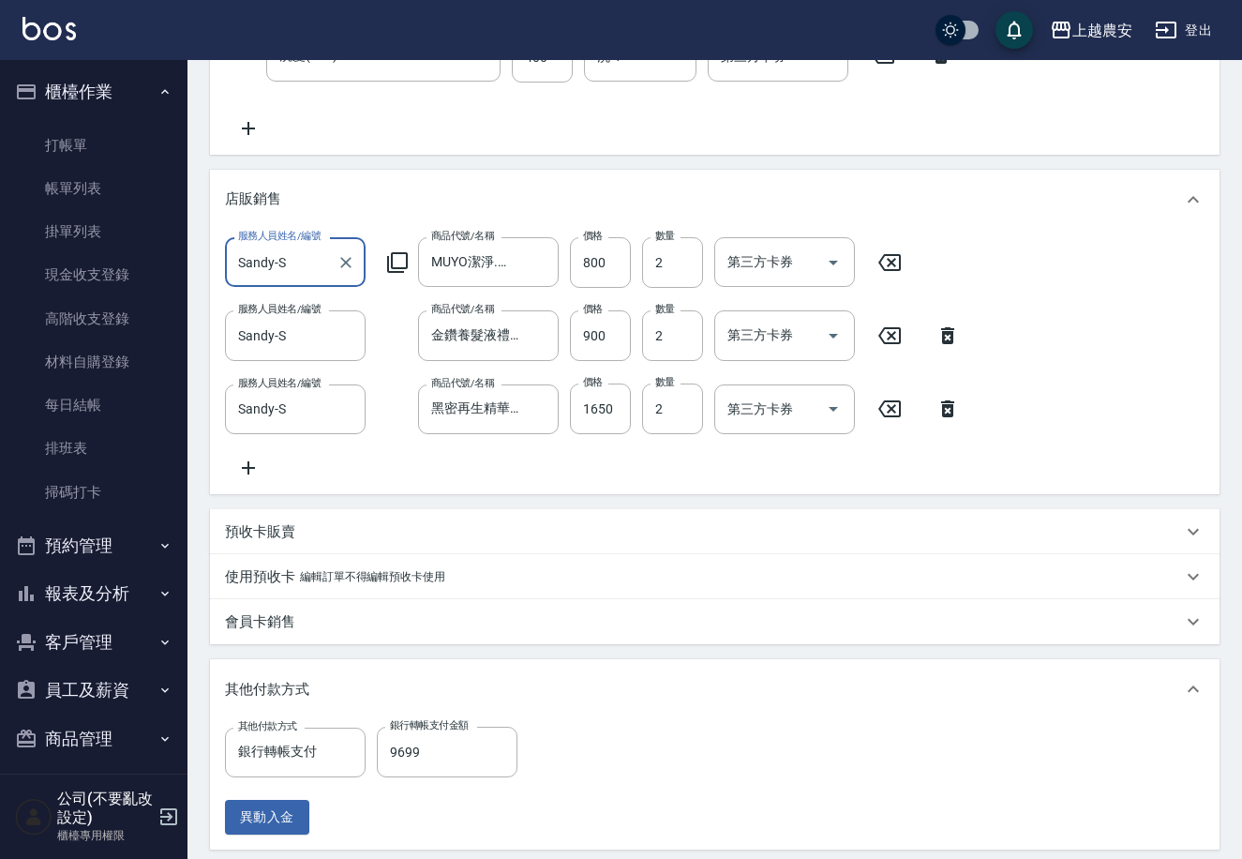
type input "MUYO潔淨.蜜柚洗髮精500ML"
type input "金鑽養髮液禮盒組"
type input "黑密再生精華液(2.3號"
type input "[PERSON_NAME]/0910282306/0910282306"
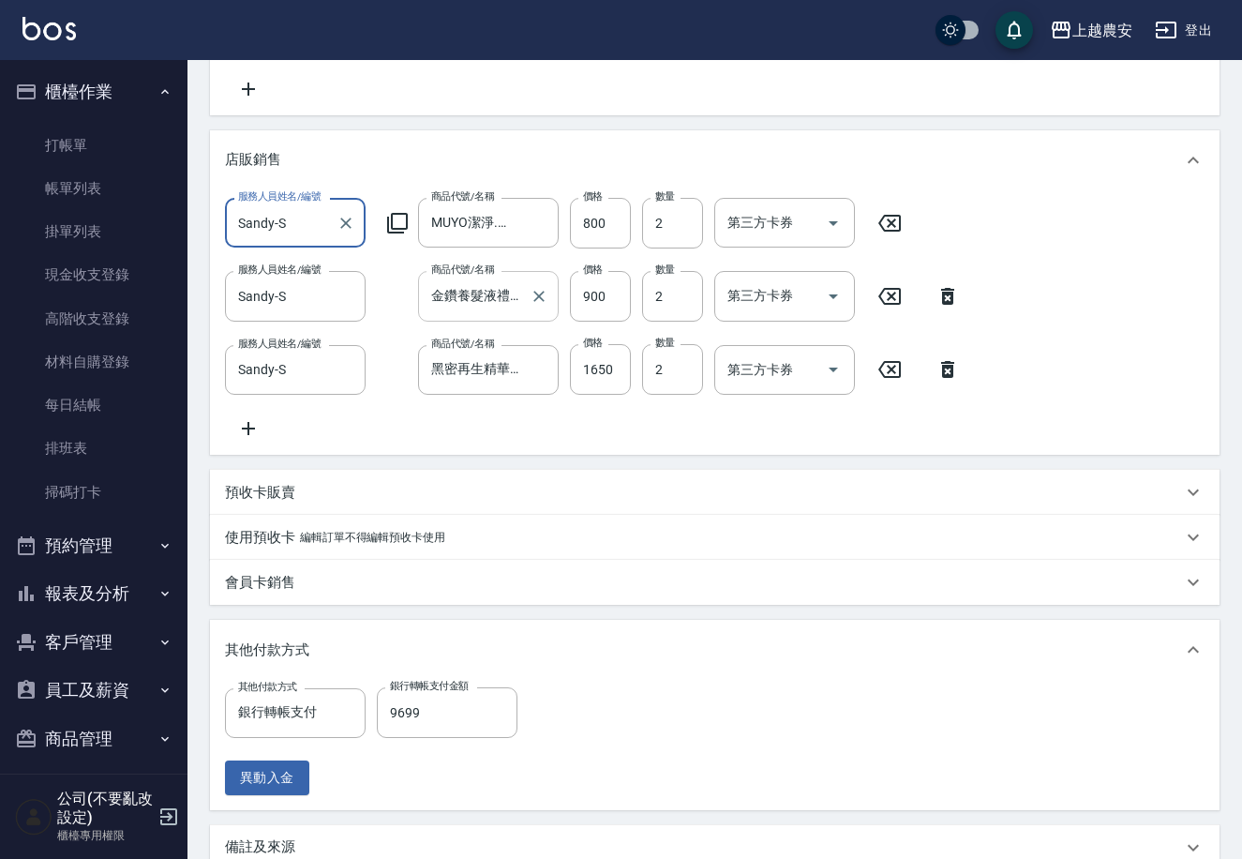
drag, startPoint x: 542, startPoint y: 297, endPoint x: 517, endPoint y: 288, distance: 27.0
click at [542, 297] on icon "Clear" at bounding box center [538, 296] width 11 height 11
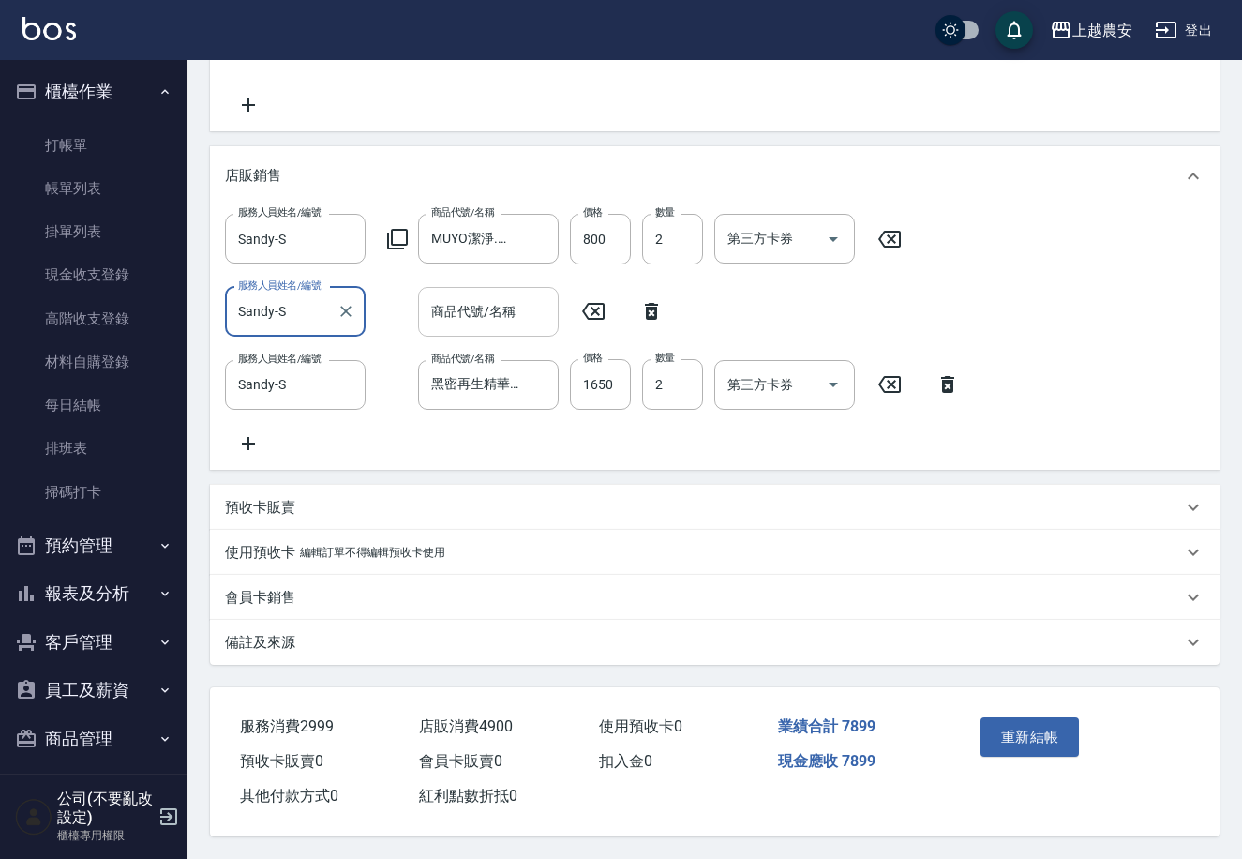
scroll to position [0, 0]
click at [469, 292] on div "商品代號/名稱 商品代號/名稱" at bounding box center [488, 312] width 141 height 50
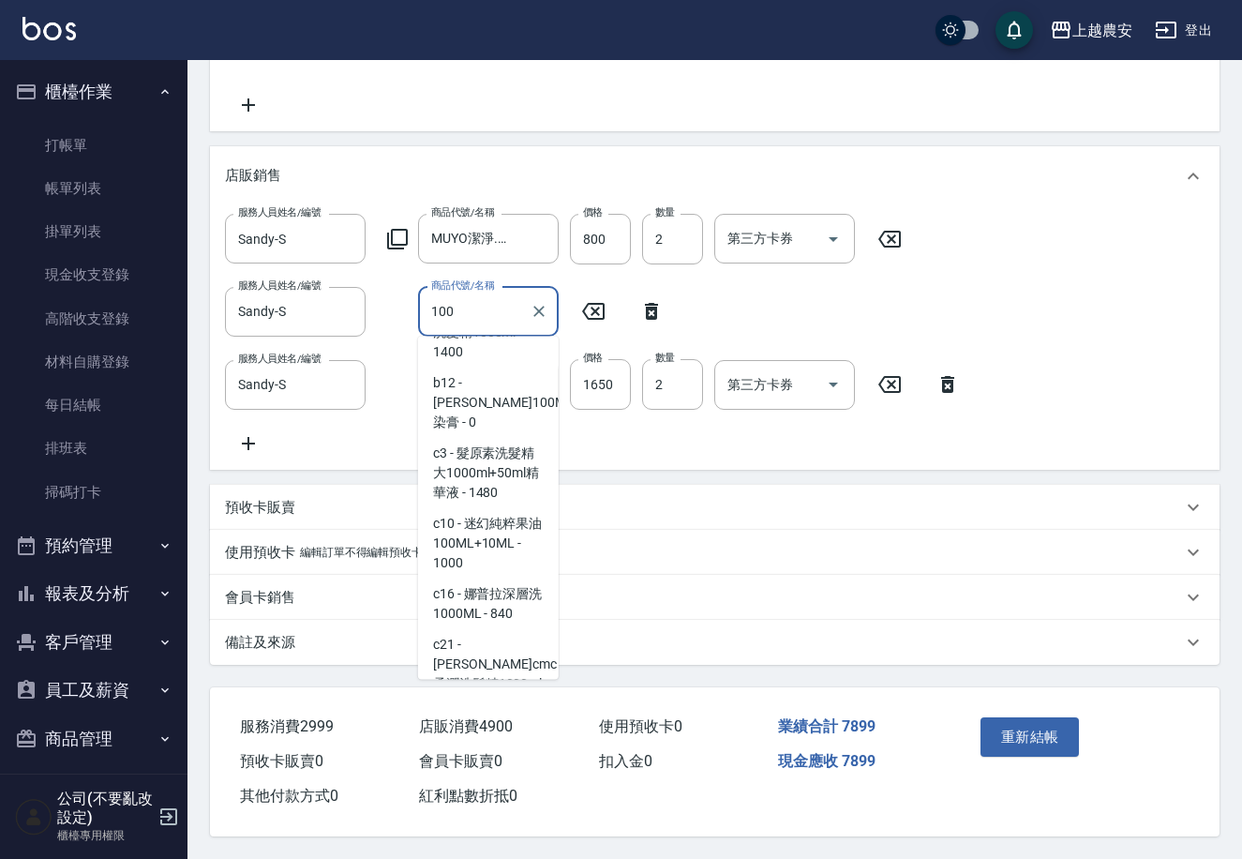
scroll to position [902, 0]
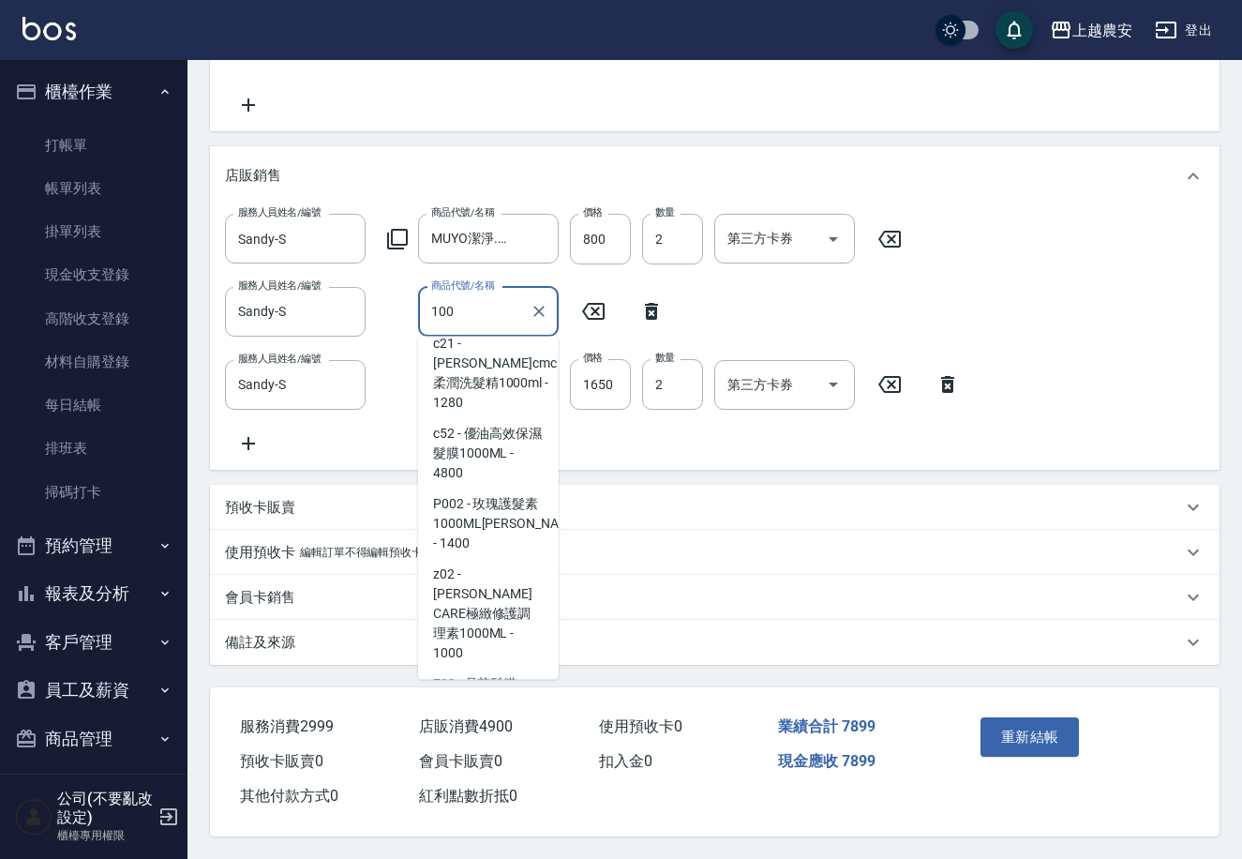
drag, startPoint x: 494, startPoint y: 649, endPoint x: 510, endPoint y: 563, distance: 87.7
click at [494, 840] on span "z101 - 粉鑽養髮液100ML - 1000" at bounding box center [488, 865] width 141 height 51
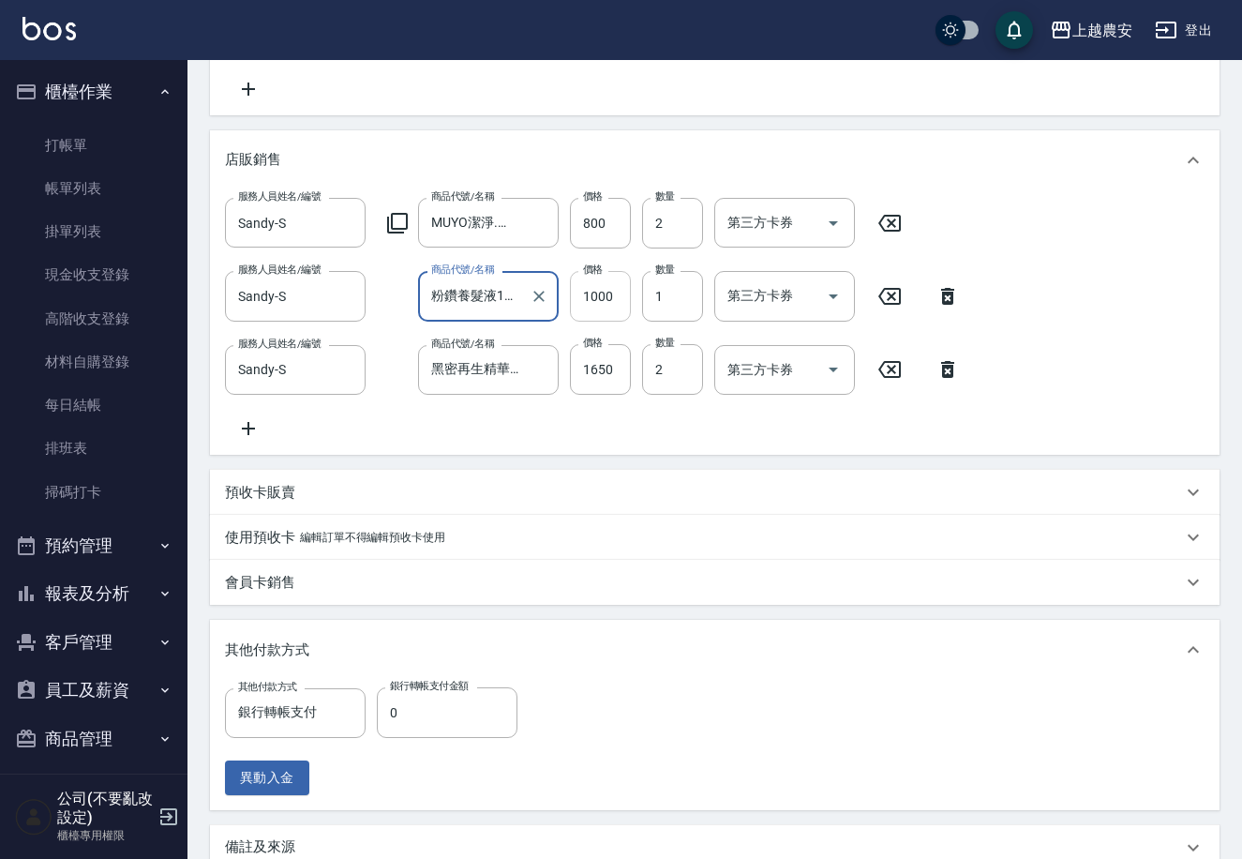
type input "粉鑽養髮液100ML"
type input "900"
type input "2"
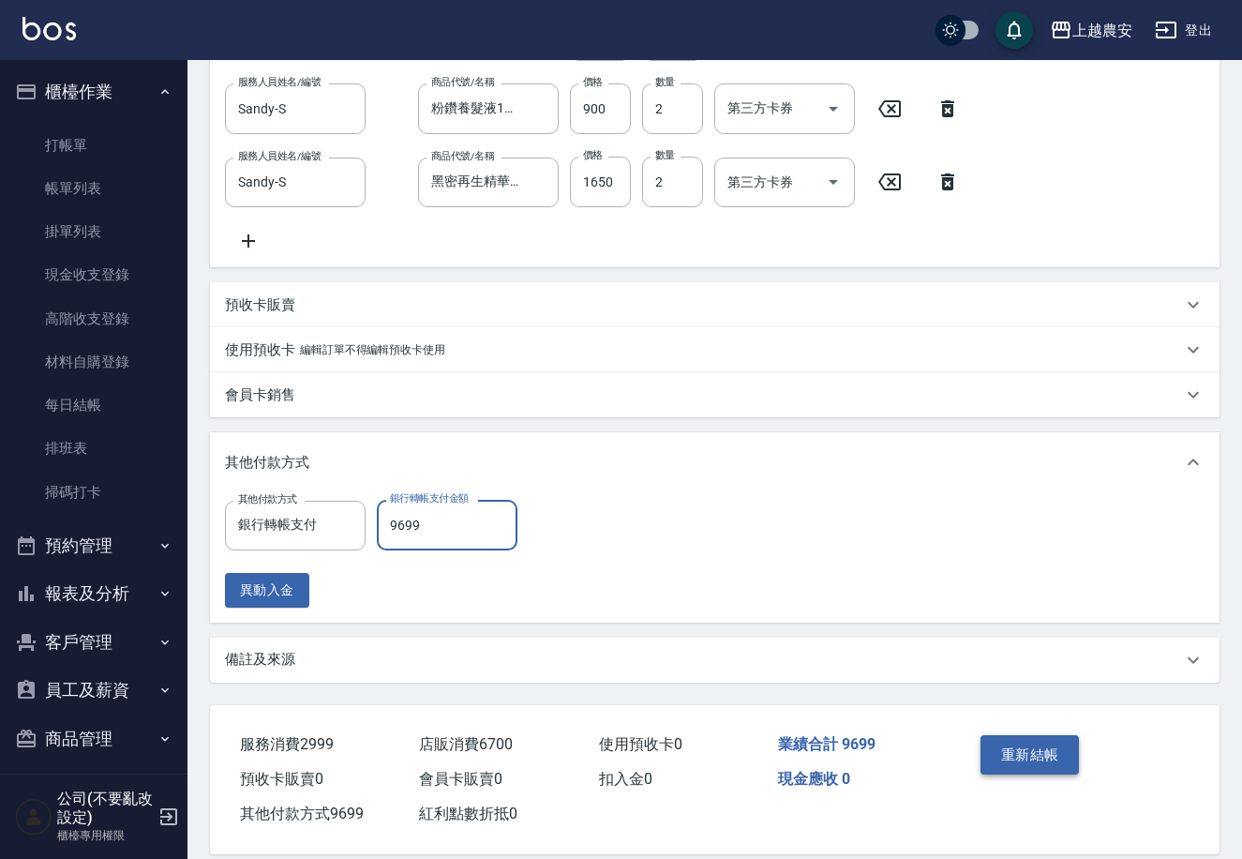
type input "9699"
click at [1043, 774] on button "重新結帳" at bounding box center [1030, 754] width 99 height 39
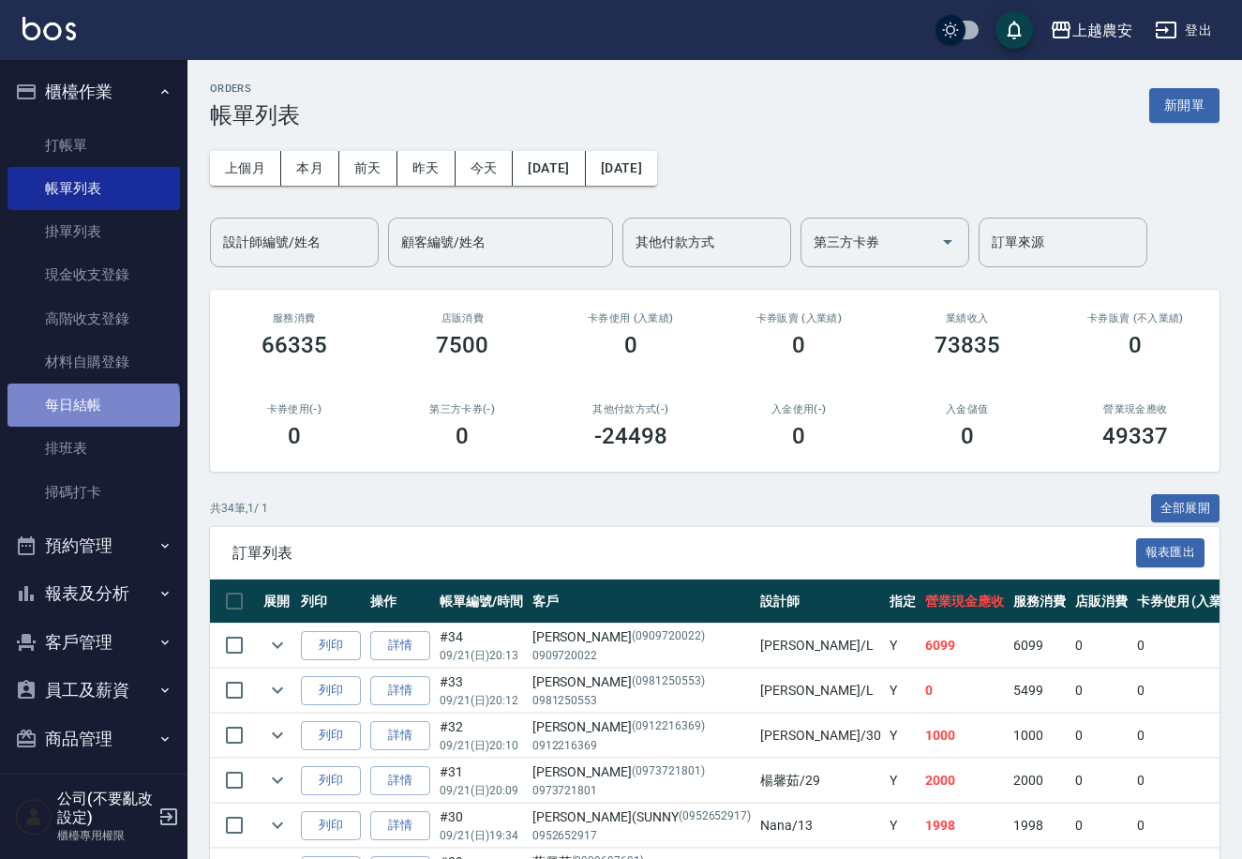
click at [92, 409] on link "每日結帳" at bounding box center [94, 404] width 173 height 43
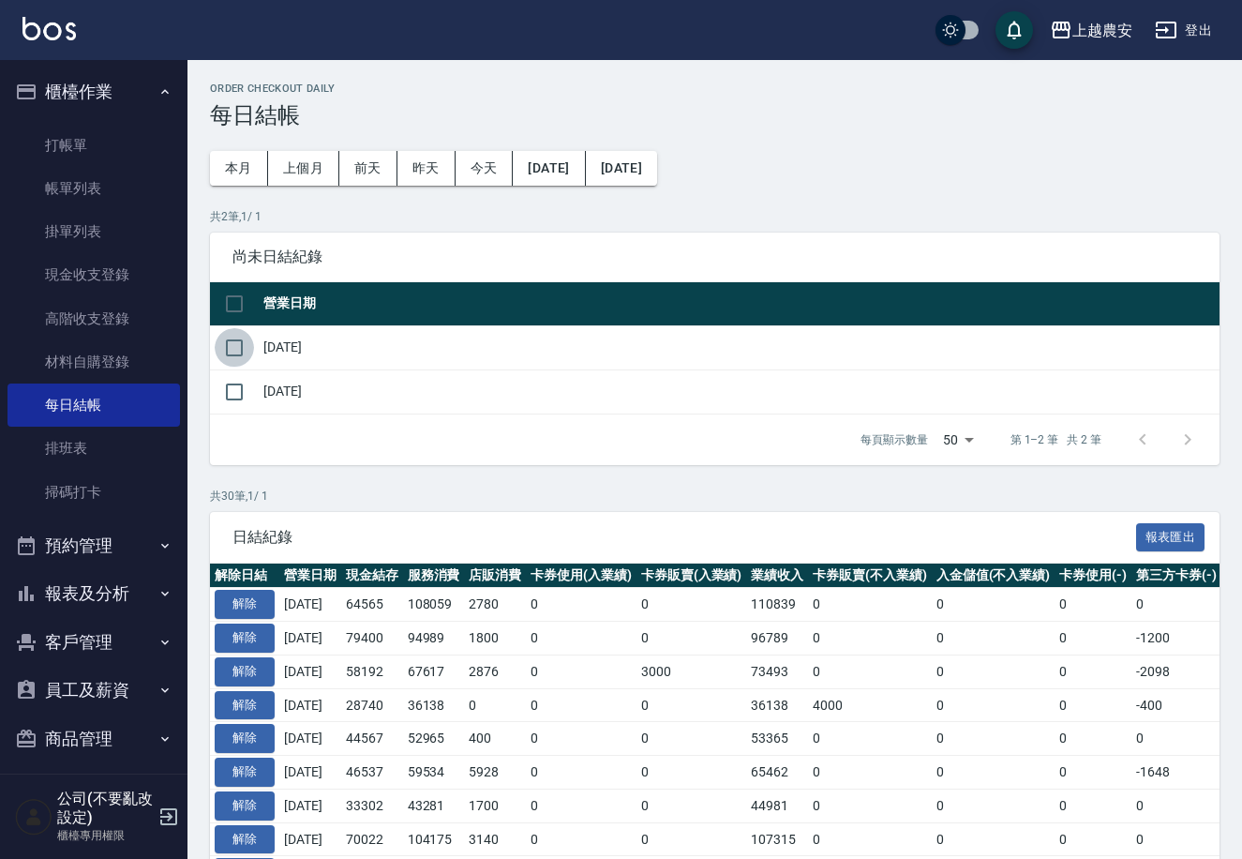
click at [234, 346] on input "checkbox" at bounding box center [234, 347] width 39 height 39
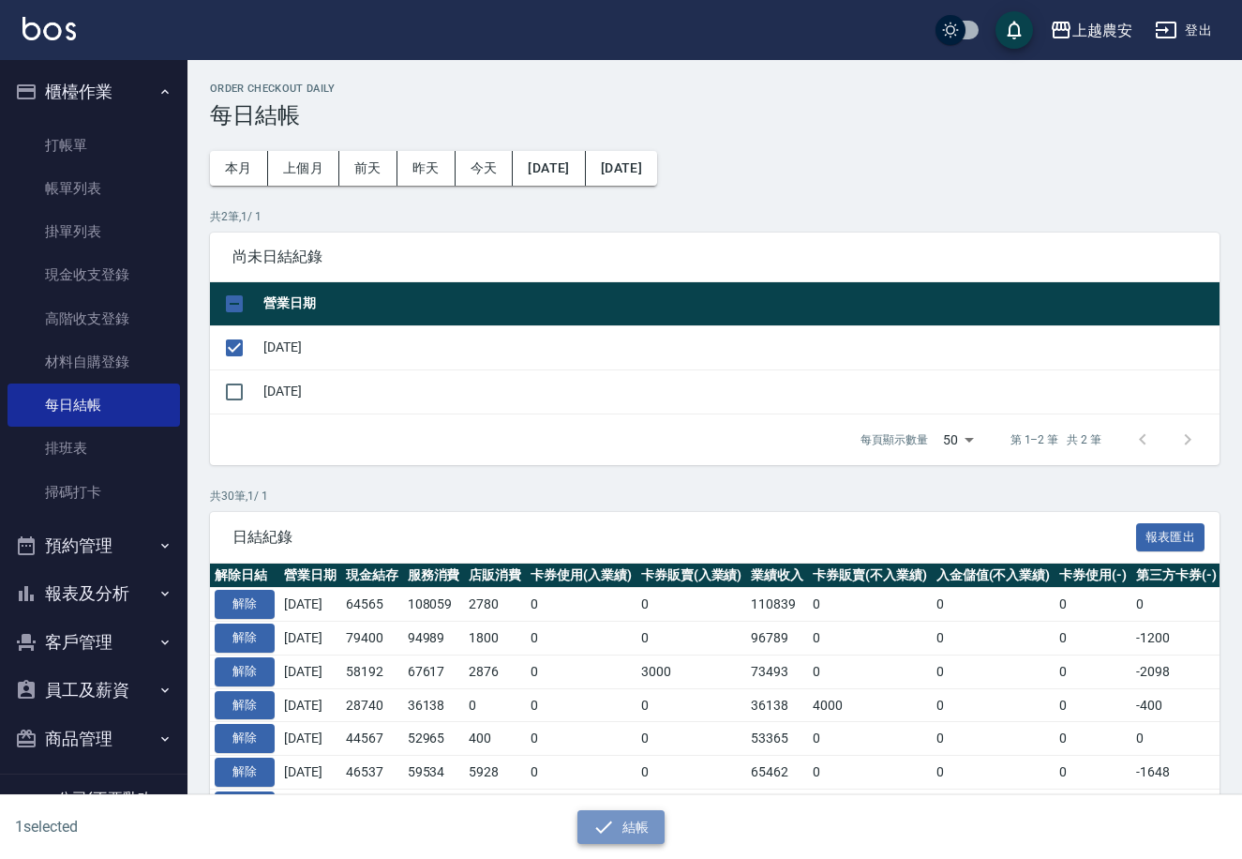
click at [644, 813] on button "結帳" at bounding box center [621, 827] width 87 height 35
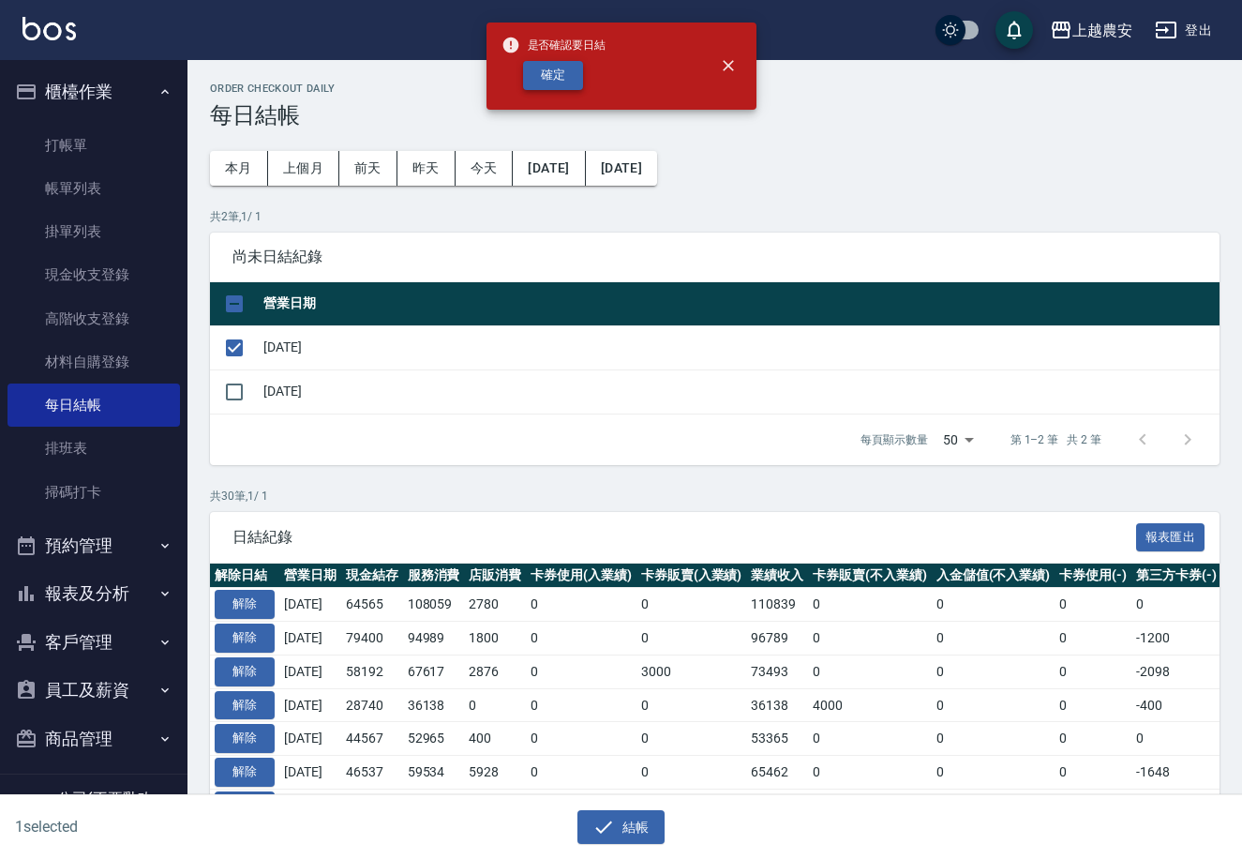
click at [563, 66] on button "確定" at bounding box center [553, 75] width 60 height 29
checkbox input "false"
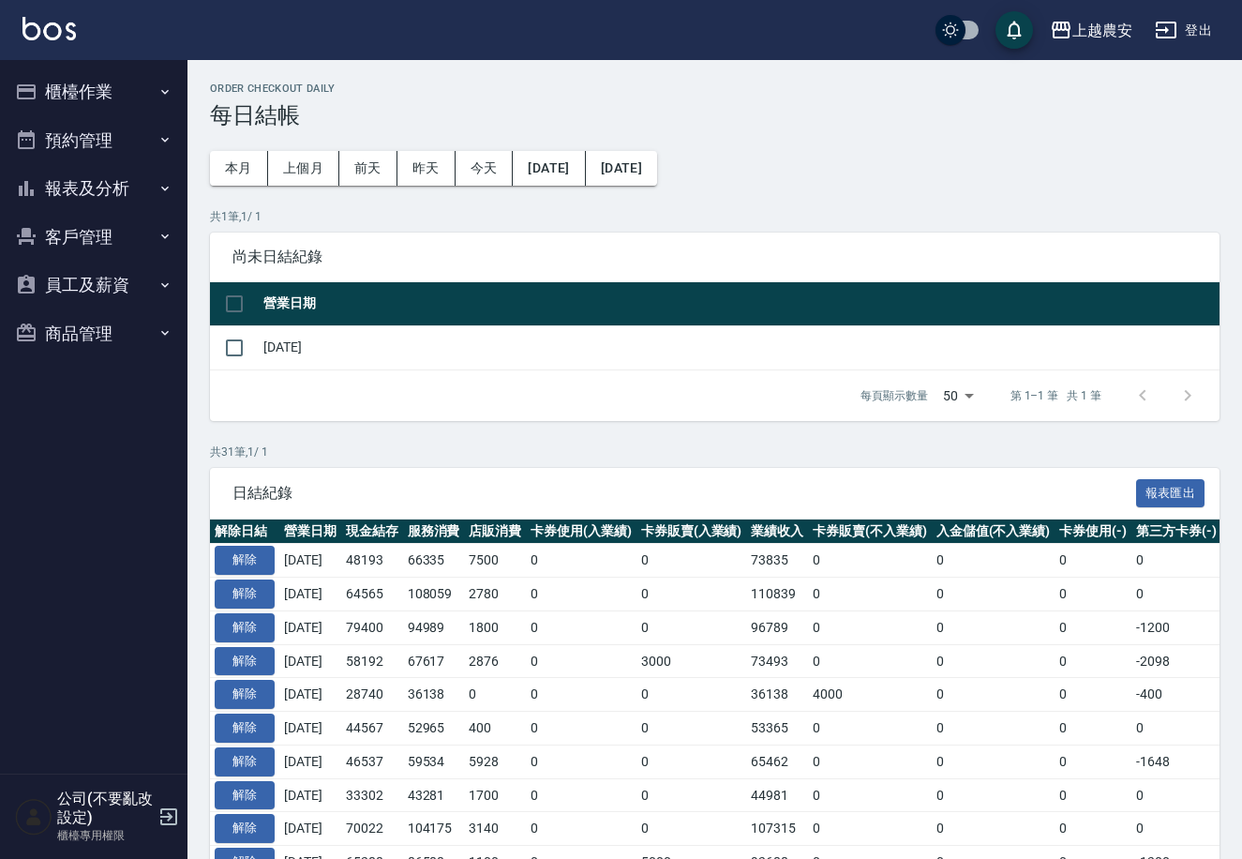
click at [60, 194] on button "報表及分析" at bounding box center [94, 188] width 173 height 49
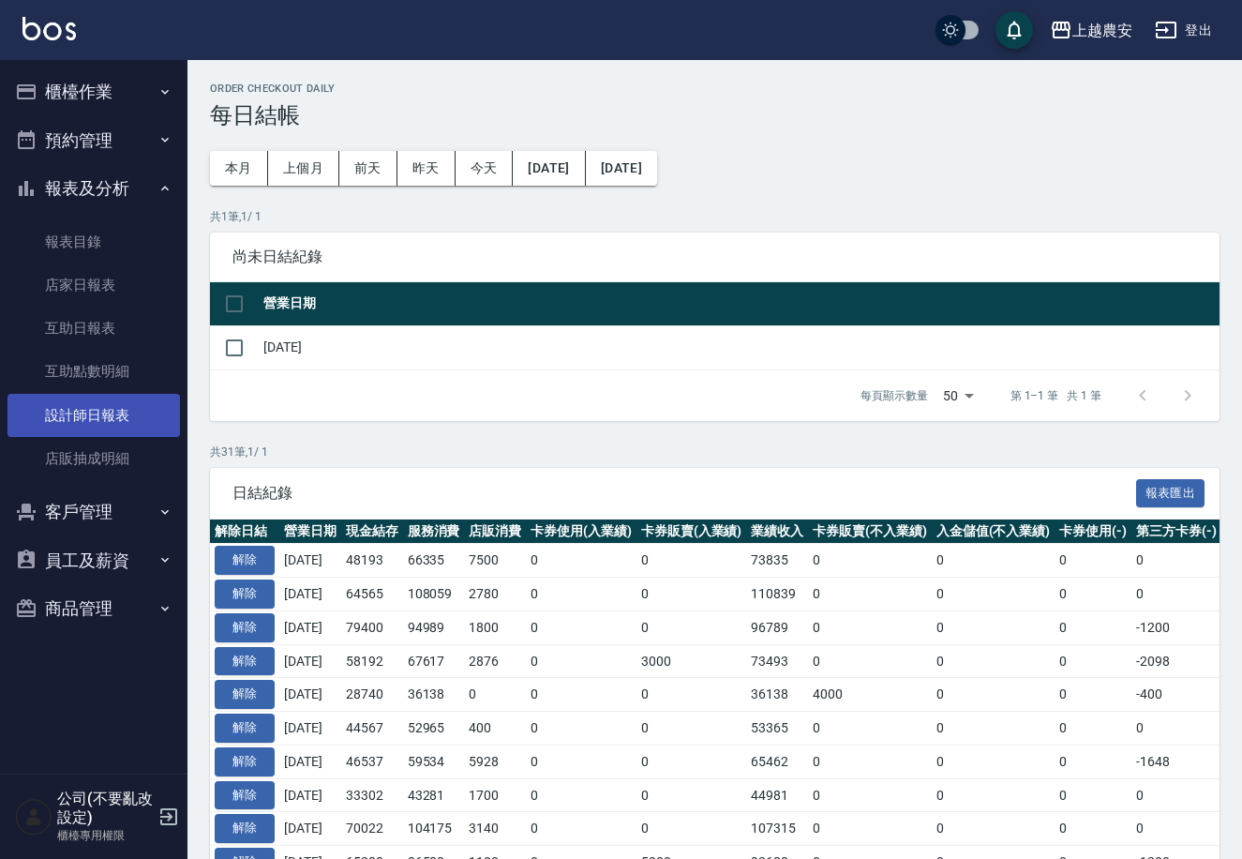
click at [120, 424] on link "設計師日報表" at bounding box center [94, 415] width 173 height 43
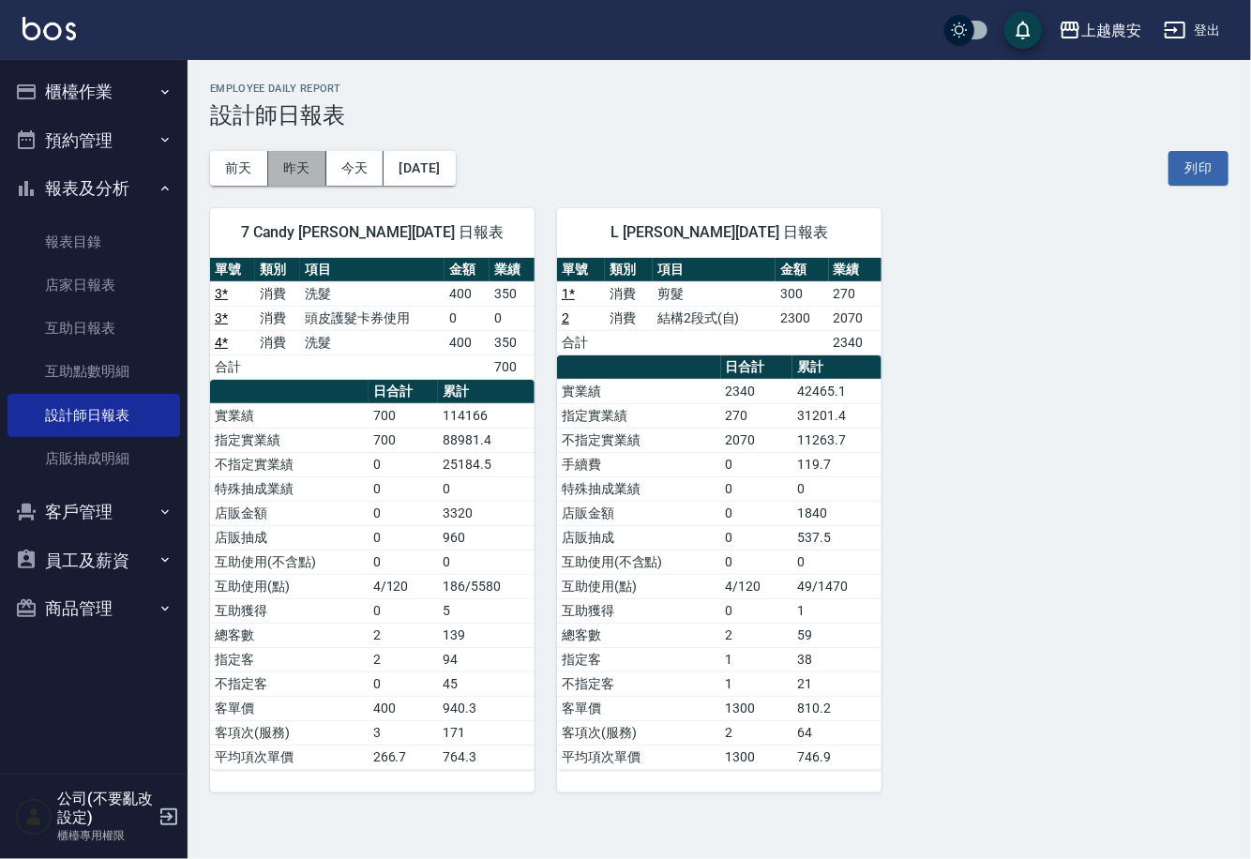
click at [308, 173] on button "昨天" at bounding box center [297, 168] width 58 height 35
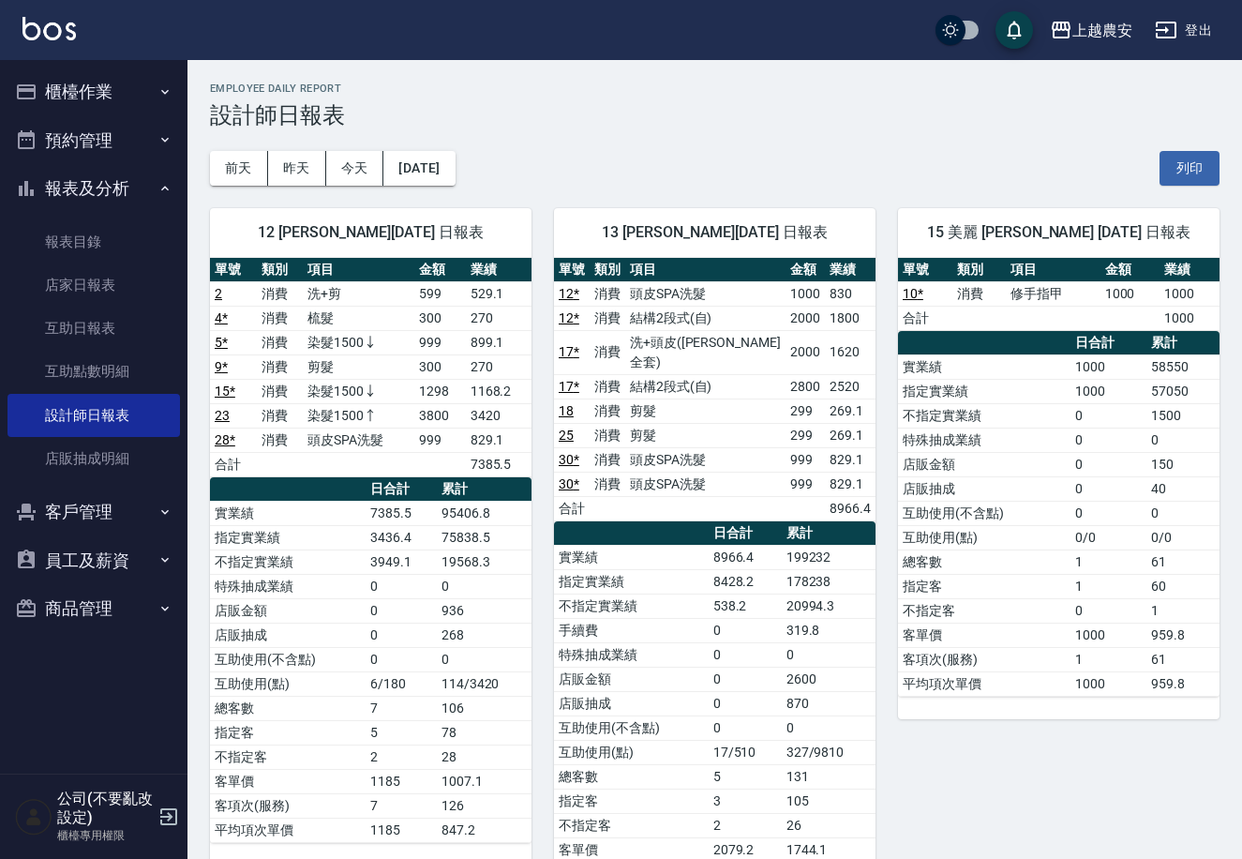
click at [113, 113] on button "櫃檯作業" at bounding box center [94, 92] width 173 height 49
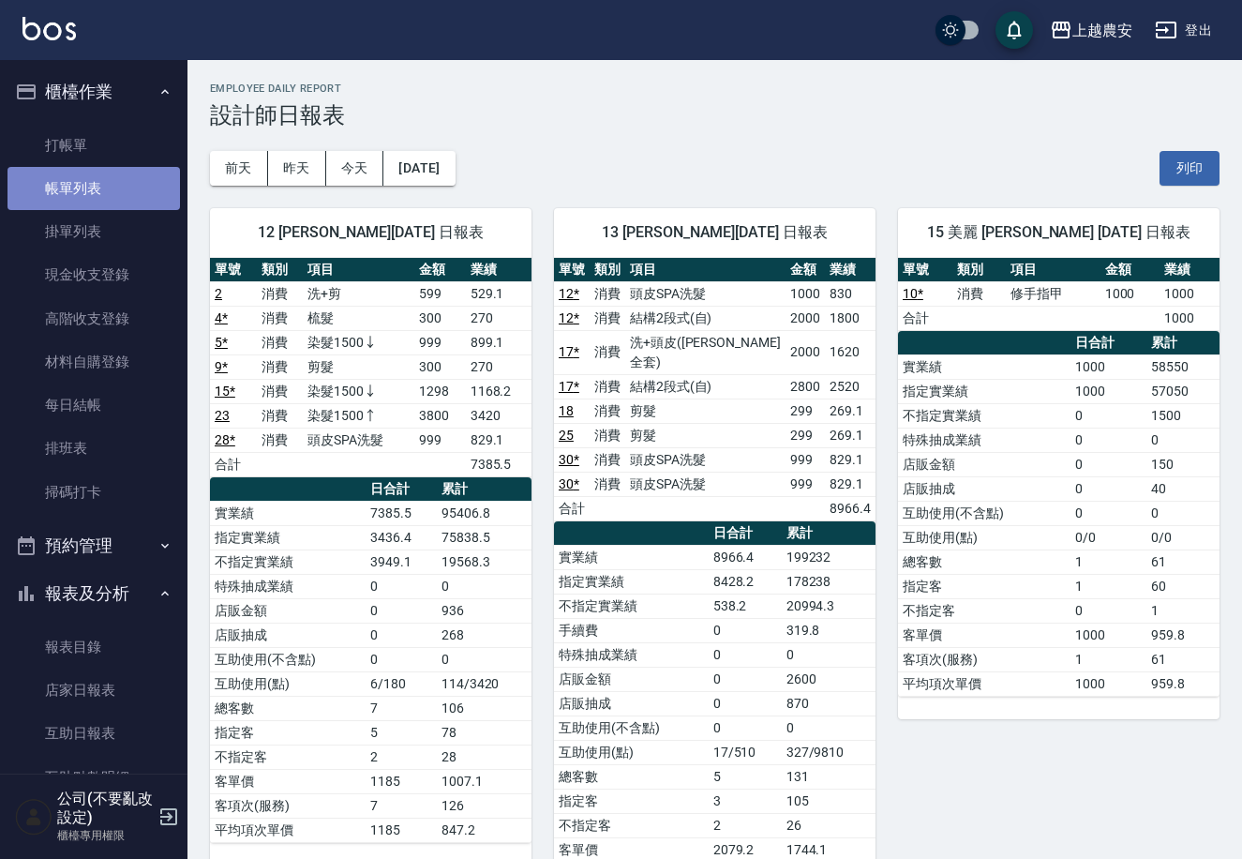
click at [110, 168] on link "帳單列表" at bounding box center [94, 188] width 173 height 43
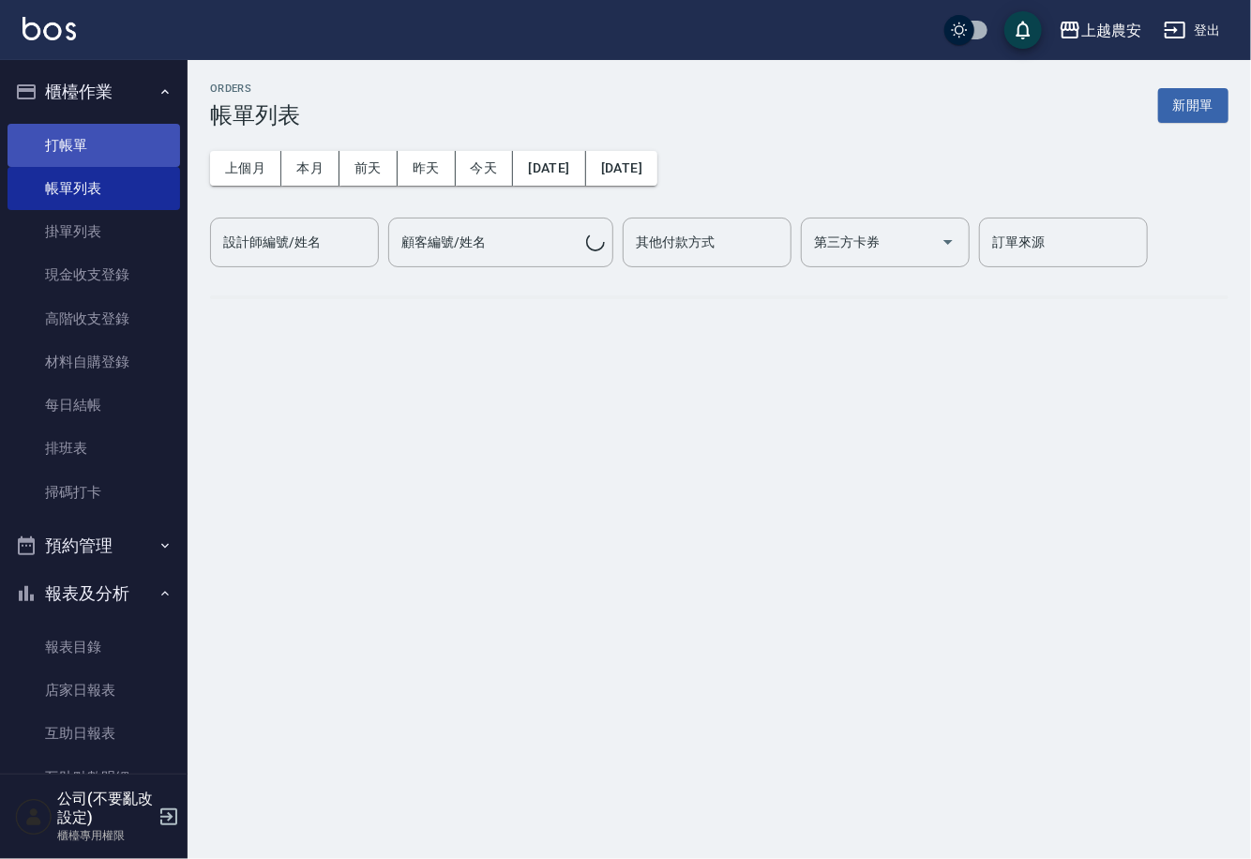
click at [123, 138] on link "打帳單" at bounding box center [94, 145] width 173 height 43
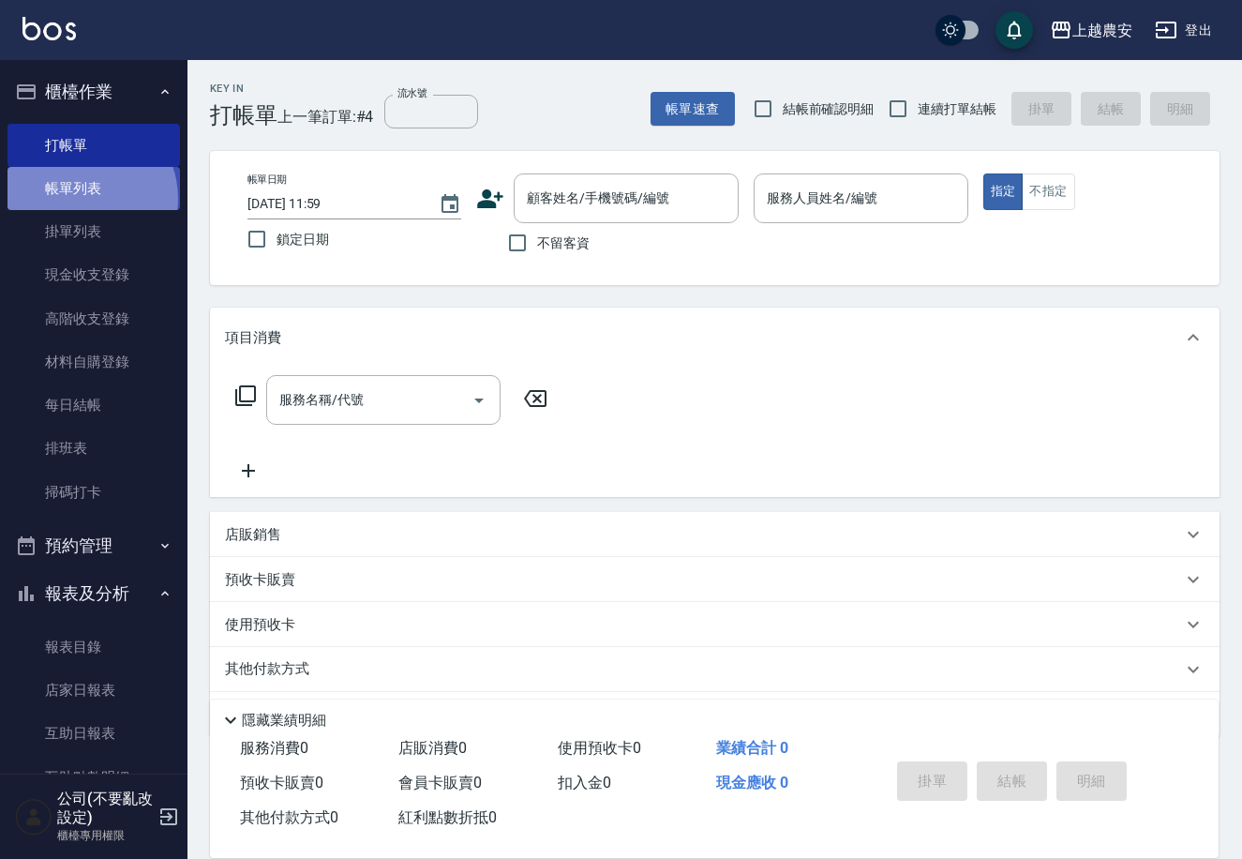
click at [79, 199] on link "帳單列表" at bounding box center [94, 188] width 173 height 43
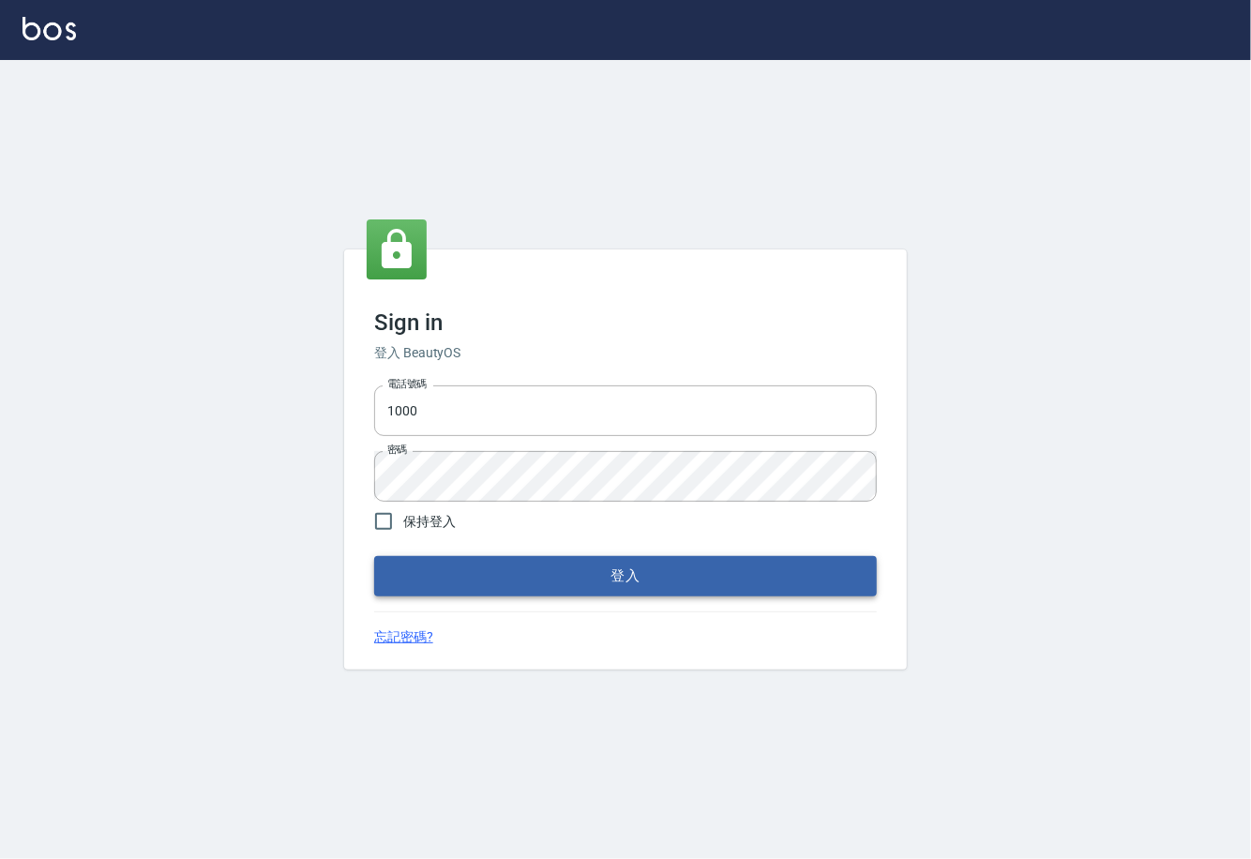
click at [606, 579] on button "登入" at bounding box center [625, 575] width 503 height 39
click at [511, 422] on input "1000" at bounding box center [625, 410] width 503 height 51
type input "0225929166"
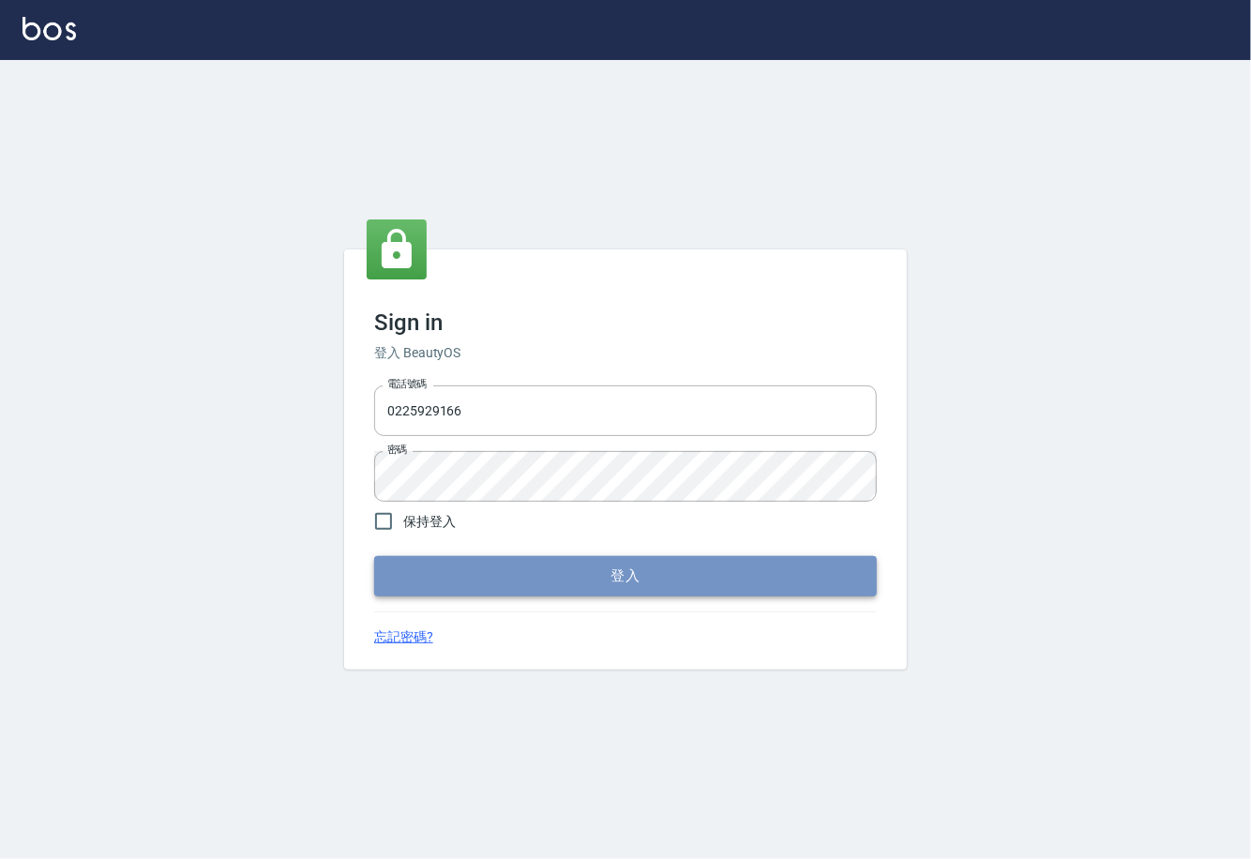
click at [563, 565] on button "登入" at bounding box center [625, 575] width 503 height 39
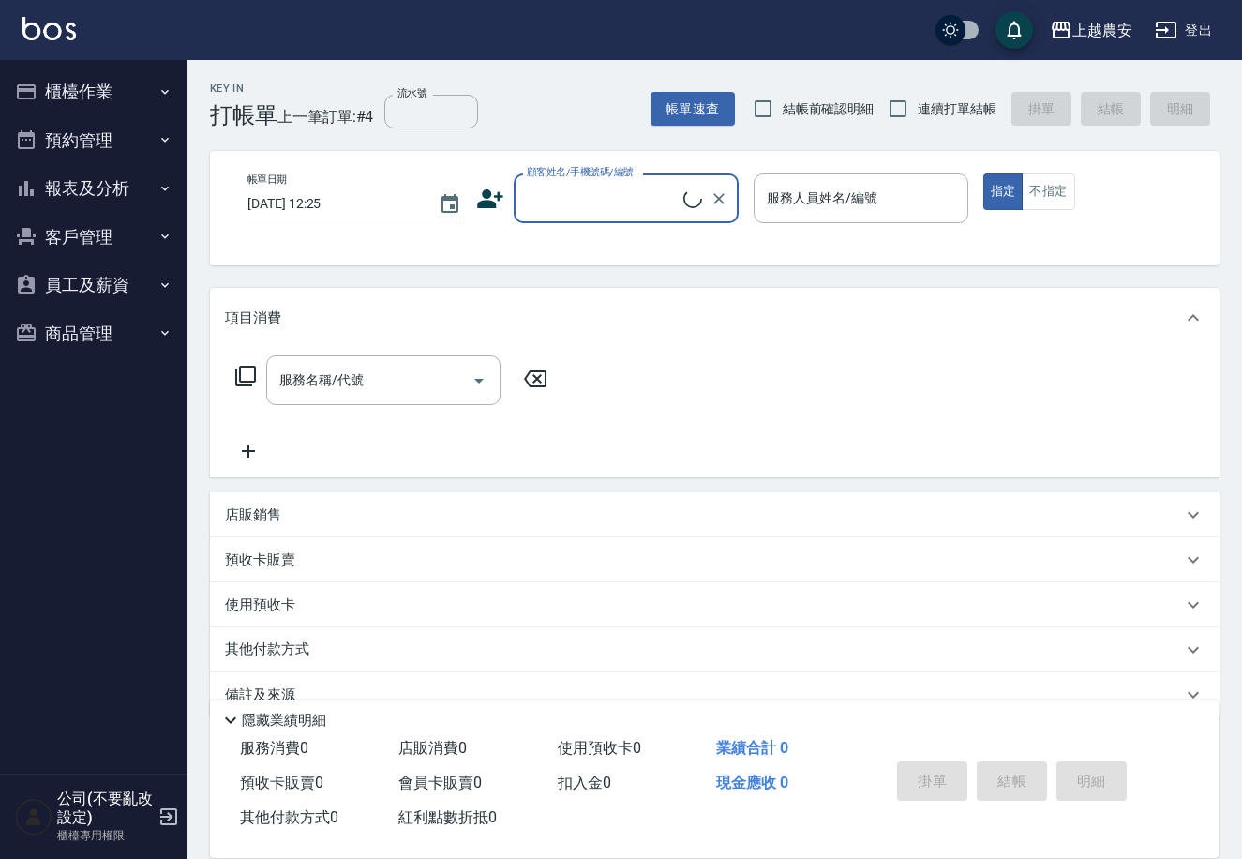
click at [67, 100] on button "櫃檯作業" at bounding box center [94, 92] width 173 height 49
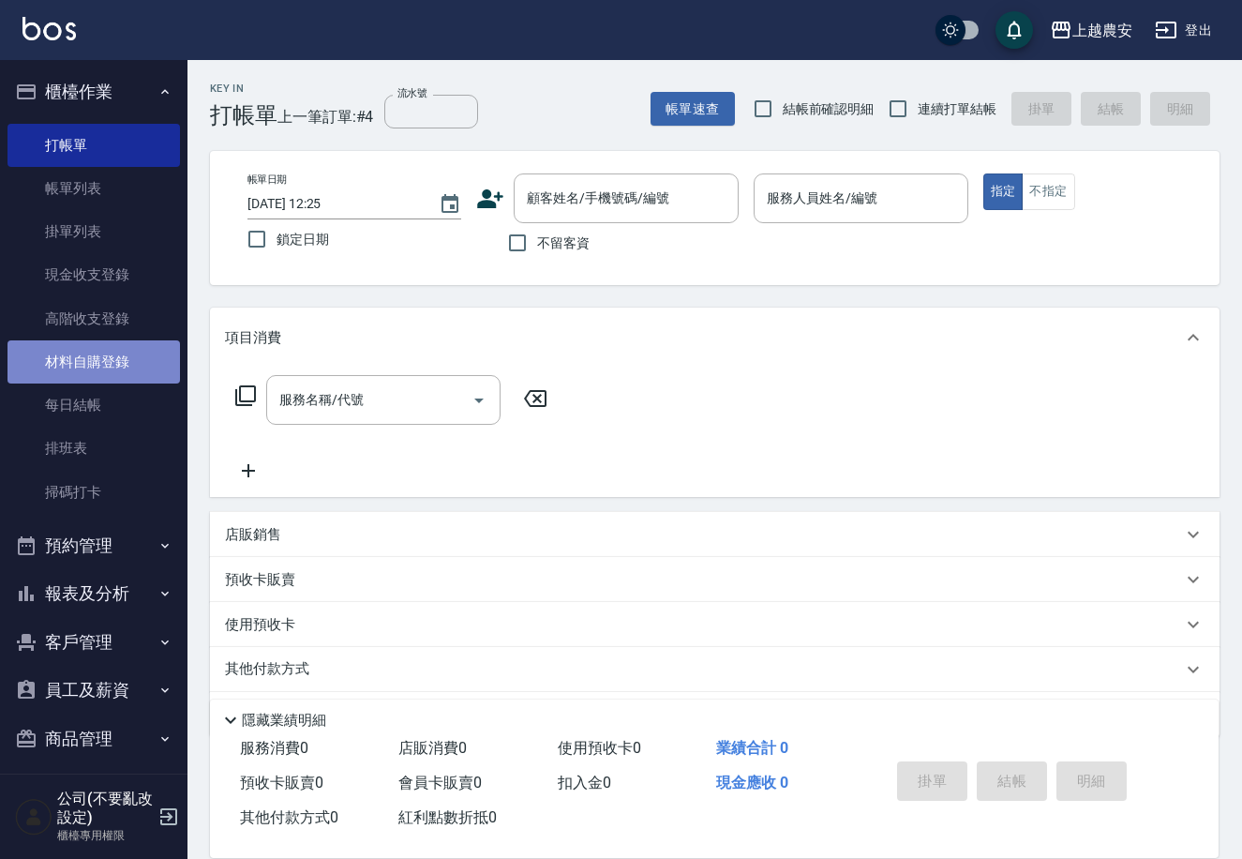
click at [109, 366] on link "材料自購登錄" at bounding box center [94, 361] width 173 height 43
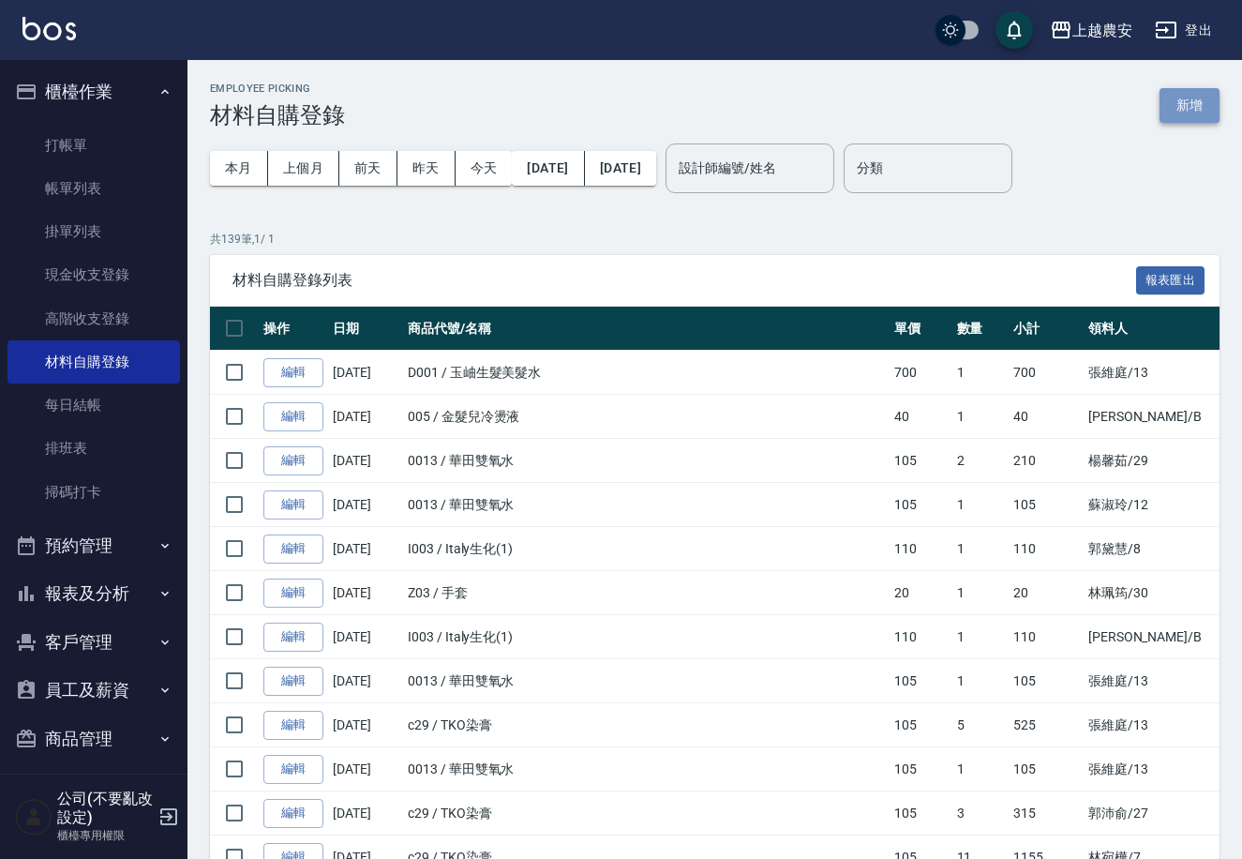
click at [1197, 103] on button "新增" at bounding box center [1190, 105] width 60 height 35
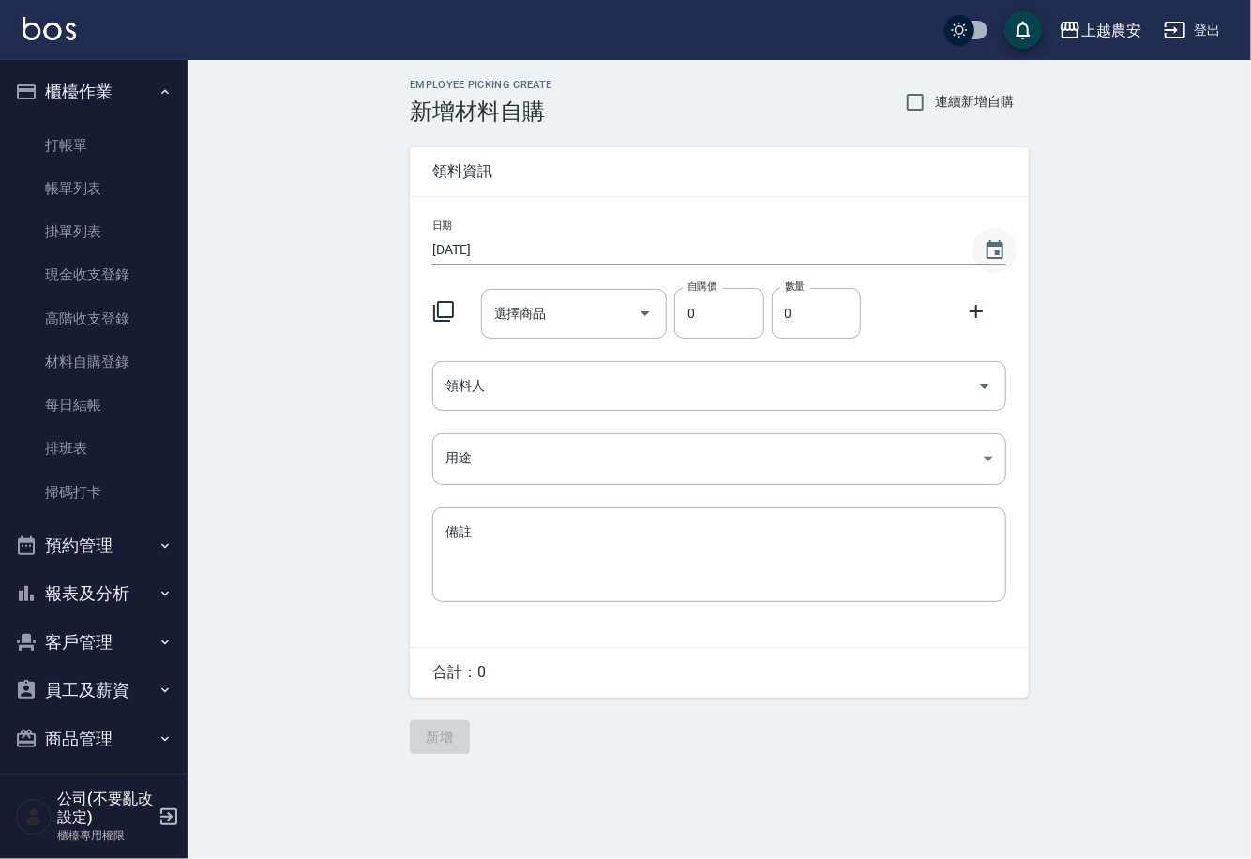
click at [994, 248] on icon "Choose date, selected date is 2025-09-22" at bounding box center [994, 250] width 23 height 23
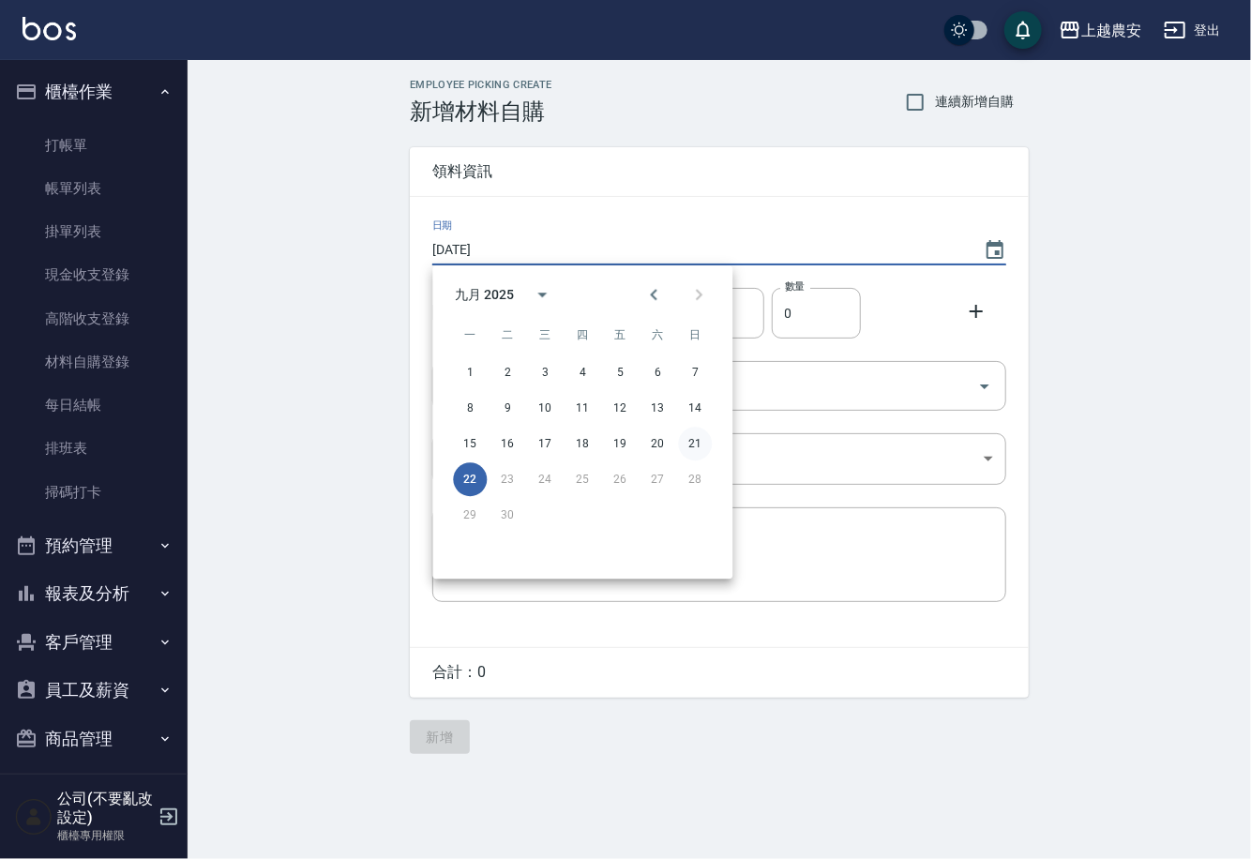
click at [687, 443] on button "21" at bounding box center [695, 444] width 34 height 34
type input "2025/09/21"
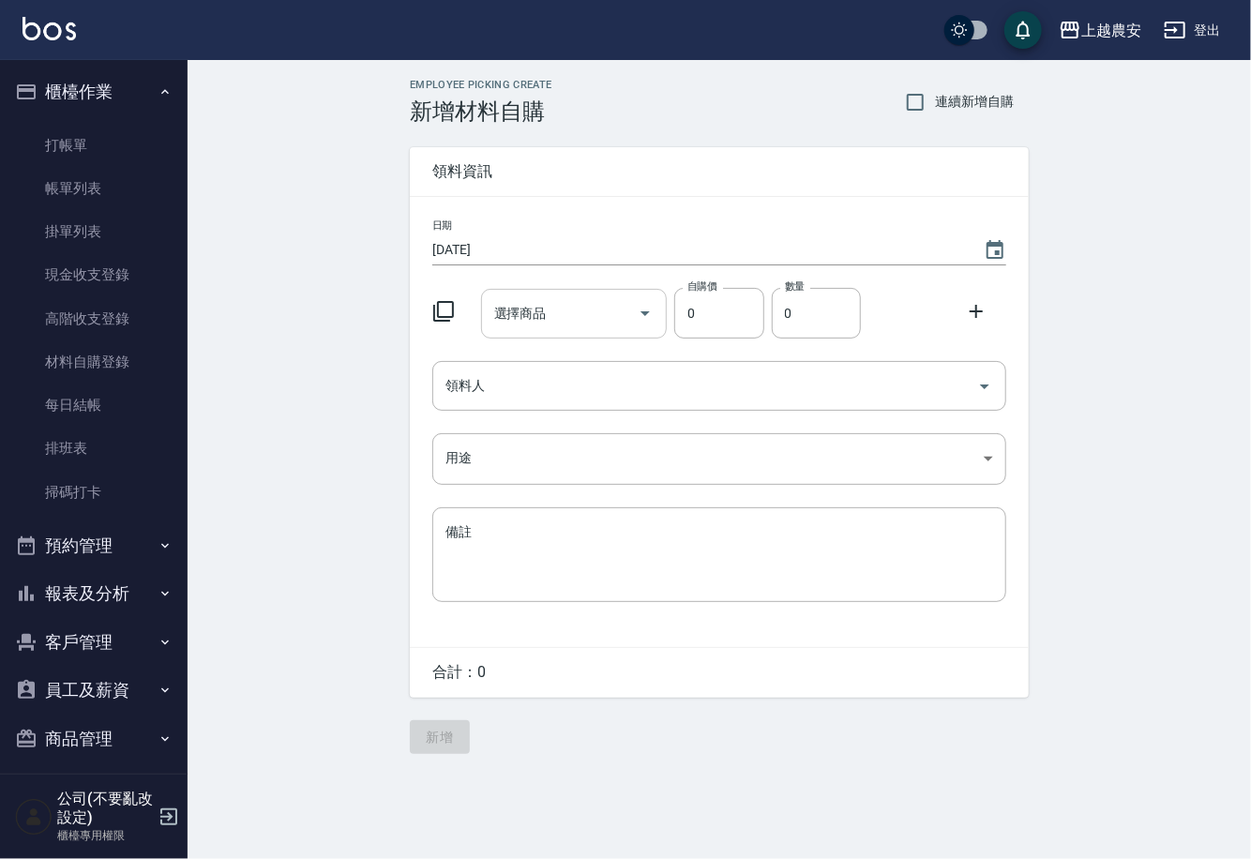
click at [503, 312] on div "選擇商品 選擇商品" at bounding box center [574, 314] width 187 height 50
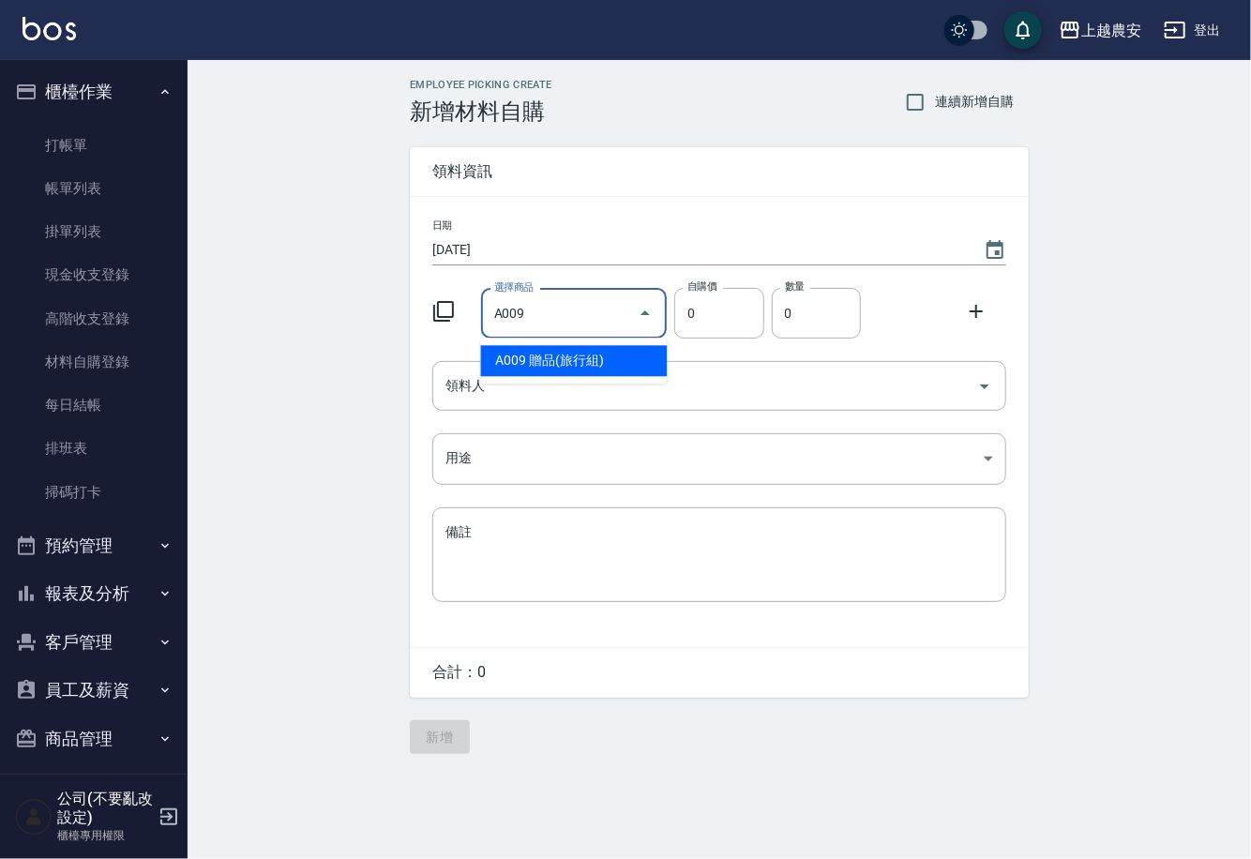
type input "贈品(旅行組)"
type input "50"
type input "1"
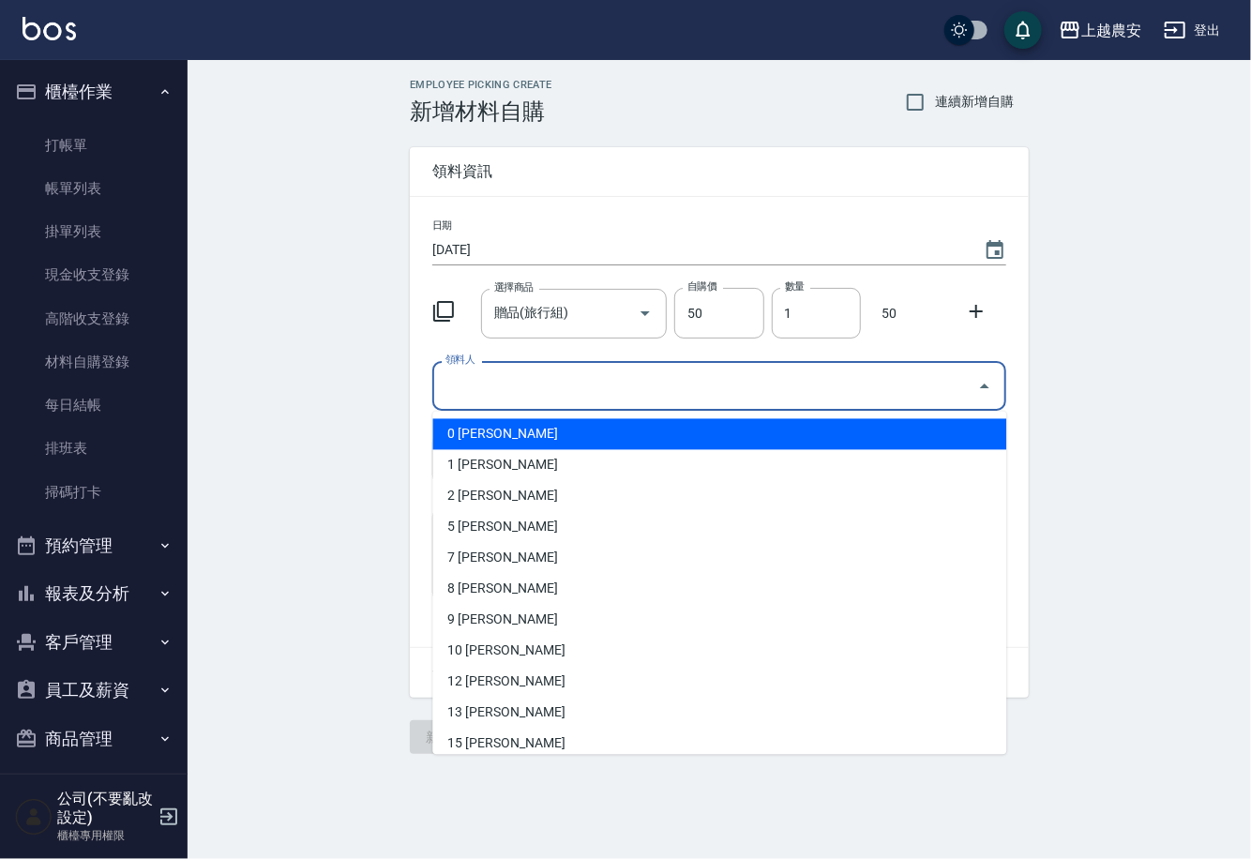
click at [499, 401] on input "領料人" at bounding box center [705, 385] width 529 height 33
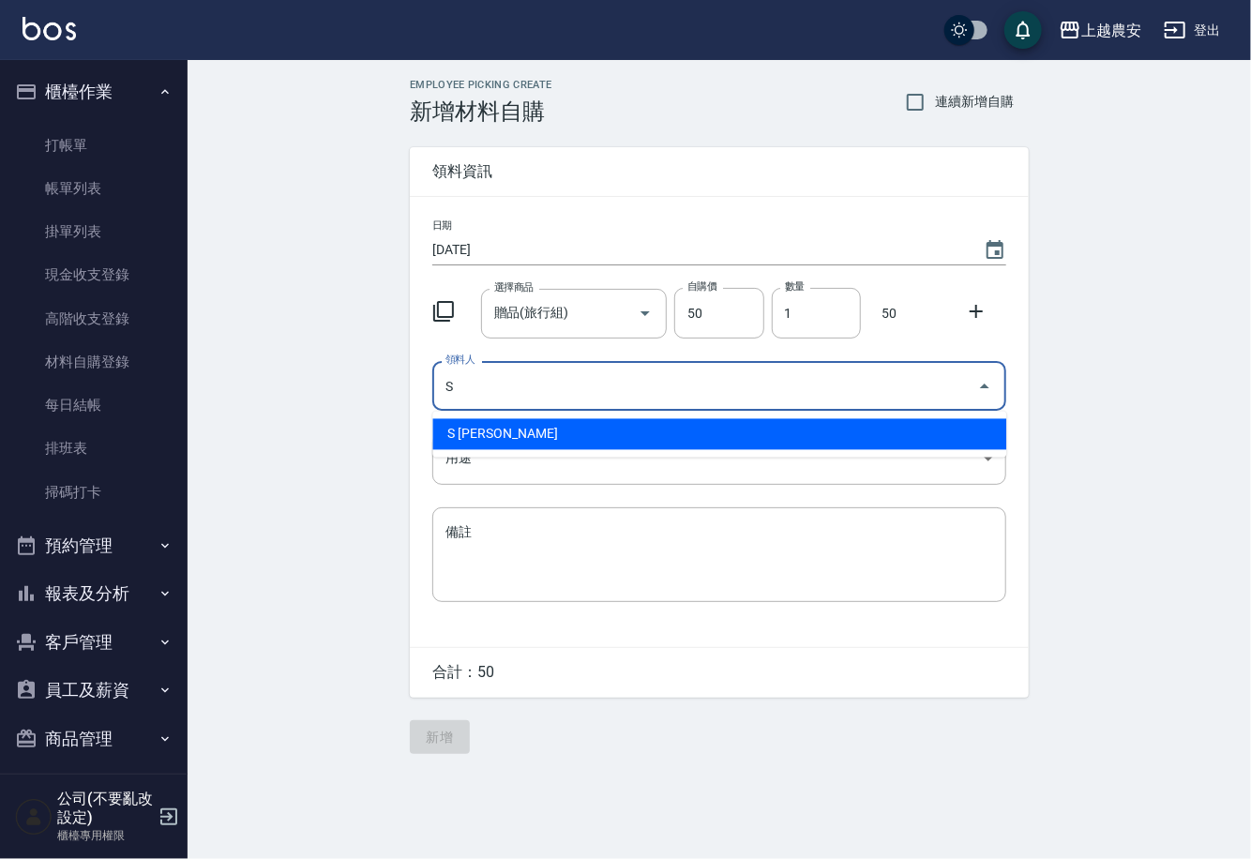
click at [509, 429] on li "S Sandy珊蒂" at bounding box center [719, 434] width 574 height 31
type input "S Sandy珊蒂"
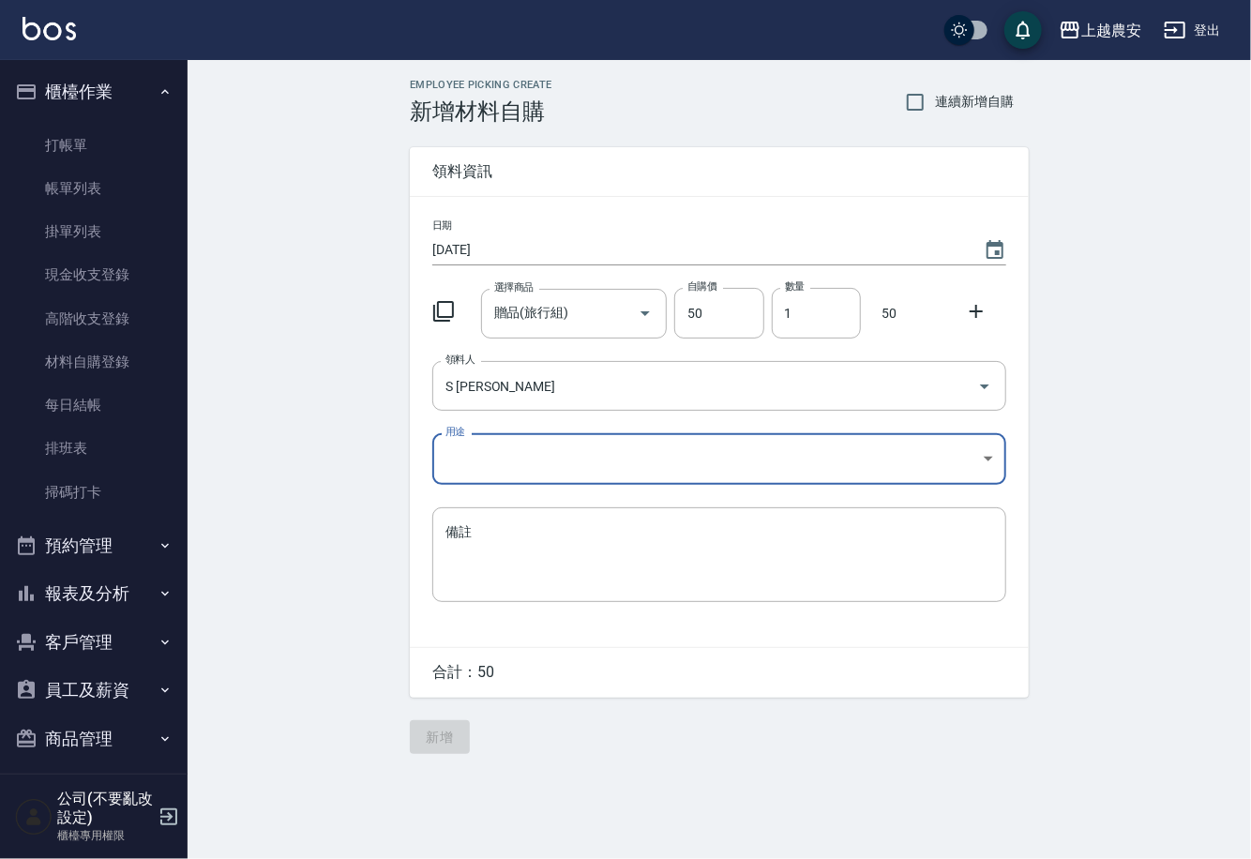
click at [453, 469] on body "上越農安 登出 櫃檯作業 打帳單 帳單列表 掛單列表 現金收支登錄 高階收支登錄 材料自購登錄 每日結帳 排班表 掃碼打卡 預約管理 預約管理 單日預約紀錄 …" at bounding box center [625, 429] width 1251 height 859
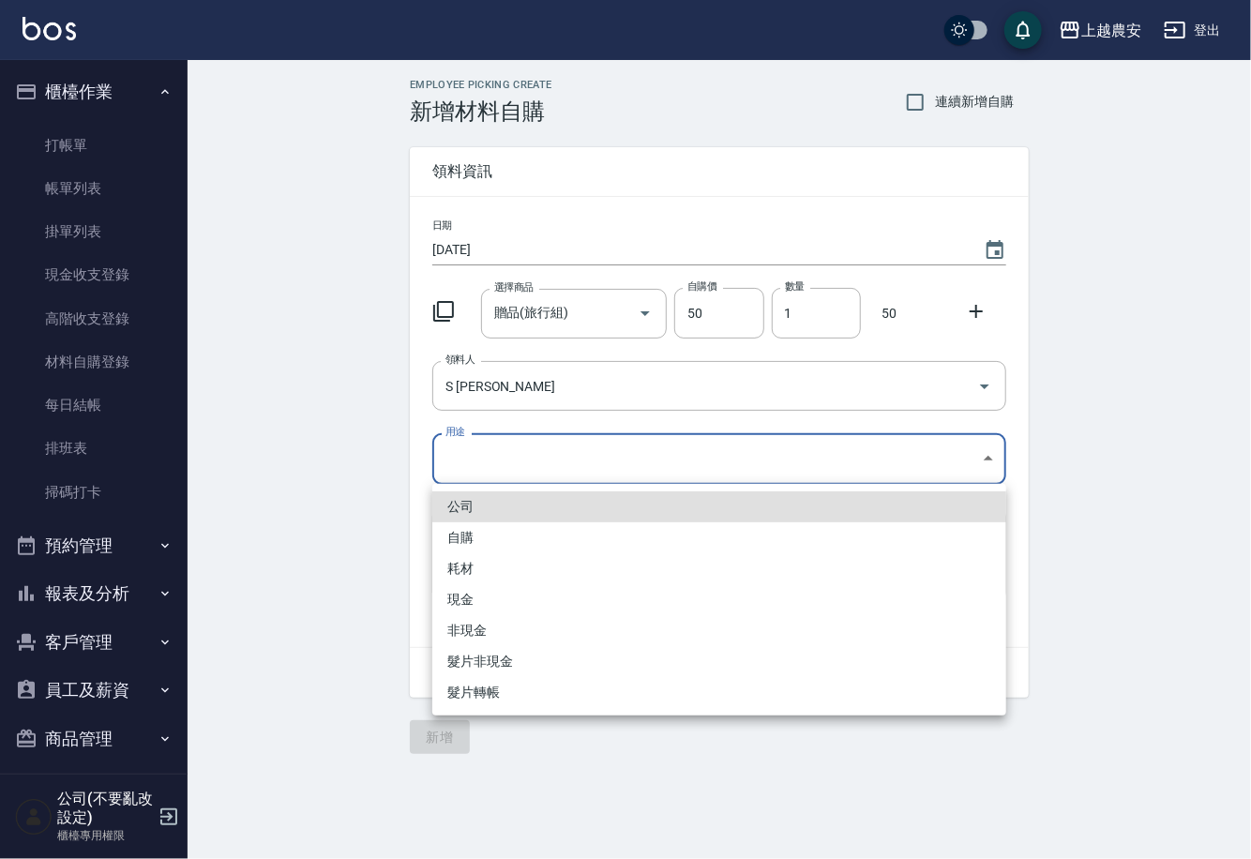
click at [483, 541] on li "自購" at bounding box center [719, 537] width 574 height 31
type input "自購"
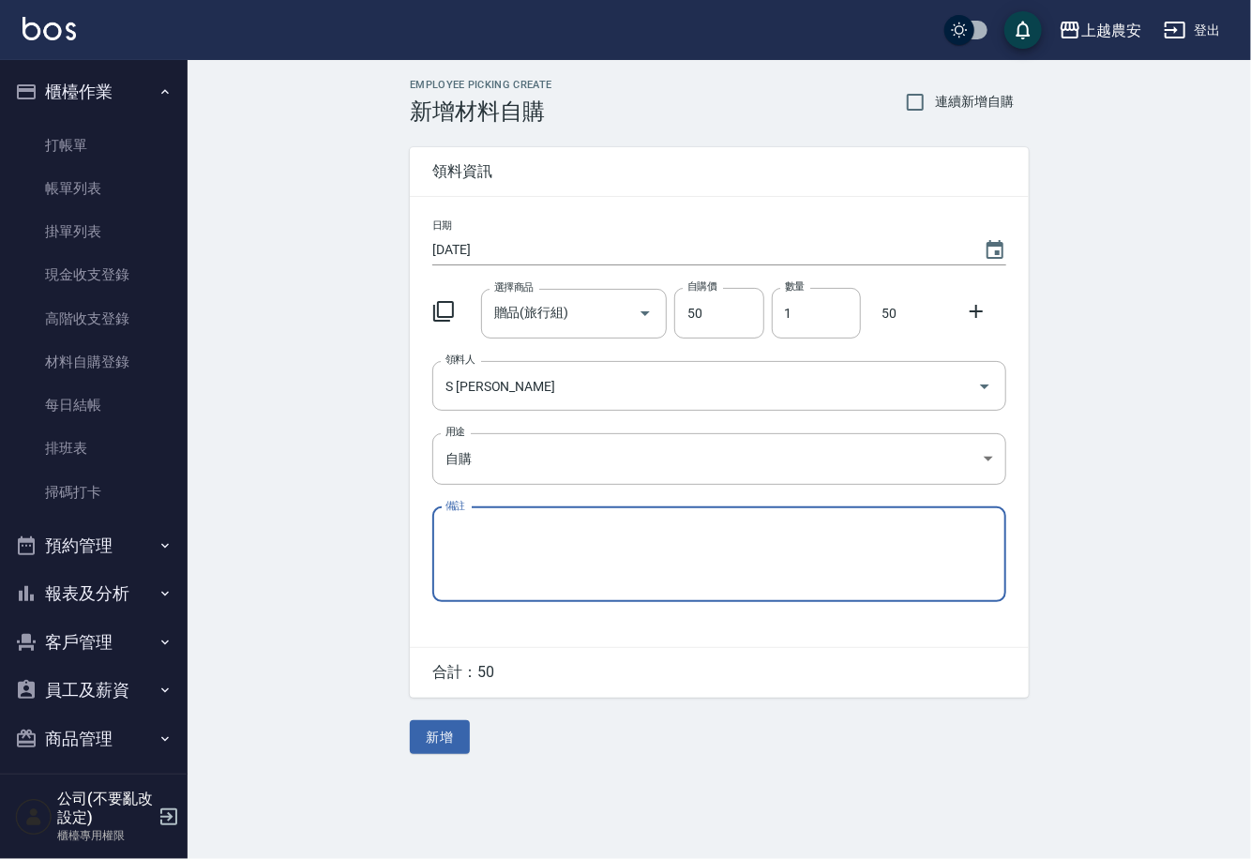
drag, startPoint x: 977, startPoint y: 302, endPoint x: 839, endPoint y: 344, distance: 144.1
click at [974, 305] on icon at bounding box center [976, 311] width 23 height 23
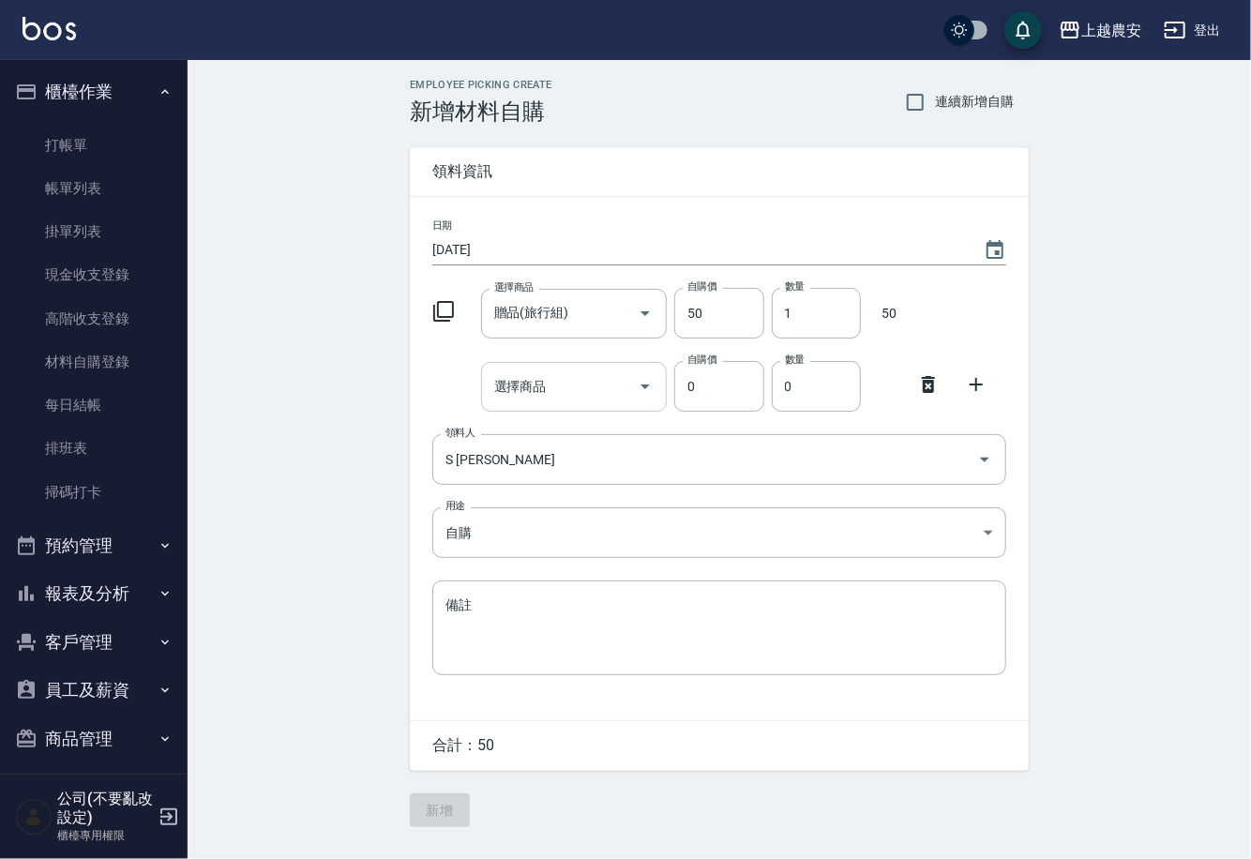
click at [577, 393] on input "選擇商品" at bounding box center [560, 386] width 142 height 33
type input "(小)神仙少女霜/小迷油"
type input "30"
type input "1"
click at [618, 311] on icon "Clear" at bounding box center [618, 313] width 11 height 11
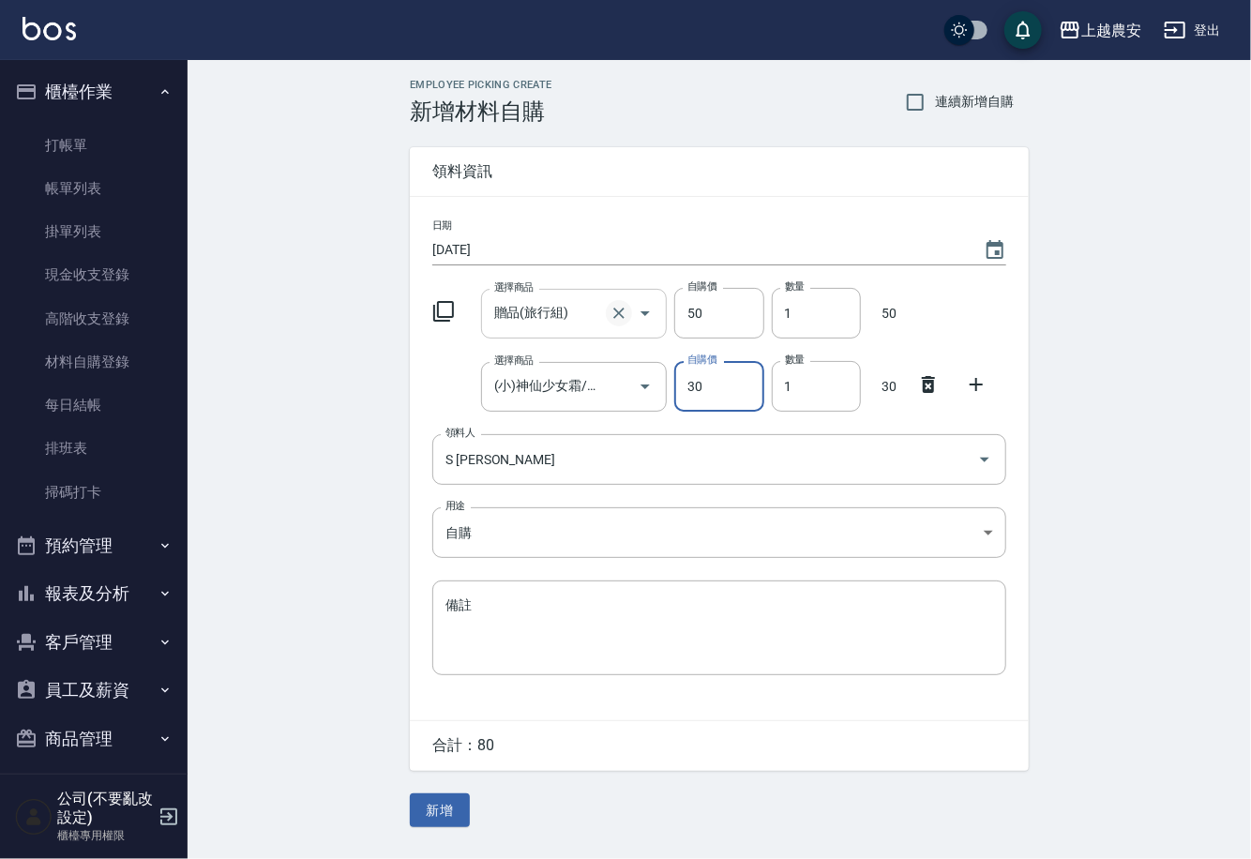
type input "0"
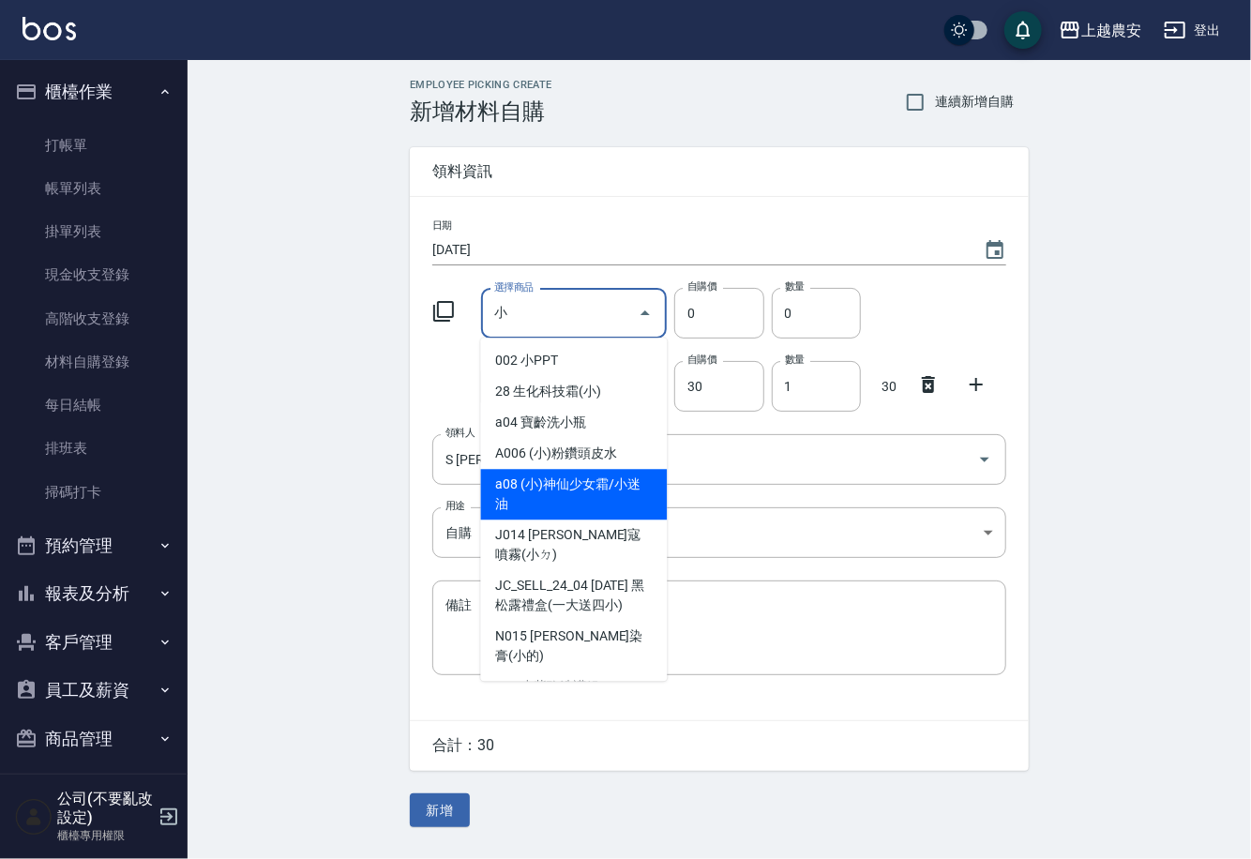
click at [563, 456] on li "A006 (小)粉鑽頭皮水" at bounding box center [574, 453] width 187 height 31
type input "(小)粉鑽頭皮水"
type input "50"
type input "1"
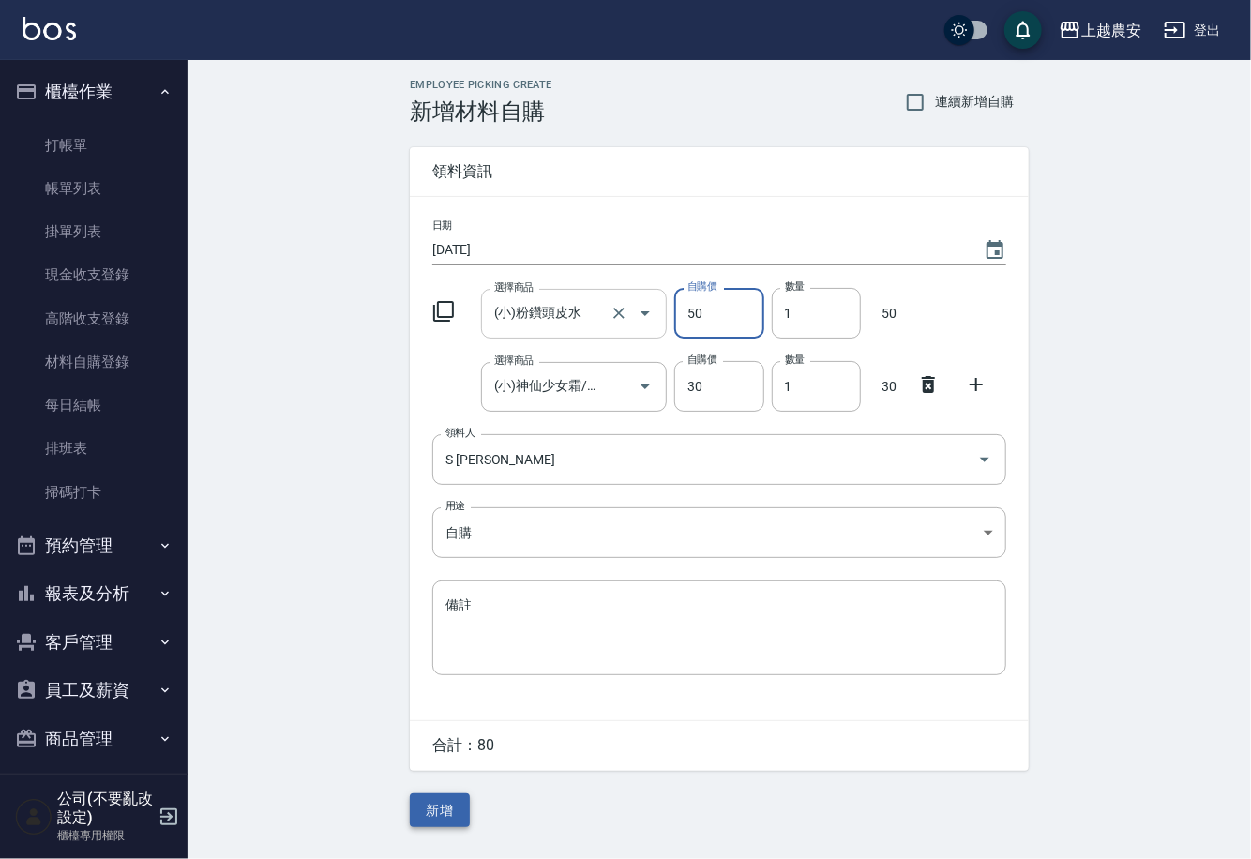
click at [450, 808] on button "新增" at bounding box center [440, 810] width 60 height 35
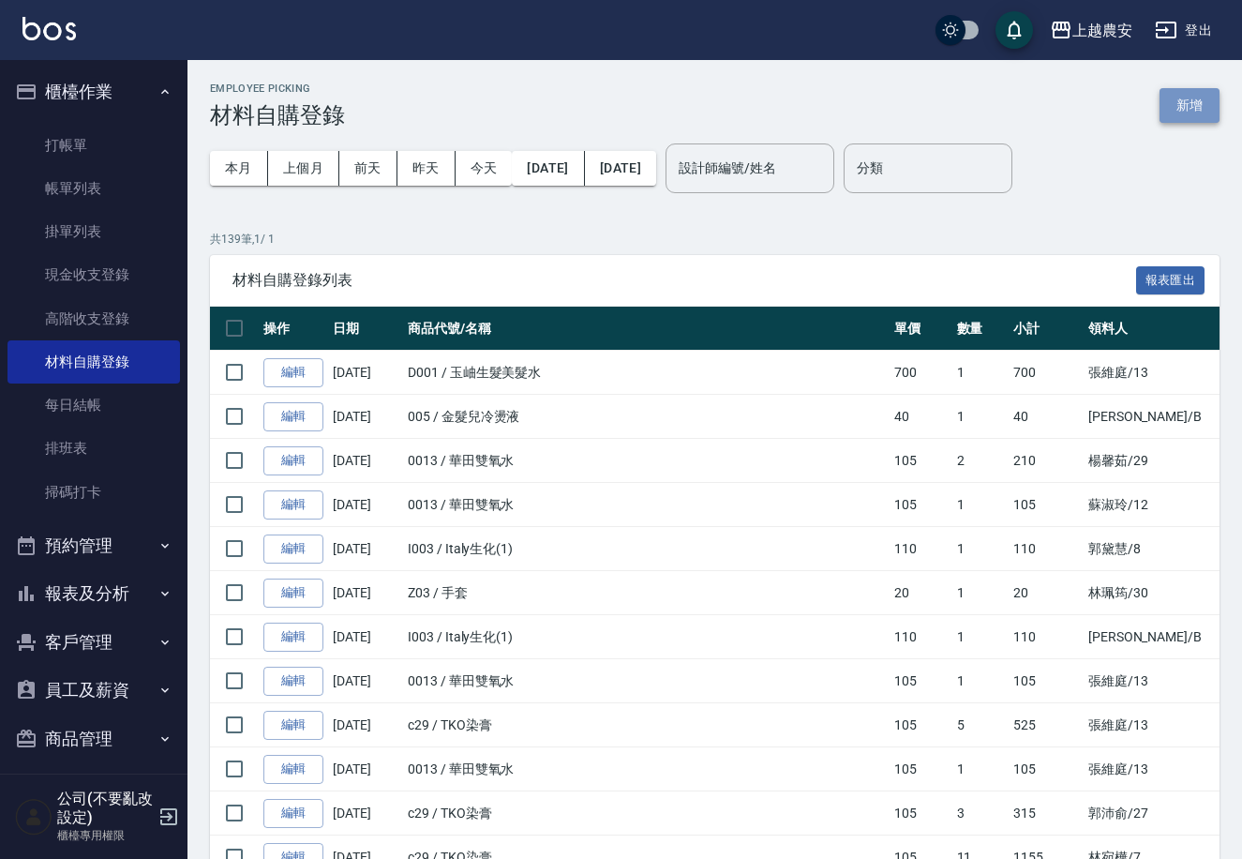
click at [1181, 92] on button "新增" at bounding box center [1190, 105] width 60 height 35
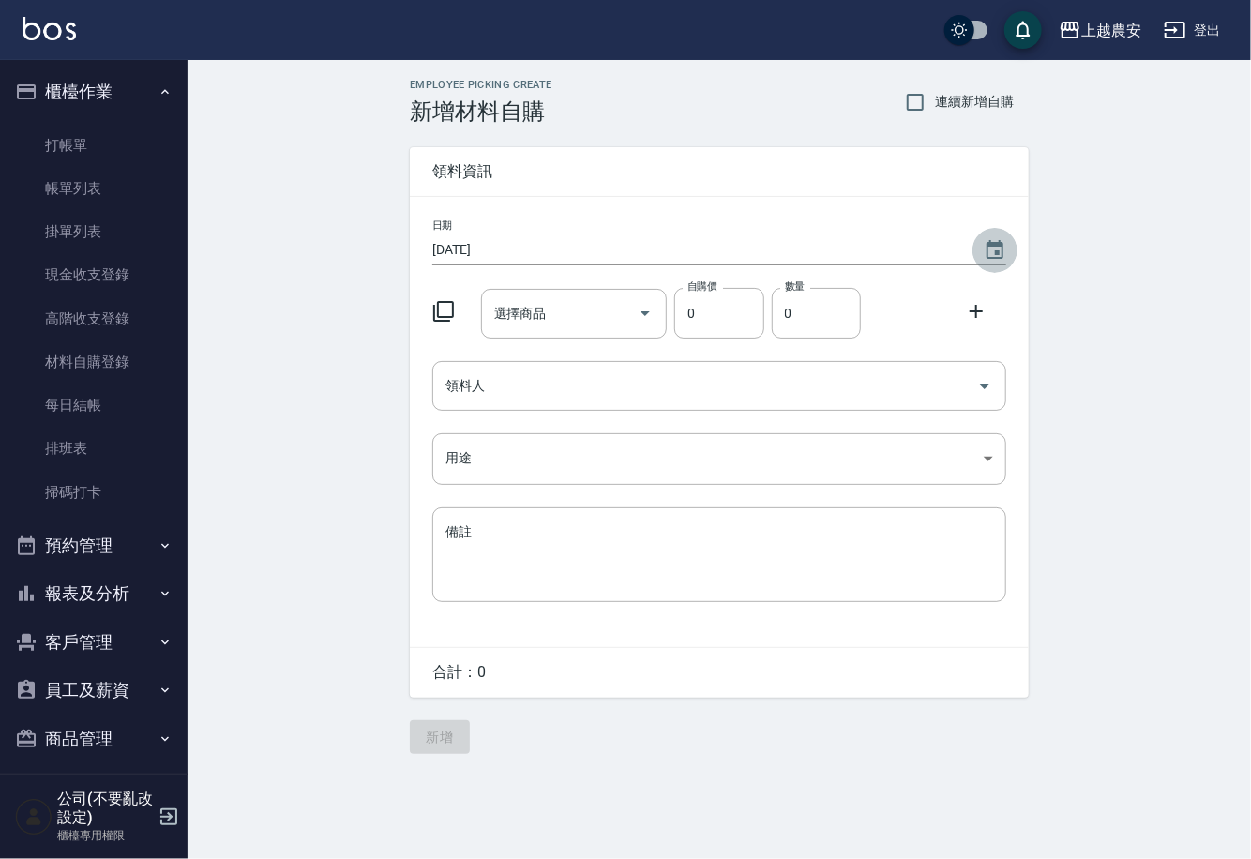
click at [994, 240] on icon "Choose date, selected date is 2025-09-22" at bounding box center [994, 250] width 23 height 23
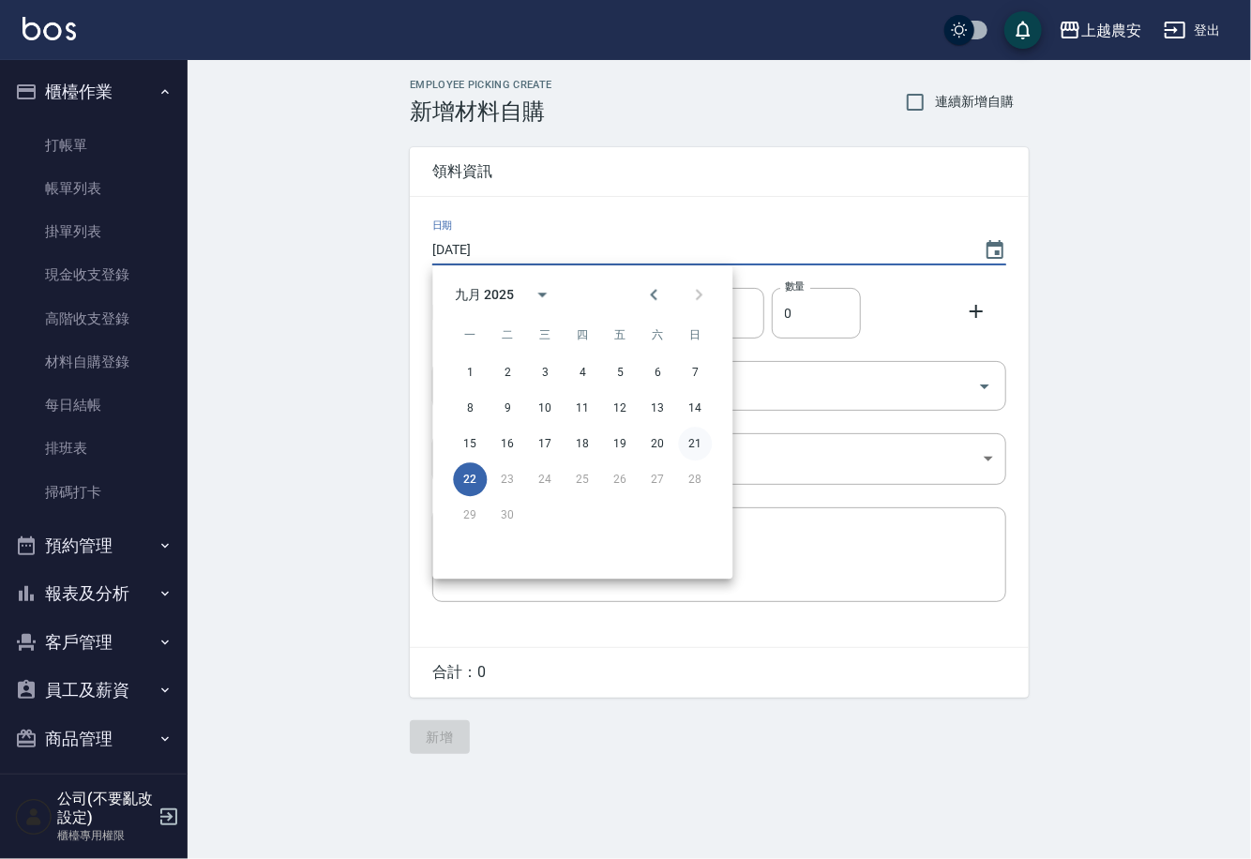
click at [692, 443] on button "21" at bounding box center [695, 444] width 34 height 34
type input "[DATE]"
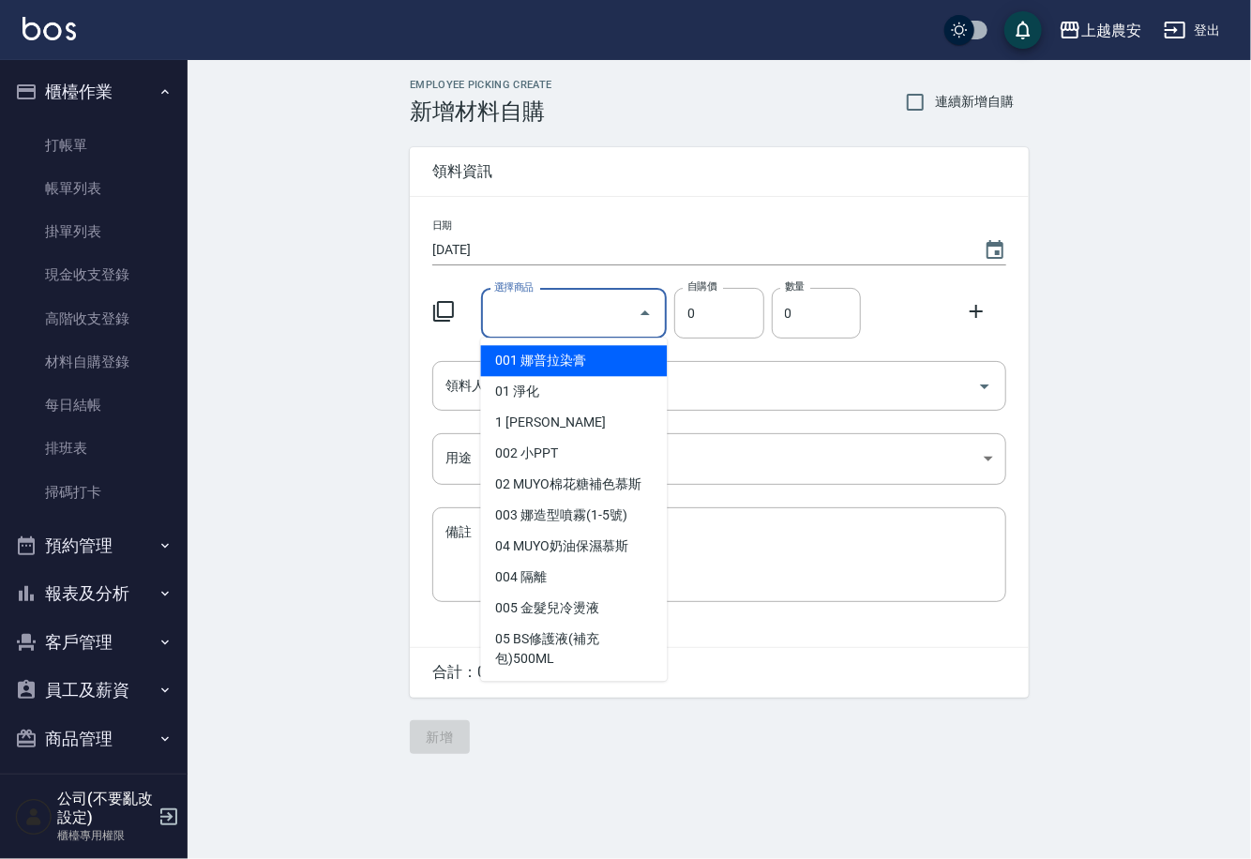
click at [595, 323] on input "選擇商品" at bounding box center [560, 313] width 142 height 33
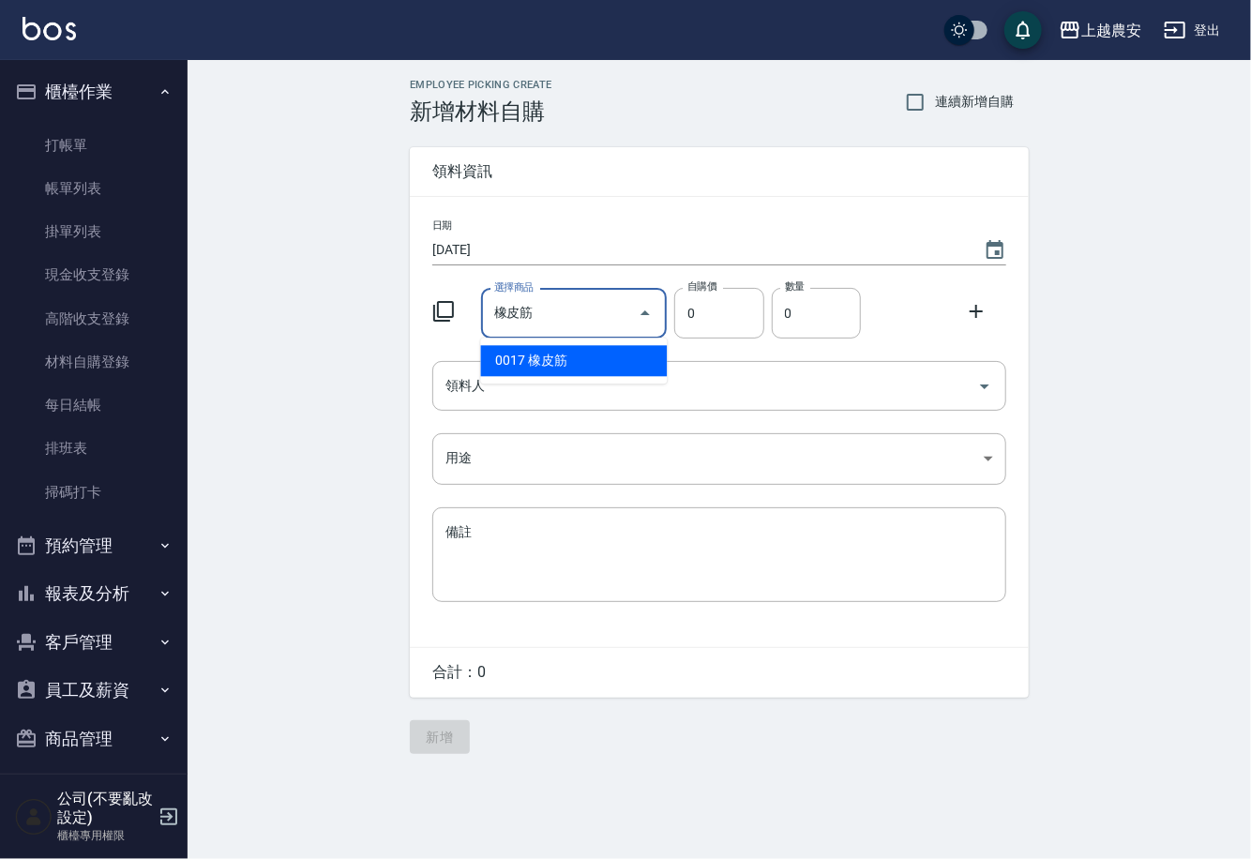
click at [566, 356] on li "0017 橡皮筋" at bounding box center [574, 360] width 187 height 31
type input "橡皮筋"
type input "10"
type input "1"
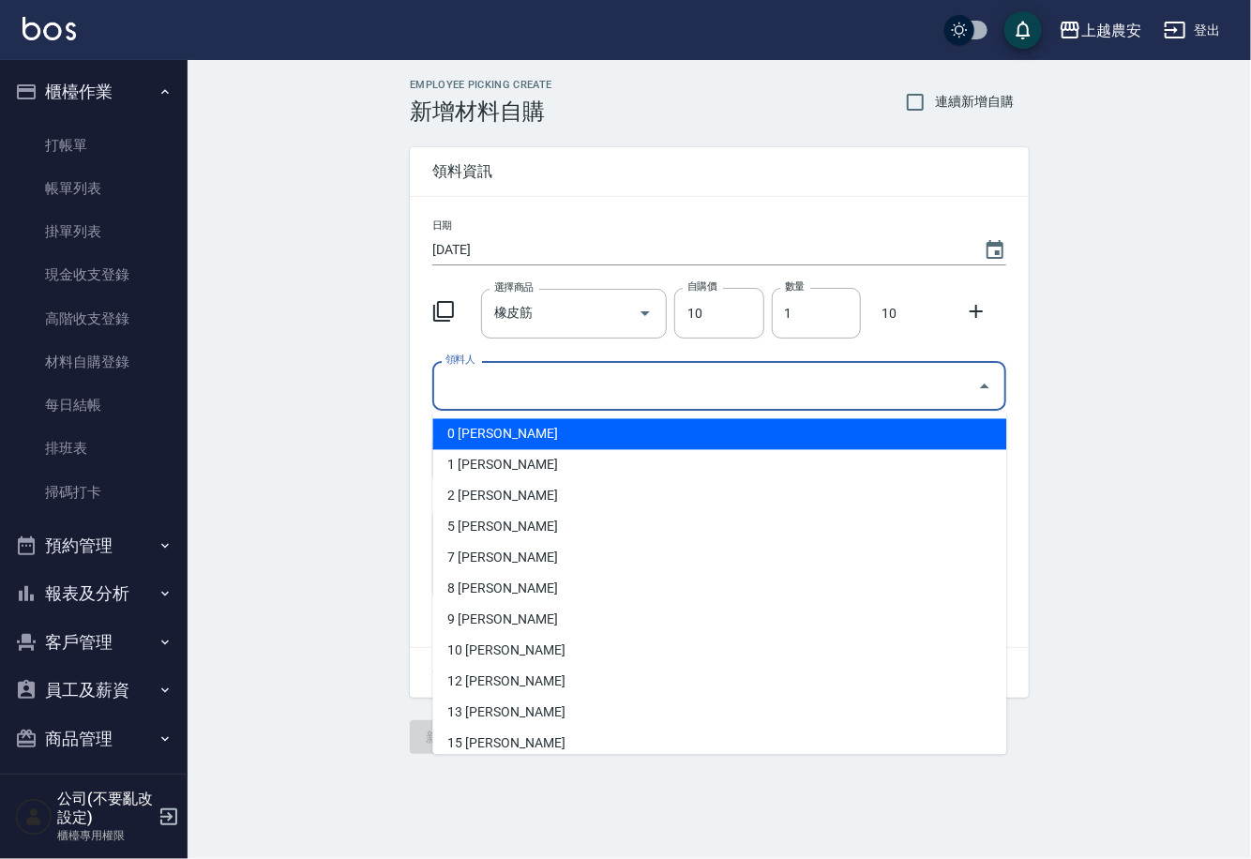
click at [511, 401] on input "領料人" at bounding box center [705, 385] width 529 height 33
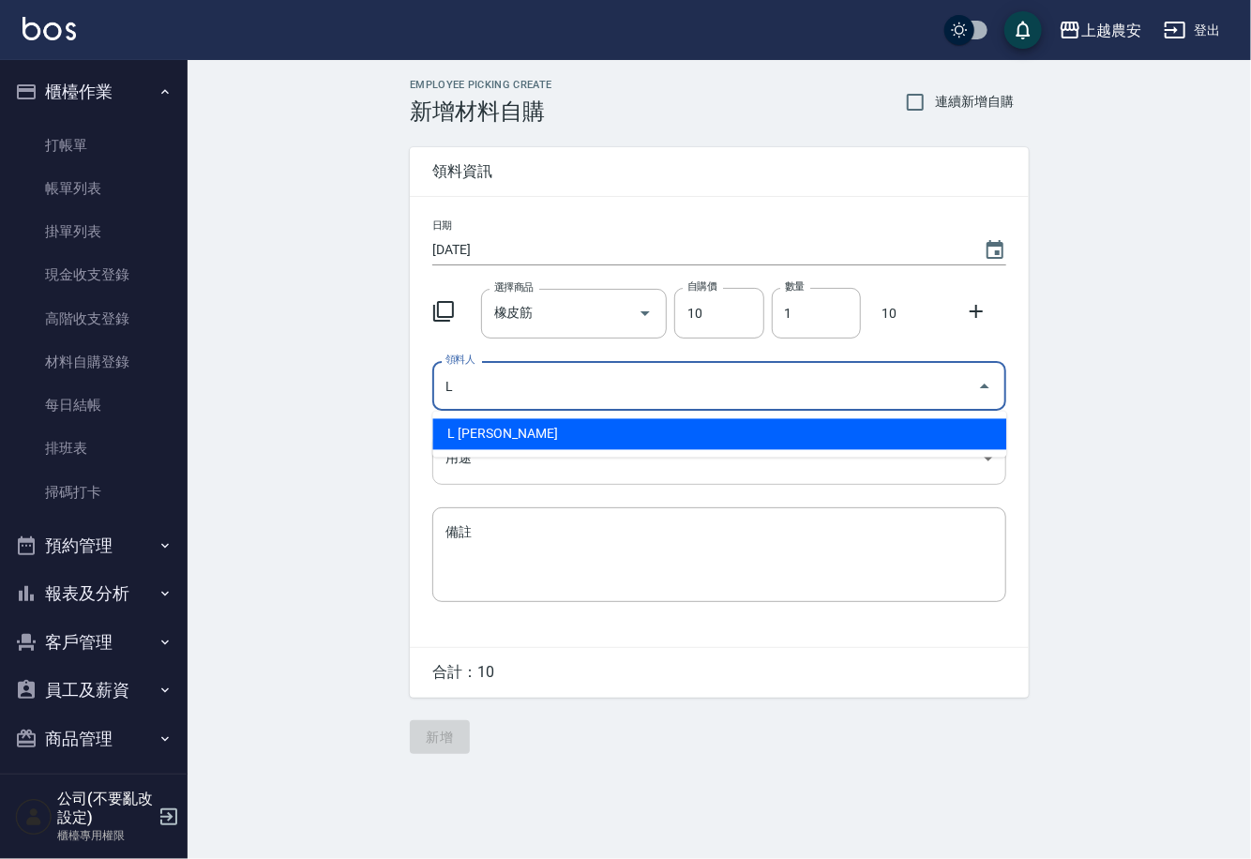
click at [512, 439] on li "L 溫莉娜" at bounding box center [719, 434] width 574 height 31
type input "L 溫莉娜"
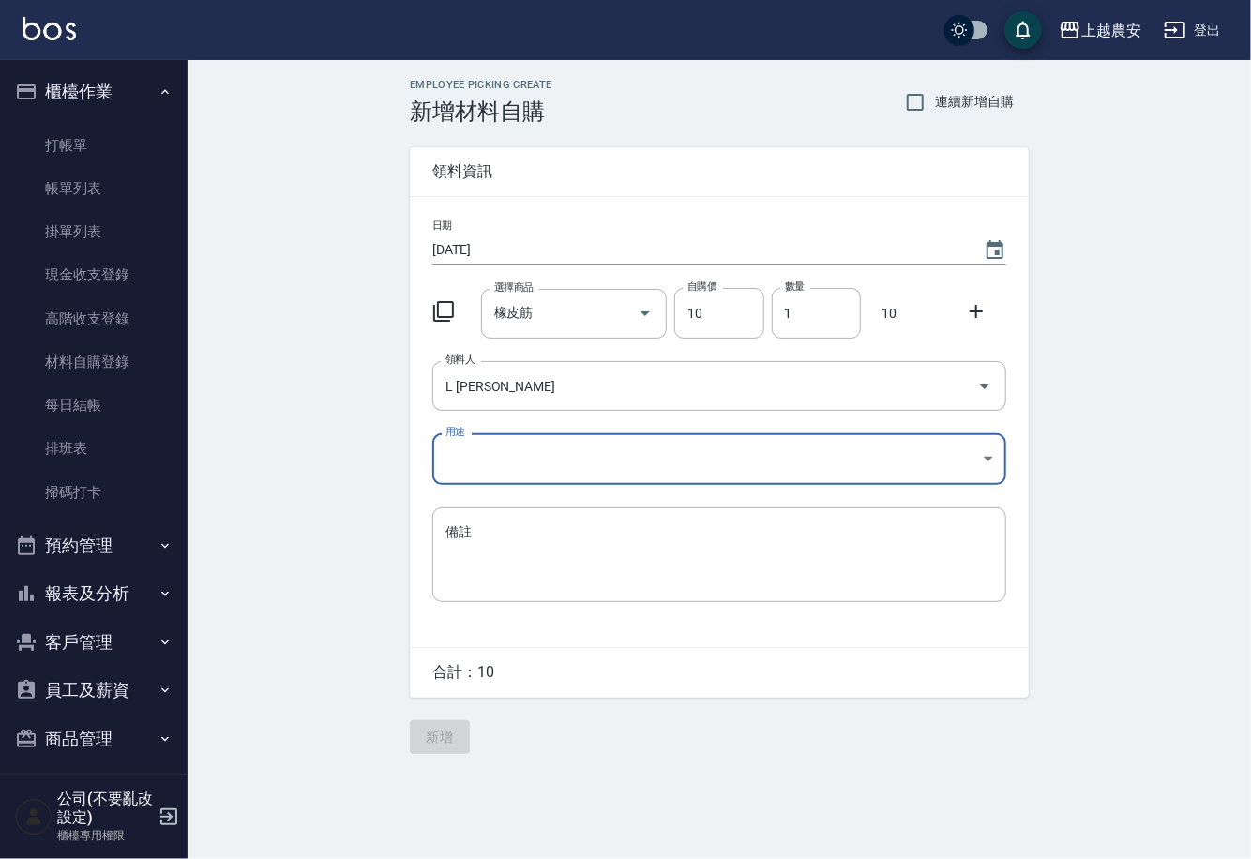
click at [481, 458] on body "上越農安 登出 櫃檯作業 打帳單 帳單列表 掛單列表 現金收支登錄 高階收支登錄 材料自購登錄 每日結帳 排班表 掃碼打卡 預約管理 預約管理 單日預約紀錄 …" at bounding box center [625, 429] width 1251 height 859
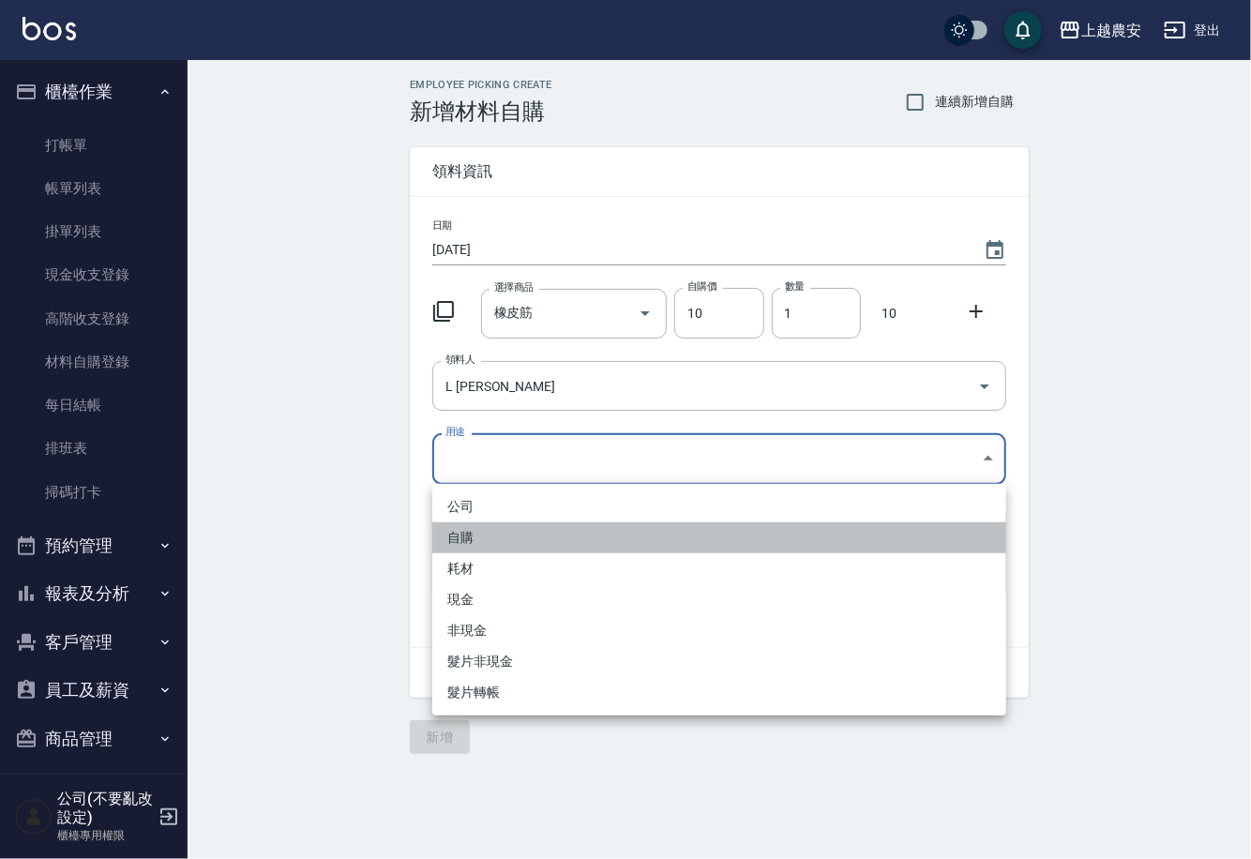
click at [469, 538] on li "自購" at bounding box center [719, 537] width 574 height 31
type input "自購"
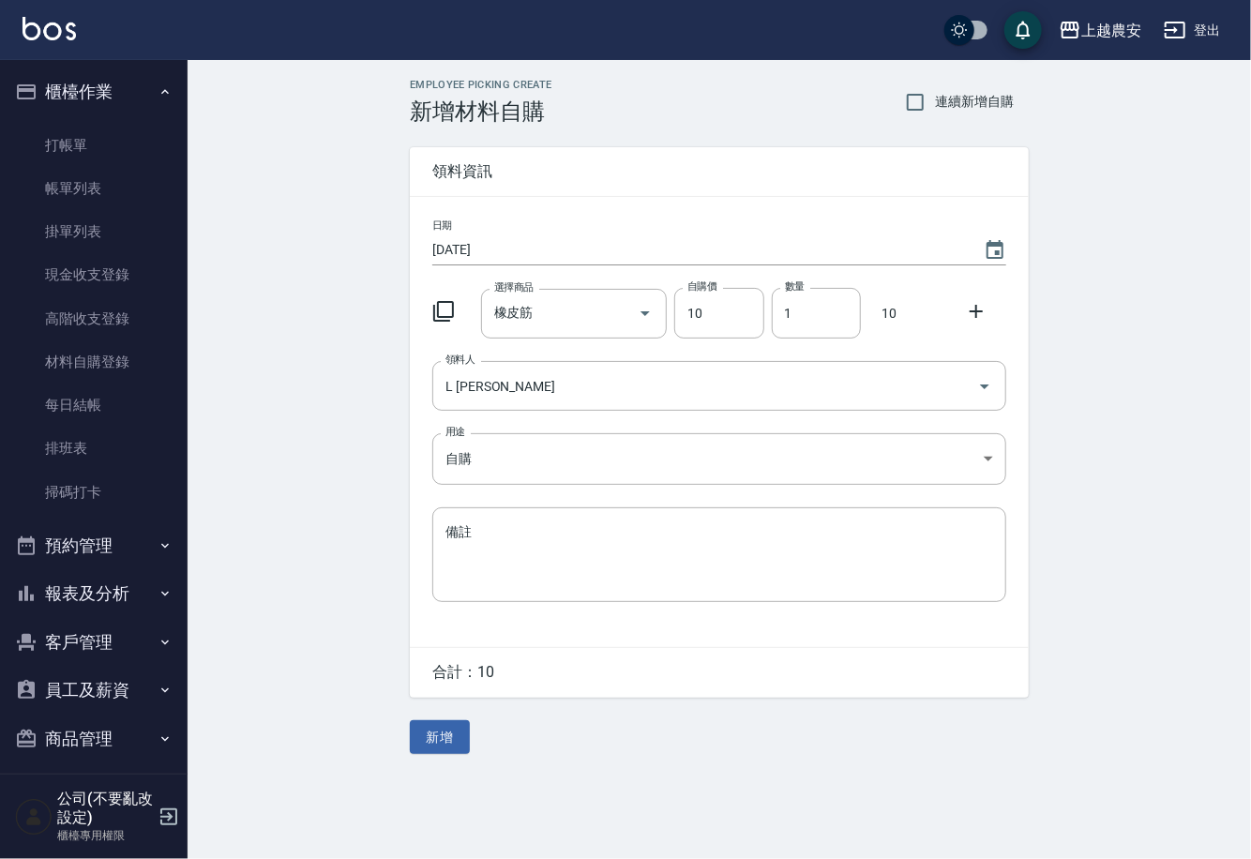
click at [975, 317] on icon at bounding box center [976, 311] width 23 height 23
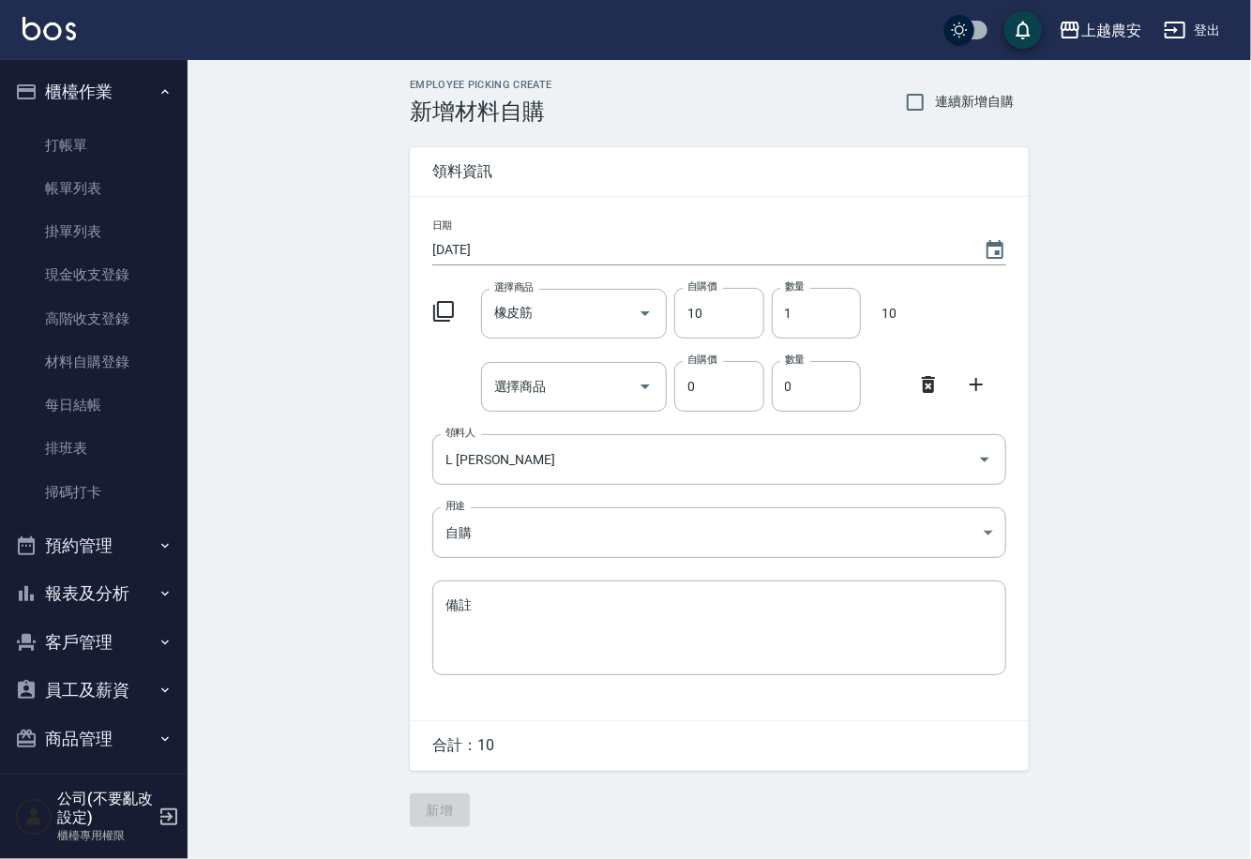
click at [525, 381] on div "選擇商品 選擇商品" at bounding box center [574, 387] width 187 height 50
type input "華田雙氧水"
type input "105"
type input "1"
click at [429, 808] on button "新增" at bounding box center [440, 810] width 60 height 35
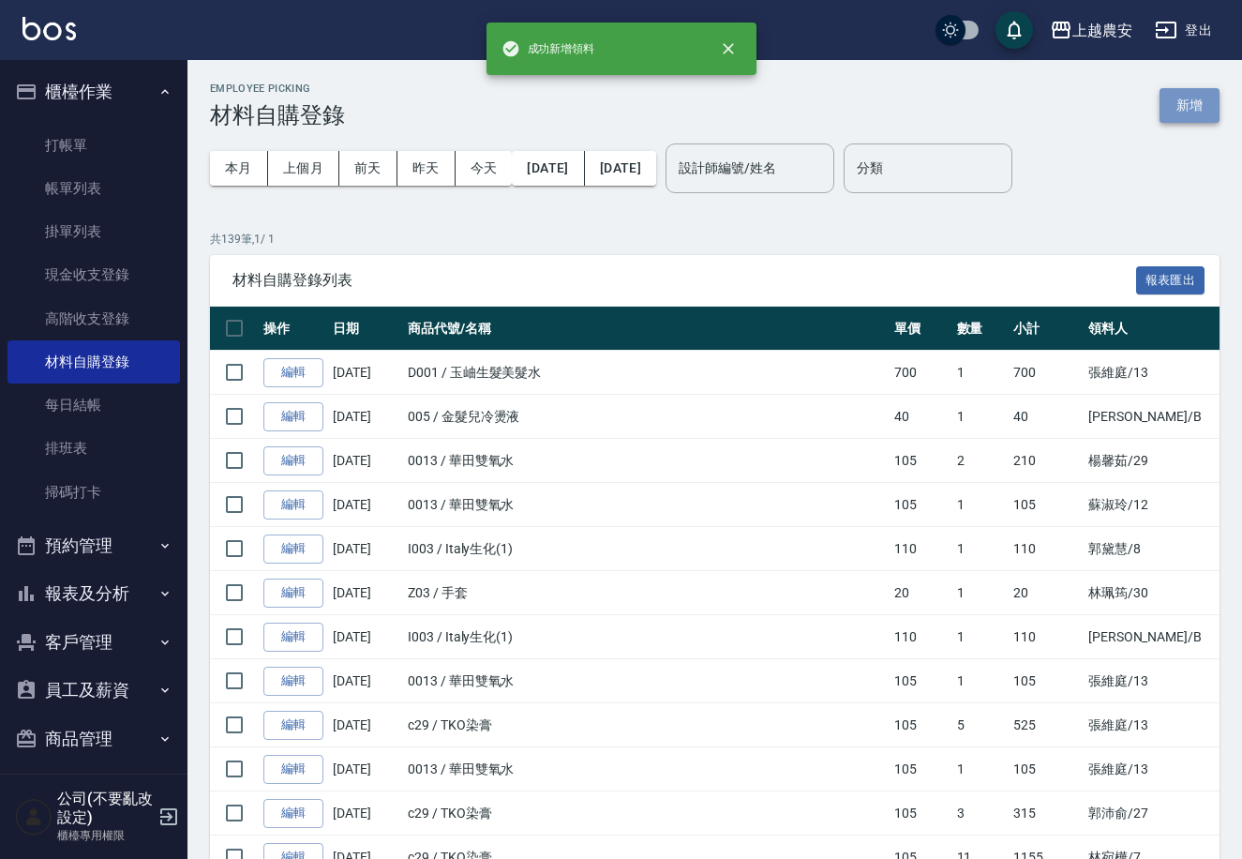
click at [1195, 103] on button "新增" at bounding box center [1190, 105] width 60 height 35
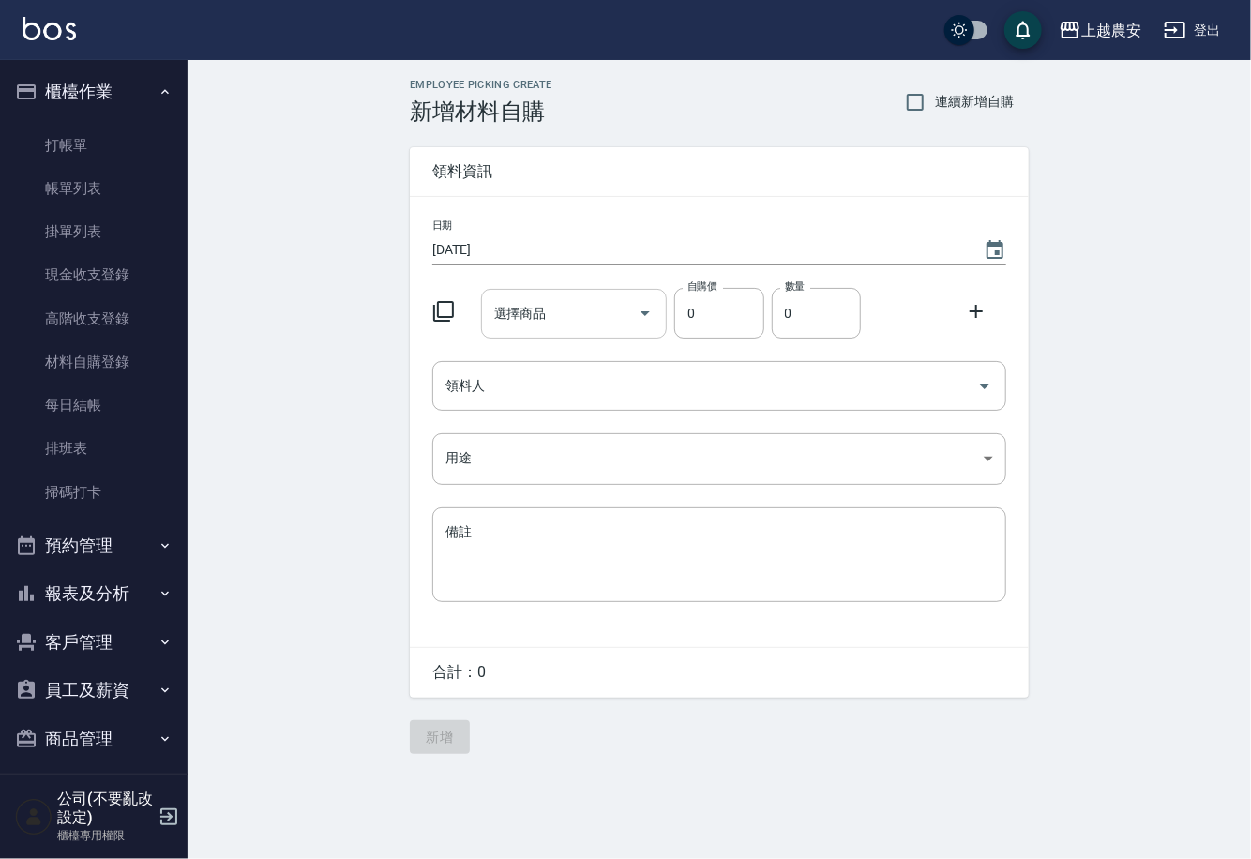
click at [571, 297] on input "選擇商品" at bounding box center [560, 313] width 142 height 33
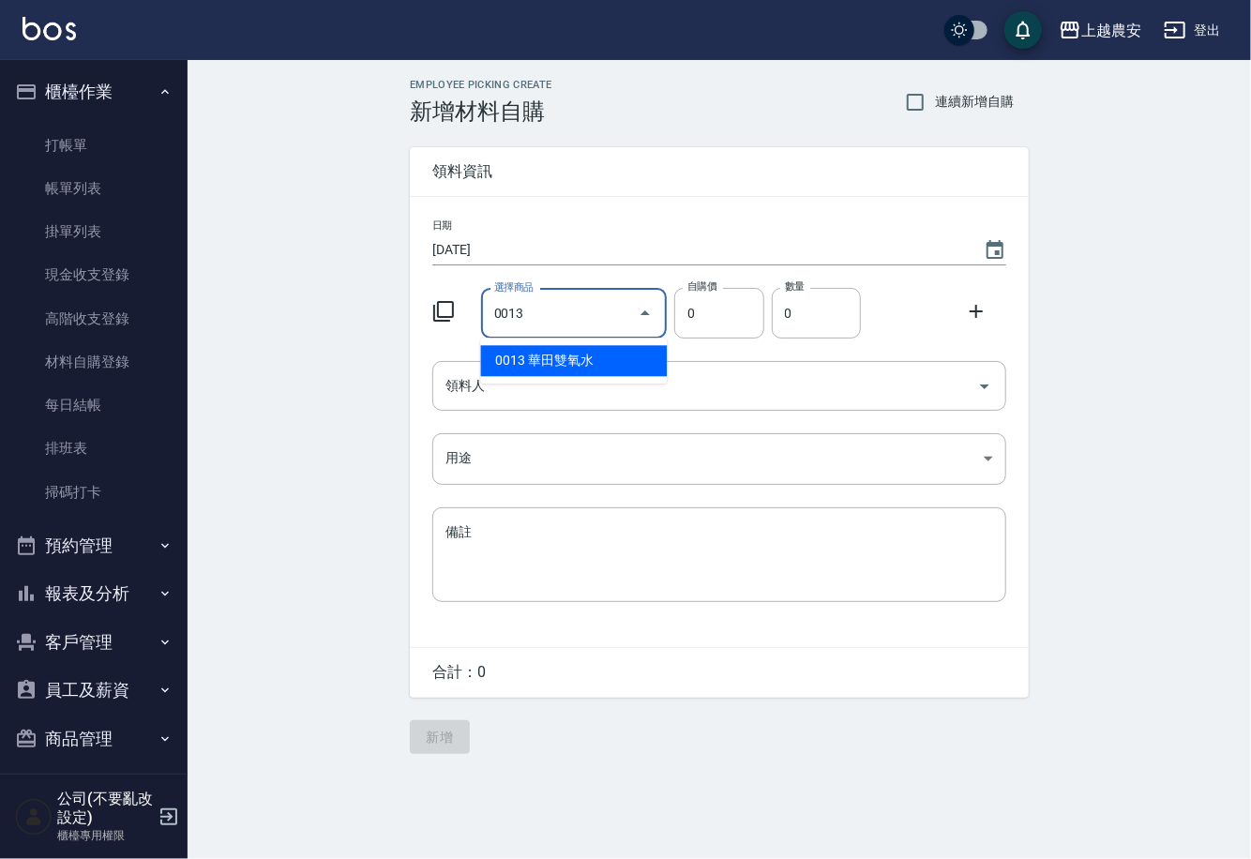
type input "華田雙氧水"
type input "105"
type input "1"
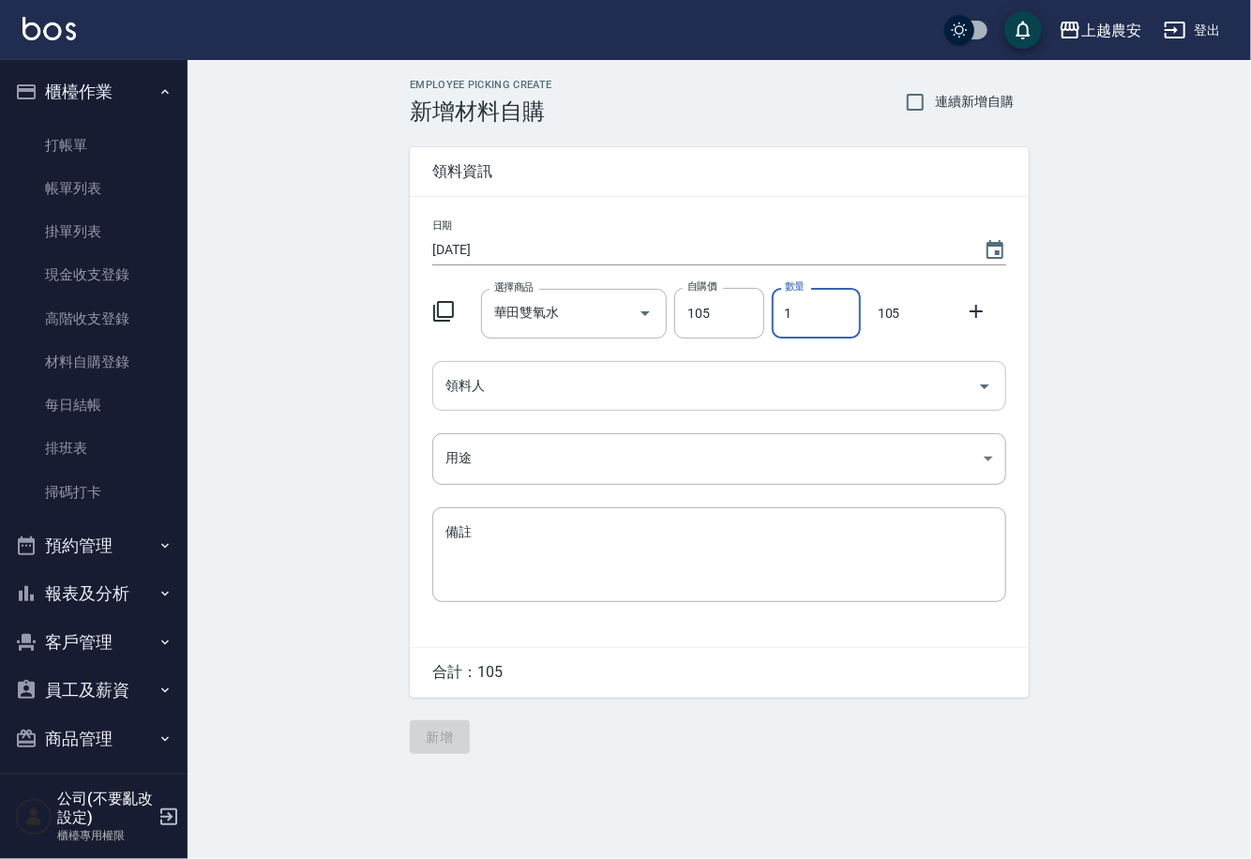
click at [552, 377] on input "領料人" at bounding box center [705, 385] width 529 height 33
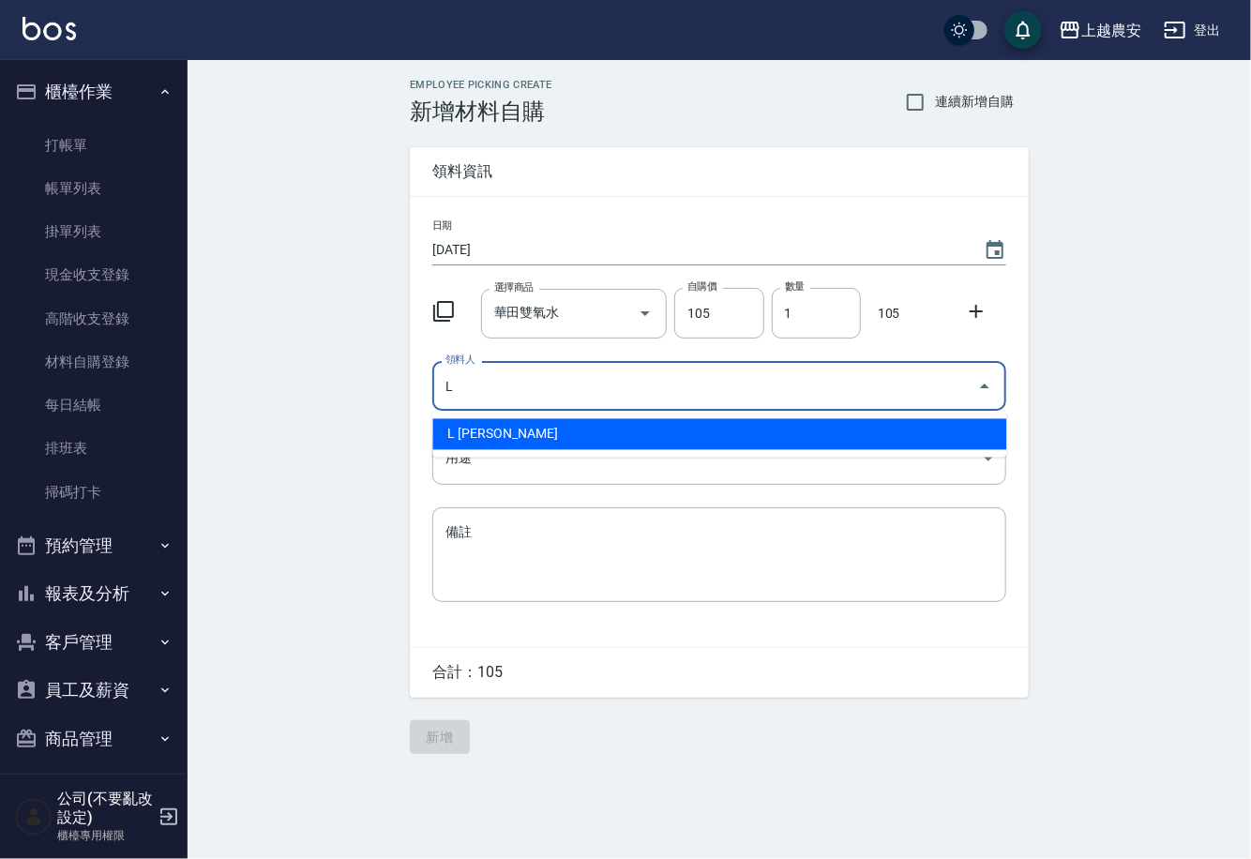
click at [493, 435] on li "L 溫莉娜" at bounding box center [719, 434] width 574 height 31
type input "L 溫莉娜"
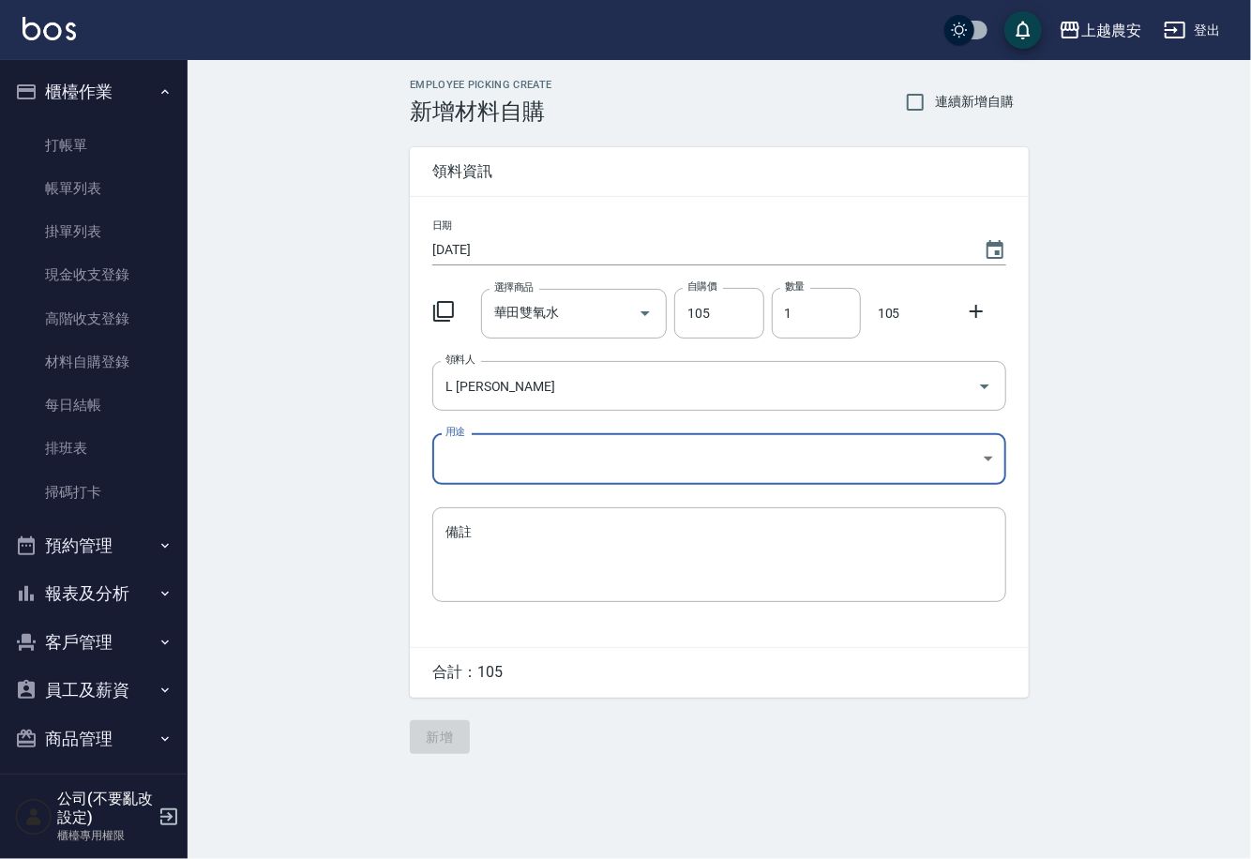
click at [479, 473] on body "上越農安 登出 櫃檯作業 打帳單 帳單列表 掛單列表 現金收支登錄 高階收支登錄 材料自購登錄 每日結帳 排班表 掃碼打卡 預約管理 預約管理 單日預約紀錄 …" at bounding box center [625, 429] width 1251 height 859
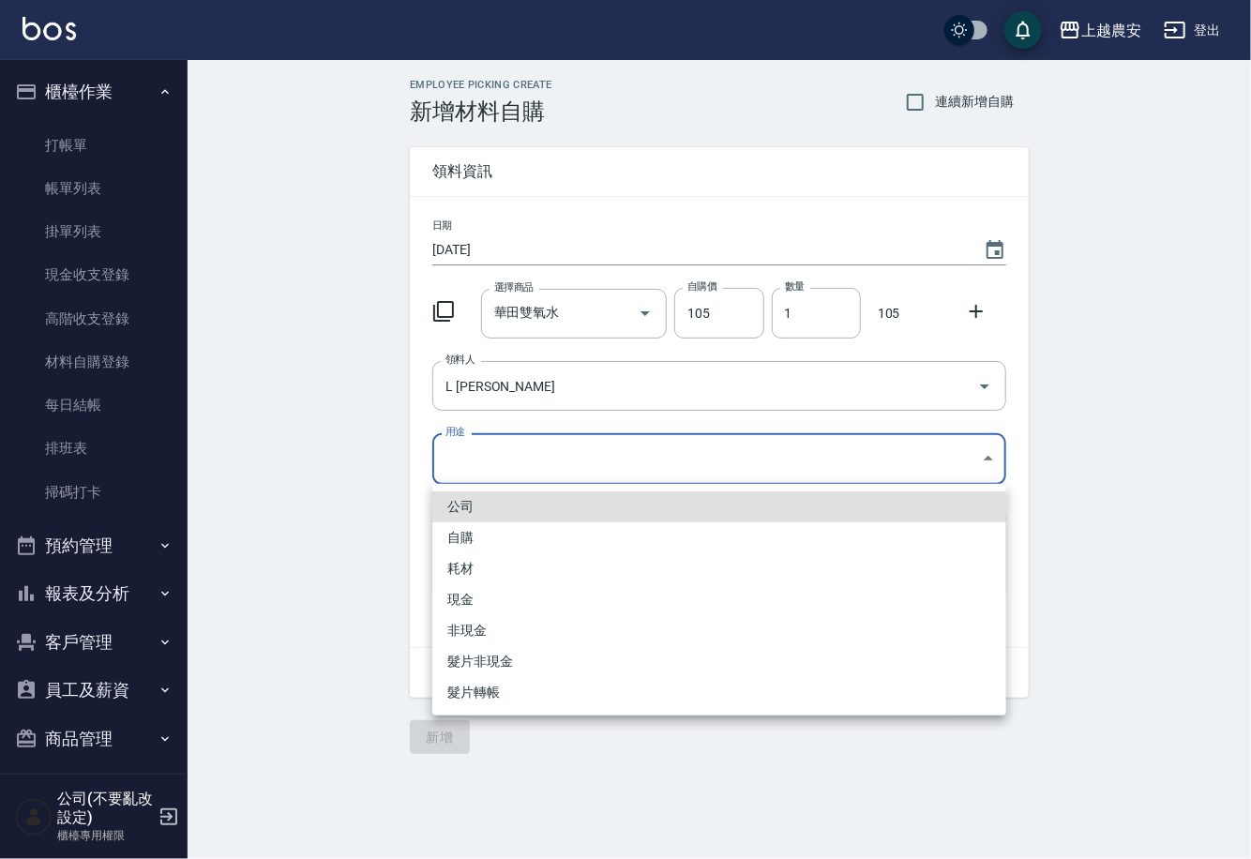
click at [460, 536] on li "自購" at bounding box center [719, 537] width 574 height 31
type input "自購"
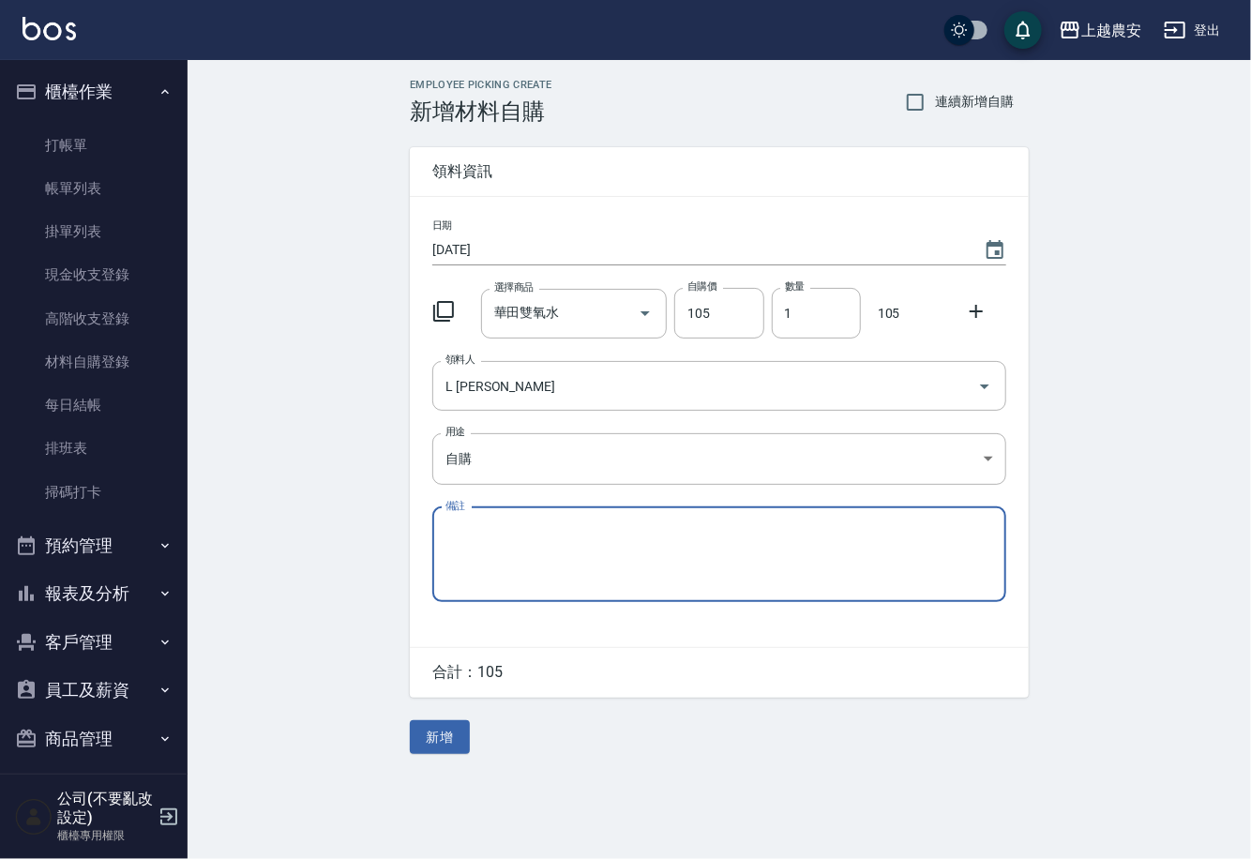
click at [458, 742] on button "新增" at bounding box center [440, 737] width 60 height 35
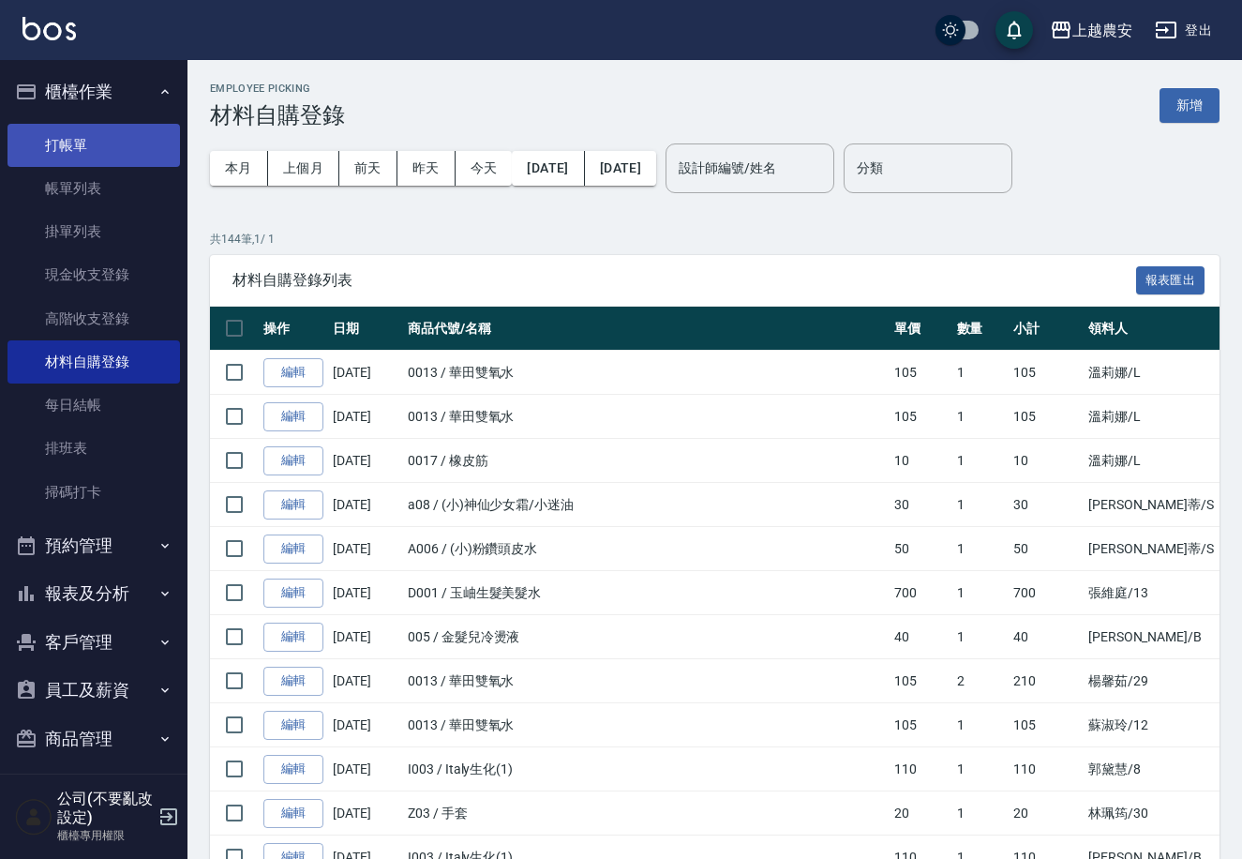
click at [96, 158] on link "打帳單" at bounding box center [94, 145] width 173 height 43
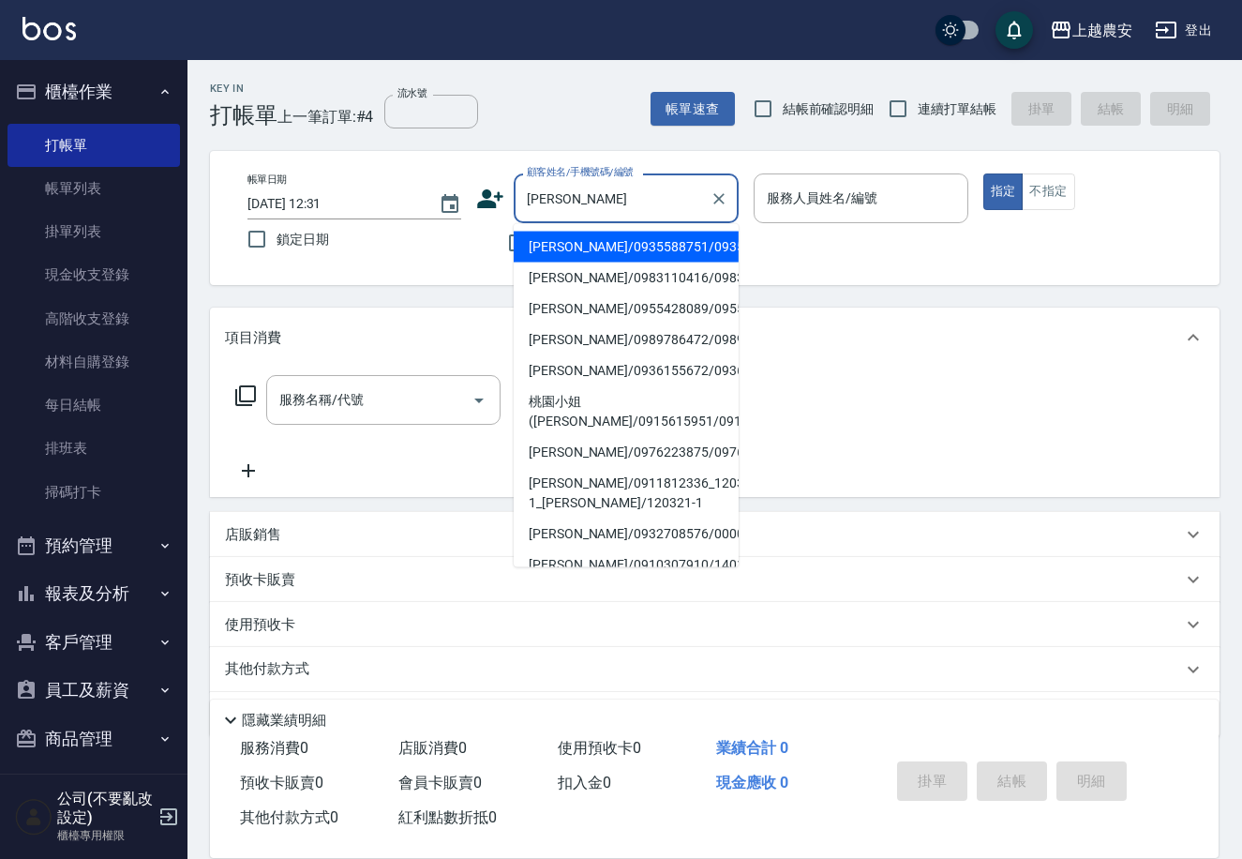
click at [577, 242] on li "陳美英/0935588751/0935588751" at bounding box center [626, 247] width 225 height 31
type input "陳美英/0935588751/0935588751"
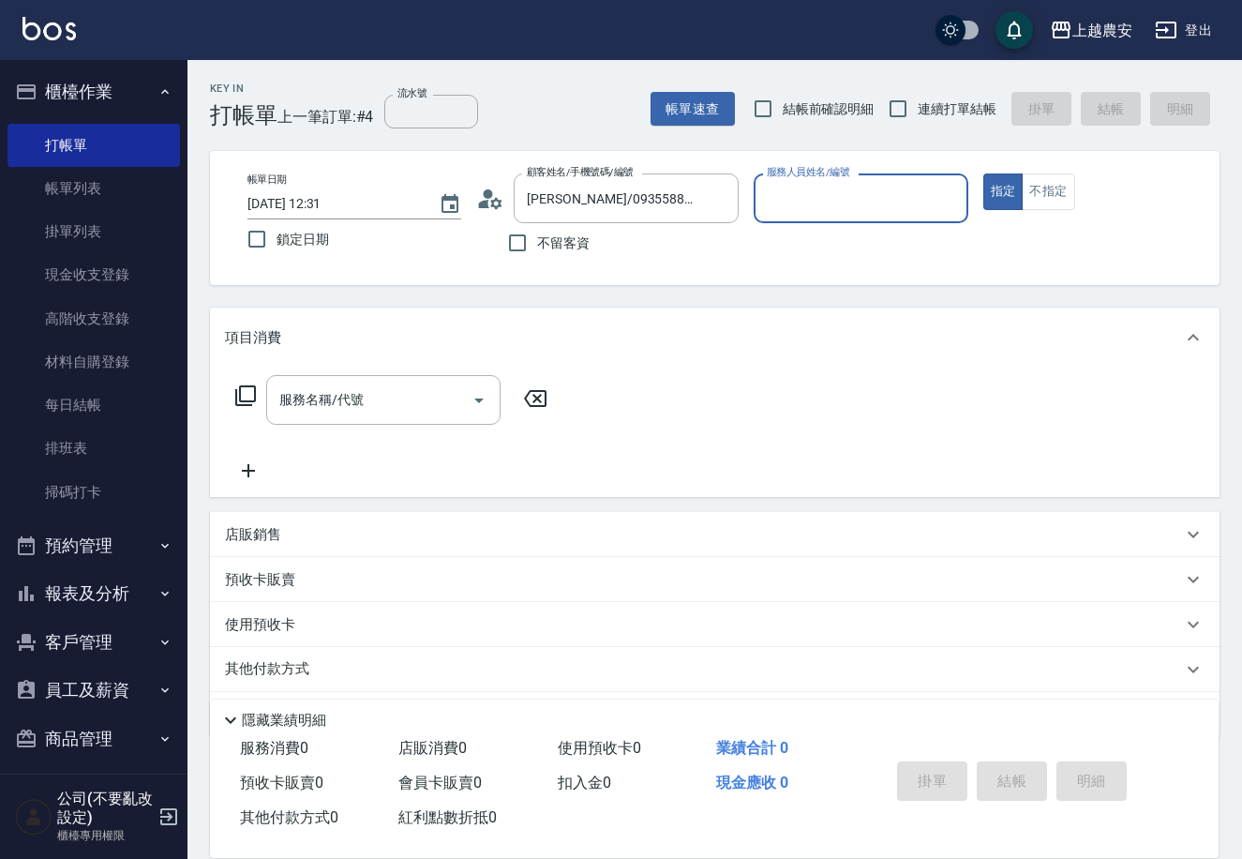
type input "Irene-5"
click at [407, 387] on input "服務名稱/代號" at bounding box center [369, 399] width 189 height 33
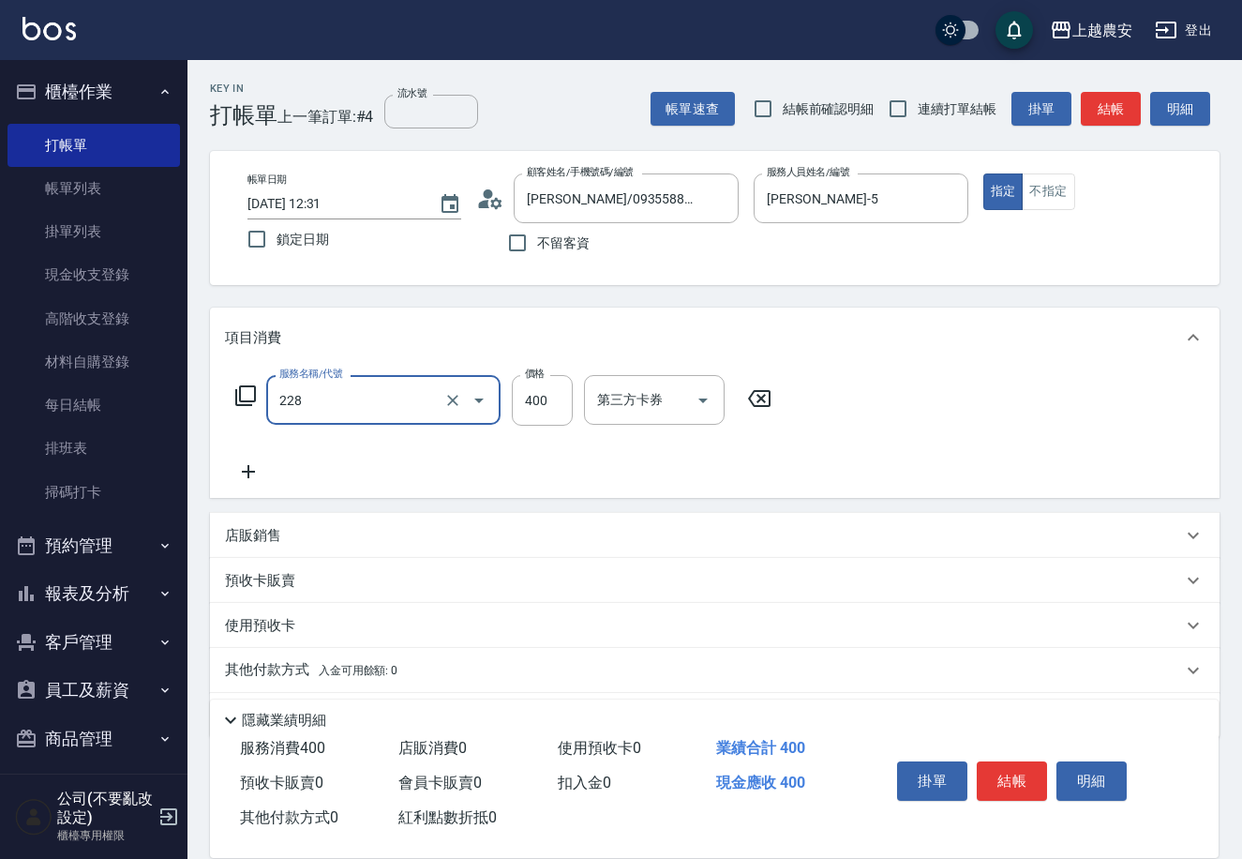
type input "洗髮(228)"
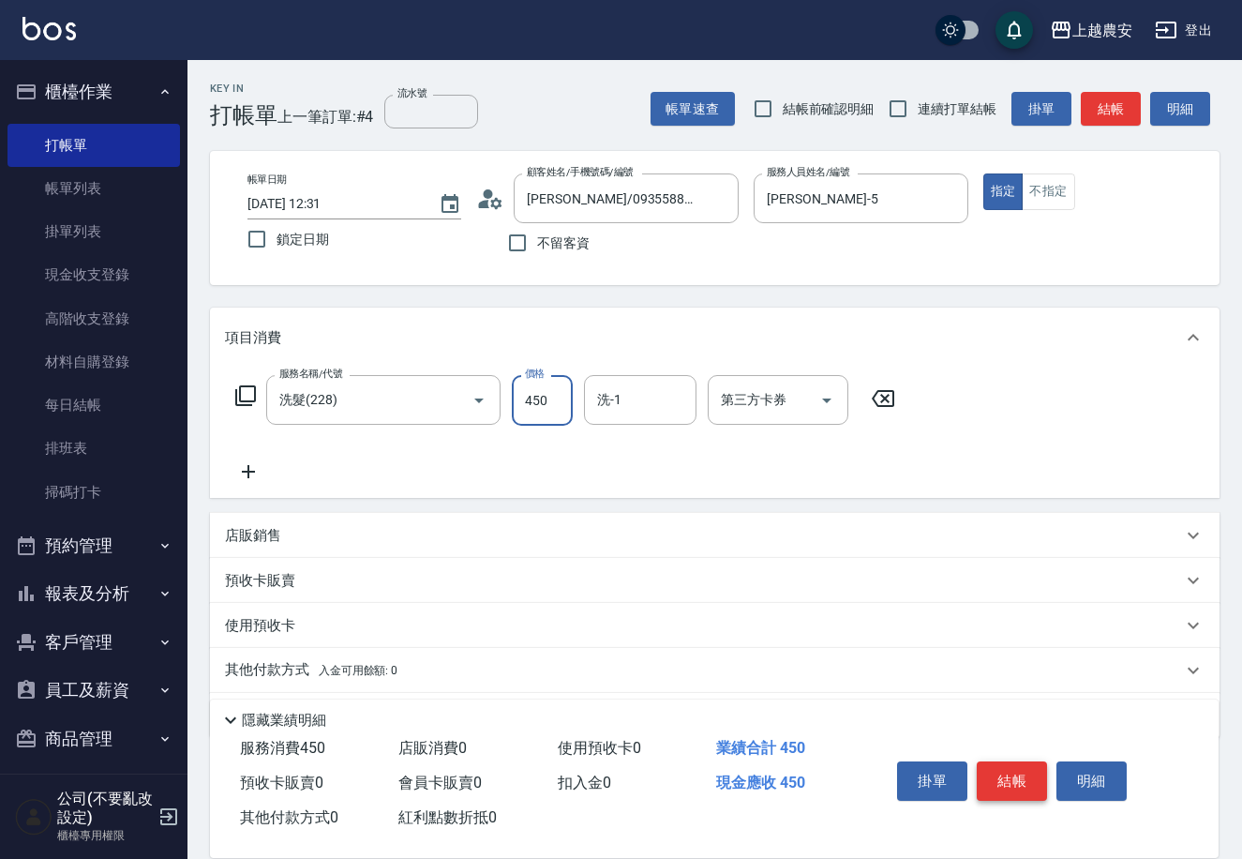
type input "450"
click at [990, 780] on button "結帳" at bounding box center [1012, 780] width 70 height 39
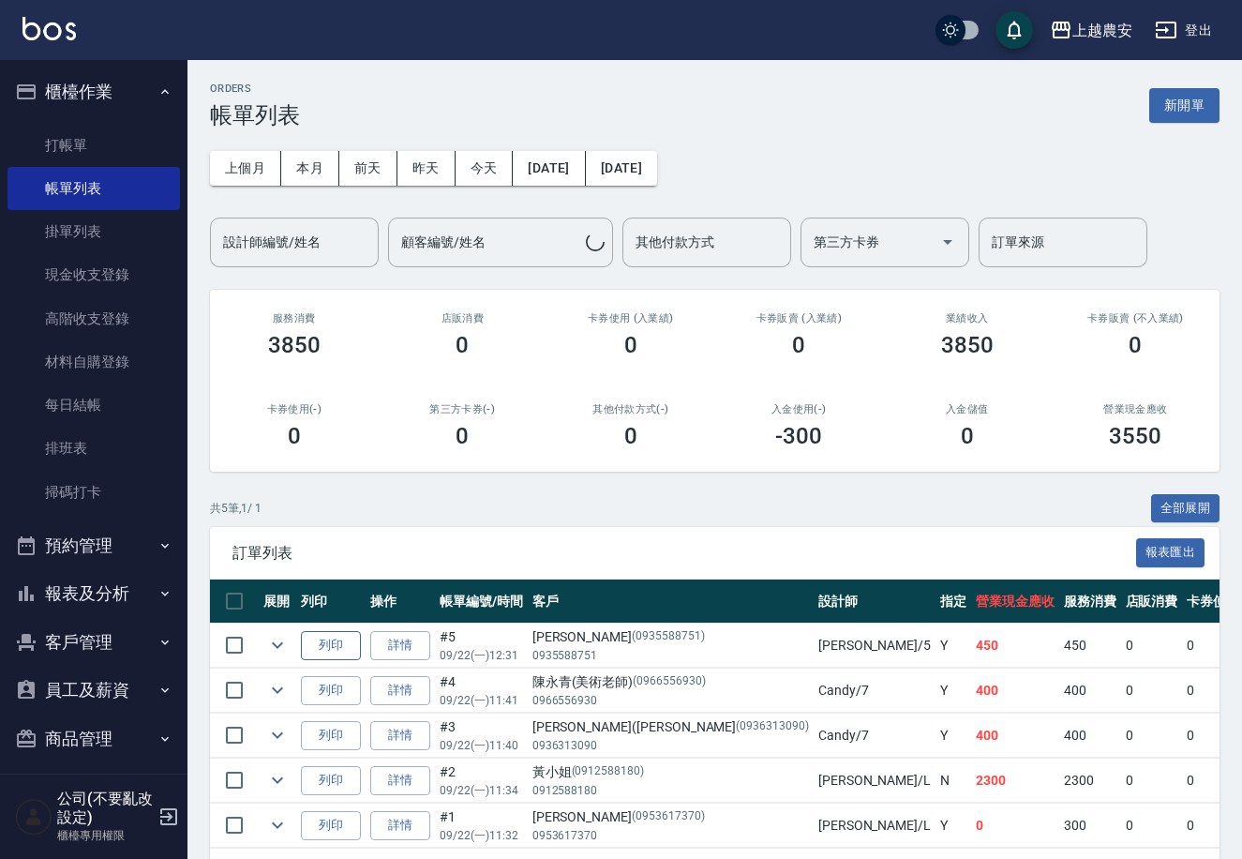
click at [335, 643] on button "列印" at bounding box center [331, 645] width 60 height 29
click at [53, 145] on link "打帳單" at bounding box center [94, 145] width 173 height 43
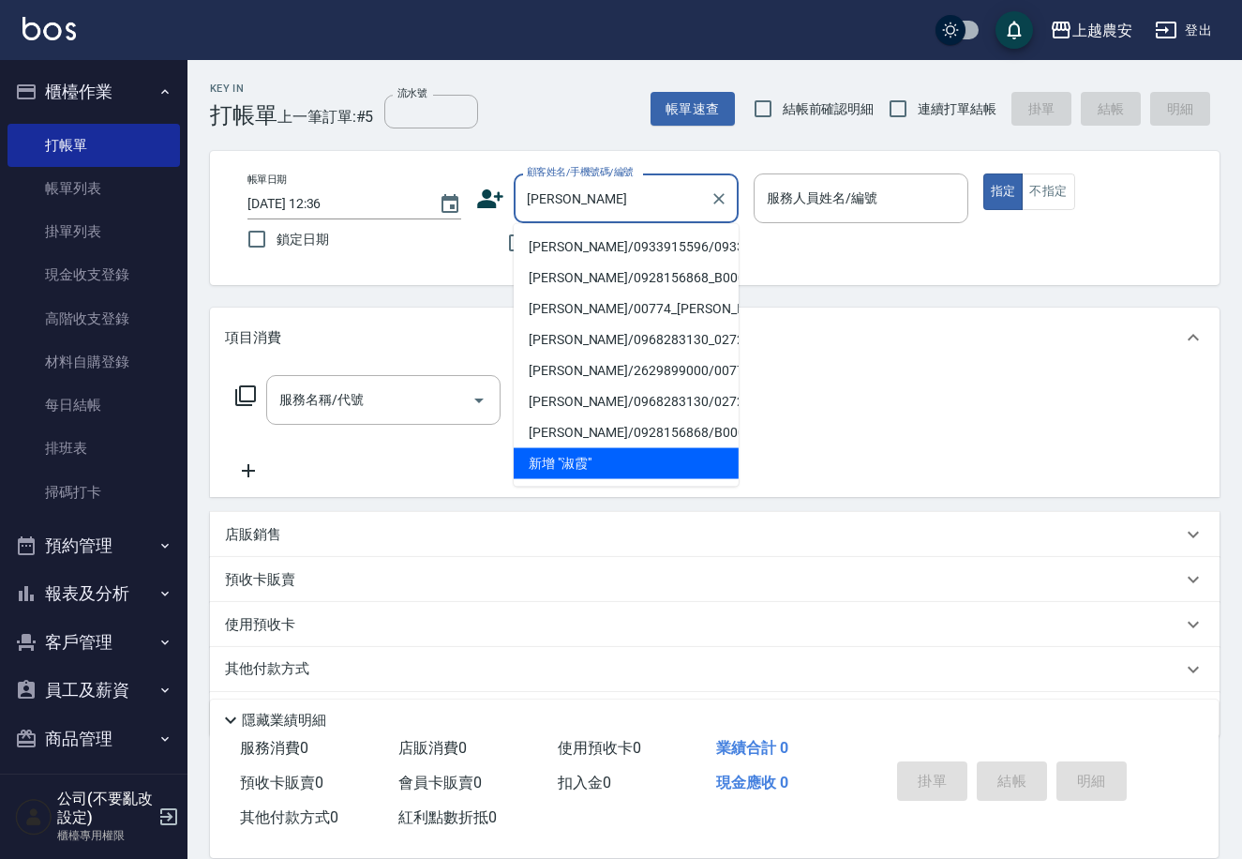
click at [552, 244] on li "林淑霞/0933915596/0933915596" at bounding box center [626, 247] width 225 height 31
type input "林淑霞/0933915596/0933915596"
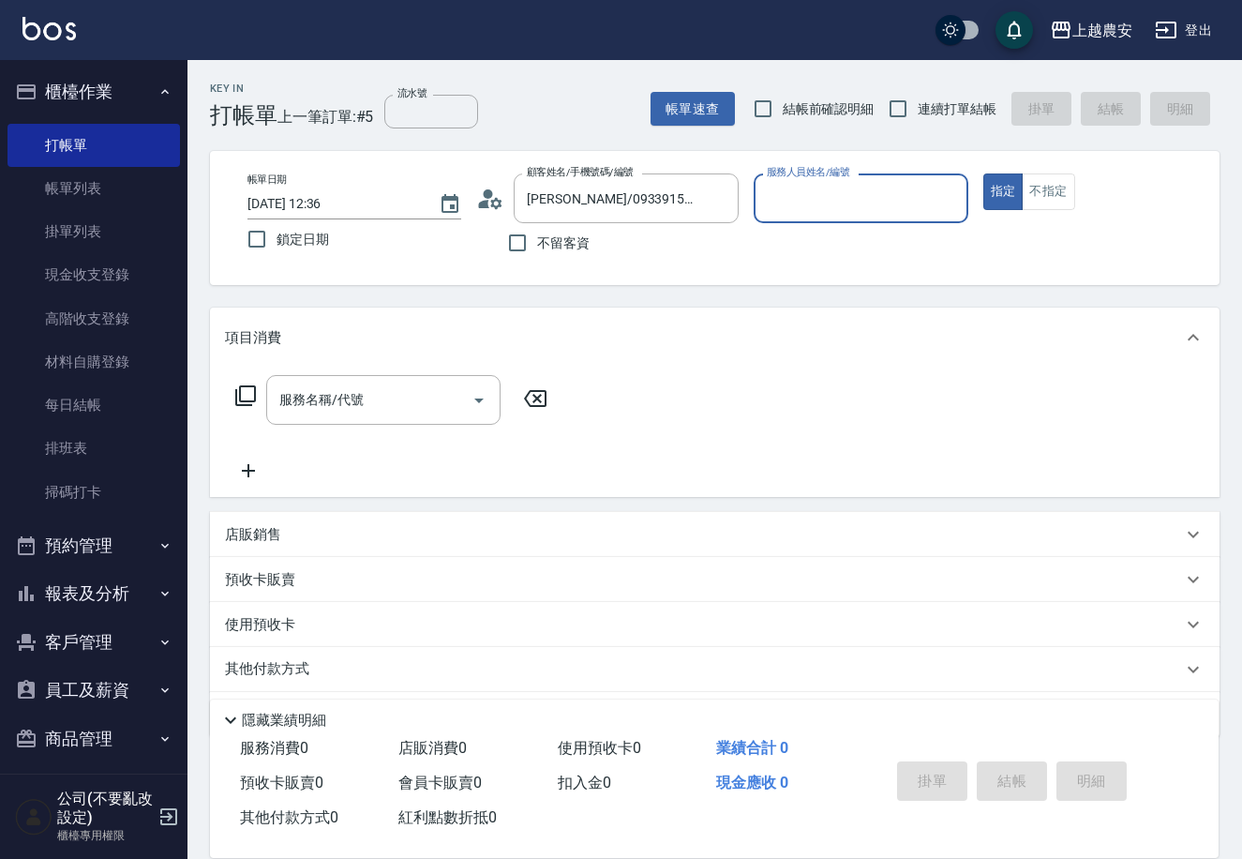
type input "Mia-M"
click at [426, 414] on input "服務名稱/代號" at bounding box center [369, 399] width 189 height 33
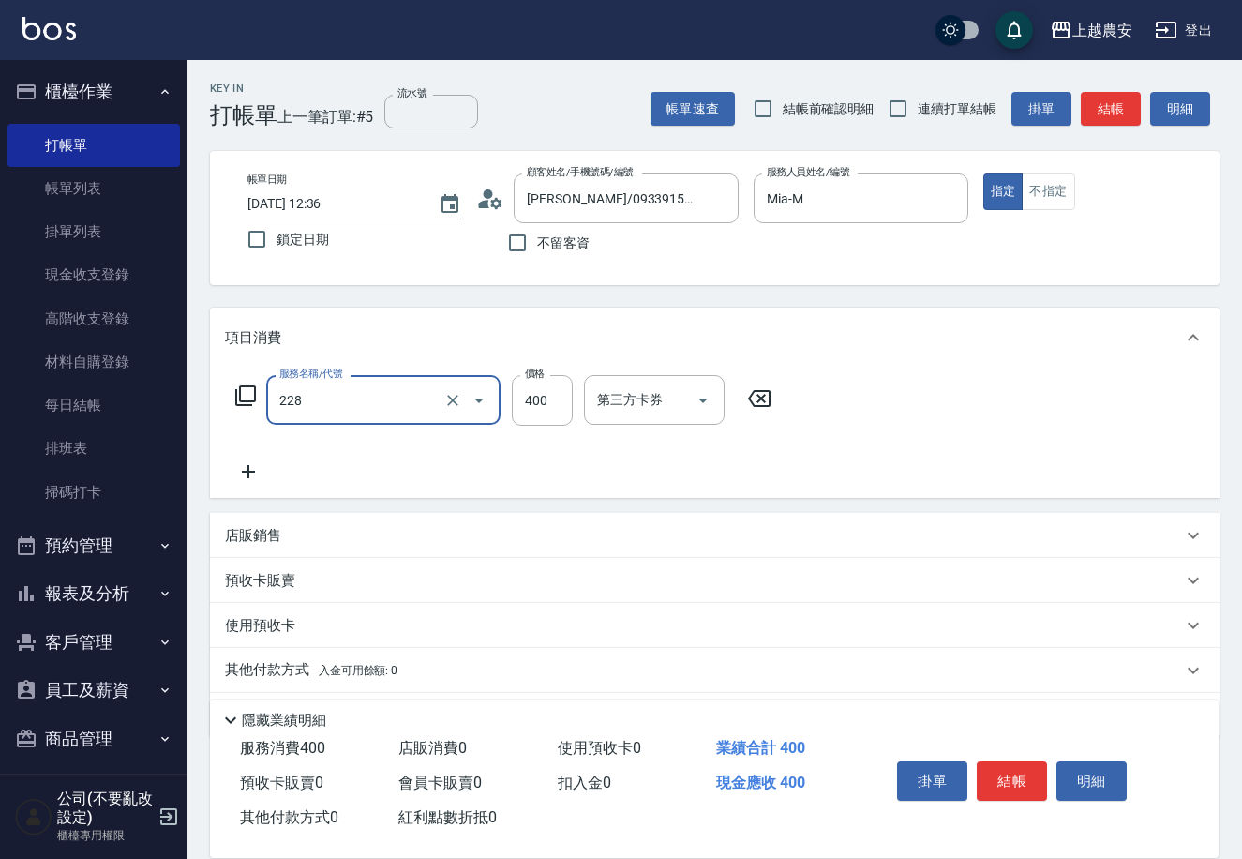
type input "洗髮(228)"
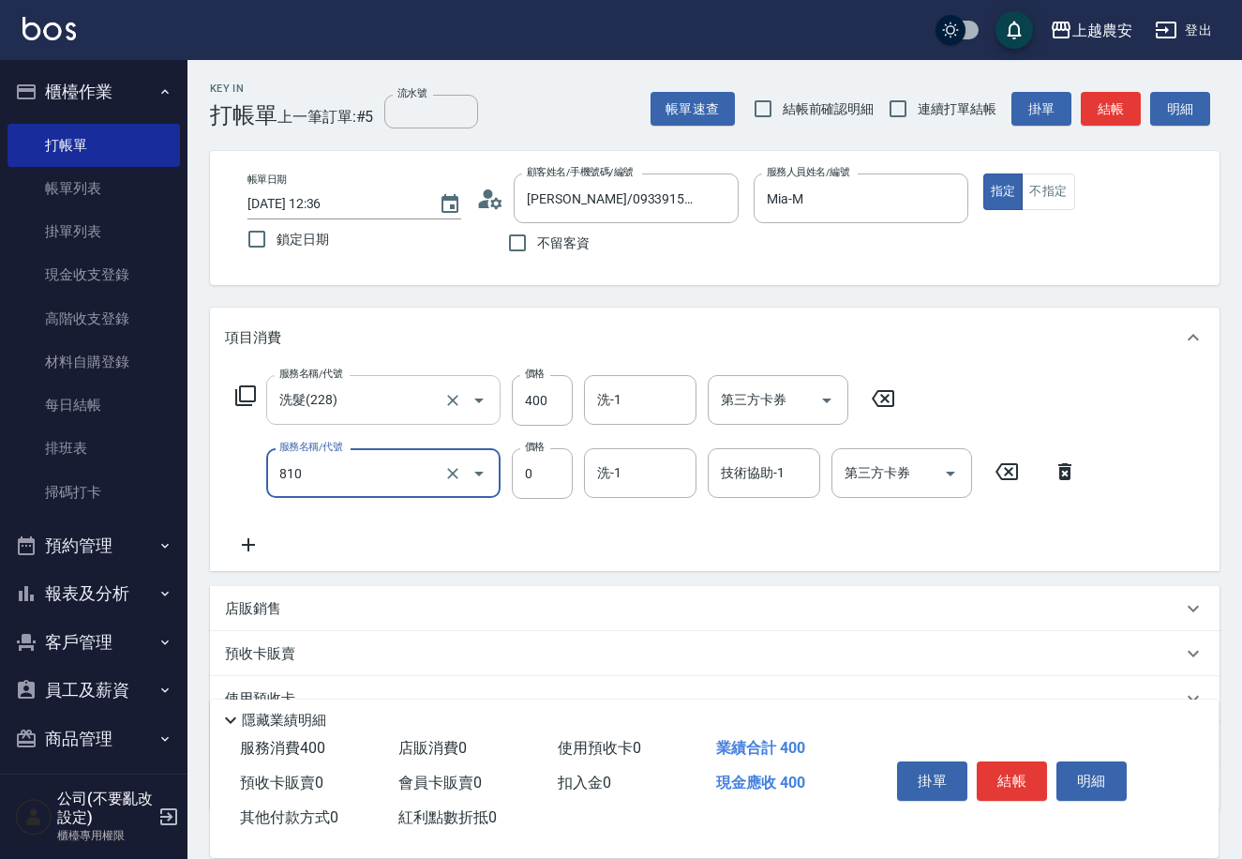
type input "頭皮護髮卡券使用(810)"
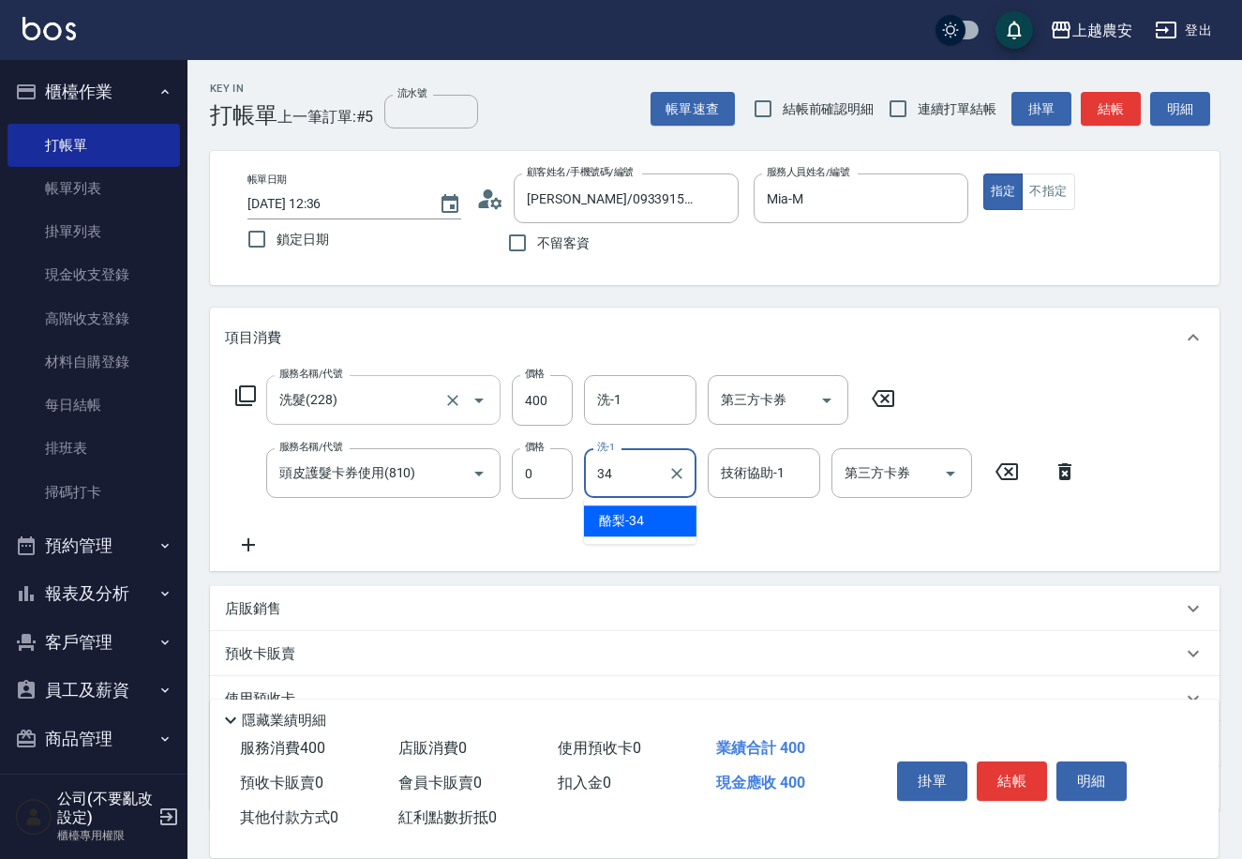
type input "酪梨-34"
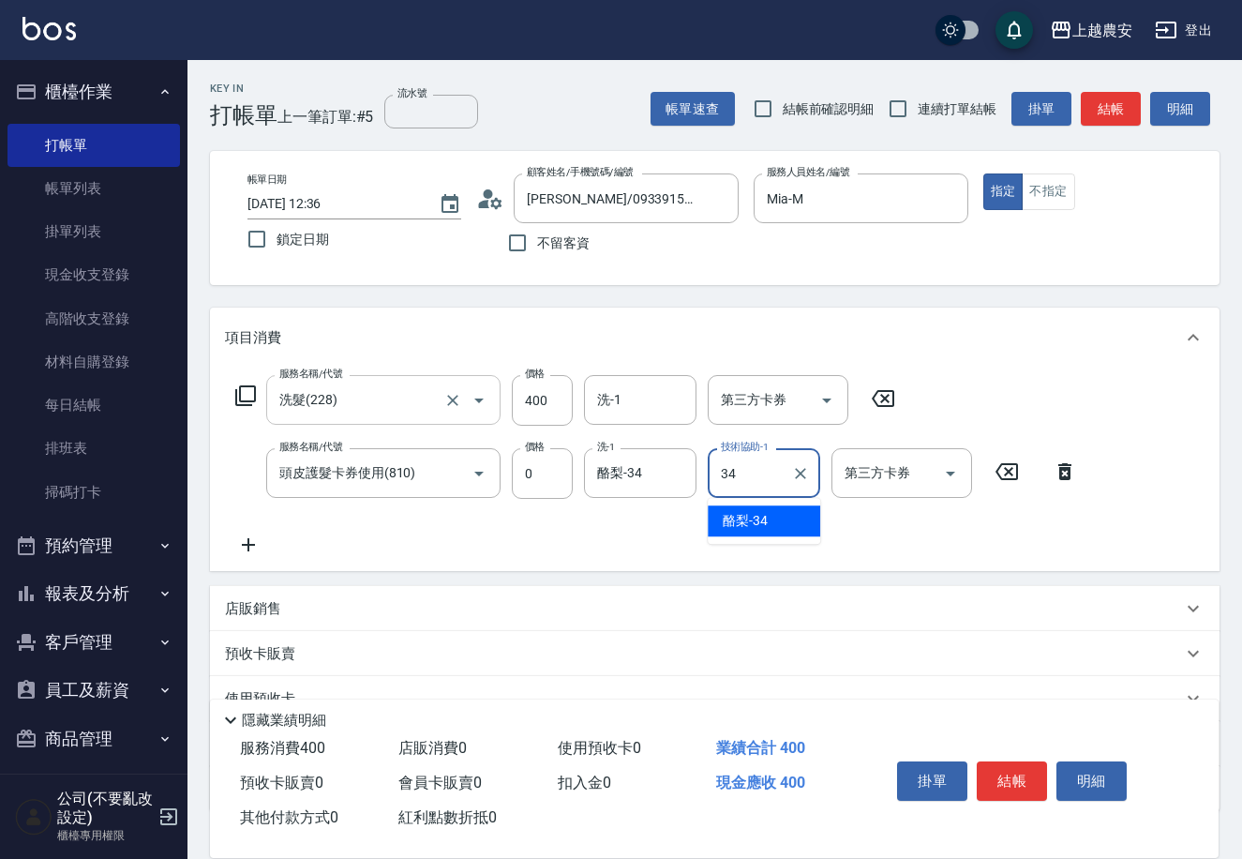
type input "酪梨-34"
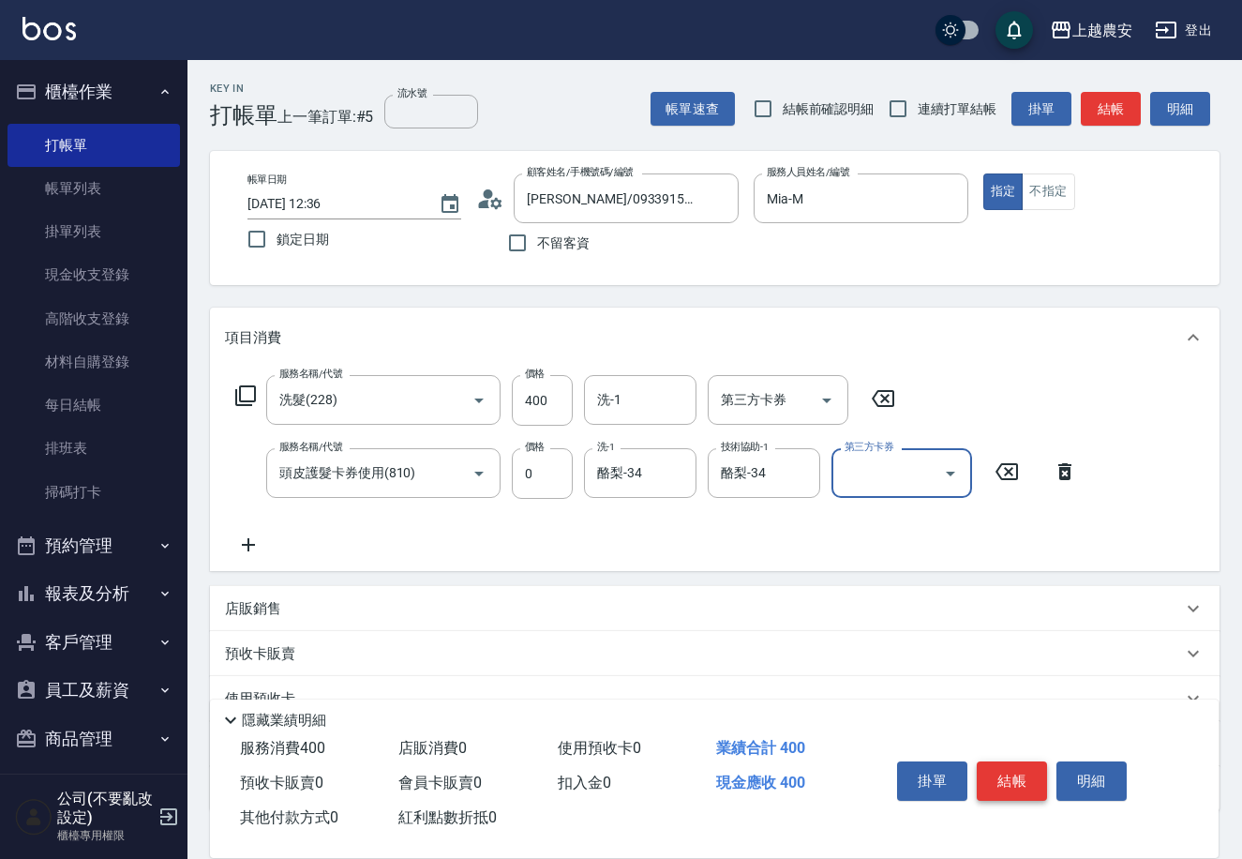
click at [1023, 772] on button "結帳" at bounding box center [1012, 780] width 70 height 39
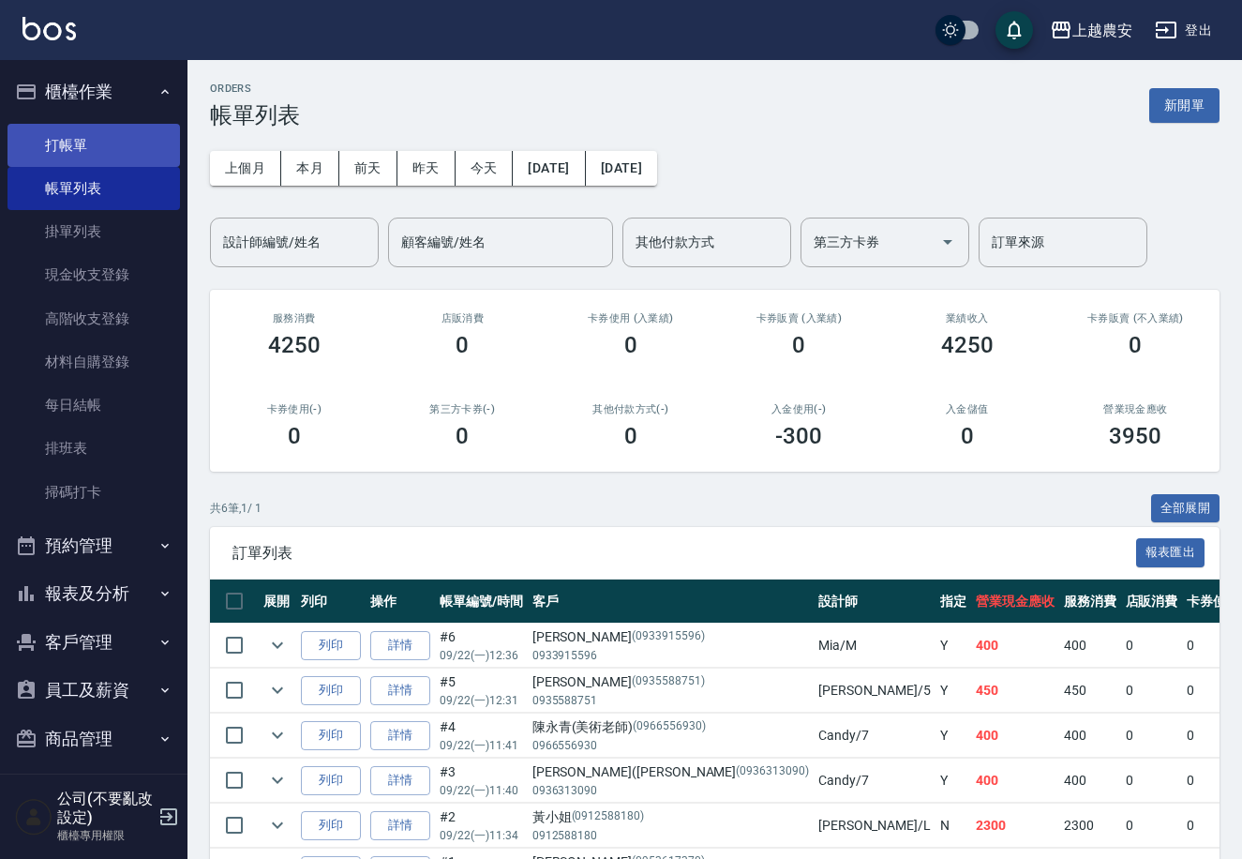
click at [81, 143] on link "打帳單" at bounding box center [94, 145] width 173 height 43
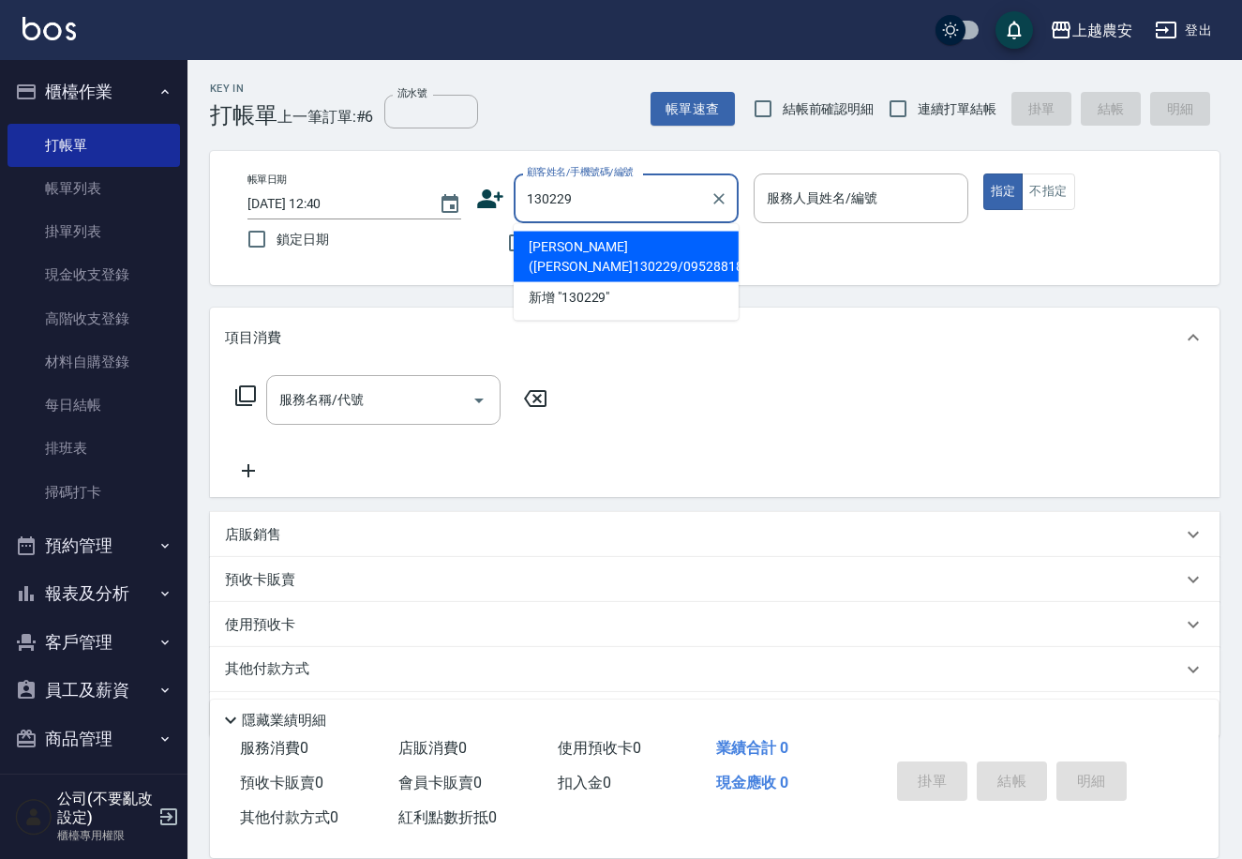
click at [549, 241] on li "許浚緯(安淇130229/0952881888/0952881888" at bounding box center [626, 257] width 225 height 51
type input "許浚緯(安淇130229/0952881888/0952881888"
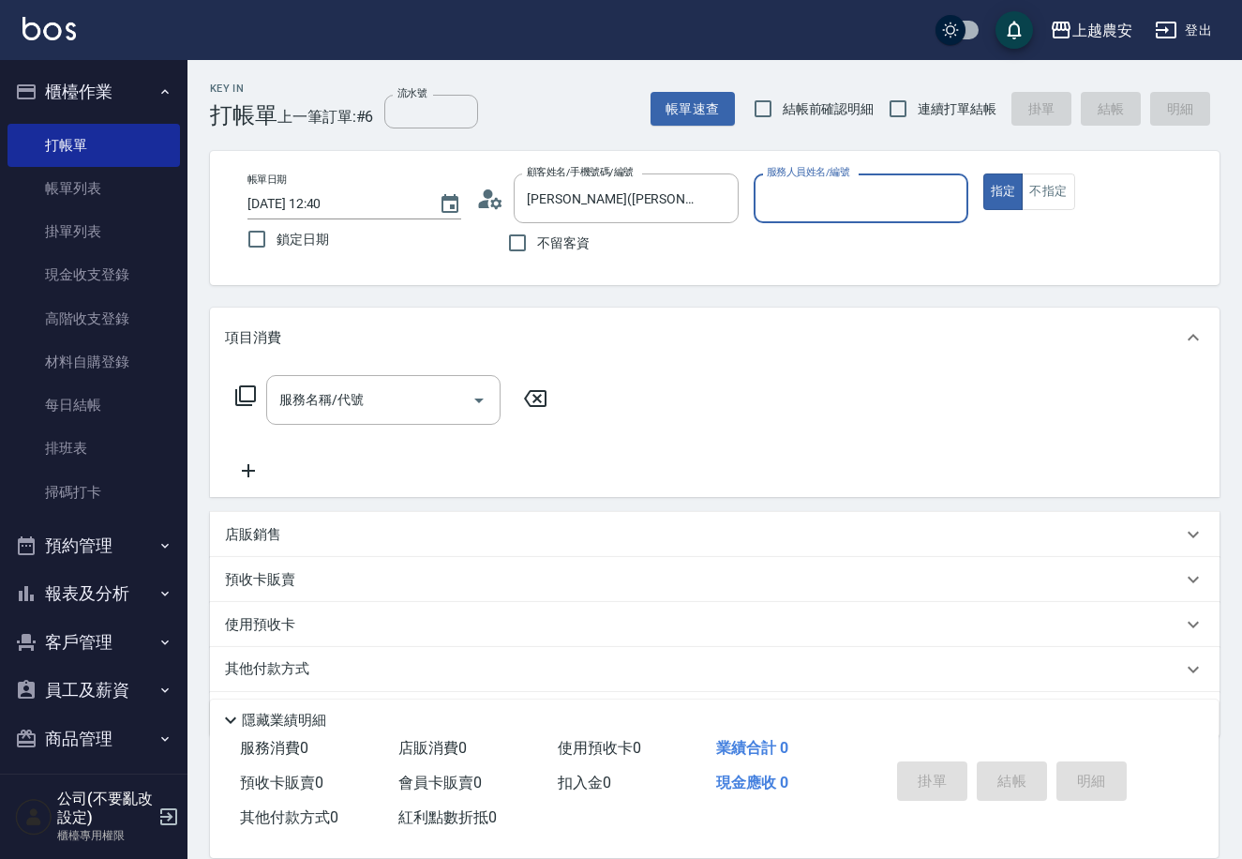
type input "Nana-13"
click at [428, 402] on input "服務名稱/代號" at bounding box center [369, 399] width 189 height 33
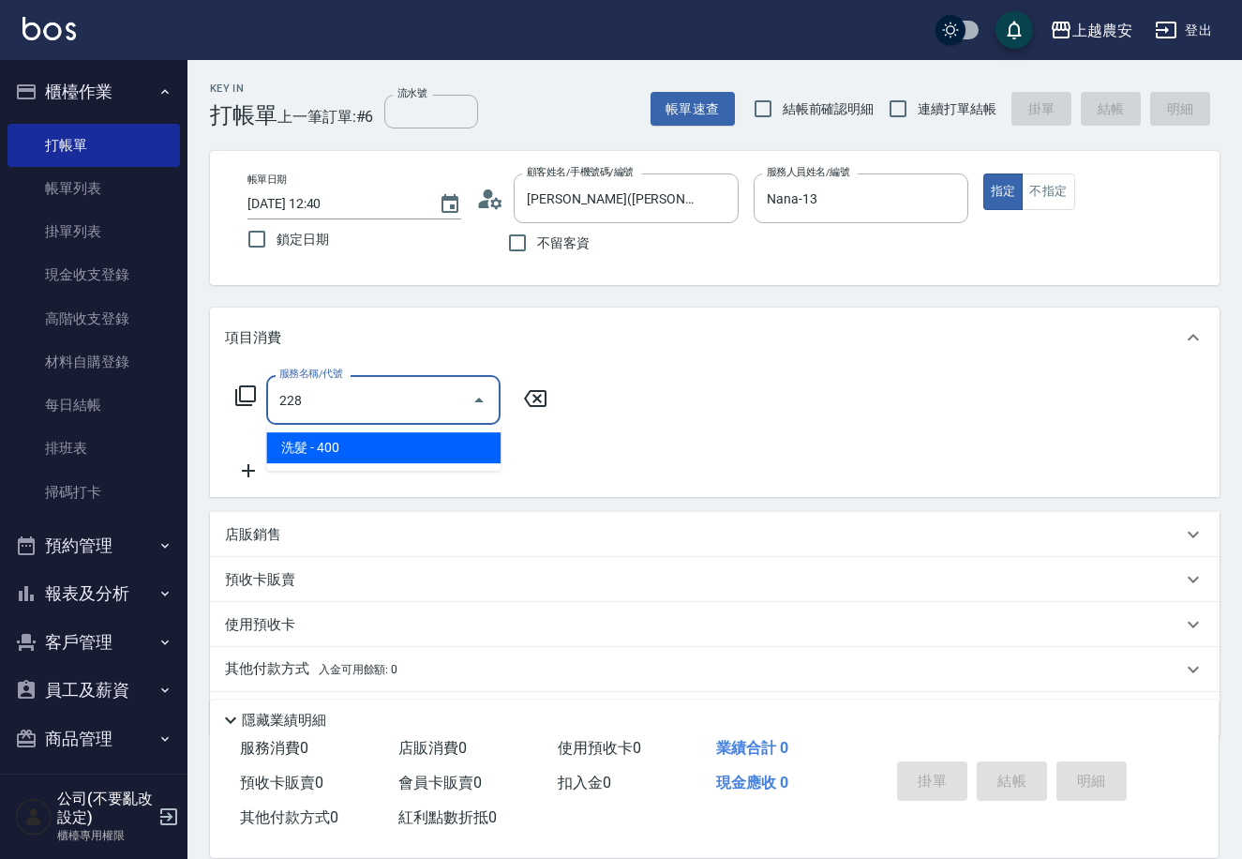
type input "洗髮(228)"
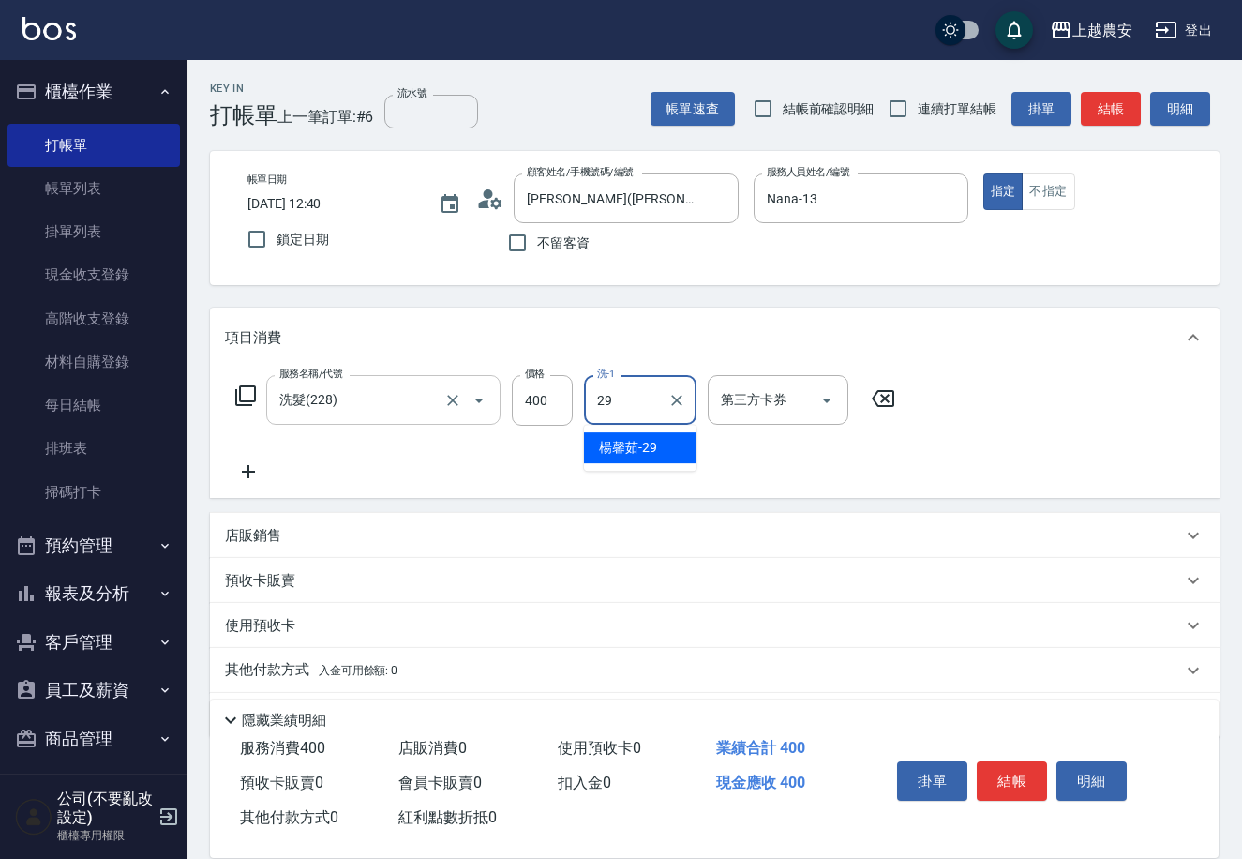
type input "楊馨茹-29"
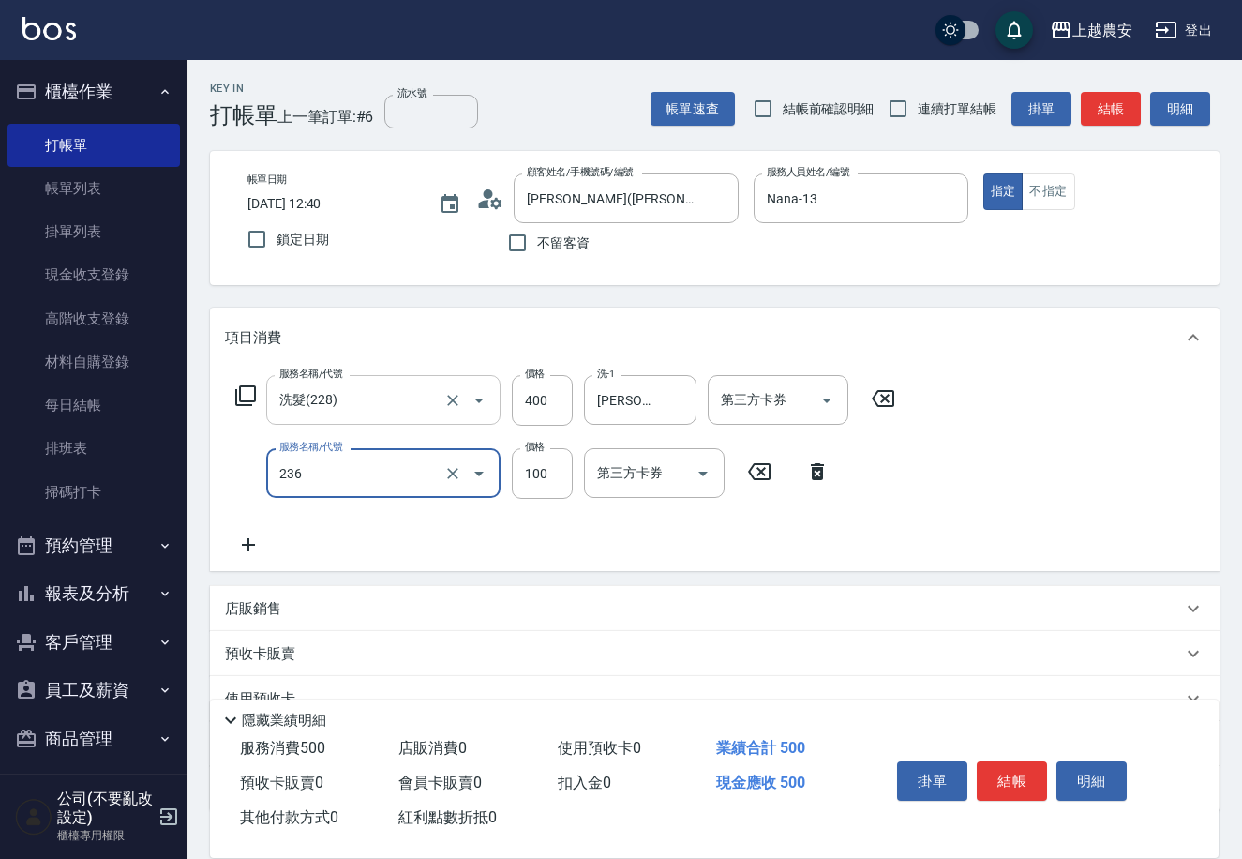
type input "手棒(236)"
click at [1001, 781] on button "結帳" at bounding box center [1012, 780] width 70 height 39
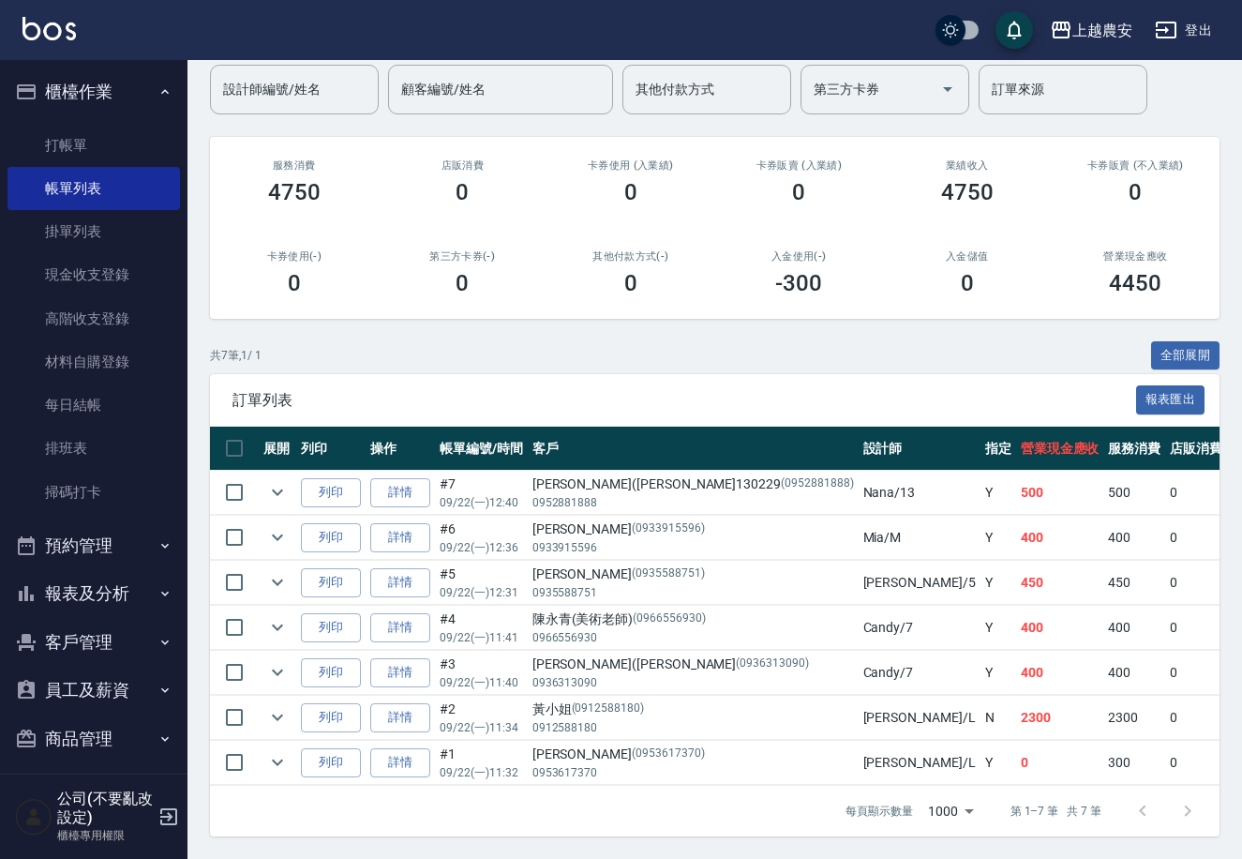
scroll to position [167, 0]
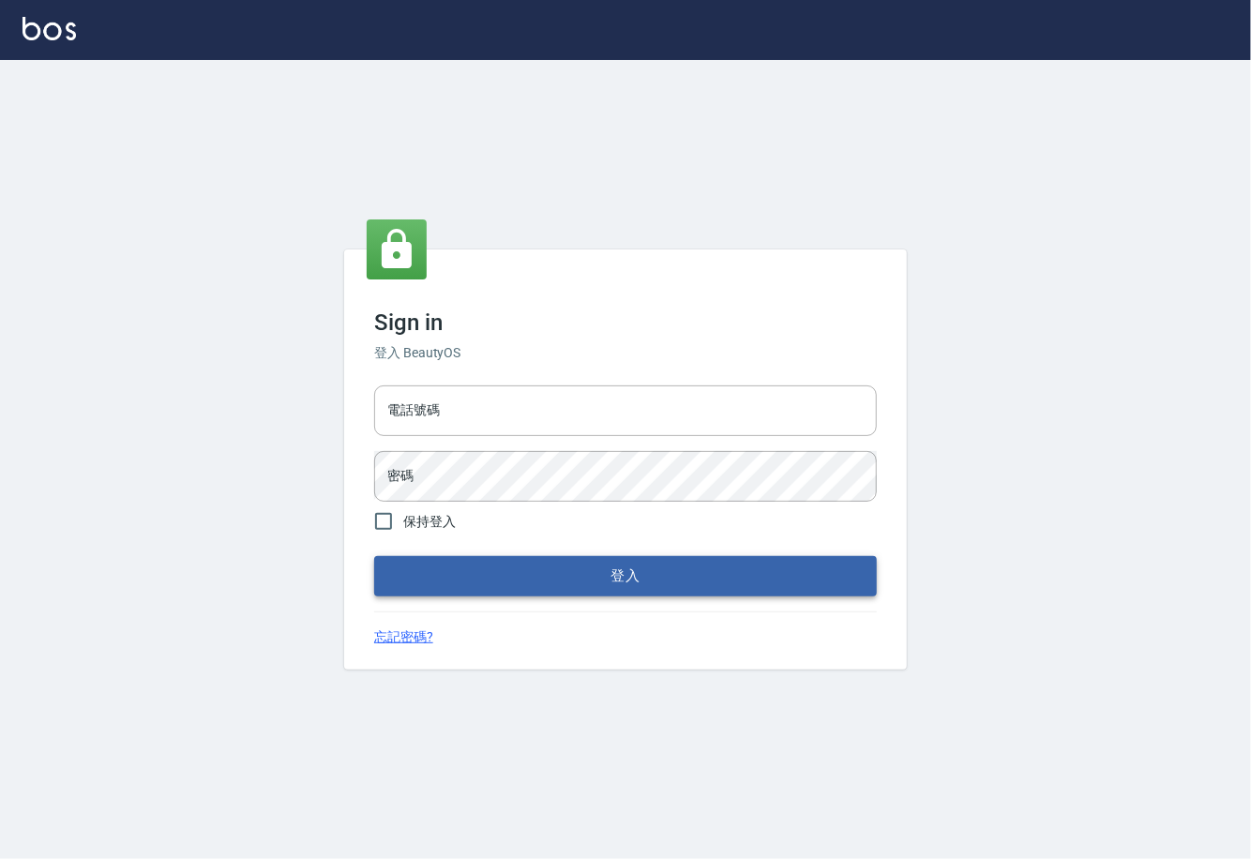
type input "0225929166"
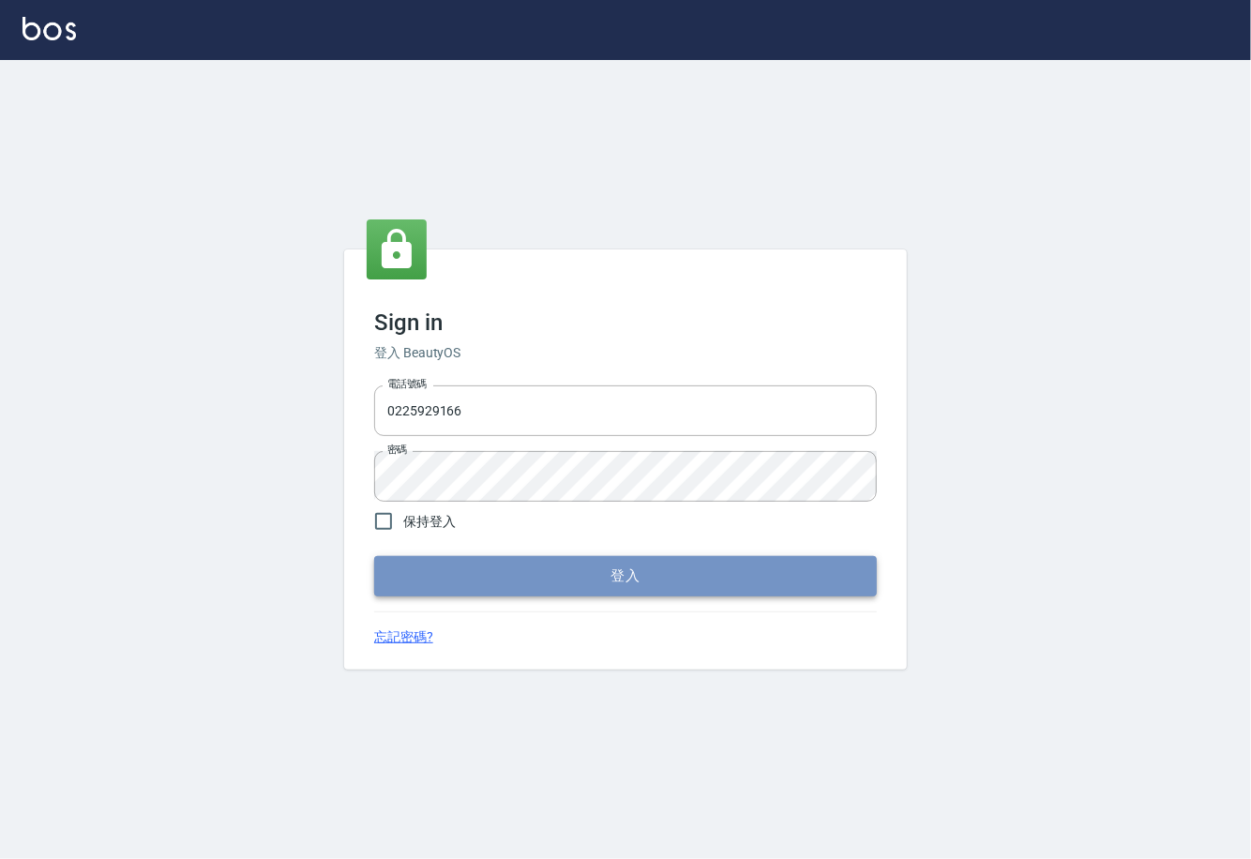
click at [577, 586] on button "登入" at bounding box center [625, 575] width 503 height 39
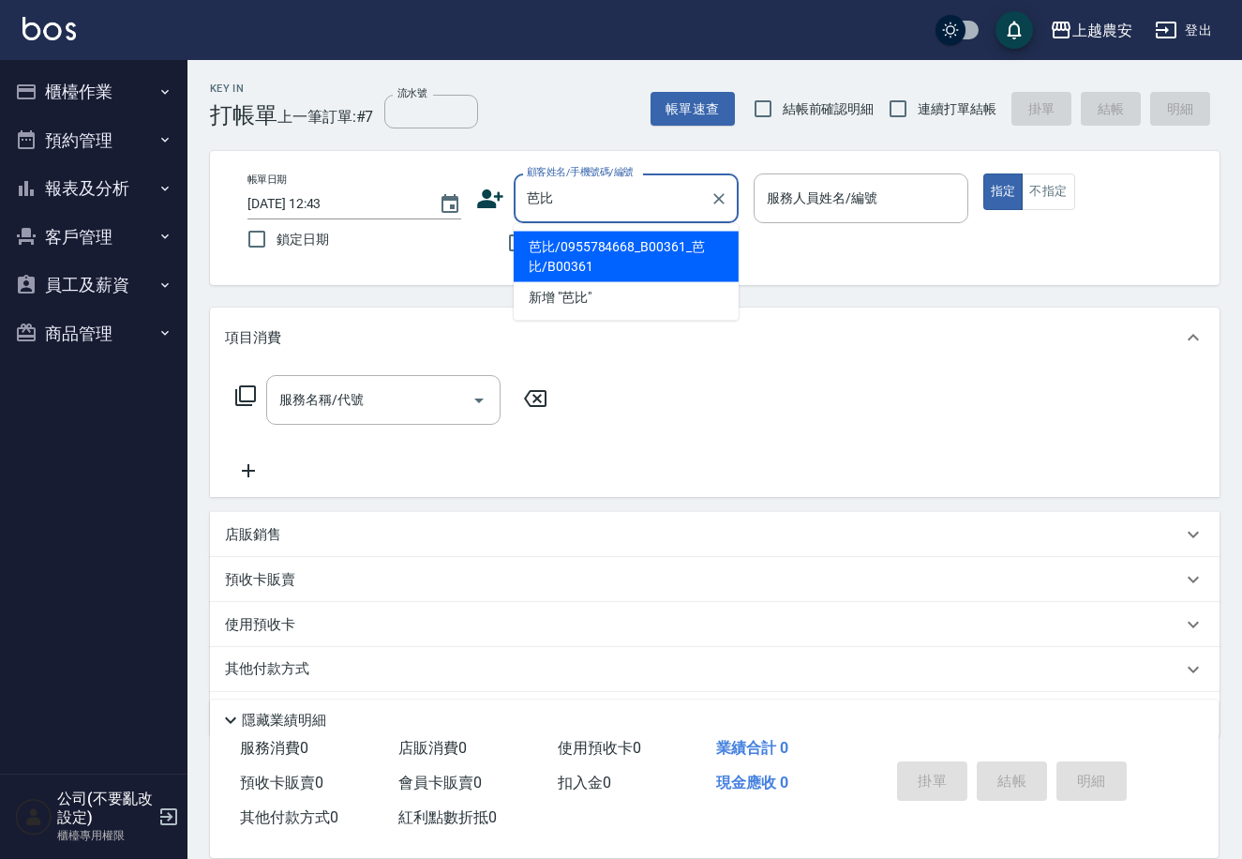
click at [586, 244] on li "芭比/0955784668_B00361_芭比/B00361" at bounding box center [626, 257] width 225 height 51
type input "芭比/0955784668_B00361_芭比/B00361"
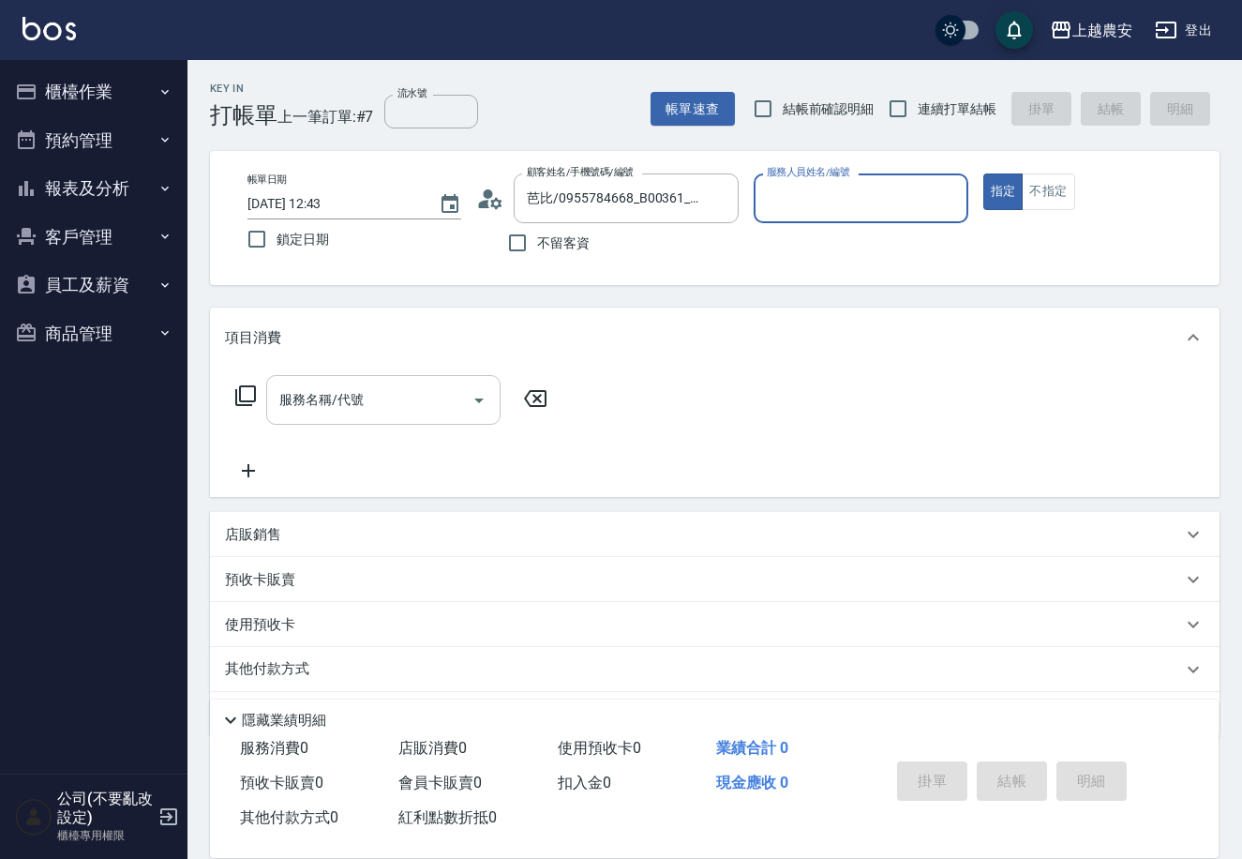
type input "美雅-B"
click at [424, 397] on input "服務名稱/代號" at bounding box center [369, 399] width 189 height 33
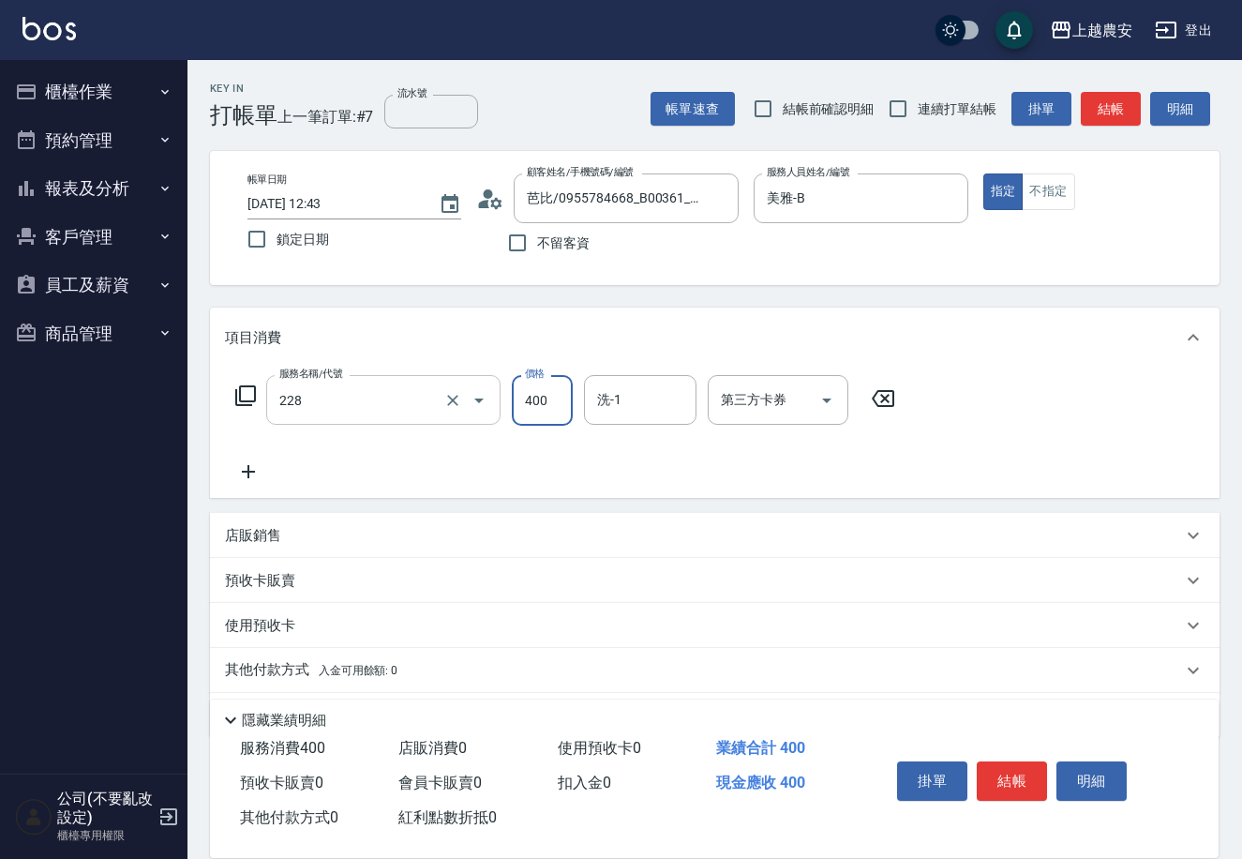
type input "洗髮(228)"
click at [1028, 788] on button "結帳" at bounding box center [1012, 780] width 70 height 39
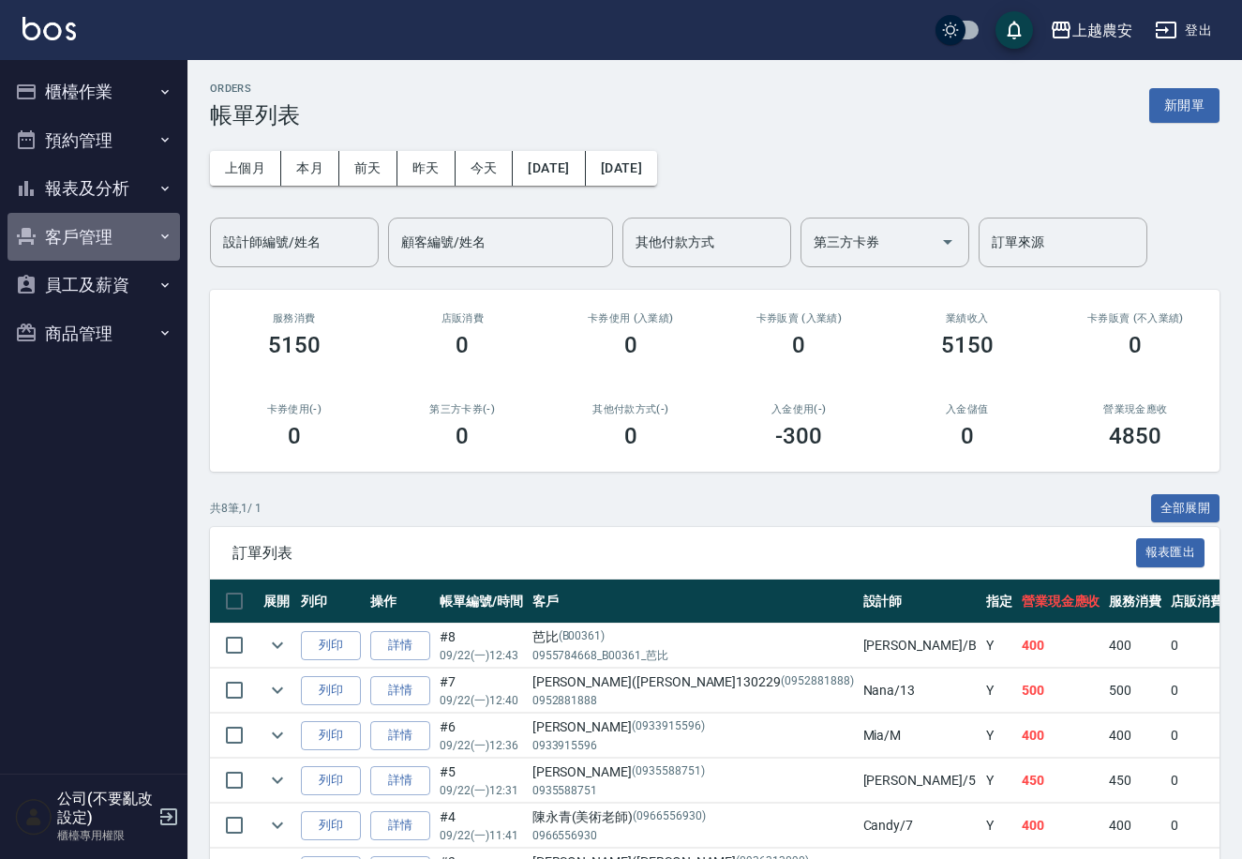
click at [84, 242] on button "客戶管理" at bounding box center [94, 237] width 173 height 49
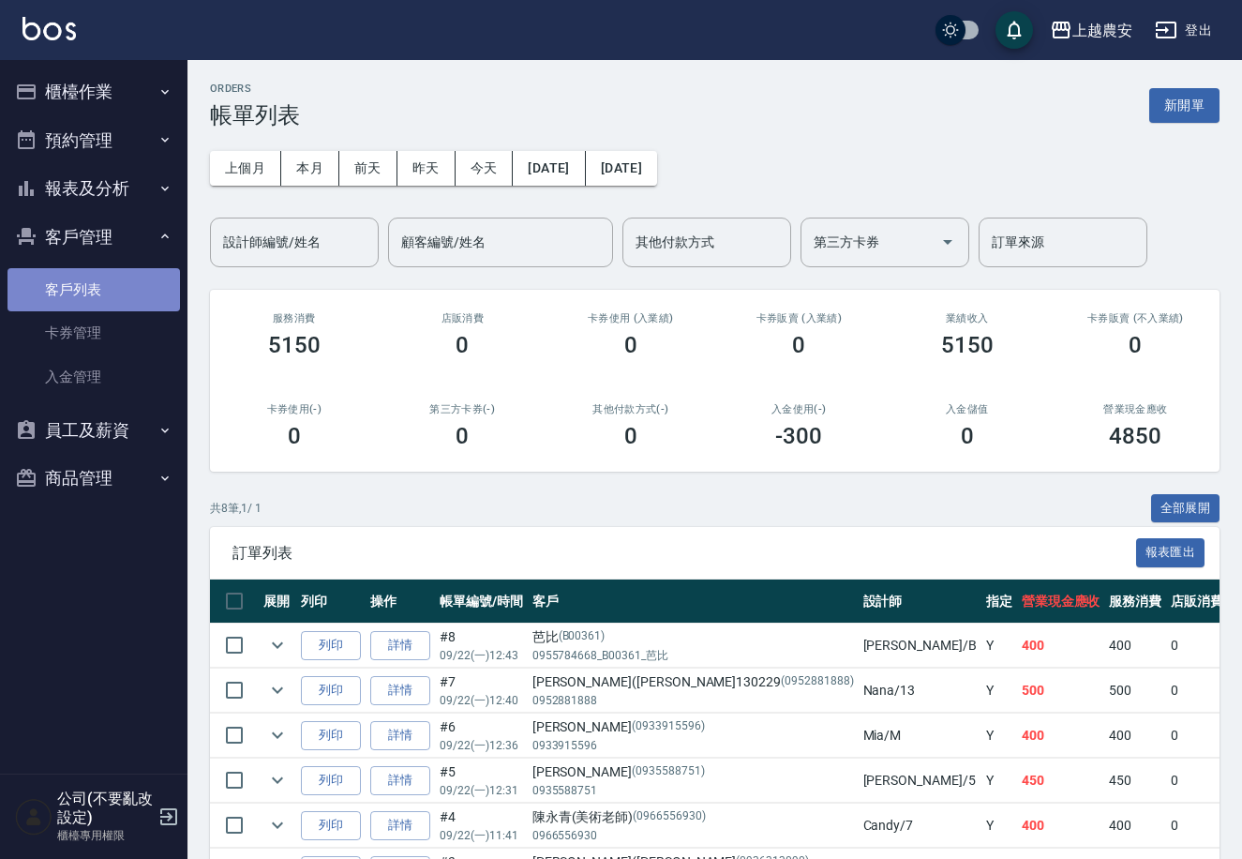
click at [99, 289] on link "客戶列表" at bounding box center [94, 289] width 173 height 43
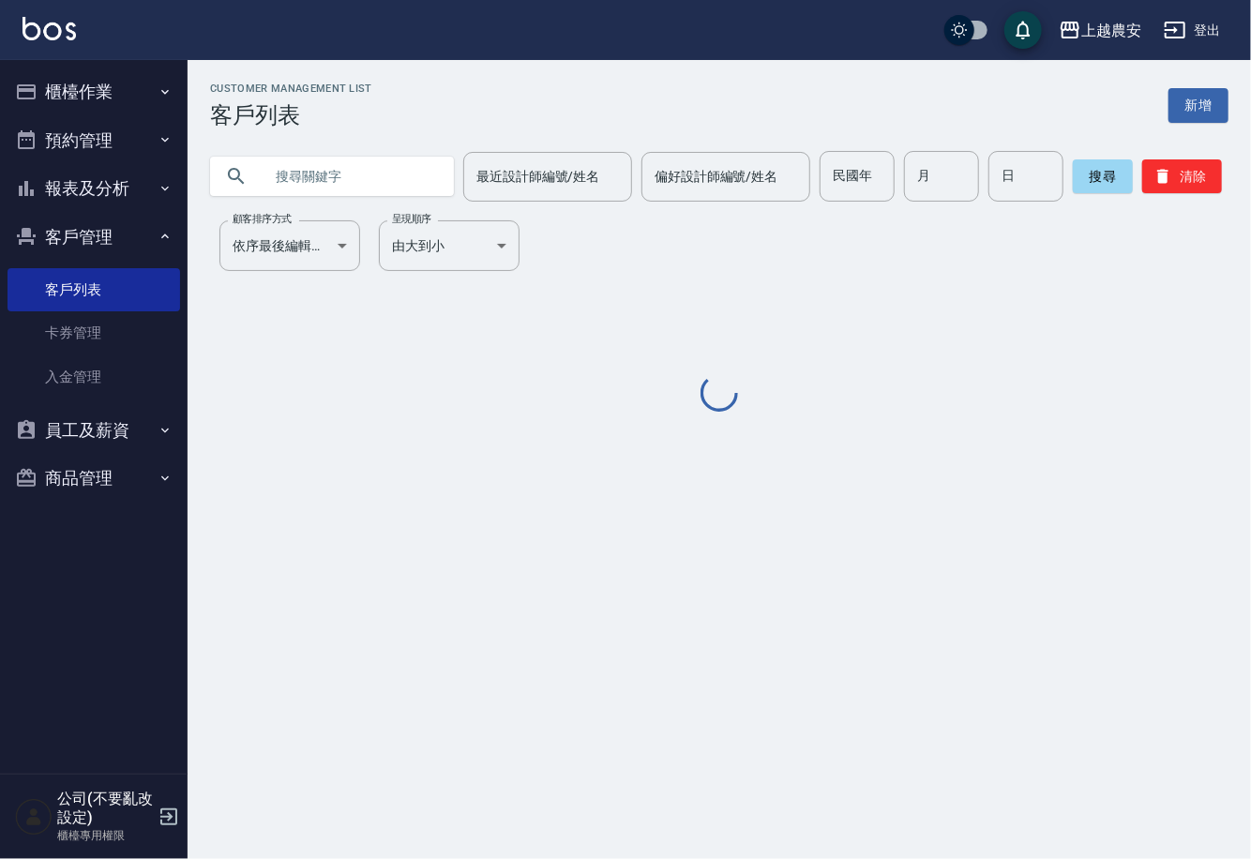
click at [380, 188] on input "text" at bounding box center [351, 176] width 176 height 51
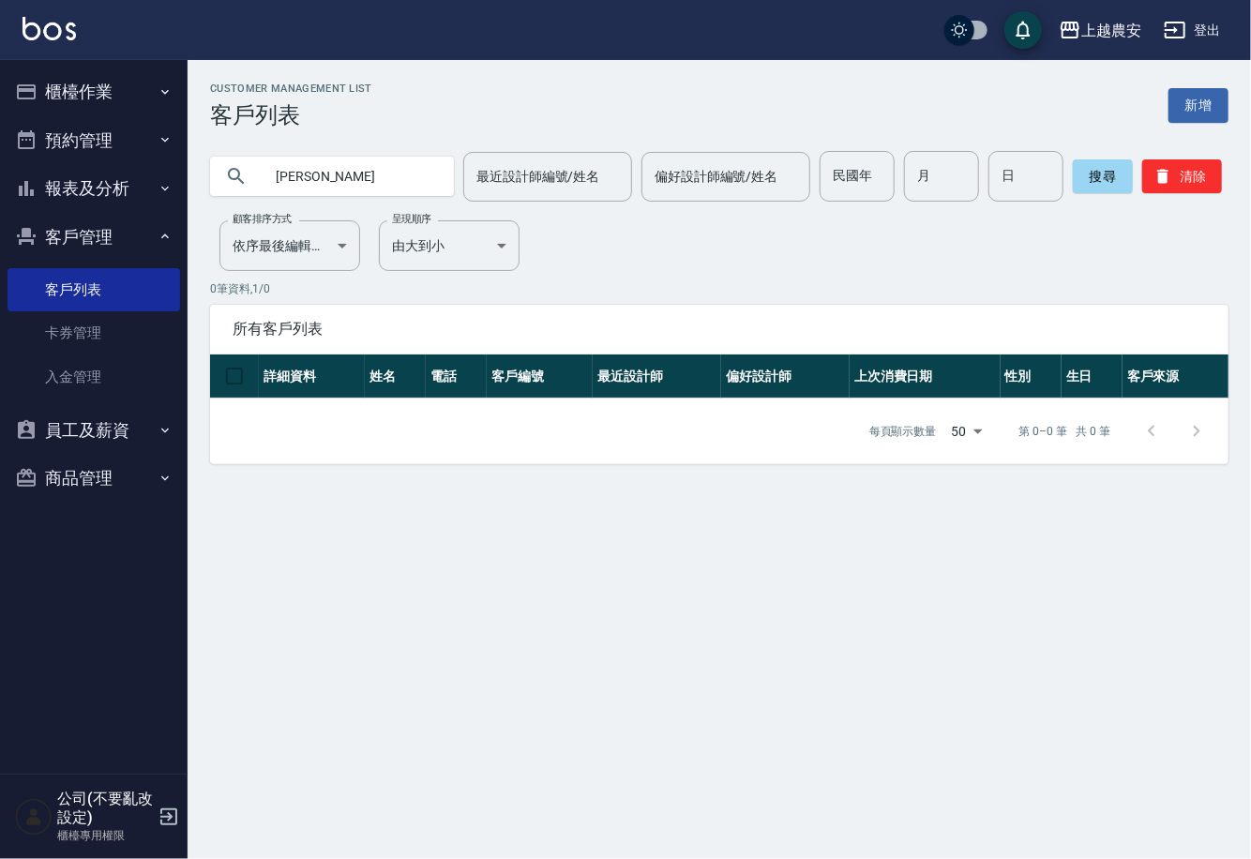
click at [307, 175] on input "[PERSON_NAME]" at bounding box center [351, 176] width 176 height 51
type input "[PERSON_NAME]"
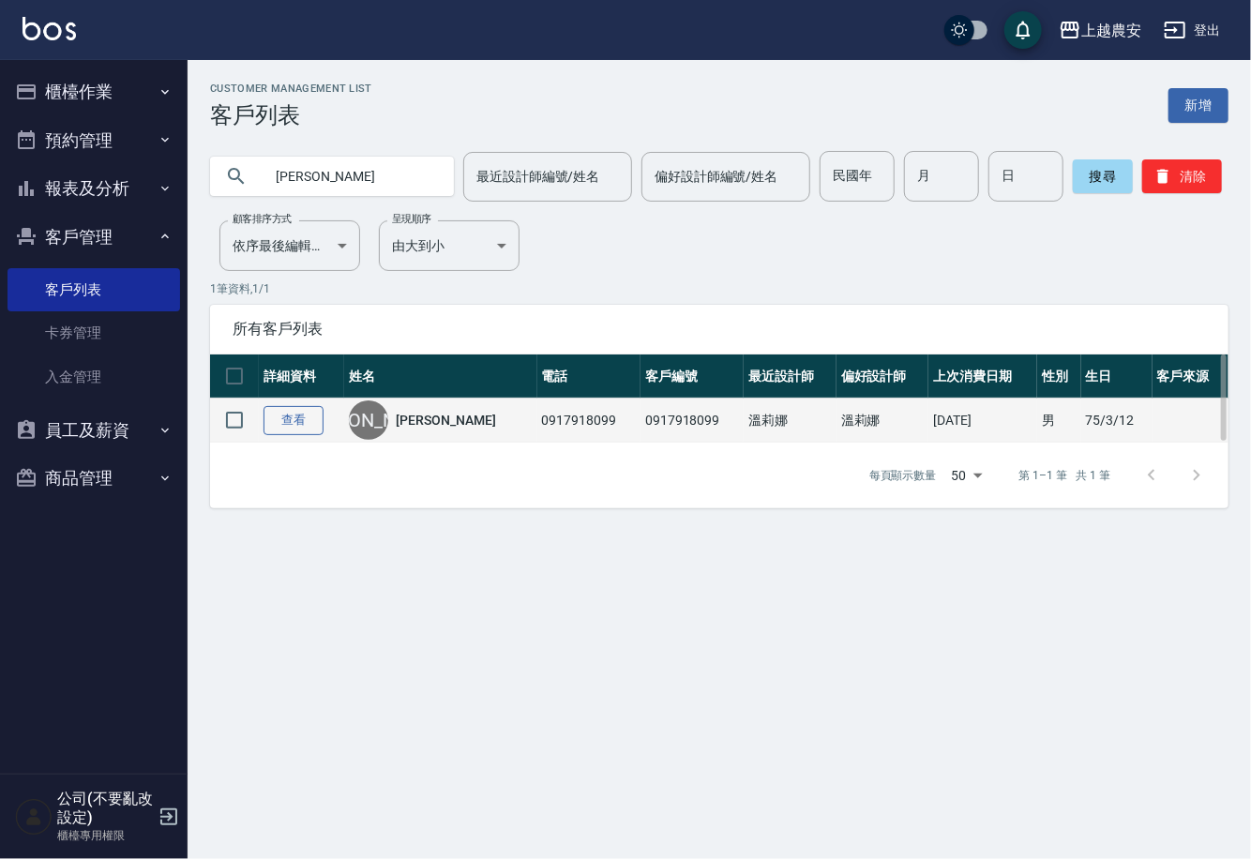
click at [292, 423] on link "查看" at bounding box center [293, 420] width 60 height 29
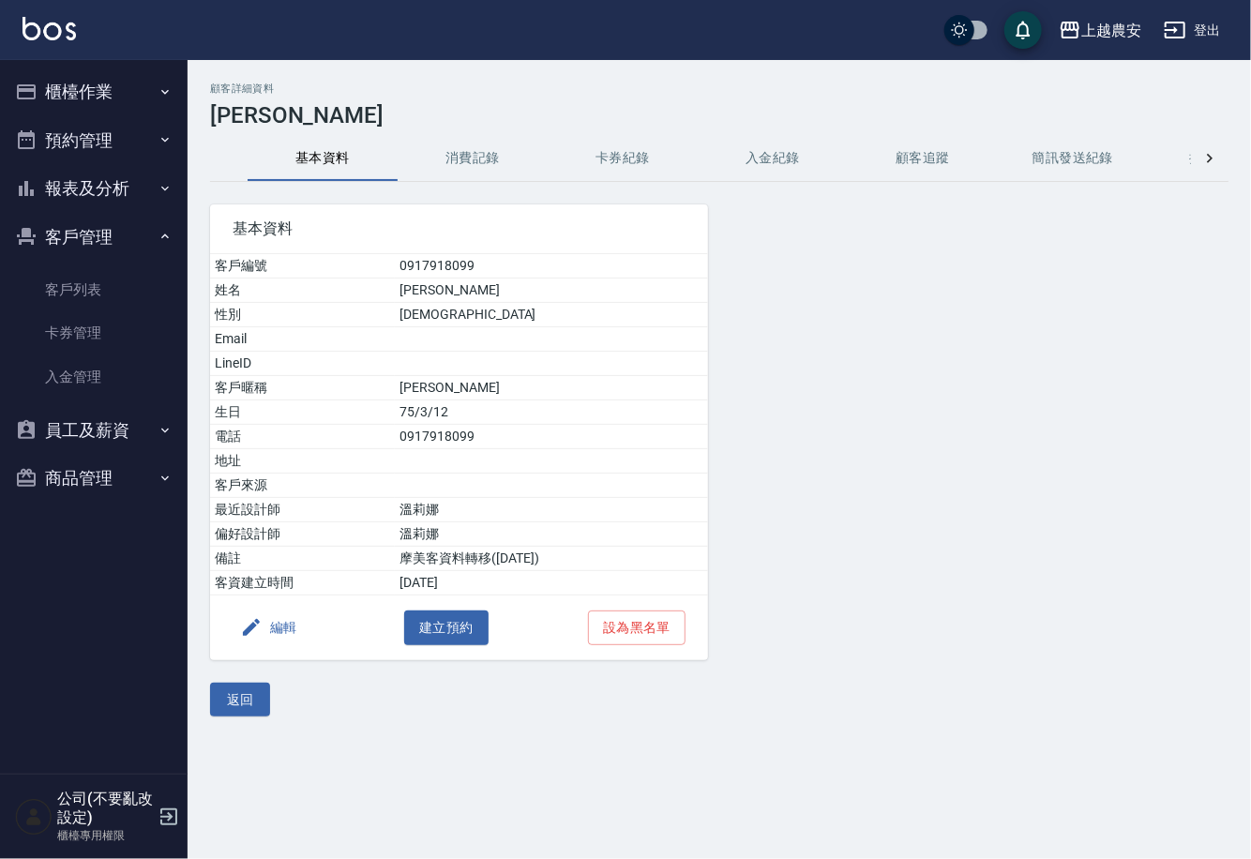
click at [499, 145] on button "消費記錄" at bounding box center [473, 158] width 150 height 45
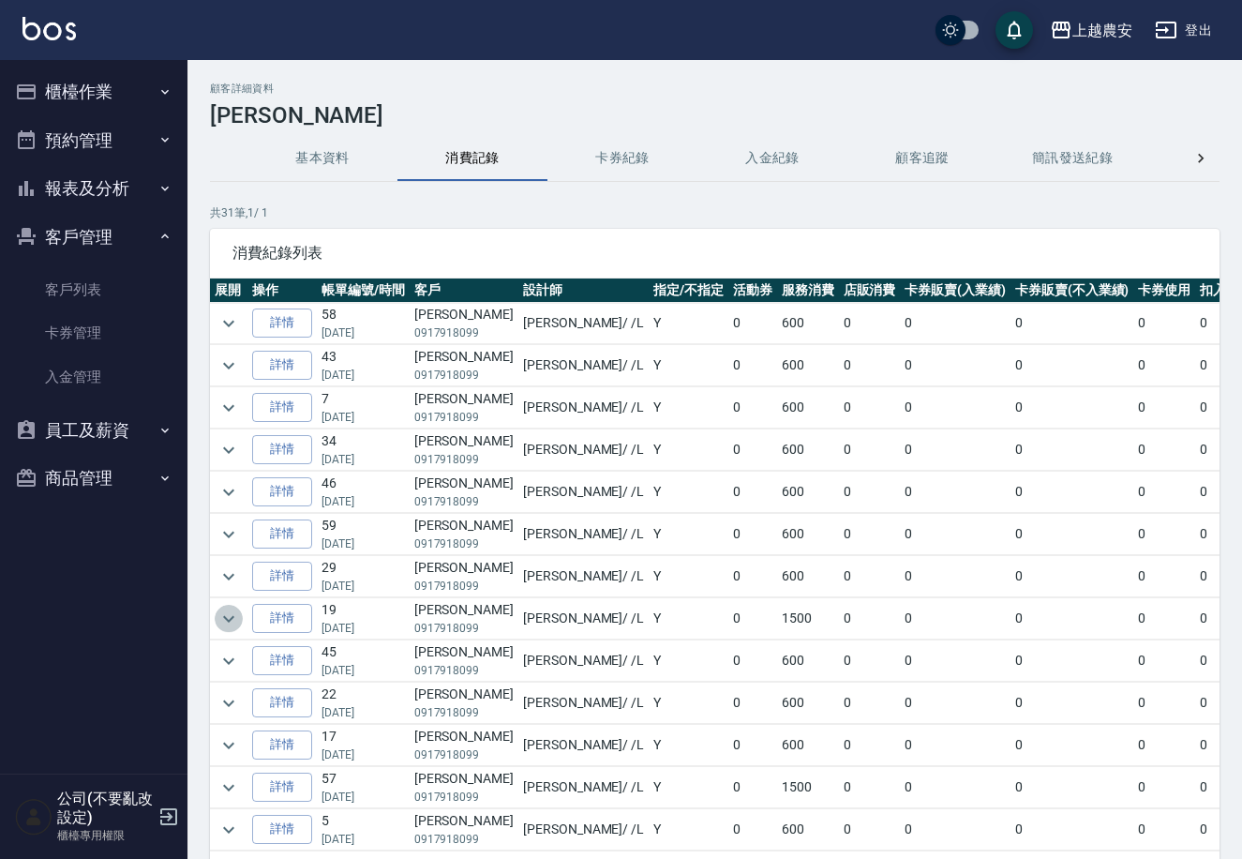
click at [223, 629] on icon "expand row" at bounding box center [229, 619] width 23 height 23
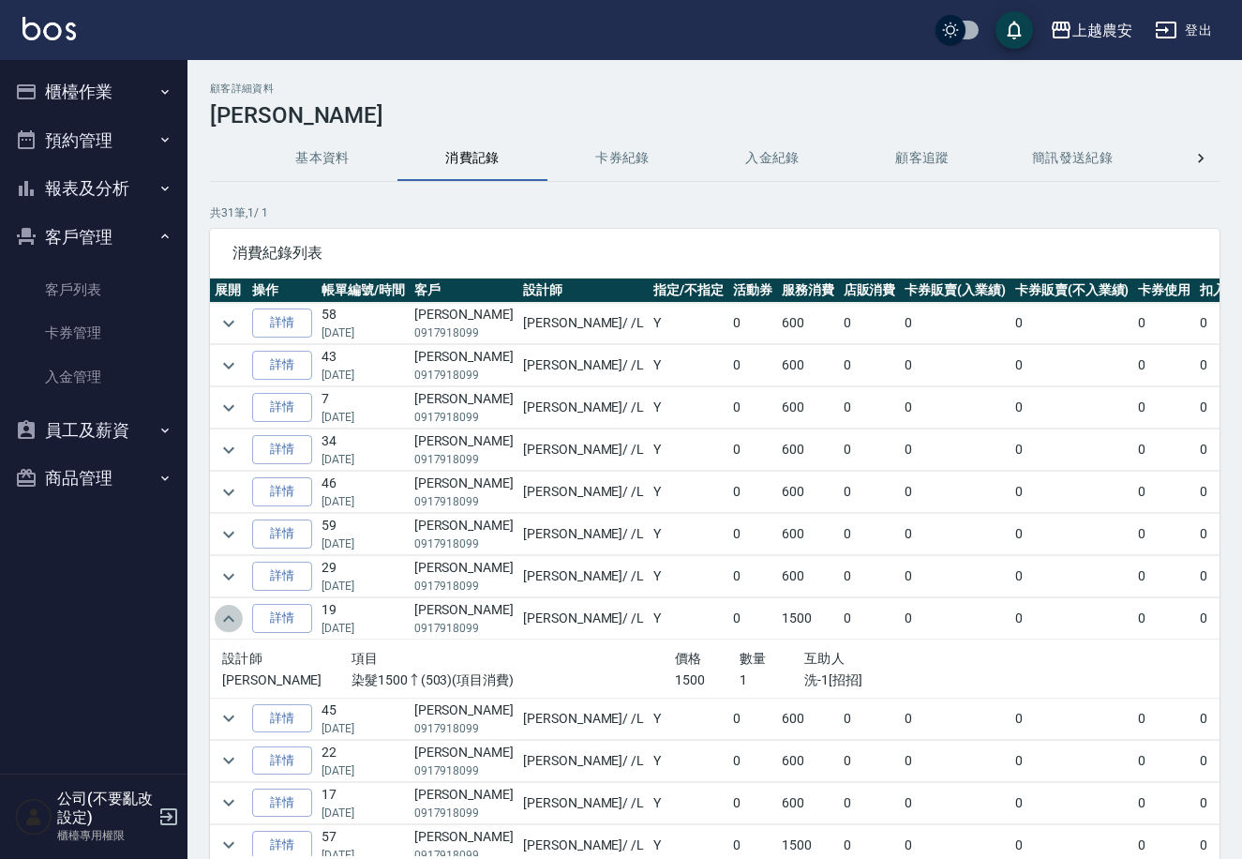
click at [223, 629] on icon "expand row" at bounding box center [229, 619] width 23 height 23
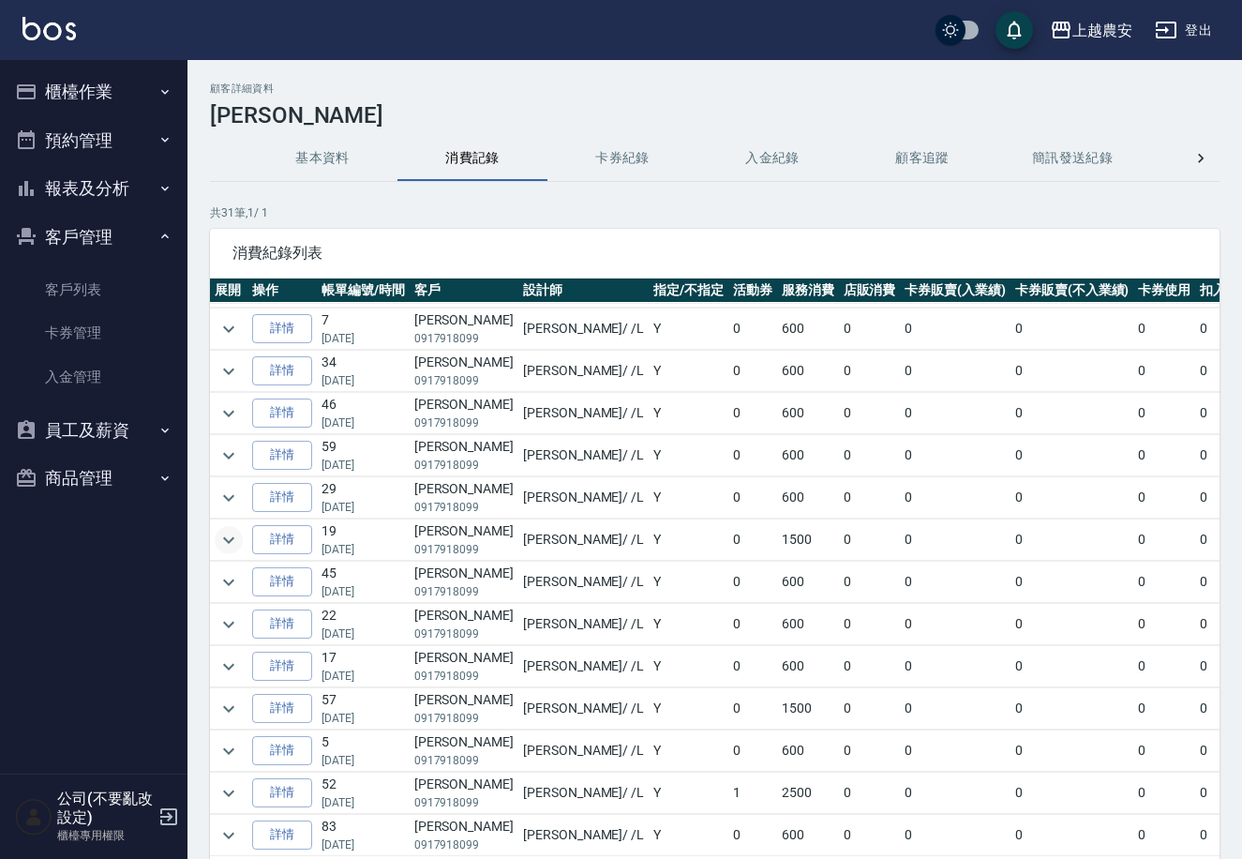
scroll to position [104, 0]
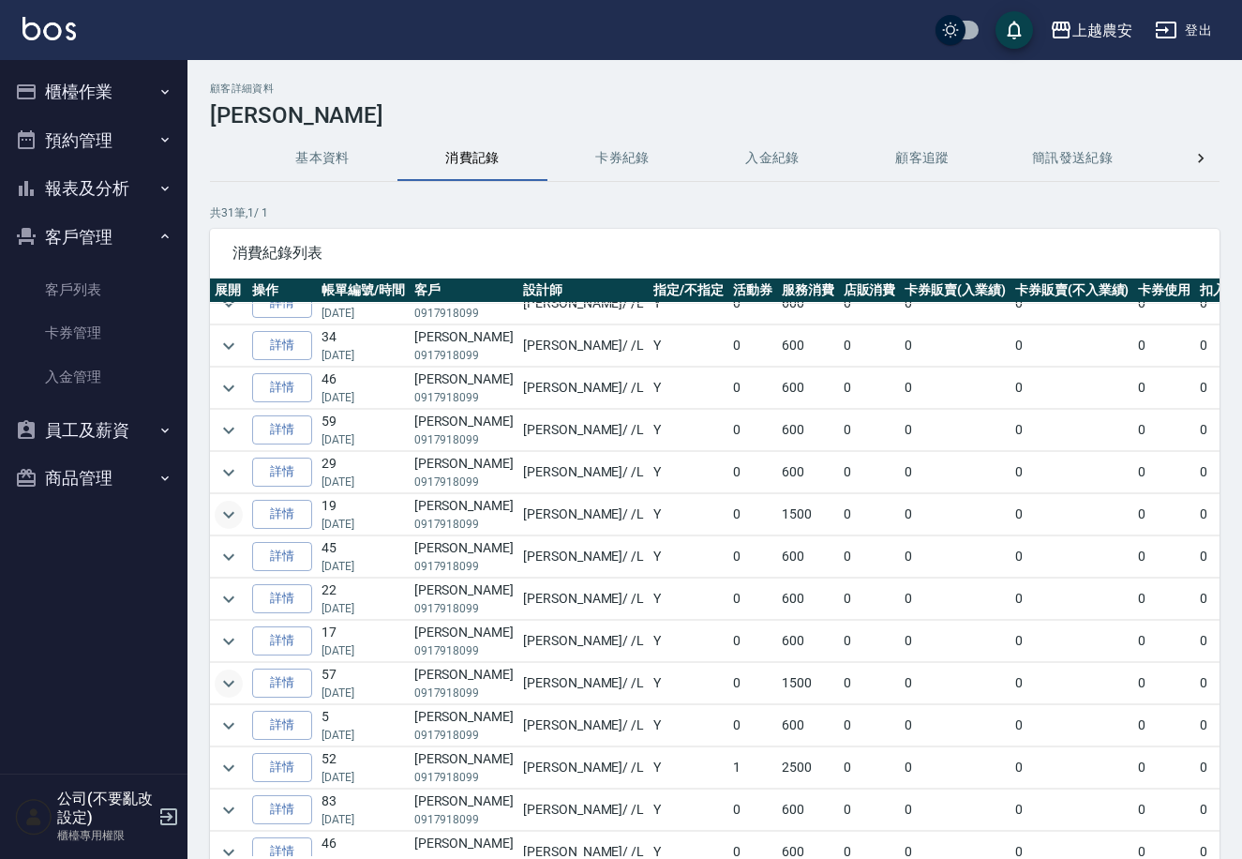
click at [220, 683] on icon "expand row" at bounding box center [229, 683] width 23 height 23
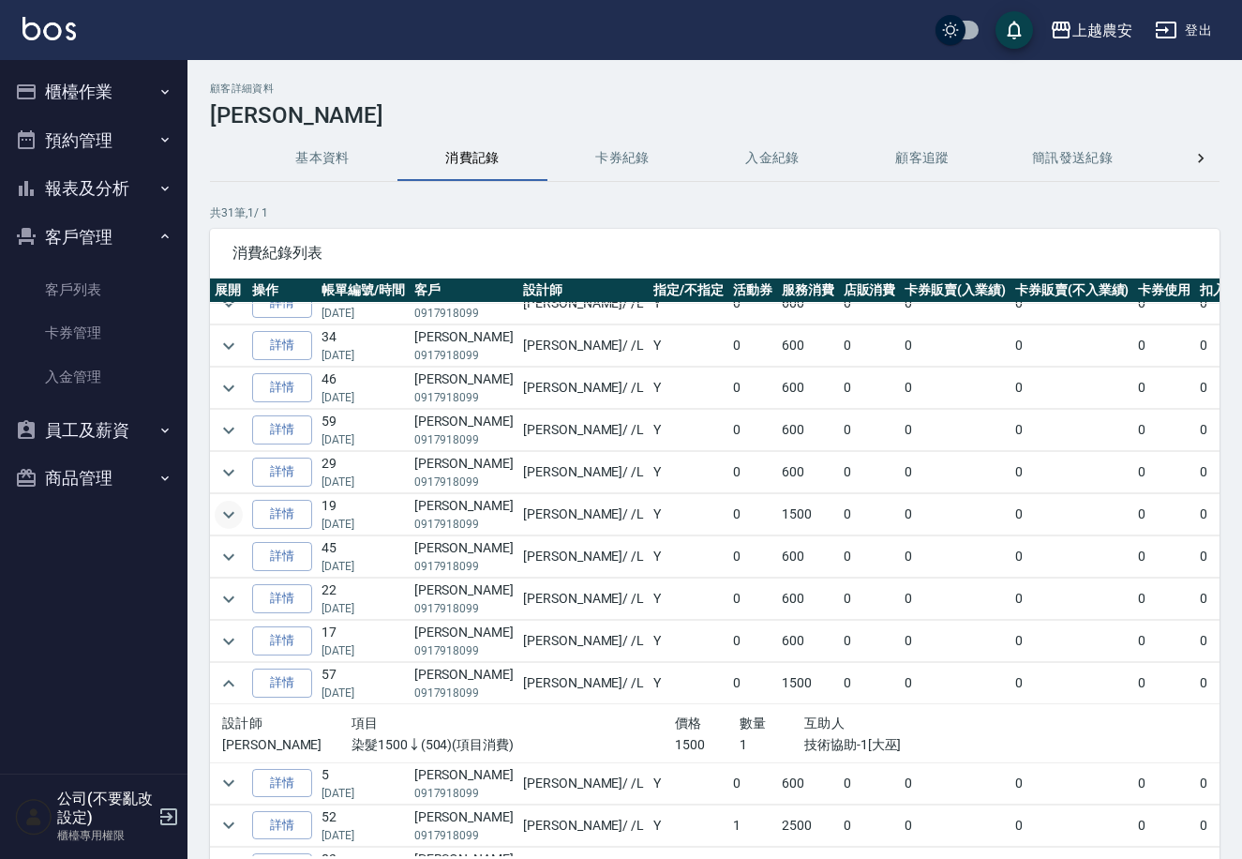
drag, startPoint x: 228, startPoint y: 683, endPoint x: 214, endPoint y: 684, distance: 14.2
click at [218, 683] on icon "expand row" at bounding box center [229, 683] width 23 height 23
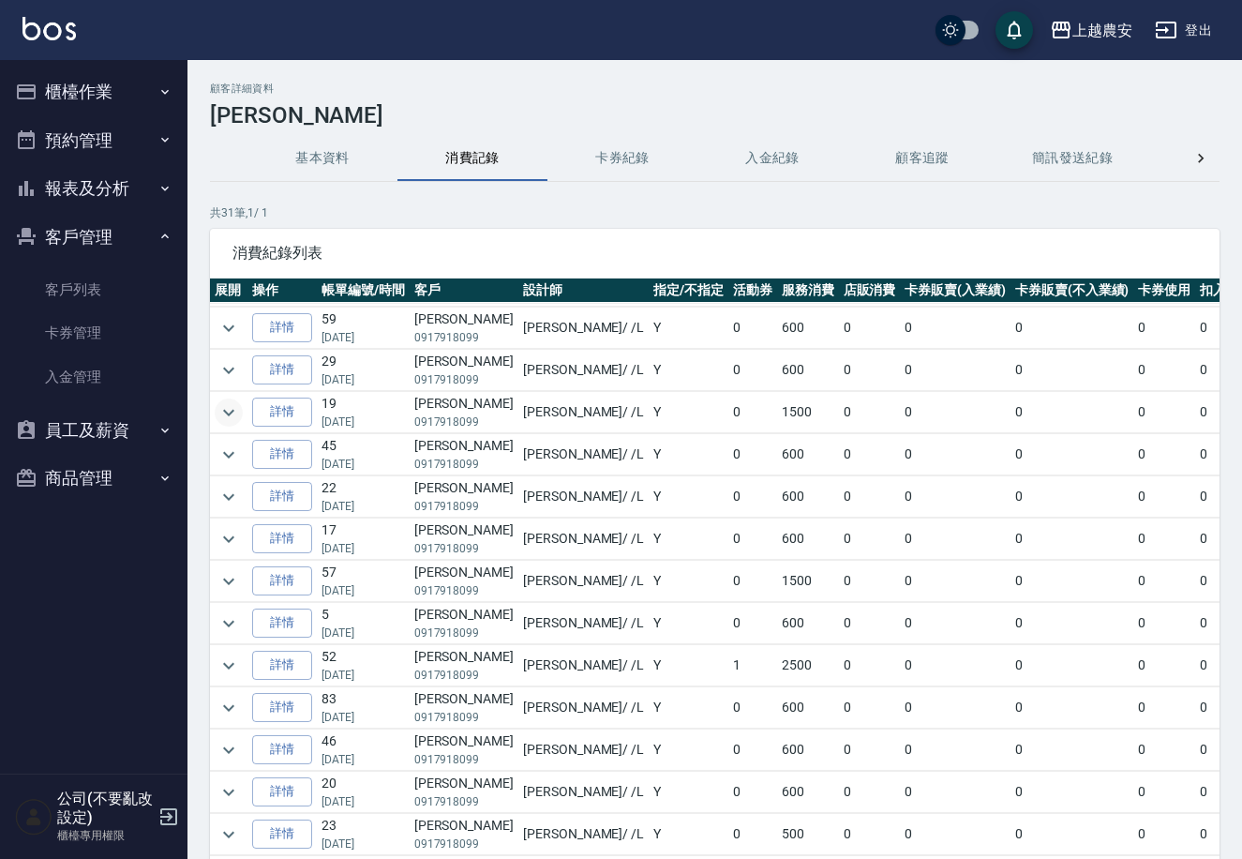
scroll to position [208, 0]
click at [225, 669] on icon "expand row" at bounding box center [229, 664] width 23 height 23
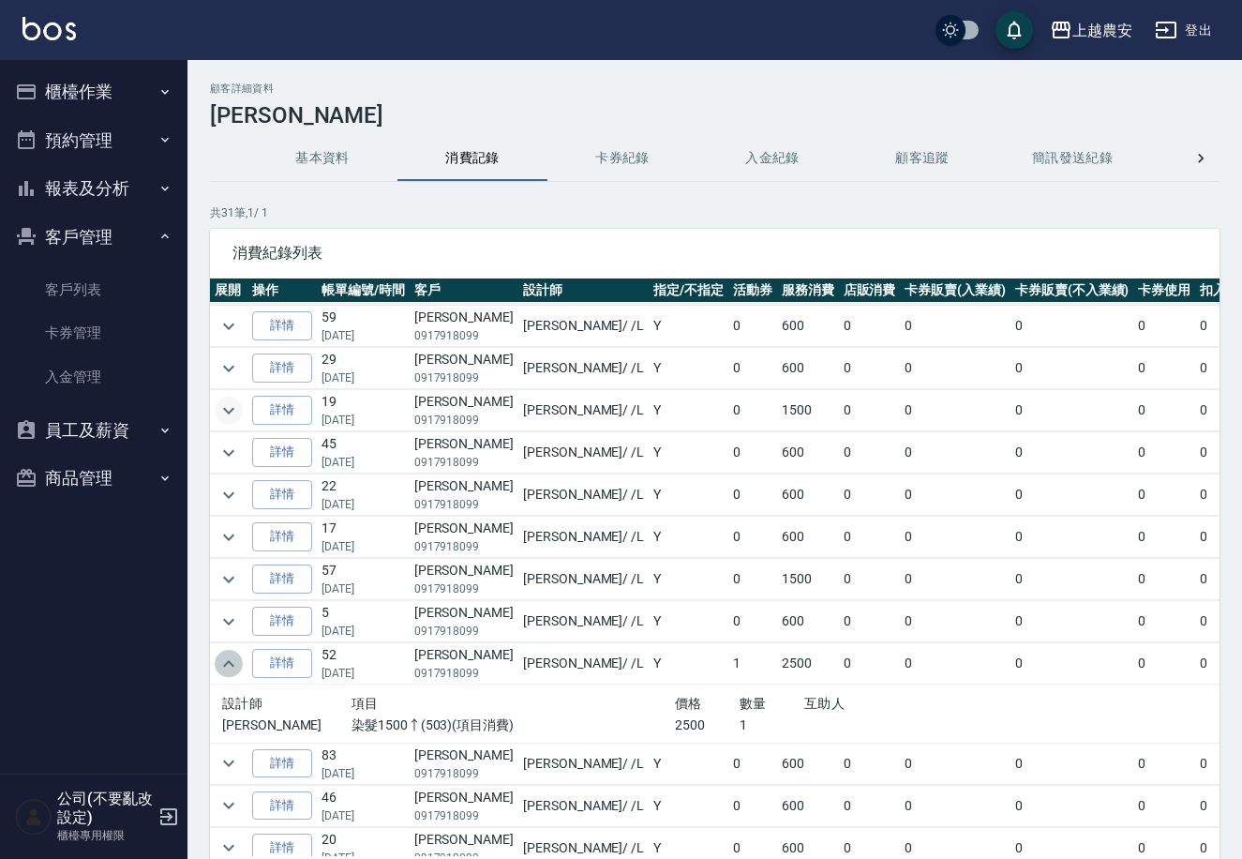
click at [225, 668] on icon "expand row" at bounding box center [229, 664] width 23 height 23
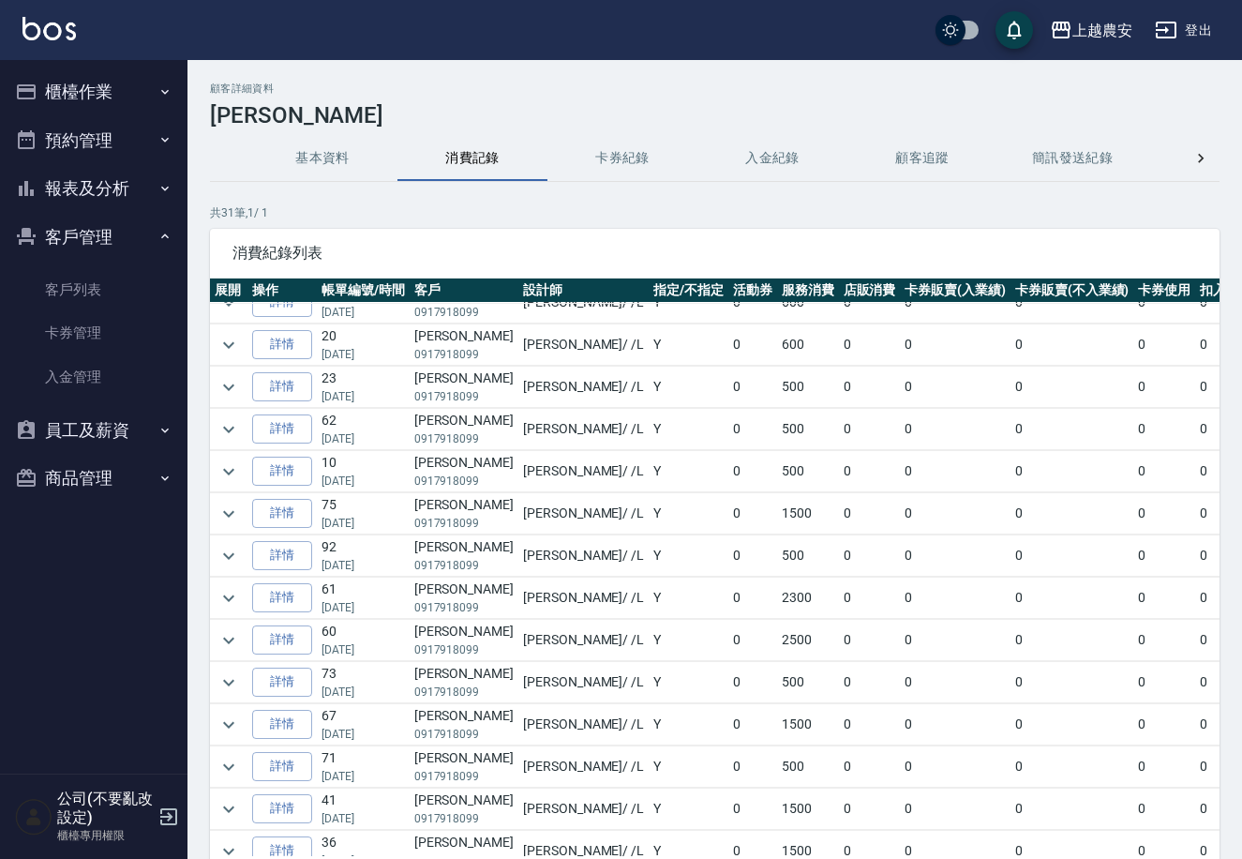
scroll to position [773, 0]
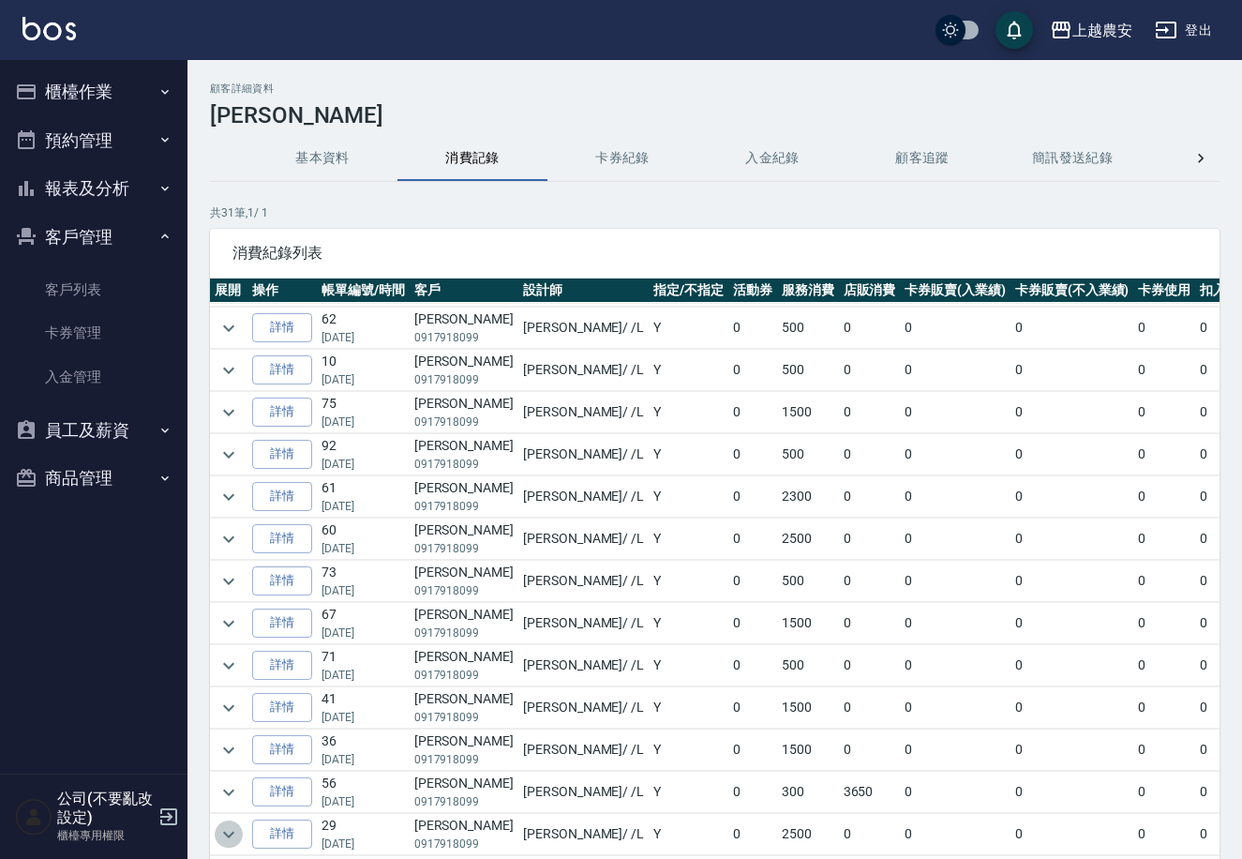
click at [233, 823] on icon "expand row" at bounding box center [229, 834] width 23 height 23
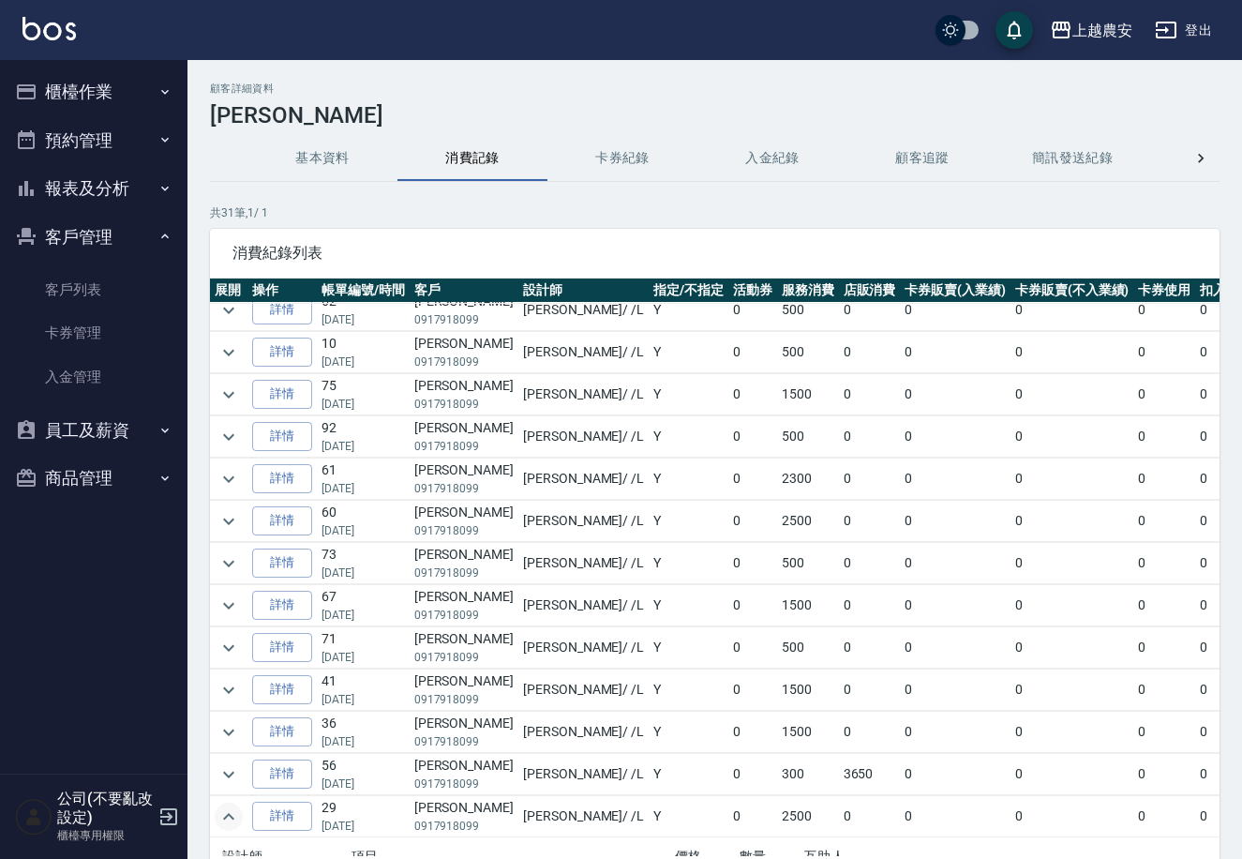
scroll to position [850, 0]
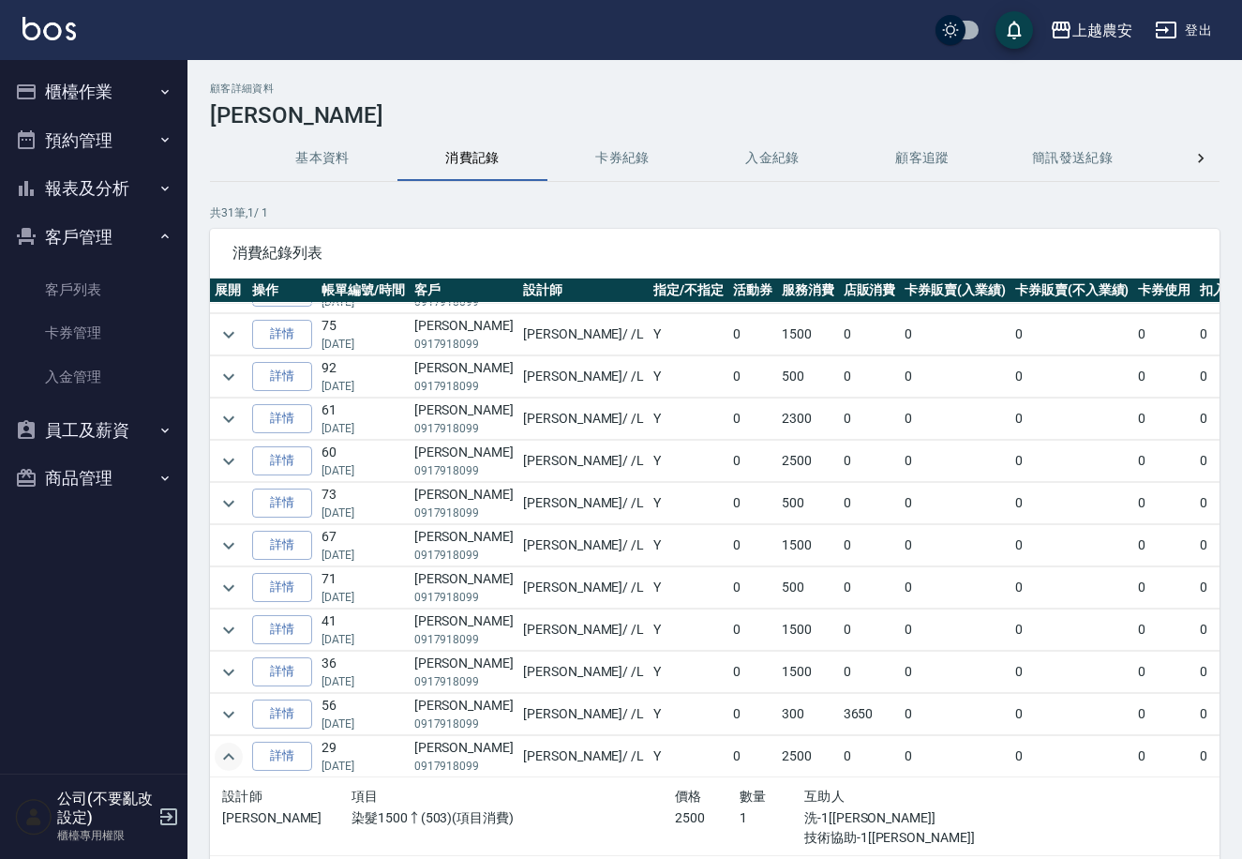
click at [224, 745] on icon "expand row" at bounding box center [229, 756] width 23 height 23
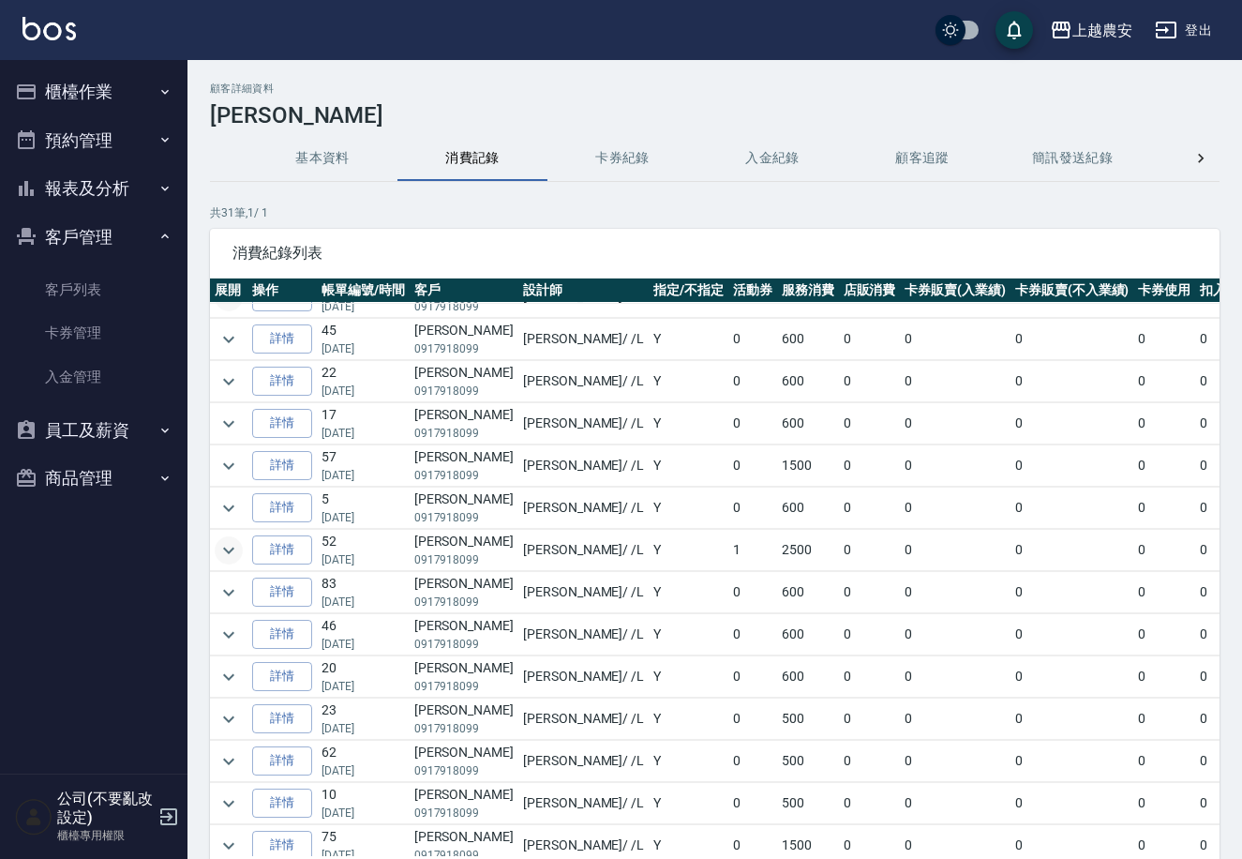
scroll to position [608, 0]
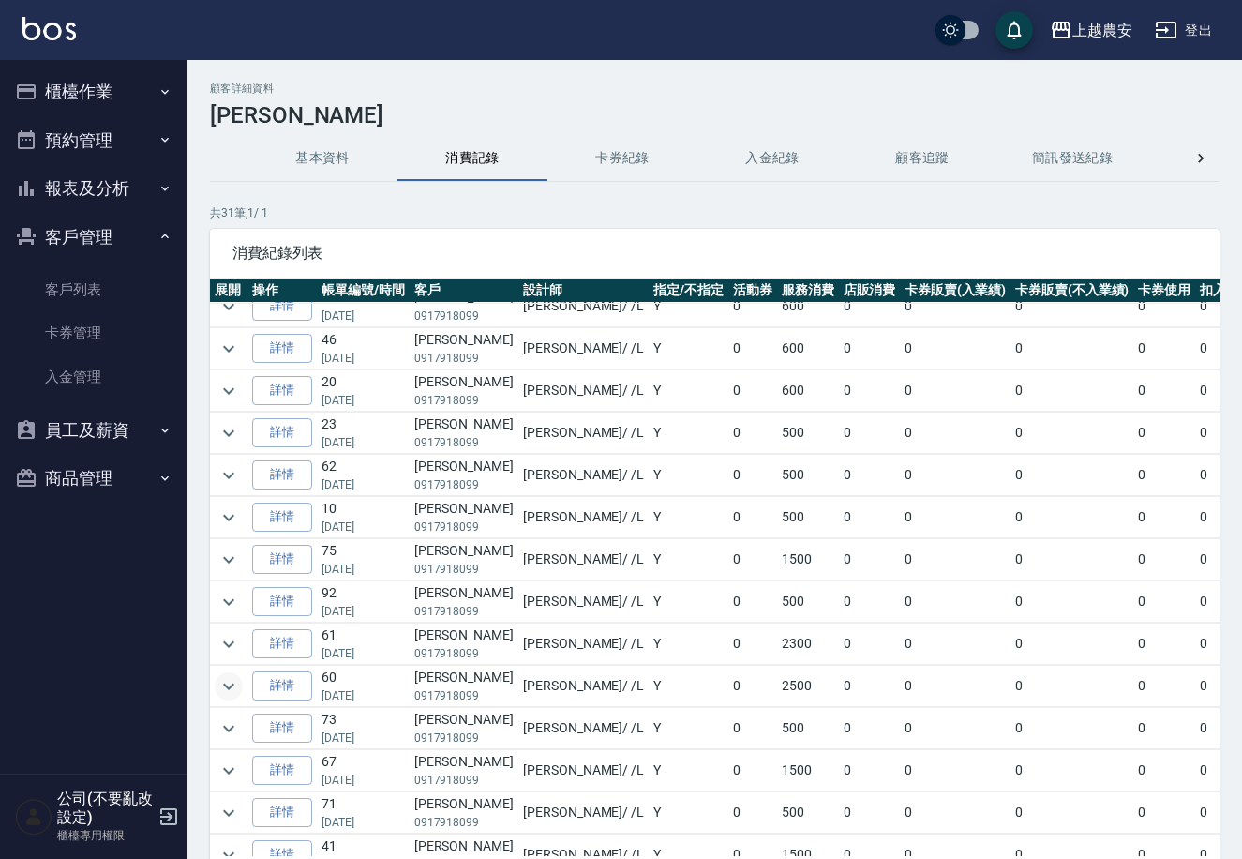
click at [229, 681] on icon "expand row" at bounding box center [229, 686] width 23 height 23
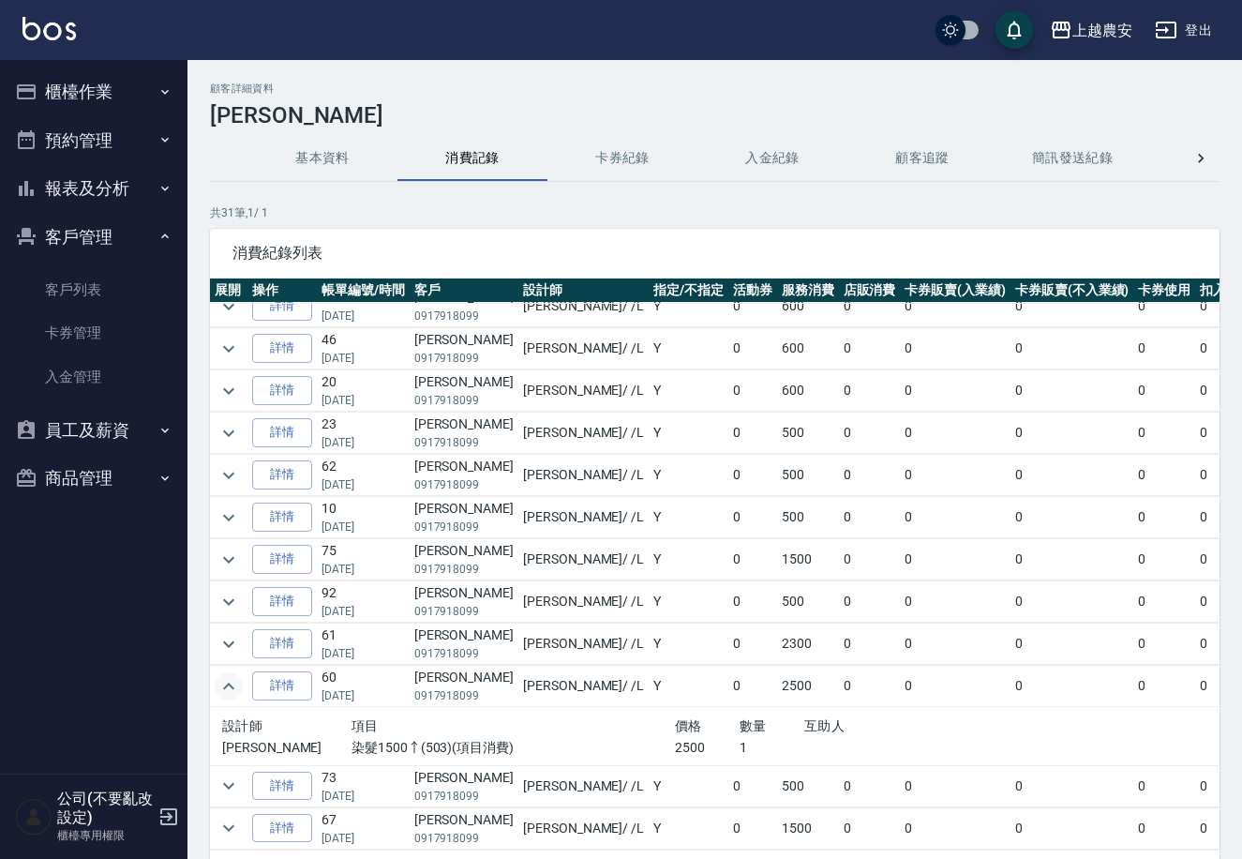
click at [224, 696] on icon "expand row" at bounding box center [229, 686] width 23 height 23
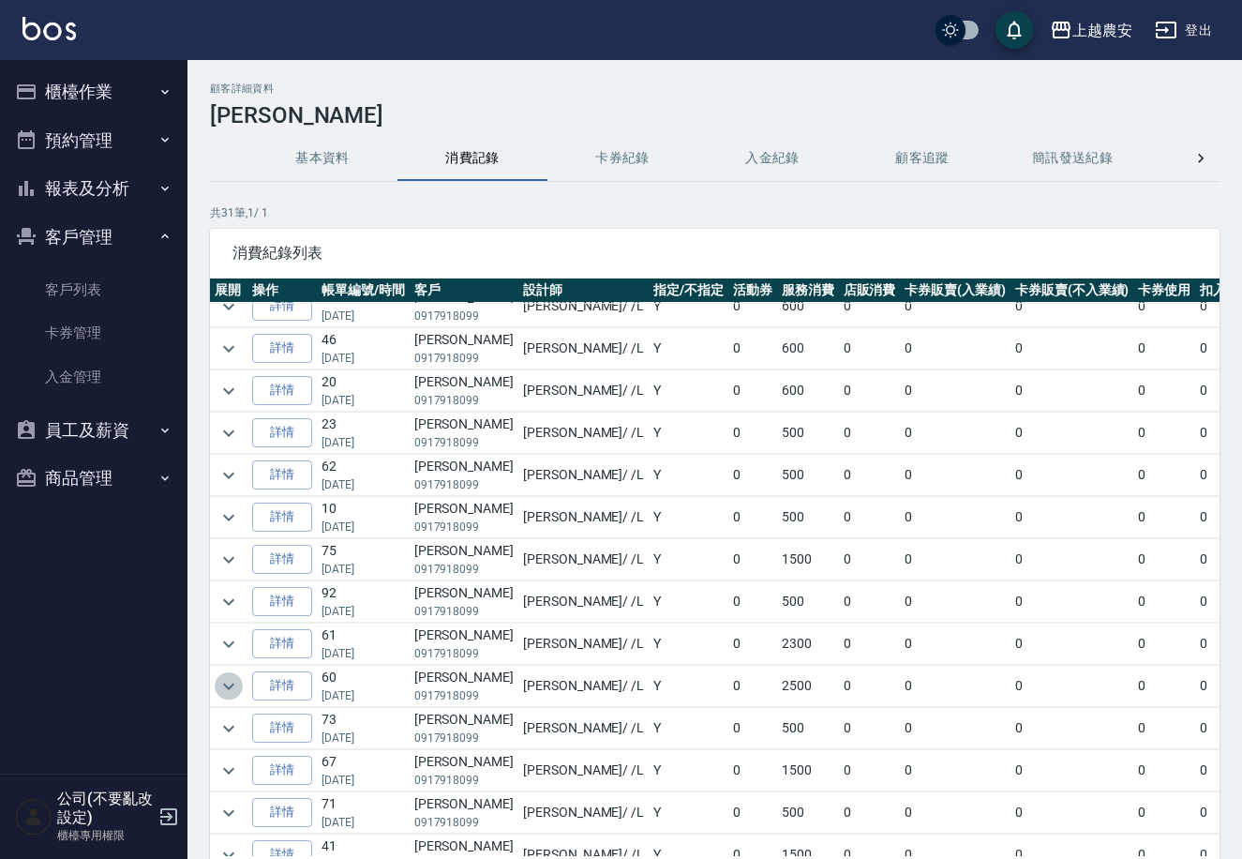
click at [226, 695] on icon "expand row" at bounding box center [229, 686] width 23 height 23
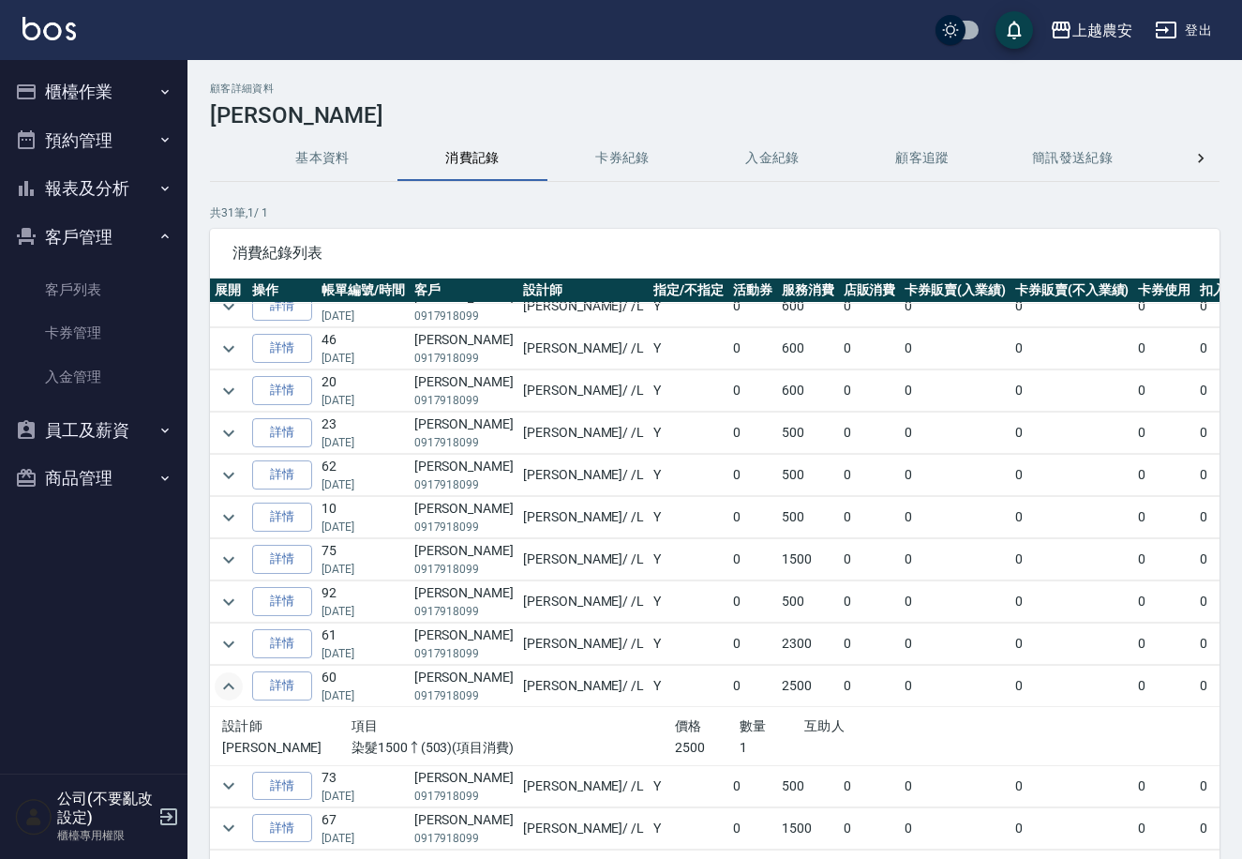
click at [226, 695] on icon "expand row" at bounding box center [229, 686] width 23 height 23
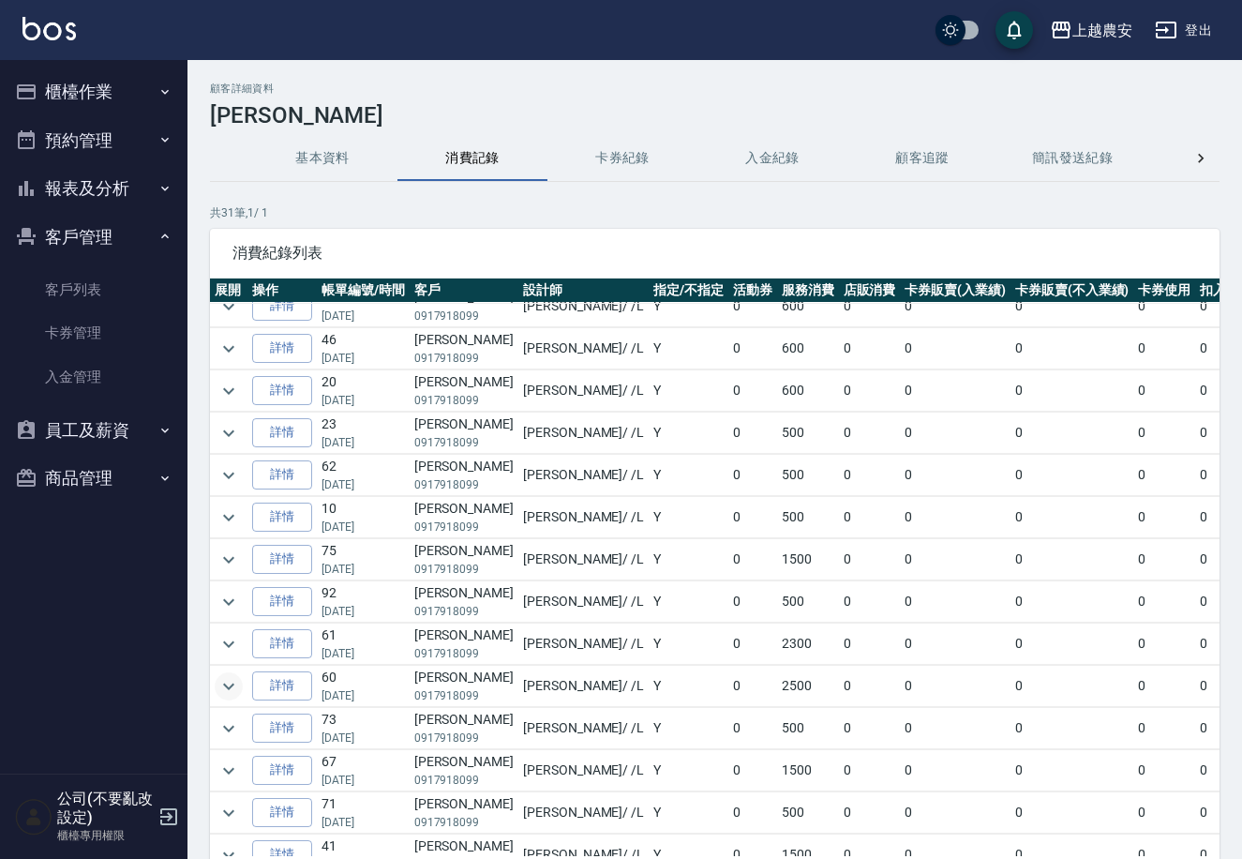
scroll to position [773, 0]
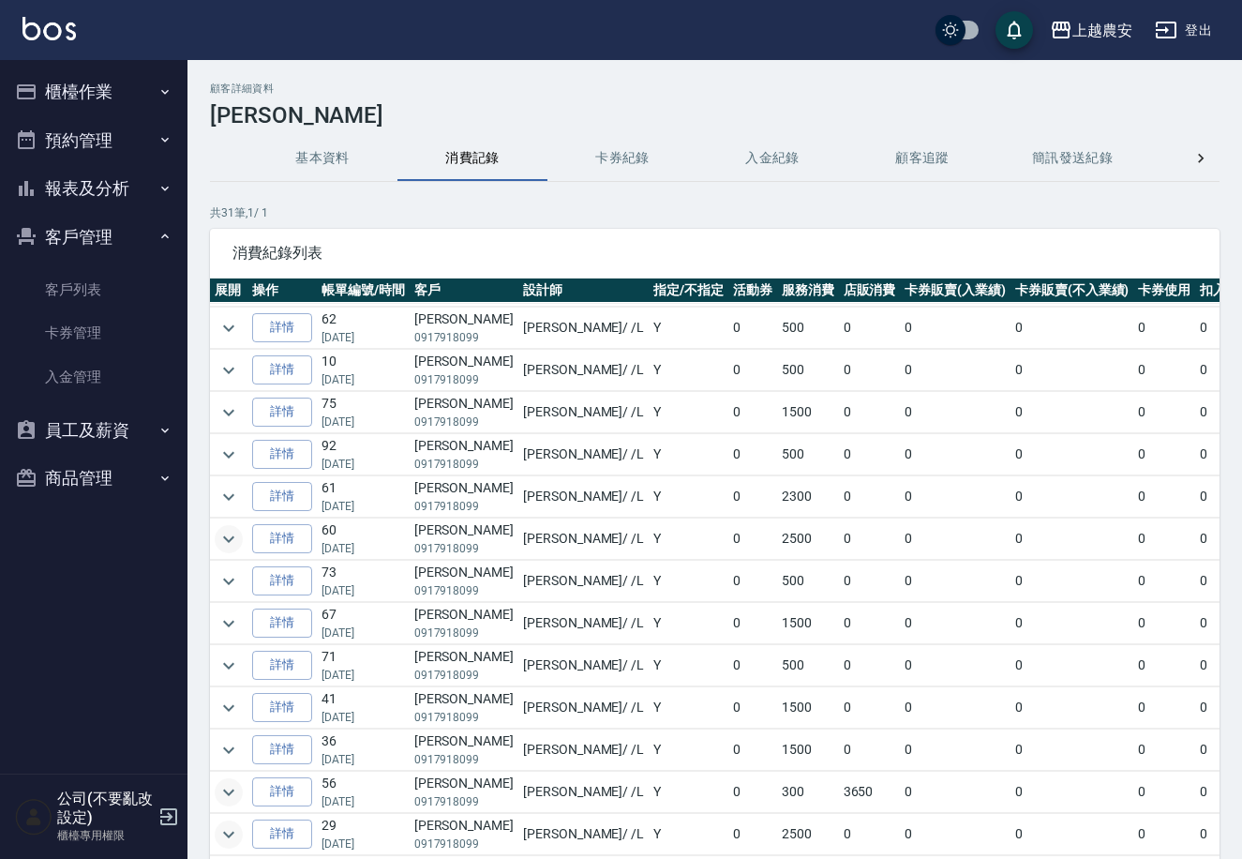
click at [230, 781] on icon "expand row" at bounding box center [229, 792] width 23 height 23
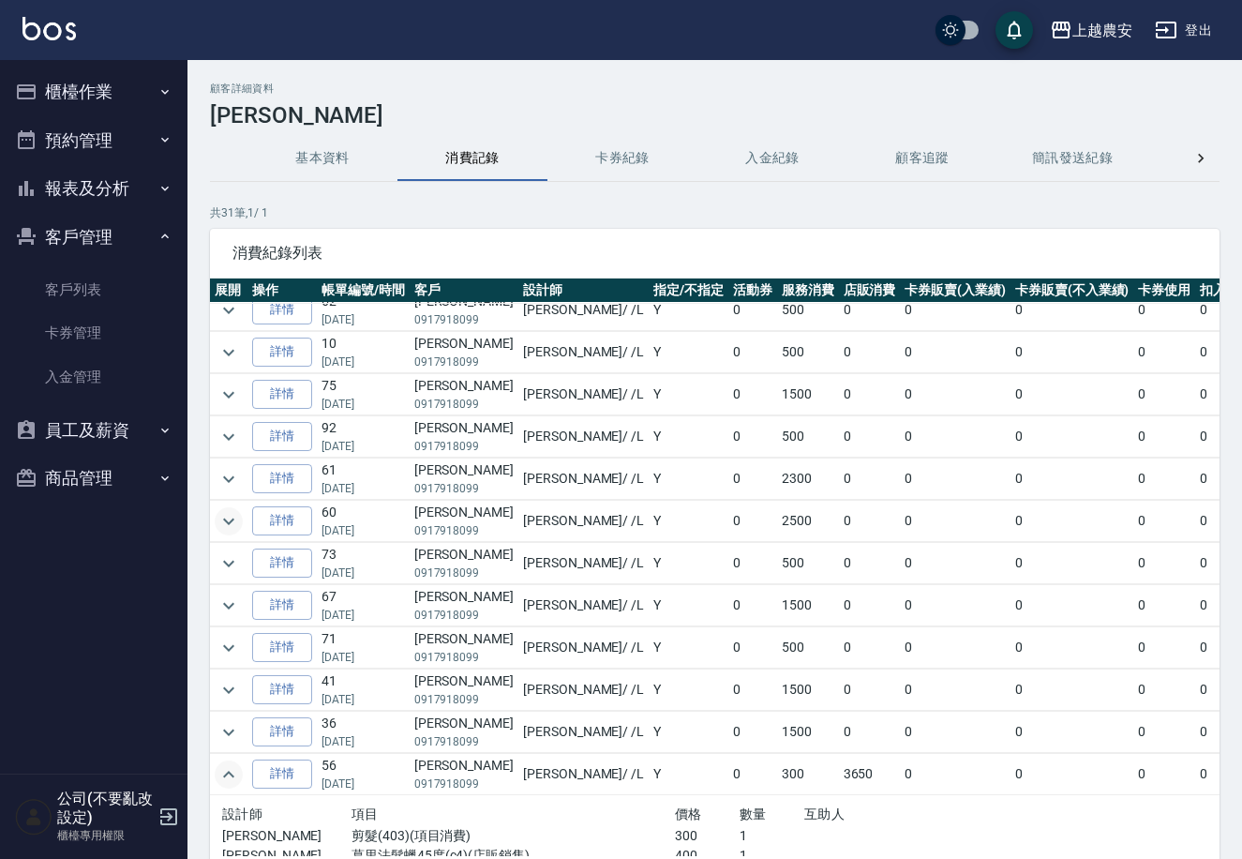
scroll to position [889, 0]
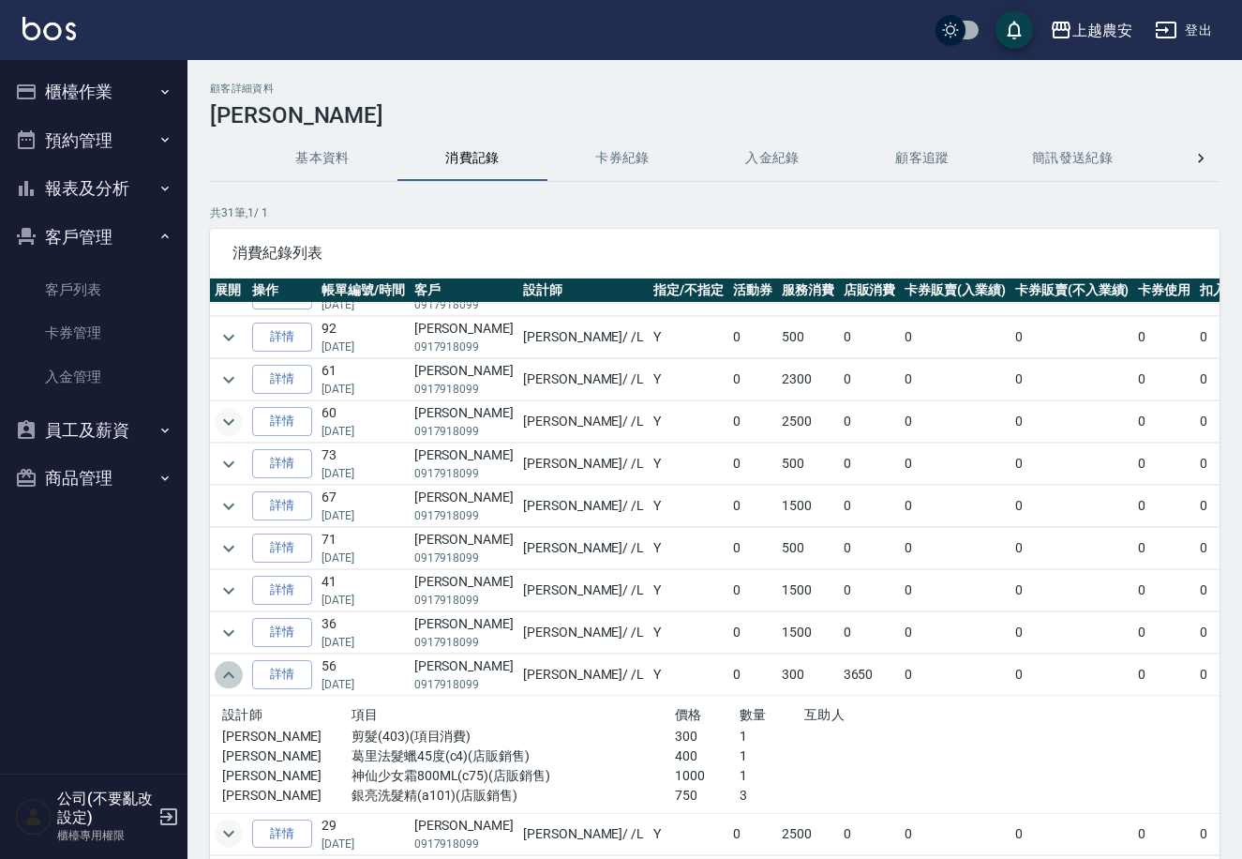
click at [237, 664] on icon "expand row" at bounding box center [229, 675] width 23 height 23
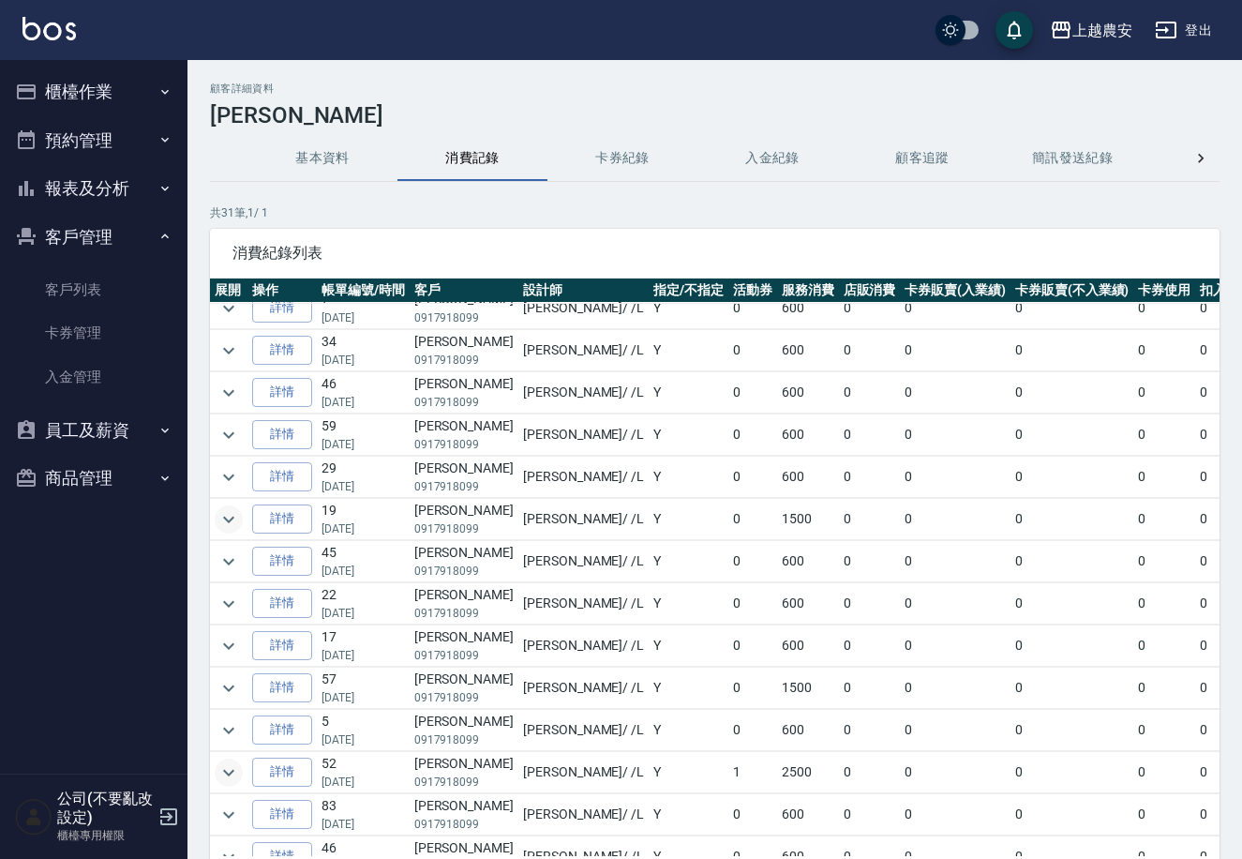
scroll to position [0, 0]
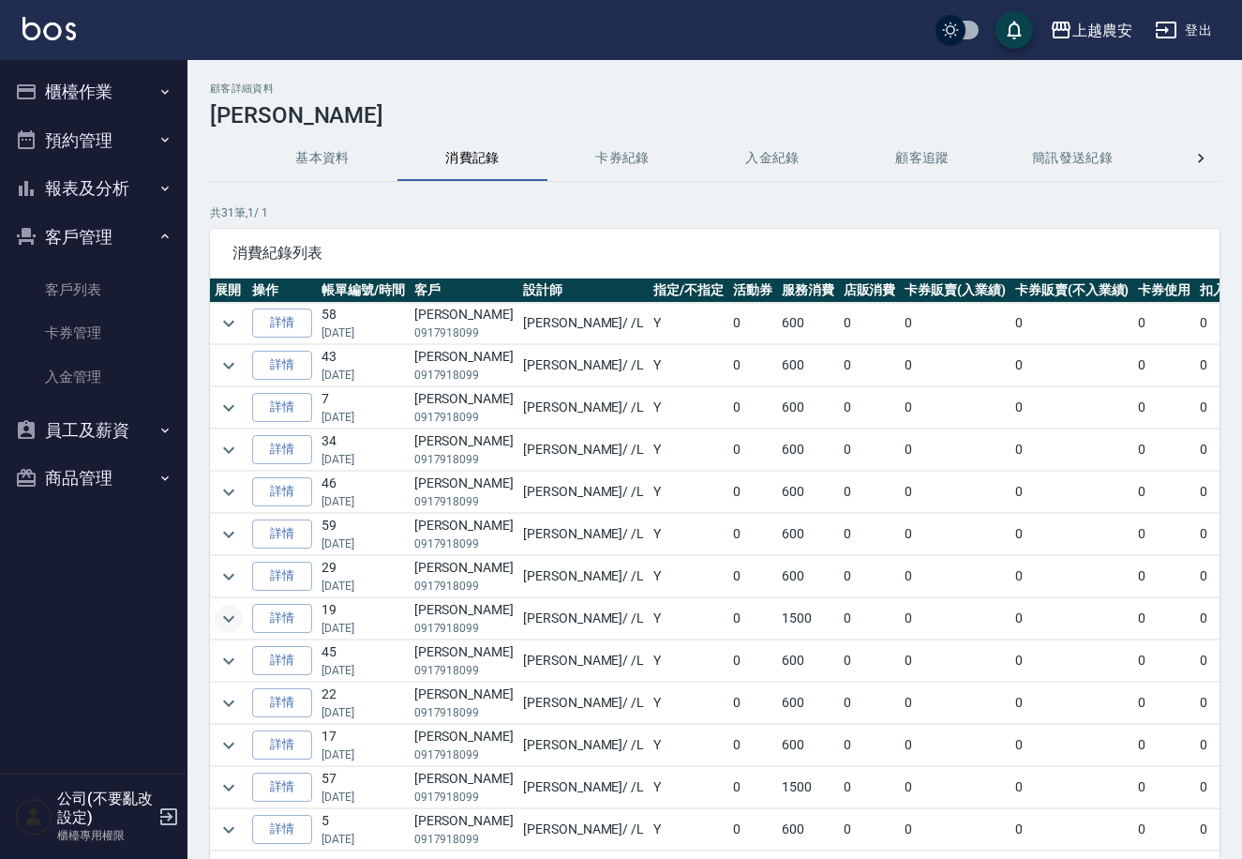
click at [230, 621] on icon "expand row" at bounding box center [229, 619] width 23 height 23
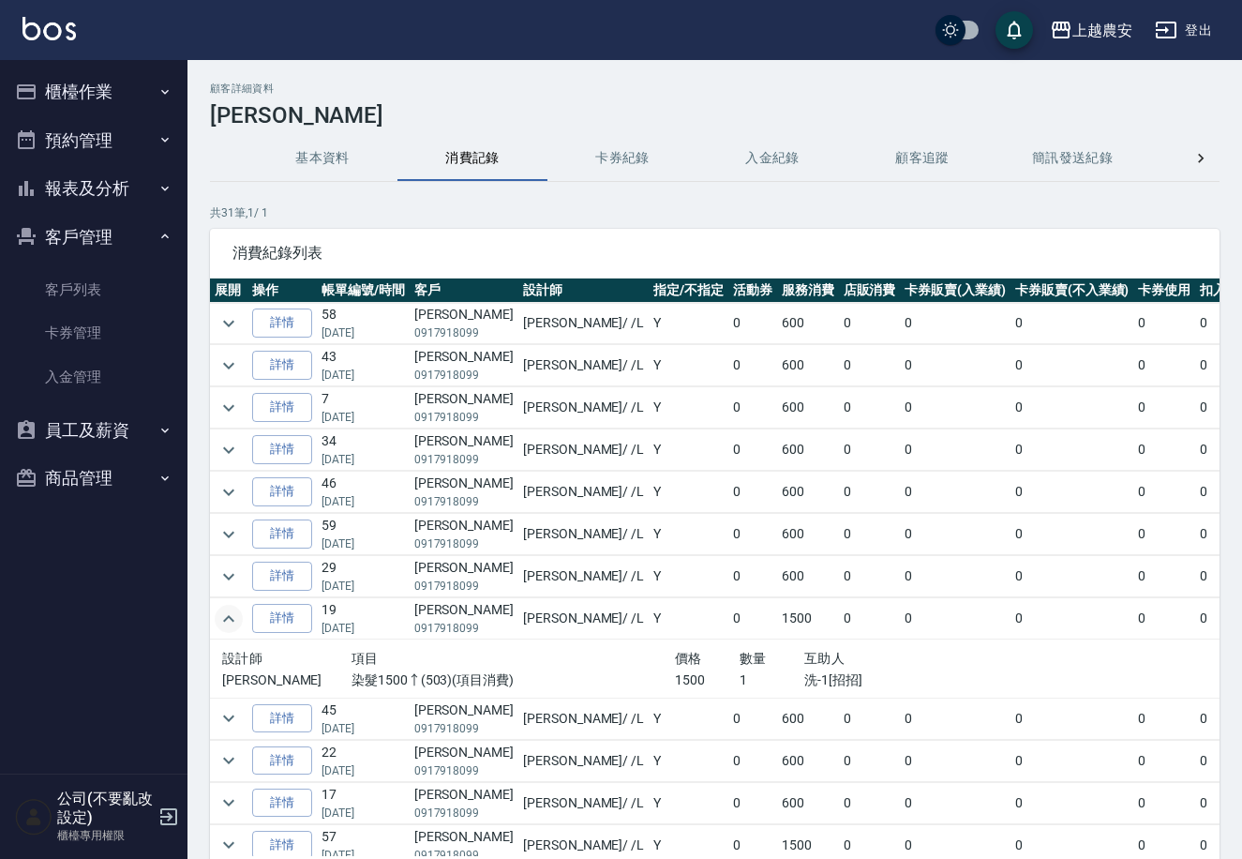
click at [230, 621] on icon "expand row" at bounding box center [229, 619] width 23 height 23
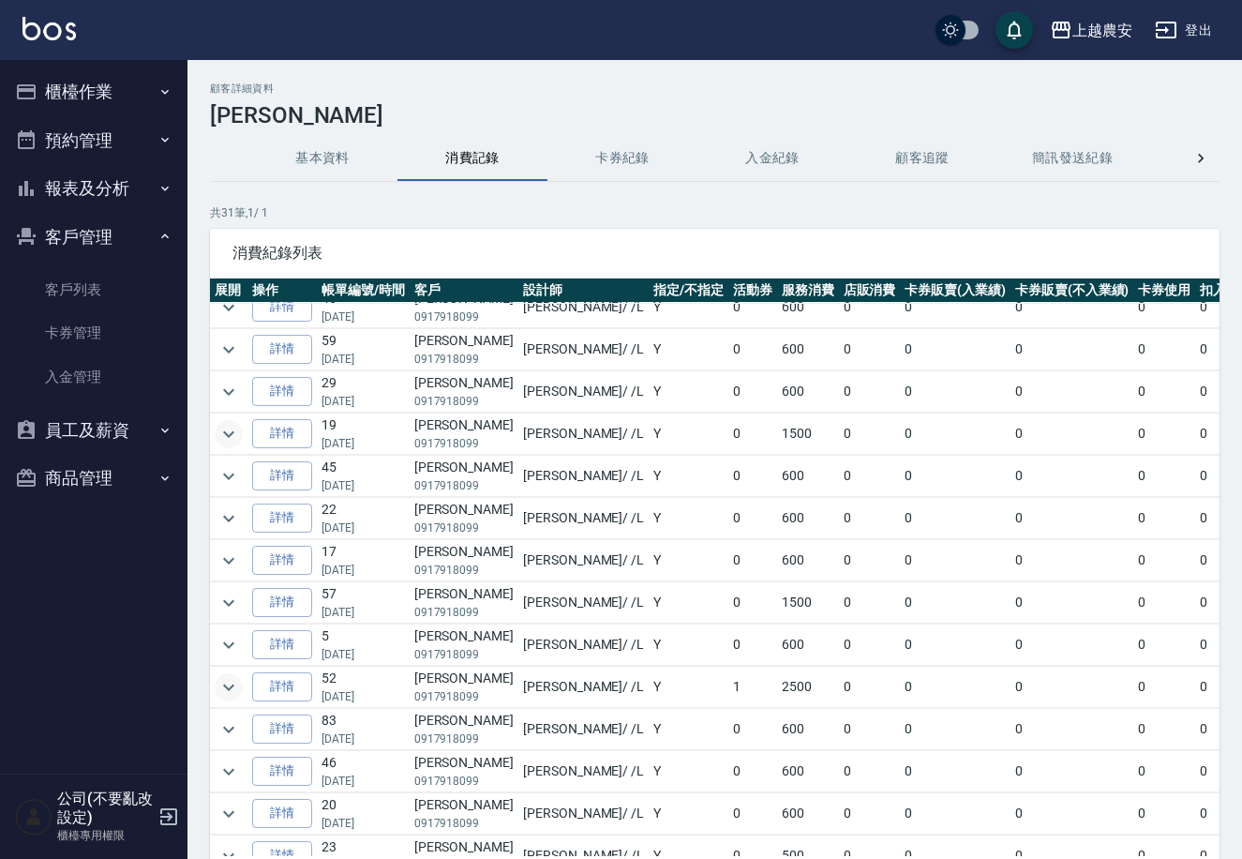
scroll to position [255, 0]
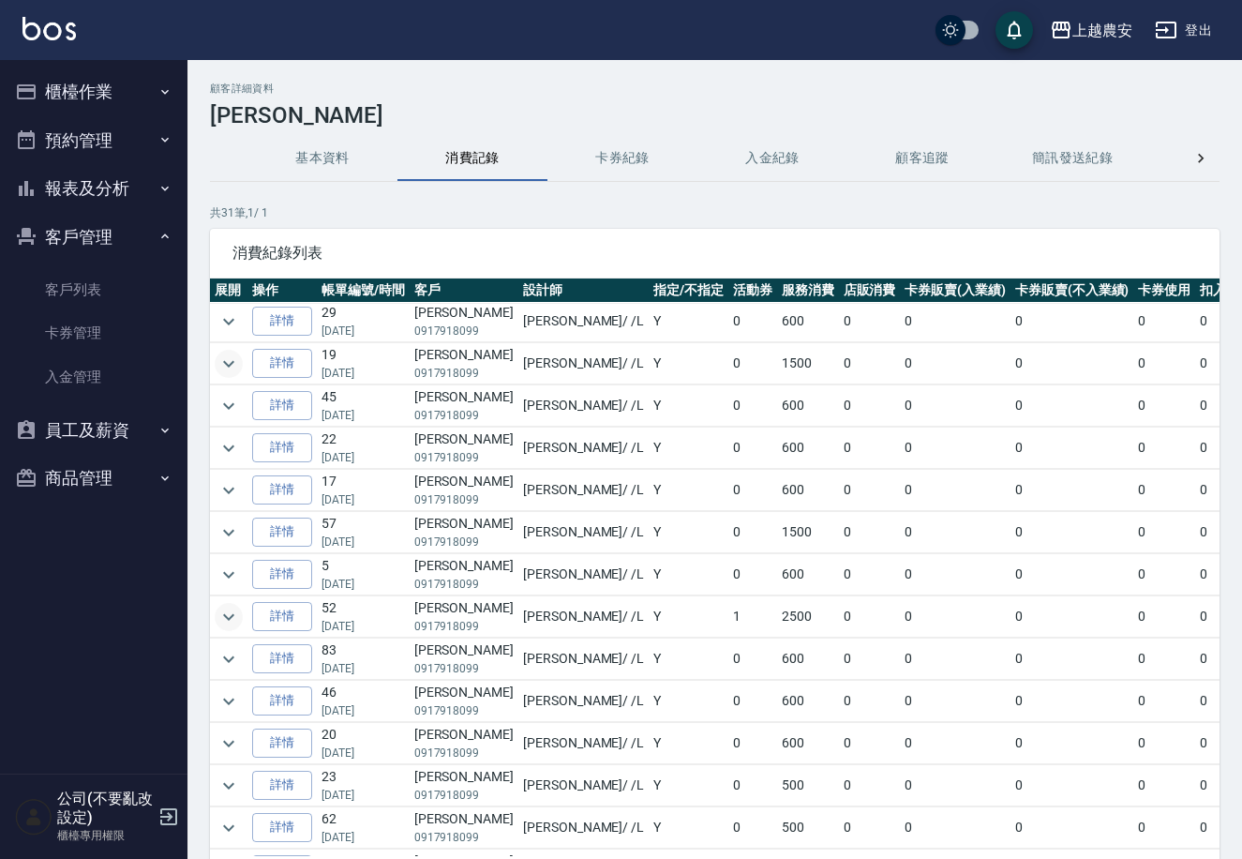
click at [239, 613] on icon "expand row" at bounding box center [229, 617] width 23 height 23
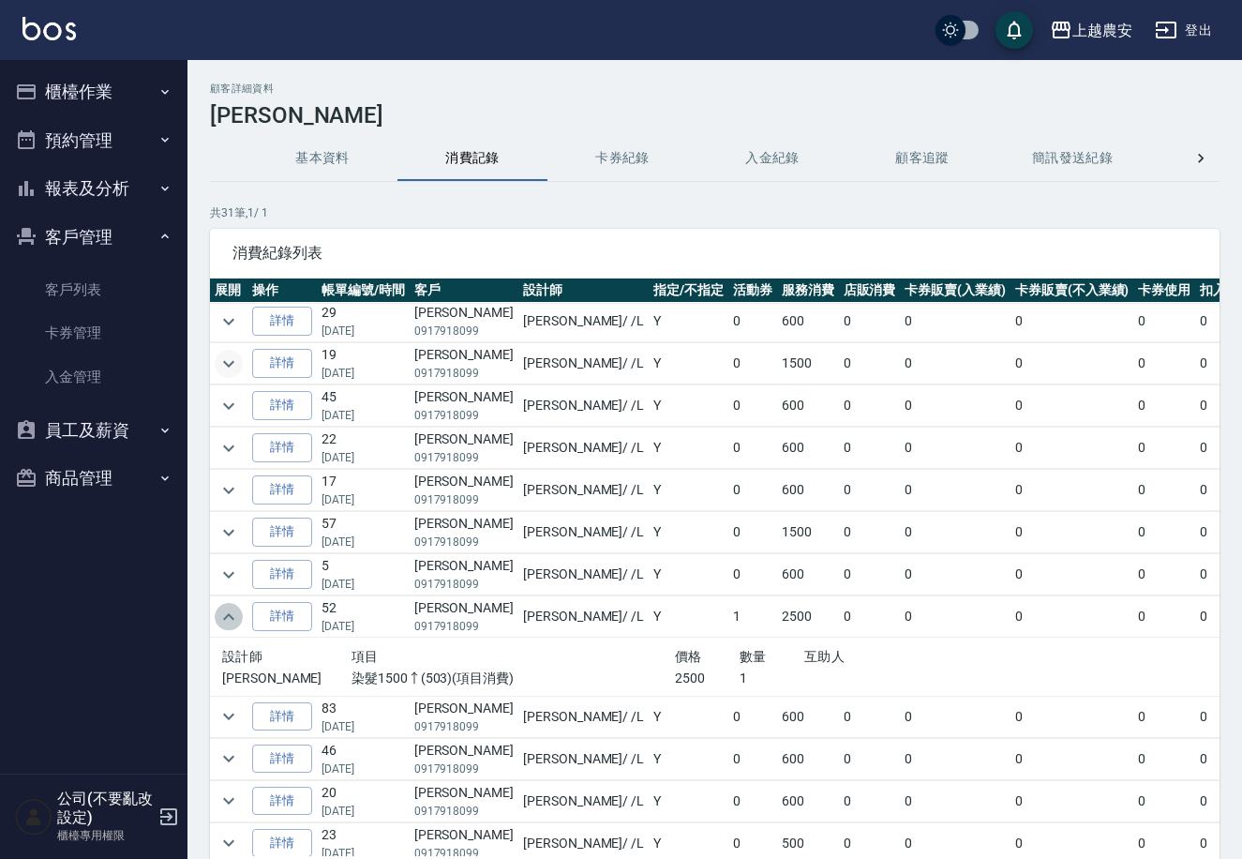
click at [239, 613] on icon "expand row" at bounding box center [229, 617] width 23 height 23
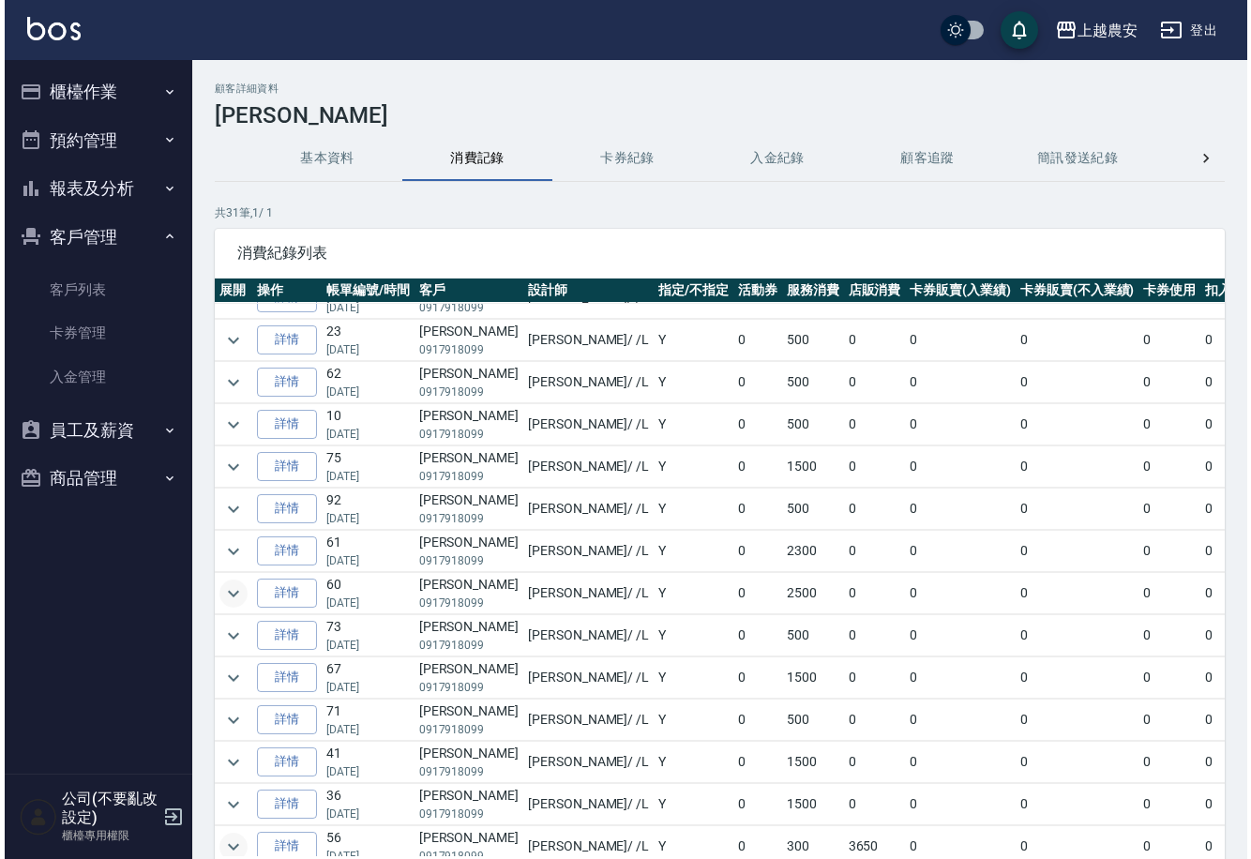
scroll to position [773, 0]
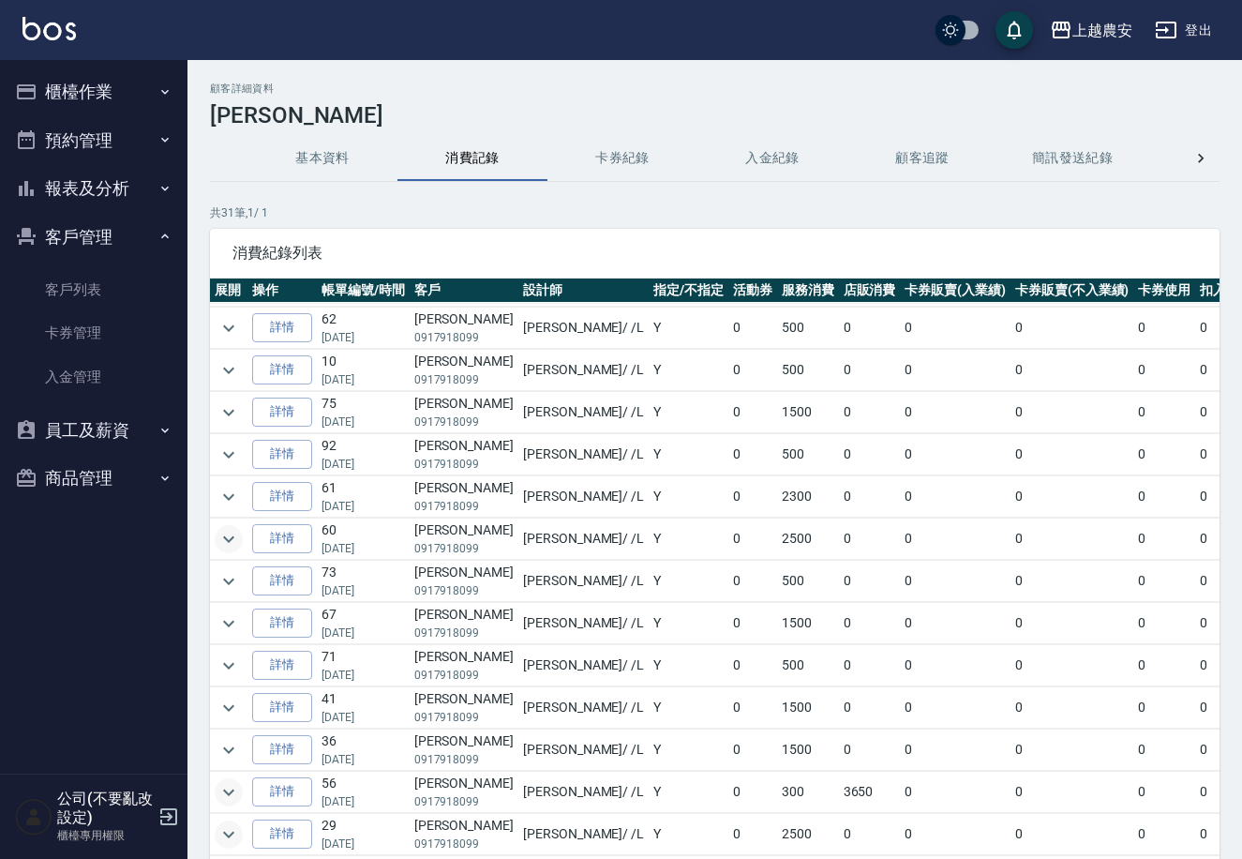
click at [119, 83] on button "櫃檯作業" at bounding box center [94, 92] width 173 height 49
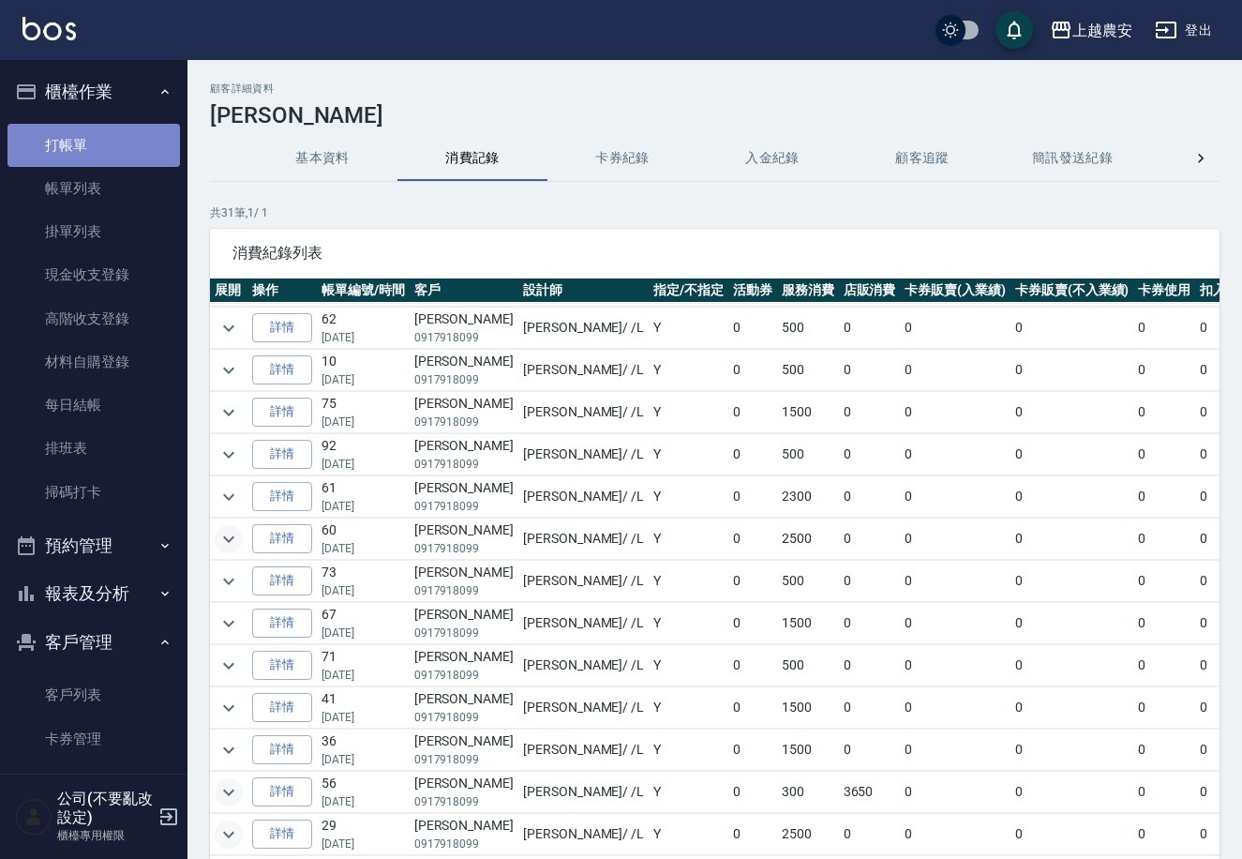
click at [95, 137] on link "打帳單" at bounding box center [94, 145] width 173 height 43
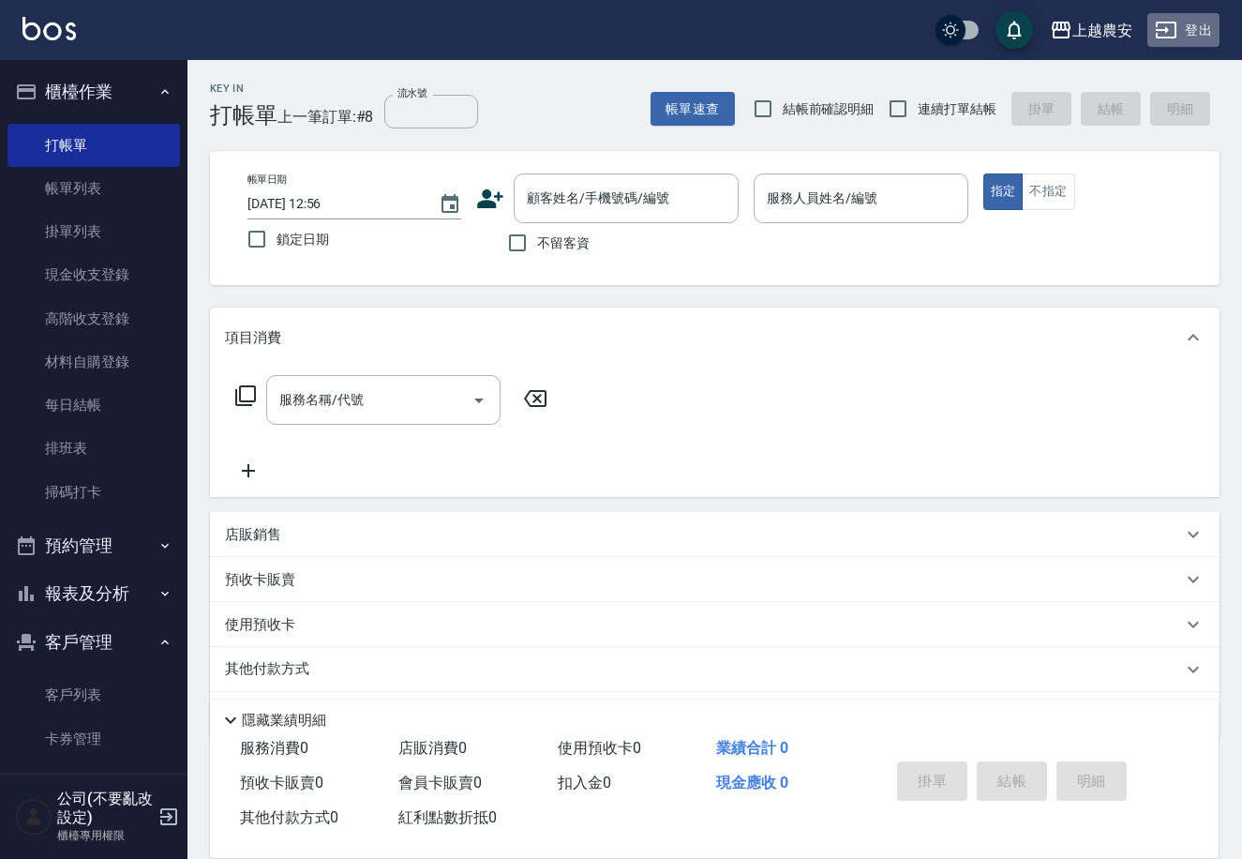
click at [1204, 27] on button "登出" at bounding box center [1184, 30] width 72 height 35
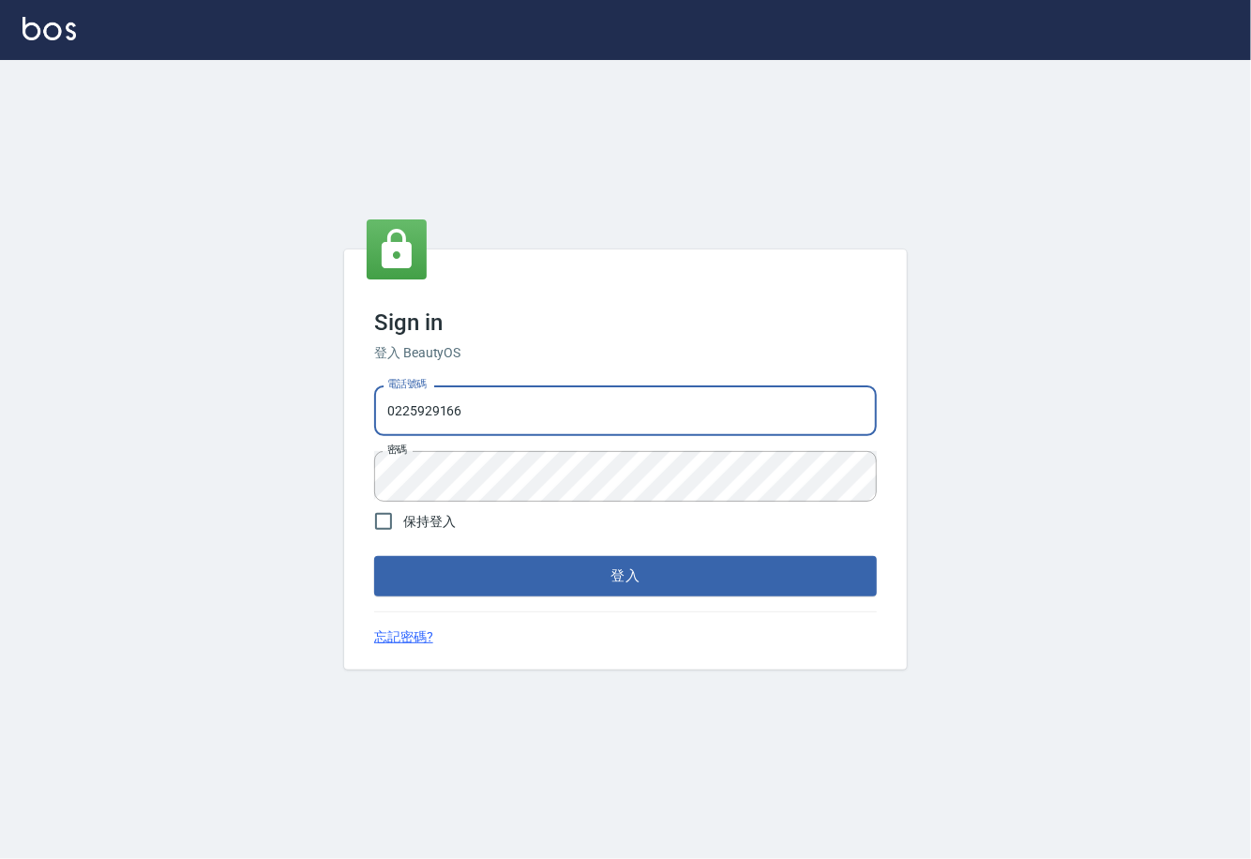
drag, startPoint x: 407, startPoint y: 406, endPoint x: 328, endPoint y: 418, distance: 79.7
click at [328, 418] on div "Sign in 登入 BeautyOS 電話號碼 [PHONE_NUMBER] 電話號碼 密碼 密碼 保持登入 登入 忘記密碼?" at bounding box center [625, 459] width 1251 height 799
type input "02148888"
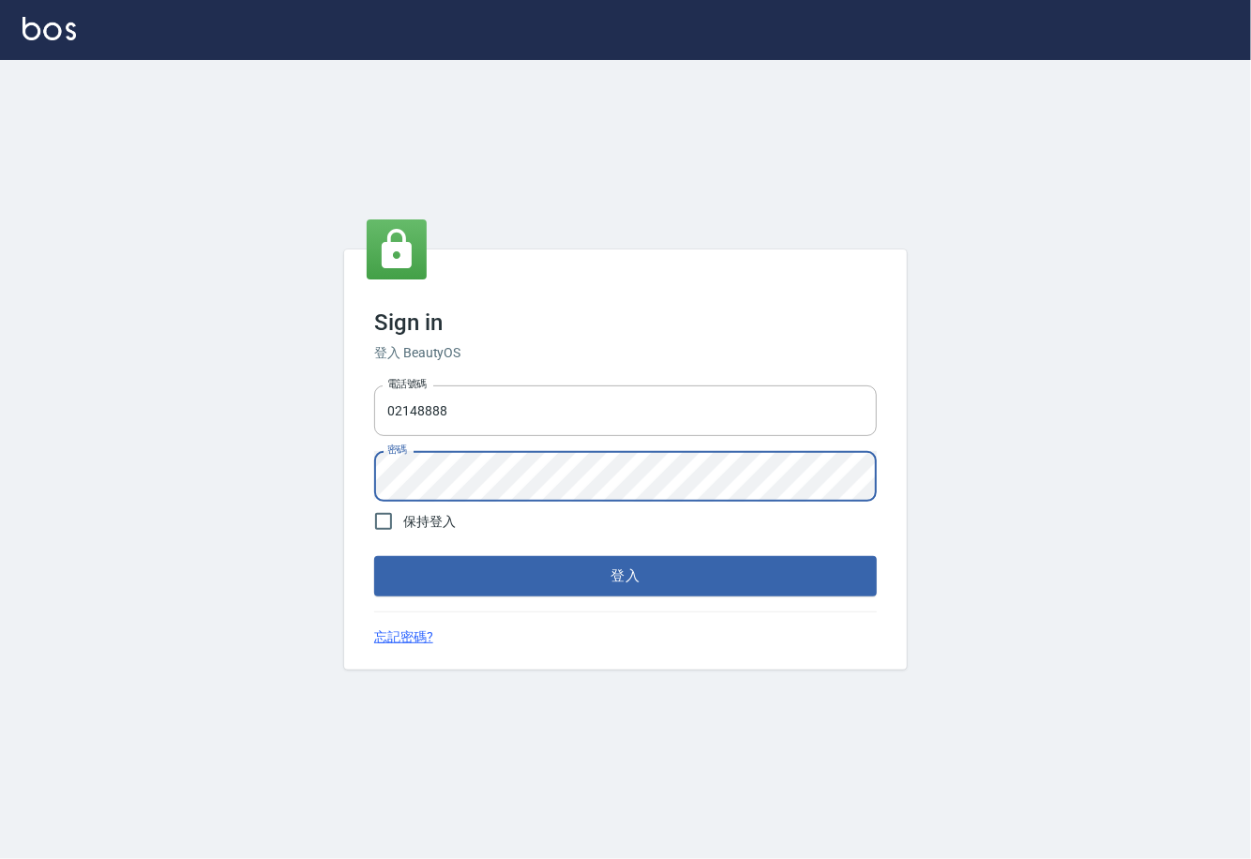
click at [284, 476] on div "Sign in 登入 BeautyOS 電話號碼 [PHONE_NUMBER] 電話號碼 密碼 密碼 保持登入 登入 忘記密碼?" at bounding box center [625, 459] width 1251 height 799
click at [619, 582] on button "登入" at bounding box center [625, 575] width 503 height 39
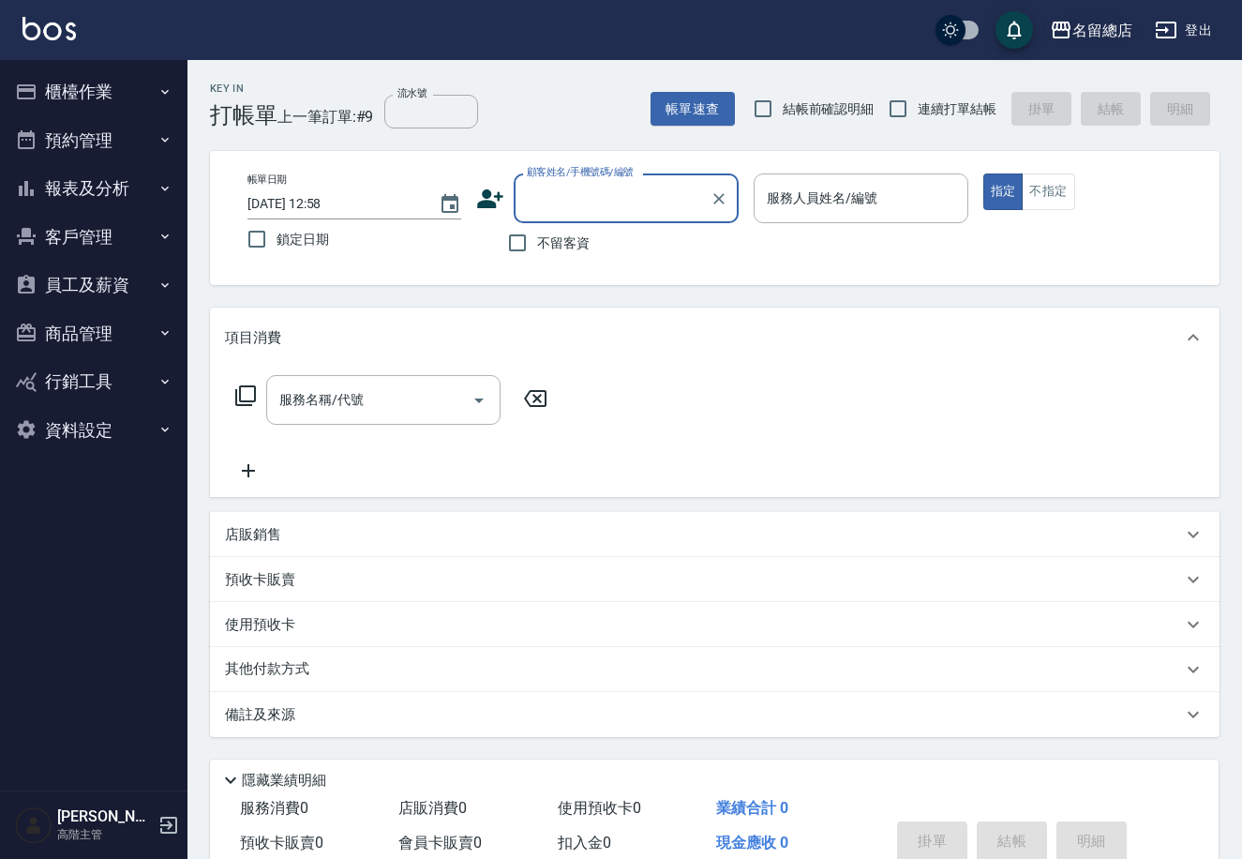
click at [1096, 29] on div "名留總店" at bounding box center [1103, 30] width 60 height 23
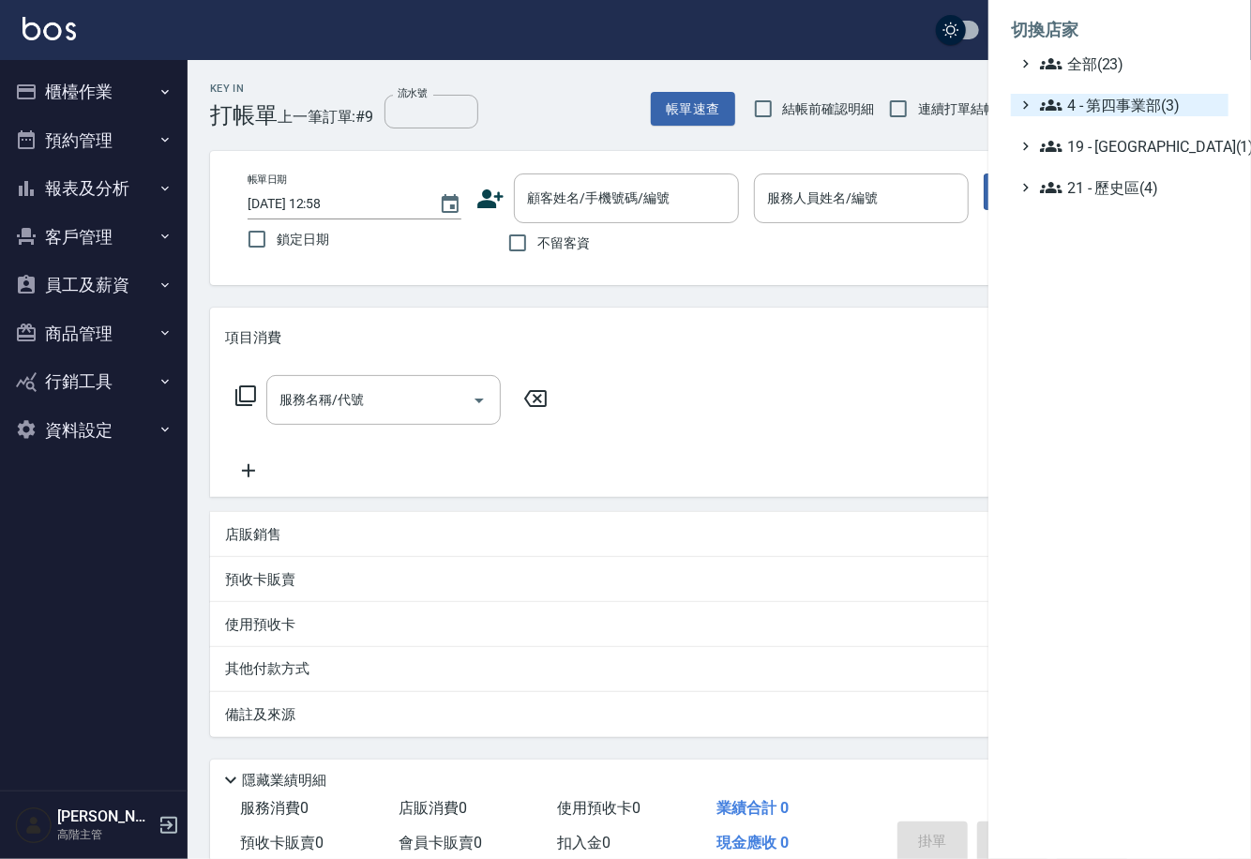
click at [1103, 99] on span "4 - 第四事業部(3)" at bounding box center [1130, 105] width 181 height 23
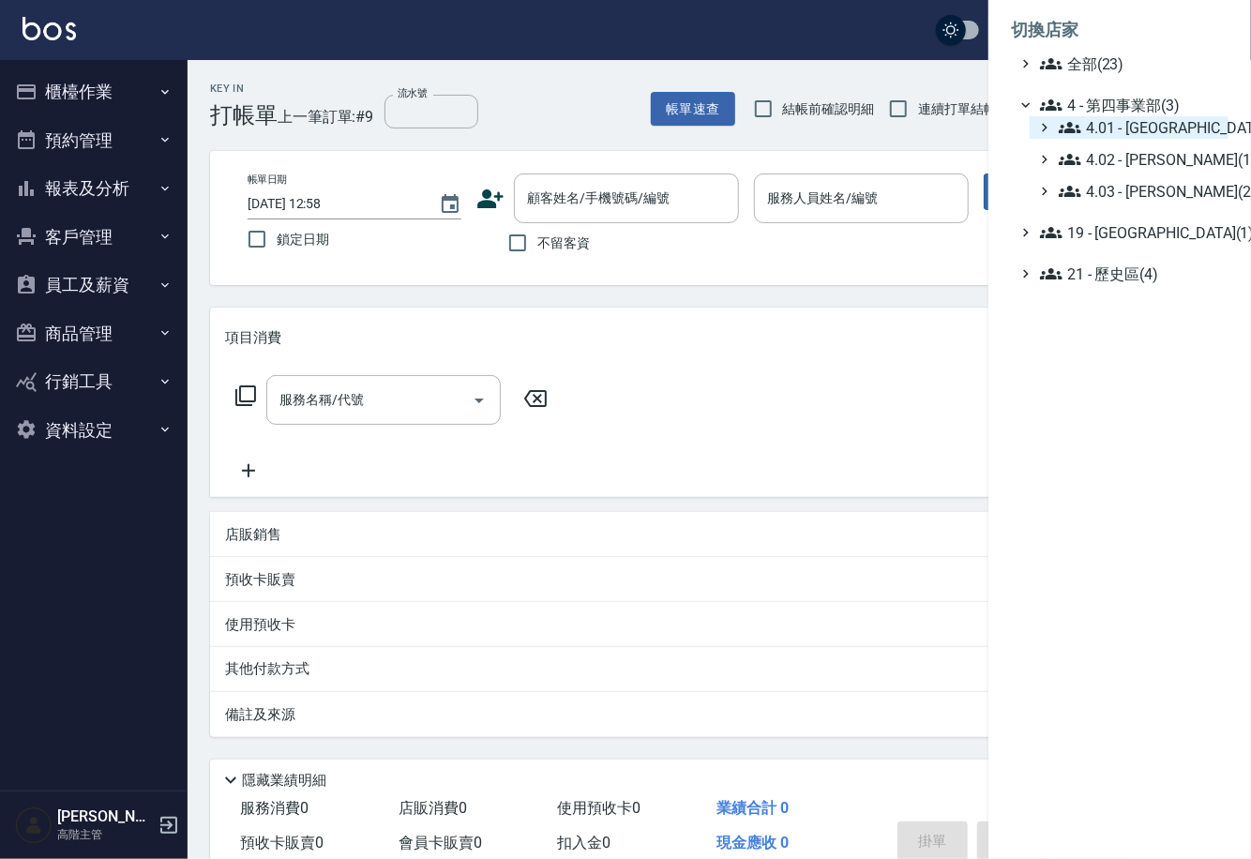
click at [1112, 130] on span "4.01 - [GEOGRAPHIC_DATA](3)" at bounding box center [1139, 127] width 162 height 23
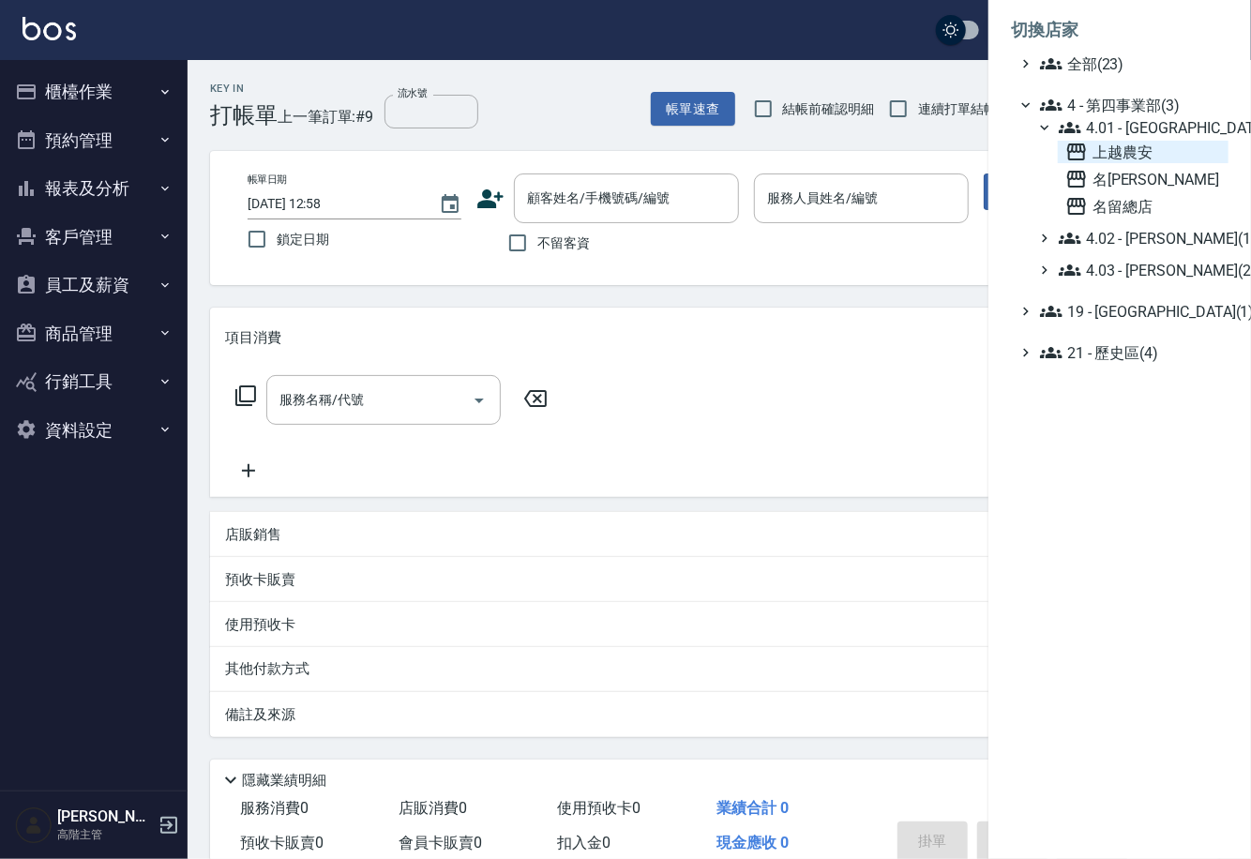
click at [1114, 147] on span "上越農安" at bounding box center [1143, 152] width 156 height 23
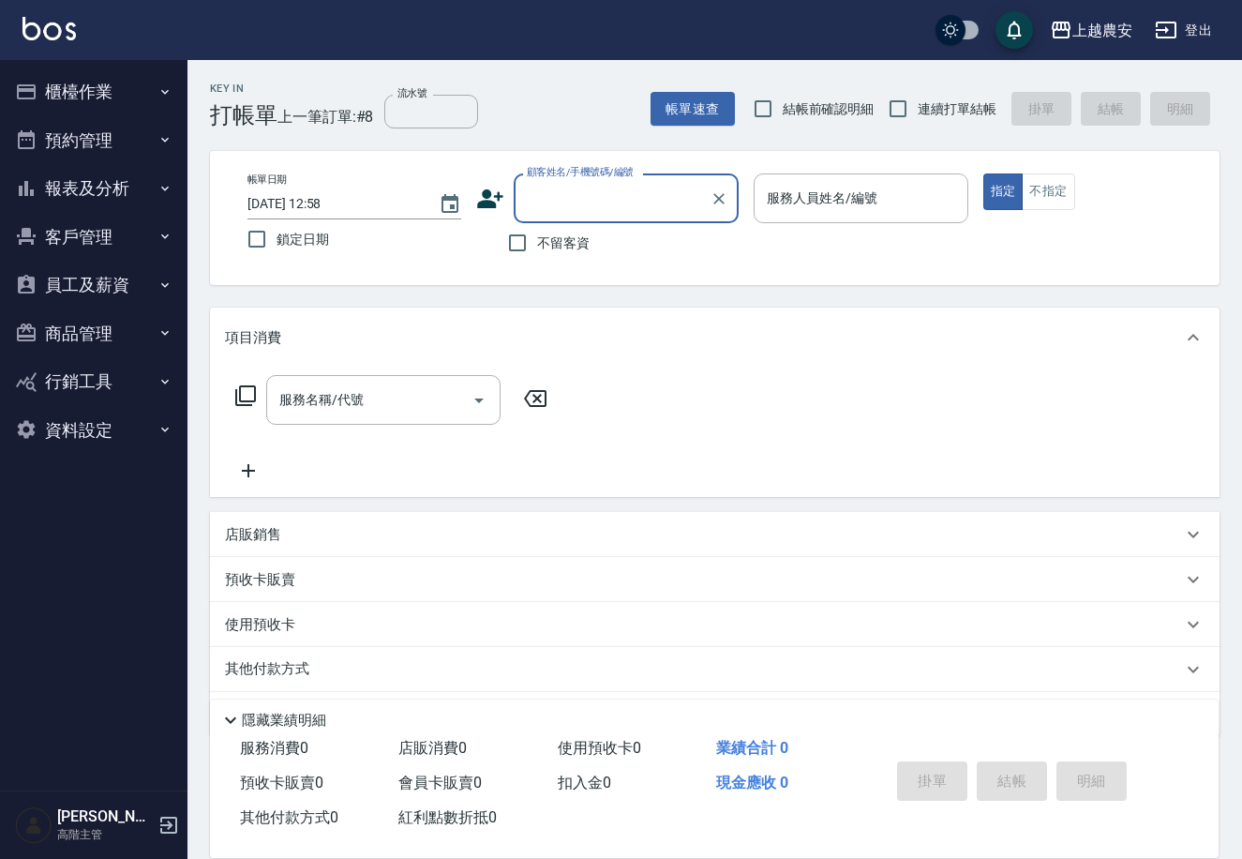
click at [68, 178] on button "報表及分析" at bounding box center [94, 188] width 173 height 49
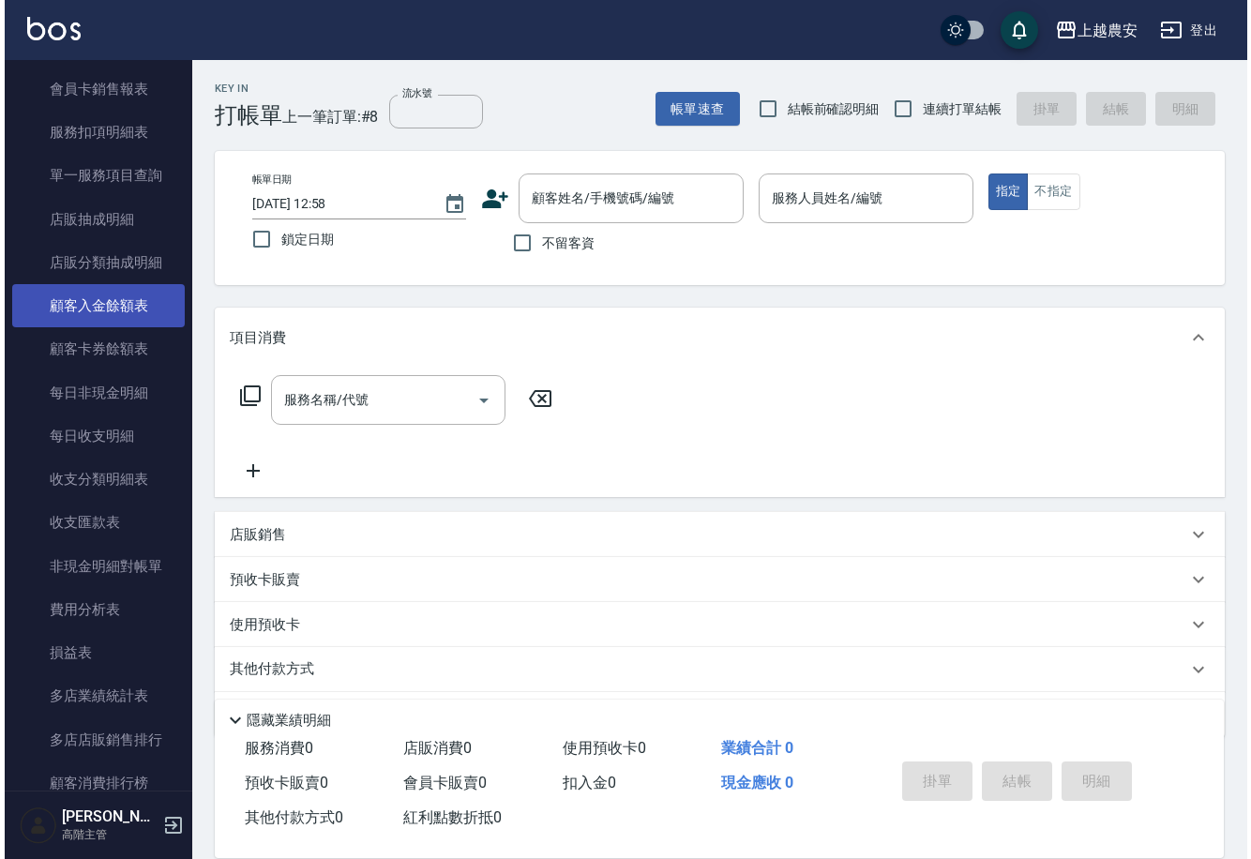
scroll to position [1206, 0]
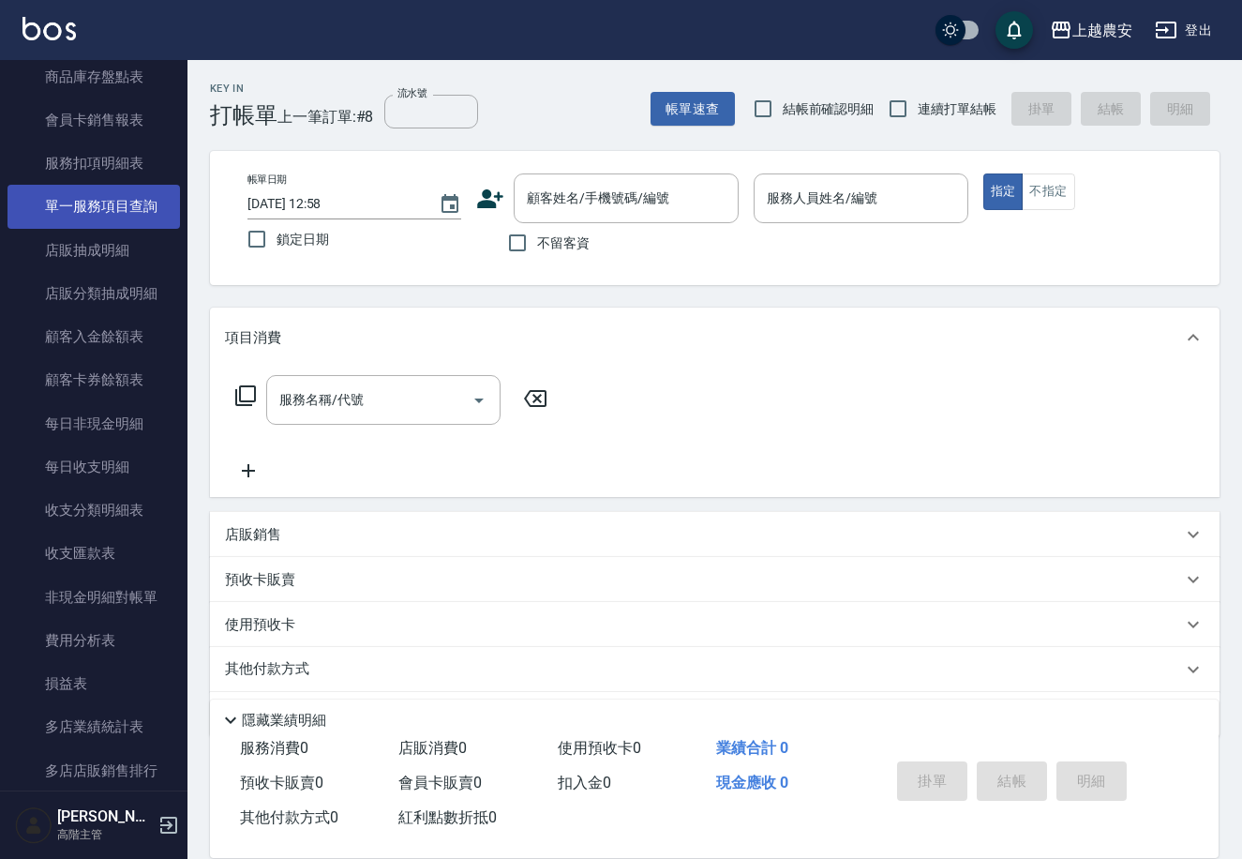
click at [84, 207] on link "單一服務項目查詢" at bounding box center [94, 206] width 173 height 43
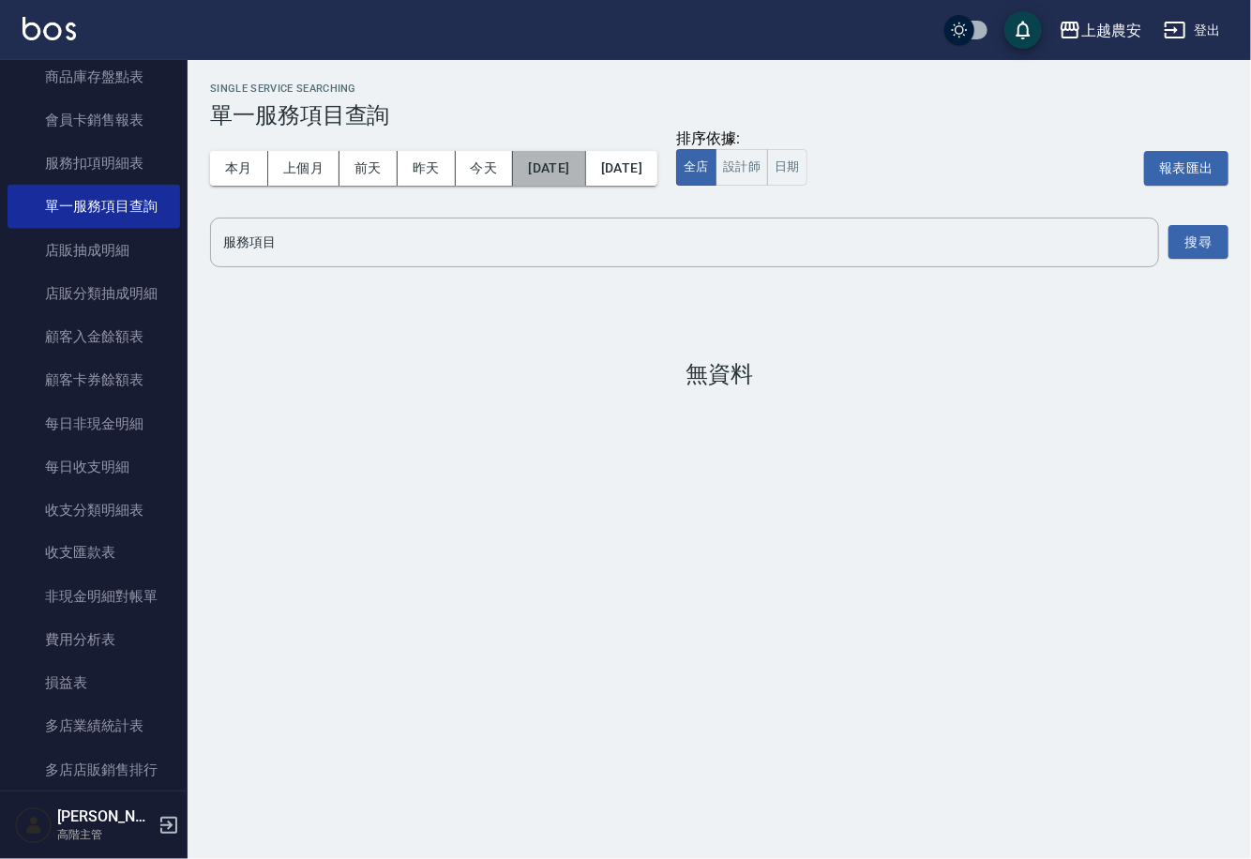
click at [567, 165] on button "[DATE]" at bounding box center [549, 168] width 72 height 35
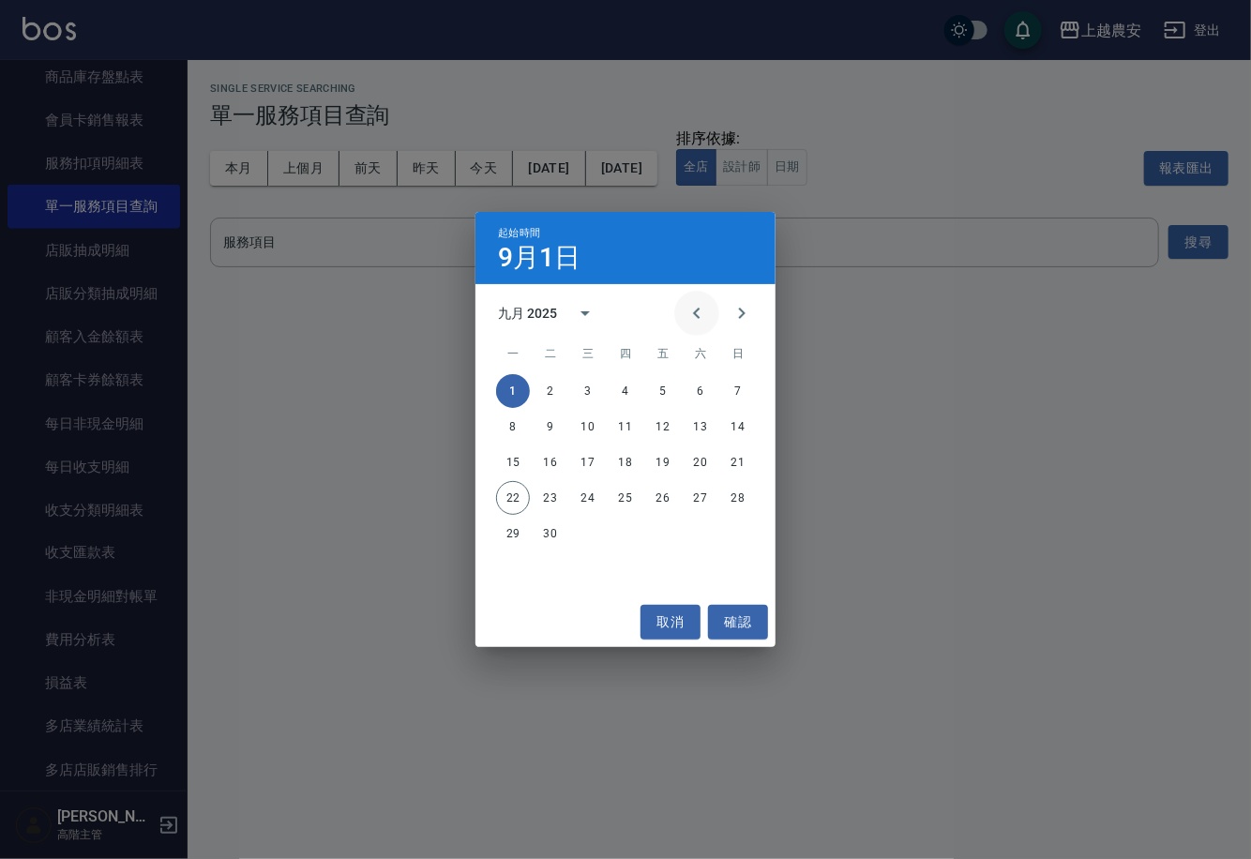
click at [697, 318] on icon "Previous month" at bounding box center [696, 313] width 23 height 23
click at [658, 382] on button "1" at bounding box center [663, 391] width 34 height 34
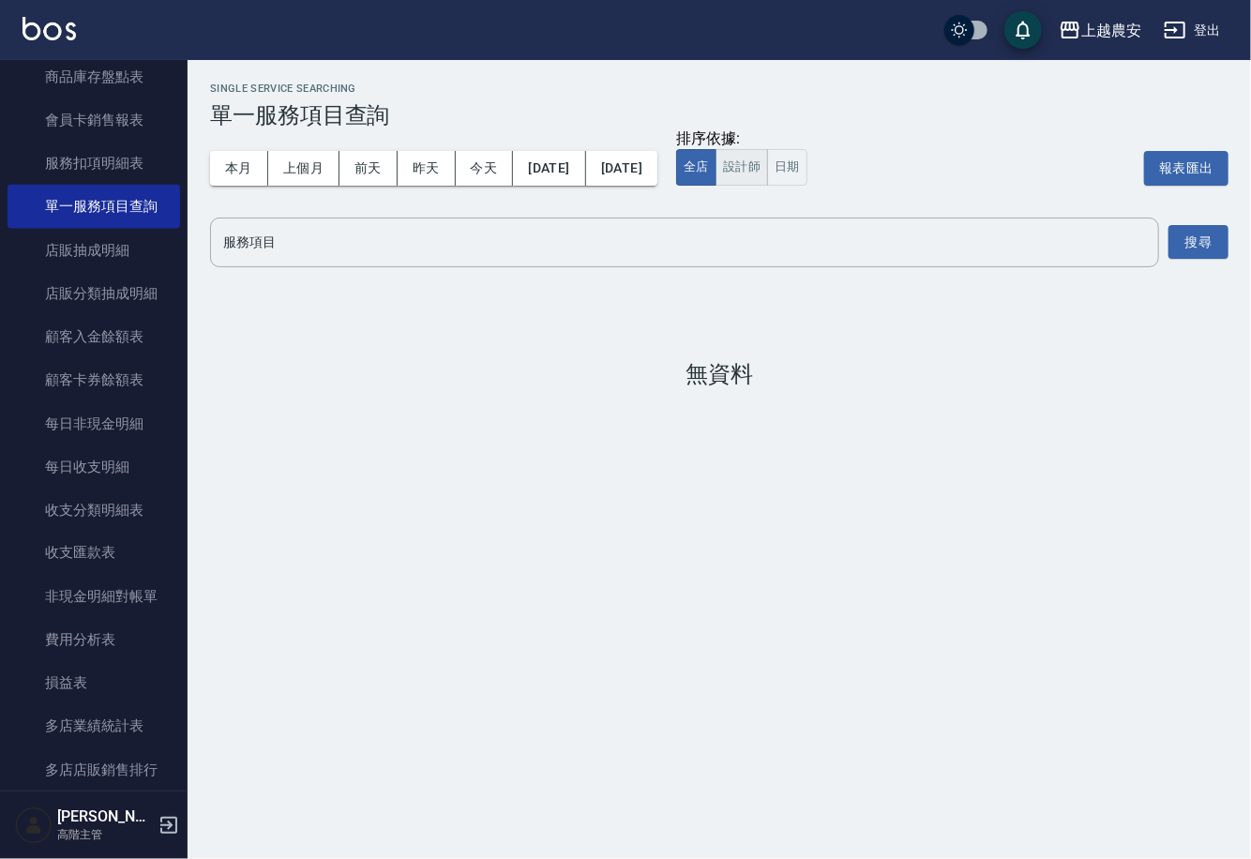
click at [768, 169] on button "設計師" at bounding box center [741, 167] width 53 height 37
click at [587, 245] on input "服務項目" at bounding box center [684, 242] width 932 height 33
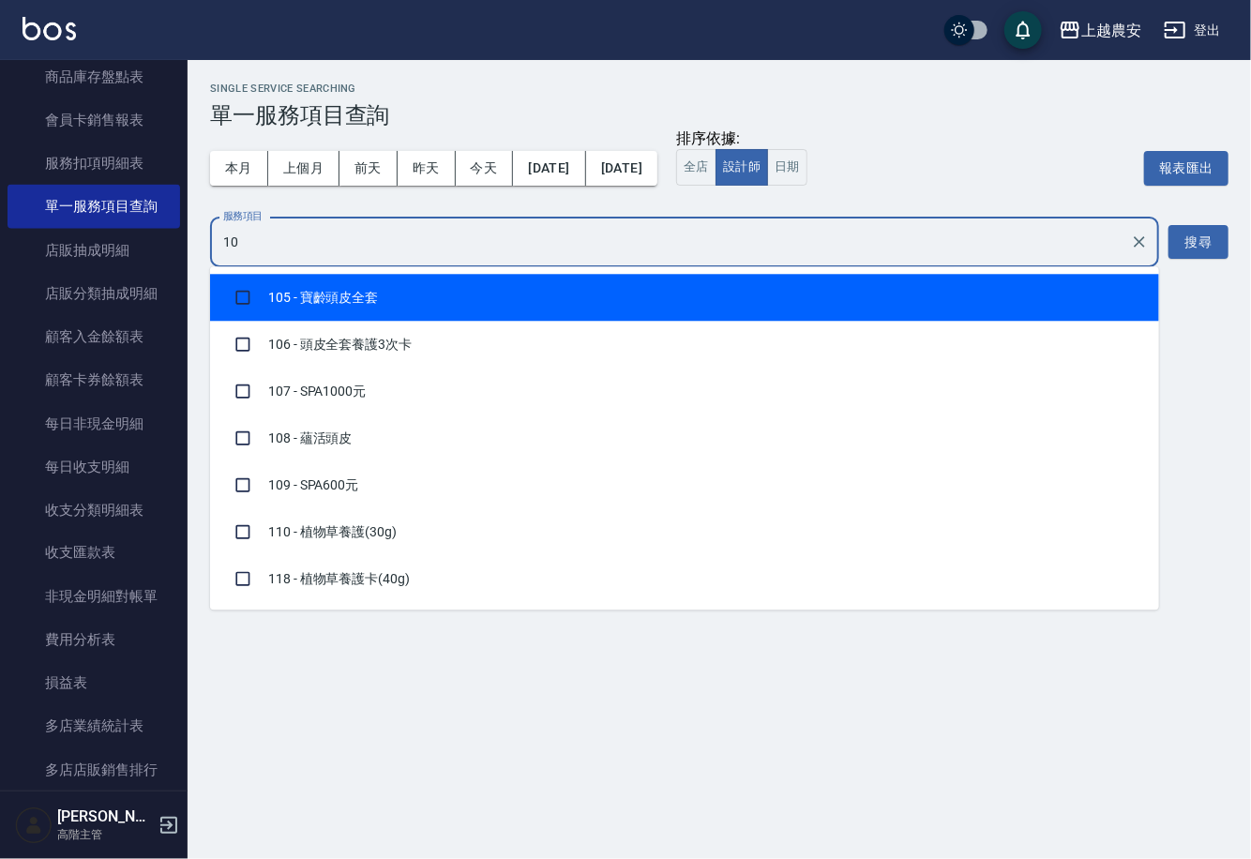
type input "1"
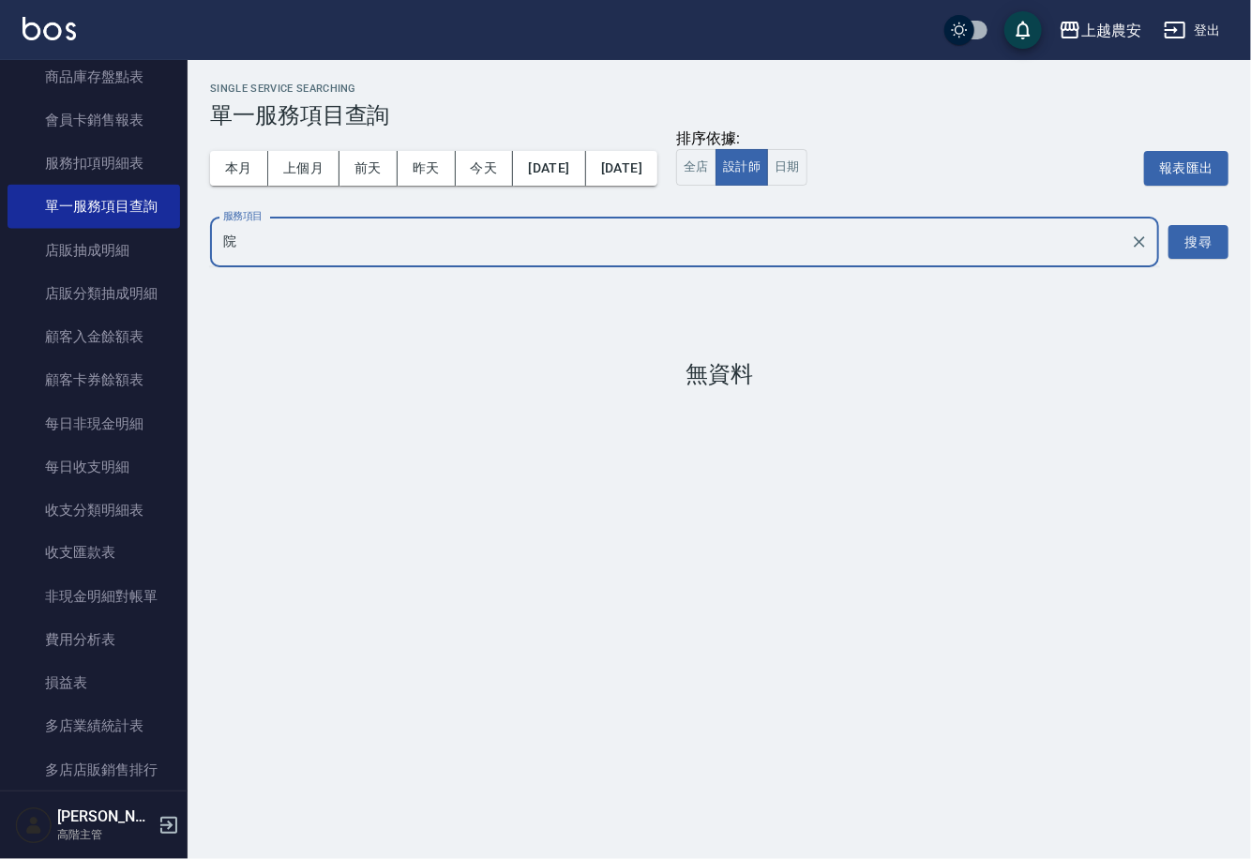
type input "願"
type input "蘊"
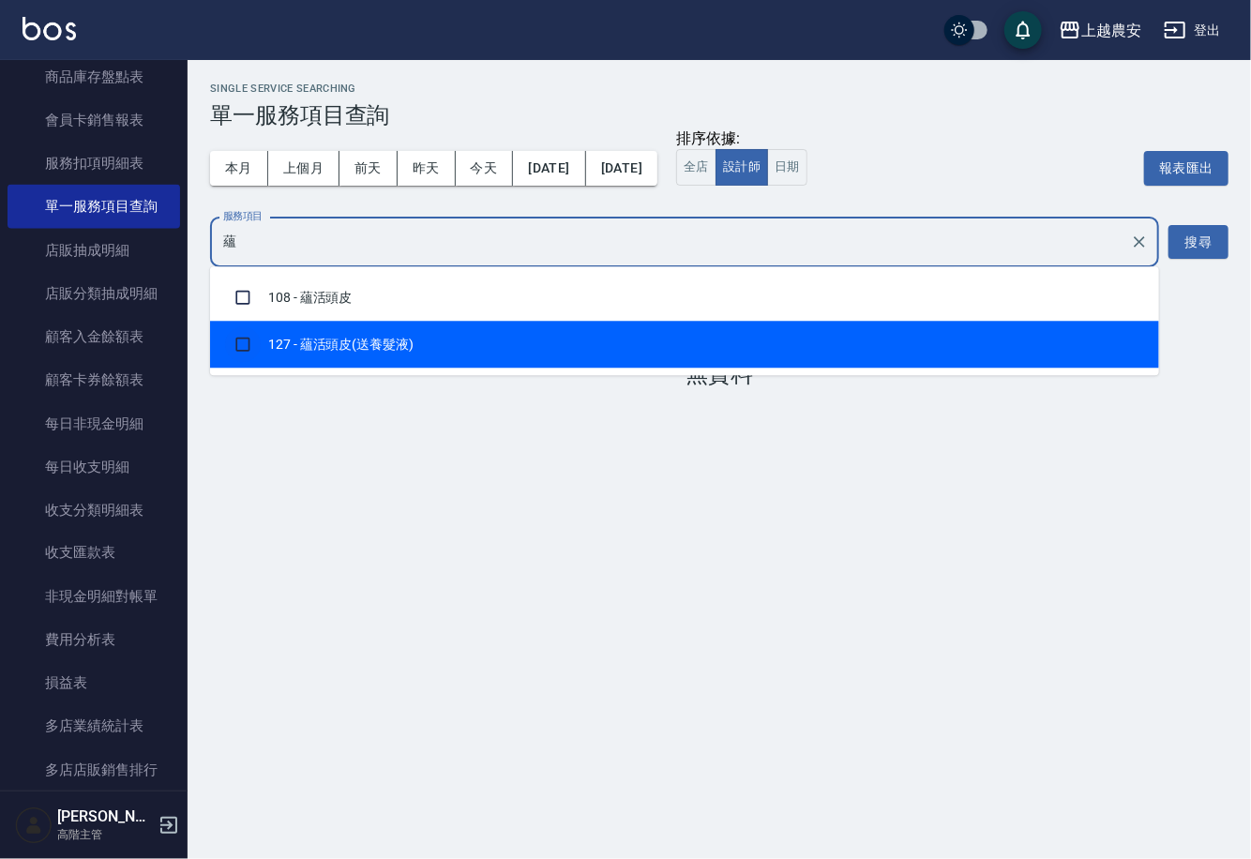
click at [239, 345] on input "checkbox" at bounding box center [243, 344] width 36 height 36
checkbox input "true"
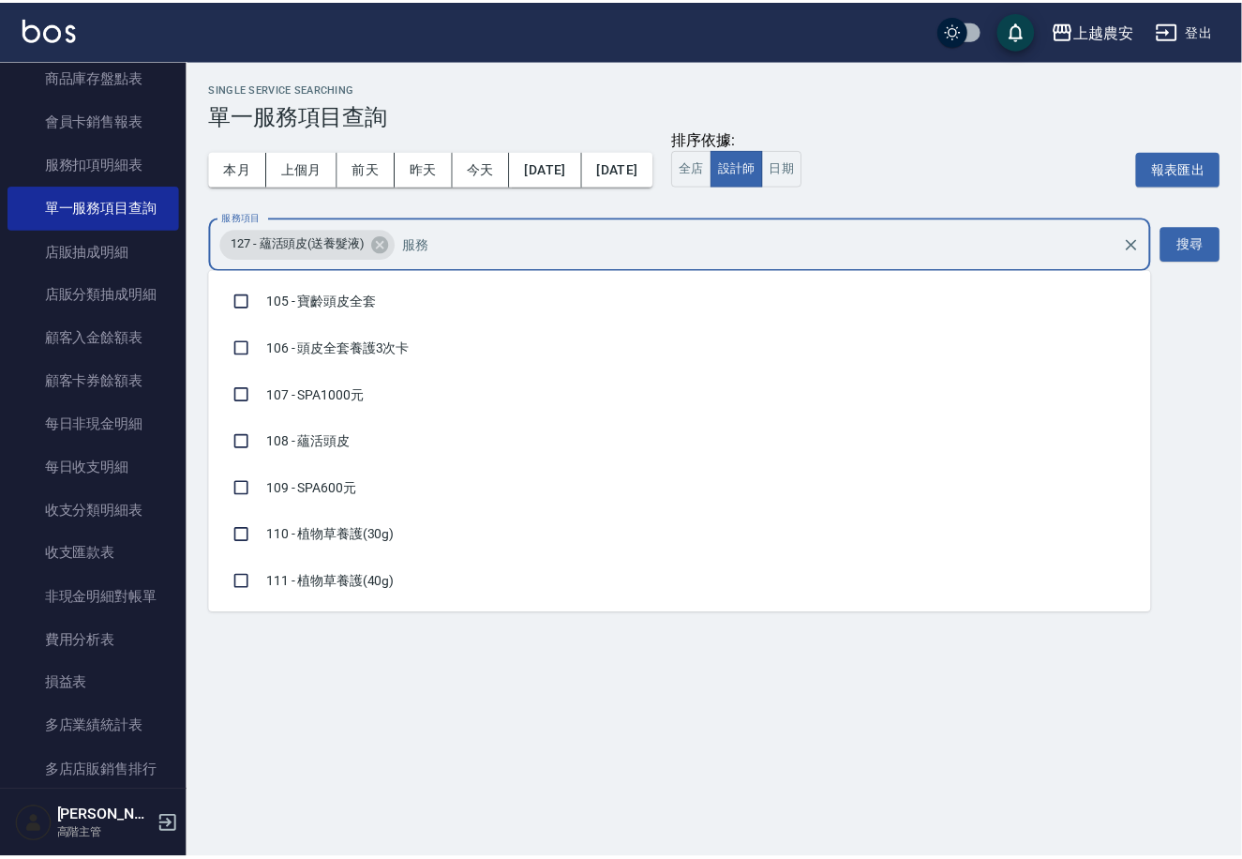
scroll to position [599, 0]
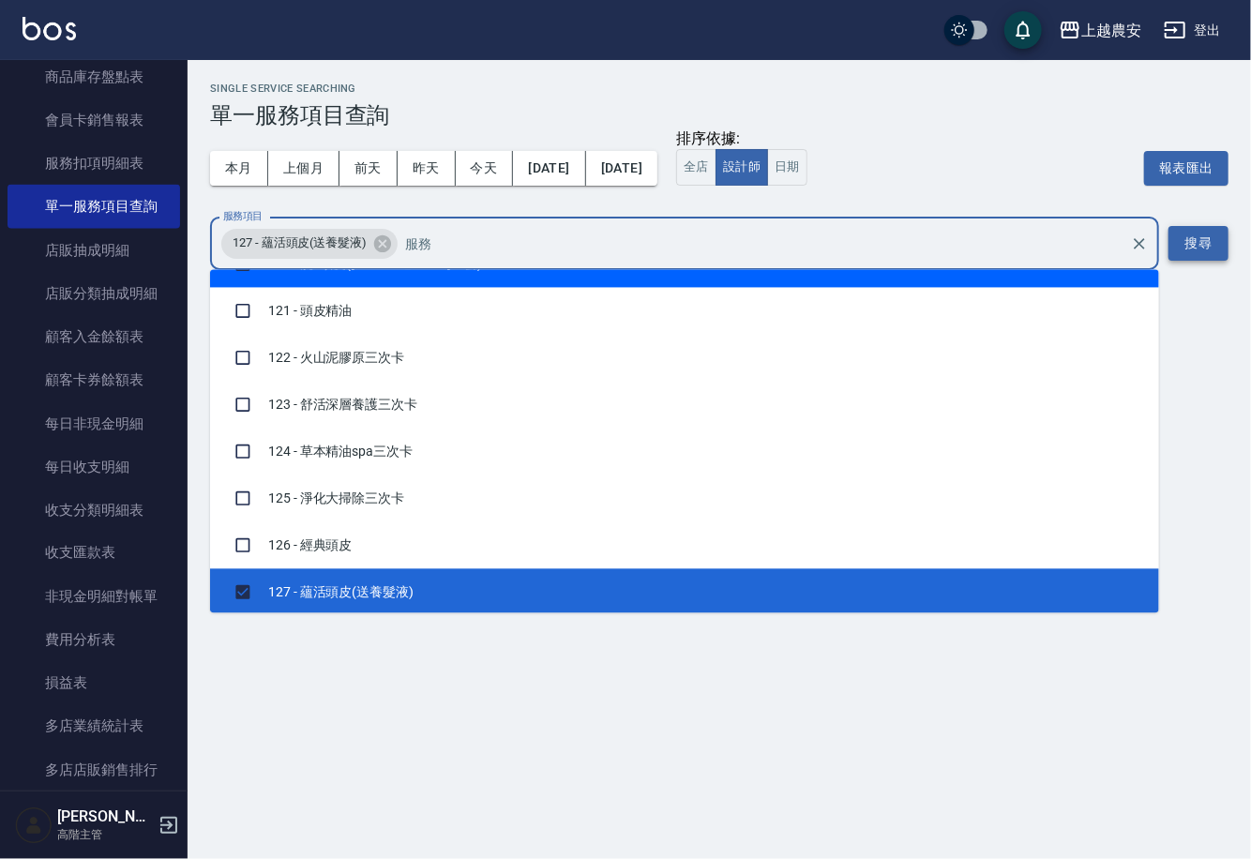
click at [1192, 246] on button "搜尋" at bounding box center [1198, 243] width 60 height 35
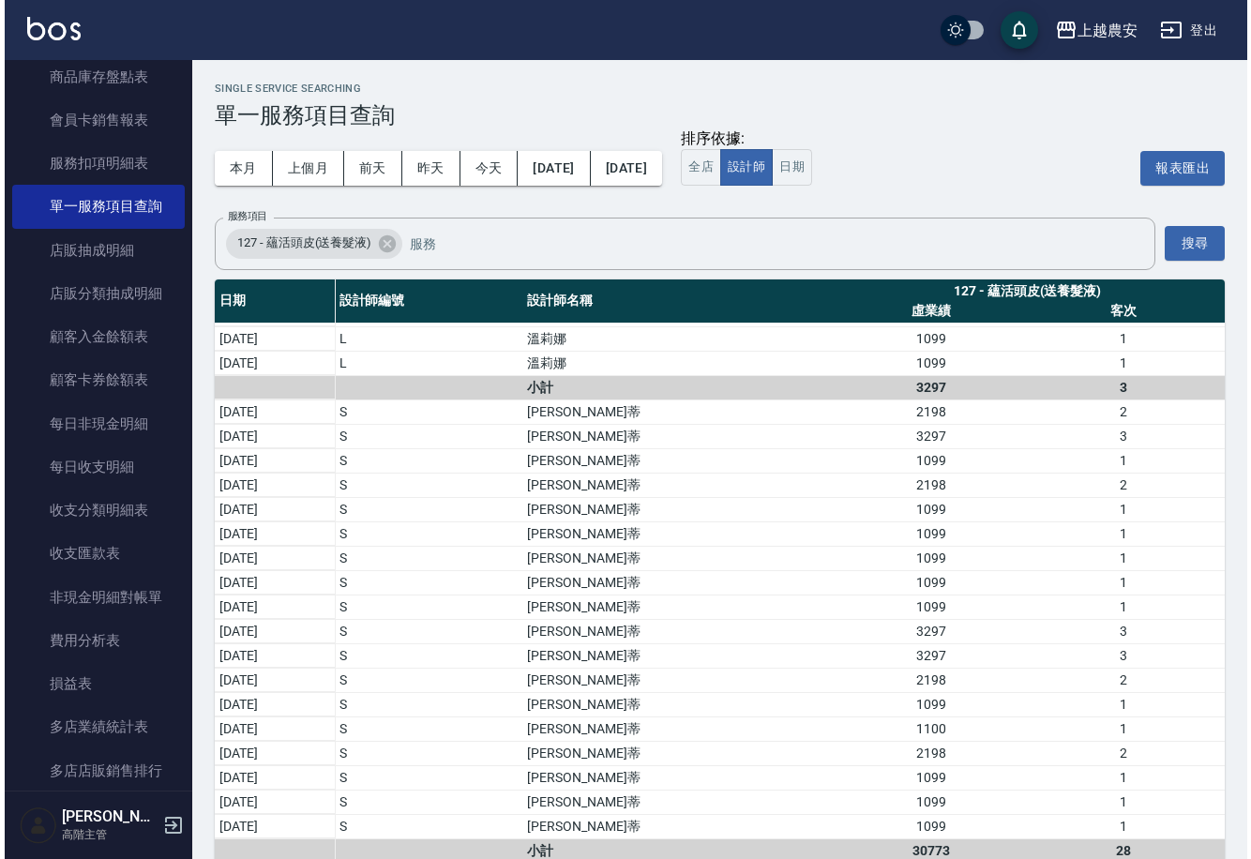
scroll to position [0, 0]
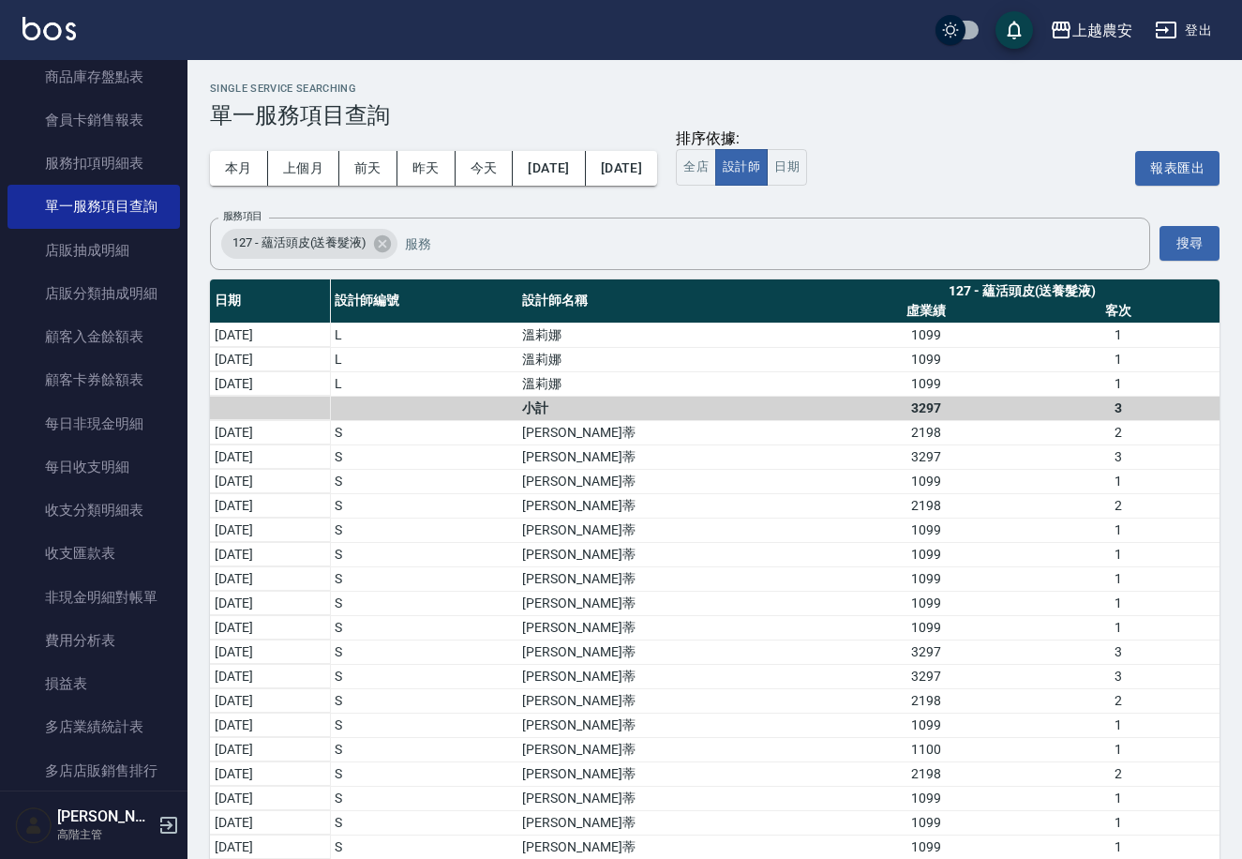
click at [1168, 39] on icon "button" at bounding box center [1166, 30] width 23 height 23
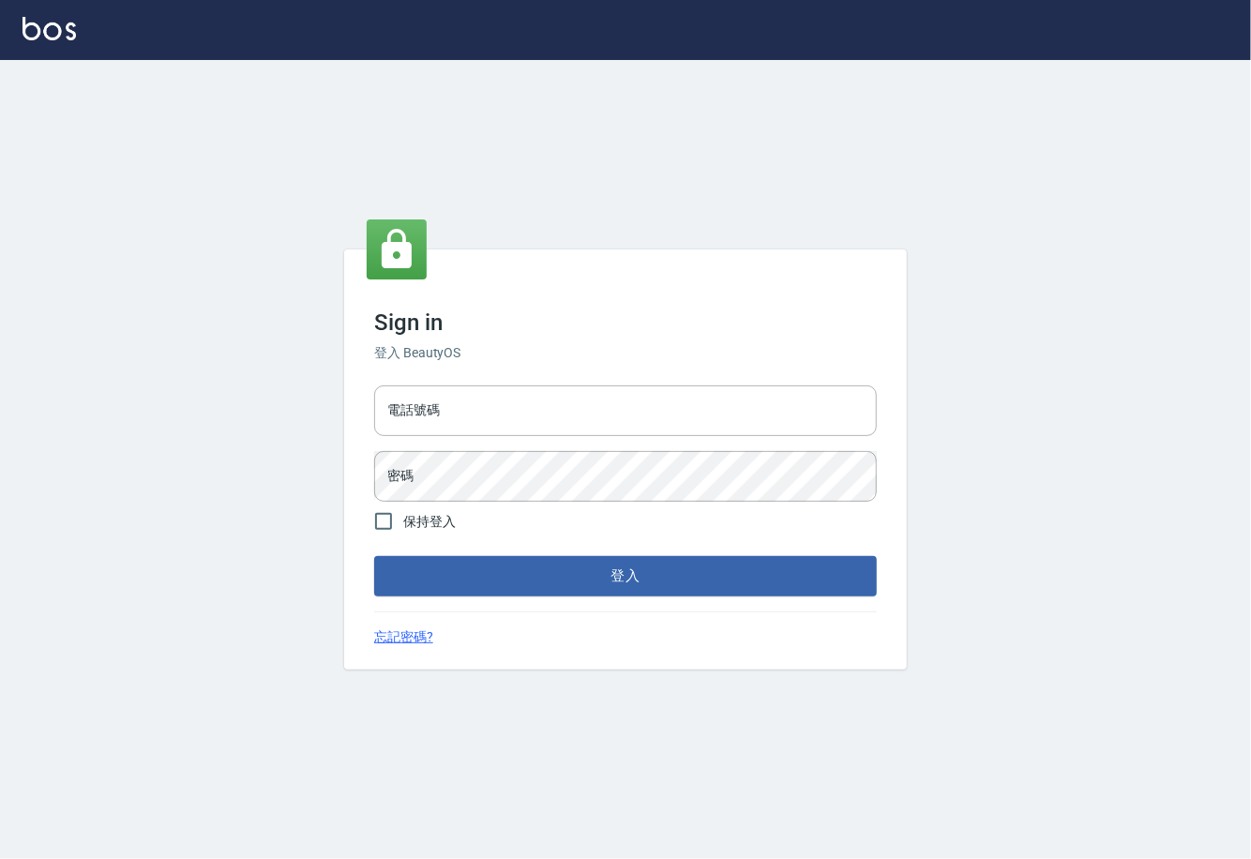
type input "0225929166"
click at [649, 568] on button "登入" at bounding box center [625, 575] width 503 height 39
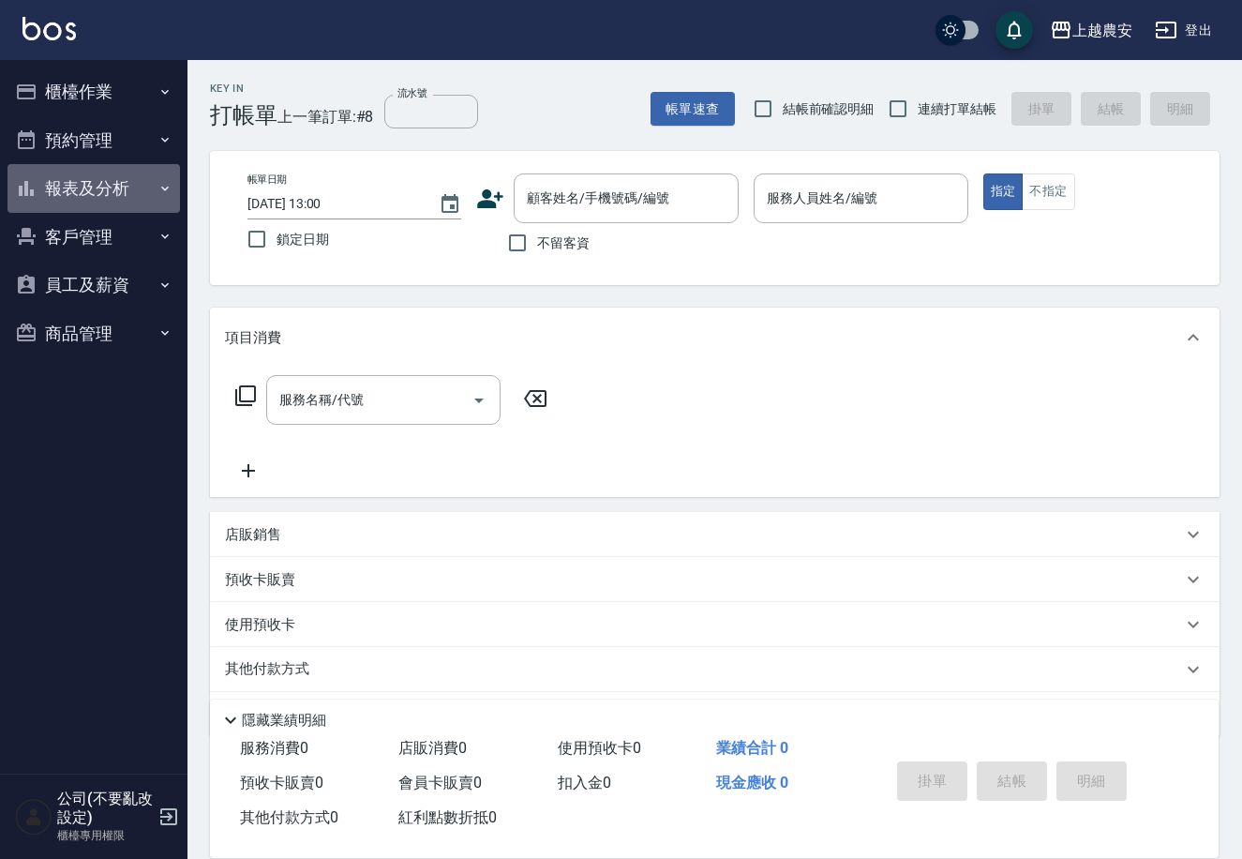
click at [79, 191] on button "報表及分析" at bounding box center [94, 188] width 173 height 49
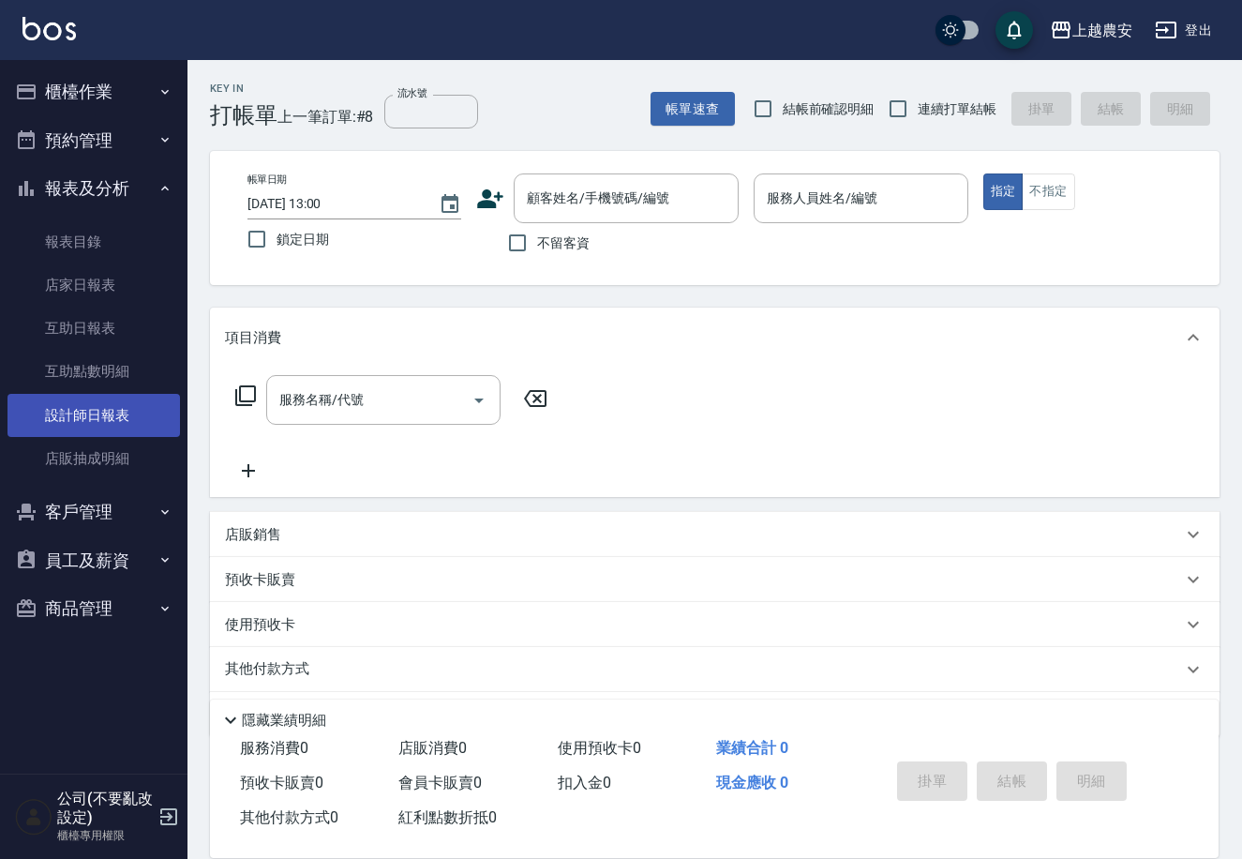
click at [89, 426] on link "設計師日報表" at bounding box center [94, 415] width 173 height 43
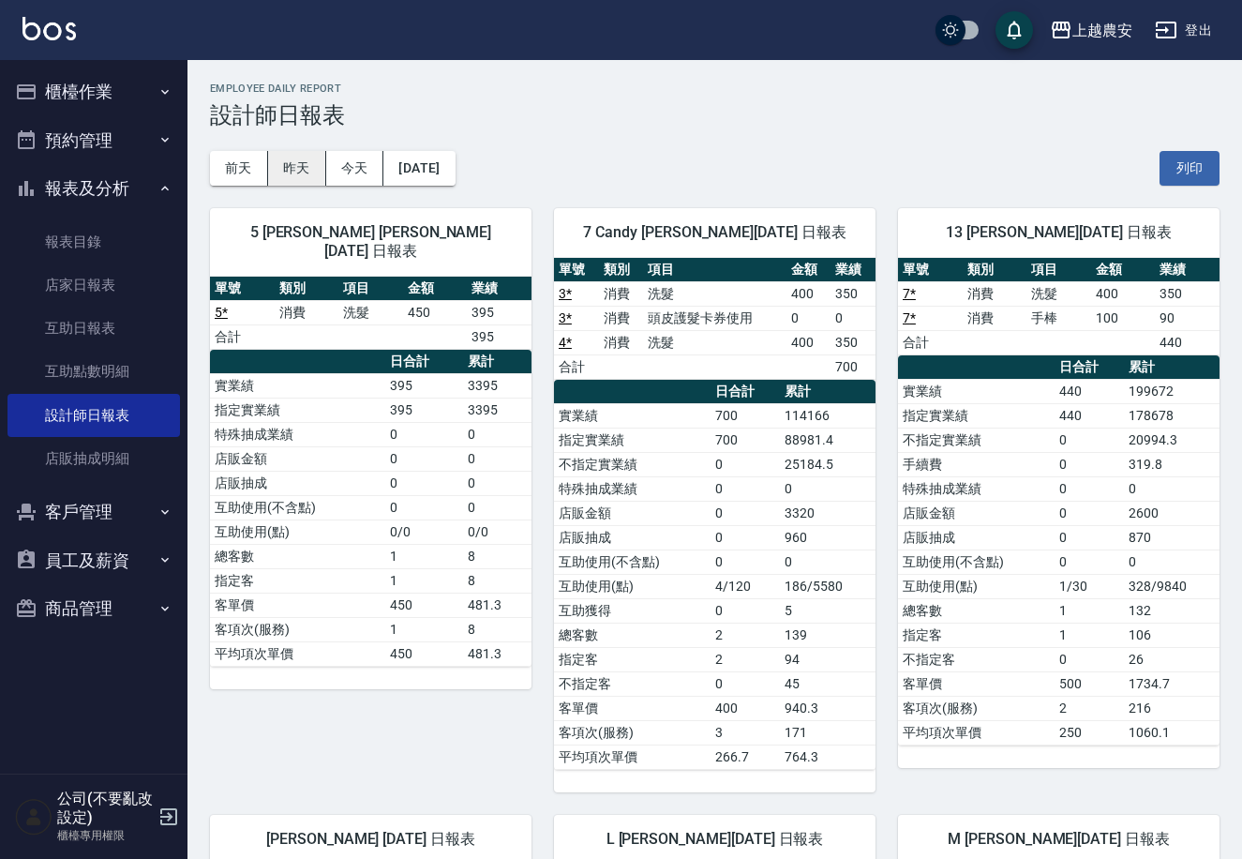
click at [299, 163] on button "昨天" at bounding box center [297, 168] width 58 height 35
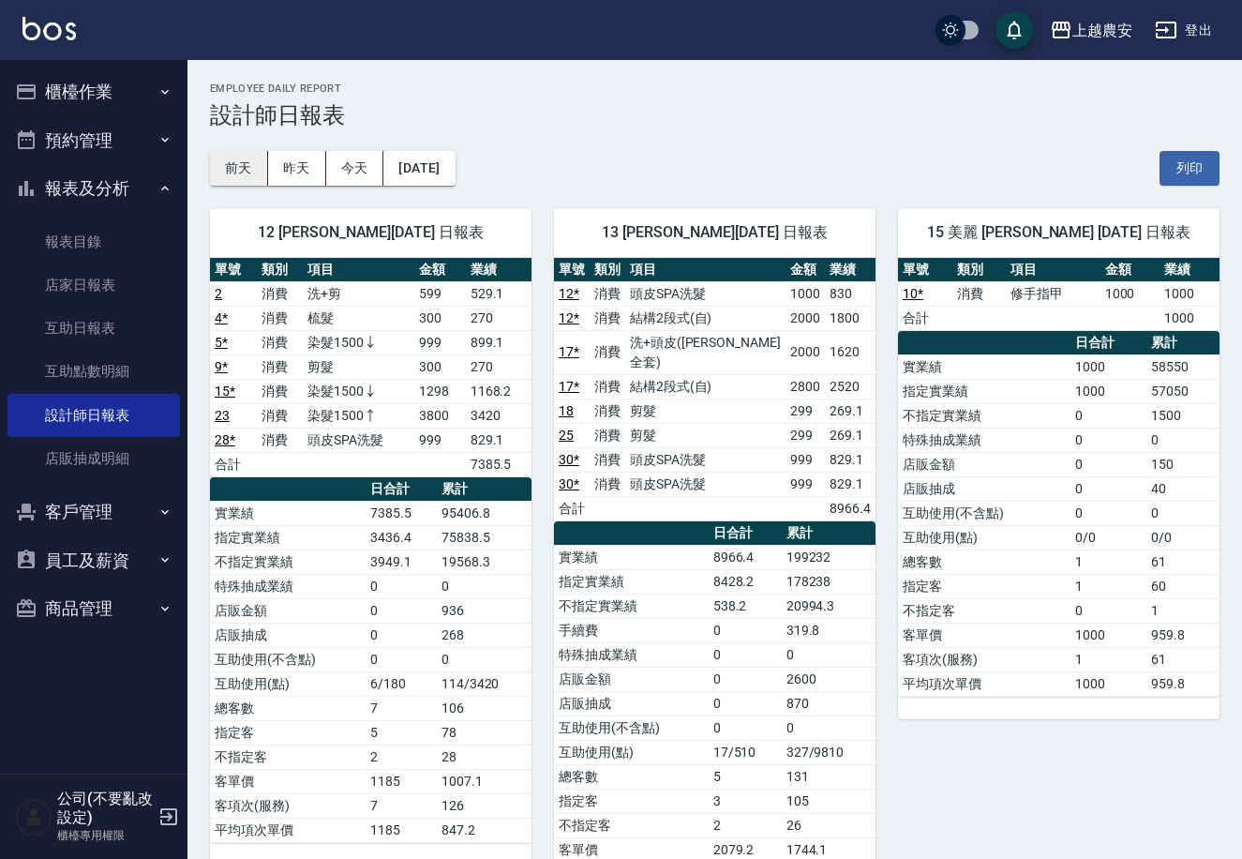
click at [254, 175] on button "前天" at bounding box center [239, 168] width 58 height 35
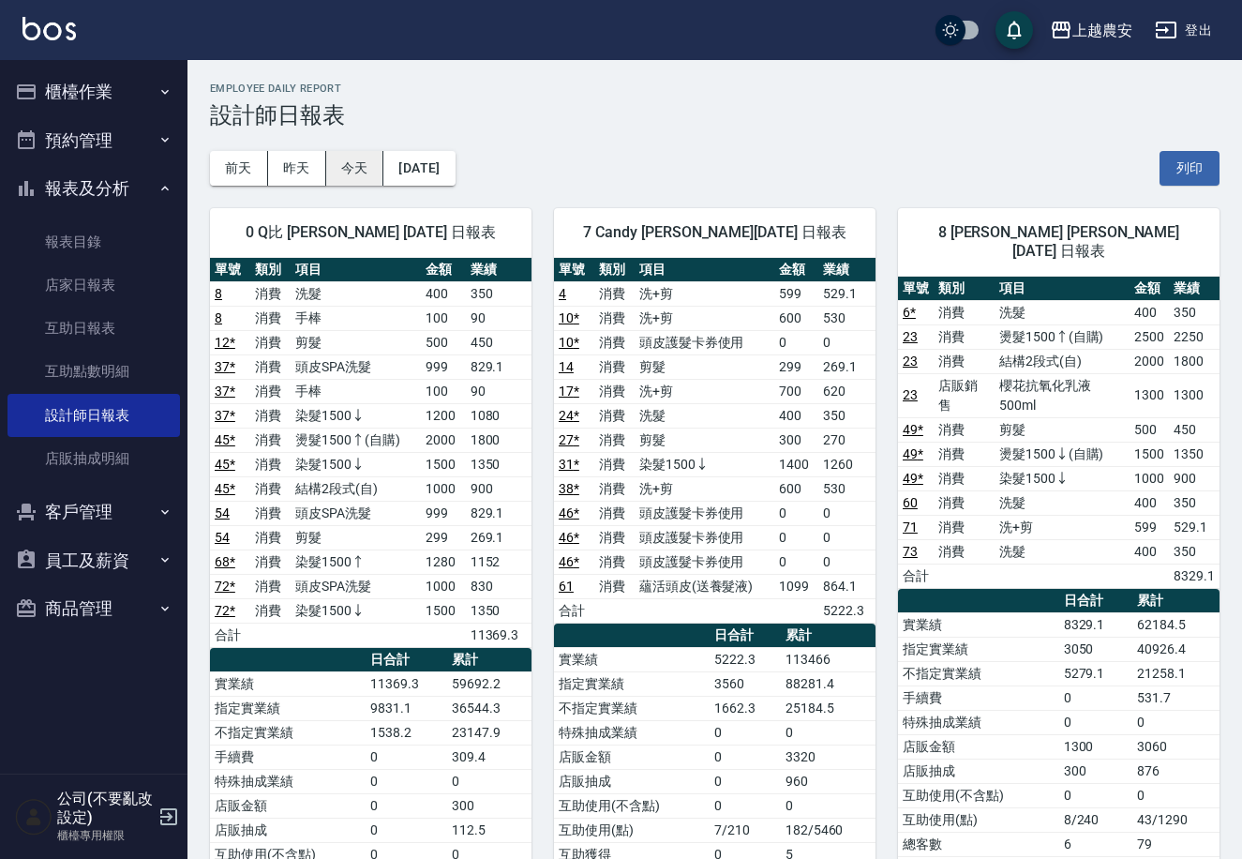
click at [361, 162] on button "今天" at bounding box center [355, 168] width 58 height 35
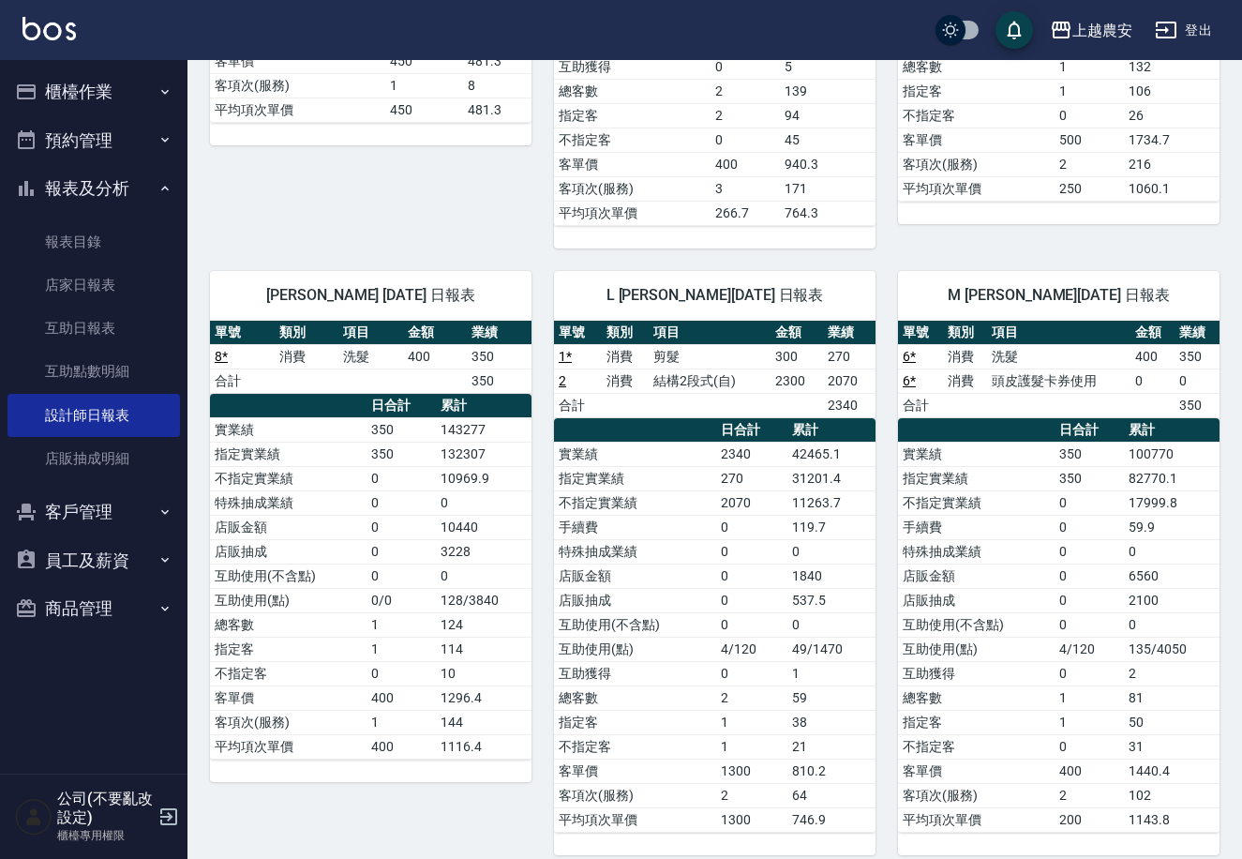
scroll to position [561, 0]
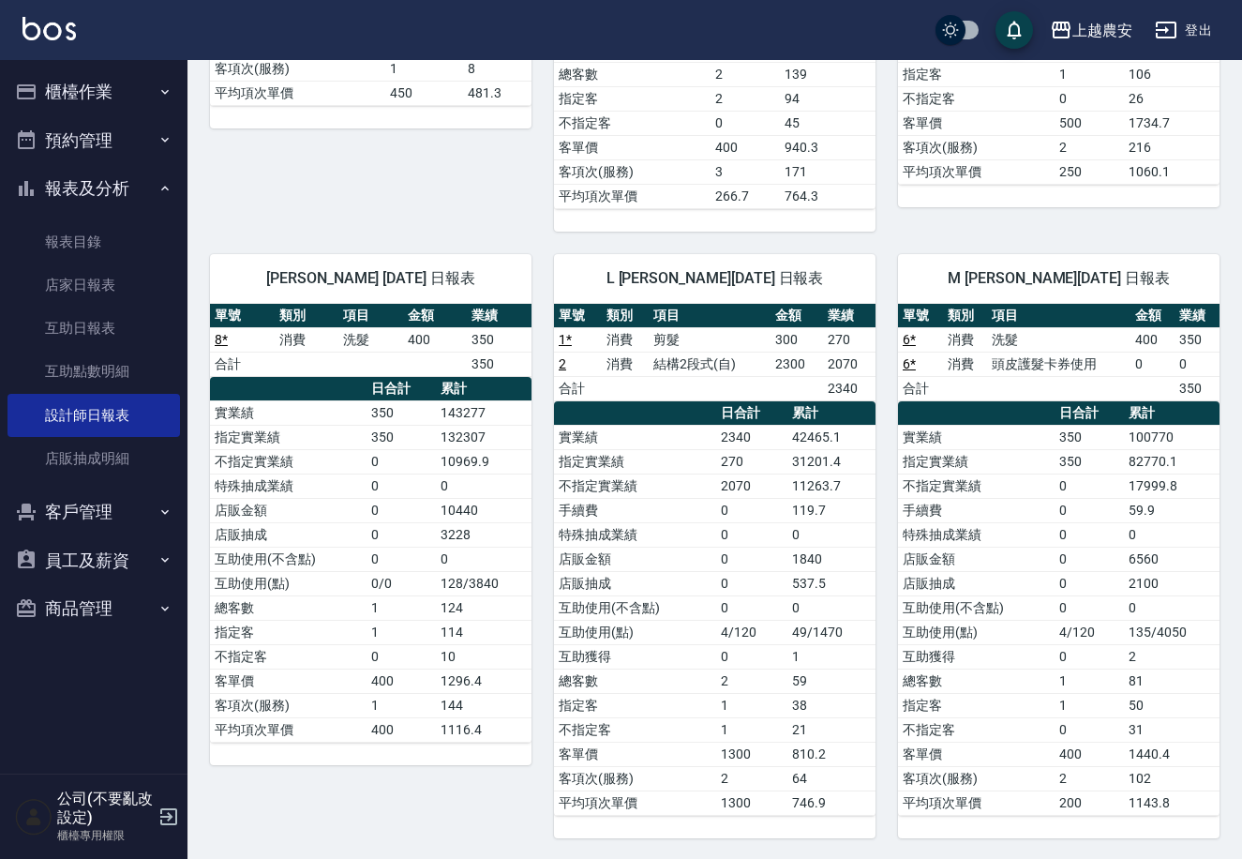
click at [105, 81] on button "櫃檯作業" at bounding box center [94, 92] width 173 height 49
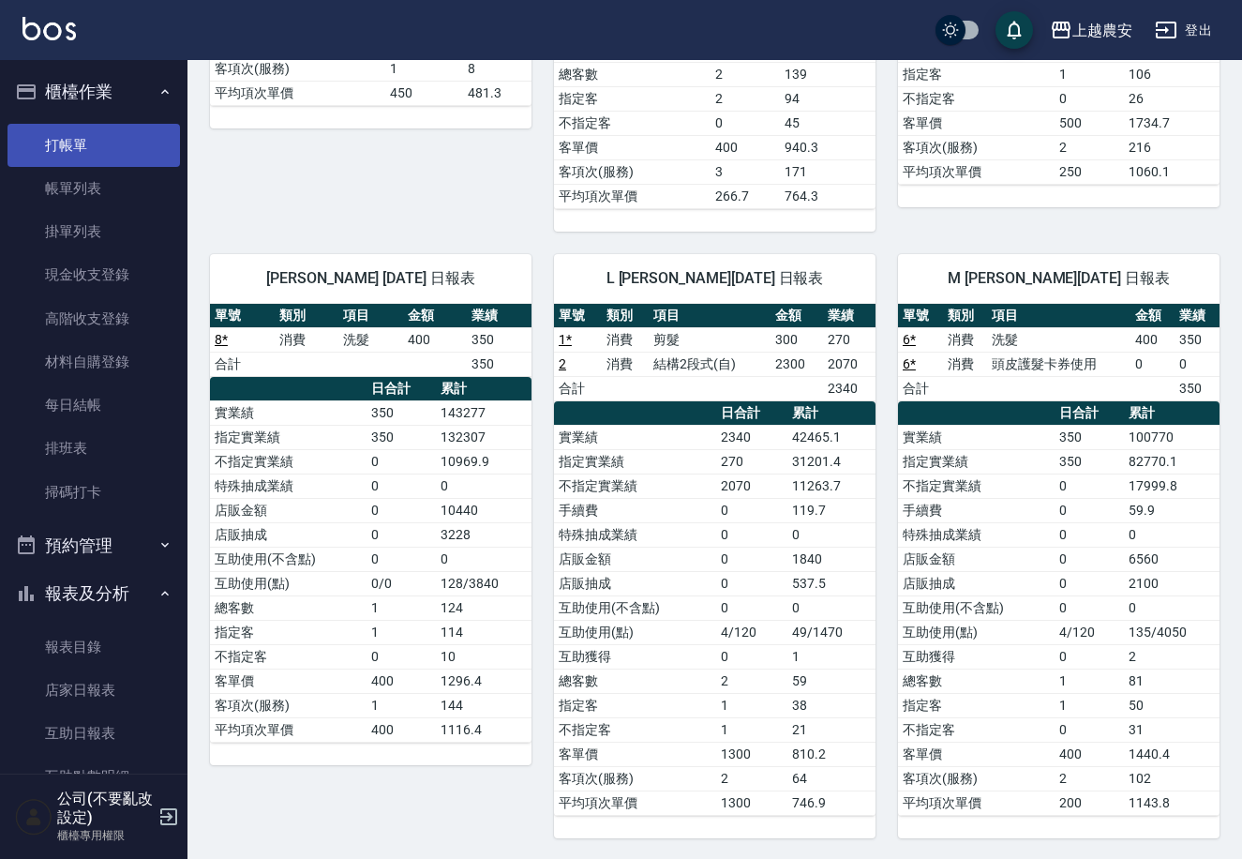
click at [68, 135] on link "打帳單" at bounding box center [94, 145] width 173 height 43
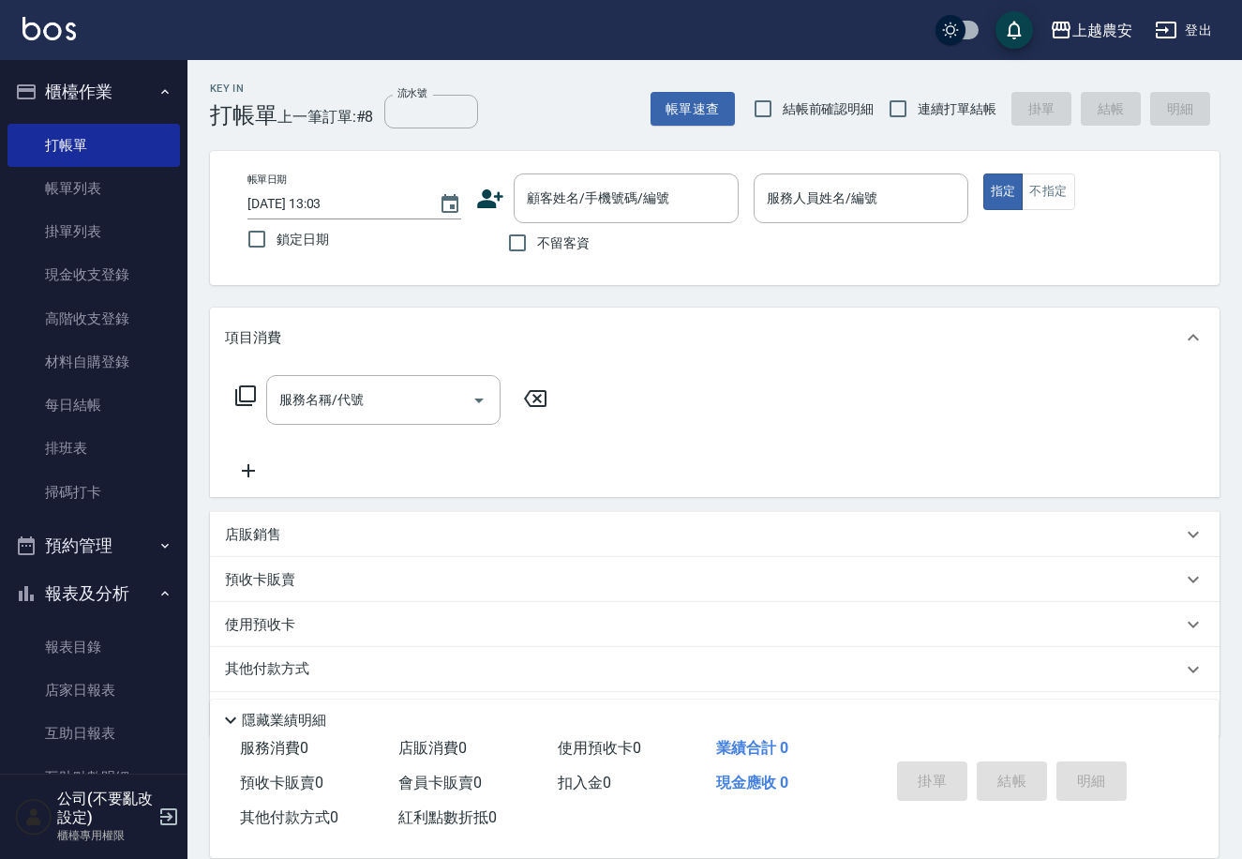
drag, startPoint x: 188, startPoint y: 517, endPoint x: 197, endPoint y: 558, distance: 42.1
click at [197, 558] on div "Key In 打帳單 上一筆訂單:#8 流水號 流水號 帳單速查 結帳前確認明細 連續打單結帳 掛單 結帳 明細 帳單日期 2025/09/22 13:03 …" at bounding box center [715, 487] width 1055 height 854
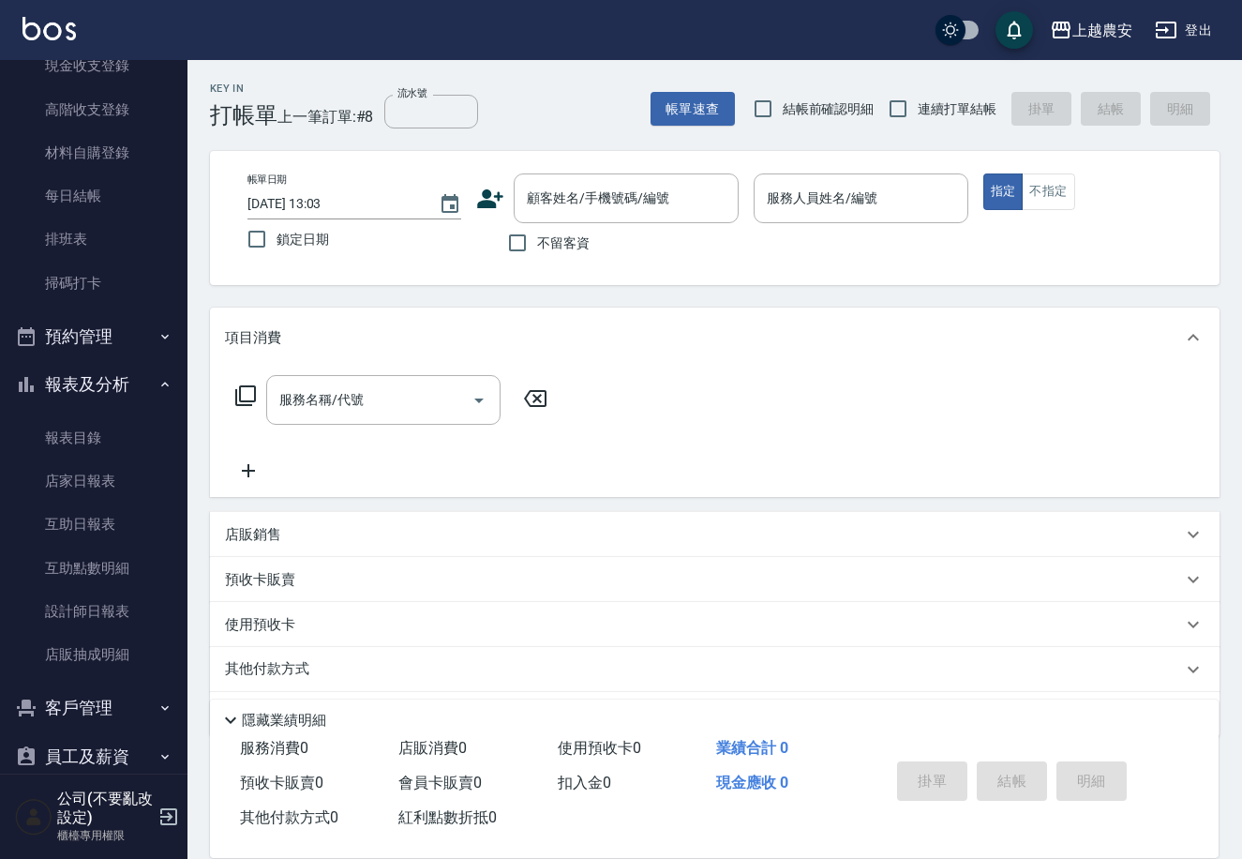
scroll to position [285, 0]
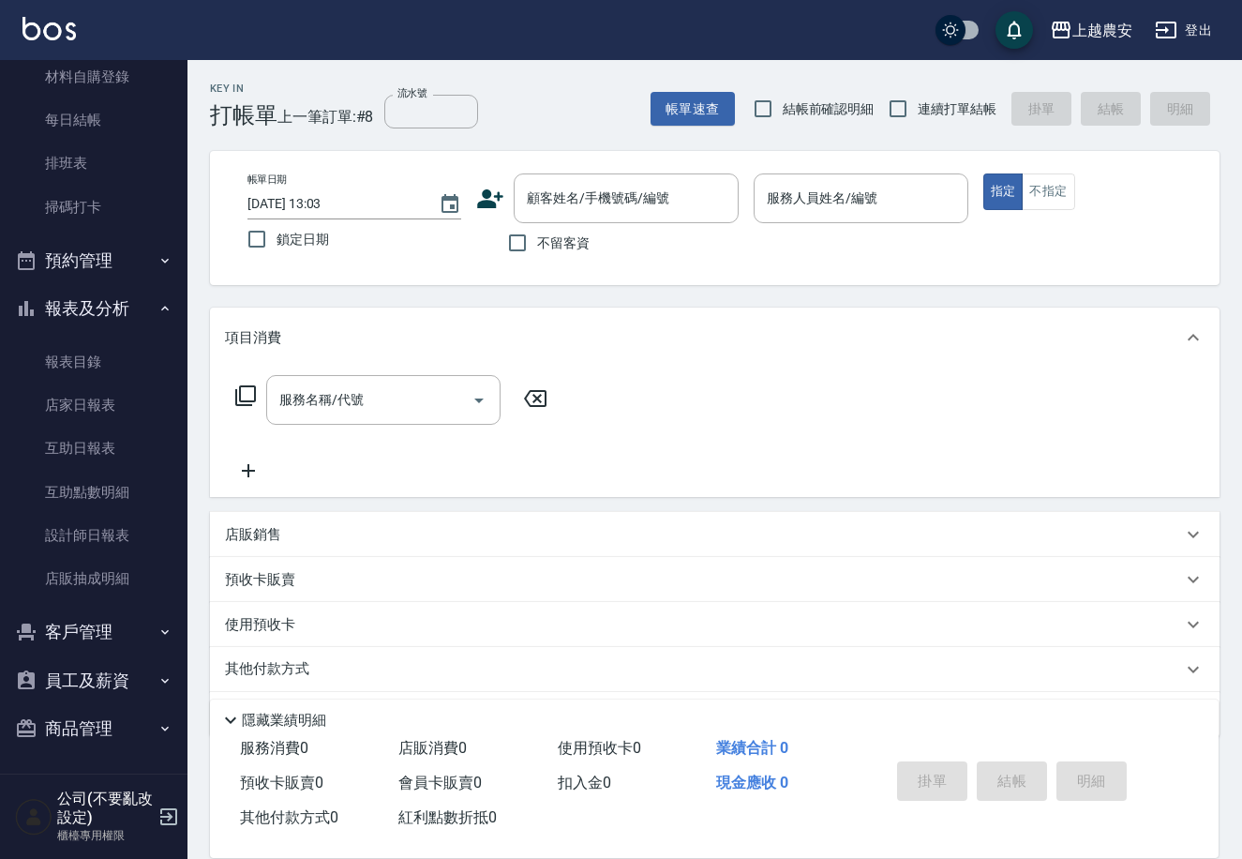
click at [89, 628] on button "客戶管理" at bounding box center [94, 632] width 173 height 49
drag, startPoint x: 176, startPoint y: 598, endPoint x: 181, endPoint y: 662, distance: 63.9
click at [181, 662] on nav "櫃檯作業 打帳單 帳單列表 掛單列表 現金收支登錄 高階收支登錄 材料自購登錄 每日結帳 排班表 掃碼打卡 預約管理 預約管理 單日預約紀錄 單週預約紀錄 報…" at bounding box center [94, 416] width 188 height 713
click at [87, 682] on link "客戶列表" at bounding box center [94, 685] width 173 height 43
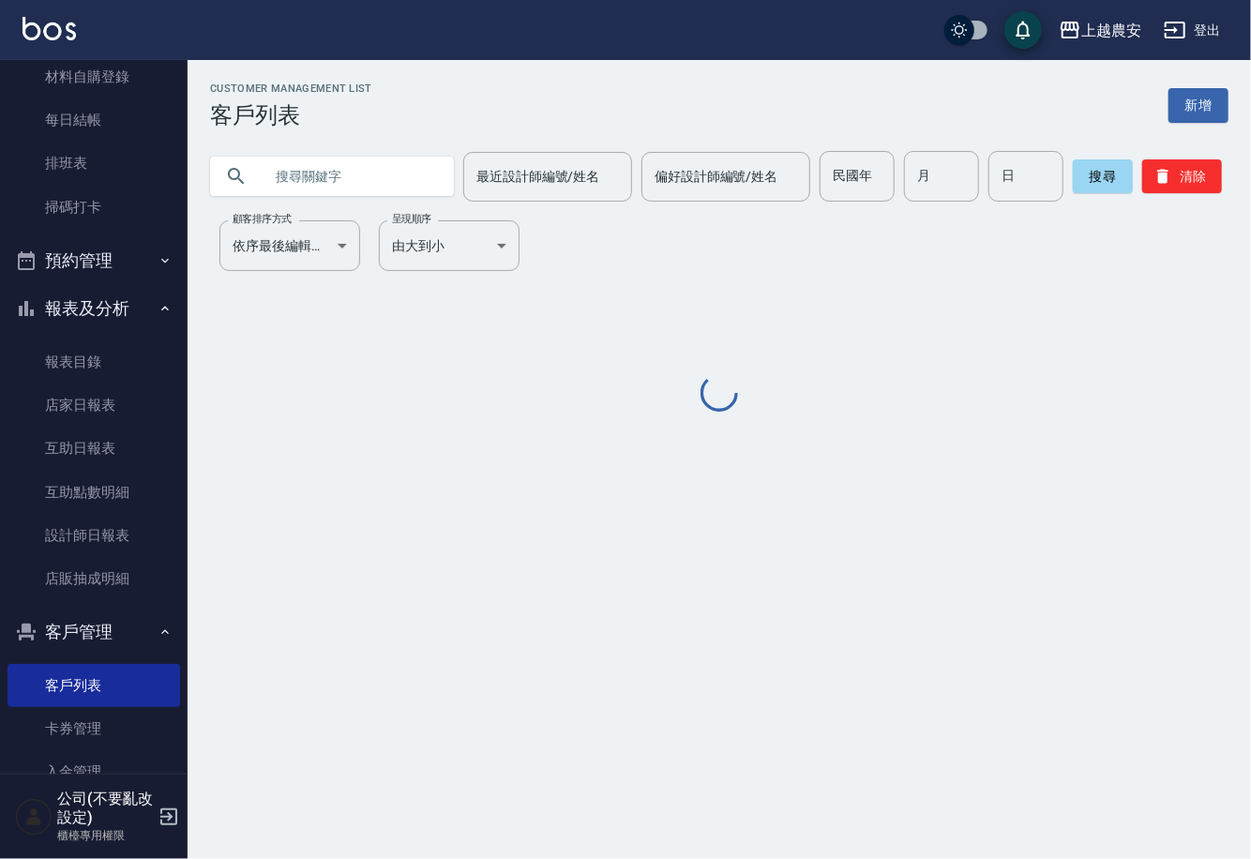
click at [323, 174] on input "text" at bounding box center [351, 176] width 176 height 51
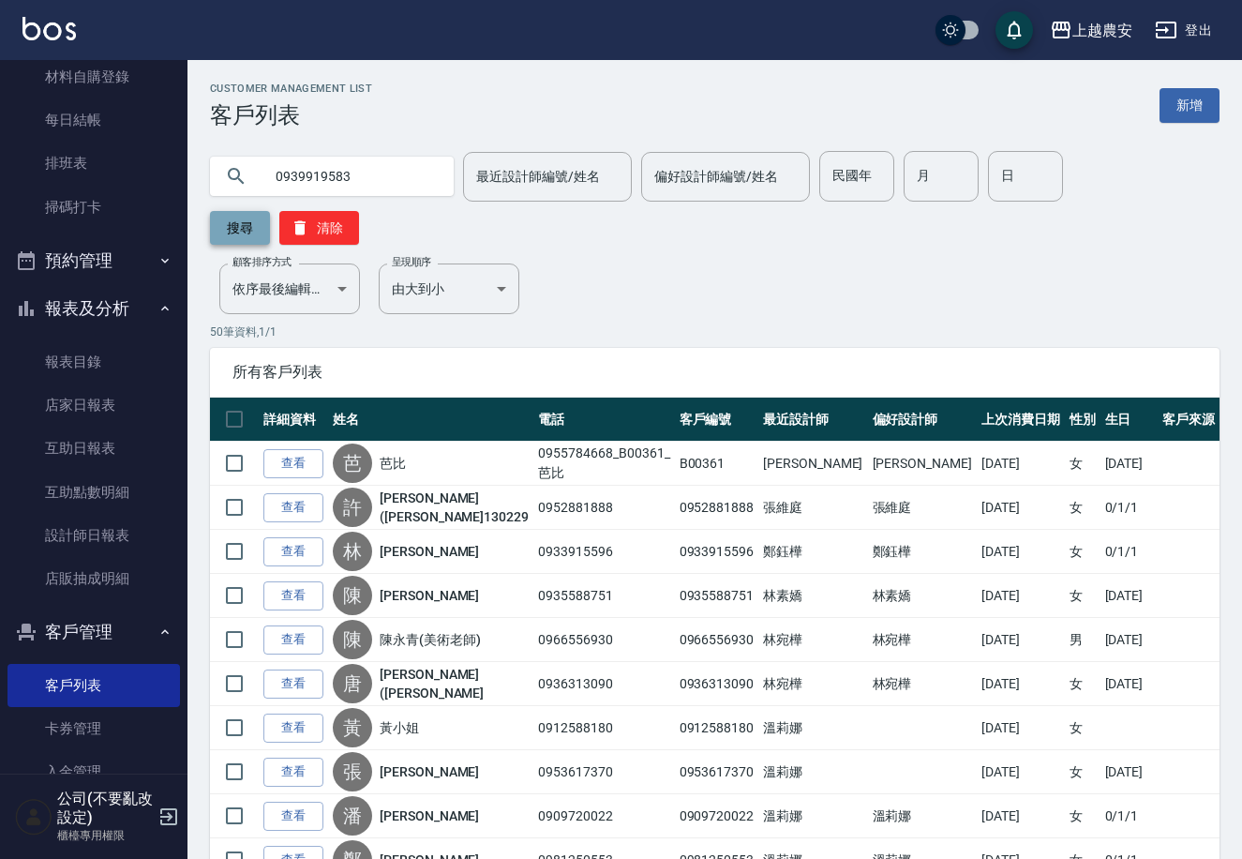
type input "0939919583"
click at [270, 211] on button "搜尋" at bounding box center [240, 228] width 60 height 34
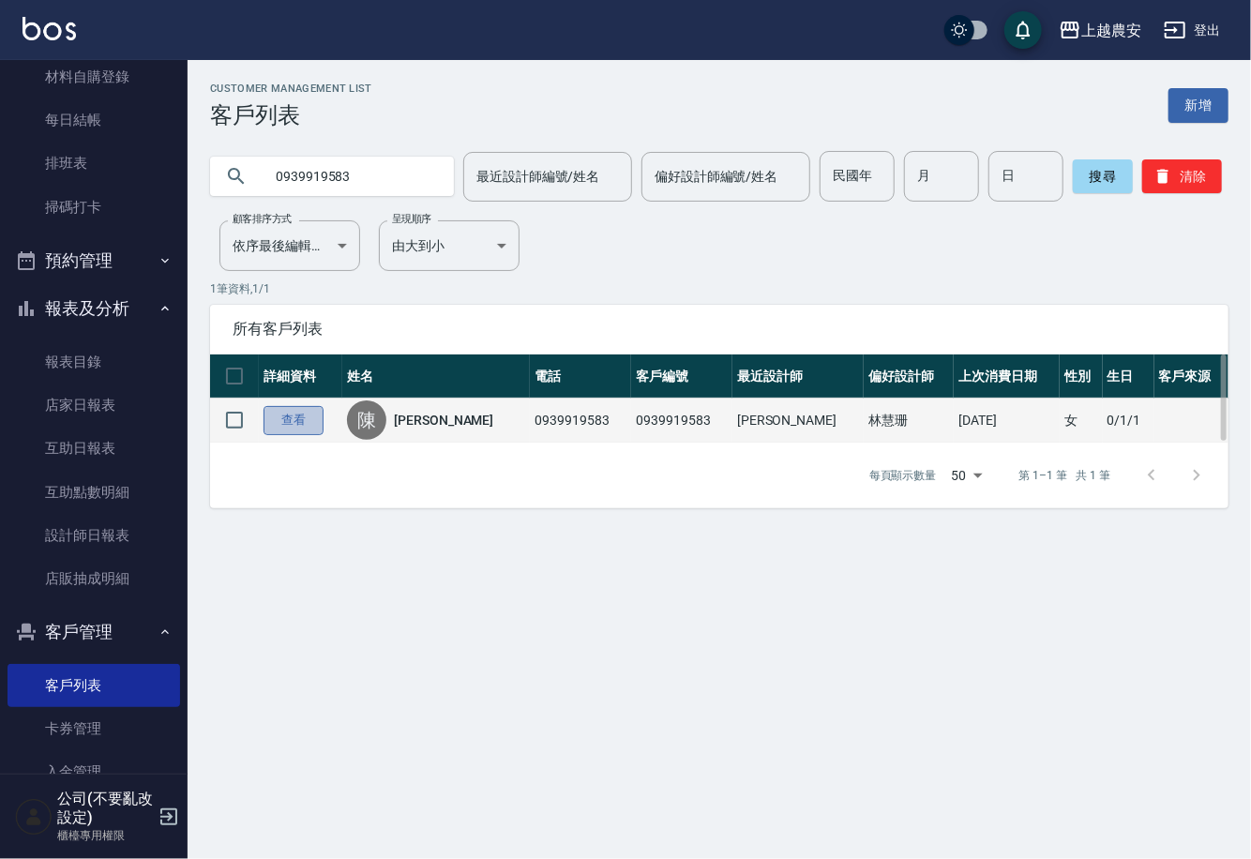
click at [315, 422] on link "查看" at bounding box center [293, 420] width 60 height 29
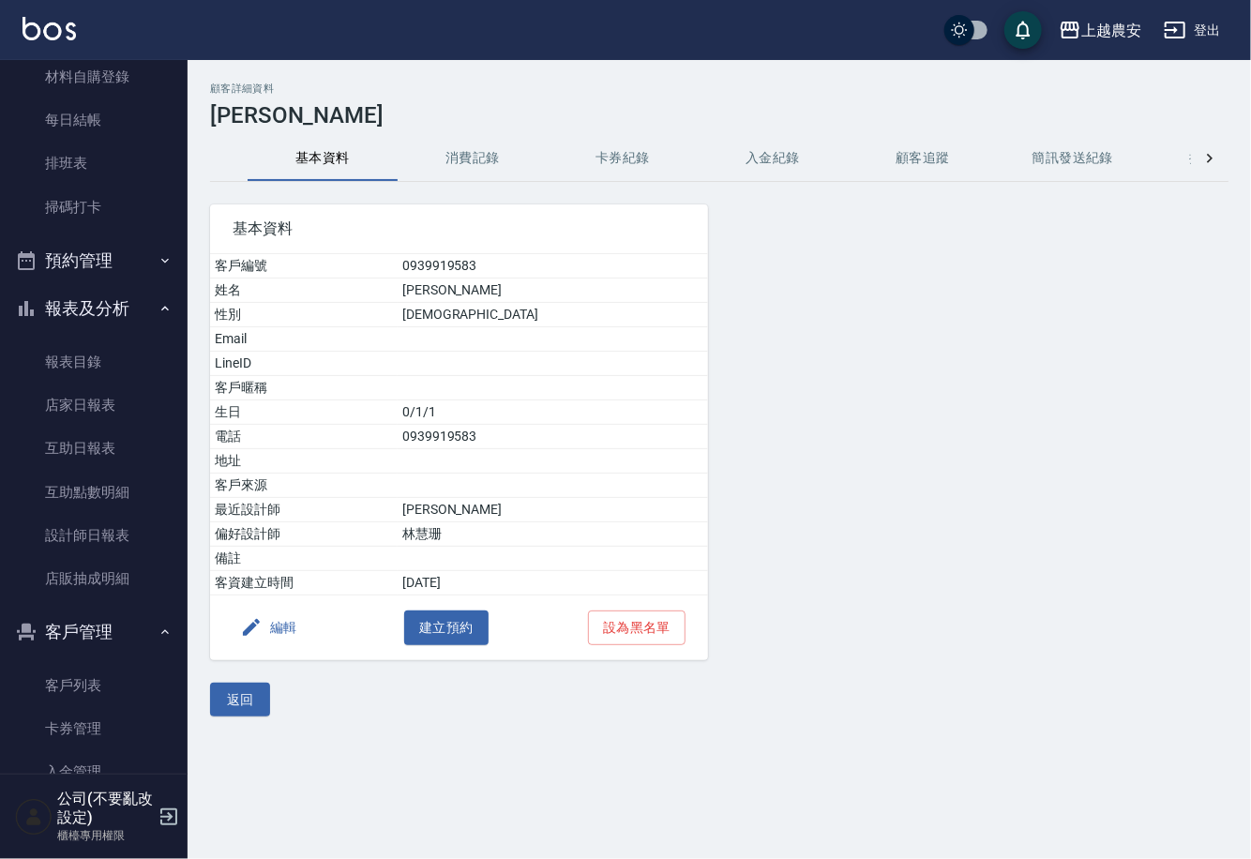
click at [480, 158] on button "消費記錄" at bounding box center [473, 158] width 150 height 45
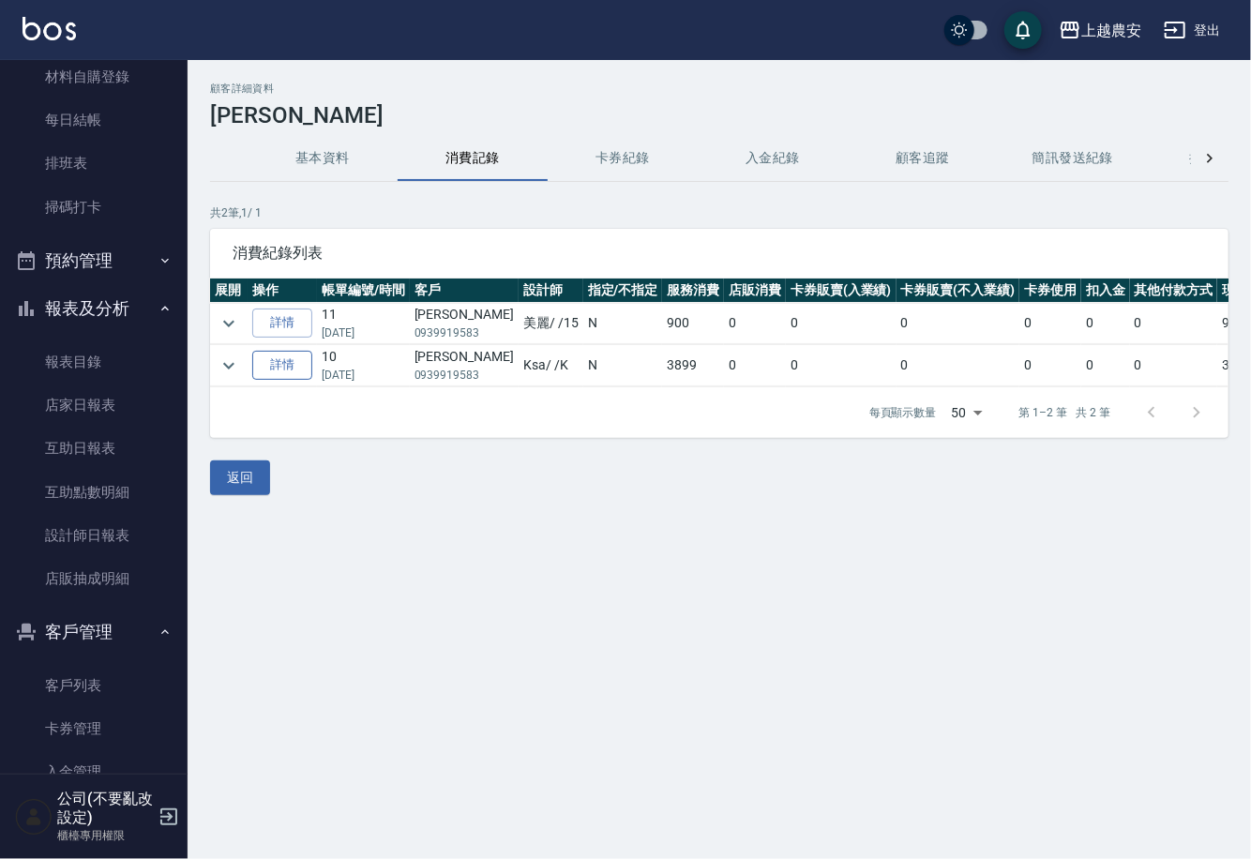
click at [293, 363] on link "詳情" at bounding box center [282, 365] width 60 height 29
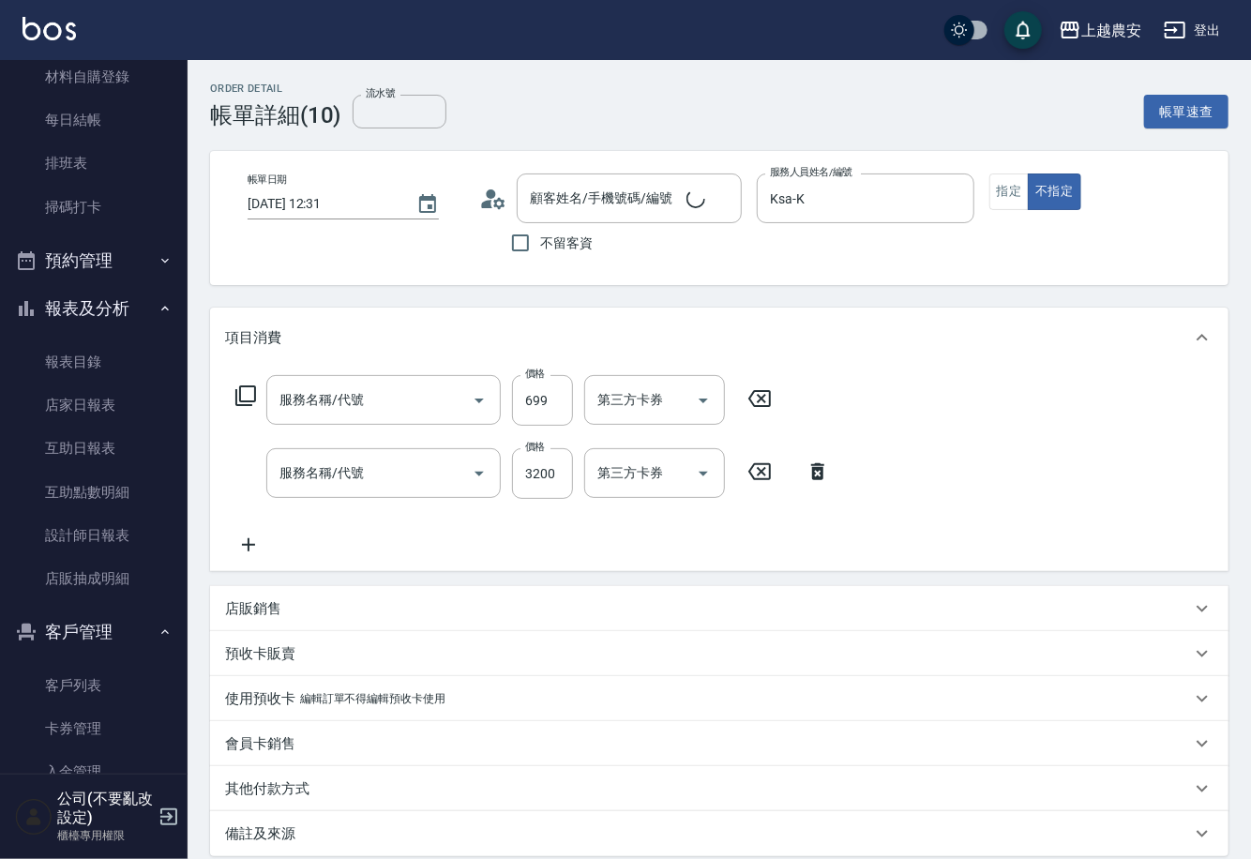
type input "2023/01/04 12:31"
type input "Ksa-K"
type input "精油洗髮(238)"
type input "頭皮全套養護3次卡(106)"
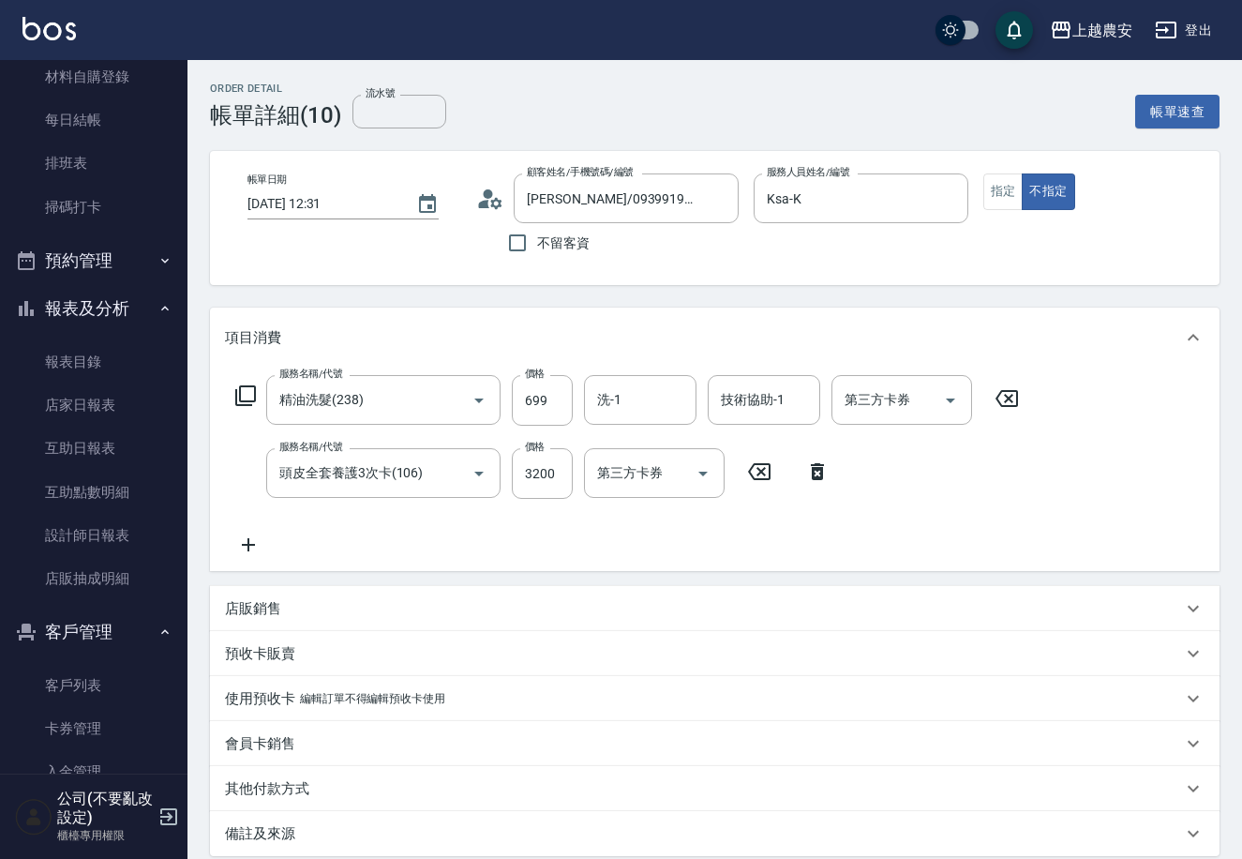
type input "陳衍潔/0939919583/0939919583"
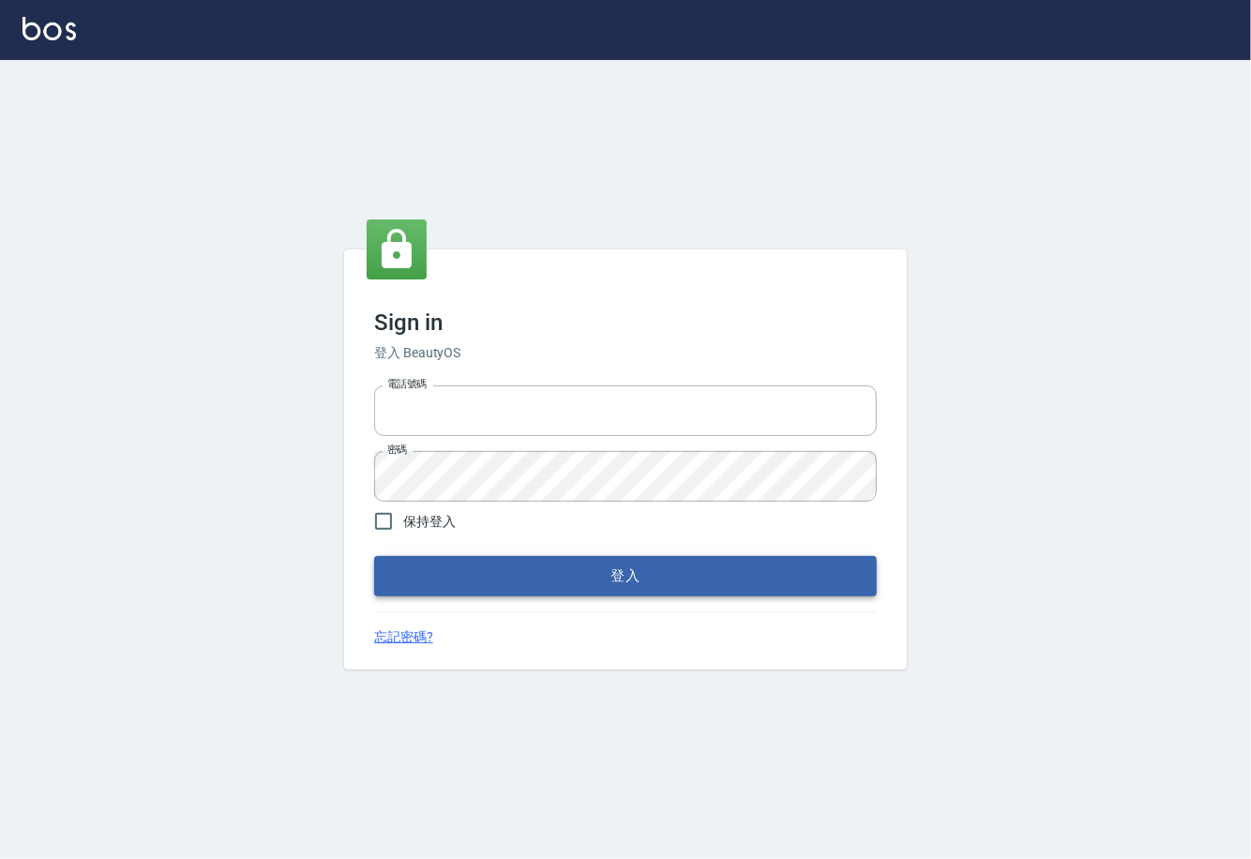
type input "0225929166"
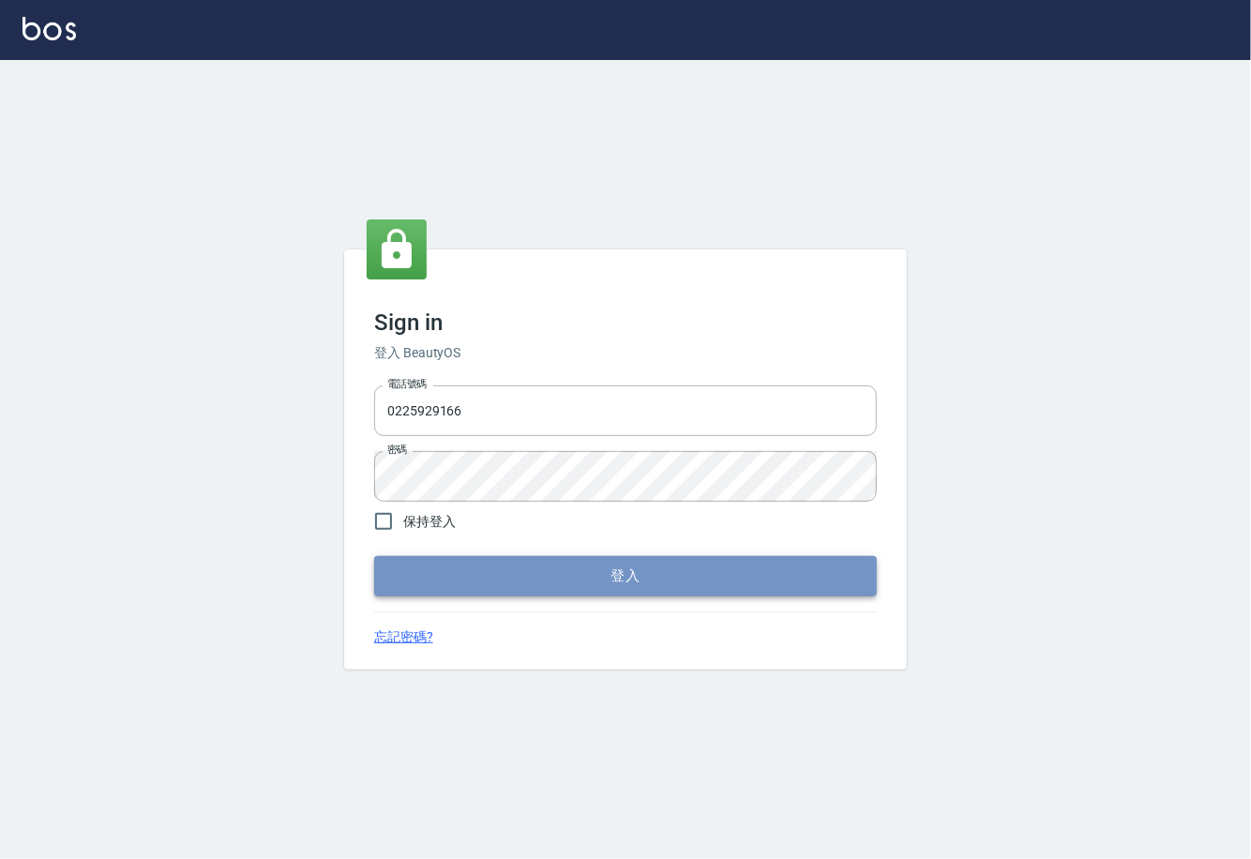
click at [627, 573] on button "登入" at bounding box center [625, 575] width 503 height 39
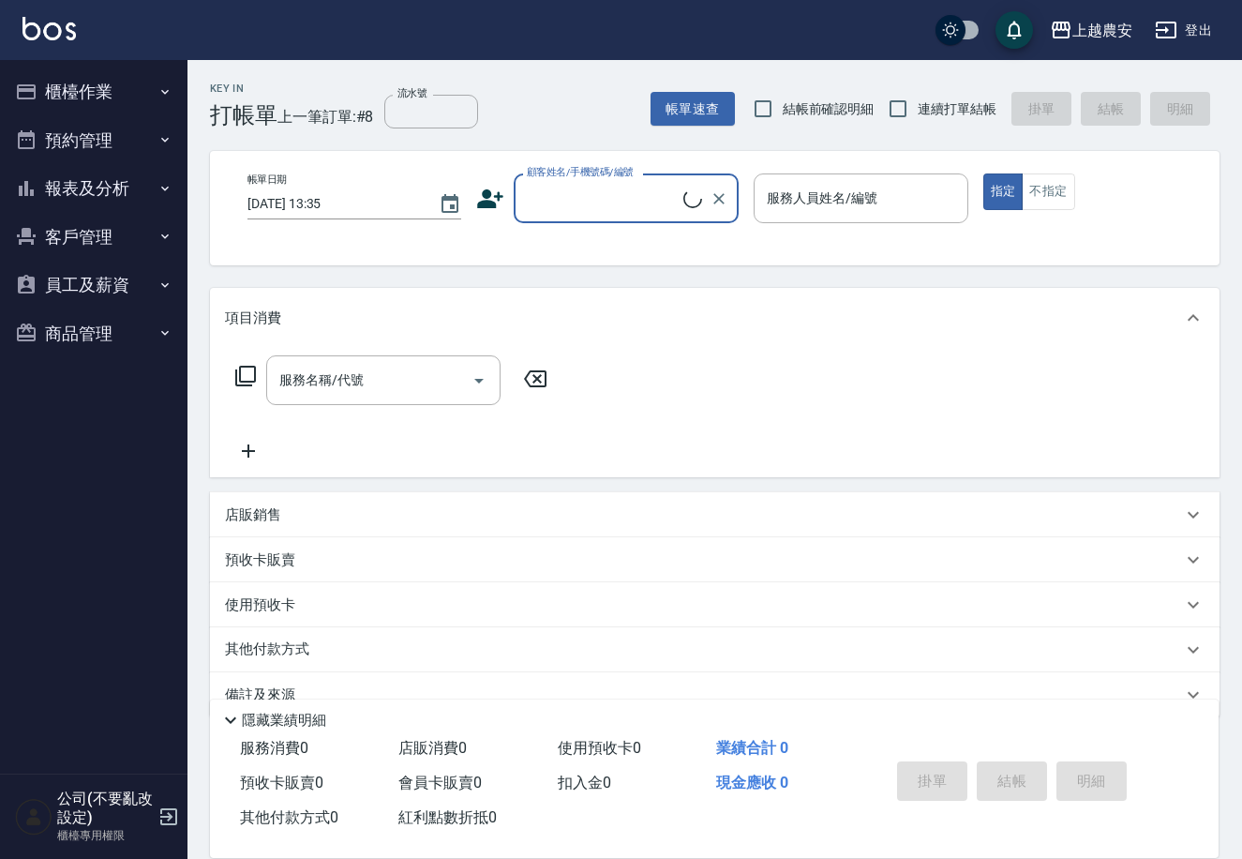
click at [45, 86] on button "櫃檯作業" at bounding box center [94, 92] width 173 height 49
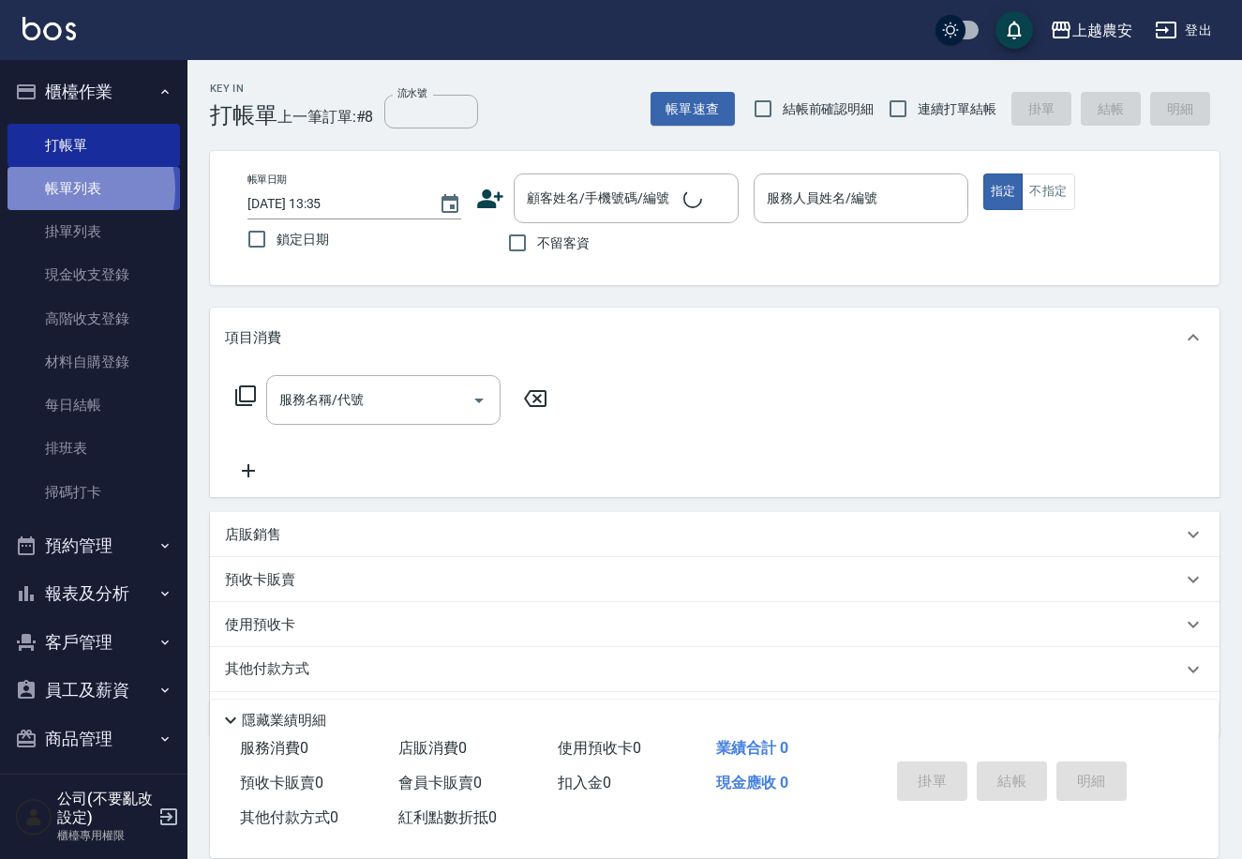
click at [62, 189] on link "帳單列表" at bounding box center [94, 188] width 173 height 43
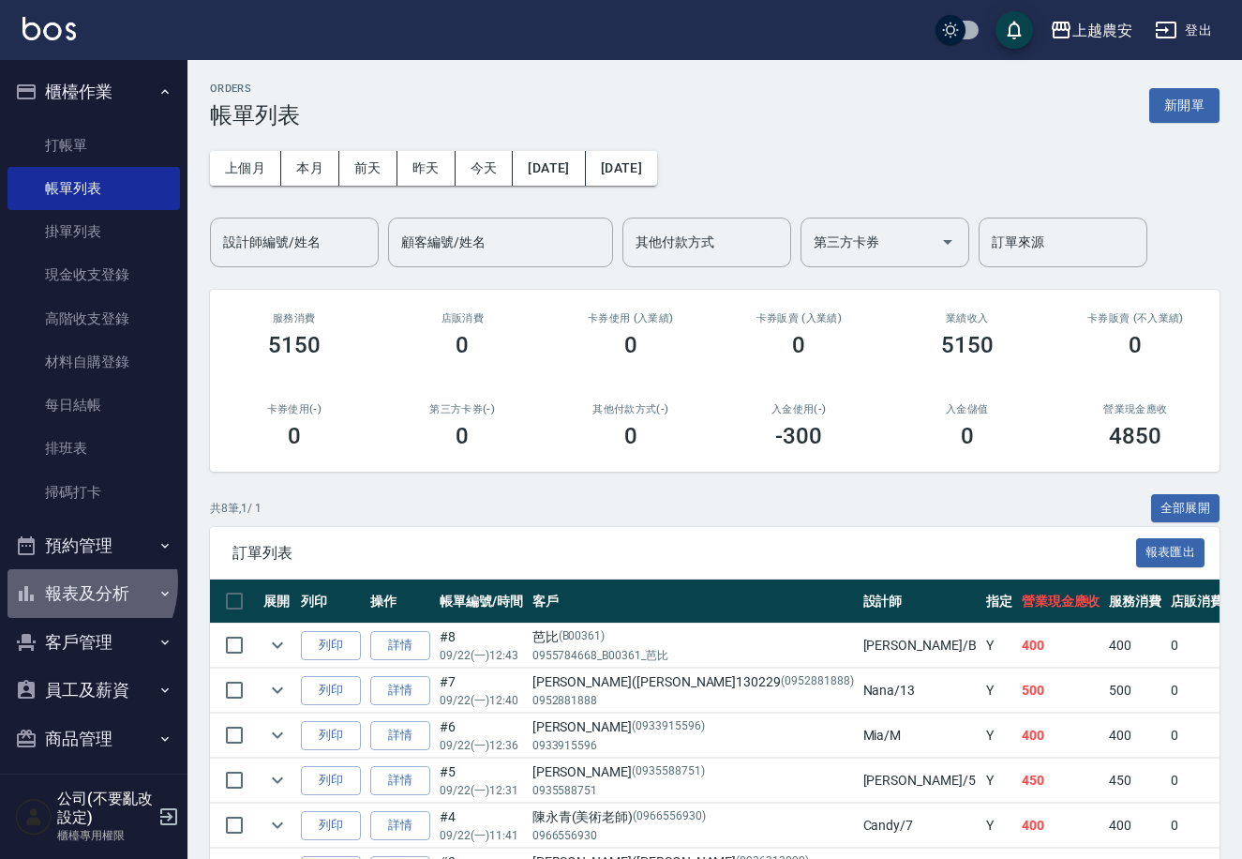
click at [67, 582] on button "報表及分析" at bounding box center [94, 593] width 173 height 49
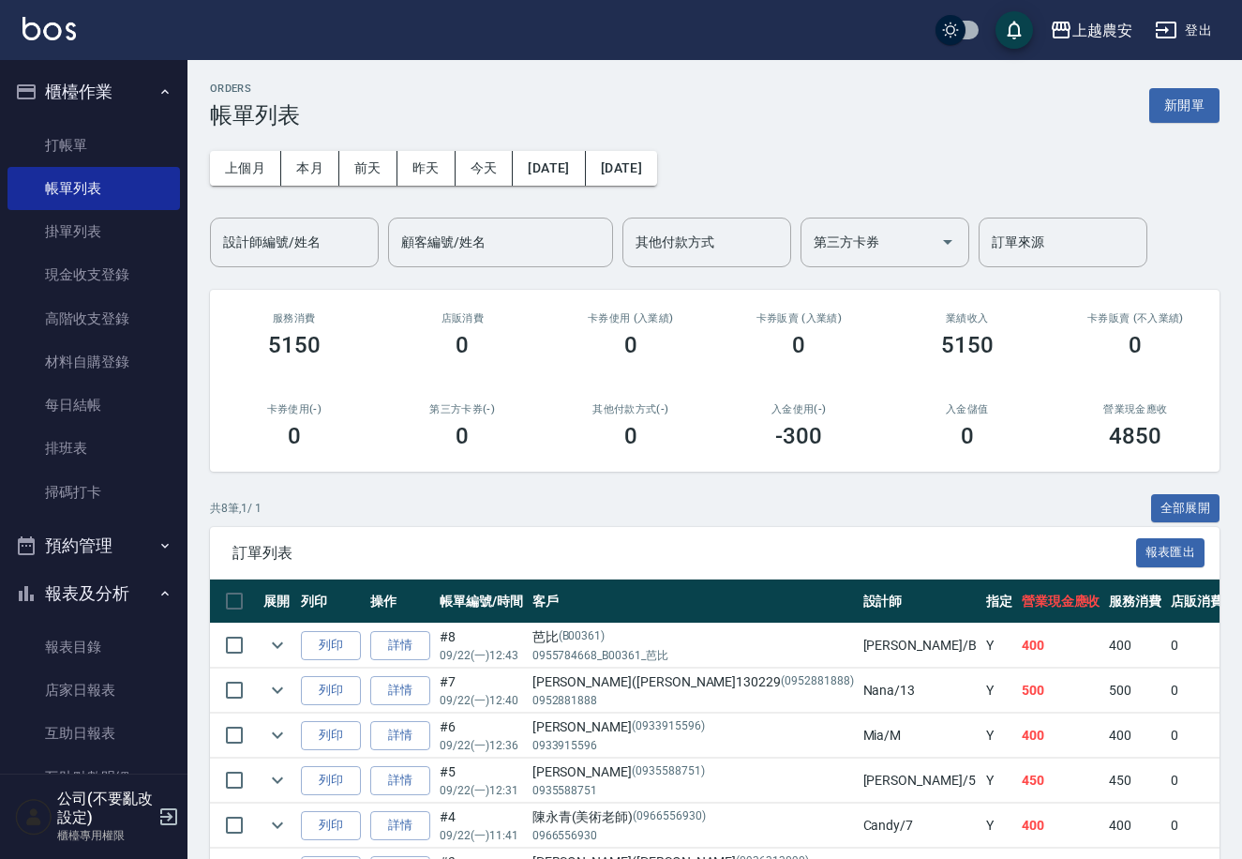
scroll to position [285, 0]
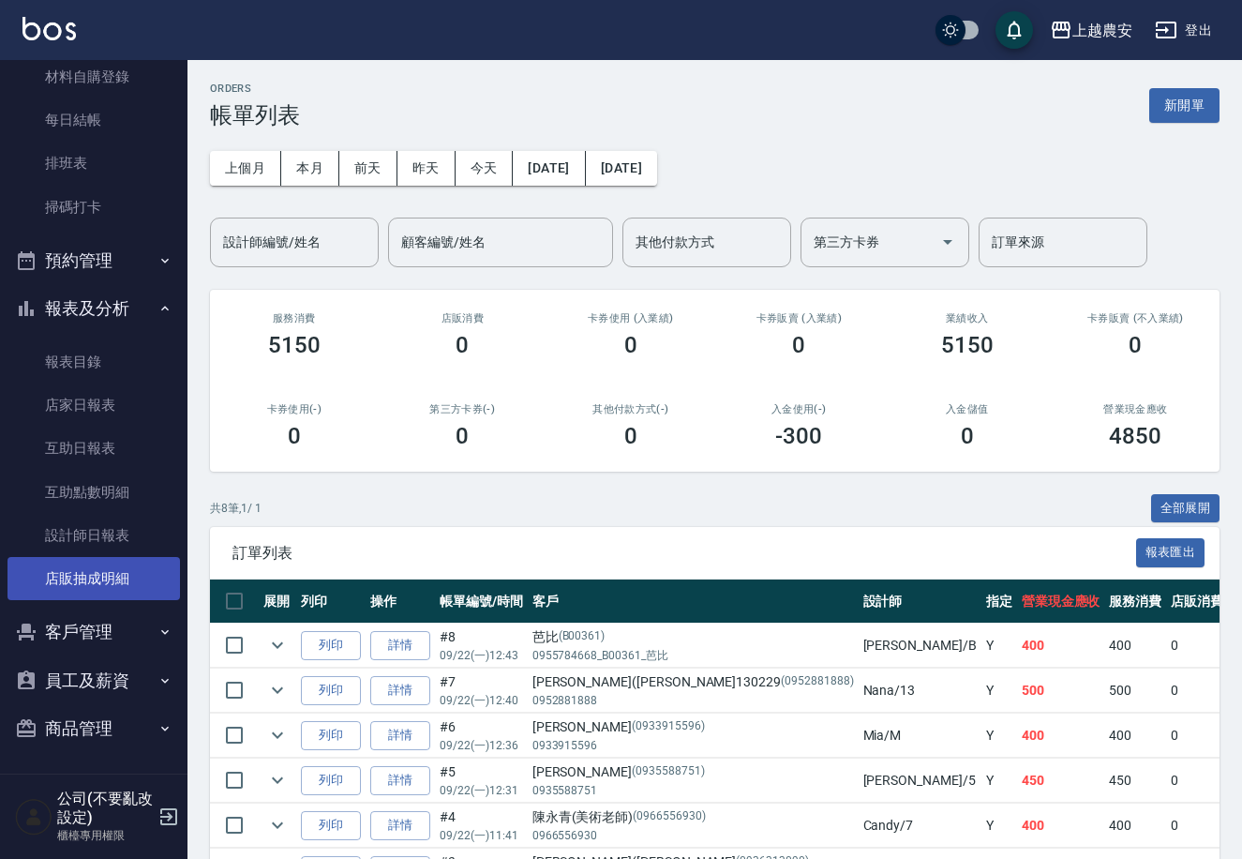
click at [99, 580] on link "店販抽成明細" at bounding box center [94, 578] width 173 height 43
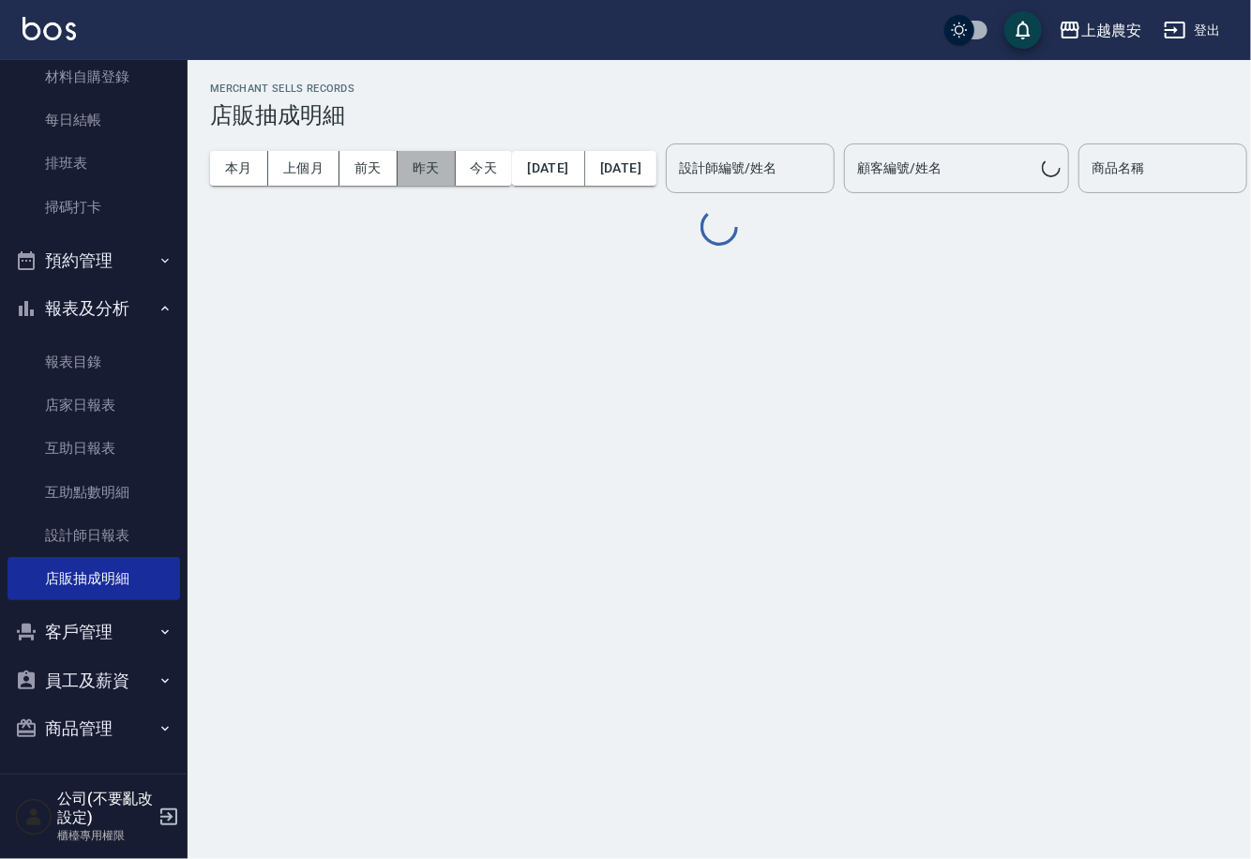
click at [415, 172] on button "昨天" at bounding box center [427, 168] width 58 height 35
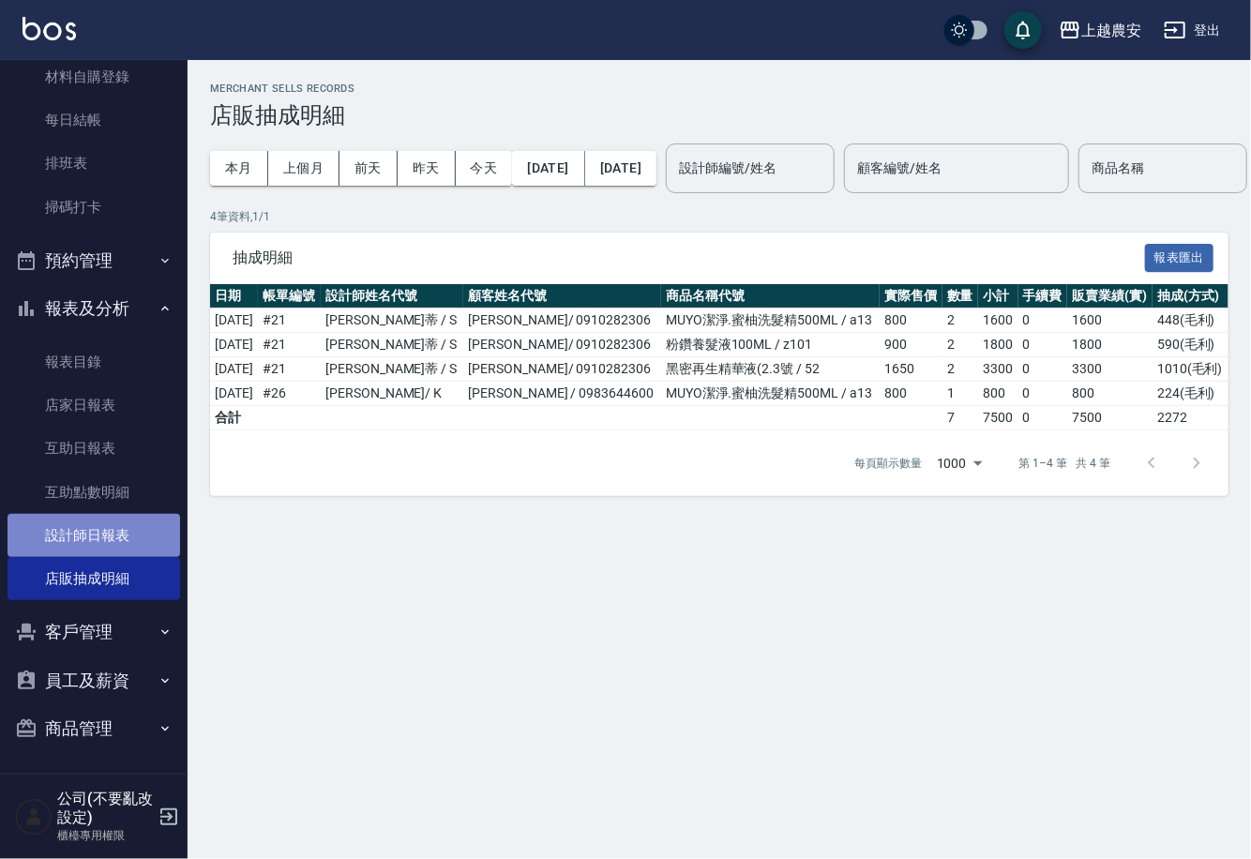
click at [117, 533] on link "設計師日報表" at bounding box center [94, 535] width 173 height 43
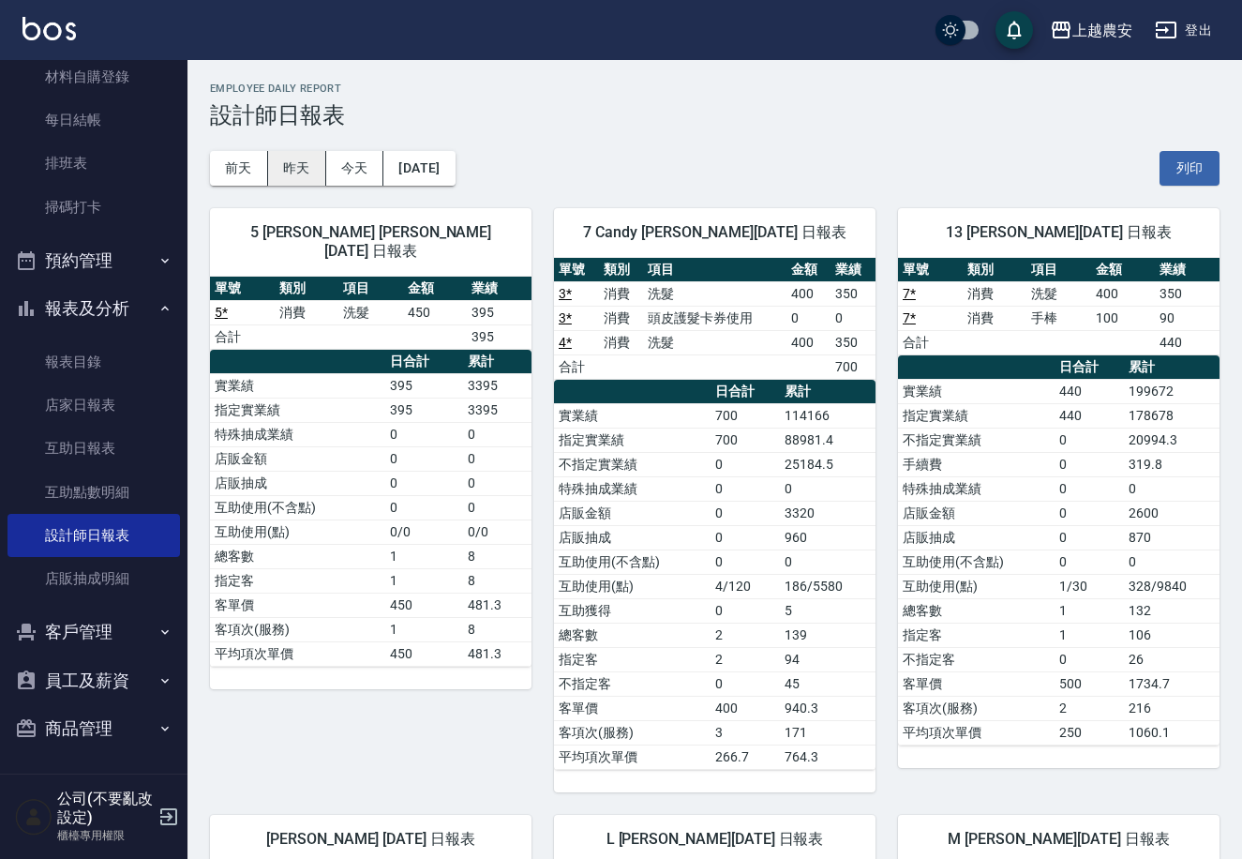
click at [303, 160] on button "昨天" at bounding box center [297, 168] width 58 height 35
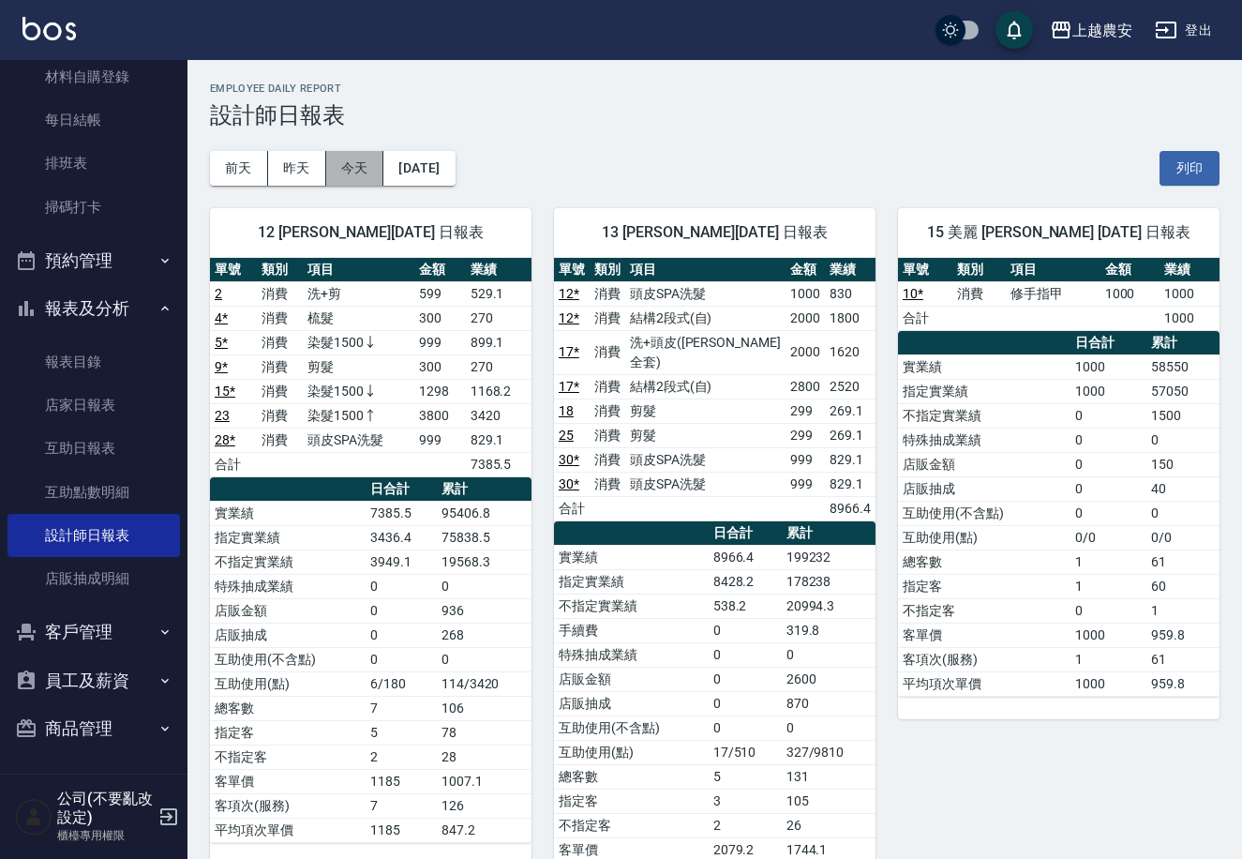
click at [359, 167] on button "今天" at bounding box center [355, 168] width 58 height 35
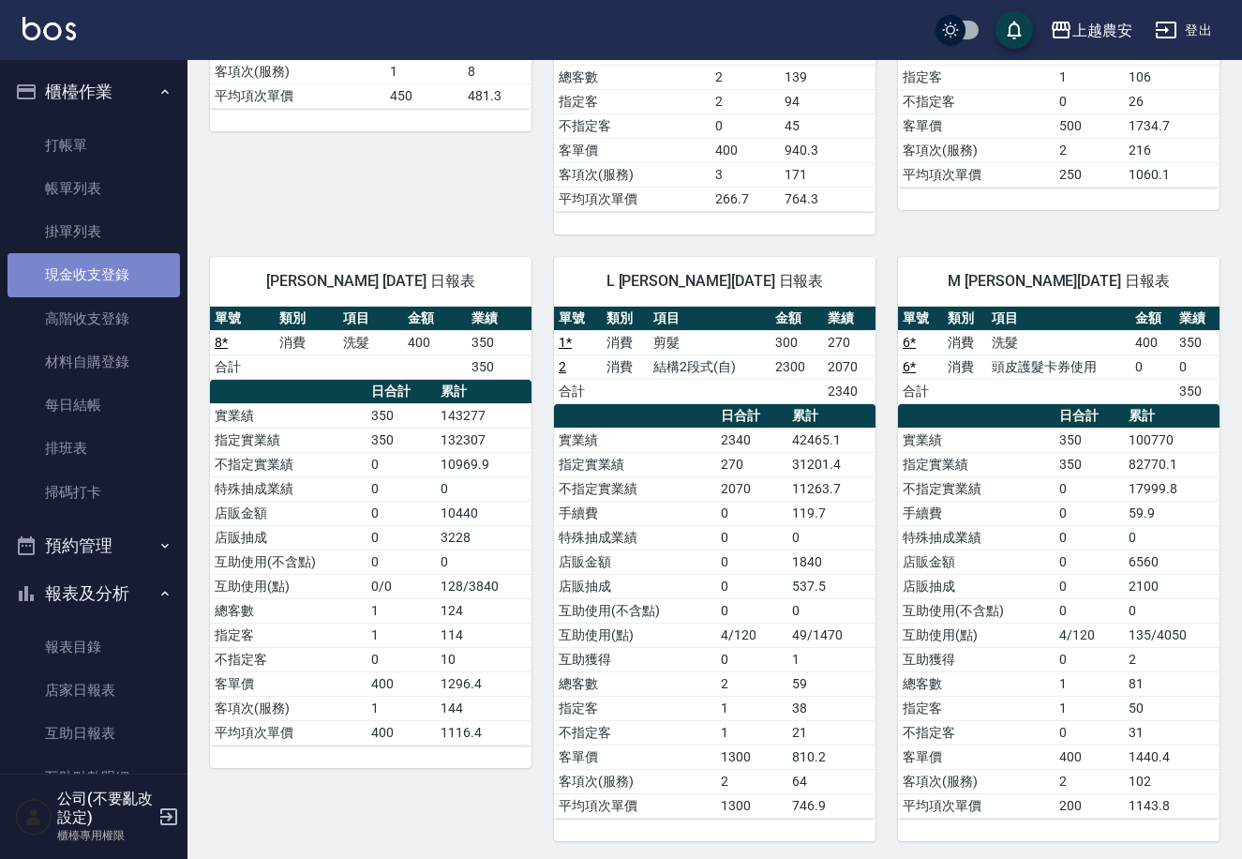
click at [127, 286] on link "現金收支登錄" at bounding box center [94, 274] width 173 height 43
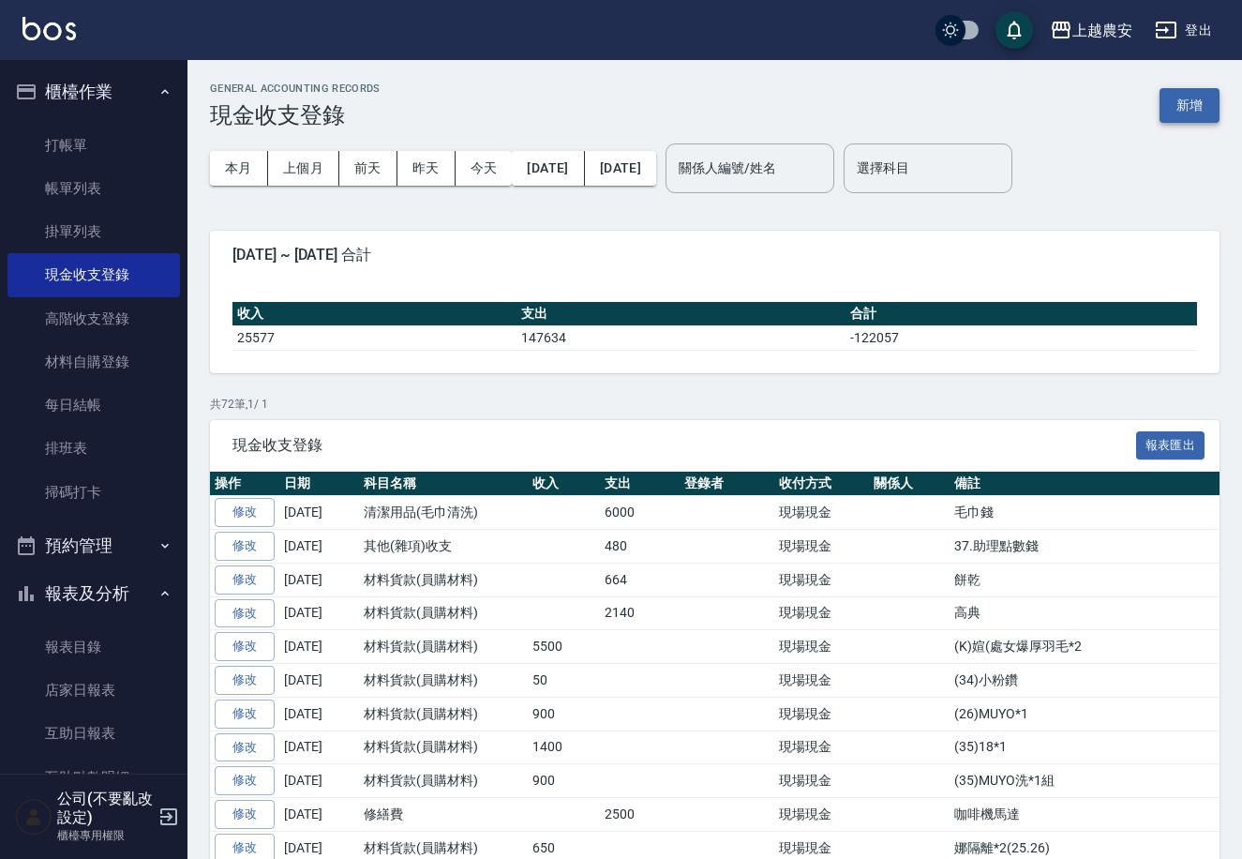
click at [1192, 105] on button "新增" at bounding box center [1190, 105] width 60 height 35
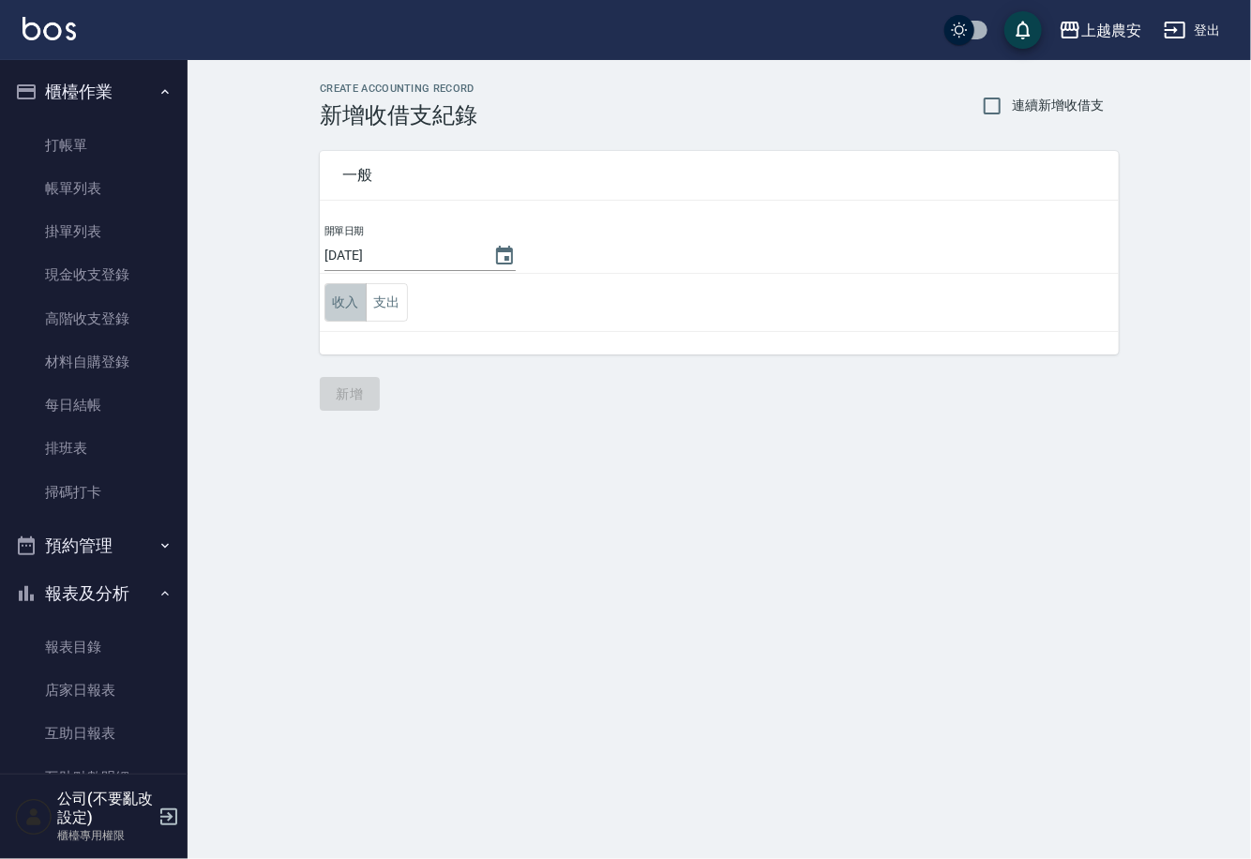
click at [347, 293] on button "收入" at bounding box center [345, 302] width 42 height 38
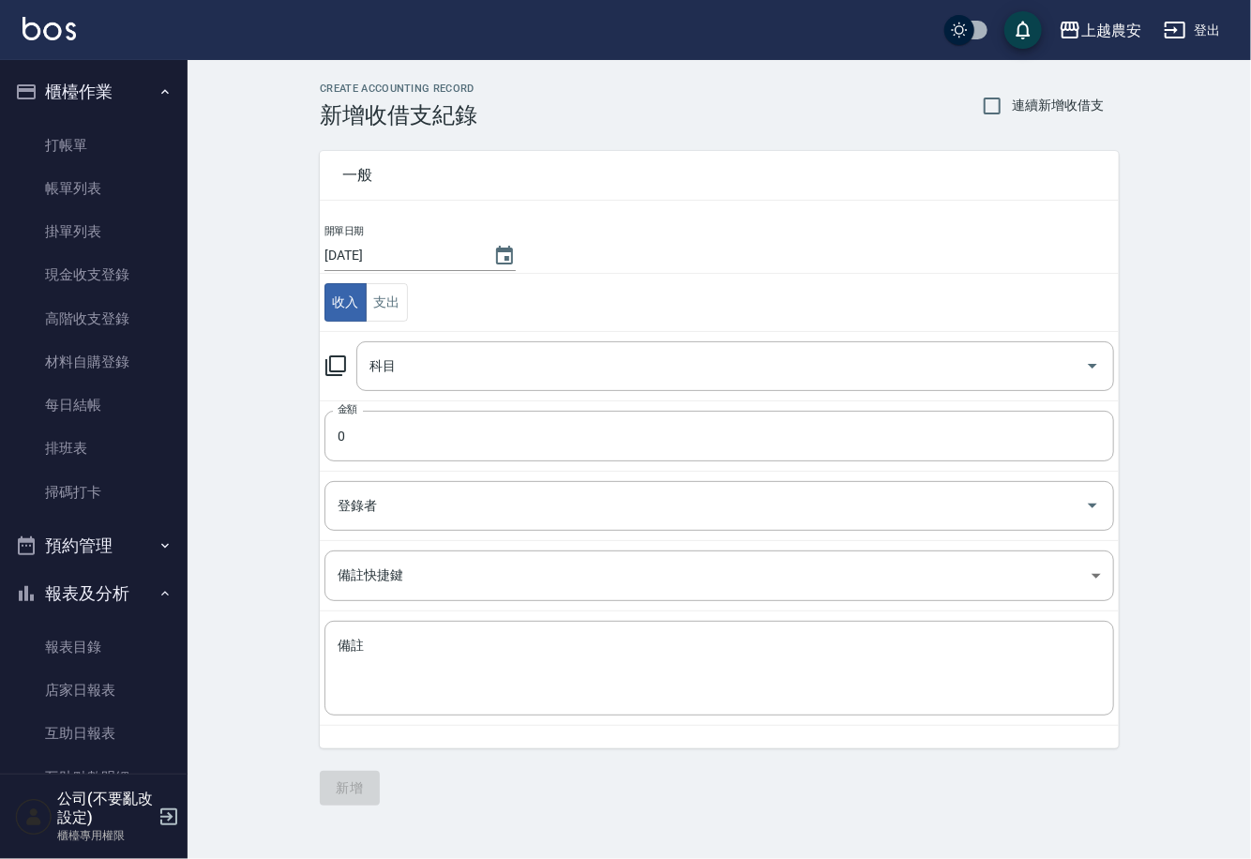
click at [334, 358] on icon at bounding box center [335, 365] width 23 height 23
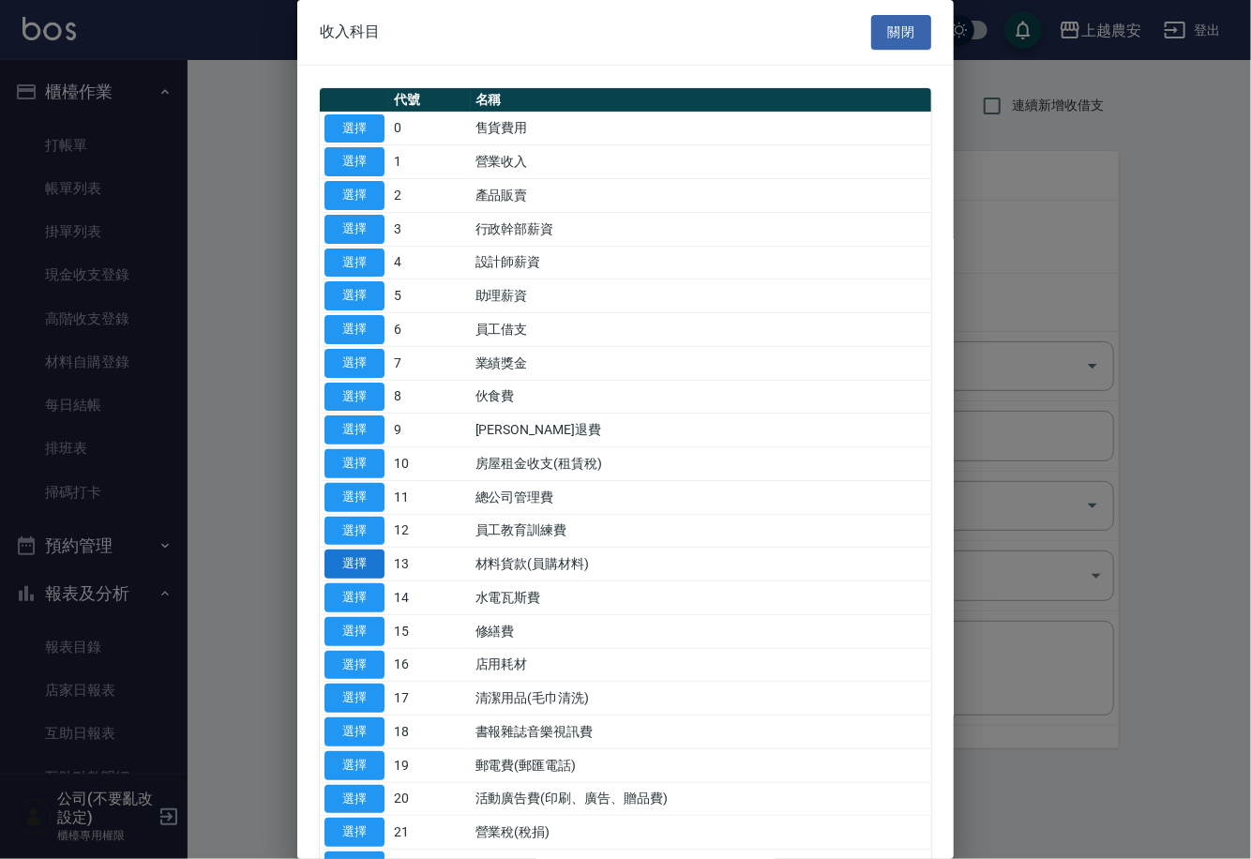
click at [355, 566] on button "選擇" at bounding box center [354, 563] width 60 height 29
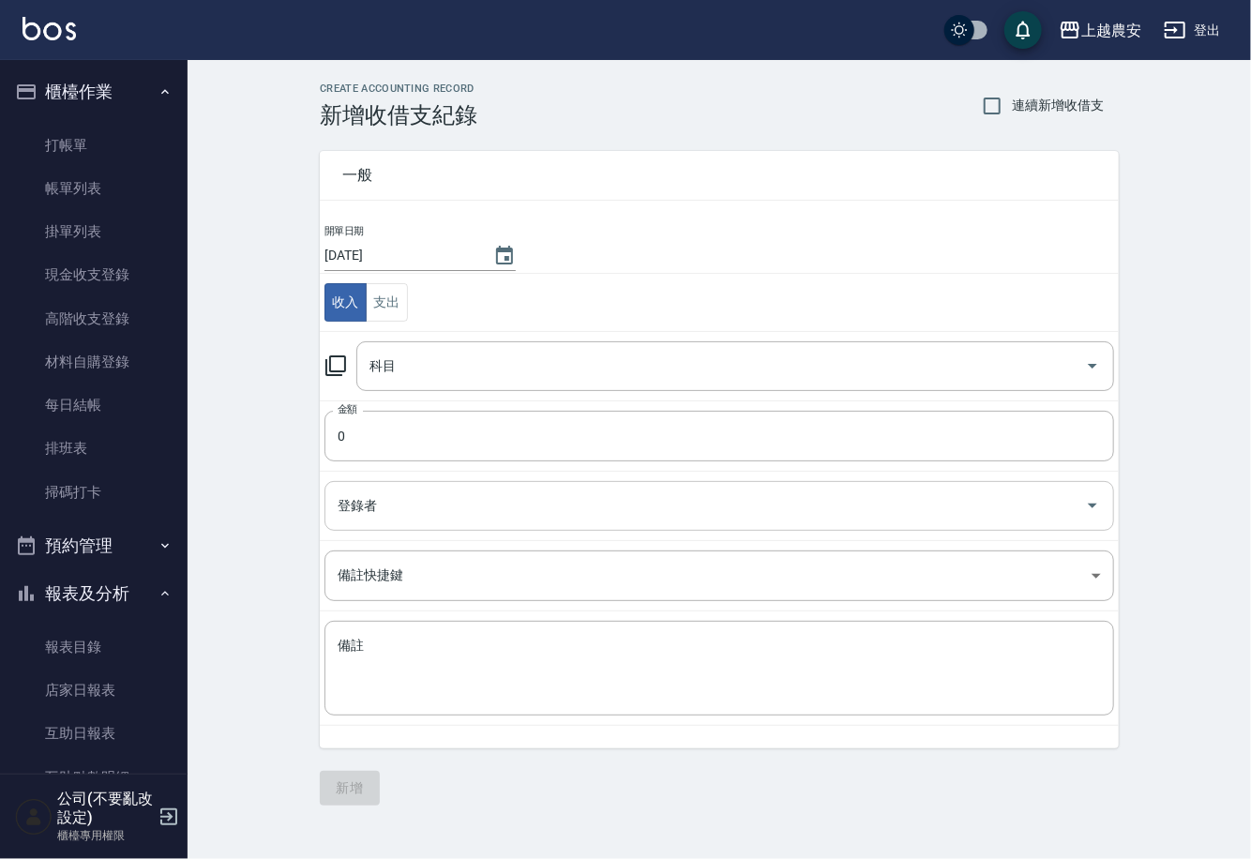
type input "13 材料貨款(員購材料)"
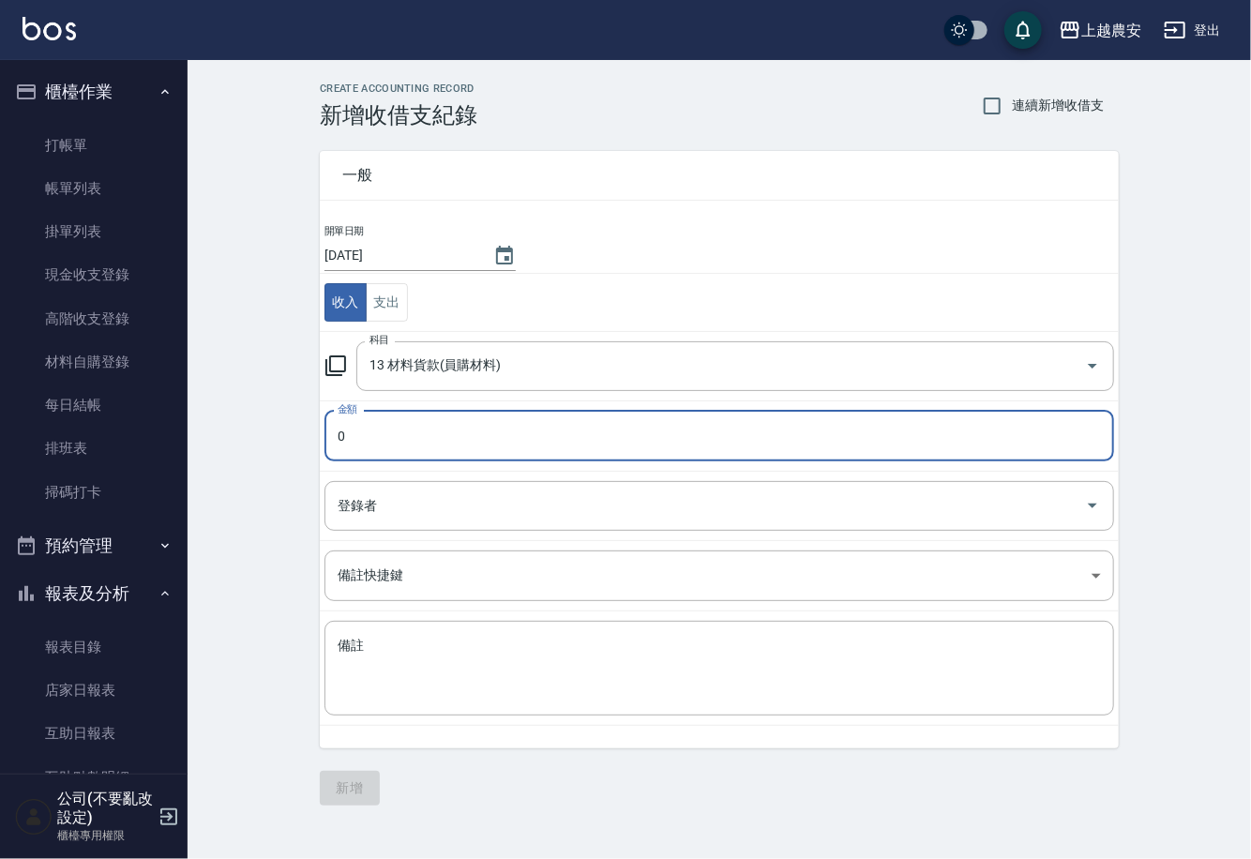
click at [381, 451] on input "0" at bounding box center [718, 436] width 789 height 51
type input "20"
click at [448, 648] on textarea "備註" at bounding box center [719, 669] width 763 height 64
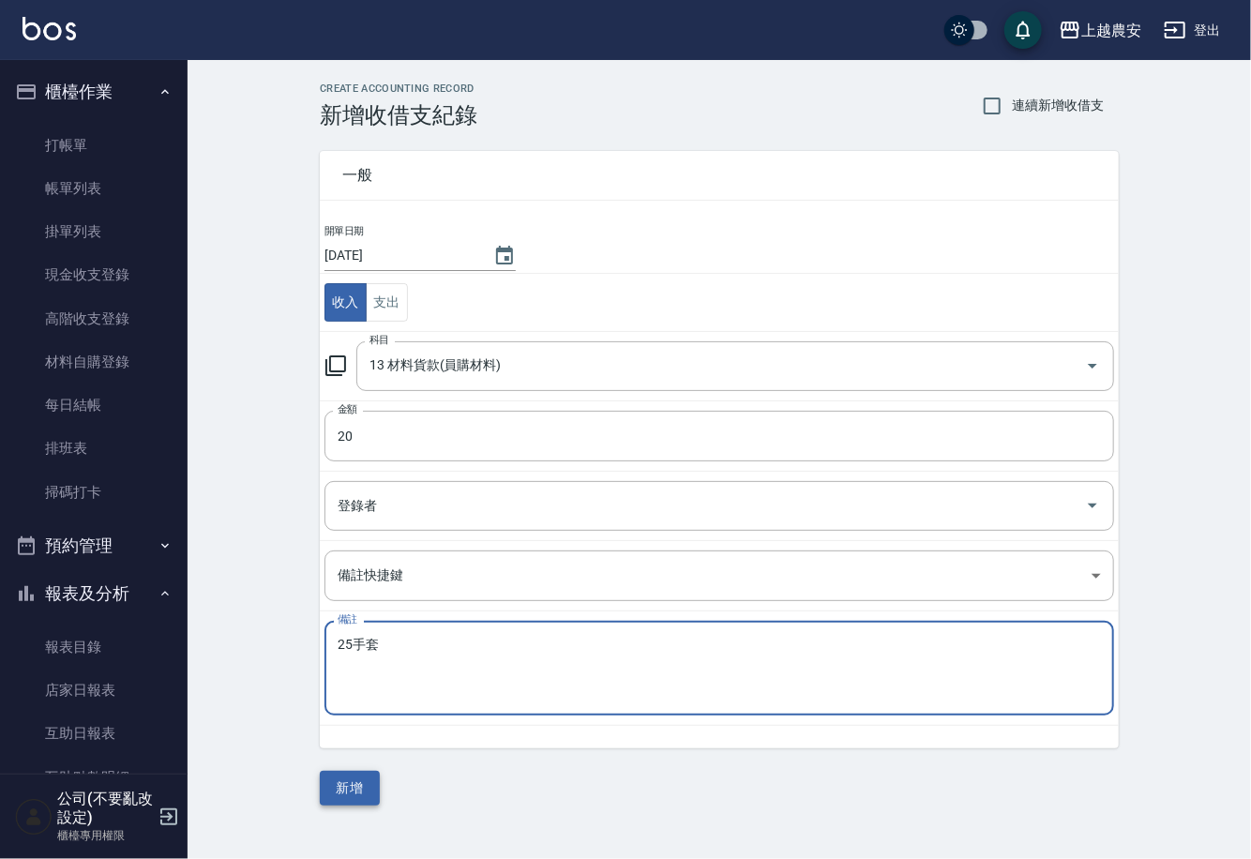
type textarea "25手套"
click at [337, 778] on button "新增" at bounding box center [350, 788] width 60 height 35
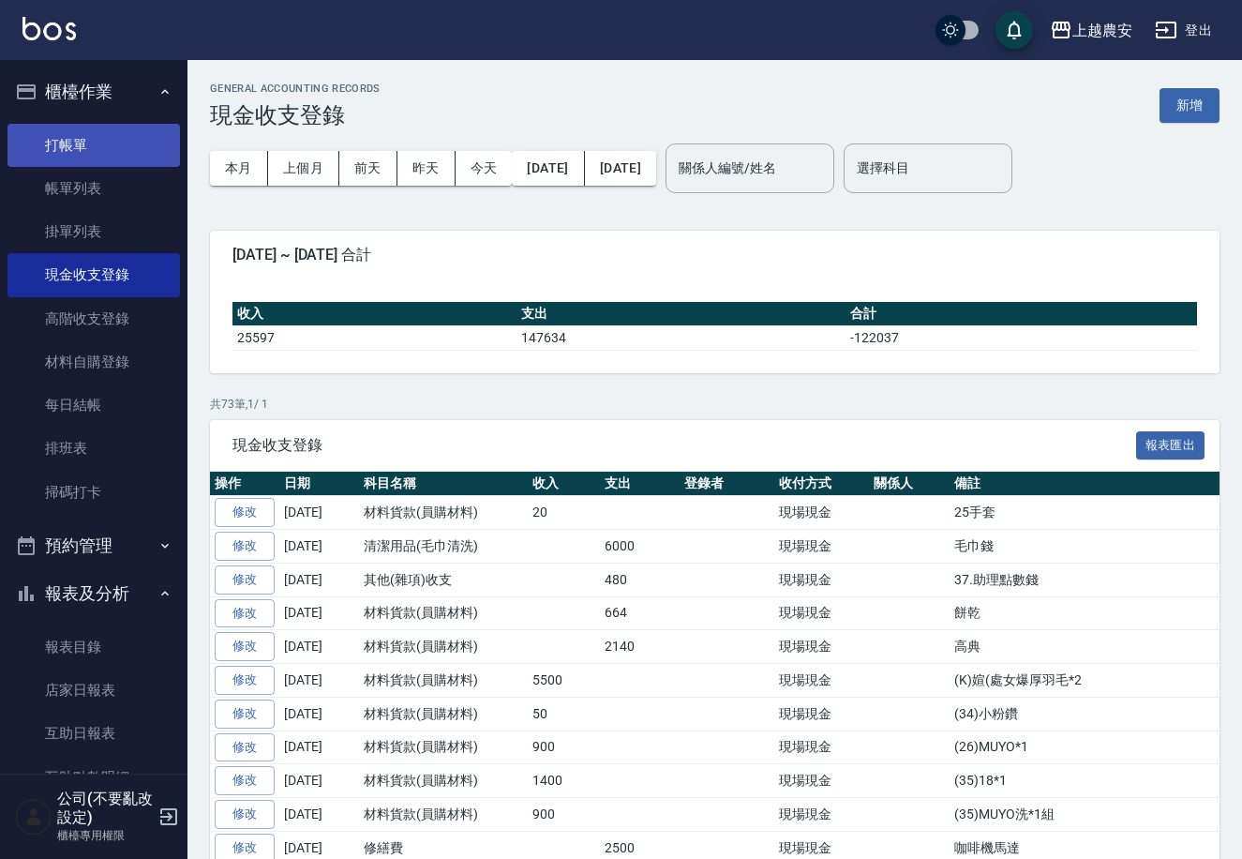
click at [77, 153] on link "打帳單" at bounding box center [94, 145] width 173 height 43
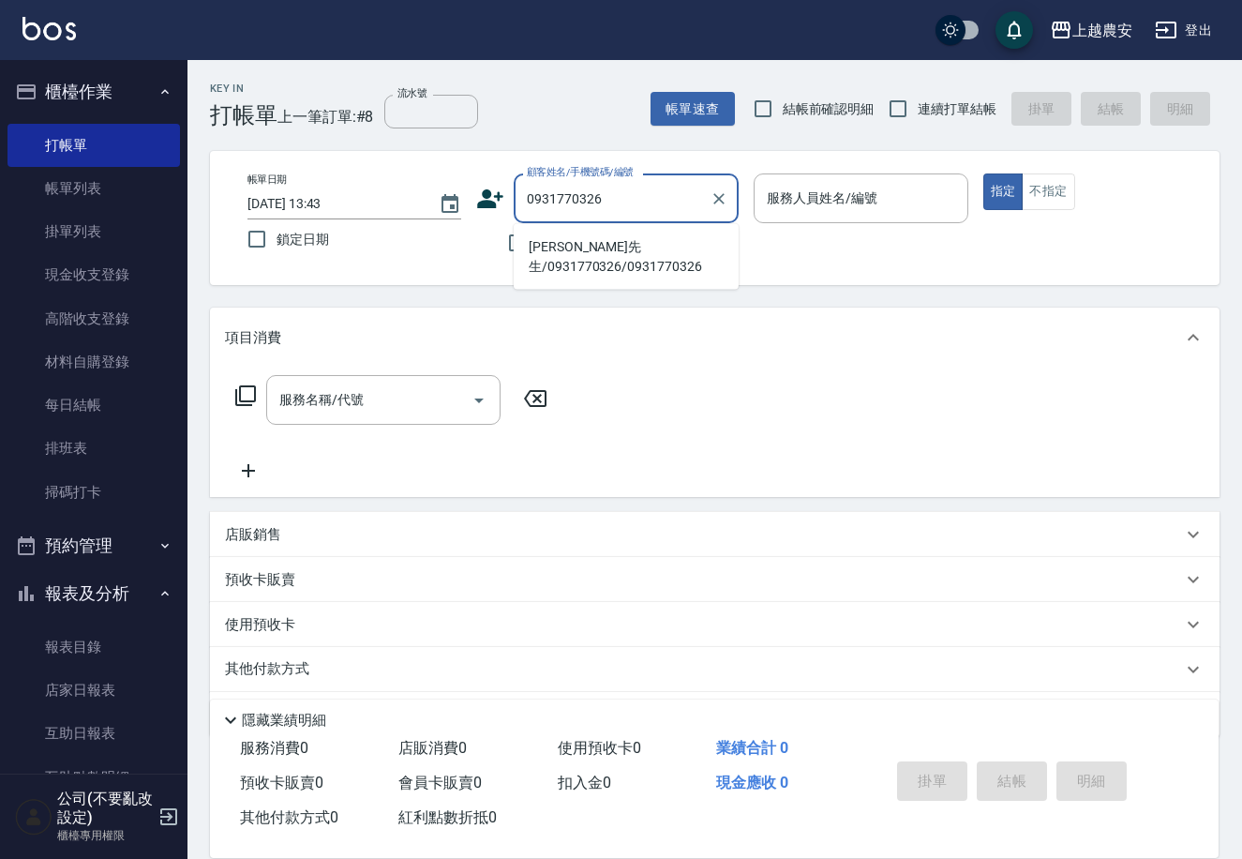
click at [590, 244] on li "[PERSON_NAME]先生/0931770326/0931770326" at bounding box center [626, 257] width 225 height 51
type input "[PERSON_NAME]先生/0931770326/0931770326"
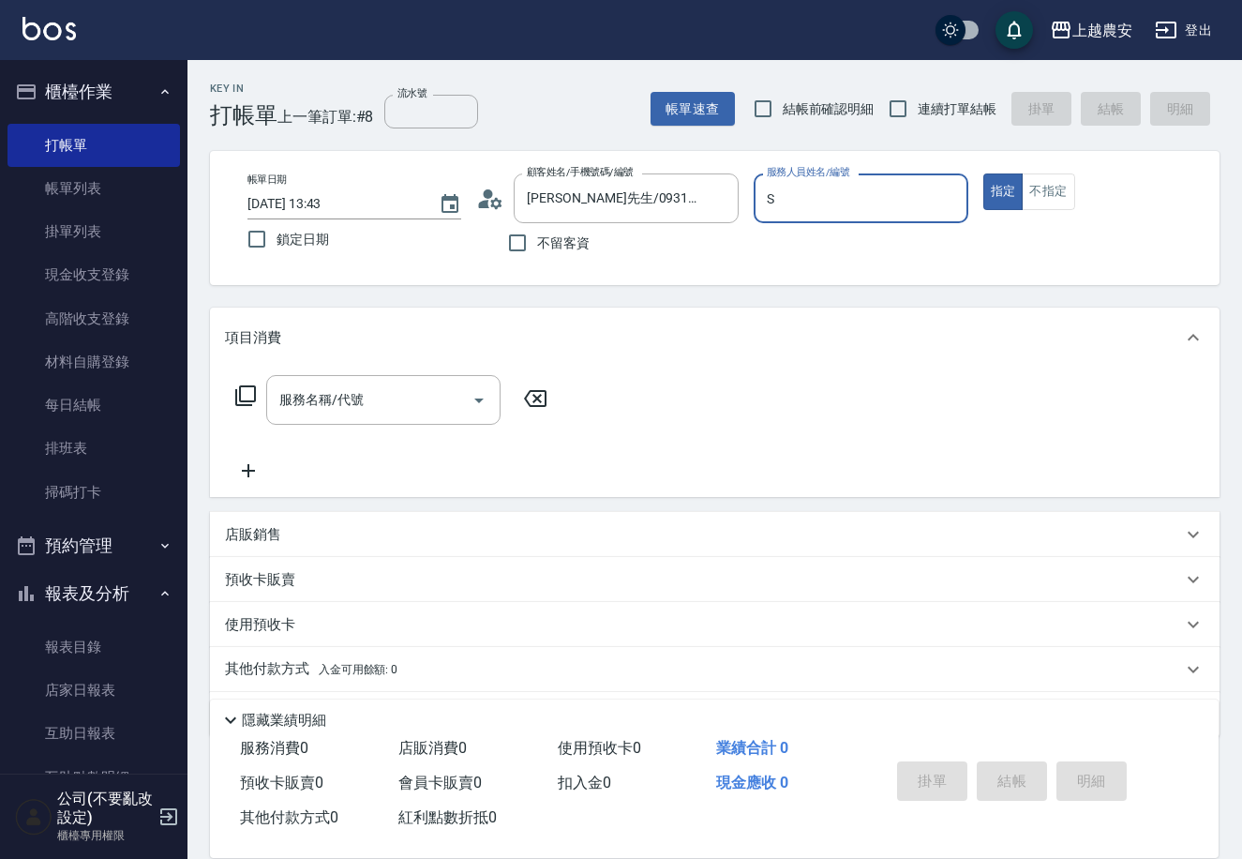
type input "Sandy-S"
type button "true"
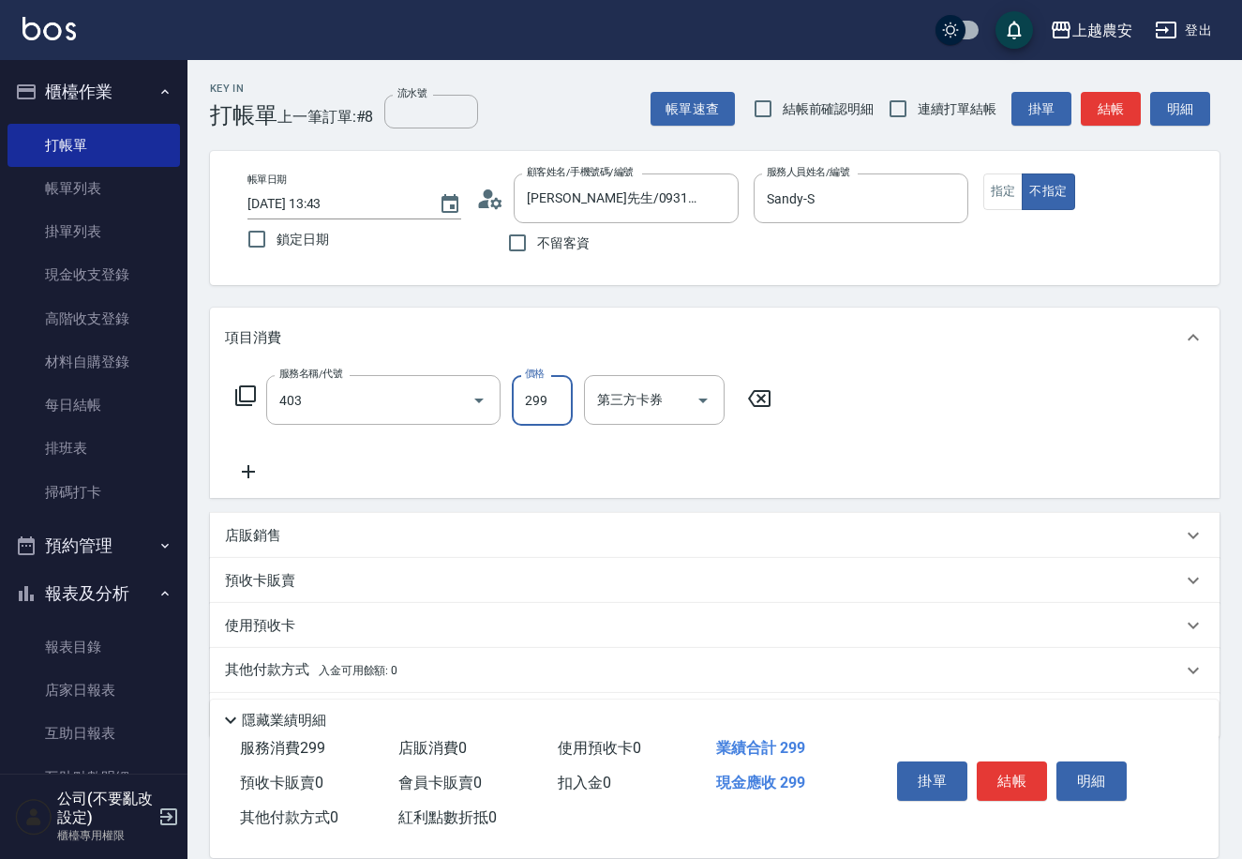
type input "剪髮(403)"
click at [1006, 763] on button "結帳" at bounding box center [1012, 780] width 70 height 39
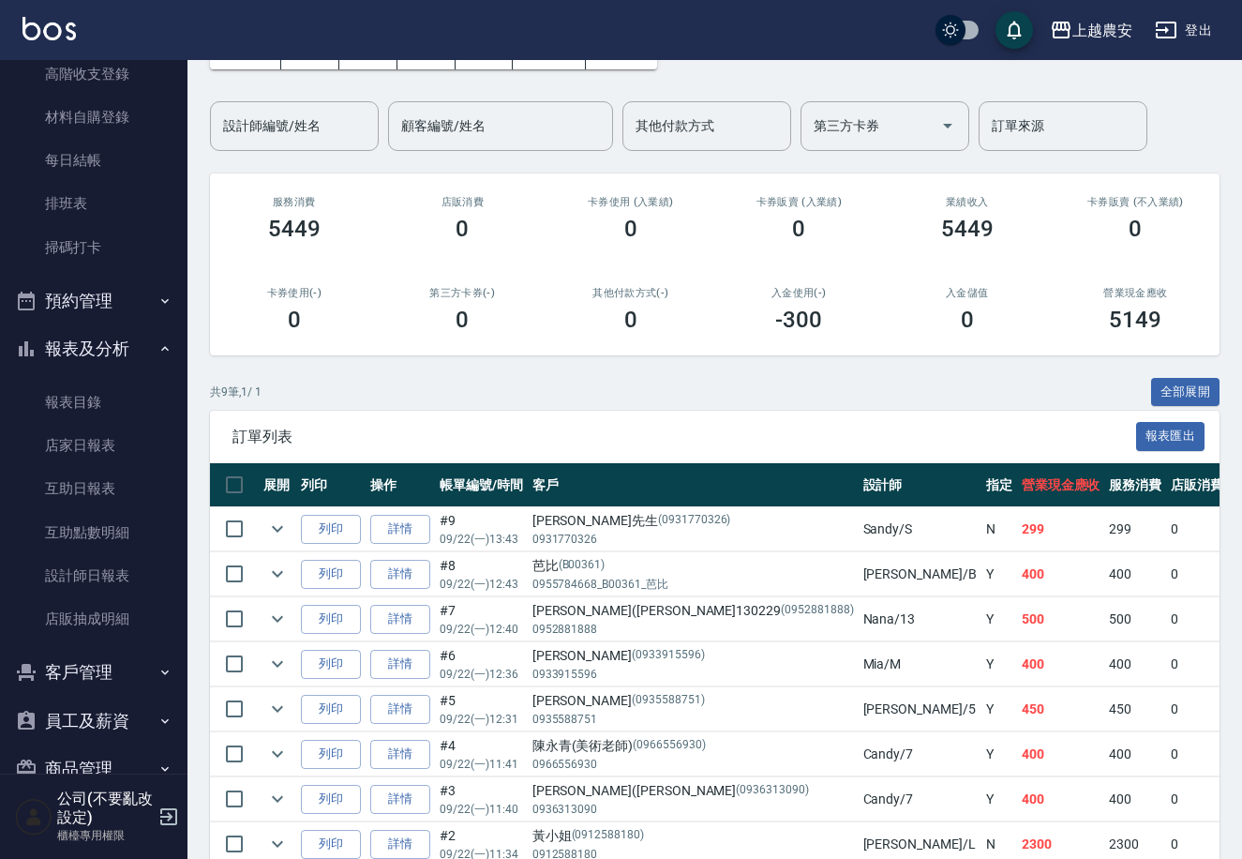
scroll to position [285, 0]
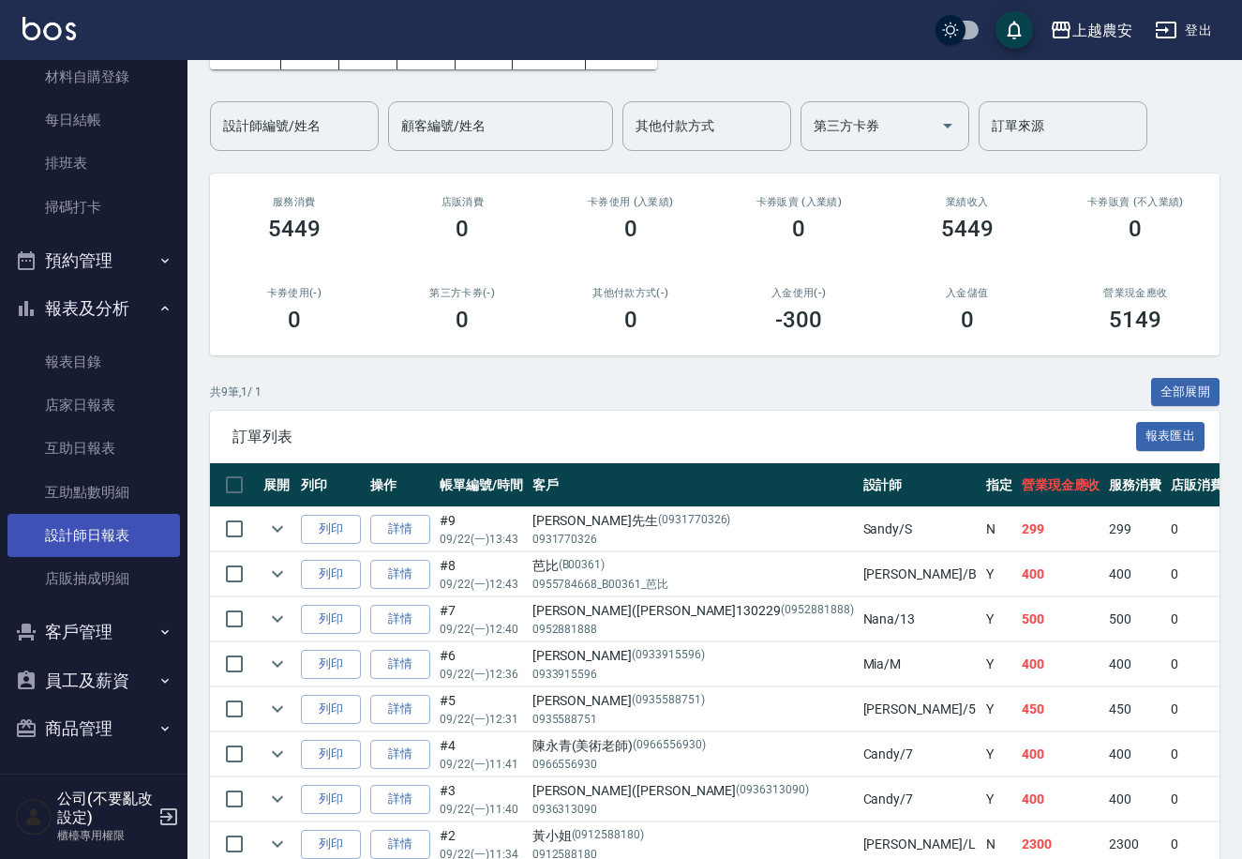
click at [110, 541] on link "設計師日報表" at bounding box center [94, 535] width 173 height 43
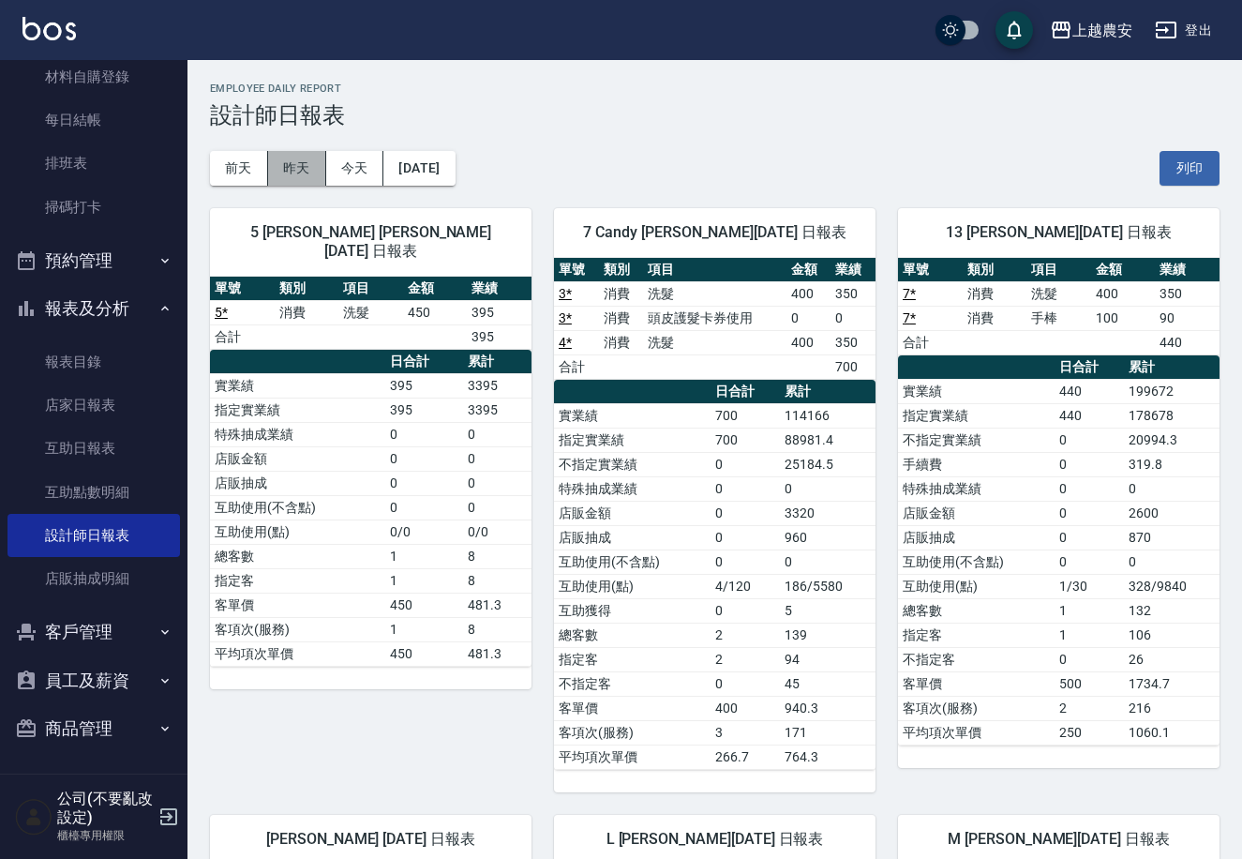
click at [313, 166] on button "昨天" at bounding box center [297, 168] width 58 height 35
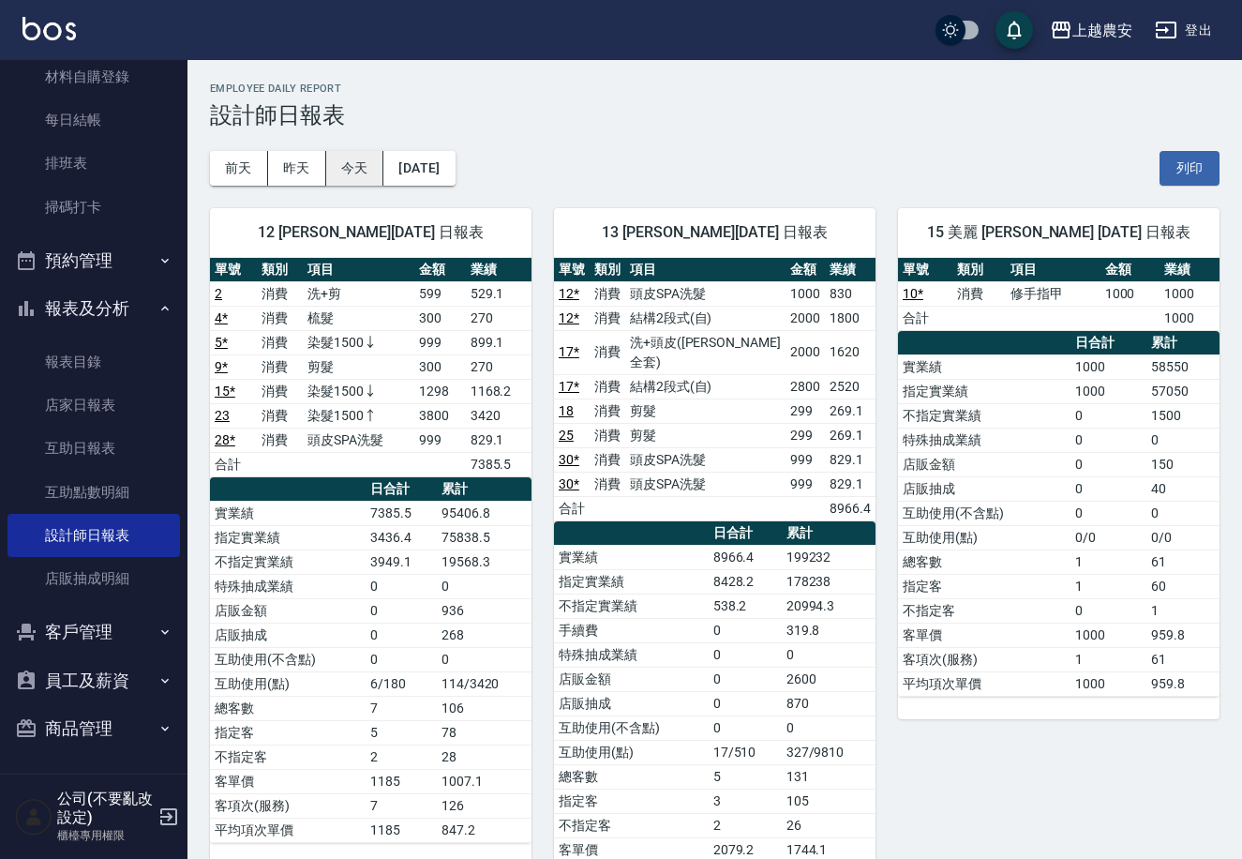
click at [343, 178] on button "今天" at bounding box center [355, 168] width 58 height 35
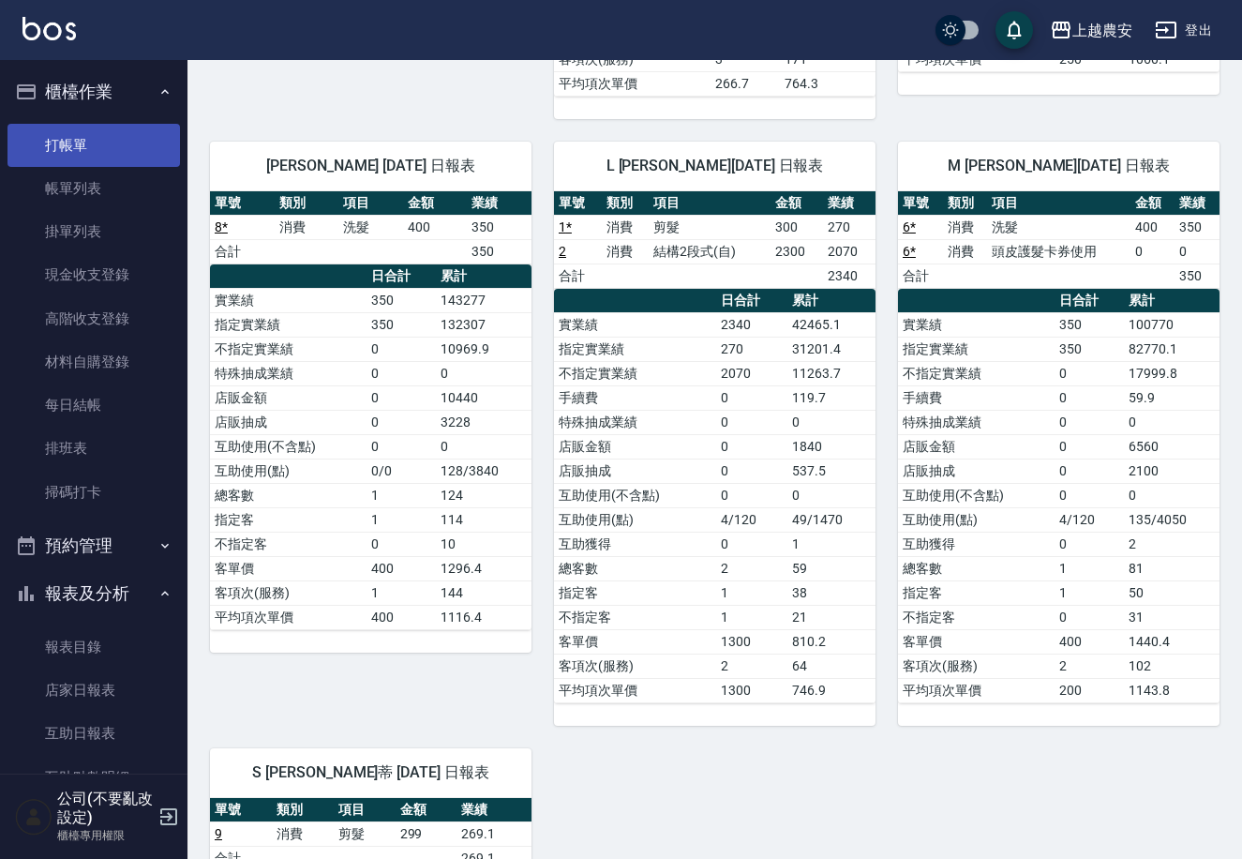
click at [157, 141] on link "打帳單" at bounding box center [94, 145] width 173 height 43
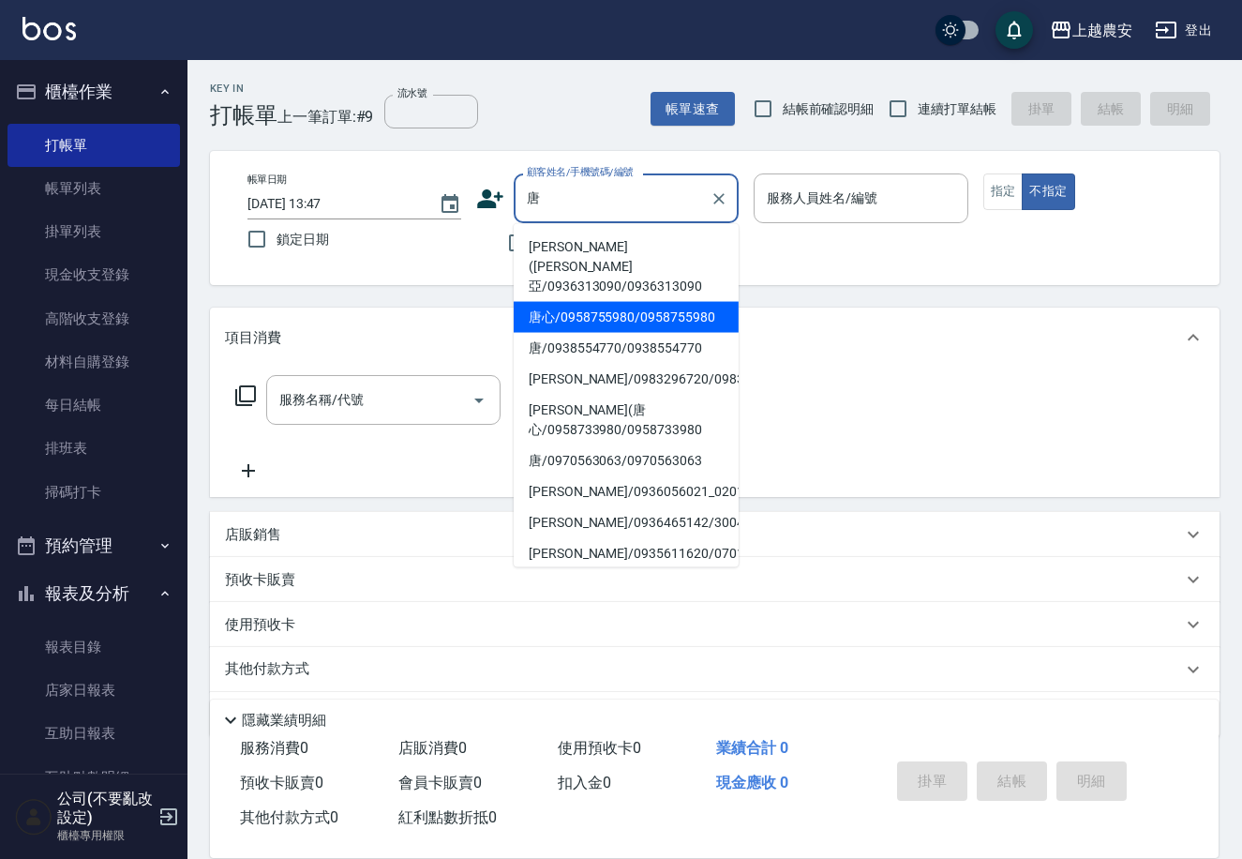
click at [549, 303] on li "唐心/0958755980/0958755980" at bounding box center [626, 317] width 225 height 31
type input "唐心/0958755980/0958755980"
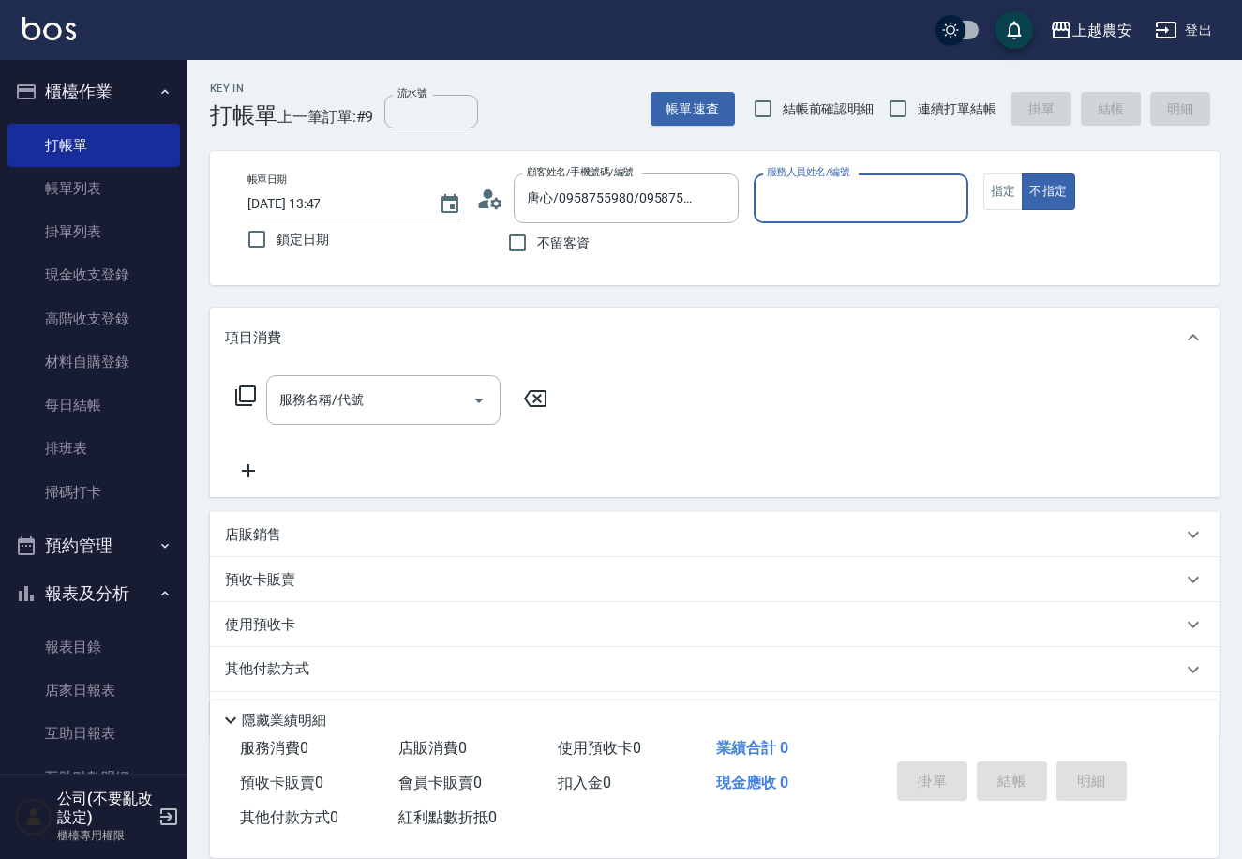
type input "Candy-7"
click at [998, 194] on button "指定" at bounding box center [1003, 191] width 40 height 37
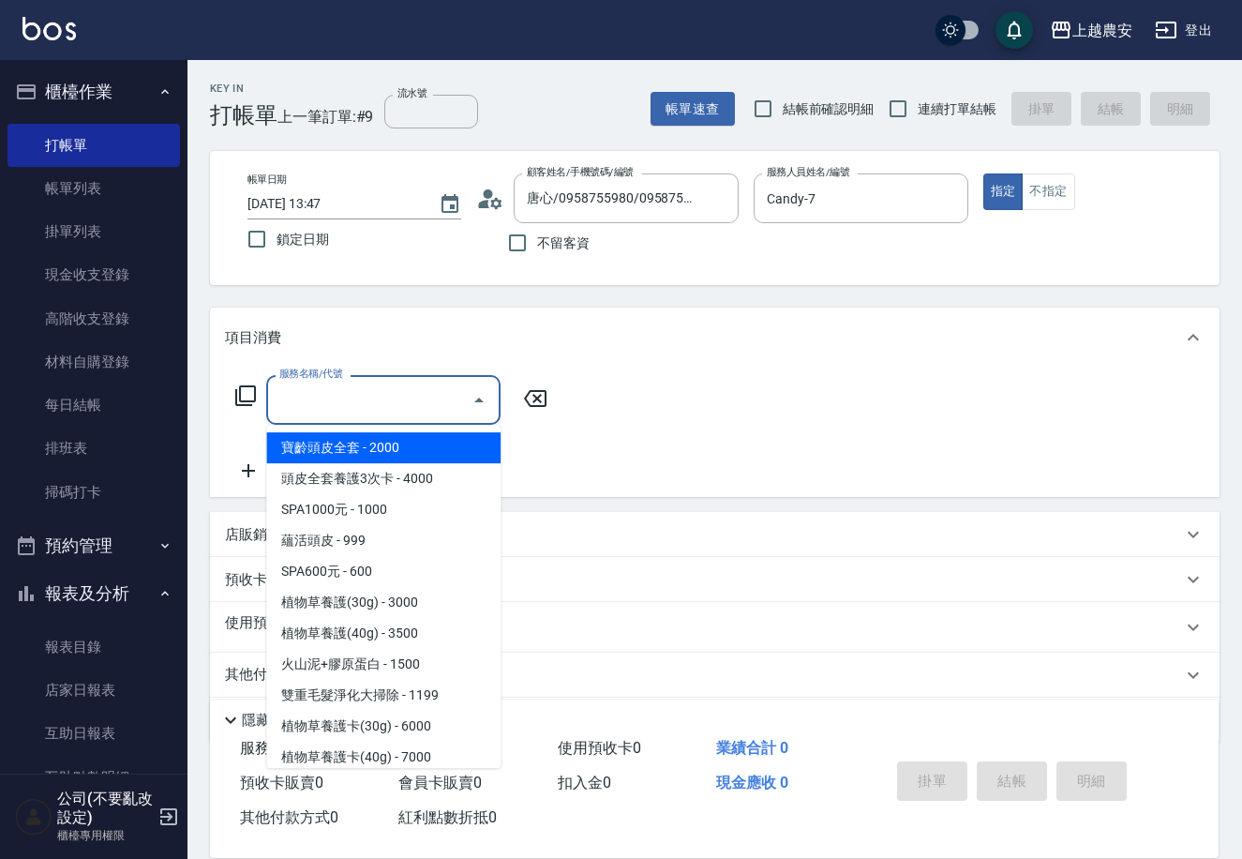
click at [338, 410] on input "服務名稱/代號" at bounding box center [369, 399] width 189 height 33
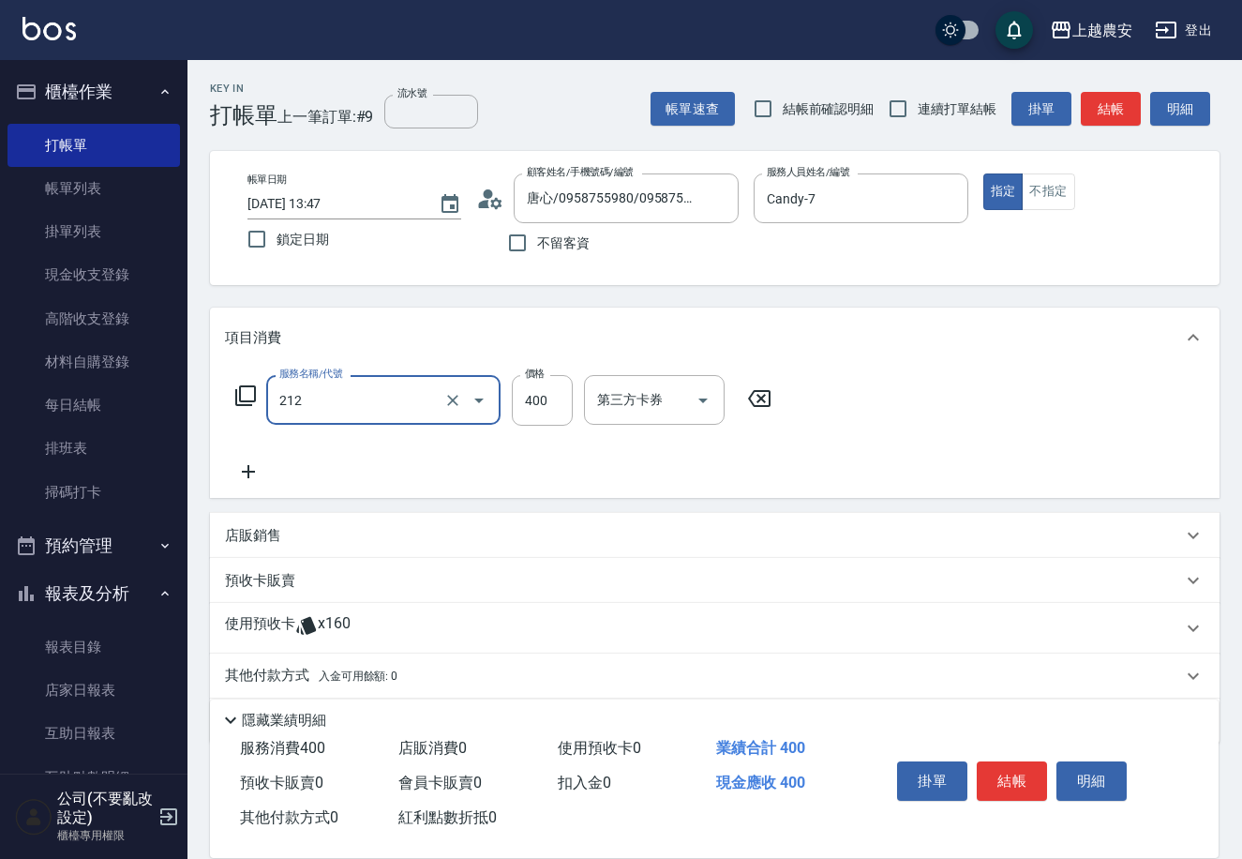
type input "洗髮券消費(212)"
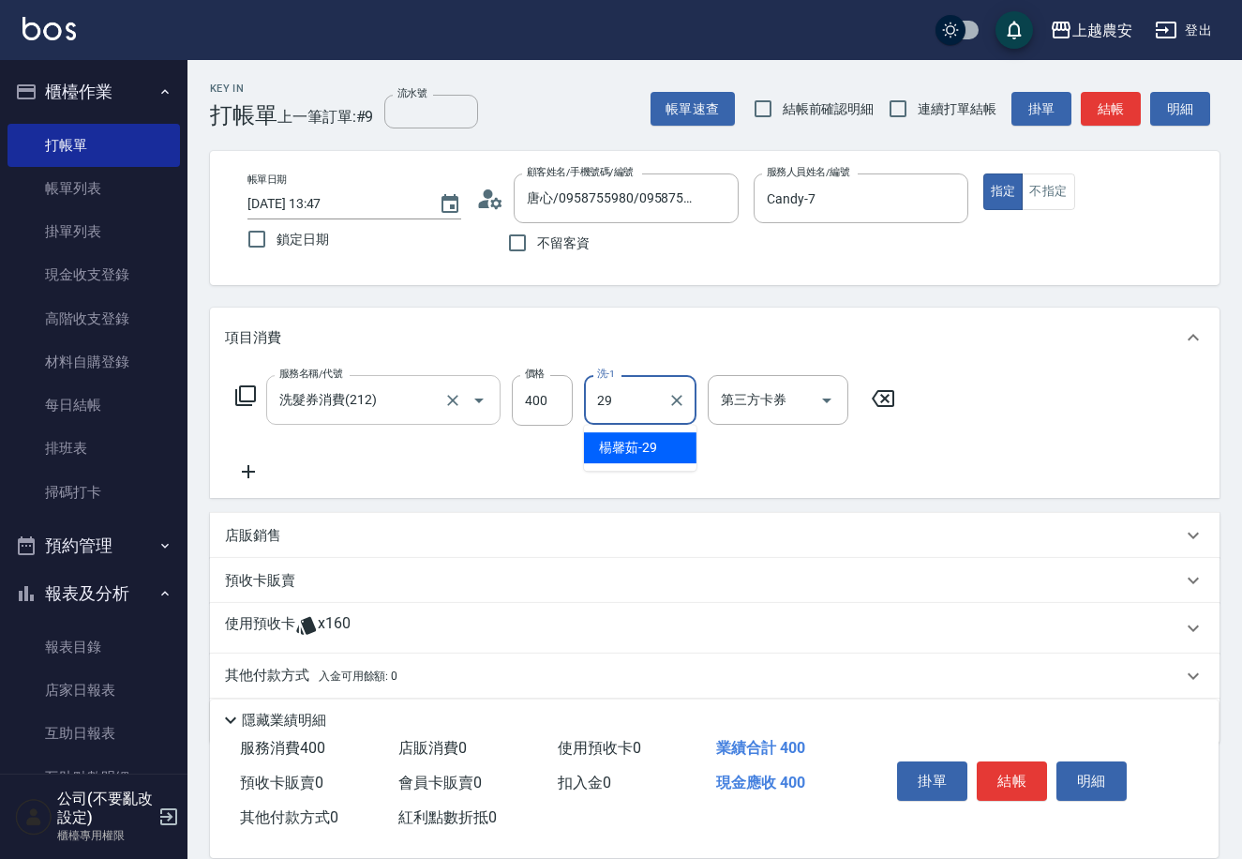
type input "[PERSON_NAME]-29"
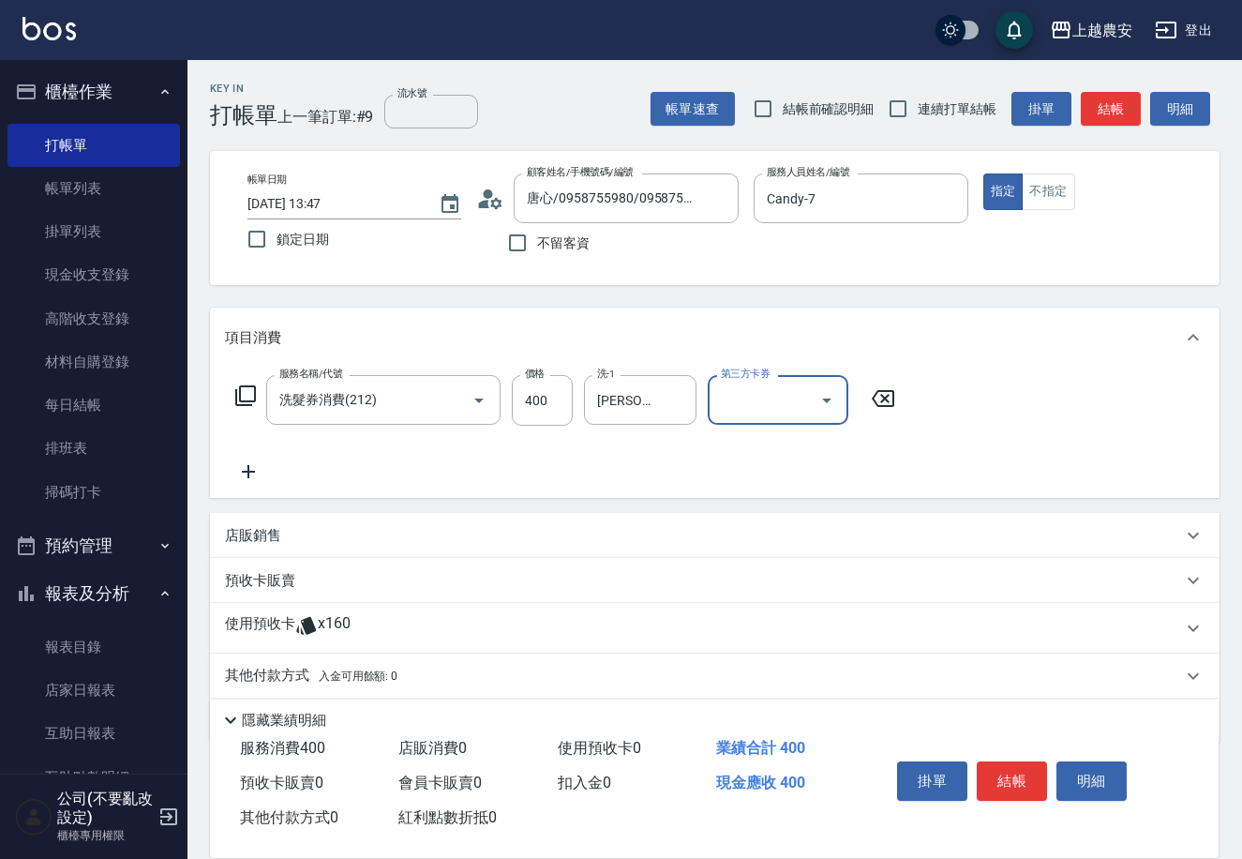
click at [751, 395] on input "第三方卡券" at bounding box center [764, 399] width 96 height 33
click at [752, 446] on span "舊有卡券" at bounding box center [778, 447] width 141 height 31
type input "舊有卡券"
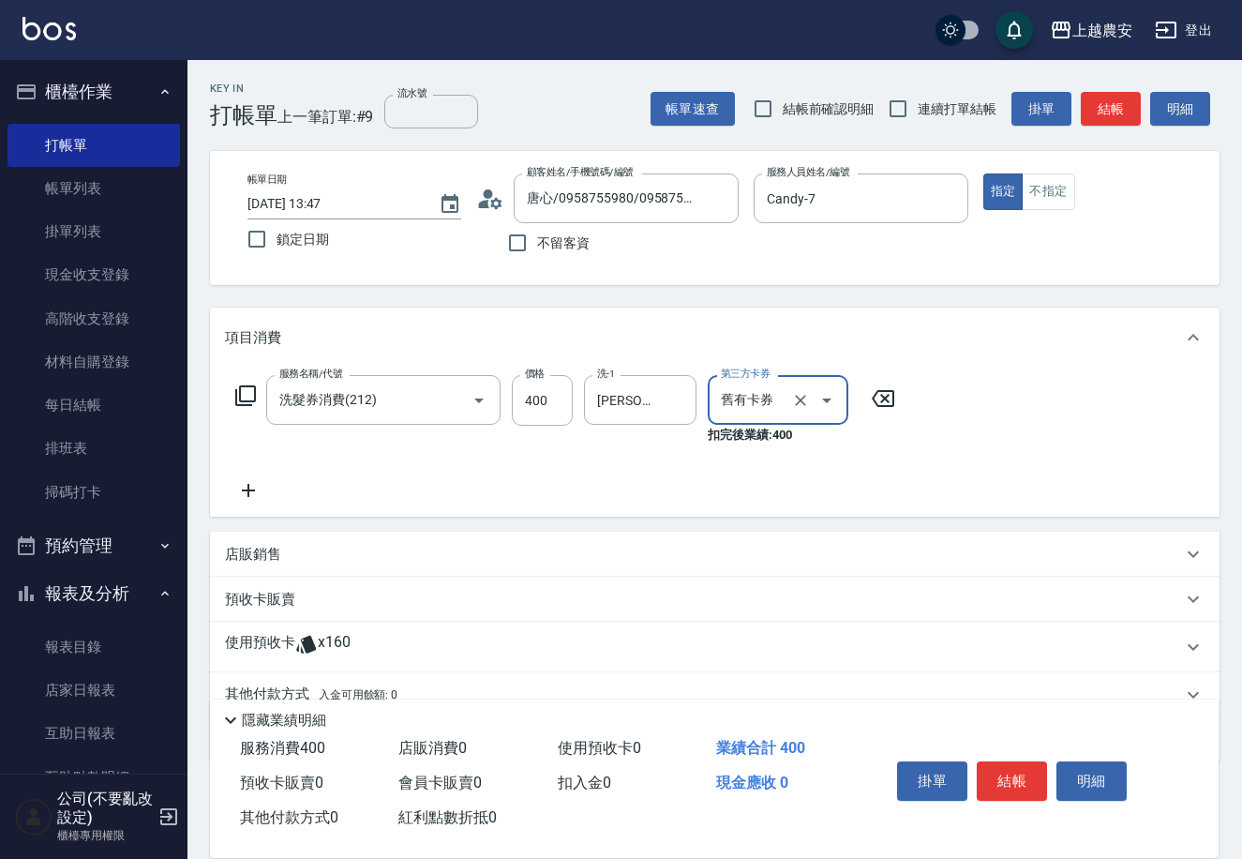
drag, startPoint x: 1019, startPoint y: 787, endPoint x: 1012, endPoint y: 777, distance: 12.0
click at [1012, 777] on button "結帳" at bounding box center [1012, 780] width 70 height 39
